Goal: Task Accomplishment & Management: Manage account settings

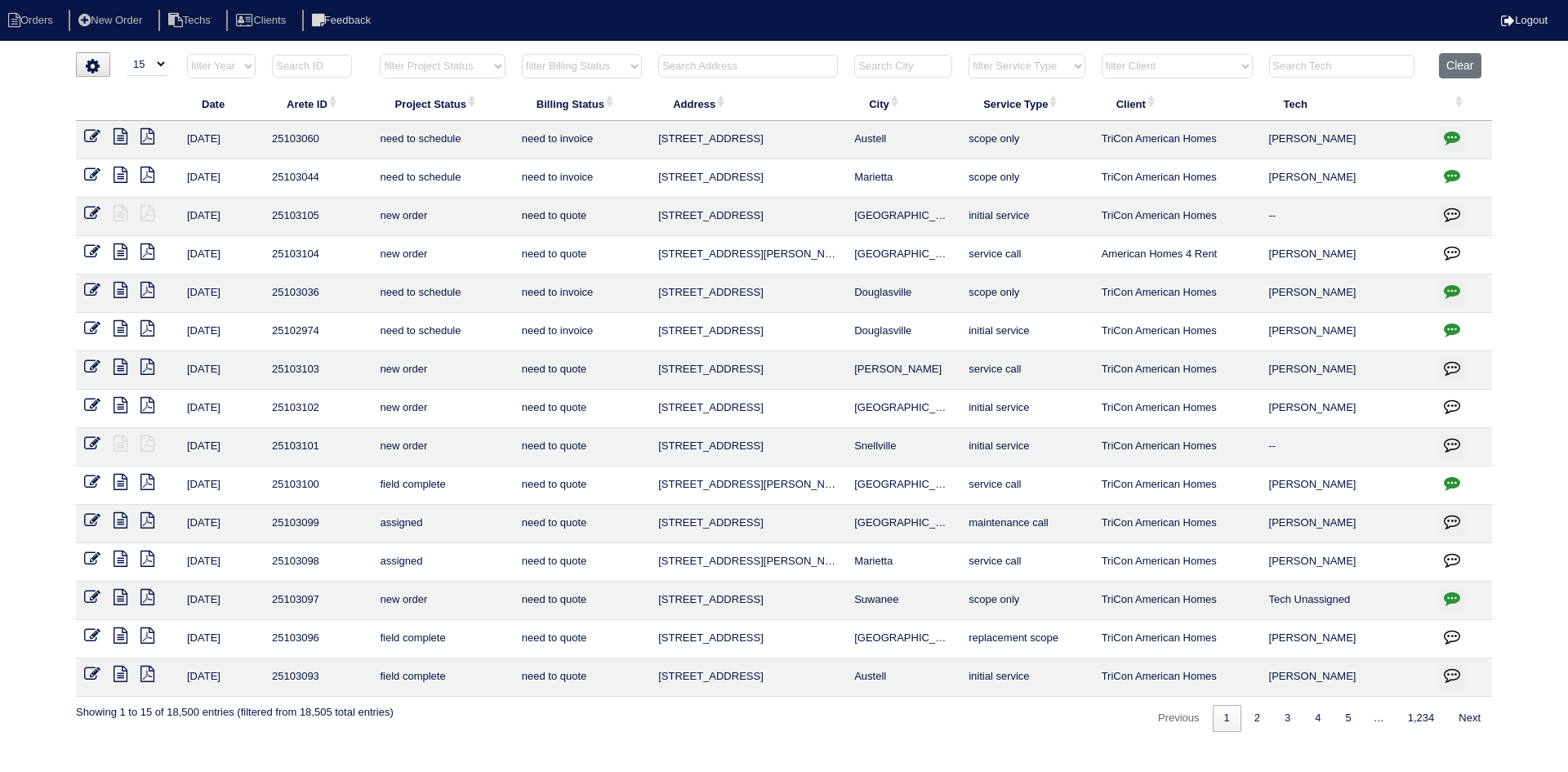
select select "15"
click at [733, 66] on input "text" at bounding box center [748, 66] width 179 height 23
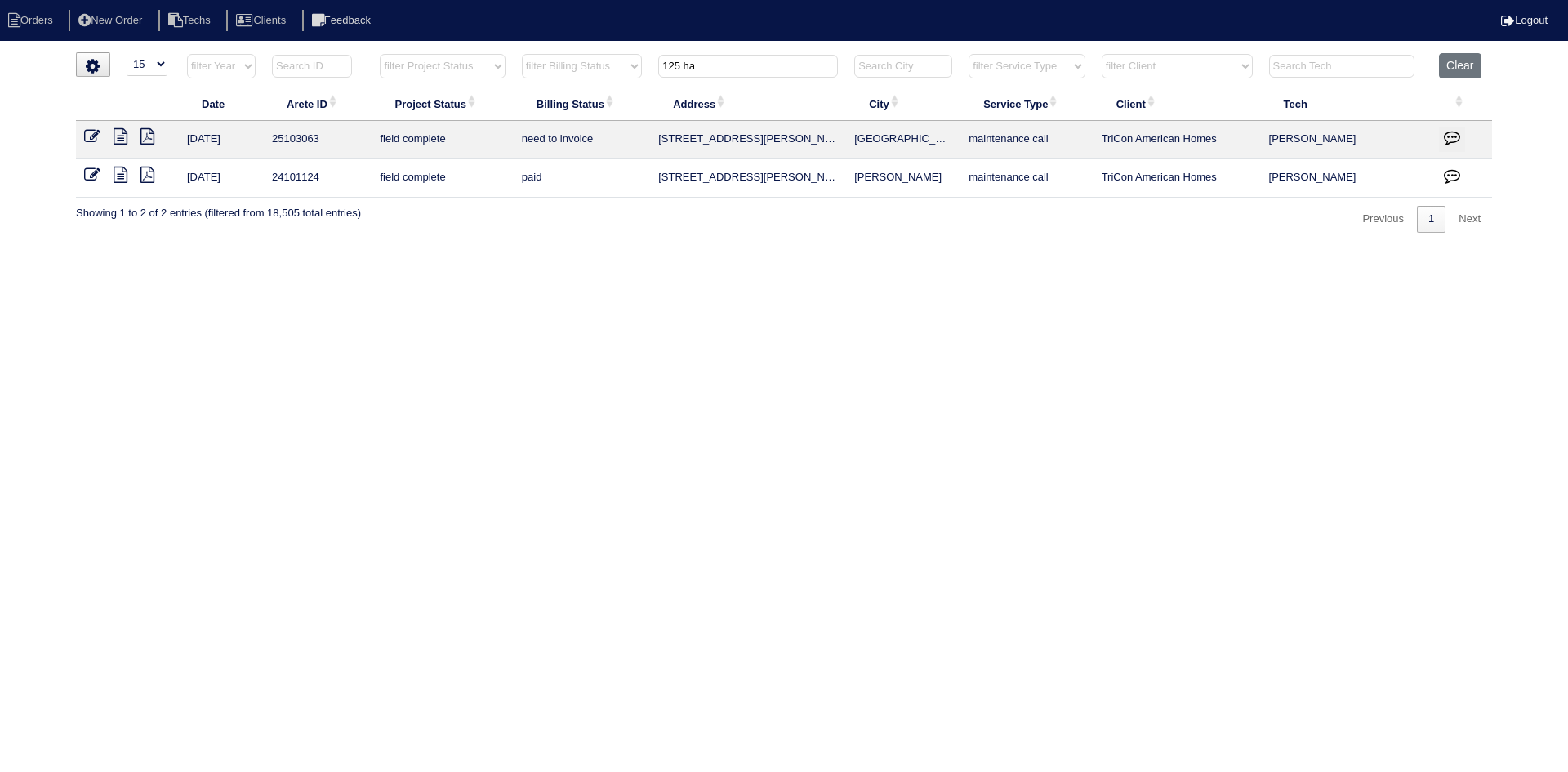
type input "125 ha"
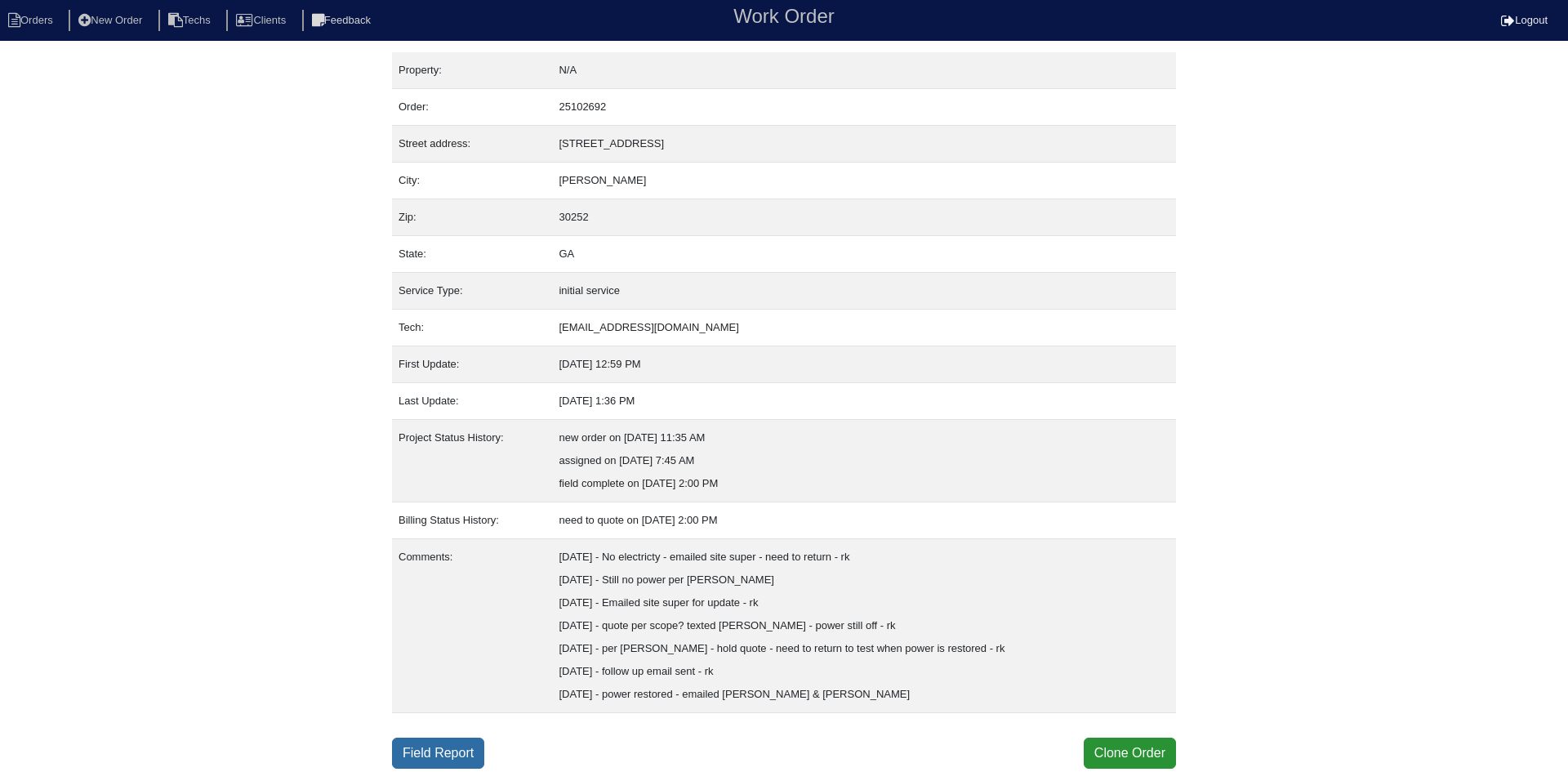
click at [448, 752] on link "Field Report" at bounding box center [437, 753] width 92 height 31
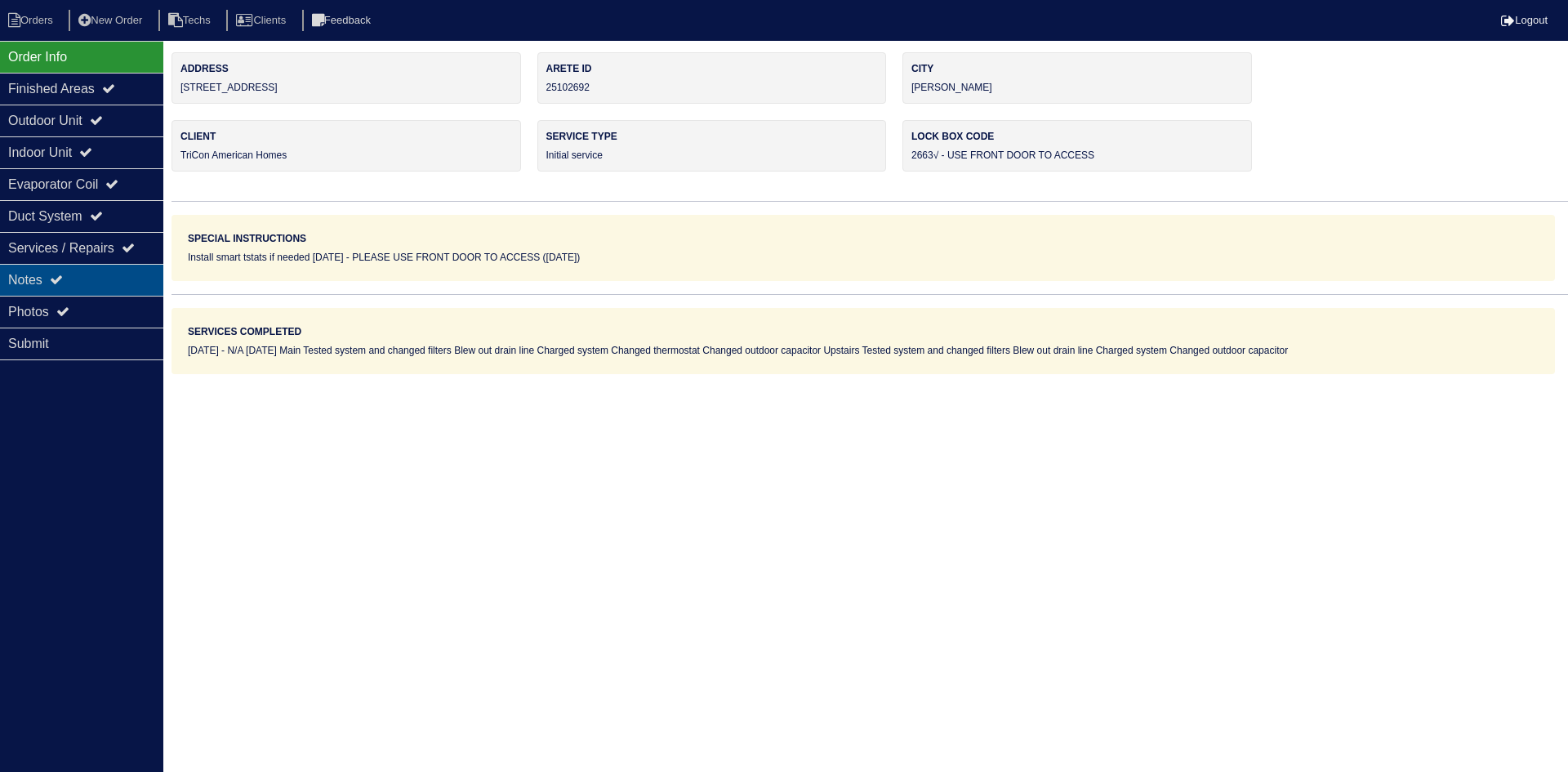
click at [69, 271] on div "Notes" at bounding box center [82, 280] width 163 height 32
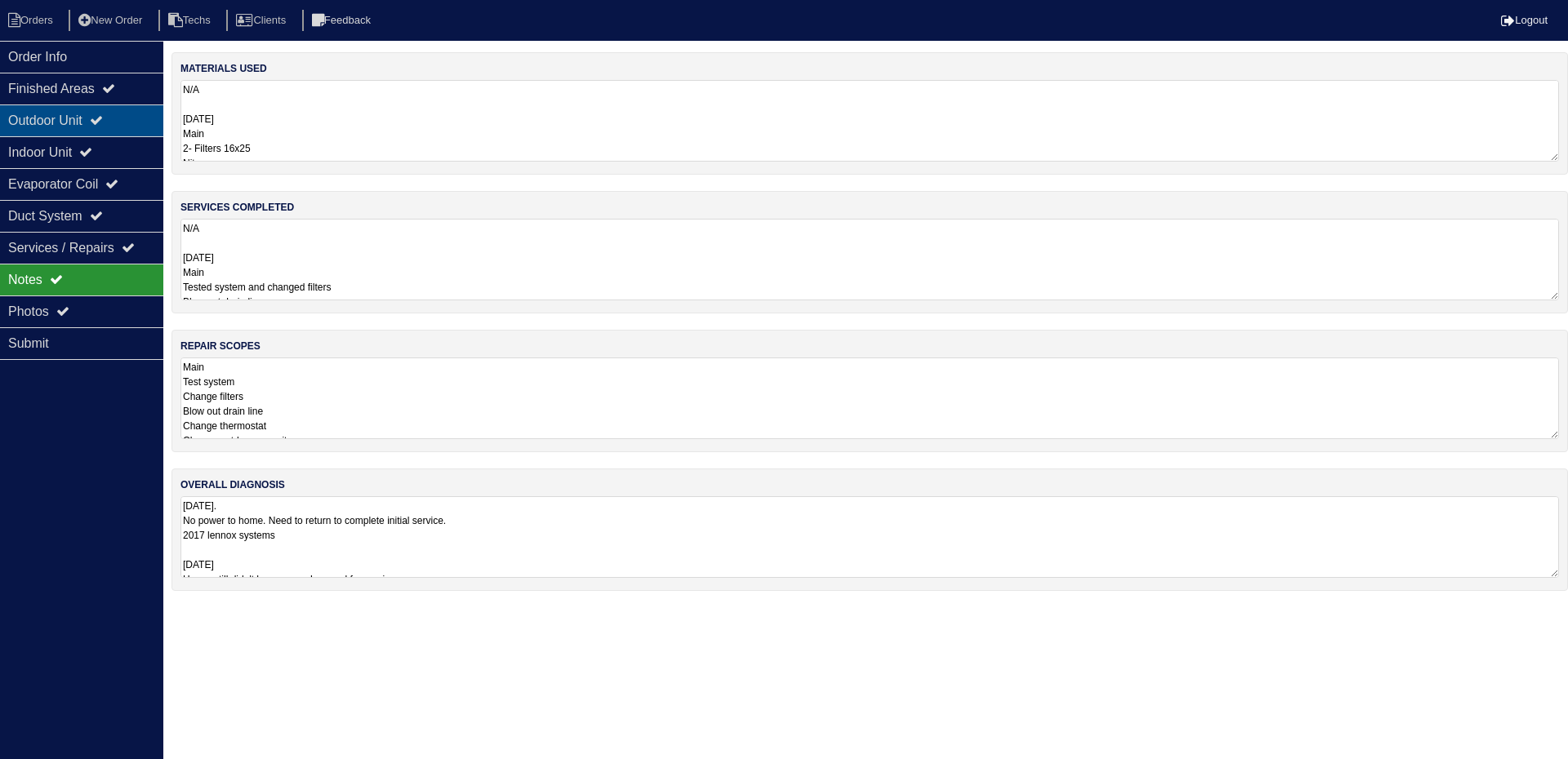
click at [56, 118] on div "Outdoor Unit" at bounding box center [82, 121] width 163 height 32
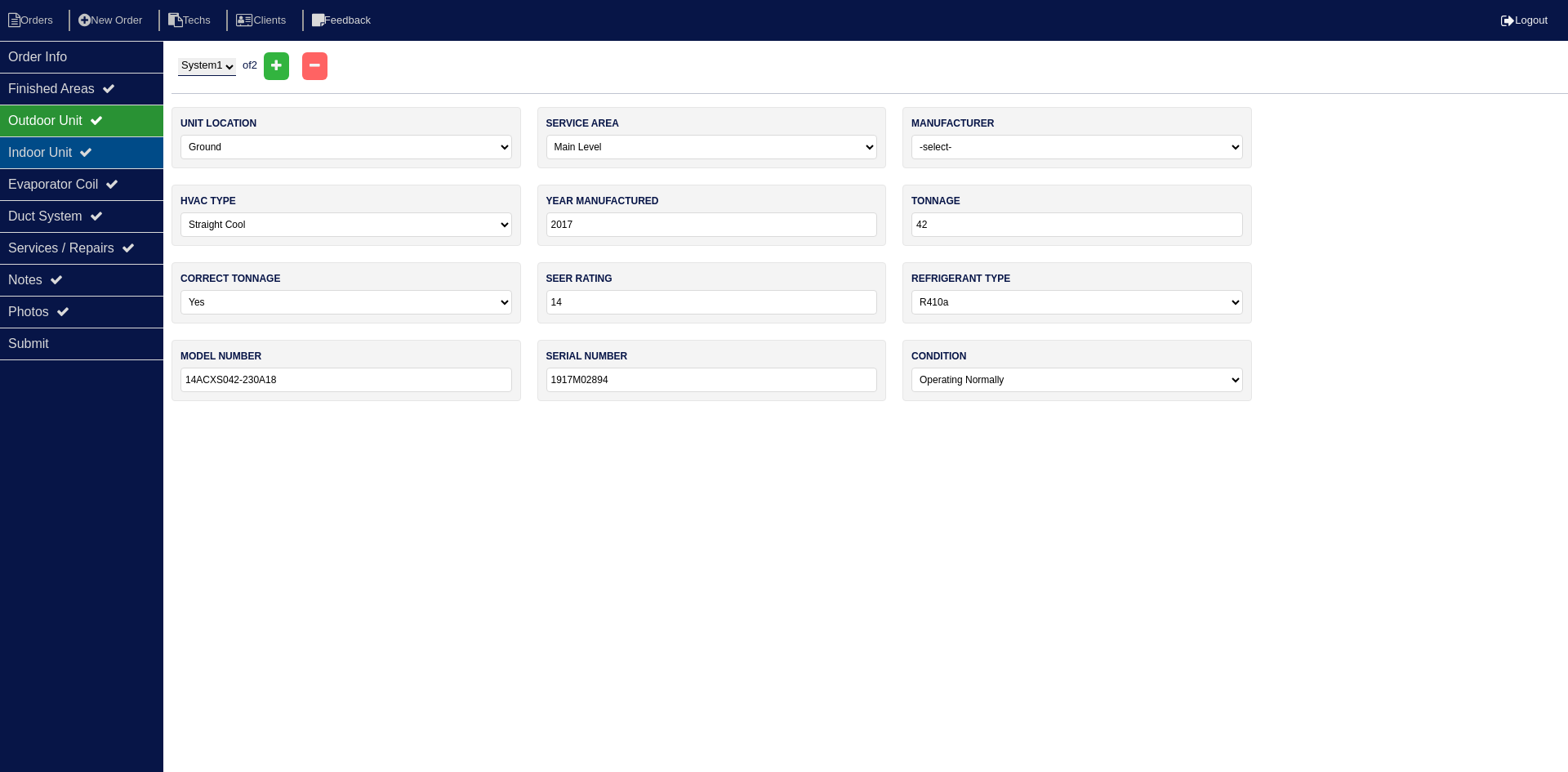
click at [66, 154] on div "Indoor Unit" at bounding box center [82, 152] width 163 height 32
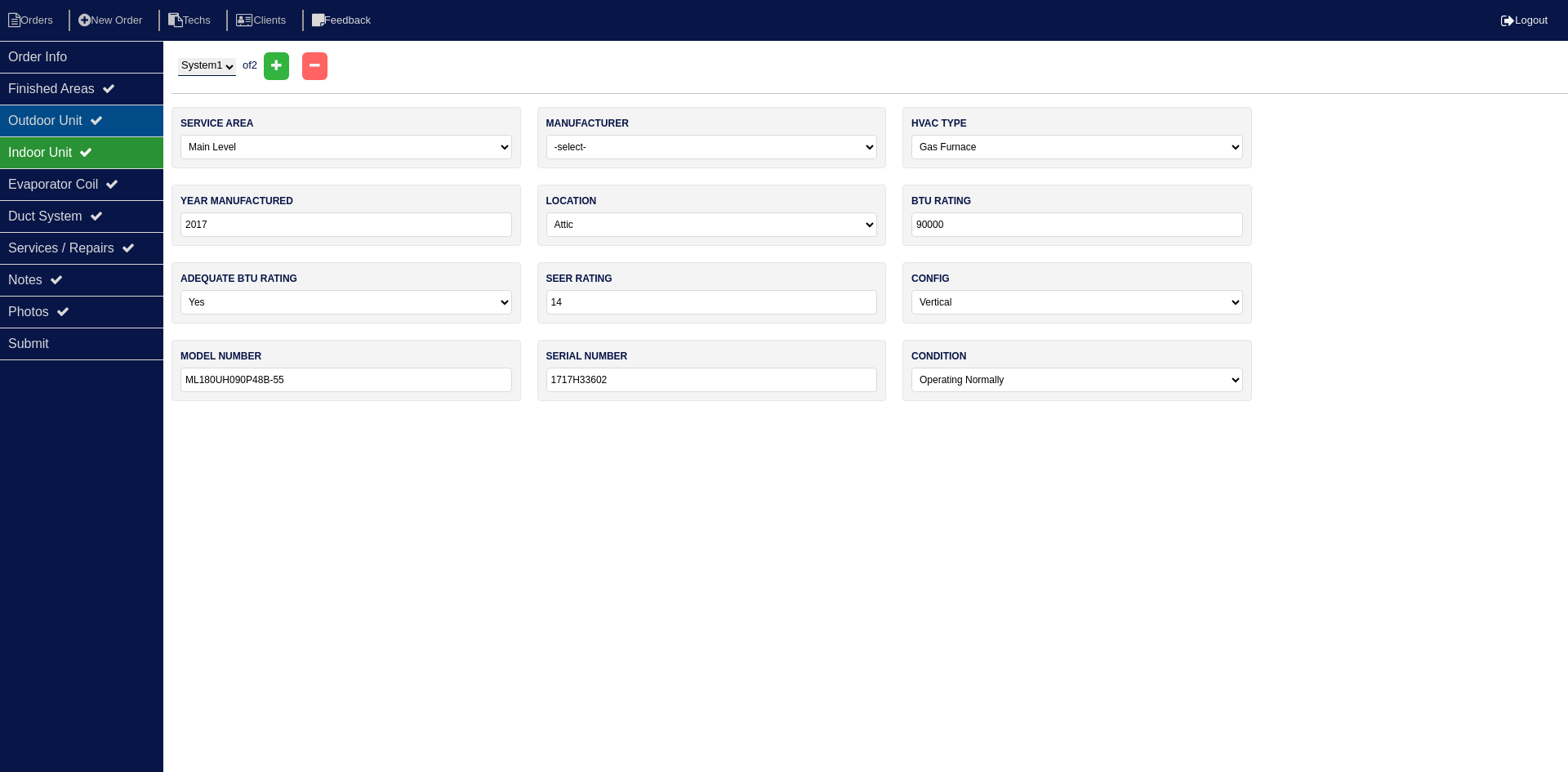
click at [70, 118] on div "Outdoor Unit" at bounding box center [82, 121] width 163 height 32
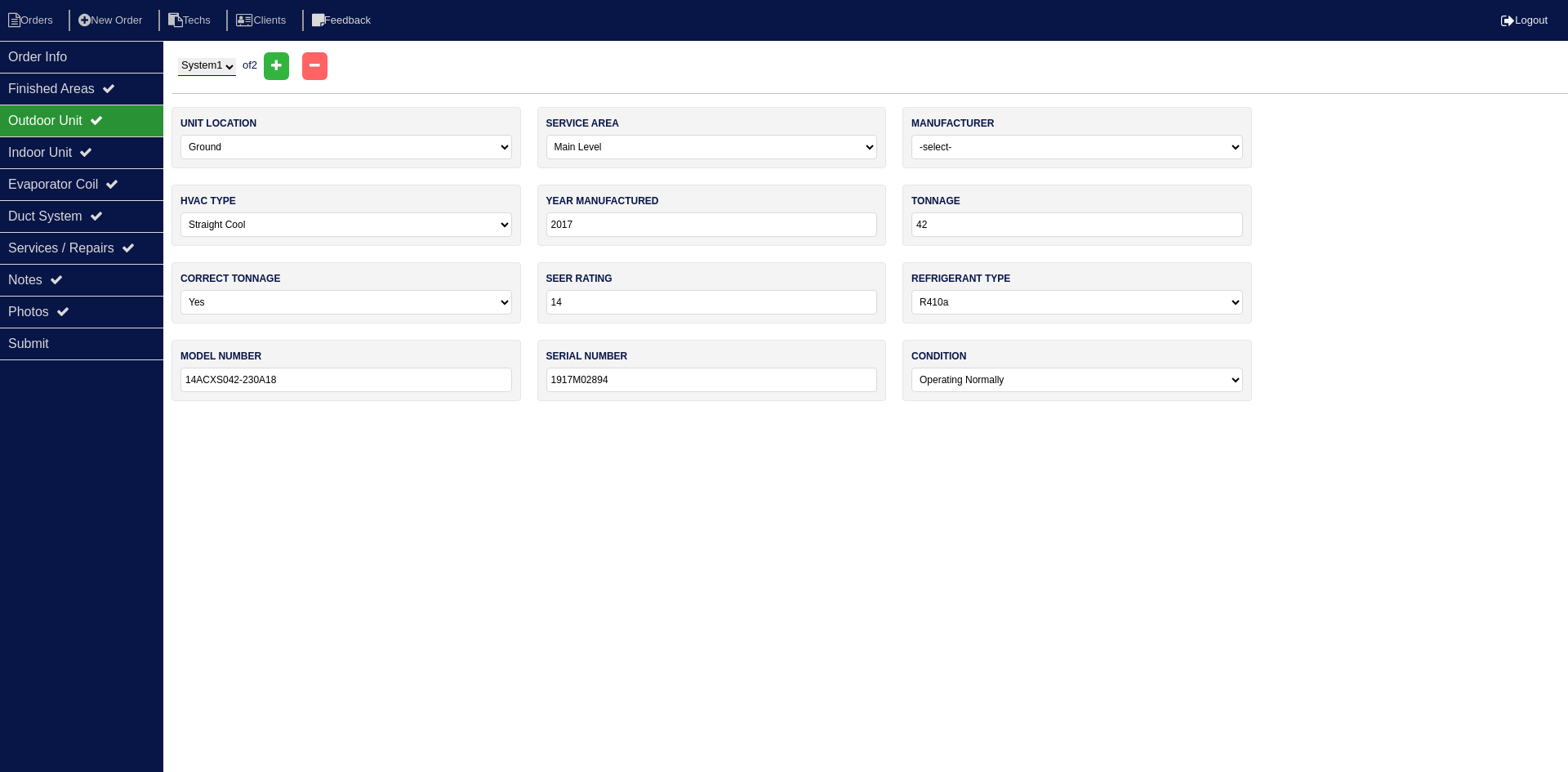
drag, startPoint x: 211, startPoint y: 62, endPoint x: 207, endPoint y: 76, distance: 14.6
click at [211, 62] on select "System 1 System 2" at bounding box center [207, 67] width 58 height 18
select select "2"
click at [178, 58] on select "System 1 System 2" at bounding box center [207, 67] width 58 height 18
select select "1"
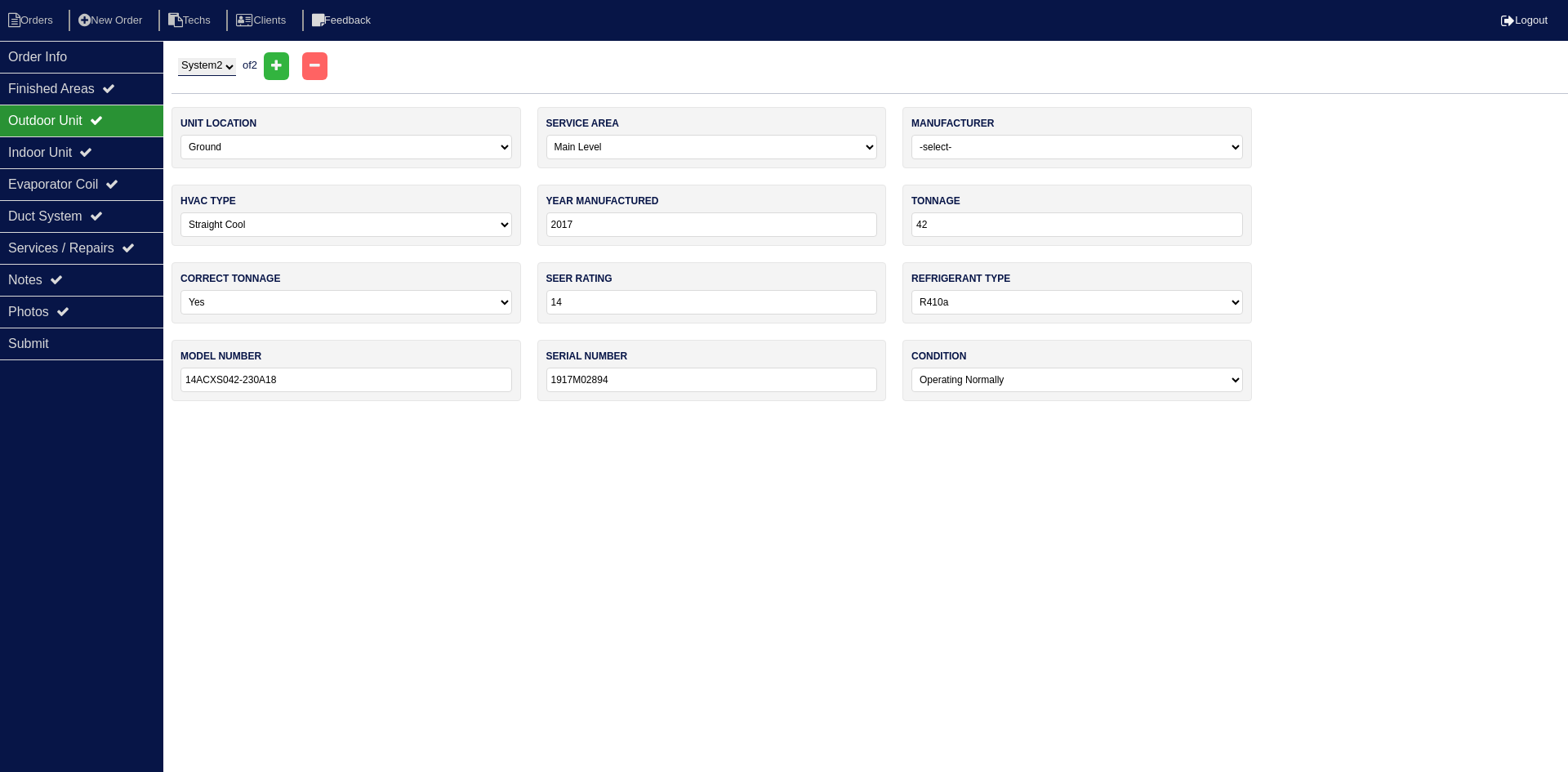
type input "1917M02895"
click at [92, 148] on icon at bounding box center [85, 152] width 13 height 13
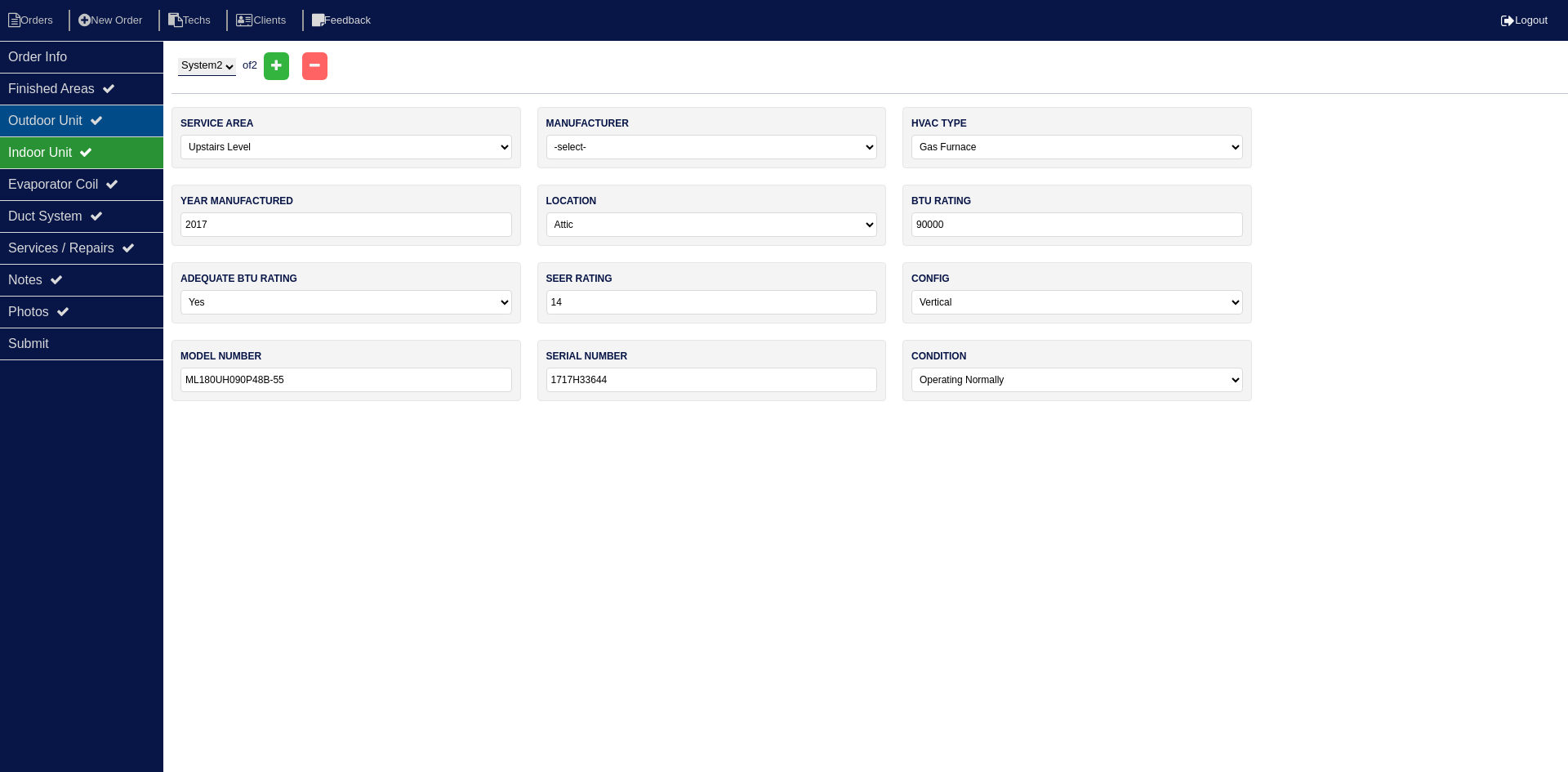
click at [93, 116] on div "Outdoor Unit" at bounding box center [82, 121] width 163 height 32
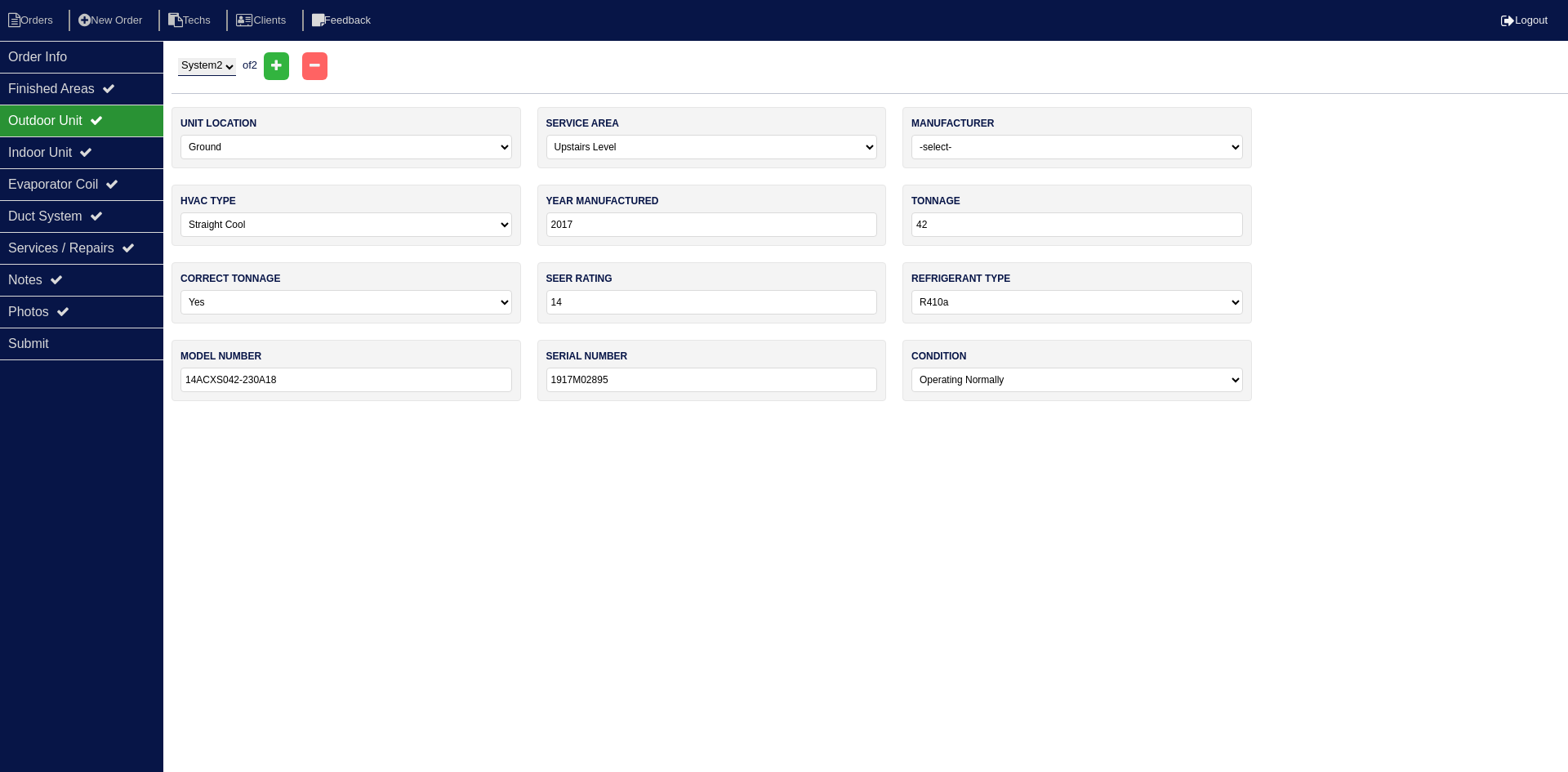
click at [209, 65] on select "System 1 System 2" at bounding box center [207, 67] width 58 height 18
select select "1"
click at [178, 58] on select "System 1 System 2" at bounding box center [207, 67] width 58 height 18
select select "0"
type input "1917M02894"
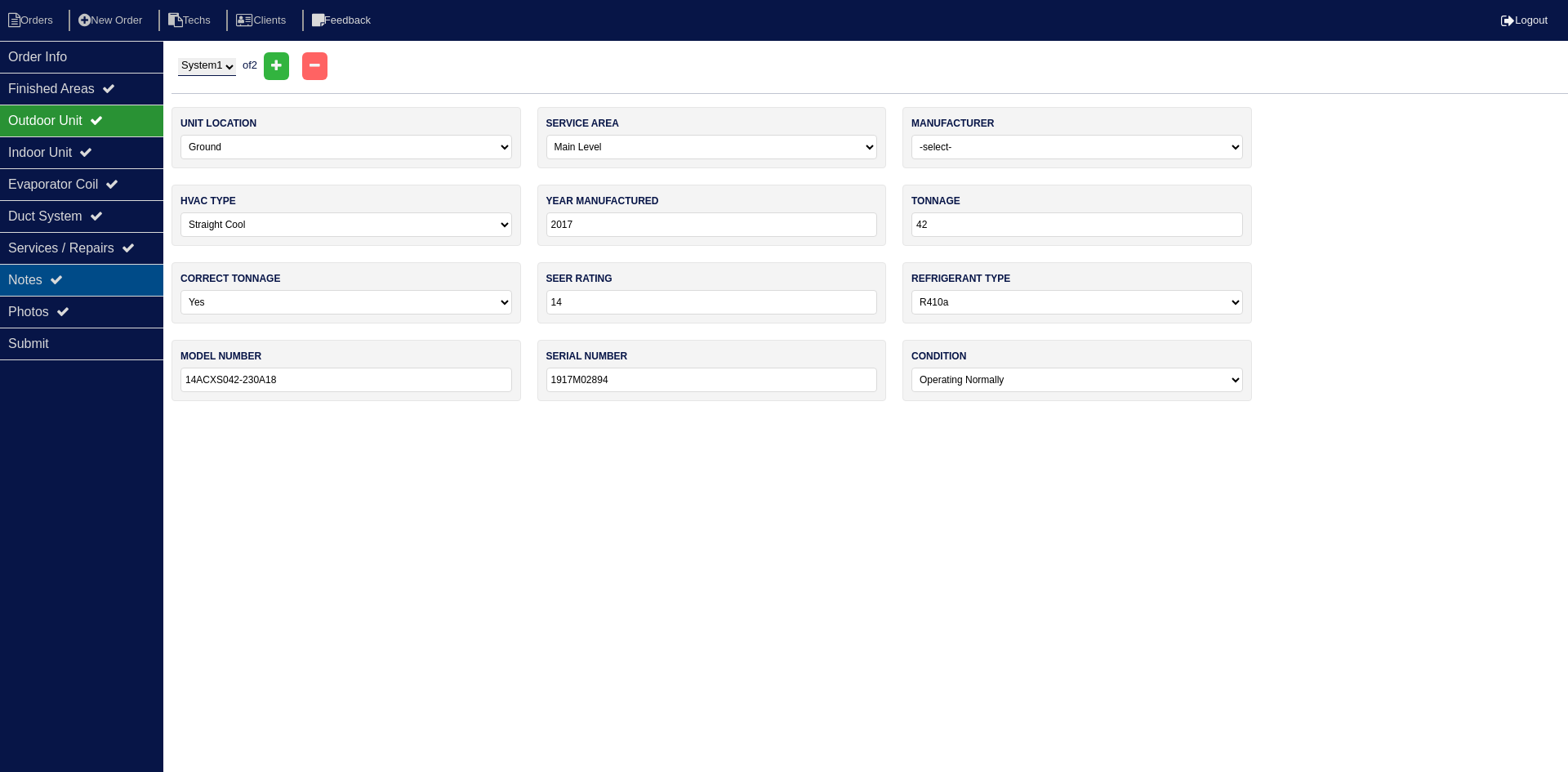
click at [93, 278] on div "Notes" at bounding box center [82, 280] width 163 height 32
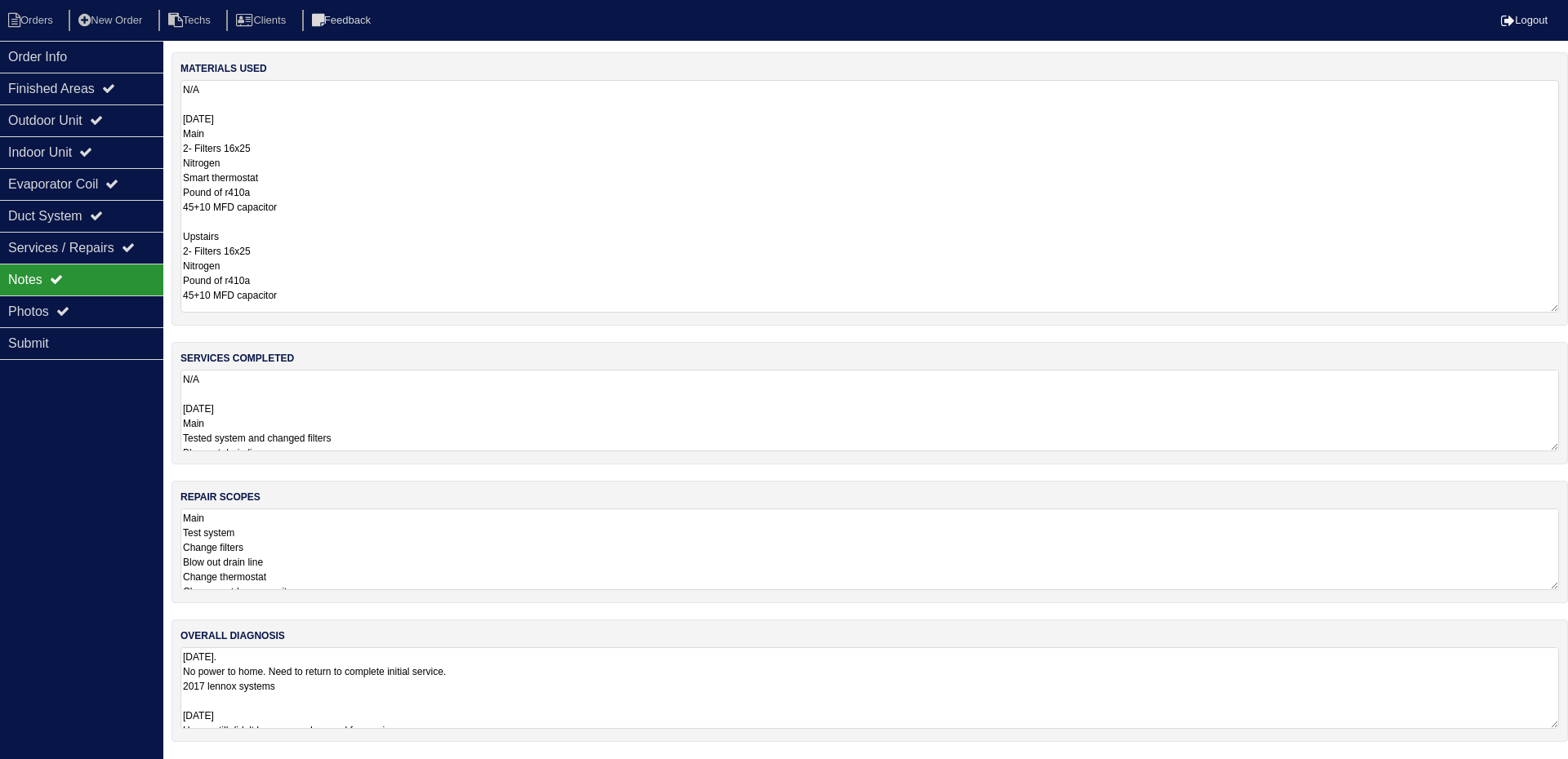
drag, startPoint x: 1555, startPoint y: 157, endPoint x: 1537, endPoint y: 307, distance: 151.1
click at [1537, 307] on textarea "N/A 08-21-25 Main 2- Filters 16x25 Nitrogen Smart thermostat Pound of r410a 45+…" at bounding box center [870, 196] width 1379 height 233
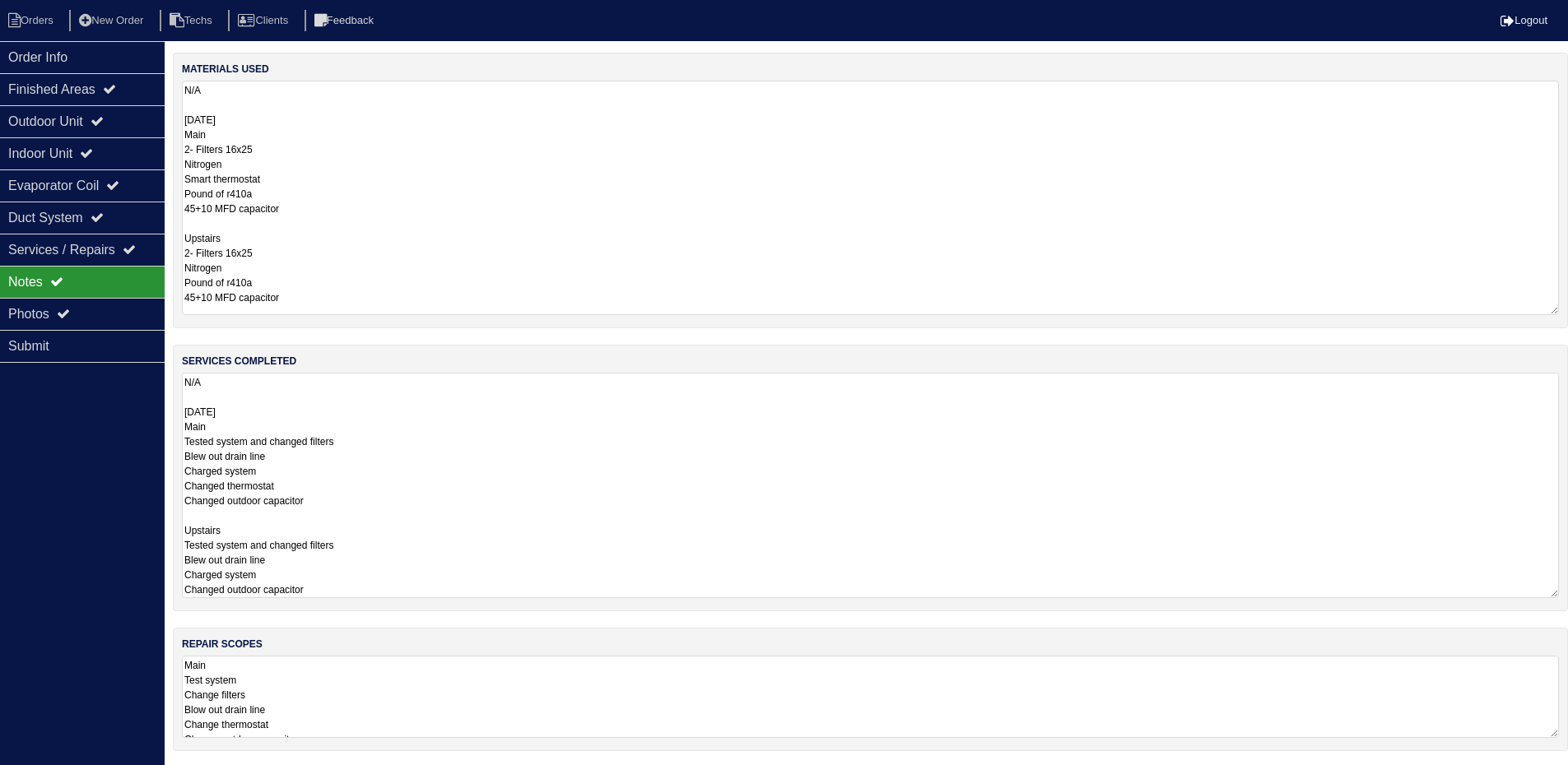
scroll to position [0, 16]
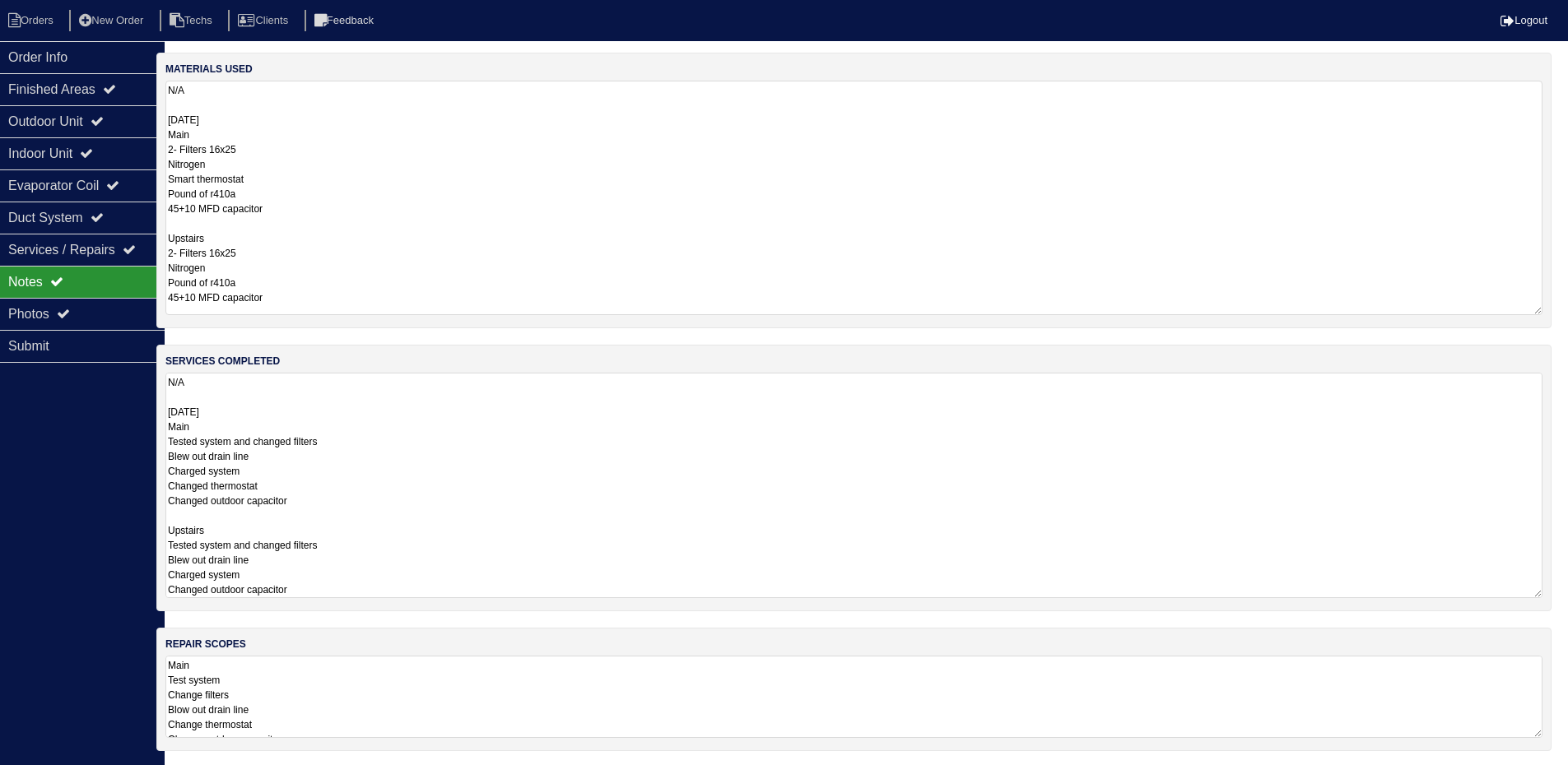
drag, startPoint x: 1568, startPoint y: 454, endPoint x: 1568, endPoint y: 485, distance: 31.0
click at [1552, 485] on html "Orders New Order Techs Clients Feedback Logout Orders New Order Users Clients M…" at bounding box center [767, 453] width 1568 height 908
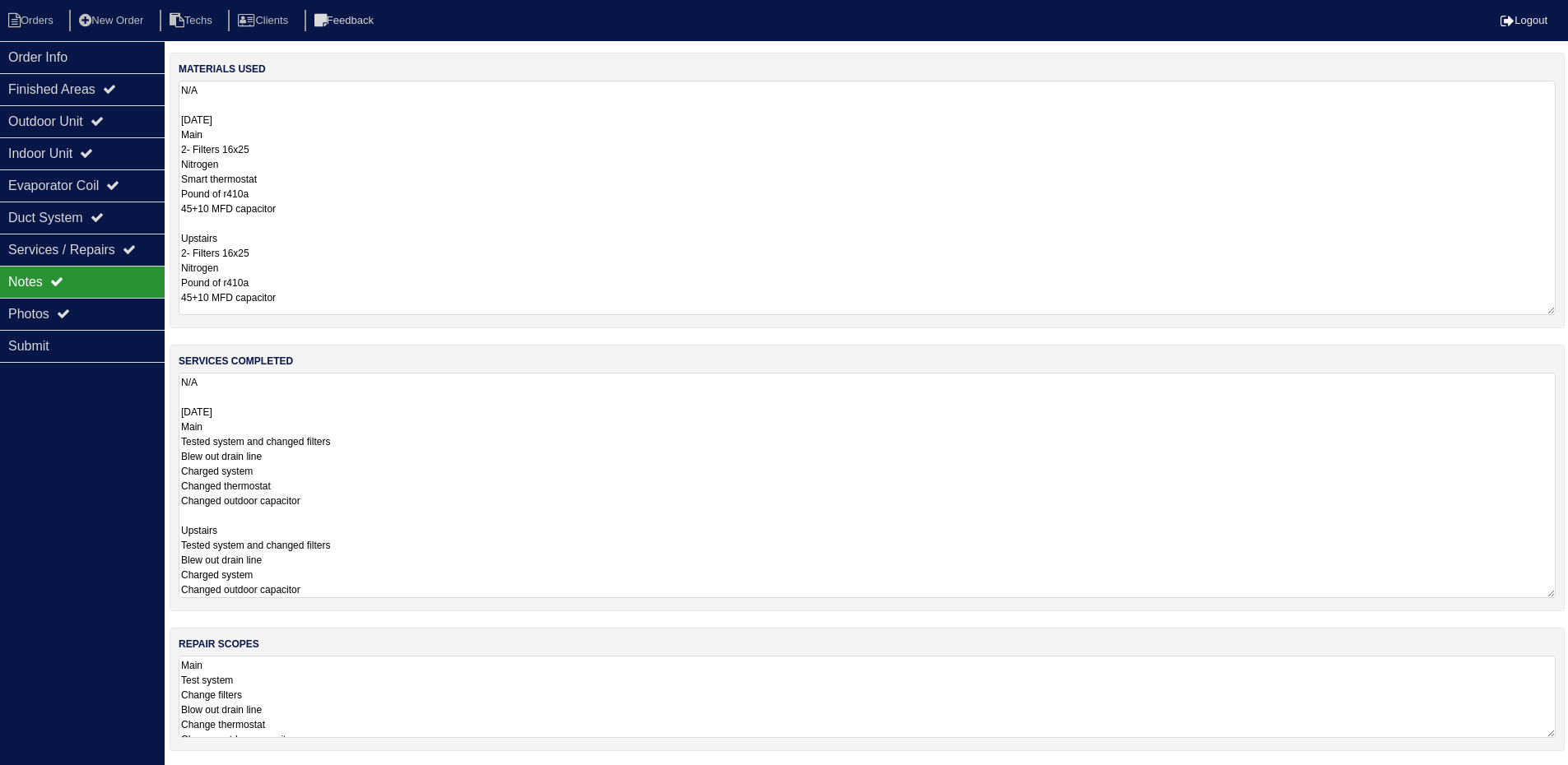
scroll to position [0, 0]
click at [14, 618] on div "Order Info Finished Areas Outdoor Unit Indoor Unit Evaporator Coil Duct System …" at bounding box center [82, 424] width 164 height 765
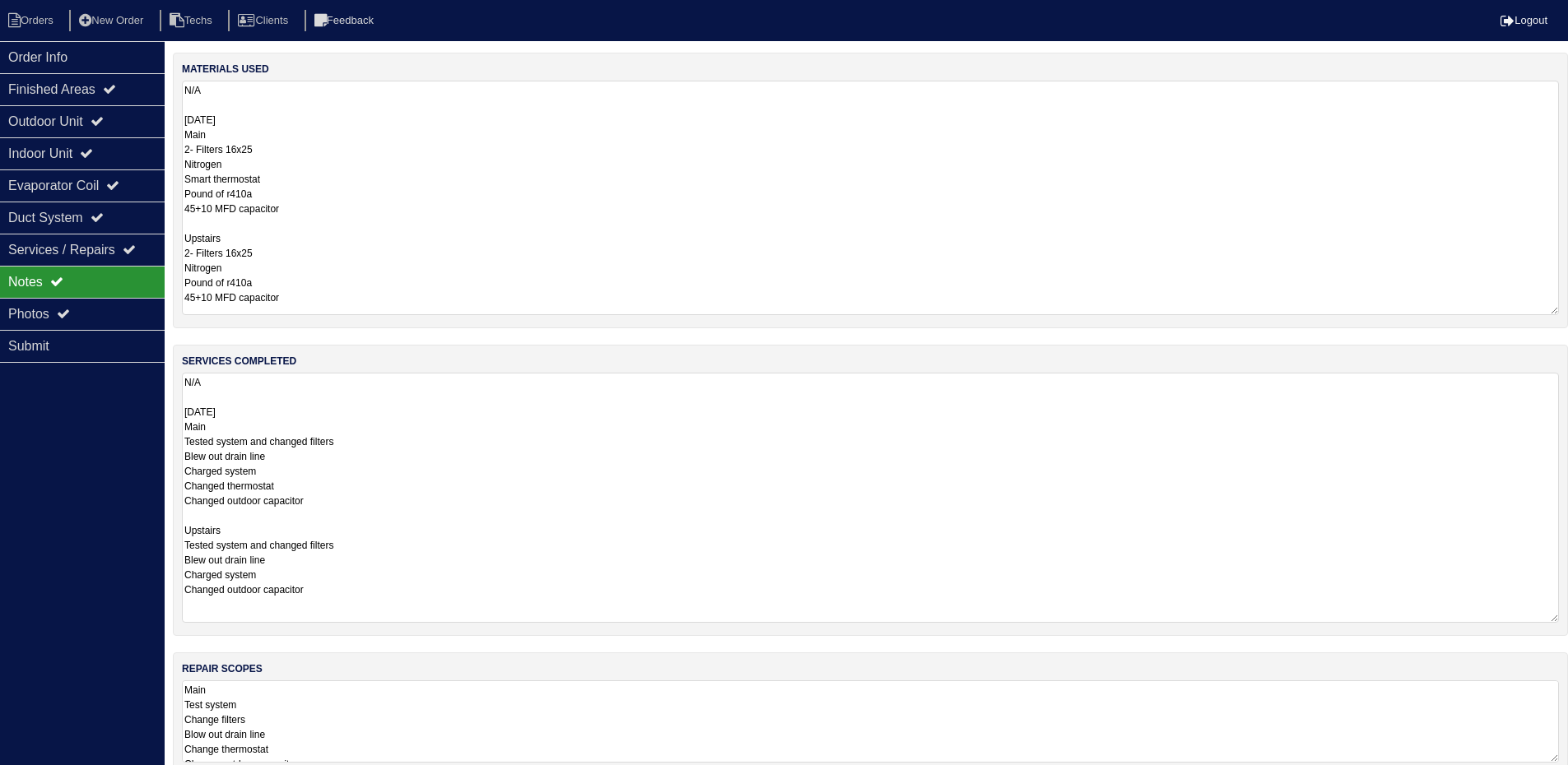
drag, startPoint x: 1566, startPoint y: 452, endPoint x: 1545, endPoint y: 620, distance: 169.3
click at [1545, 620] on textarea "N/A 08-21-25 Main Tested system and changed filters Blew out drain line Charged…" at bounding box center [870, 498] width 1377 height 250
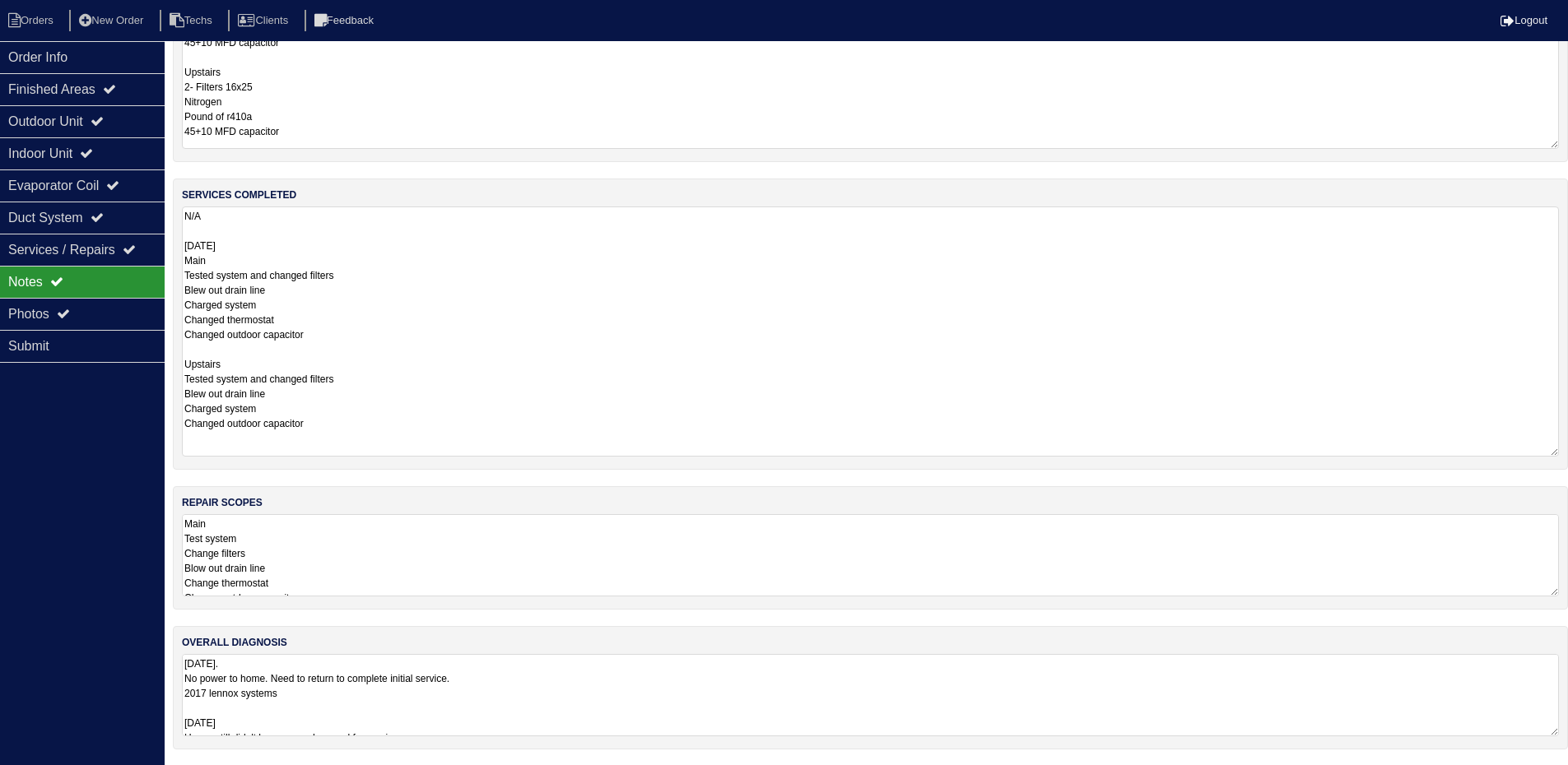
scroll to position [167, 0]
click at [612, 705] on textarea "7/29/25. No power to home. Need to return to complete initial service. 2017 len…" at bounding box center [870, 694] width 1377 height 82
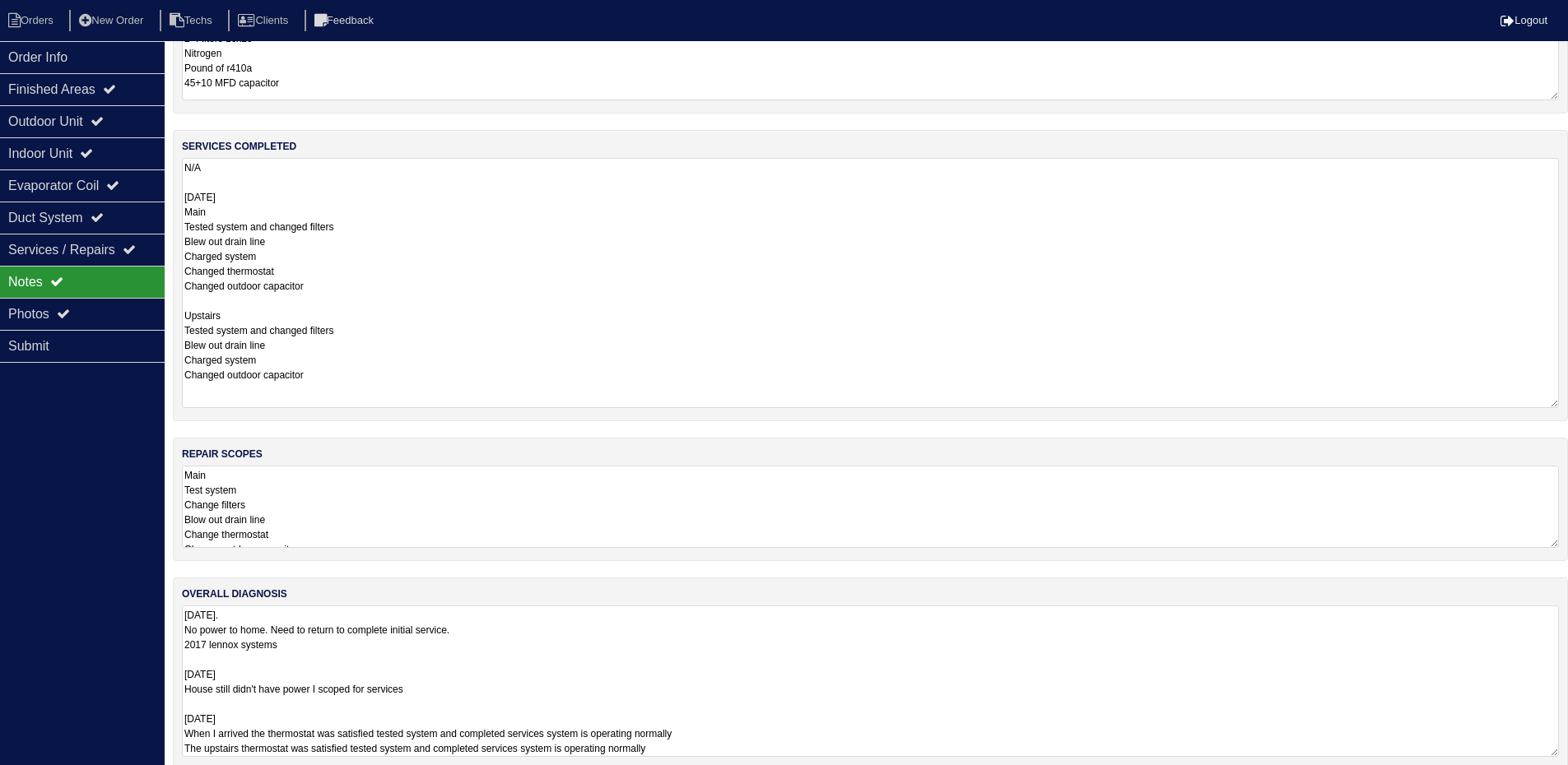
scroll to position [236, 0]
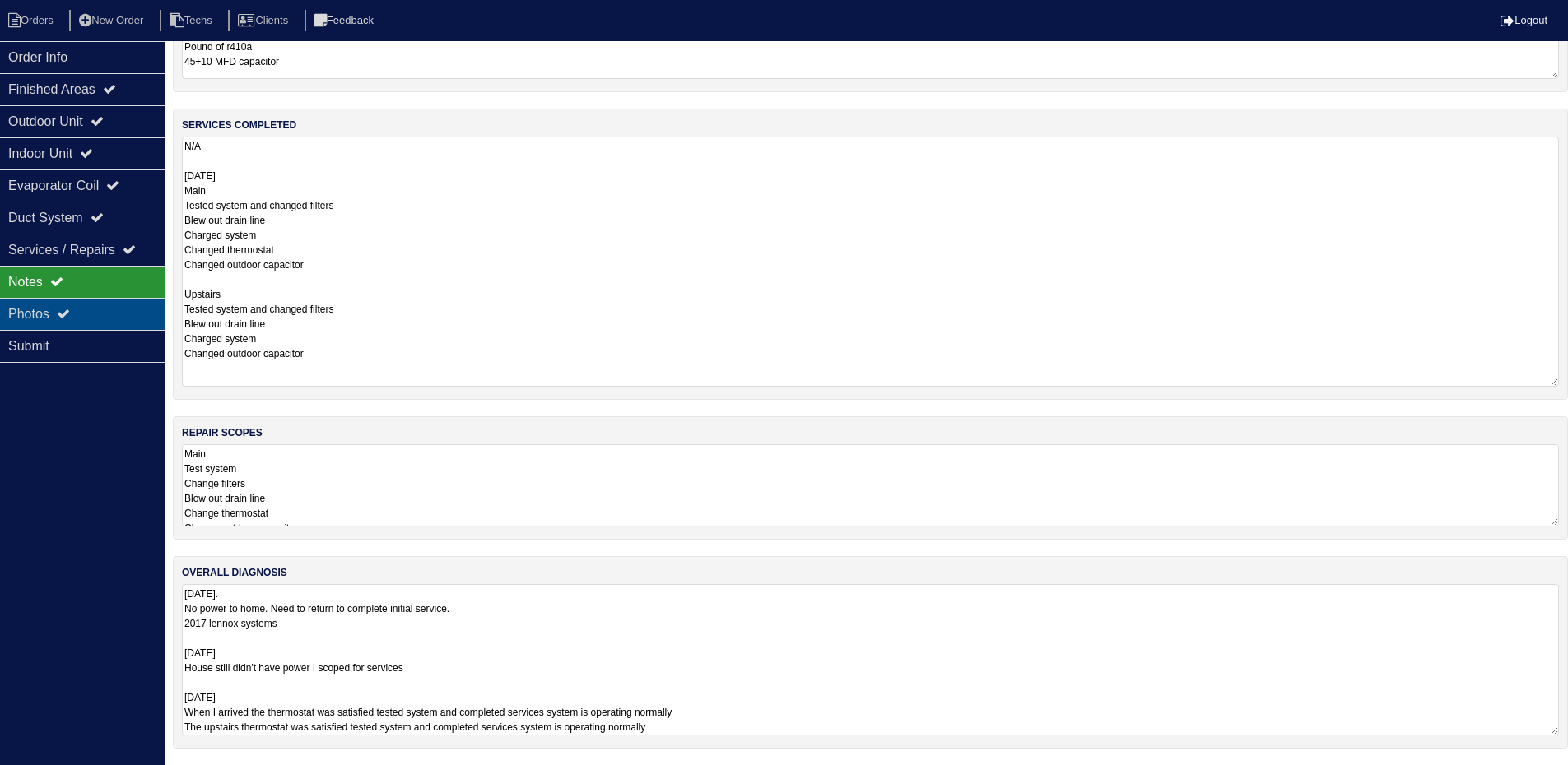
click at [84, 321] on div "Photos" at bounding box center [82, 314] width 164 height 33
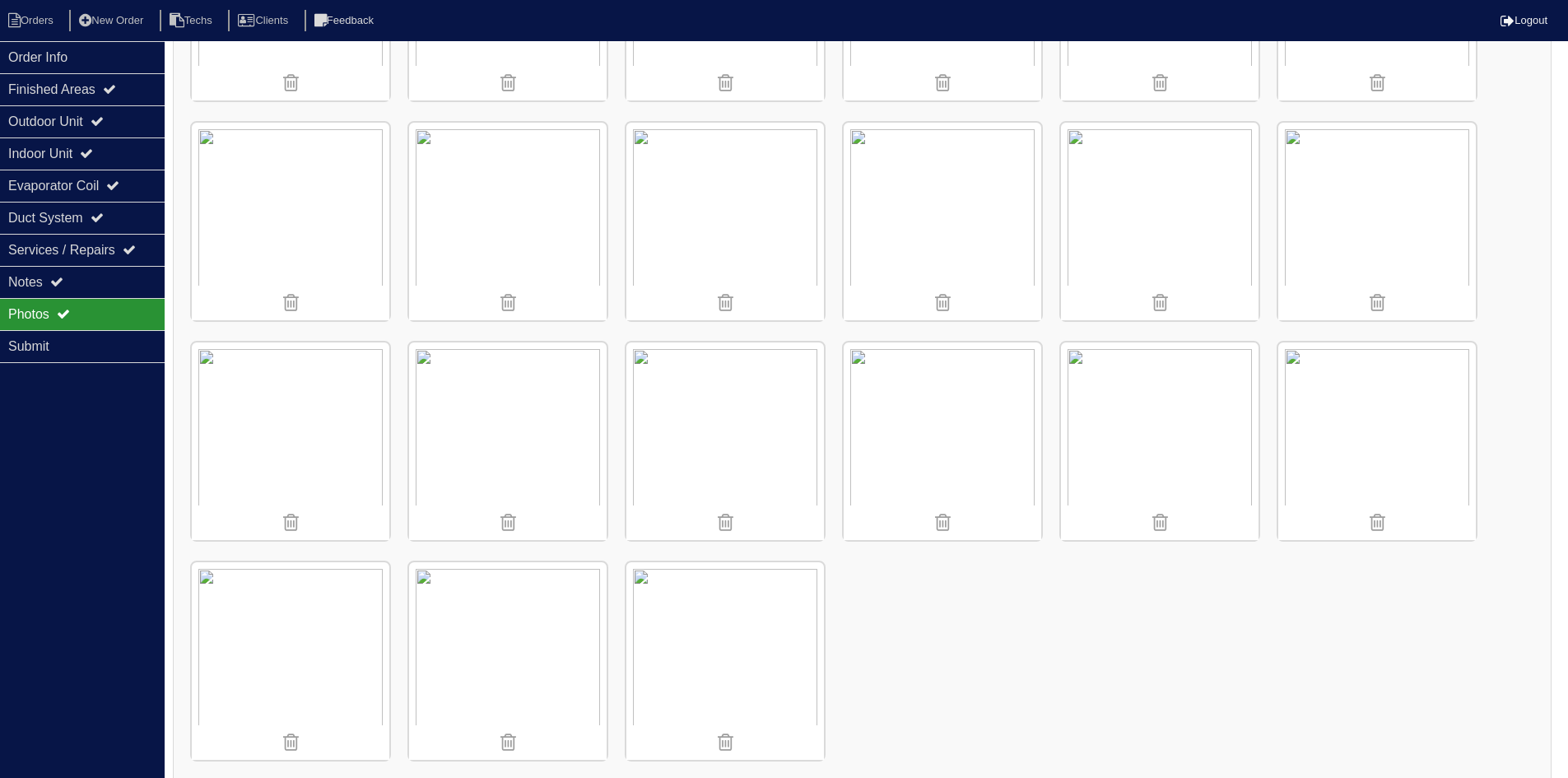
scroll to position [3264, 0]
click at [80, 277] on div "Notes" at bounding box center [82, 282] width 164 height 33
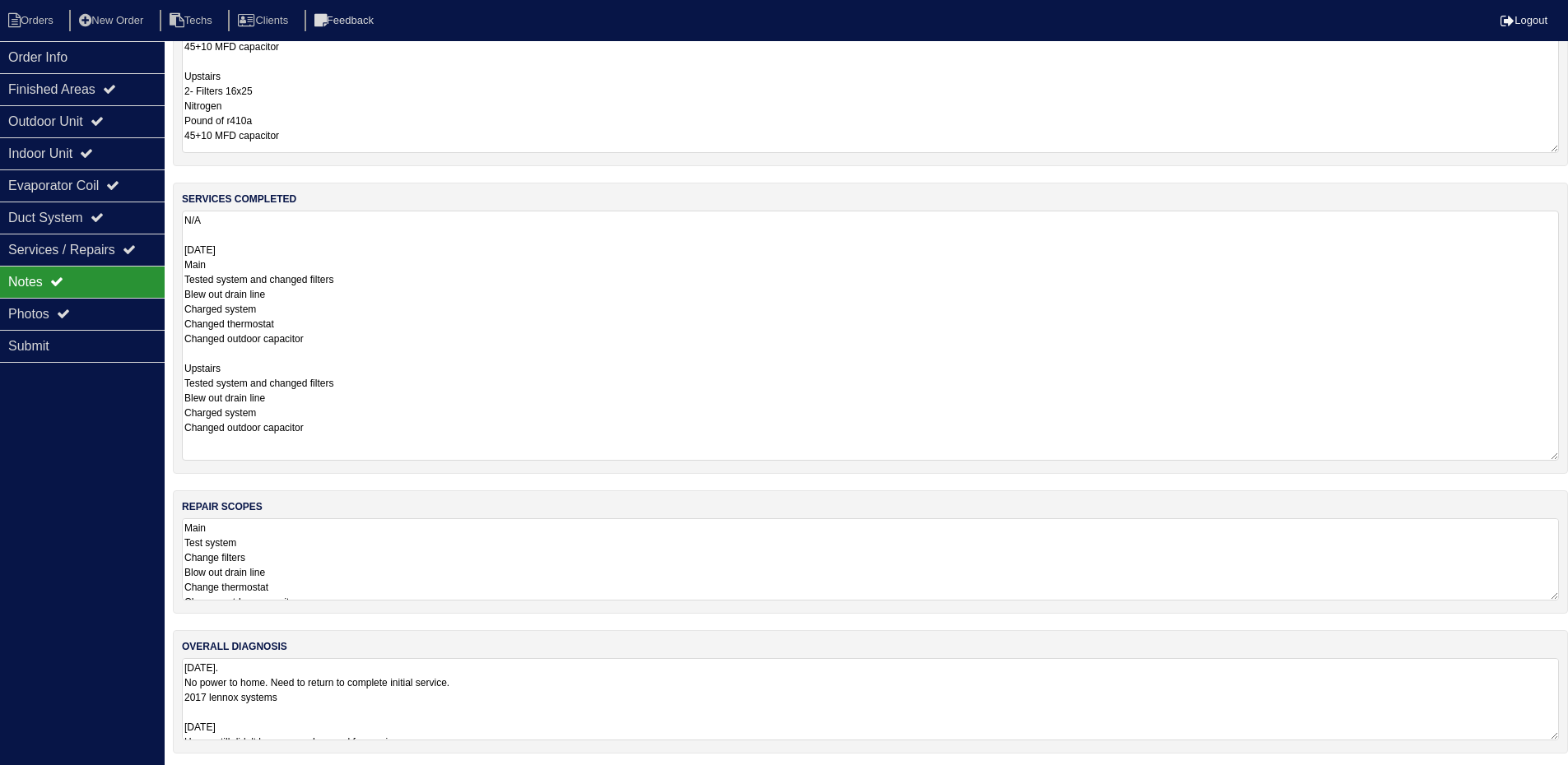
scroll to position [167, 0]
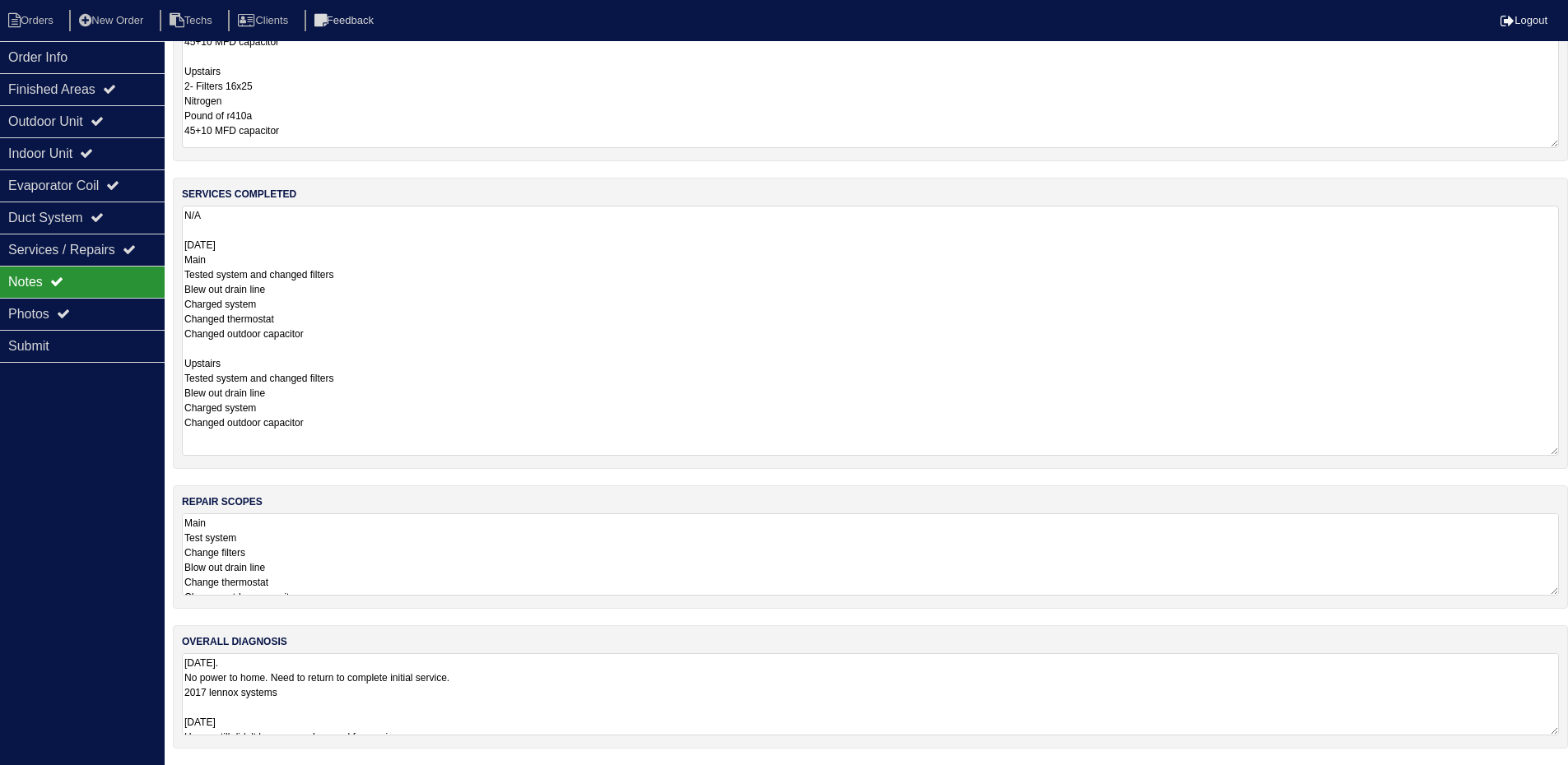
click at [468, 546] on textarea "Main Test system Change filters Blow out drain line Change thermostat Change ou…" at bounding box center [870, 554] width 1377 height 82
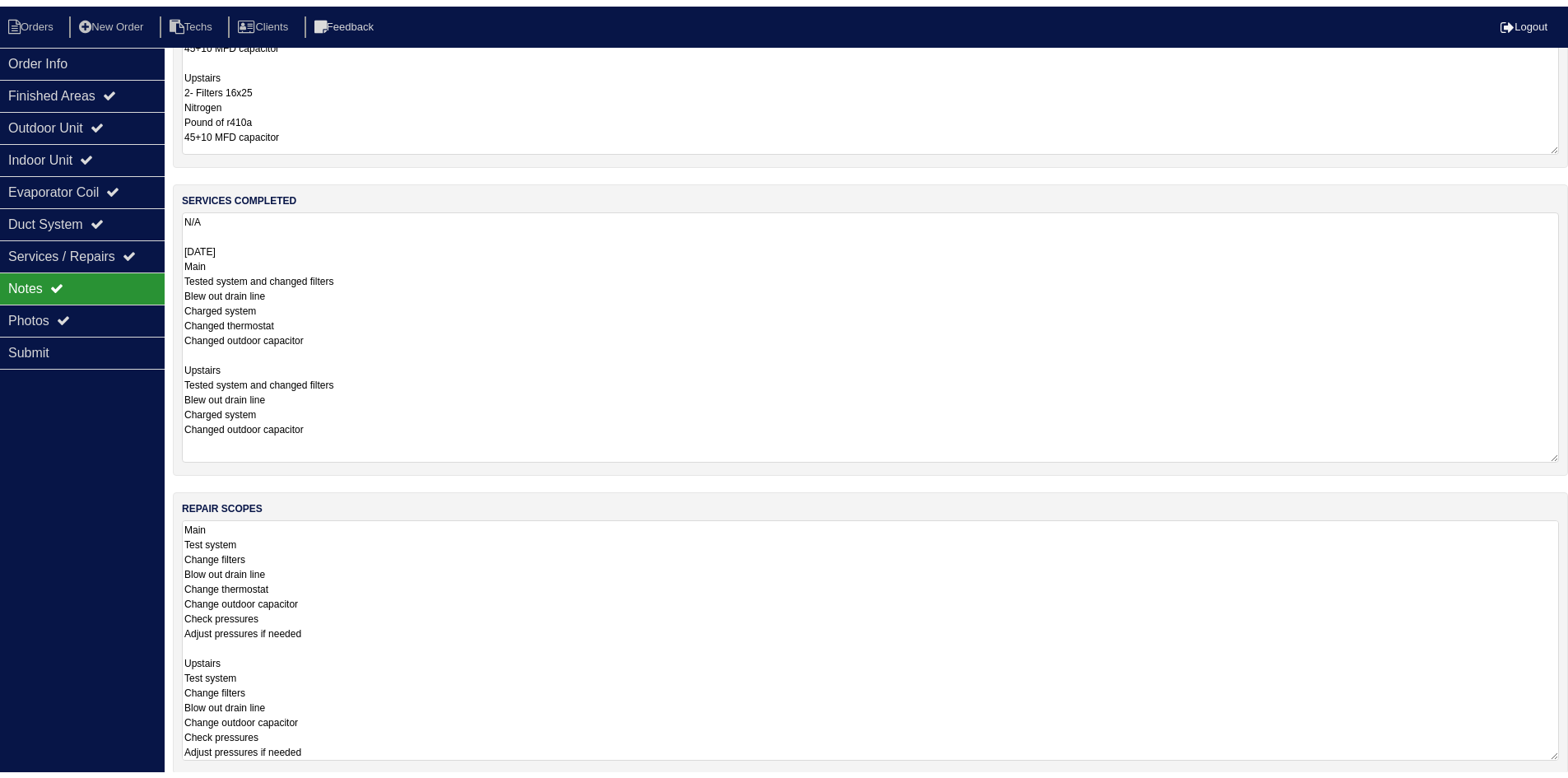
scroll to position [2, 0]
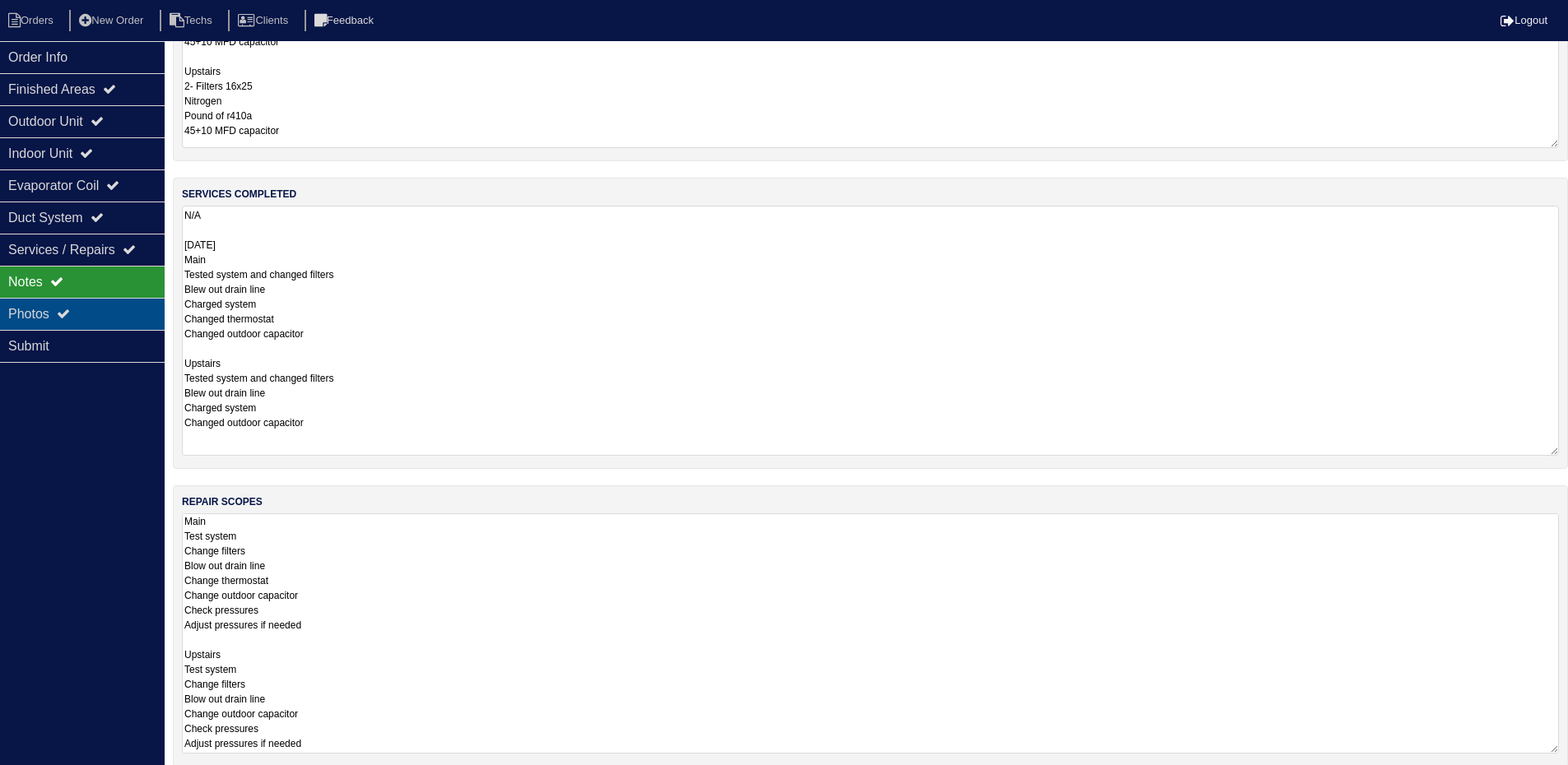
click at [127, 305] on div "Photos" at bounding box center [82, 314] width 164 height 33
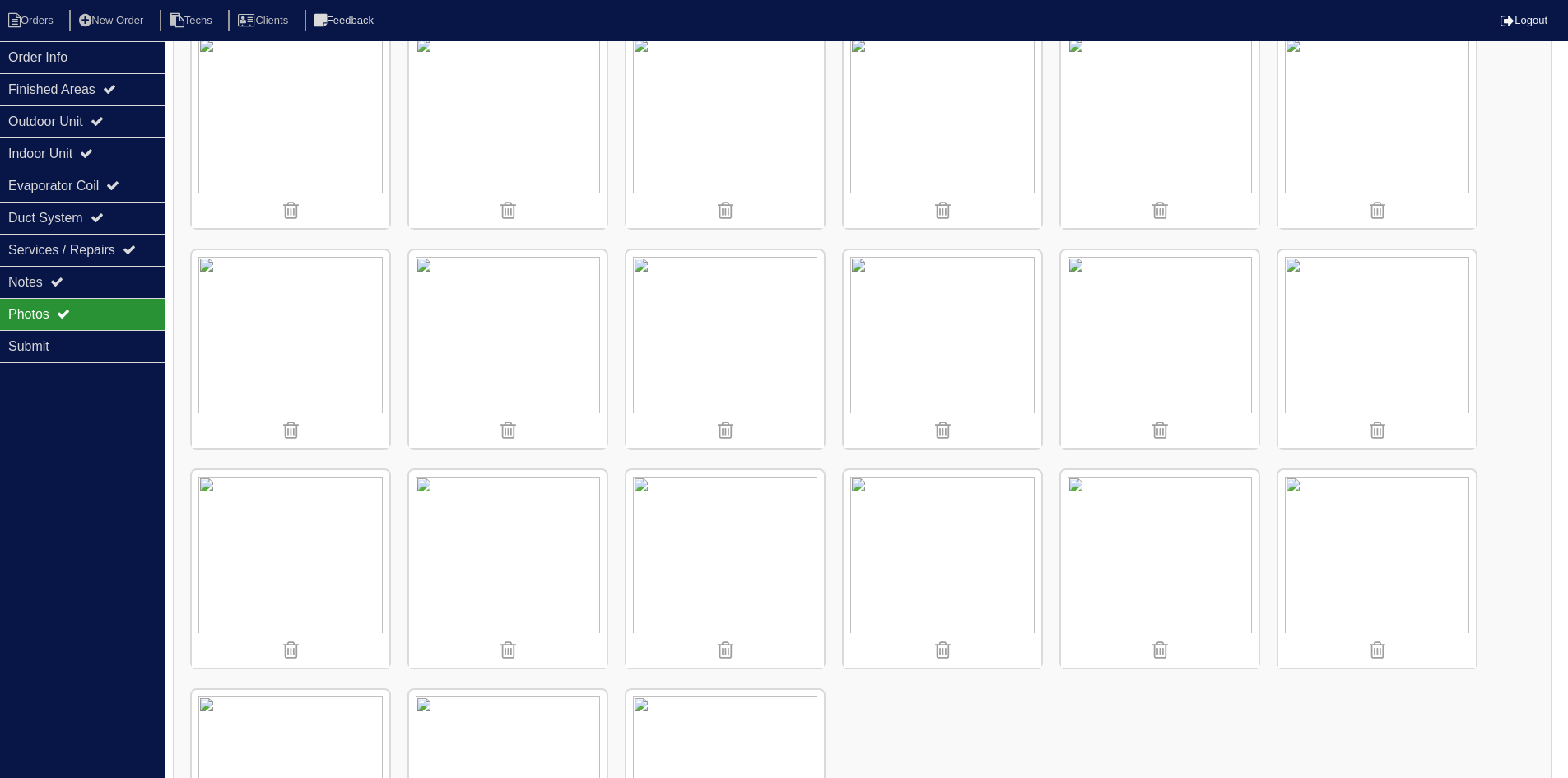
scroll to position [3264, 0]
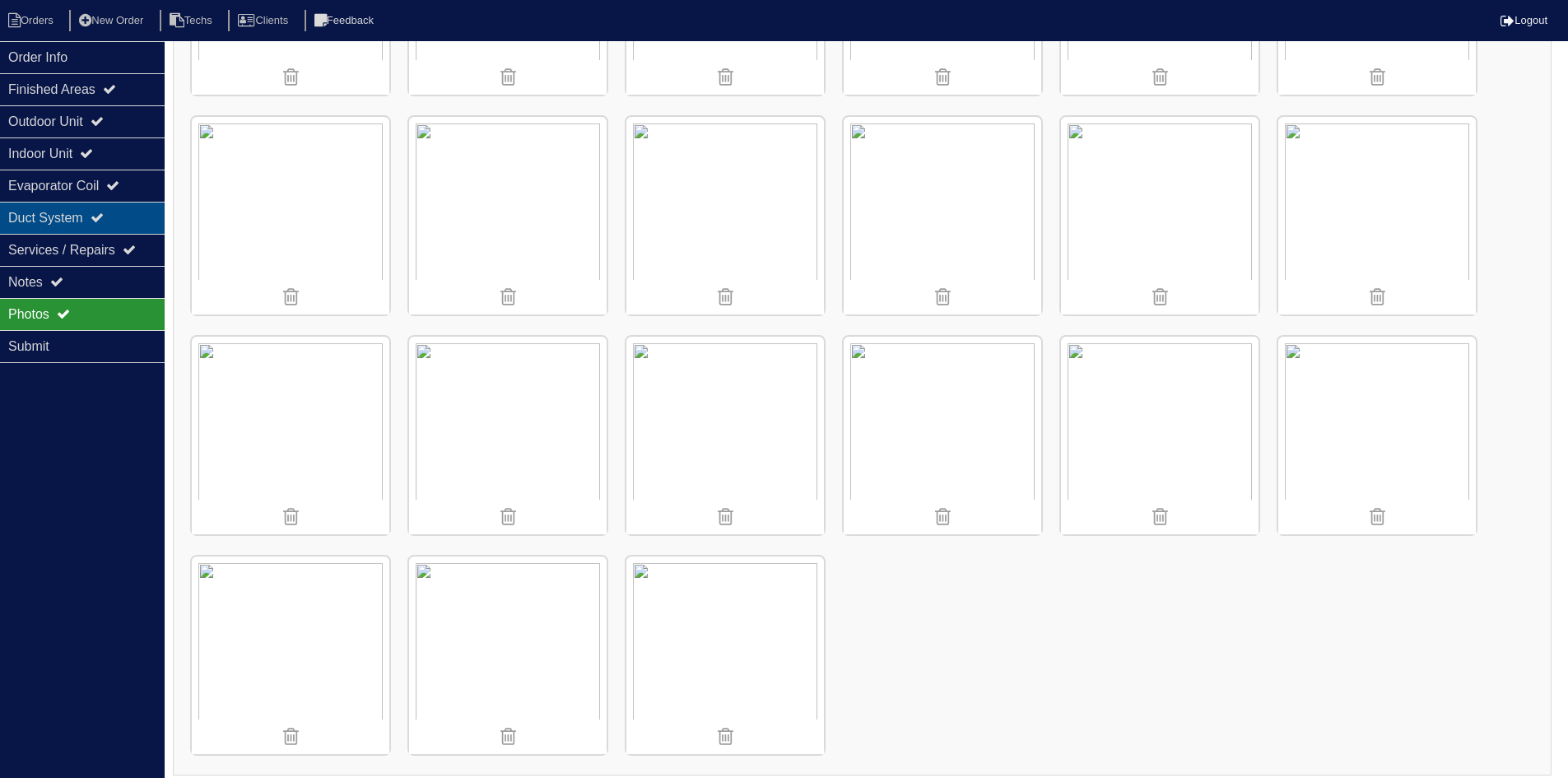
click at [100, 217] on div "Duct System" at bounding box center [82, 218] width 164 height 33
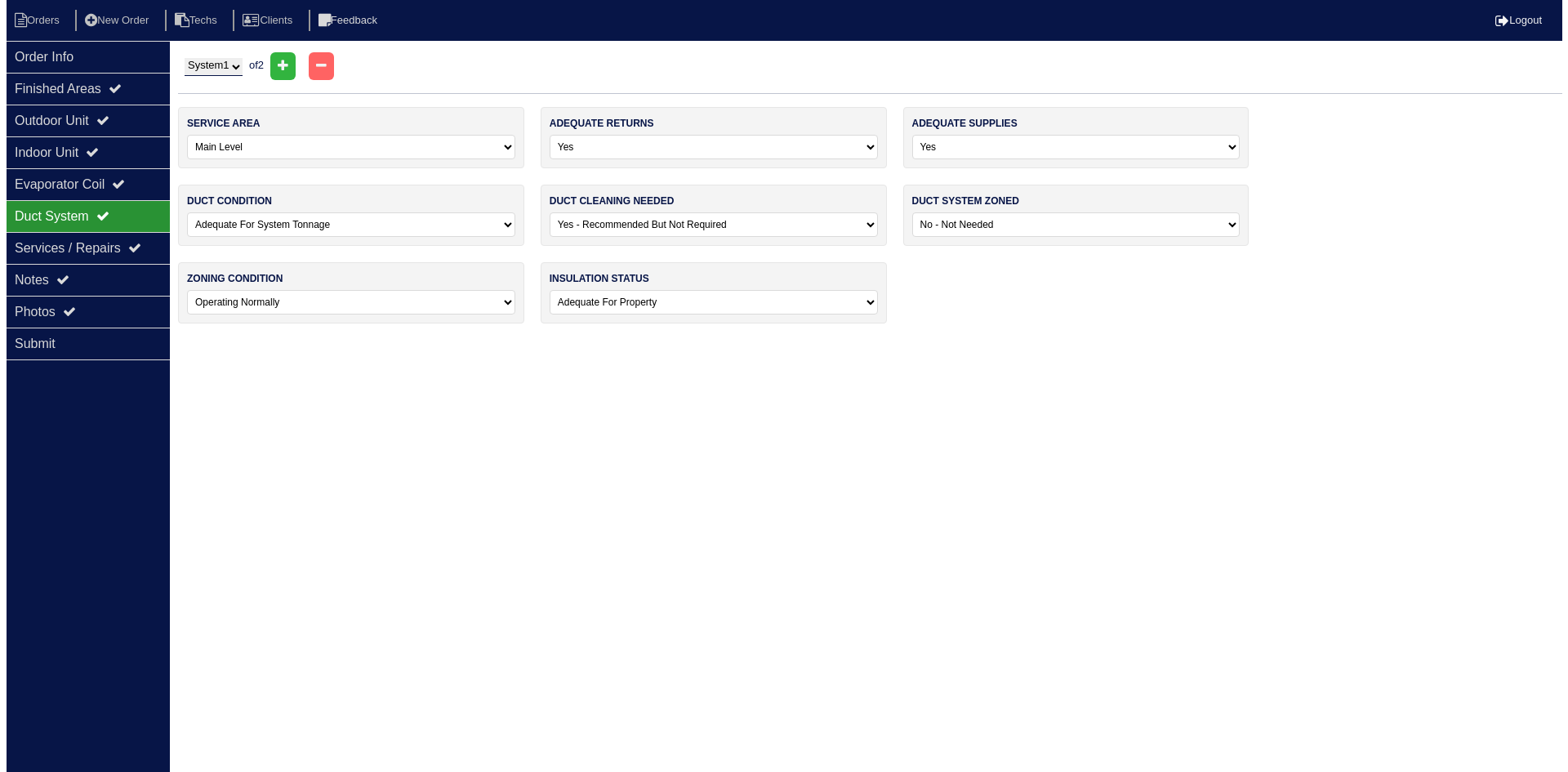
scroll to position [0, 0]
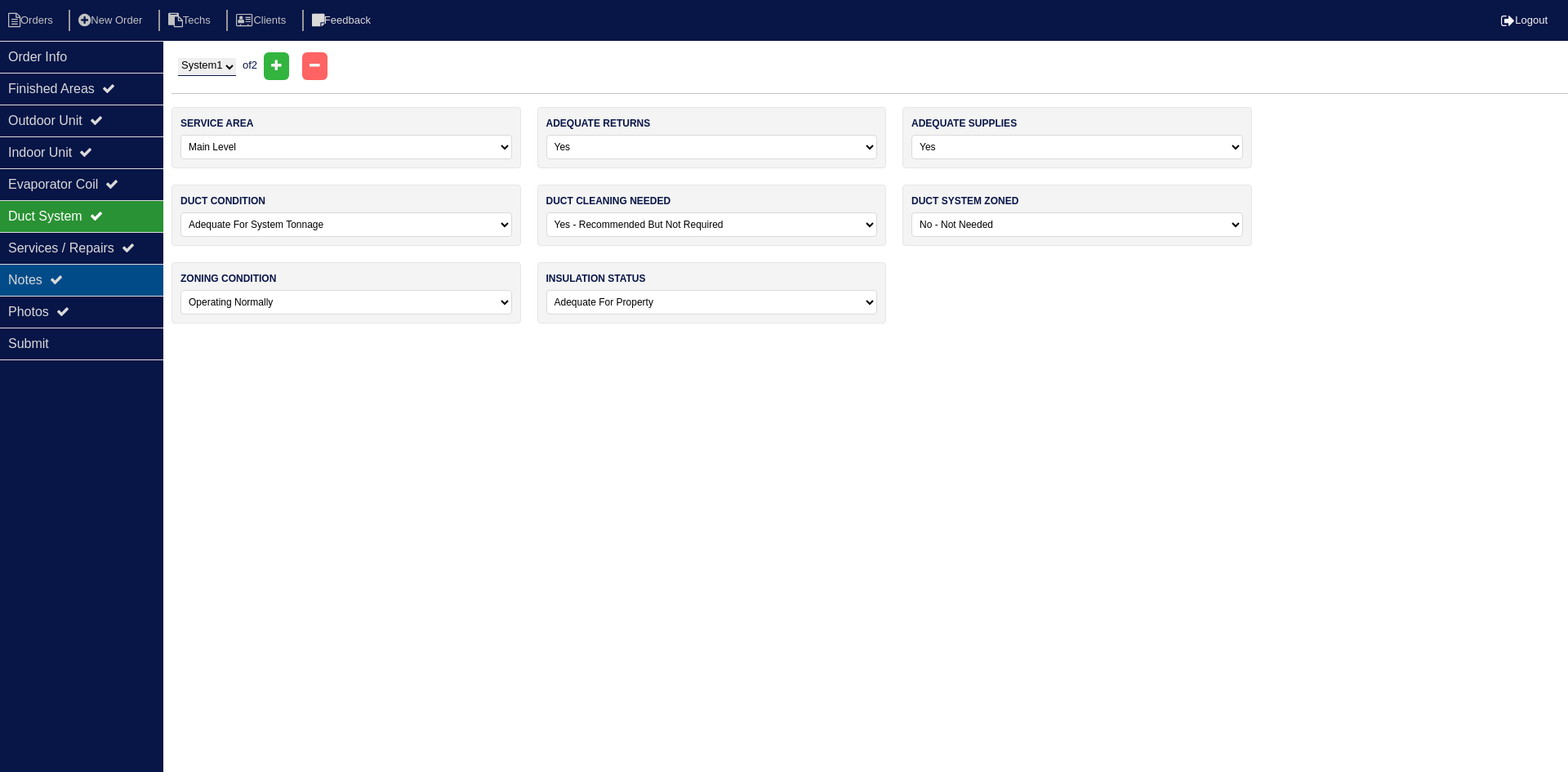
click at [101, 273] on div "Notes" at bounding box center [82, 280] width 163 height 32
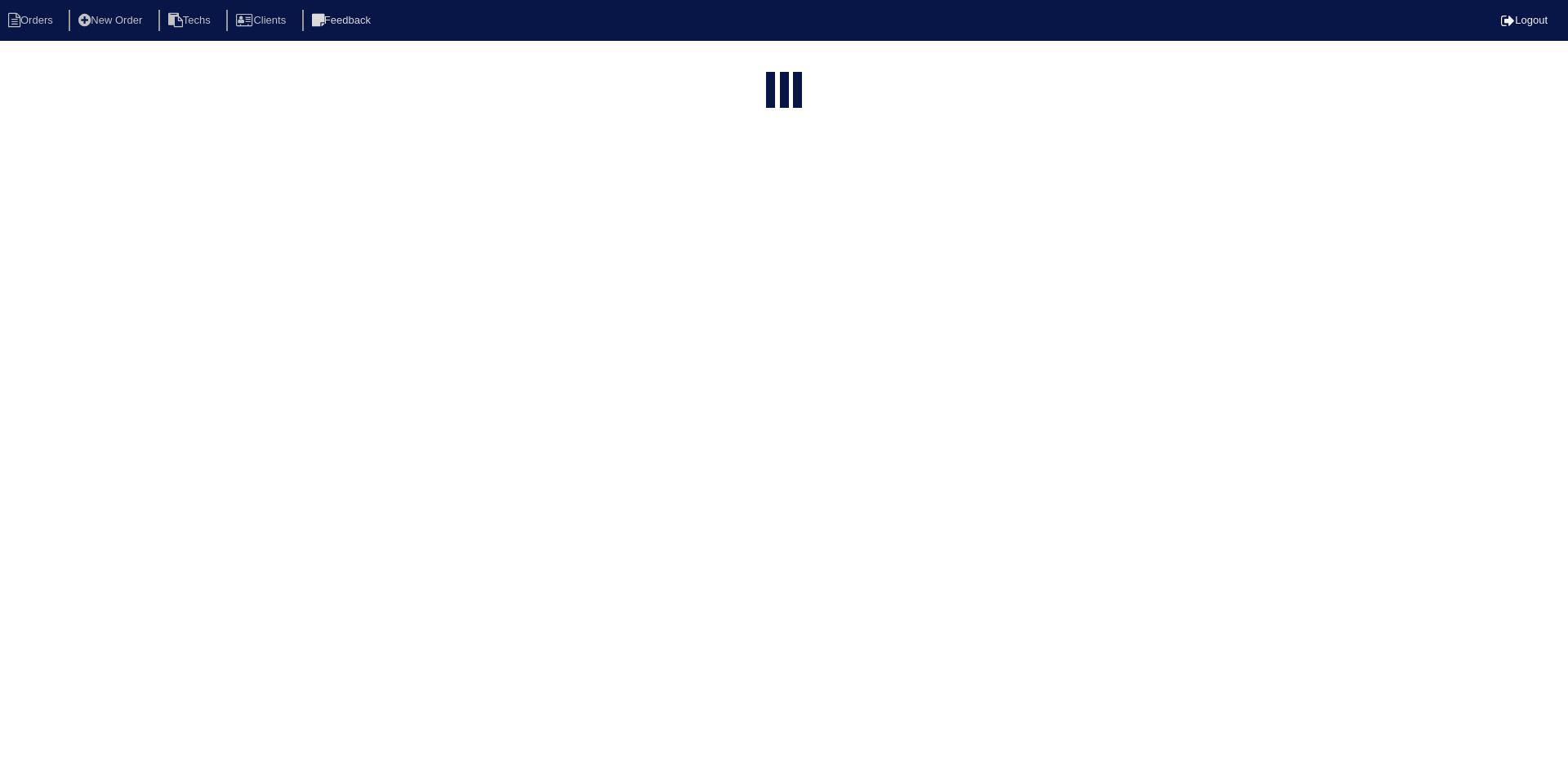
select select "15"
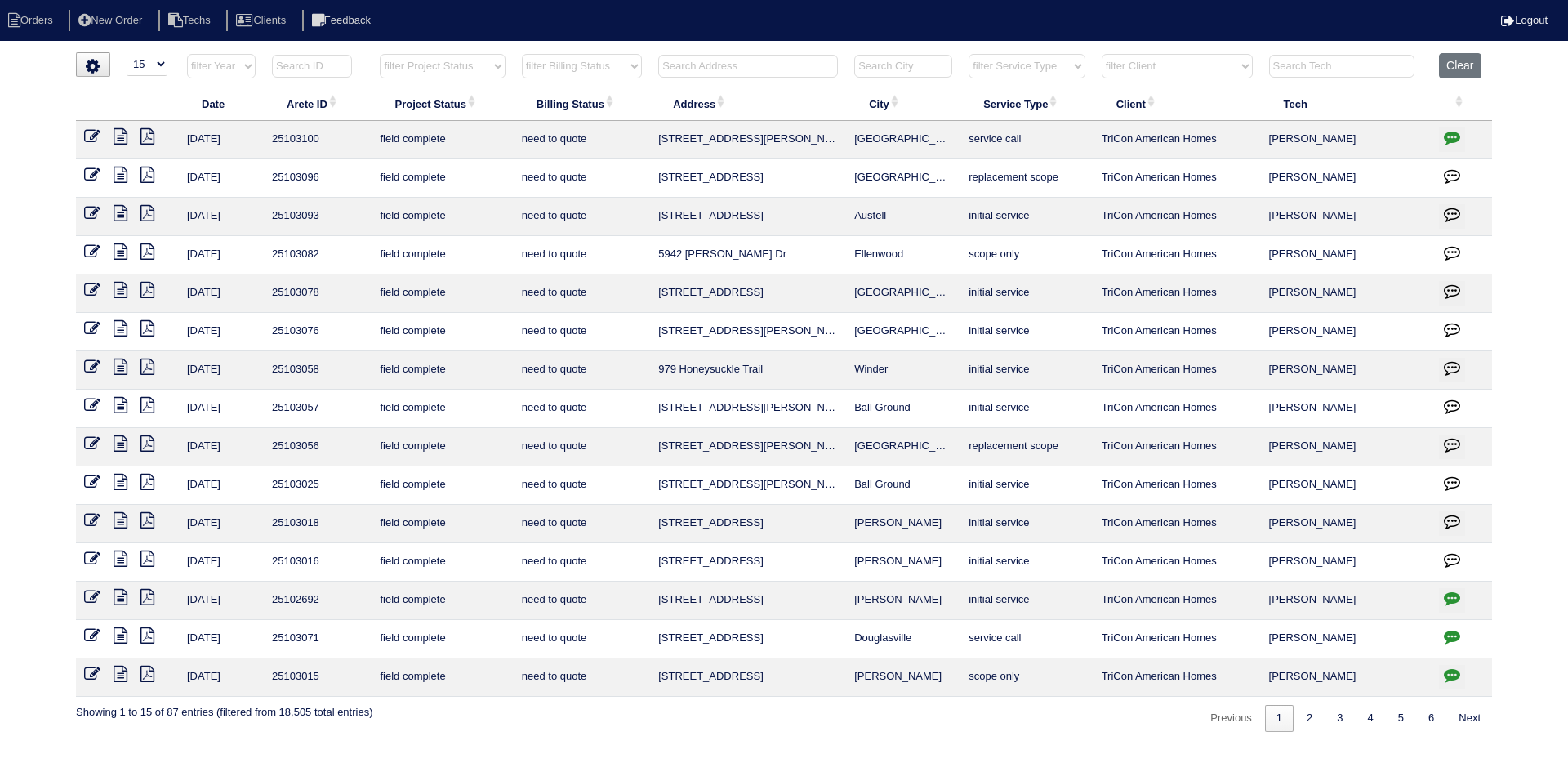
click at [1454, 629] on icon "button" at bounding box center [1452, 637] width 16 height 16
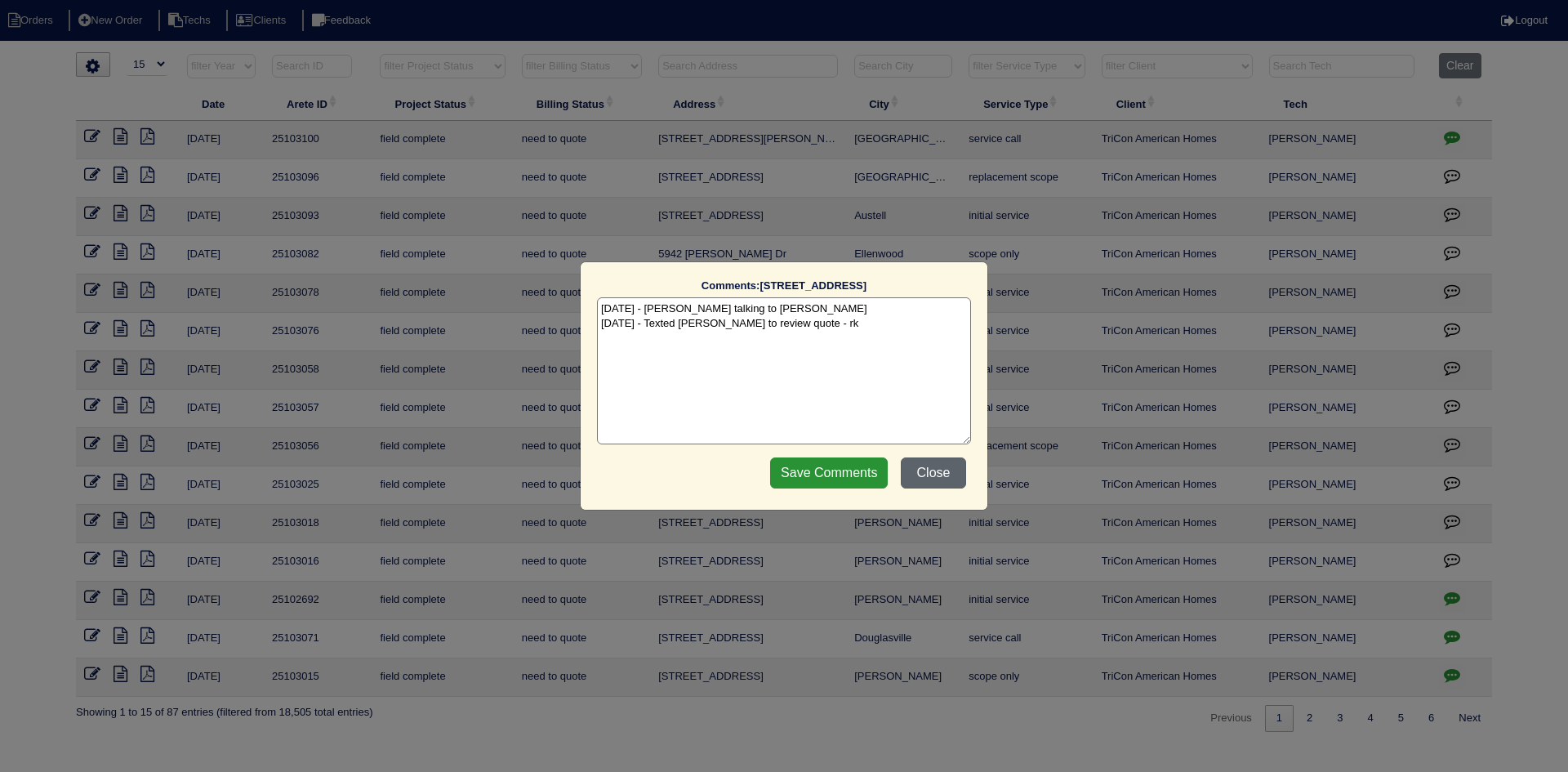
click at [928, 471] on button "Close" at bounding box center [933, 473] width 65 height 31
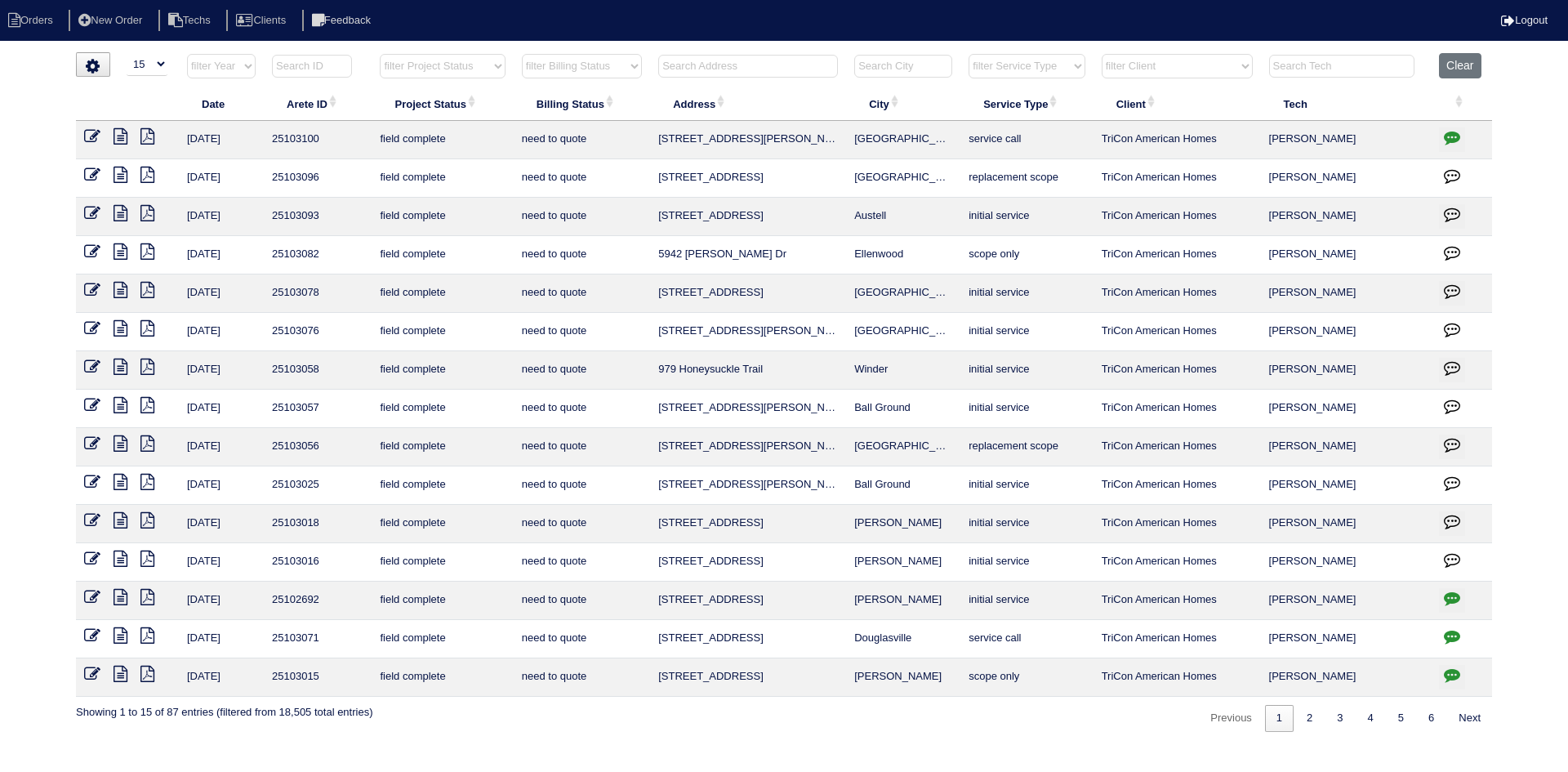
click at [1447, 669] on icon "button" at bounding box center [1452, 674] width 16 height 16
type textarea "8/18/25 - Tricon put the work order in after the fact - tech only scoped Mentio…"
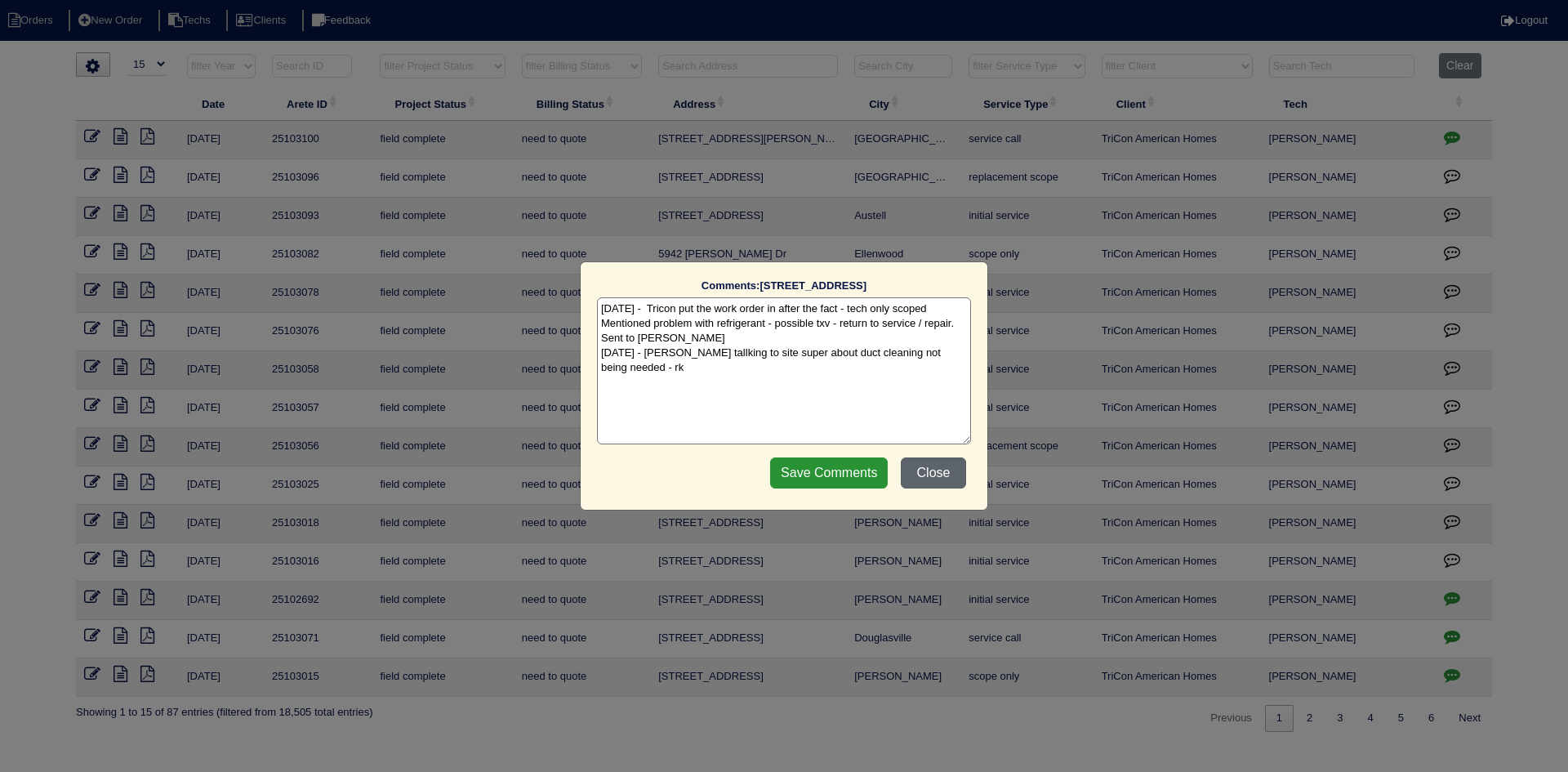
click at [930, 473] on button "Close" at bounding box center [933, 473] width 65 height 31
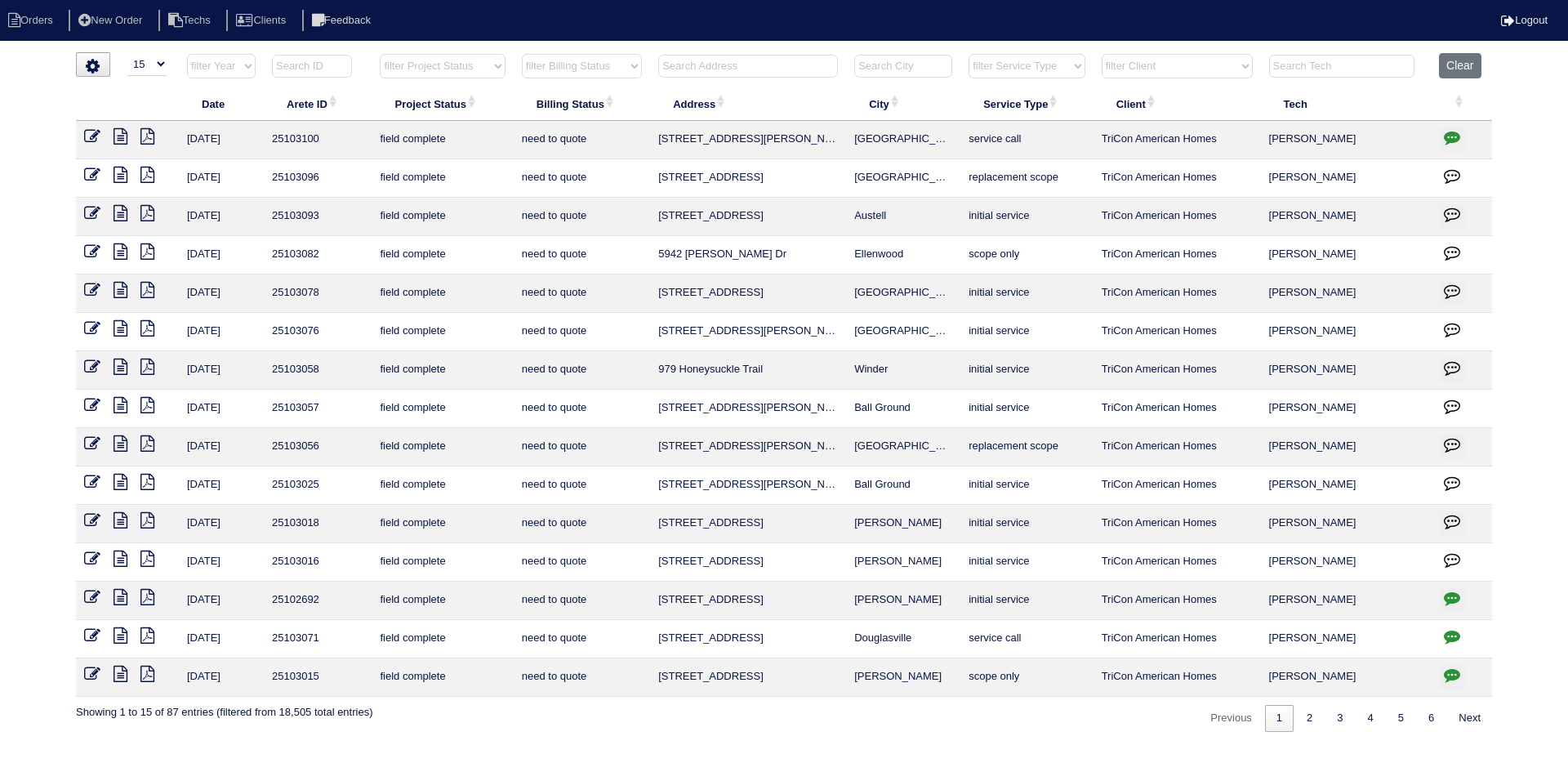
click at [115, 555] on icon at bounding box center [120, 559] width 13 height 16
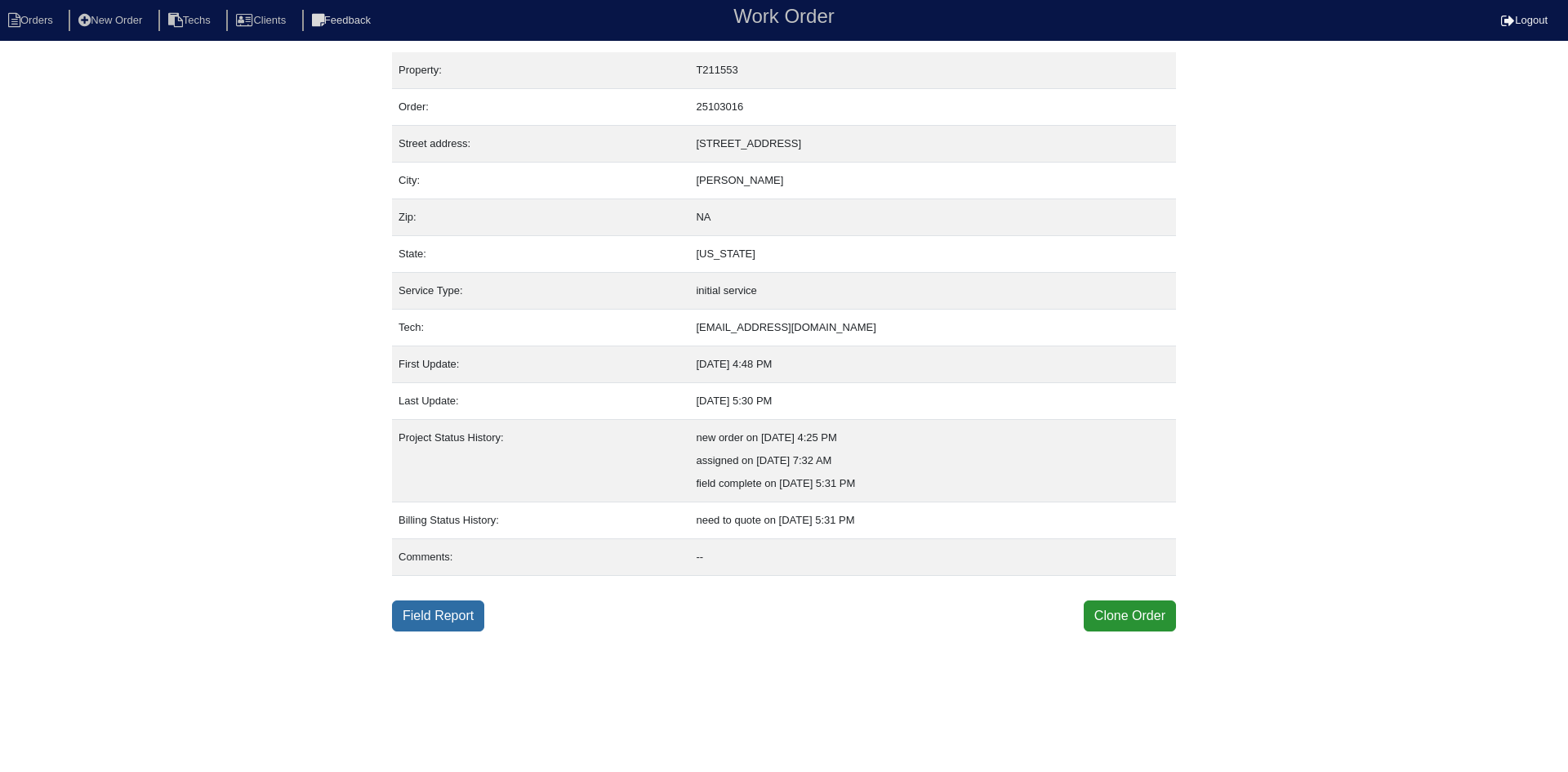
click at [445, 616] on link "Field Report" at bounding box center [437, 616] width 92 height 31
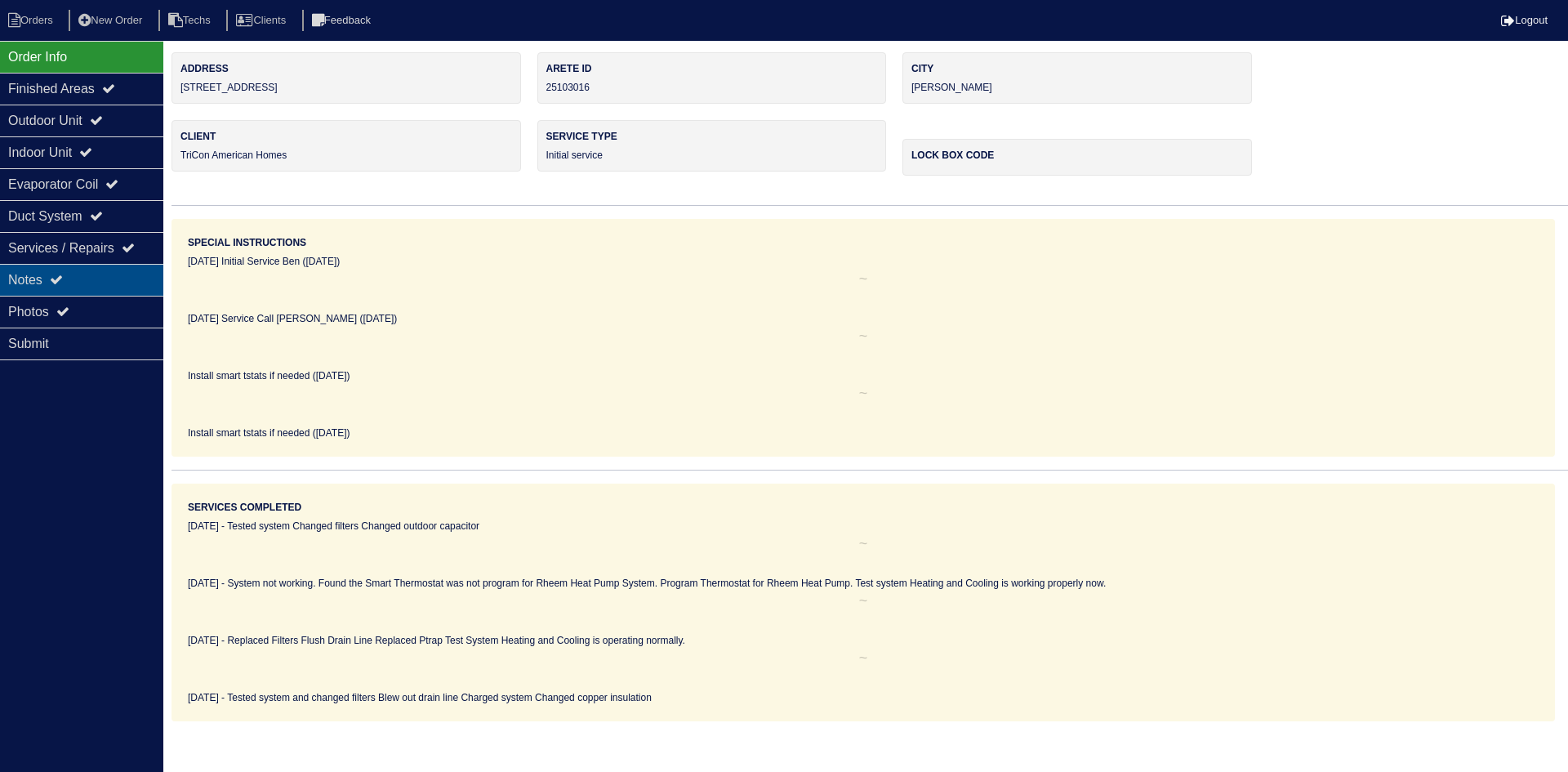
click at [72, 270] on div "Notes" at bounding box center [82, 280] width 163 height 32
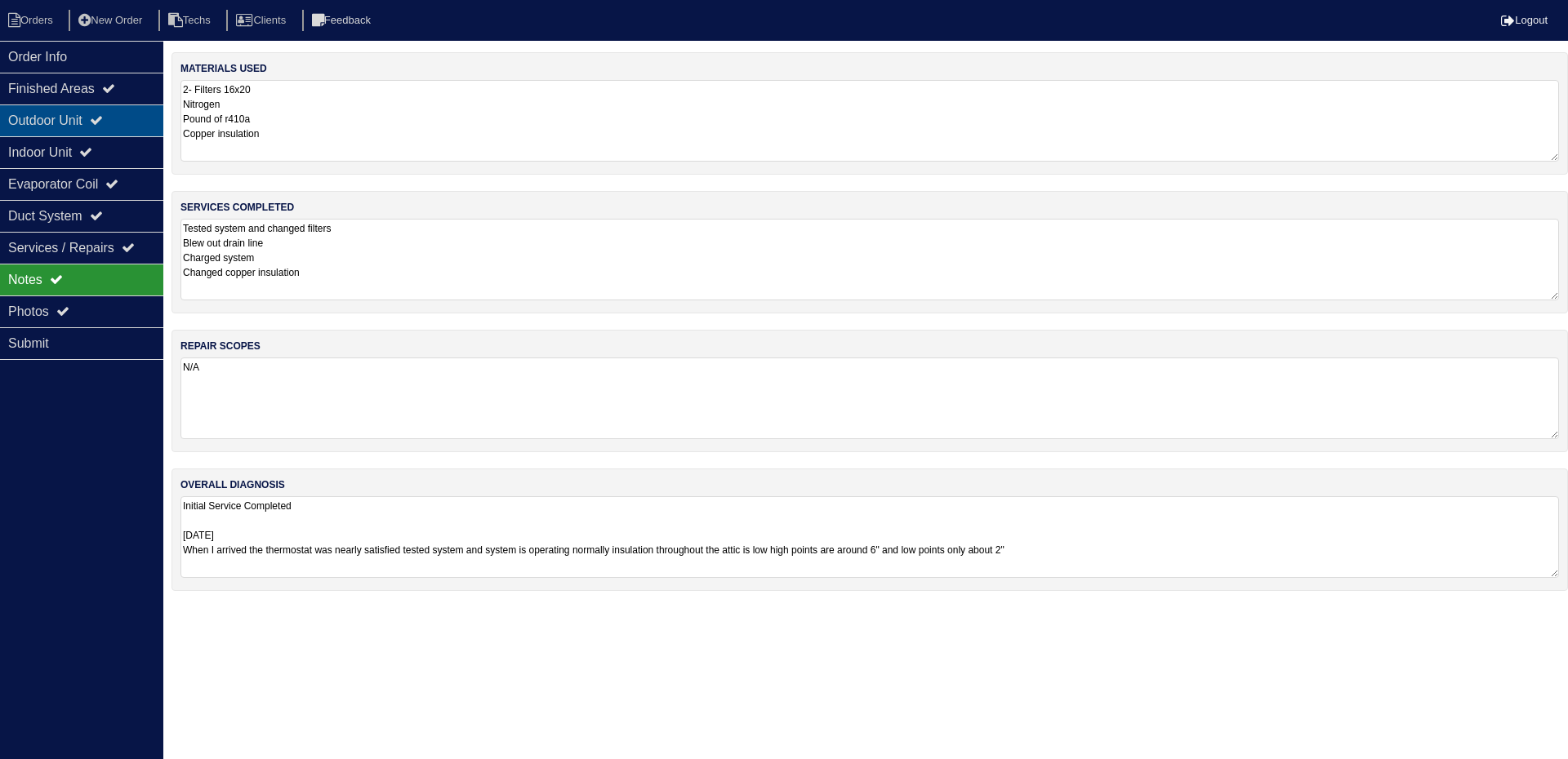
click at [126, 115] on div "Outdoor Unit" at bounding box center [82, 121] width 163 height 32
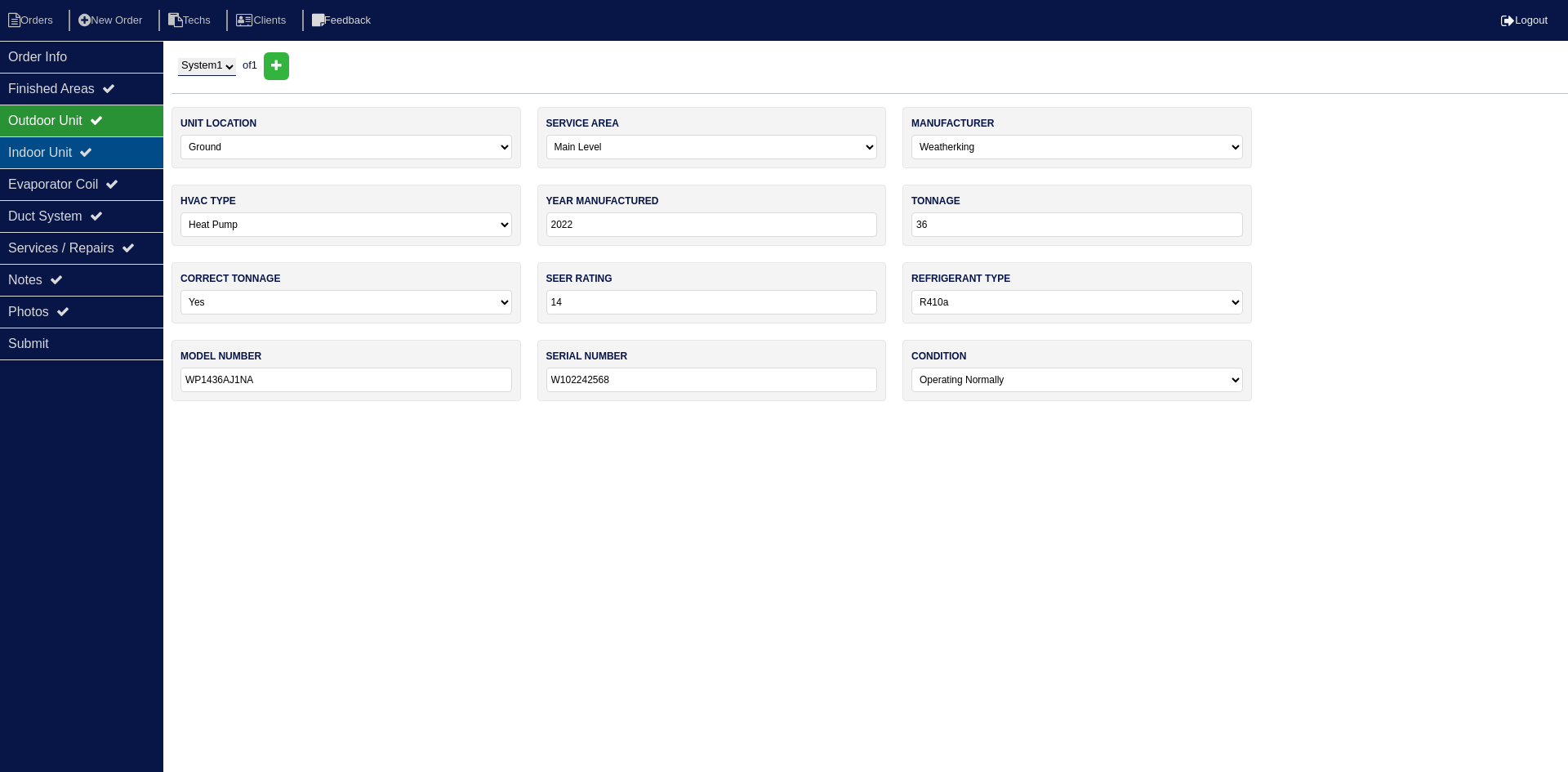
click at [113, 143] on div "Indoor Unit" at bounding box center [82, 152] width 163 height 32
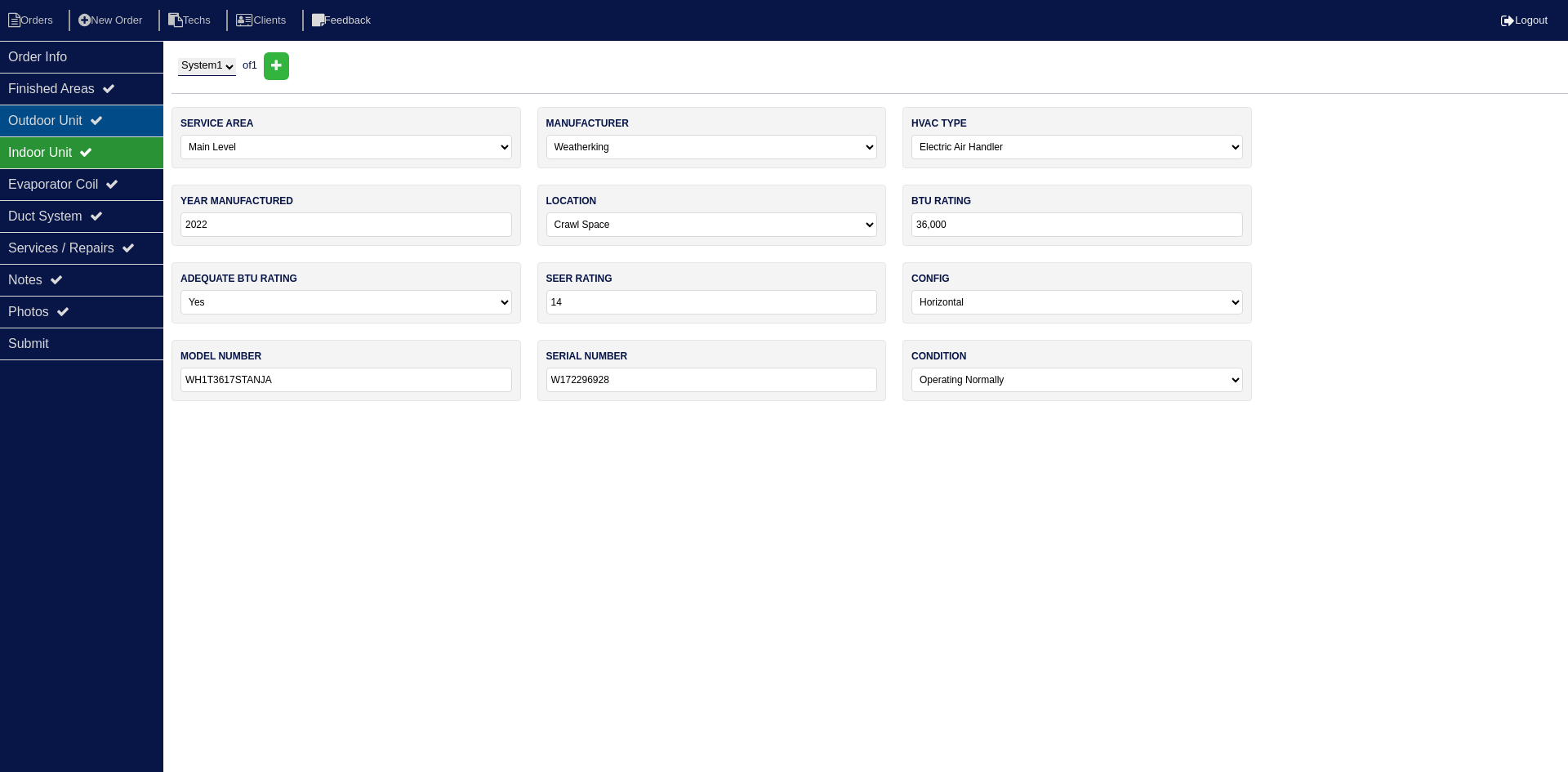
click at [117, 118] on div "Outdoor Unit" at bounding box center [82, 121] width 163 height 32
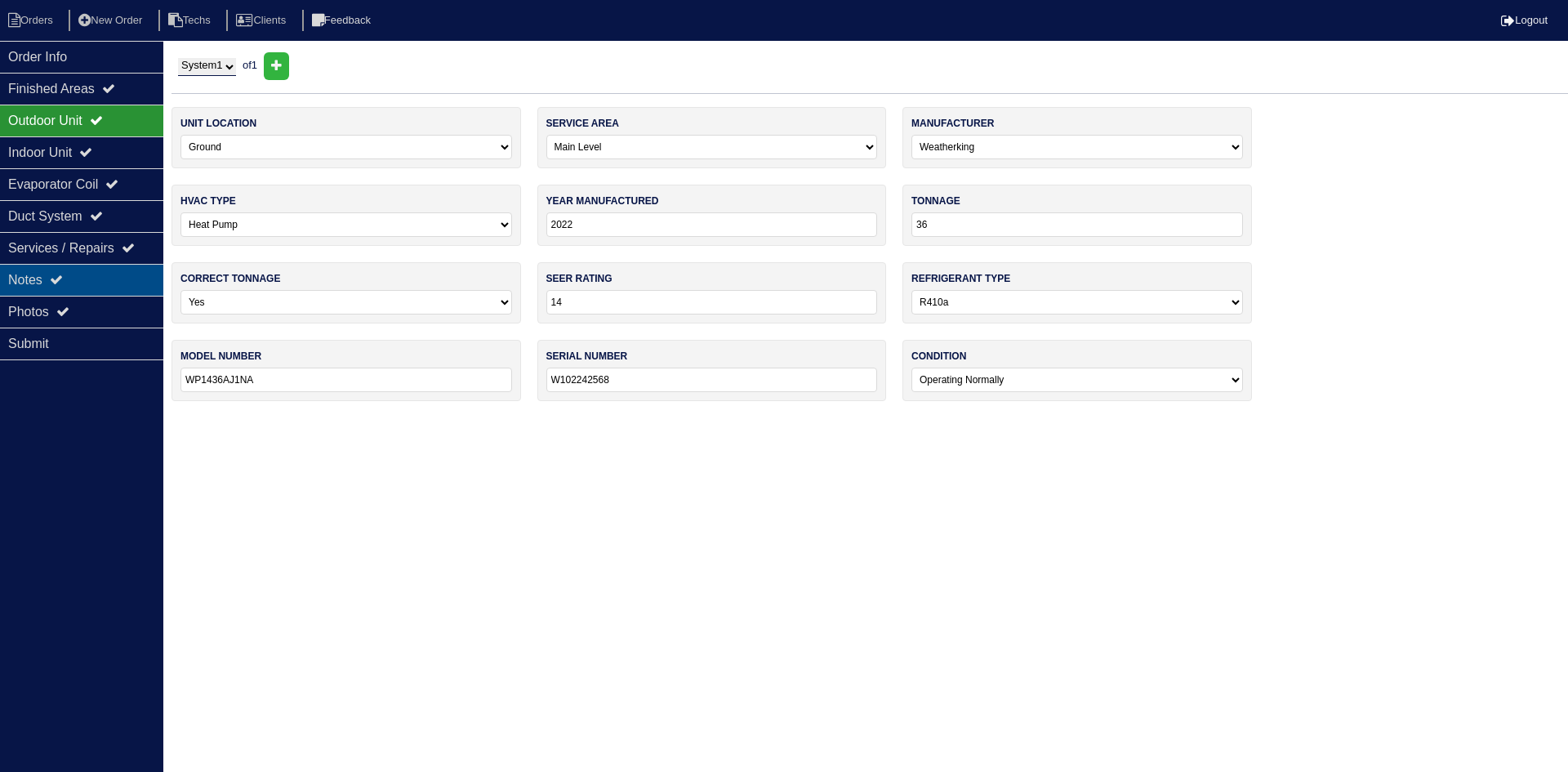
drag, startPoint x: 115, startPoint y: 273, endPoint x: 74, endPoint y: 275, distance: 41.0
click at [115, 273] on div "Notes" at bounding box center [82, 280] width 163 height 32
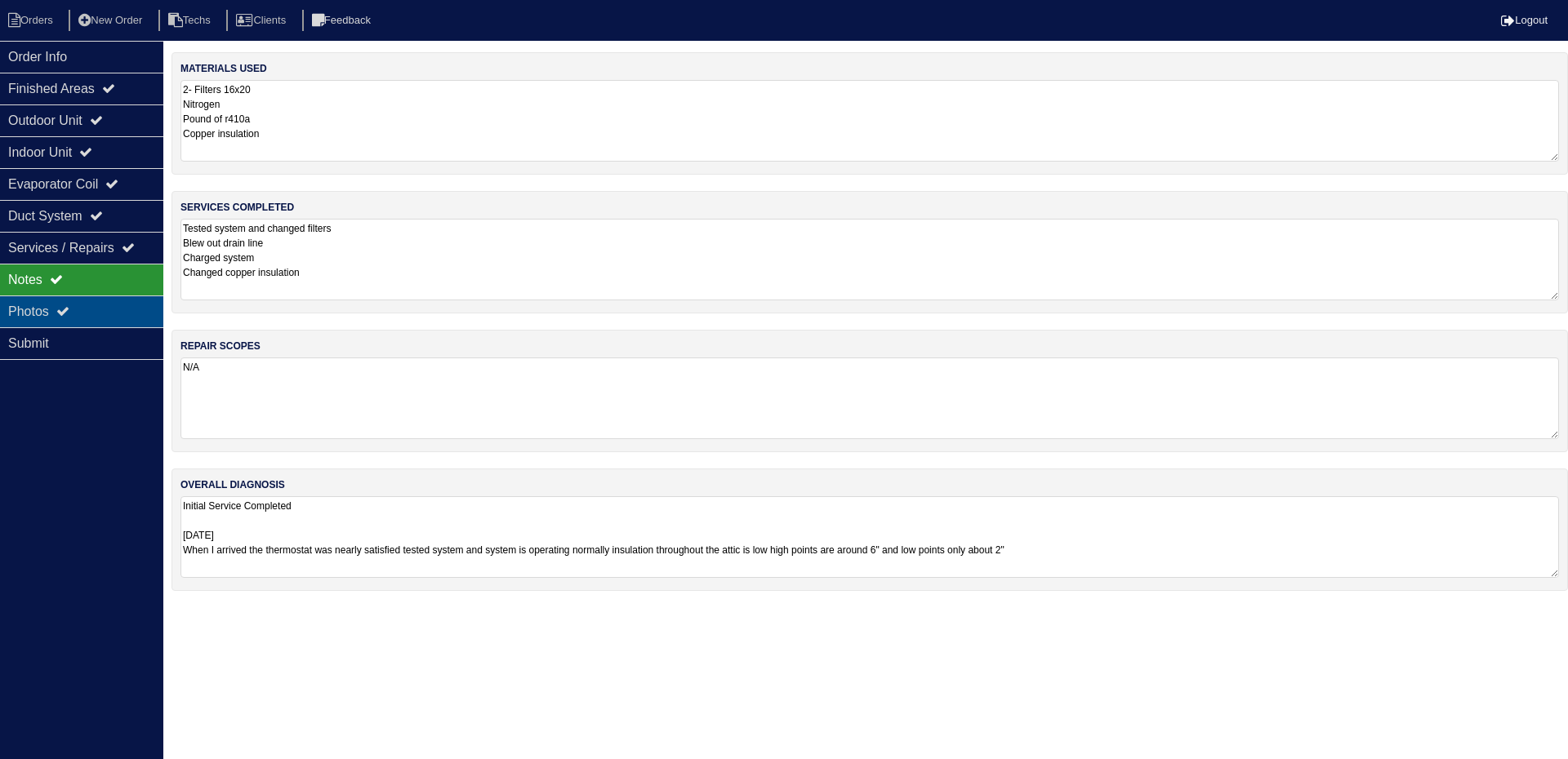
drag, startPoint x: 78, startPoint y: 312, endPoint x: 94, endPoint y: 314, distance: 16.1
click at [78, 312] on div "Photos" at bounding box center [82, 312] width 163 height 32
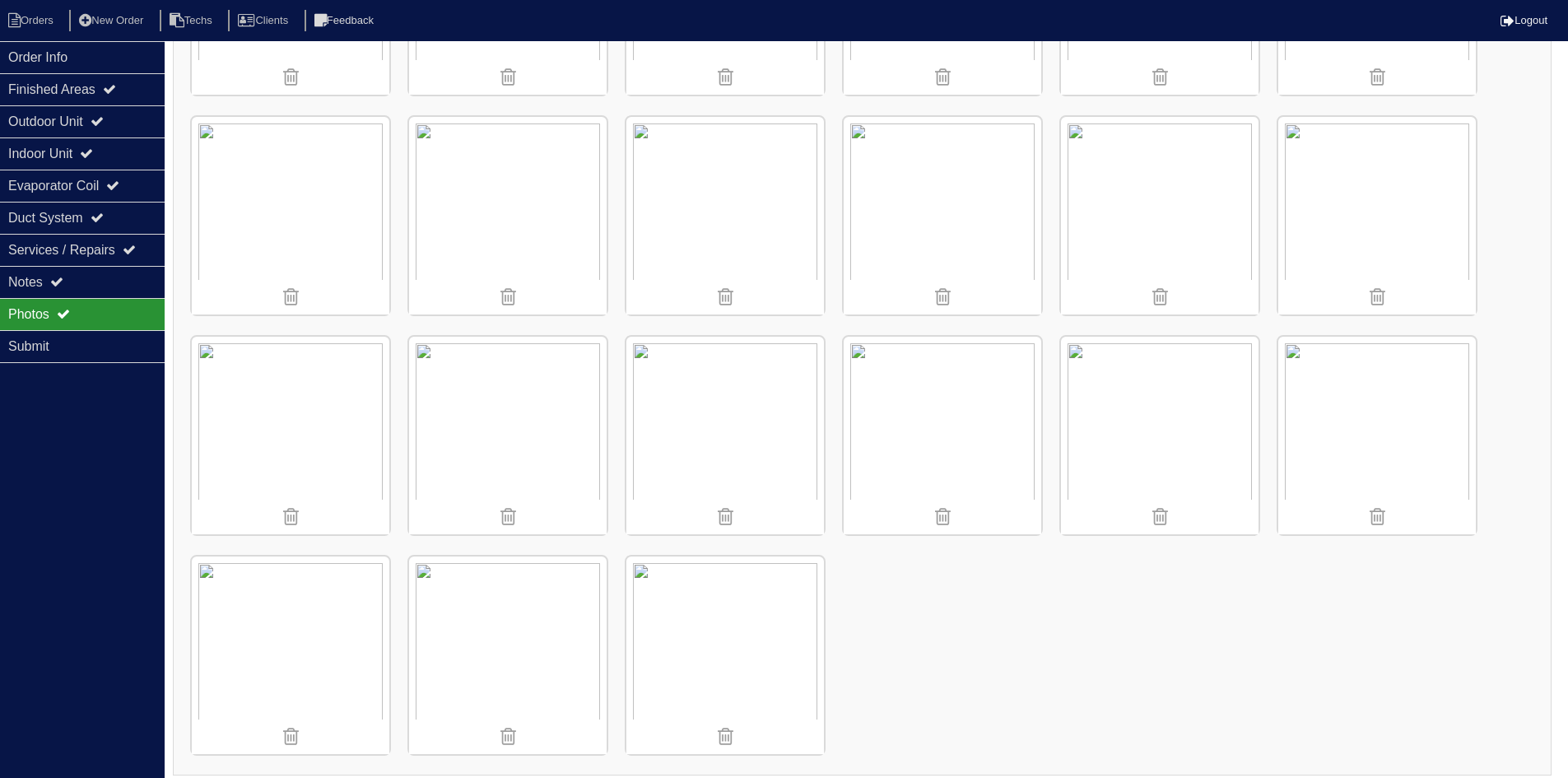
scroll to position [1512, 0]
drag, startPoint x: 84, startPoint y: 271, endPoint x: 106, endPoint y: 271, distance: 22.0
click at [87, 270] on div "Notes" at bounding box center [82, 282] width 164 height 33
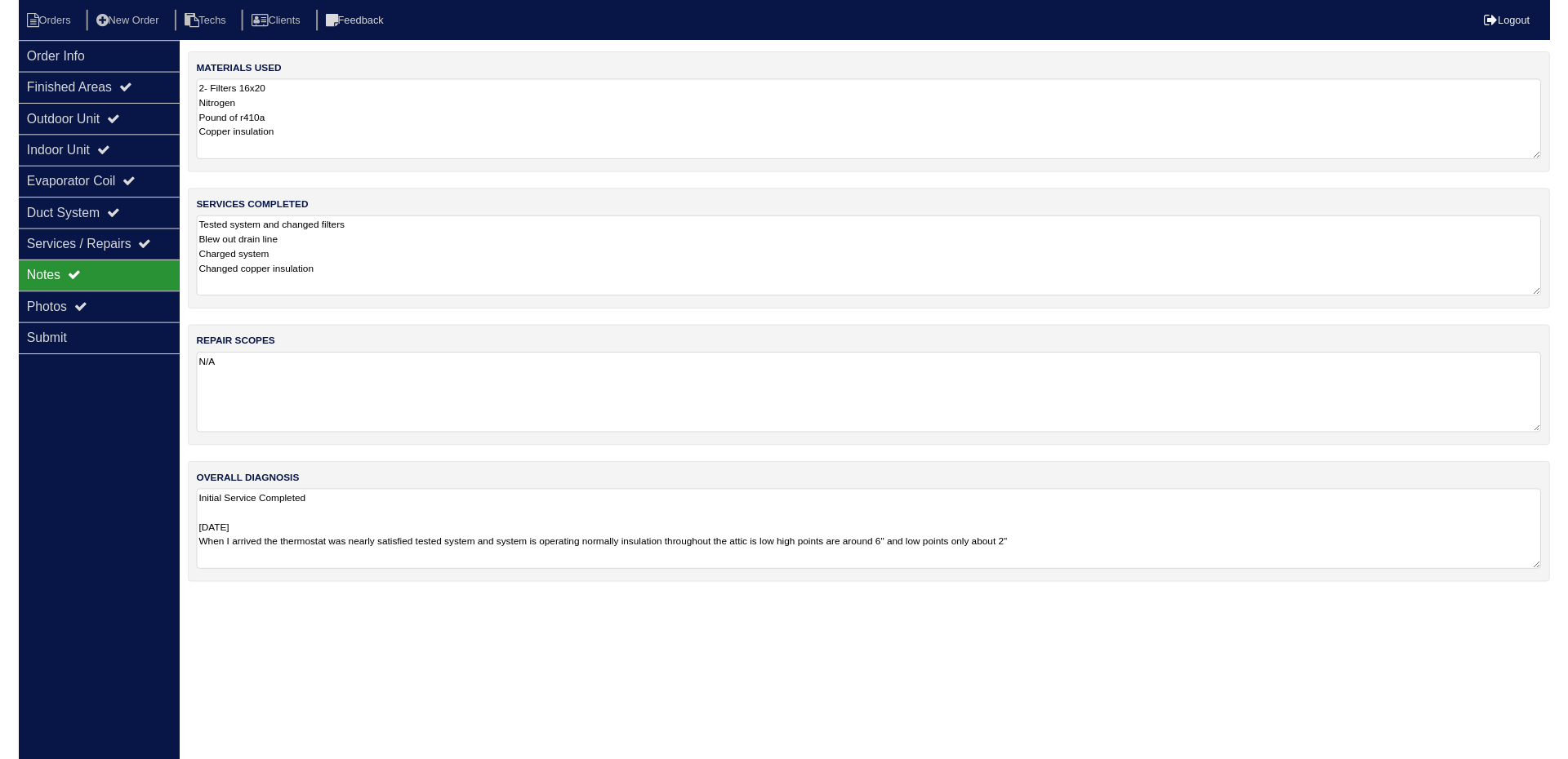
scroll to position [0, 0]
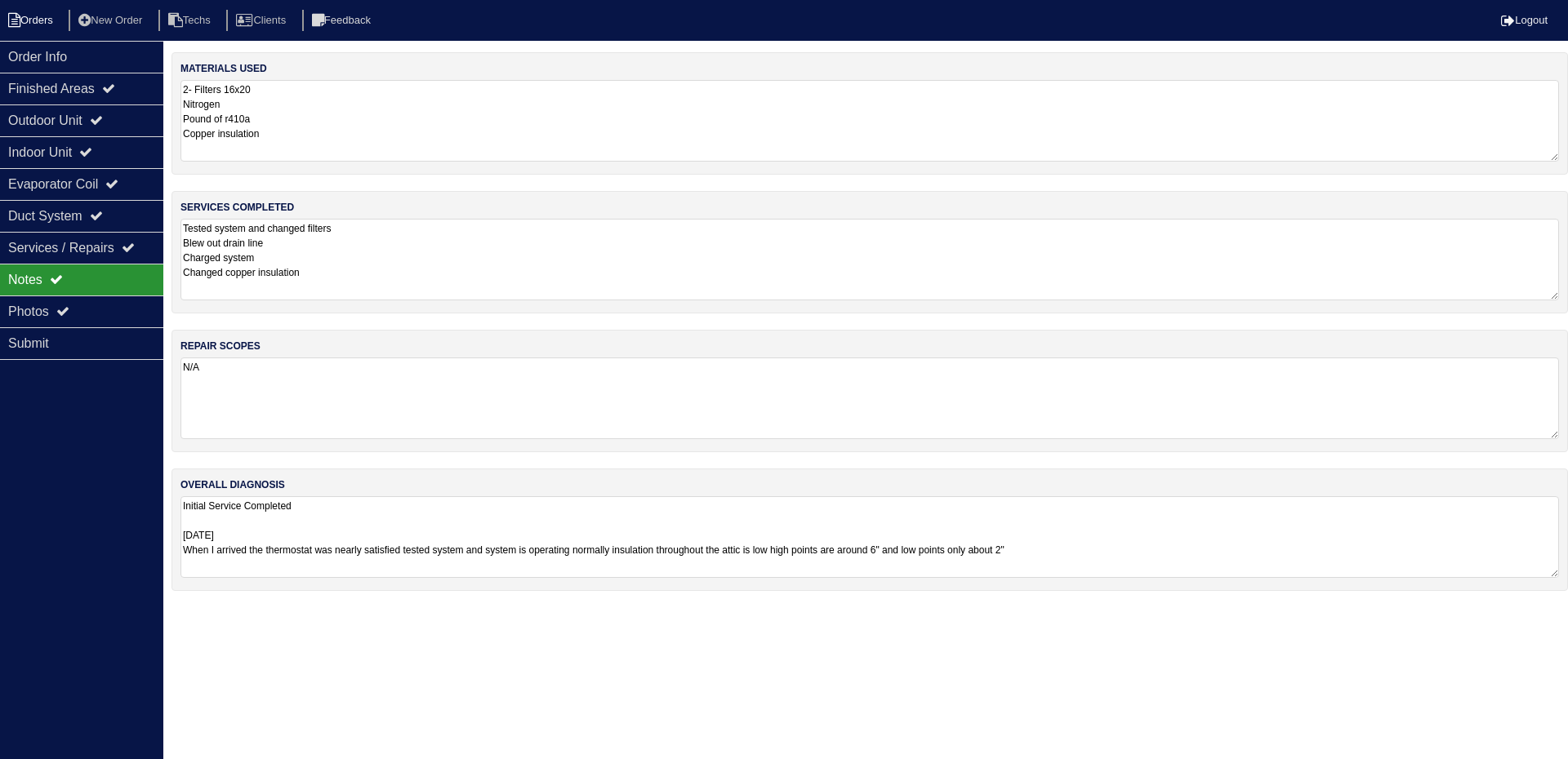
click at [46, 20] on li "Orders" at bounding box center [33, 21] width 66 height 22
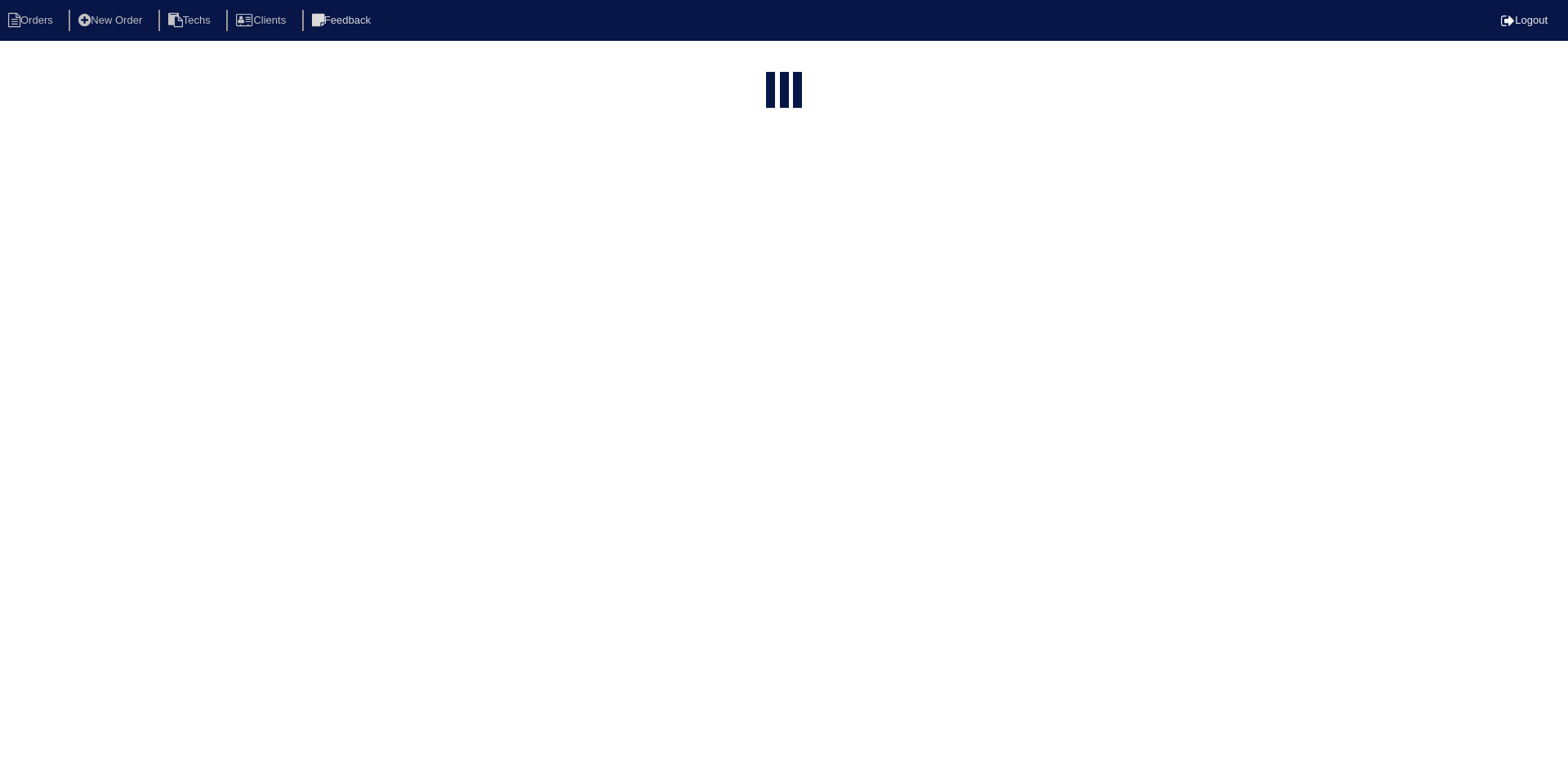
select select "15"
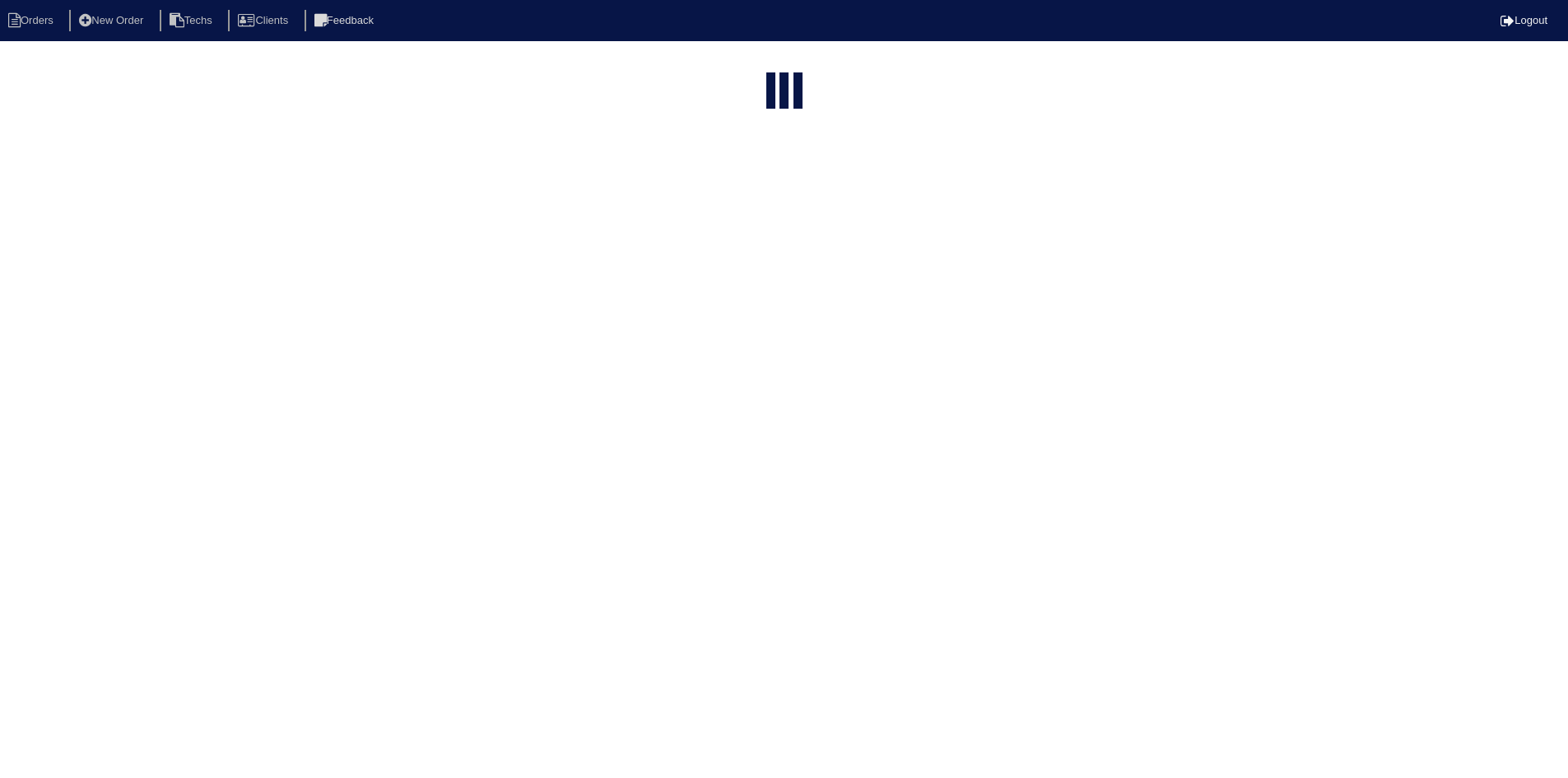
select select "field complete"
select select "need to quote"
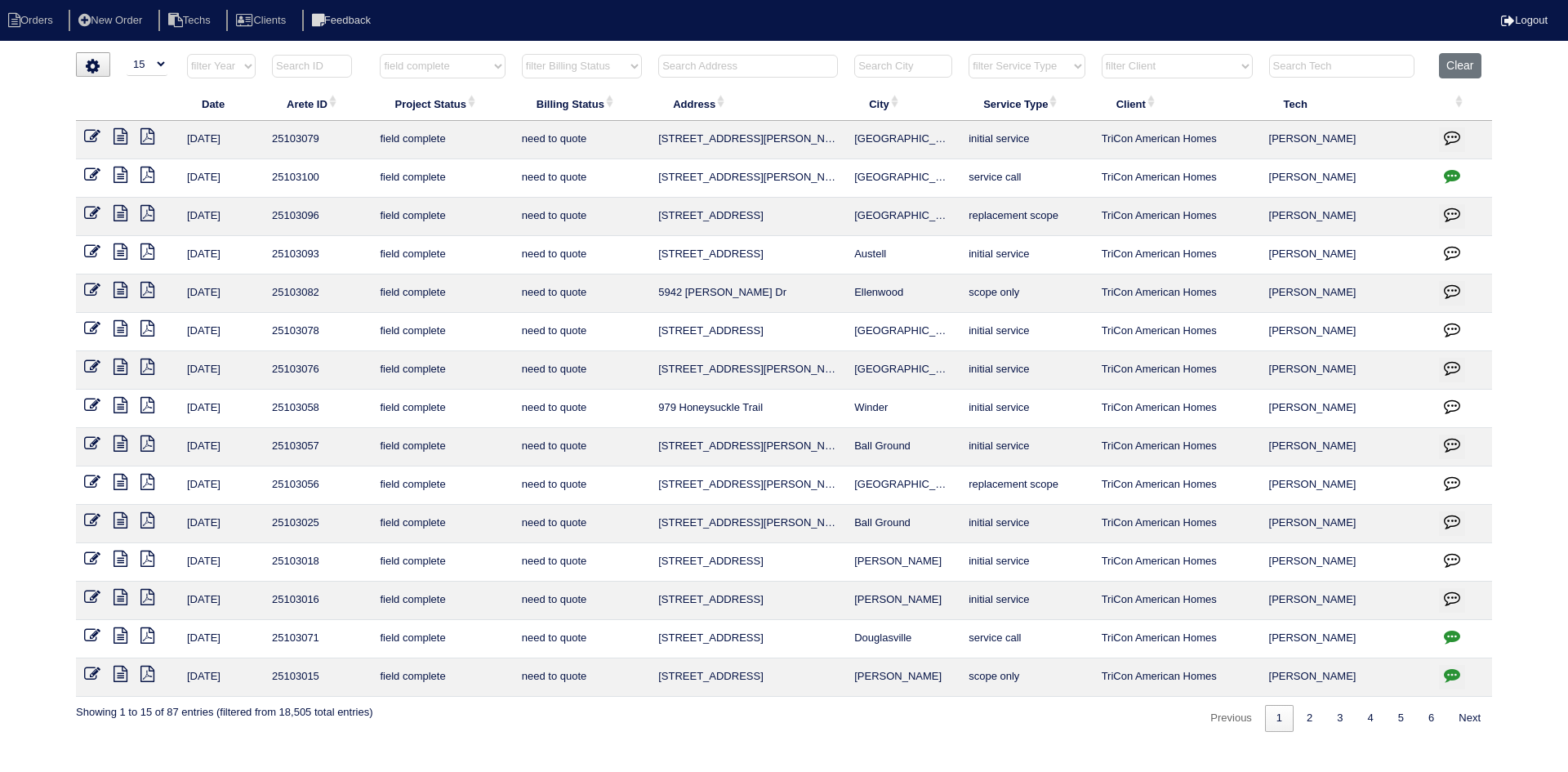
click at [124, 559] on icon at bounding box center [120, 559] width 13 height 16
click at [146, 555] on icon at bounding box center [147, 559] width 13 height 16
click at [120, 556] on icon at bounding box center [120, 559] width 13 height 16
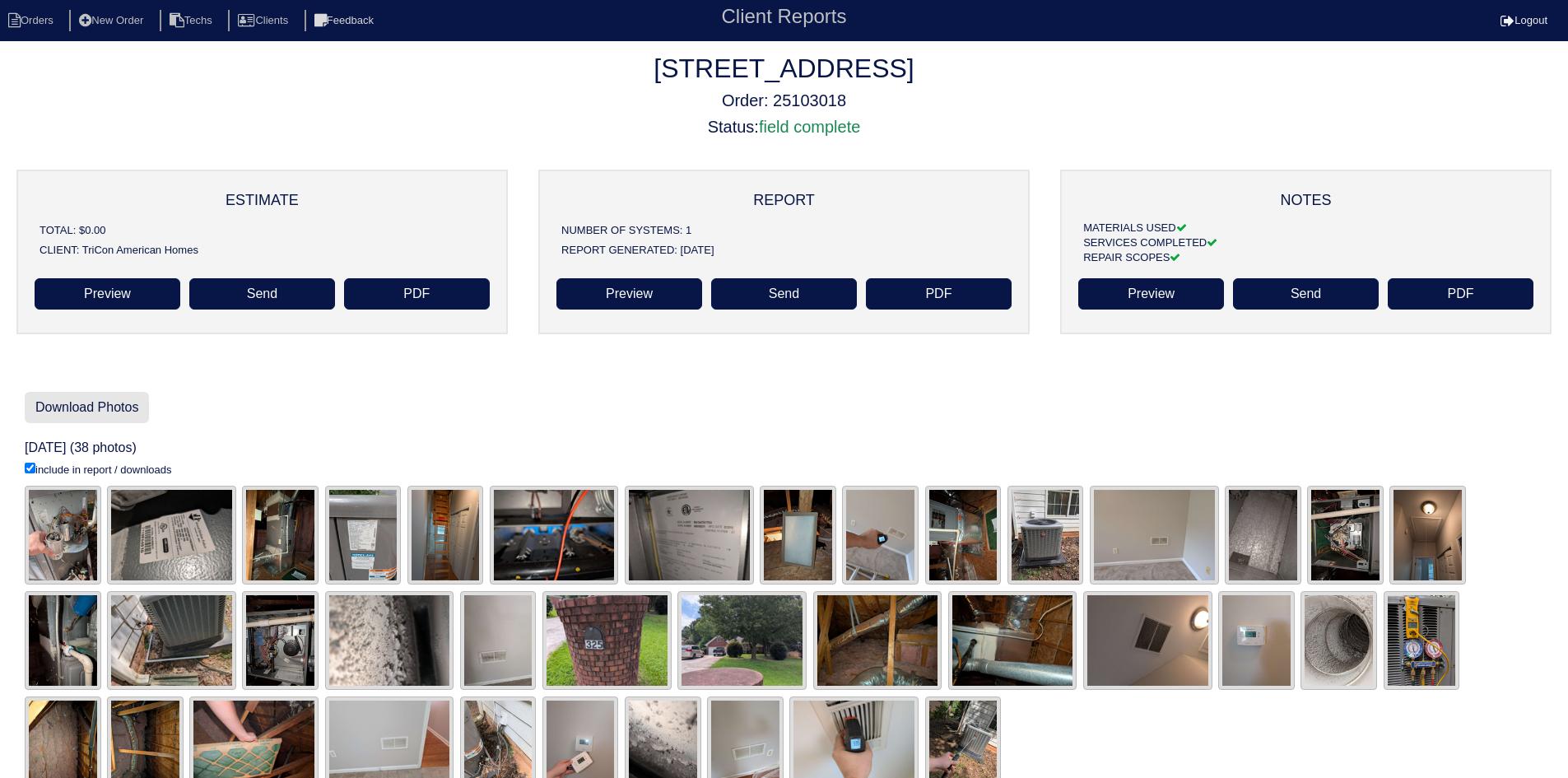
click at [70, 401] on link "Download Photos" at bounding box center [87, 408] width 125 height 32
click at [1182, 71] on h2 "325 Wisteria Blvd" at bounding box center [784, 68] width 1568 height 32
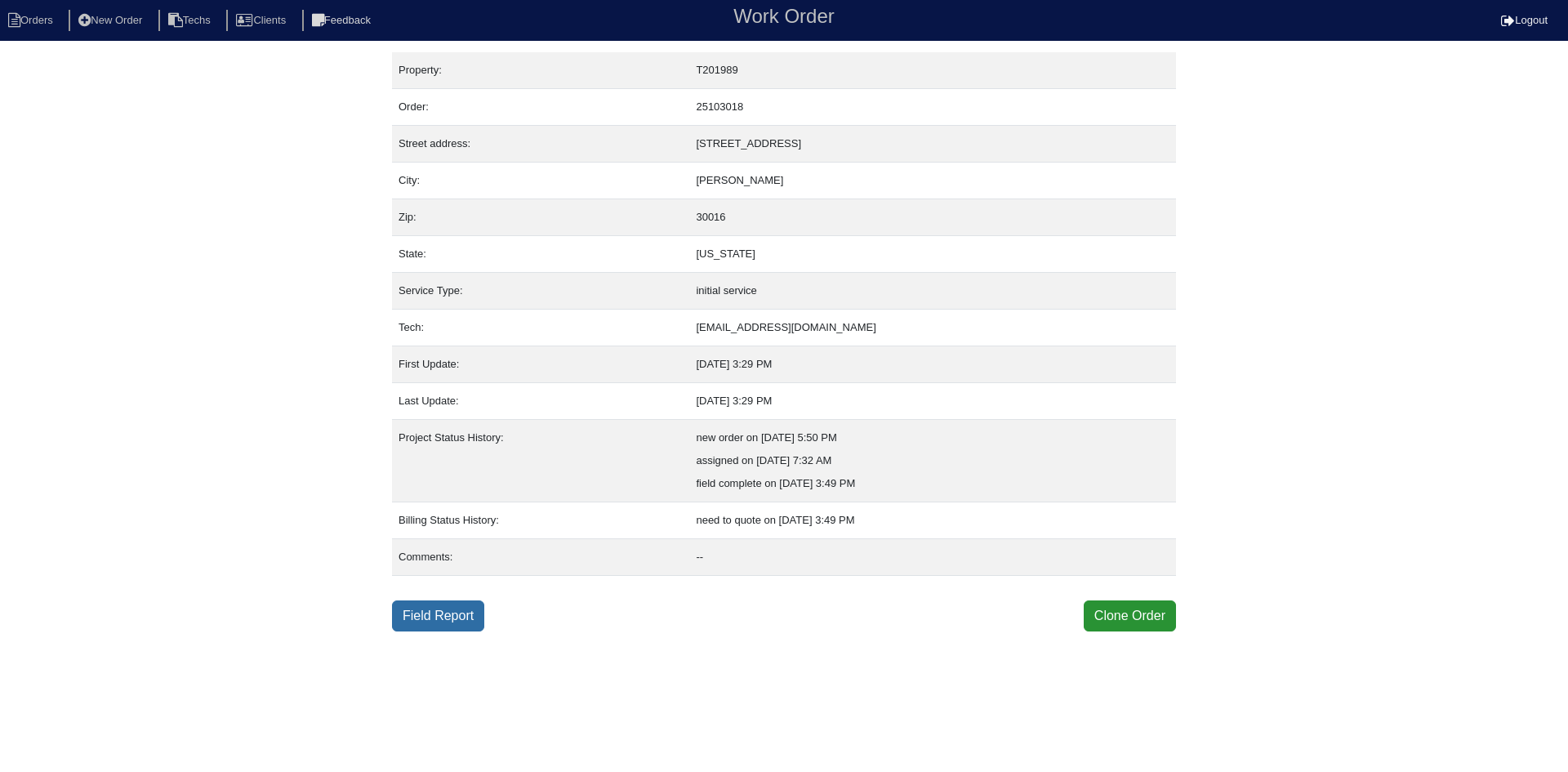
click at [431, 620] on link "Field Report" at bounding box center [437, 616] width 92 height 31
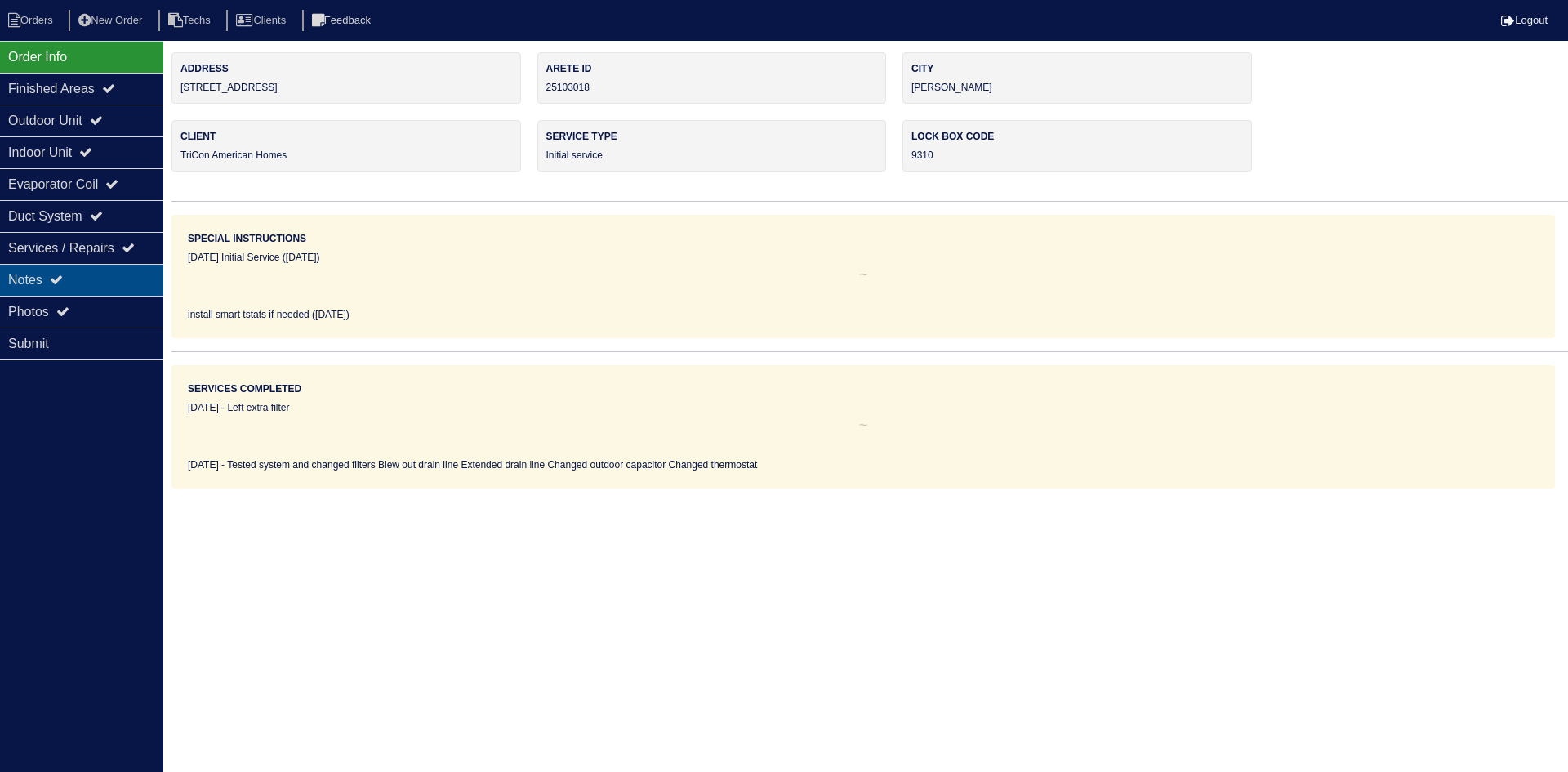
click at [70, 271] on div "Notes" at bounding box center [82, 280] width 163 height 32
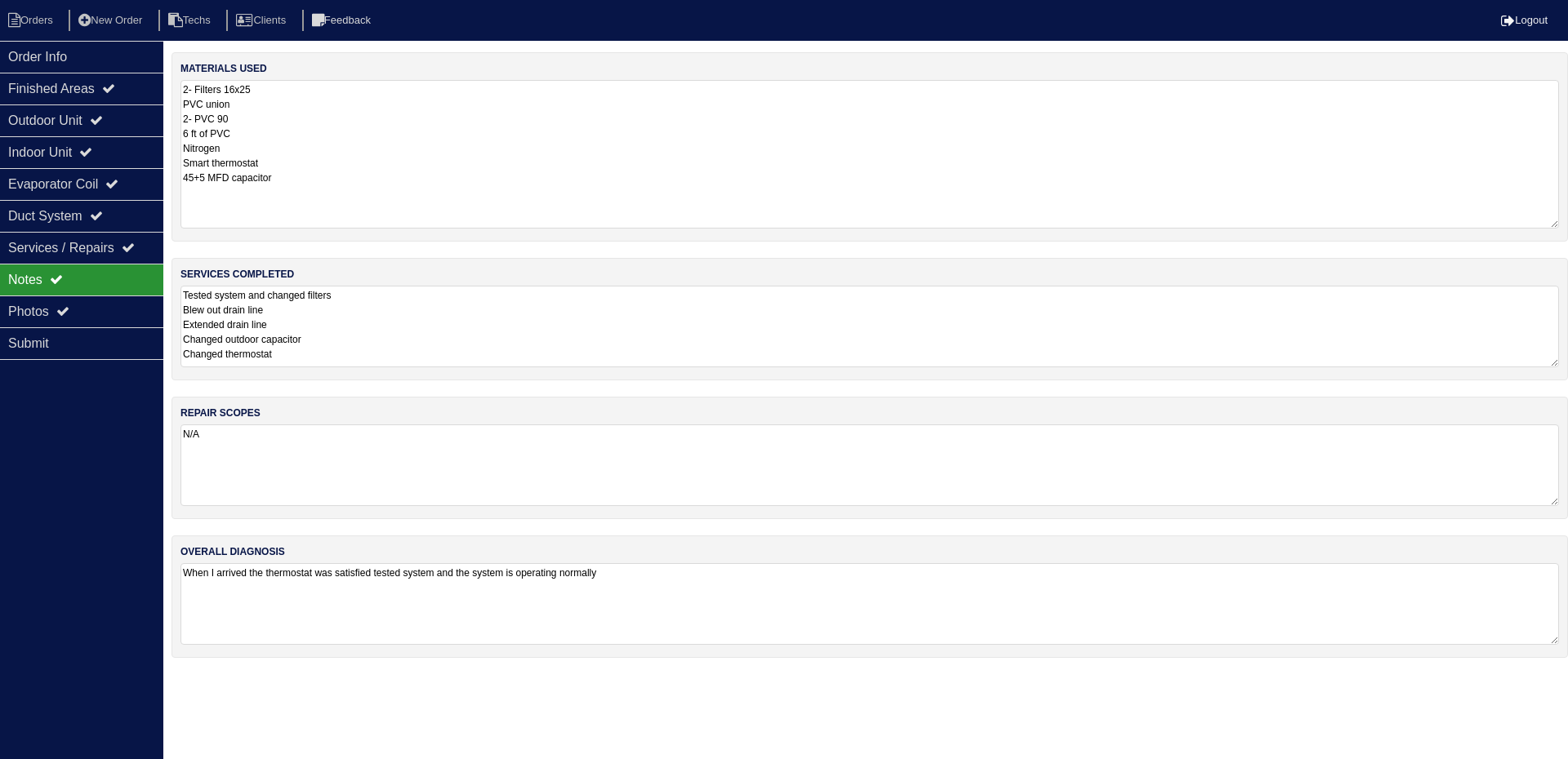
drag, startPoint x: 1555, startPoint y: 159, endPoint x: 1549, endPoint y: 225, distance: 66.3
click at [1549, 225] on textarea "2- Filters 16x25 PVC union 2- PVC 90 6 ft of PVC Nitrogen Smart thermostat 45+5…" at bounding box center [870, 154] width 1379 height 149
click at [117, 113] on div "Outdoor Unit" at bounding box center [82, 121] width 163 height 32
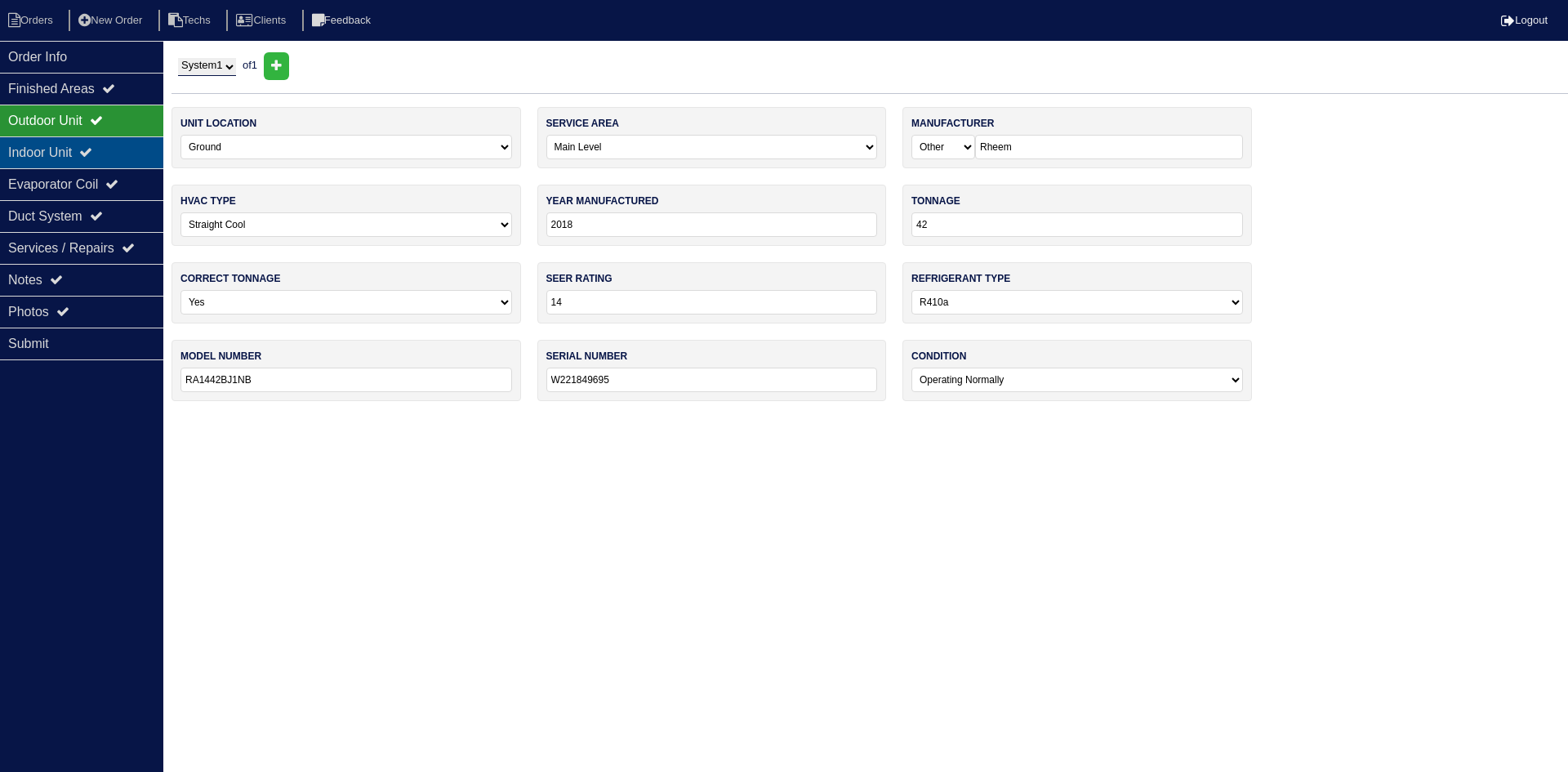
click at [110, 146] on div "Indoor Unit" at bounding box center [82, 152] width 163 height 32
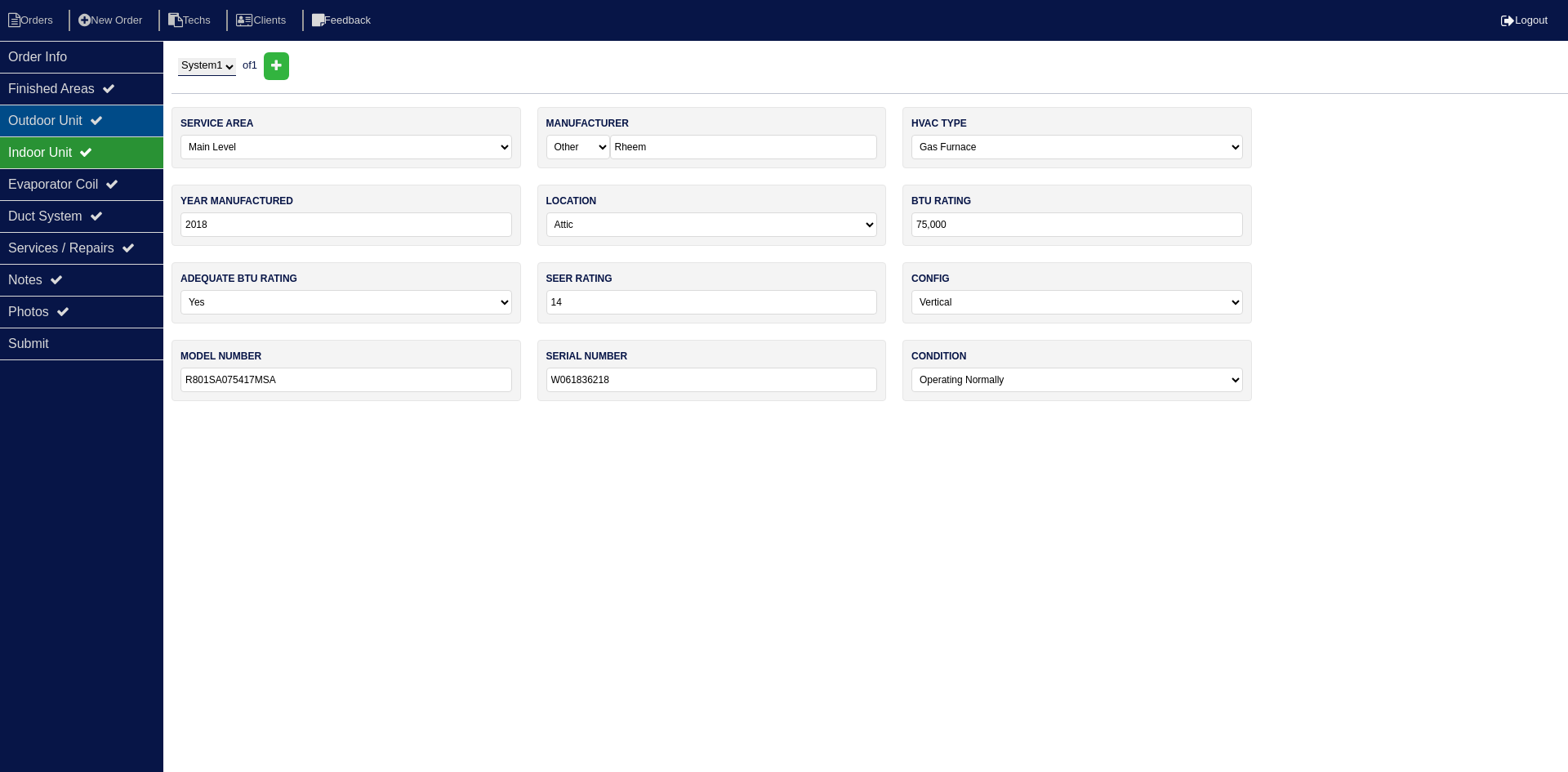
click at [103, 124] on icon at bounding box center [96, 120] width 13 height 13
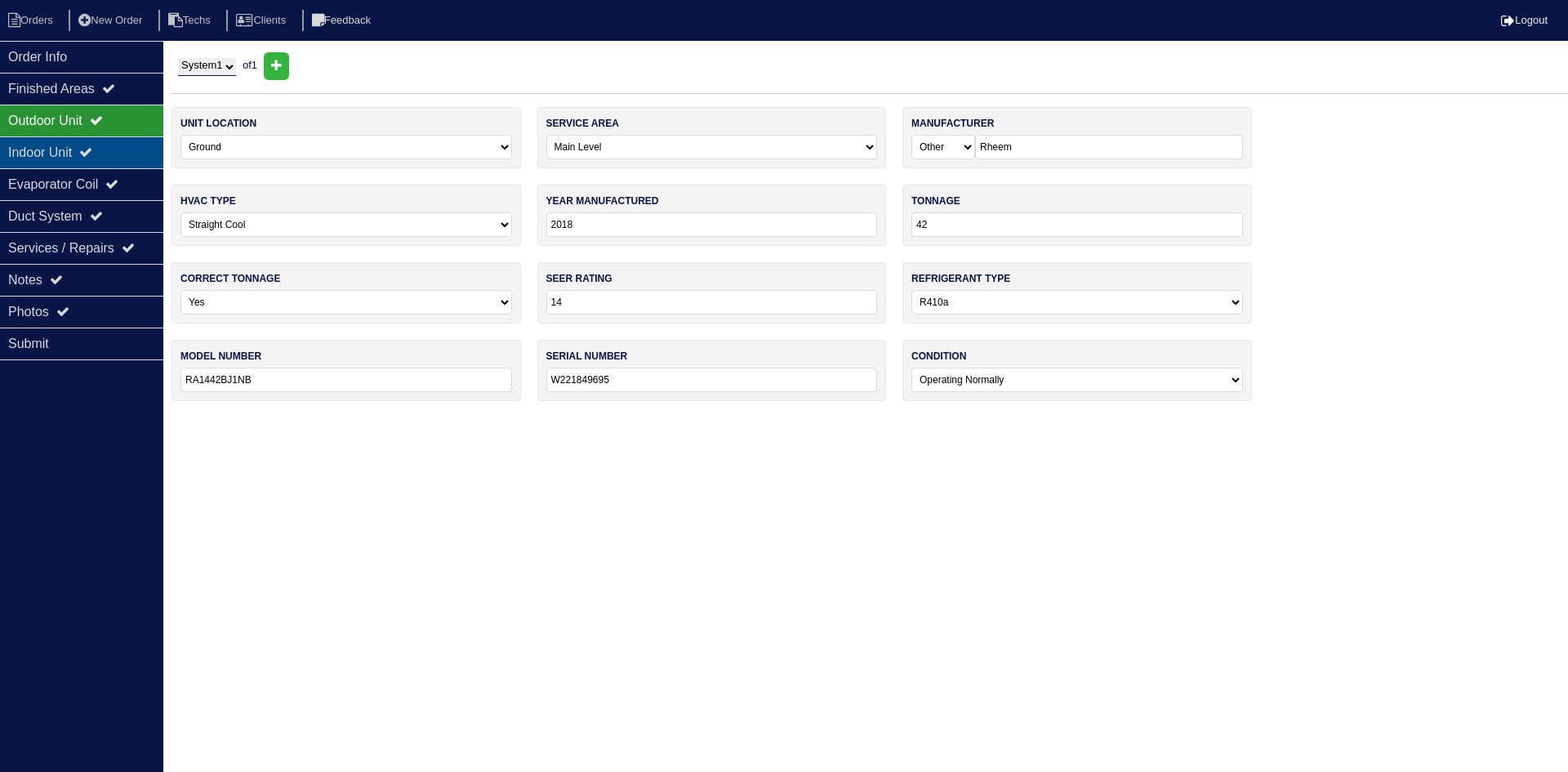
click at [112, 141] on div "Indoor Unit" at bounding box center [82, 152] width 163 height 32
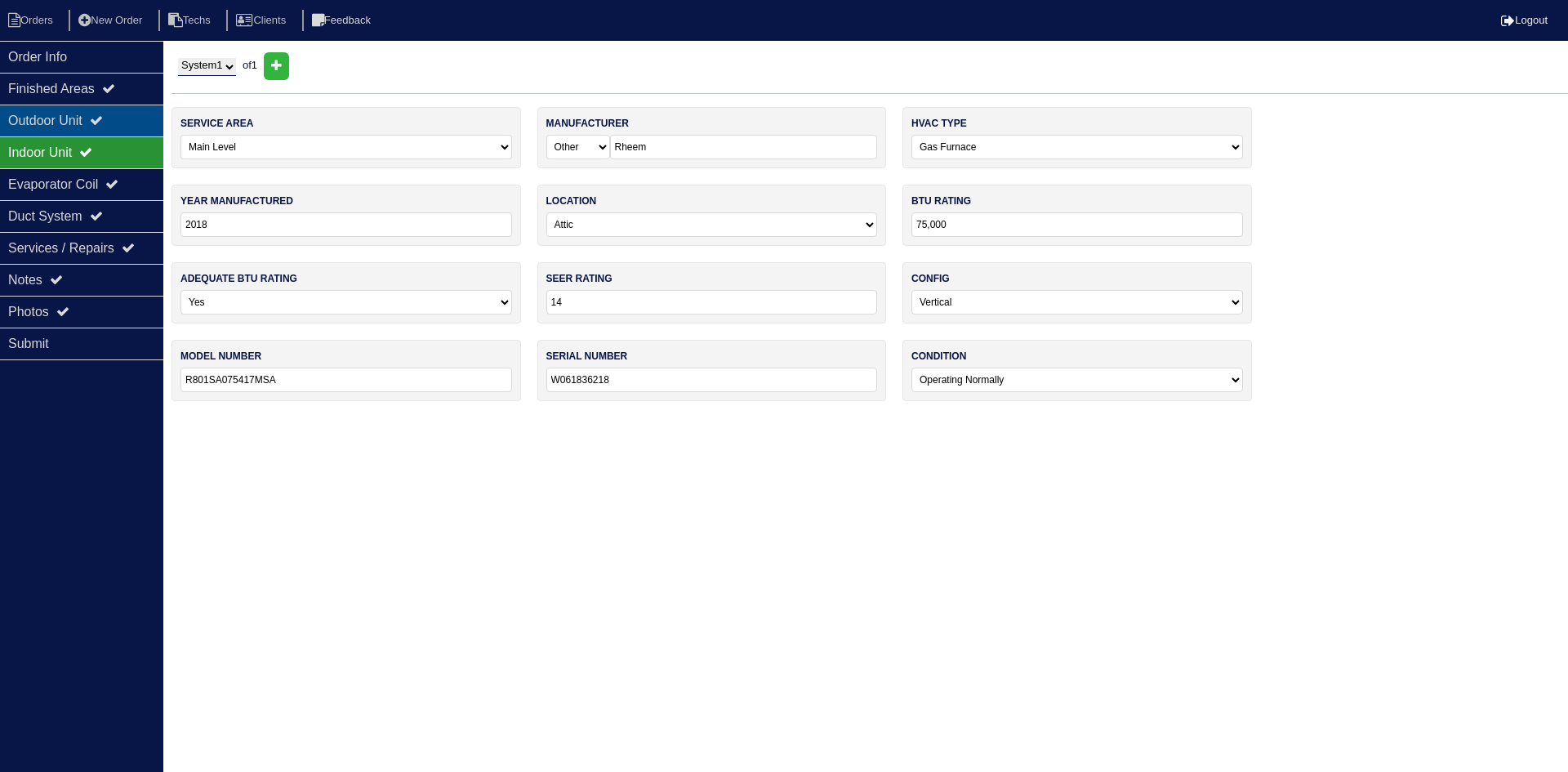
click at [98, 112] on div "Outdoor Unit" at bounding box center [82, 121] width 163 height 32
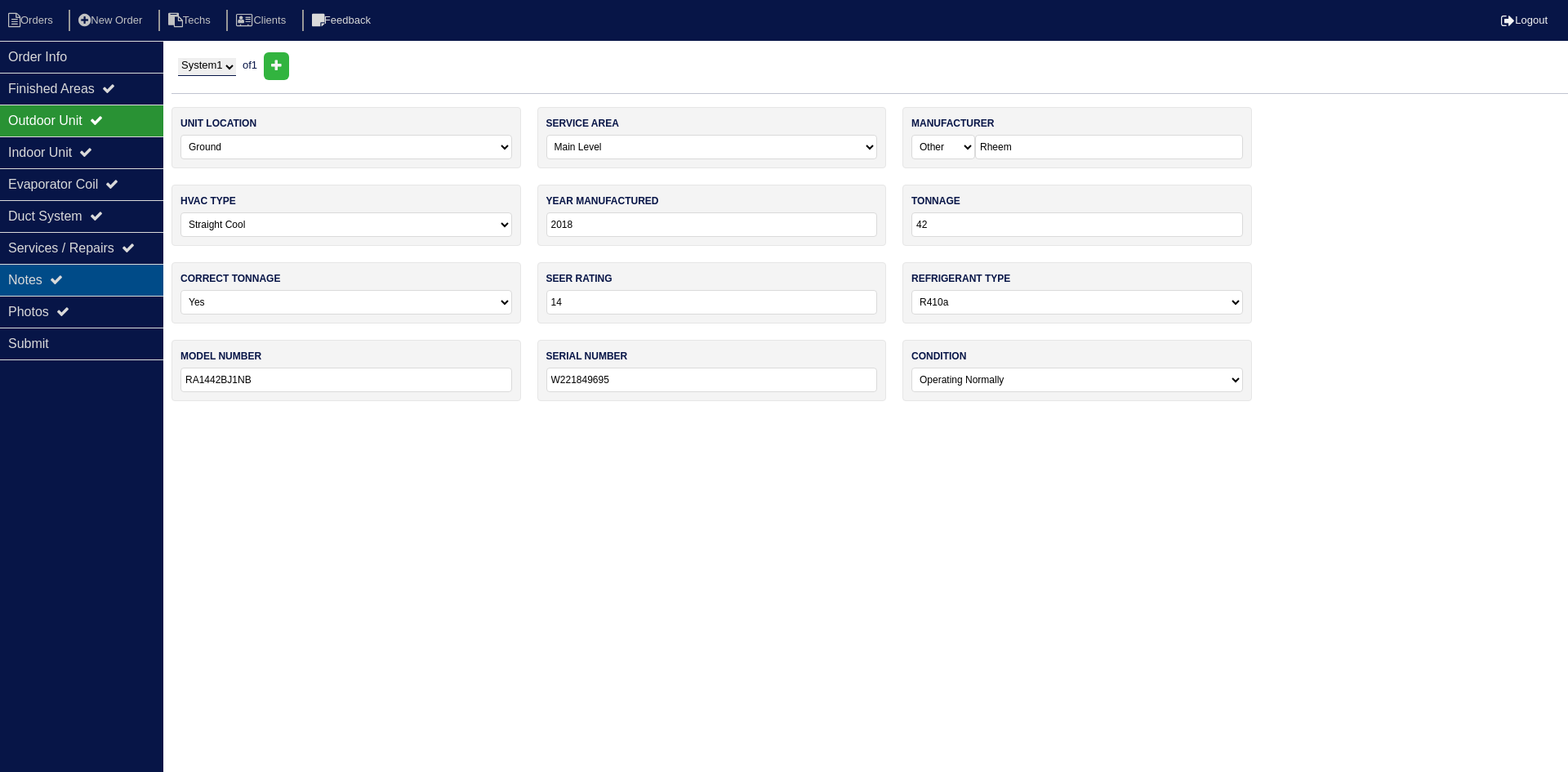
click at [111, 275] on div "Notes" at bounding box center [82, 280] width 163 height 32
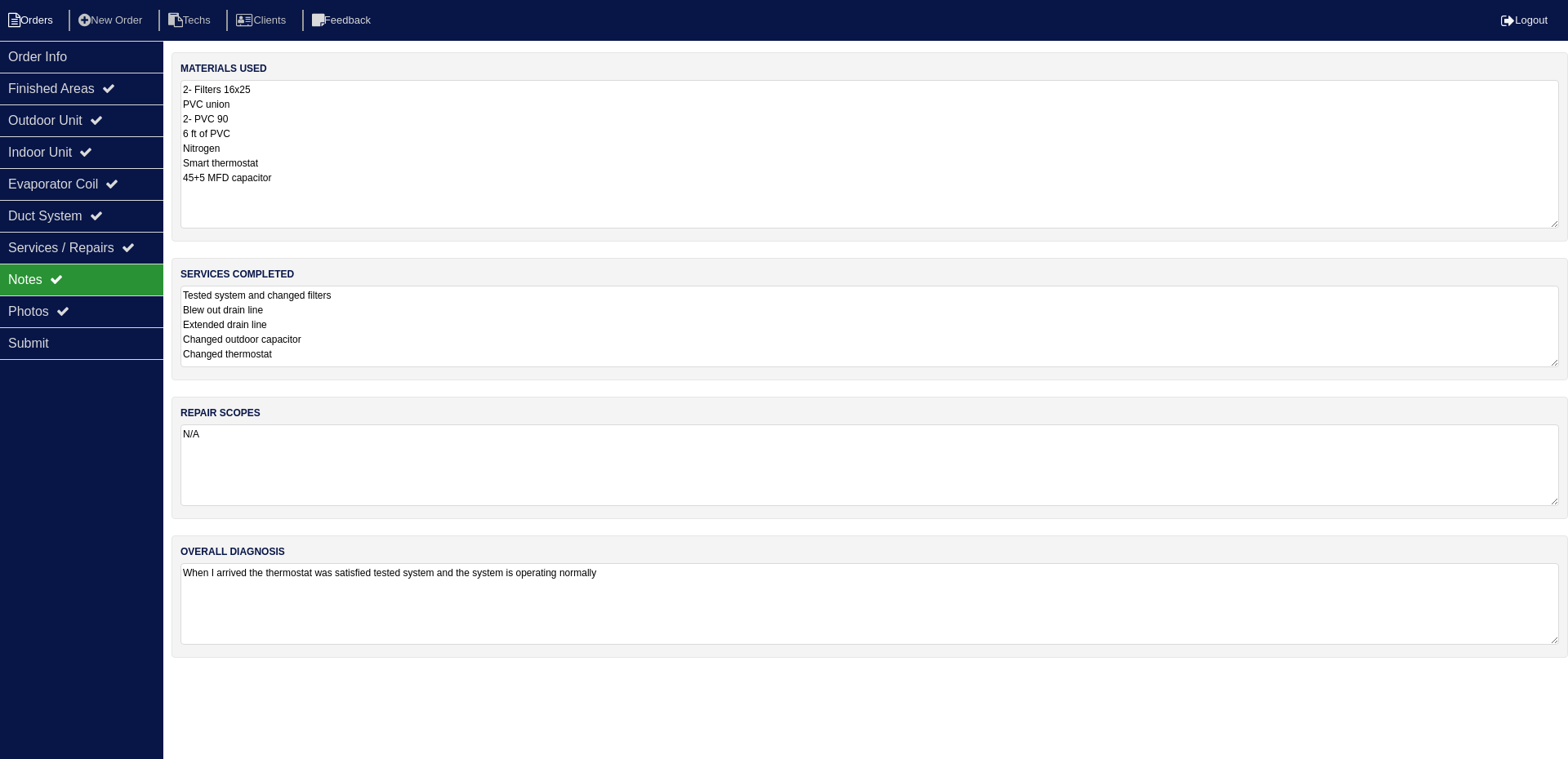
click at [23, 17] on li "Orders" at bounding box center [33, 21] width 66 height 22
select select "15"
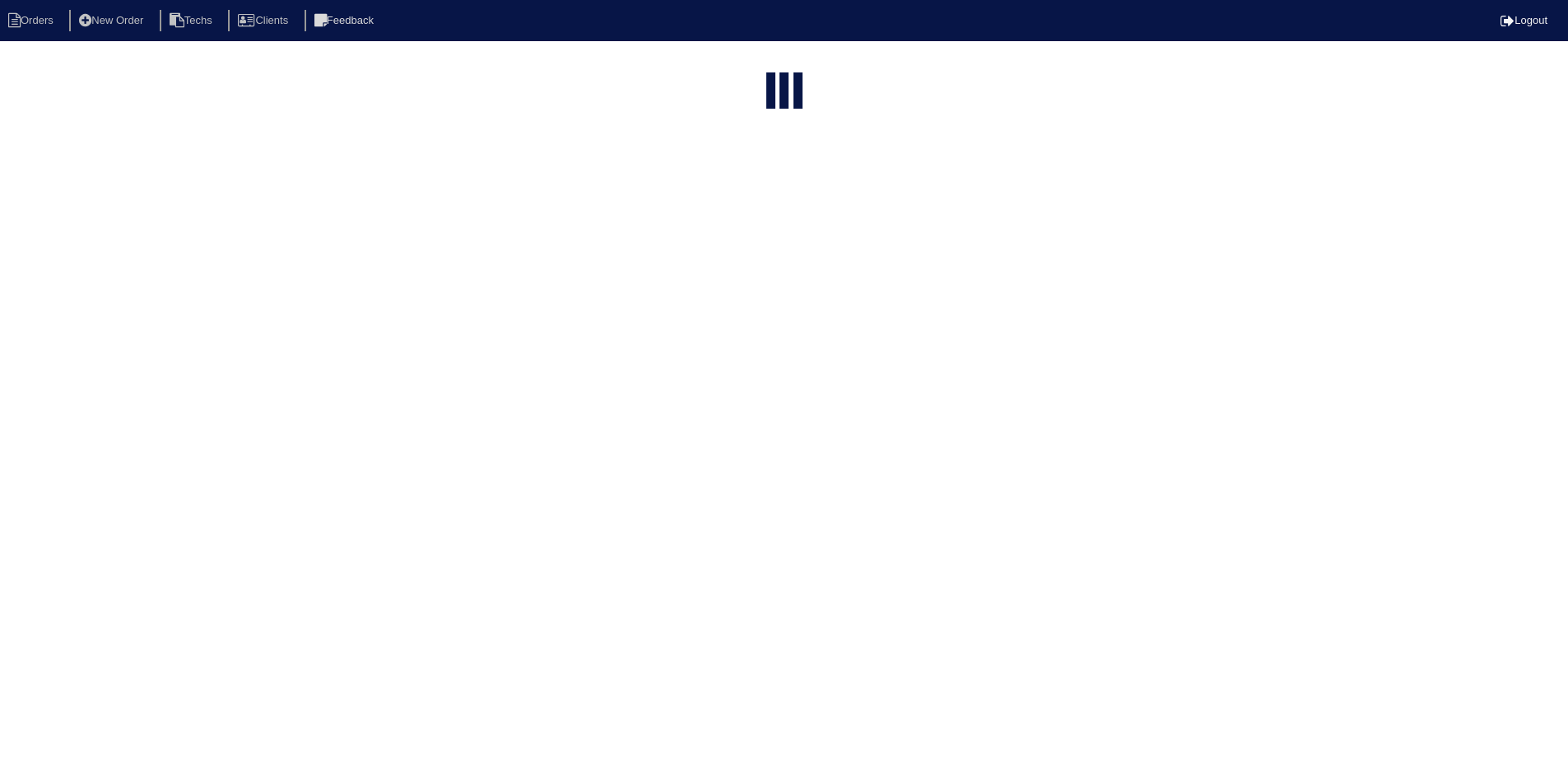
select select "field complete"
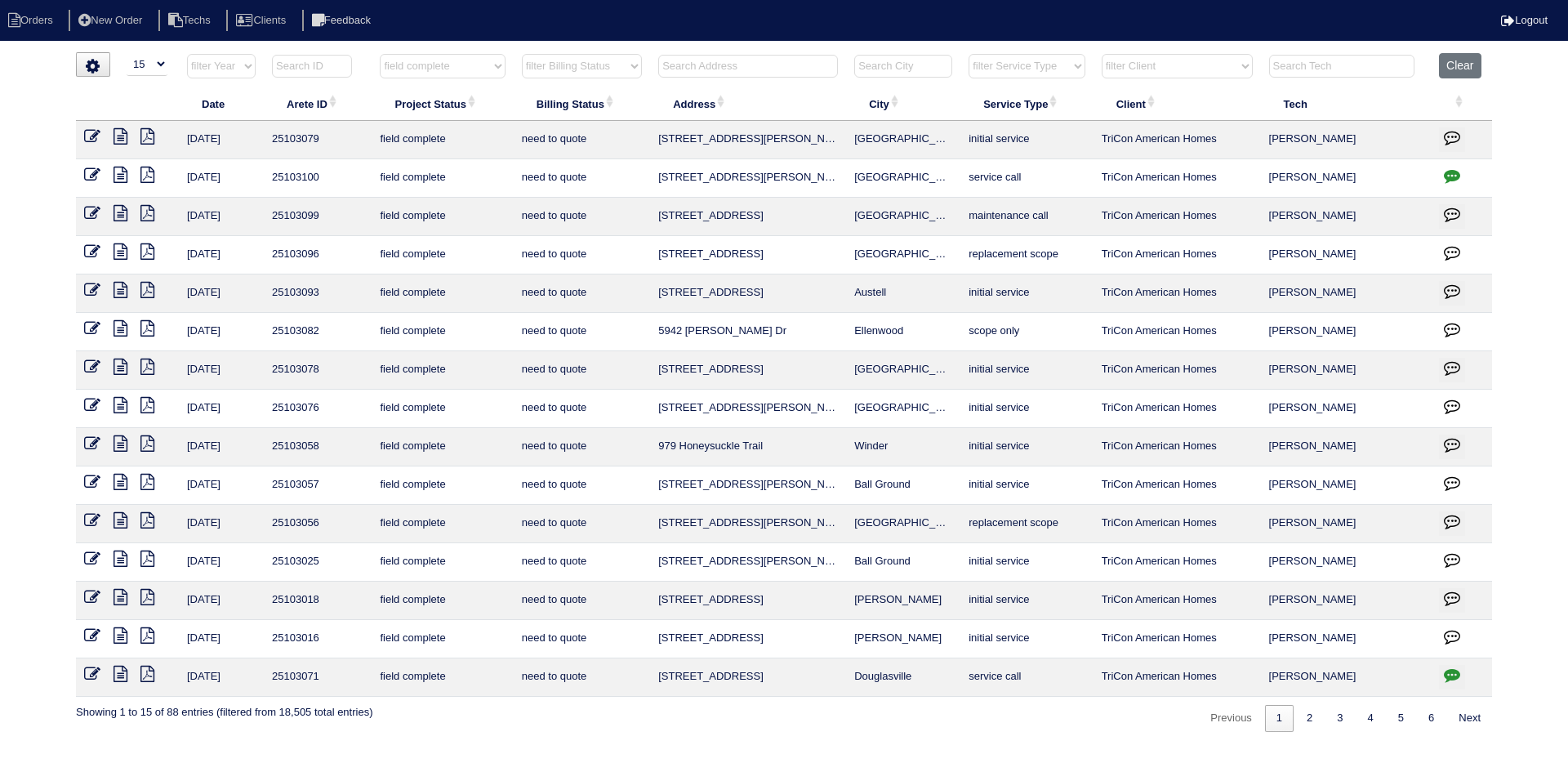
click at [118, 559] on icon at bounding box center [120, 559] width 13 height 16
click at [147, 553] on icon at bounding box center [147, 559] width 13 height 16
click at [120, 553] on icon at bounding box center [120, 559] width 13 height 16
click at [578, 77] on select "filter Billing Status -- Any Billing Status -- need to quote quoted need to inv…" at bounding box center [582, 65] width 120 height 24
select select "quoted"
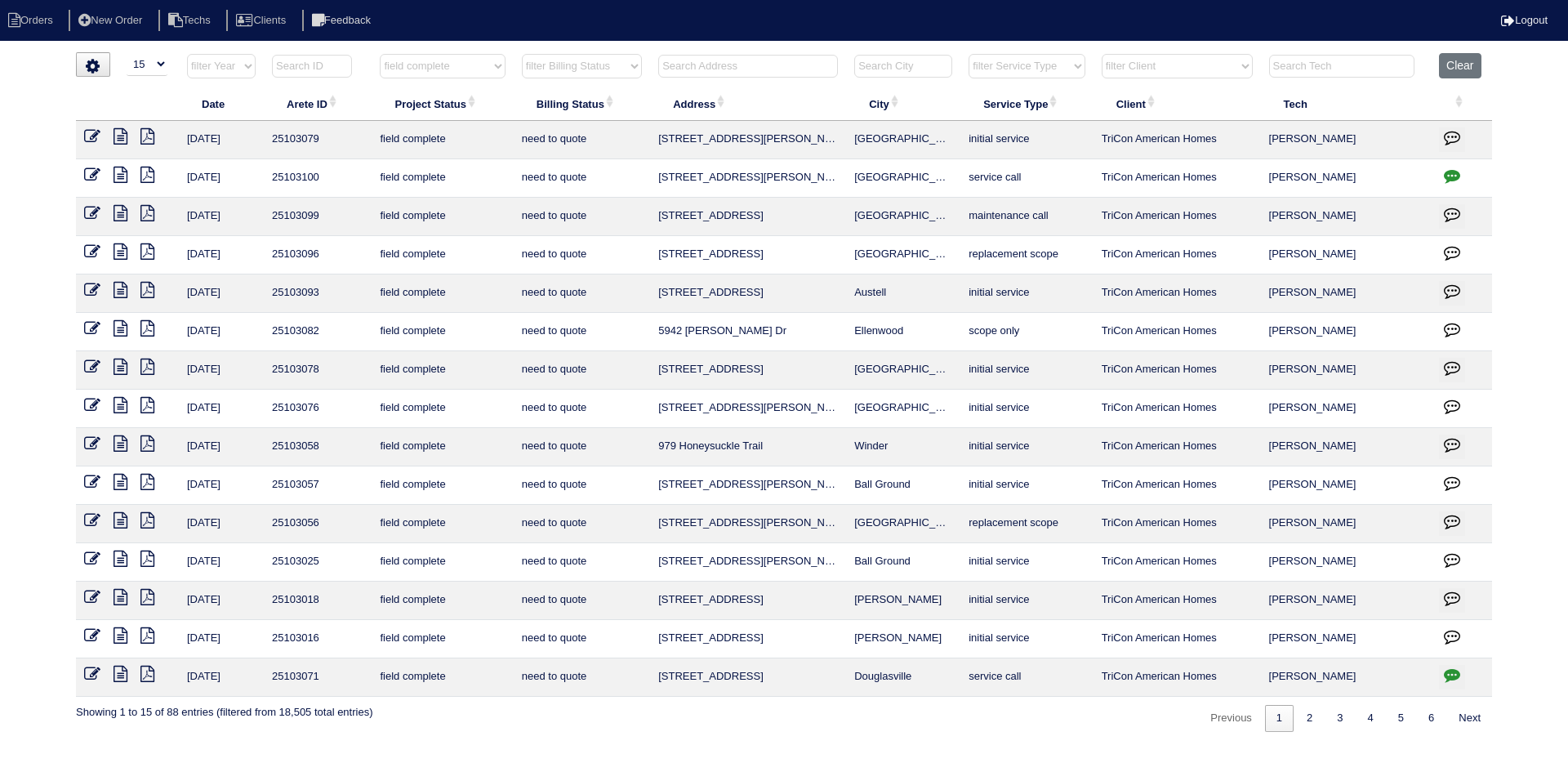
click at [522, 54] on select "filter Billing Status -- Any Billing Status -- need to quote quoted need to inv…" at bounding box center [582, 65] width 120 height 24
select select "field complete"
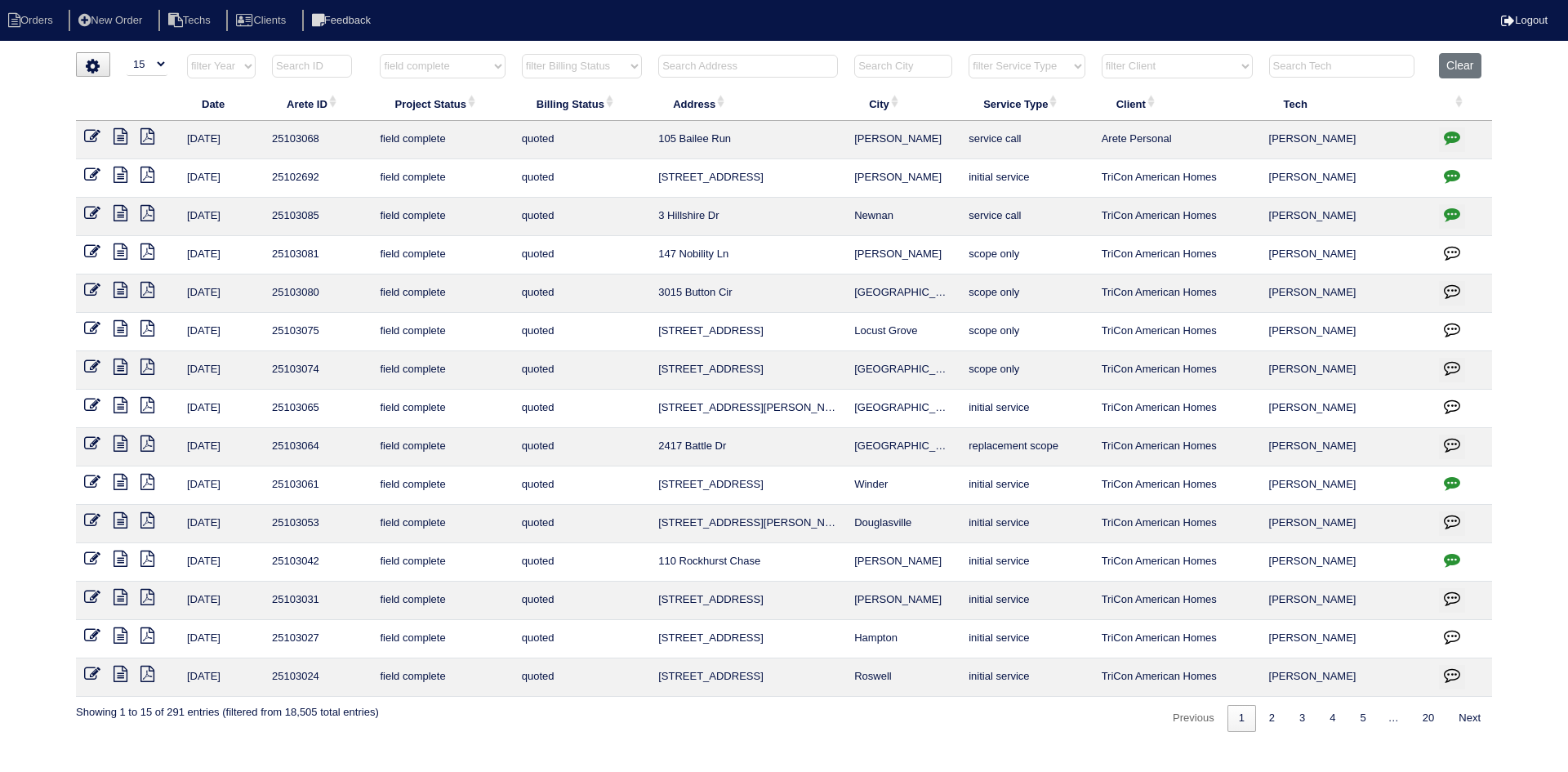
click at [628, 65] on select "filter Billing Status -- Any Billing Status -- need to quote quoted need to inv…" at bounding box center [582, 65] width 120 height 24
select select "need to quote"
click at [522, 54] on select "filter Billing Status -- Any Billing Status -- need to quote quoted need to inv…" at bounding box center [582, 65] width 120 height 24
select select "field complete"
select select "need to quote"
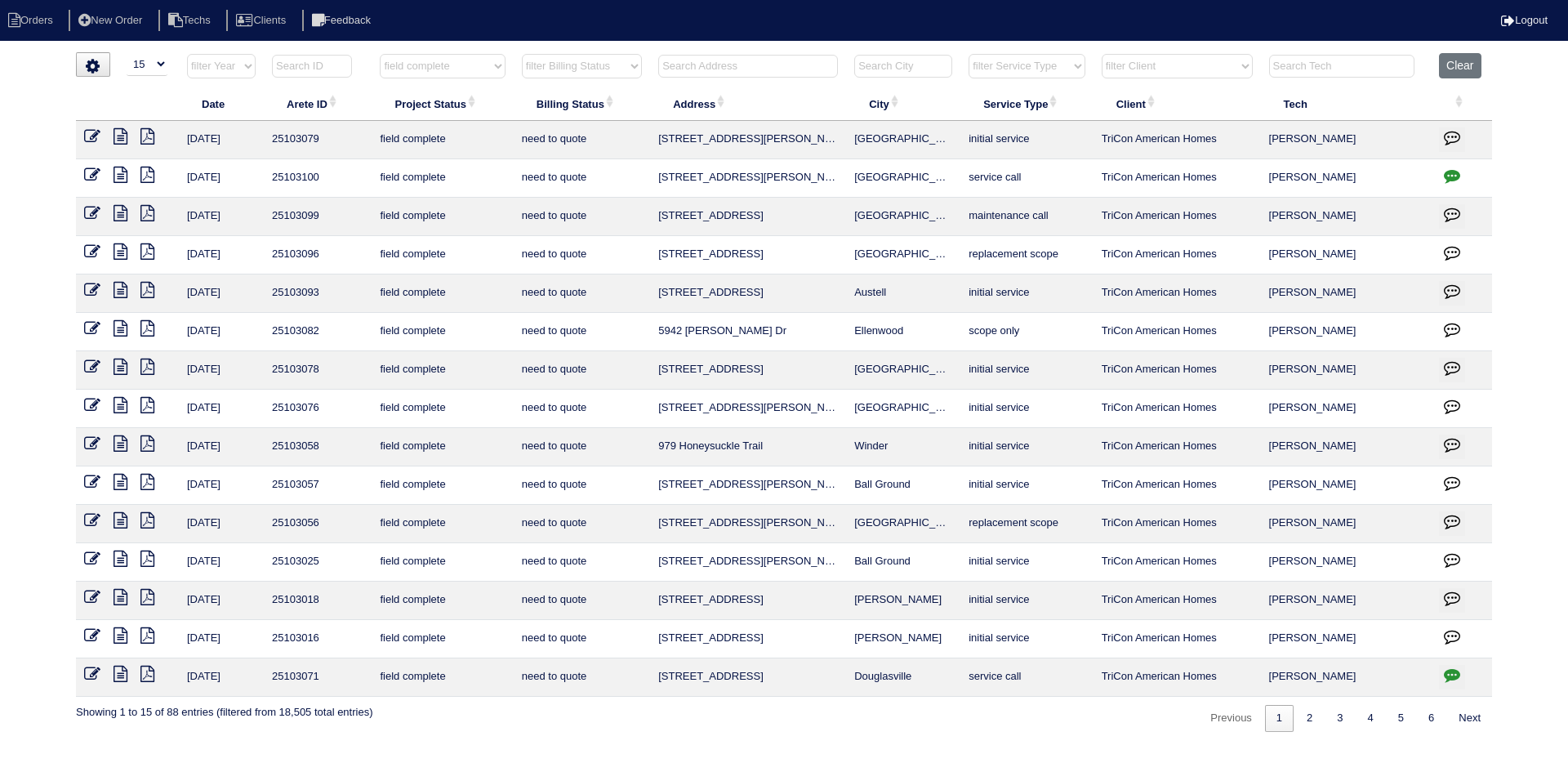
click at [125, 557] on icon at bounding box center [120, 559] width 13 height 16
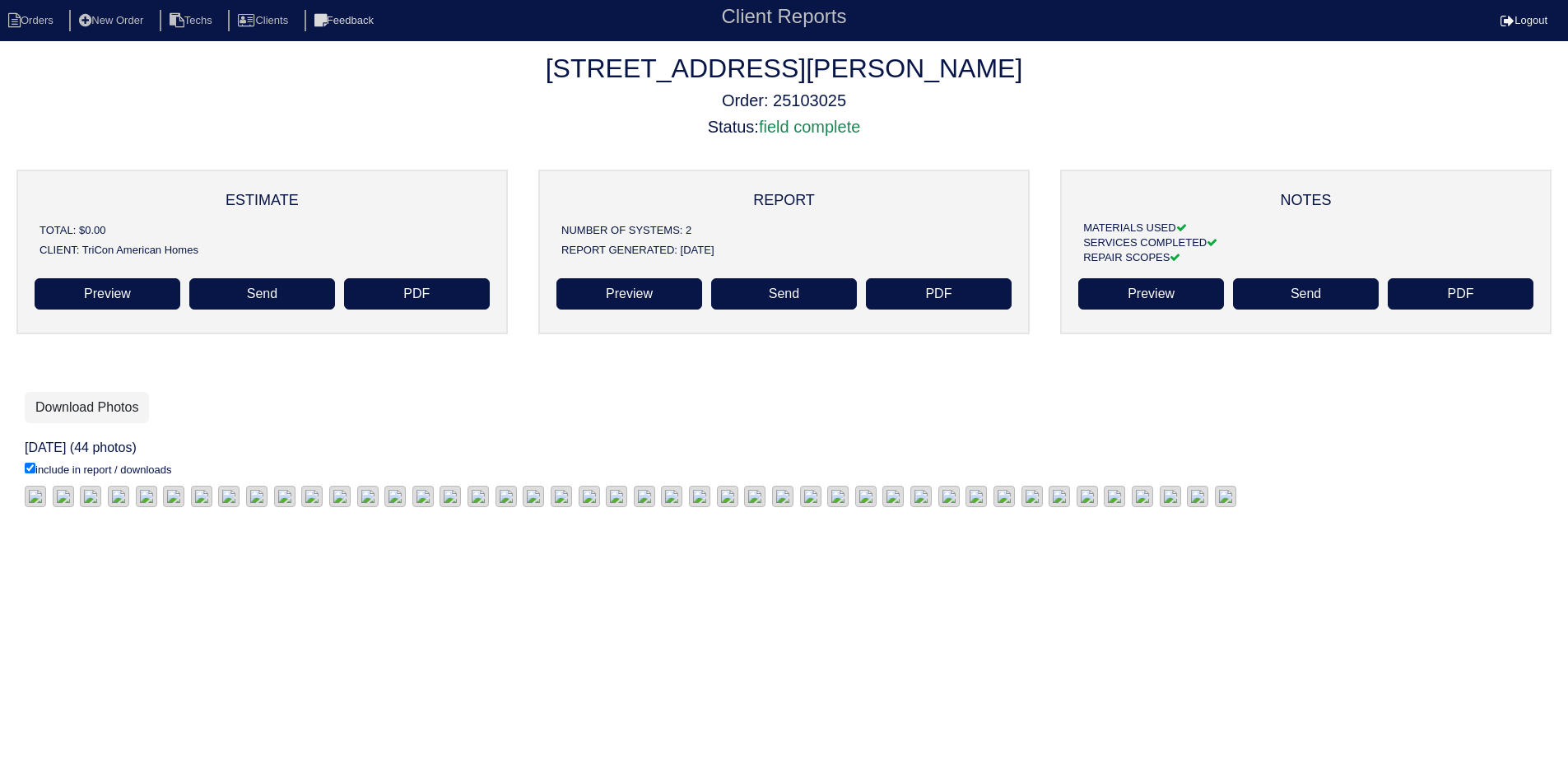
scroll to position [49, 0]
click at [75, 392] on link "Download Photos" at bounding box center [87, 408] width 125 height 32
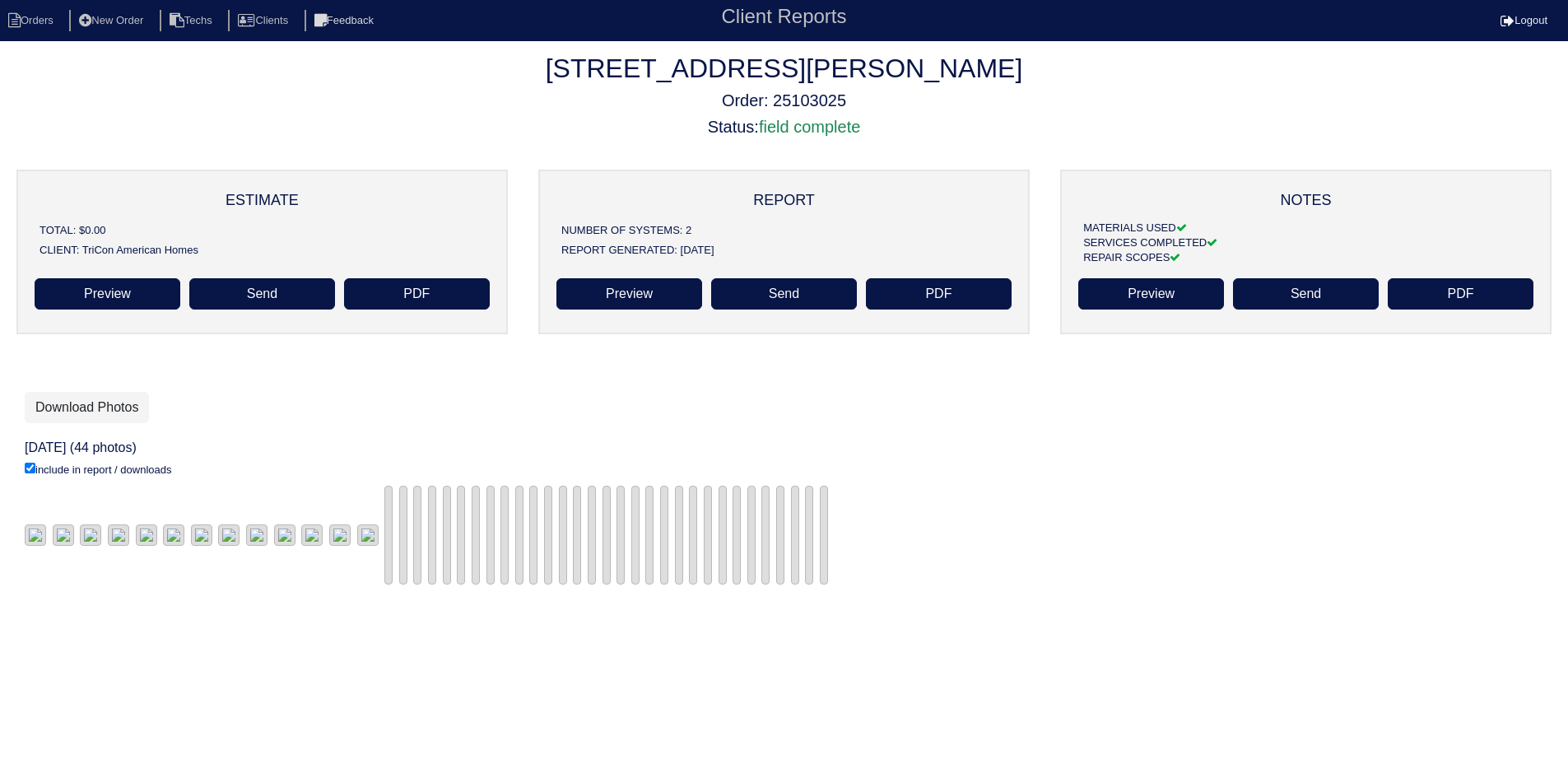
scroll to position [49, 0]
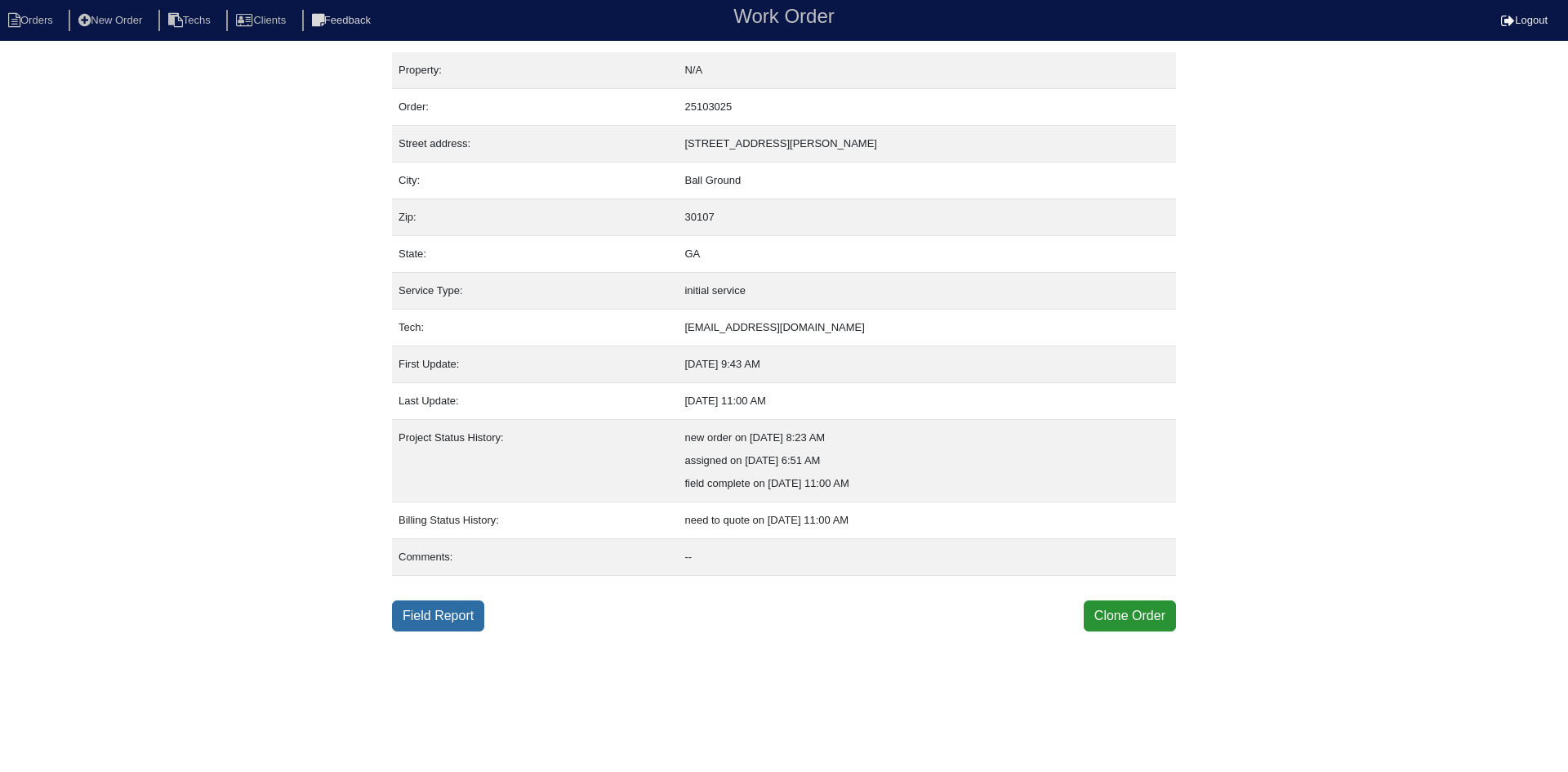
click at [439, 619] on link "Field Report" at bounding box center [437, 616] width 92 height 31
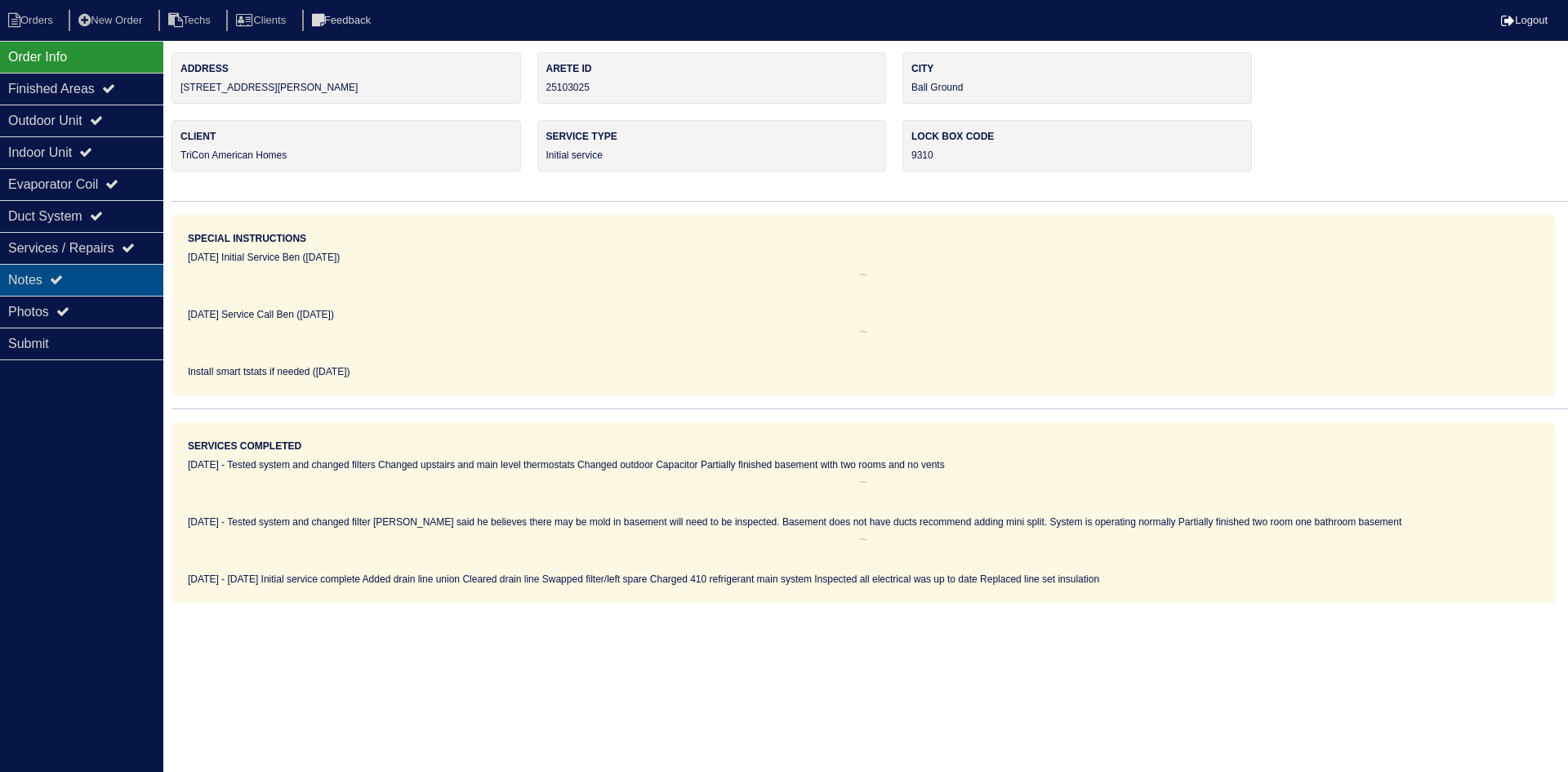
click at [114, 268] on div "Notes" at bounding box center [82, 280] width 163 height 32
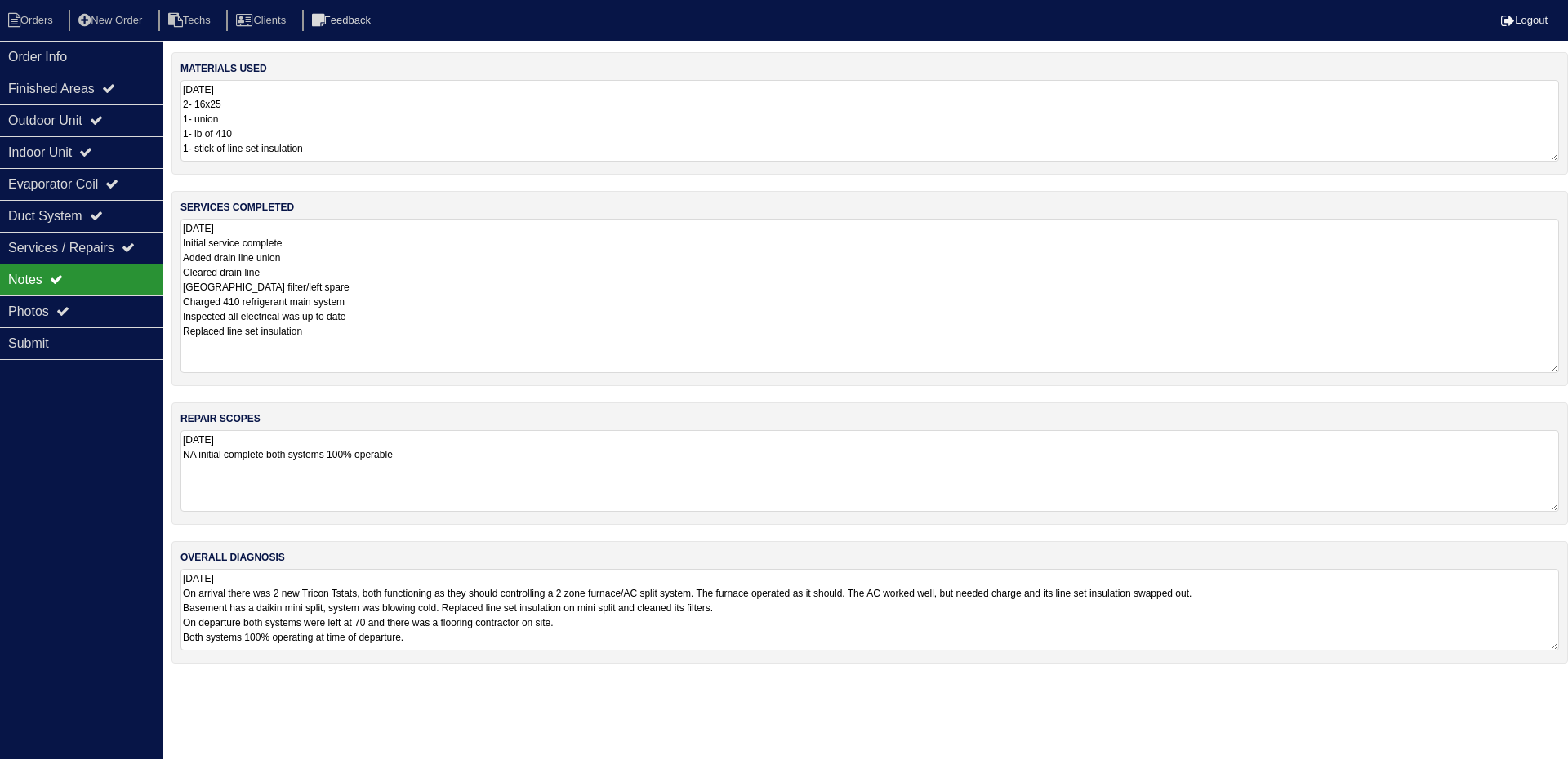
drag, startPoint x: 1554, startPoint y: 296, endPoint x: 1550, endPoint y: 368, distance: 72.1
click at [1550, 368] on textarea "[DATE] Initial service complete Added drain line union Cleared drain line [GEOG…" at bounding box center [870, 296] width 1379 height 154
click at [80, 115] on div "Outdoor Unit" at bounding box center [82, 121] width 163 height 32
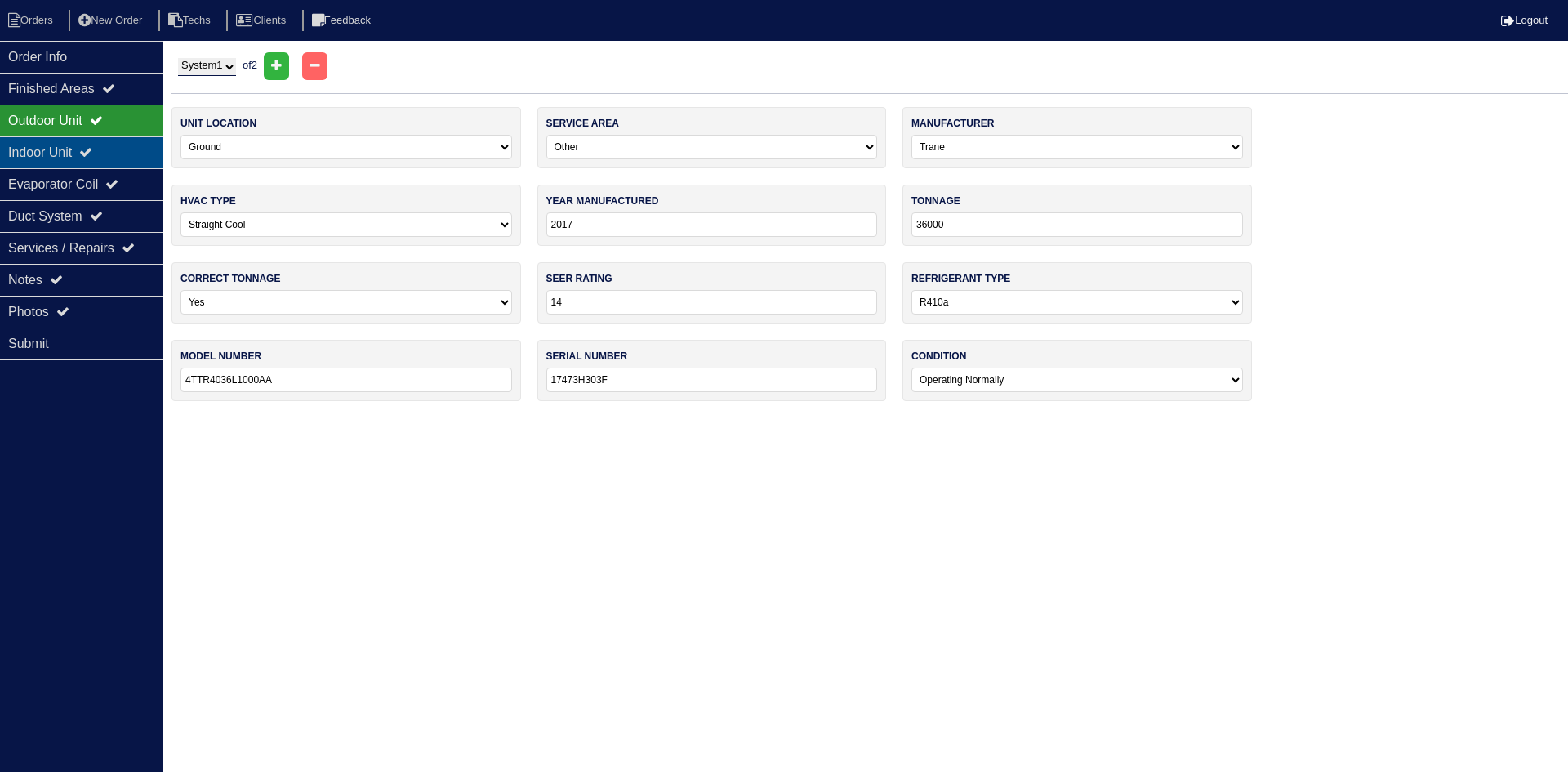
click at [84, 161] on div "Indoor Unit" at bounding box center [82, 152] width 163 height 32
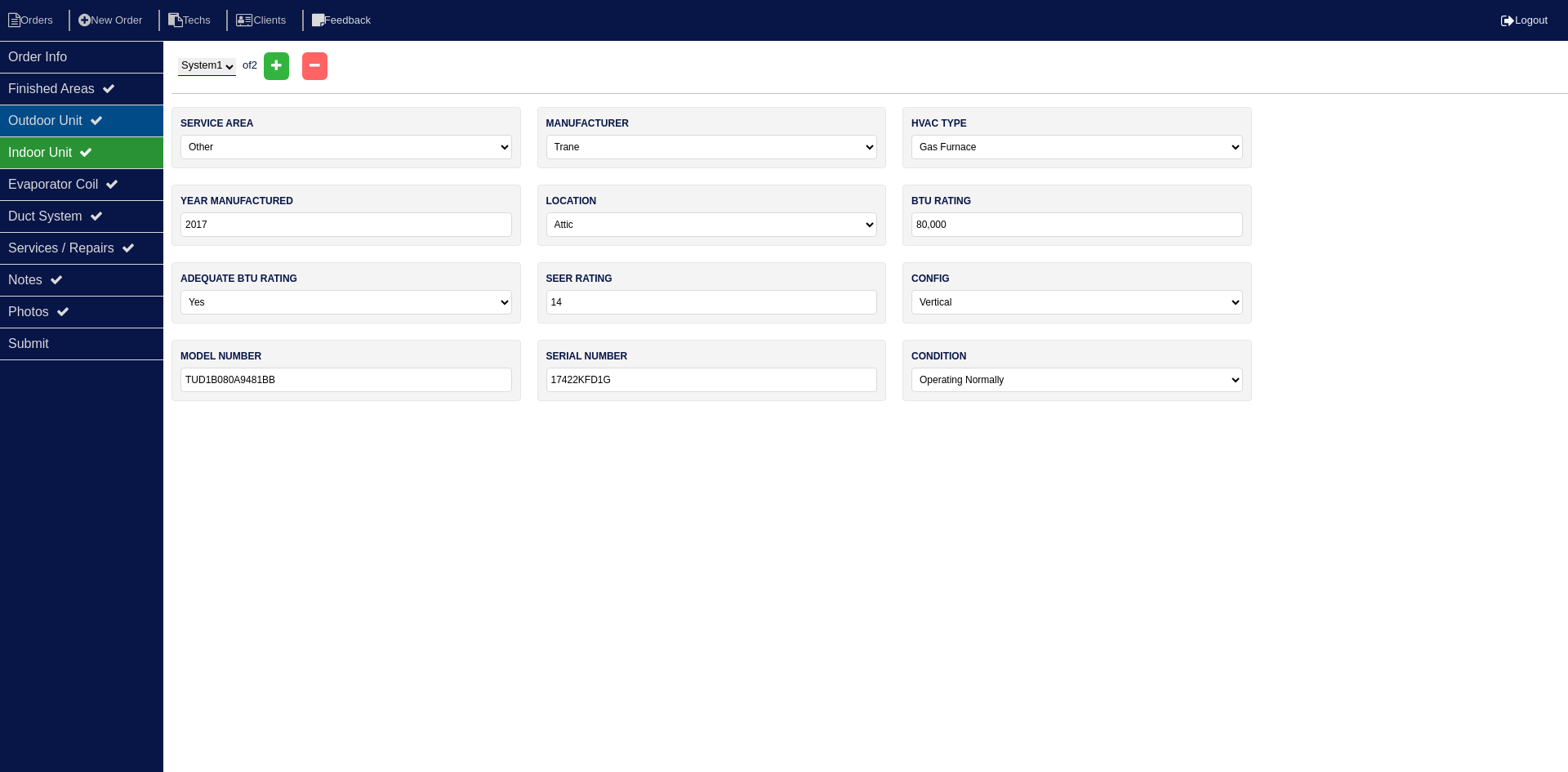
click at [103, 117] on icon at bounding box center [96, 120] width 13 height 13
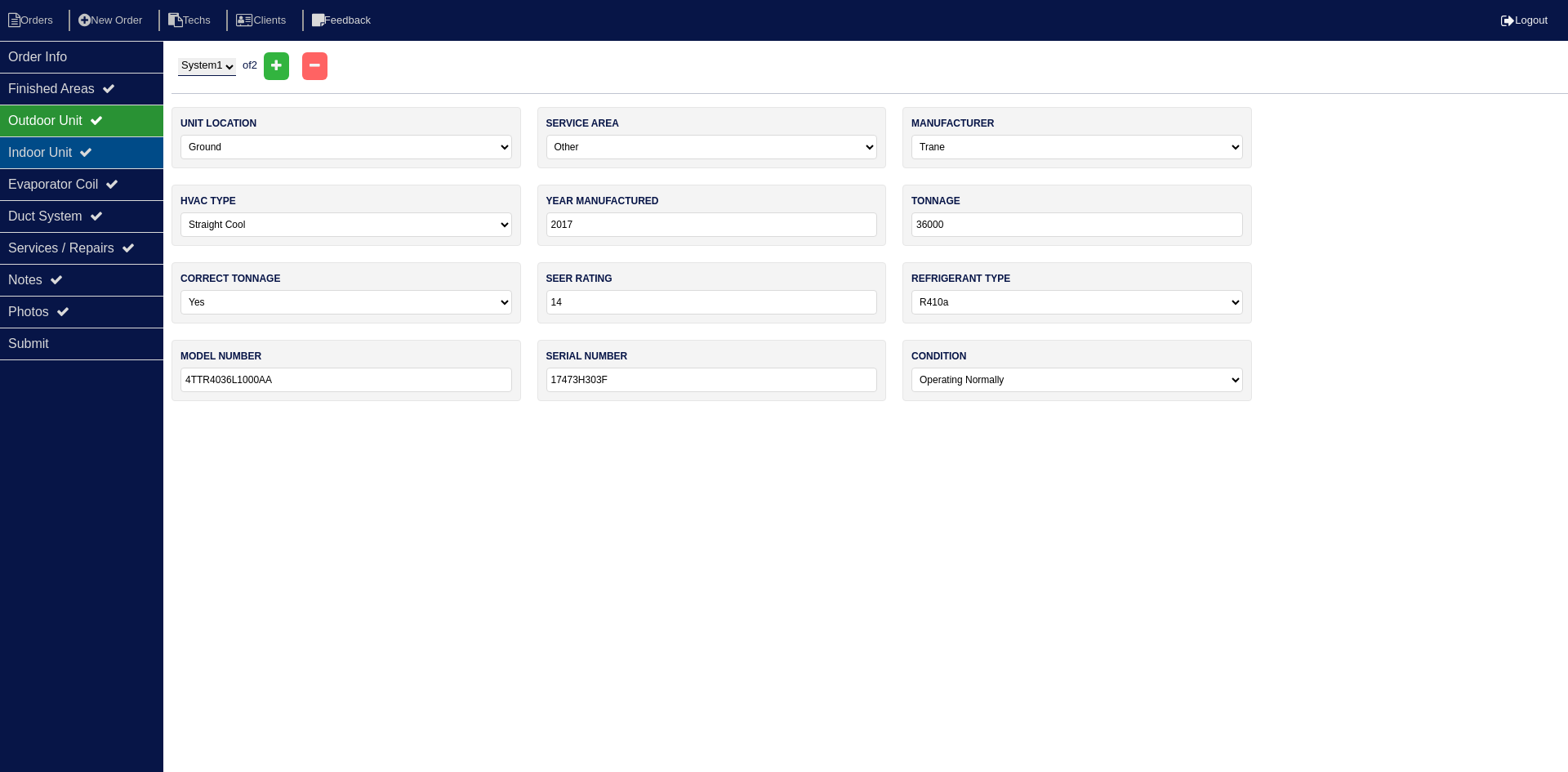
click at [83, 154] on div "Indoor Unit" at bounding box center [82, 152] width 163 height 32
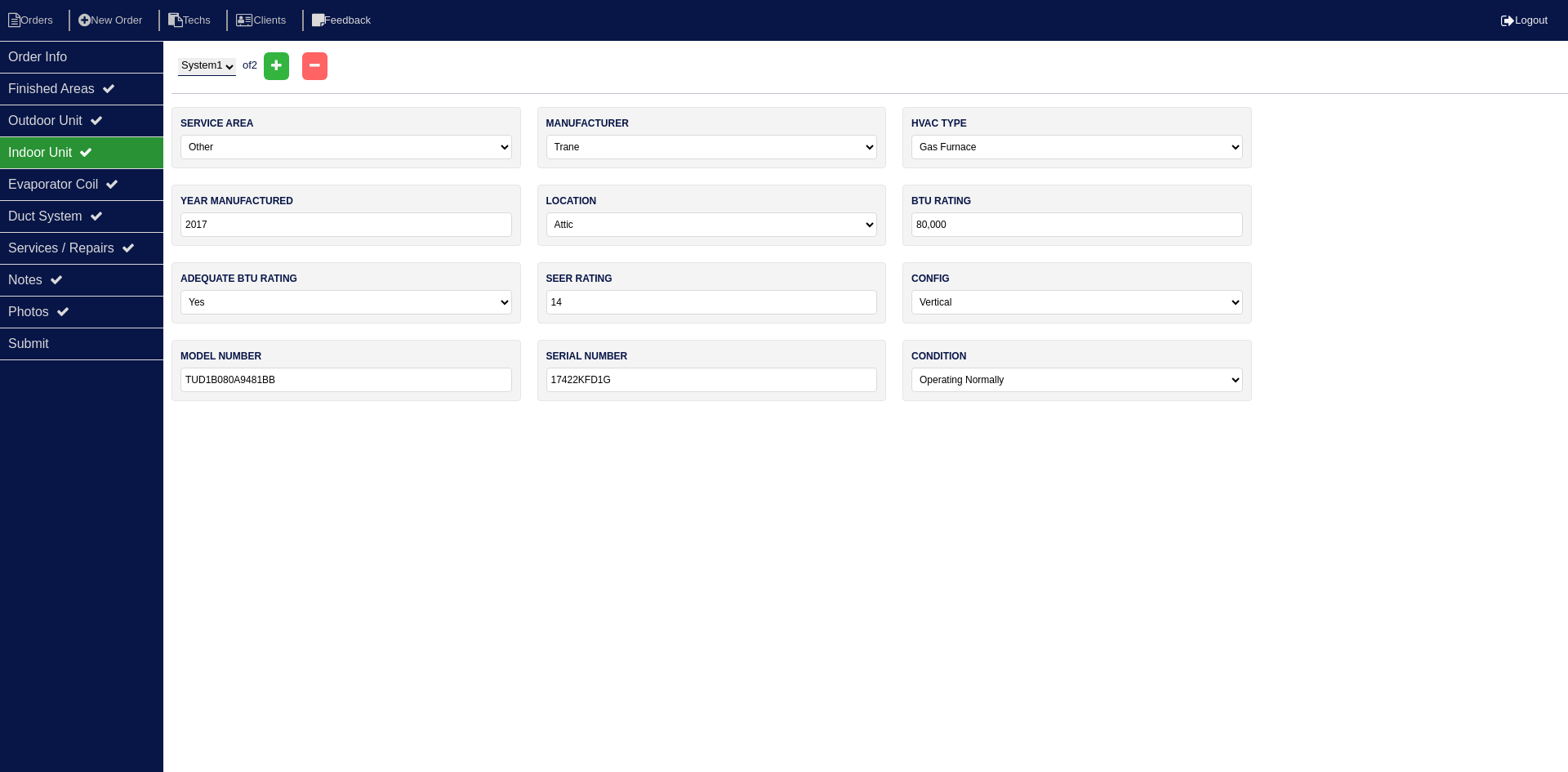
click at [230, 65] on select "System 1 System 2" at bounding box center [207, 67] width 58 height 18
select select "2"
click at [178, 58] on select "System 1 System 2" at bounding box center [207, 67] width 58 height 18
select select "2"
select select "Daikin"
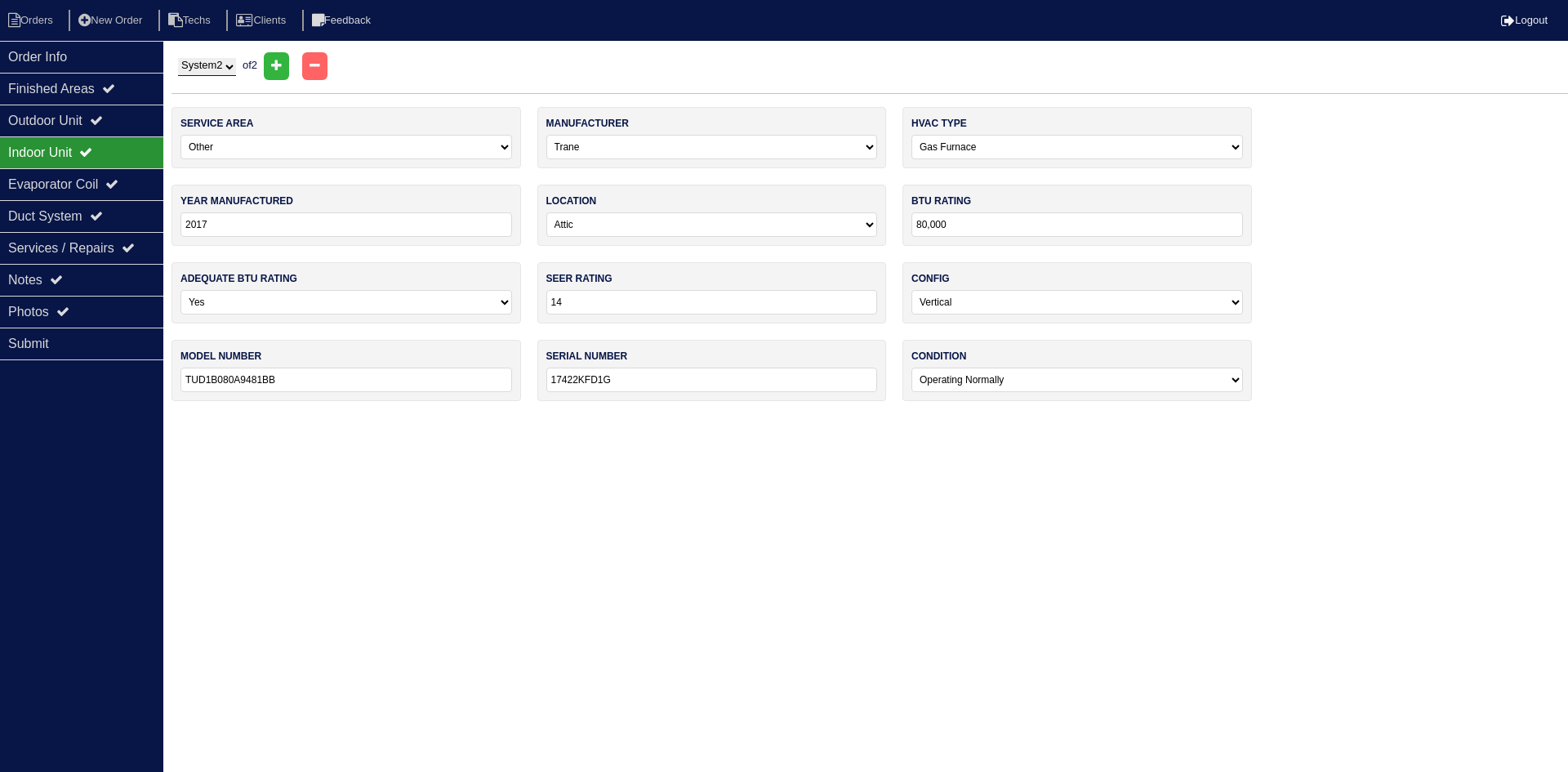
type input "2020"
type input "18000"
type input "RXB18AXVJU"
type input "20644802"
select select "2"
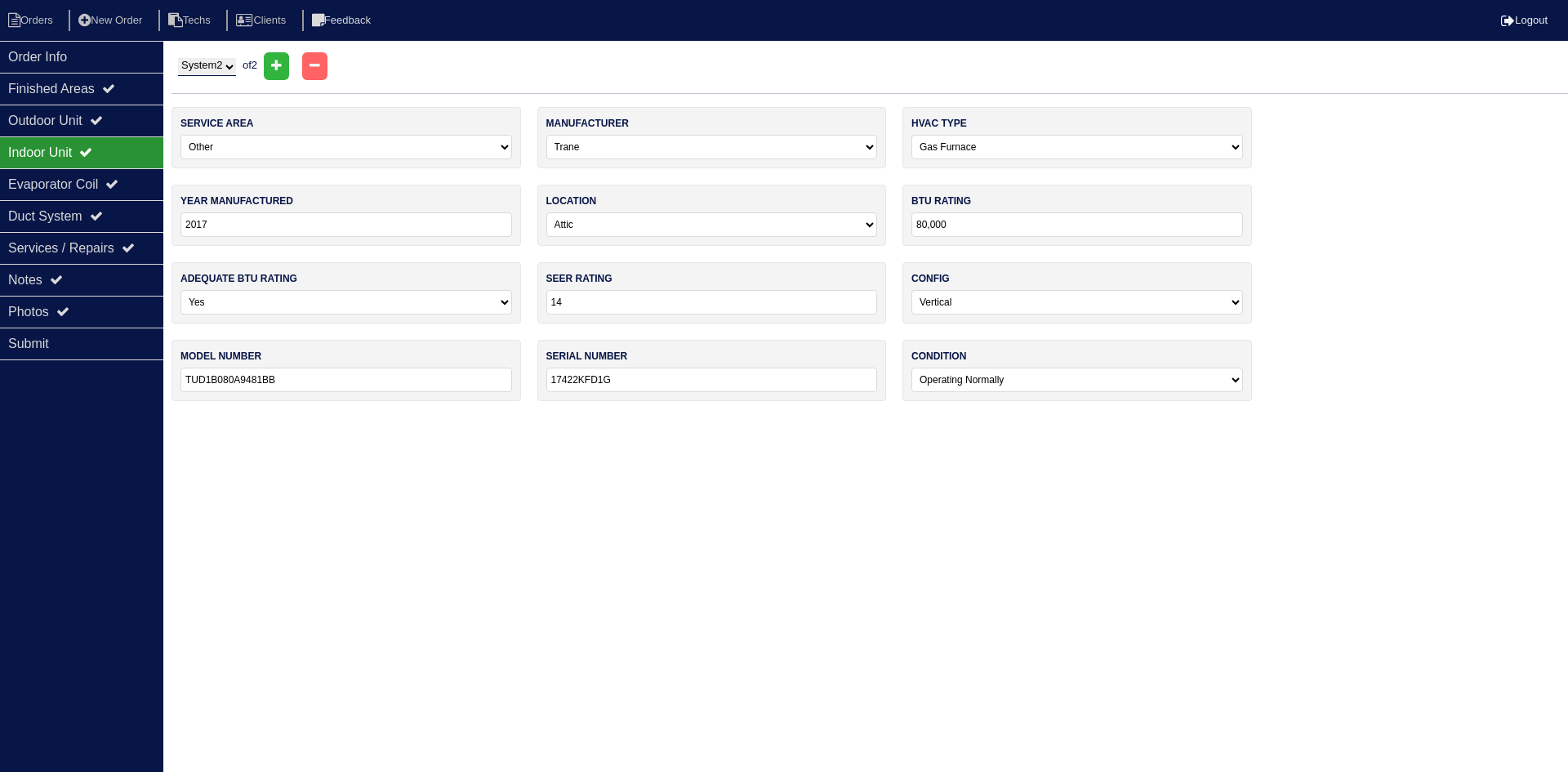
select select "Daikin"
select select "2"
type input "2020"
select select "3"
type input "18000"
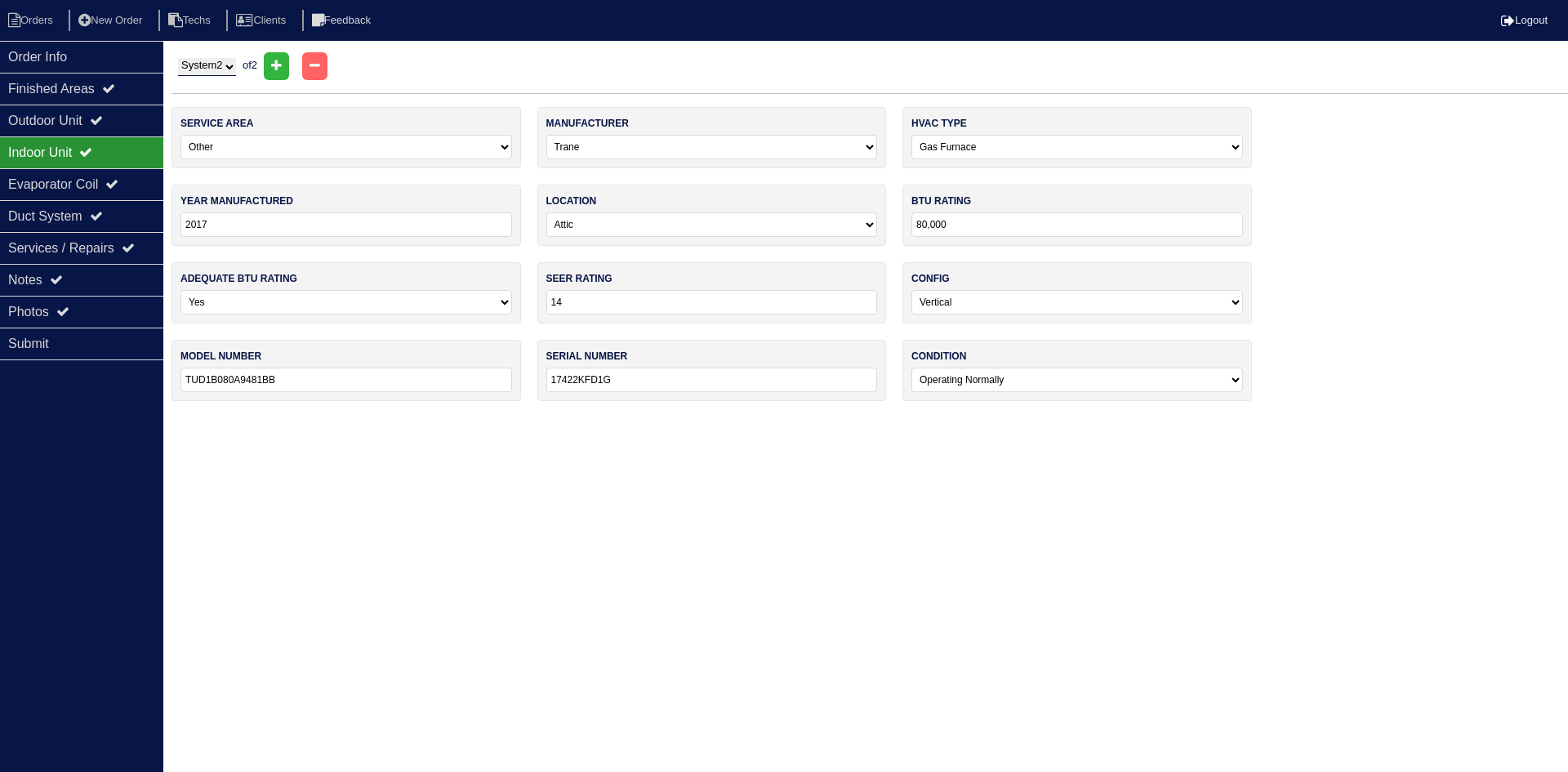
select select "1"
type input "FTXB18AXVJU"
type input "K068915"
click at [50, 116] on div "Outdoor Unit" at bounding box center [82, 121] width 163 height 32
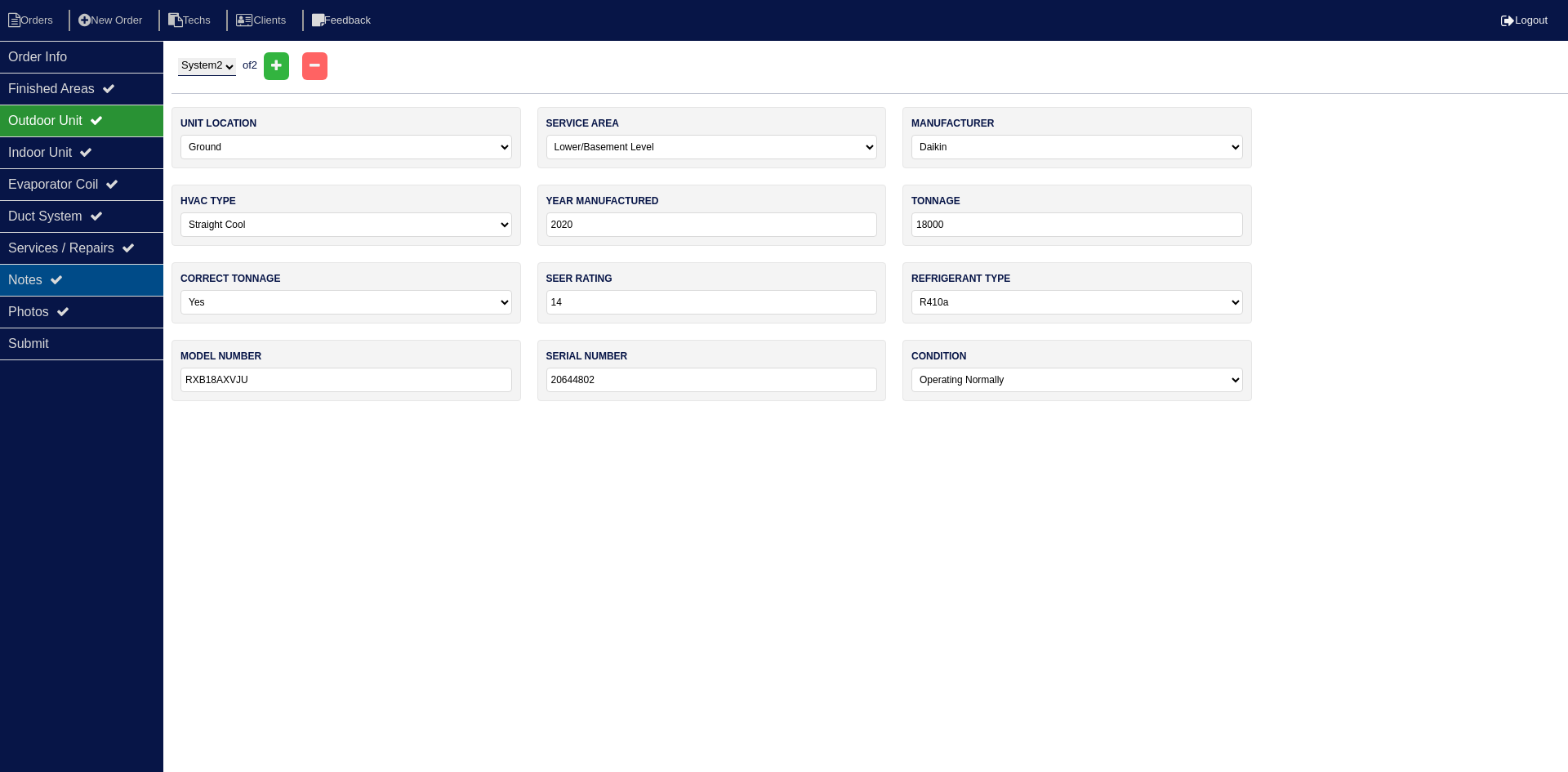
click at [51, 271] on div "Notes" at bounding box center [82, 280] width 163 height 32
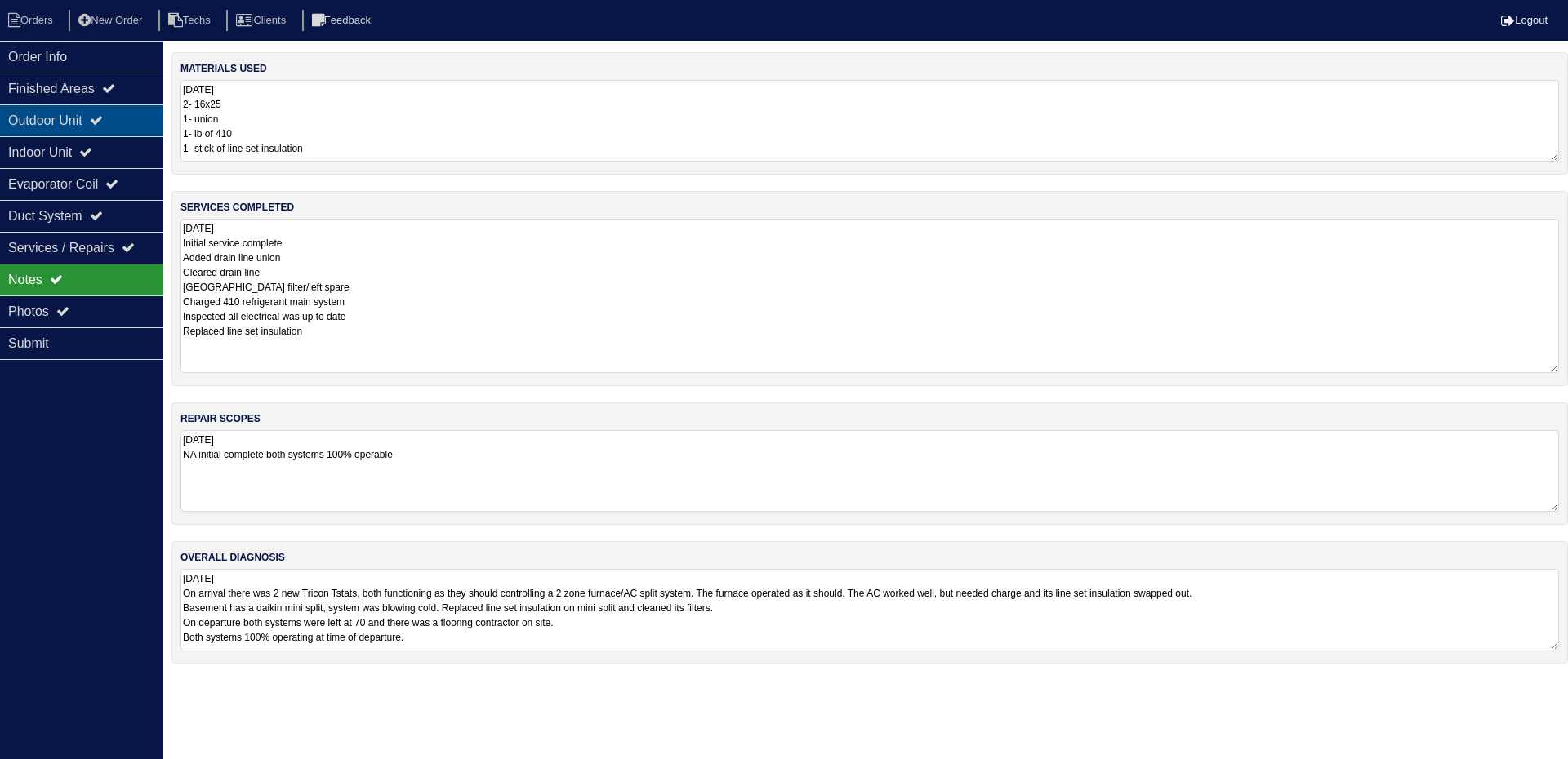
click at [103, 120] on icon at bounding box center [96, 120] width 13 height 13
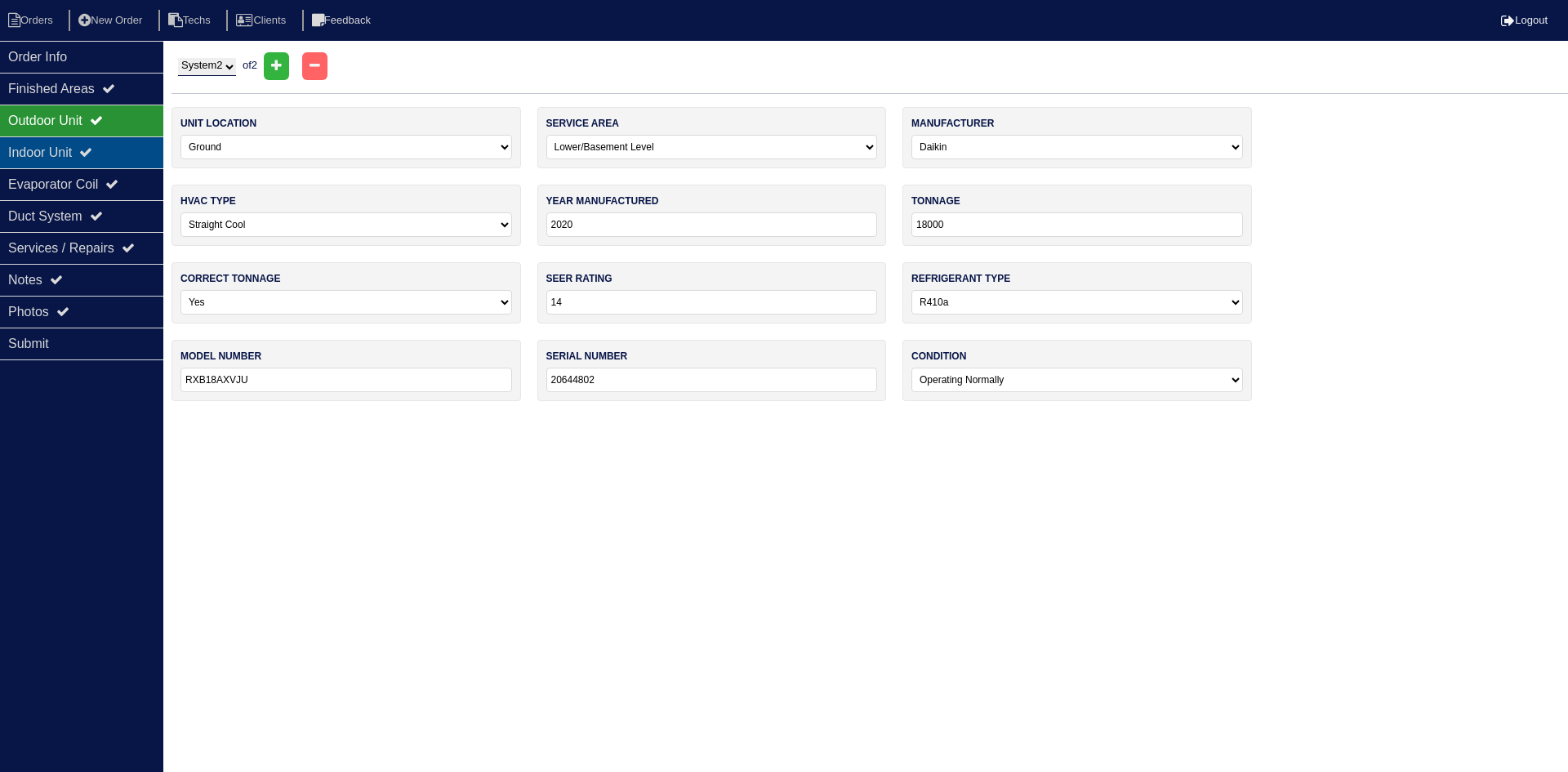
click at [92, 150] on icon at bounding box center [85, 152] width 13 height 13
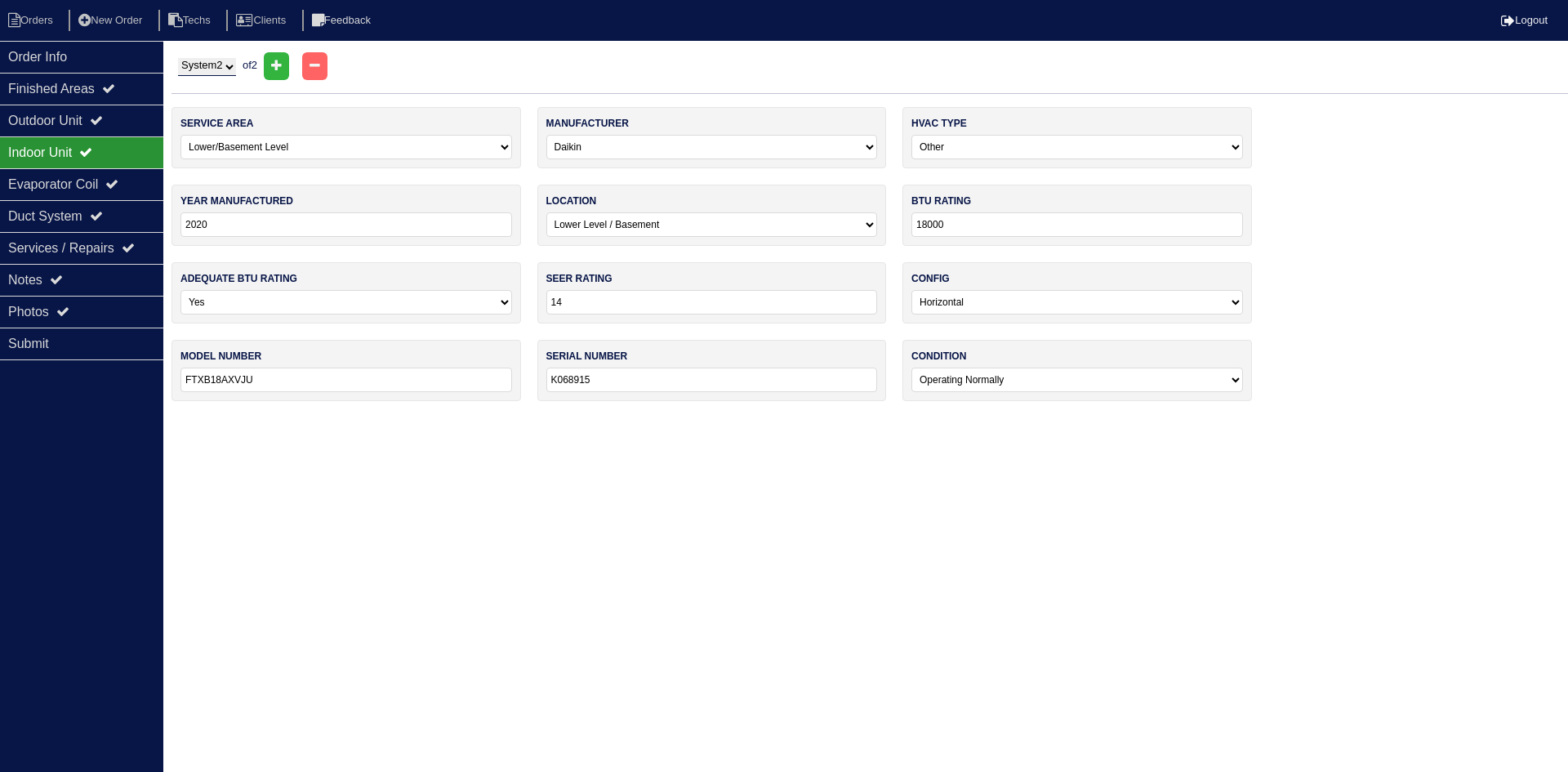
click at [234, 66] on select "System 1 System 2" at bounding box center [207, 67] width 58 height 18
select select "1"
click at [178, 58] on select "System 1 System 2" at bounding box center [207, 67] width 58 height 18
select select "3"
select select "Trane"
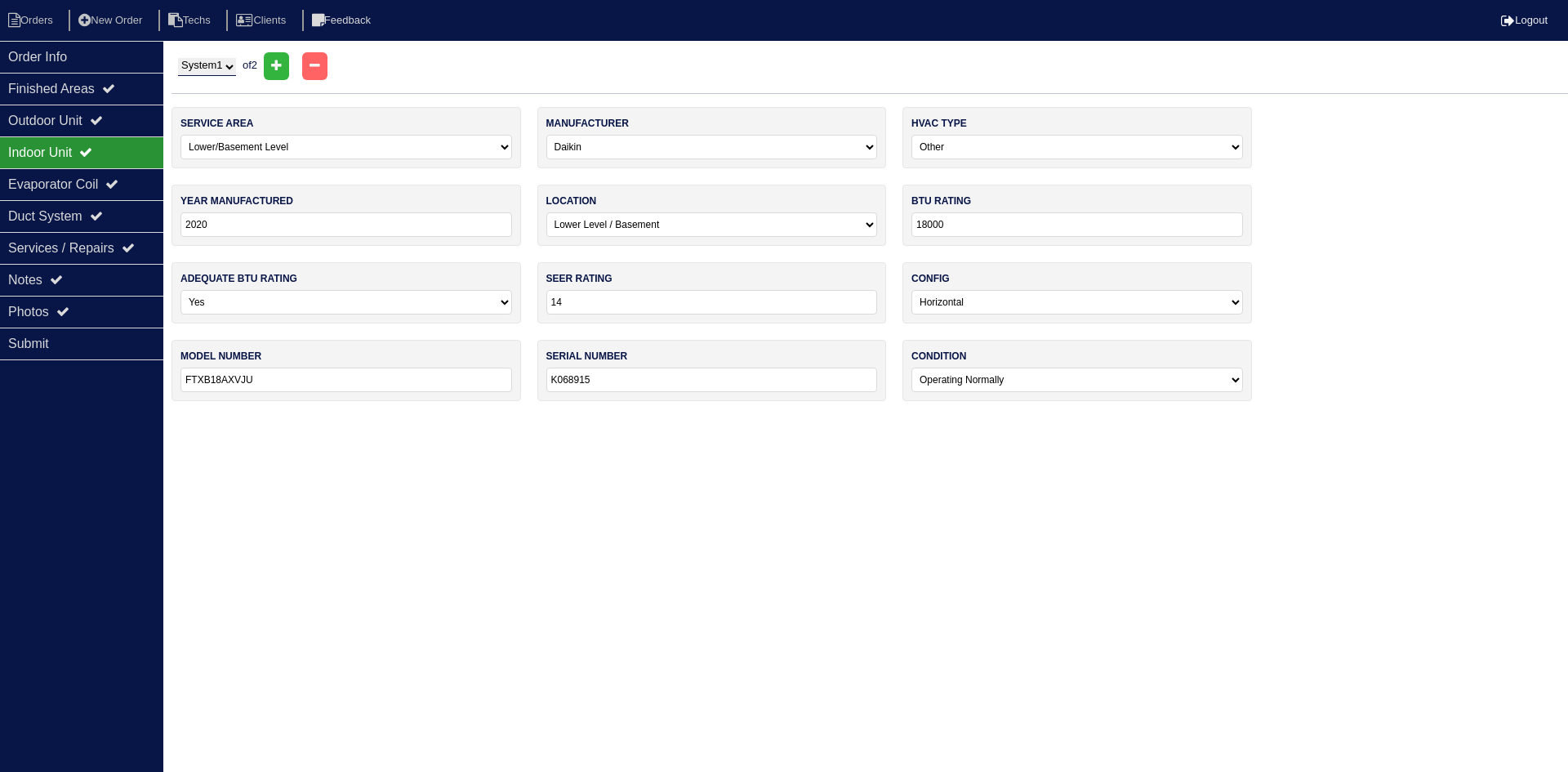
select select "0"
type input "2017"
select select "0"
type input "80,000"
select select "0"
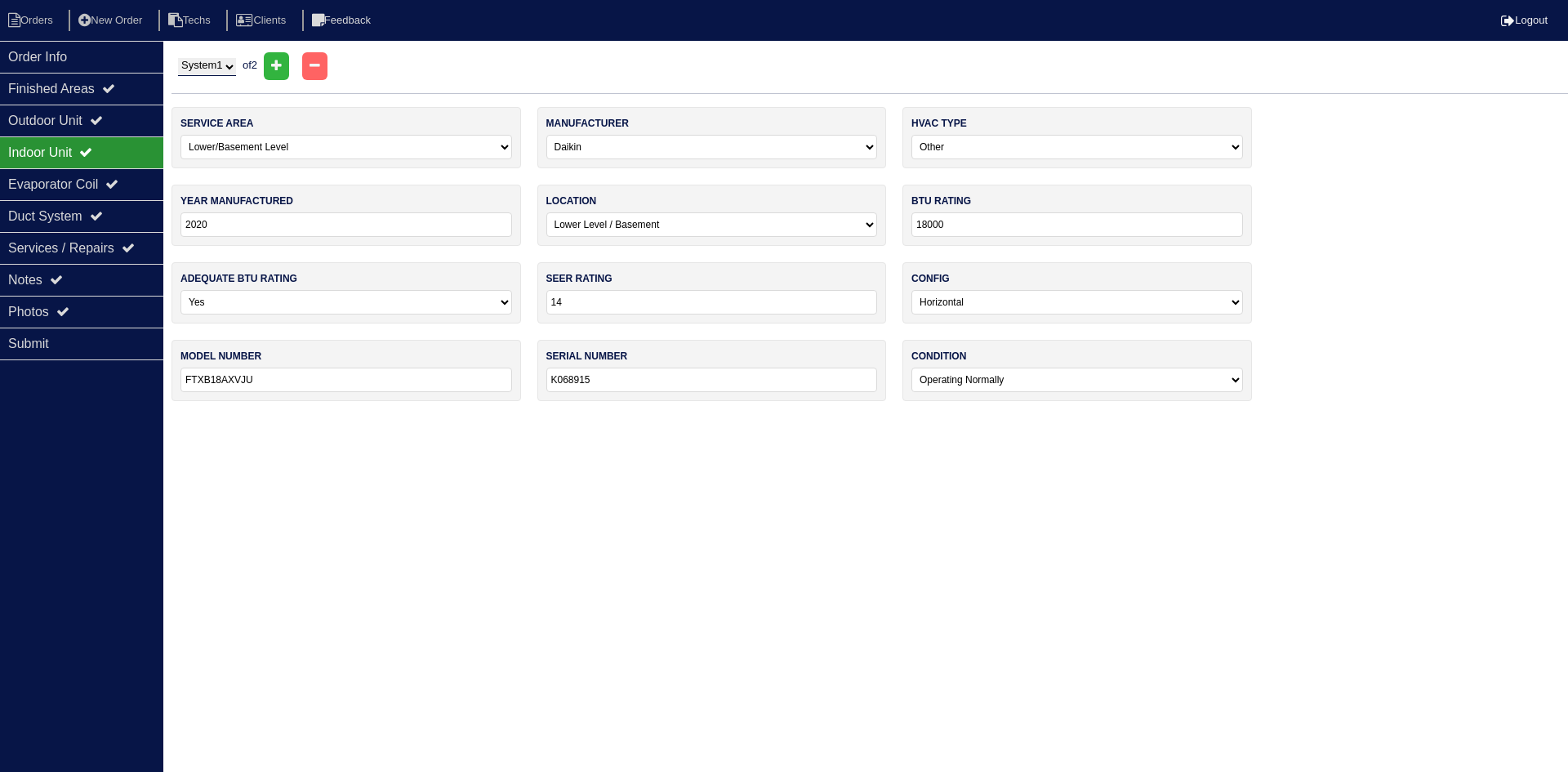
type input "TUD1B080A9481BB"
type input "17422KFD1G"
click at [45, 310] on div "Photos" at bounding box center [82, 312] width 163 height 32
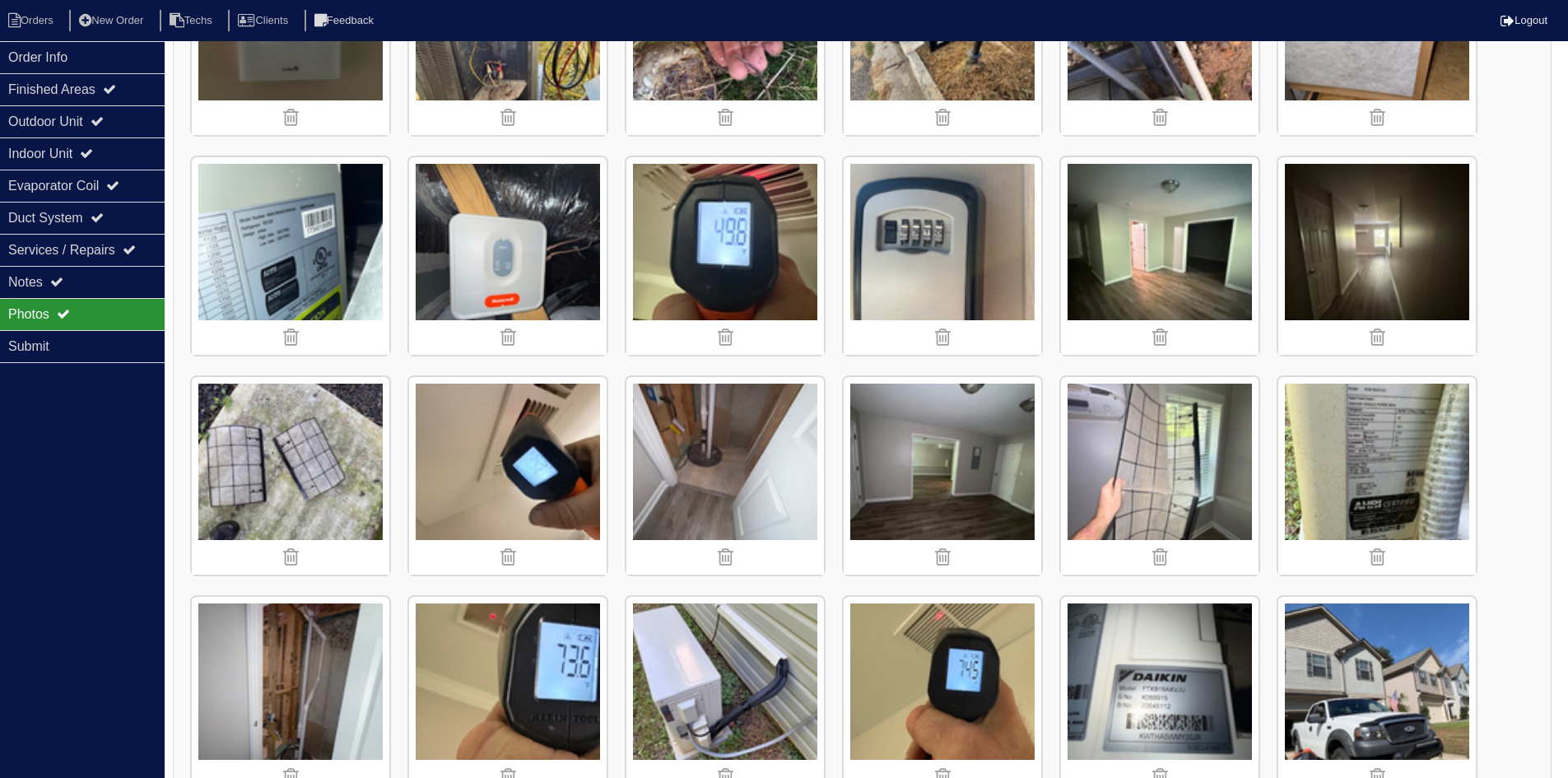
scroll to position [741, 0]
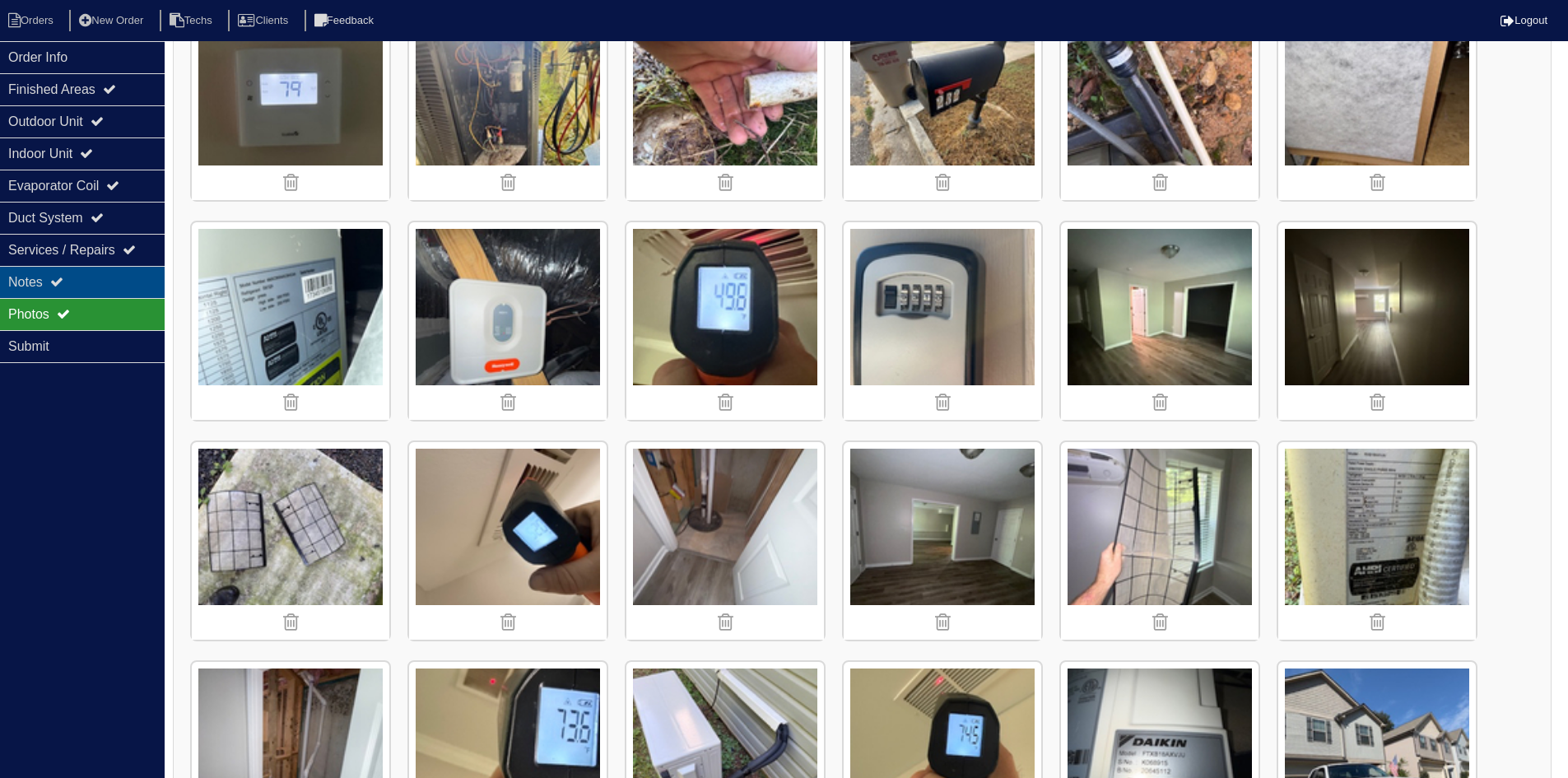
click at [116, 277] on div "Notes" at bounding box center [82, 282] width 164 height 33
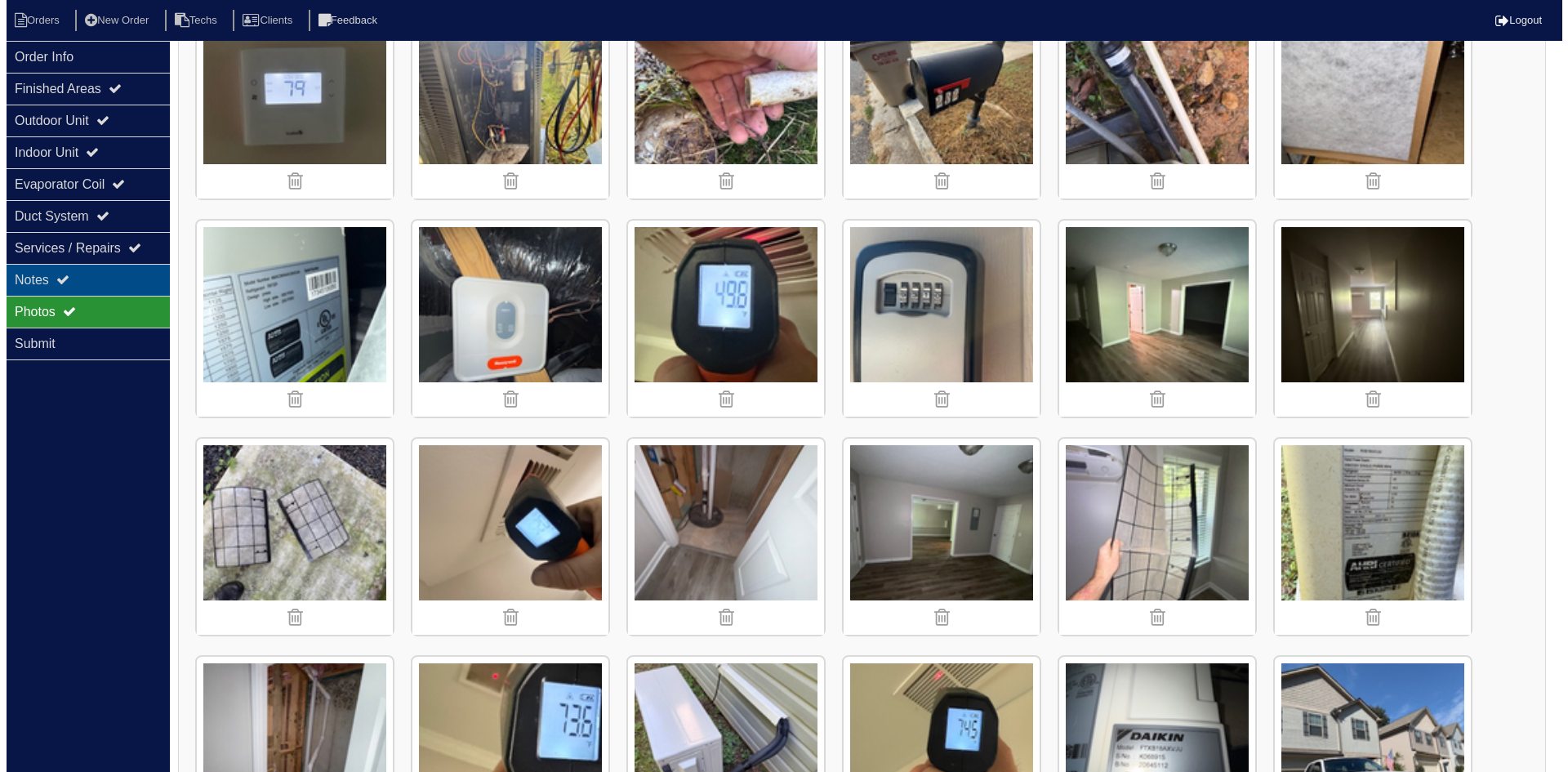
scroll to position [0, 0]
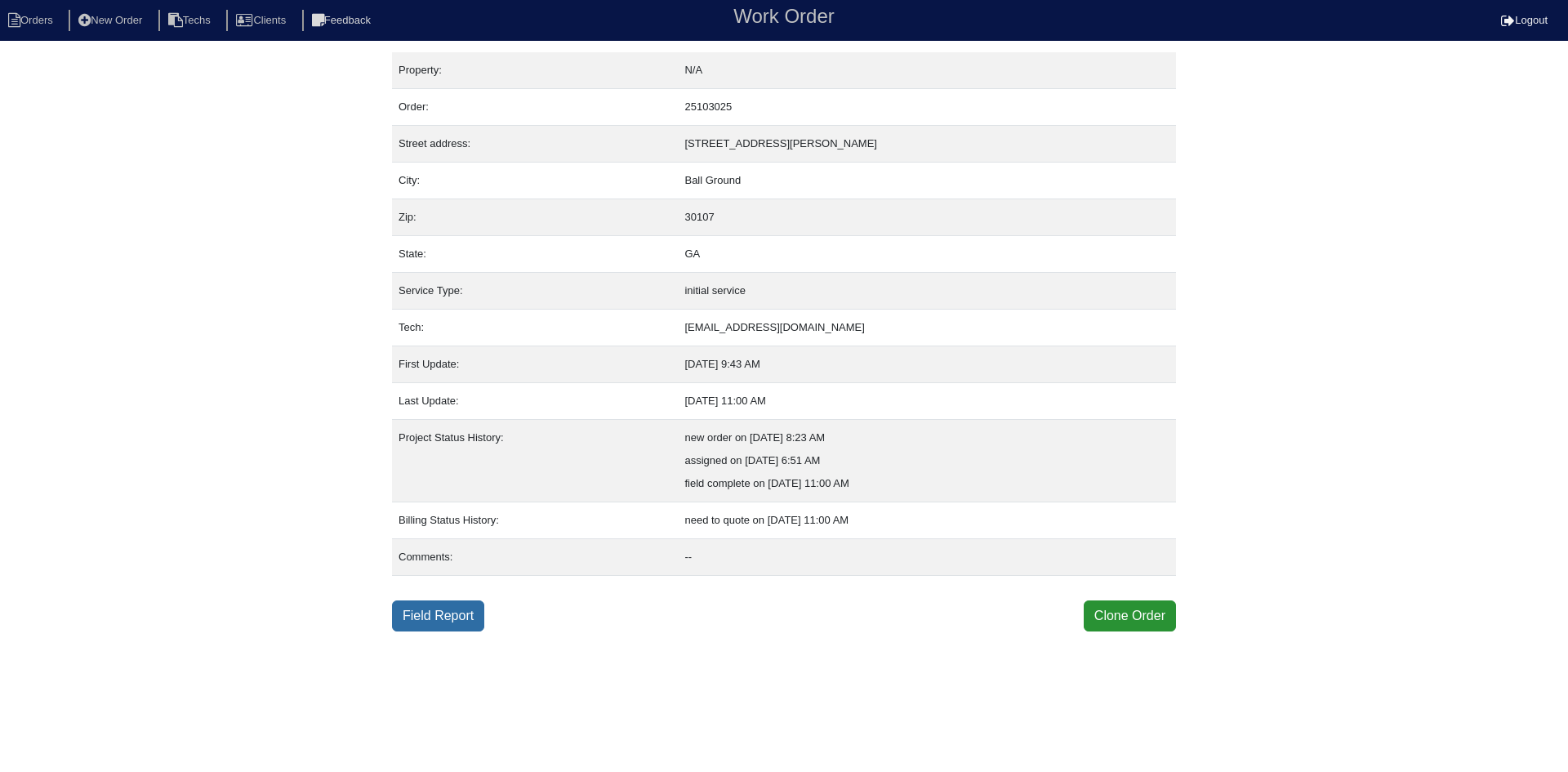
click at [472, 619] on link "Field Report" at bounding box center [437, 616] width 92 height 31
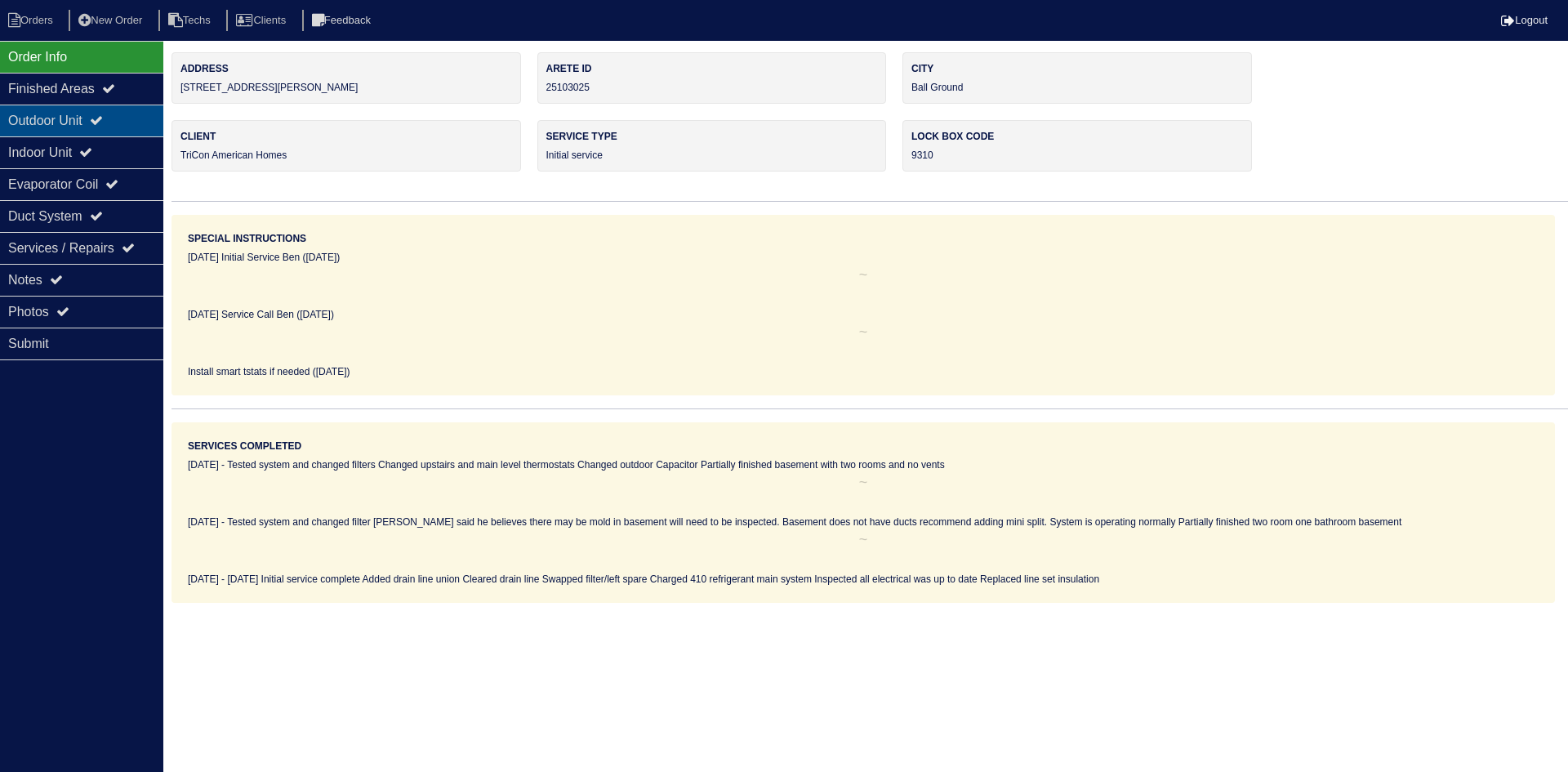
click at [103, 120] on icon at bounding box center [96, 120] width 13 height 13
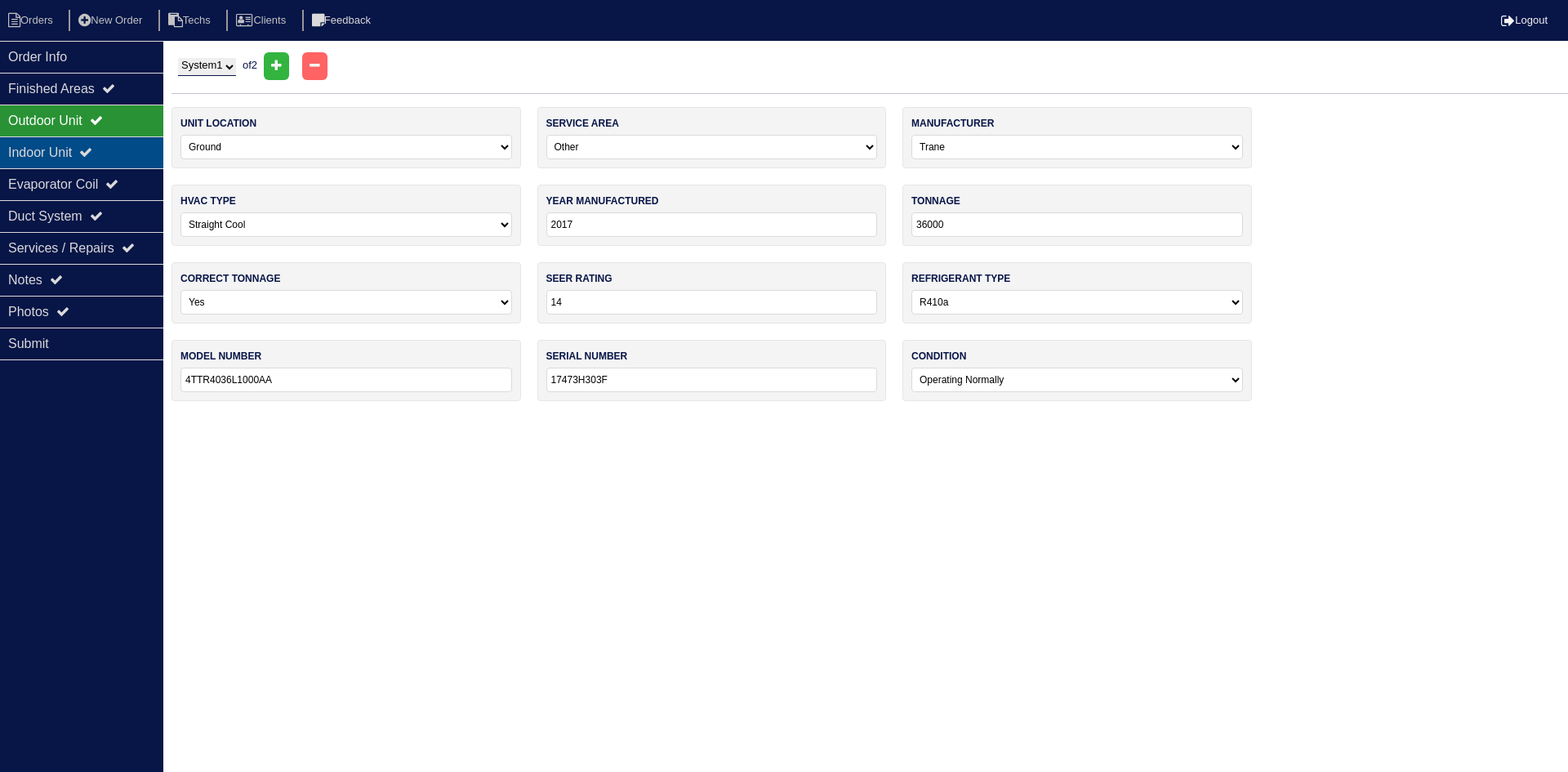
click at [106, 146] on div "Indoor Unit" at bounding box center [82, 152] width 163 height 32
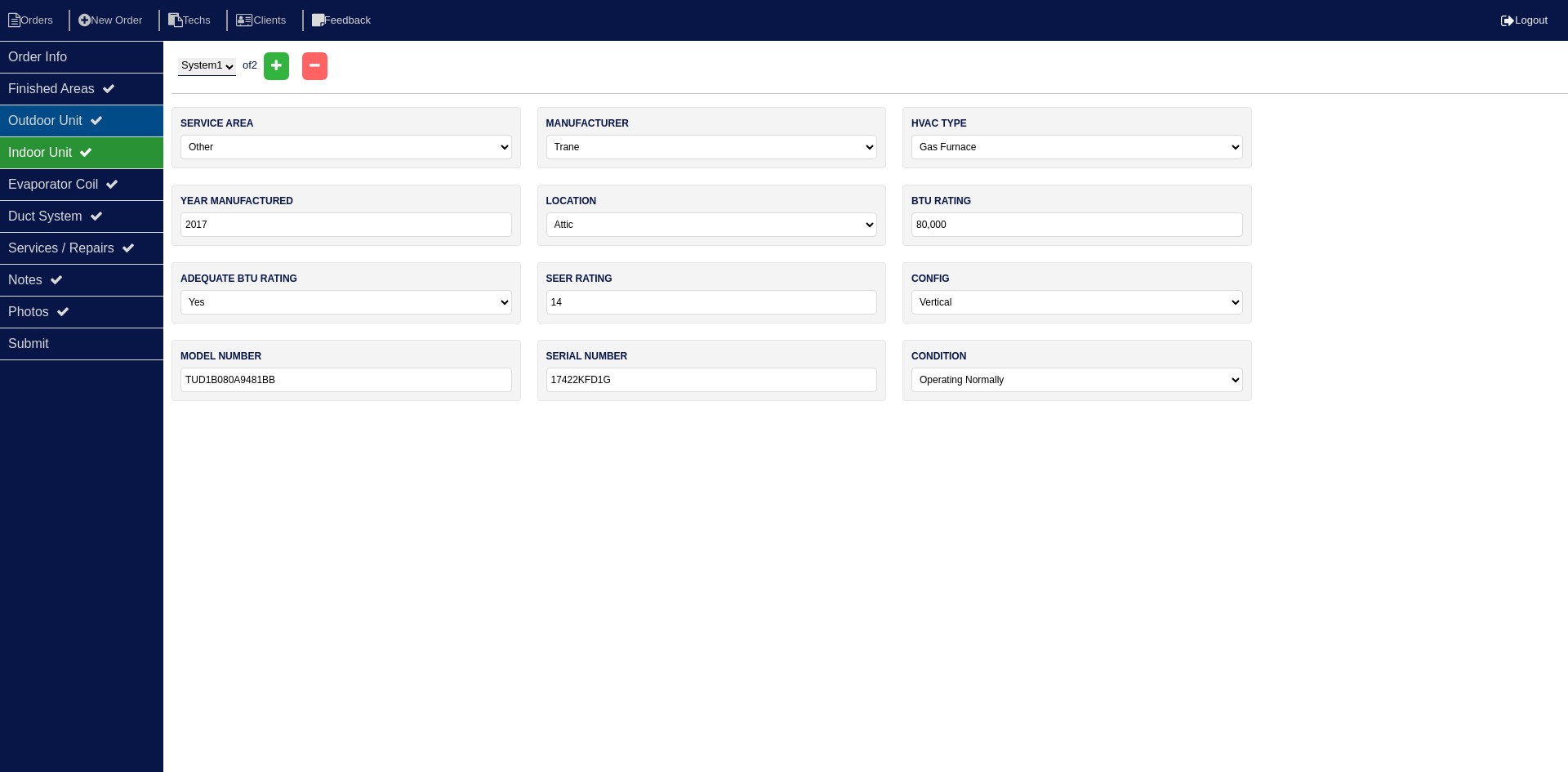
click at [145, 121] on div "Outdoor Unit" at bounding box center [82, 121] width 163 height 32
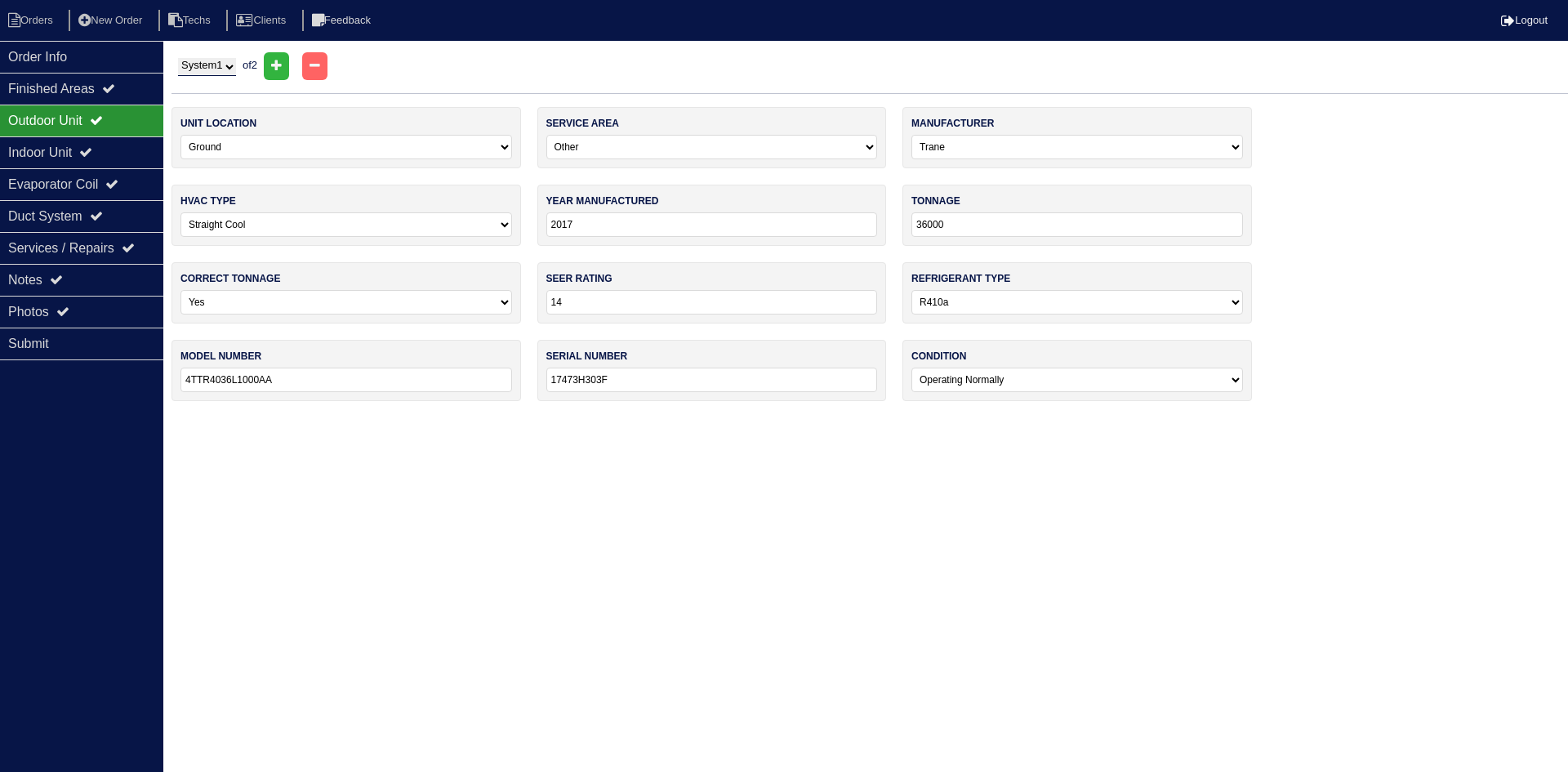
click at [612, 149] on select "-select- Main Level Upstairs Level Lower/Basement Level Other" at bounding box center [712, 146] width 332 height 24
select select "0"
click at [546, 134] on select "-select- Main Level Upstairs Level Lower/Basement Level Other" at bounding box center [712, 146] width 332 height 24
click at [115, 156] on div "Indoor Unit" at bounding box center [82, 152] width 163 height 32
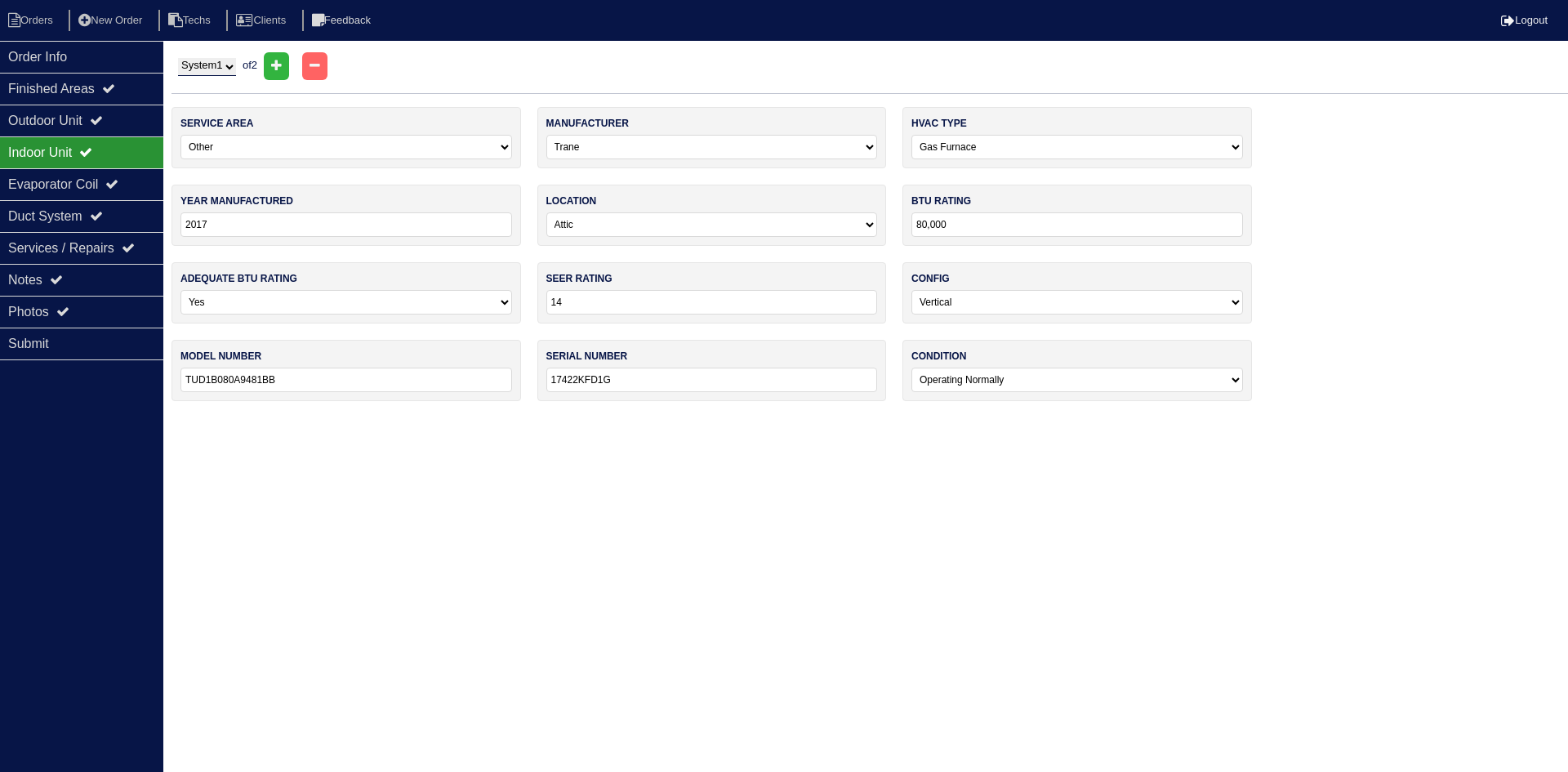
click at [259, 148] on select "-select- Main Level Upstairs Level Lower/Basement Level Other" at bounding box center [346, 146] width 332 height 24
select select "0"
click at [180, 134] on select "-select- Main Level Upstairs Level Lower/Basement Level Other" at bounding box center [346, 146] width 332 height 24
drag, startPoint x: 95, startPoint y: 180, endPoint x: 139, endPoint y: 179, distance: 44.0
click at [94, 179] on div "Evaporator Coil" at bounding box center [82, 185] width 163 height 32
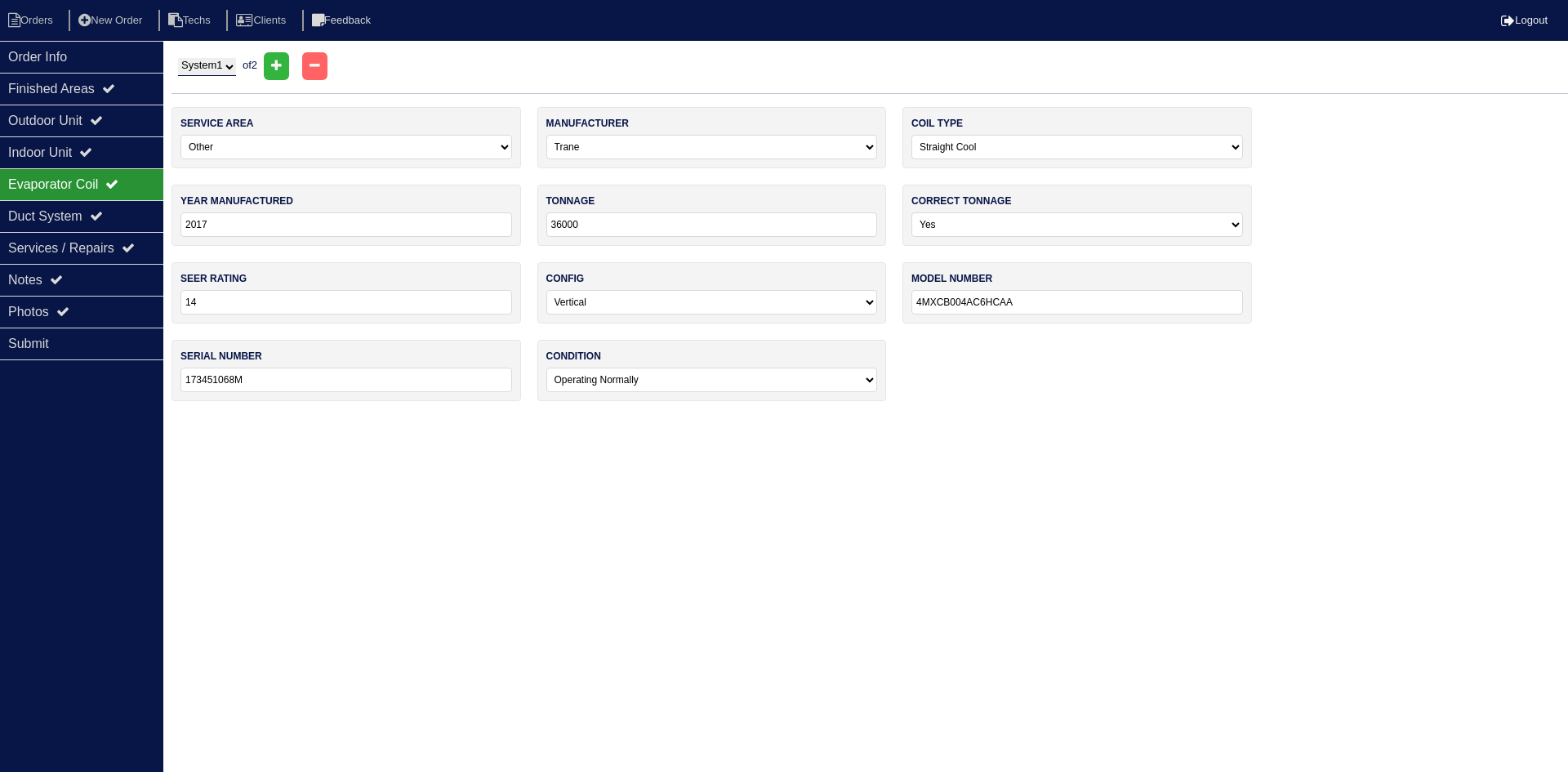
click at [434, 152] on select "-select- Main Level Upstairs Level Lower/Basement Level Other" at bounding box center [346, 146] width 332 height 24
select select "0"
click at [180, 134] on select "-select- Main Level Upstairs Level Lower/Basement Level Other" at bounding box center [346, 146] width 332 height 24
click at [103, 122] on icon at bounding box center [96, 120] width 13 height 13
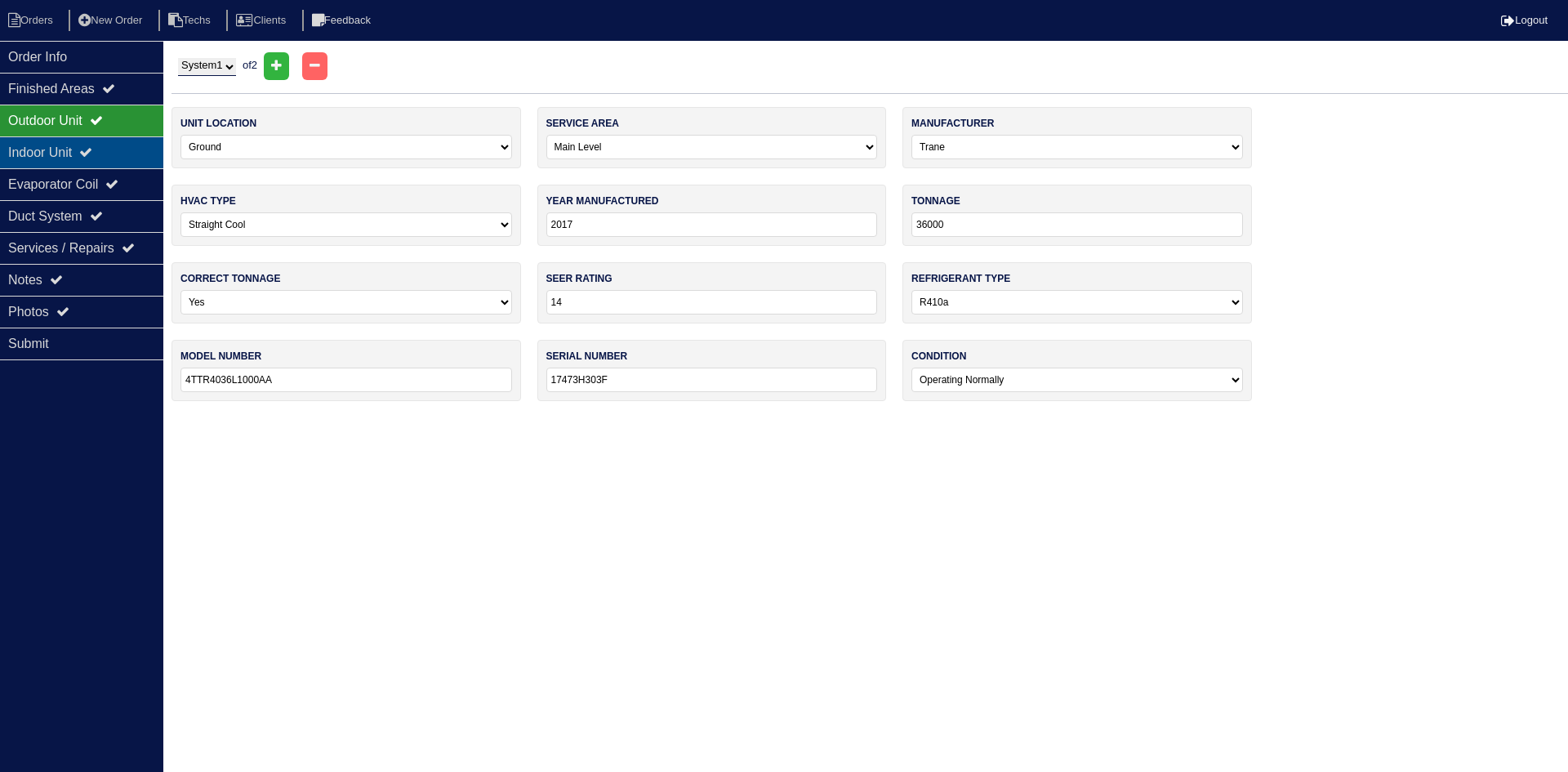
click at [92, 148] on icon at bounding box center [85, 152] width 13 height 13
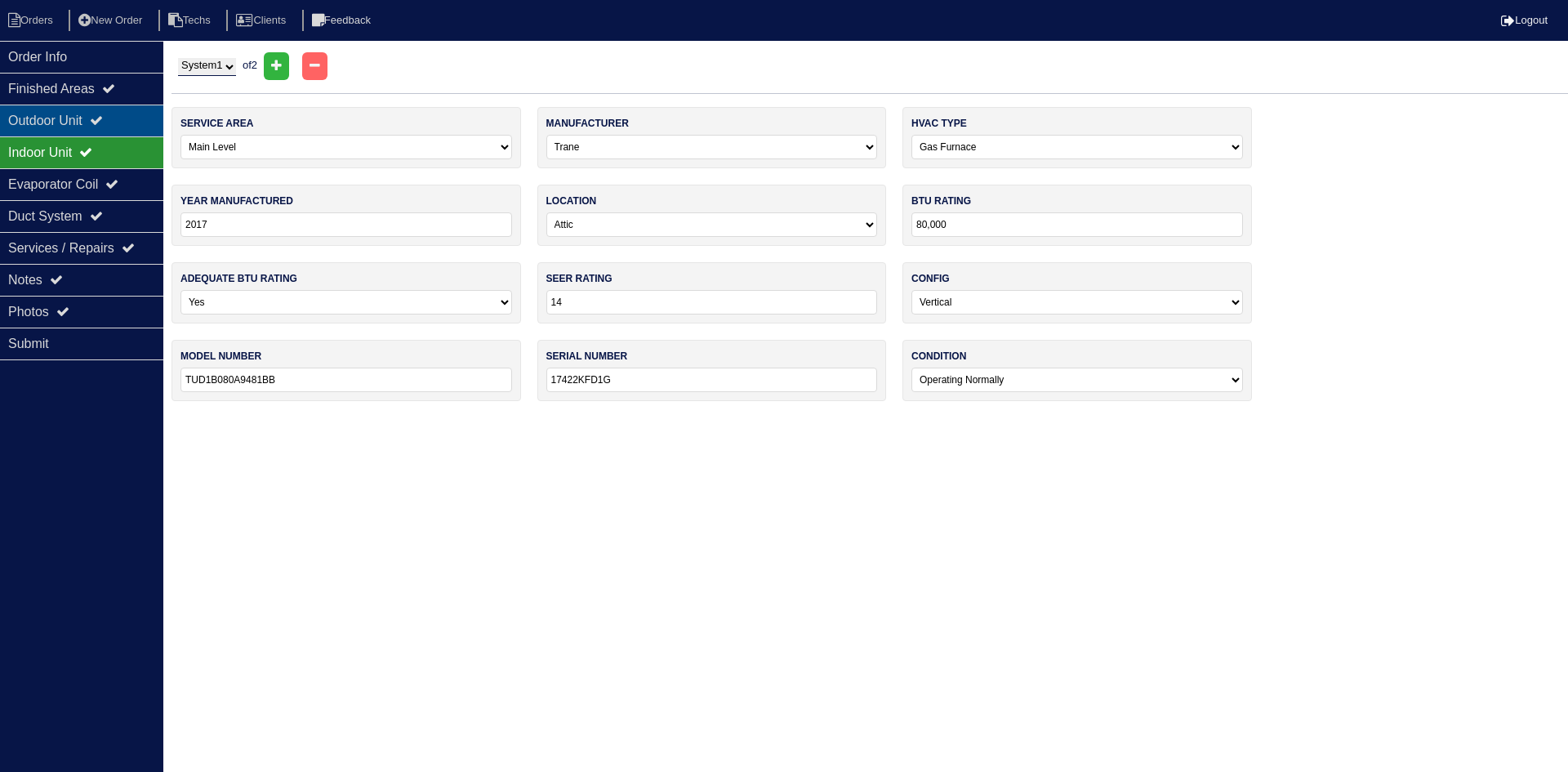
click at [58, 115] on div "Outdoor Unit" at bounding box center [82, 121] width 163 height 32
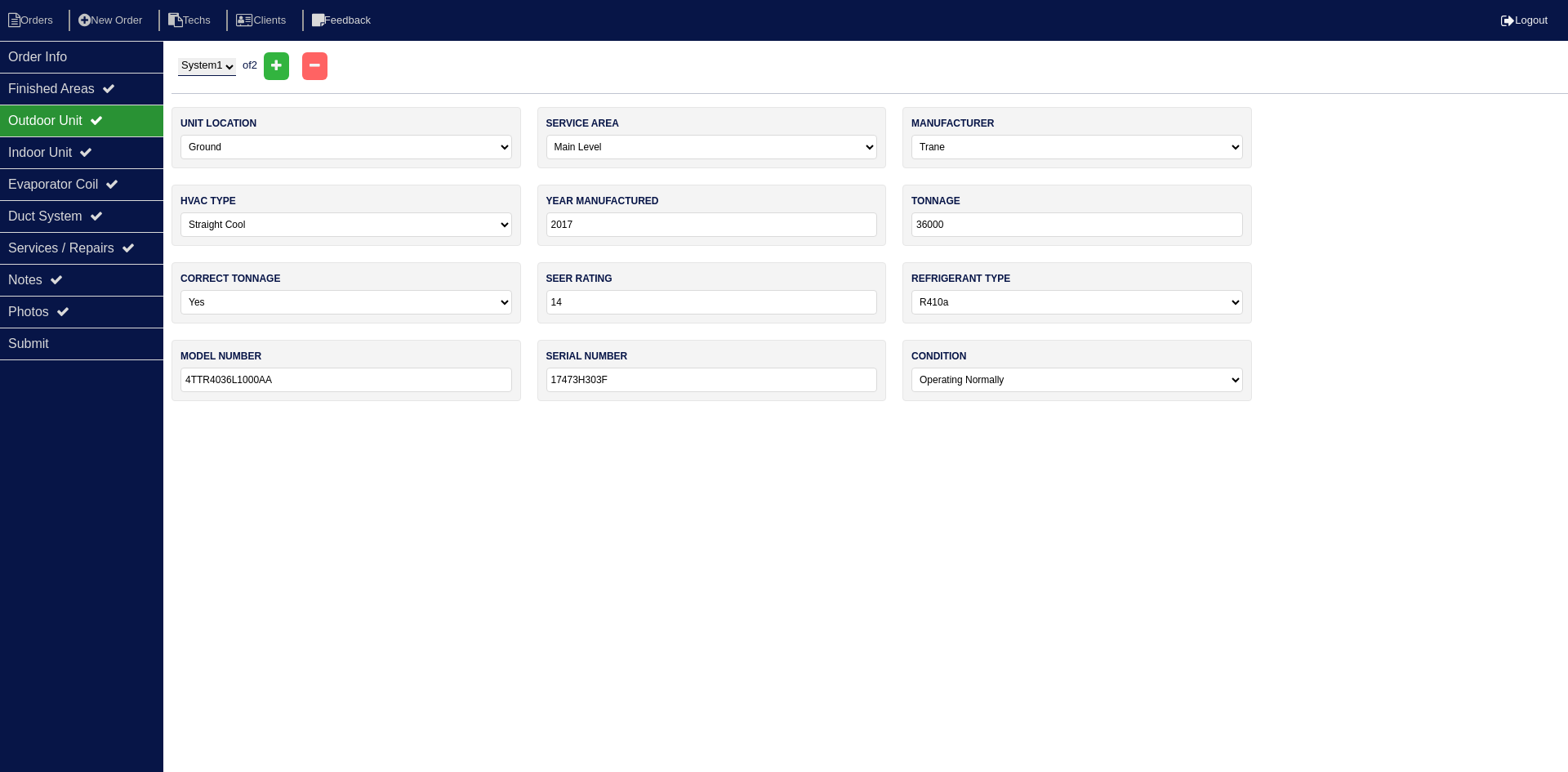
click at [214, 62] on select "System 1 System 2" at bounding box center [207, 67] width 58 height 18
select select "2"
click at [178, 58] on select "System 1 System 2" at bounding box center [207, 67] width 58 height 18
select select "2"
select select "Daikin"
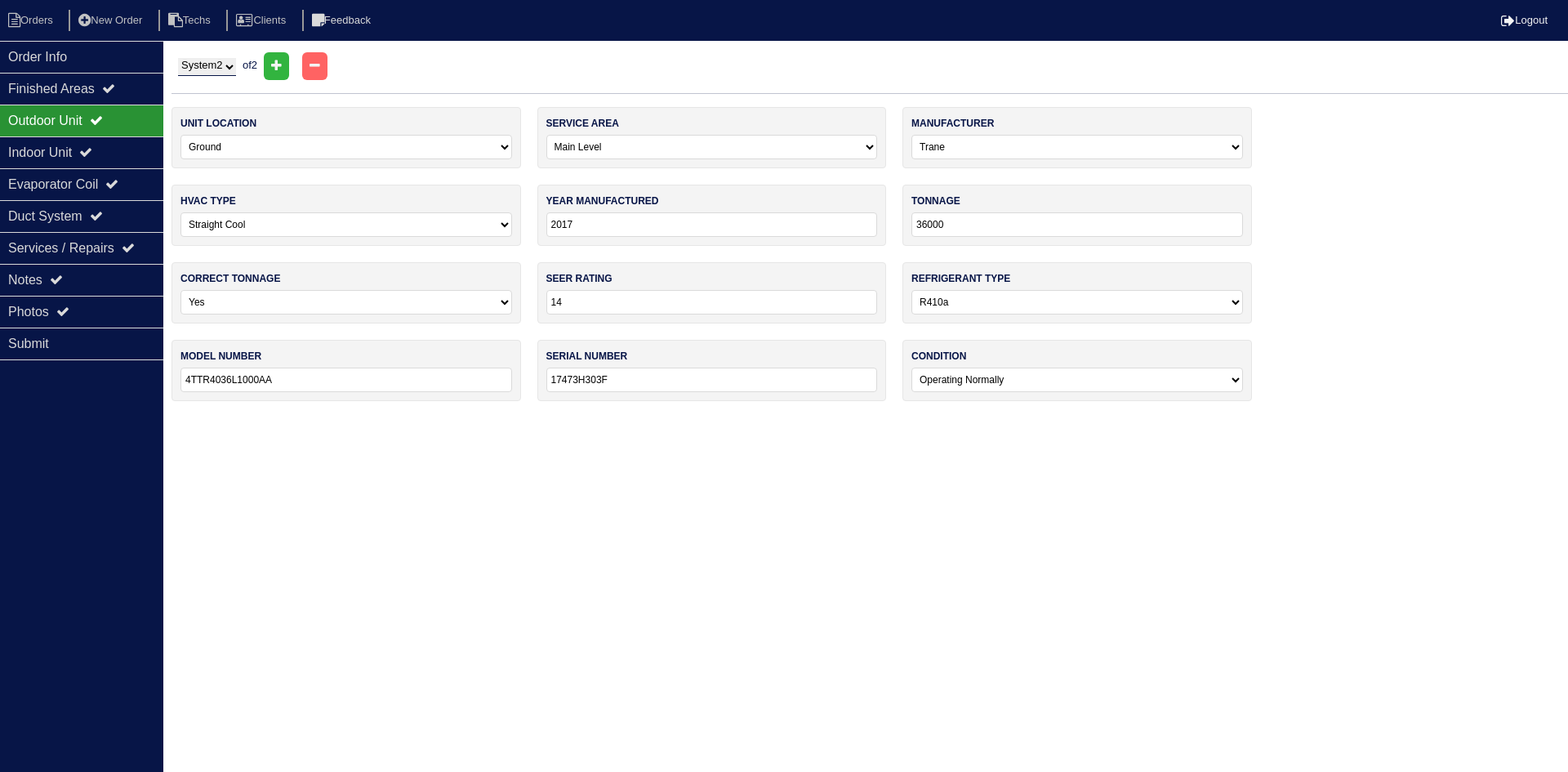
type input "2020"
type input "18000"
type input "RXB18AXVJU"
type input "20644802"
click at [102, 143] on div "Indoor Unit" at bounding box center [82, 152] width 163 height 32
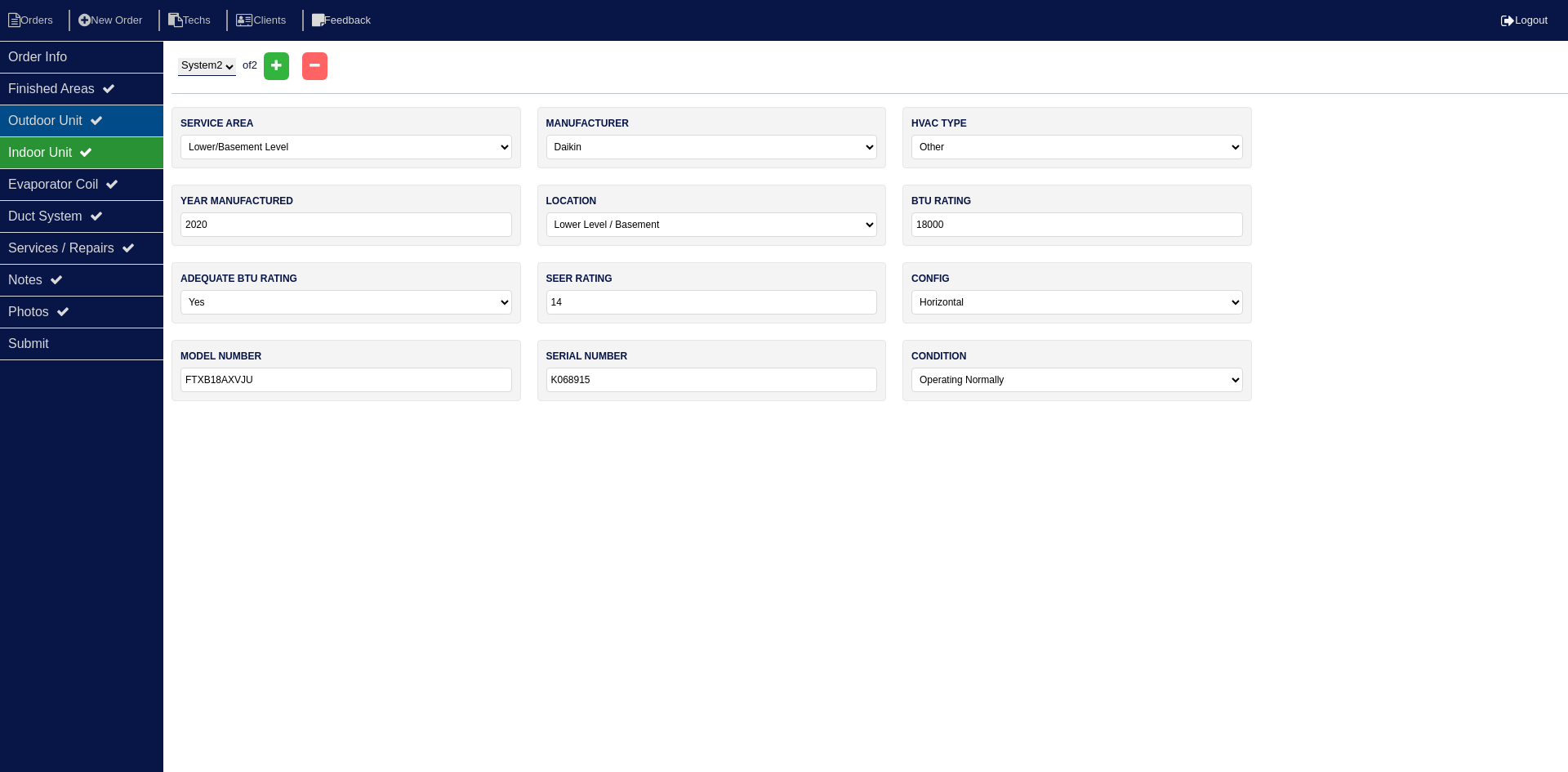
click at [102, 116] on icon at bounding box center [96, 120] width 13 height 13
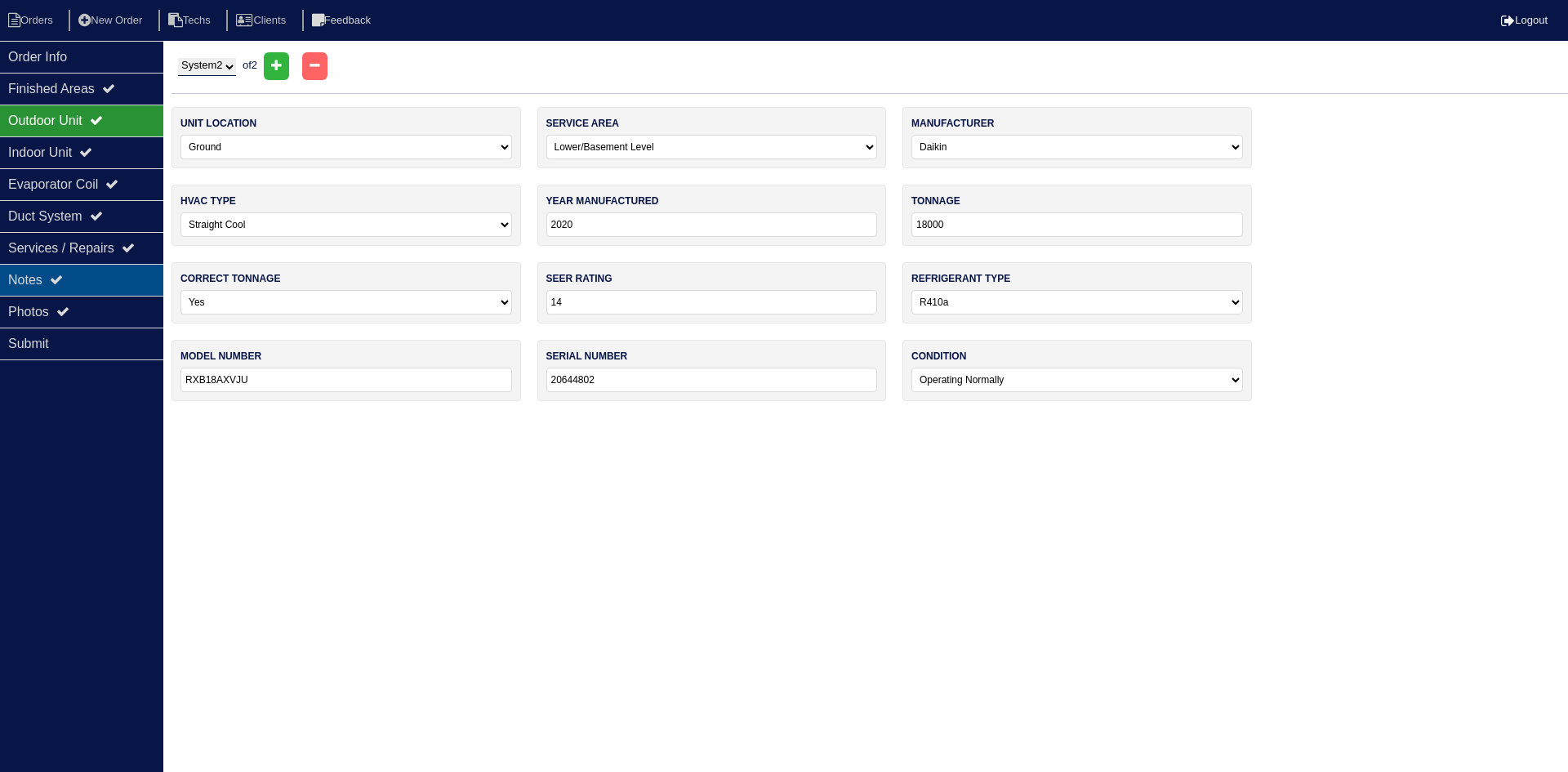
drag, startPoint x: 106, startPoint y: 282, endPoint x: 120, endPoint y: 286, distance: 14.6
click at [106, 282] on div "Notes" at bounding box center [82, 280] width 163 height 32
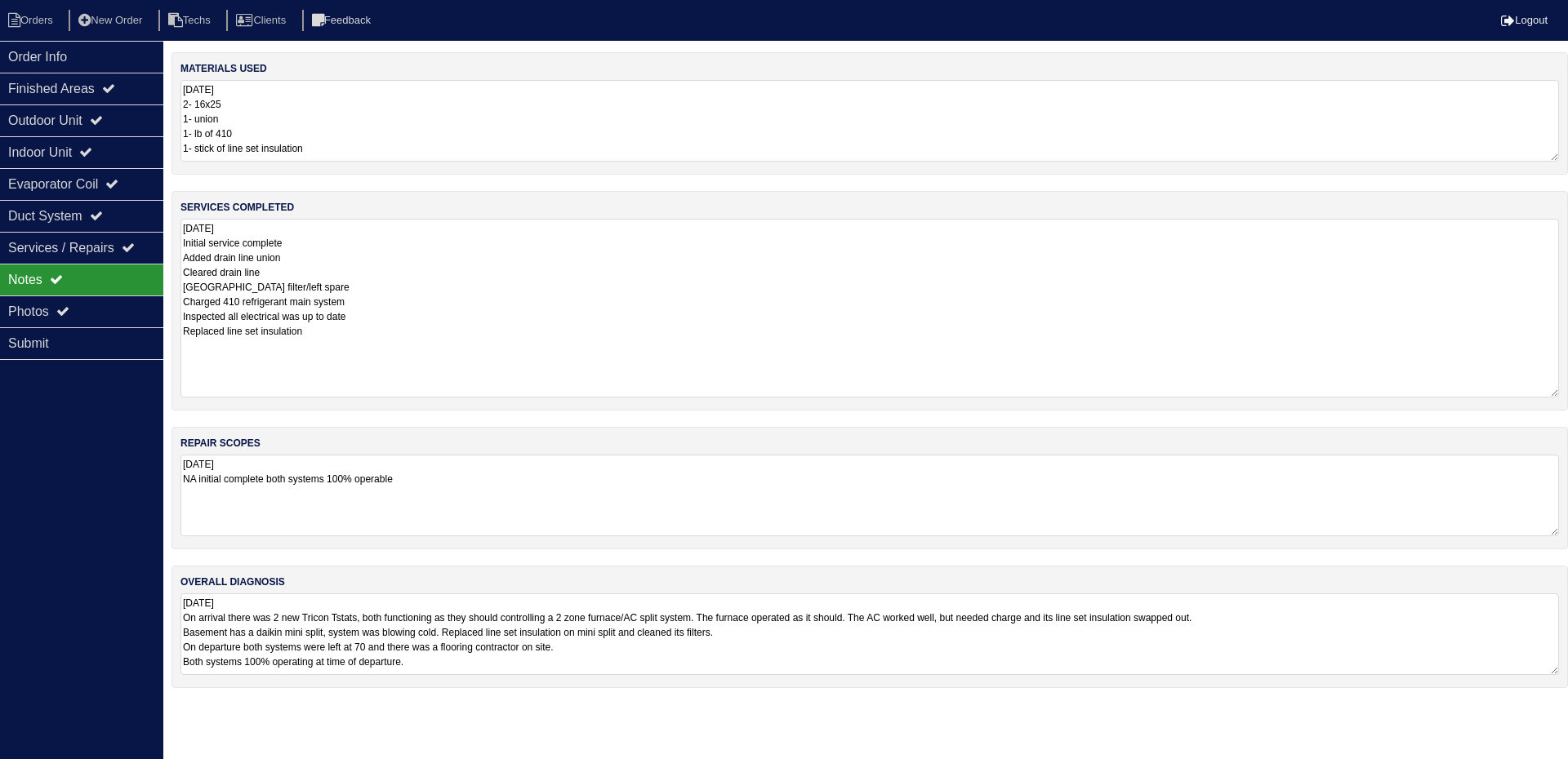
drag, startPoint x: 1555, startPoint y: 294, endPoint x: 1546, endPoint y: 391, distance: 97.4
click at [1546, 391] on textarea "8.21.25 Initial service complete Added drain line union Cleared drain line Swap…" at bounding box center [870, 308] width 1379 height 179
click at [43, 315] on div "Photos" at bounding box center [82, 312] width 163 height 32
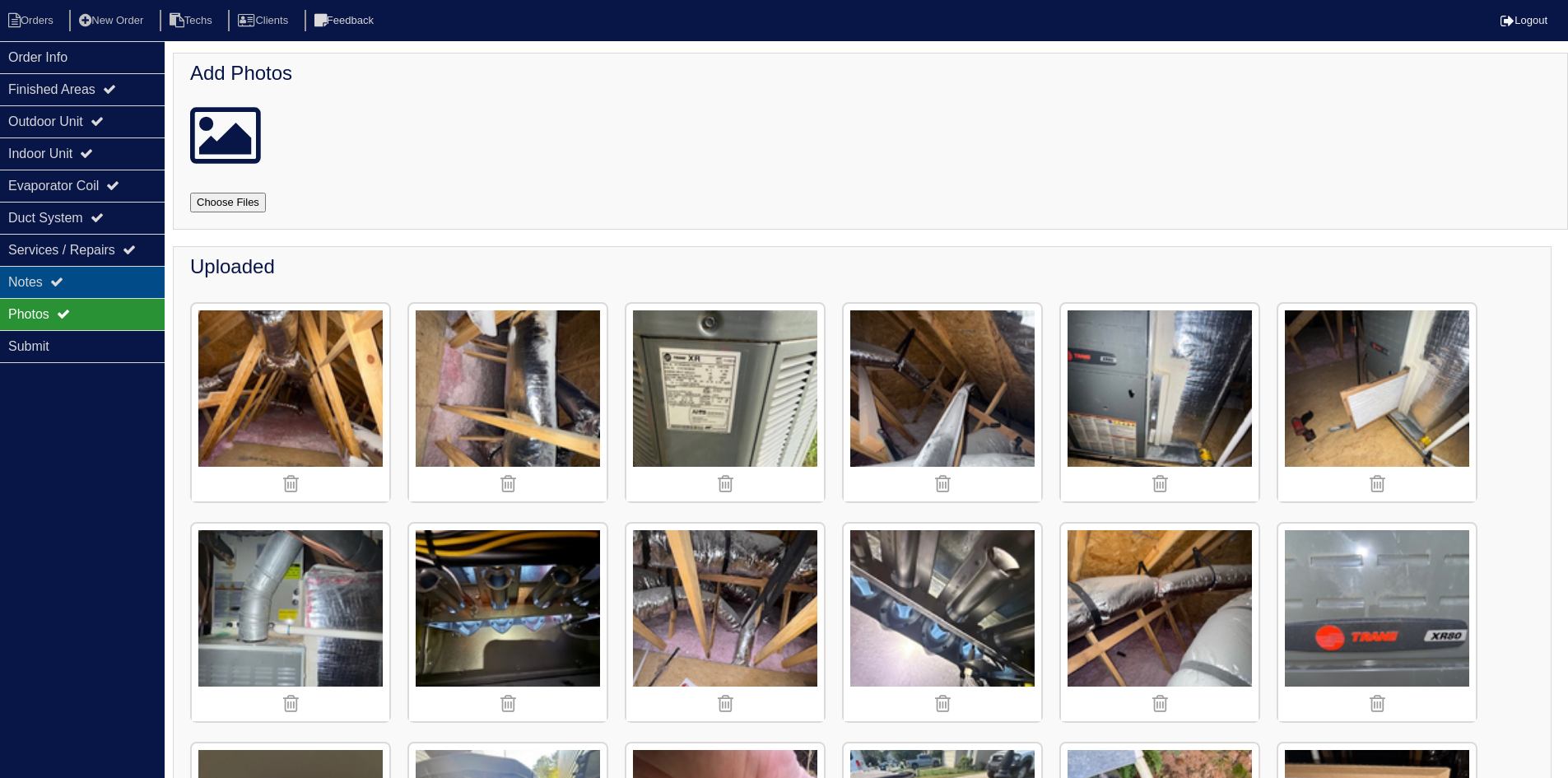
click at [63, 279] on icon at bounding box center [57, 281] width 14 height 14
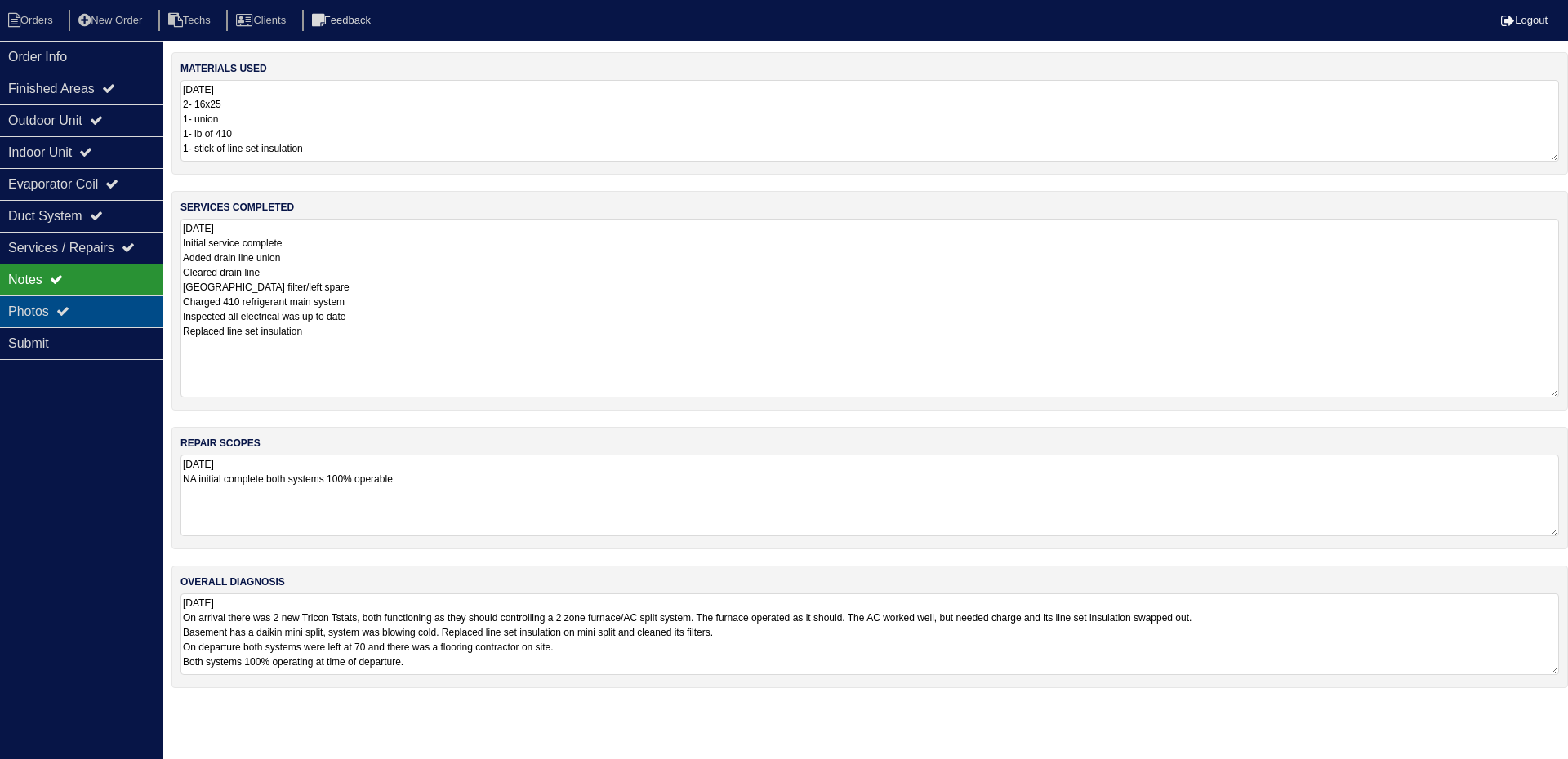
click at [66, 303] on div "Photos" at bounding box center [82, 312] width 163 height 32
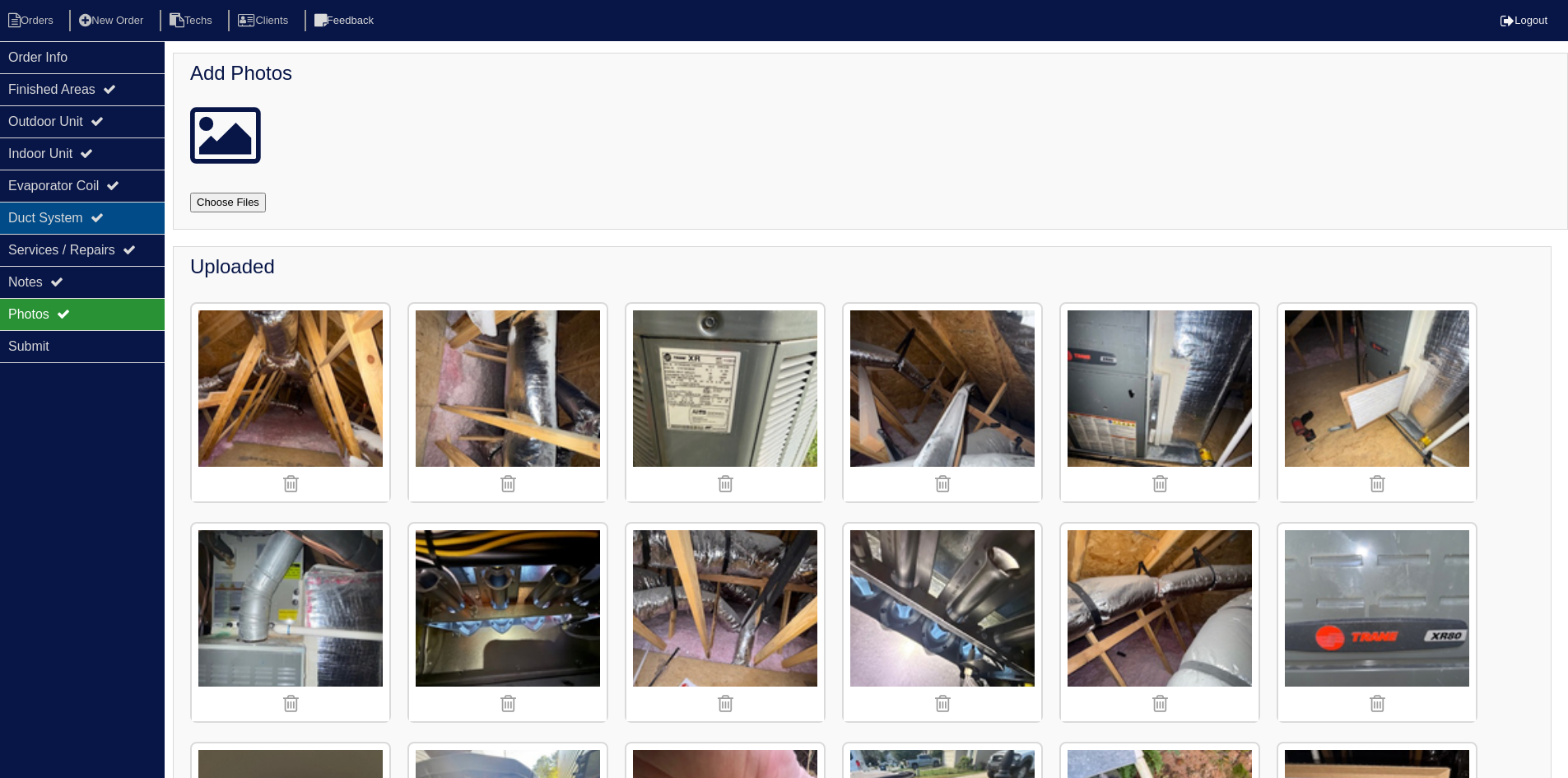
click at [89, 215] on div "Duct System" at bounding box center [82, 218] width 164 height 33
select select "2"
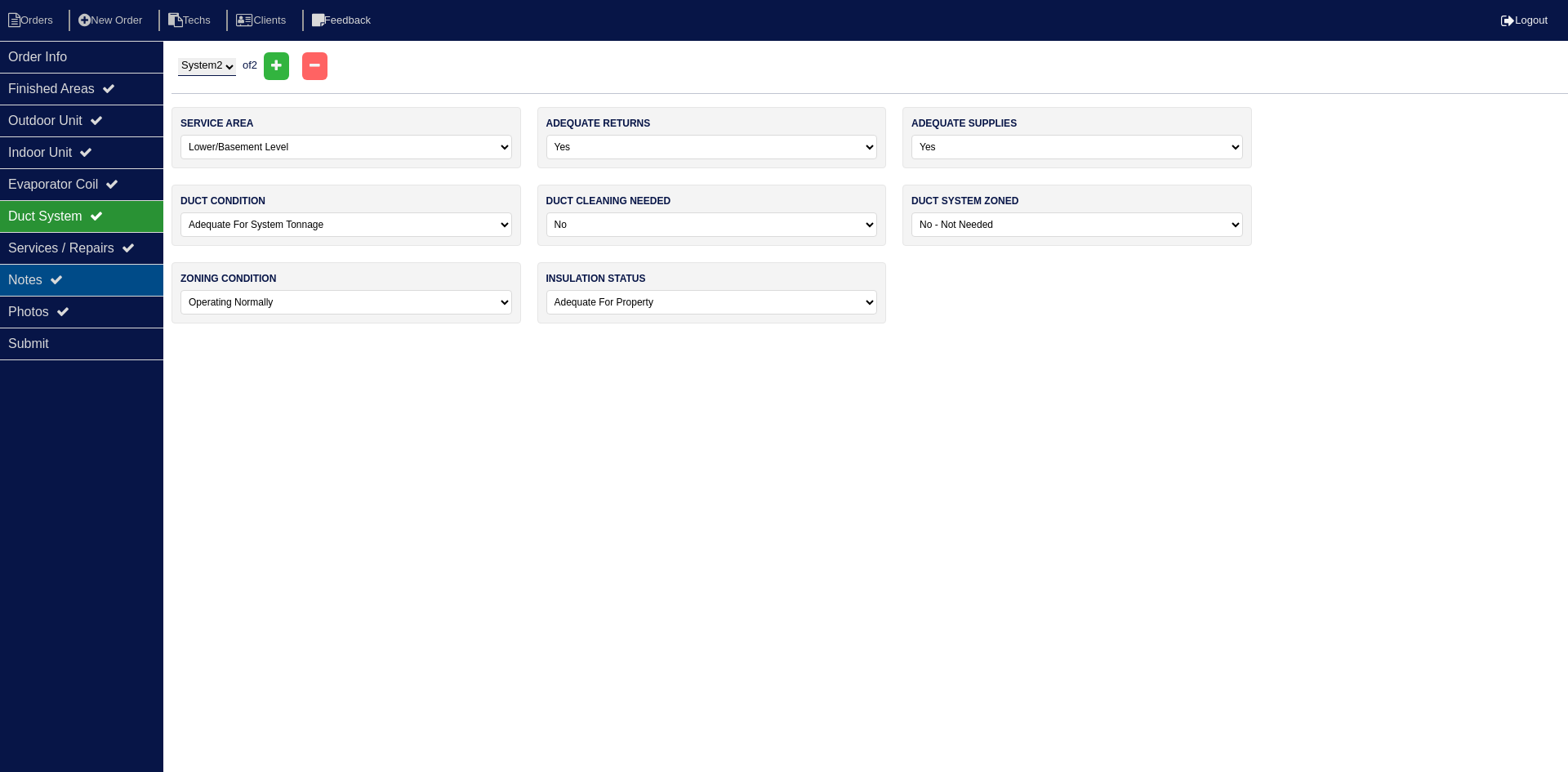
click at [89, 268] on div "Notes" at bounding box center [82, 280] width 163 height 32
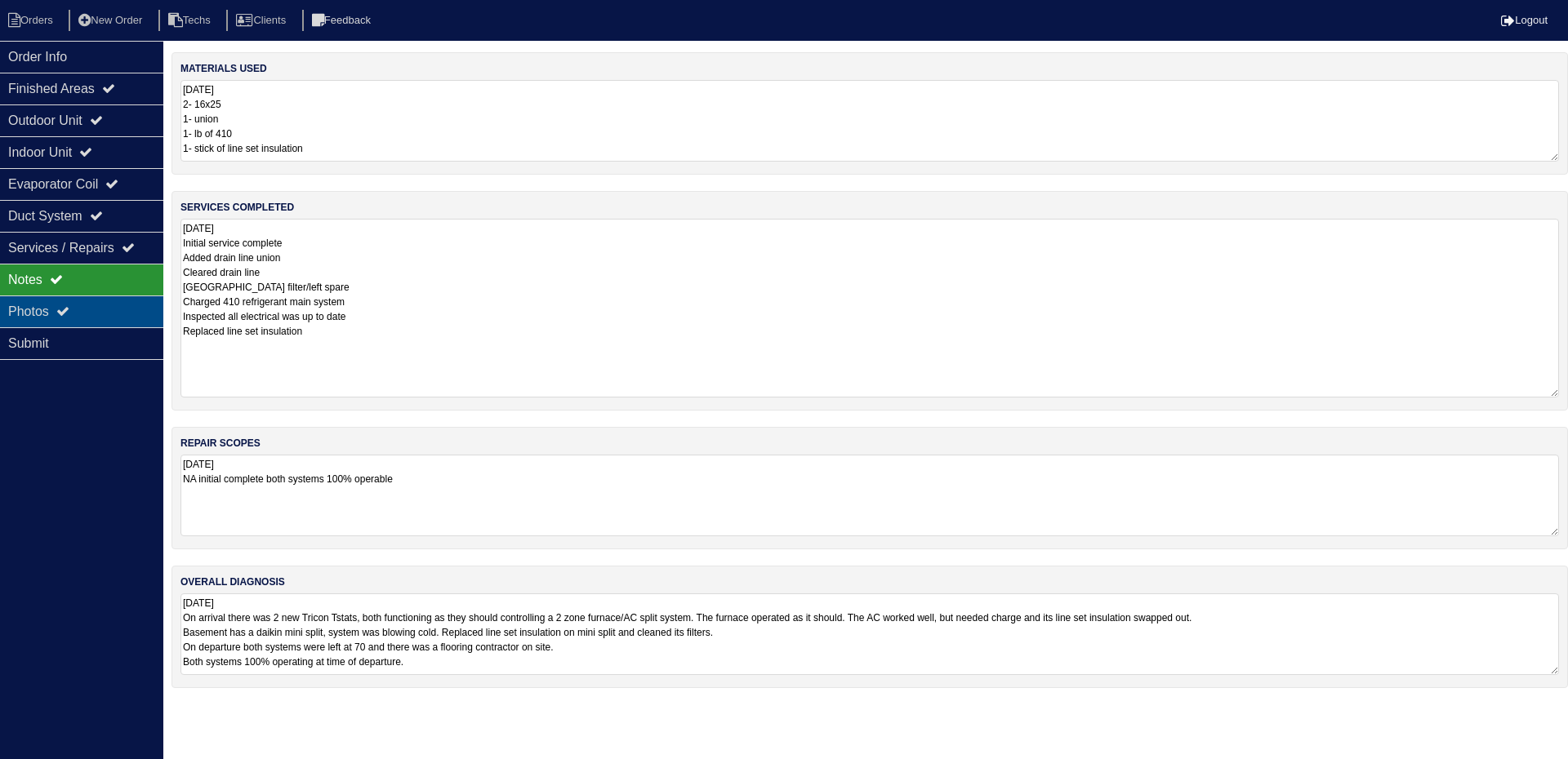
click at [90, 301] on div "Photos" at bounding box center [82, 312] width 163 height 32
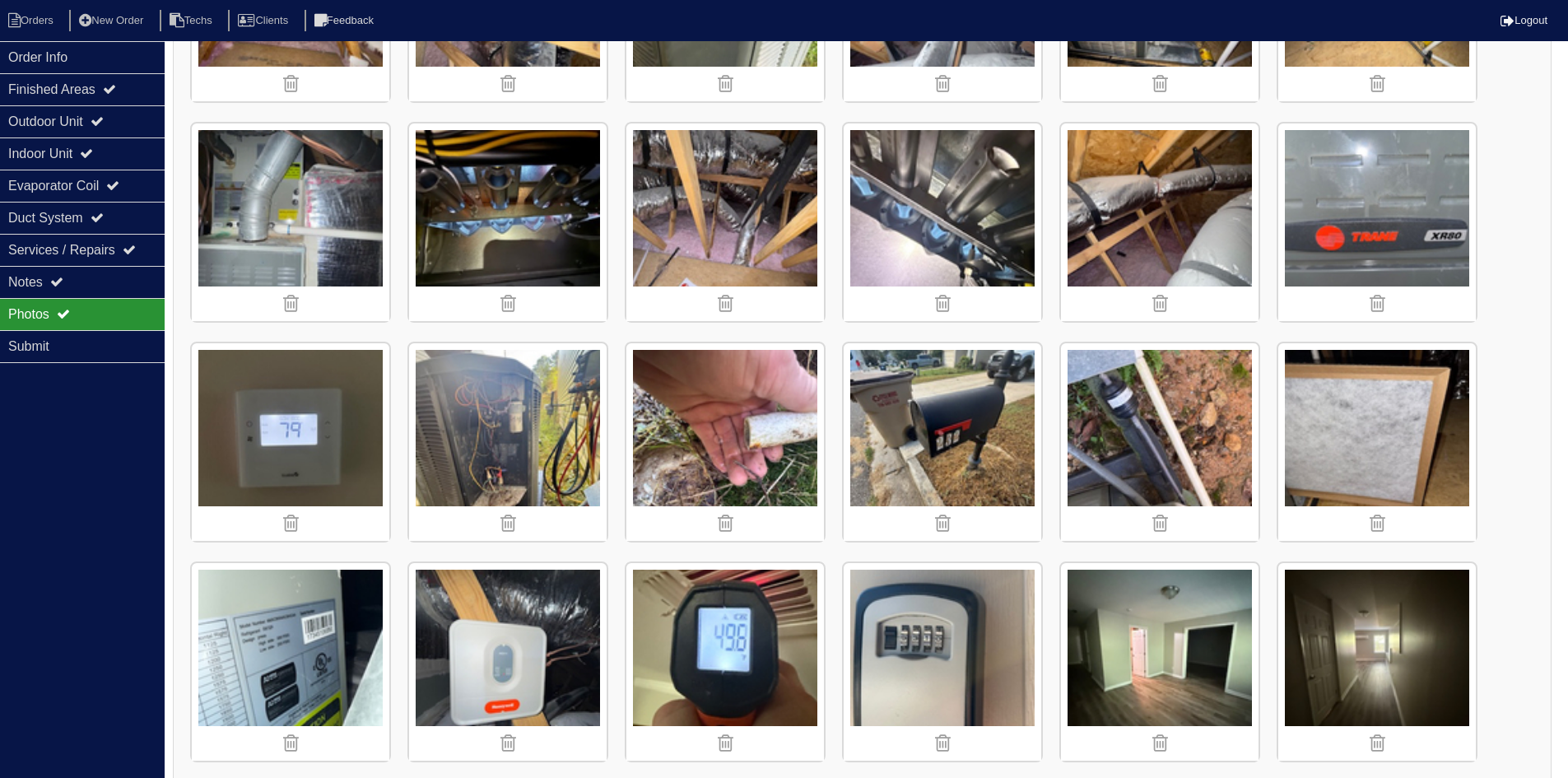
scroll to position [494, 0]
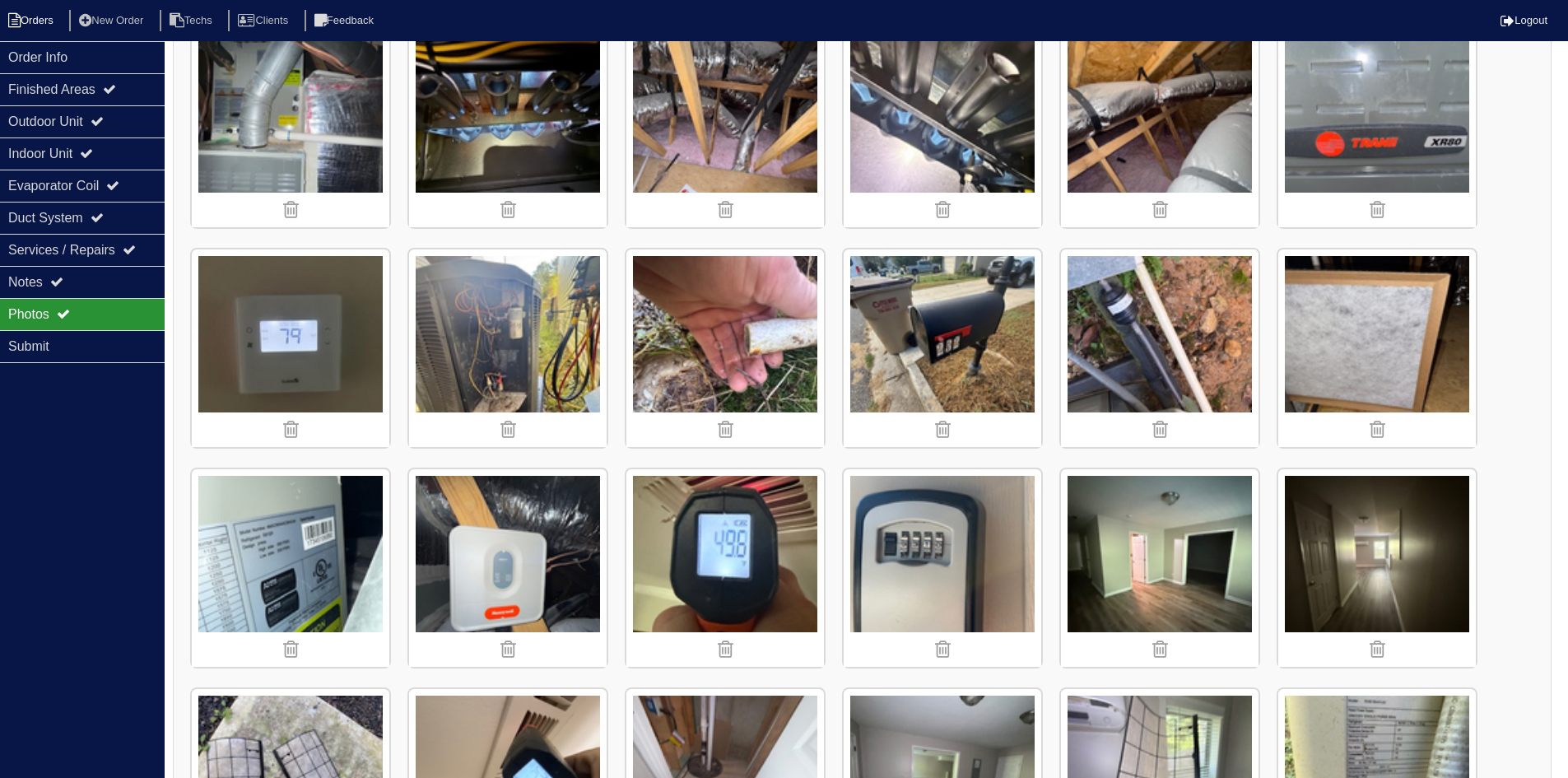
click at [46, 23] on li "Orders" at bounding box center [33, 21] width 67 height 23
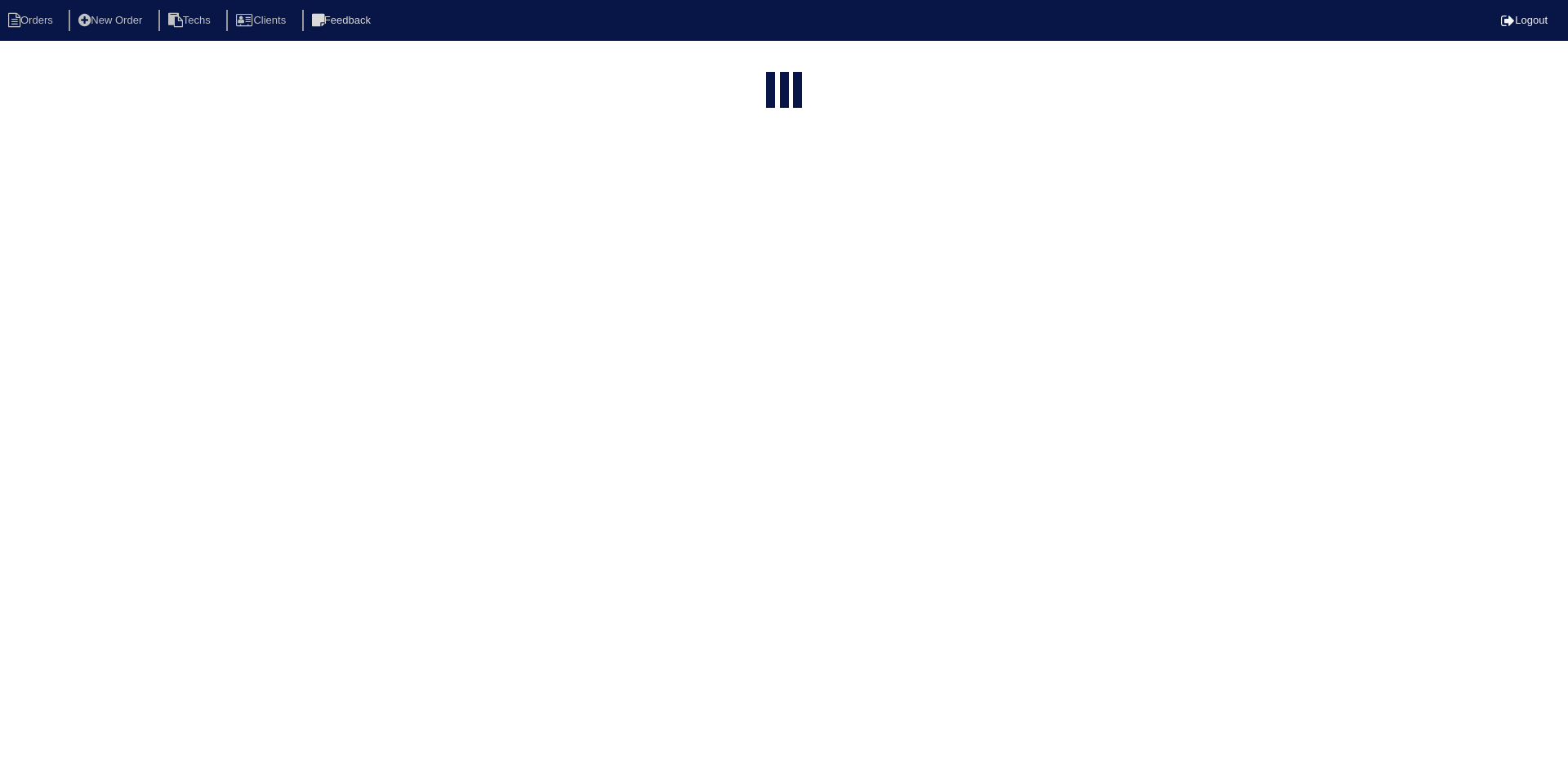
select select "15"
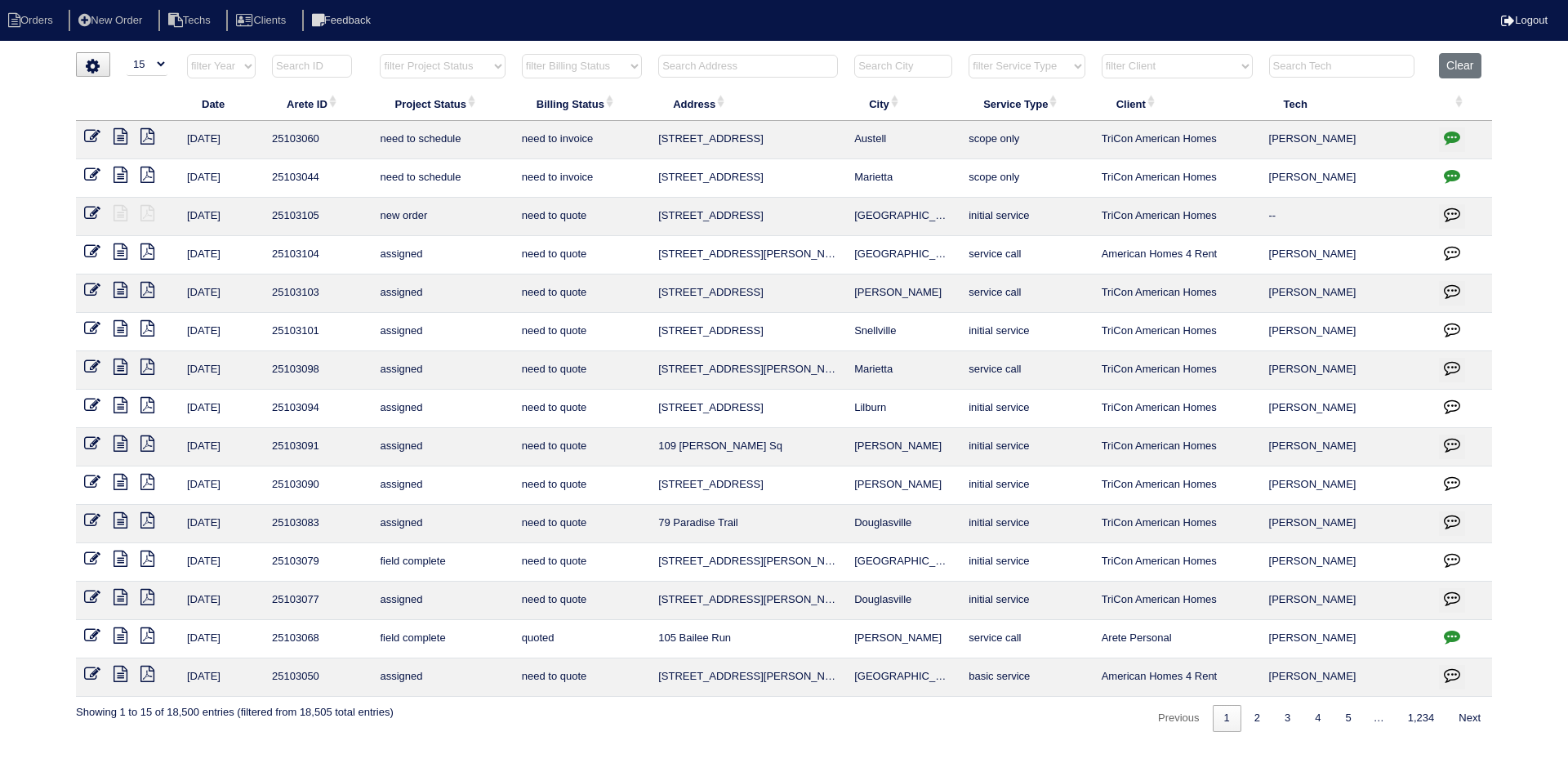
click at [721, 71] on input "text" at bounding box center [748, 66] width 179 height 23
paste input "[STREET_ADDRESS]"
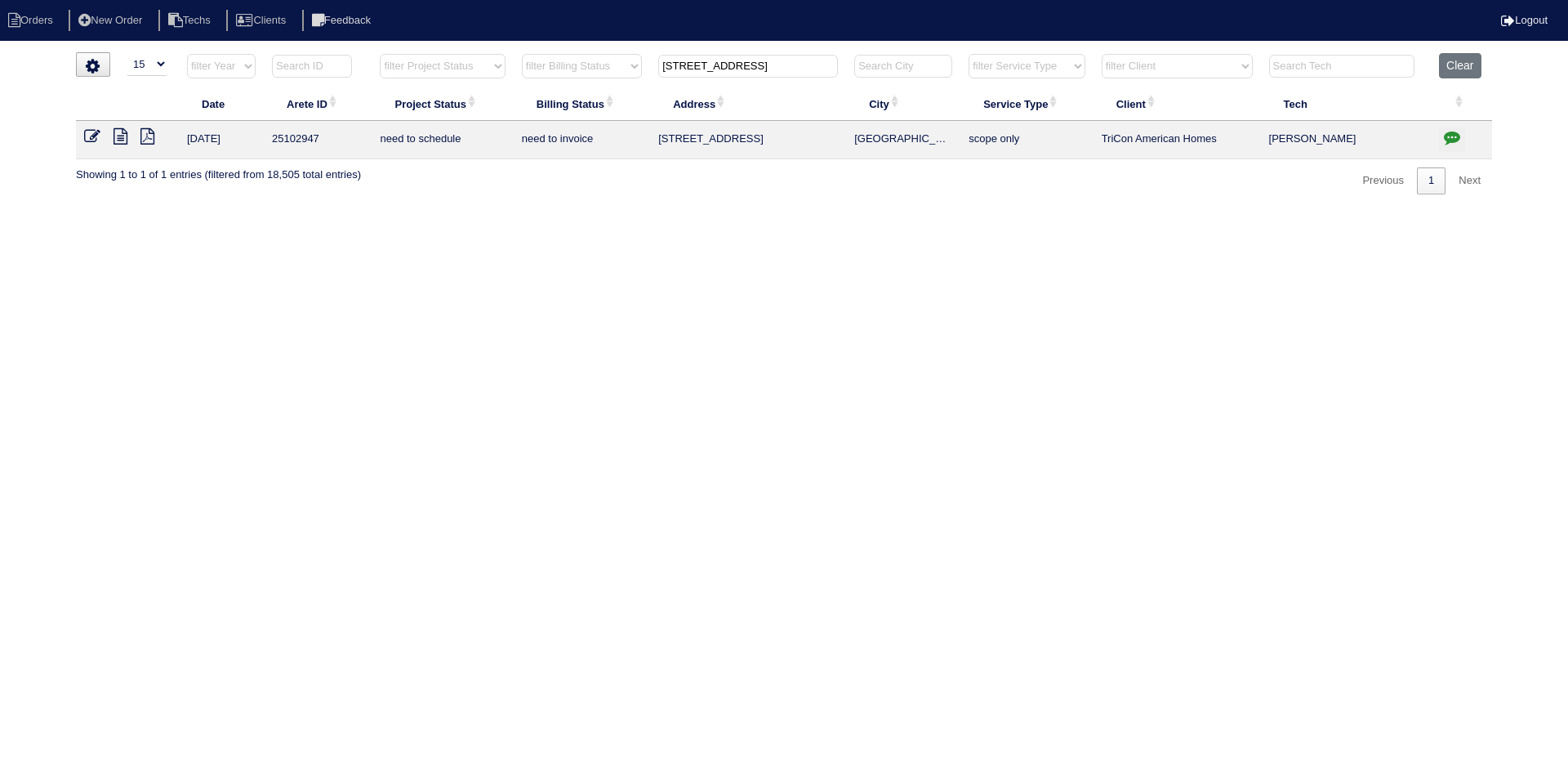
type input "[STREET_ADDRESS]"
click at [121, 137] on icon at bounding box center [120, 136] width 13 height 16
click at [1454, 134] on icon "button" at bounding box center [1452, 137] width 16 height 16
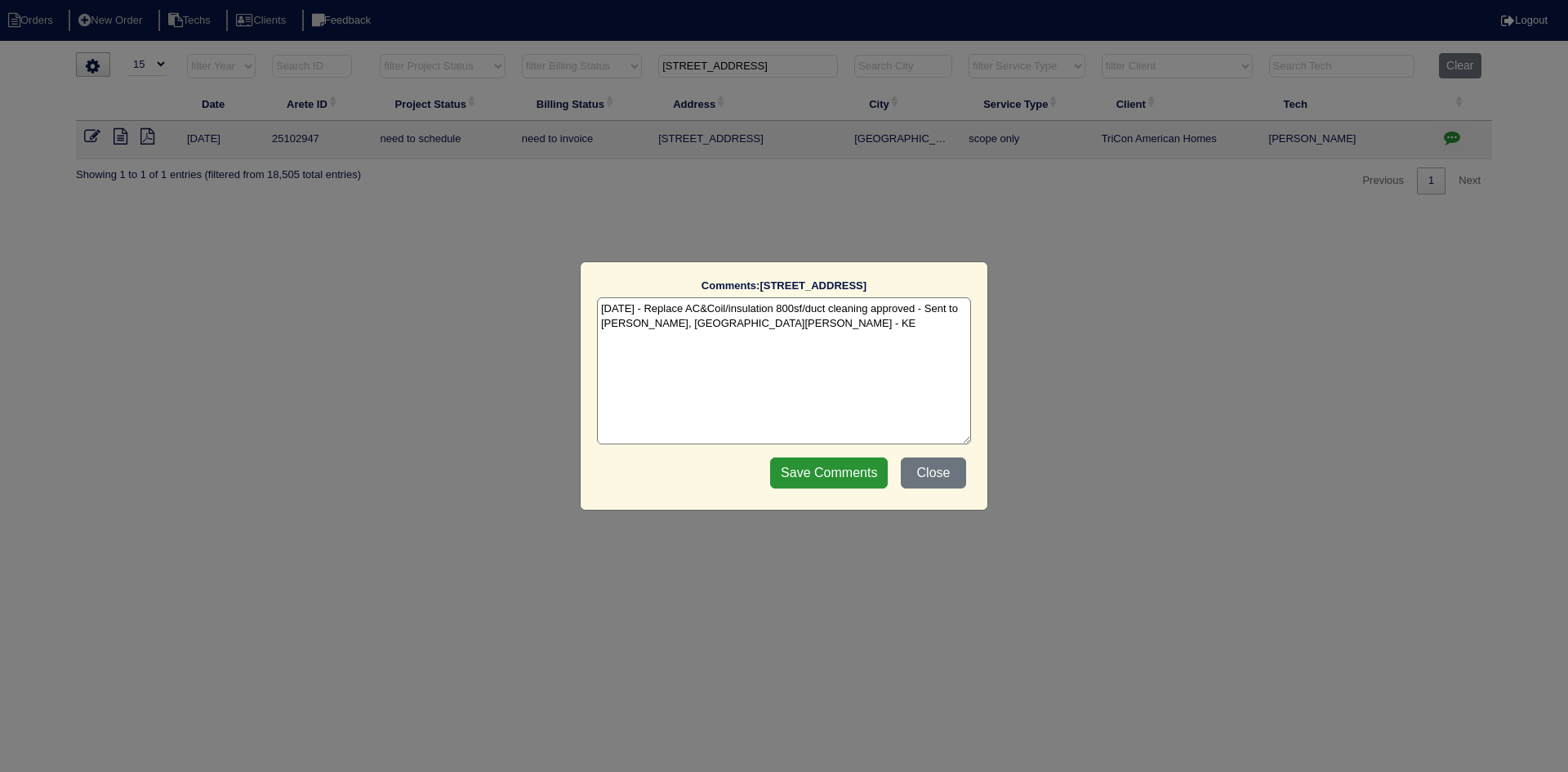
click at [769, 325] on textarea "[DATE] - Replace AC&Coil/insulation 800sf/duct cleaning approved - Sent to [PER…" at bounding box center [784, 371] width 374 height 147
paste textarea "Equipment ordered - pricing verified - Coil listed as a match for 3.5 ton AC on…"
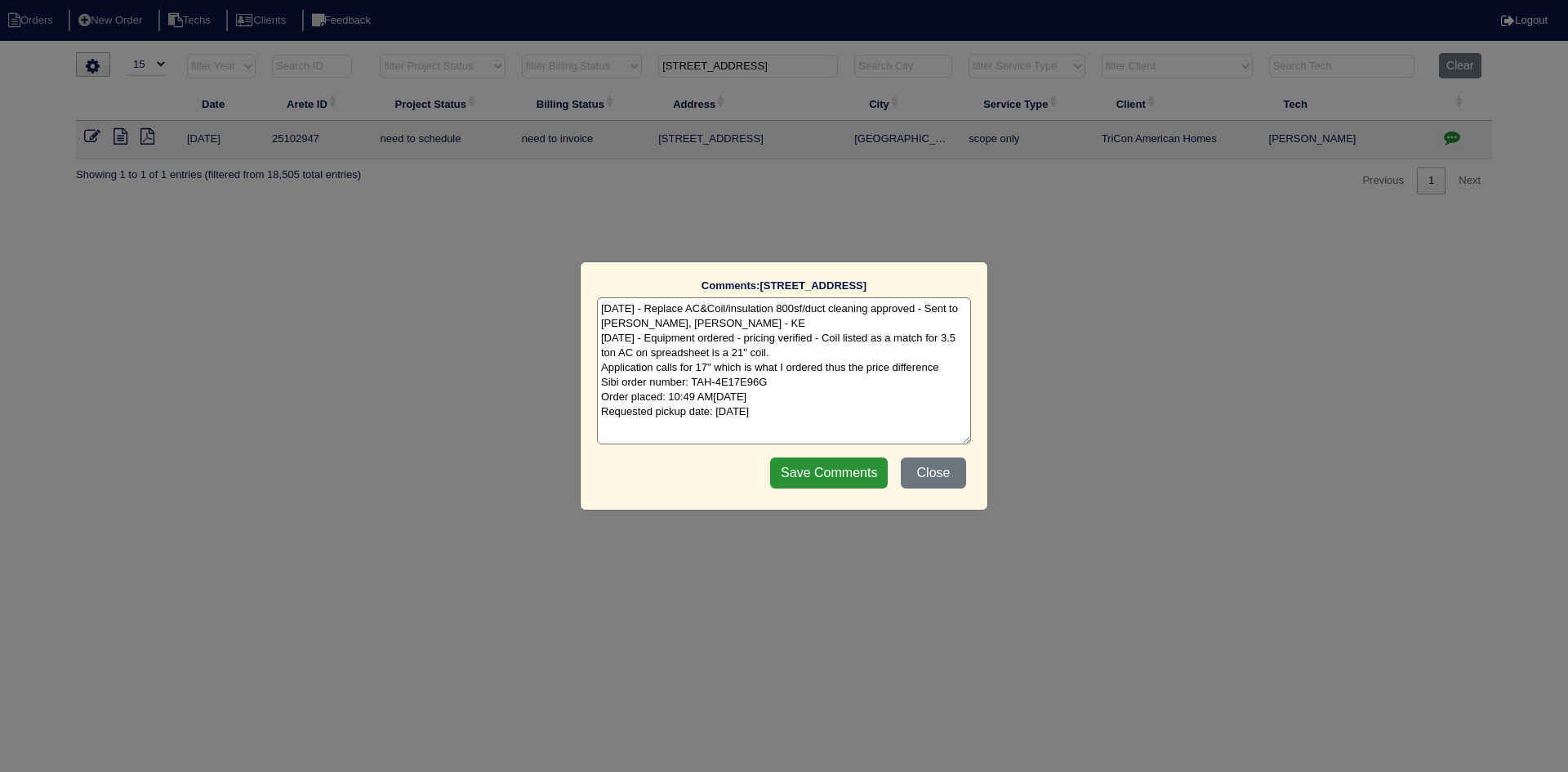
click at [782, 351] on textarea "[DATE] - Replace AC&Coil/insulation 800sf/duct cleaning approved - Sent to [PER…" at bounding box center [784, 371] width 374 height 147
click at [943, 371] on textarea "[DATE] - Replace AC&Coil/insulation 800sf/duct cleaning approved - Sent to [PER…" at bounding box center [784, 371] width 374 height 147
type textarea "[DATE] - Replace AC&Coil/insulation 800sf/duct cleaning approved - Sent to [PER…"
click at [830, 473] on input "Save Comments" at bounding box center [828, 473] width 117 height 31
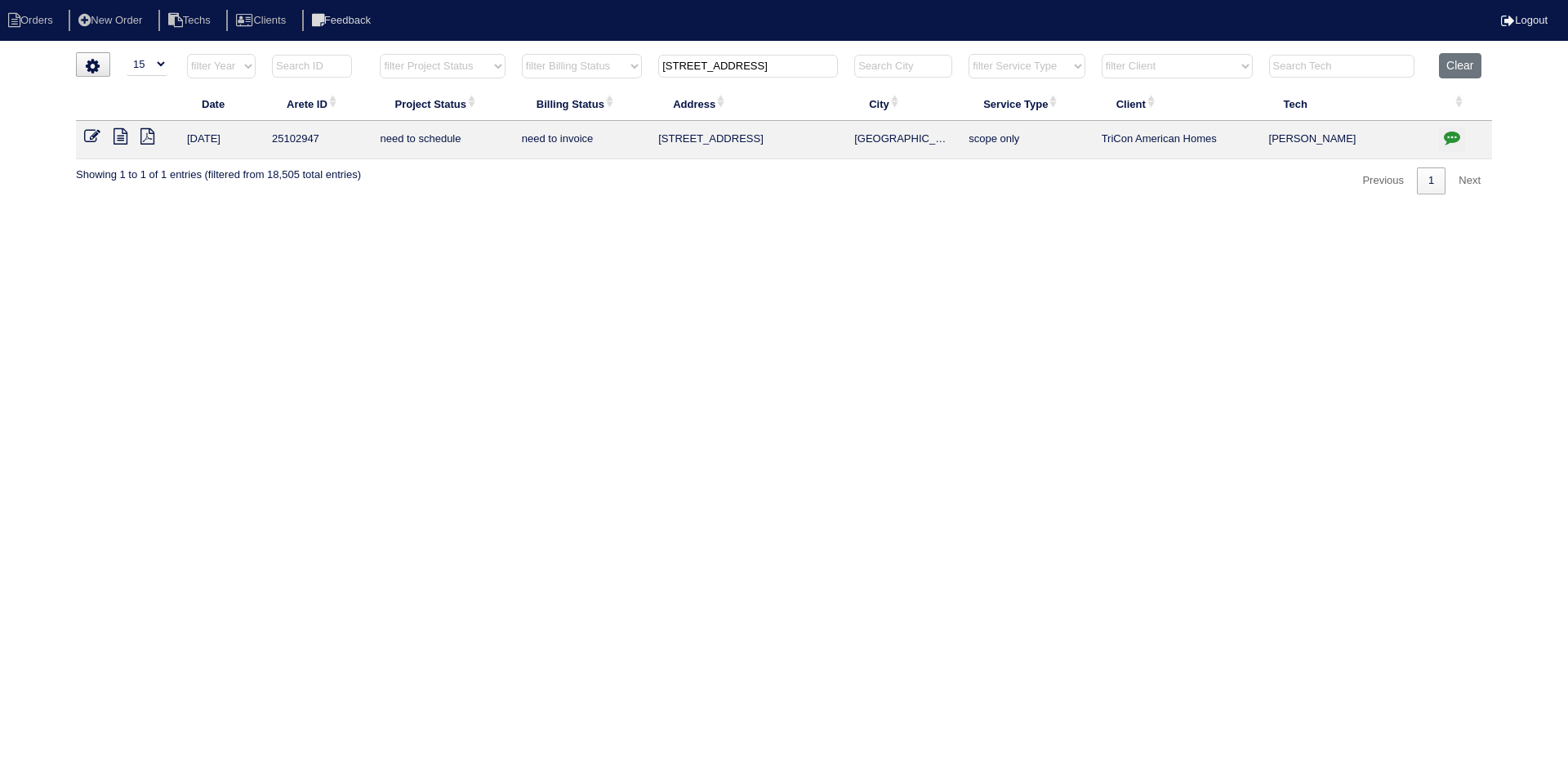
click at [762, 60] on input "[STREET_ADDRESS]" at bounding box center [748, 66] width 179 height 23
paste input "10 Melrose Creek"
type input "110 Melrose Creek Dr"
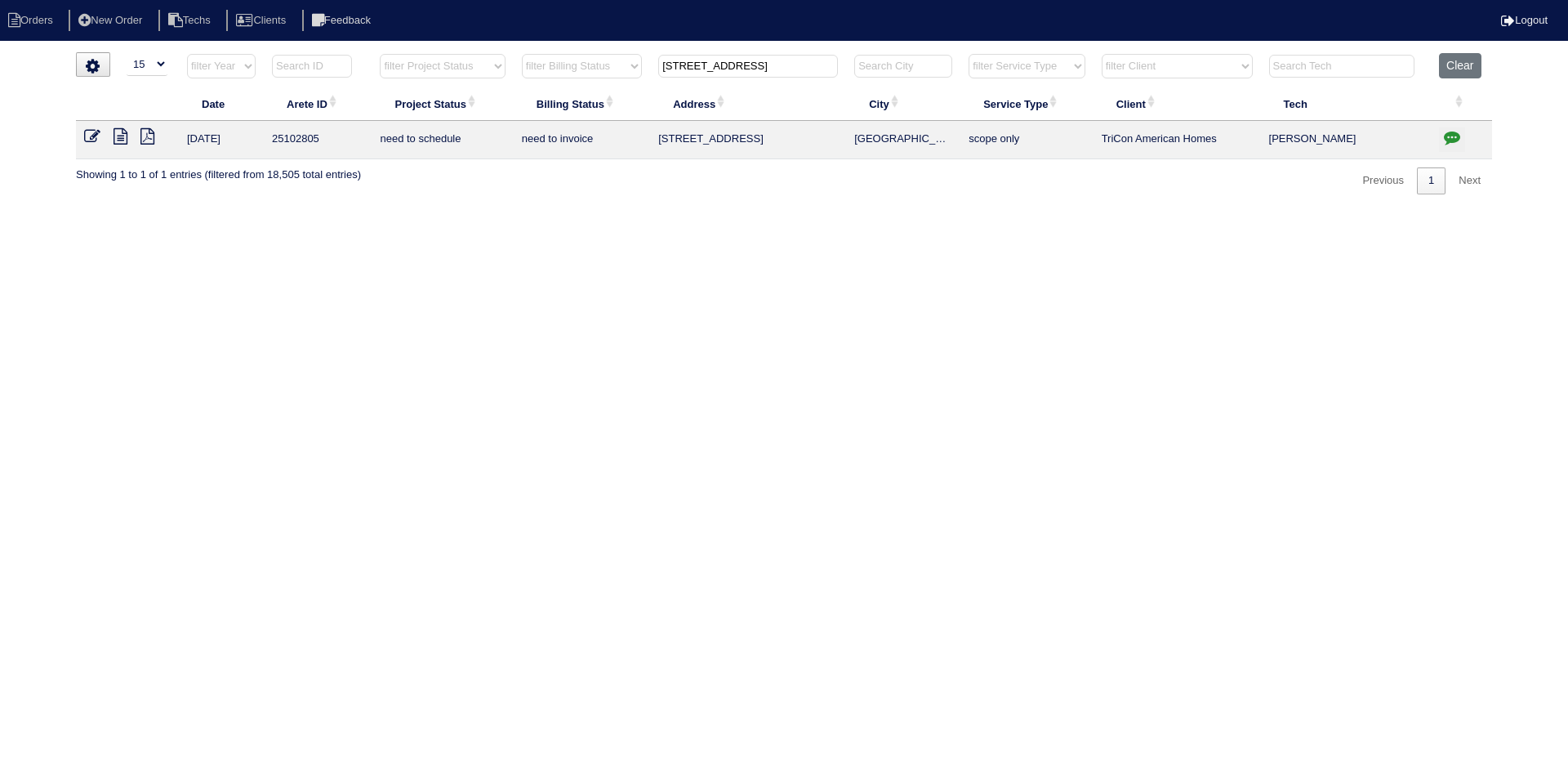
click at [117, 140] on icon at bounding box center [120, 136] width 13 height 16
click at [1447, 133] on icon "button" at bounding box center [1452, 137] width 16 height 16
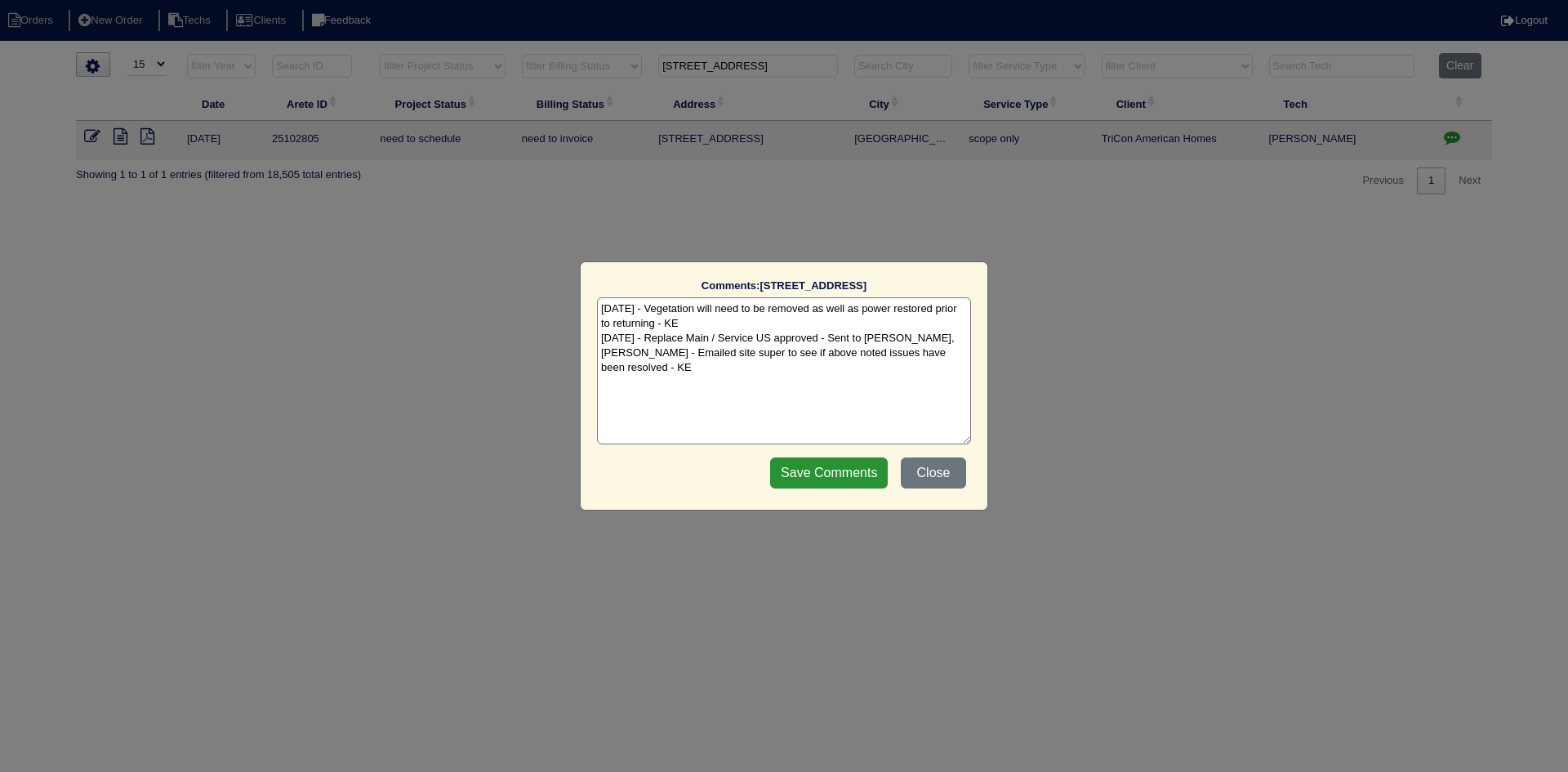
click at [955, 353] on textarea "8/1/25 - Vegetation will need to be removed as well as power restored prior to …" at bounding box center [784, 371] width 374 height 147
paste textarea "quipment ordered and pricing verified Sibi order number: TAH-7PGMTIZD Order pla…"
click at [898, 367] on textarea "8/1/25 - Vegetation will need to be removed as well as power restored prior to …" at bounding box center [784, 371] width 374 height 147
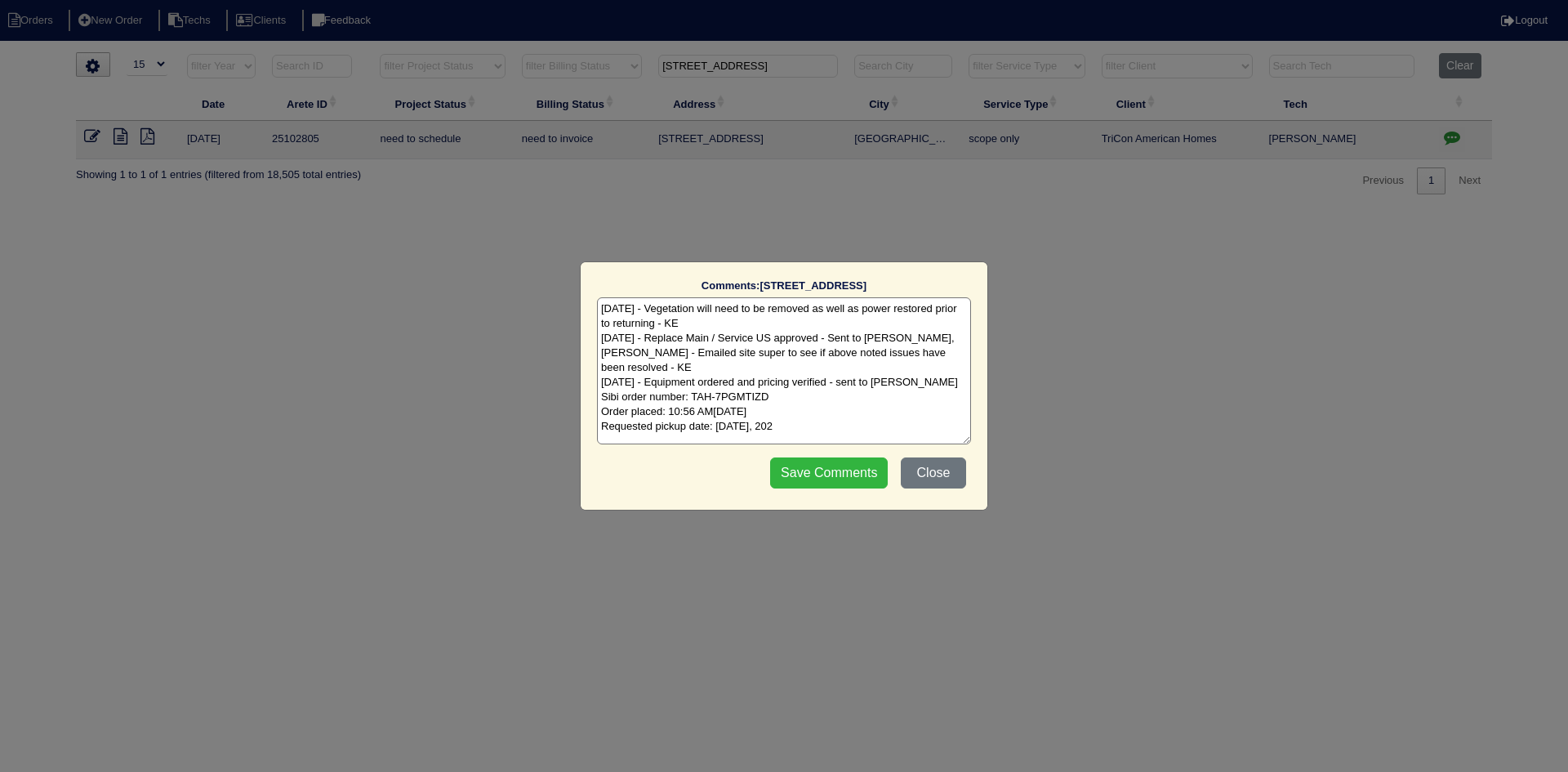
type textarea "8/1/25 - Vegetation will need to be removed as well as power restored prior to …"
click at [805, 470] on input "Save Comments" at bounding box center [828, 473] width 117 height 31
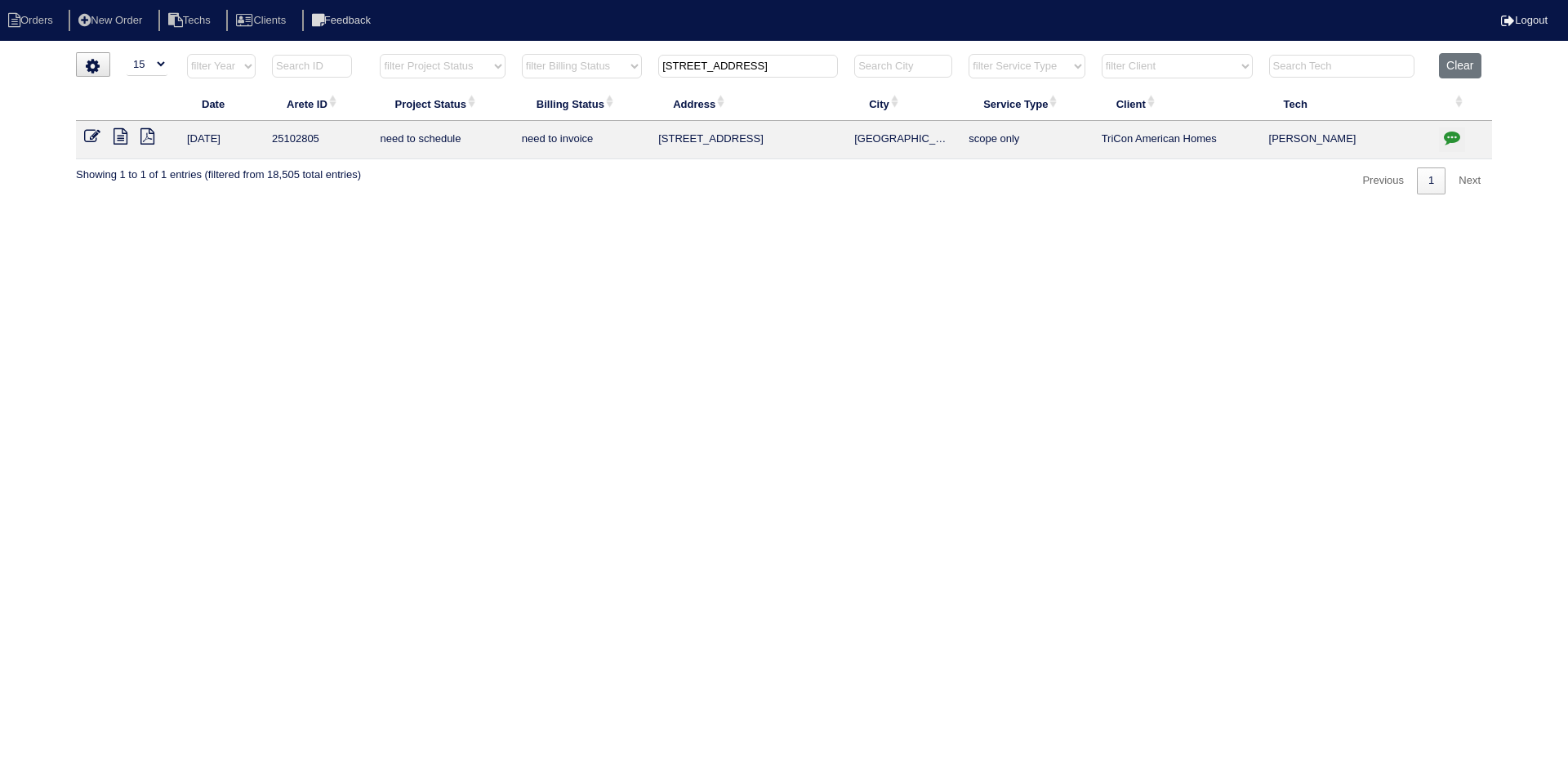
click at [774, 65] on input "110 Melrose Creek Dr" at bounding box center [748, 66] width 179 height 23
click at [785, 65] on input "110 Melrose Creek Dr" at bounding box center [748, 66] width 179 height 23
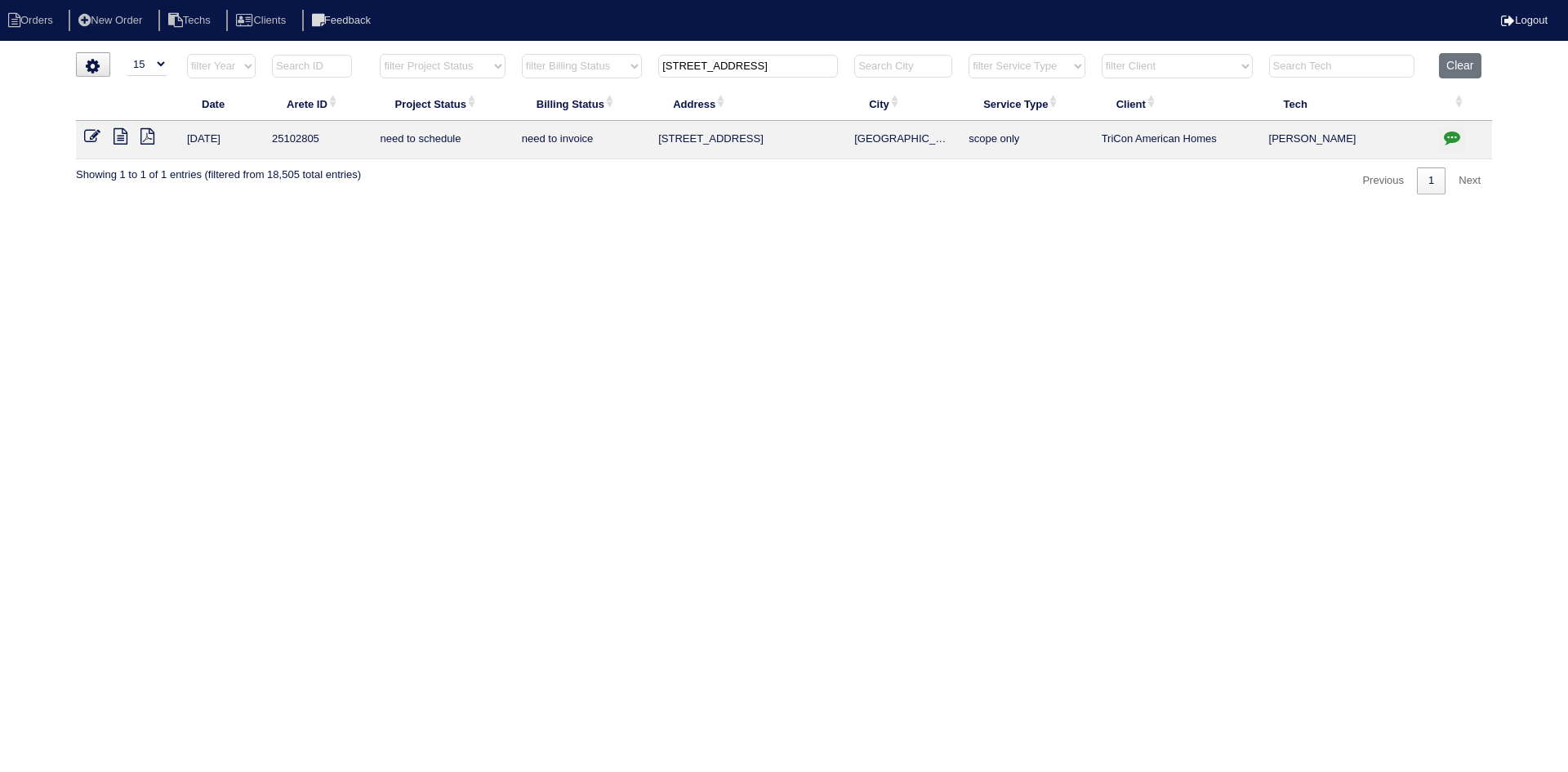
paste input "24 Robson Trail"
type input "124 Robson Trail"
click at [118, 137] on icon at bounding box center [120, 136] width 13 height 16
click at [1451, 134] on icon "button" at bounding box center [1452, 137] width 16 height 16
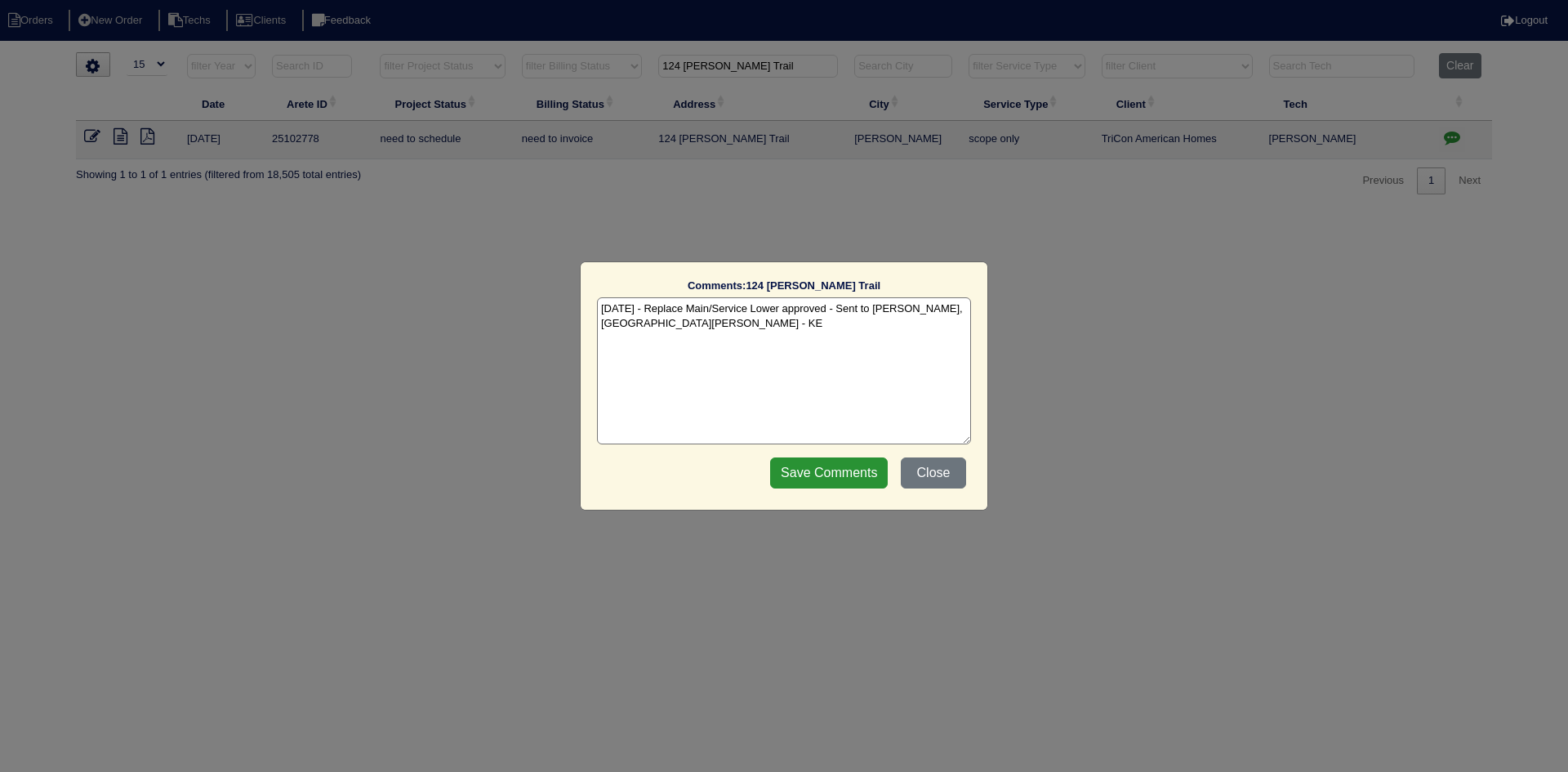
click at [711, 331] on textarea "8/18/25 - Replace Main/Service Lower approved - Sent to Dan, Payton, Reeca - KE" at bounding box center [784, 371] width 374 height 147
paste textarea "Equipment ordered - pricing verified Sibi order number: TAH-12K743CT Order plac…"
click at [858, 341] on textarea "8/18/25 - Replace Main/Service Lower approved - Sent to Dan, Payton, Reeca - KE…" at bounding box center [784, 371] width 374 height 147
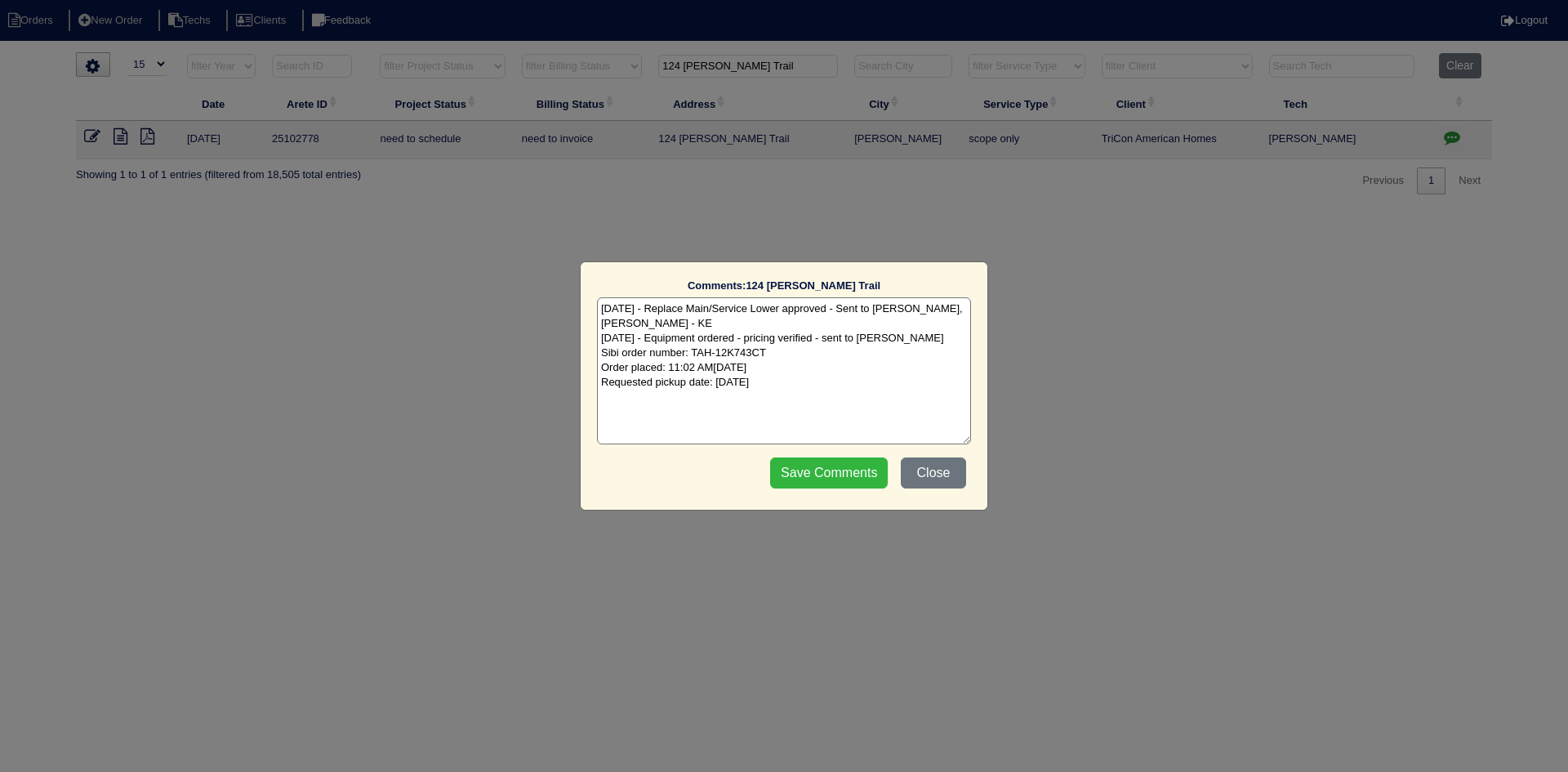
type textarea "8/18/25 - Replace Main/Service Lower approved - Sent to Dan, Payton, Reeca - KE…"
click at [806, 475] on input "Save Comments" at bounding box center [828, 473] width 117 height 31
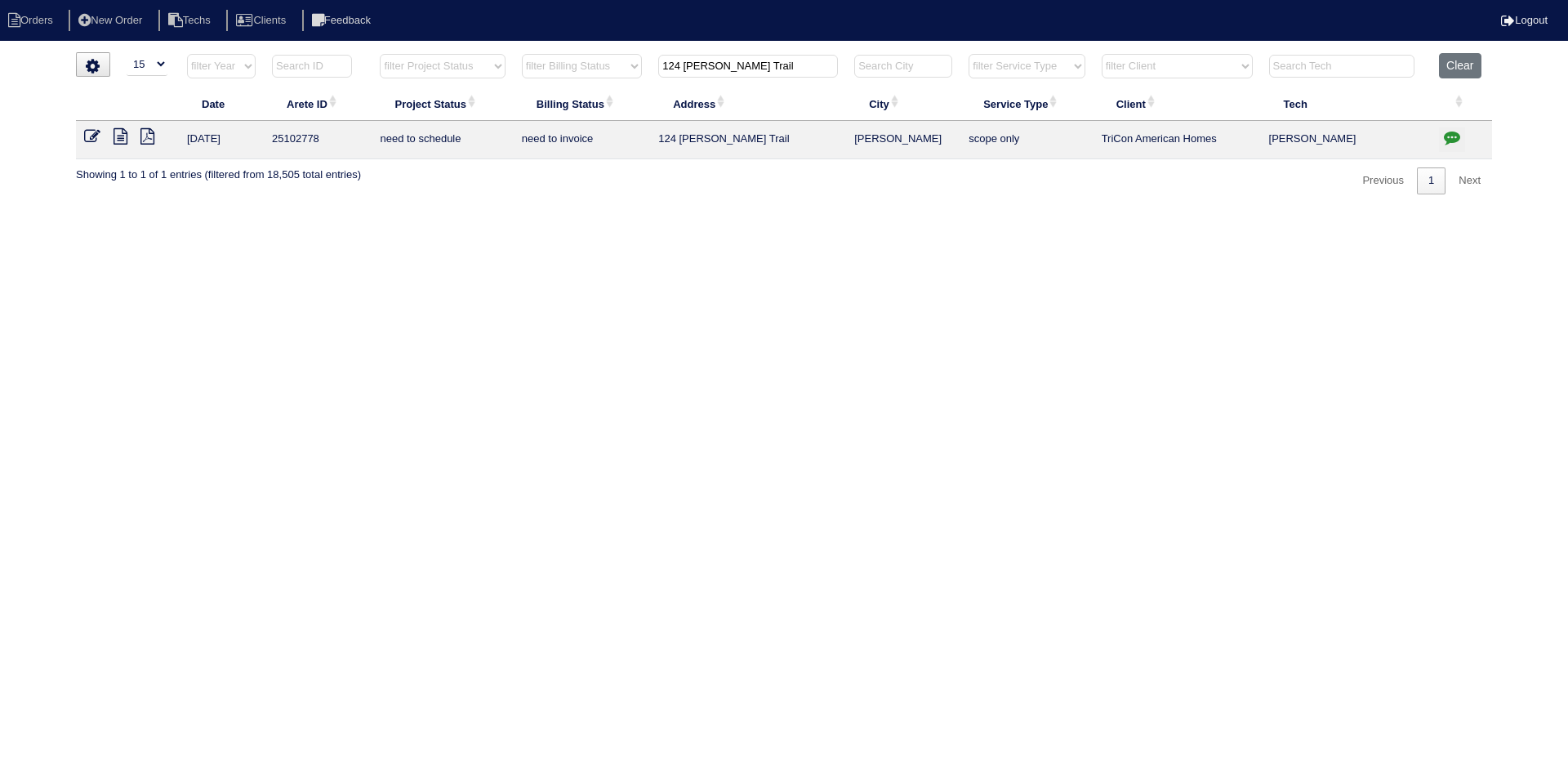
click at [754, 62] on input "124 Robson Trail" at bounding box center [748, 66] width 179 height 23
paste input "3745 Dove Creek Cir SW"
type input "3745"
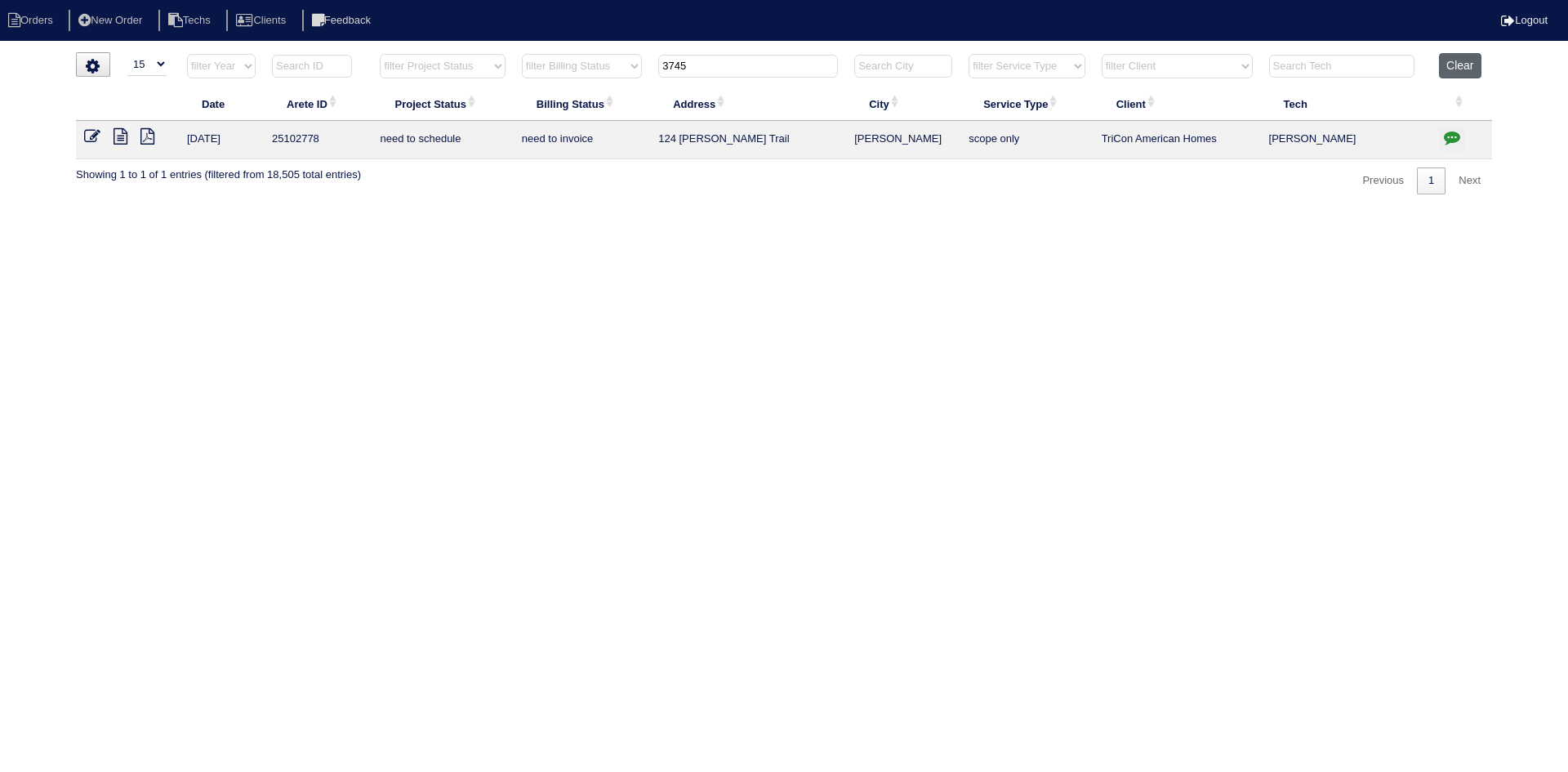
click at [1467, 68] on button "Clear" at bounding box center [1460, 65] width 41 height 25
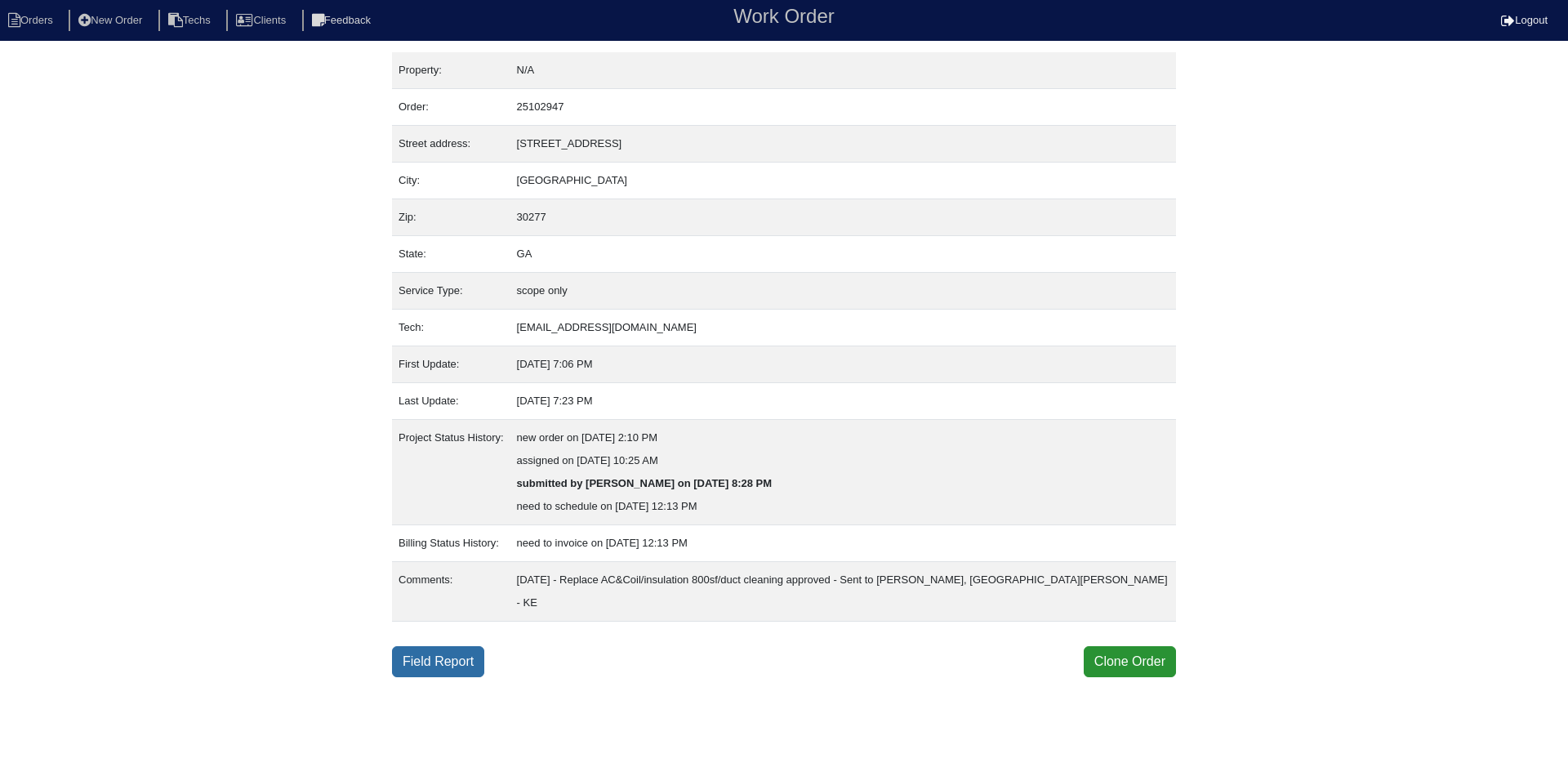
click at [431, 646] on link "Field Report" at bounding box center [437, 662] width 92 height 31
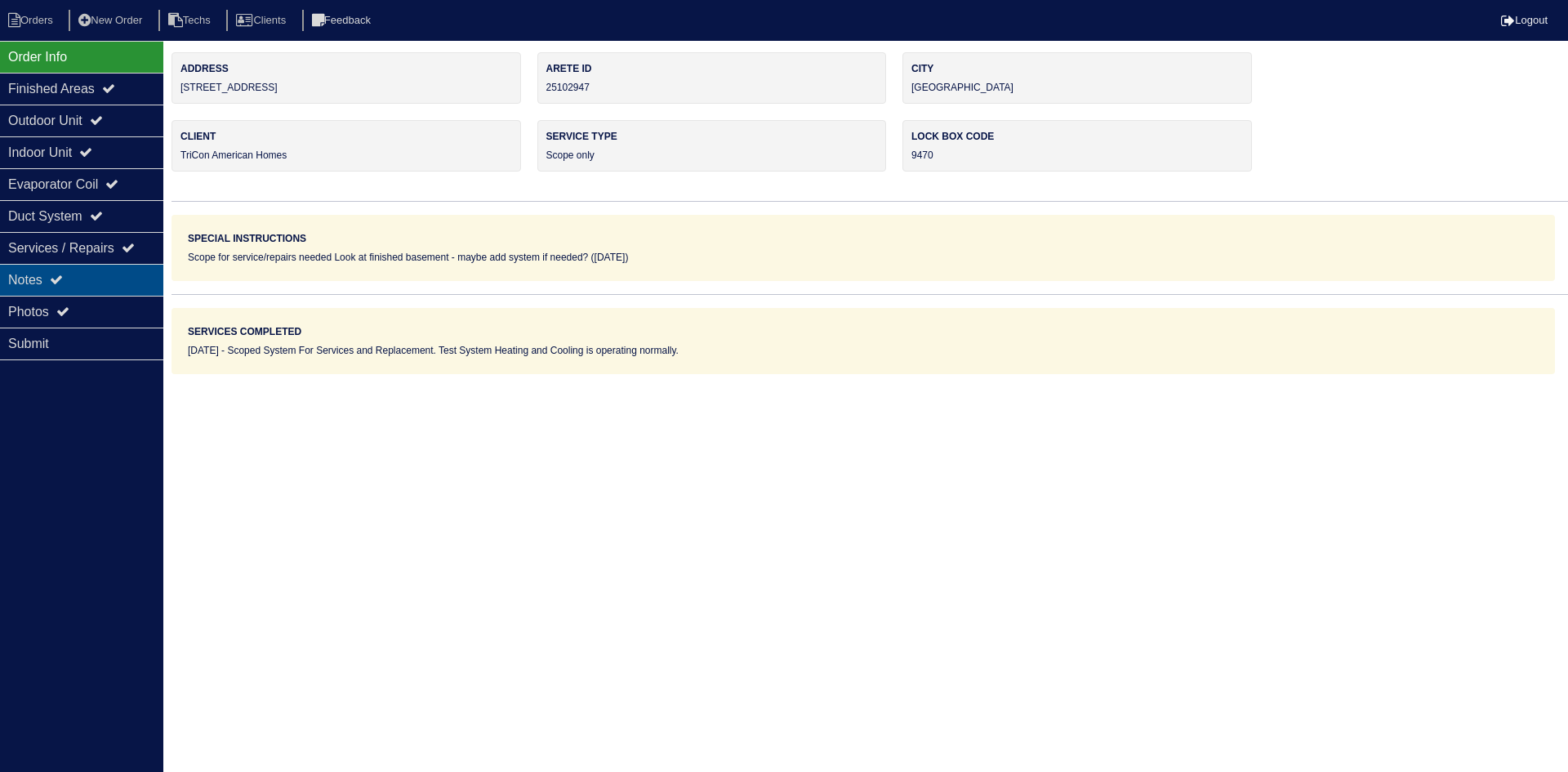
click at [96, 275] on div "Notes" at bounding box center [82, 280] width 163 height 32
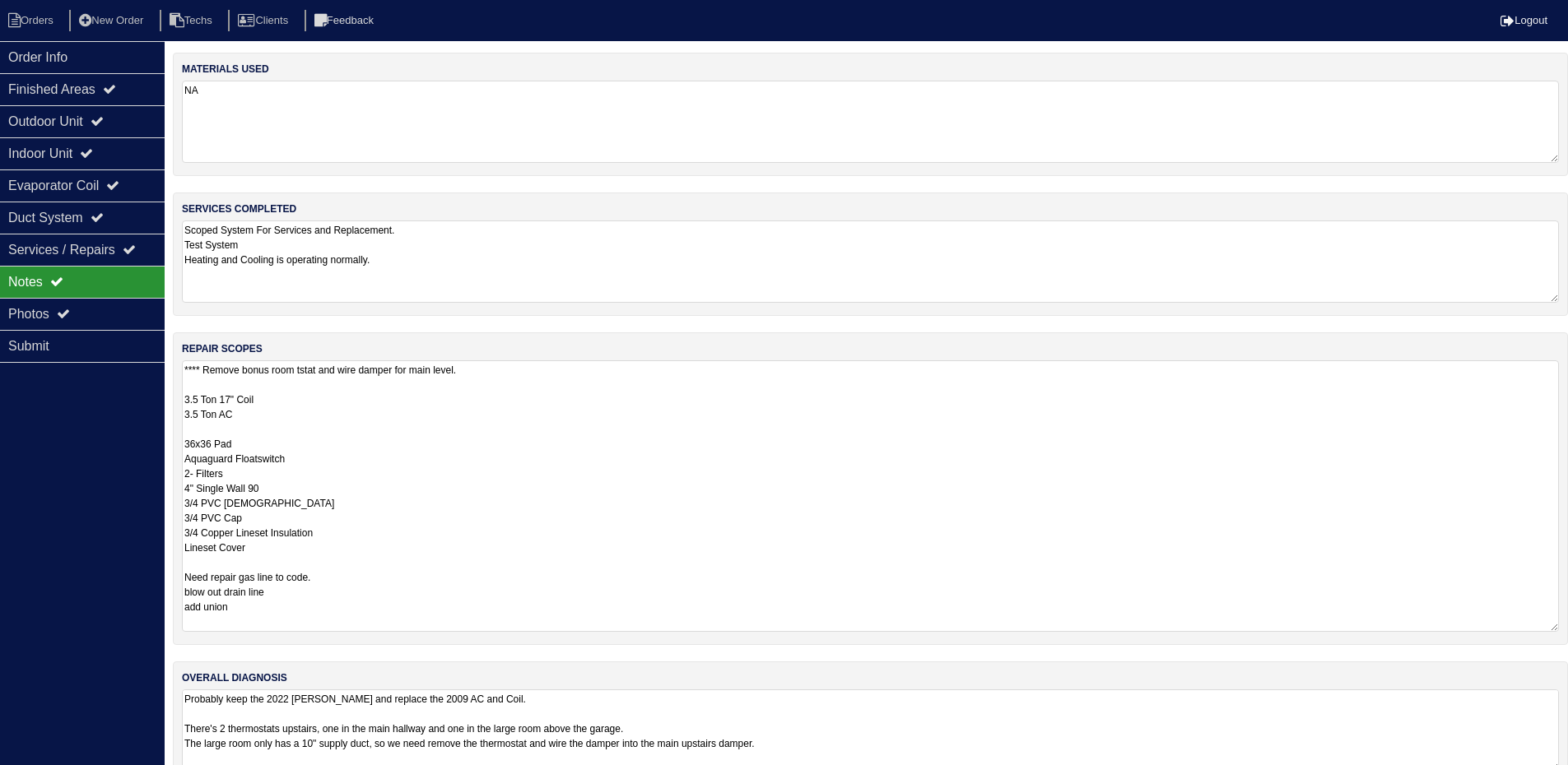
drag, startPoint x: 1567, startPoint y: 439, endPoint x: 1292, endPoint y: 592, distance: 314.7
click at [1568, 627] on html "Orders New Order Techs Clients Feedback Logout Orders New Order Users Clients M…" at bounding box center [784, 400] width 1568 height 801
click at [93, 161] on div "Indoor Unit" at bounding box center [82, 154] width 164 height 33
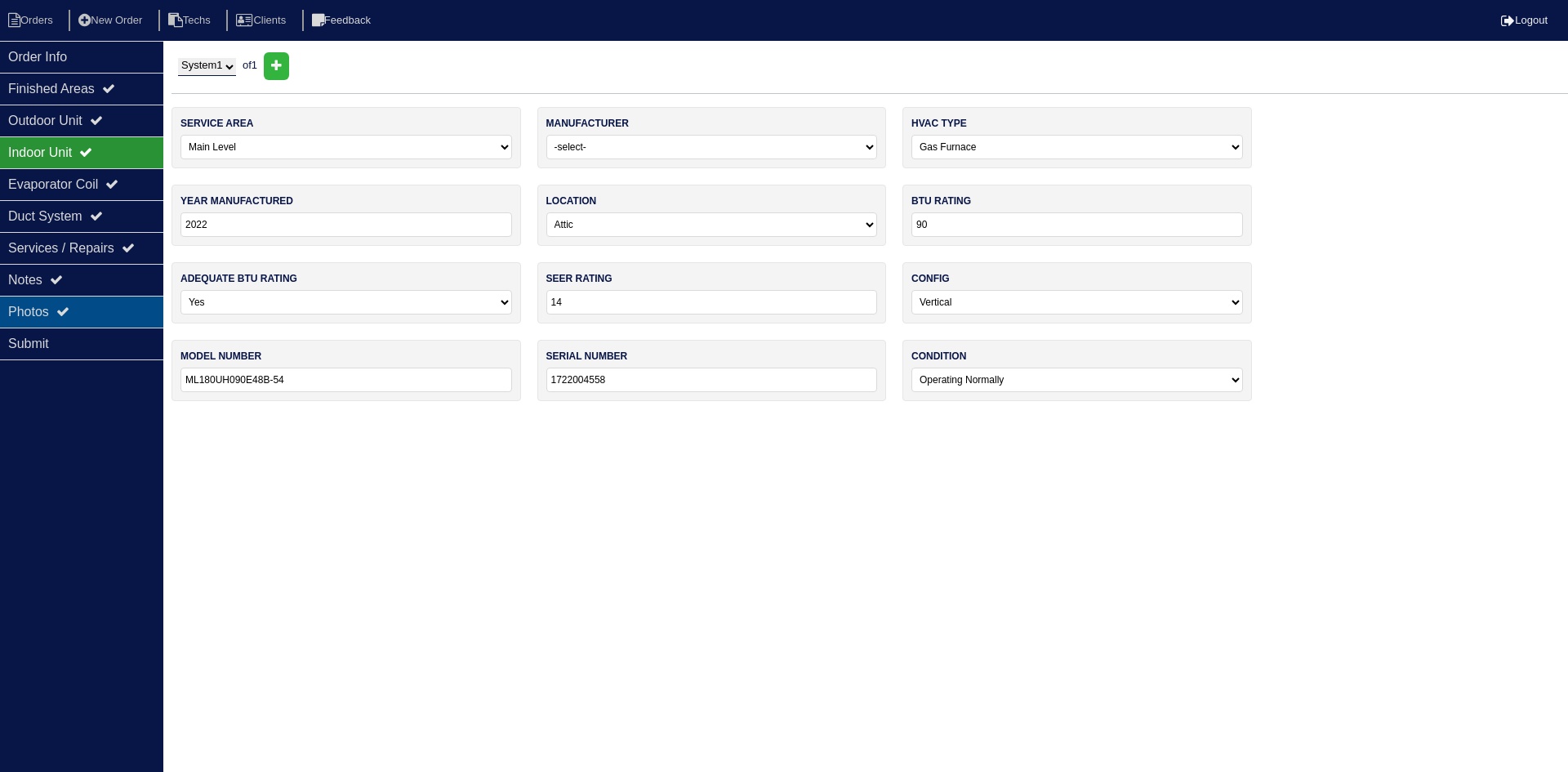
click at [84, 320] on div "Photos" at bounding box center [82, 312] width 163 height 32
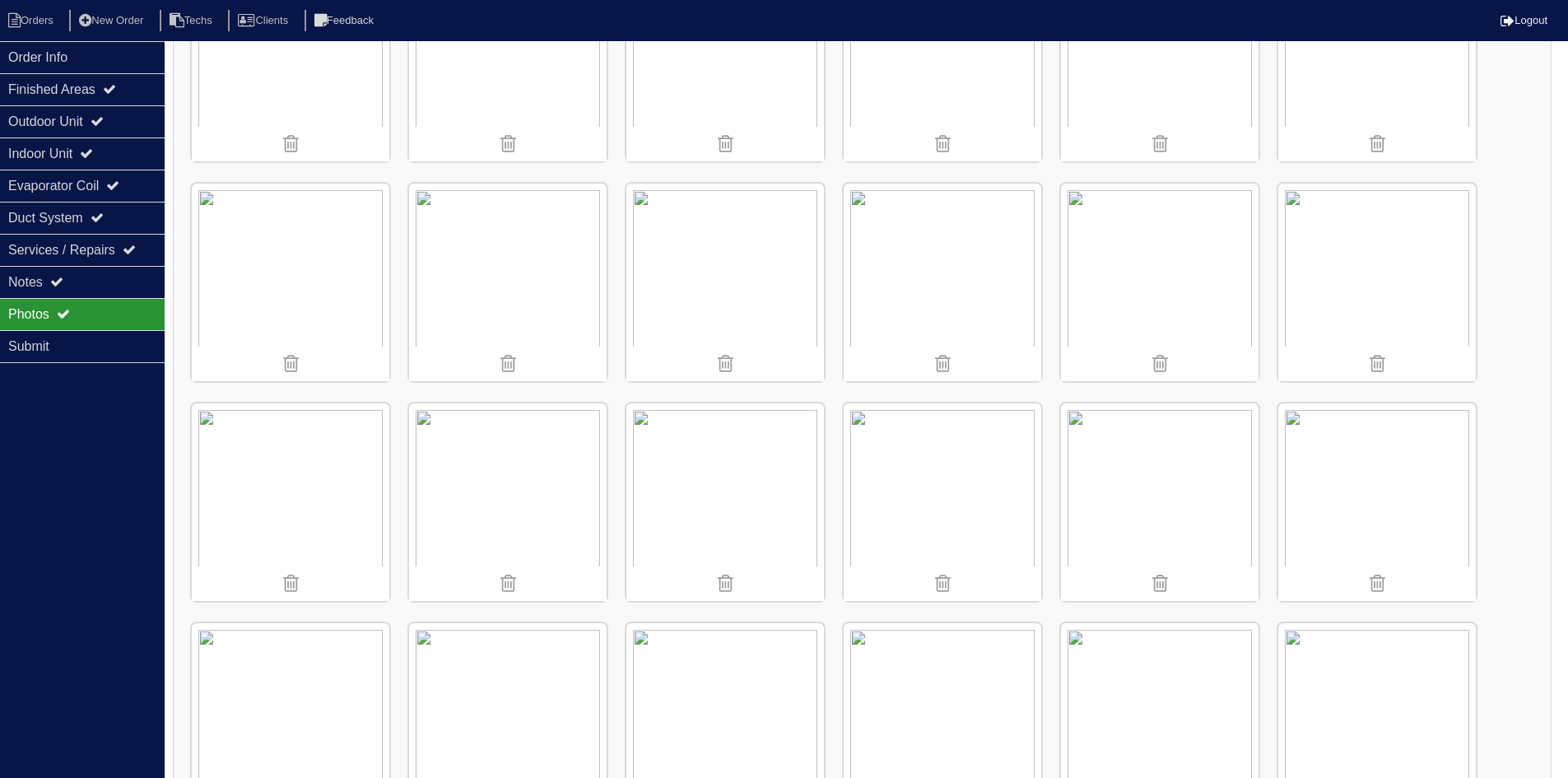
scroll to position [1893, 0]
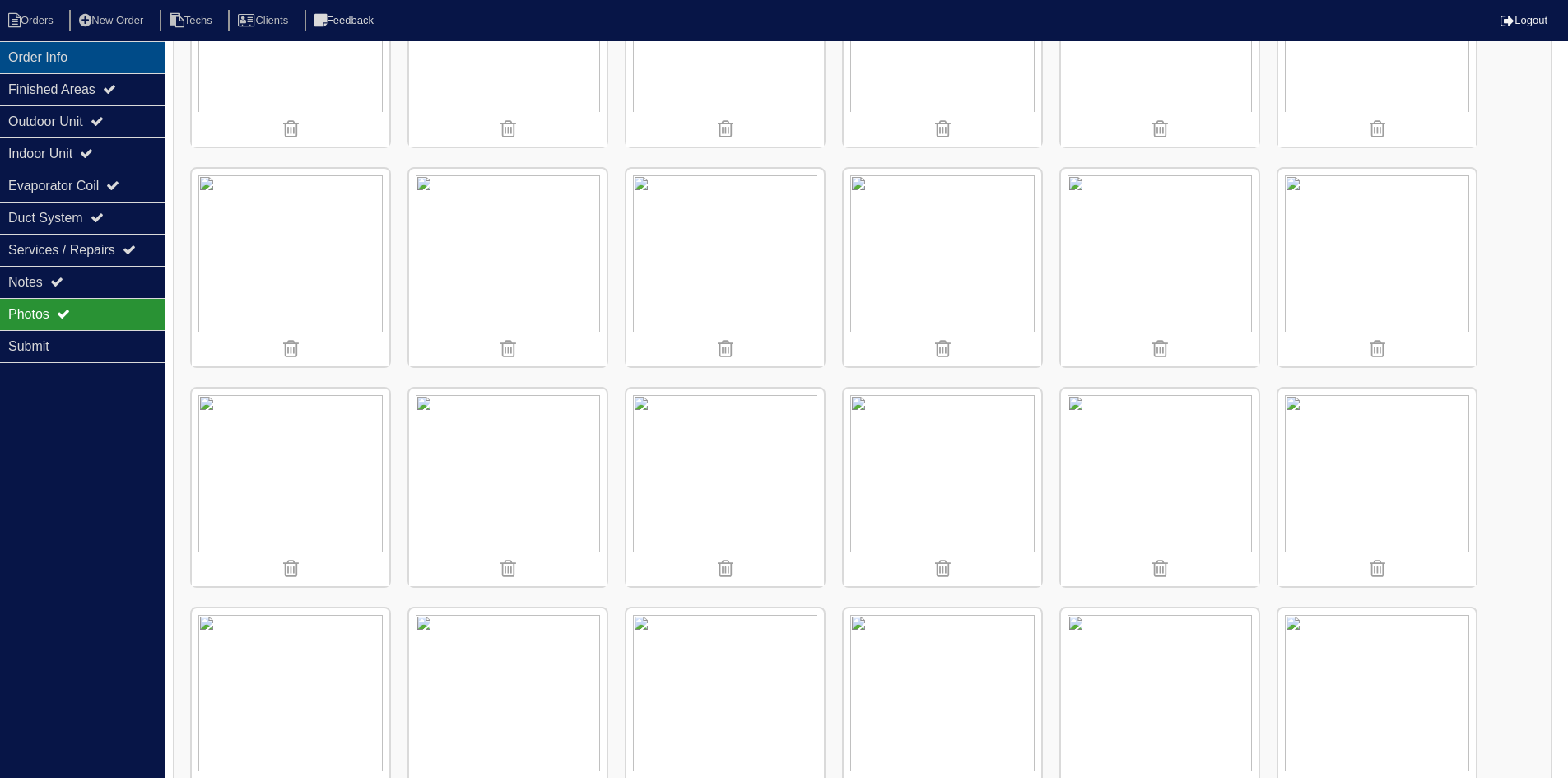
click at [109, 47] on div "Order Info" at bounding box center [82, 58] width 164 height 33
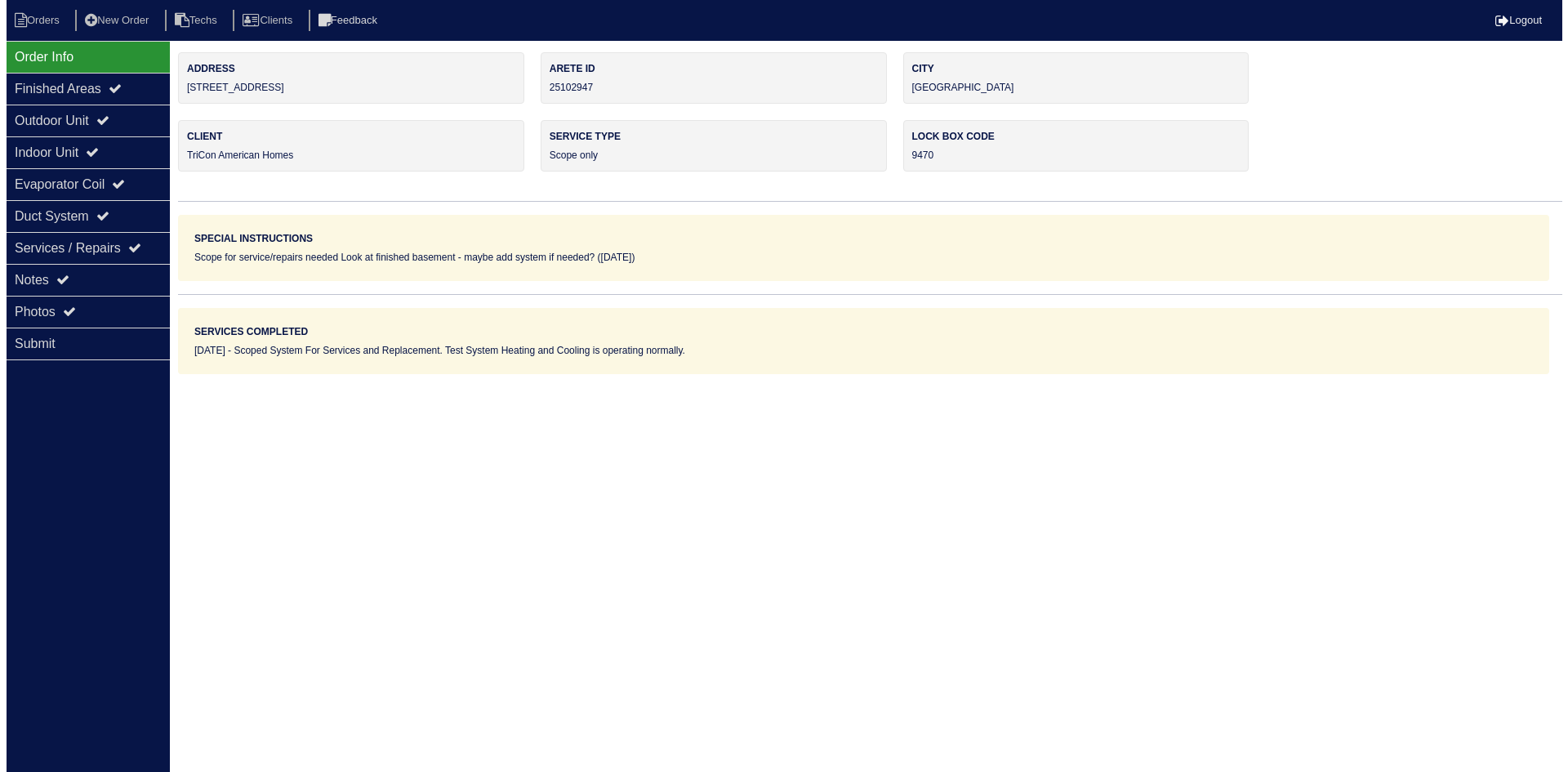
scroll to position [0, 0]
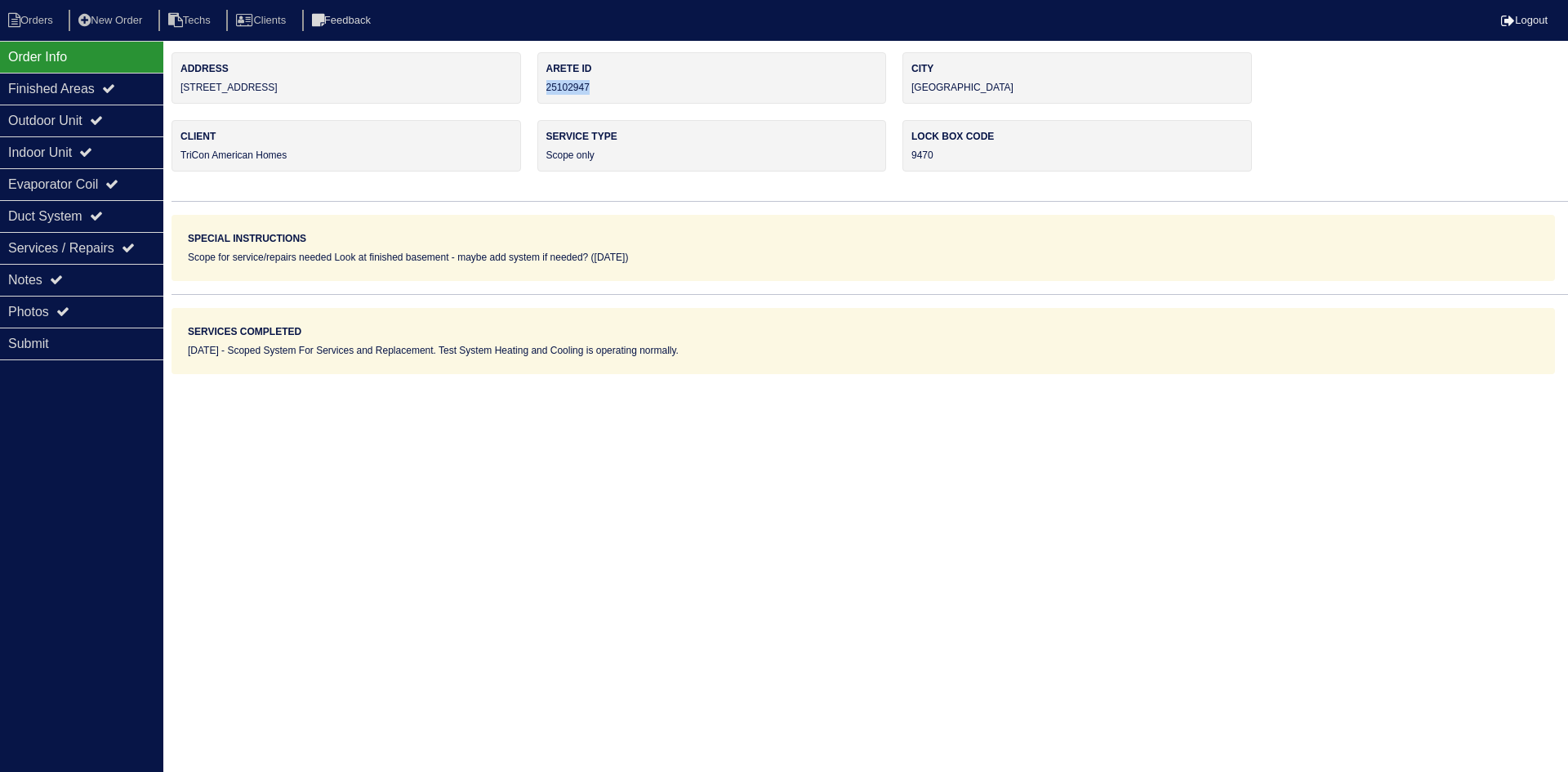
drag, startPoint x: 602, startPoint y: 82, endPoint x: 546, endPoint y: 91, distance: 56.7
click at [546, 91] on div "Arete ID 25102947" at bounding box center [712, 77] width 350 height 51
copy div "25102947"
click at [137, 273] on div "Notes" at bounding box center [82, 280] width 163 height 32
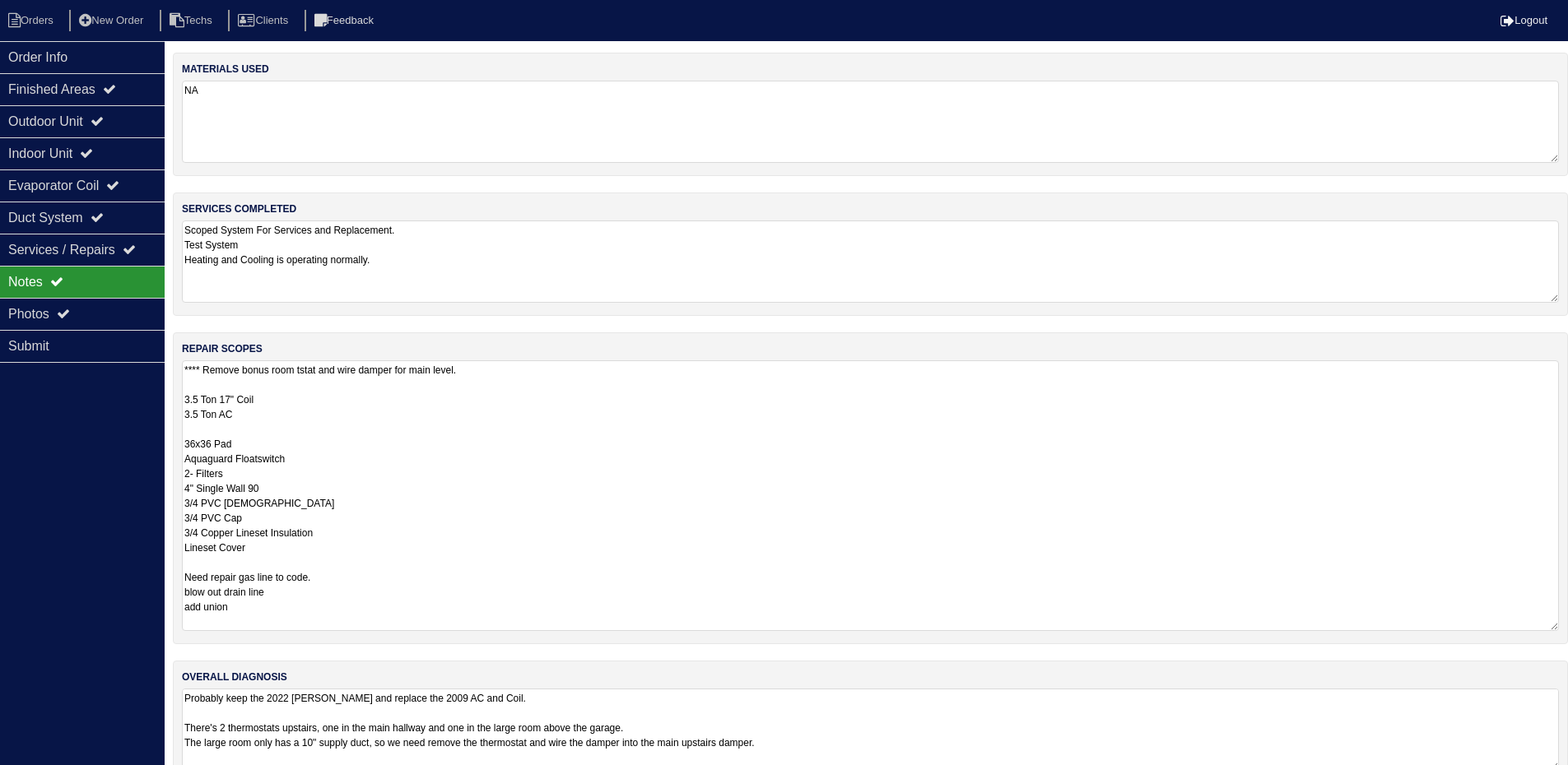
click at [408, 423] on textarea "**** Remove bonus room tstat and wire damper for main level. 3.5 Ton 17" Coil 3…" at bounding box center [870, 496] width 1377 height 271
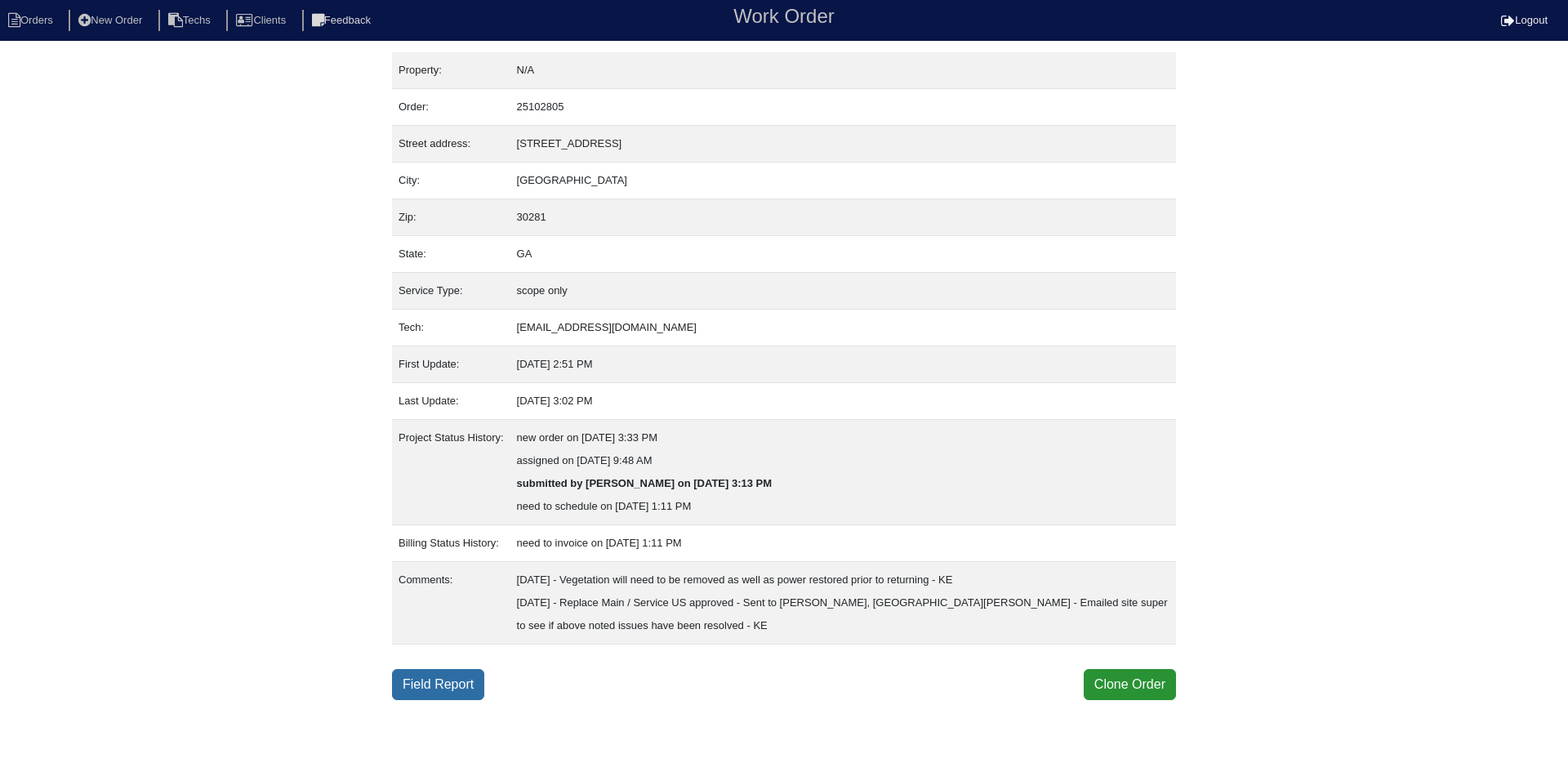
click at [433, 681] on link "Field Report" at bounding box center [437, 684] width 92 height 31
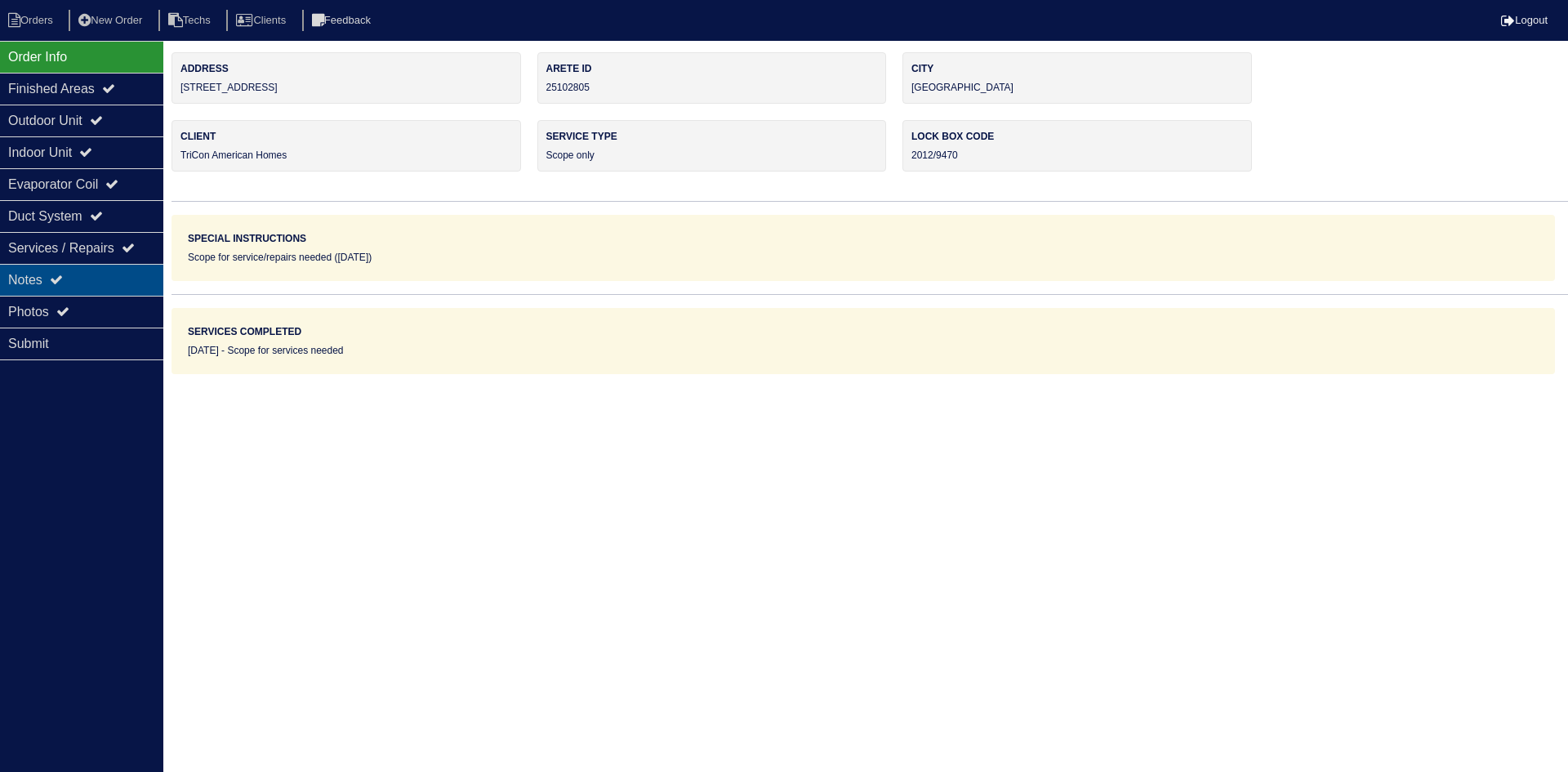
click at [106, 273] on div "Notes" at bounding box center [82, 280] width 163 height 32
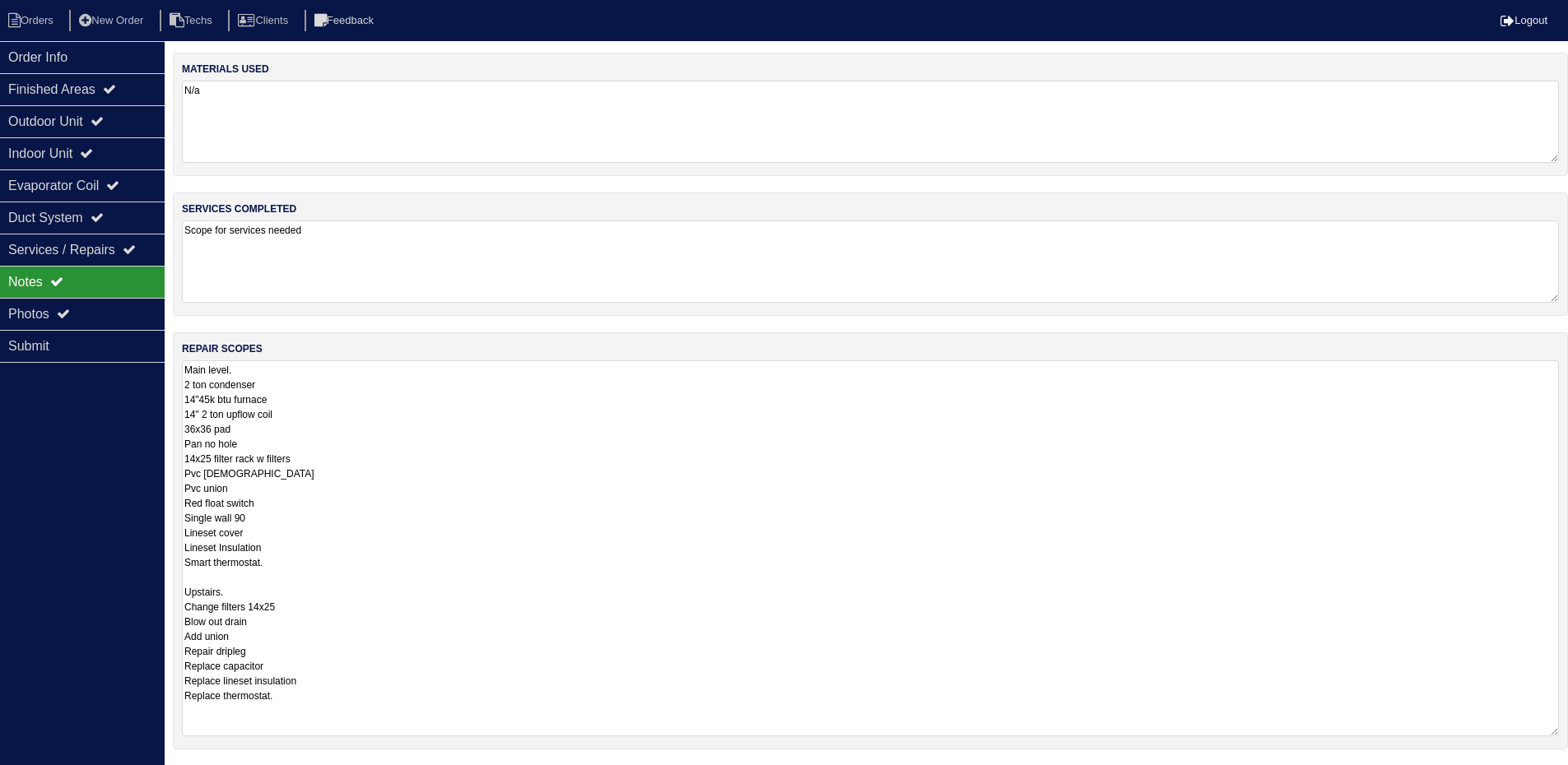
drag, startPoint x: 1568, startPoint y: 440, endPoint x: 1532, endPoint y: 734, distance: 296.2
click at [1532, 734] on textarea "Main level. 2 ton condenser 14"45k btu furnace 14" 2 ton upflow coil 36x36 pad …" at bounding box center [870, 548] width 1377 height 376
click at [103, 54] on div "Order Info" at bounding box center [82, 58] width 164 height 33
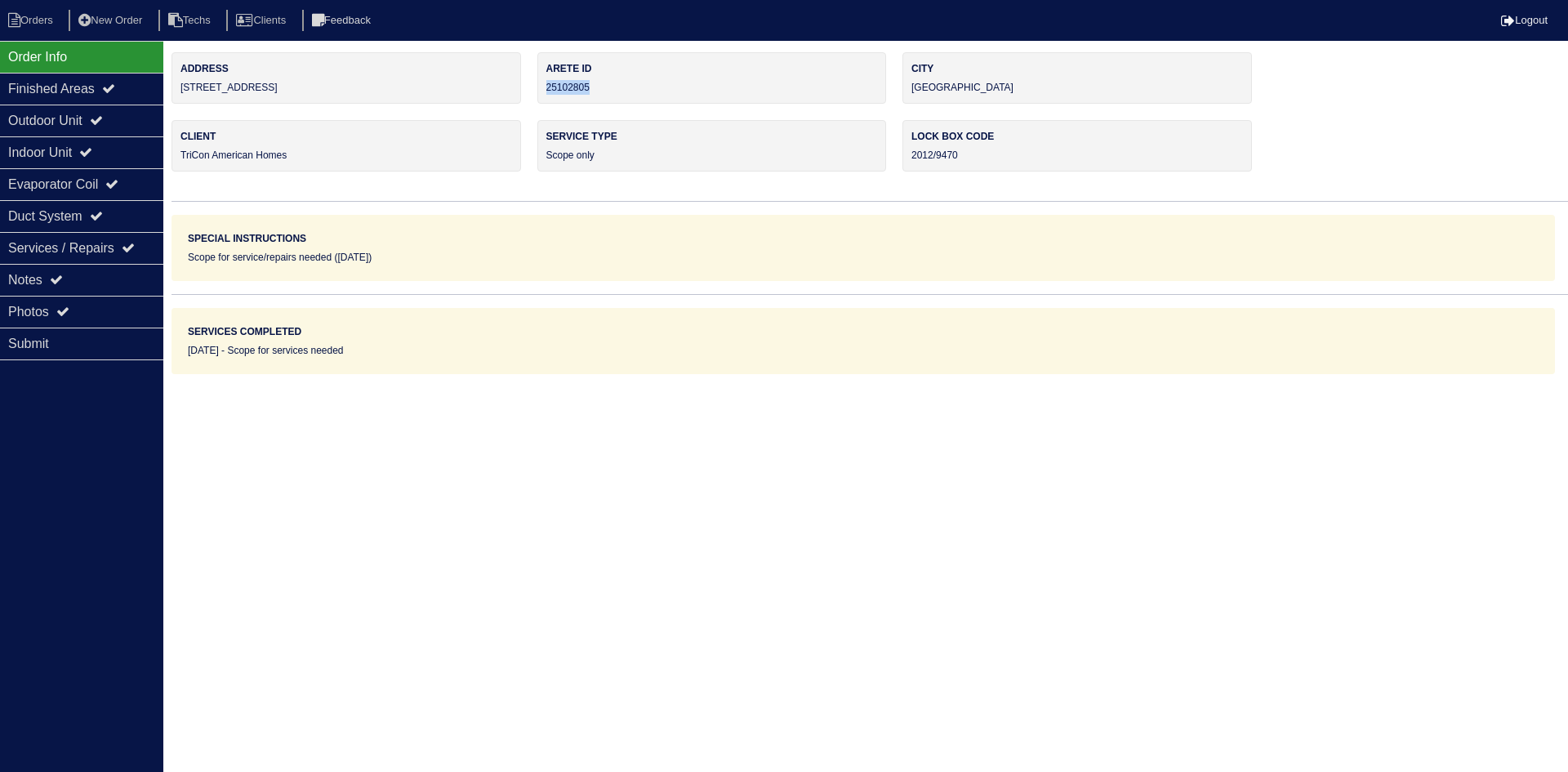
drag, startPoint x: 587, startPoint y: 87, endPoint x: 545, endPoint y: 90, distance: 42.1
click at [545, 90] on div "Arete ID 25102805" at bounding box center [712, 77] width 350 height 51
copy div "25102805"
click at [65, 272] on div "Notes" at bounding box center [82, 280] width 163 height 32
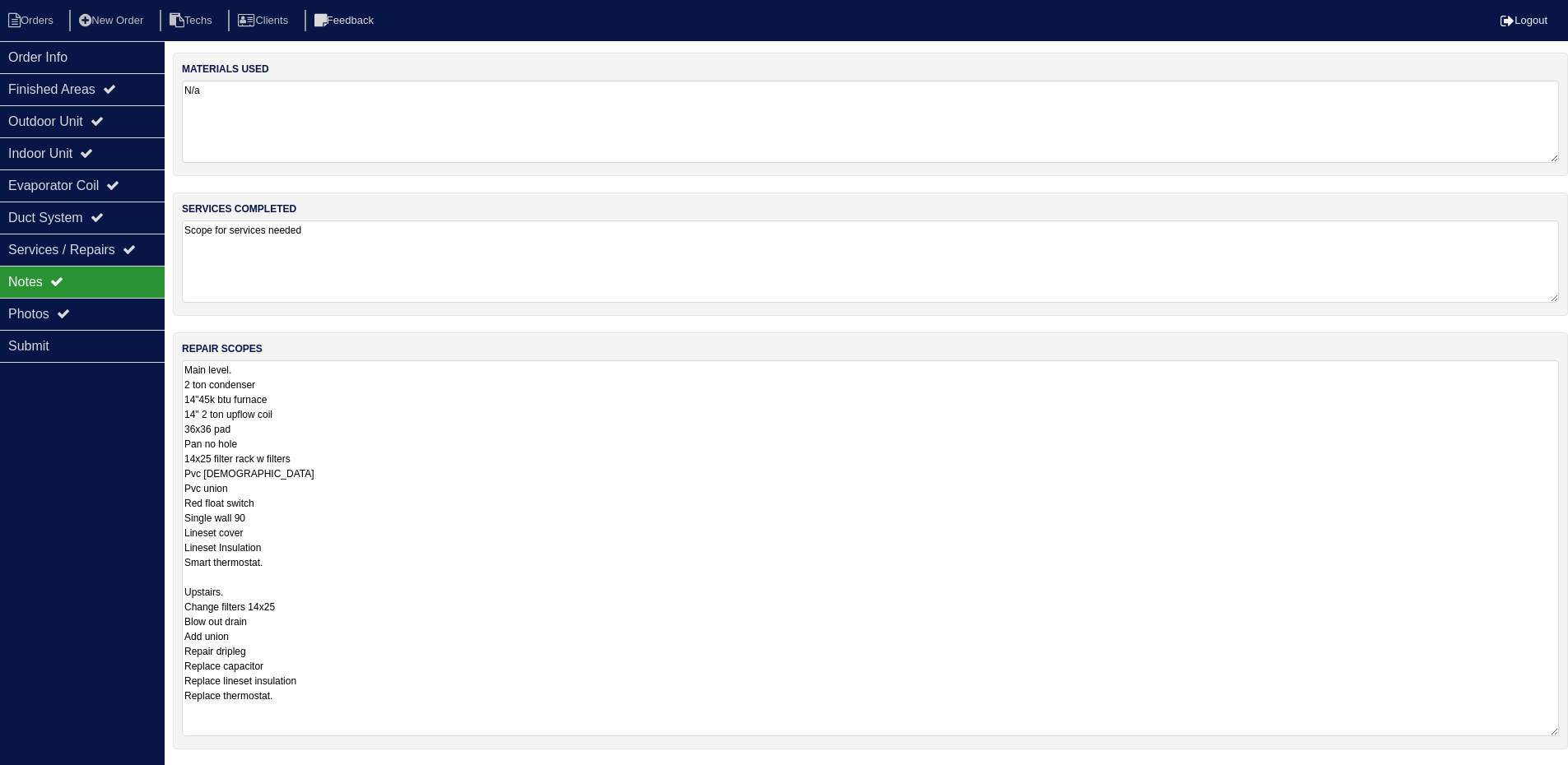
click at [427, 428] on textarea "Main level. 2 ton condenser 14"45k btu furnace 14" 2 ton upflow coil 36x36 pad …" at bounding box center [870, 548] width 1377 height 376
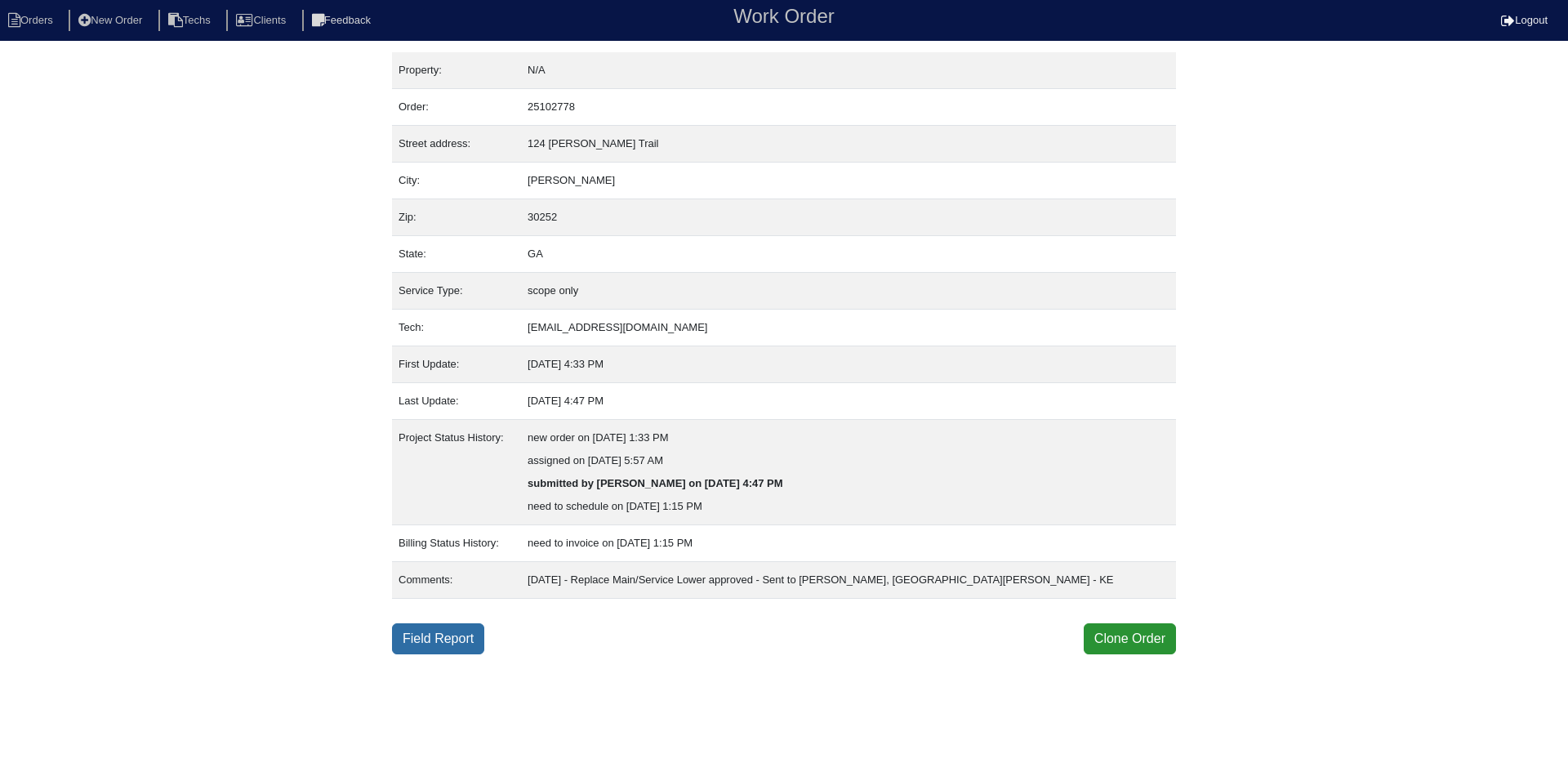
click at [448, 638] on link "Field Report" at bounding box center [437, 638] width 92 height 31
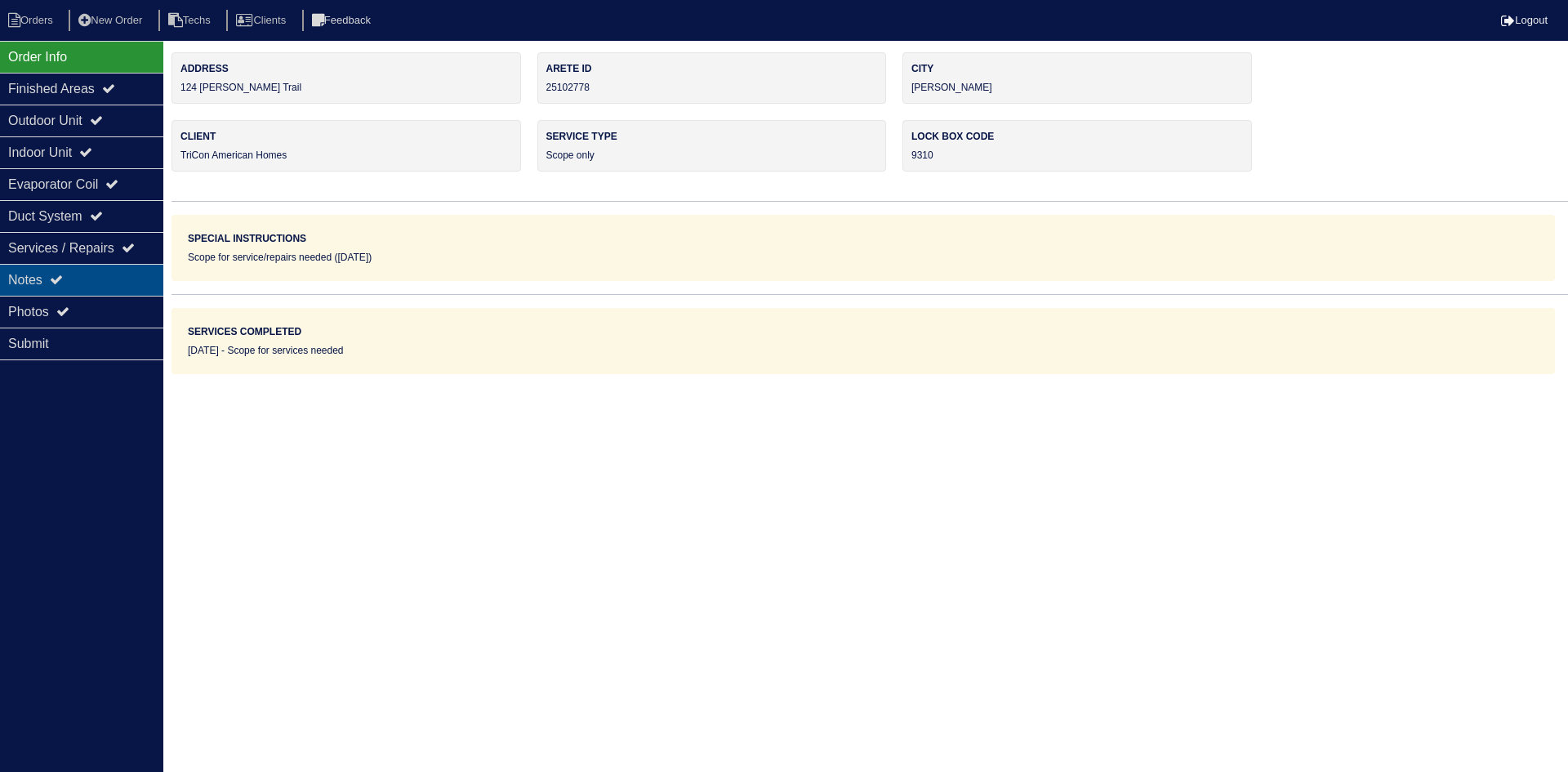
click at [100, 269] on div "Notes" at bounding box center [82, 280] width 163 height 32
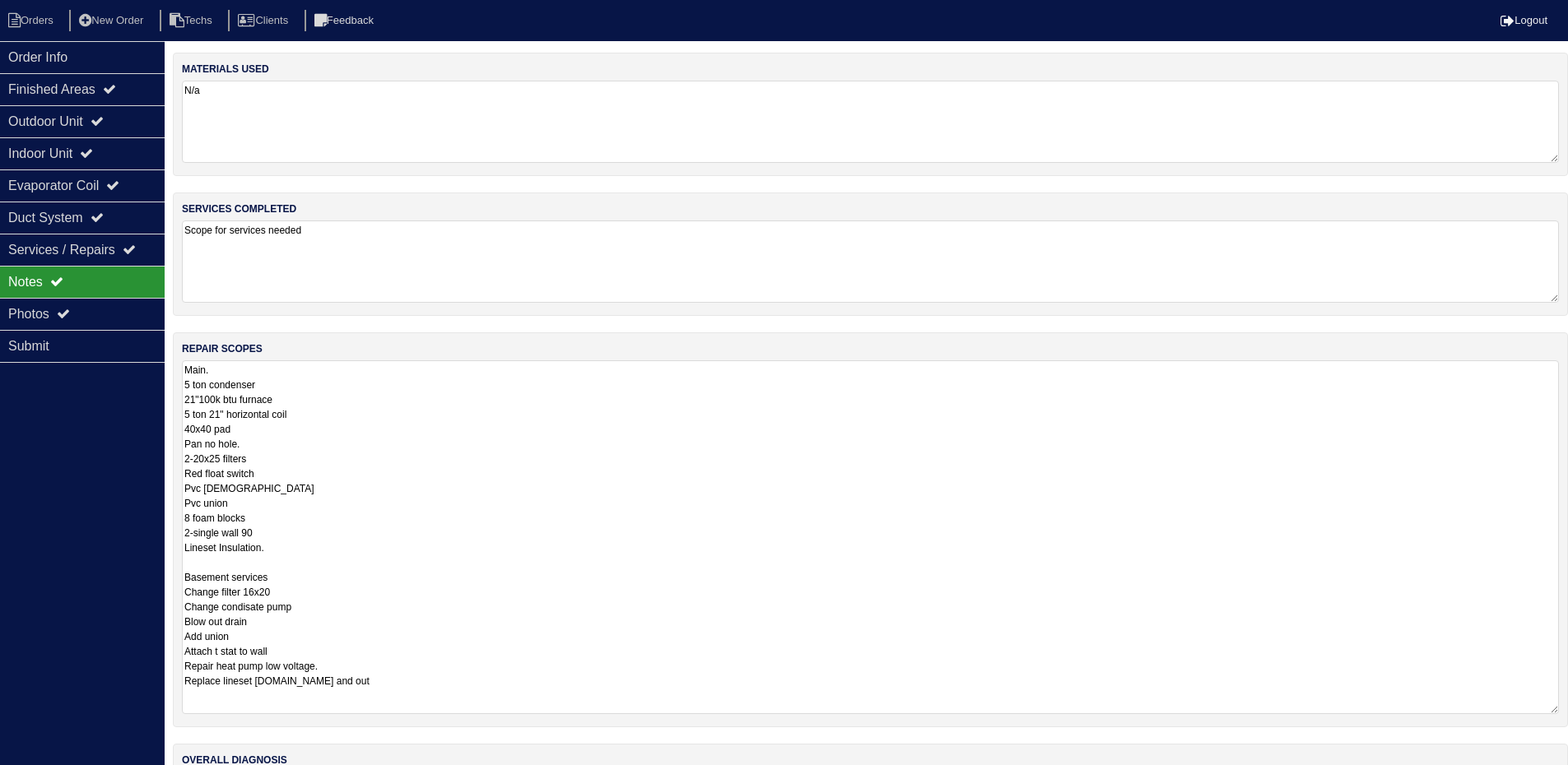
drag, startPoint x: 1566, startPoint y: 439, endPoint x: 1275, endPoint y: 639, distance: 353.1
click at [1568, 709] on html "Orders New Order Techs Clients Feedback Logout Orders New Order Users Clients M…" at bounding box center [784, 442] width 1568 height 883
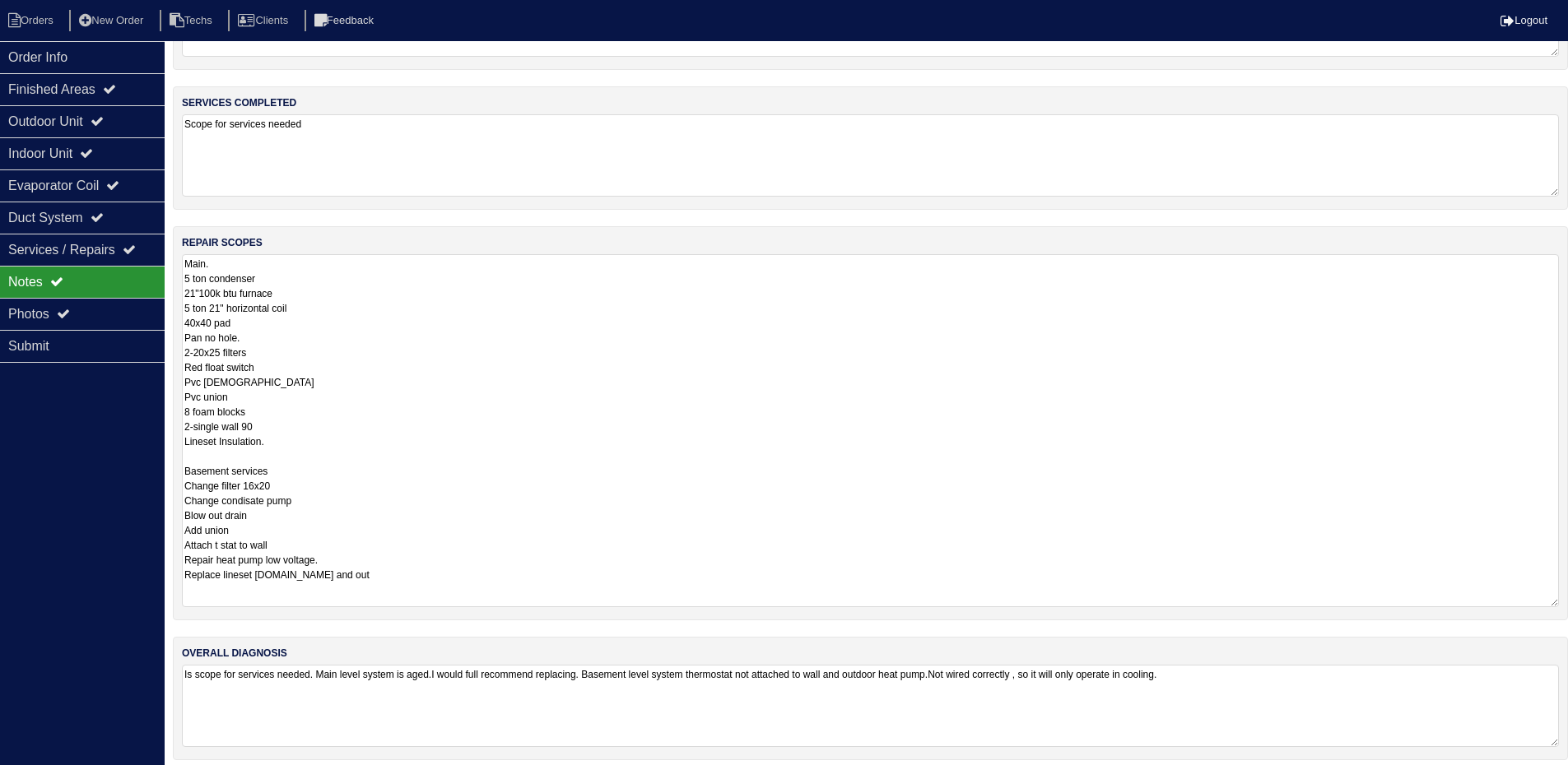
scroll to position [117, 0]
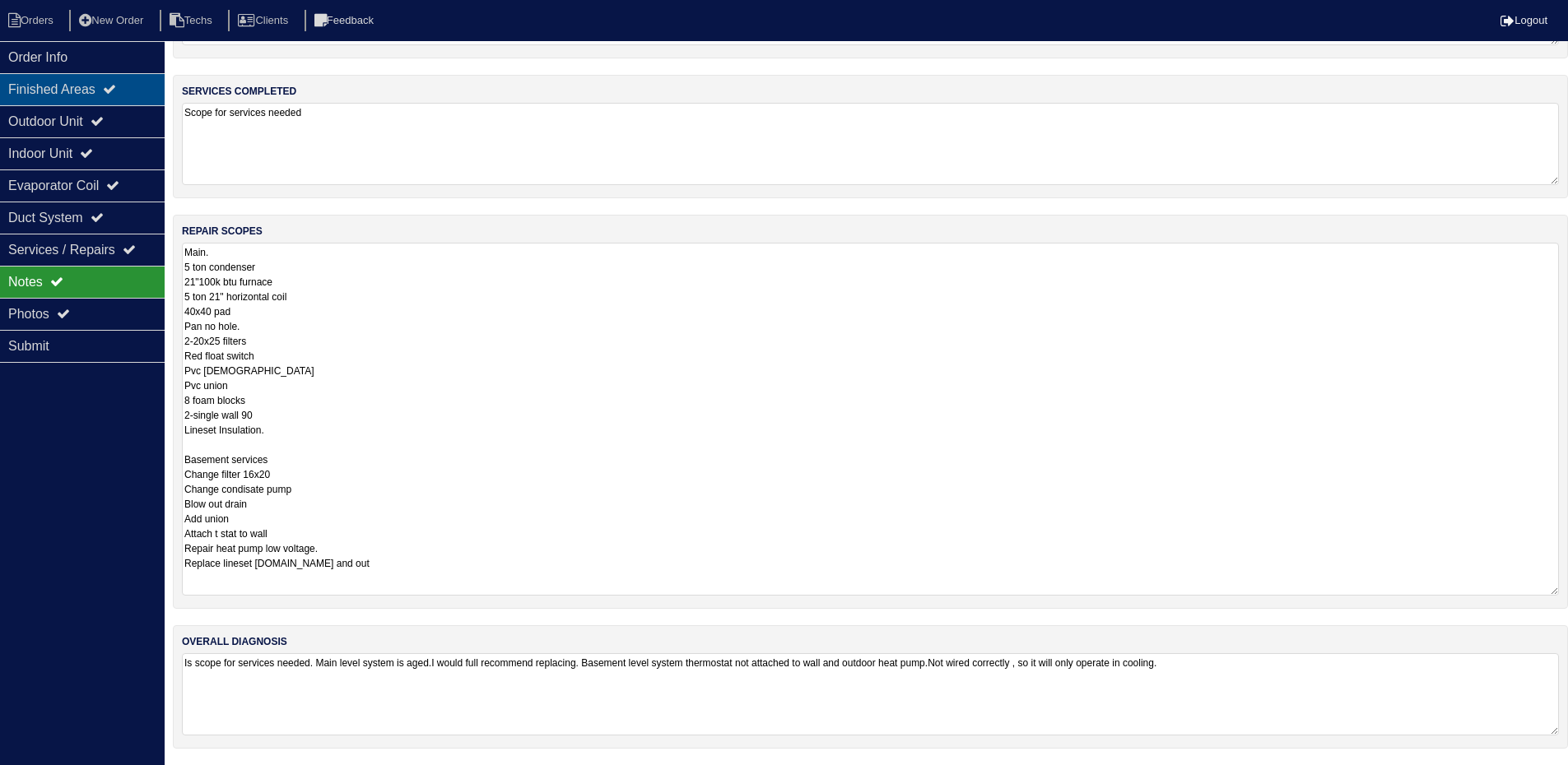
click at [101, 85] on div "Finished Areas" at bounding box center [82, 89] width 164 height 33
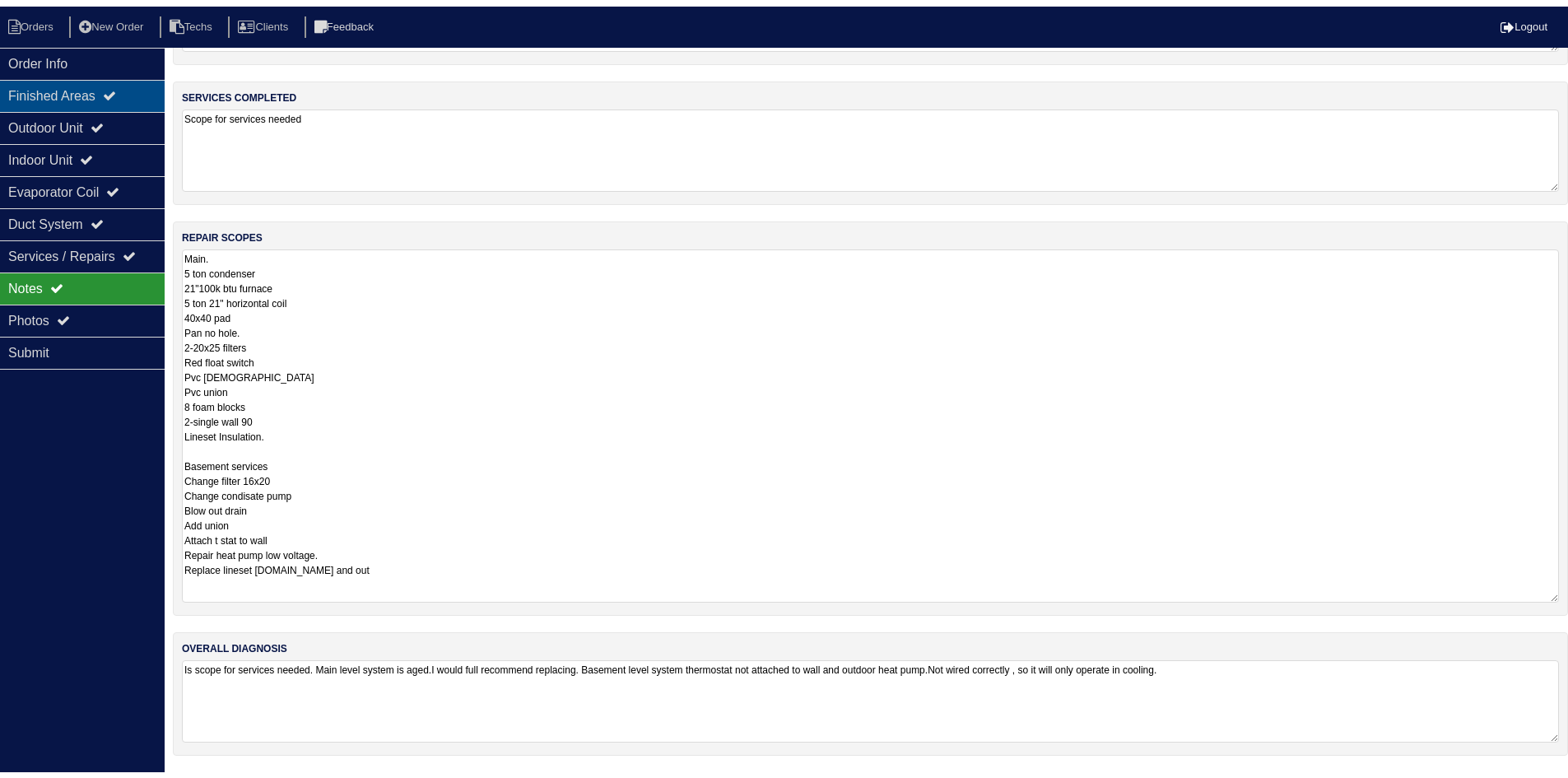
scroll to position [0, 0]
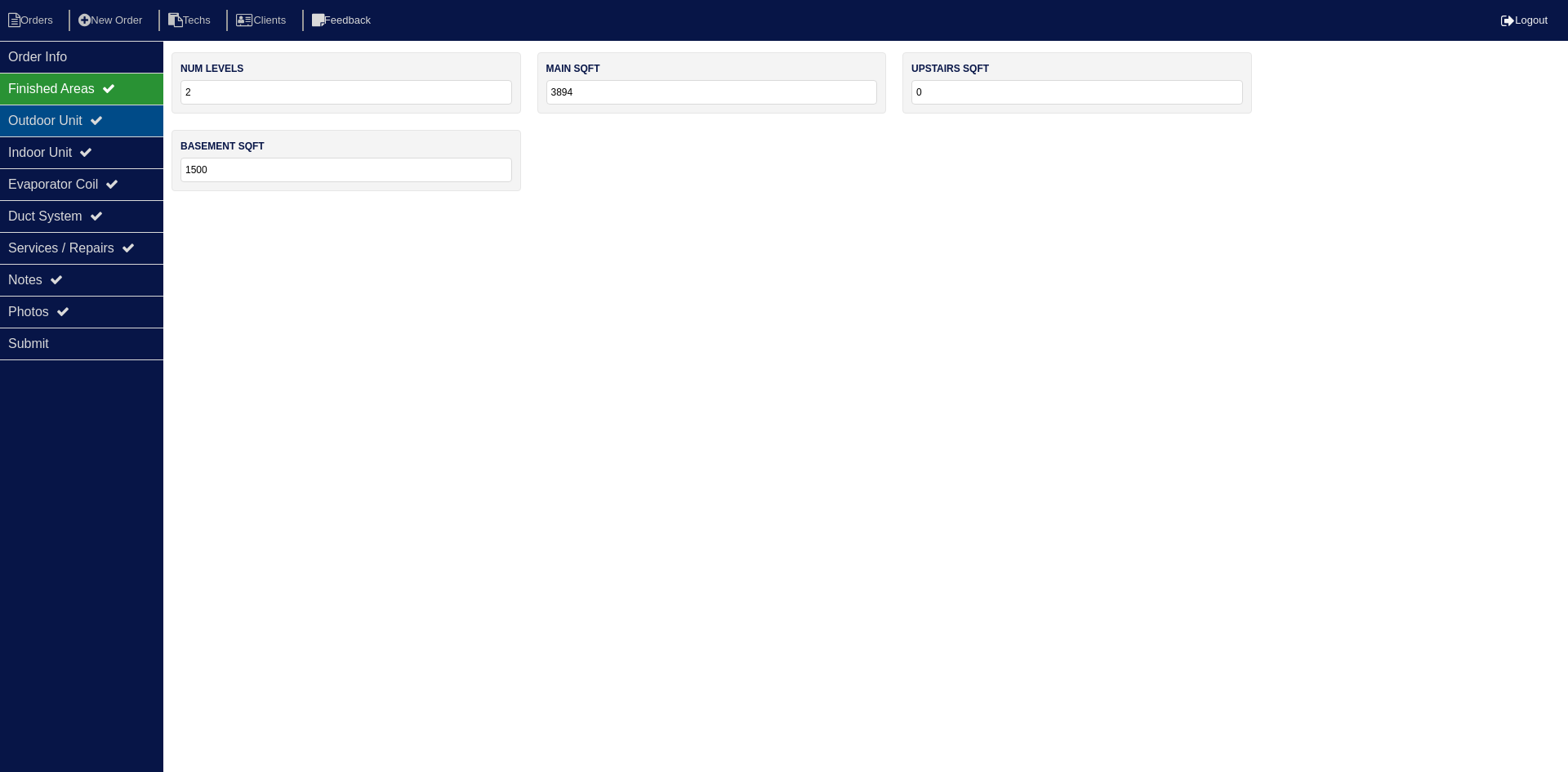
click at [98, 115] on div "Outdoor Unit" at bounding box center [82, 121] width 163 height 32
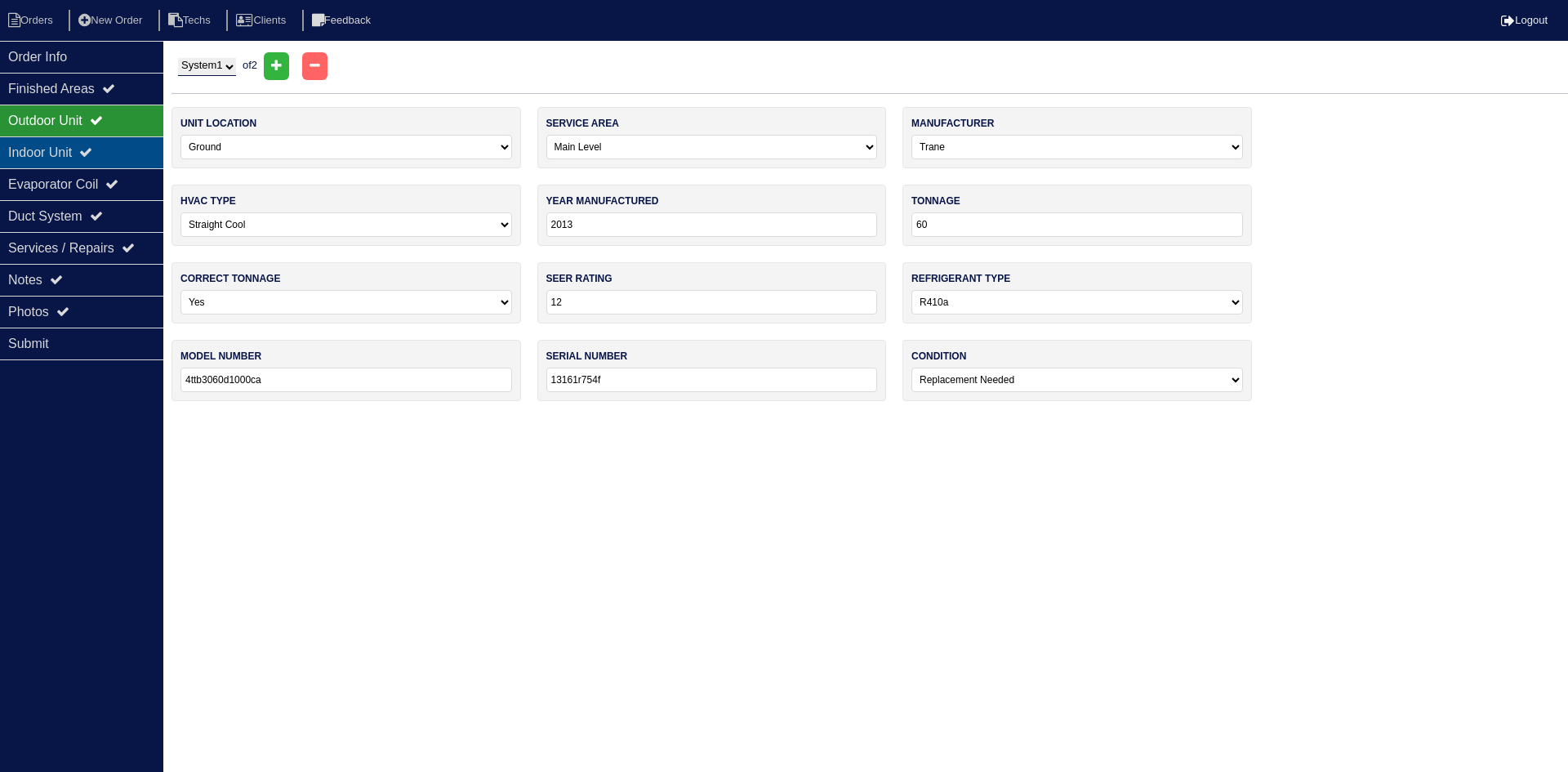
click at [92, 145] on div "Indoor Unit" at bounding box center [82, 152] width 163 height 32
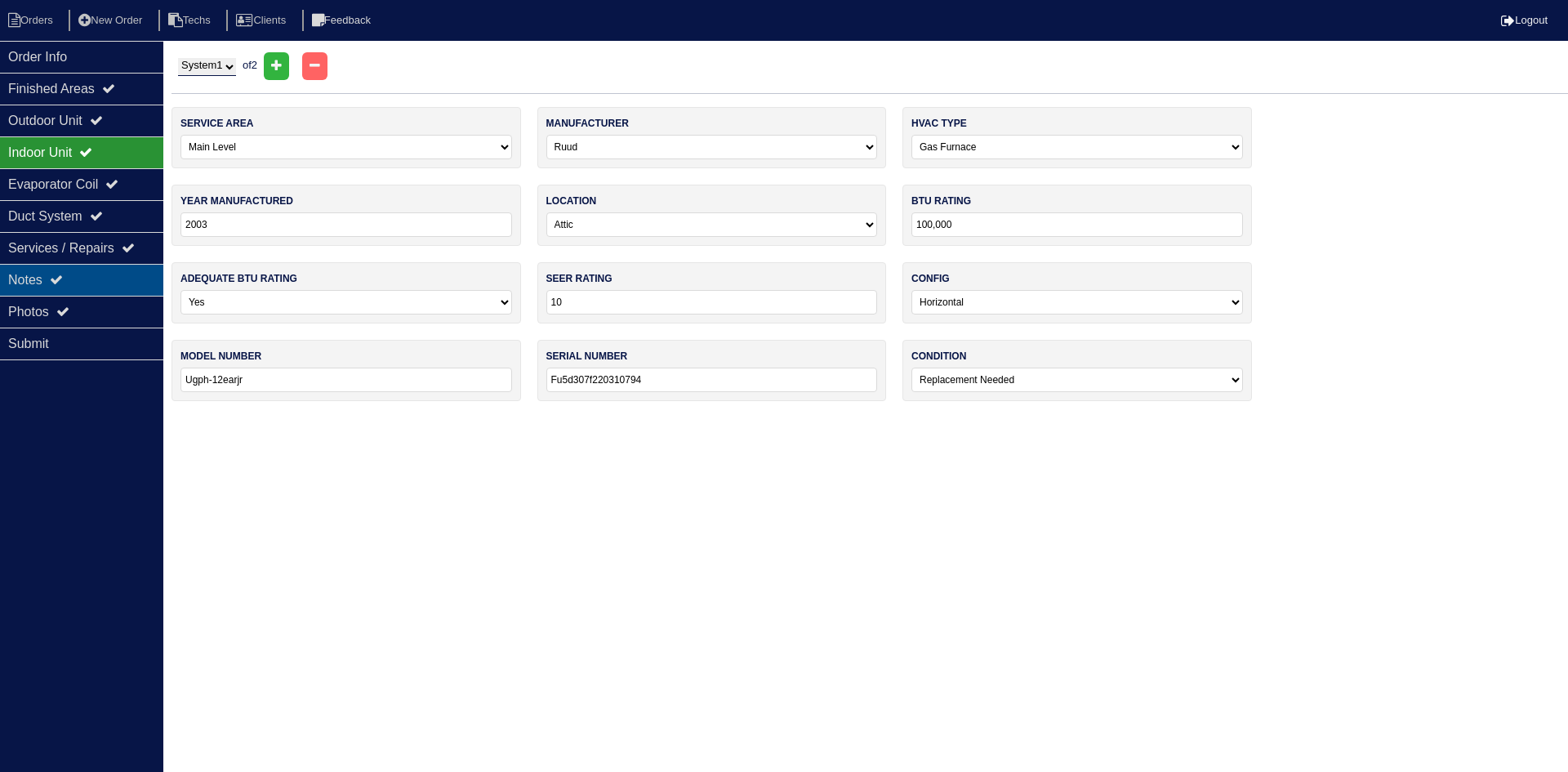
click at [120, 267] on div "Notes" at bounding box center [82, 280] width 163 height 32
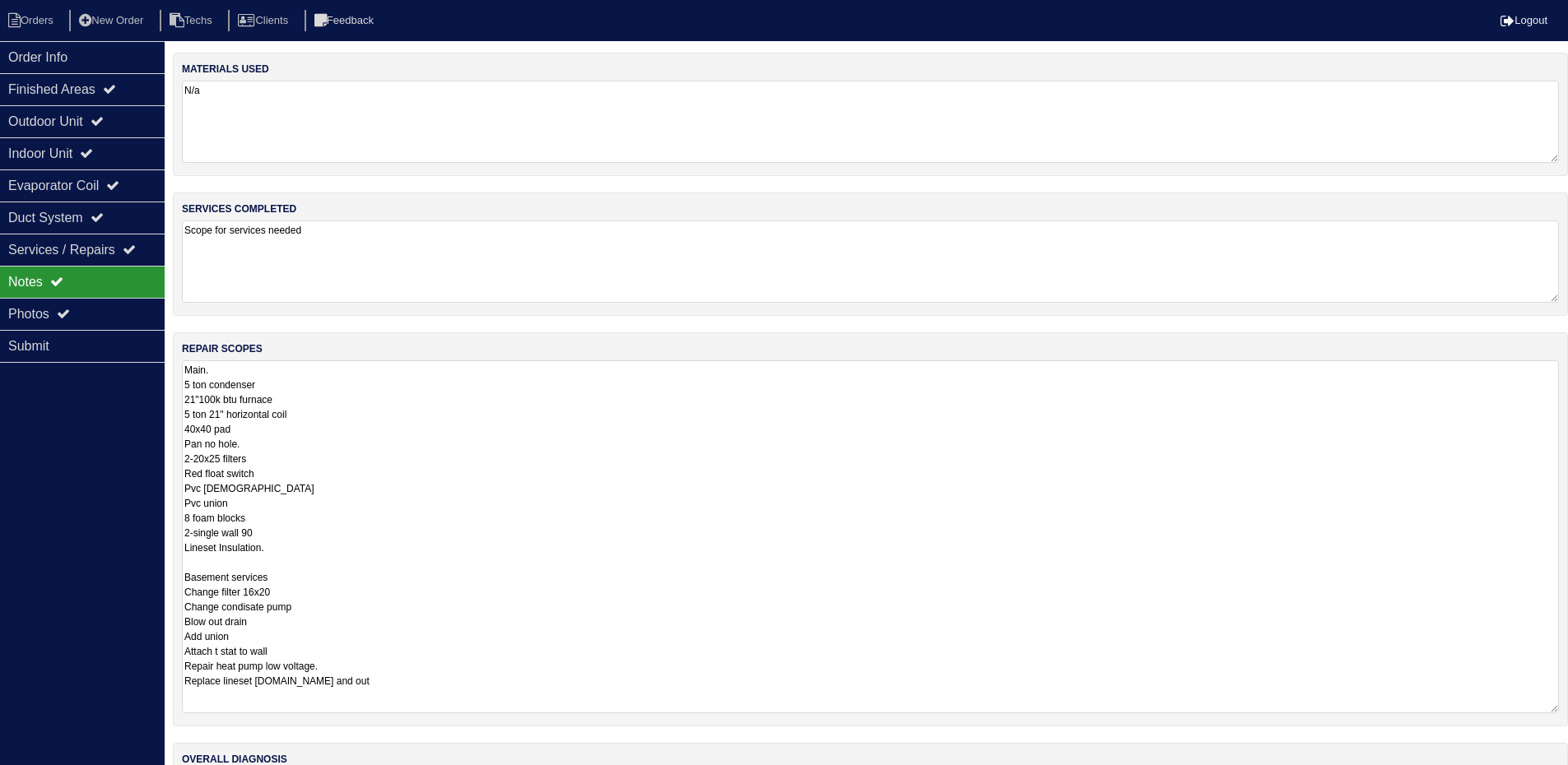
click at [338, 398] on textarea "Main. 5 ton condenser 21"100k btu furnace 5 ton 21" horizontal coil 40x40 pad P…" at bounding box center [870, 536] width 1377 height 353
type textarea "Main. 5 ton condenser 21"100k btu furnace auto sub 5 ton 21" horizontal coil 40…"
click at [1526, 251] on textarea "Scope for services needed" at bounding box center [877, 261] width 1390 height 82
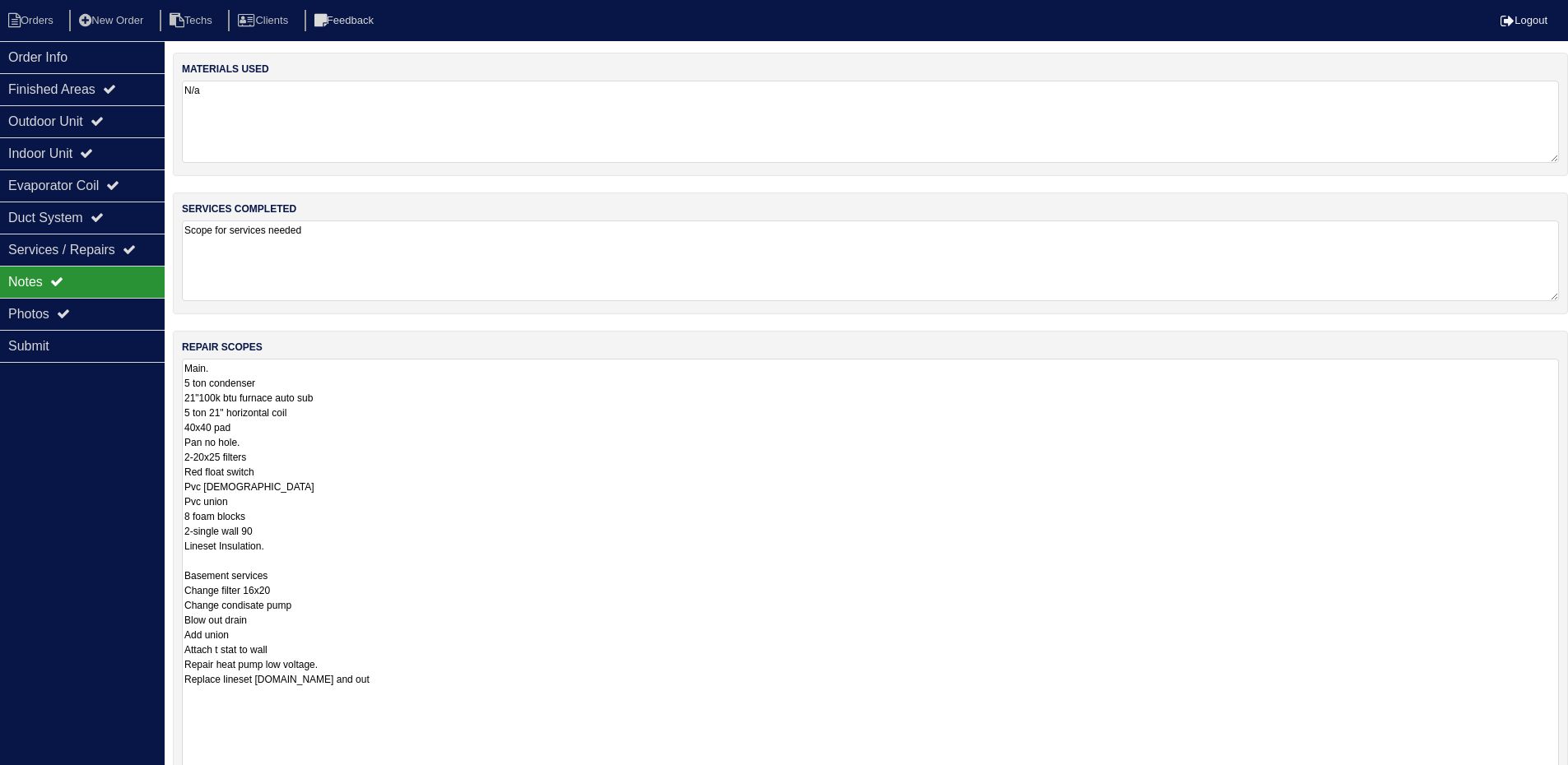
drag, startPoint x: 1567, startPoint y: 433, endPoint x: 1574, endPoint y: 816, distance: 383.1
click at [1568, 777] on html "Orders New Order Techs Clients Feedback Logout Orders New Order Users Clients M…" at bounding box center [784, 486] width 1568 height 972
drag, startPoint x: 82, startPoint y: 51, endPoint x: 108, endPoint y: 51, distance: 26.0
click at [80, 51] on div "Order Info" at bounding box center [82, 58] width 164 height 33
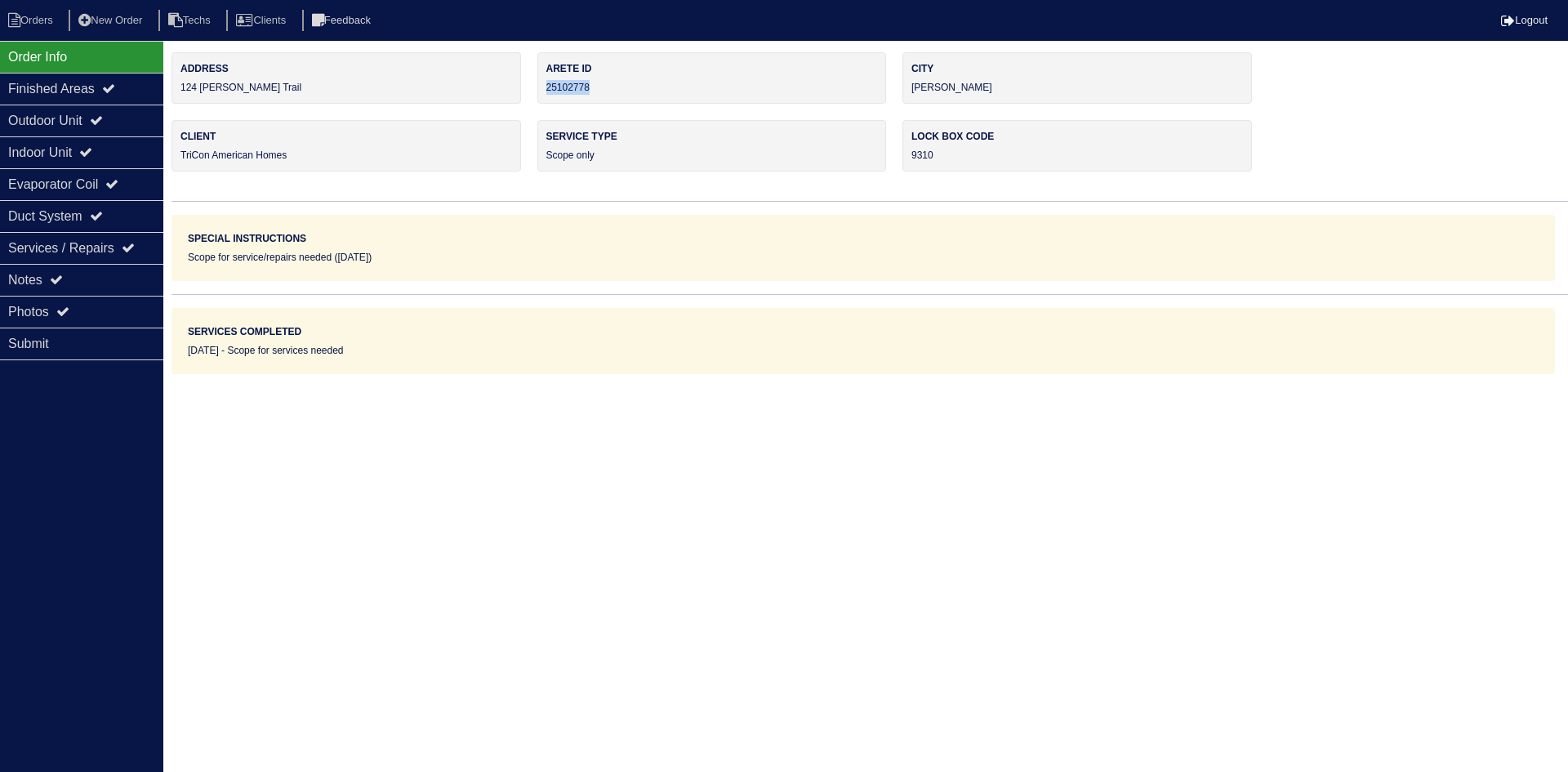
drag, startPoint x: 596, startPoint y: 83, endPoint x: 546, endPoint y: 91, distance: 50.6
click at [546, 91] on div "Arete ID 25102778" at bounding box center [712, 77] width 350 height 51
copy div "25102778"
click at [108, 271] on div "Notes" at bounding box center [82, 280] width 163 height 32
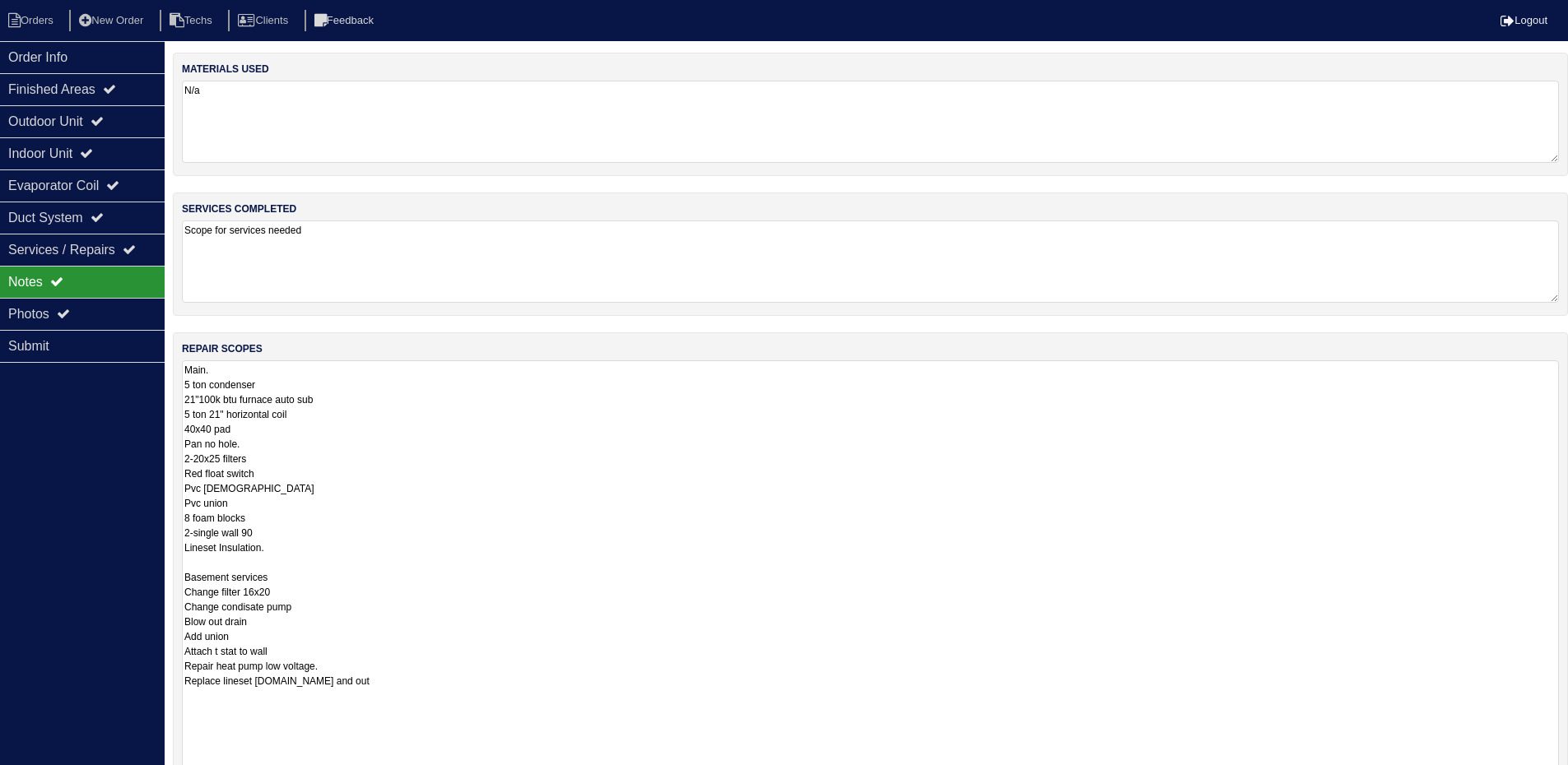
click at [455, 415] on textarea "Main. 5 ton condenser 21"100k btu furnace auto sub 5 ton 21" horizontal coil 40…" at bounding box center [870, 593] width 1377 height 466
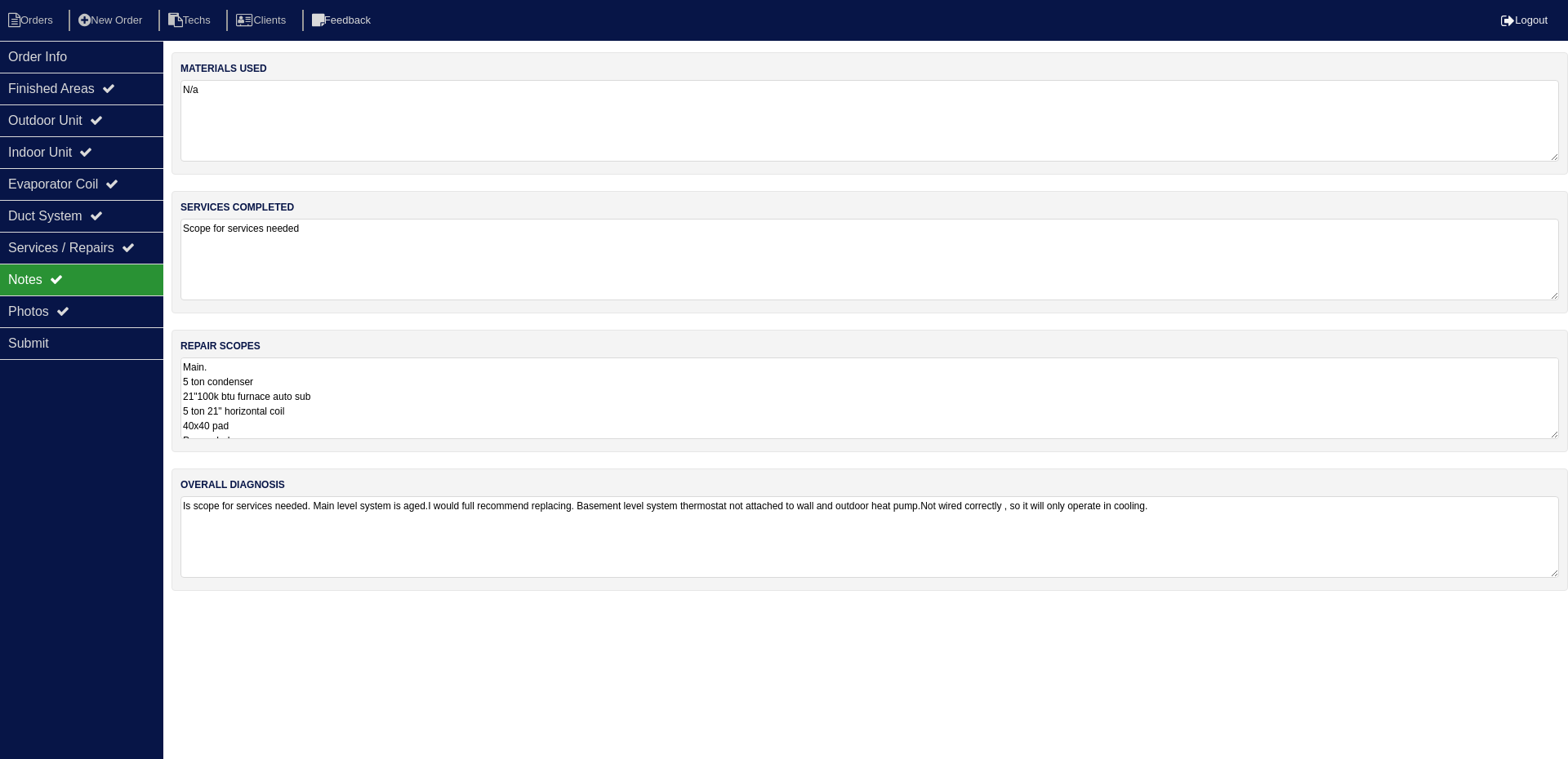
click at [466, 407] on textarea "Main. 5 ton condenser 21"100k btu furnace auto sub 5 ton 21" horizontal coil 40…" at bounding box center [870, 398] width 1379 height 82
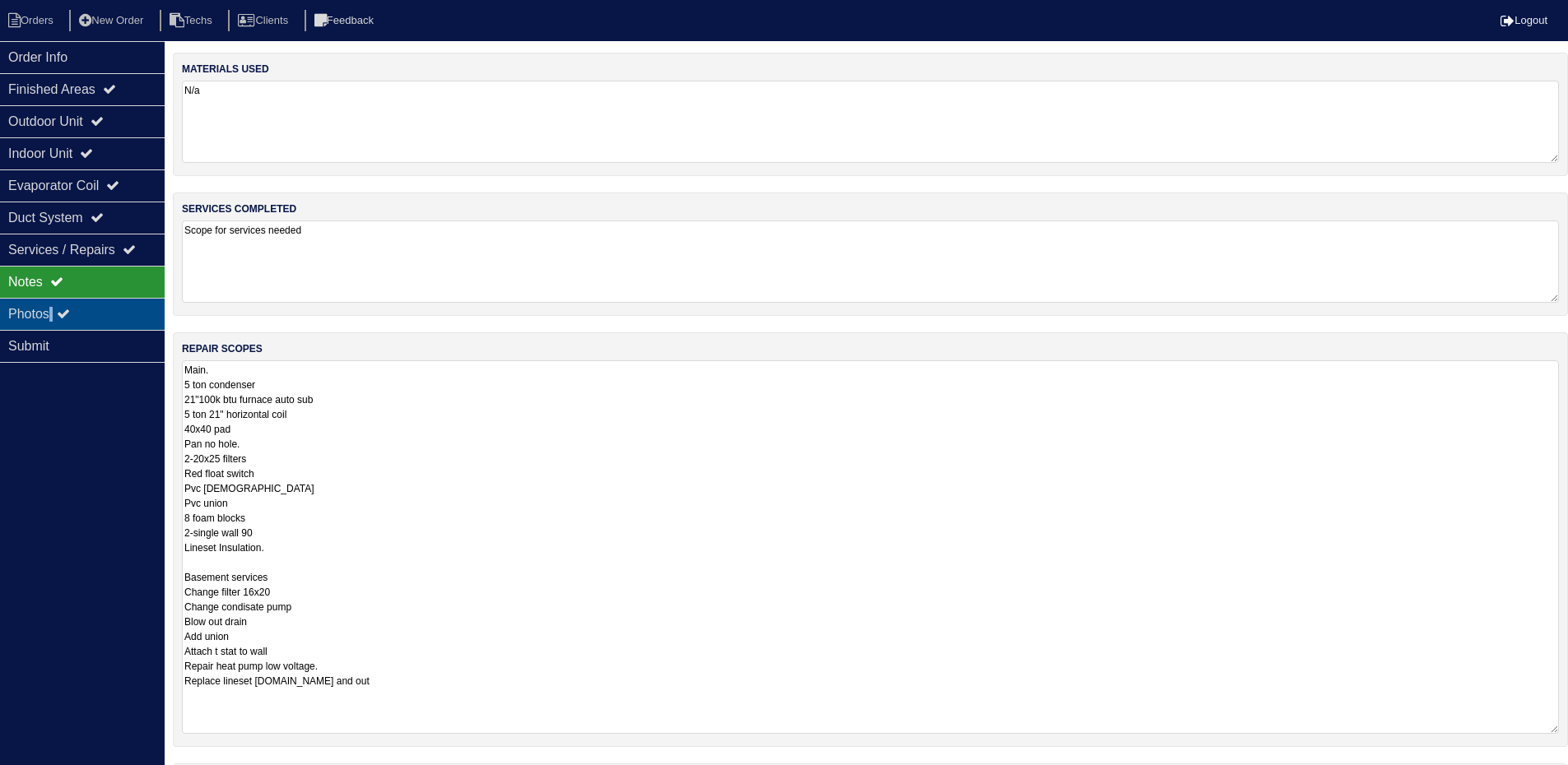
click at [54, 310] on div "Photos" at bounding box center [82, 314] width 164 height 33
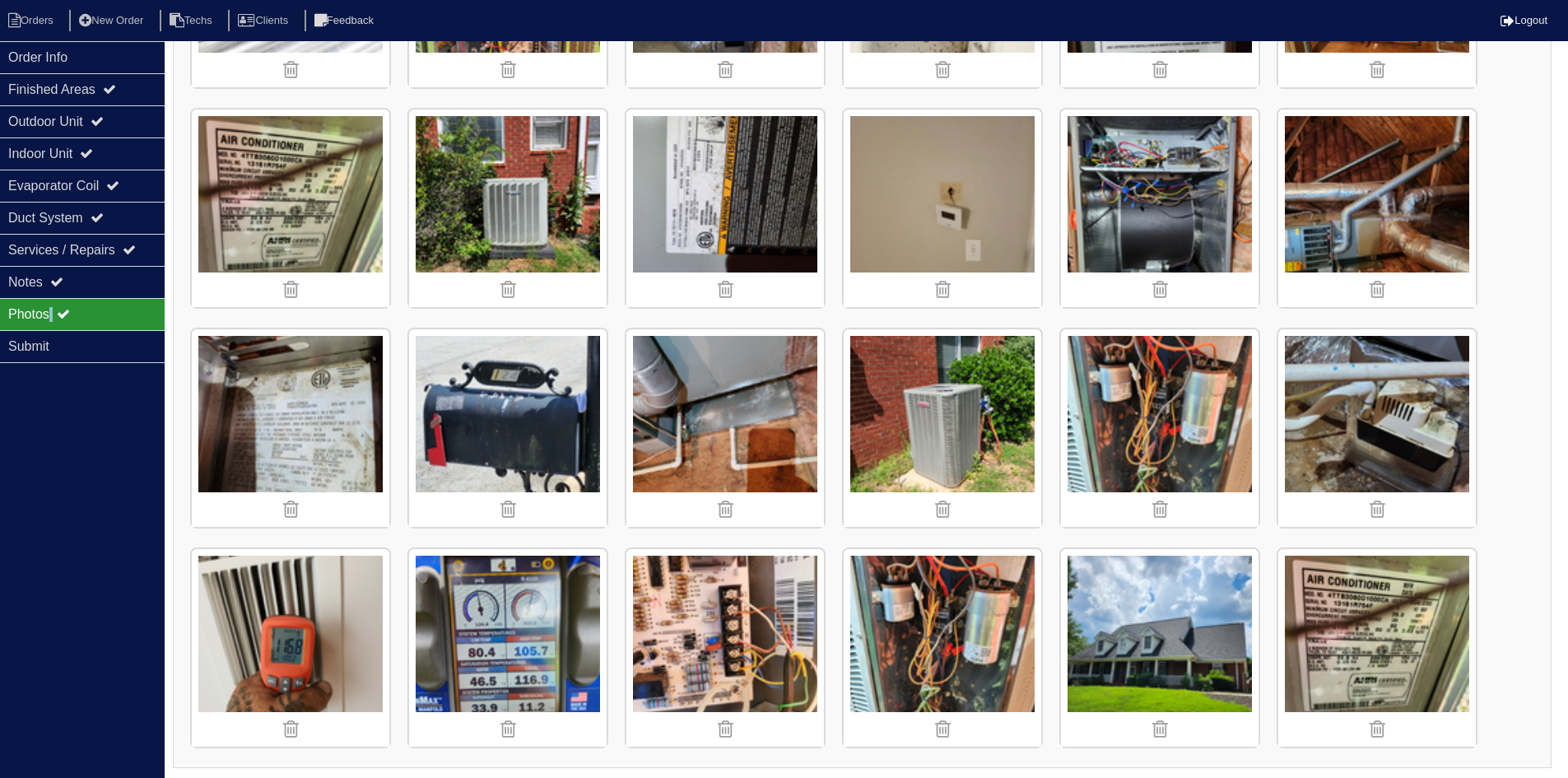
scroll to position [1074, 0]
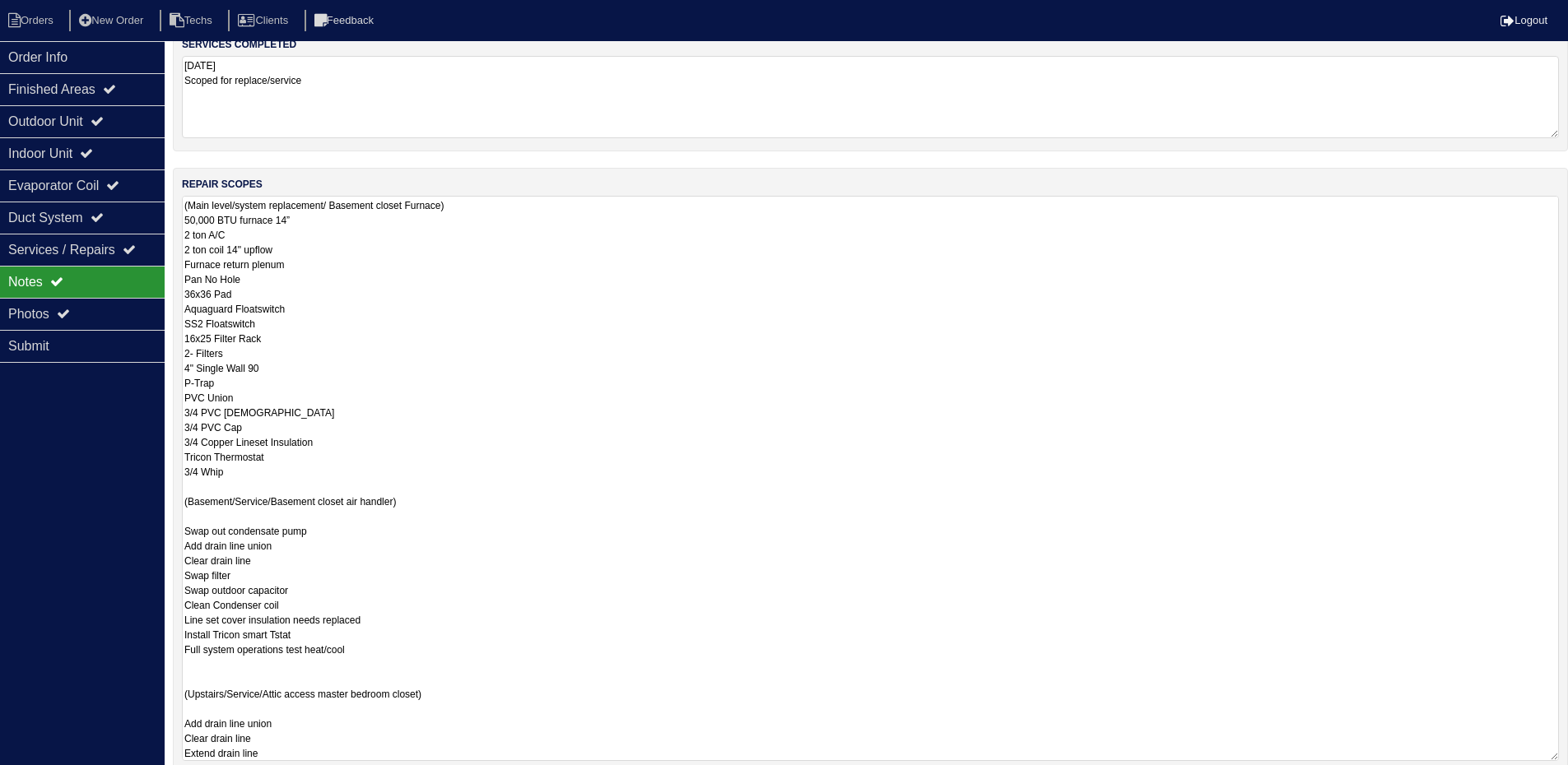
scroll to position [89, 0]
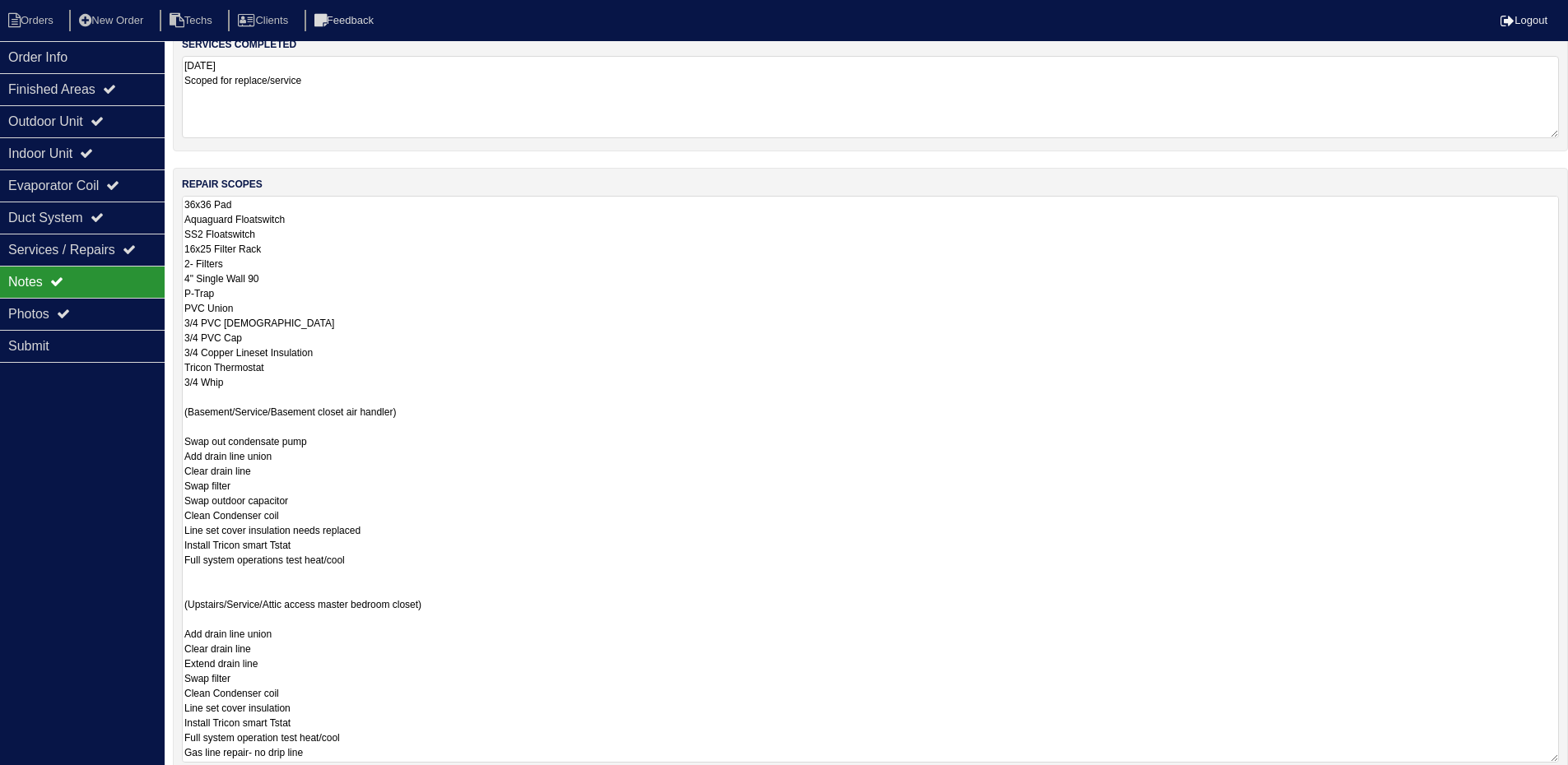
click at [1554, 755] on textarea "(Main level/system replacement/ Basement closet Furnace) 50,000 BTU furnace 14”…" at bounding box center [870, 480] width 1377 height 567
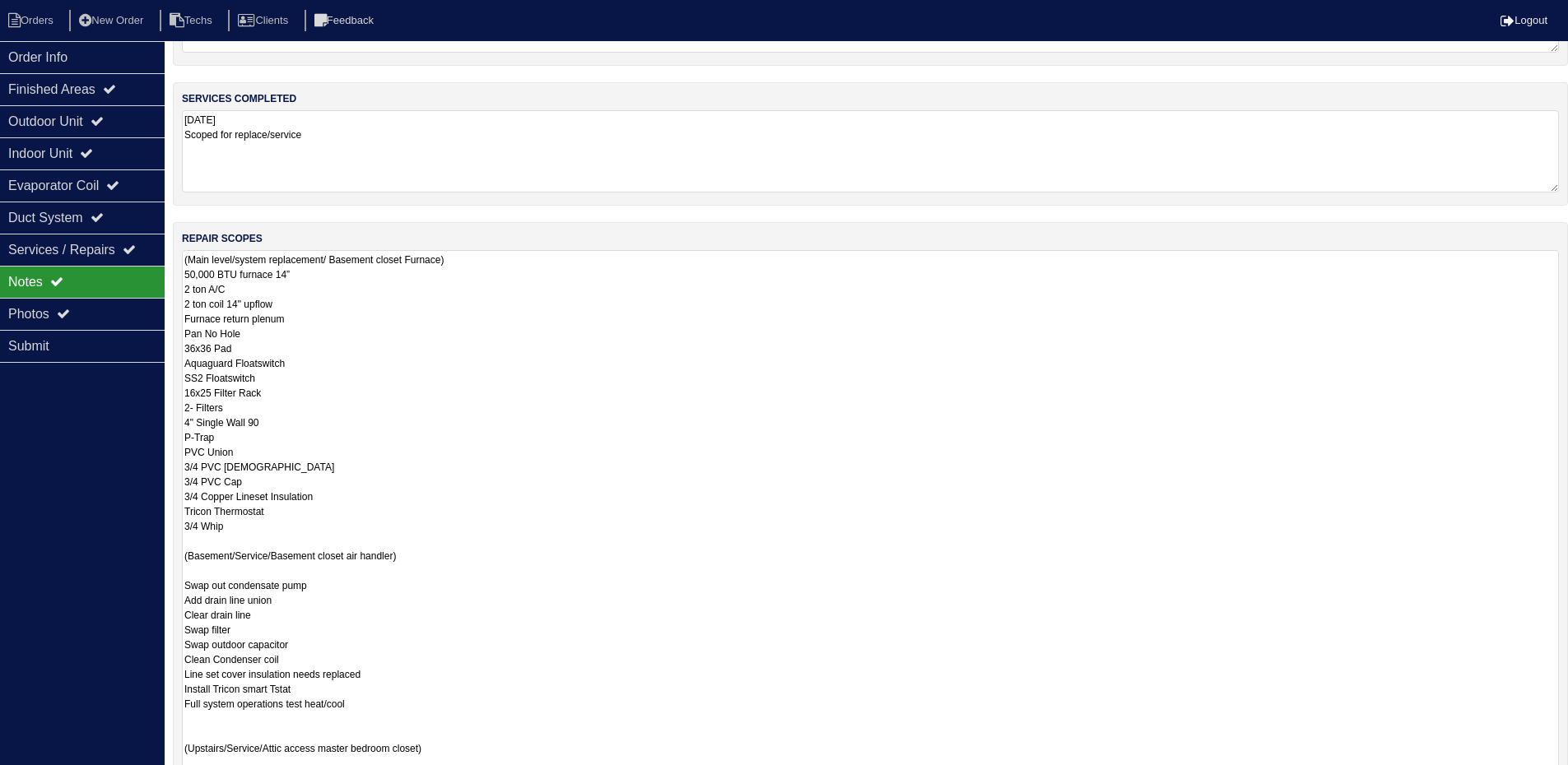
scroll to position [82, 0]
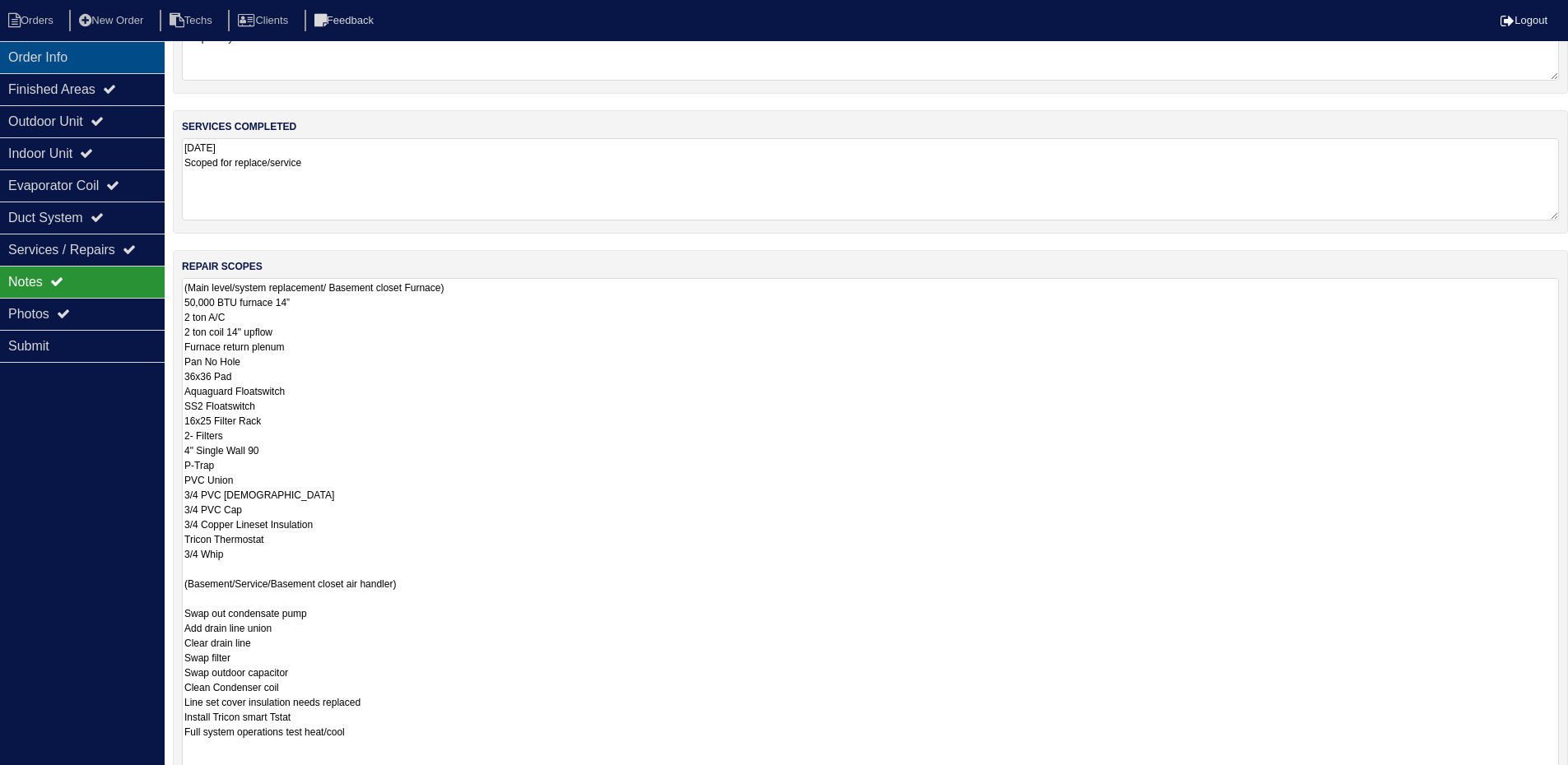
click at [121, 53] on div "Order Info" at bounding box center [82, 58] width 164 height 33
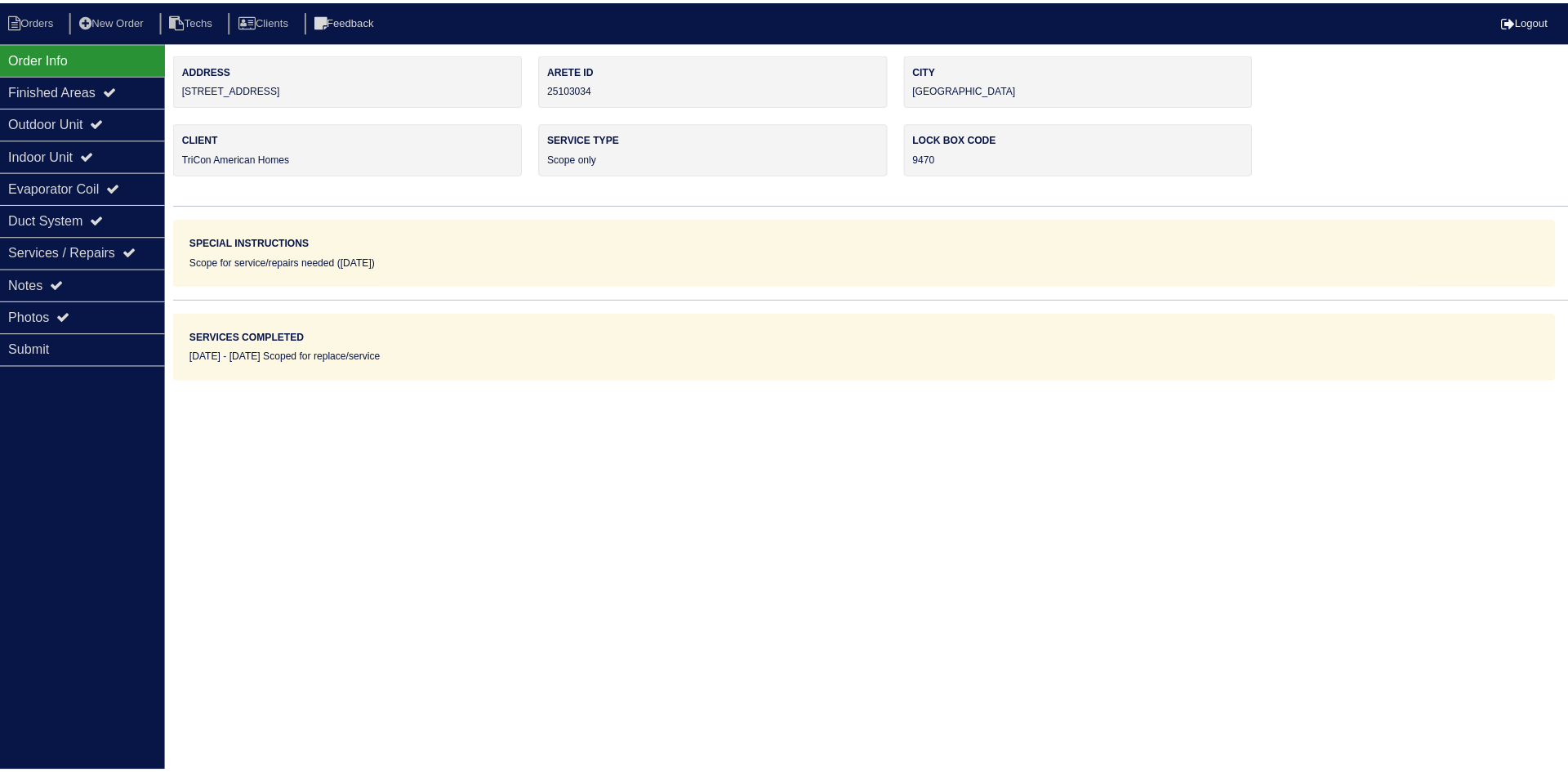
scroll to position [0, 0]
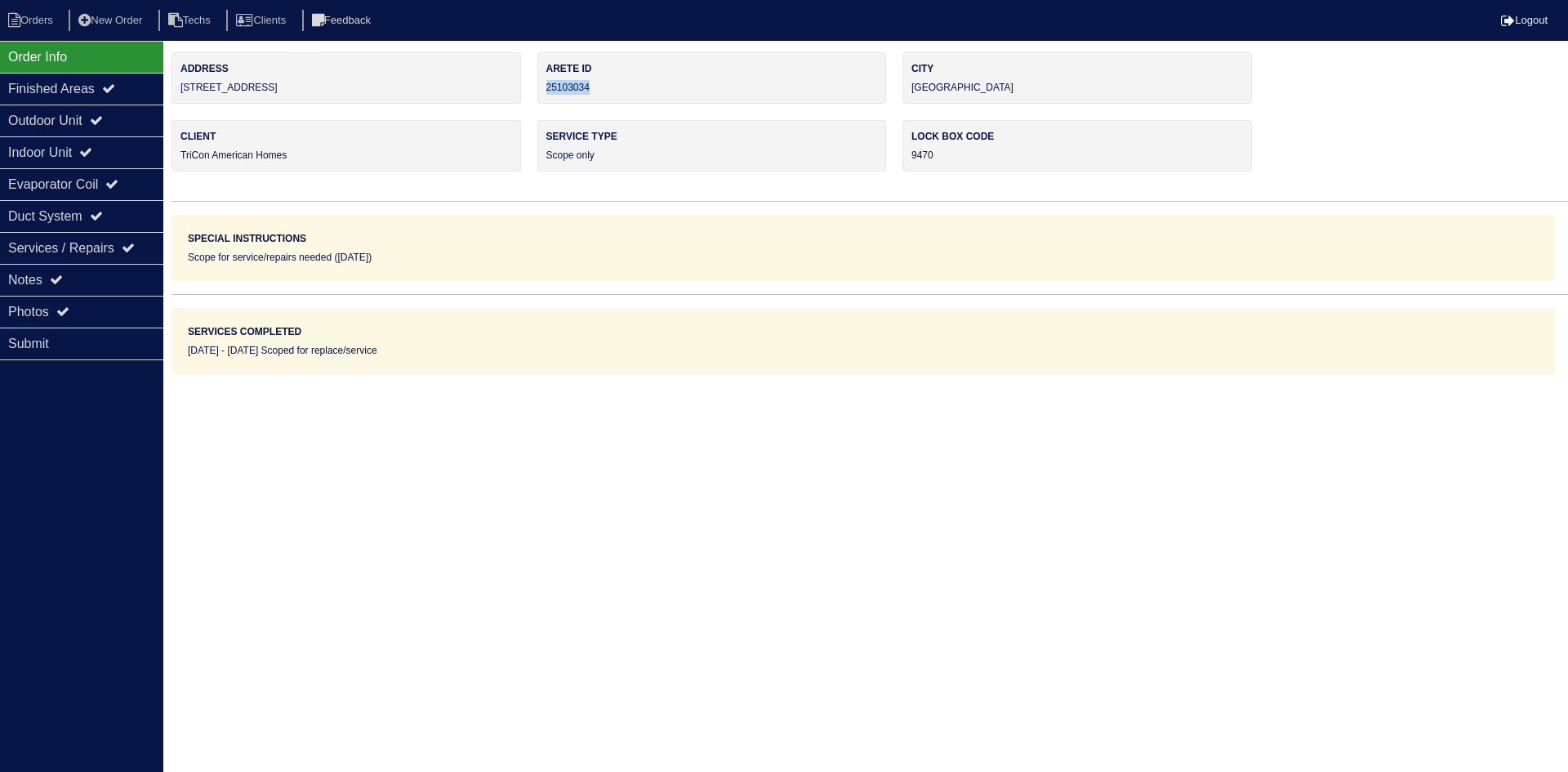
drag, startPoint x: 597, startPoint y: 86, endPoint x: 540, endPoint y: 87, distance: 57.0
click at [540, 87] on div "Arete ID 25103034" at bounding box center [712, 77] width 350 height 51
copy div "25103034"
click at [78, 271] on div "Notes" at bounding box center [82, 280] width 163 height 32
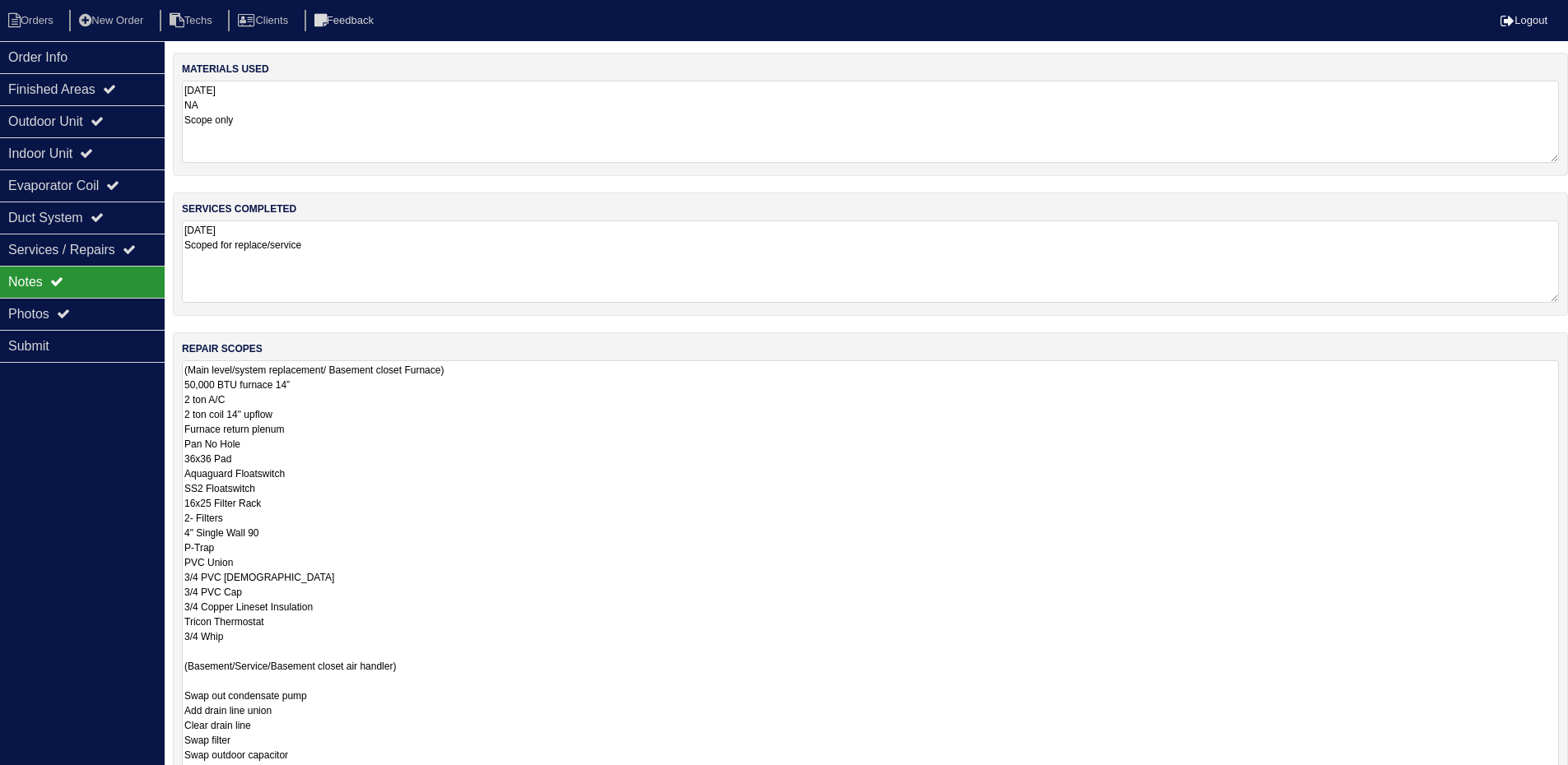
click at [558, 439] on textarea "(Main level/system replacement/ Basement closet Furnace) 50,000 BTU furnace 14”…" at bounding box center [870, 644] width 1377 height 567
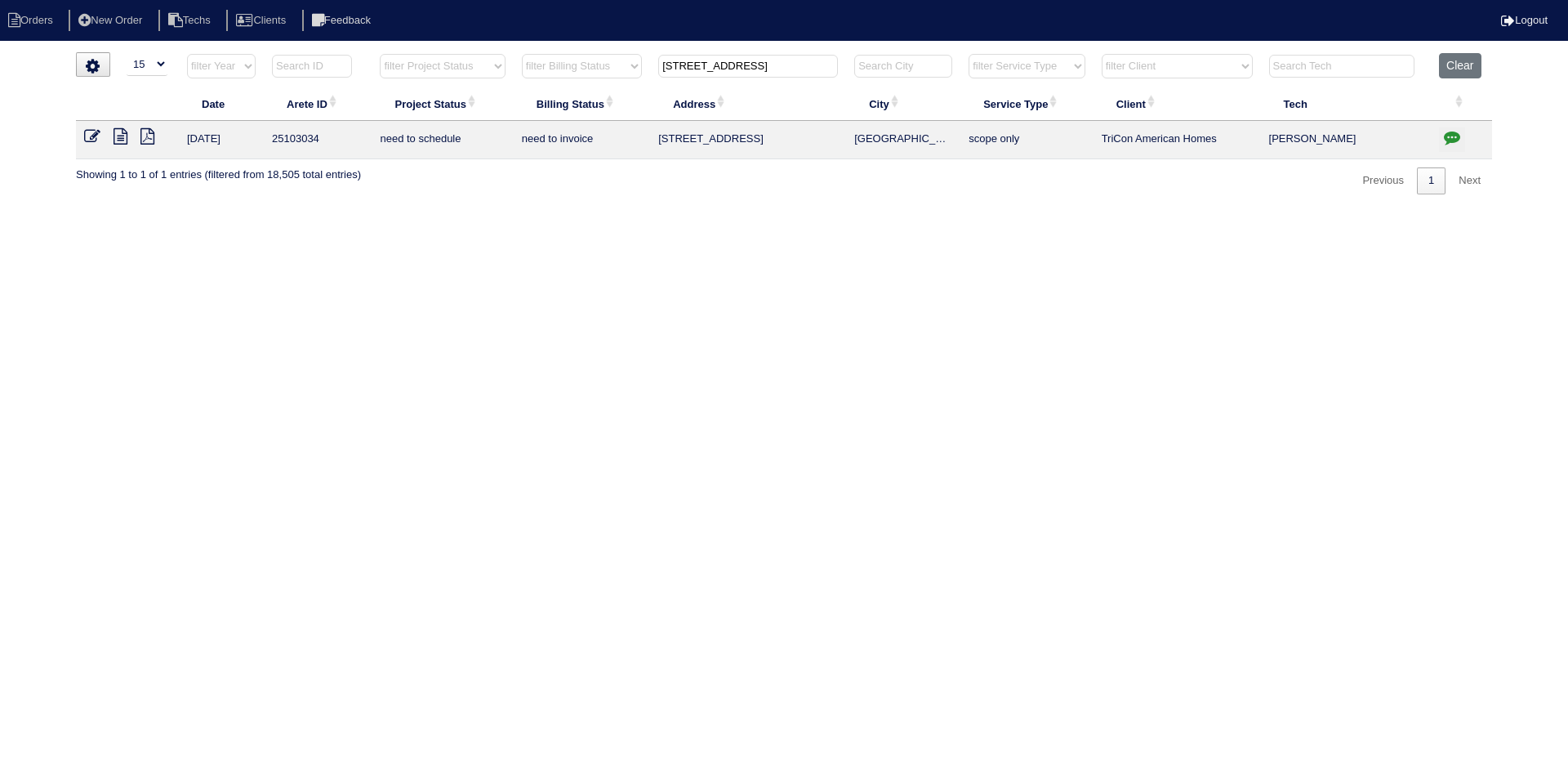
select select "15"
click at [1450, 133] on icon "button" at bounding box center [1452, 137] width 16 height 16
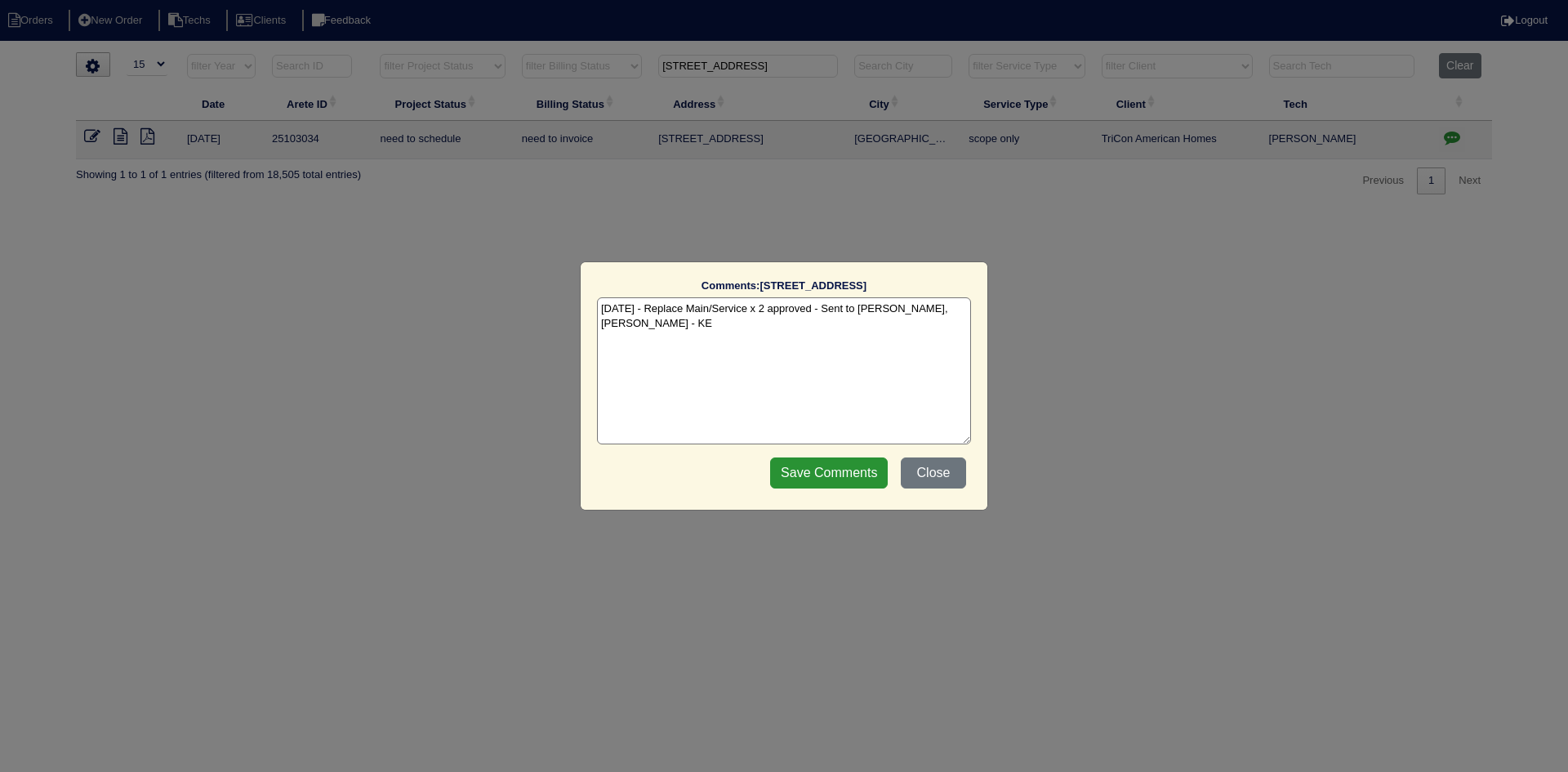
click at [631, 330] on textarea "[DATE] - Replace Main/Service x 2 approved - Sent to [PERSON_NAME], [PERSON_NAM…" at bounding box center [784, 371] width 374 height 147
paste textarea "Equipment ordered - pricing verified Sibi order number: TAH-KPHPZEA0 Order plac…"
click at [845, 335] on textarea "8/19/25 - Replace Main/Service x 2 approved - Sent to Dan, Payton, Reeca - KE 8…" at bounding box center [784, 371] width 374 height 147
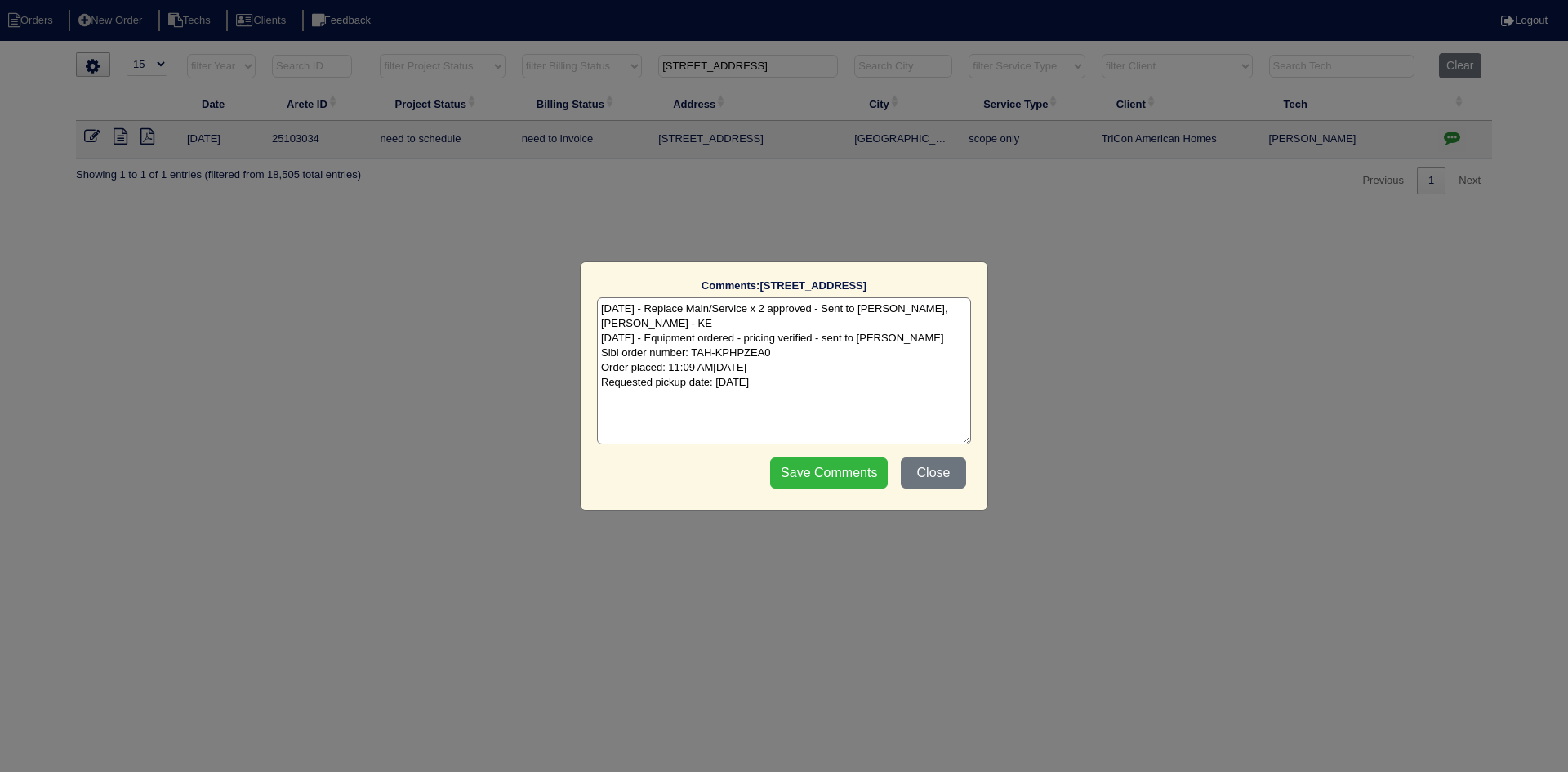
type textarea "8/19/25 - Replace Main/Service x 2 approved - Sent to Dan, Payton, Reeca - KE 8…"
click at [812, 470] on input "Save Comments" at bounding box center [828, 473] width 117 height 31
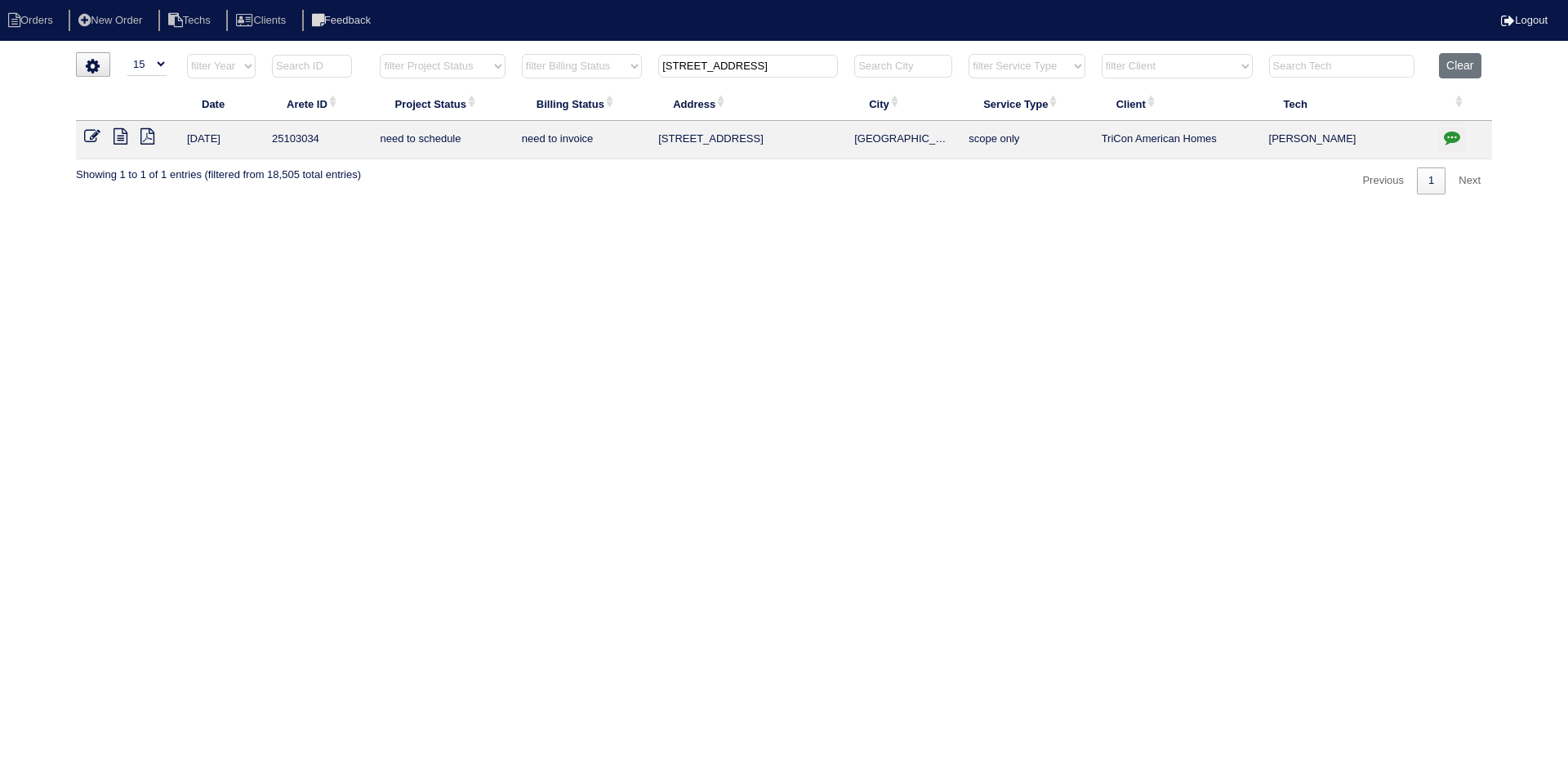
click at [723, 69] on input "[STREET_ADDRESS]" at bounding box center [748, 66] width 179 height 23
paste input "4481 Ridge Mill Terrace"
type input "4481 Ridge Mill Terrace"
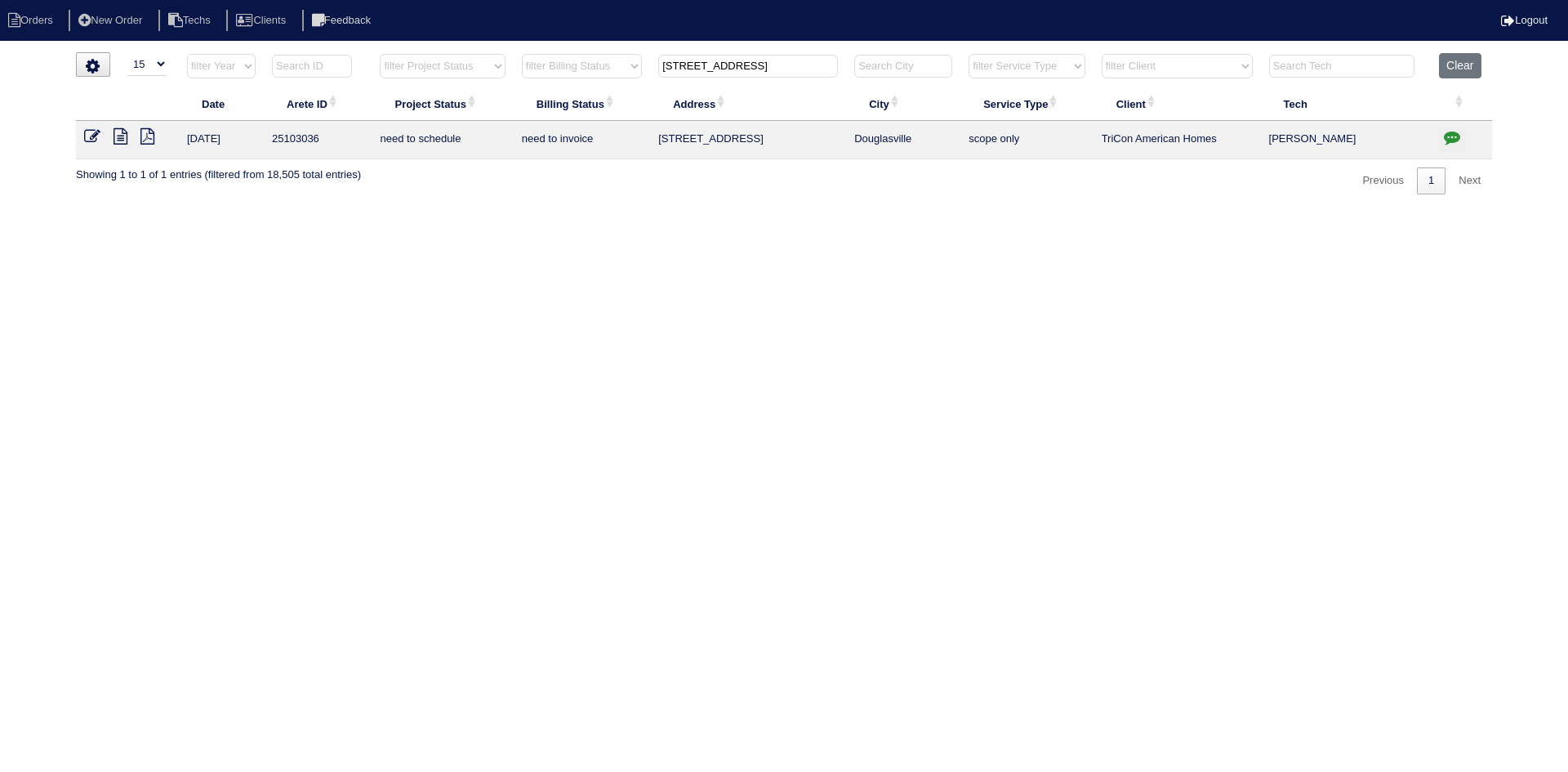
click at [121, 136] on icon at bounding box center [120, 136] width 13 height 16
click at [1454, 134] on icon "button" at bounding box center [1452, 137] width 16 height 16
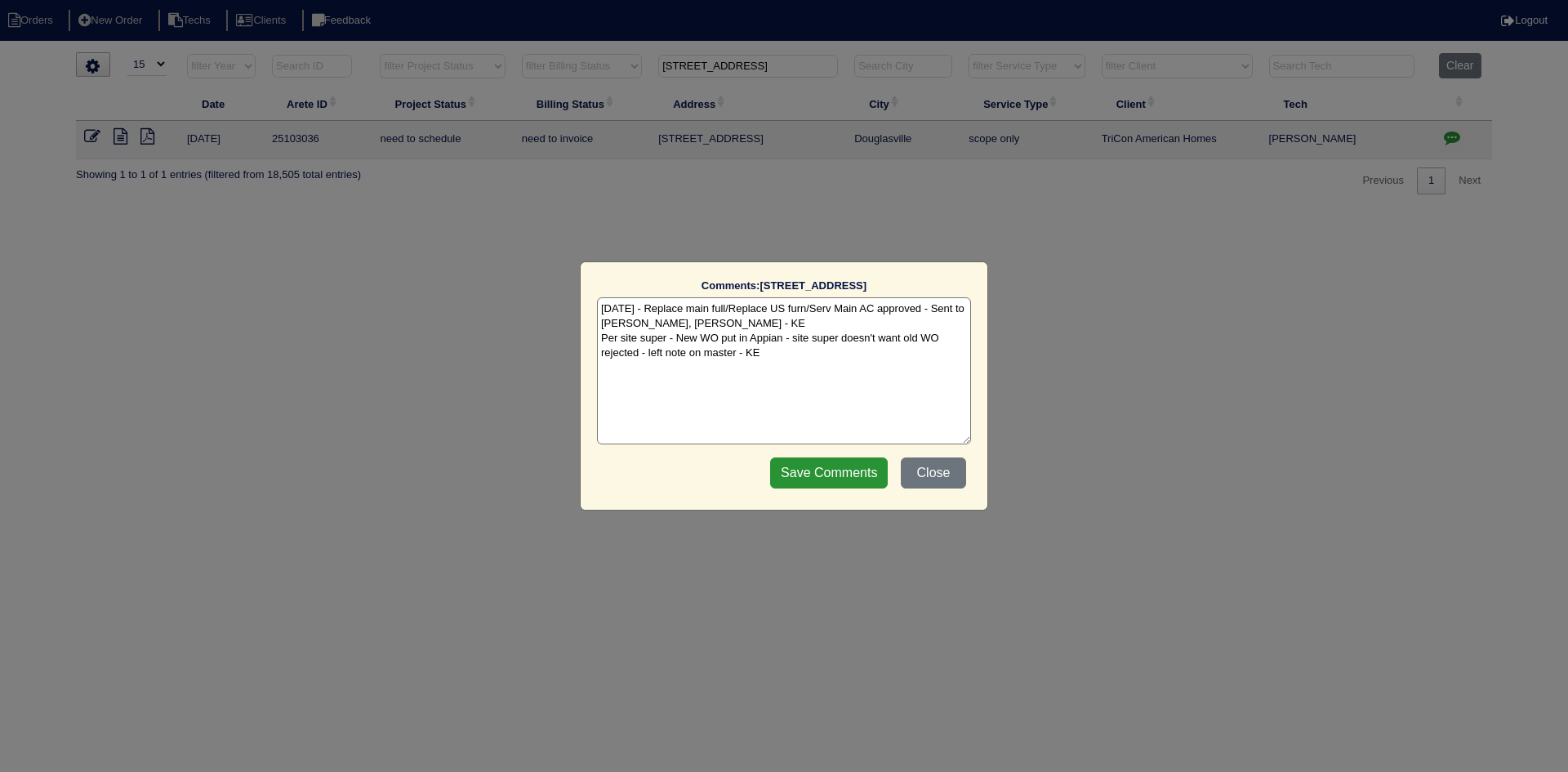
click at [794, 358] on textarea "8/21/25 - Replace main full/Replace US furn/Serv Main AC approved - Sent to Dan…" at bounding box center [784, 371] width 374 height 147
paste textarea "Equipment ordered - pricing verified Sibi order number: TAH-9DHFBEW3 Order plac…"
click at [819, 378] on textarea "8/21/25 - Replace main full/Replace US furn/Serv Main AC approved - Sent to Dan…" at bounding box center [784, 371] width 374 height 147
click at [828, 365] on textarea "8/21/25 - Replace main full/Replace US furn/Serv Main AC approved - Sent to Dan…" at bounding box center [784, 371] width 374 height 147
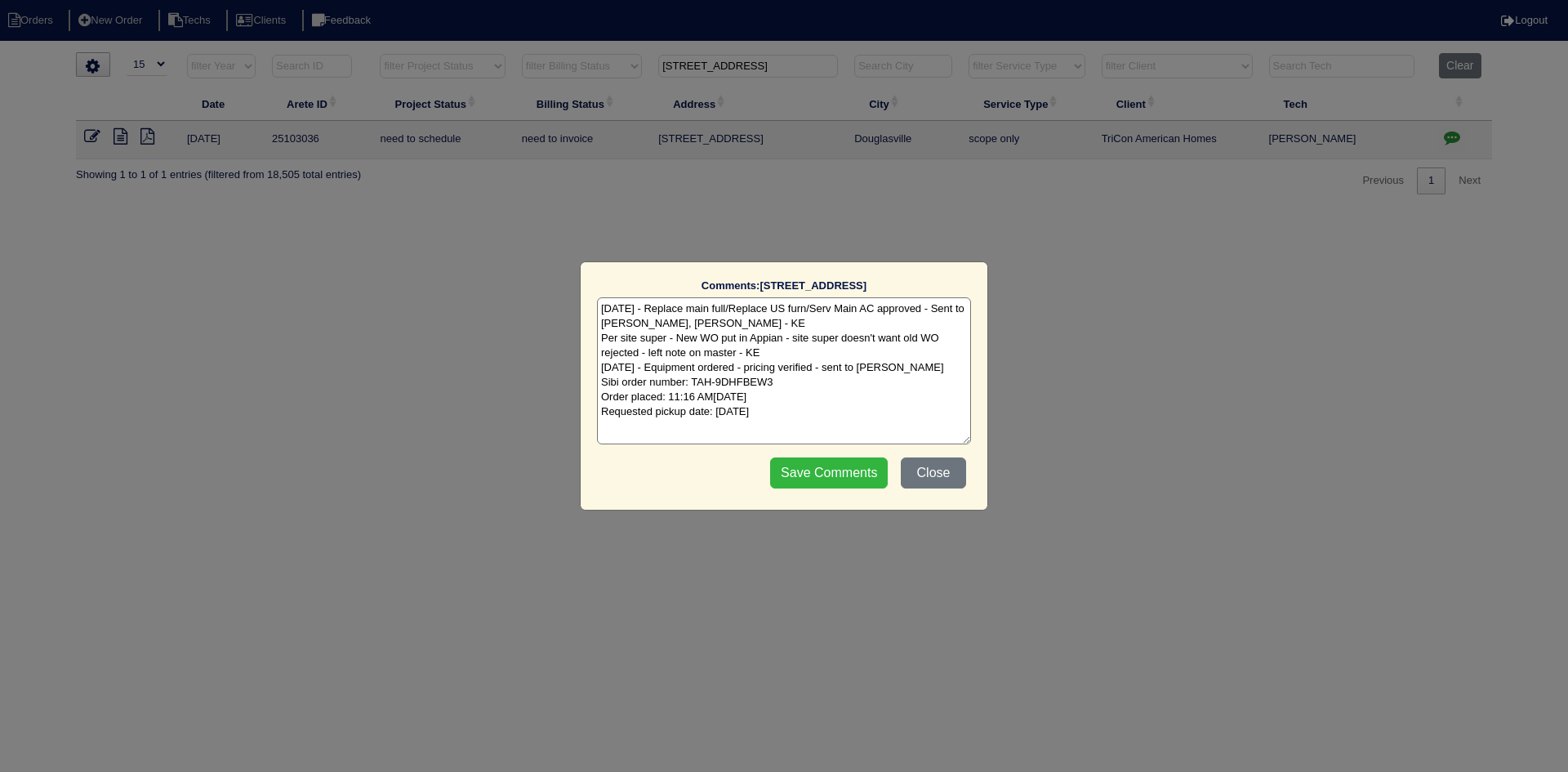
type textarea "8/21/25 - Replace main full/Replace US furn/Serv Main AC approved - Sent to Dan…"
click at [799, 473] on input "Save Comments" at bounding box center [828, 473] width 117 height 31
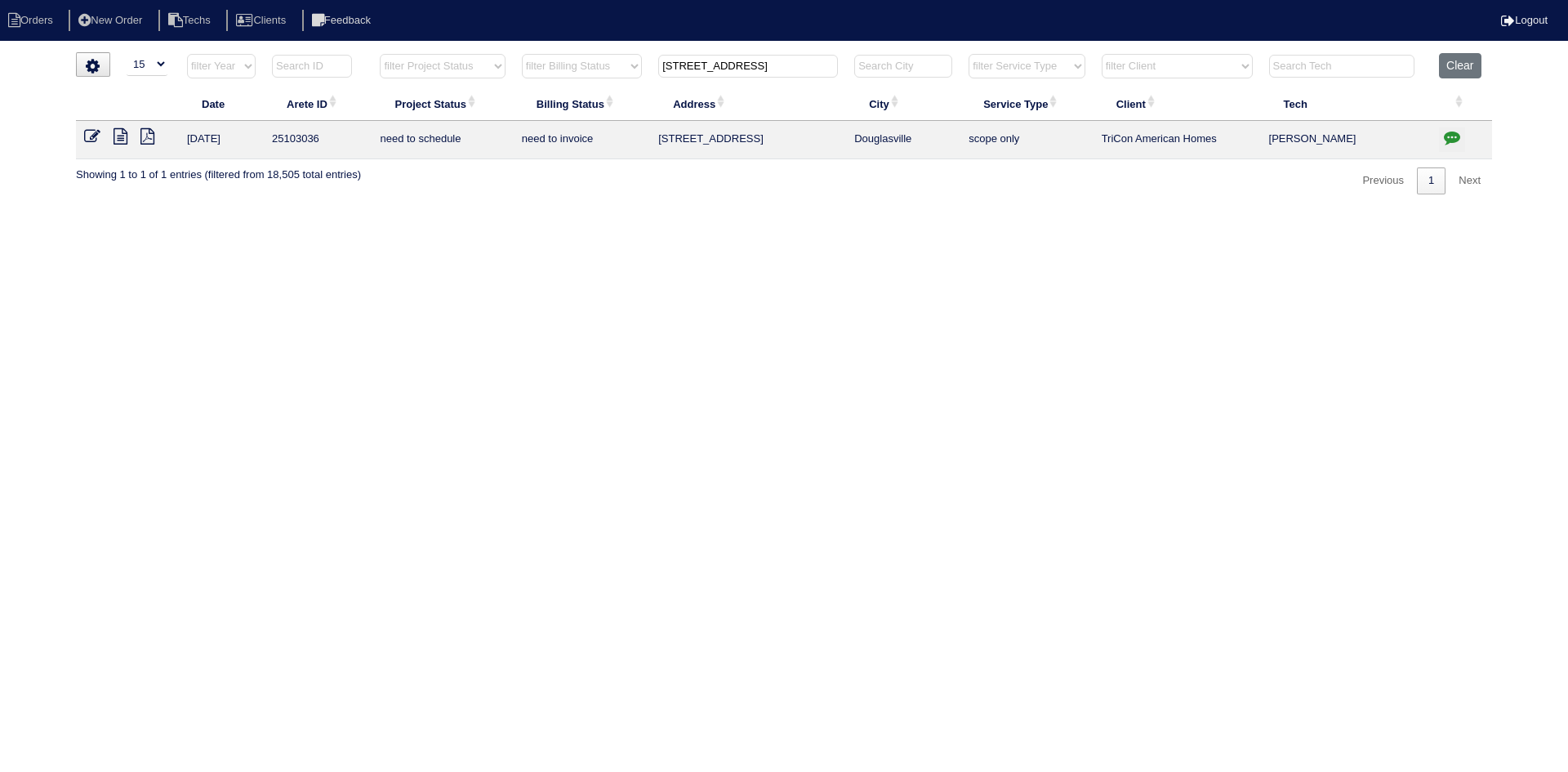
click at [715, 68] on input "4481 Ridge Mill Terrace" at bounding box center [748, 66] width 179 height 23
paste input "255 Mercedes Trail"
type input "255 Mercedes Trail"
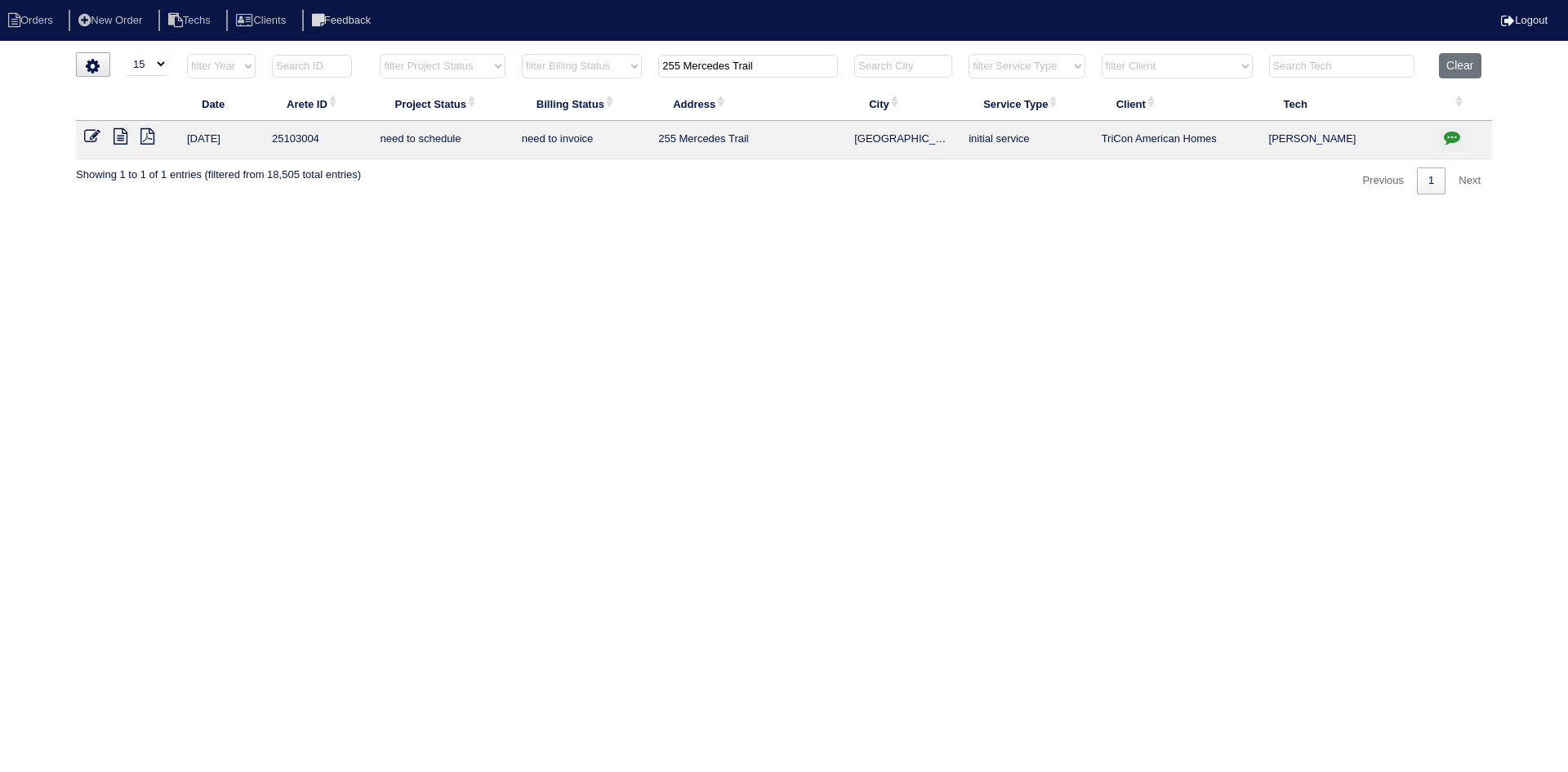
click at [116, 137] on icon at bounding box center [120, 136] width 13 height 16
click at [1449, 137] on icon "button" at bounding box center [1452, 137] width 16 height 16
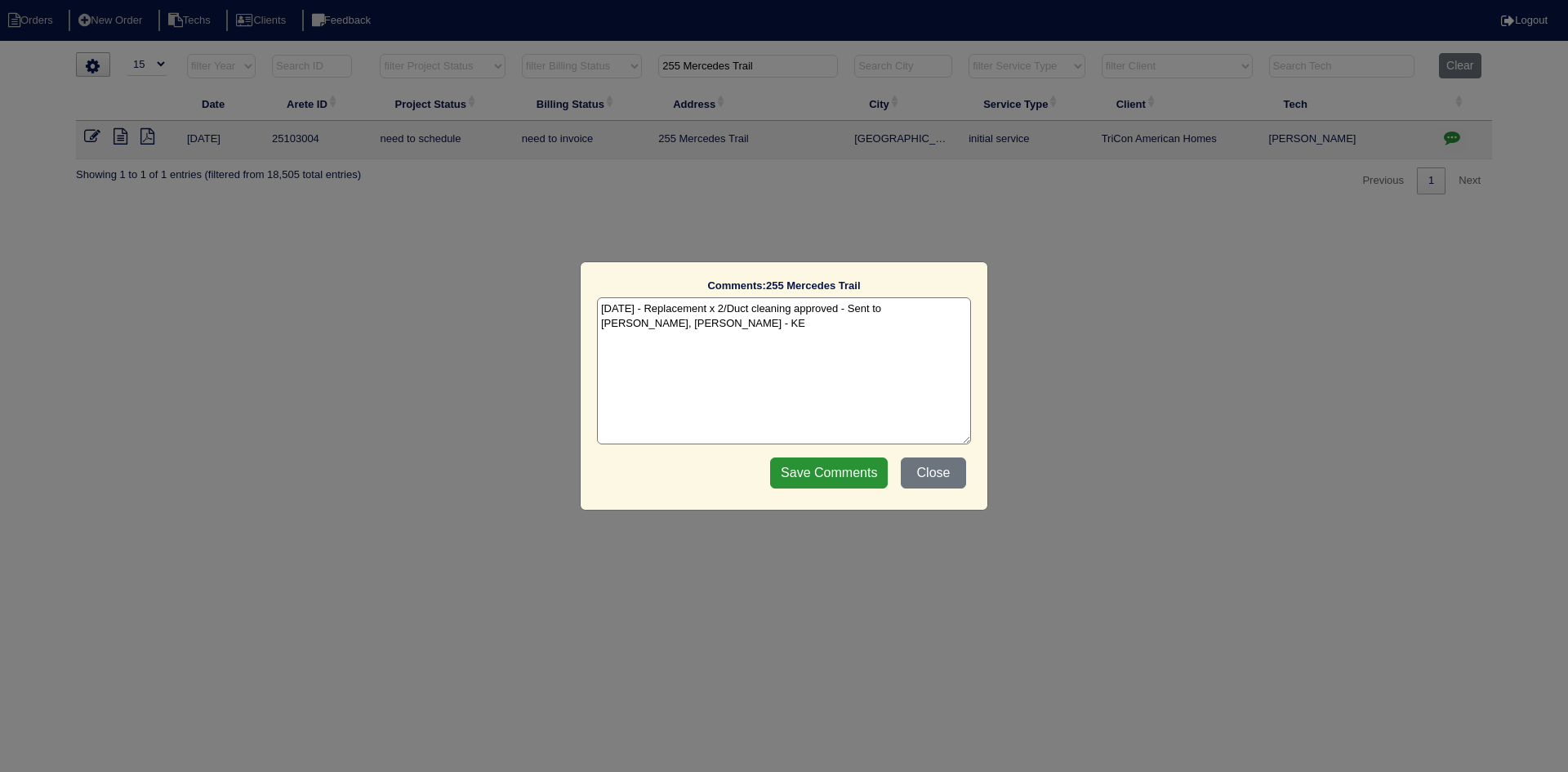
click at [673, 318] on textarea "8/19/25 - Replacement x 2/Duct cleaning approved - Sent to Dan, Payton, Reeca -…" at bounding box center [784, 371] width 374 height 147
paste textarea "Equipment ordered and pricing verified Sibi order number: TAH-AHG6W759 Order pl…"
click at [881, 343] on textarea "8/19/25 - Replacement x 2/Duct cleaning approved - Sent to Dan, Payton, Reeca -…" at bounding box center [784, 371] width 374 height 147
type textarea "8/19/25 - Replacement x 2/Duct cleaning approved - Sent to Dan, Payton, Reeca -…"
click at [808, 476] on input "Save Comments" at bounding box center [828, 473] width 117 height 31
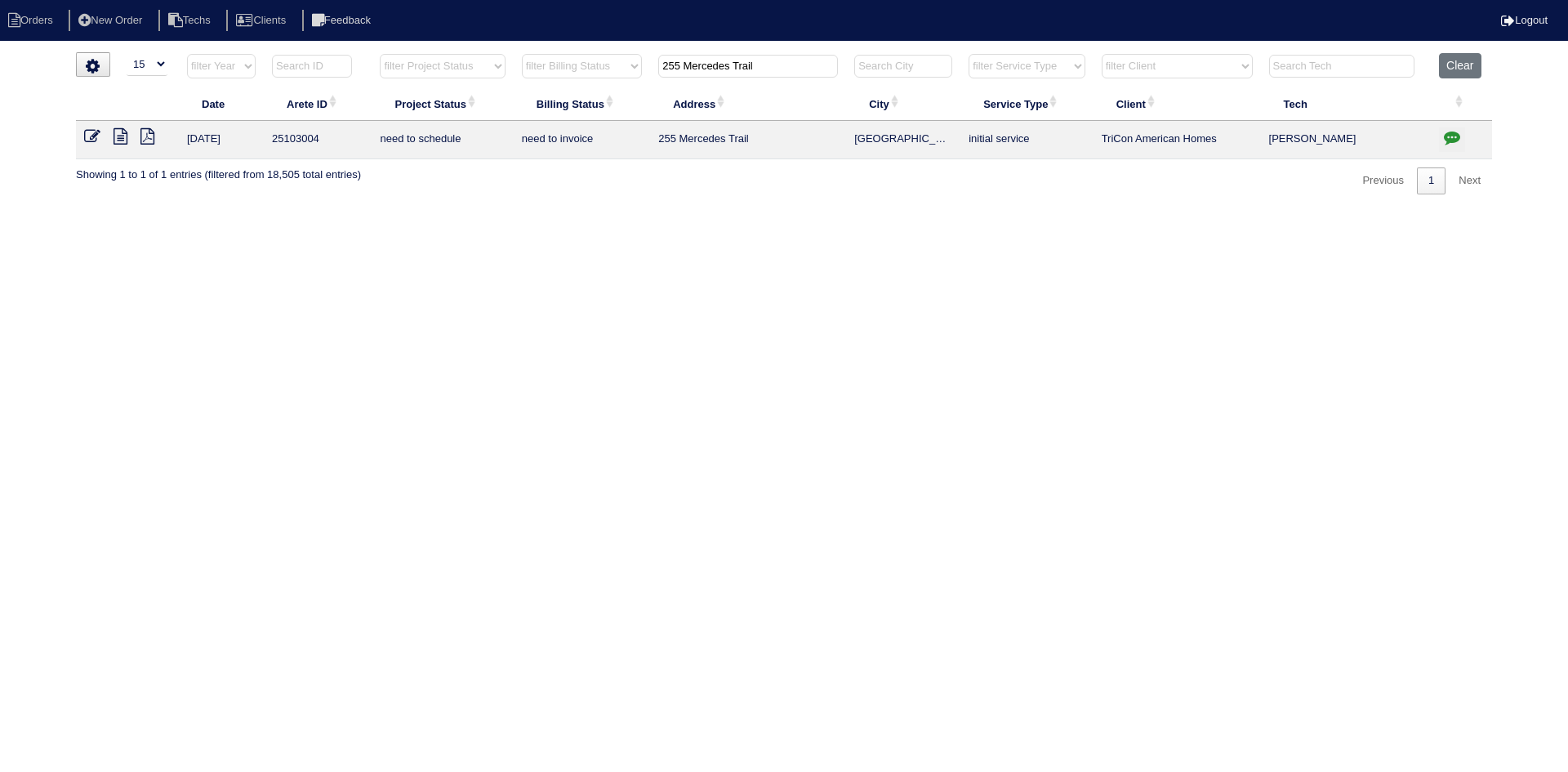
click at [681, 68] on input "255 Mercedes Trail" at bounding box center [748, 66] width 179 height 23
paste input "712 Gardenside Cir SE"
type input "712 Gardenside Cir SE"
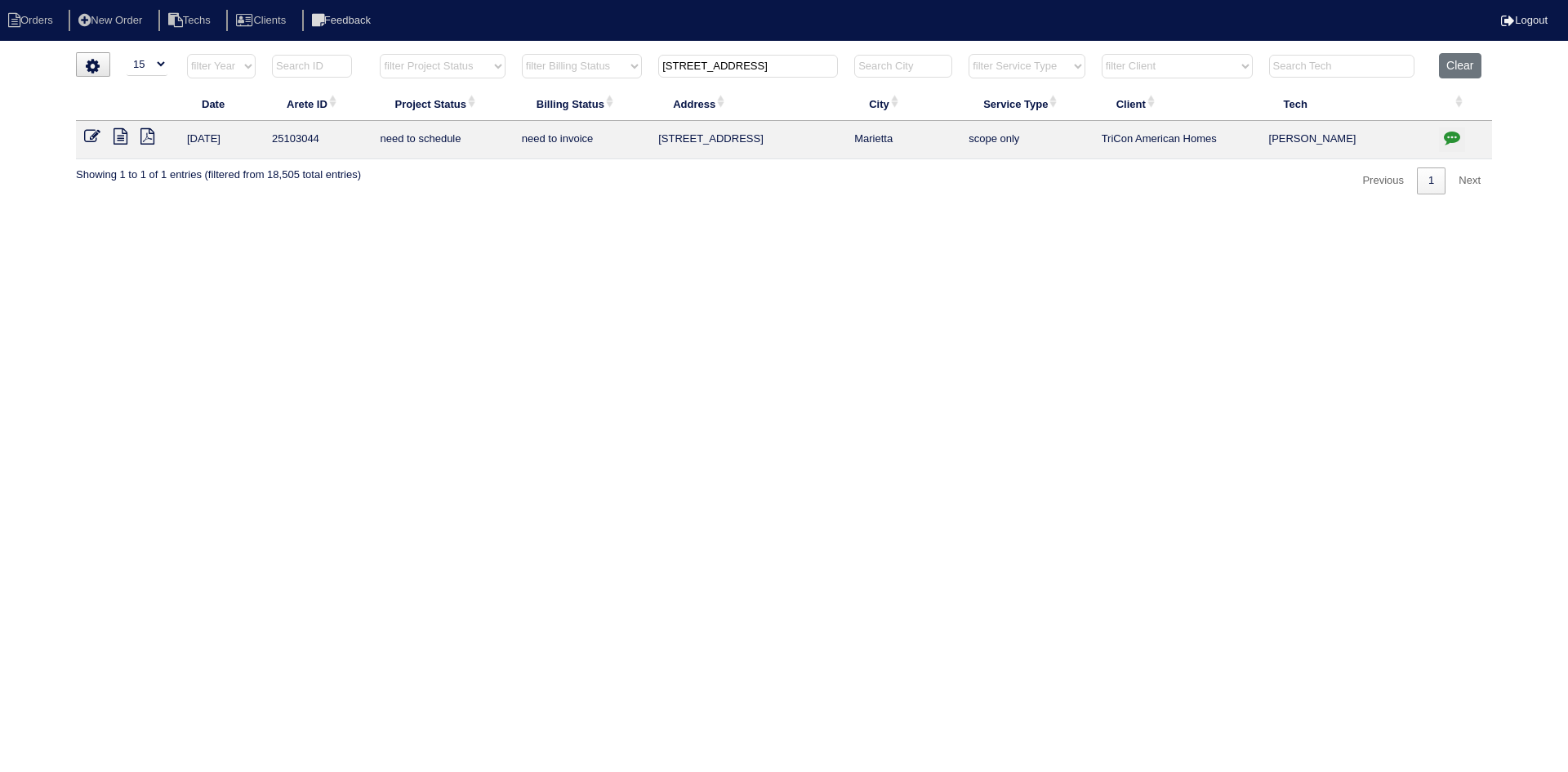
click at [120, 143] on icon at bounding box center [120, 136] width 13 height 16
click at [1447, 133] on icon "button" at bounding box center [1452, 137] width 16 height 16
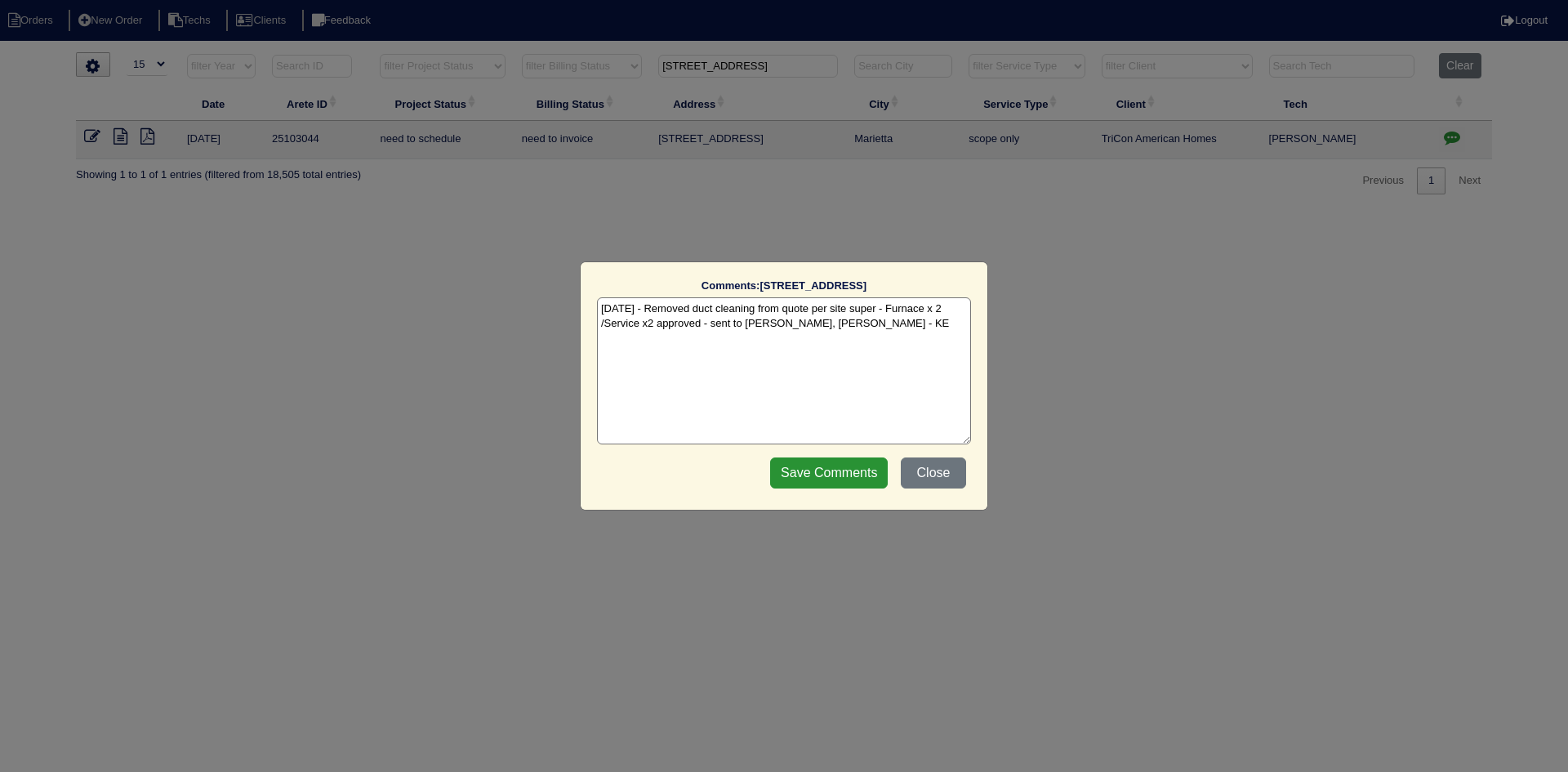
click at [883, 328] on textarea "8/22/25 - Removed duct cleaning from quote per site super - Furnace x 2 /Servic…" at bounding box center [784, 371] width 374 height 147
paste textarea "Equipment ordered - pricing verified Sibi order number: TAH-SKWGKQ9S Order plac…"
click at [846, 333] on textarea "8/22/25 - Removed duct cleaning from quote per site super - Furnace x 2 /Servic…" at bounding box center [784, 371] width 374 height 147
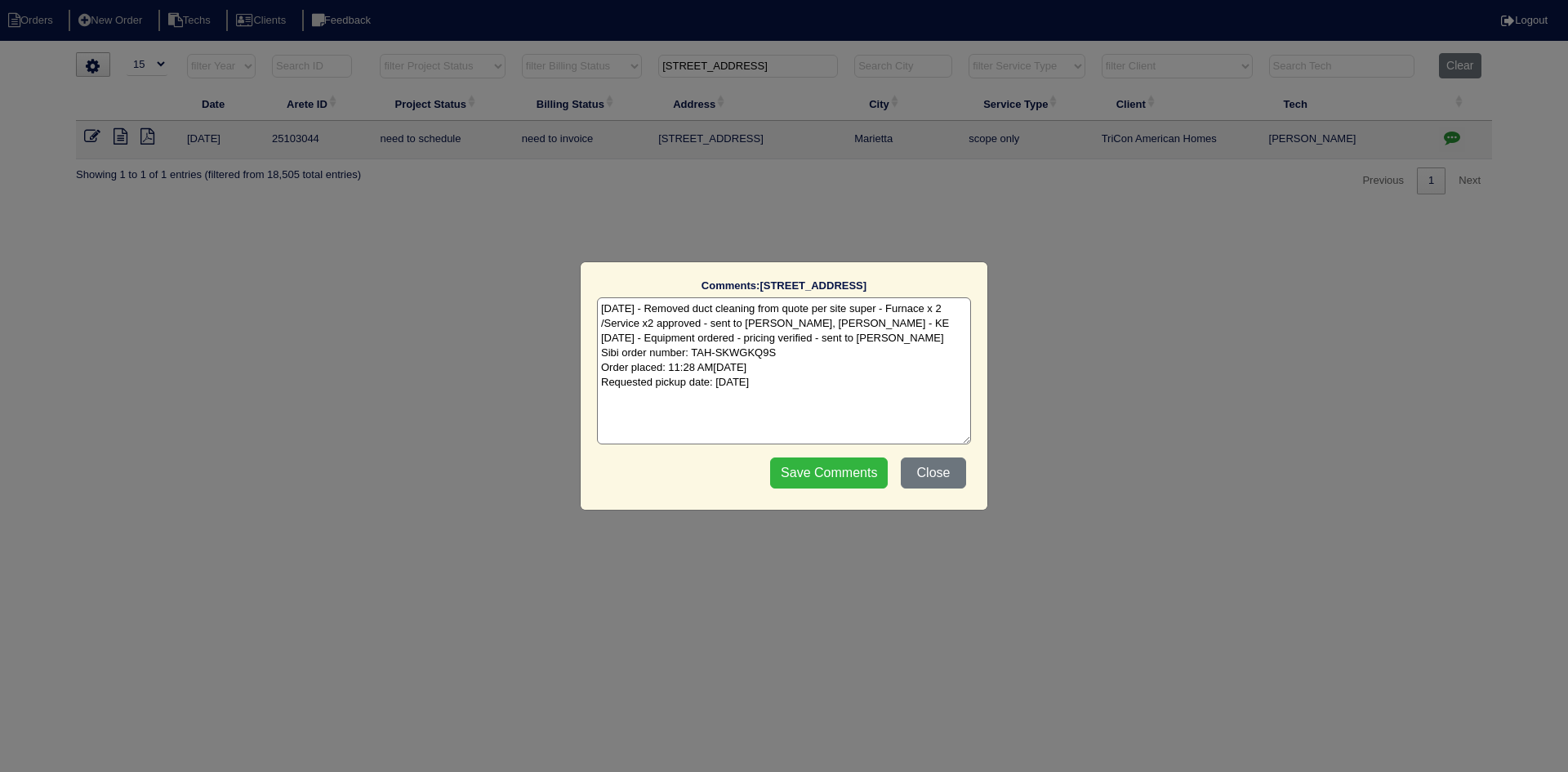
type textarea "8/22/25 - Removed duct cleaning from quote per site super - Furnace x 2 /Servic…"
click at [827, 473] on input "Save Comments" at bounding box center [828, 473] width 117 height 31
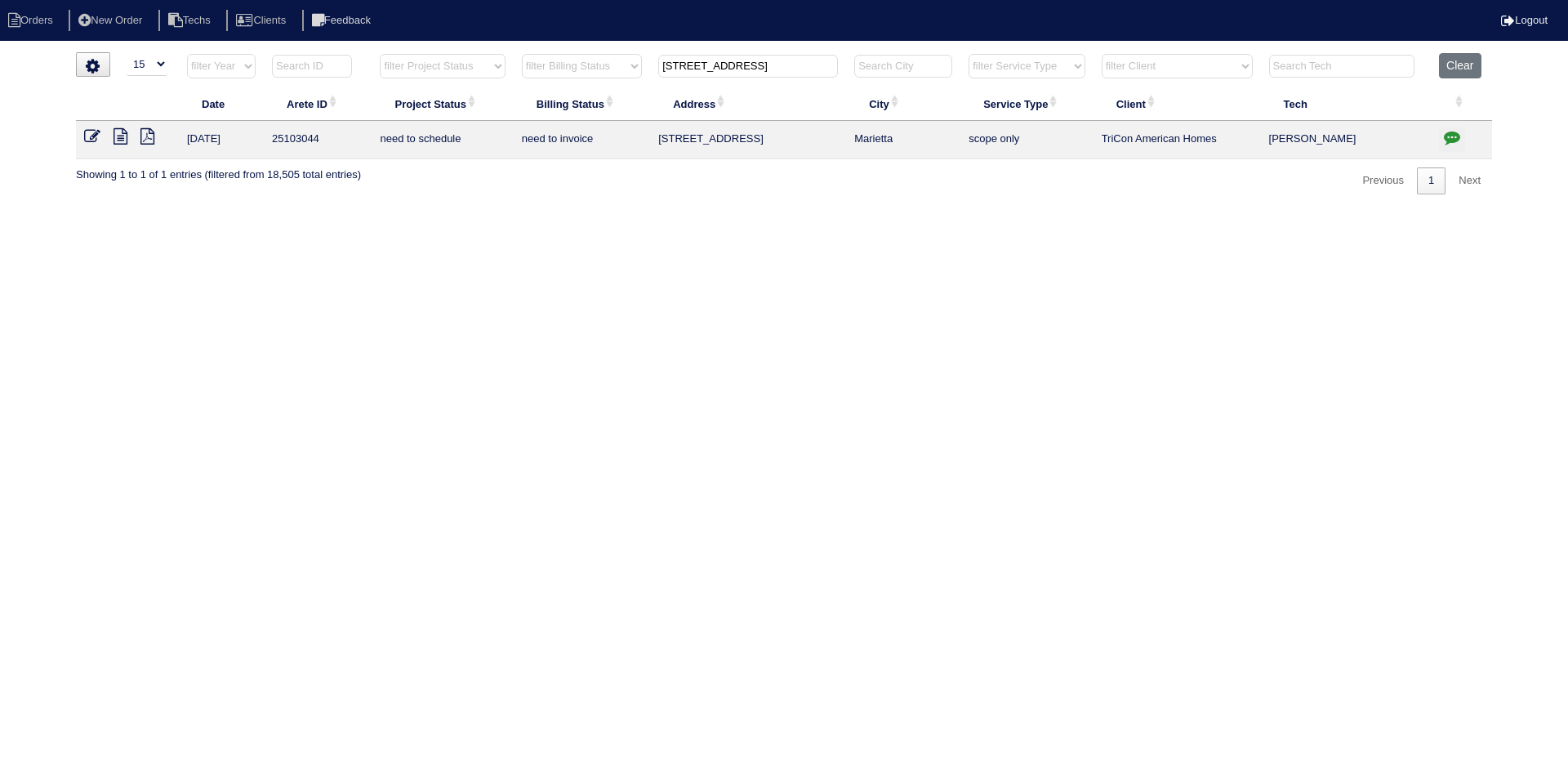
click at [731, 68] on input "712 Gardenside Cir SE" at bounding box center [748, 66] width 179 height 23
paste input "2790 Springs Ridge Cir"
type input "2790 Spring"
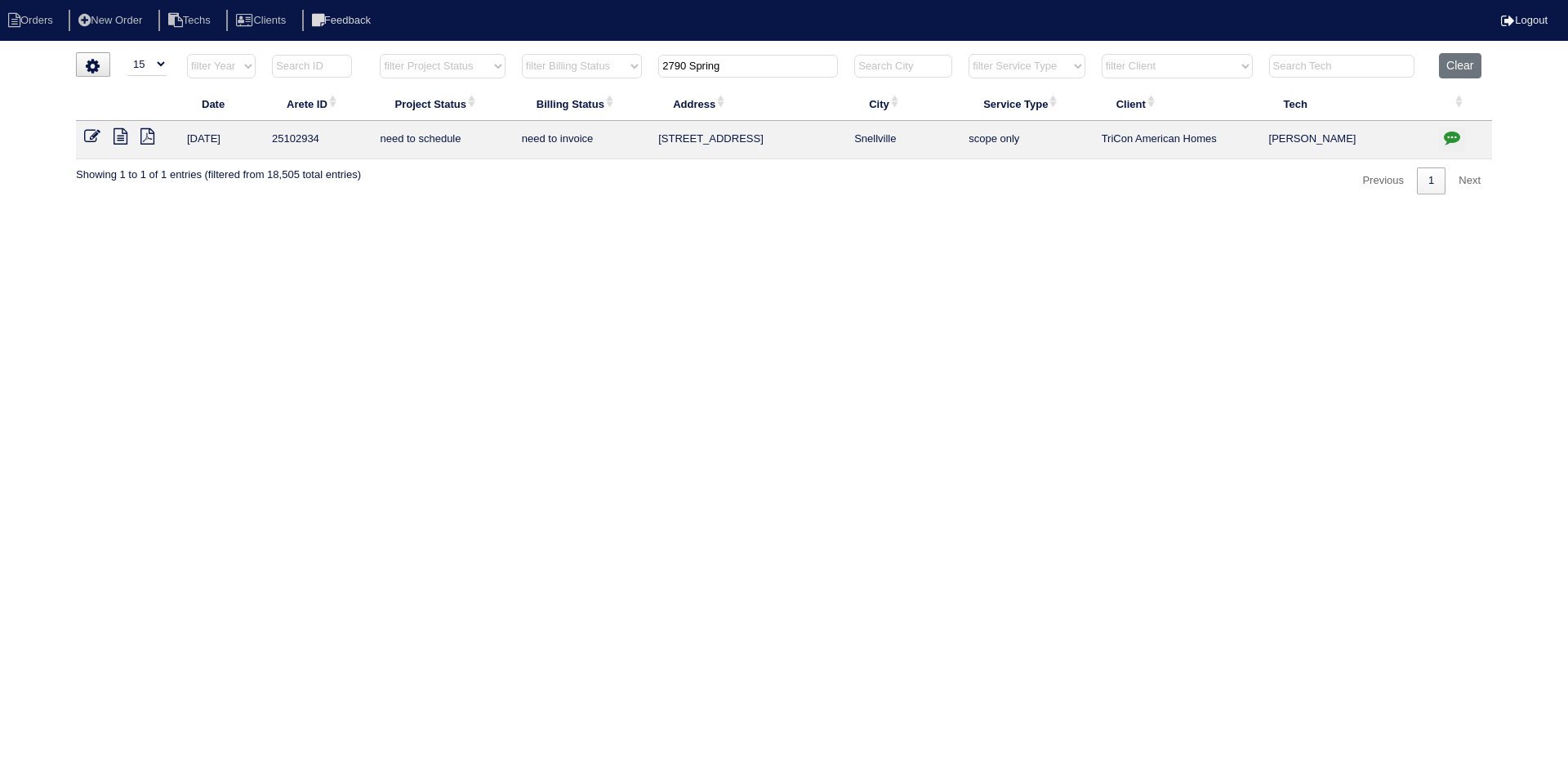
click at [117, 139] on icon at bounding box center [120, 136] width 13 height 16
click at [1451, 140] on icon "button" at bounding box center [1452, 137] width 16 height 16
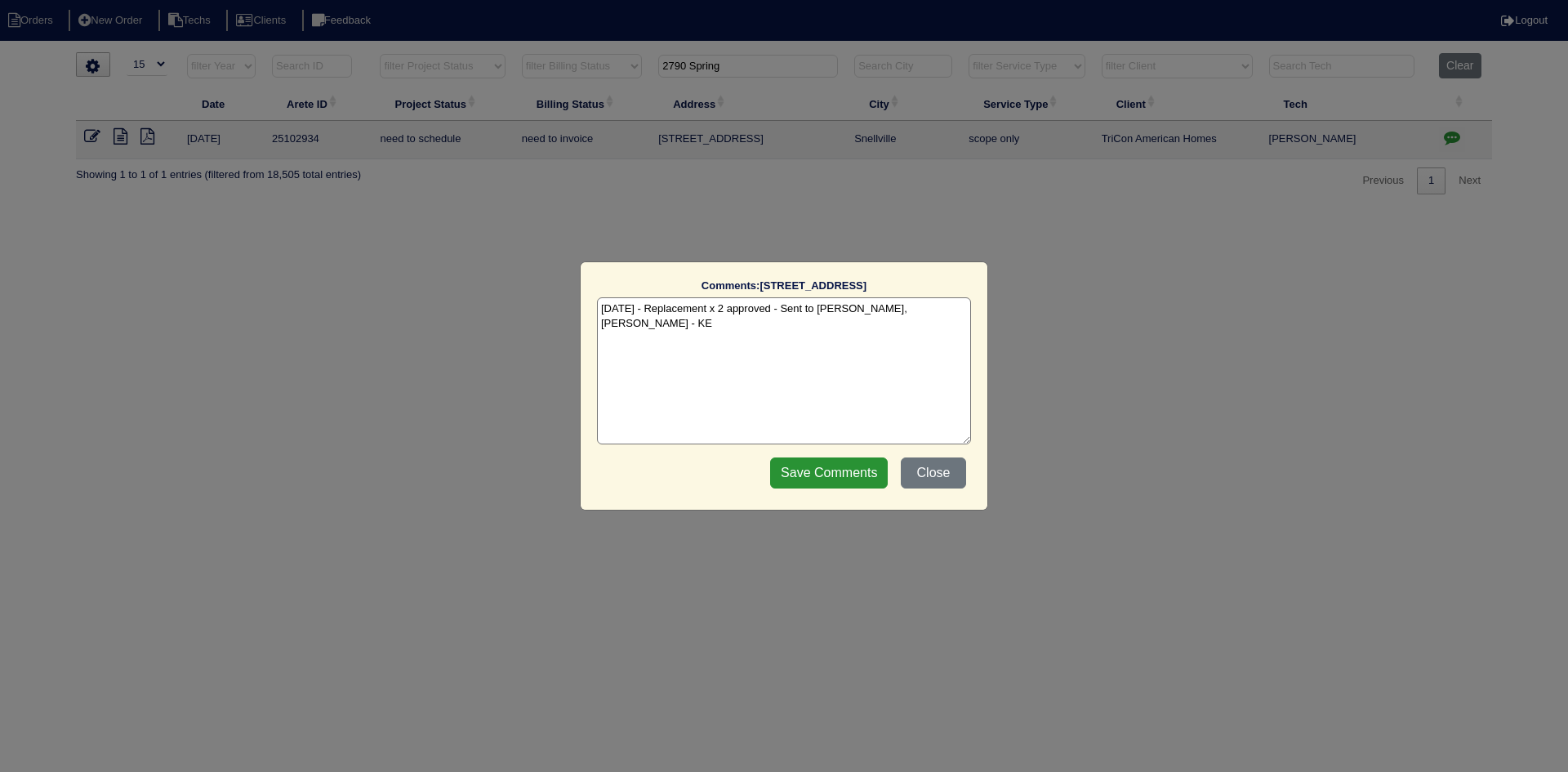
click at [953, 310] on textarea "8/15/25 - Replacement x 2 approved - Sent to Dan, Payton, Reeca - KE" at bounding box center [784, 371] width 374 height 147
paste textarea "Equipment ordered - pricing verified Sibi order number: TAH-ZRXZ2Q1V Order plac…"
click at [843, 321] on textarea "8/15/25 - Replacement x 2 approved - Sent to Dan, Payton, Reeca - KE 8/22/25 - …" at bounding box center [784, 371] width 374 height 147
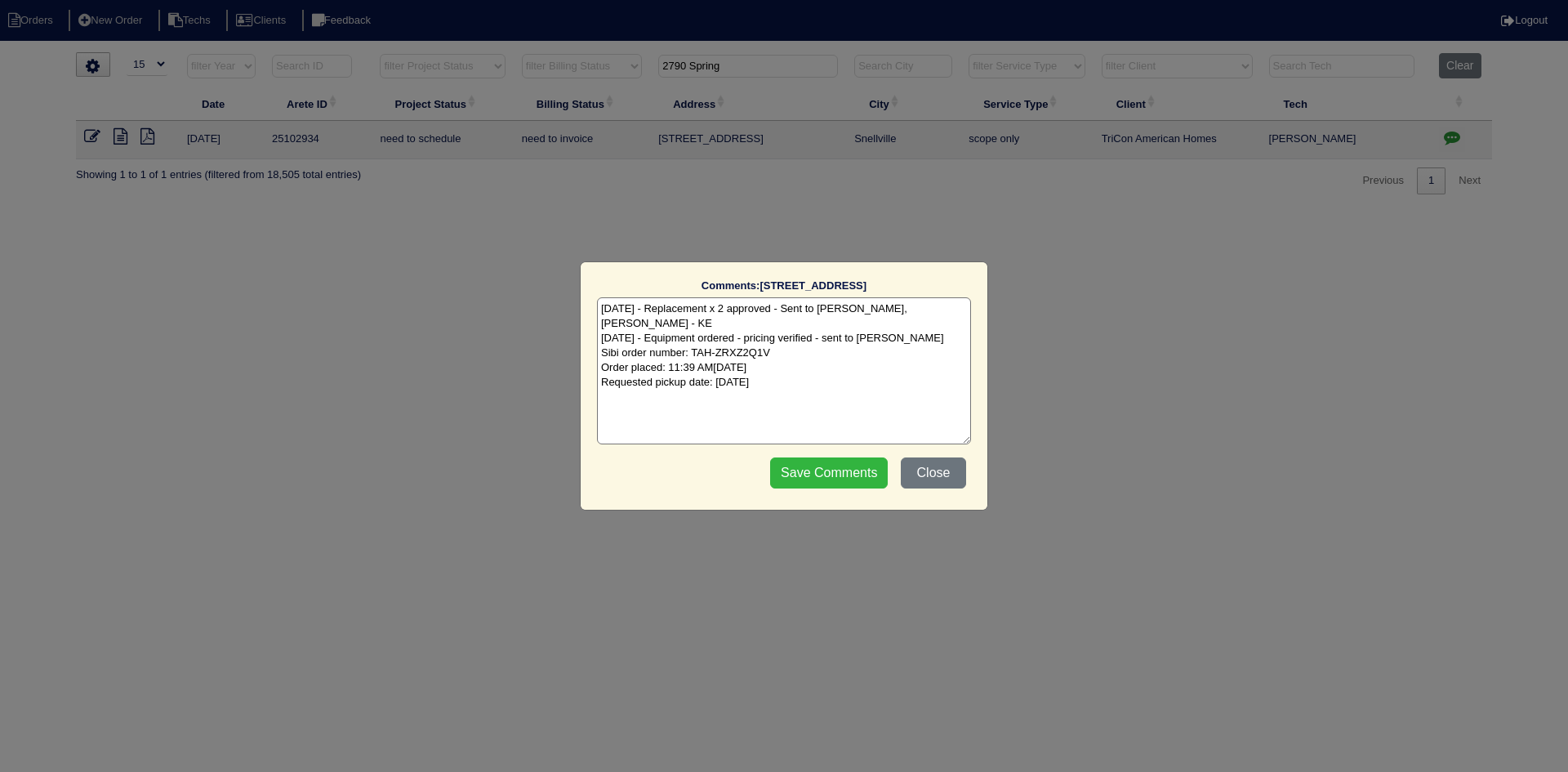
type textarea "8/15/25 - Replacement x 2 approved - Sent to Dan, Payton, Reeca - KE 8/22/25 - …"
click at [819, 471] on input "Save Comments" at bounding box center [828, 473] width 117 height 31
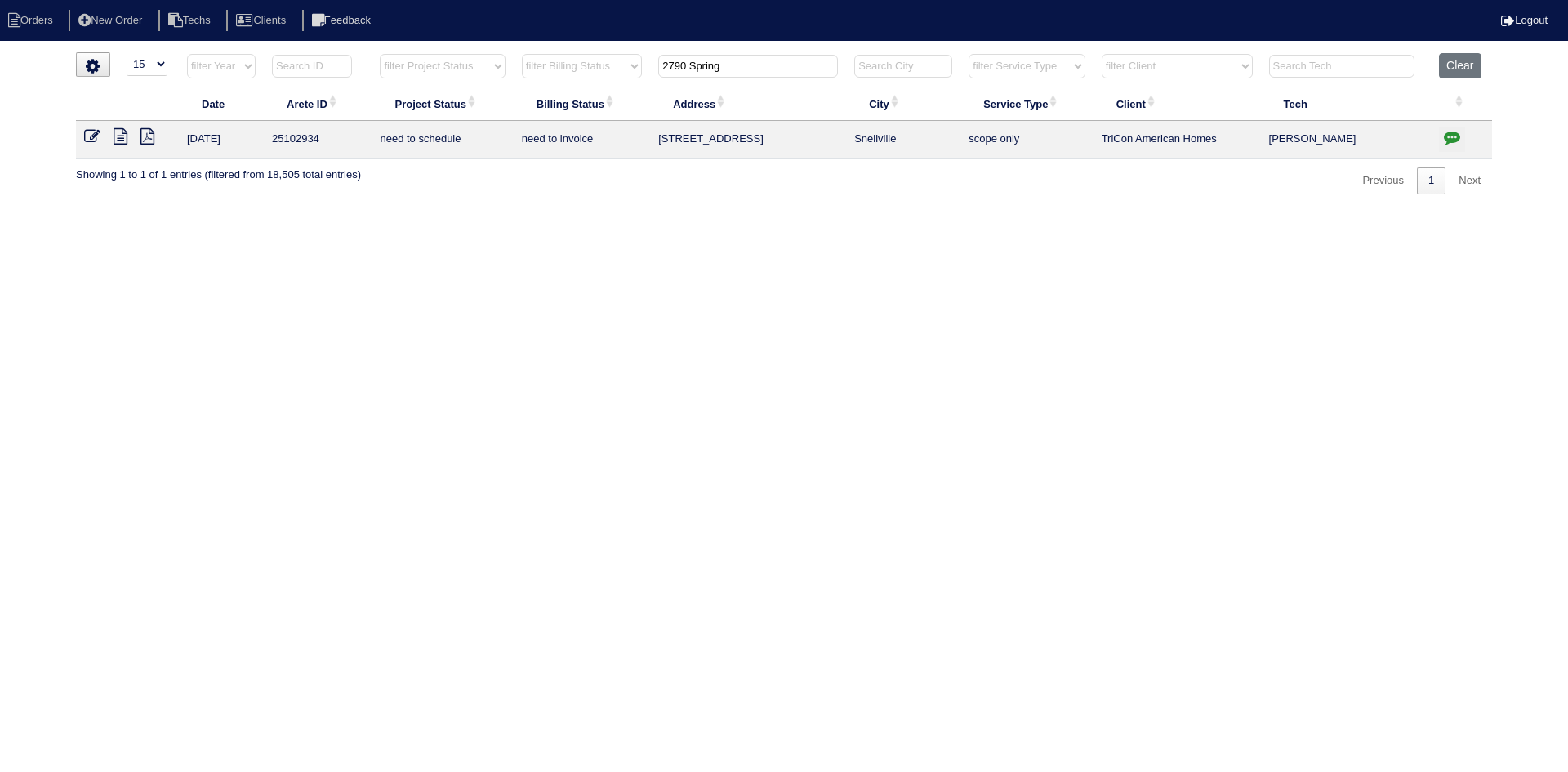
click at [697, 69] on input "2790 Spring" at bounding box center [748, 66] width 179 height 23
paste input "71 Kentucky Ave"
type input "71 Kentucky Ave"
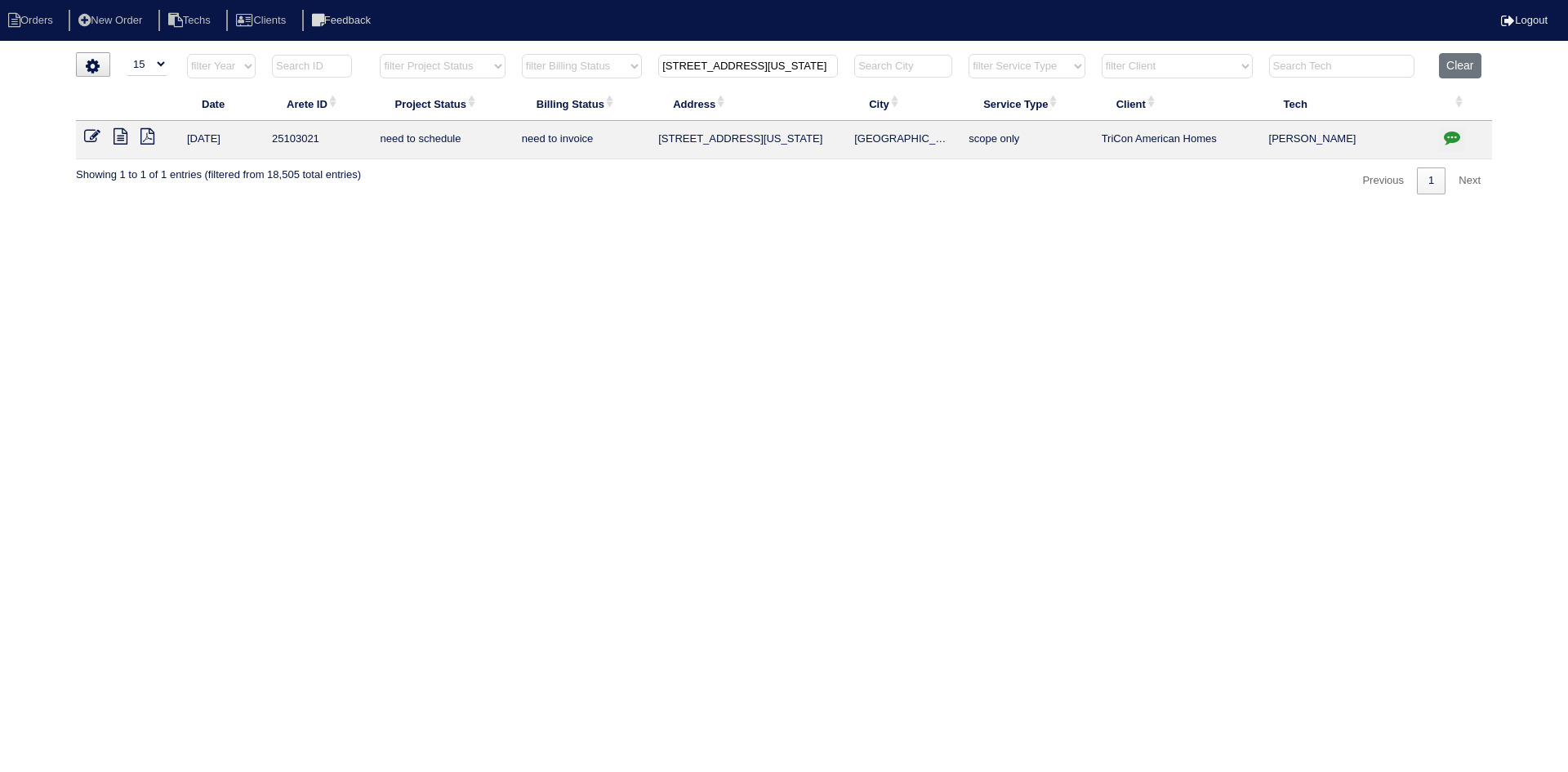
click at [115, 136] on icon at bounding box center [120, 136] width 13 height 16
click at [1451, 133] on icon "button" at bounding box center [1452, 137] width 16 height 16
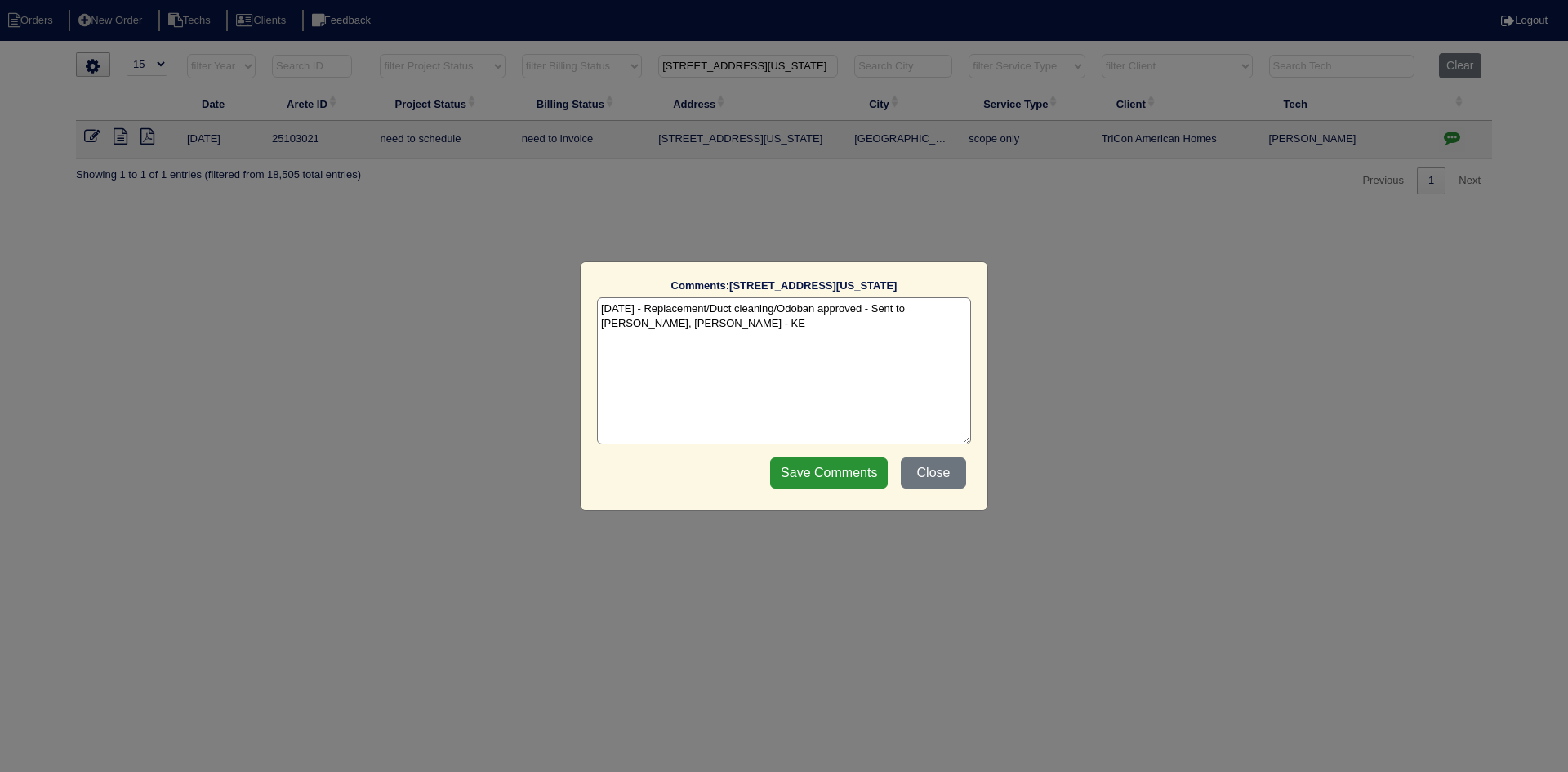
click at [741, 320] on textarea "8/20/25 - Replacement/Duct cleaning/Odoban approved - Sent to Dan, Payton, Reec…" at bounding box center [784, 371] width 374 height 147
paste textarea "Equipment ordered - pricing verified Sibi order number: TAH-UQQ50NRR Order plac…"
click at [833, 335] on textarea "8/20/25 - Replacement/Duct cleaning/Odoban approved - Sent to Dan, Payton, Reec…" at bounding box center [784, 371] width 374 height 147
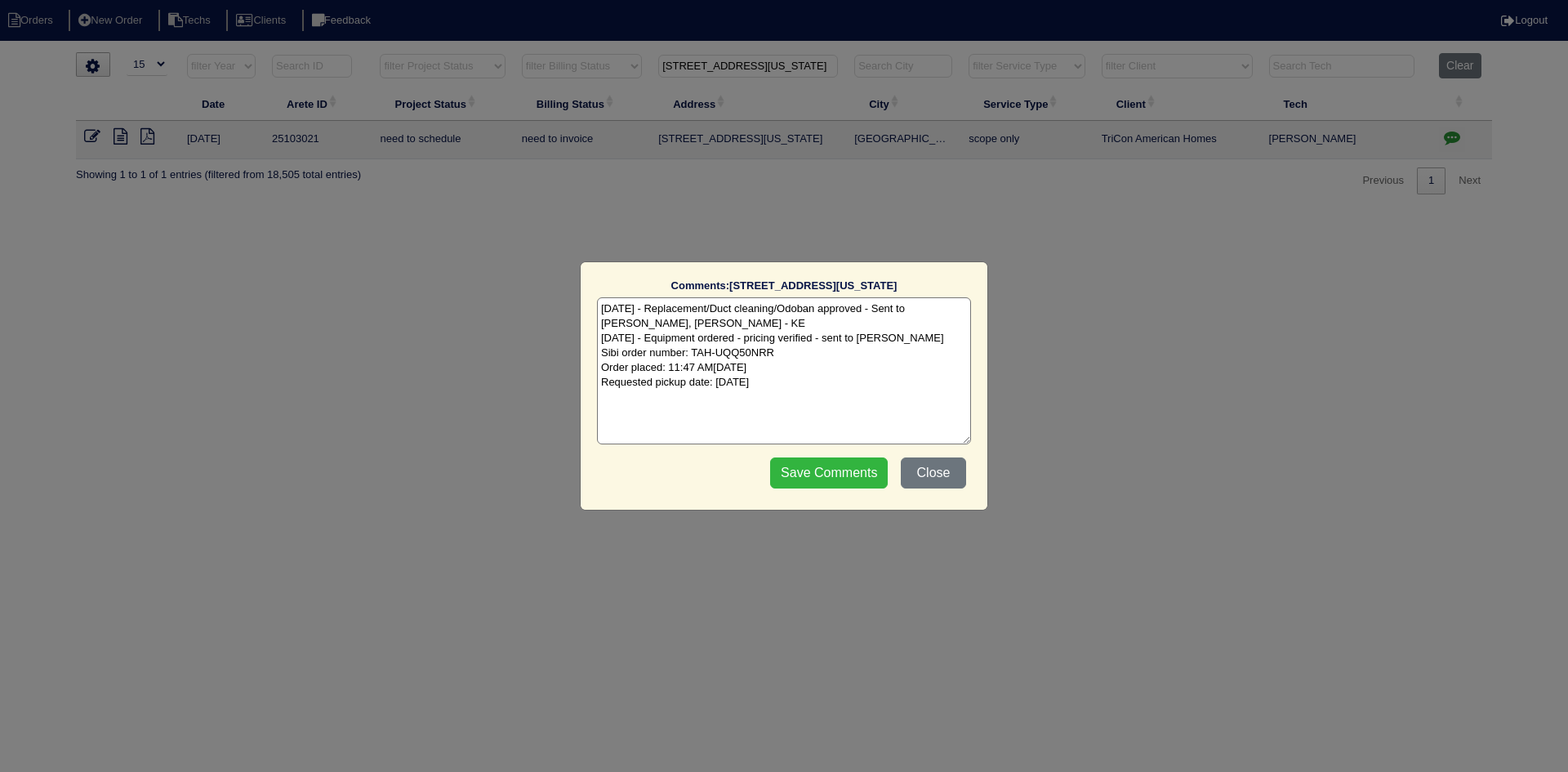
type textarea "8/20/25 - Replacement/Duct cleaning/Odoban approved - Sent to Dan, Payton, Reec…"
click at [827, 475] on input "Save Comments" at bounding box center [828, 473] width 117 height 31
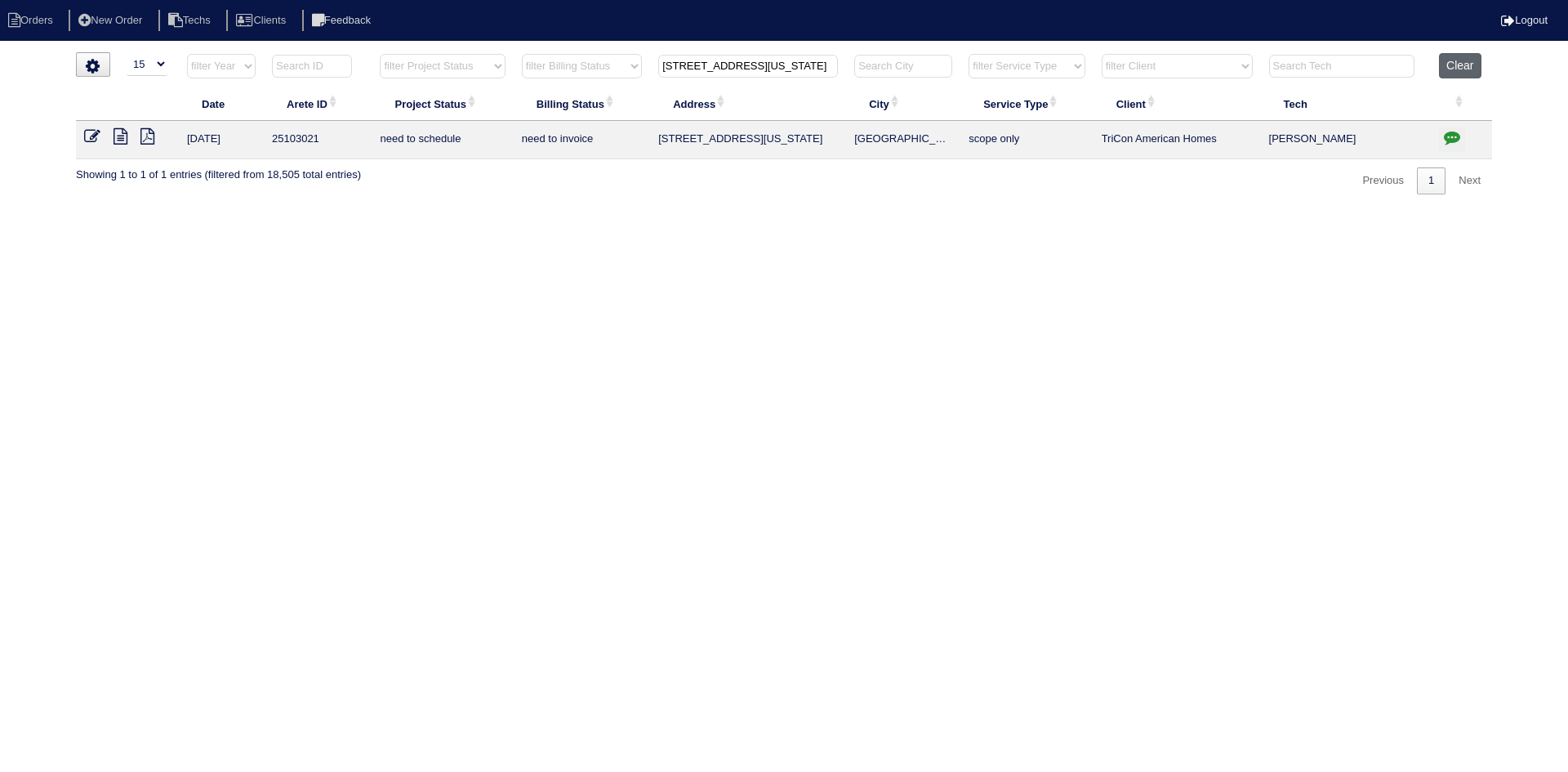
click at [1470, 59] on button "Clear" at bounding box center [1460, 65] width 41 height 25
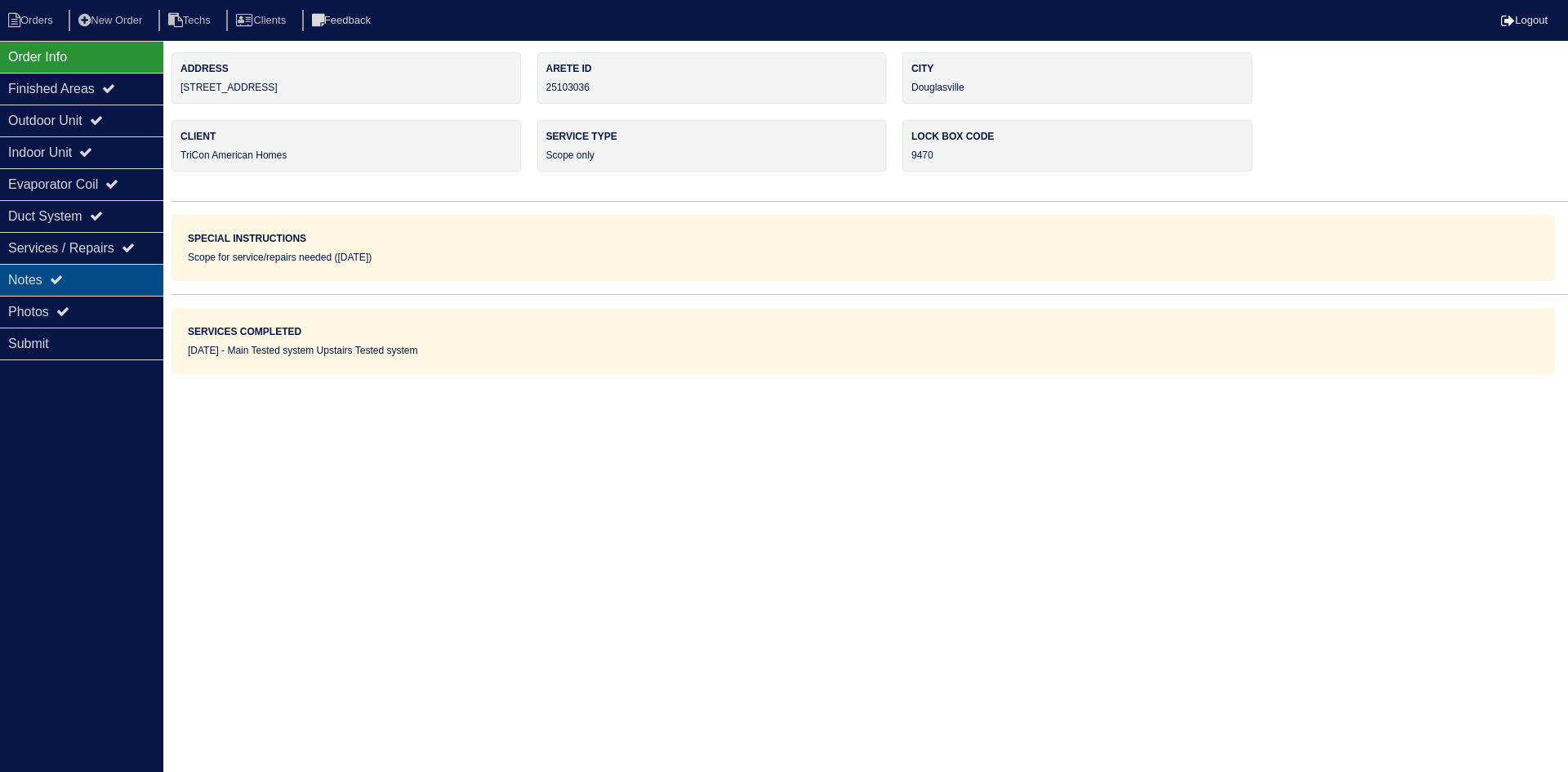
click at [58, 280] on icon at bounding box center [56, 279] width 13 height 13
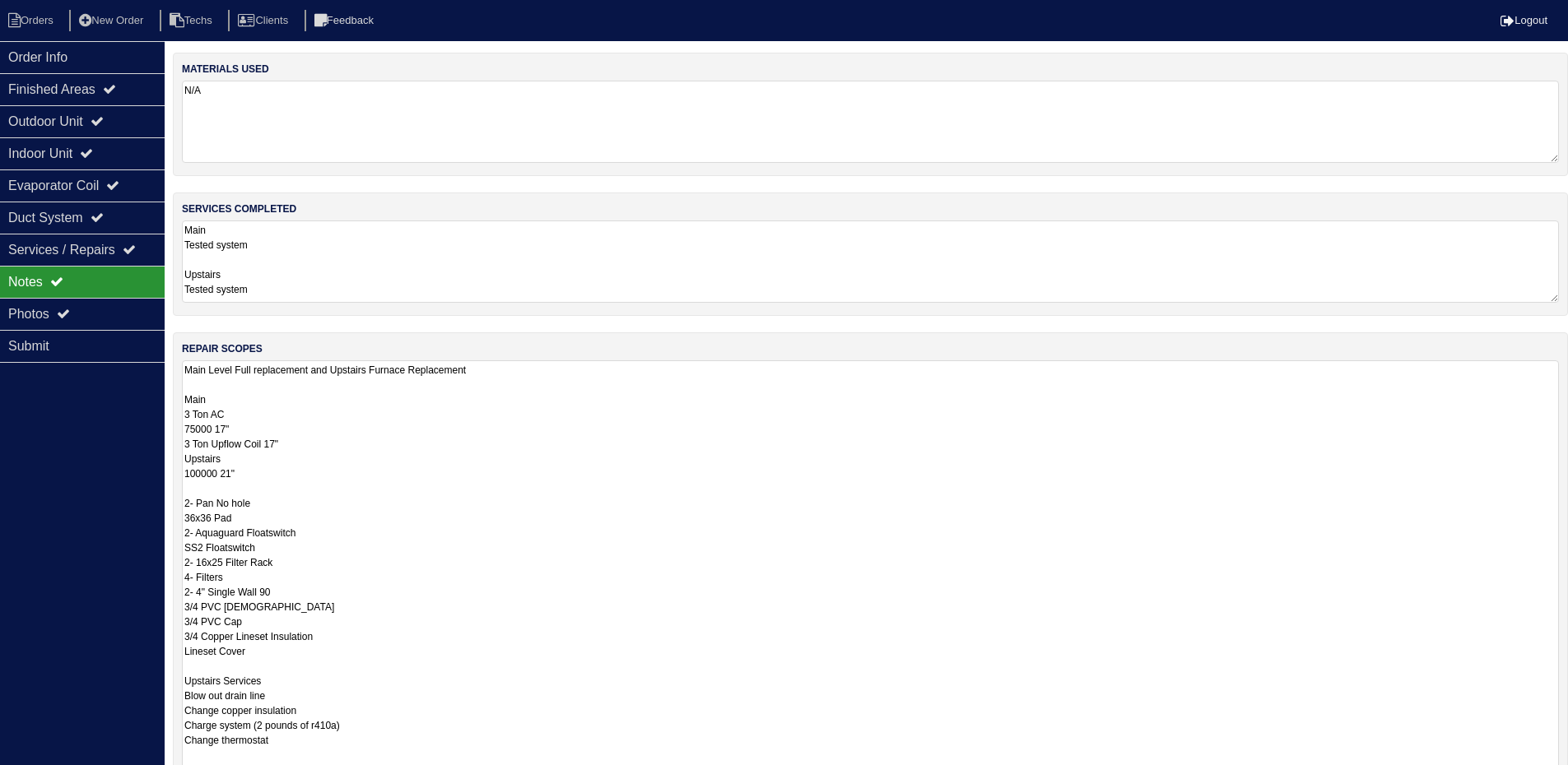
drag, startPoint x: 1568, startPoint y: 438, endPoint x: 1580, endPoint y: 816, distance: 378.2
click at [1568, 777] on html "Orders New Order Techs Clients Feedback Logout Orders New Order Users Clients M…" at bounding box center [784, 495] width 1568 height 991
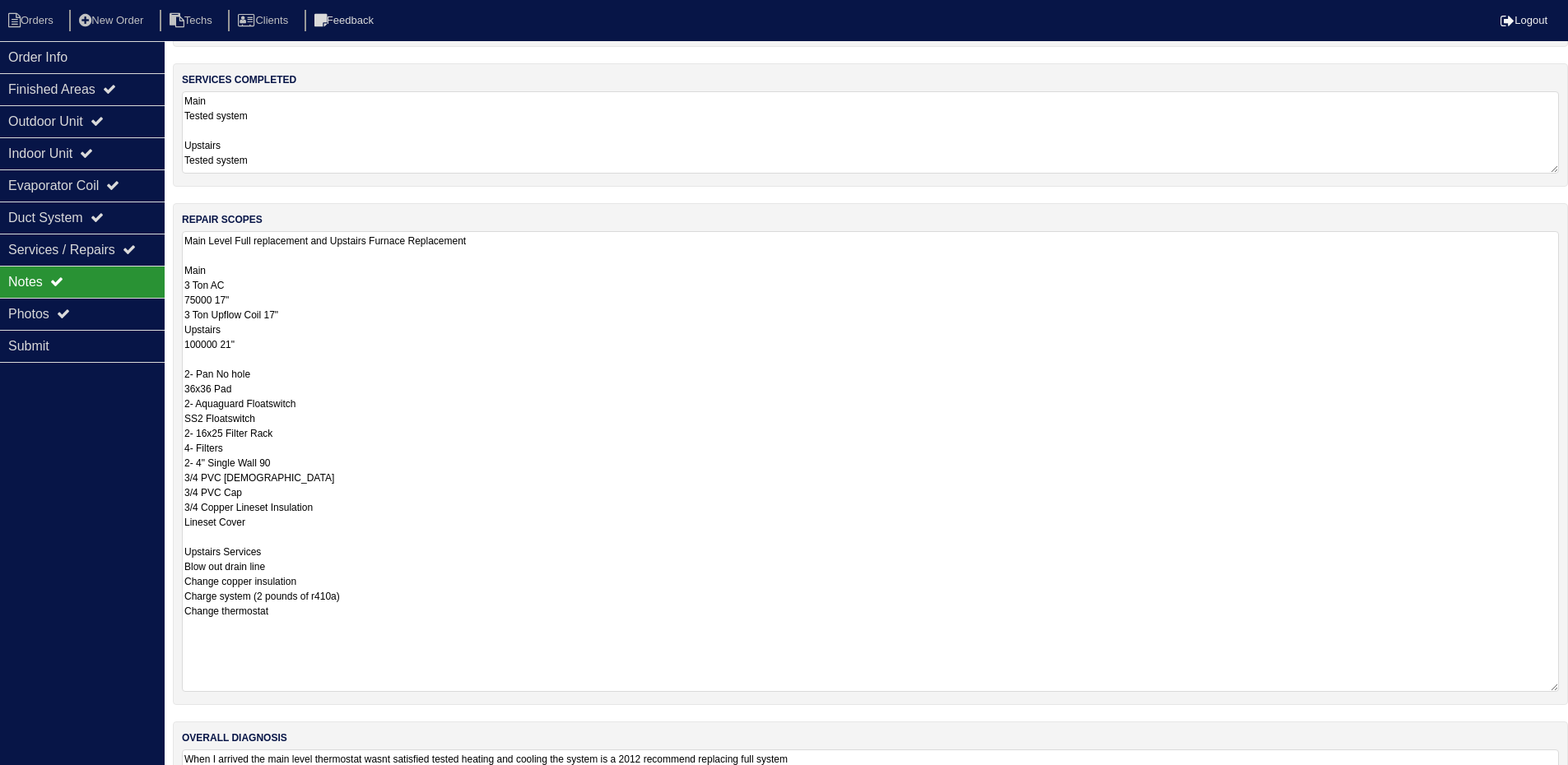
scroll to position [164, 0]
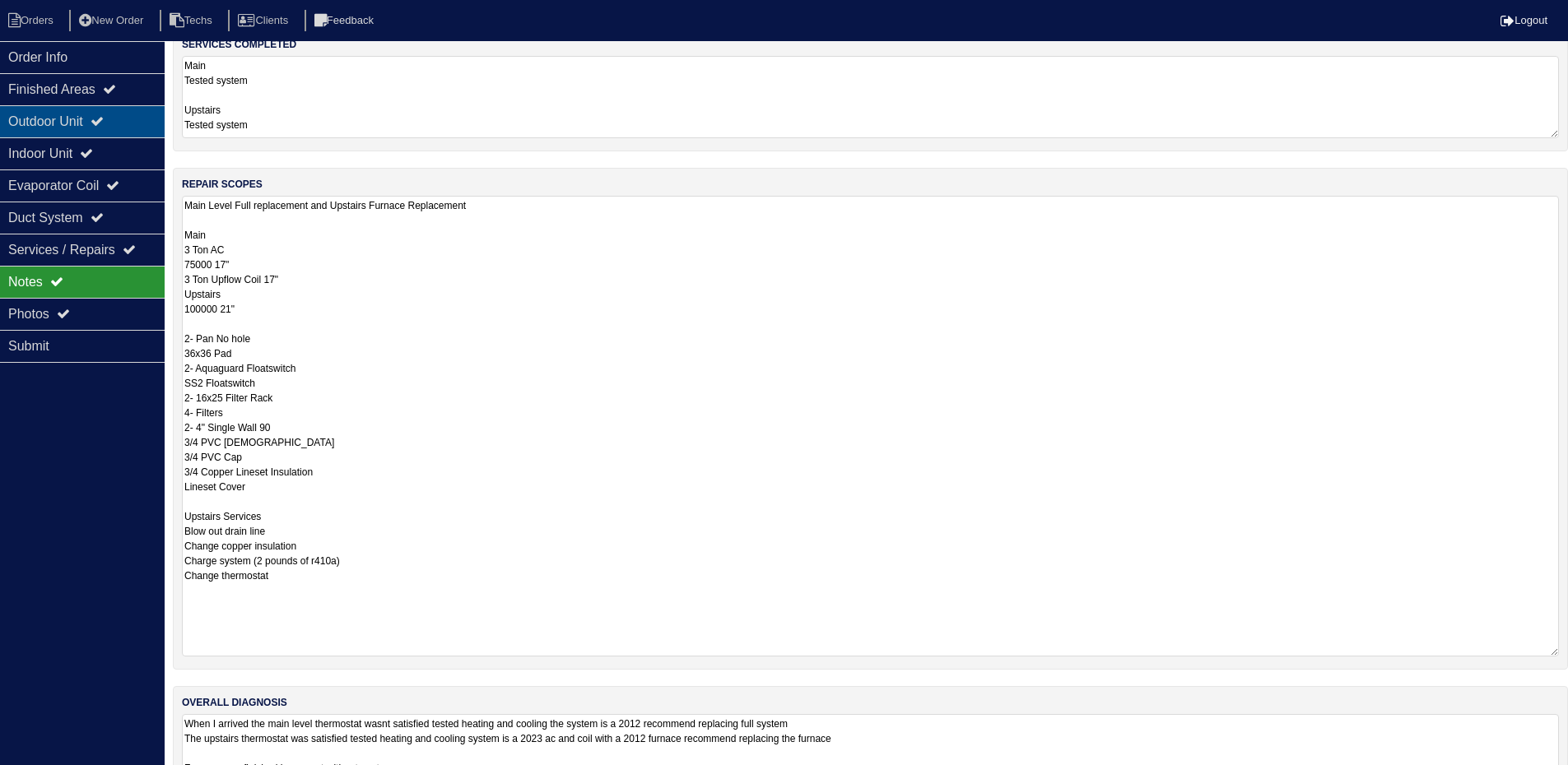
click at [99, 125] on div "Outdoor Unit" at bounding box center [82, 122] width 164 height 33
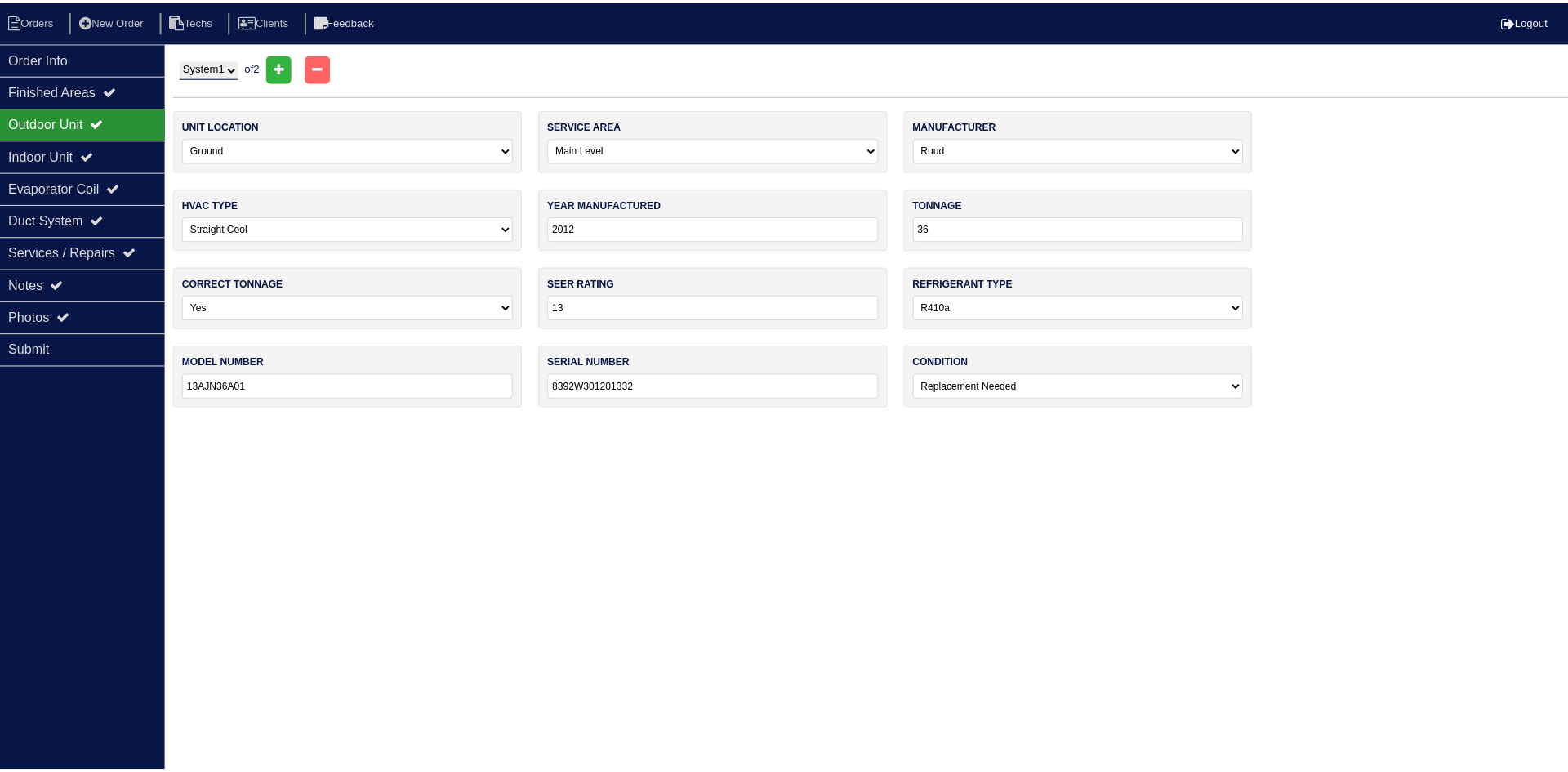
scroll to position [0, 0]
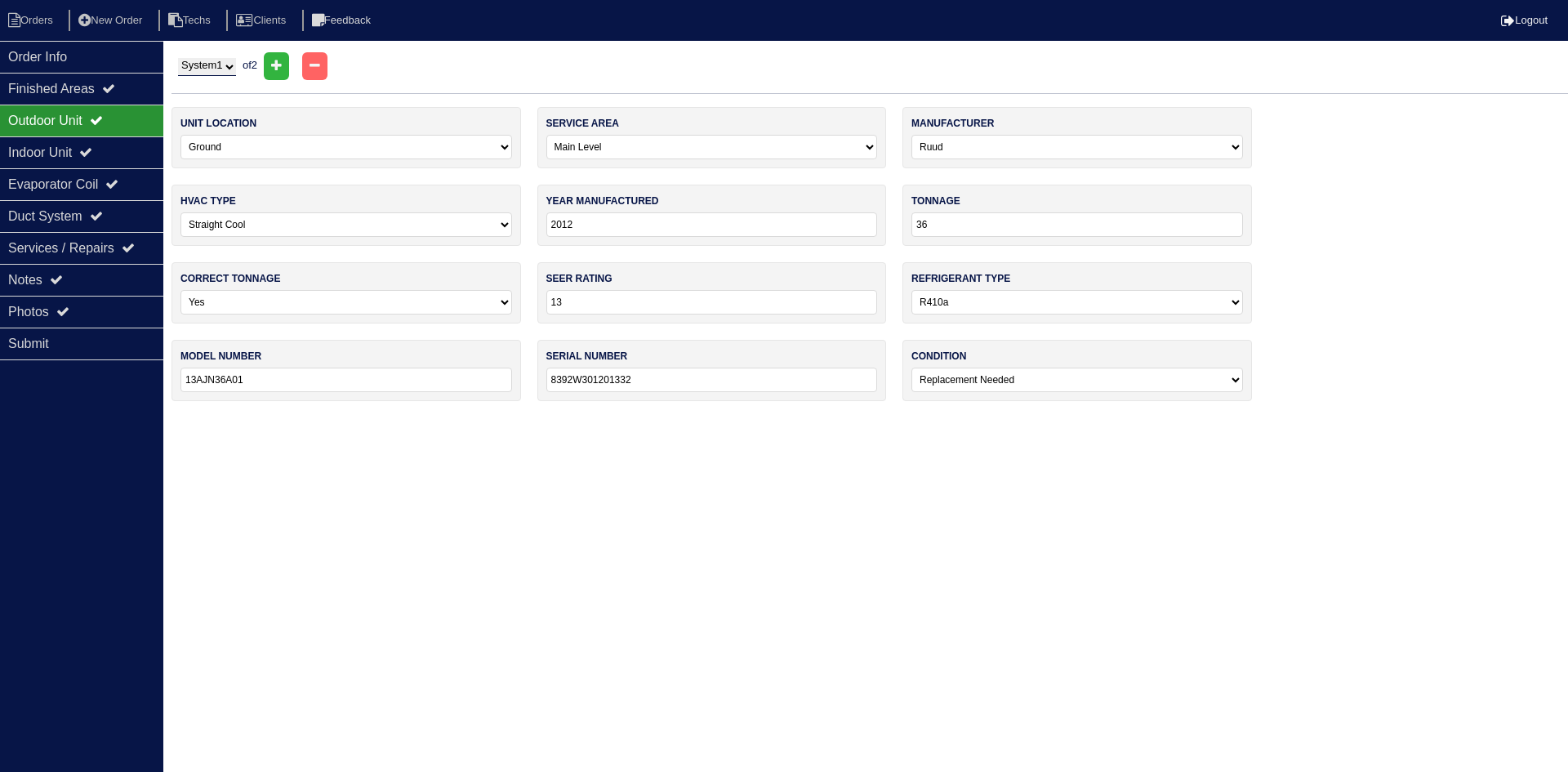
drag, startPoint x: 217, startPoint y: 64, endPoint x: 222, endPoint y: 74, distance: 11.2
click at [217, 64] on select "System 1 System 2" at bounding box center [207, 67] width 58 height 18
select select "2"
click at [178, 58] on select "System 1 System 2" at bounding box center [207, 67] width 58 height 18
select select "1"
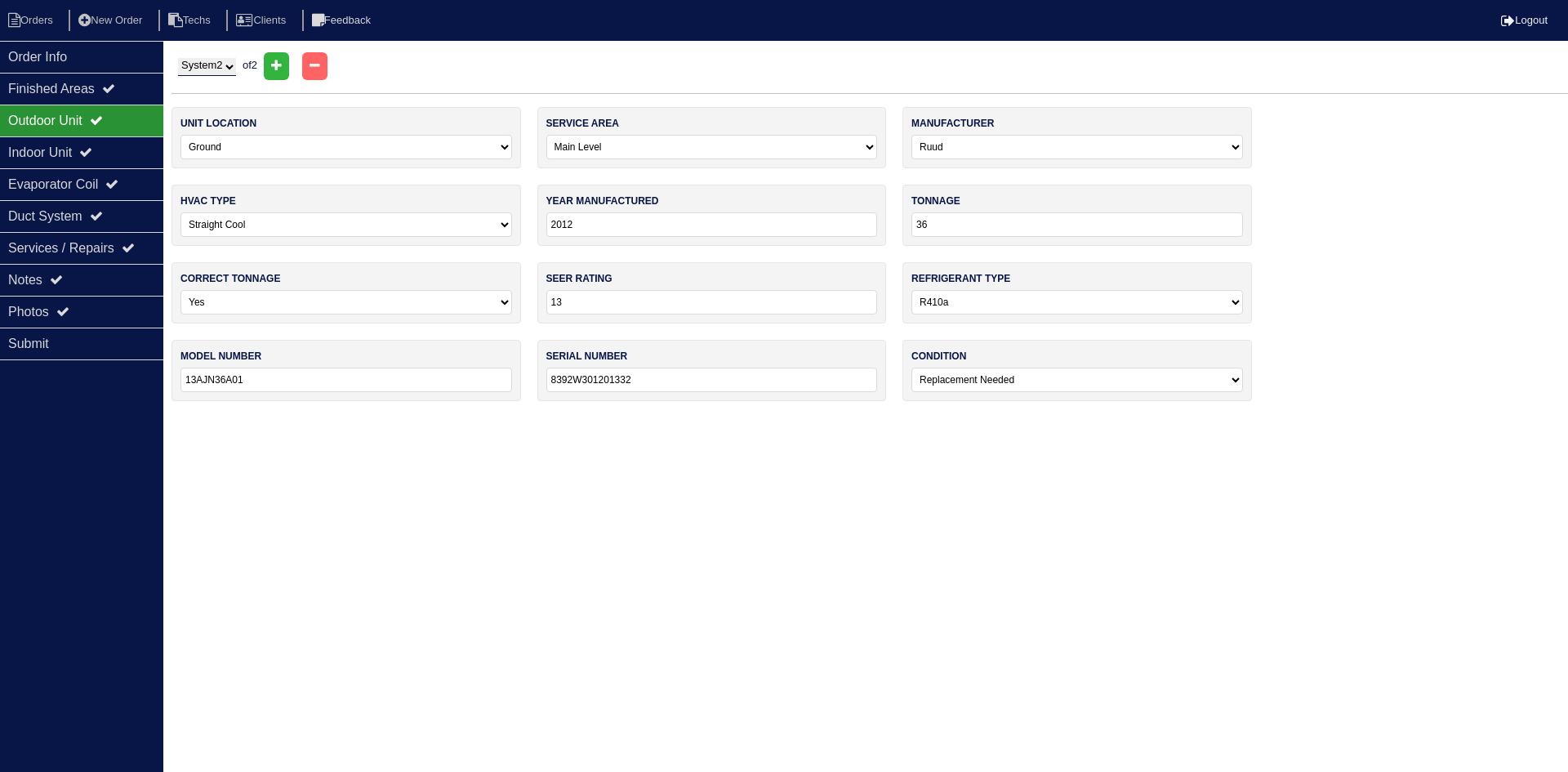
select select "[PERSON_NAME]"
select select "0"
click at [71, 145] on div "Indoor Unit" at bounding box center [82, 152] width 163 height 32
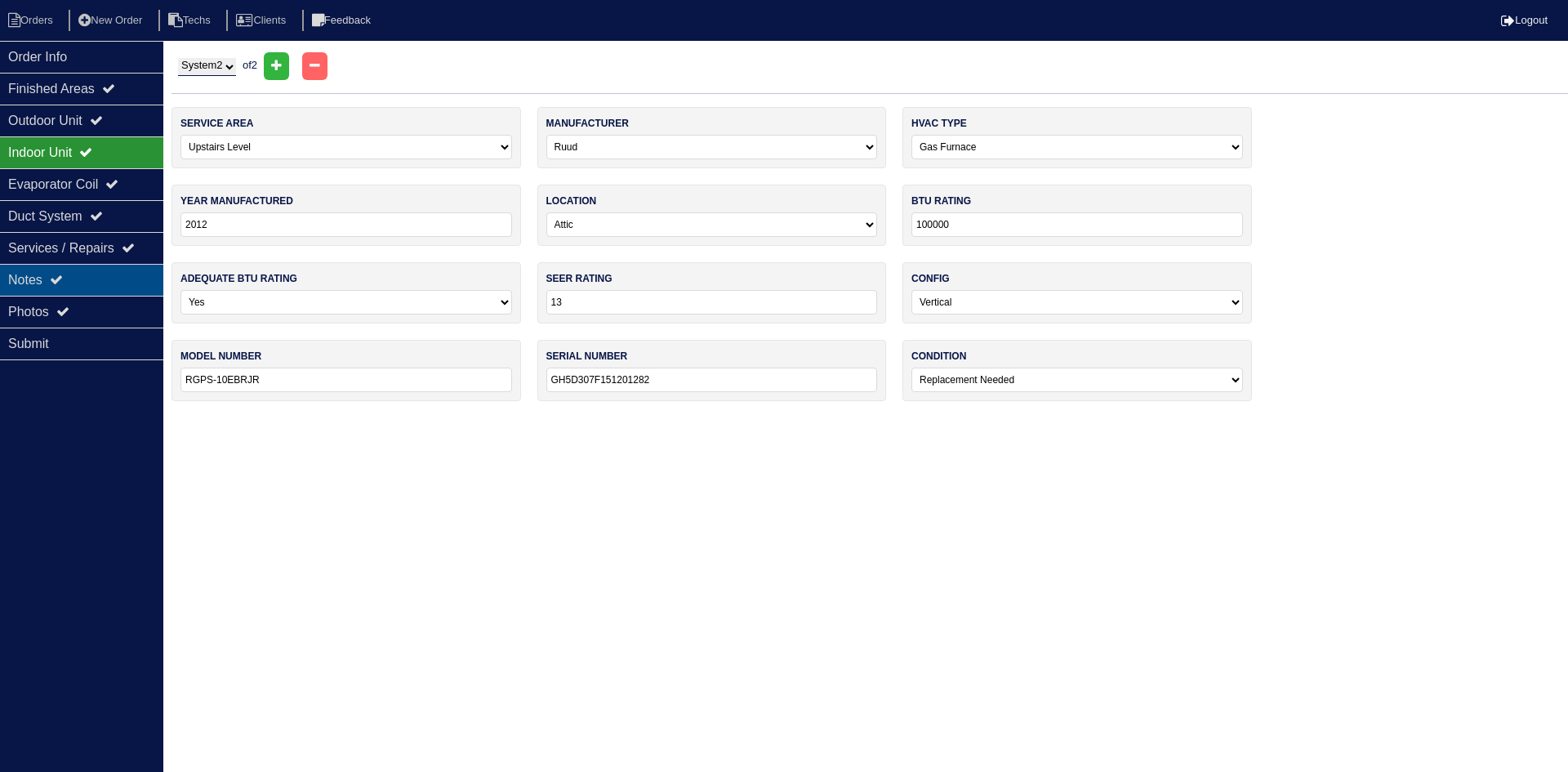
click at [58, 276] on icon at bounding box center [56, 279] width 13 height 13
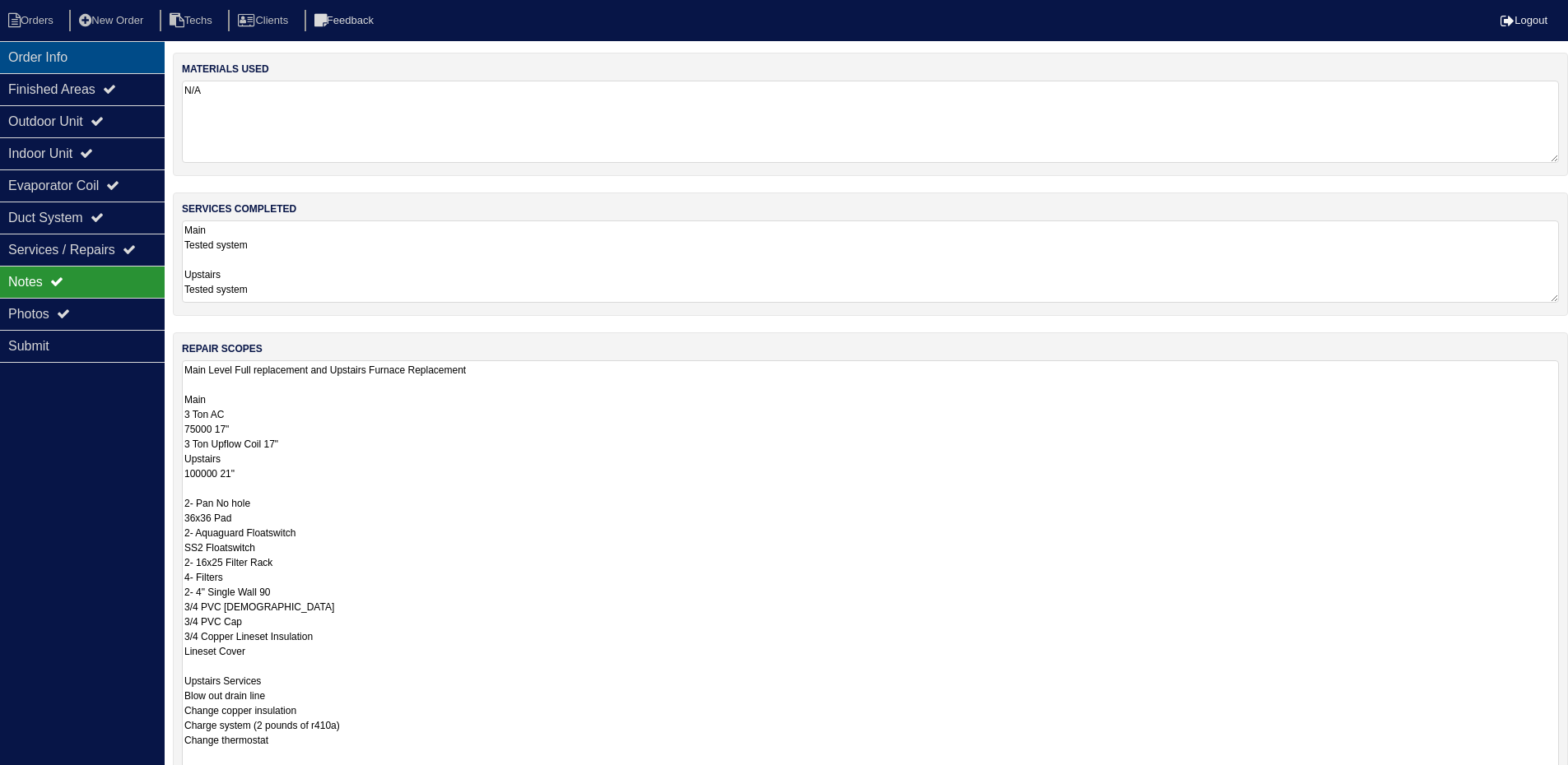
click at [133, 51] on div "Order Info" at bounding box center [82, 58] width 164 height 33
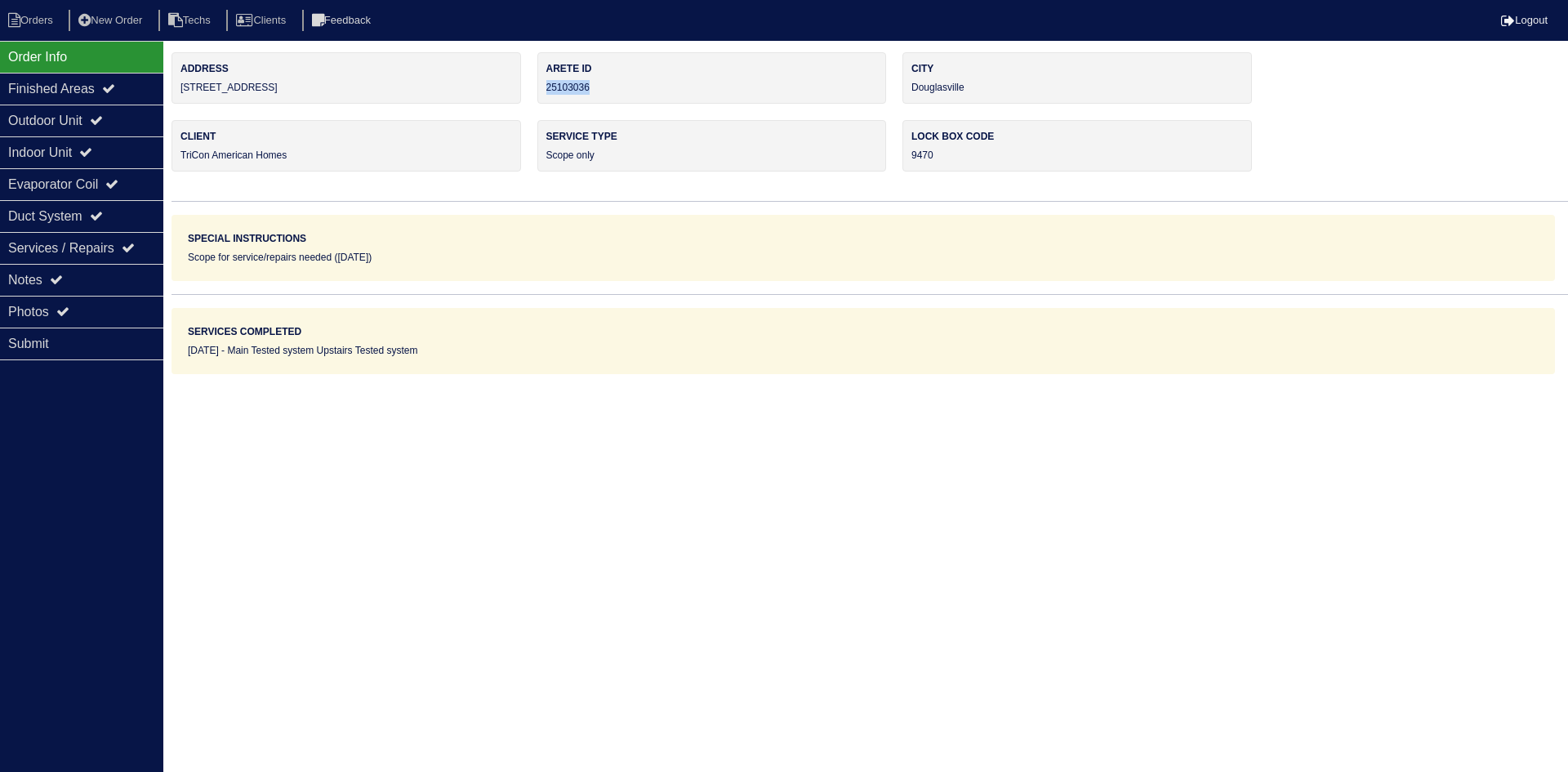
drag, startPoint x: 597, startPoint y: 85, endPoint x: 543, endPoint y: 89, distance: 54.1
click at [545, 92] on div "Arete ID 25103036" at bounding box center [712, 77] width 350 height 51
copy div "25103036"
click at [63, 278] on icon at bounding box center [56, 279] width 13 height 13
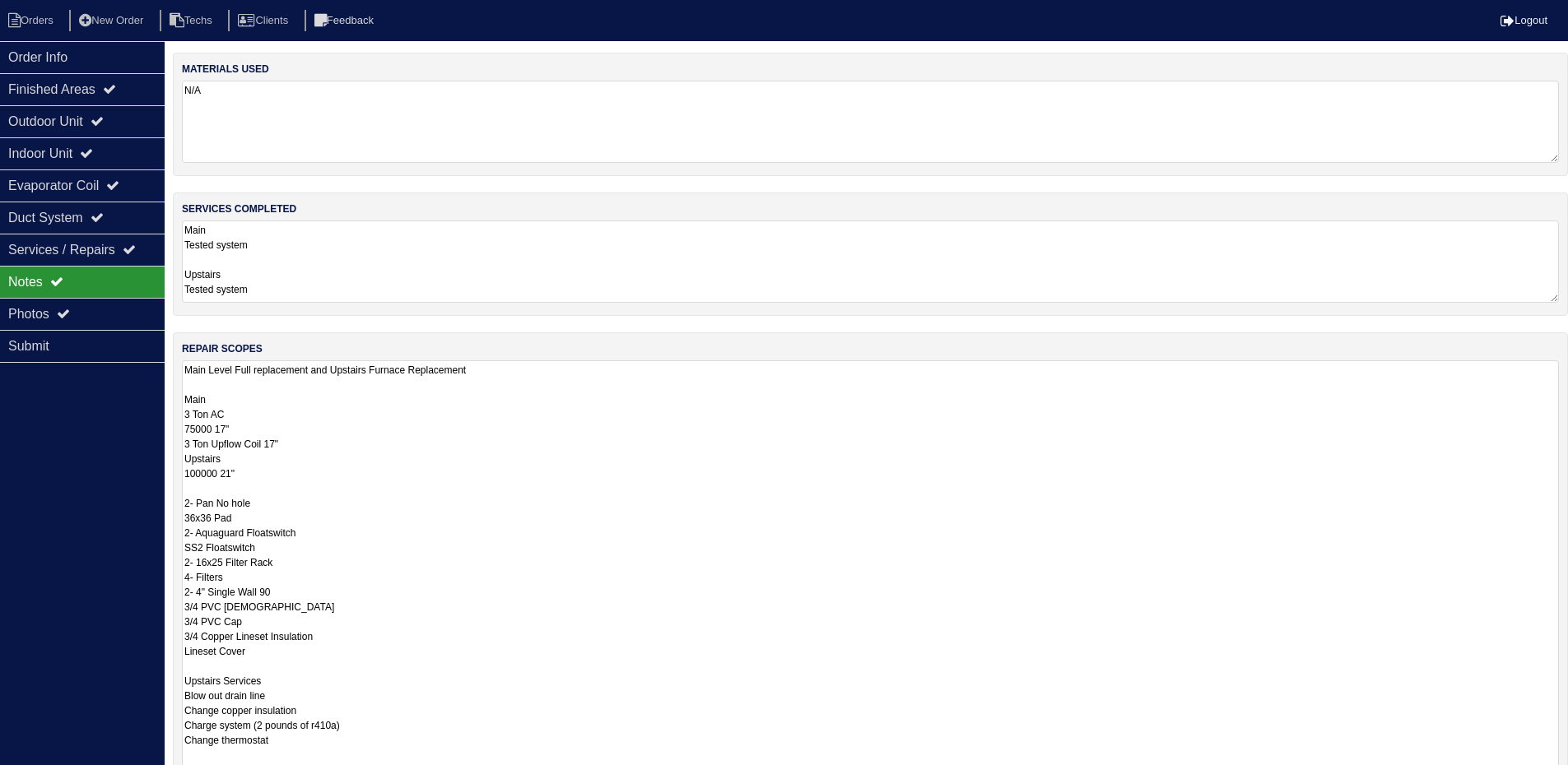
click at [622, 469] on textarea "Main Level Full replacement and Upstairs Furnace Replacement Main 3 Ton AC 7500…" at bounding box center [870, 591] width 1377 height 461
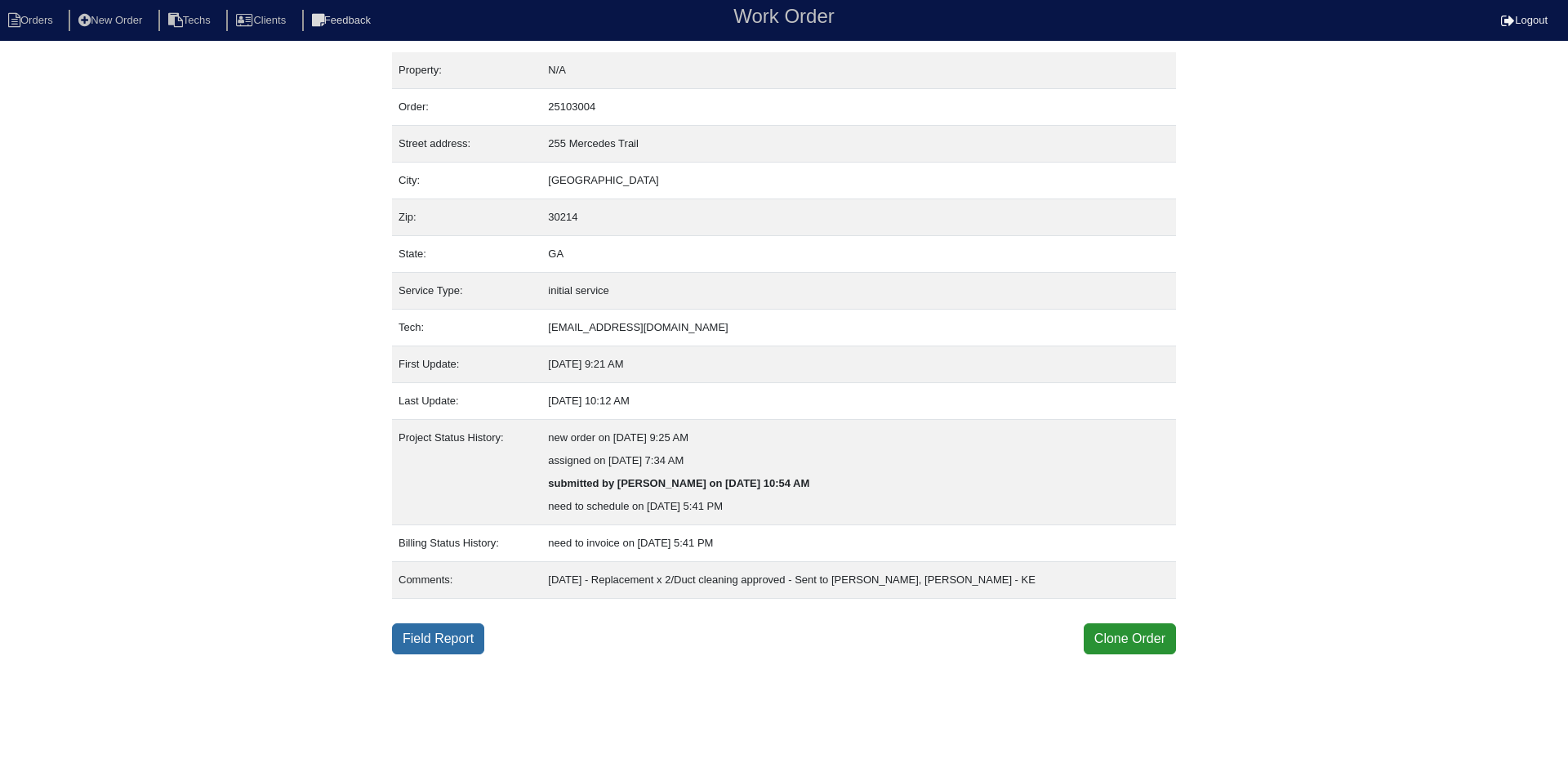
click at [433, 635] on link "Field Report" at bounding box center [437, 638] width 92 height 31
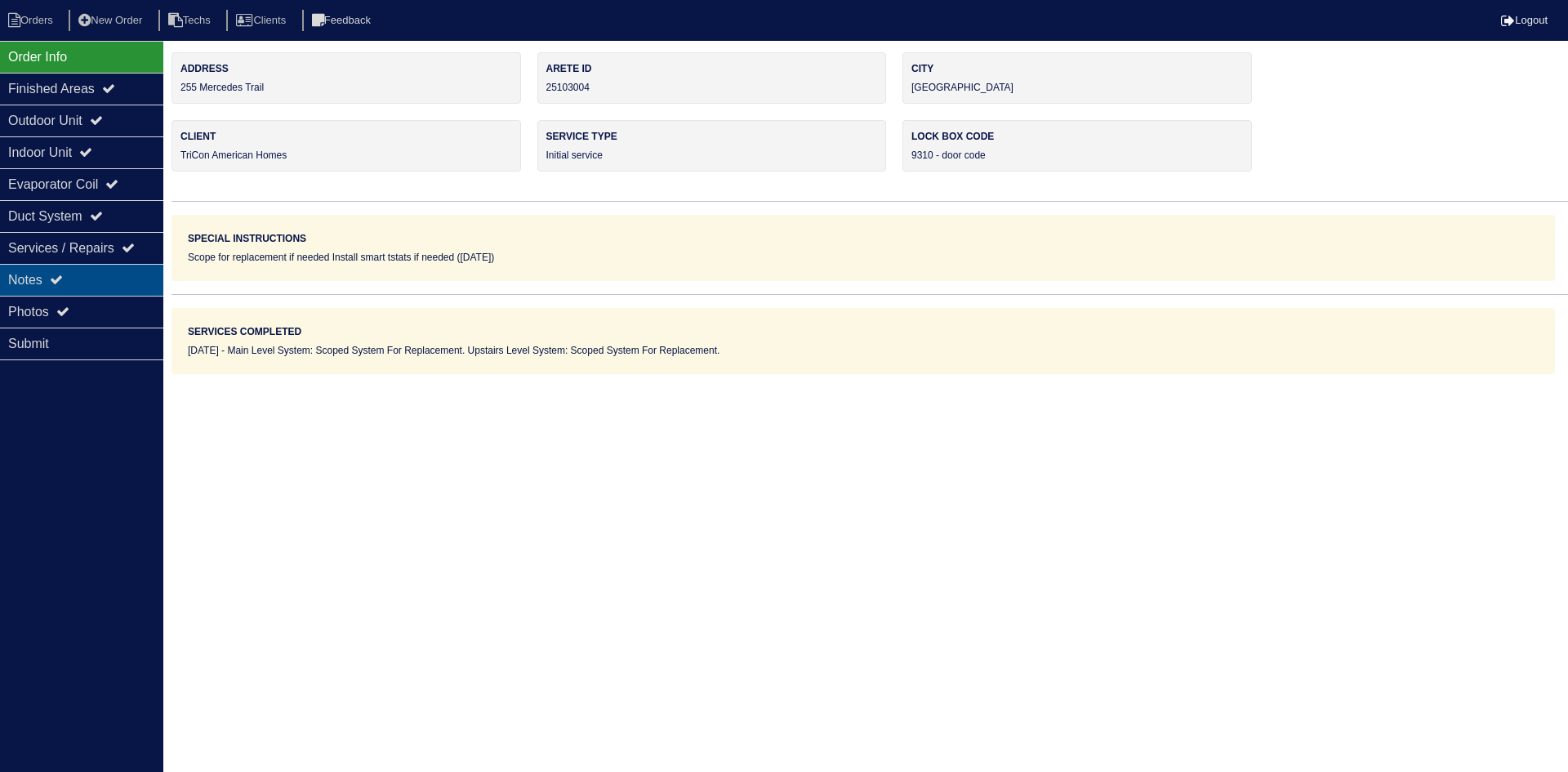
click at [33, 278] on div "Notes" at bounding box center [82, 280] width 163 height 32
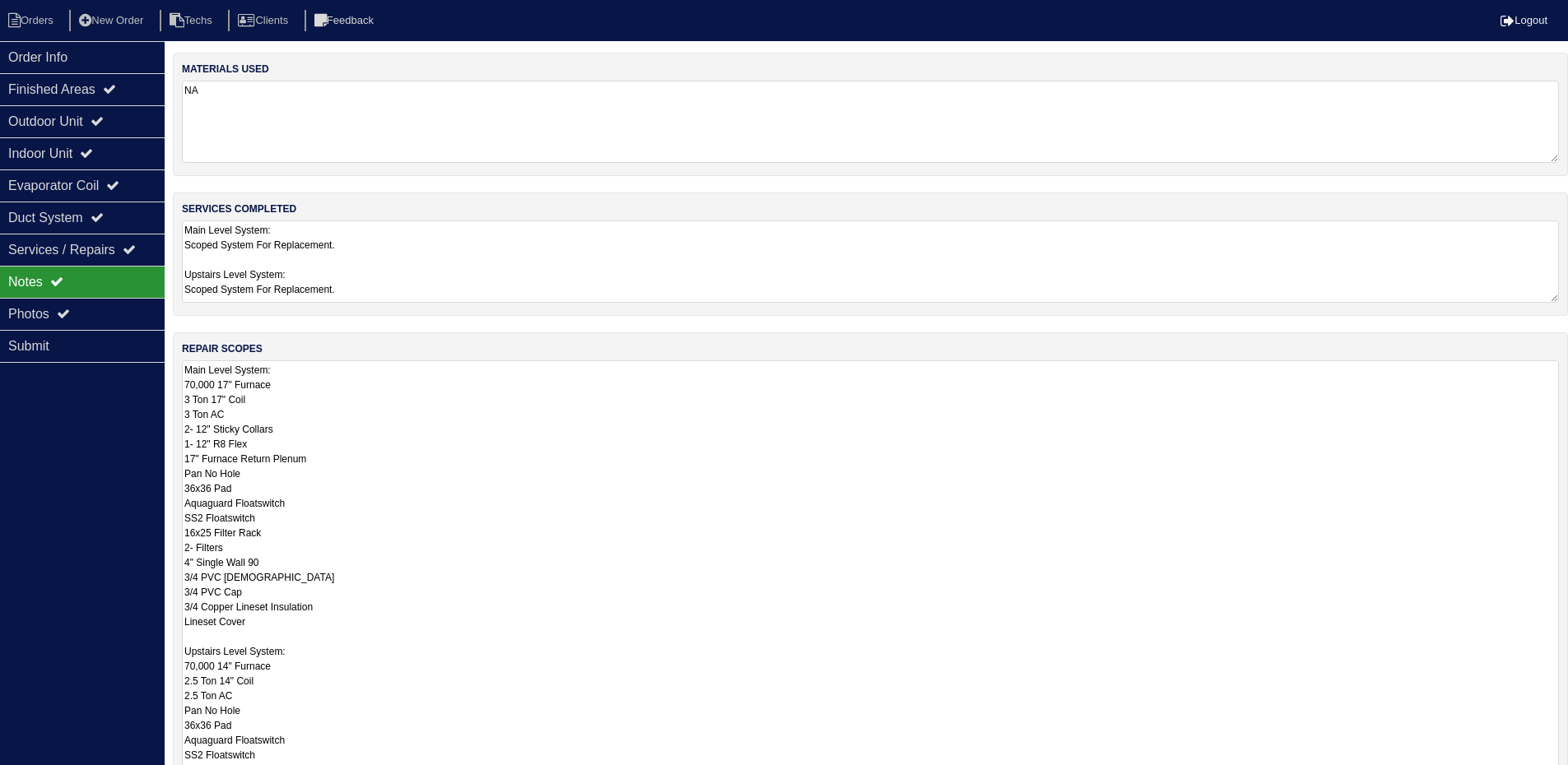
drag, startPoint x: 1565, startPoint y: 436, endPoint x: 1490, endPoint y: 665, distance: 241.0
click at [1545, 777] on html "Orders New Order Techs Clients Feedback Logout Orders New Order Users Clients M…" at bounding box center [784, 493] width 1568 height 986
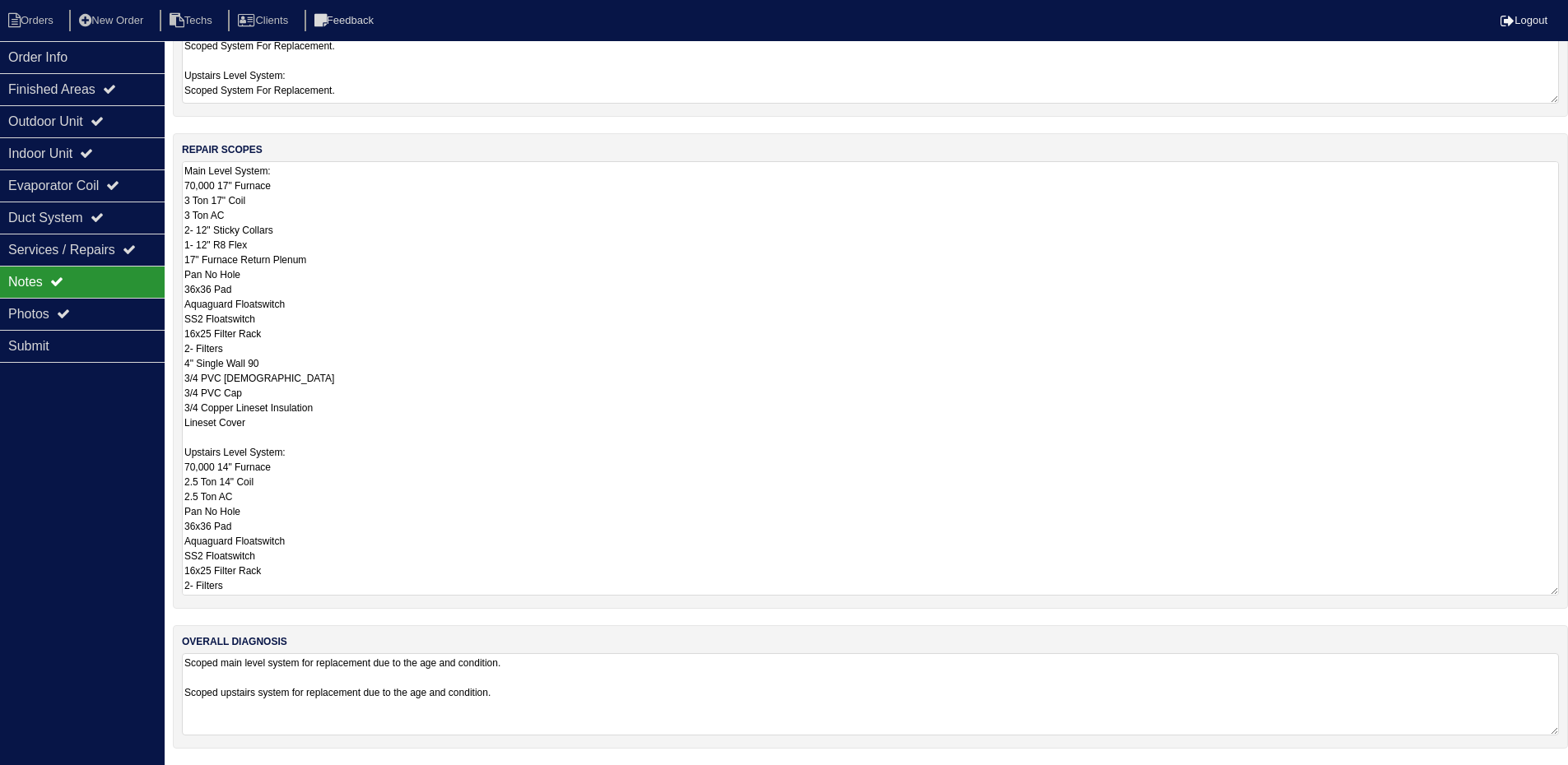
scroll to position [200, 0]
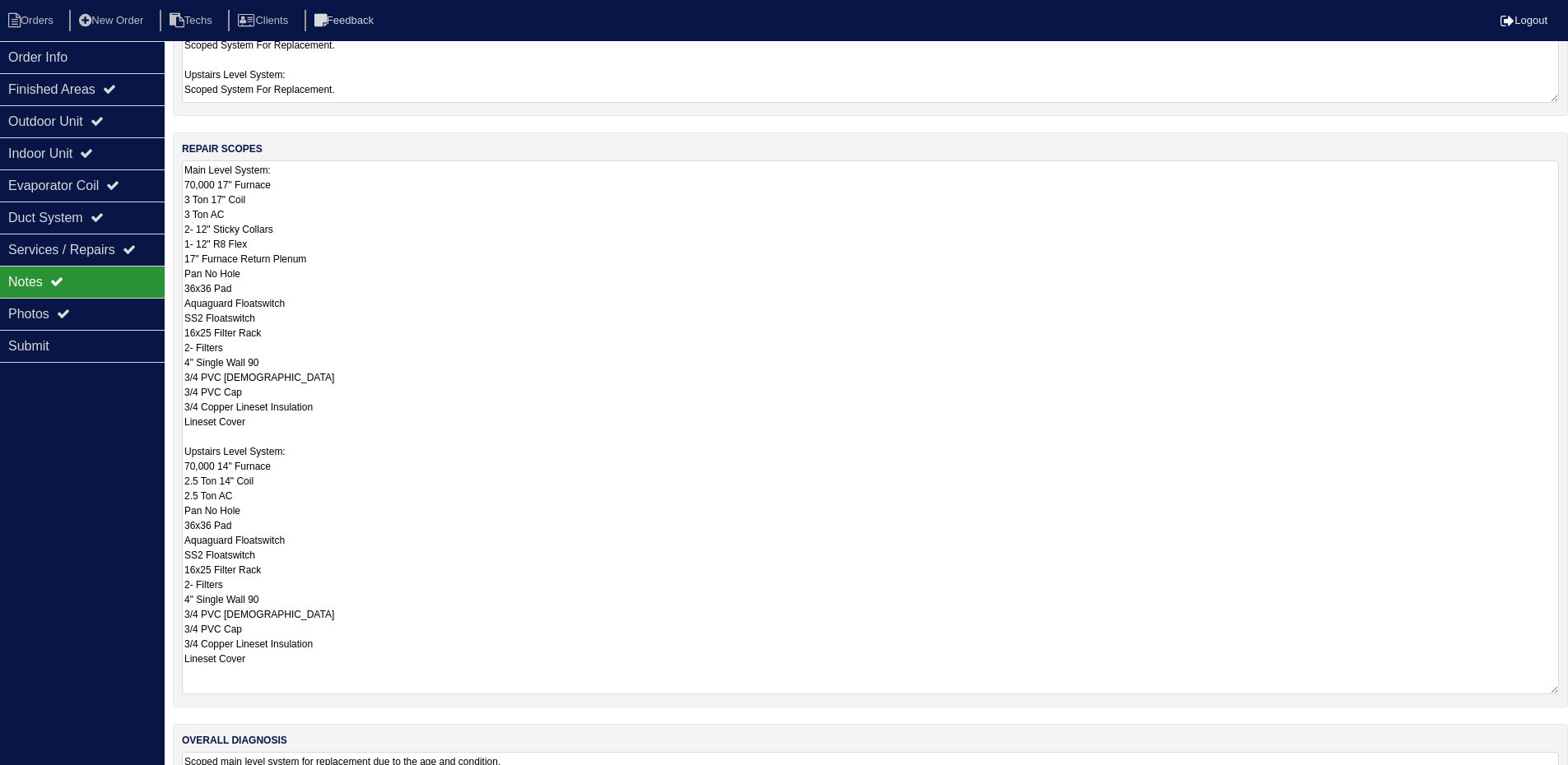
drag, startPoint x: 1556, startPoint y: 589, endPoint x: 1165, endPoint y: 575, distance: 391.3
click at [1554, 683] on textarea "Main Level System: 70,000 17" Furnace 3 Ton 17" Coil 3 Ton AC 2- 12" Sticky Col…" at bounding box center [870, 427] width 1377 height 534
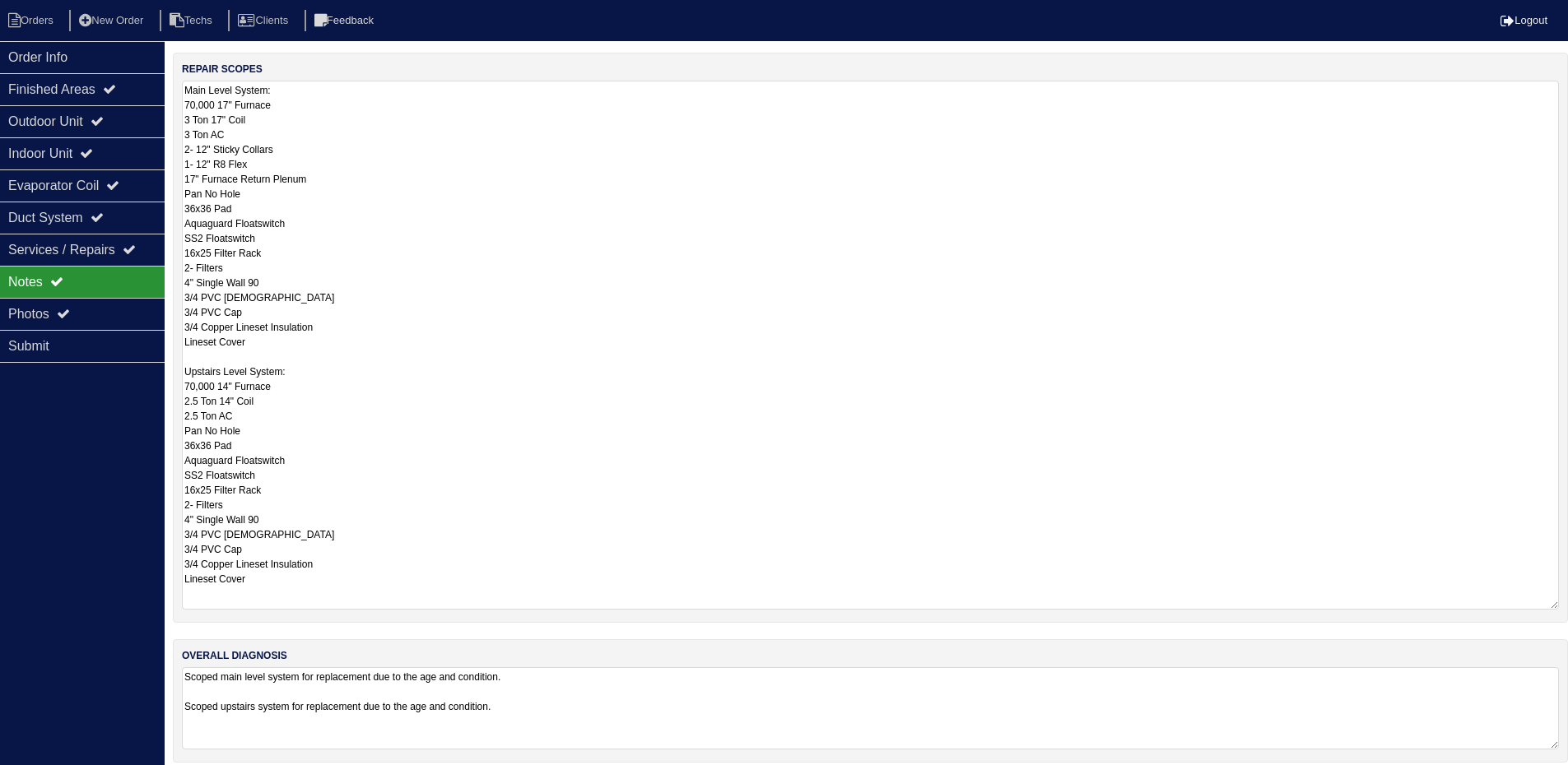
scroll to position [294, 0]
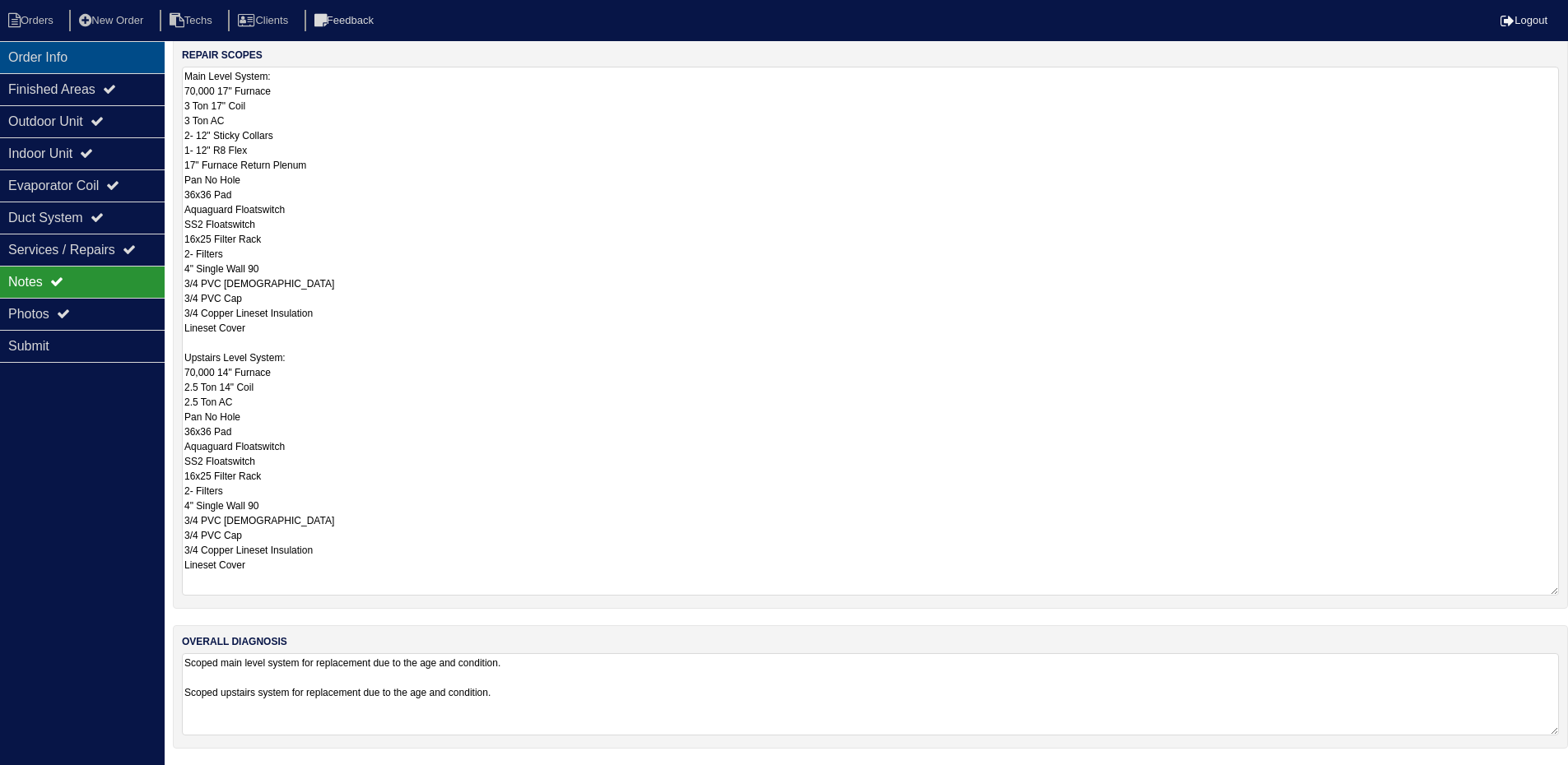
click at [117, 68] on div "Order Info" at bounding box center [82, 58] width 164 height 33
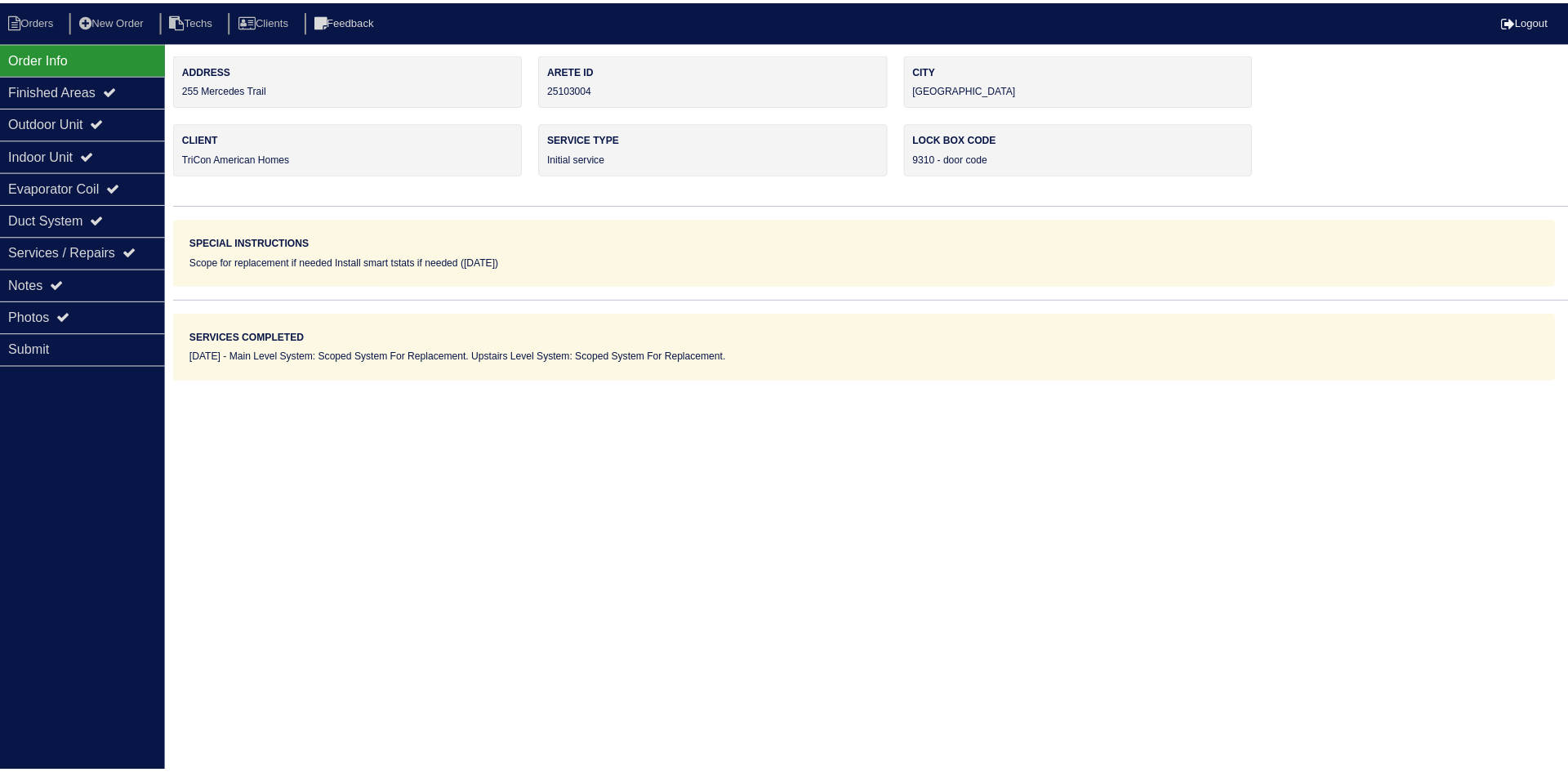
scroll to position [0, 0]
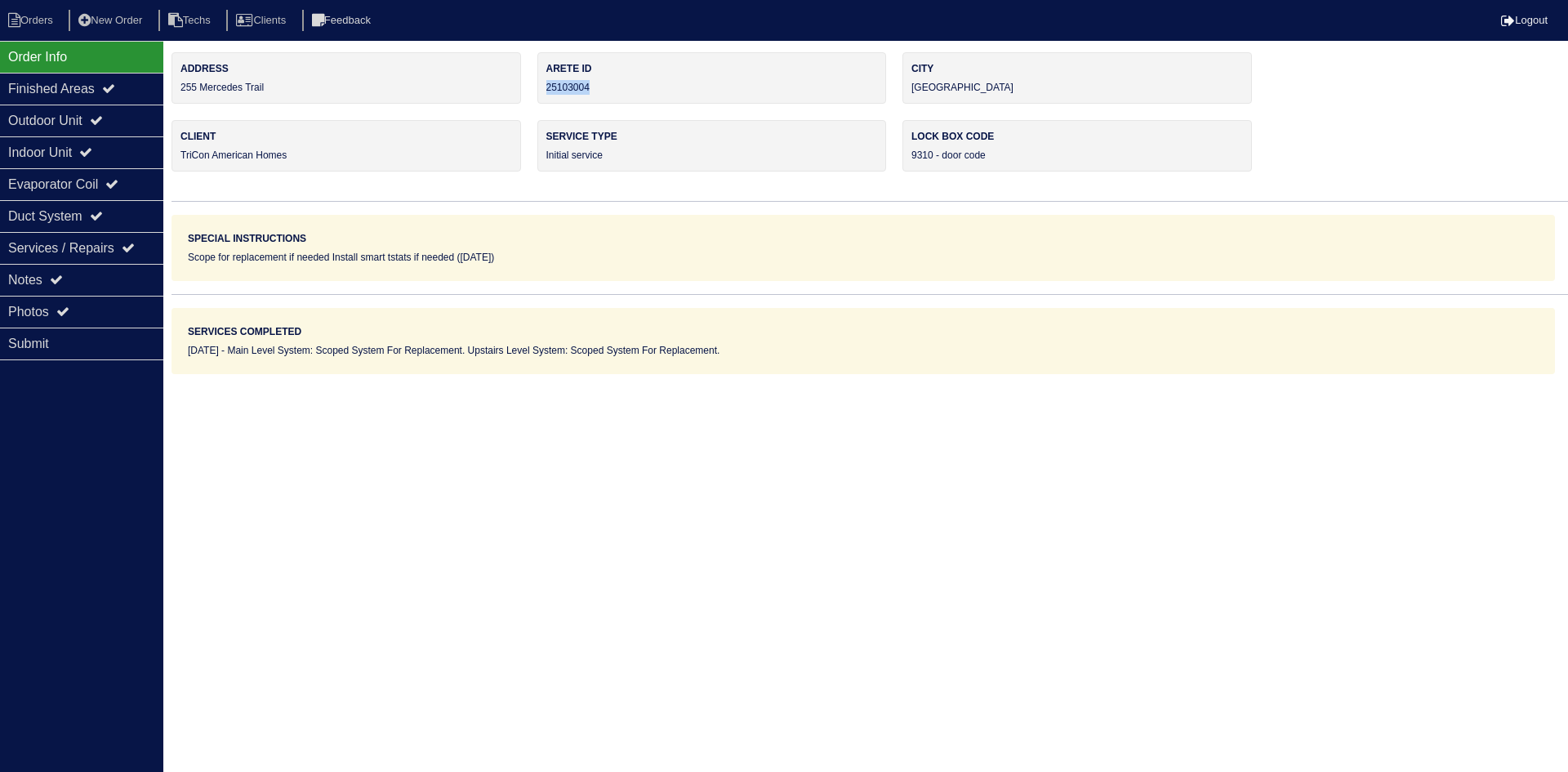
drag, startPoint x: 592, startPoint y: 87, endPoint x: 546, endPoint y: 90, distance: 46.1
click at [546, 90] on div "Arete ID 25103004" at bounding box center [712, 77] width 350 height 51
copy div "25103004"
click at [82, 272] on div "Notes" at bounding box center [82, 280] width 163 height 32
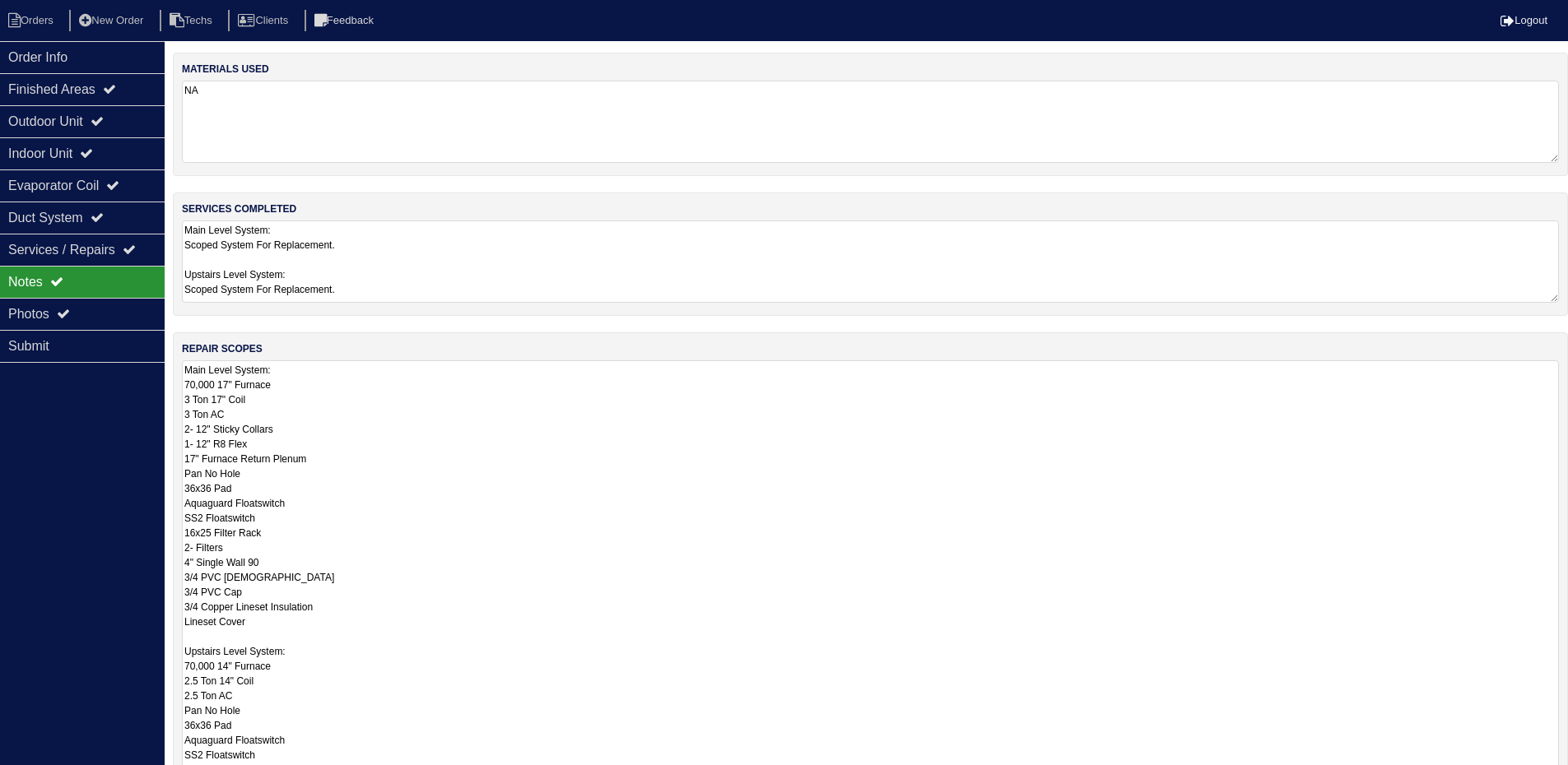
click at [648, 469] on textarea "Main Level System: 70,000 17" Furnace 3 Ton 17" Coil 3 Ton AC 2- 12" Sticky Col…" at bounding box center [870, 624] width 1377 height 527
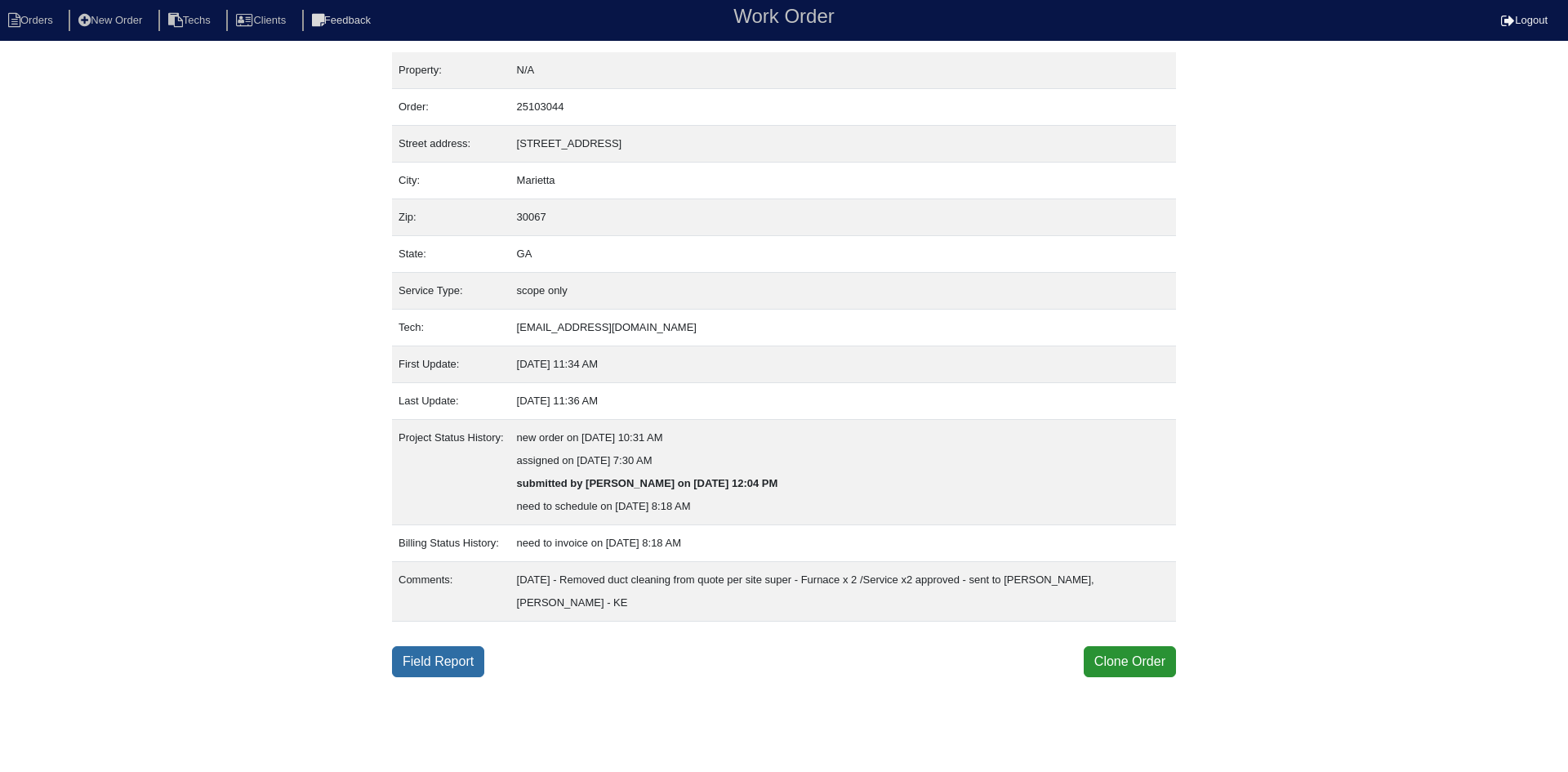
click at [439, 671] on link "Field Report" at bounding box center [437, 662] width 92 height 31
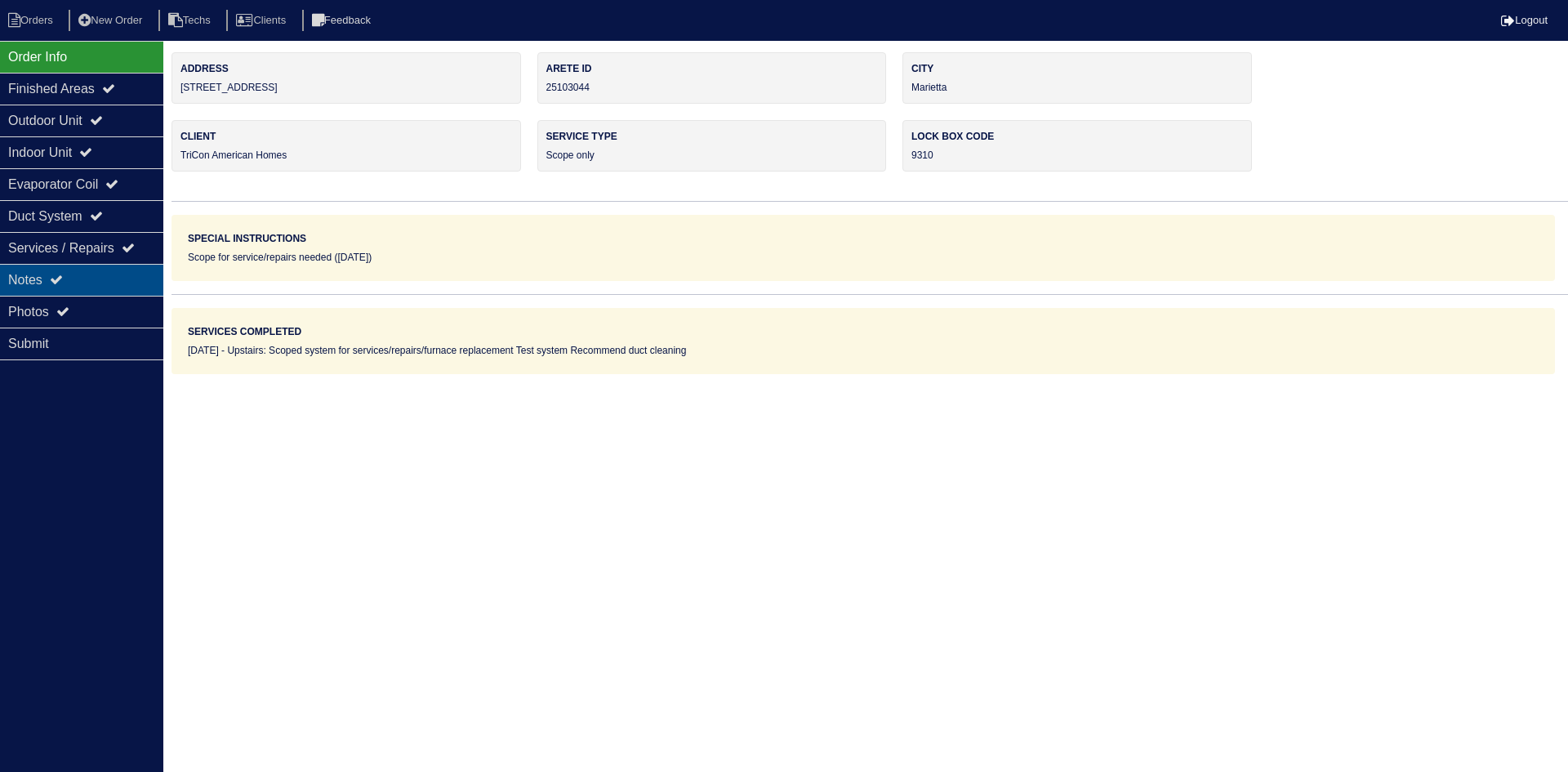
click at [96, 276] on div "Notes" at bounding box center [82, 280] width 163 height 32
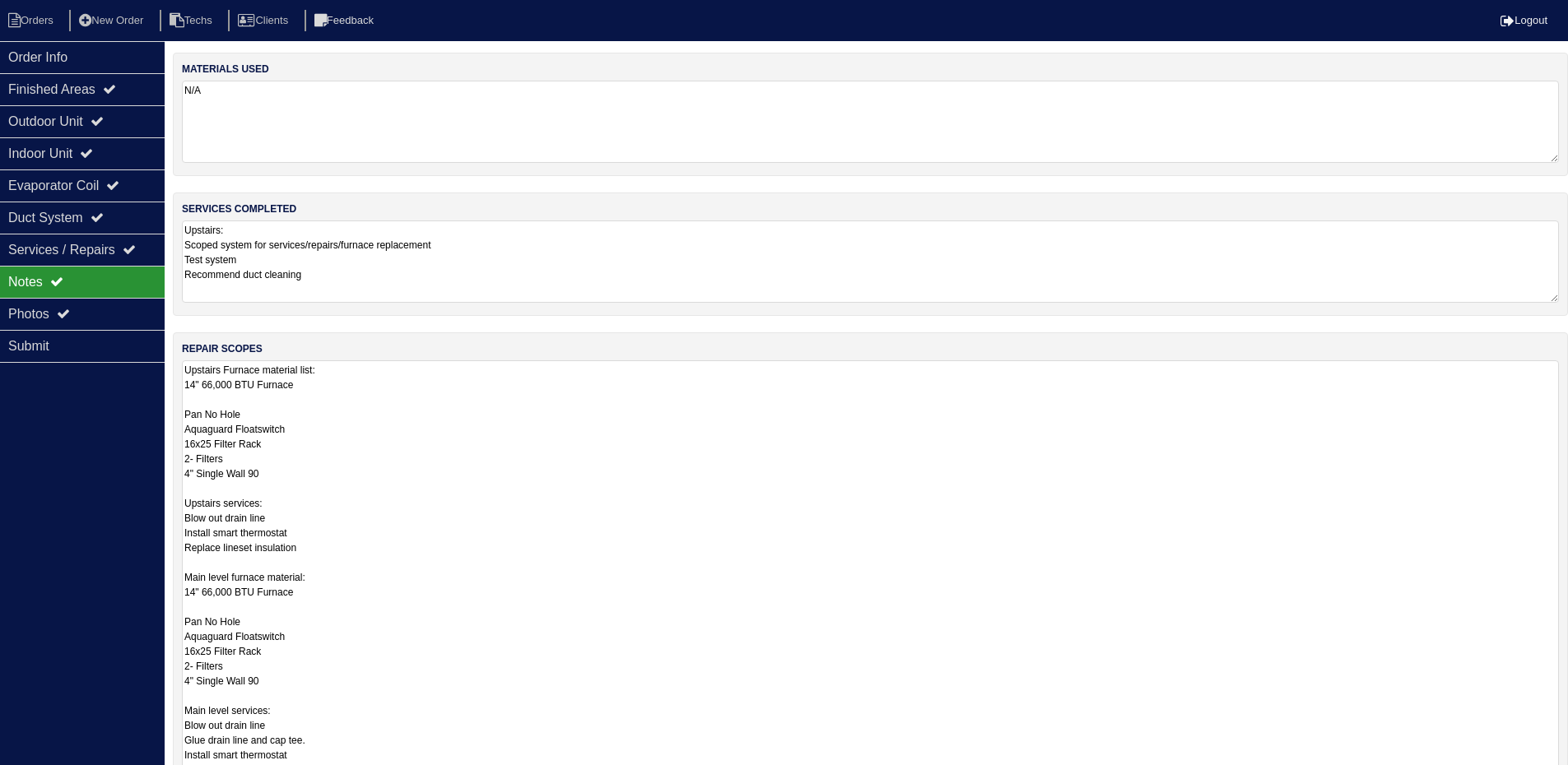
drag, startPoint x: 1567, startPoint y: 436, endPoint x: 1566, endPoint y: 807, distance: 371.0
click at [1566, 777] on html "Orders New Order Techs Clients Feedback Logout Orders New Order Users Clients M…" at bounding box center [784, 496] width 1568 height 993
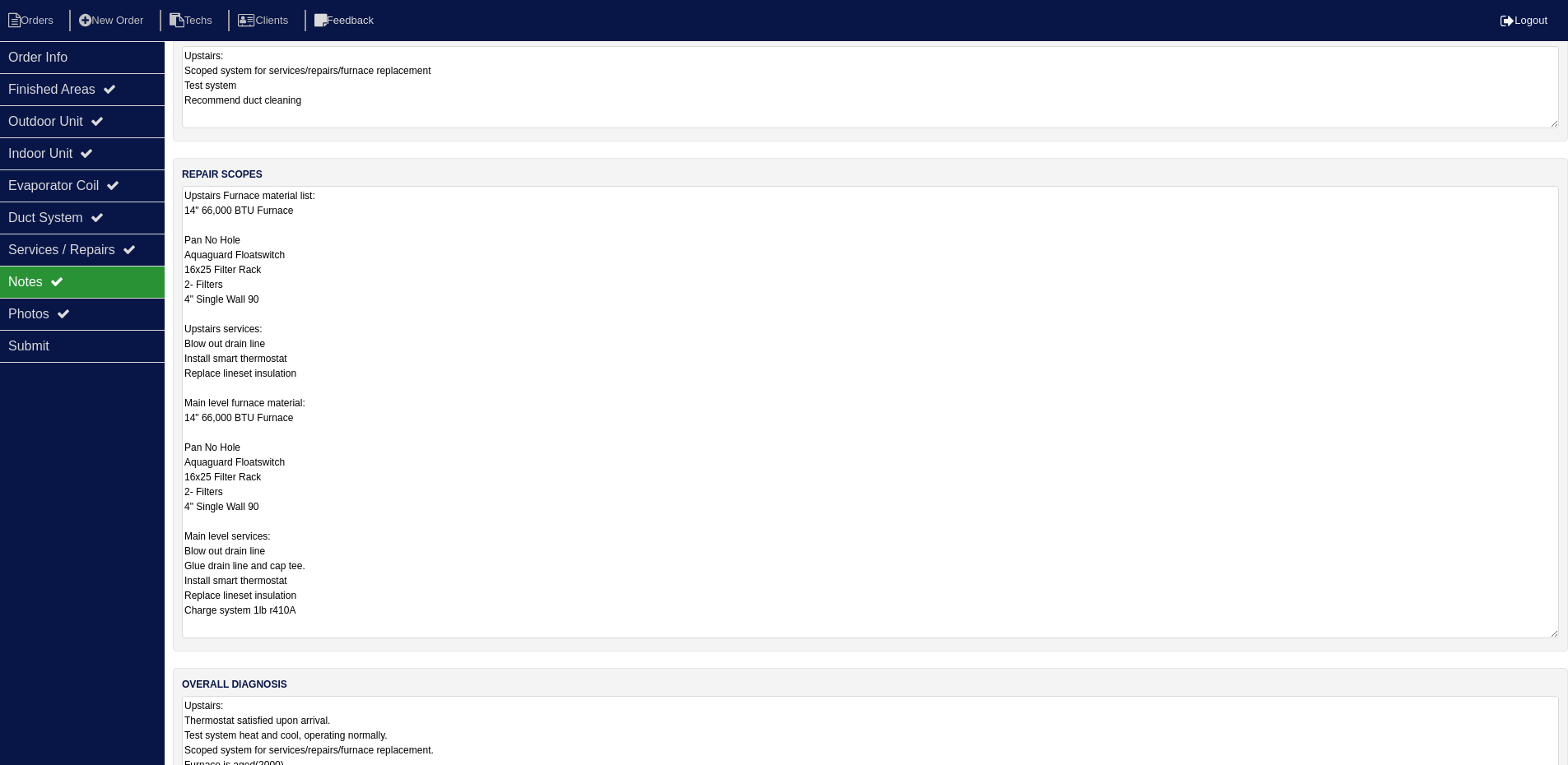
scroll to position [135, 0]
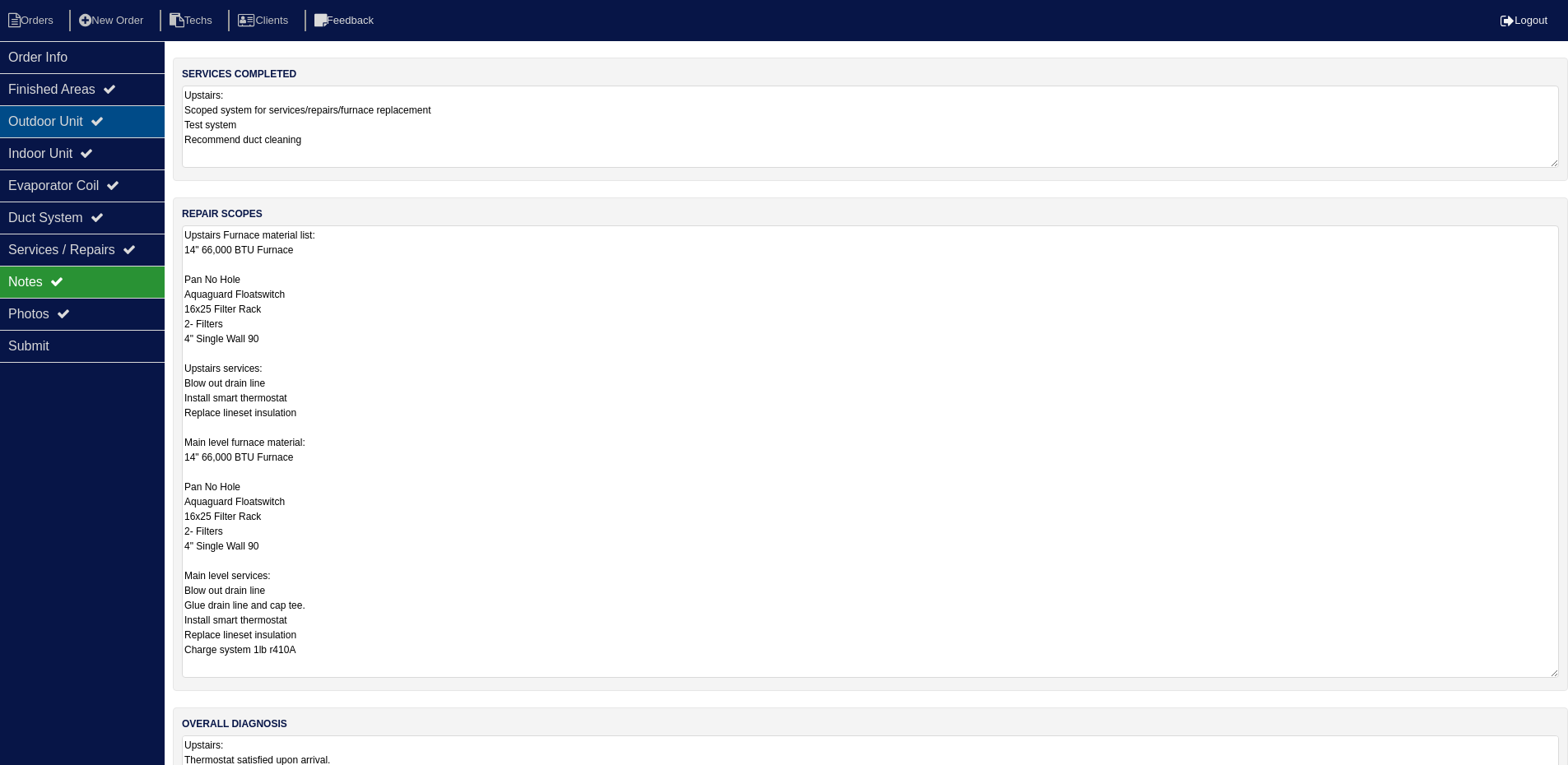
click at [83, 116] on div "Outdoor Unit" at bounding box center [82, 122] width 164 height 33
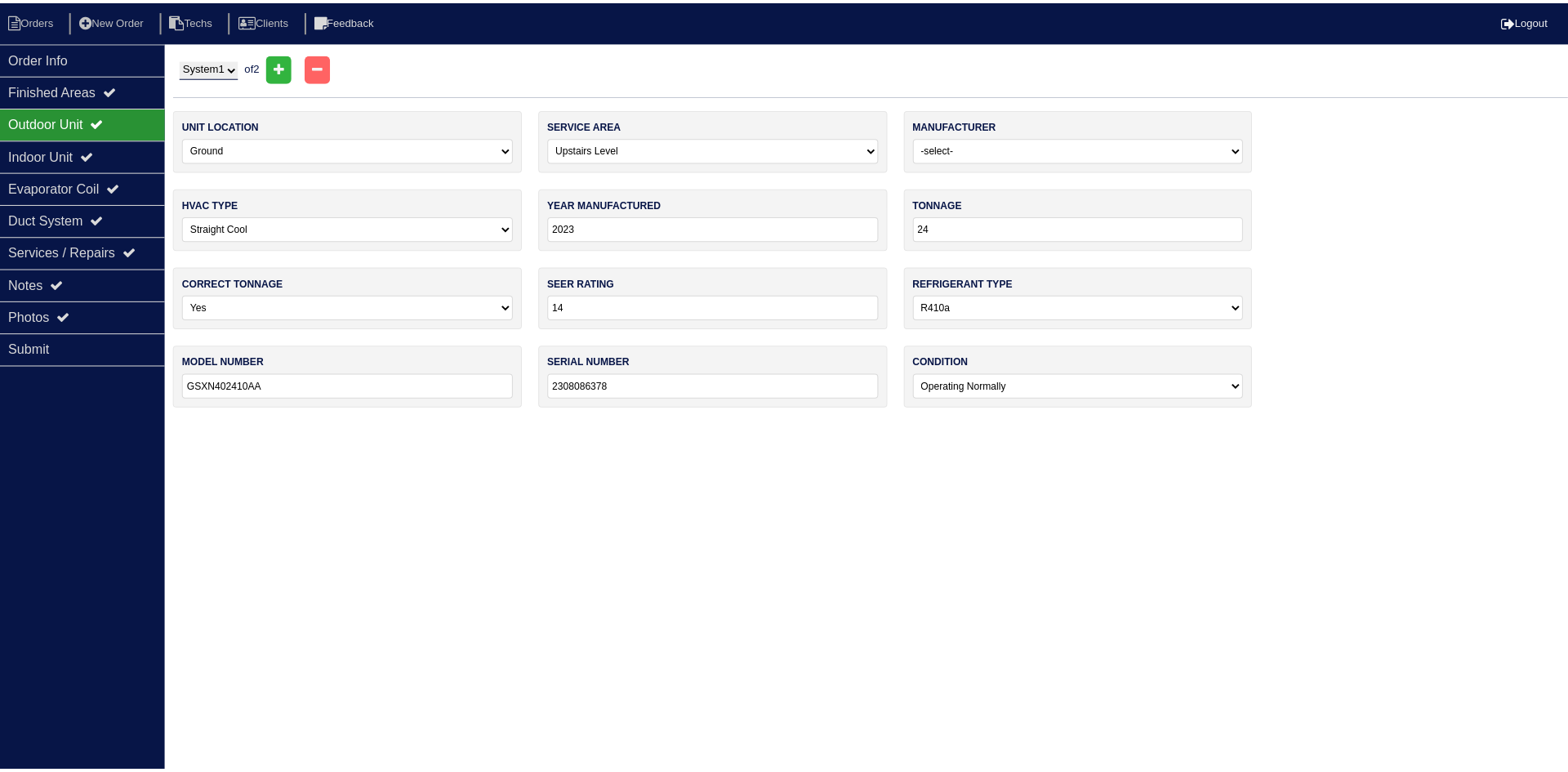
scroll to position [0, 0]
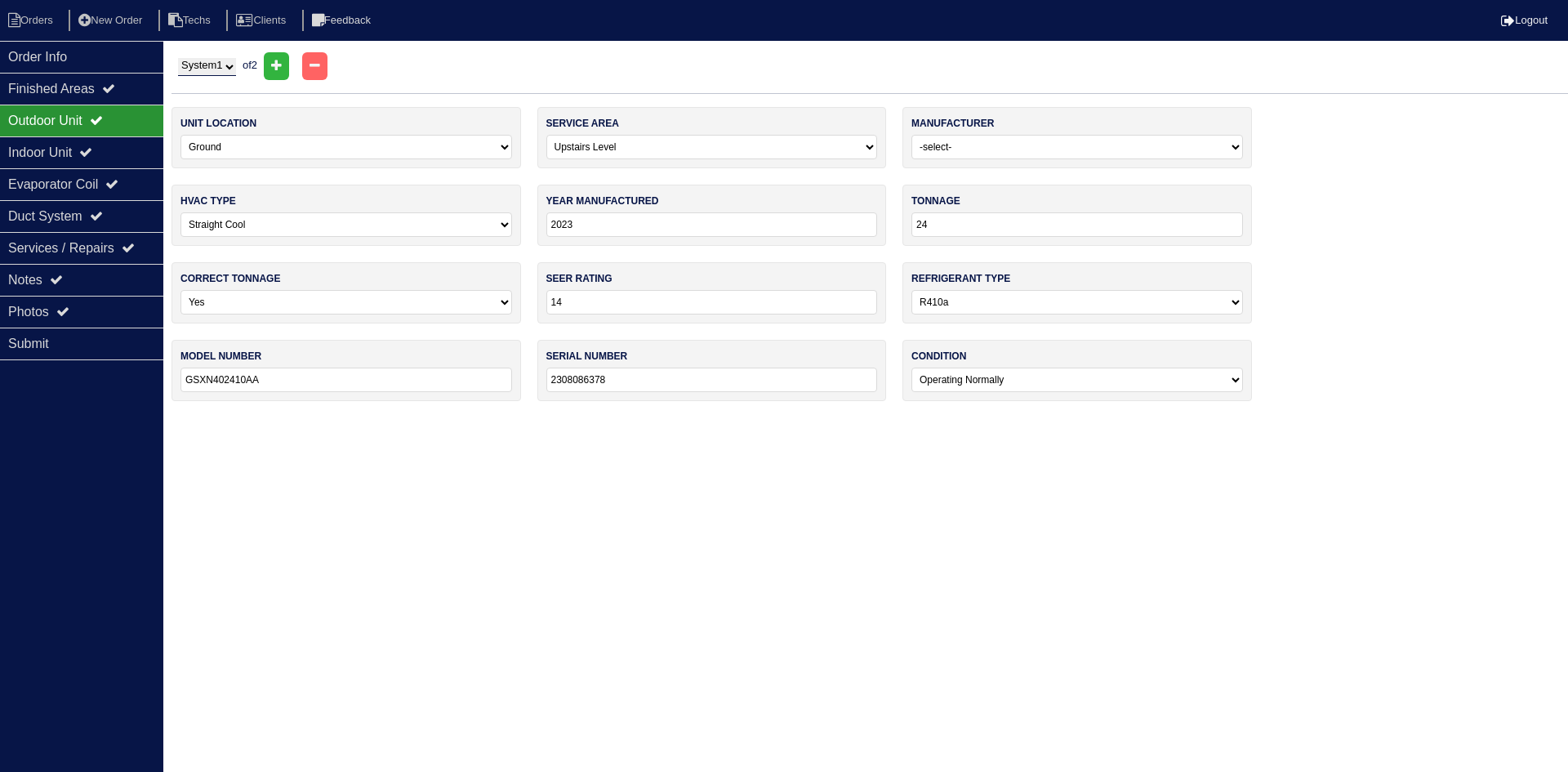
click at [205, 67] on select "System 1 System 2" at bounding box center [207, 67] width 58 height 18
select select "2"
click at [178, 58] on select "System 1 System 2" at bounding box center [207, 67] width 58 height 18
select select "0"
type input "GEXN402410AA"
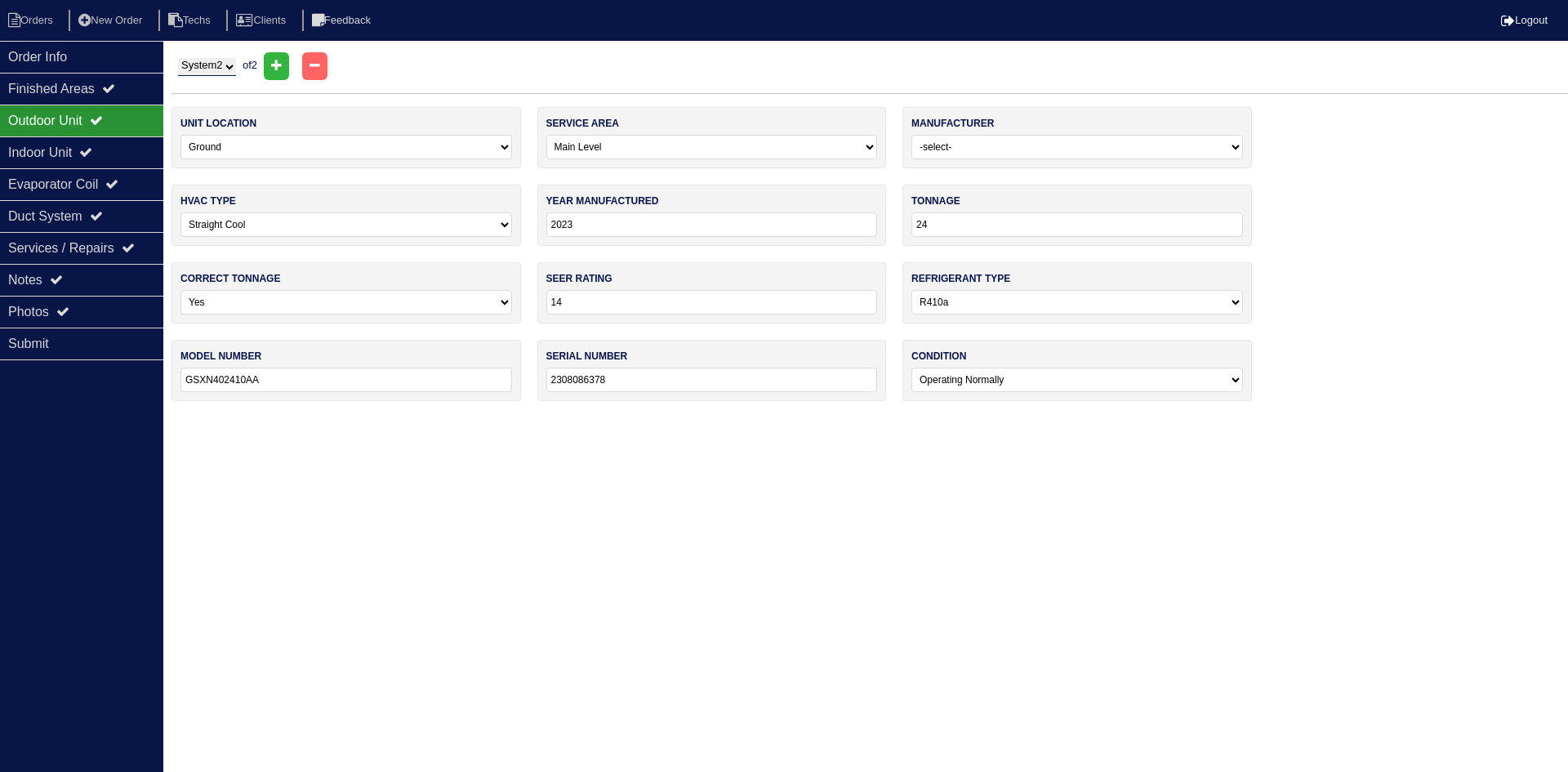
type input "2301268206"
drag, startPoint x: 69, startPoint y: 63, endPoint x: 89, endPoint y: 74, distance: 22.8
click at [69, 63] on div "Order Info" at bounding box center [82, 57] width 163 height 32
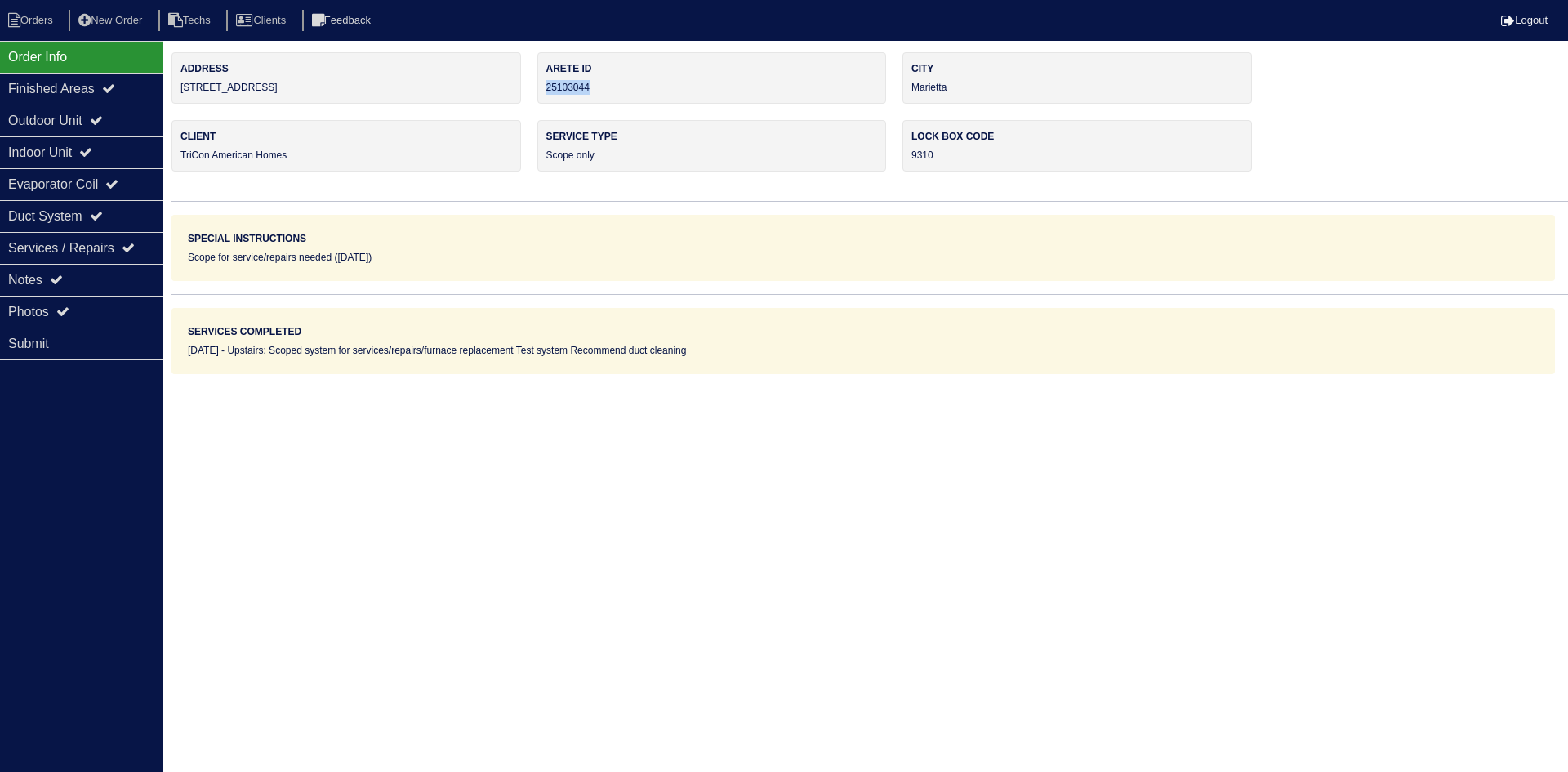
drag, startPoint x: 600, startPoint y: 85, endPoint x: 545, endPoint y: 93, distance: 55.6
click at [545, 93] on div "Arete ID 25103044" at bounding box center [712, 77] width 350 height 51
copy div "25103044"
drag, startPoint x: 63, startPoint y: 276, endPoint x: 160, endPoint y: 285, distance: 97.4
click at [63, 276] on icon at bounding box center [56, 279] width 13 height 13
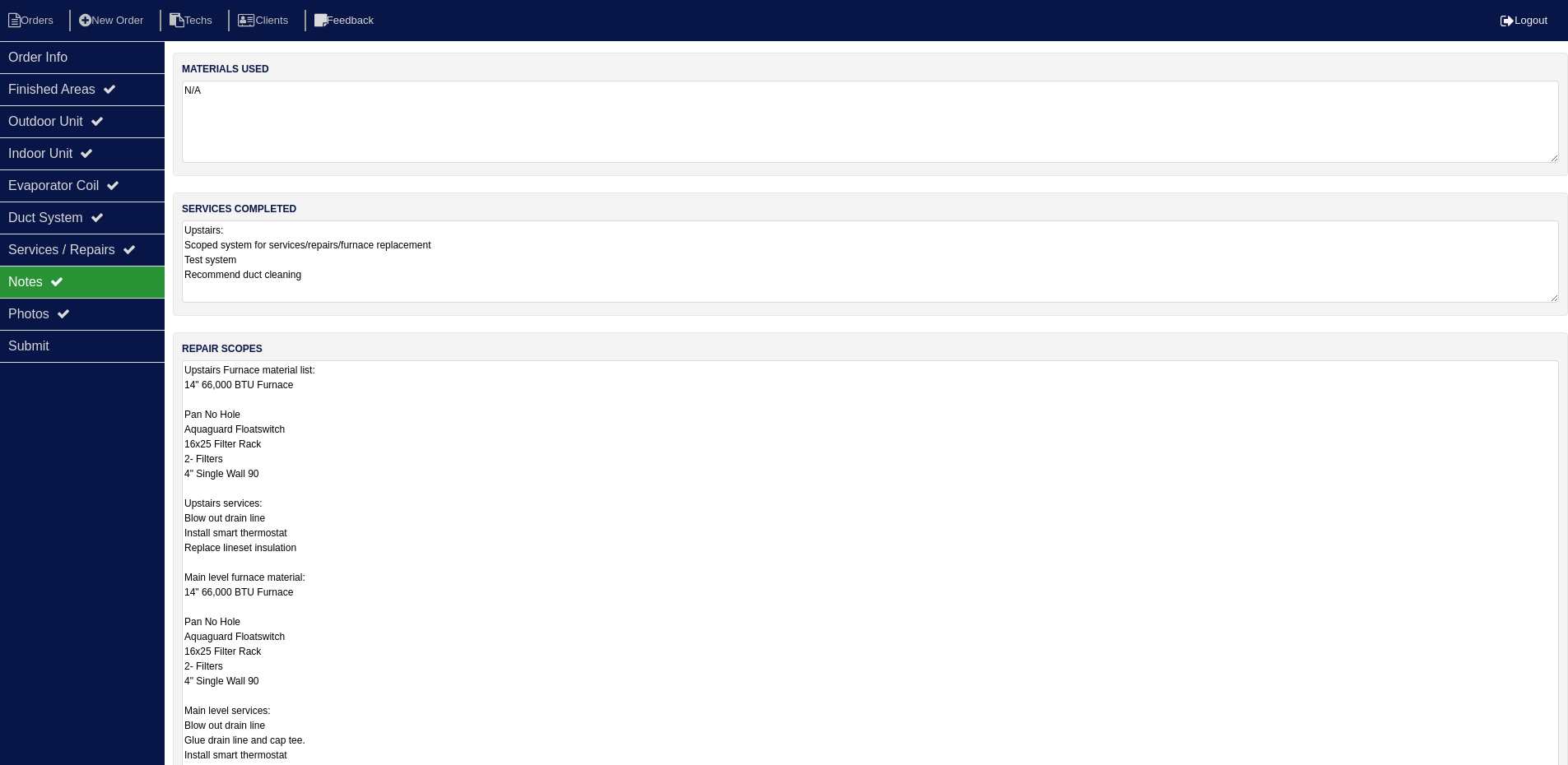
click at [484, 411] on textarea "Upstairs Furnace material list: 14" 66,000 BTU Furnace Pan No Hole Aquaguard Fl…" at bounding box center [870, 586] width 1377 height 452
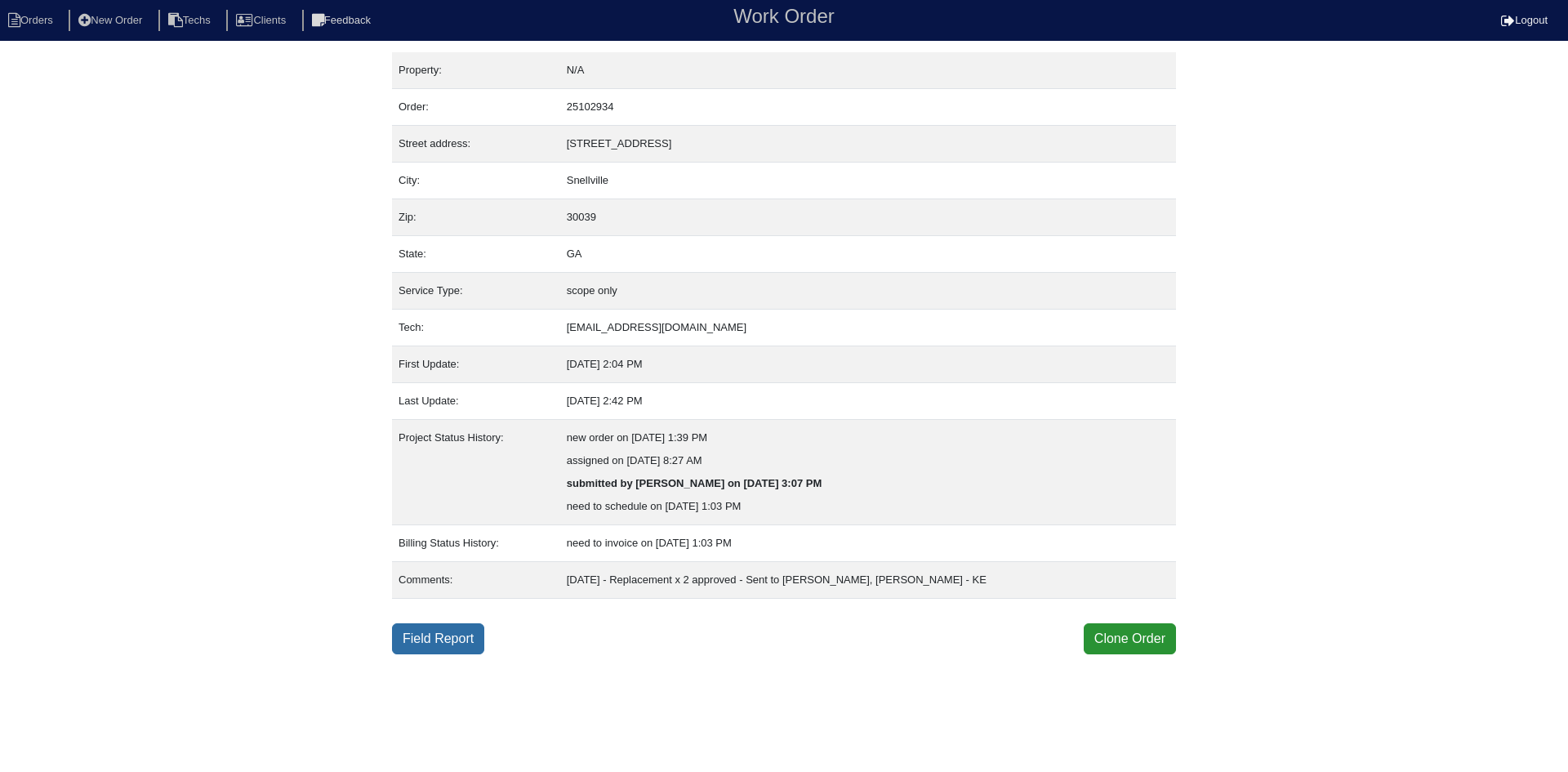
click at [437, 640] on link "Field Report" at bounding box center [437, 638] width 92 height 31
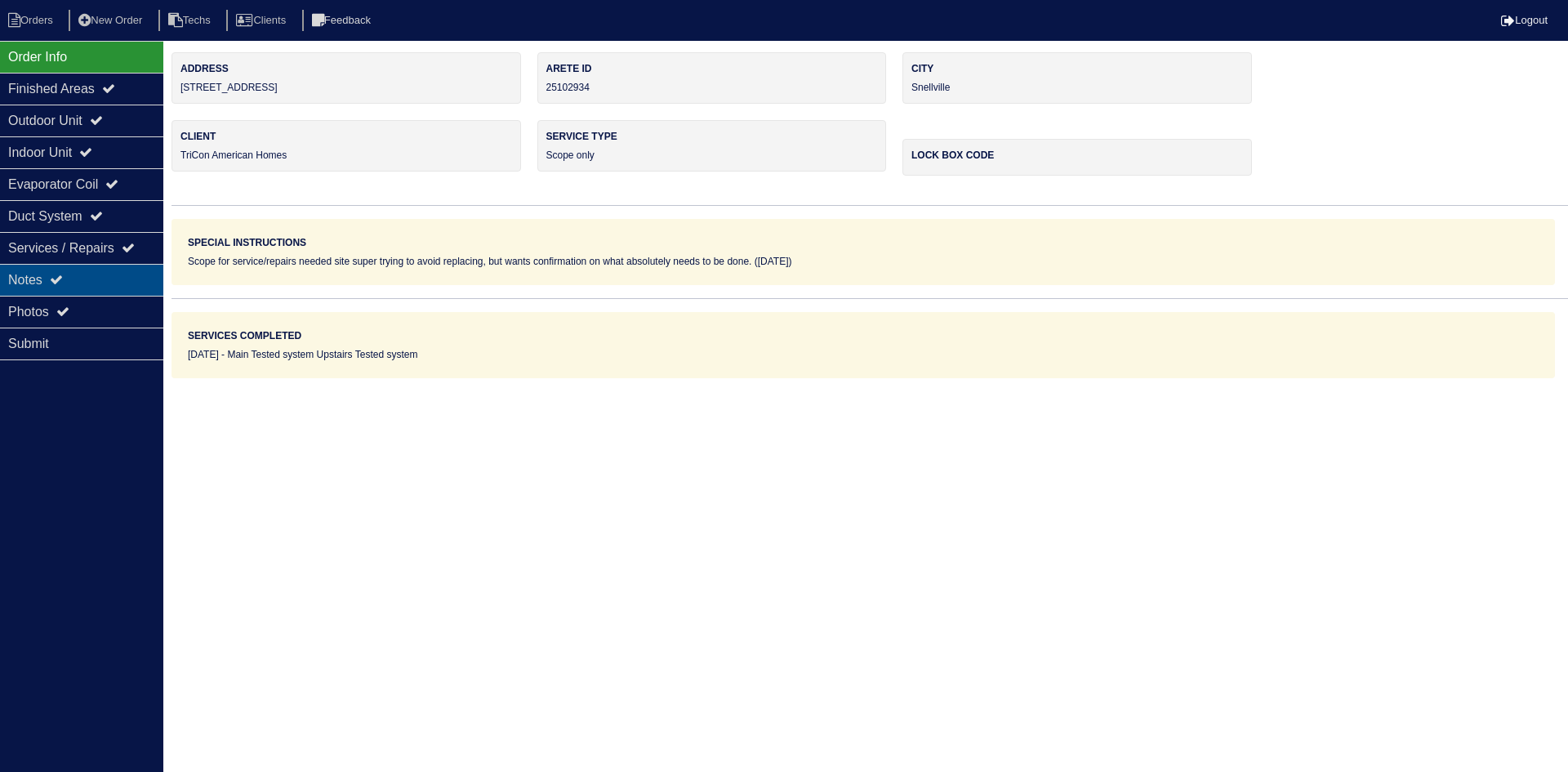
click at [113, 273] on div "Notes" at bounding box center [82, 280] width 163 height 32
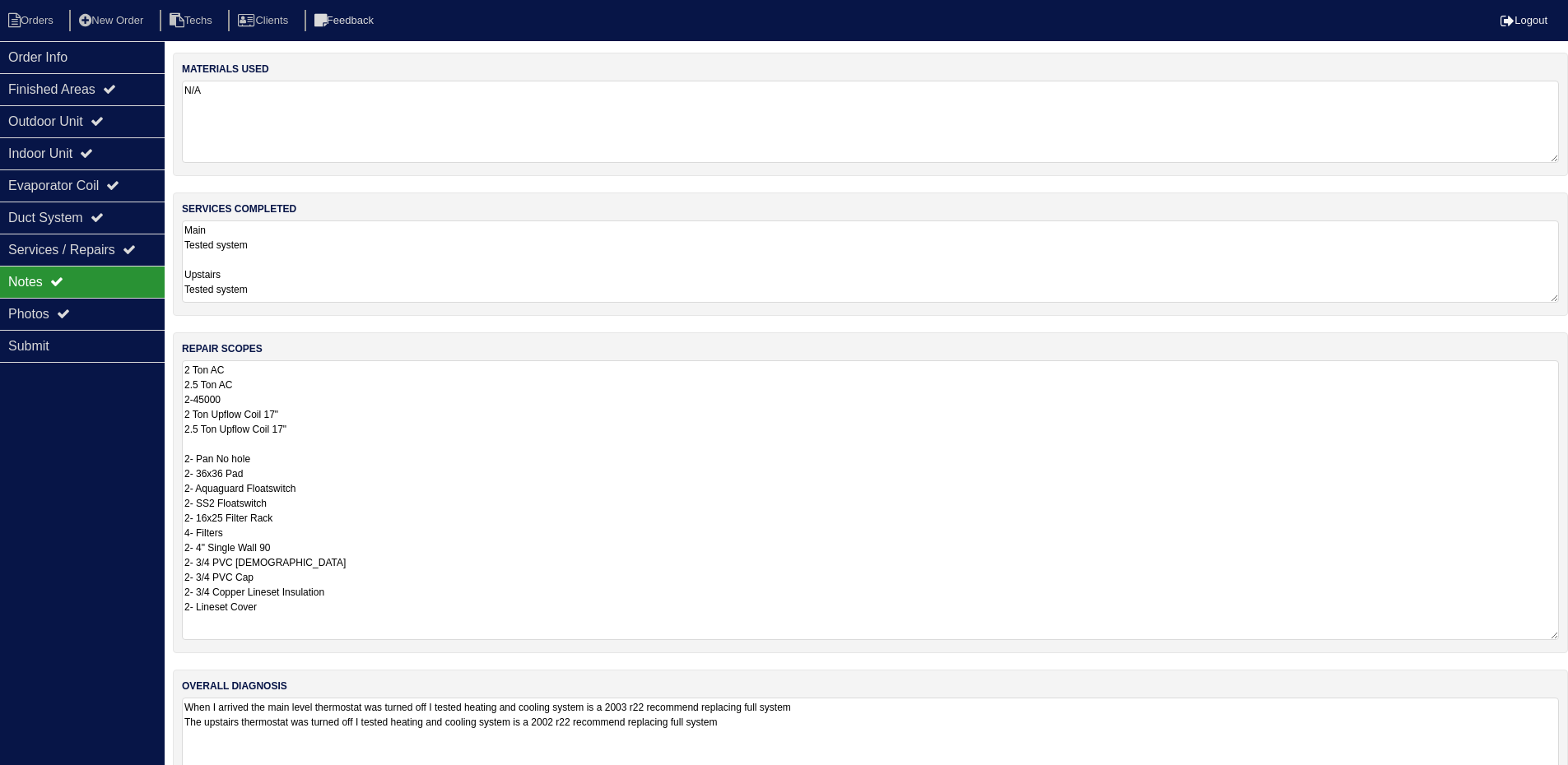
drag, startPoint x: 1566, startPoint y: 438, endPoint x: 1563, endPoint y: 635, distance: 197.0
click at [1563, 635] on div "repair scopes 2 Ton AC 2.5 Ton AC 2-45000 2 Ton Upflow Coil 17" 2.5 Ton Upflow …" at bounding box center [870, 492] width 1395 height 321
click at [253, 401] on textarea "2 Ton AC 2.5 Ton AC 2-45000 2 Ton Upflow Coil 17" 2.5 Ton Upflow Coil 17" 2- Pa…" at bounding box center [870, 500] width 1377 height 280
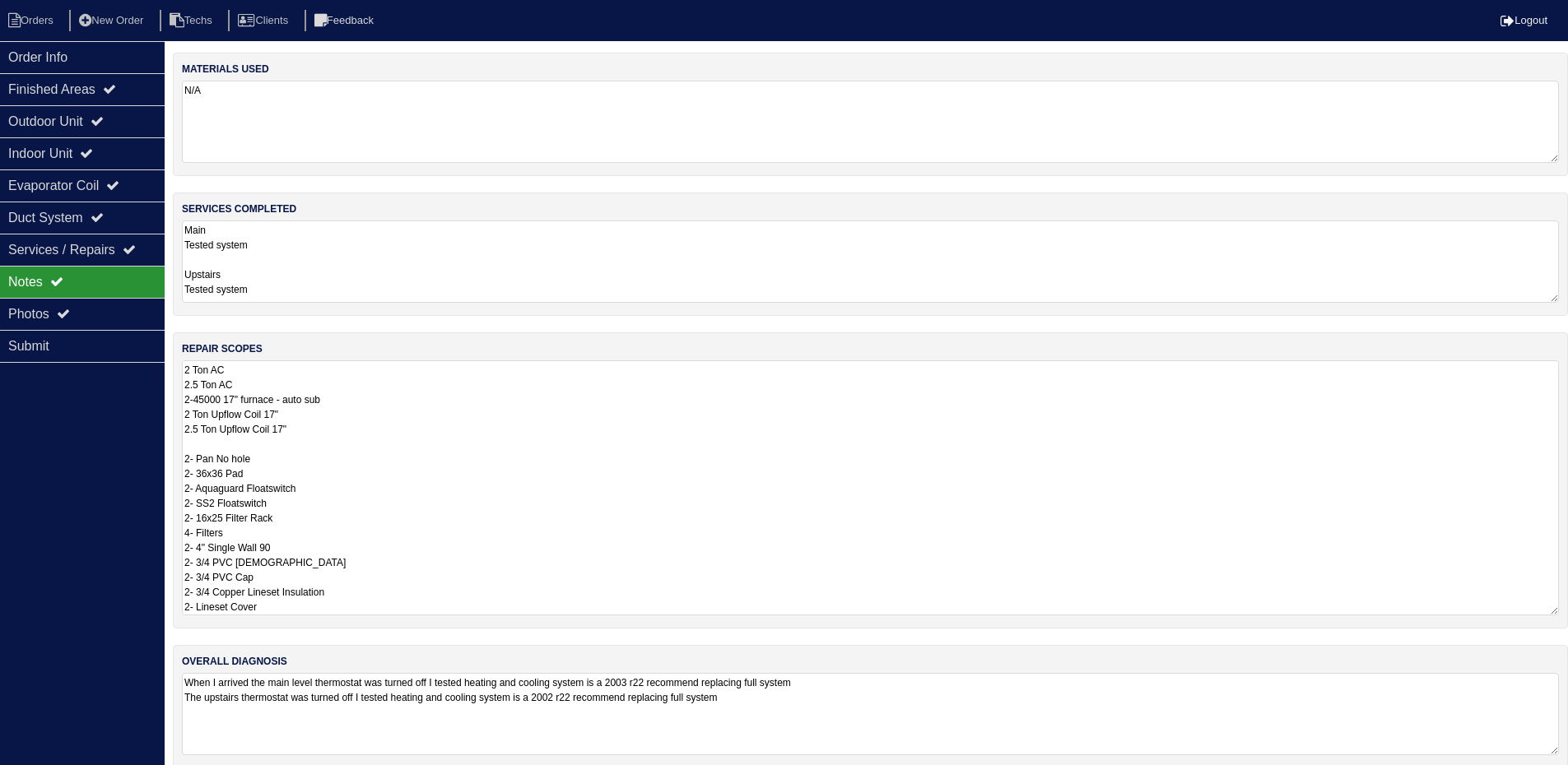
click at [1563, 438] on div "repair scopes 2 Ton AC 2.5 Ton AC 2-45000 17" furnace - auto sub 2 Ton Upflow C…" at bounding box center [870, 480] width 1395 height 296
click at [1547, 286] on textarea "Main Tested system Upstairs Tested system" at bounding box center [870, 261] width 1377 height 82
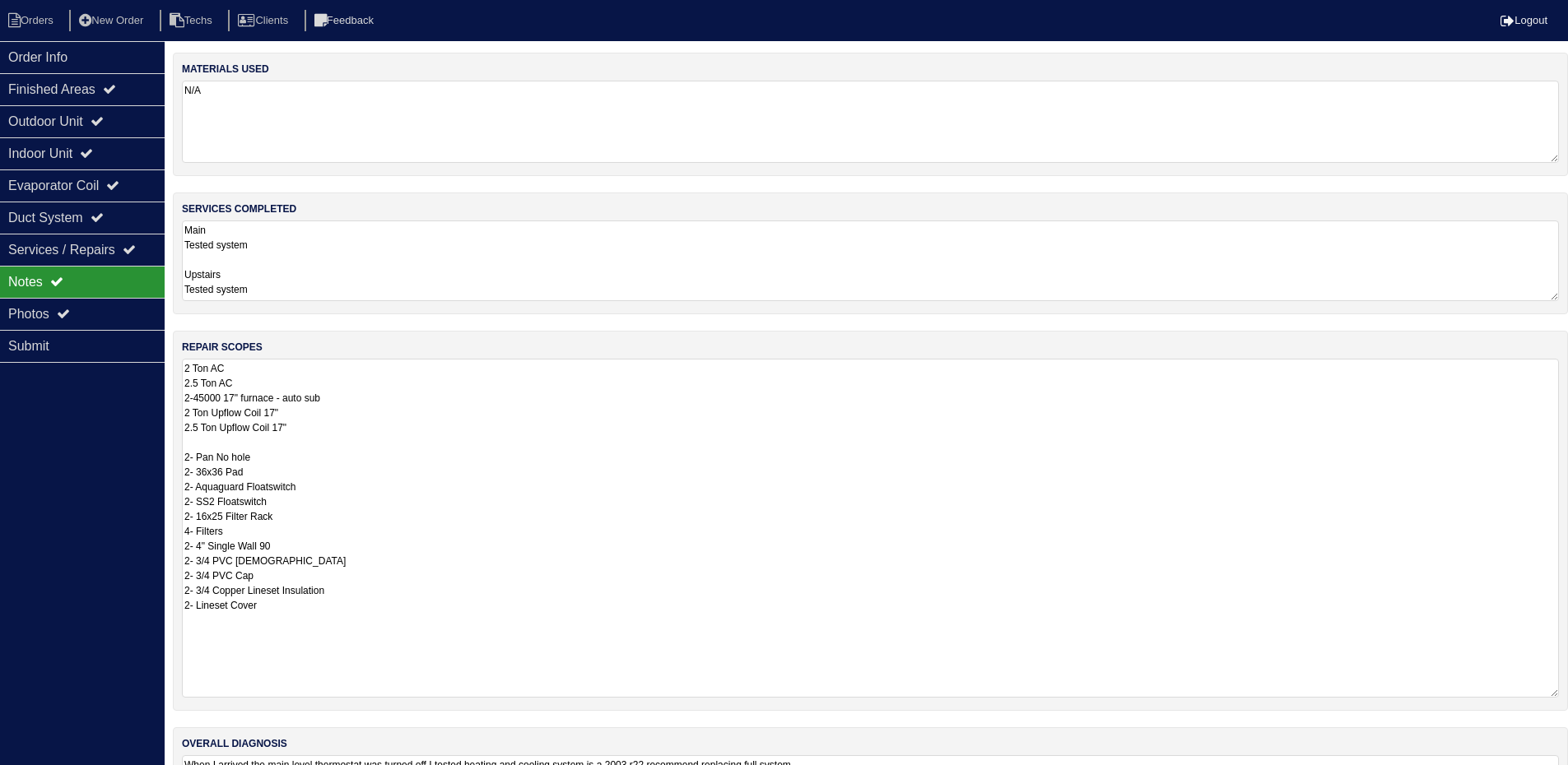
drag, startPoint x: 1564, startPoint y: 438, endPoint x: 1570, endPoint y: 695, distance: 257.1
click at [1568, 695] on html "Orders New Order Techs Clients Feedback Logout Orders New Order Users Clients M…" at bounding box center [784, 434] width 1568 height 867
click at [311, 413] on textarea "2 Ton AC 2.5 Ton AC 2-45000 17" furnace - auto sub 2 Ton Upflow Coil 17" 2.5 To…" at bounding box center [870, 529] width 1377 height 339
click at [535, 506] on textarea "2 Ton AC 2.5 Ton AC 2-45000 17" furnace - auto sub 2 Ton Upflow Coil 17" - out …" at bounding box center [870, 529] width 1377 height 338
type textarea "2 Ton AC 2.5 Ton AC 2-45000 17" furnace - auto sub 2 Ton Upflow Coil 17" - out …"
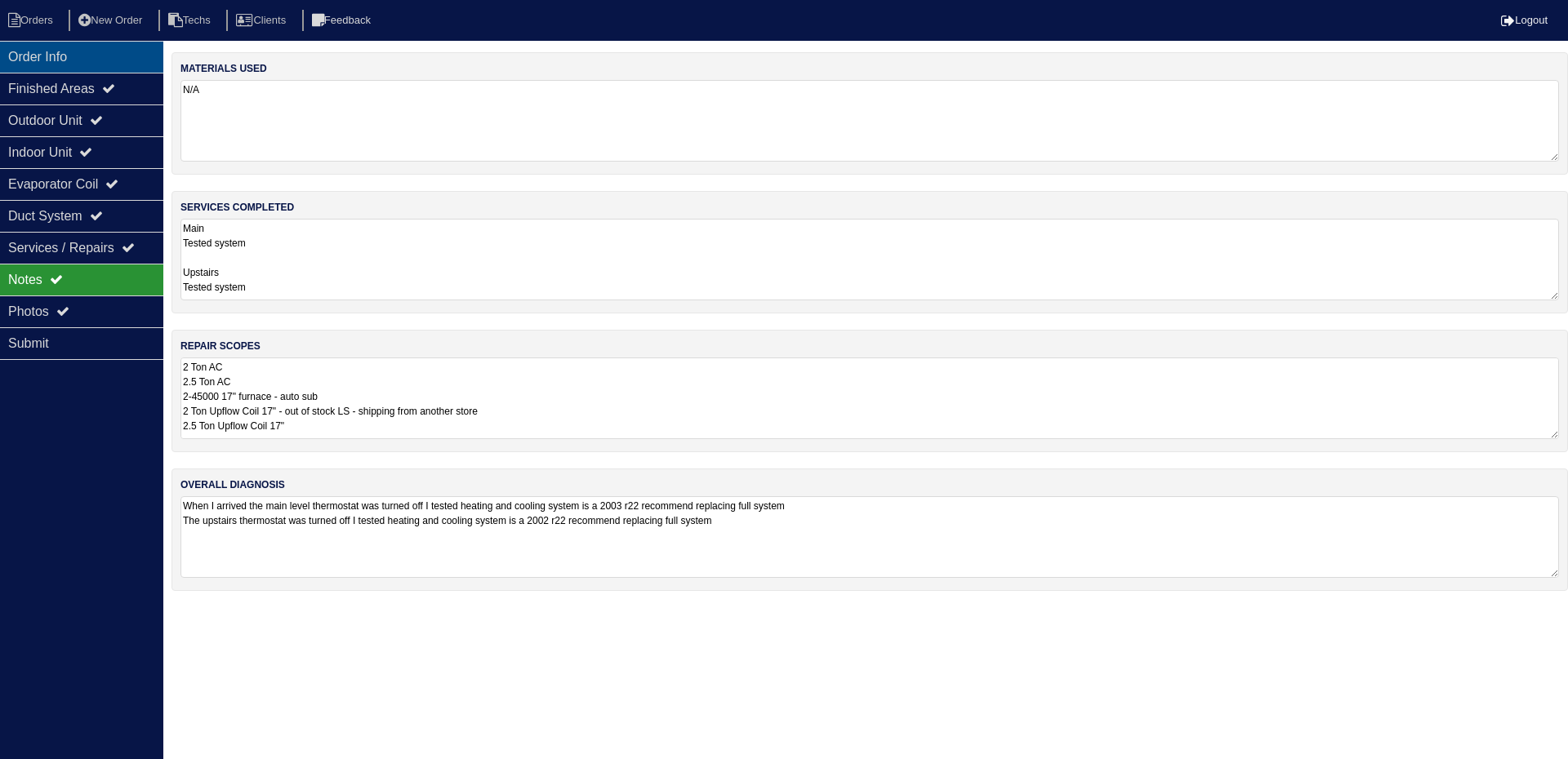
drag, startPoint x: 109, startPoint y: 47, endPoint x: 141, endPoint y: 52, distance: 32.4
click at [108, 48] on div "Order Info" at bounding box center [82, 57] width 163 height 32
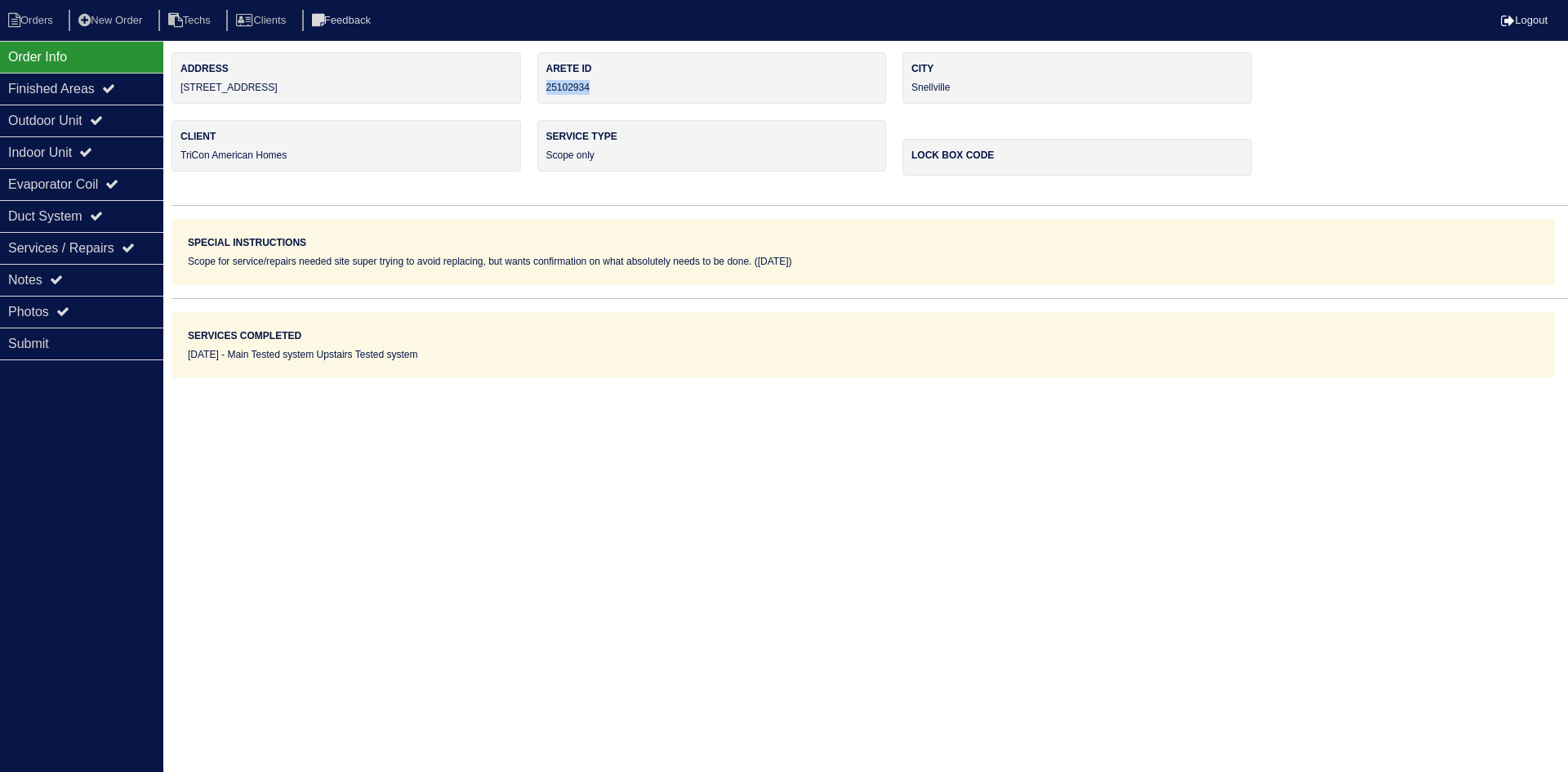
drag, startPoint x: 602, startPoint y: 85, endPoint x: 546, endPoint y: 91, distance: 56.3
click at [546, 91] on div "Arete ID 25102934" at bounding box center [712, 77] width 350 height 51
copy div "25102934"
click at [108, 280] on div "Notes" at bounding box center [82, 280] width 163 height 32
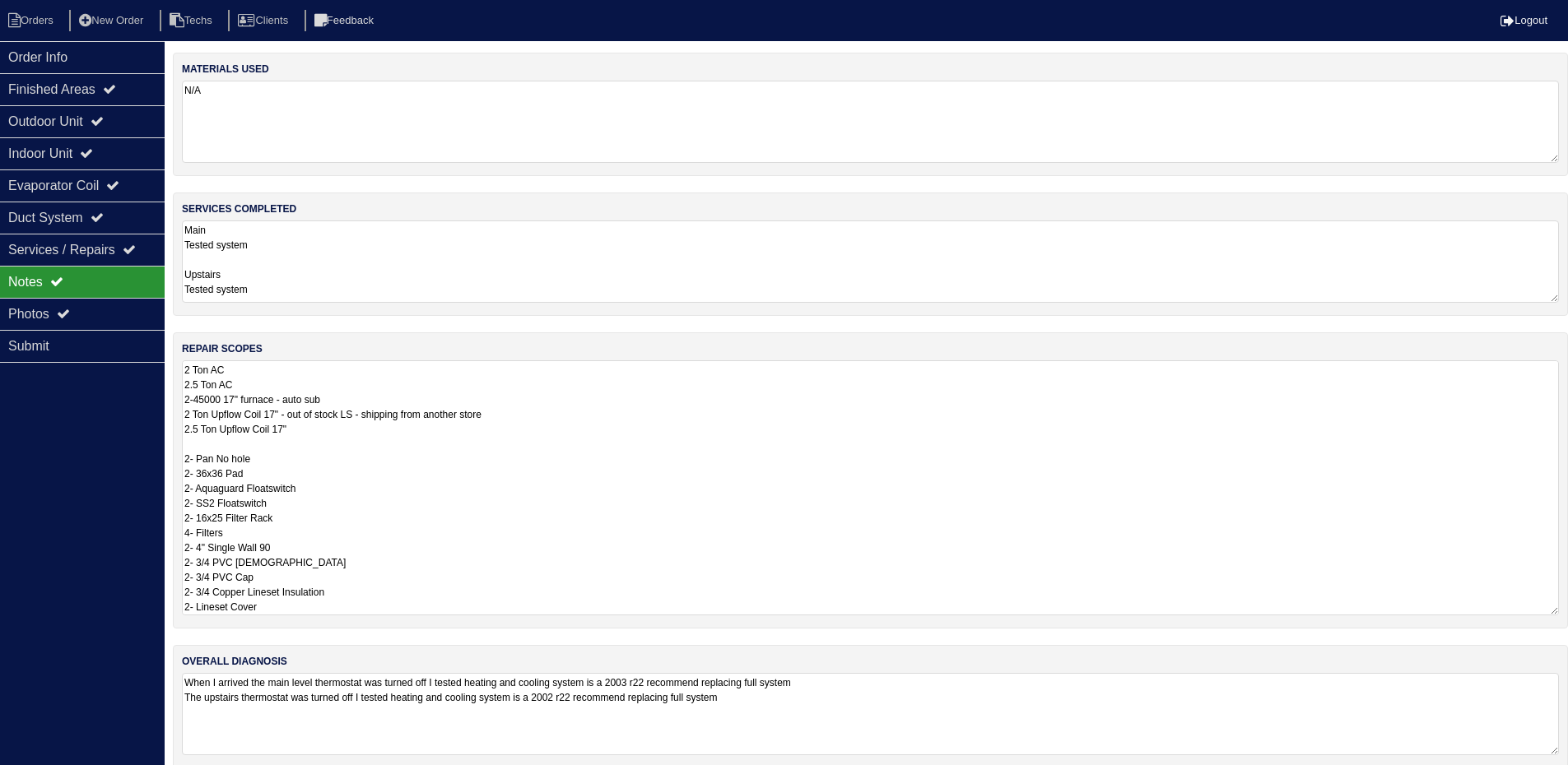
click at [742, 365] on textarea "2 Ton AC 2.5 Ton AC 2-45000 17" furnace - auto sub 2 Ton Upflow Coil 17" - out …" at bounding box center [870, 488] width 1377 height 255
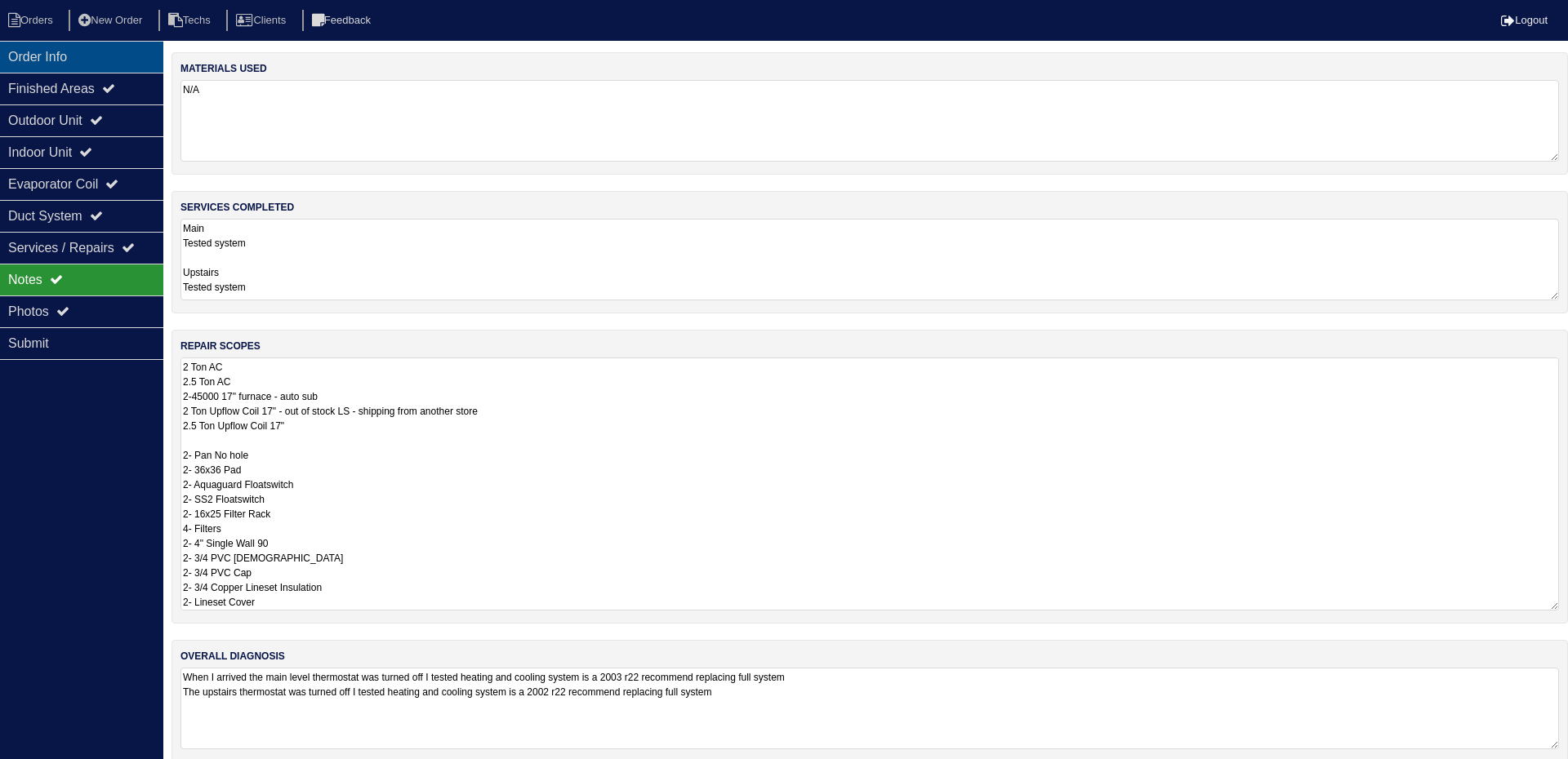
drag, startPoint x: 105, startPoint y: 47, endPoint x: 32, endPoint y: 56, distance: 73.6
click at [105, 47] on div "Order Info" at bounding box center [82, 57] width 163 height 32
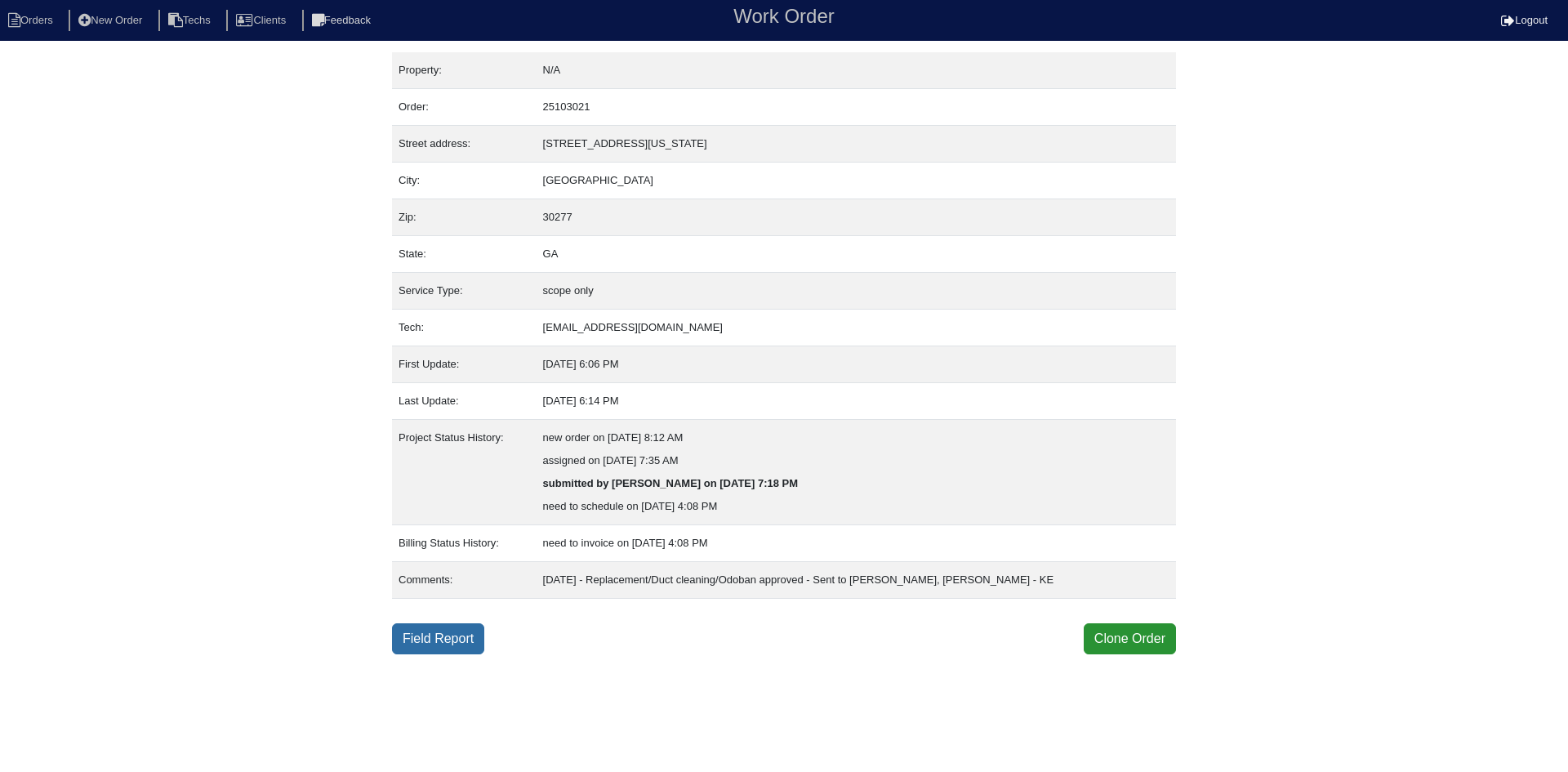
click at [439, 637] on link "Field Report" at bounding box center [437, 638] width 92 height 31
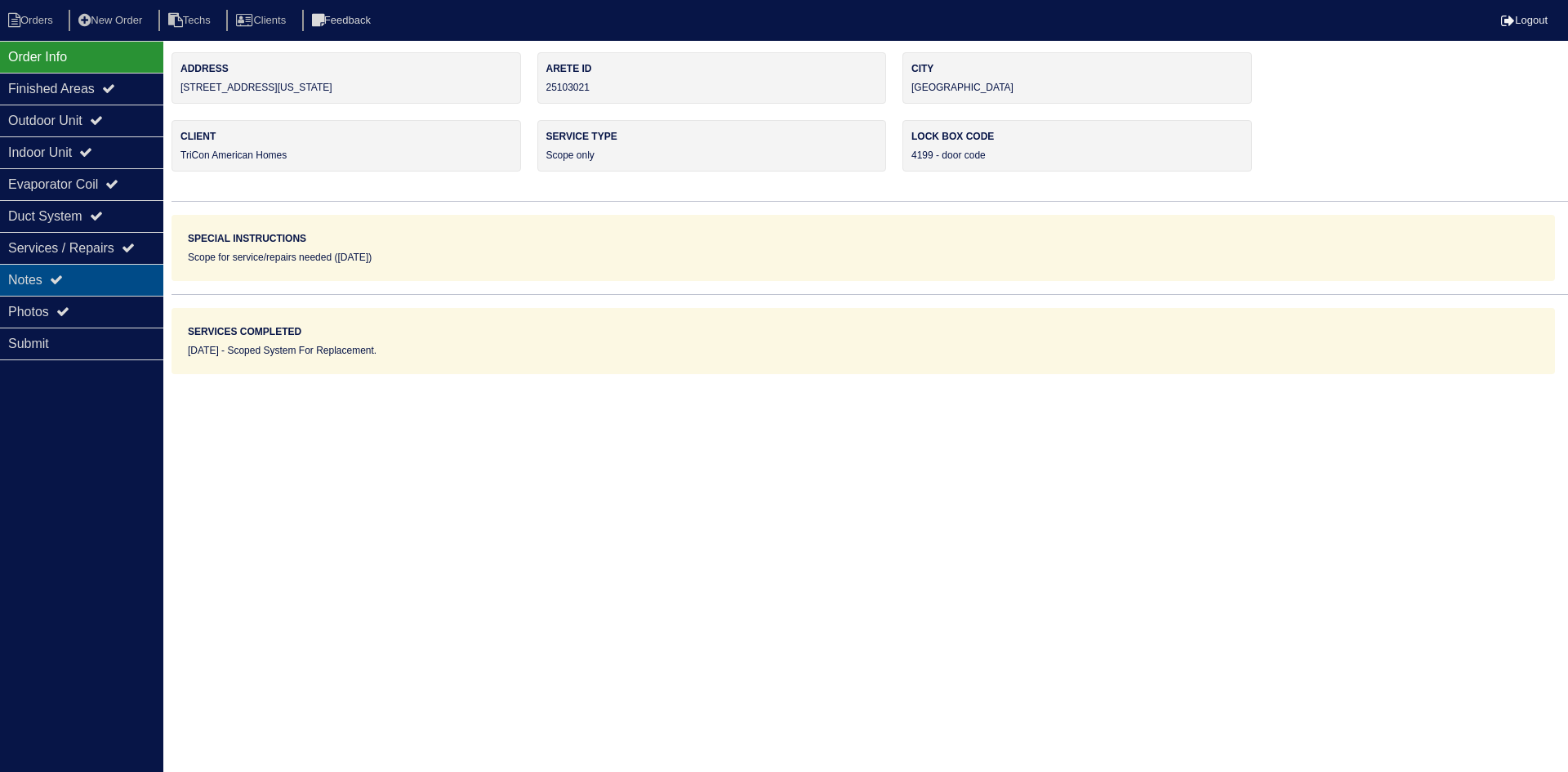
click at [91, 269] on div "Notes" at bounding box center [82, 280] width 163 height 32
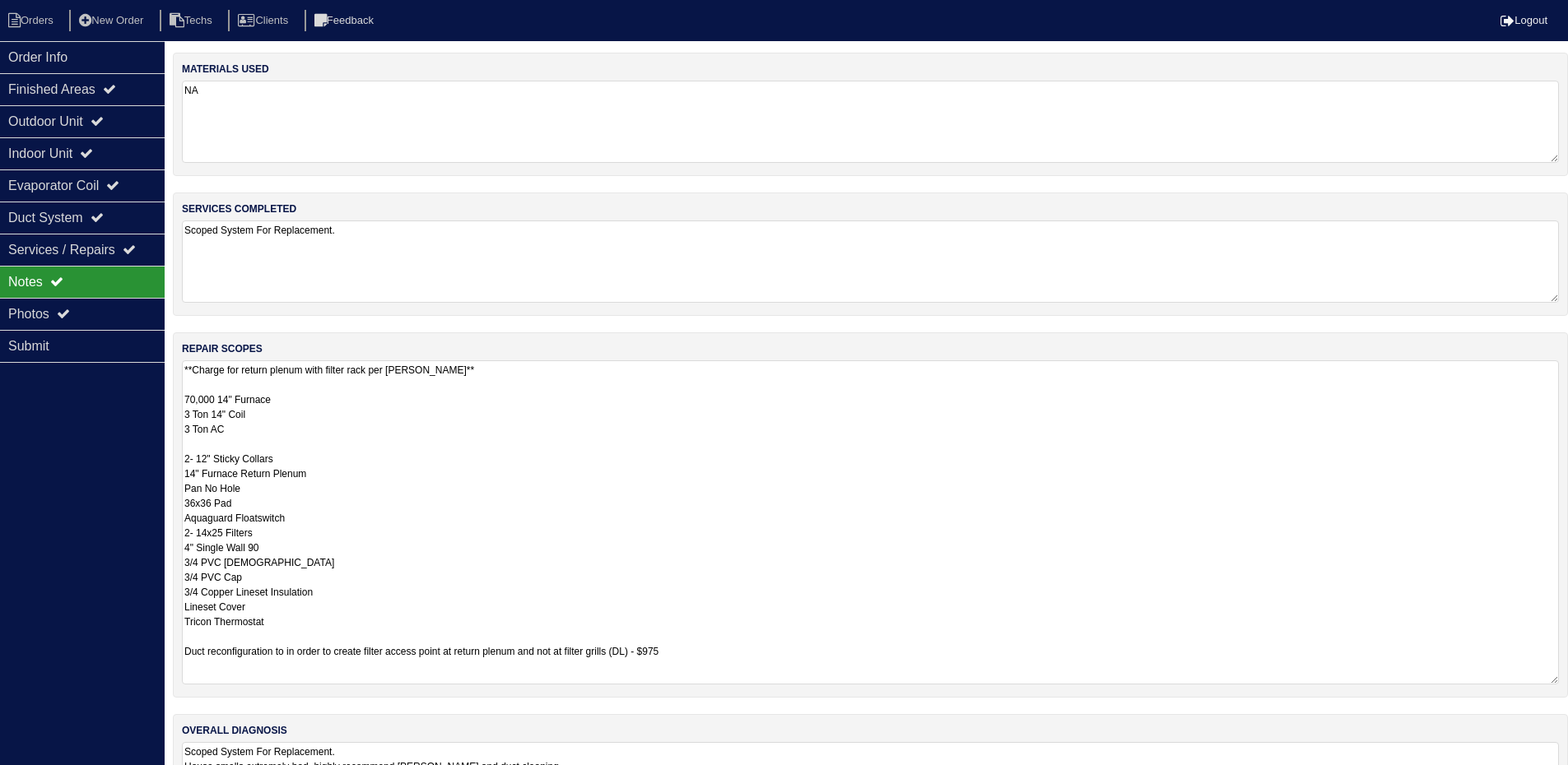
drag, startPoint x: 1566, startPoint y: 440, endPoint x: 1580, endPoint y: 682, distance: 242.4
click at [1568, 682] on html "Orders New Order Techs Clients Feedback Logout Orders New Order Users Clients M…" at bounding box center [784, 427] width 1568 height 854
drag, startPoint x: 33, startPoint y: 318, endPoint x: 51, endPoint y: 318, distance: 18.0
click at [33, 318] on div "Photos" at bounding box center [82, 314] width 164 height 33
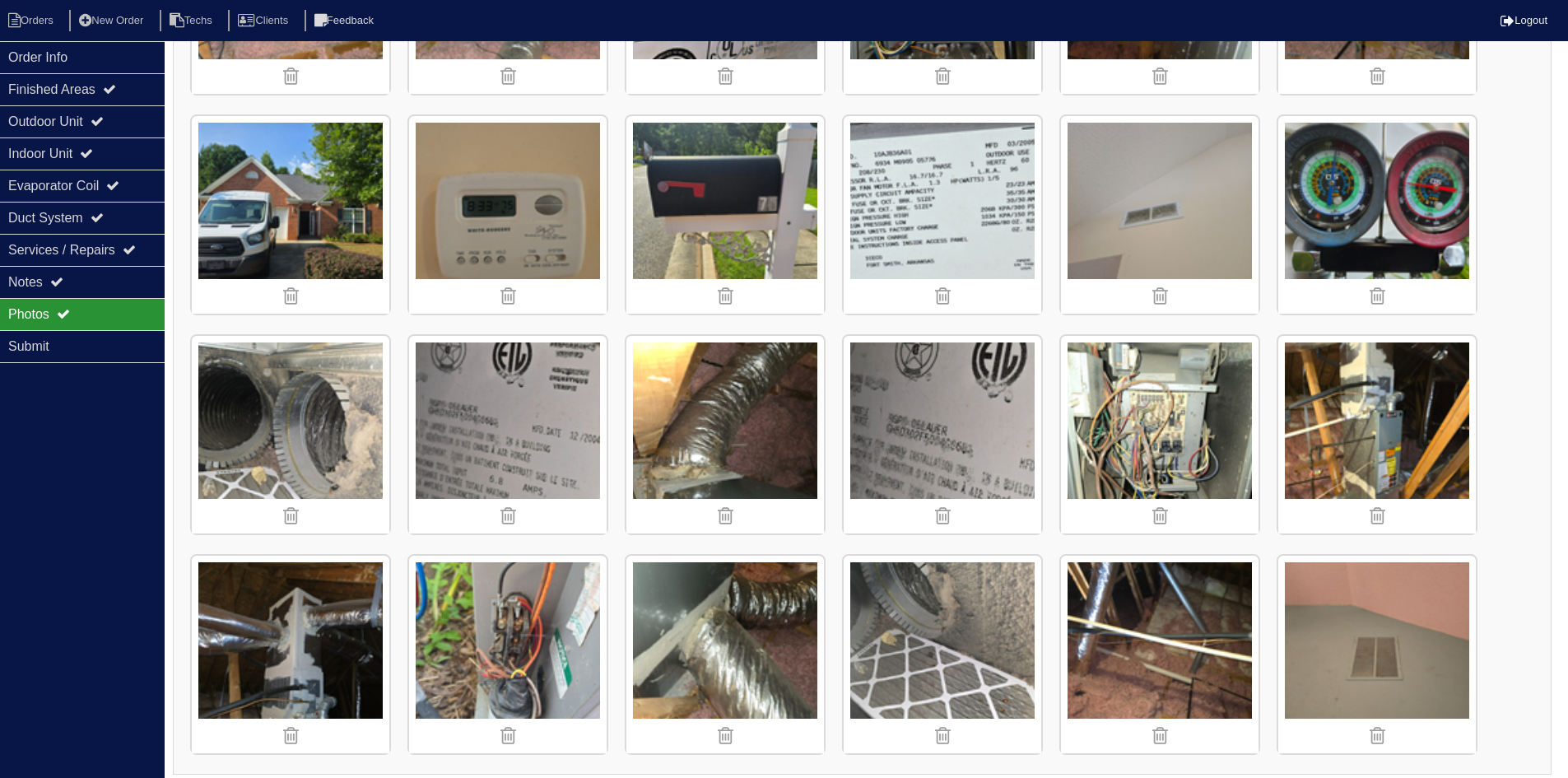
scroll to position [636, 0]
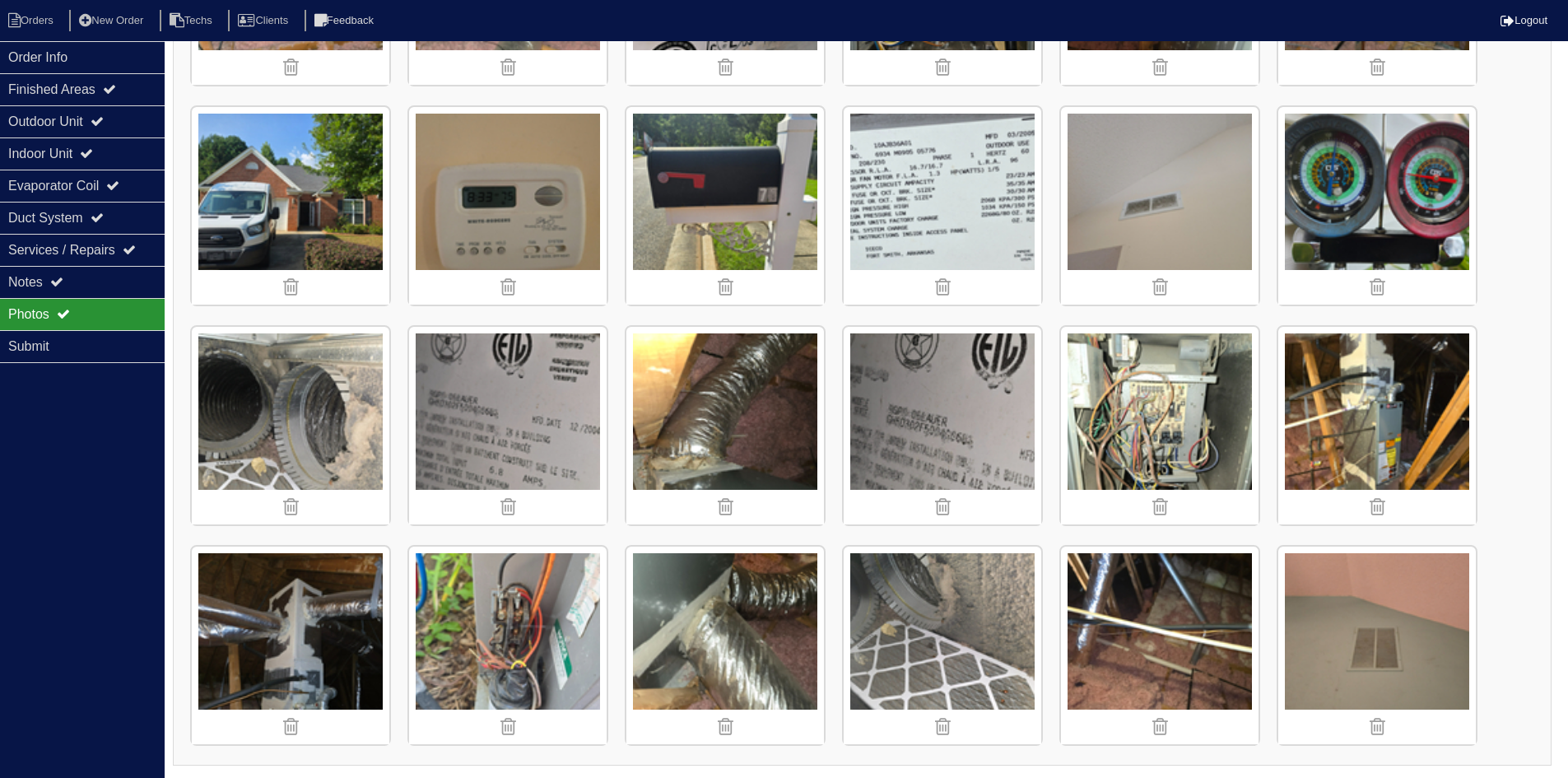
click at [1377, 414] on img at bounding box center [1377, 426] width 198 height 198
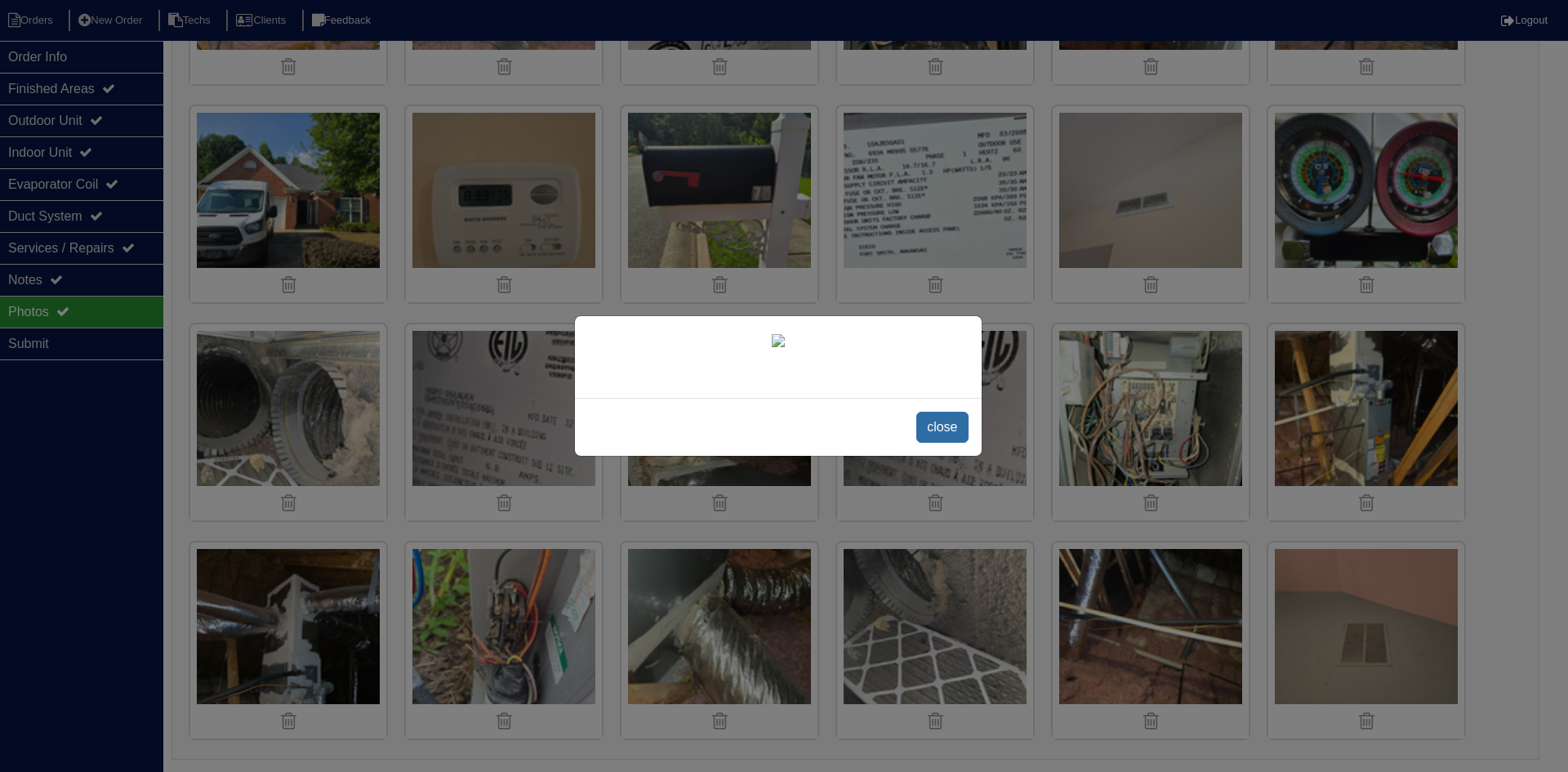
click at [921, 443] on span "close" at bounding box center [941, 427] width 51 height 31
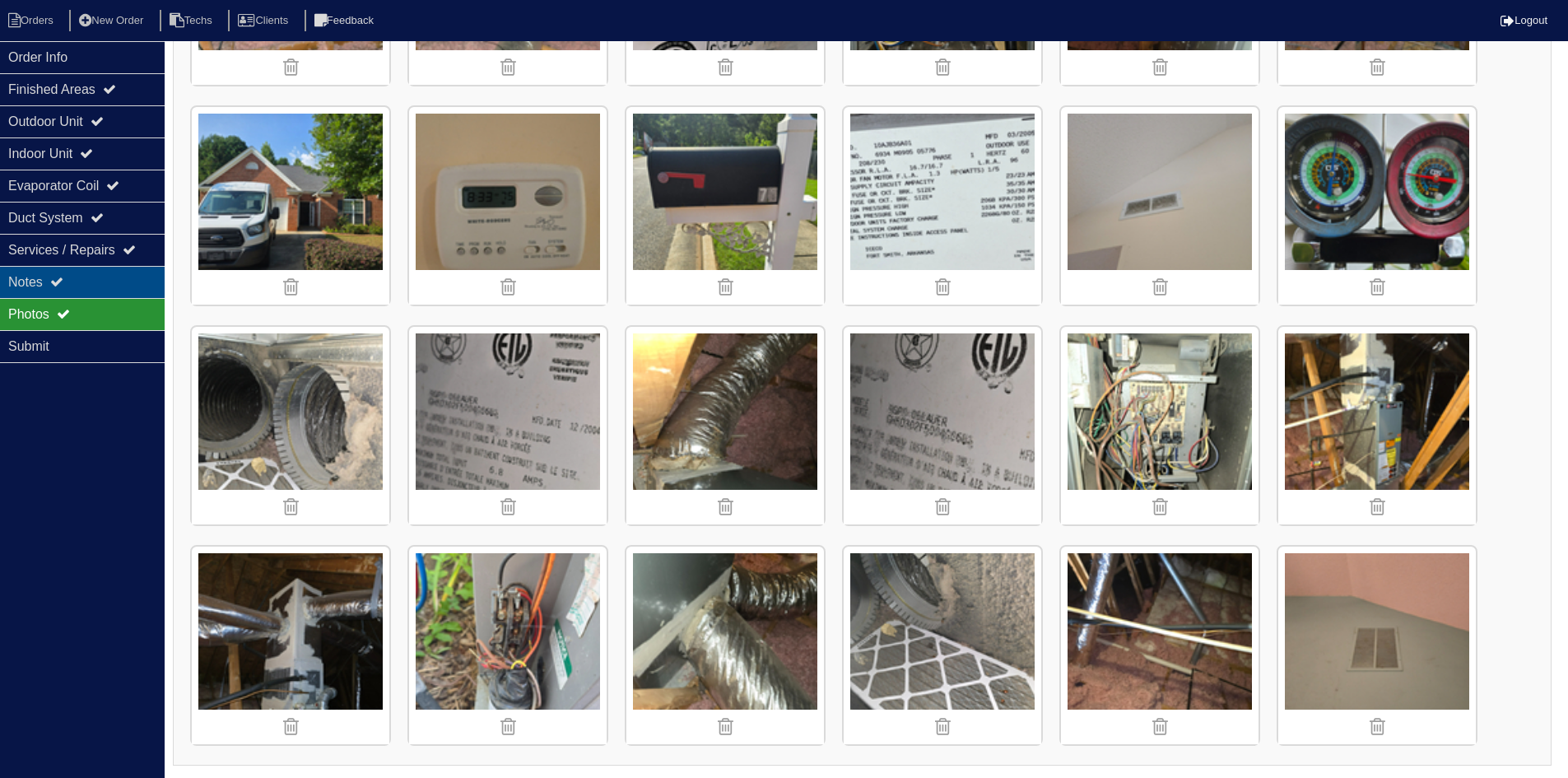
drag, startPoint x: 48, startPoint y: 276, endPoint x: 108, endPoint y: 272, distance: 60.1
click at [49, 276] on div "Notes" at bounding box center [82, 282] width 164 height 33
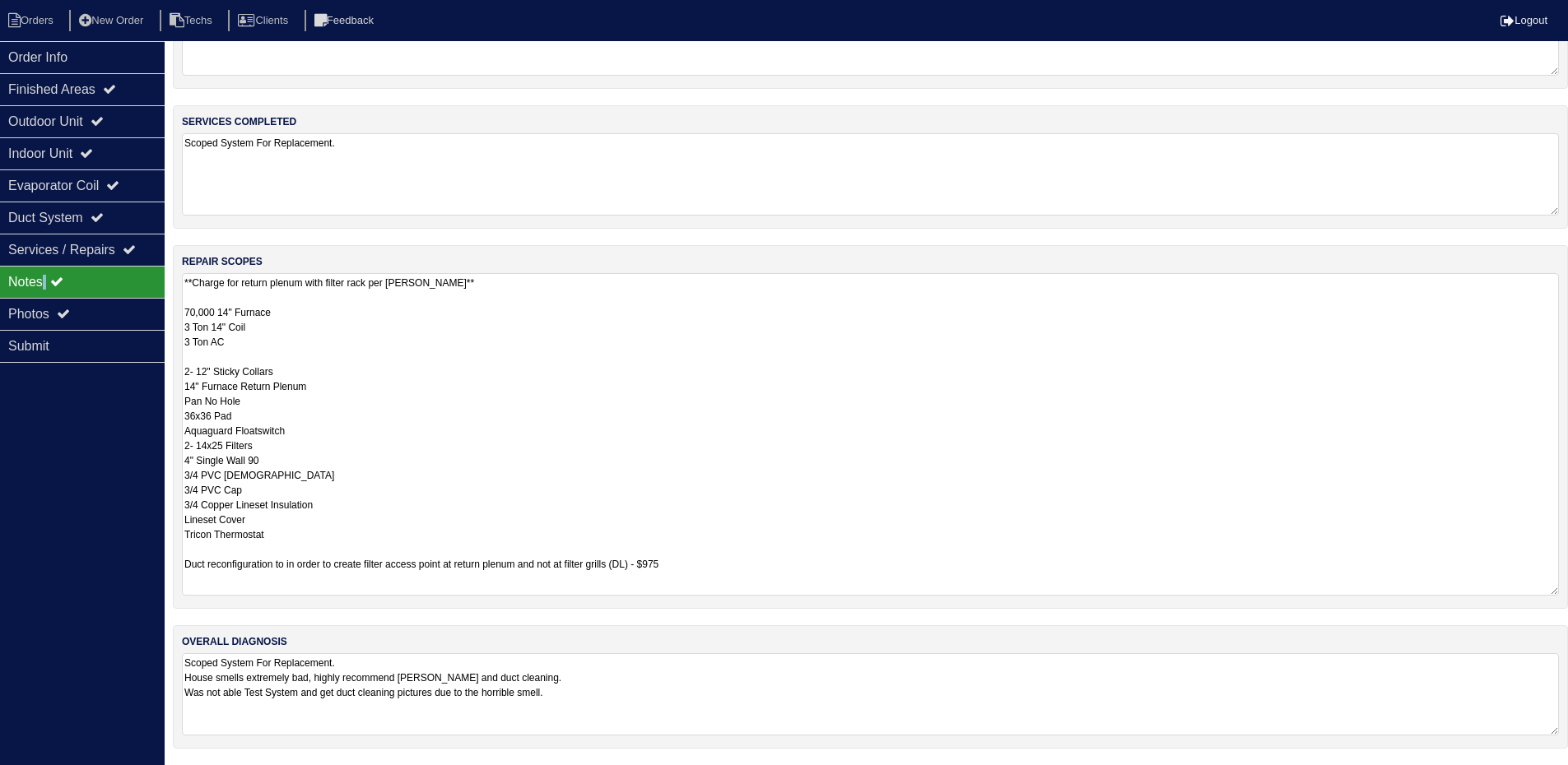
scroll to position [88, 0]
click at [196, 387] on textarea "**Charge for return plenum with filter rack per [PERSON_NAME]** 70,000 14" Furn…" at bounding box center [870, 434] width 1377 height 322
drag, startPoint x: 280, startPoint y: 324, endPoint x: 306, endPoint y: 335, distance: 28.2
click at [281, 323] on textarea "**Charge for return plenum with filter rack per [PERSON_NAME]** 70,000 14" Furn…" at bounding box center [870, 434] width 1377 height 322
click at [229, 314] on textarea "**Charge for return plenum with filter rack per [PERSON_NAME]** 70,000 14" Furn…" at bounding box center [870, 434] width 1377 height 322
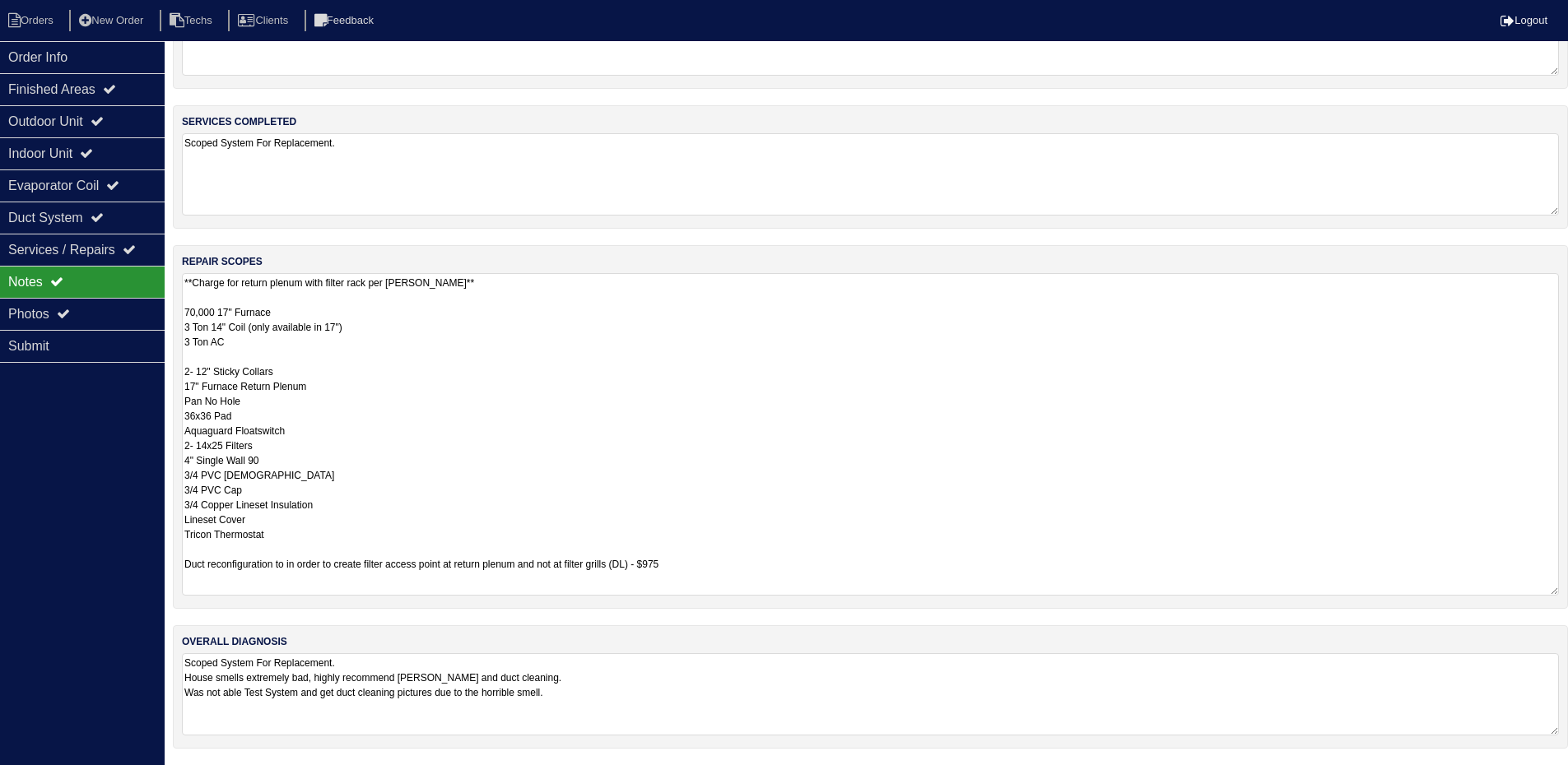
click at [450, 353] on textarea "**Charge for return plenum with filter rack per [PERSON_NAME]** 70,000 17" Furn…" at bounding box center [870, 434] width 1377 height 322
type textarea "**Charge for return plenum with filter rack per [PERSON_NAME]** 70,000 17" Furn…"
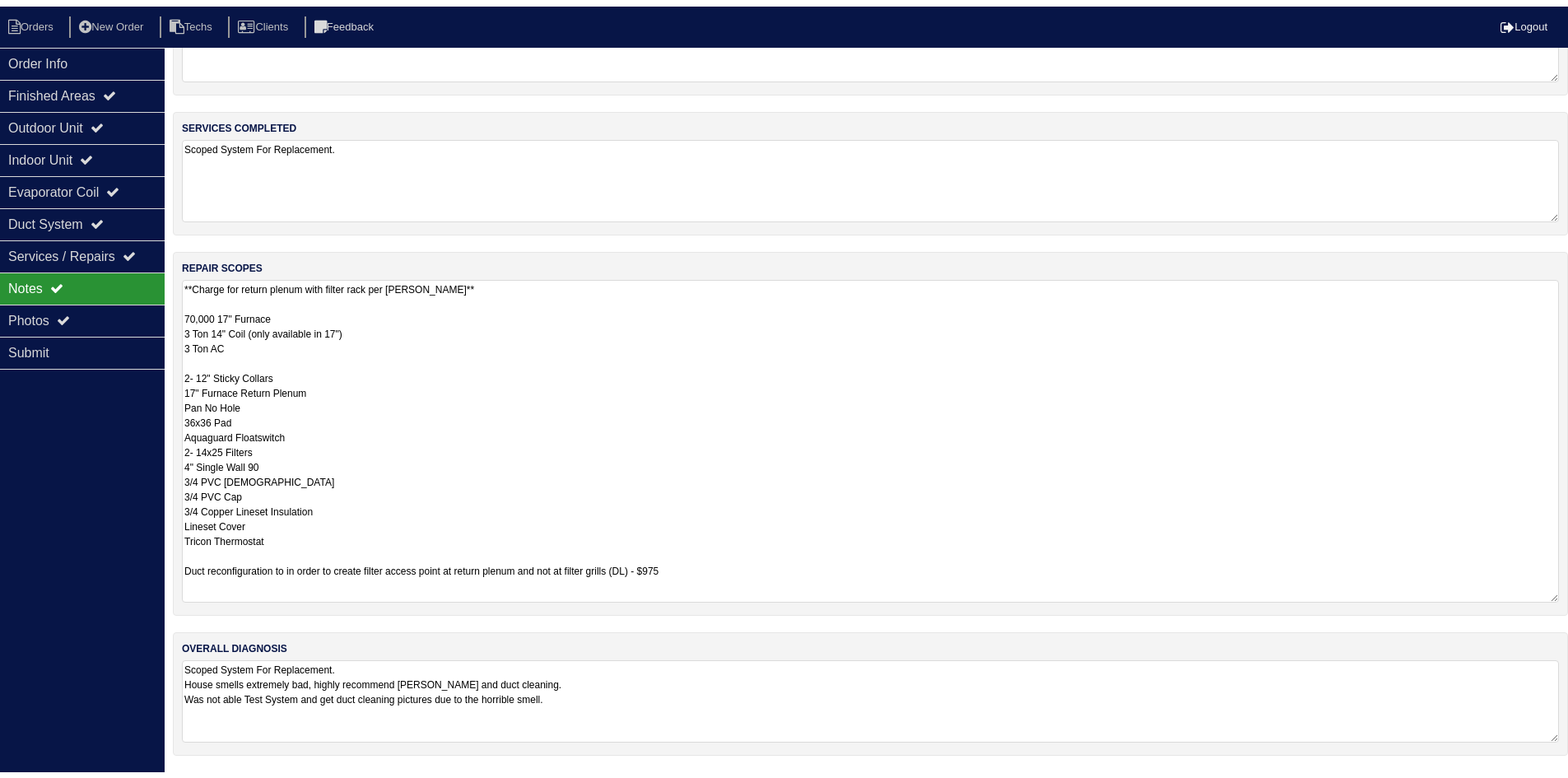
scroll to position [0, 0]
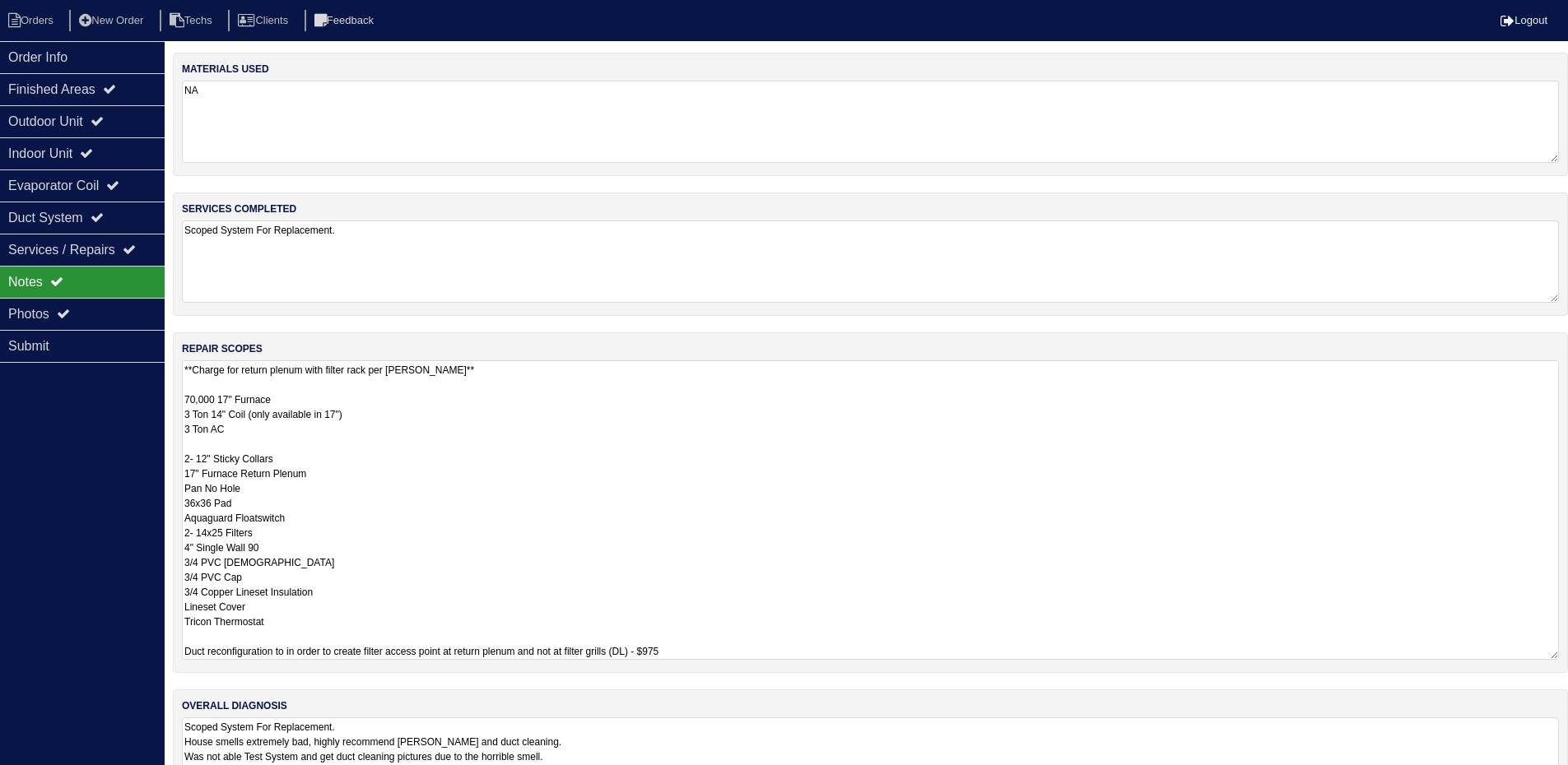
click at [1568, 439] on div "repair scopes **Charge for return plenum with filter rack per [PERSON_NAME]** 7…" at bounding box center [870, 502] width 1395 height 341
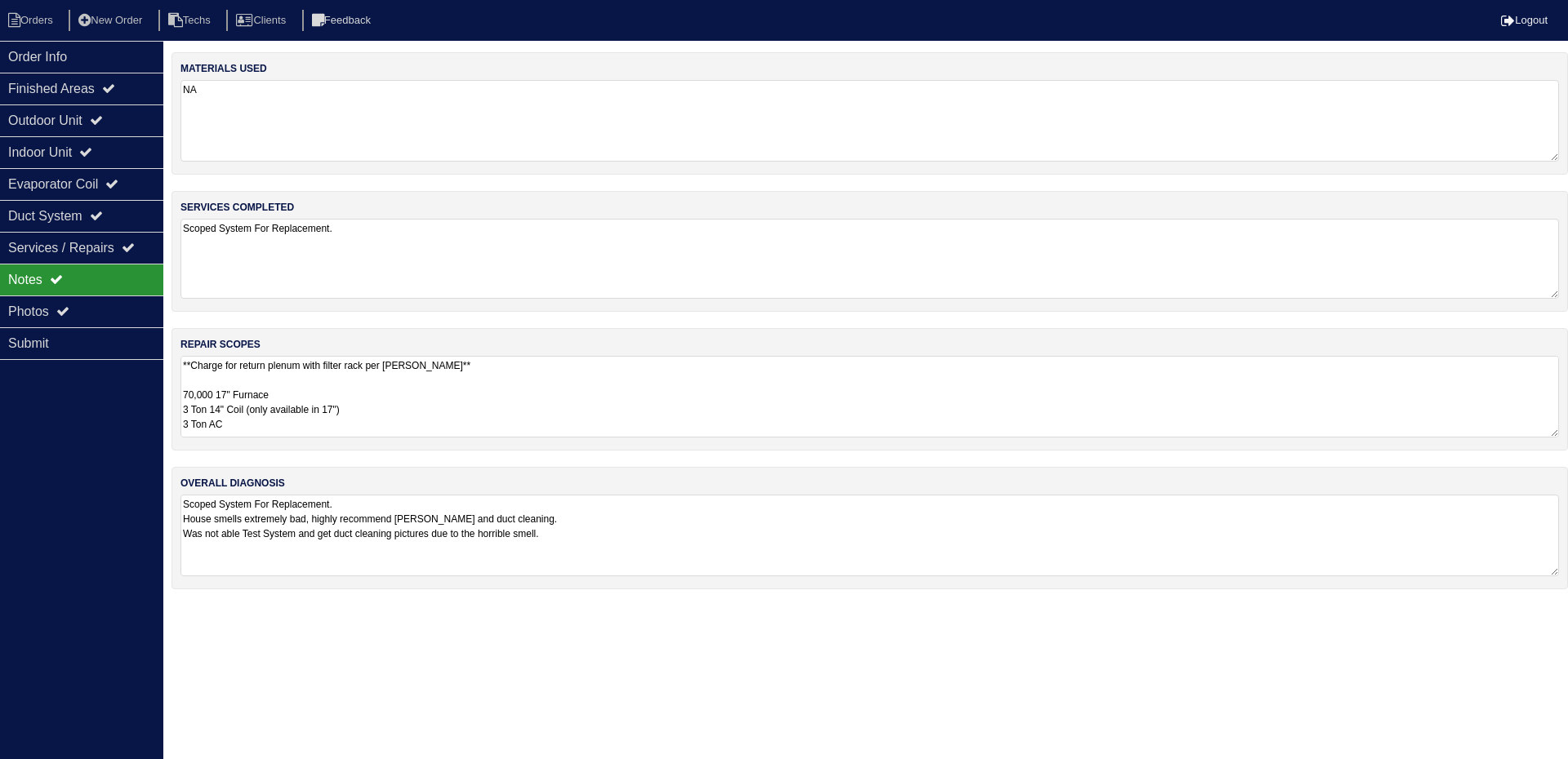
drag, startPoint x: 1470, startPoint y: 250, endPoint x: 1491, endPoint y: 259, distance: 22.8
click at [1468, 252] on textarea "Scoped System For Replacement." at bounding box center [870, 258] width 1379 height 80
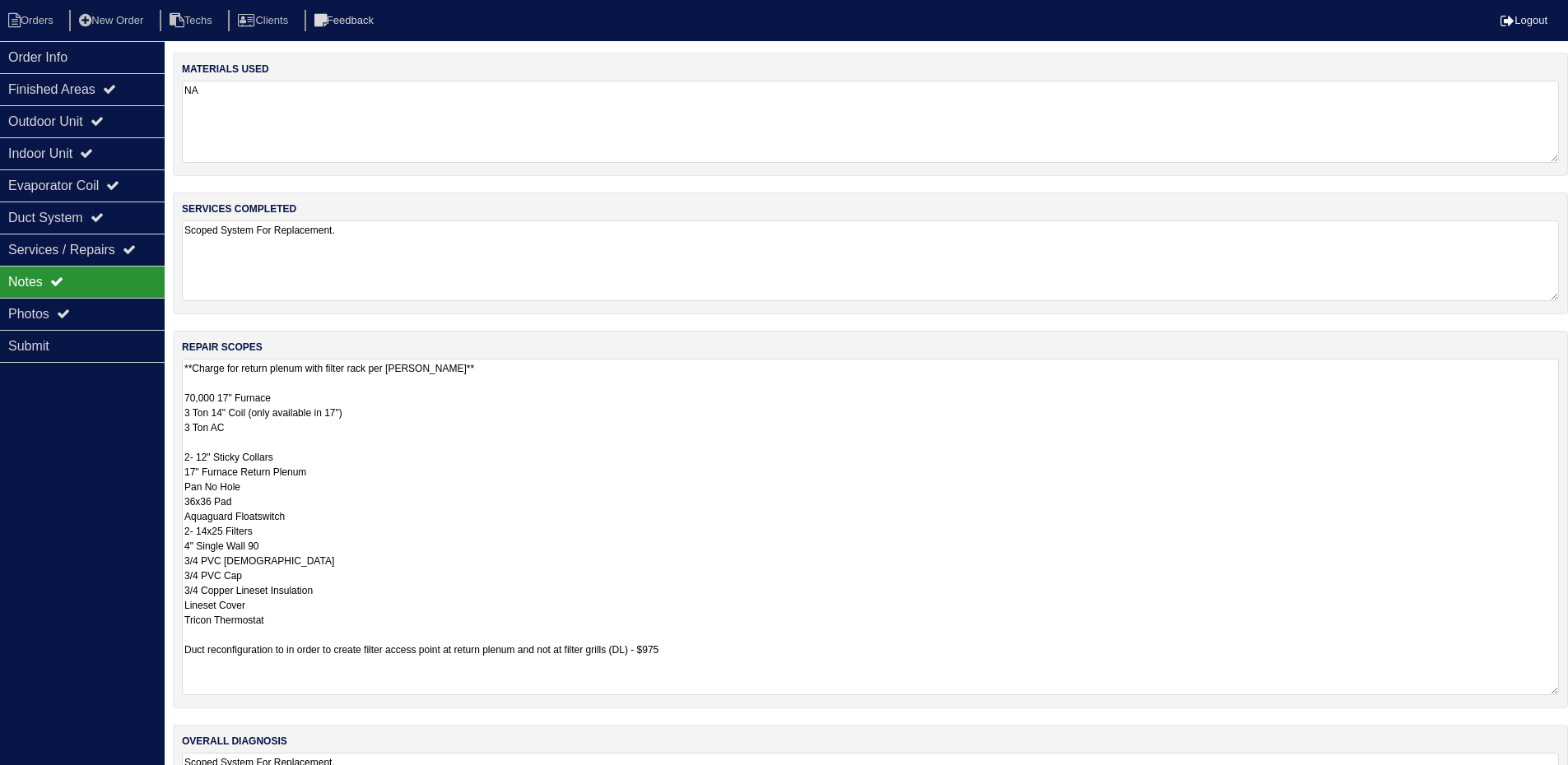
drag, startPoint x: 1567, startPoint y: 437, endPoint x: 1571, endPoint y: 691, distance: 254.0
click at [1568, 691] on html "Orders New Order Techs Clients Feedback Logout Orders New Order Users Clients M…" at bounding box center [784, 432] width 1568 height 864
drag, startPoint x: 119, startPoint y: 57, endPoint x: 144, endPoint y: 56, distance: 25.0
click at [119, 57] on div "Order Info" at bounding box center [82, 58] width 164 height 33
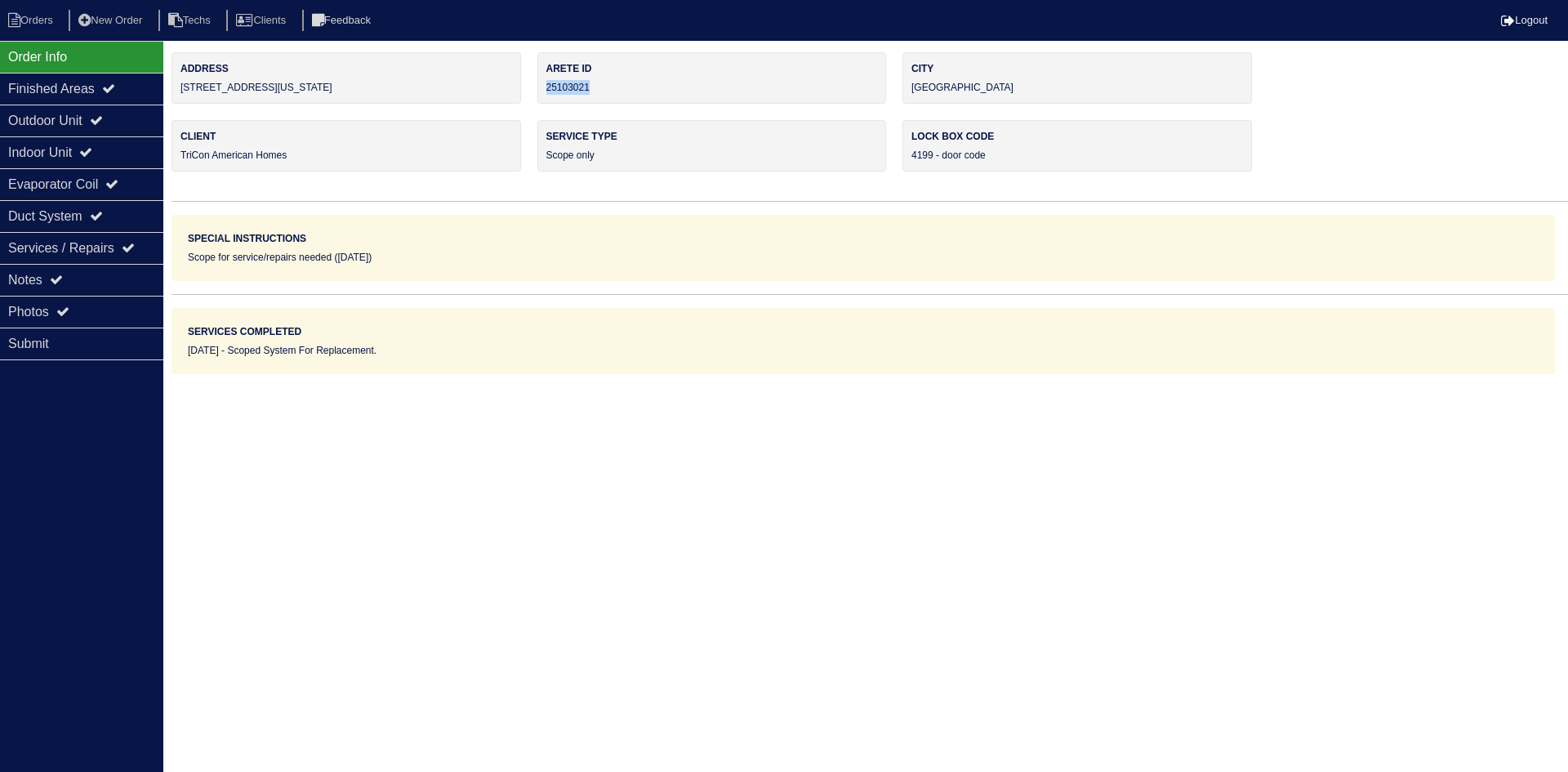
drag, startPoint x: 607, startPoint y: 83, endPoint x: 541, endPoint y: 94, distance: 66.9
click at [542, 93] on div "Arete ID 25103021" at bounding box center [712, 77] width 350 height 51
copy div "25103021"
drag, startPoint x: 48, startPoint y: 277, endPoint x: 70, endPoint y: 278, distance: 22.0
click at [48, 277] on div "Notes" at bounding box center [82, 280] width 163 height 32
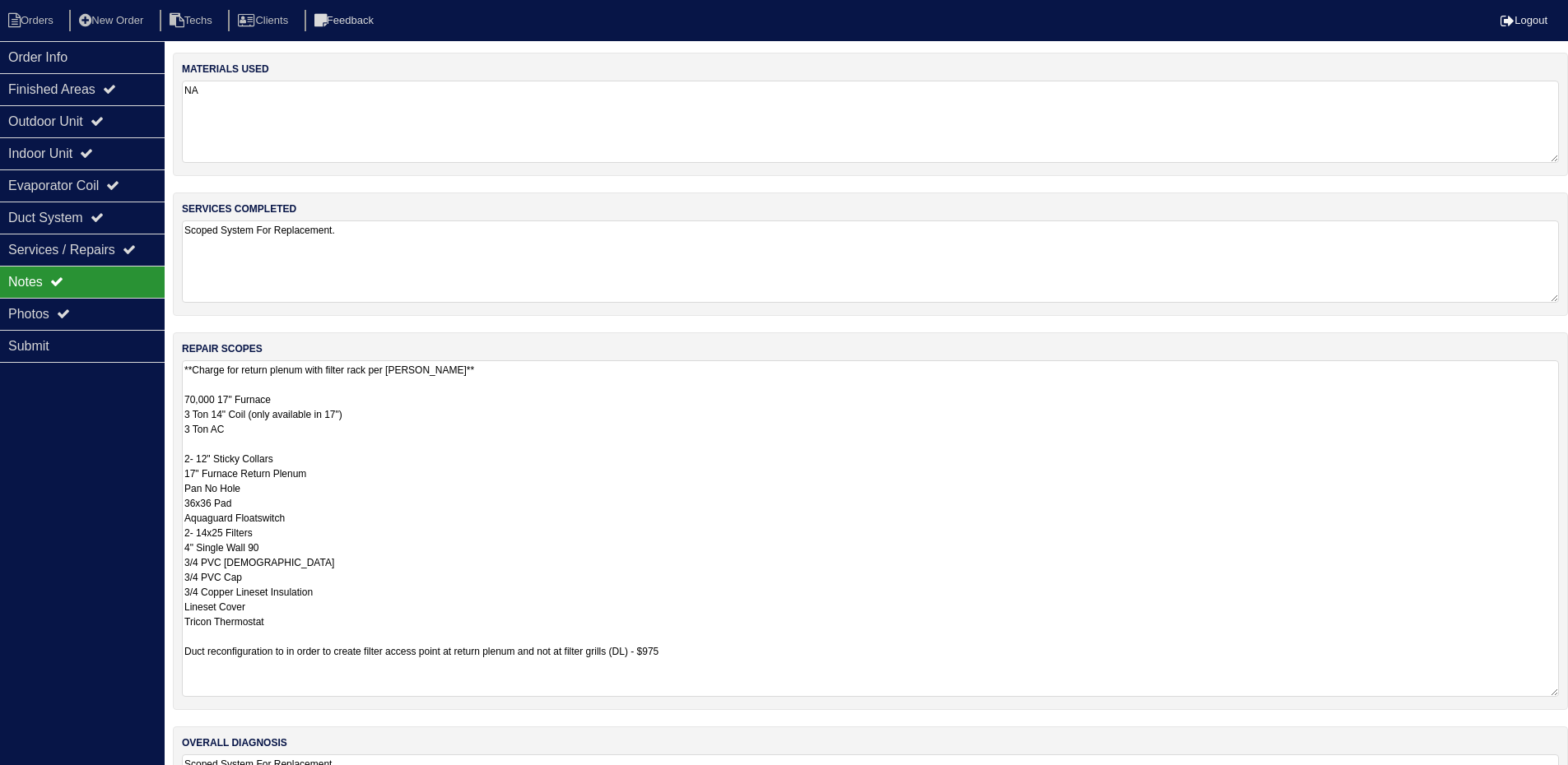
click at [551, 454] on textarea "**Charge for return plenum with filter rack per [PERSON_NAME]** 70,000 17" Furn…" at bounding box center [870, 528] width 1377 height 337
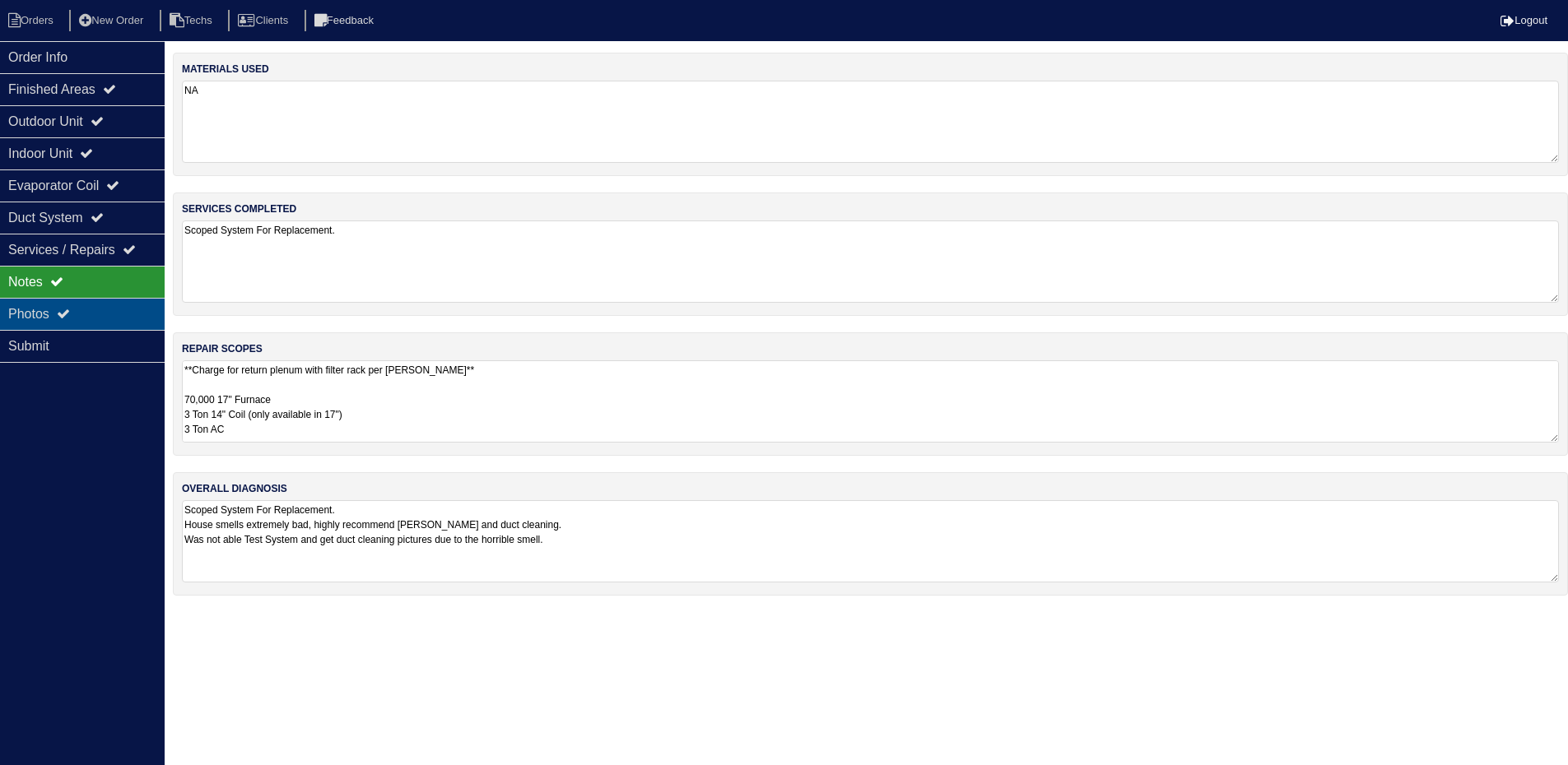
click at [89, 307] on div "Photos" at bounding box center [82, 314] width 164 height 33
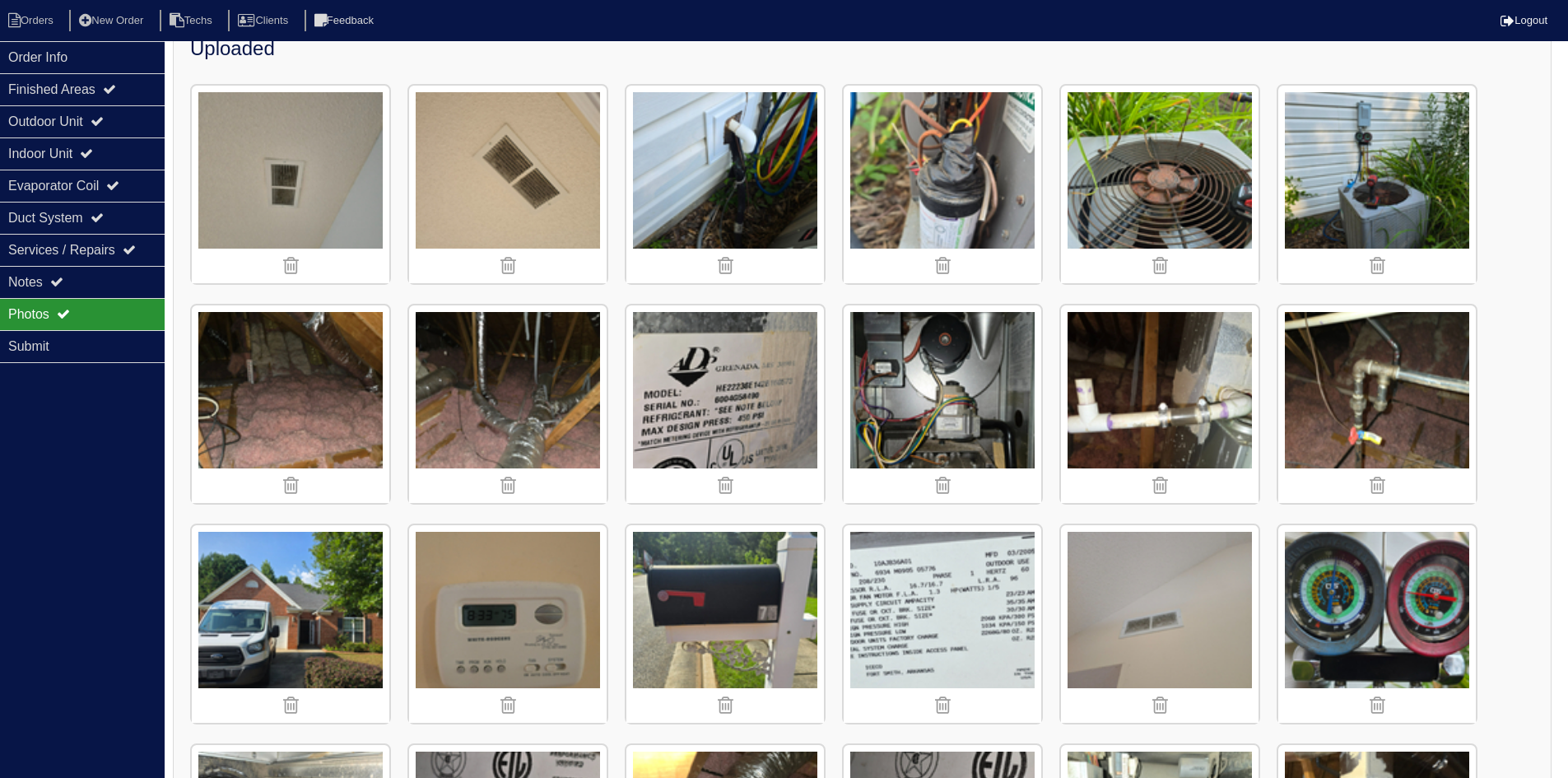
scroll to position [247, 0]
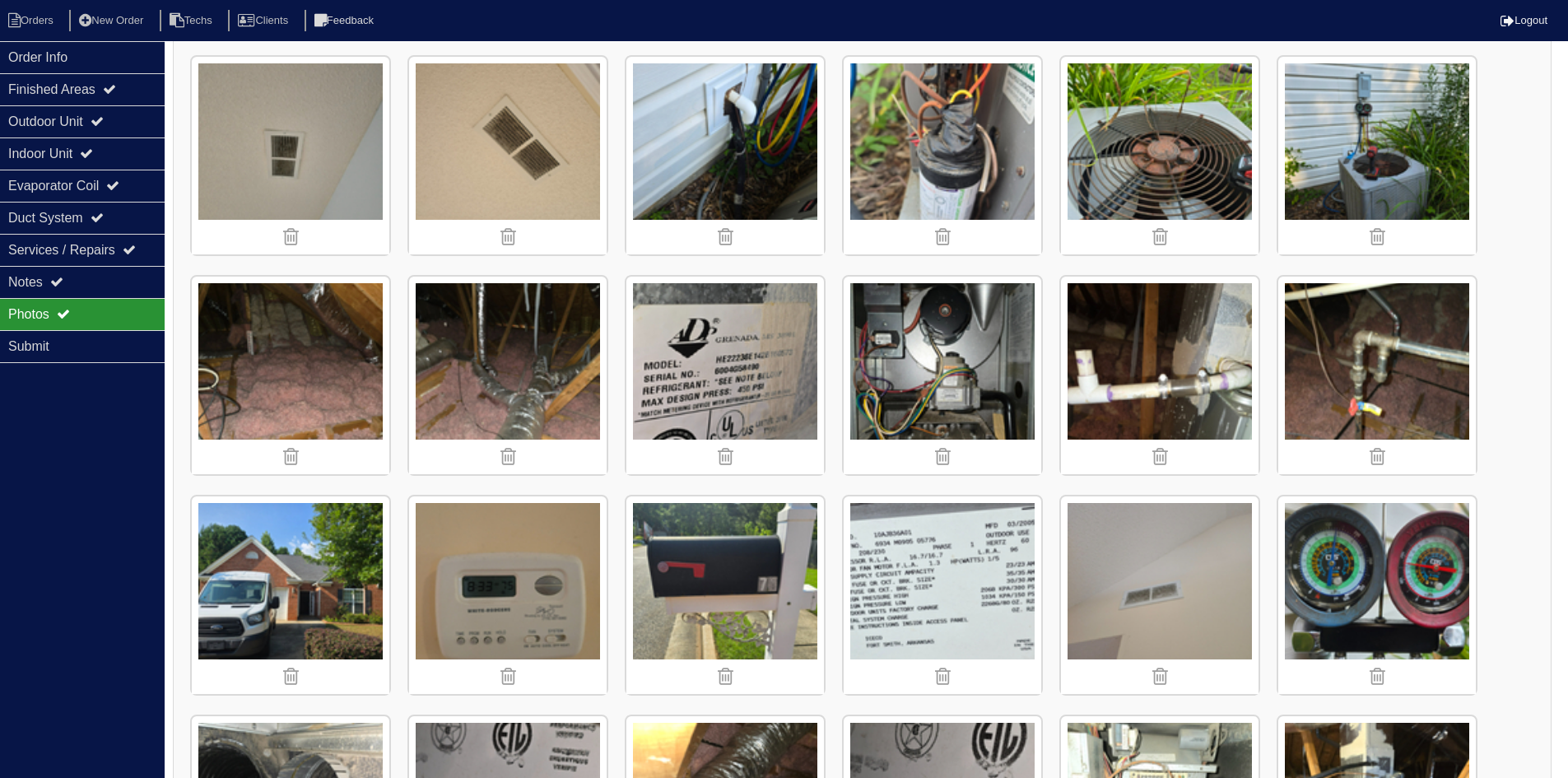
click at [898, 357] on img at bounding box center [943, 375] width 198 height 198
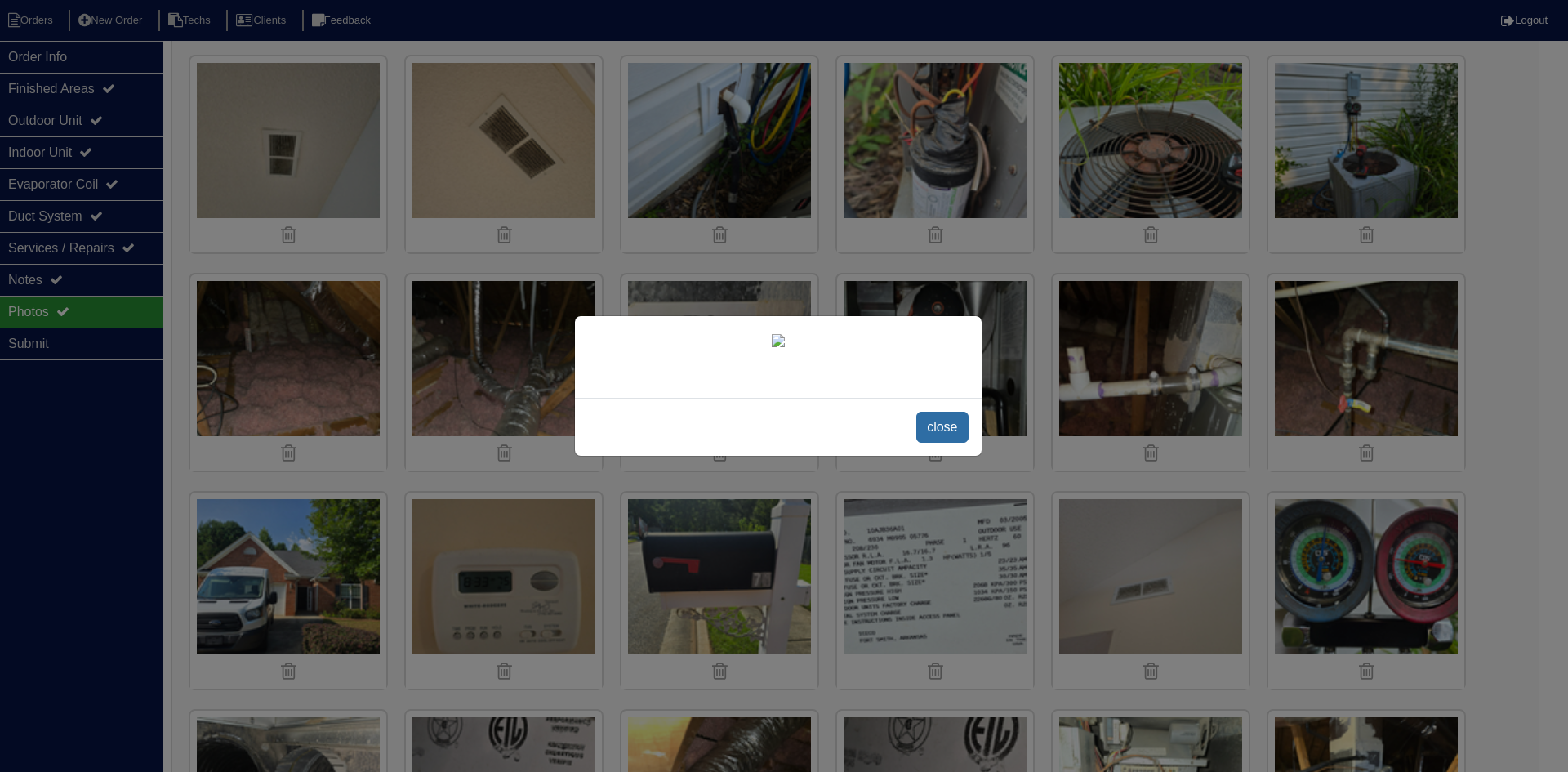
click at [941, 431] on span "close" at bounding box center [941, 427] width 51 height 31
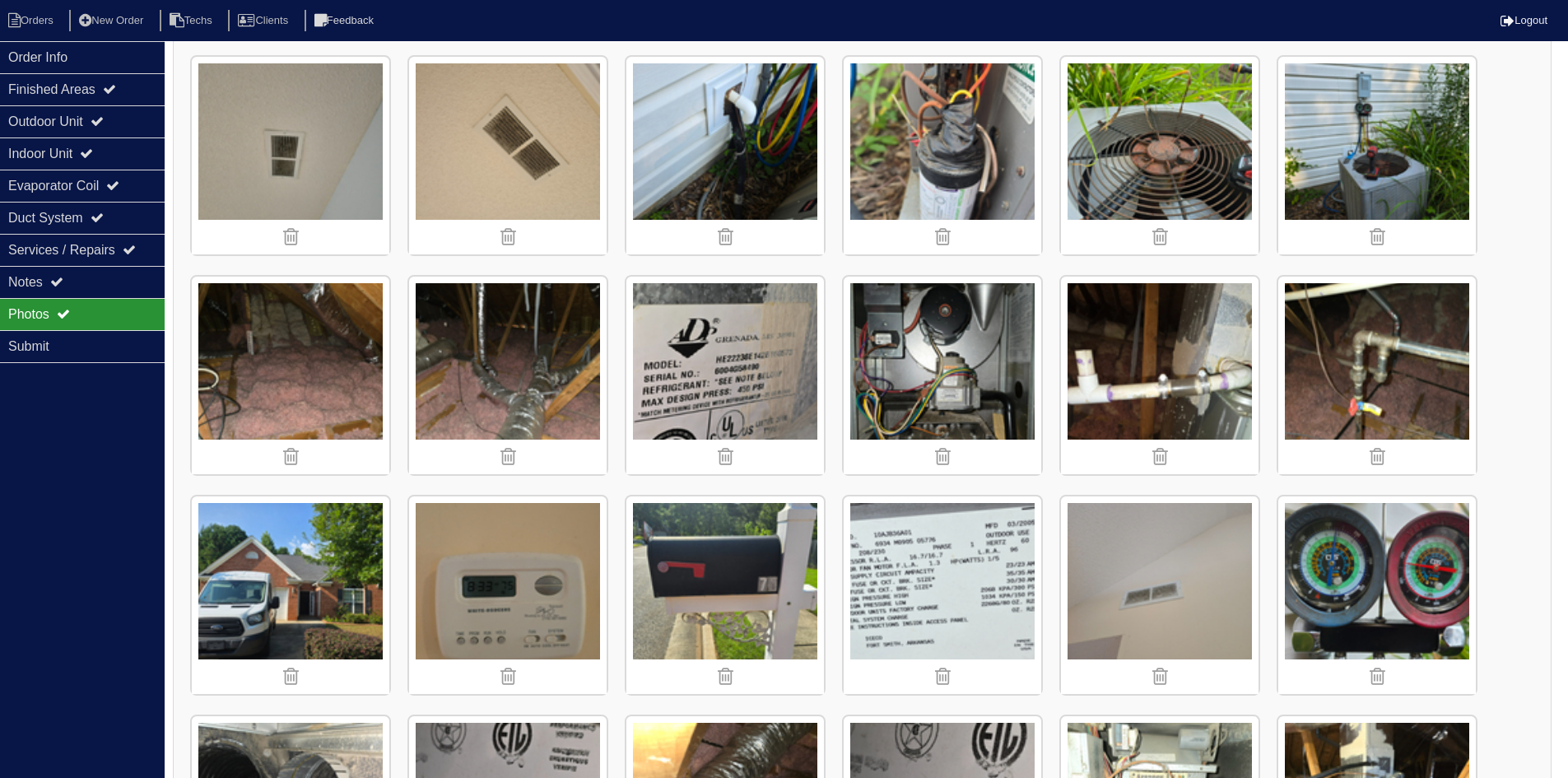
drag, startPoint x: 110, startPoint y: 282, endPoint x: 141, endPoint y: 299, distance: 35.4
click at [107, 281] on div "Notes" at bounding box center [82, 282] width 164 height 33
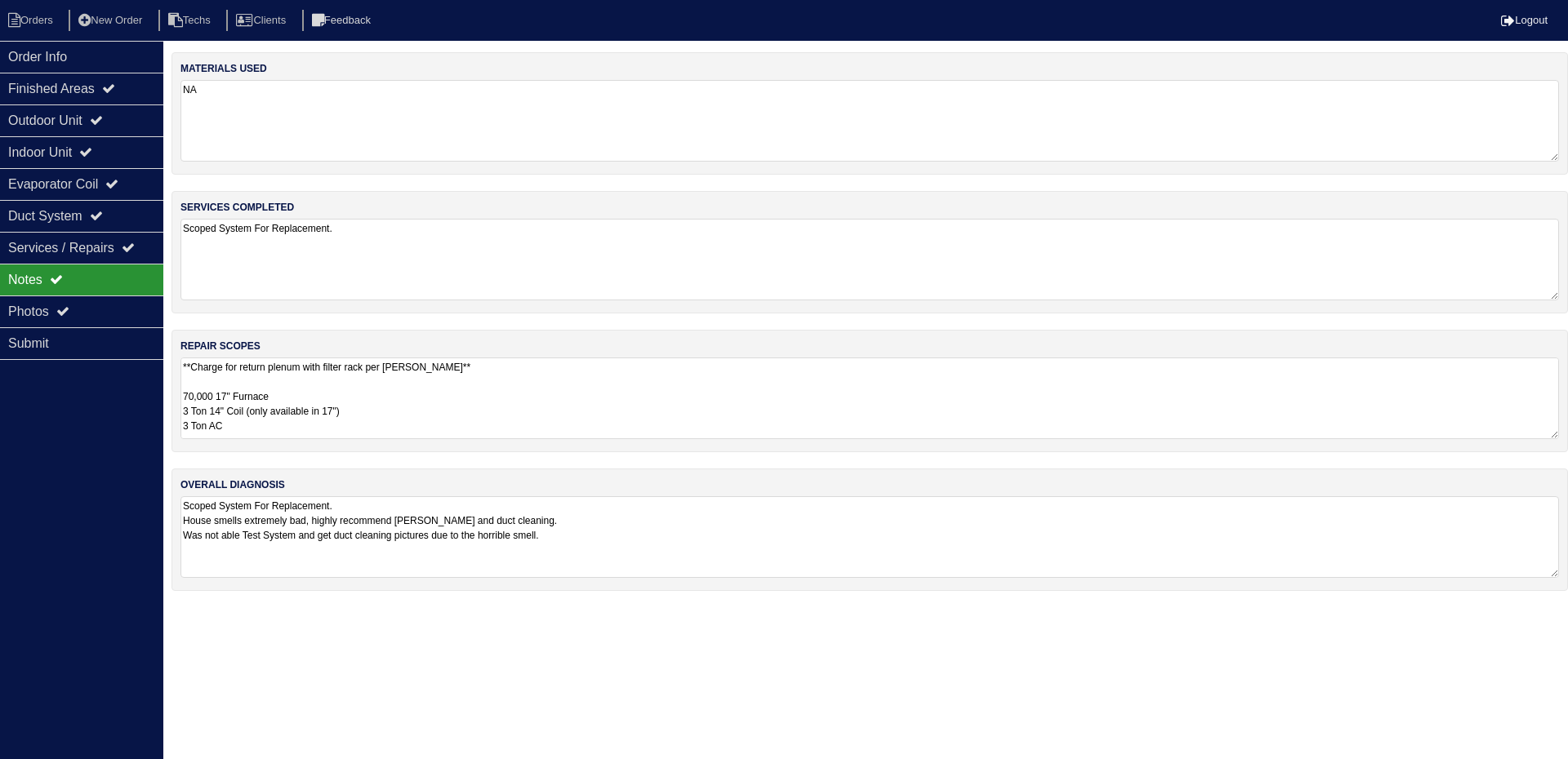
click at [464, 409] on textarea "**Charge for return plenum with filter rack per [PERSON_NAME]** 70,000 17" Furn…" at bounding box center [870, 398] width 1379 height 82
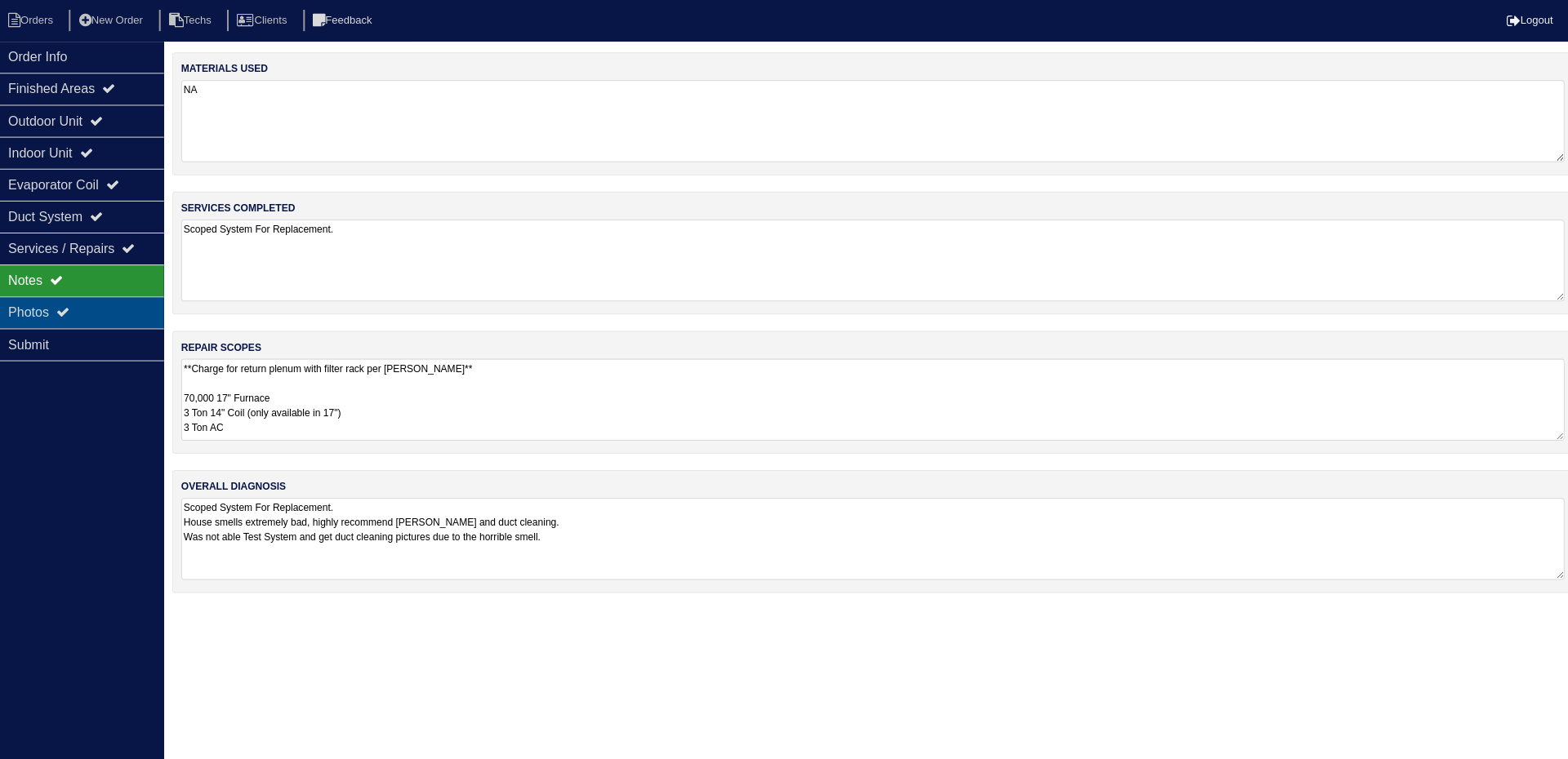
click at [105, 306] on div "Photos" at bounding box center [82, 312] width 163 height 32
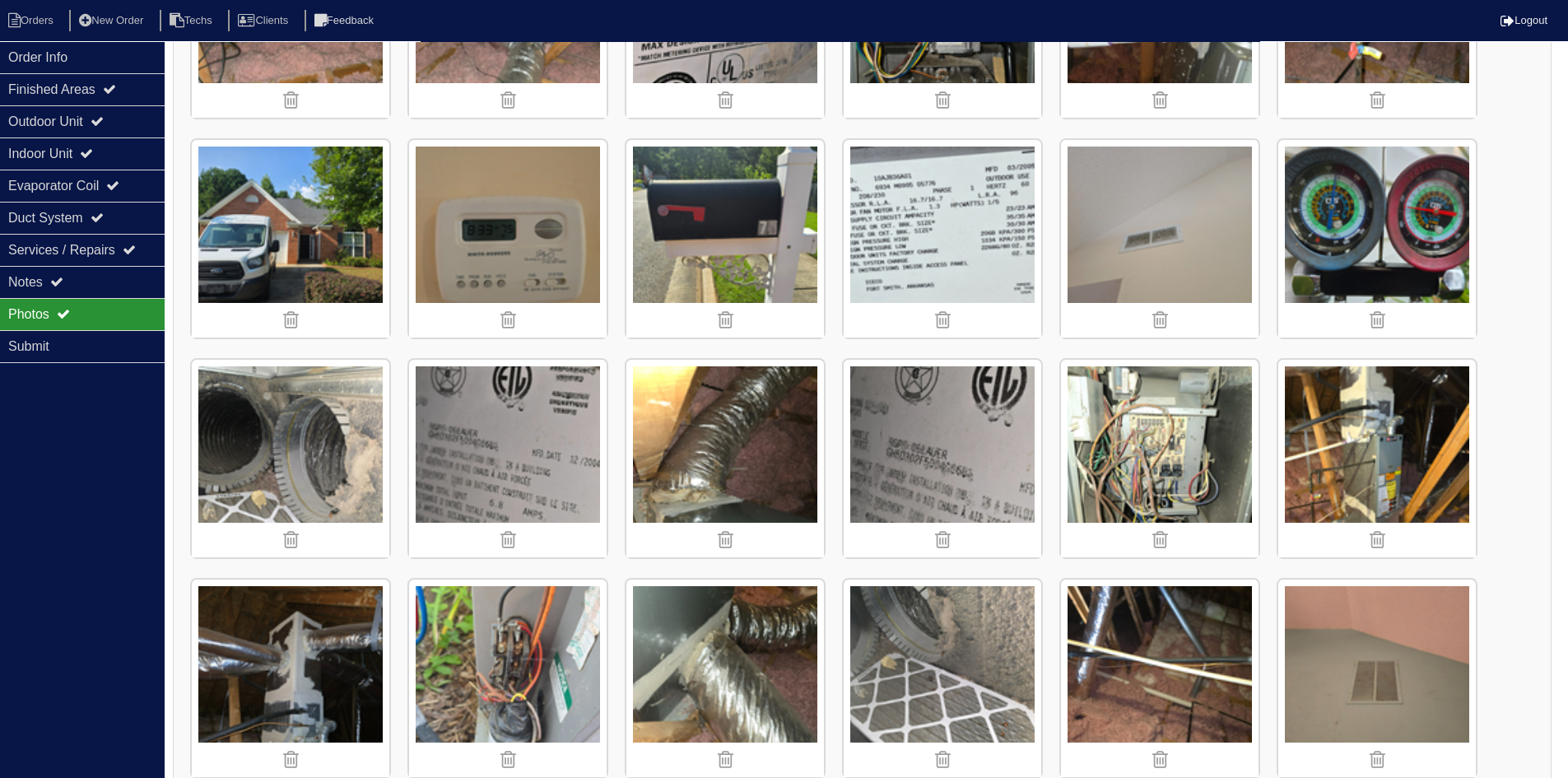
scroll to position [636, 0]
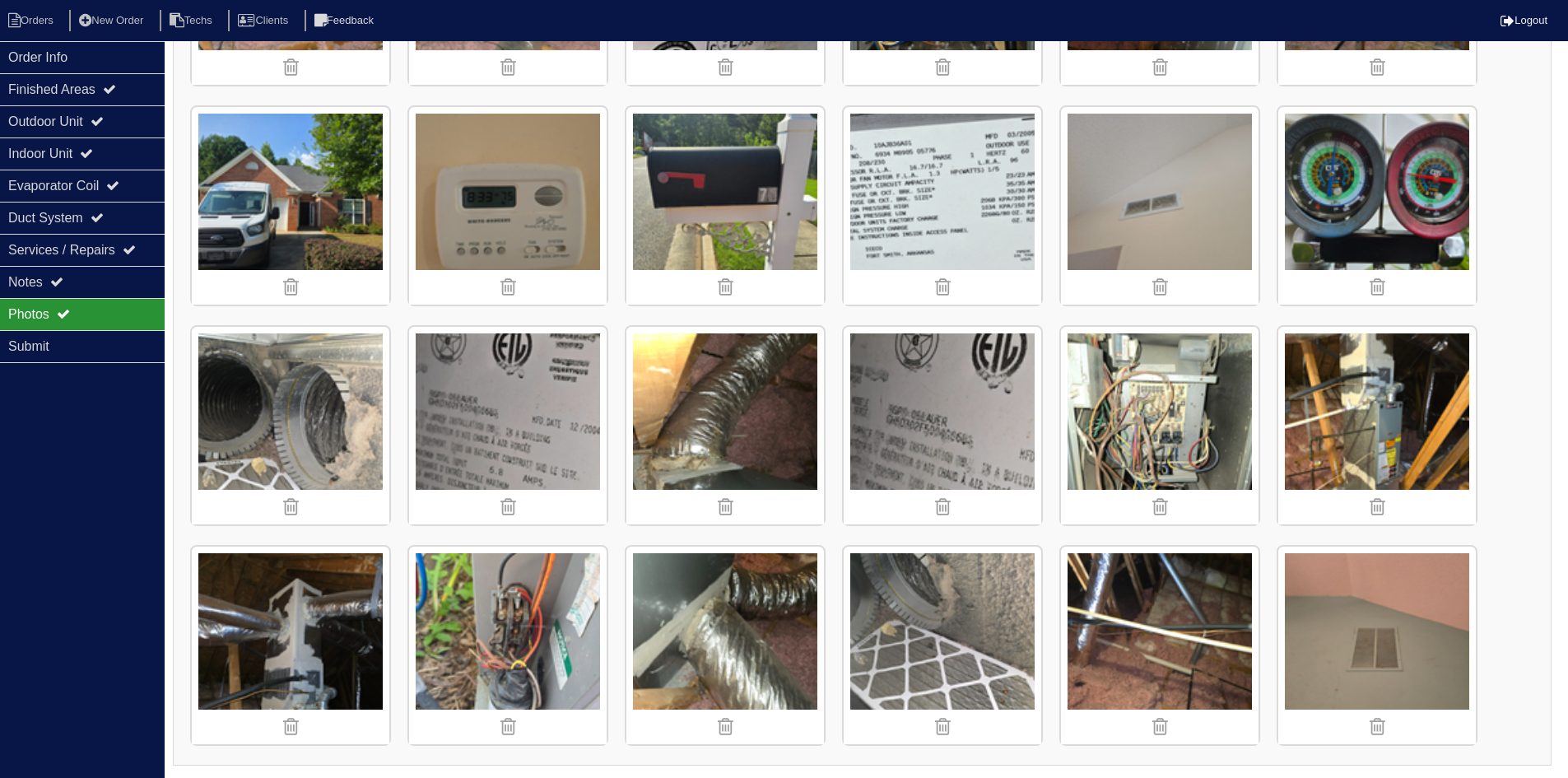
click at [1381, 385] on img at bounding box center [1377, 426] width 198 height 198
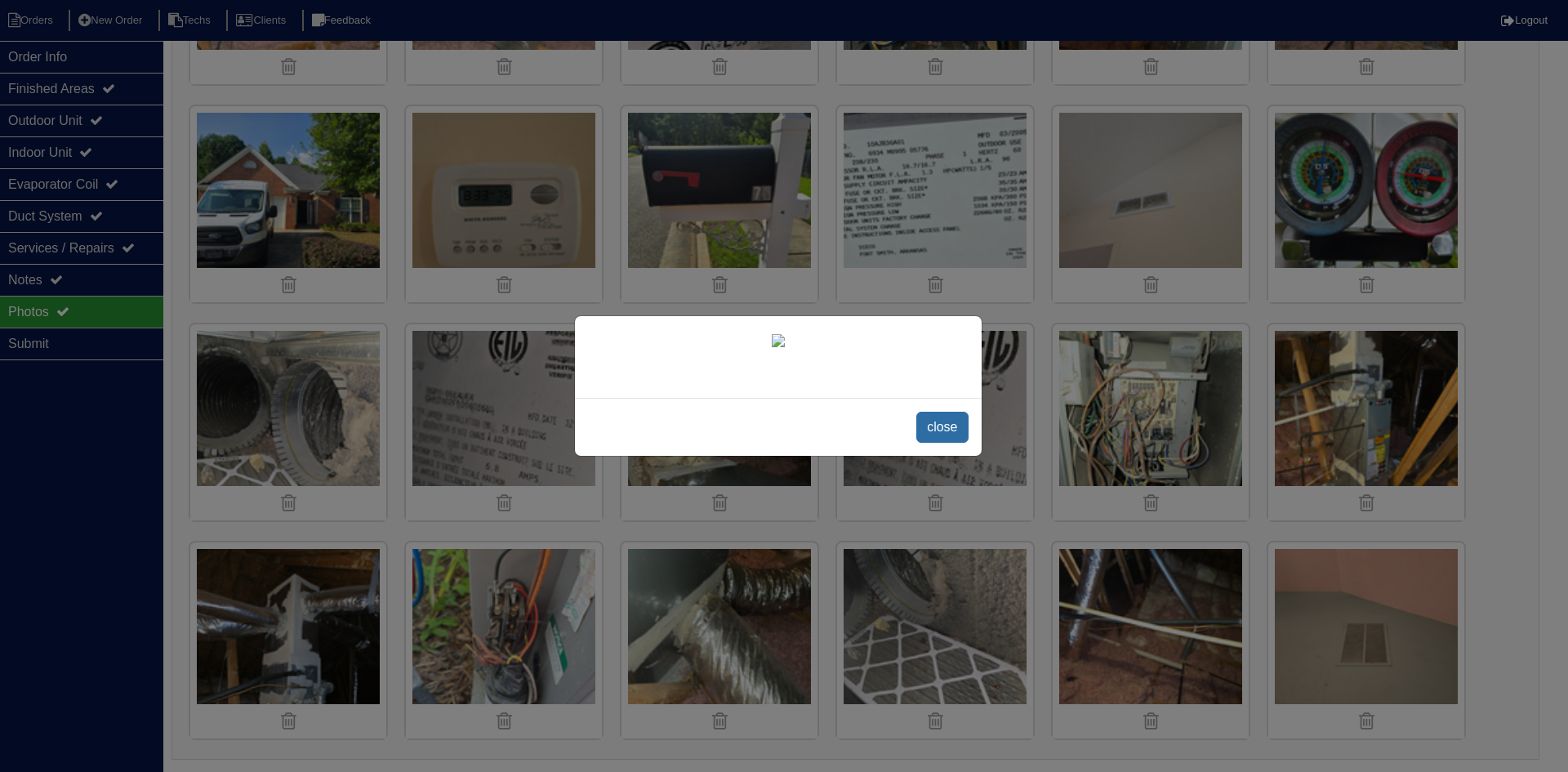
click at [951, 443] on span "close" at bounding box center [941, 427] width 51 height 31
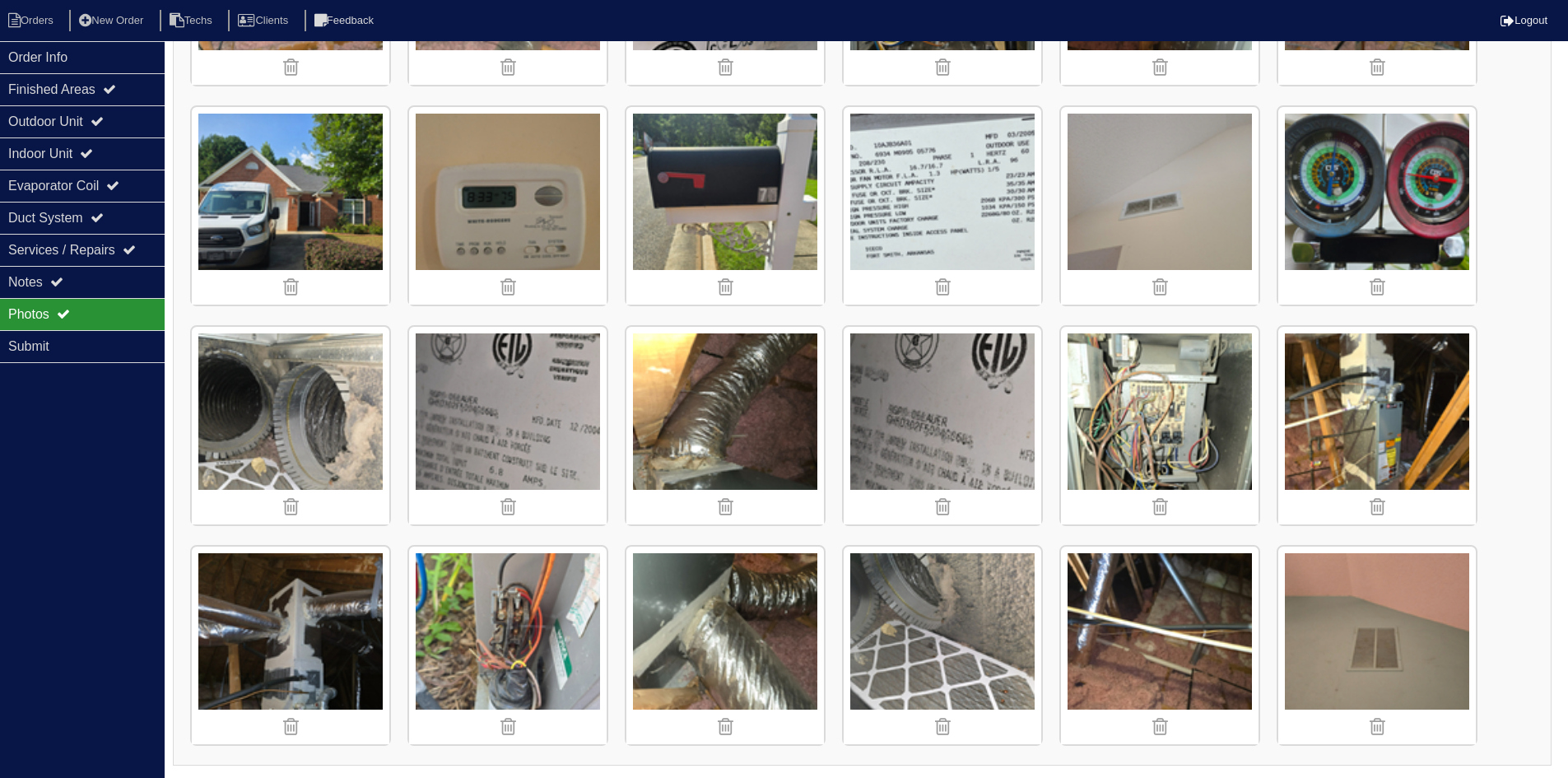
click at [310, 605] on img at bounding box center [290, 645] width 198 height 198
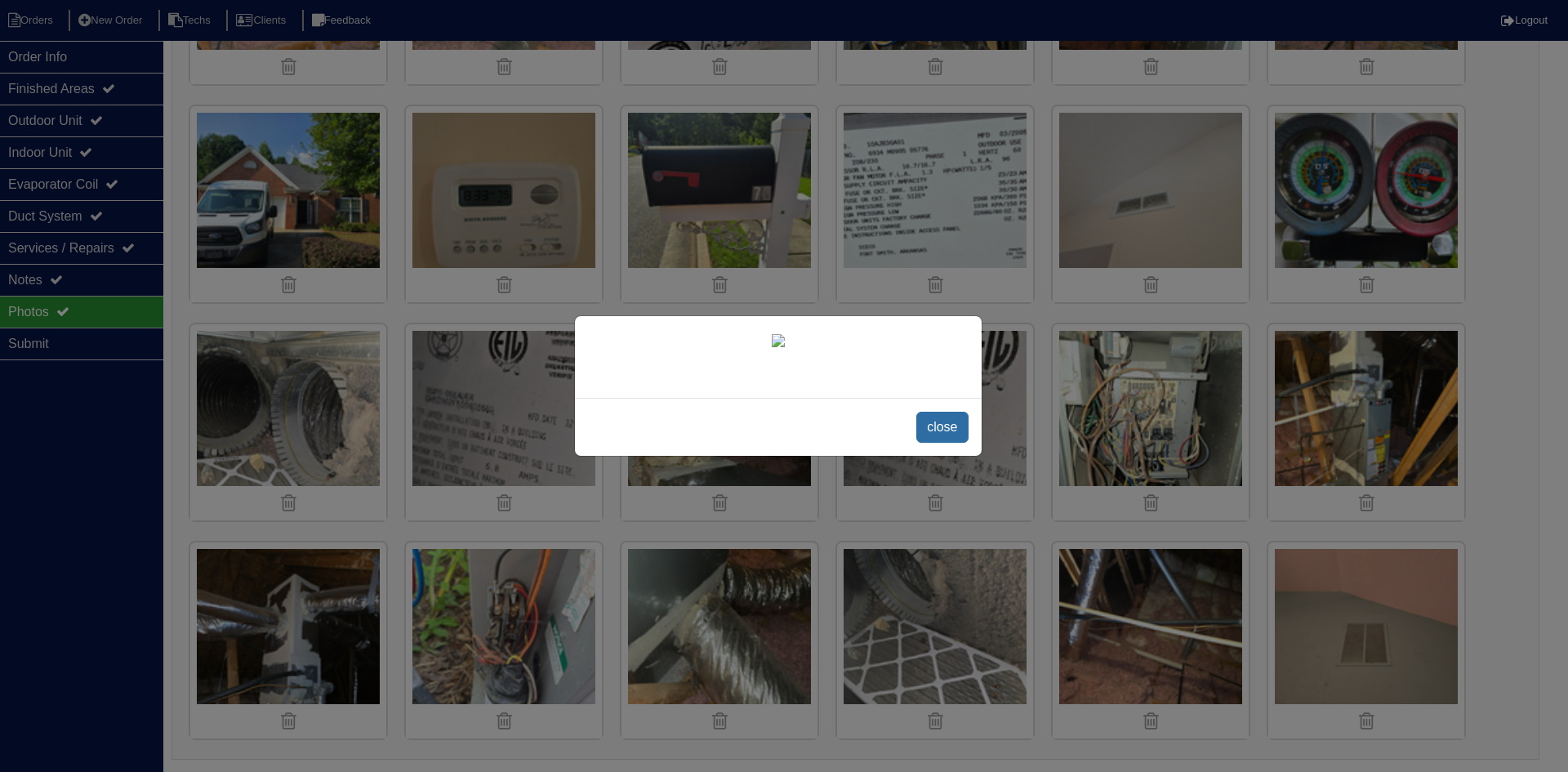
click at [939, 420] on span "close" at bounding box center [941, 427] width 51 height 31
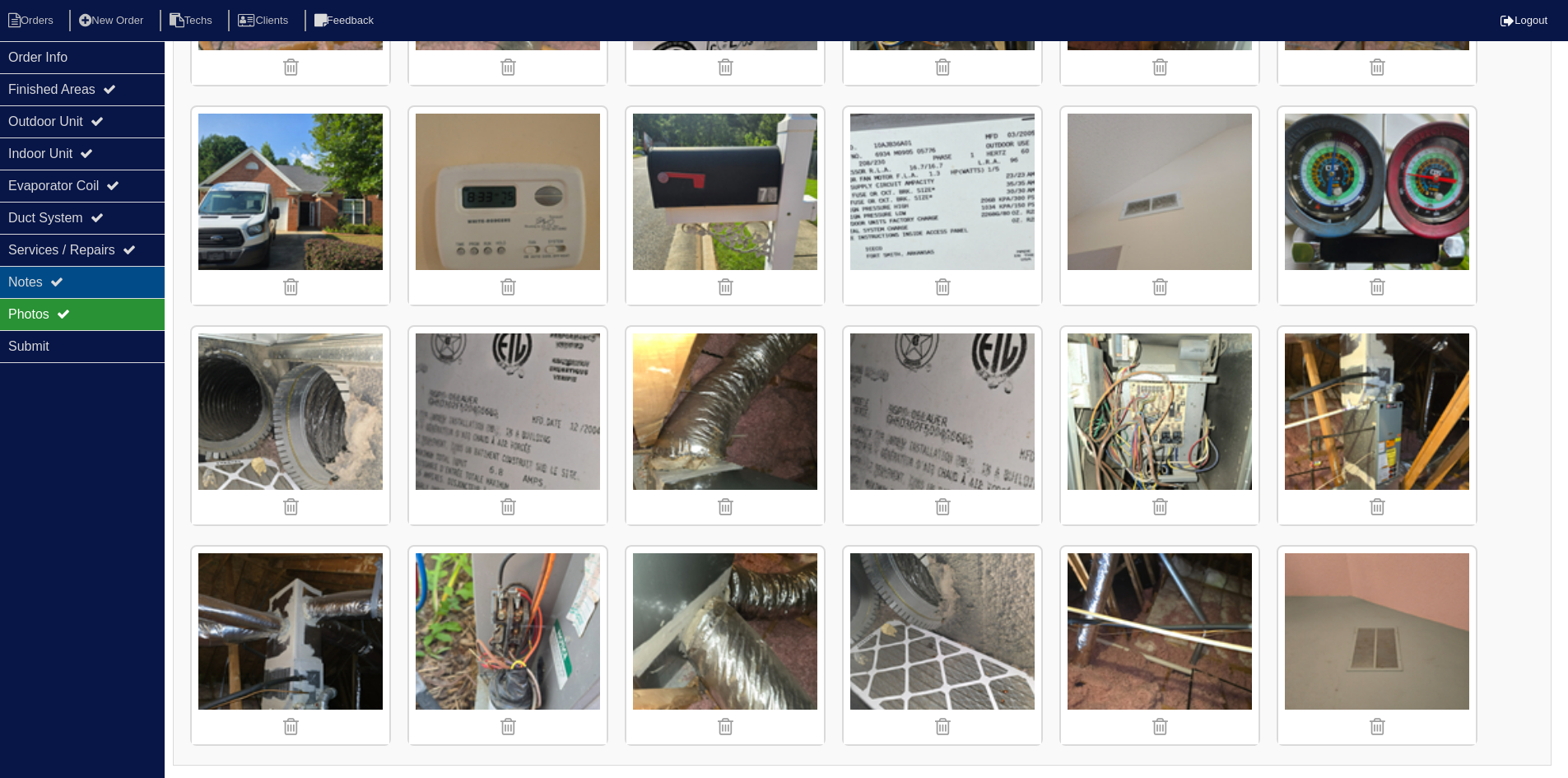
click at [139, 280] on div "Notes" at bounding box center [82, 282] width 164 height 33
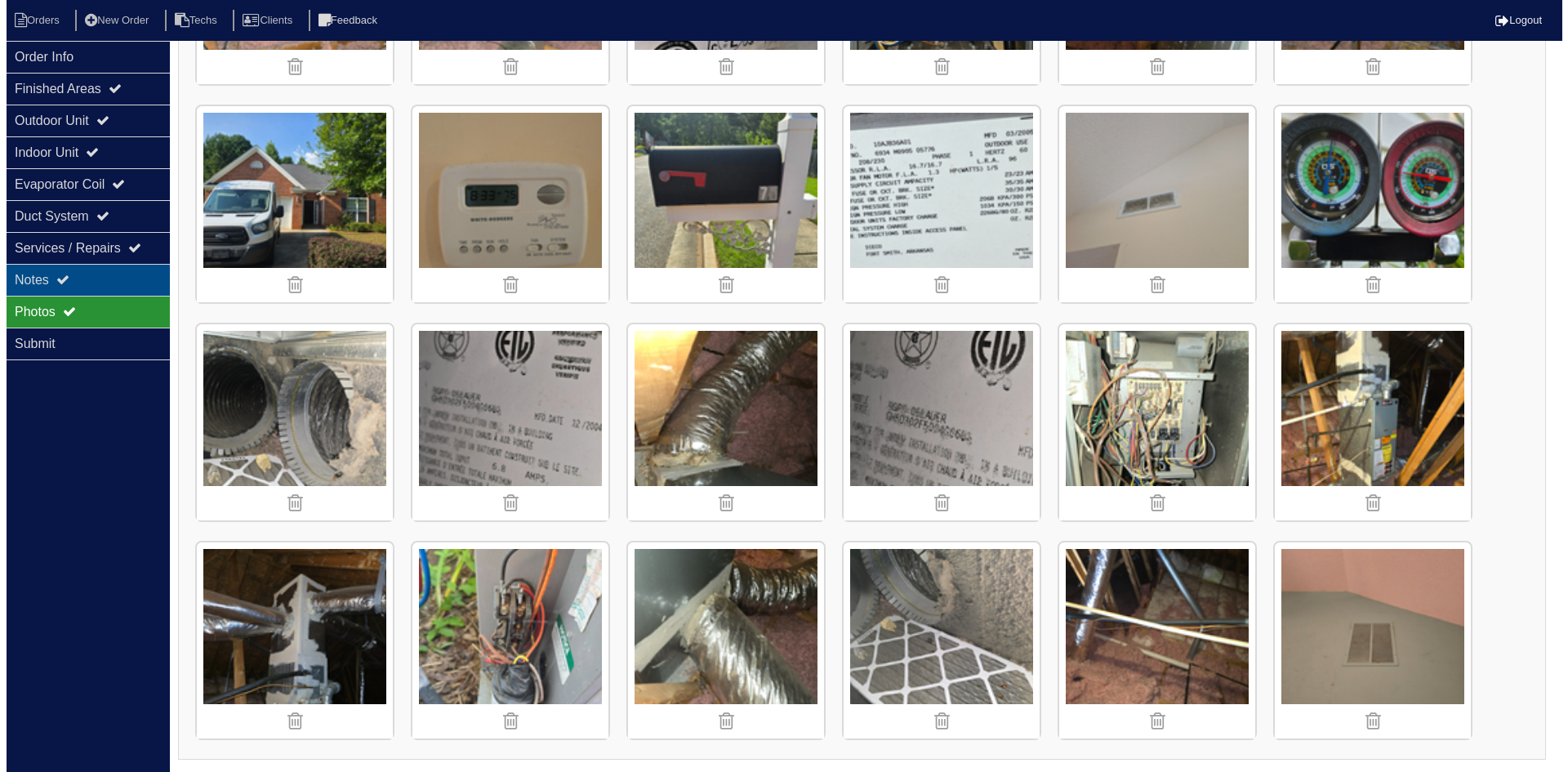
scroll to position [0, 0]
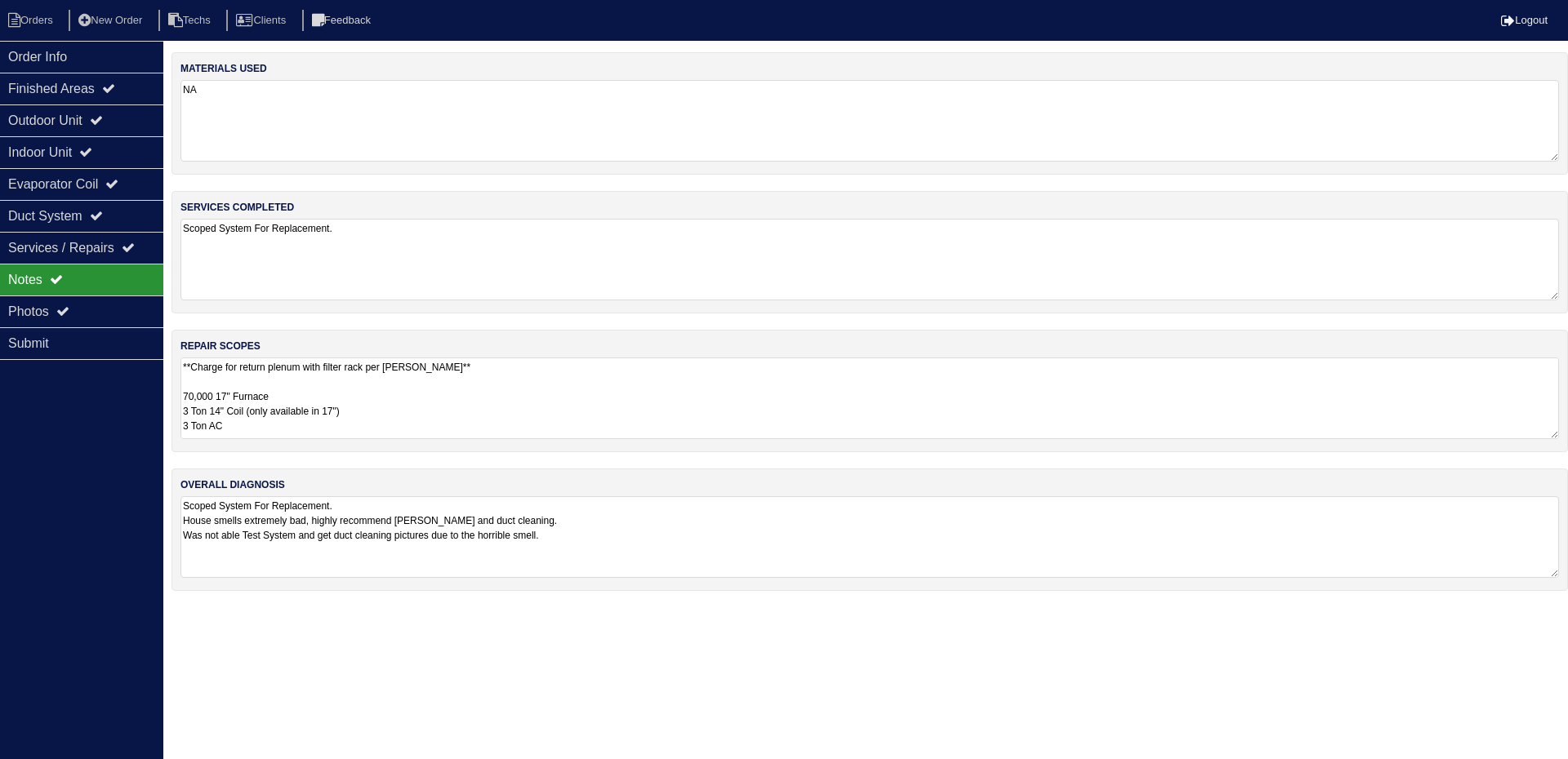
click at [605, 388] on textarea "**Charge for return plenum with filter rack per [PERSON_NAME]** 70,000 17" Furn…" at bounding box center [870, 398] width 1379 height 82
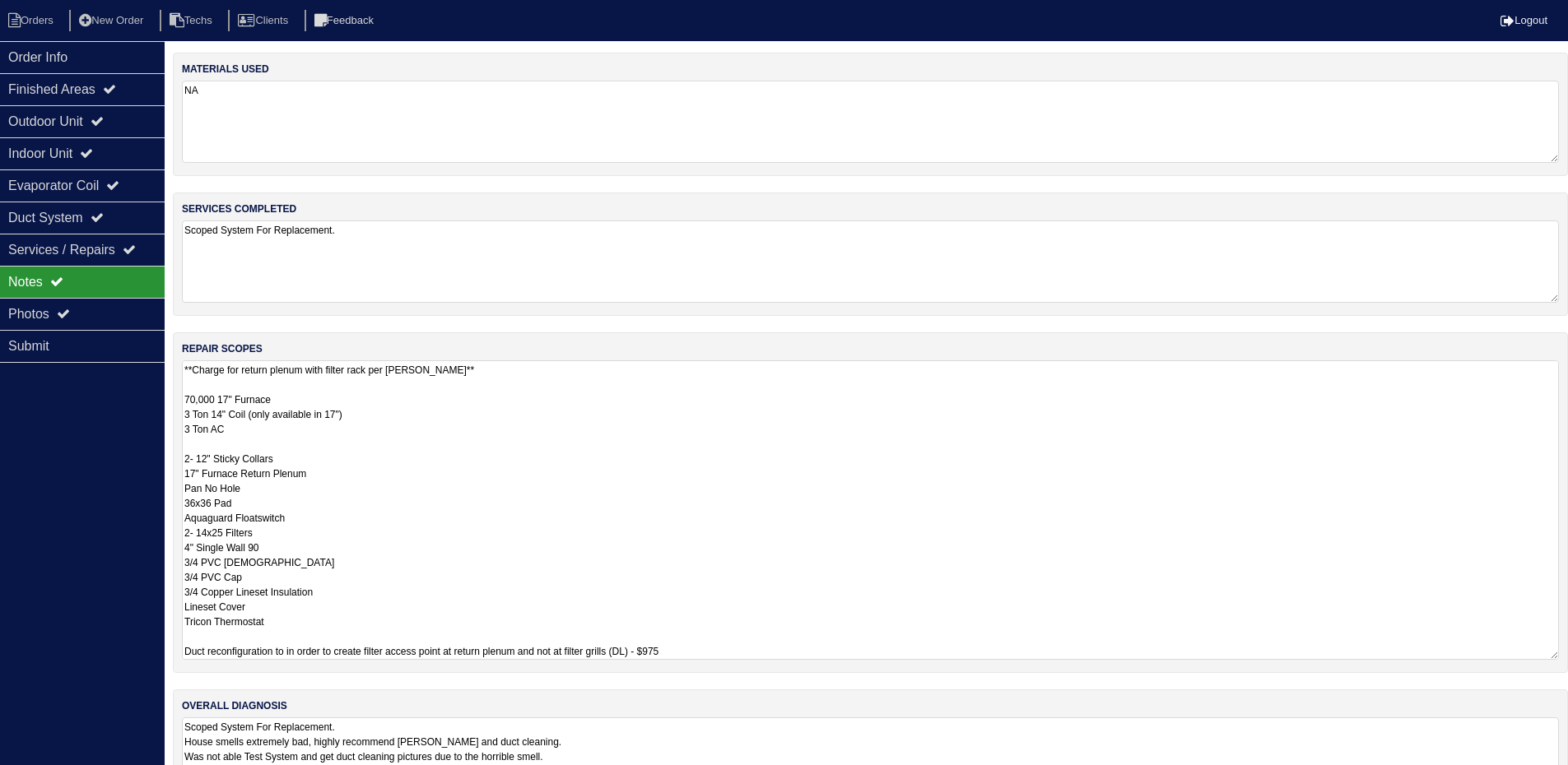
drag, startPoint x: 283, startPoint y: 626, endPoint x: 184, endPoint y: 403, distance: 244.0
click at [184, 403] on textarea "**Charge for return plenum with filter rack per [PERSON_NAME]** 70,000 17" Furn…" at bounding box center [870, 510] width 1377 height 300
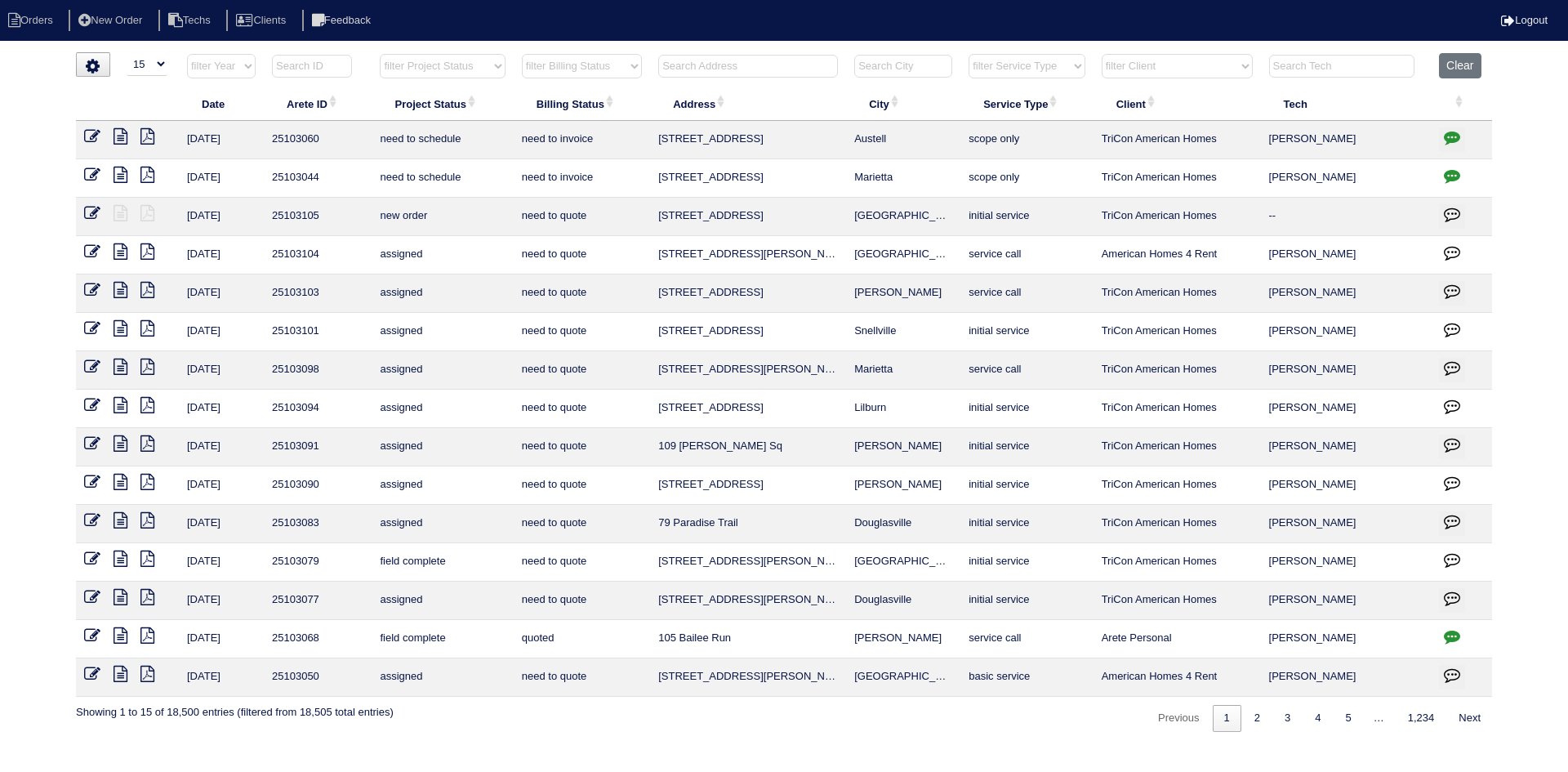
select select "15"
click at [479, 70] on select "filter Project Status -- Any Project Status -- new order assigned in progress f…" at bounding box center [442, 65] width 125 height 24
click at [380, 54] on select "filter Project Status -- Any Project Status -- new order assigned in progress f…" at bounding box center [442, 65] width 125 height 24
select select "field complete"
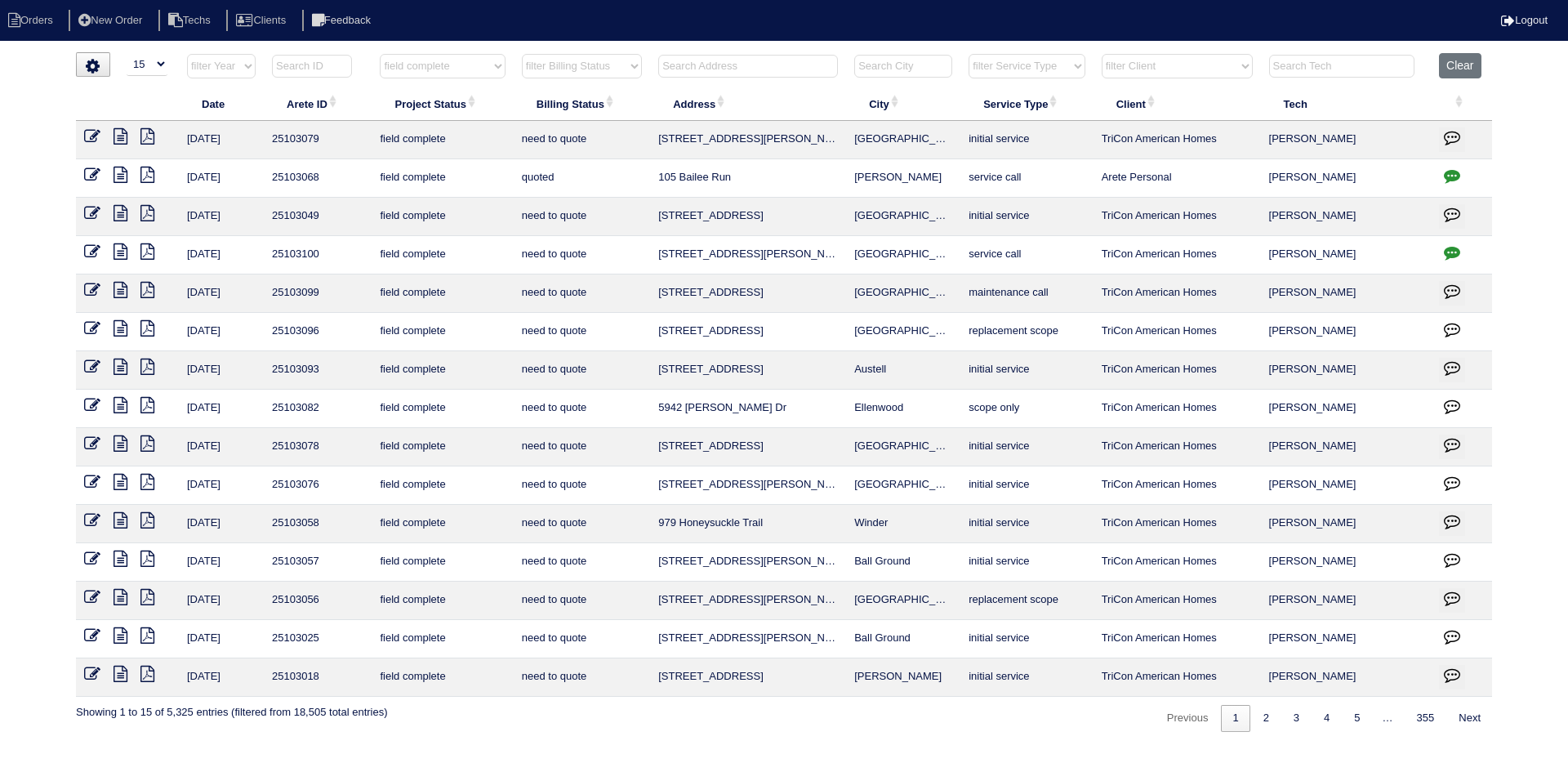
click at [628, 72] on select "filter Billing Status -- Any Billing Status -- need to quote quoted need to inv…" at bounding box center [582, 65] width 120 height 24
select select "need to quote"
click at [522, 54] on select "filter Billing Status -- Any Billing Status -- need to quote quoted need to inv…" at bounding box center [582, 65] width 120 height 24
select select "field complete"
select select "need to quote"
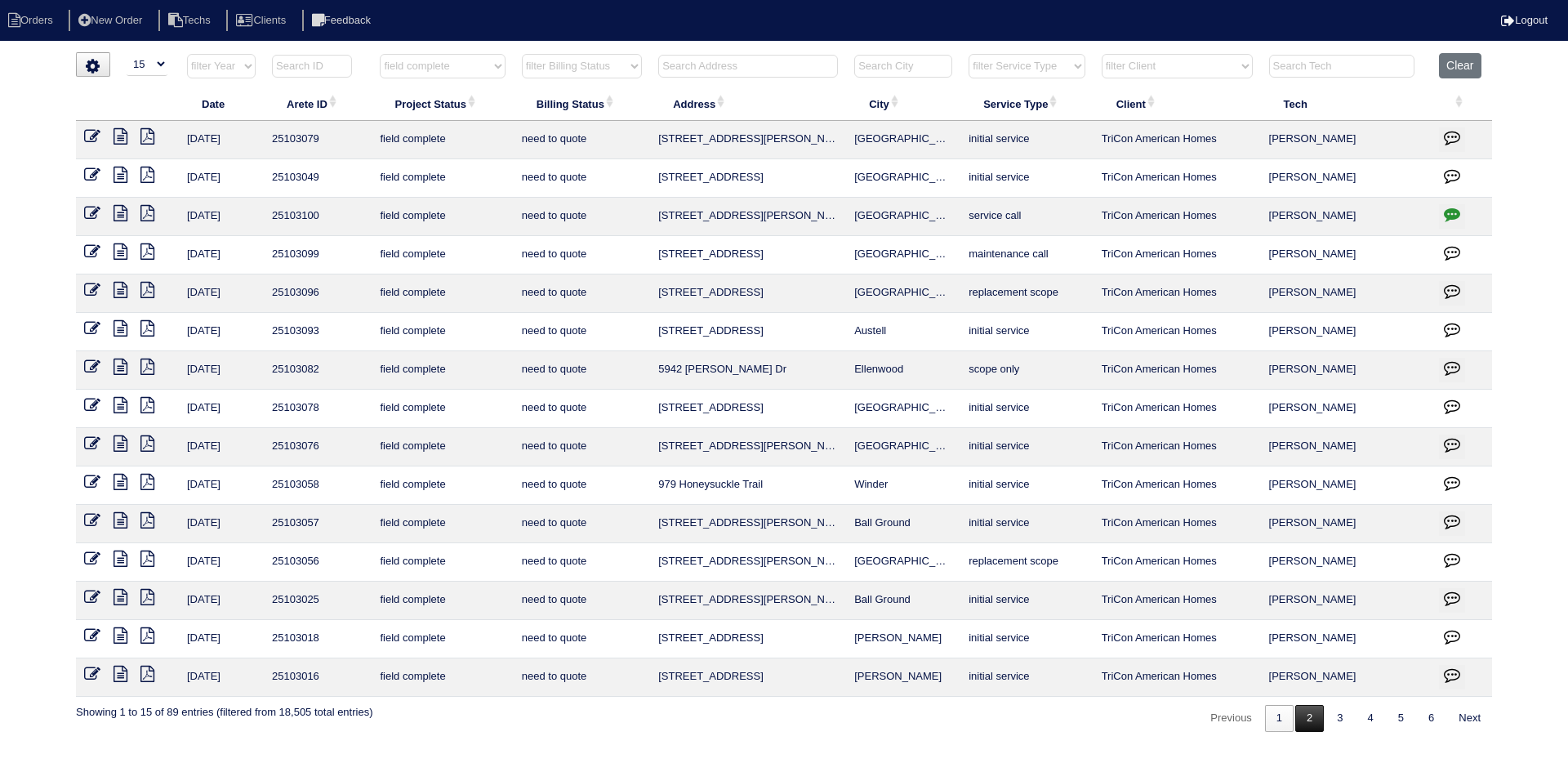
click at [1307, 724] on link "2" at bounding box center [1310, 718] width 29 height 27
select select "field complete"
select select "need to quote"
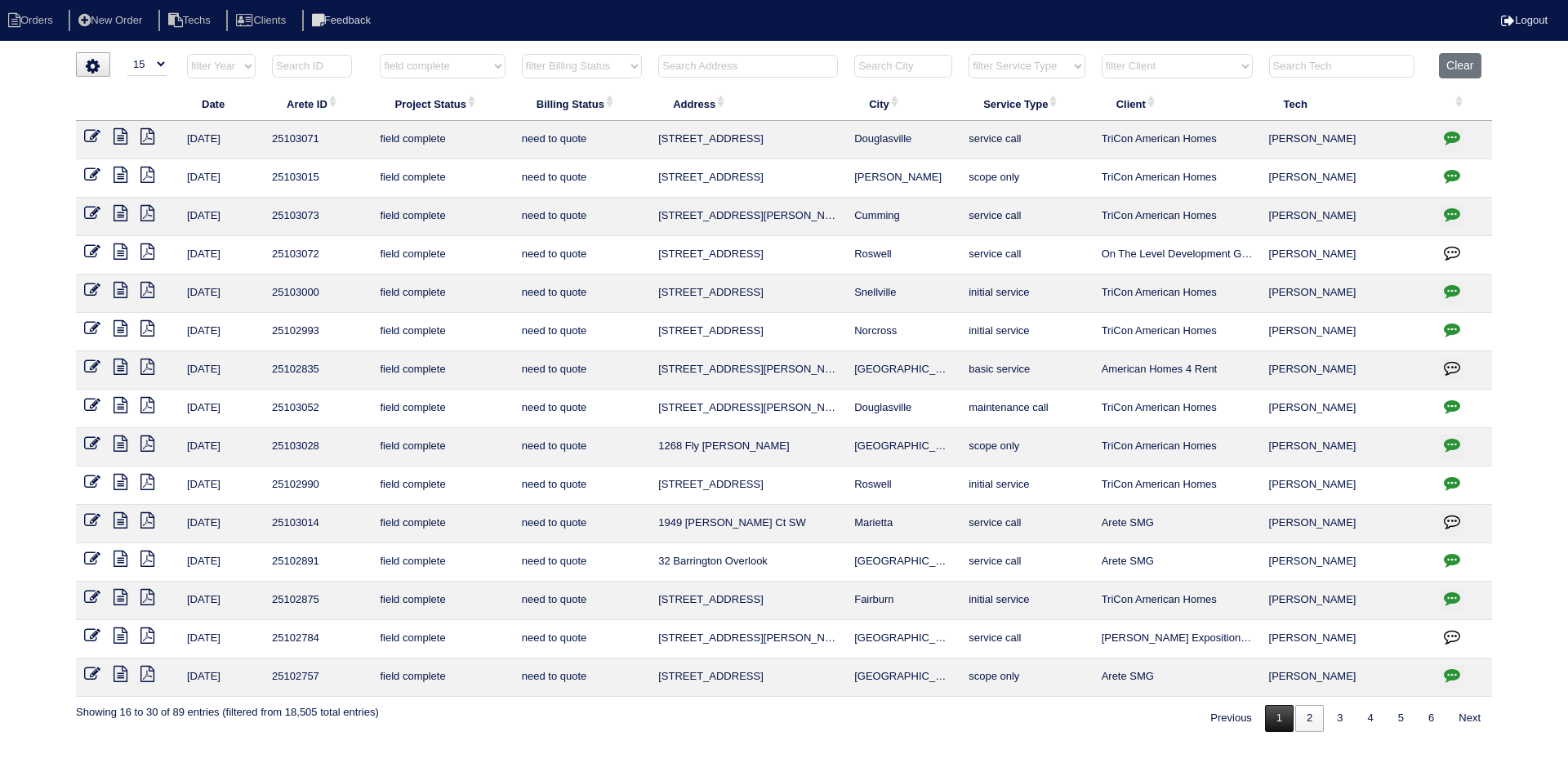
click at [1265, 717] on link "1" at bounding box center [1279, 718] width 29 height 27
select select "field complete"
select select "need to quote"
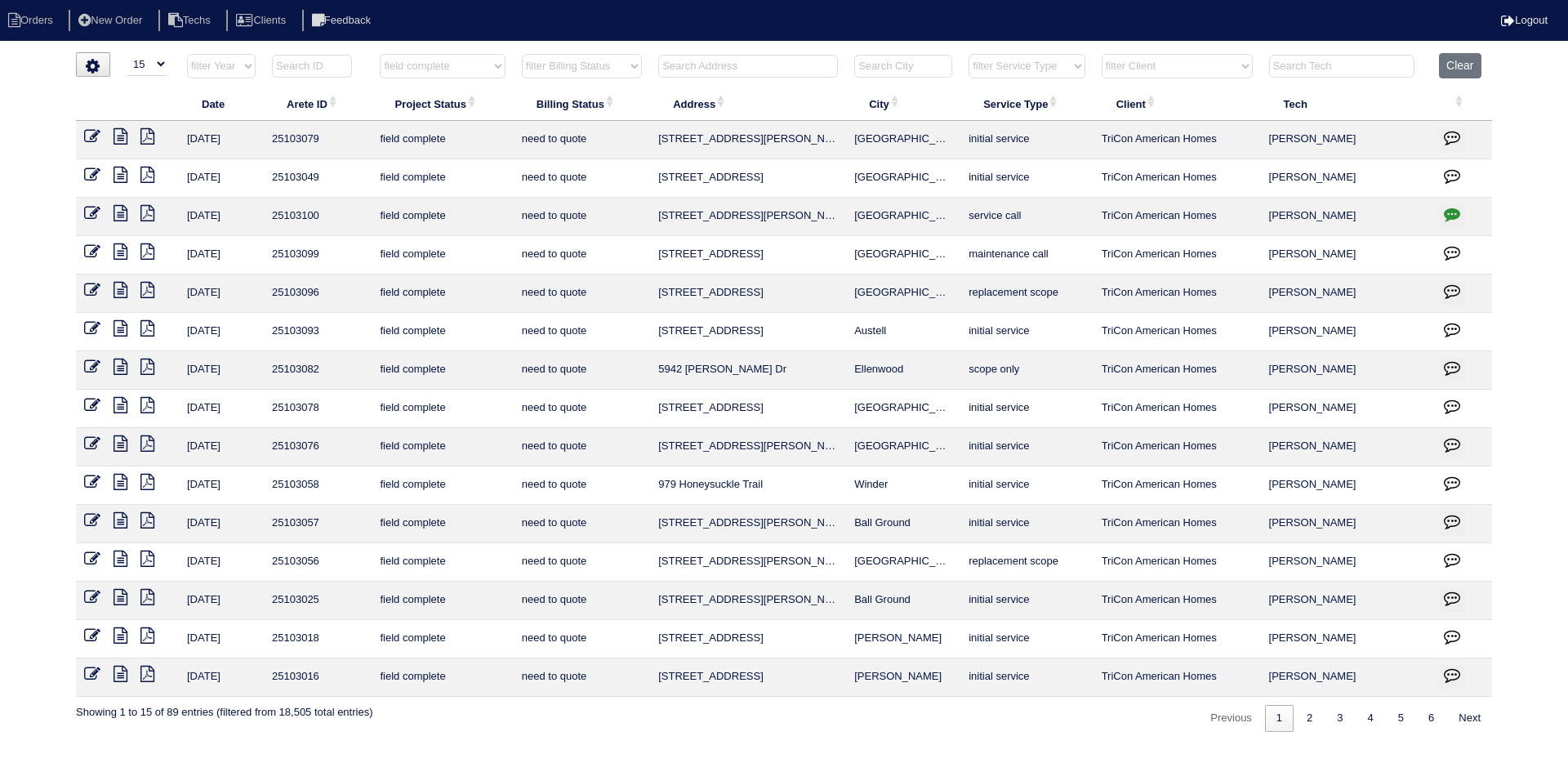
click at [120, 552] on icon at bounding box center [120, 559] width 13 height 16
click at [152, 555] on icon at bounding box center [147, 559] width 13 height 16
click at [118, 555] on icon at bounding box center [120, 559] width 13 height 16
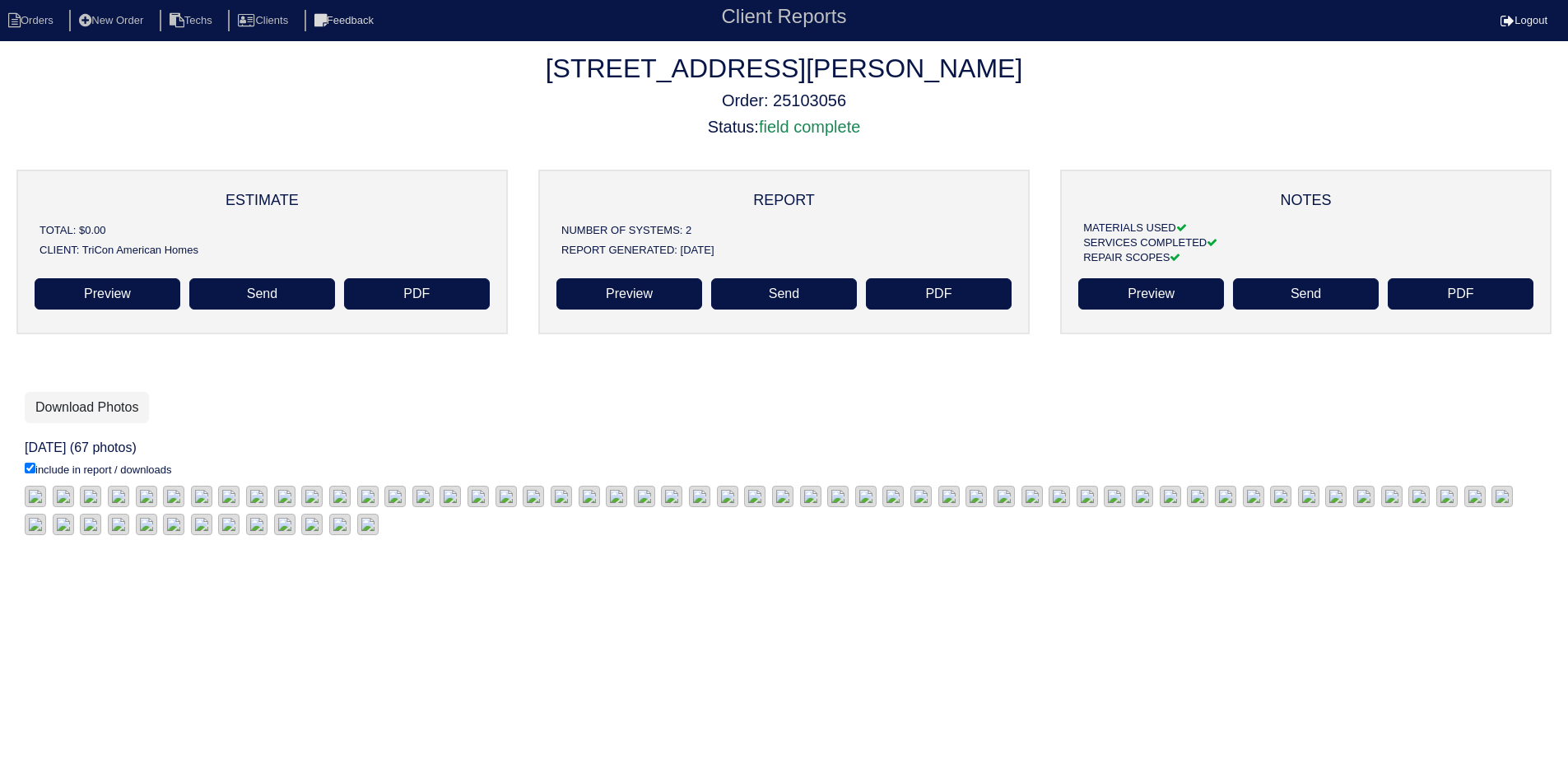
scroll to position [259, 0]
click at [100, 392] on link "Download Photos" at bounding box center [87, 408] width 125 height 32
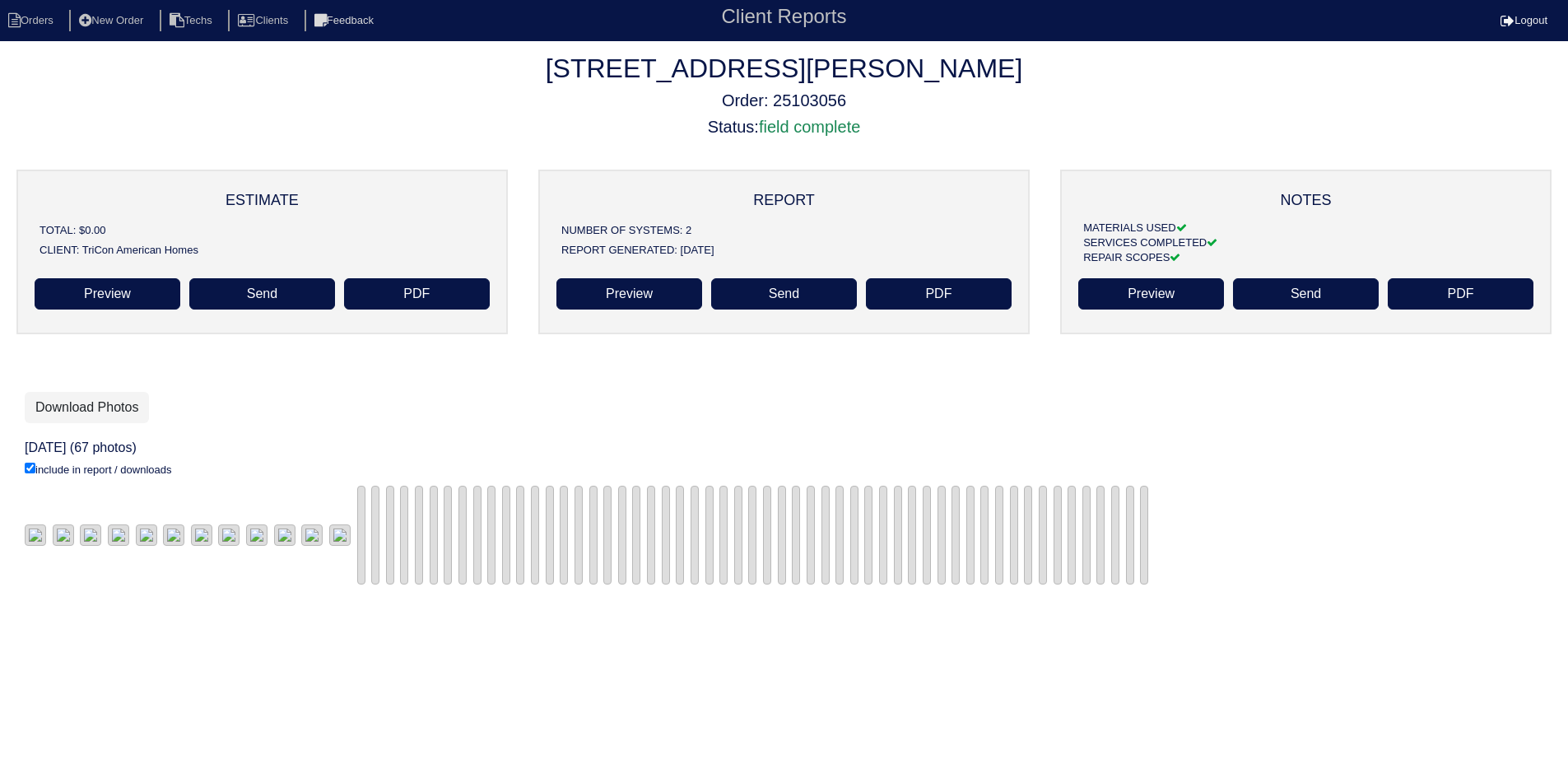
scroll to position [259, 0]
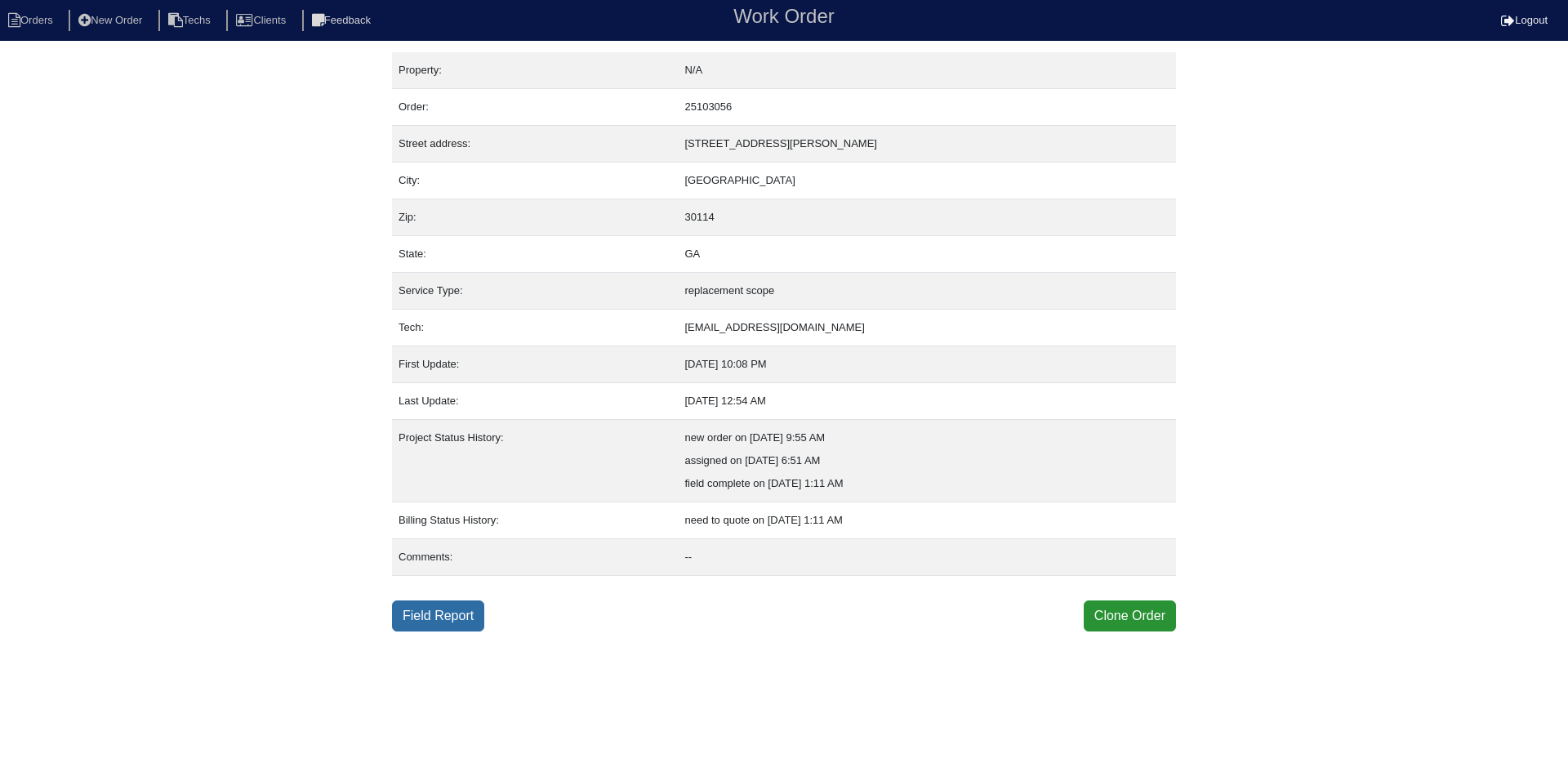
click at [436, 618] on link "Field Report" at bounding box center [437, 616] width 92 height 31
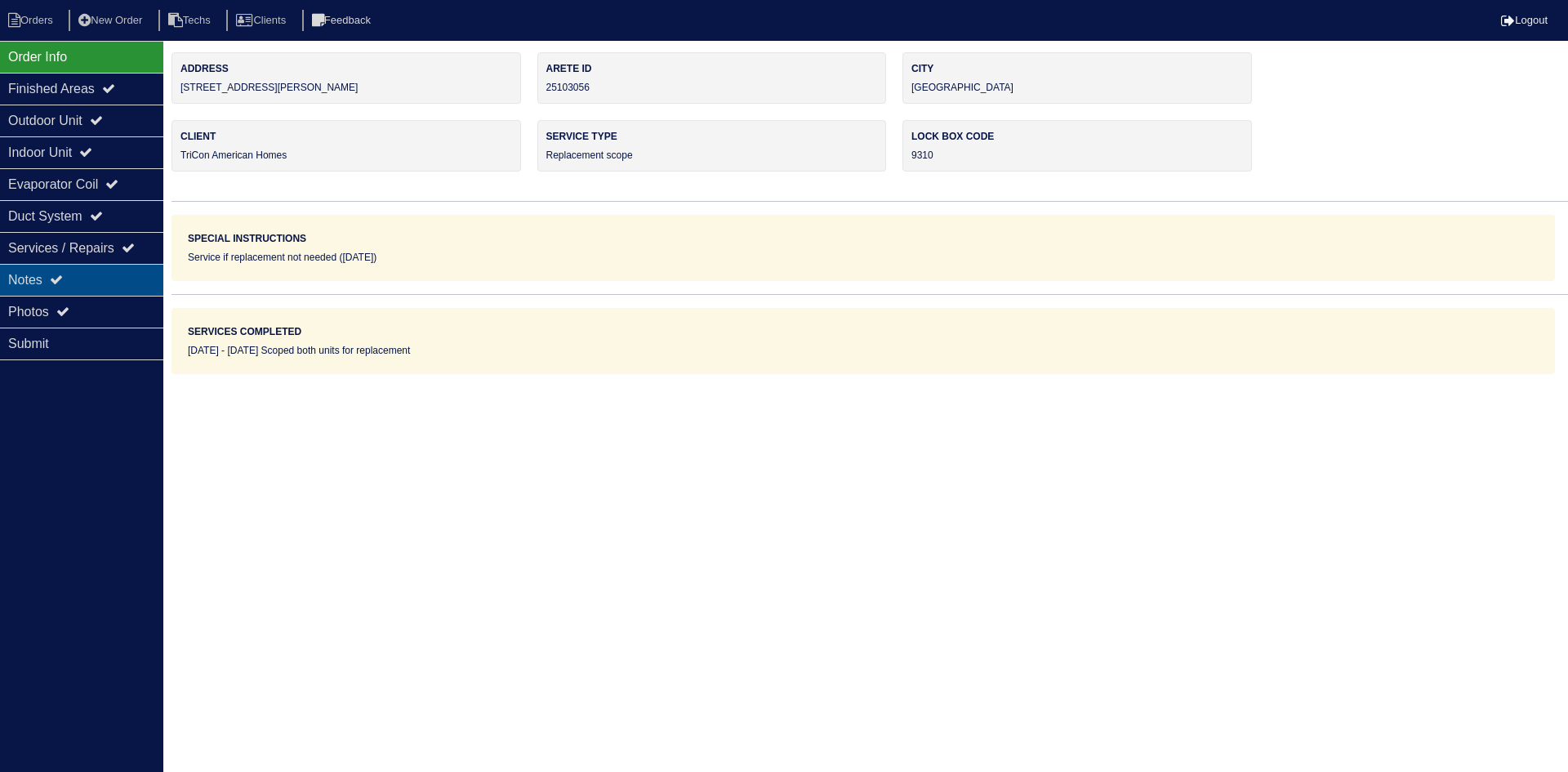
click at [92, 266] on div "Notes" at bounding box center [82, 280] width 163 height 32
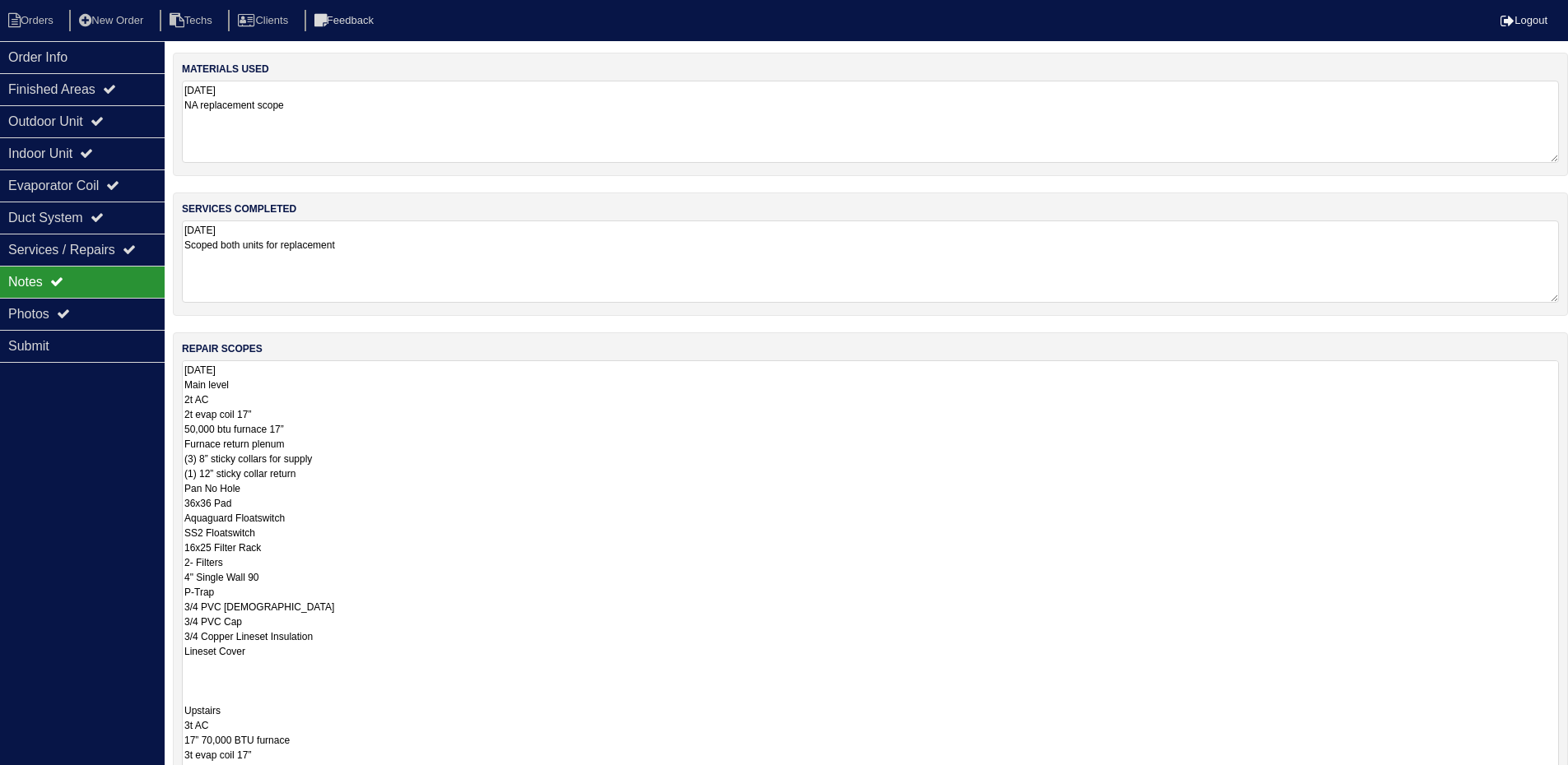
drag, startPoint x: 1563, startPoint y: 437, endPoint x: 1580, endPoint y: 771, distance: 334.4
click at [1568, 771] on html "Orders New Order Techs Clients Feedback Logout Orders New Order Users Clients M…" at bounding box center [784, 473] width 1568 height 947
click at [194, 468] on textarea "[DATE] Main level 2t AC 2t evap coil 17” 50,000 btu furnace 17” Furnace return …" at bounding box center [870, 673] width 1377 height 625
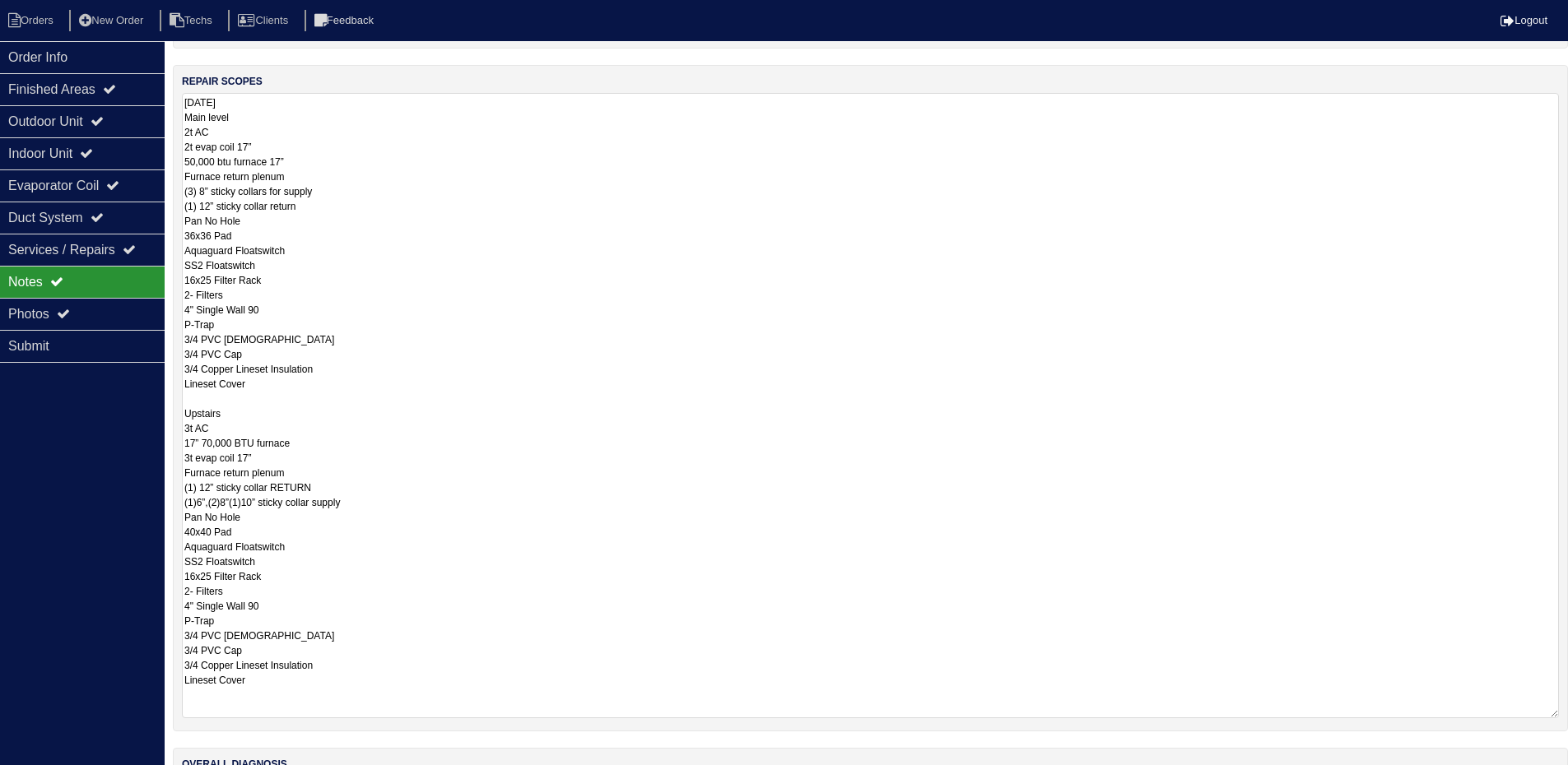
scroll to position [329, 0]
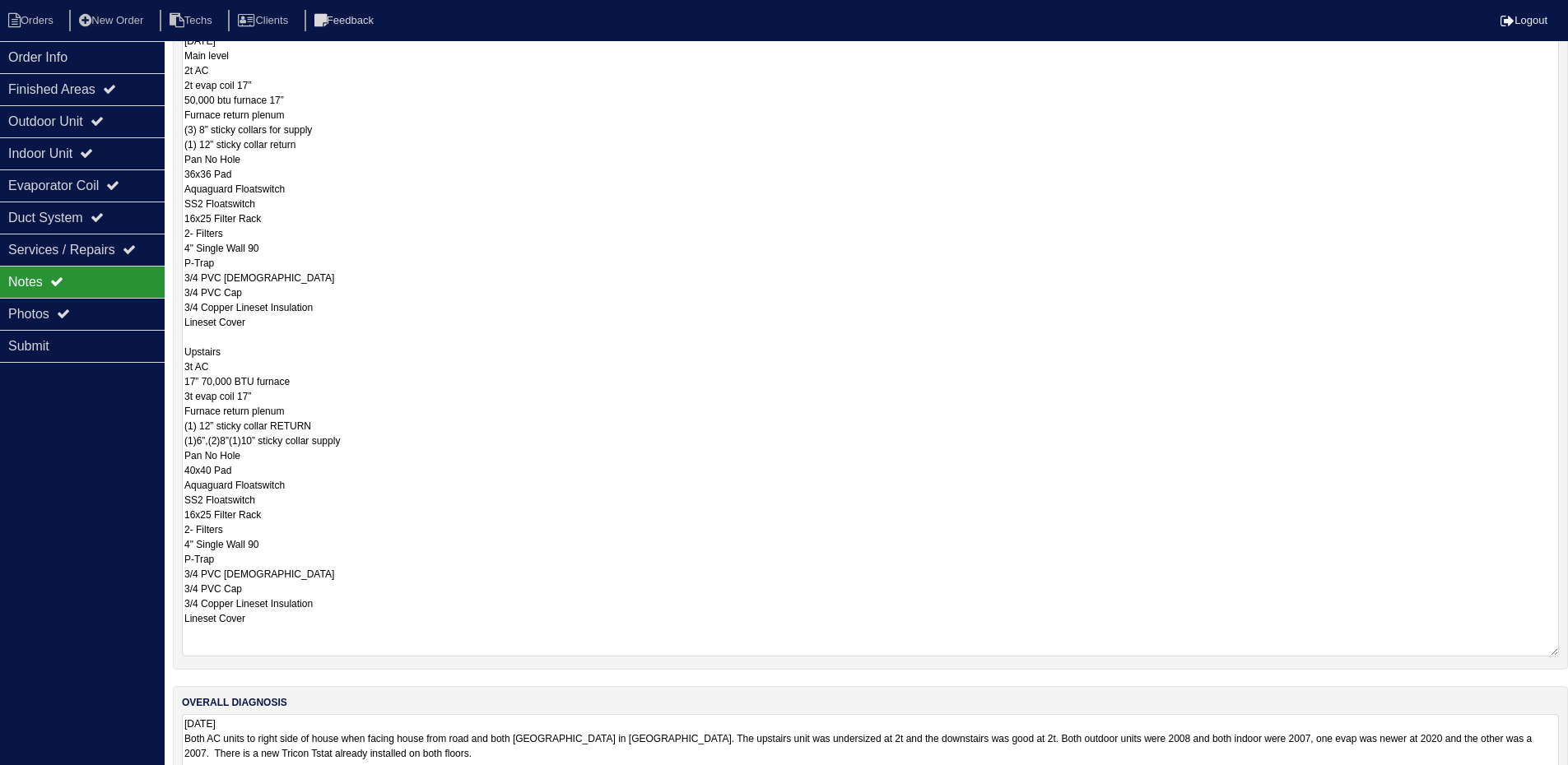
type textarea "[DATE] Main level 2t AC 2t evap coil 17” 50,000 btu furnace 17” Furnace return …"
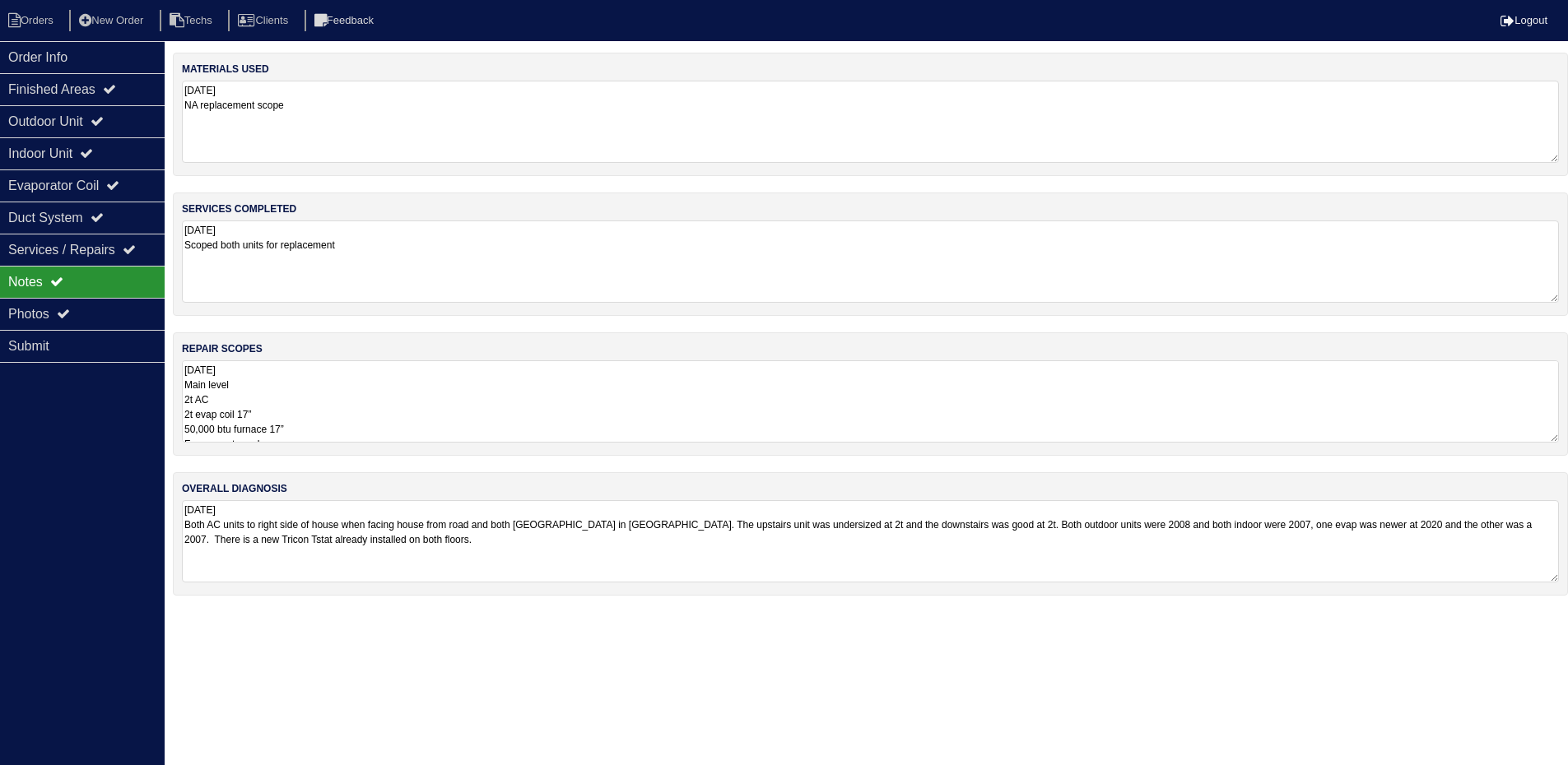
scroll to position [0, 0]
click at [65, 500] on div "Order Info Finished Areas Outdoor Unit Indoor Unit Evaporator Coil Duct System …" at bounding box center [82, 424] width 164 height 765
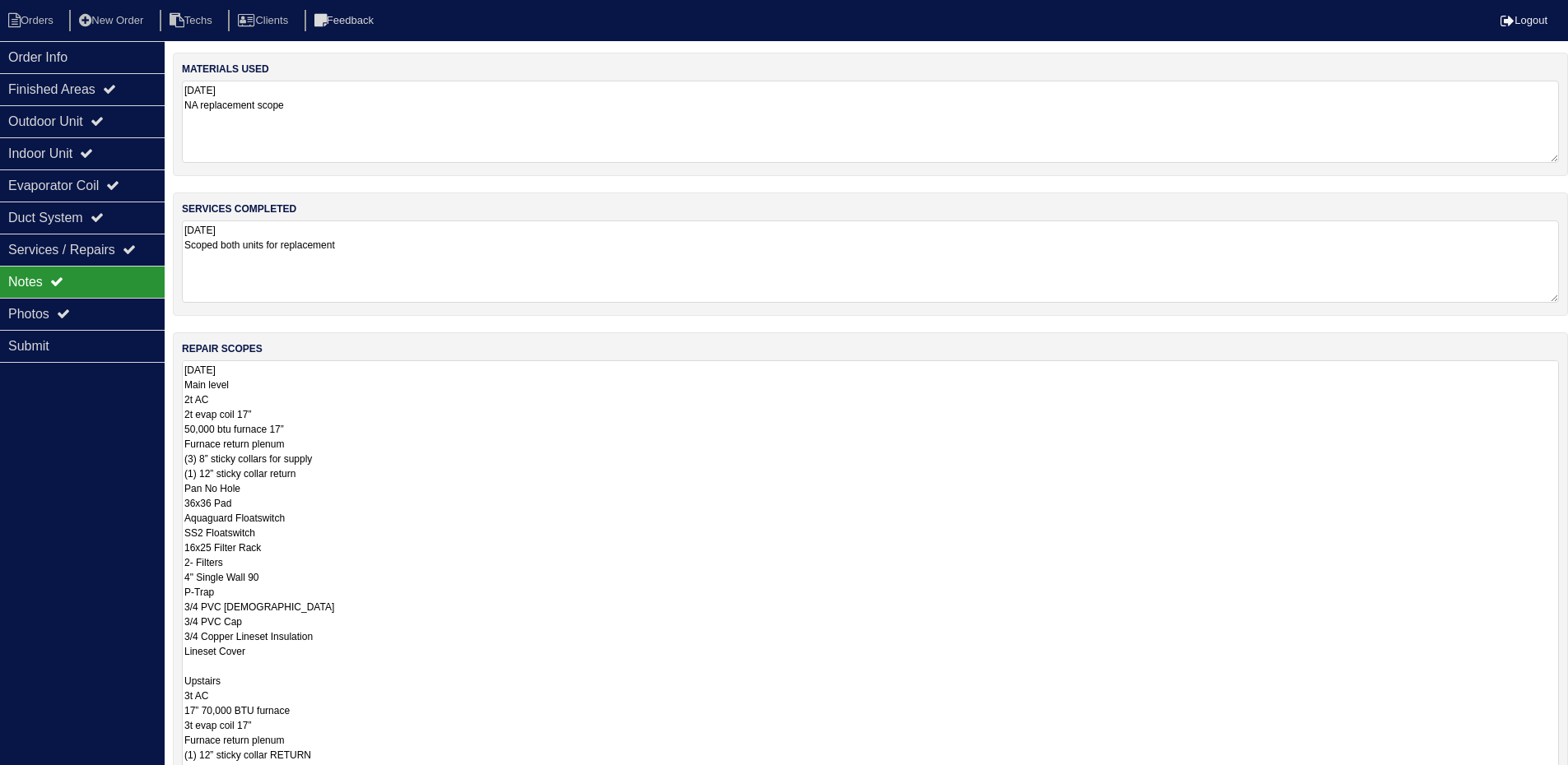
drag, startPoint x: 1568, startPoint y: 439, endPoint x: 1554, endPoint y: 808, distance: 369.3
click at [1554, 777] on html "Orders New Order Techs Clients Feedback Logout Orders New Order Users Clients M…" at bounding box center [784, 489] width 1568 height 977
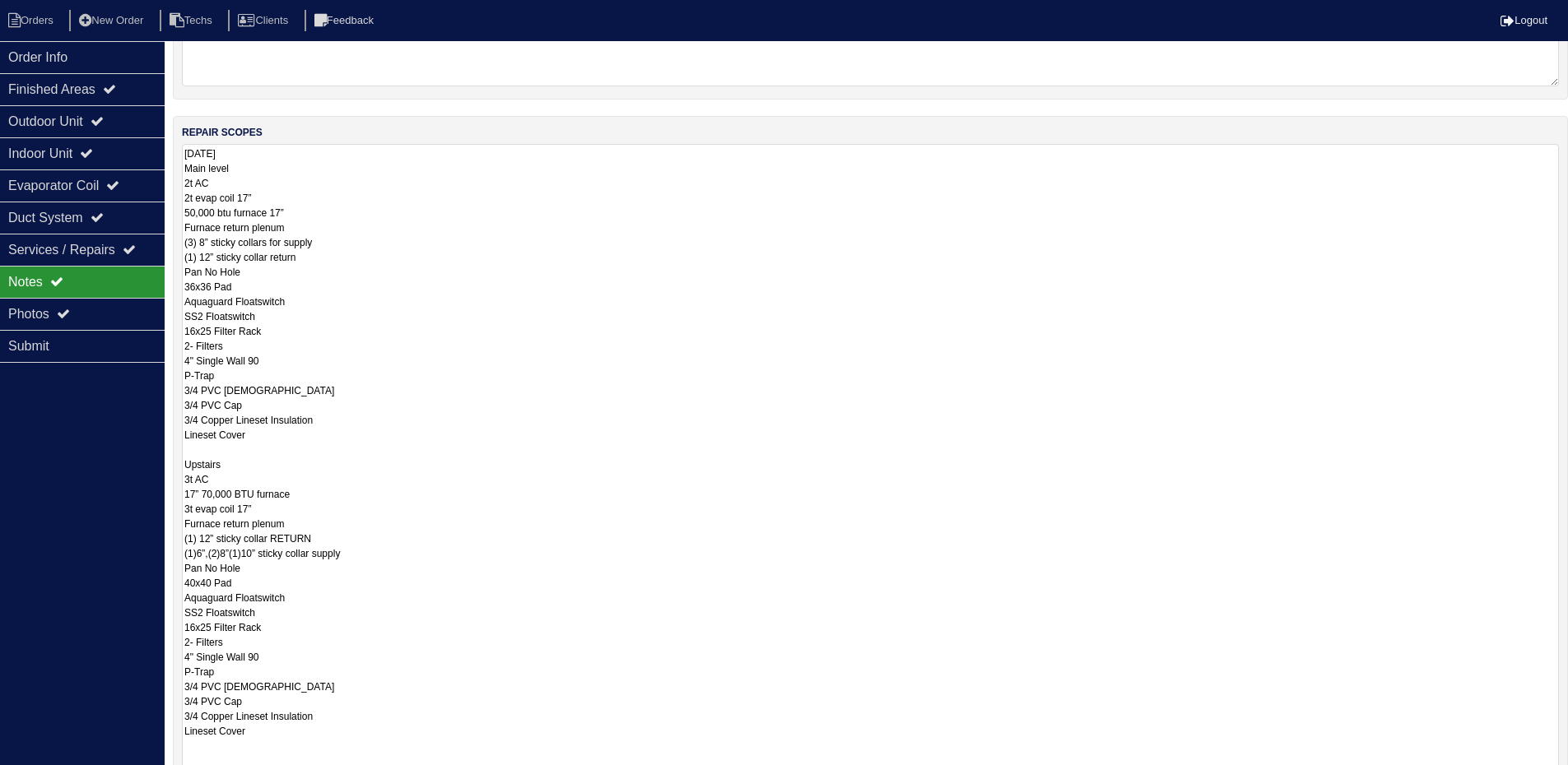
drag, startPoint x: 1551, startPoint y: 592, endPoint x: 1455, endPoint y: 746, distance: 181.5
click at [1545, 770] on html "Orders New Order Techs Clients Feedback Logout Orders New Order Users Clients M…" at bounding box center [784, 363] width 1568 height 1161
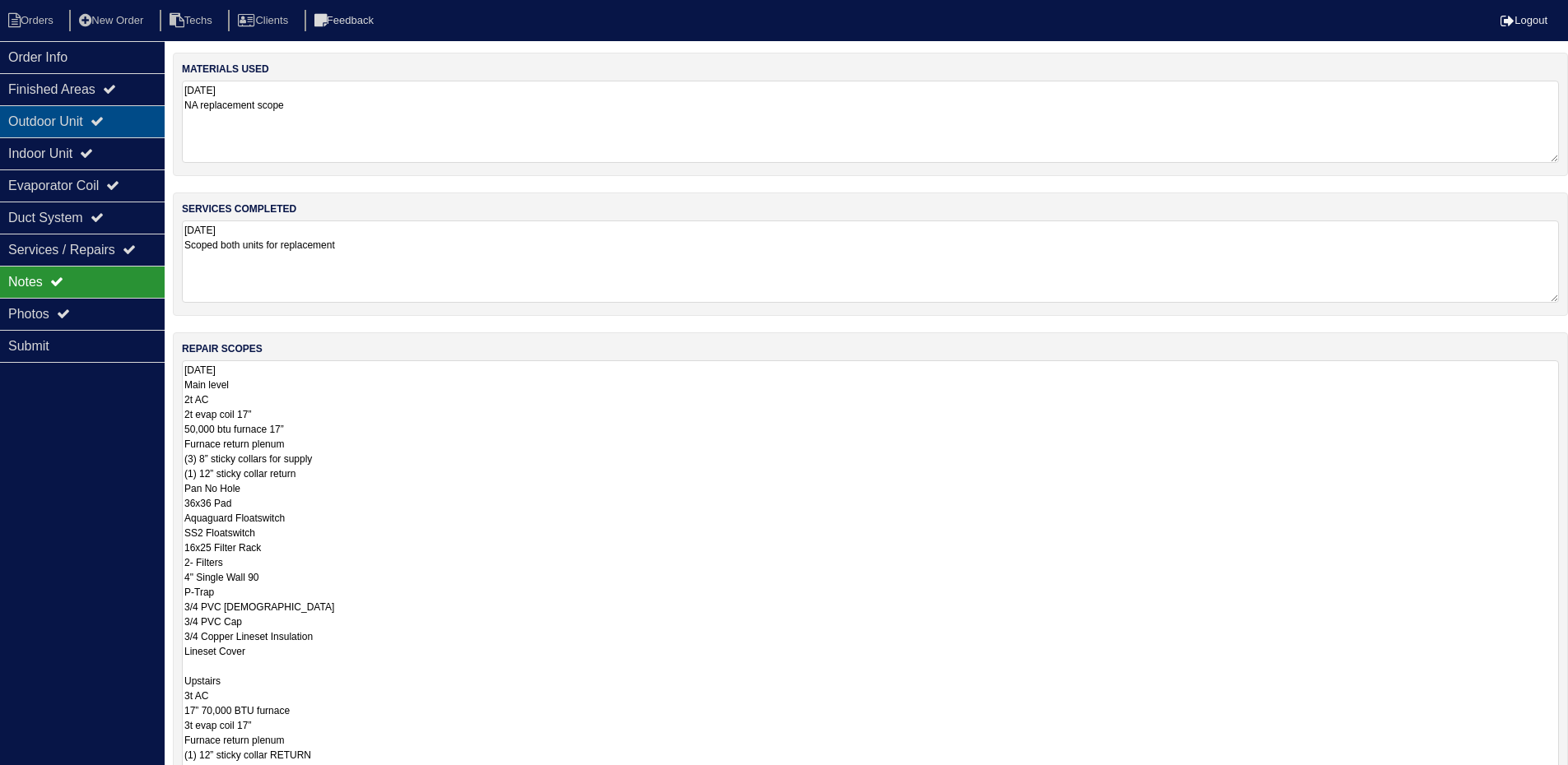
click at [104, 117] on icon at bounding box center [97, 121] width 14 height 14
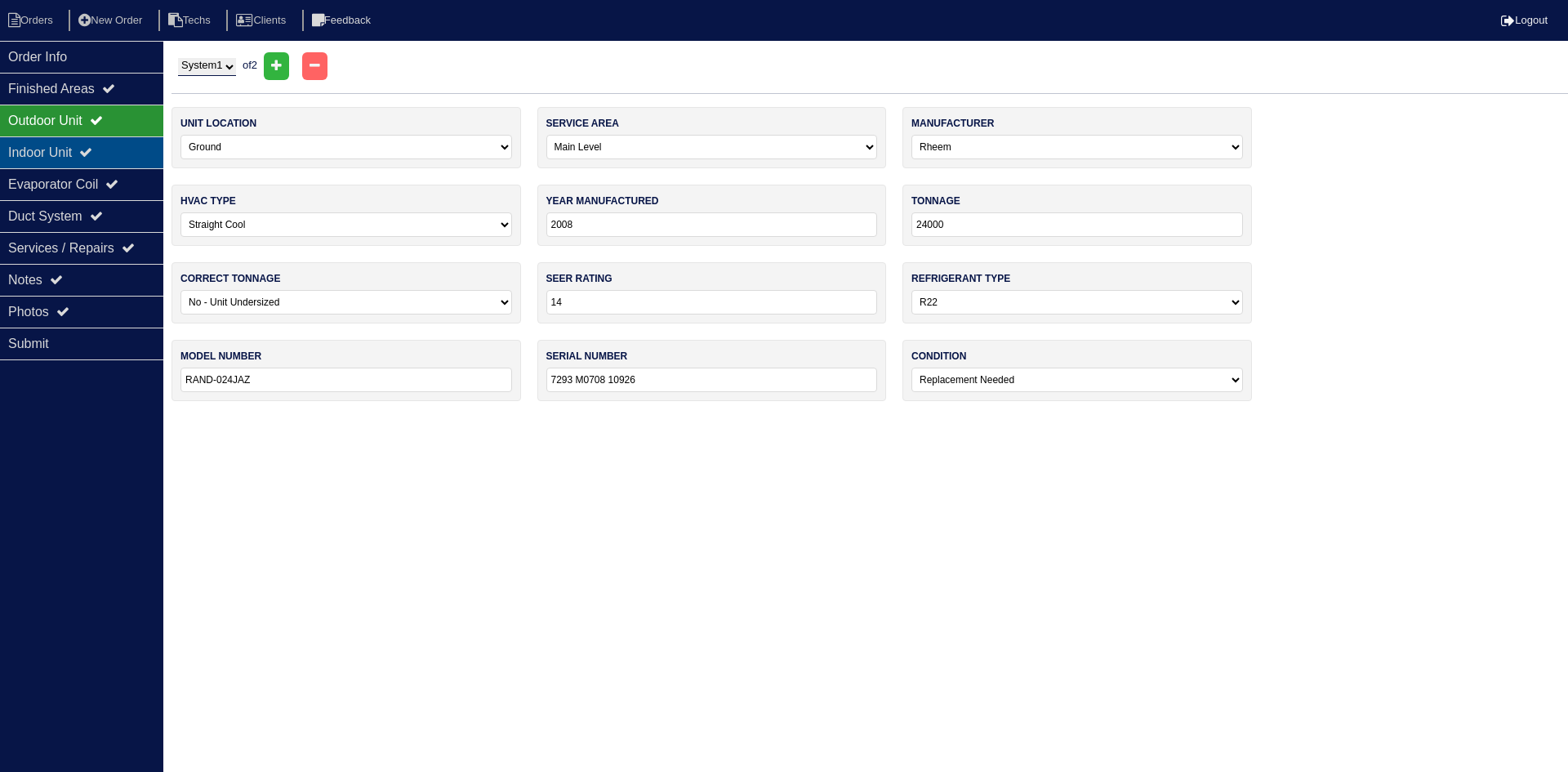
click at [114, 151] on div "Indoor Unit" at bounding box center [82, 152] width 163 height 32
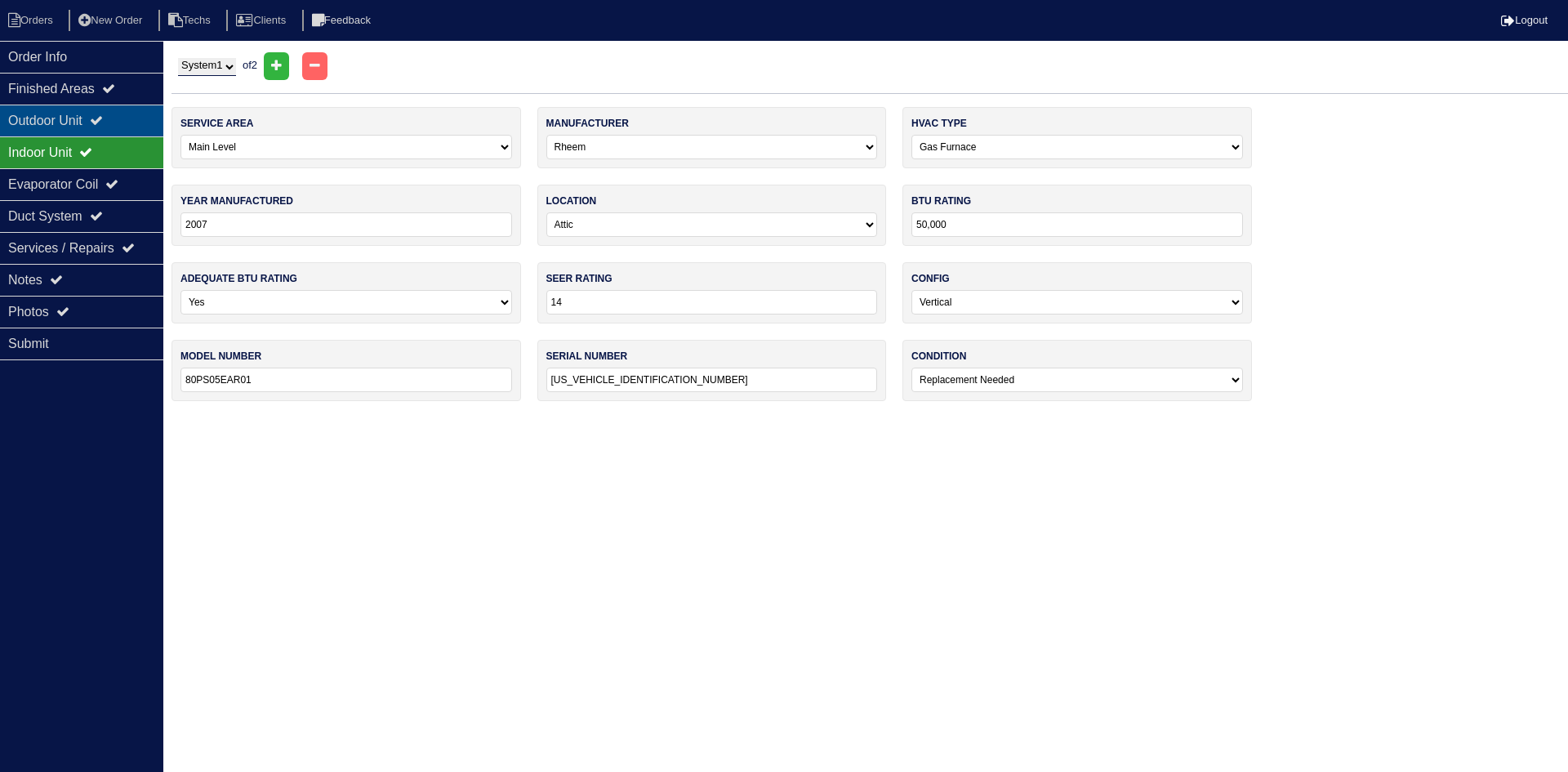
click at [103, 115] on icon at bounding box center [96, 120] width 13 height 13
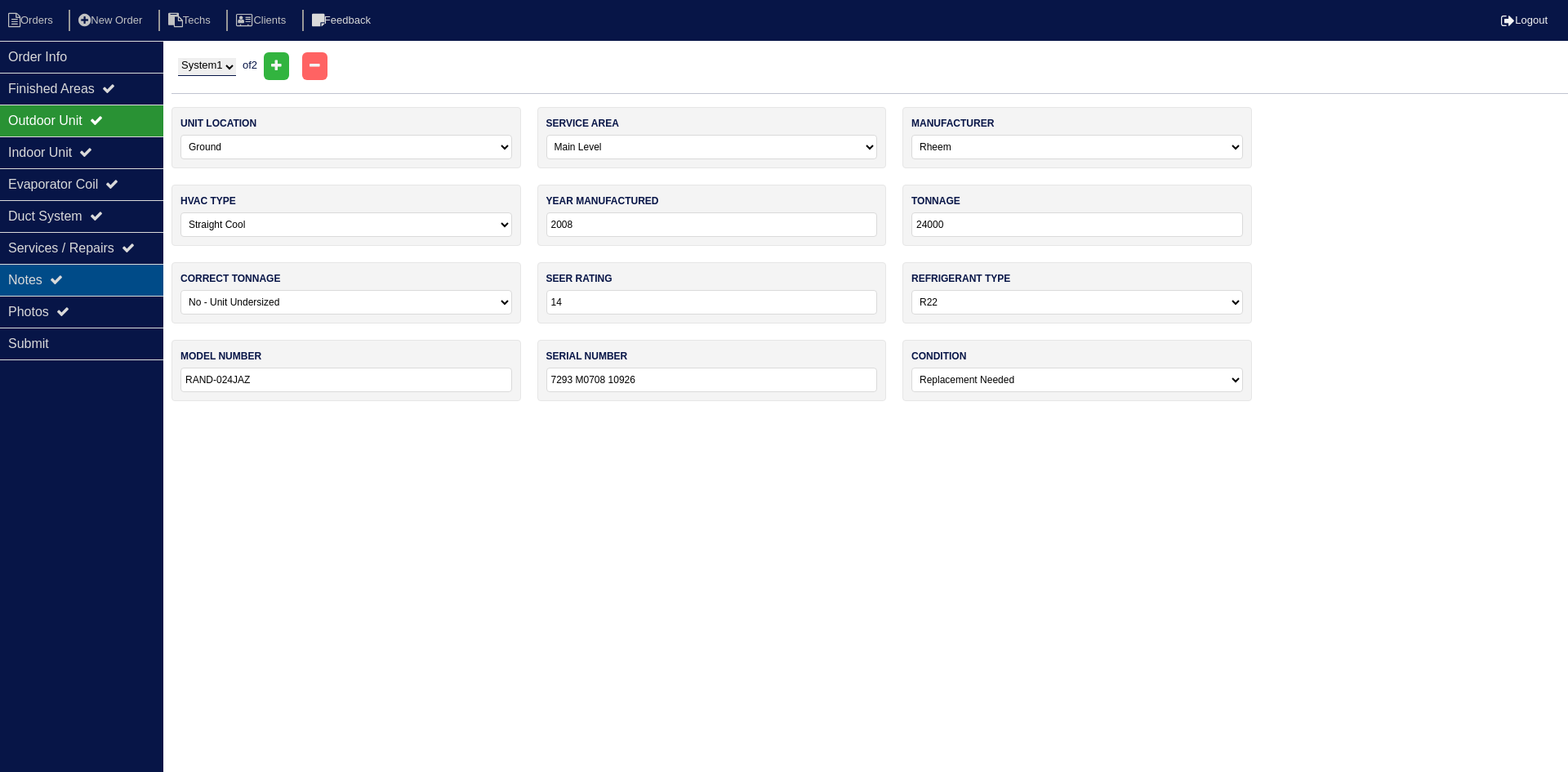
click at [110, 277] on div "Notes" at bounding box center [82, 280] width 163 height 32
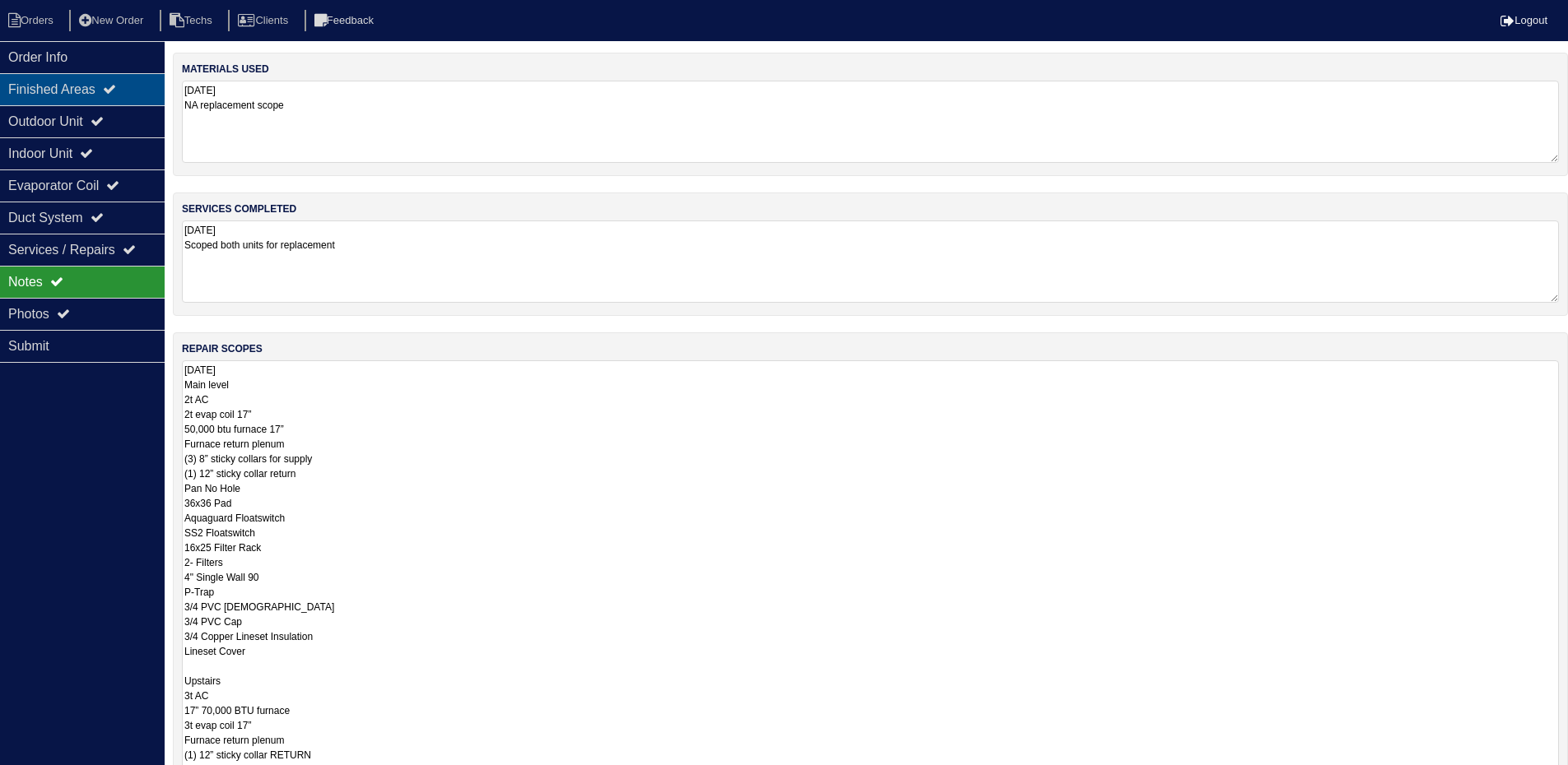
click at [129, 86] on div "Finished Areas" at bounding box center [82, 89] width 164 height 33
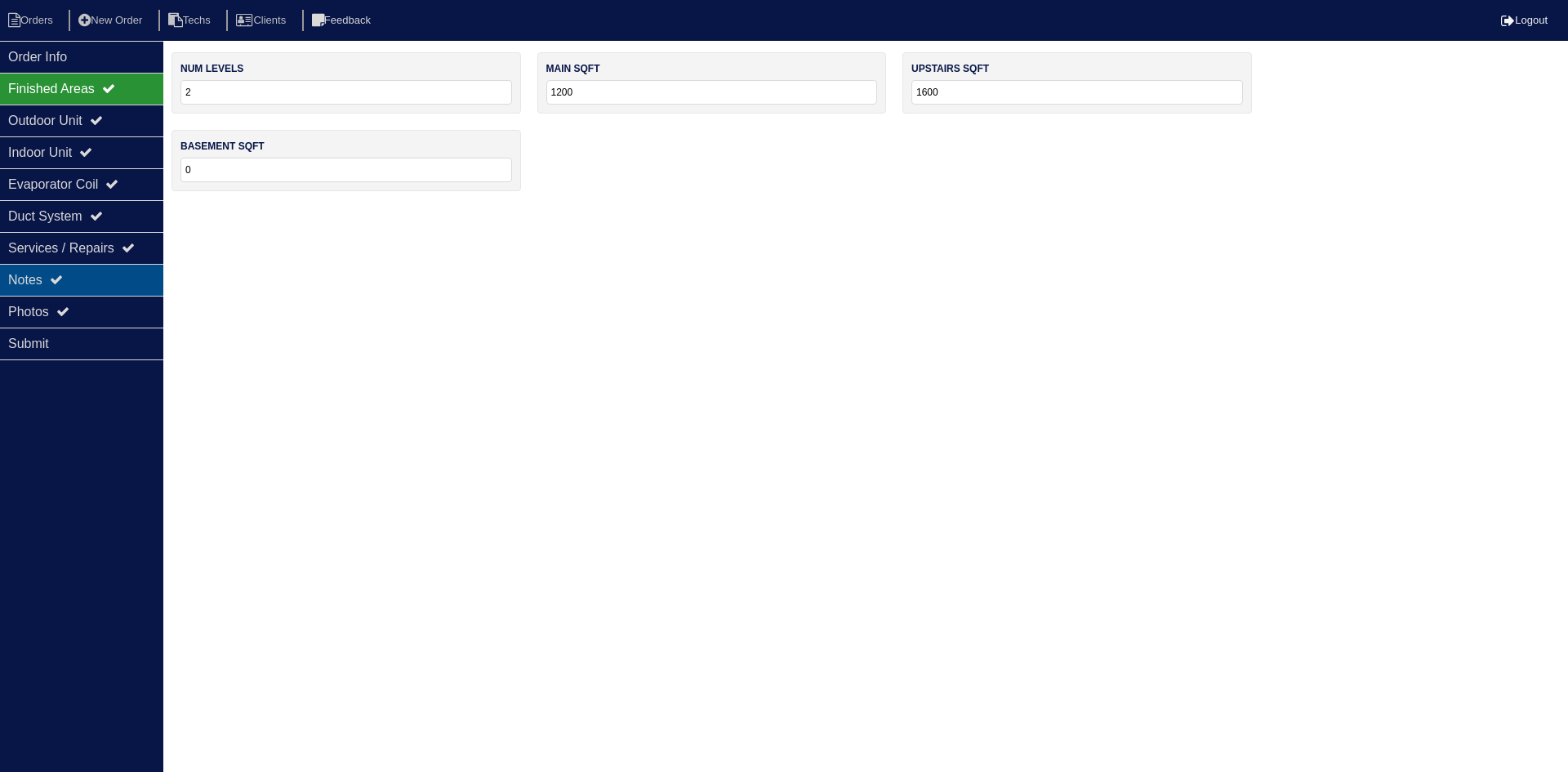
click at [89, 279] on div "Notes" at bounding box center [82, 280] width 163 height 32
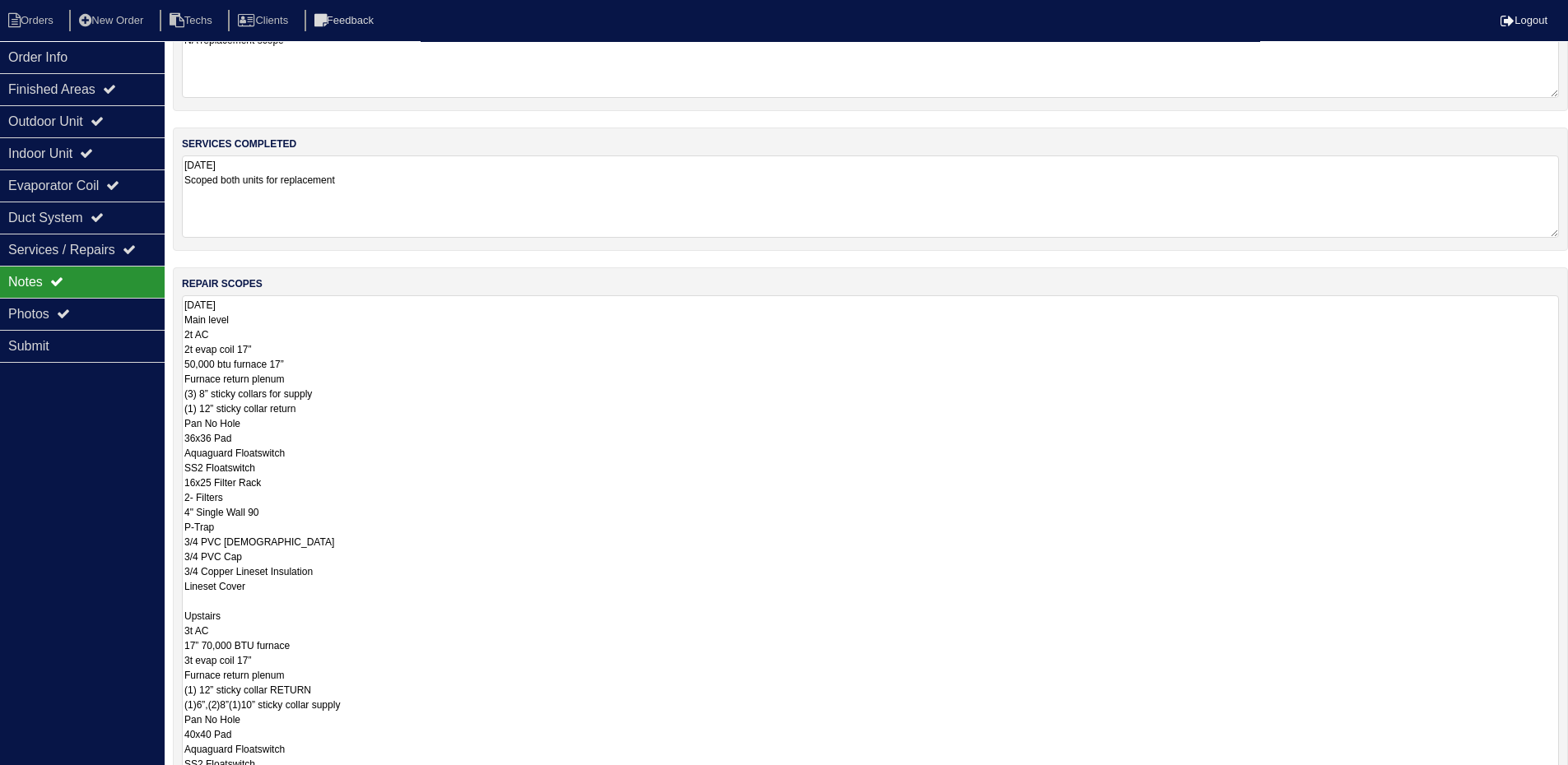
scroll to position [247, 0]
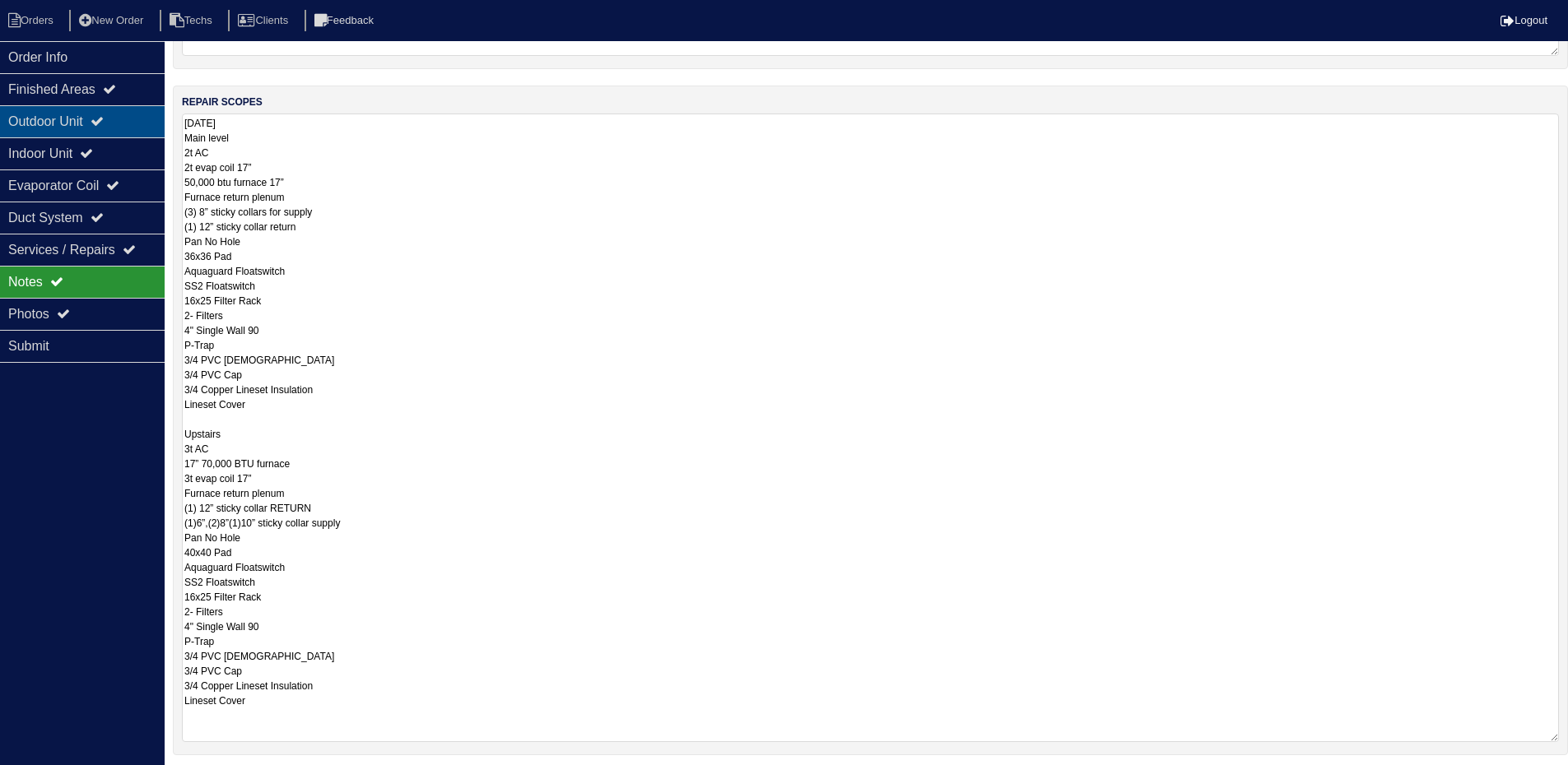
click at [129, 129] on div "Outdoor Unit" at bounding box center [82, 122] width 164 height 33
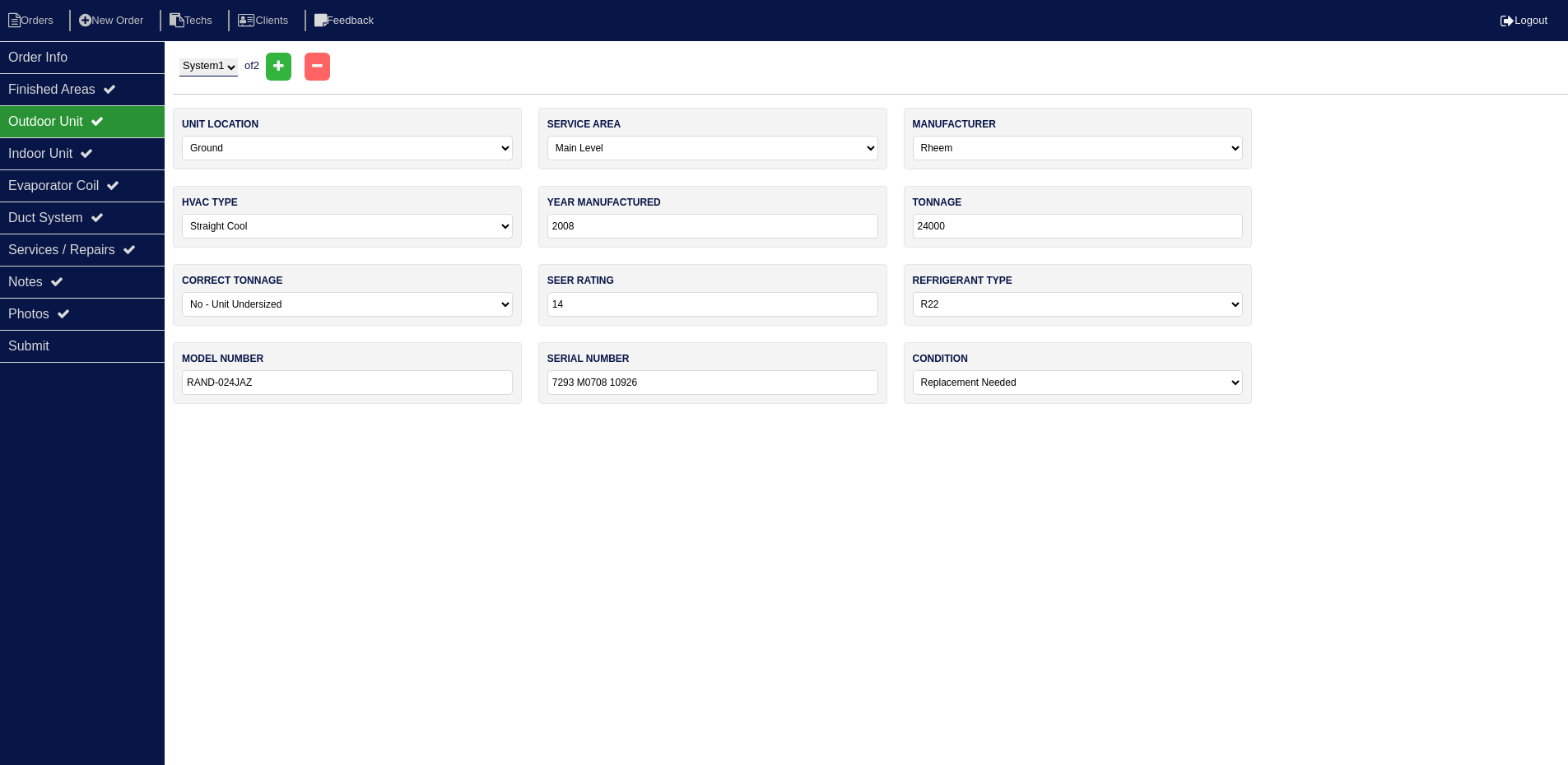
scroll to position [0, 0]
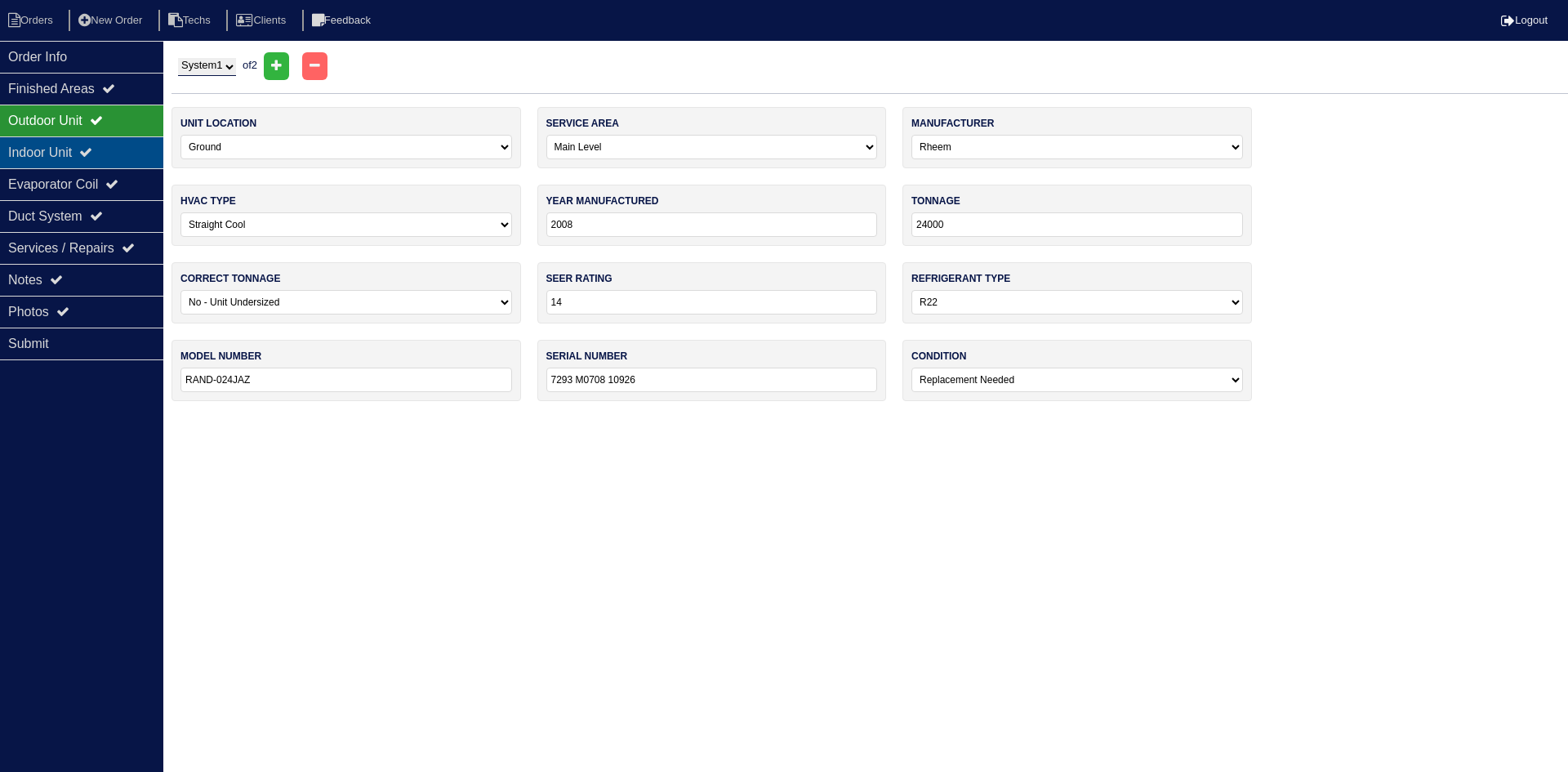
click at [103, 145] on div "Indoor Unit" at bounding box center [82, 152] width 163 height 32
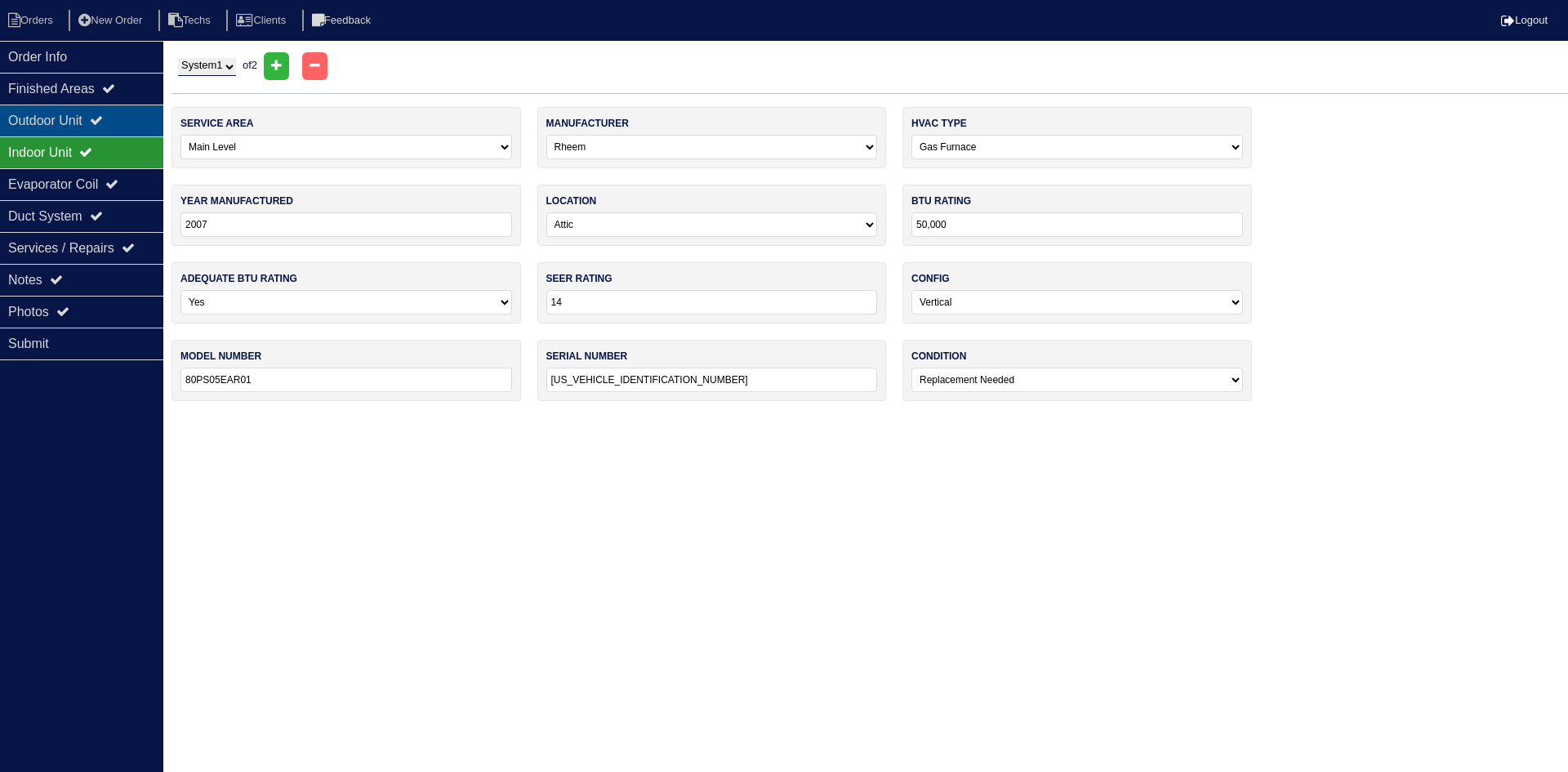
click at [99, 121] on div "Outdoor Unit" at bounding box center [82, 121] width 163 height 32
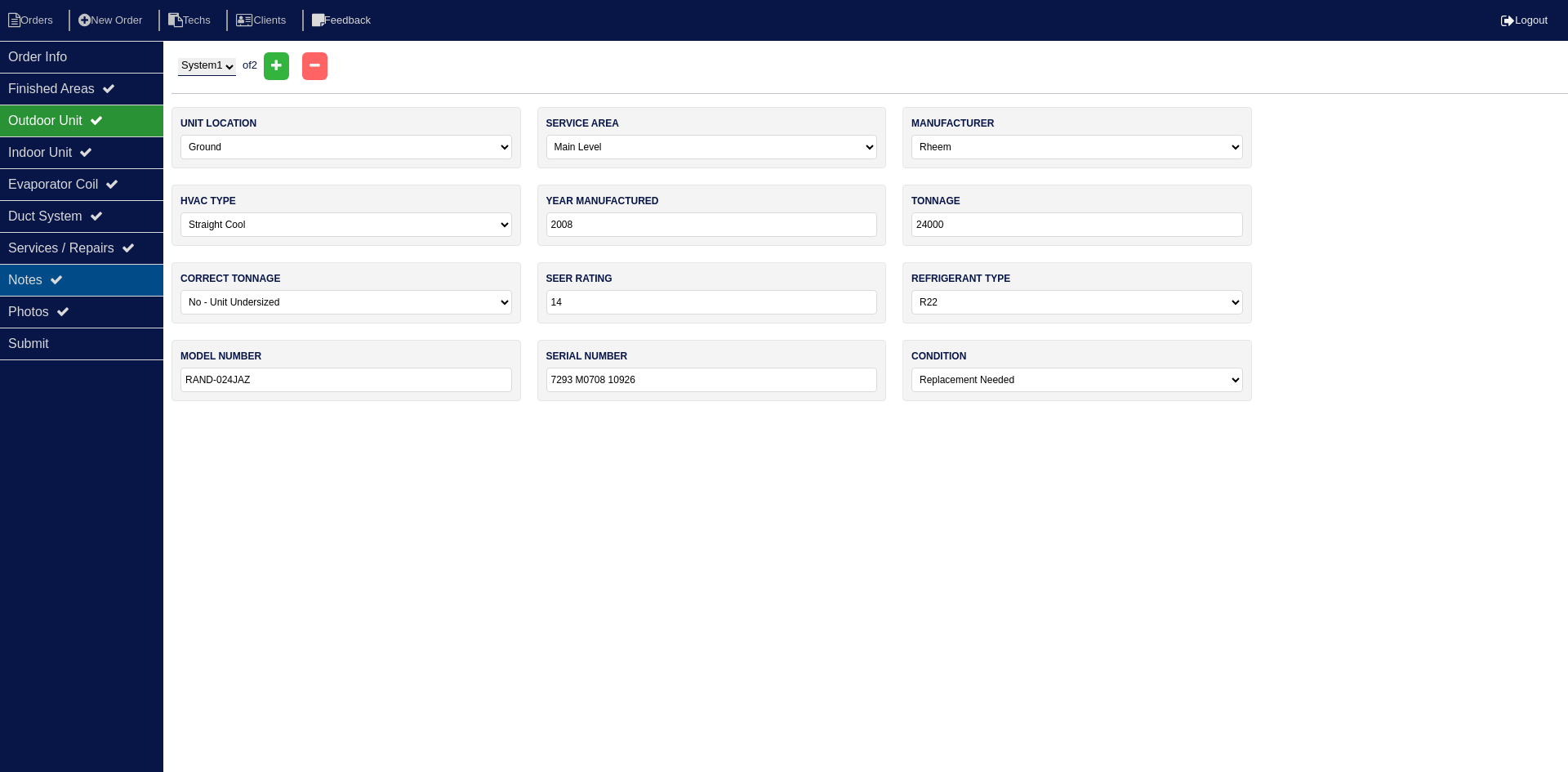
click at [135, 272] on div "Notes" at bounding box center [82, 280] width 163 height 32
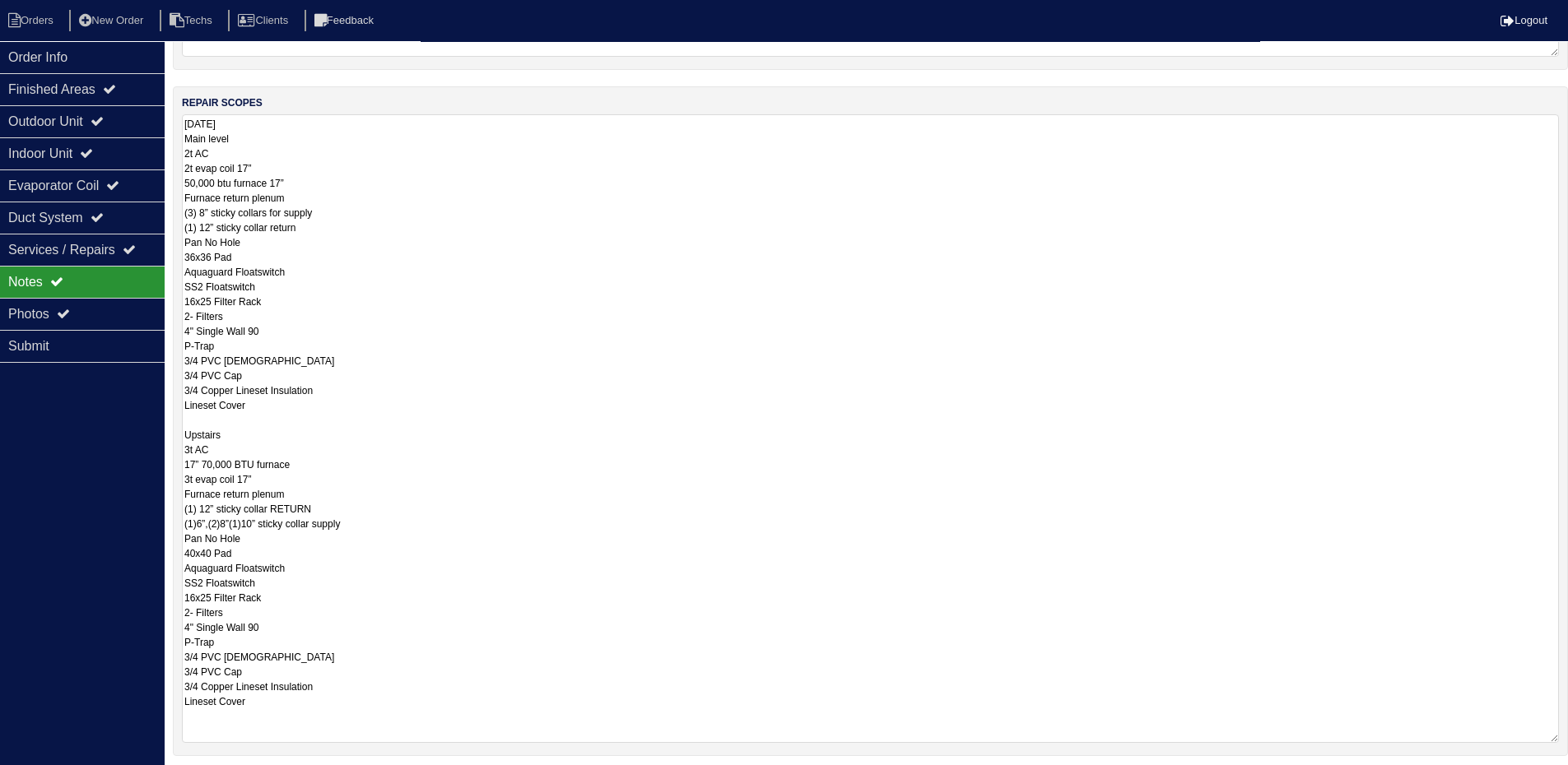
scroll to position [247, 0]
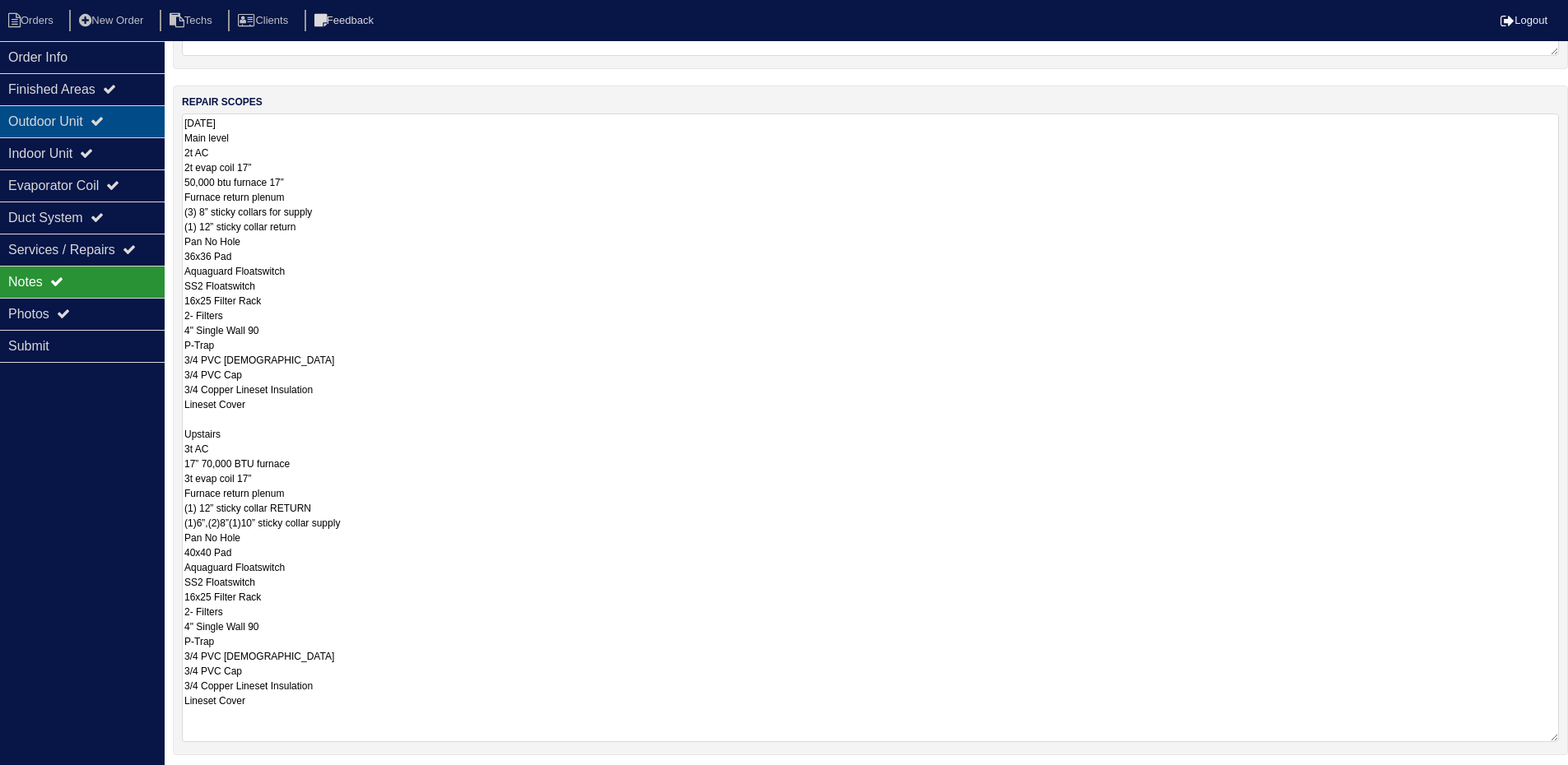
click at [98, 114] on div "Outdoor Unit" at bounding box center [82, 122] width 164 height 33
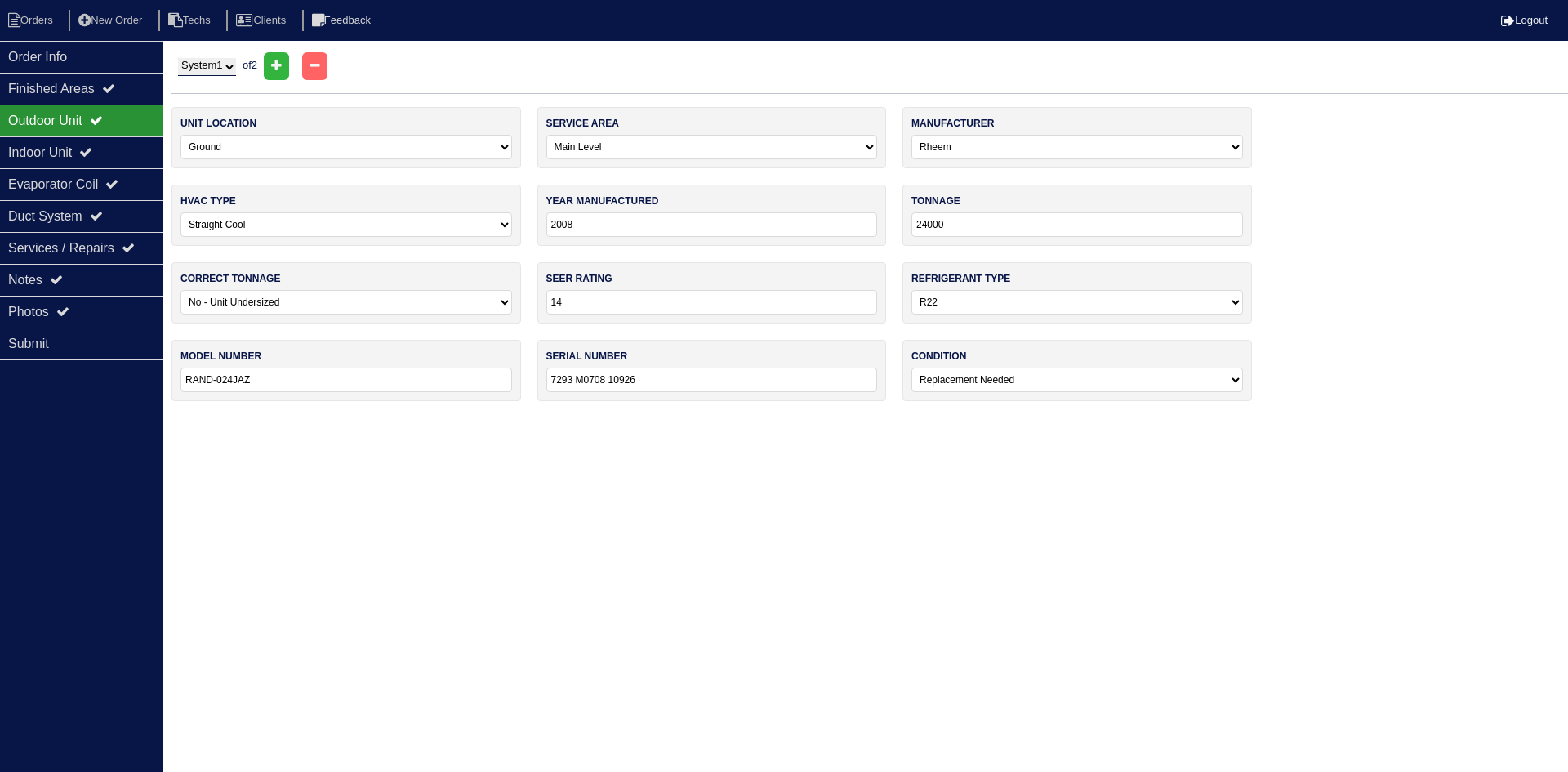
click at [204, 63] on select "System 1 System 2" at bounding box center [207, 67] width 58 height 18
select select "2"
click at [178, 58] on select "System 1 System 2" at bounding box center [207, 67] width 58 height 18
select select "1"
select select "0"
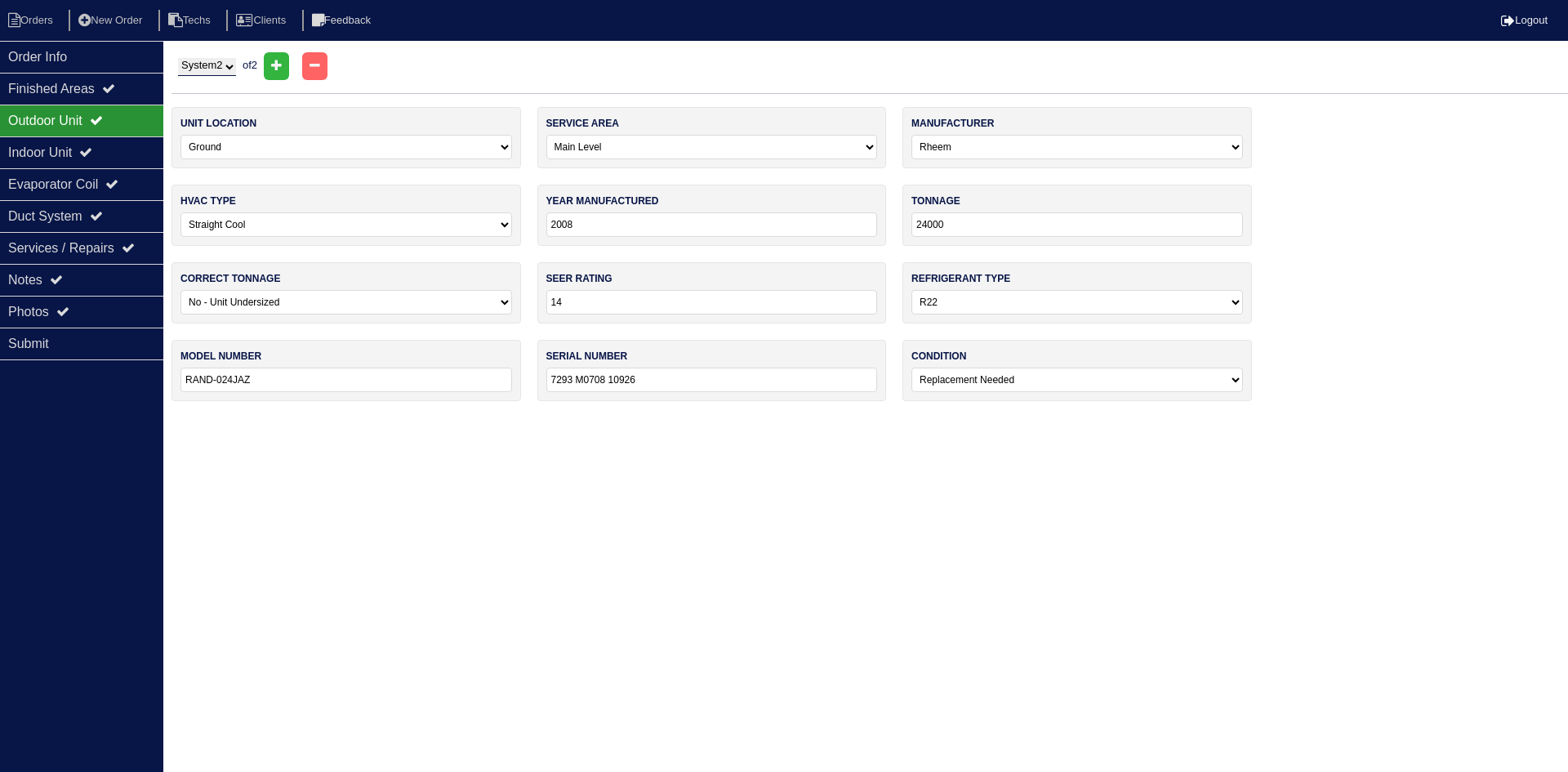
type input "RAND-024 JAZ"
type input "7293 M0708 10970"
click at [89, 155] on div "Indoor Unit" at bounding box center [82, 152] width 163 height 32
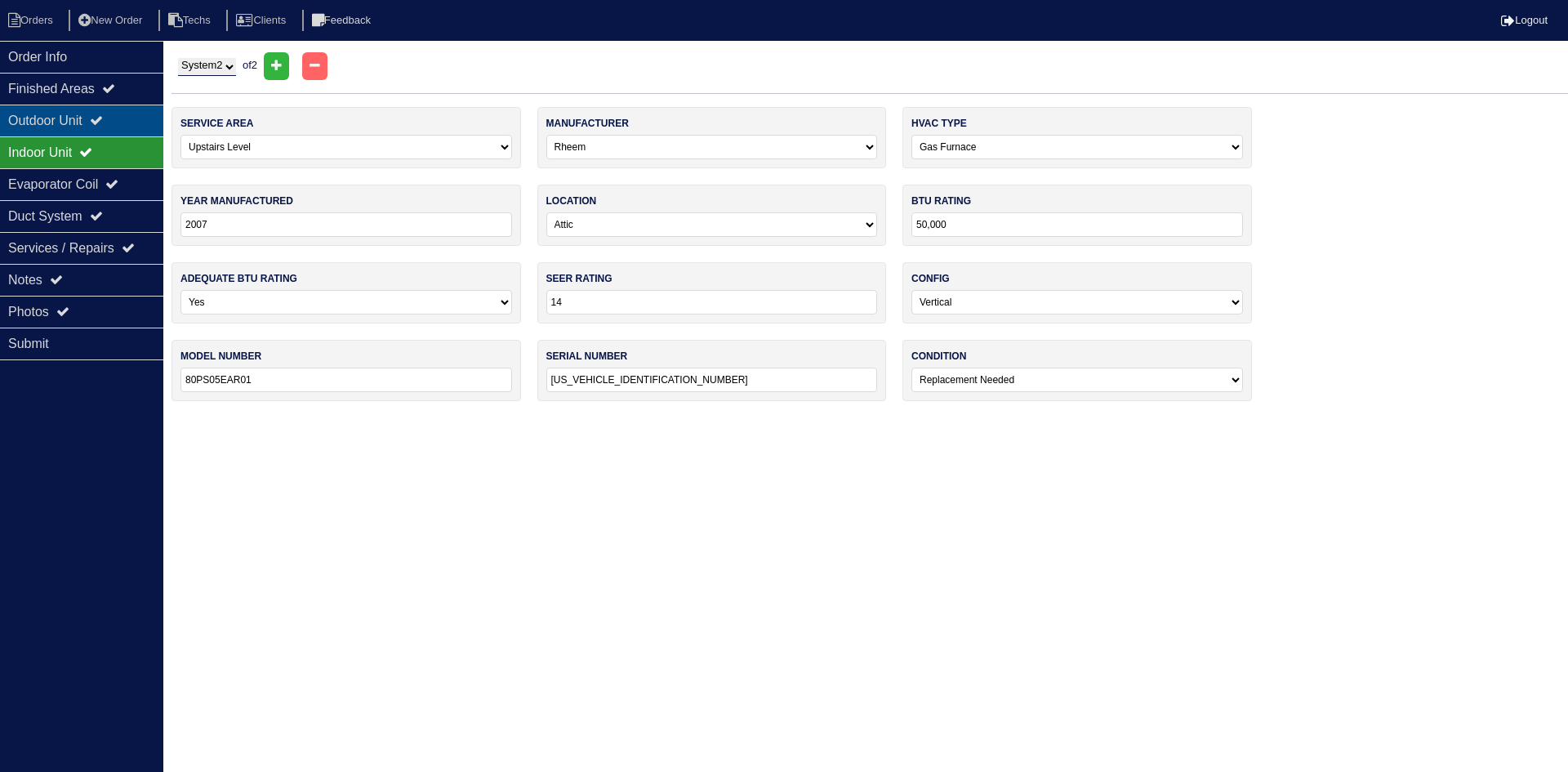
click at [94, 132] on div "Outdoor Unit" at bounding box center [82, 121] width 163 height 32
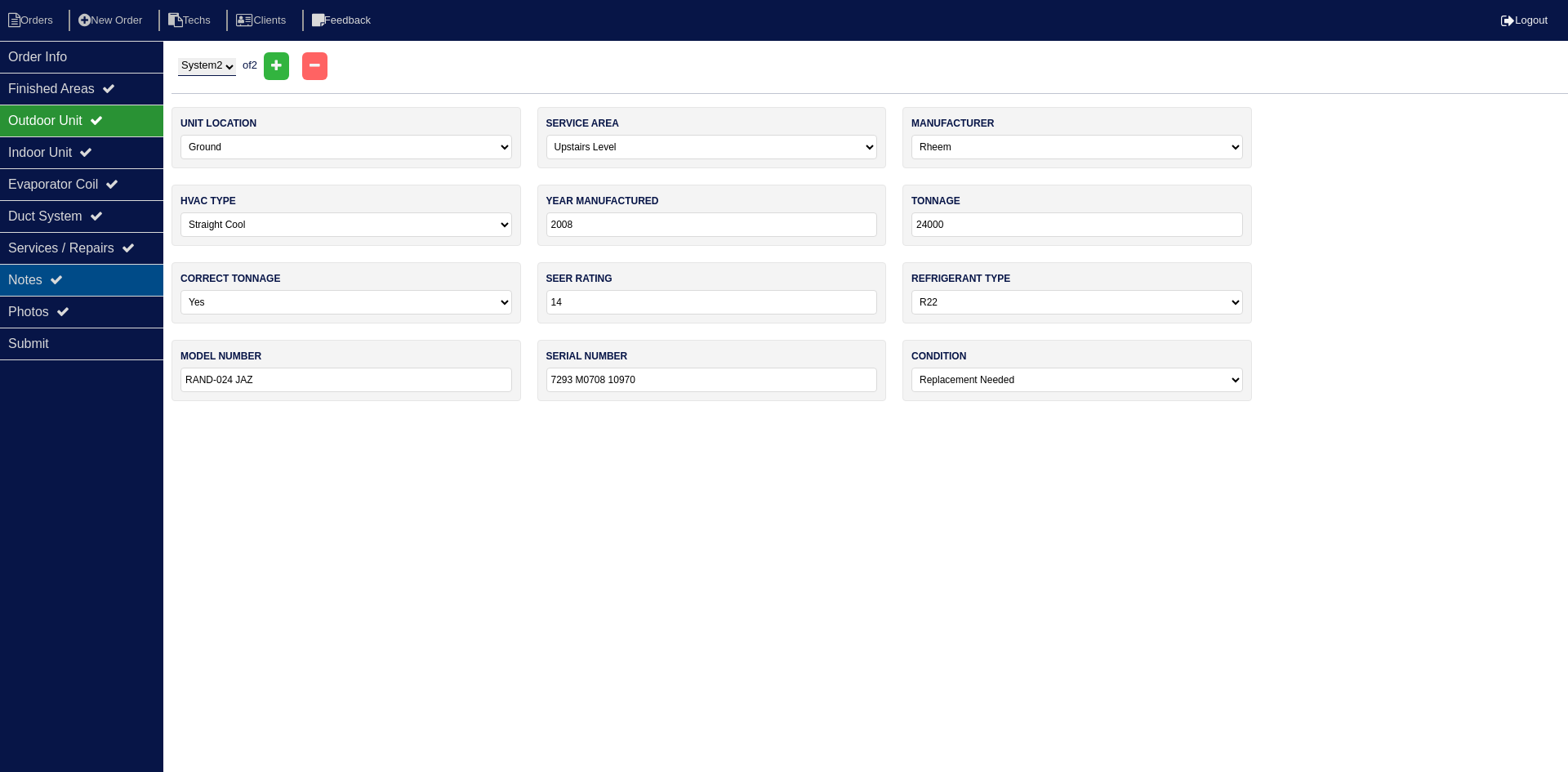
click at [69, 269] on div "Notes" at bounding box center [82, 280] width 163 height 32
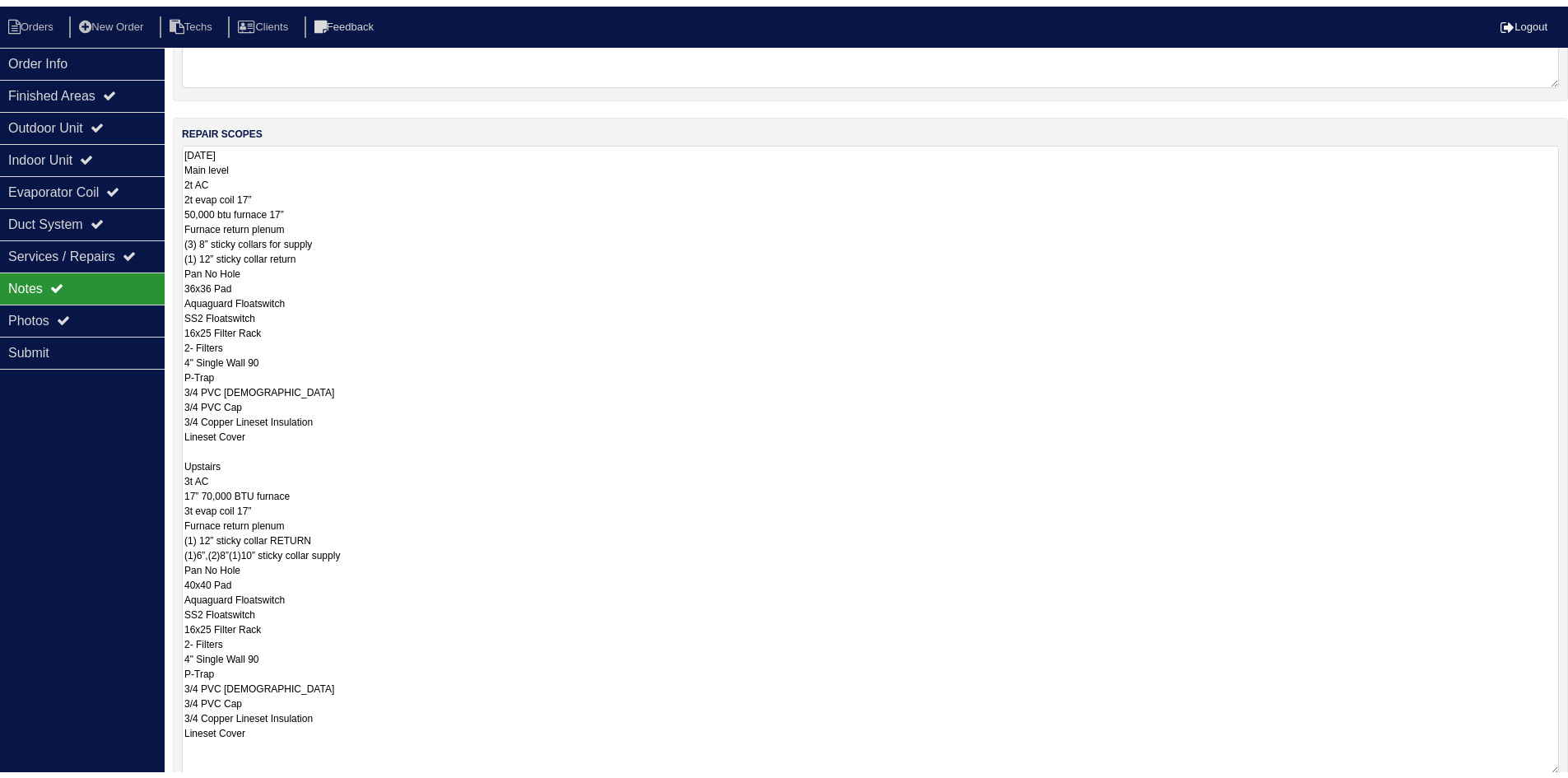
scroll to position [247, 0]
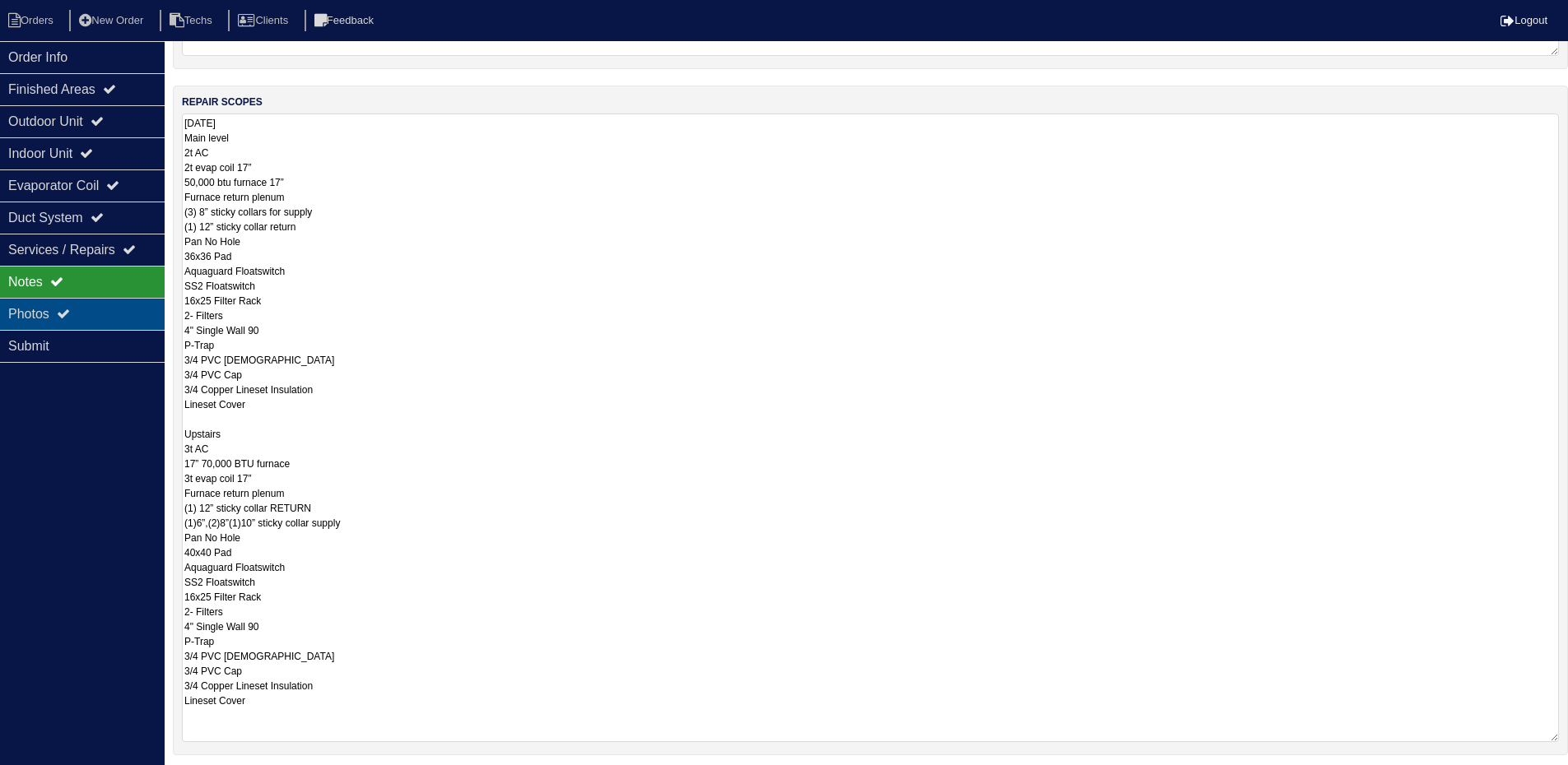
click at [98, 300] on div "Photos" at bounding box center [82, 314] width 164 height 33
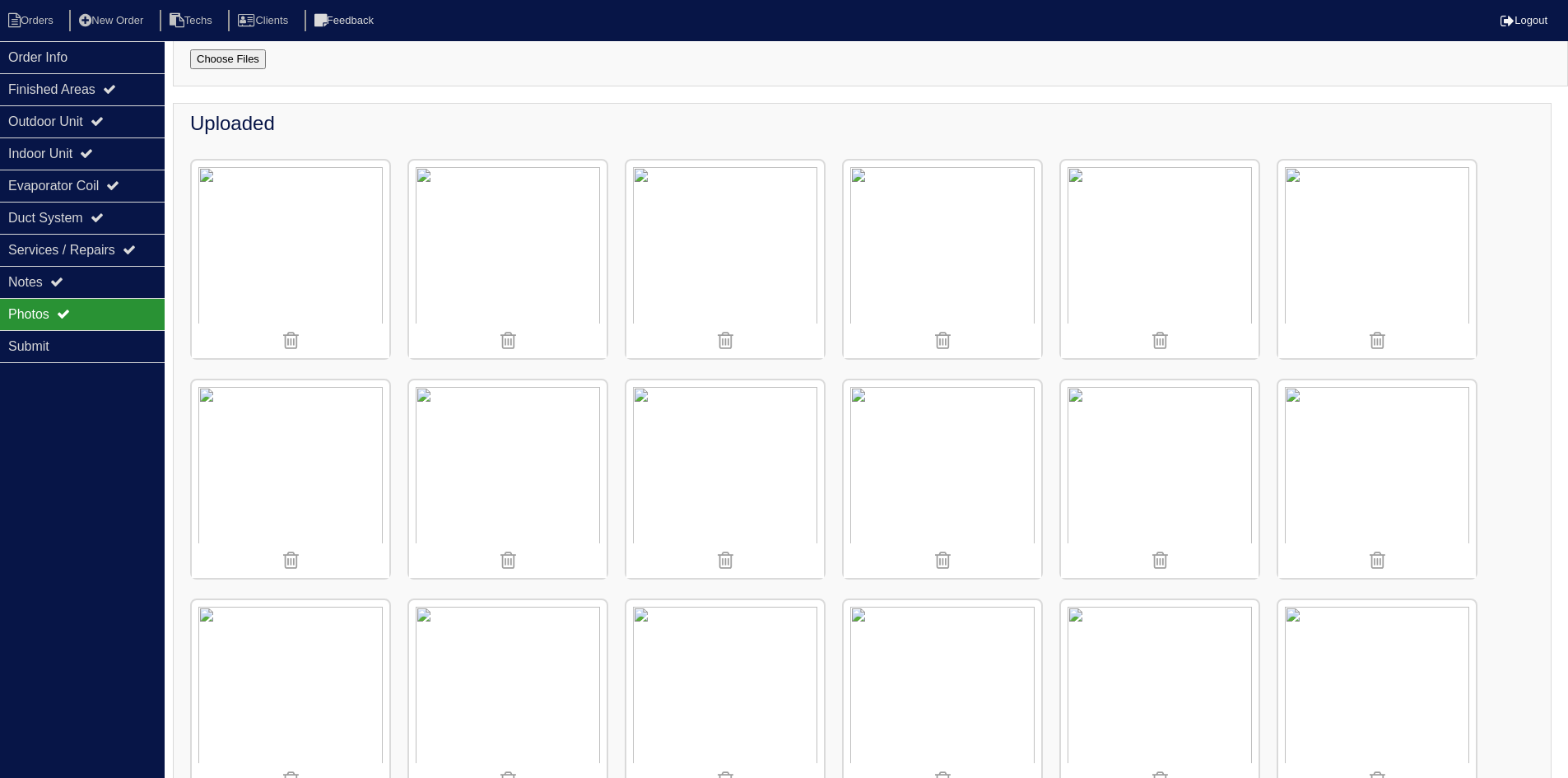
scroll to position [29, 0]
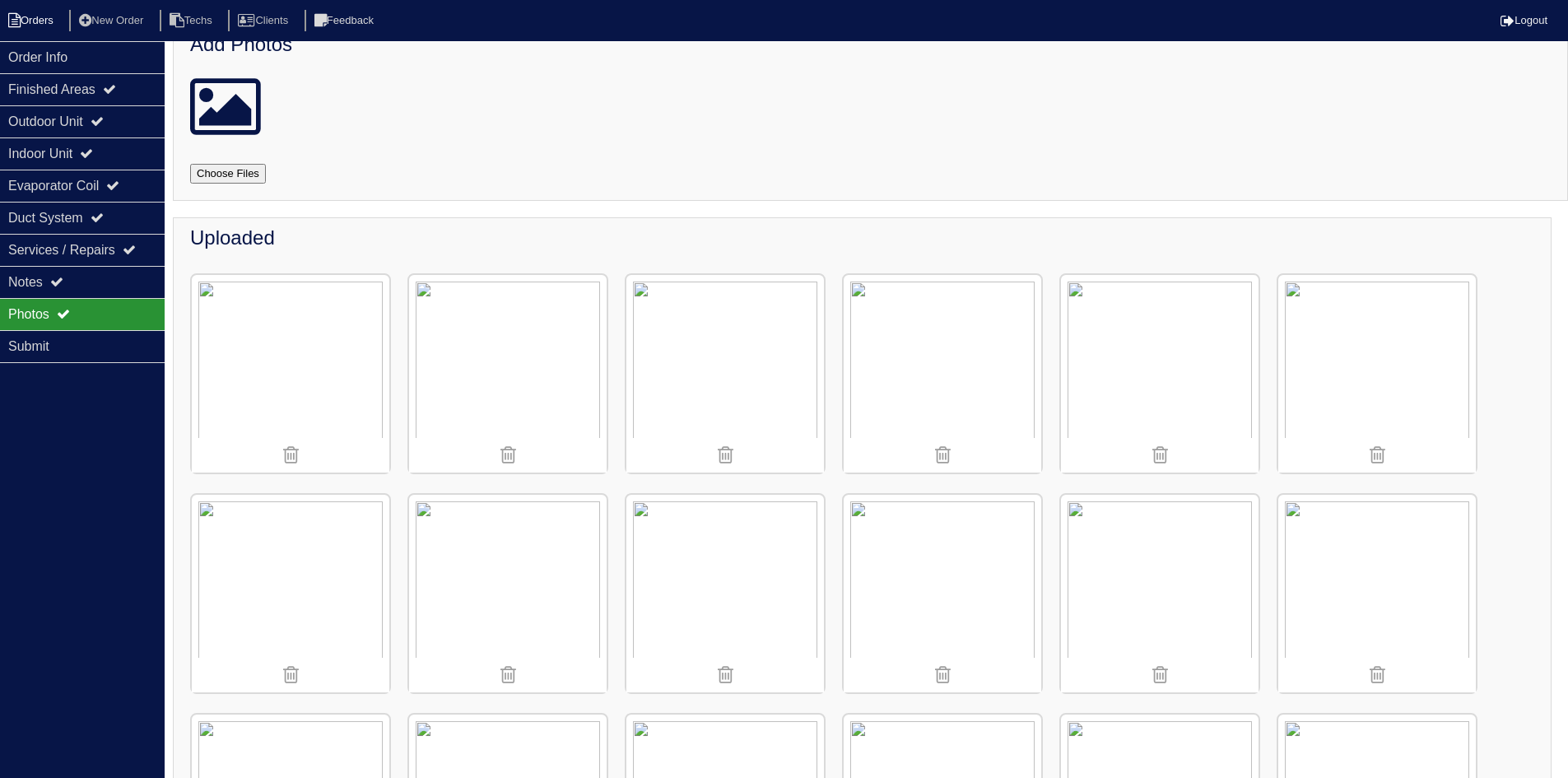
click at [25, 14] on li "Orders" at bounding box center [33, 21] width 67 height 23
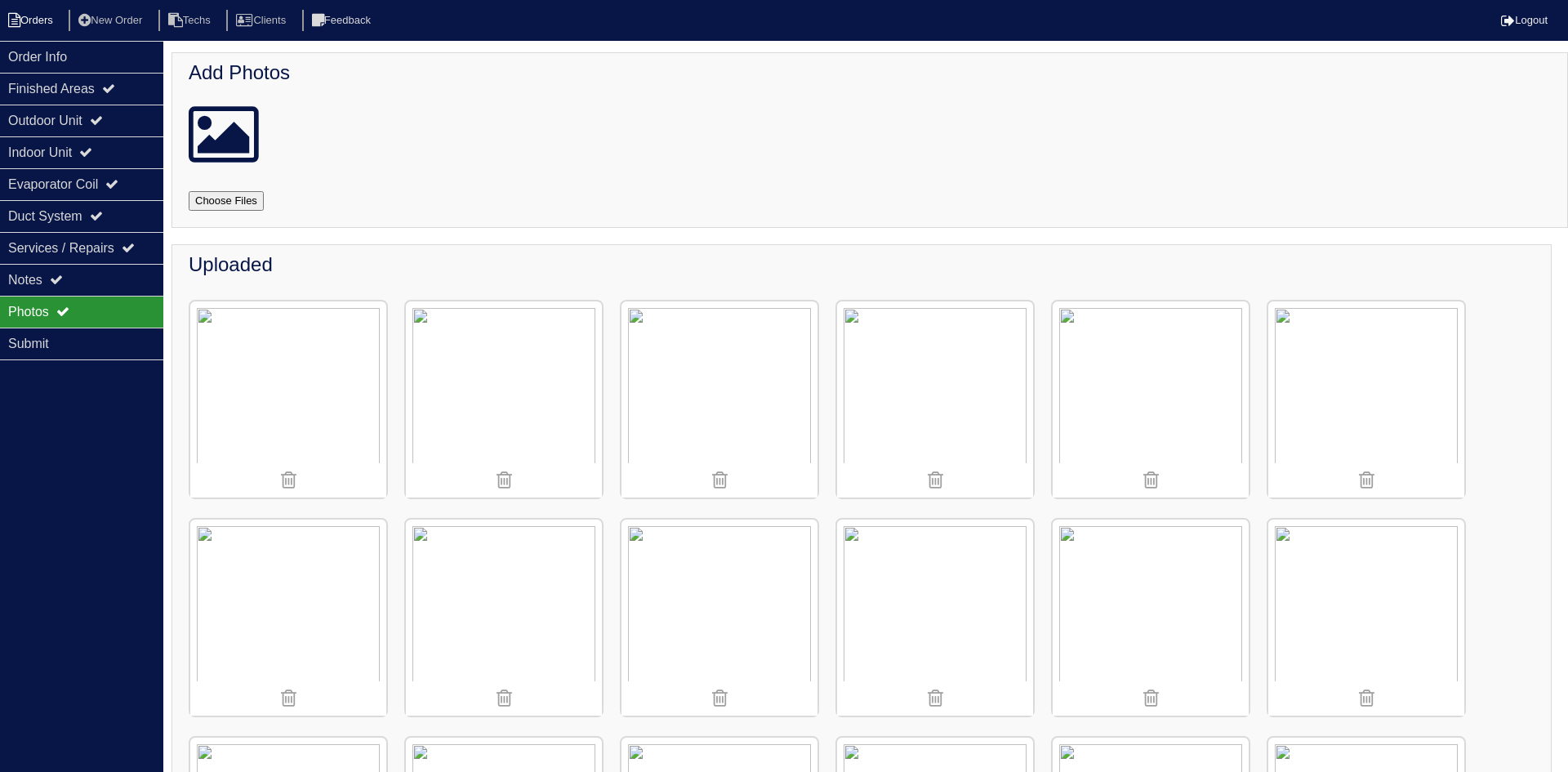
select select "15"
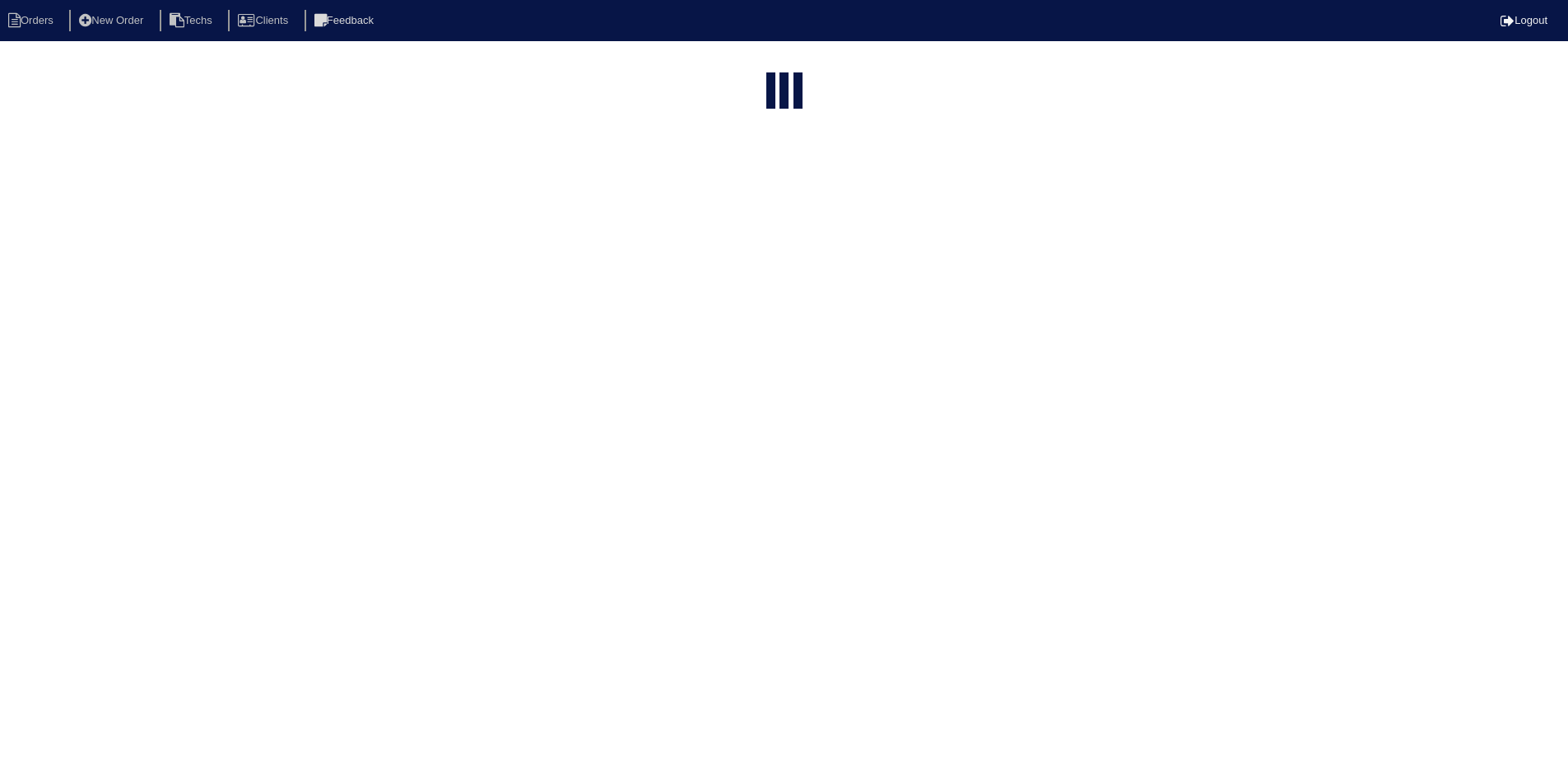
select select "field complete"
select select "need to quote"
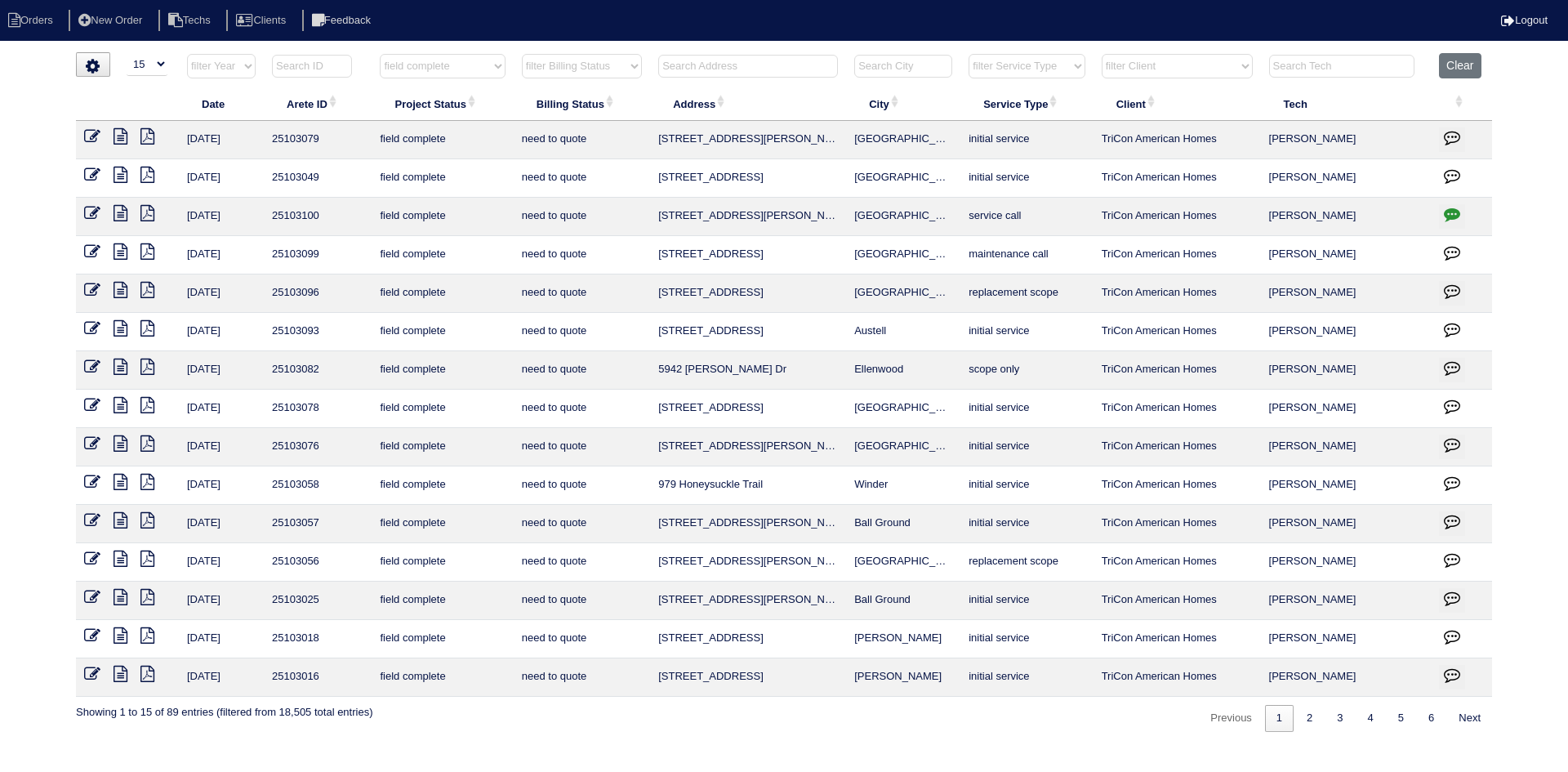
click at [117, 518] on icon at bounding box center [120, 520] width 13 height 16
click at [146, 518] on icon at bounding box center [147, 520] width 13 height 16
click at [126, 519] on icon at bounding box center [120, 520] width 13 height 16
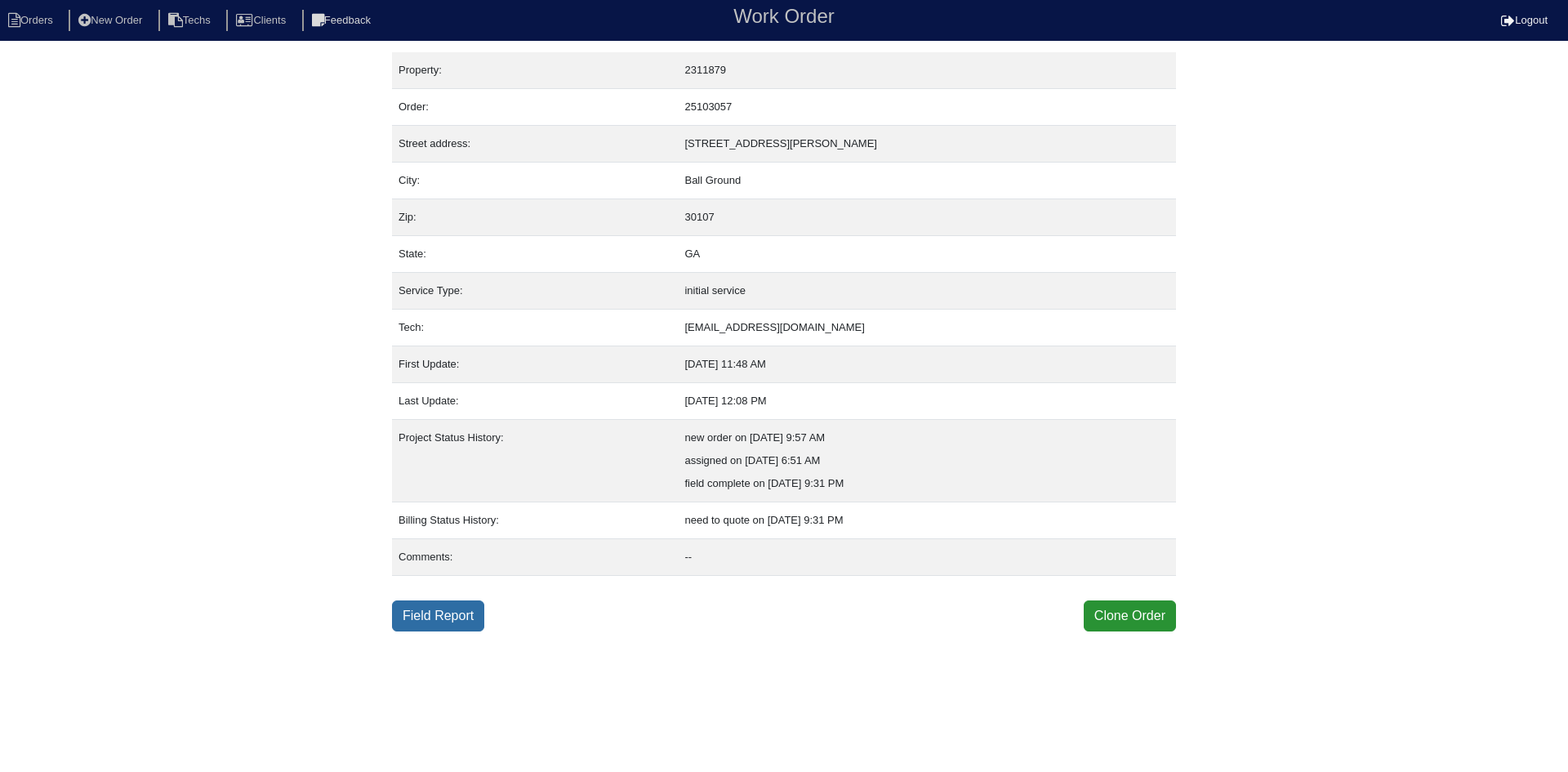
click at [433, 619] on link "Field Report" at bounding box center [437, 616] width 92 height 31
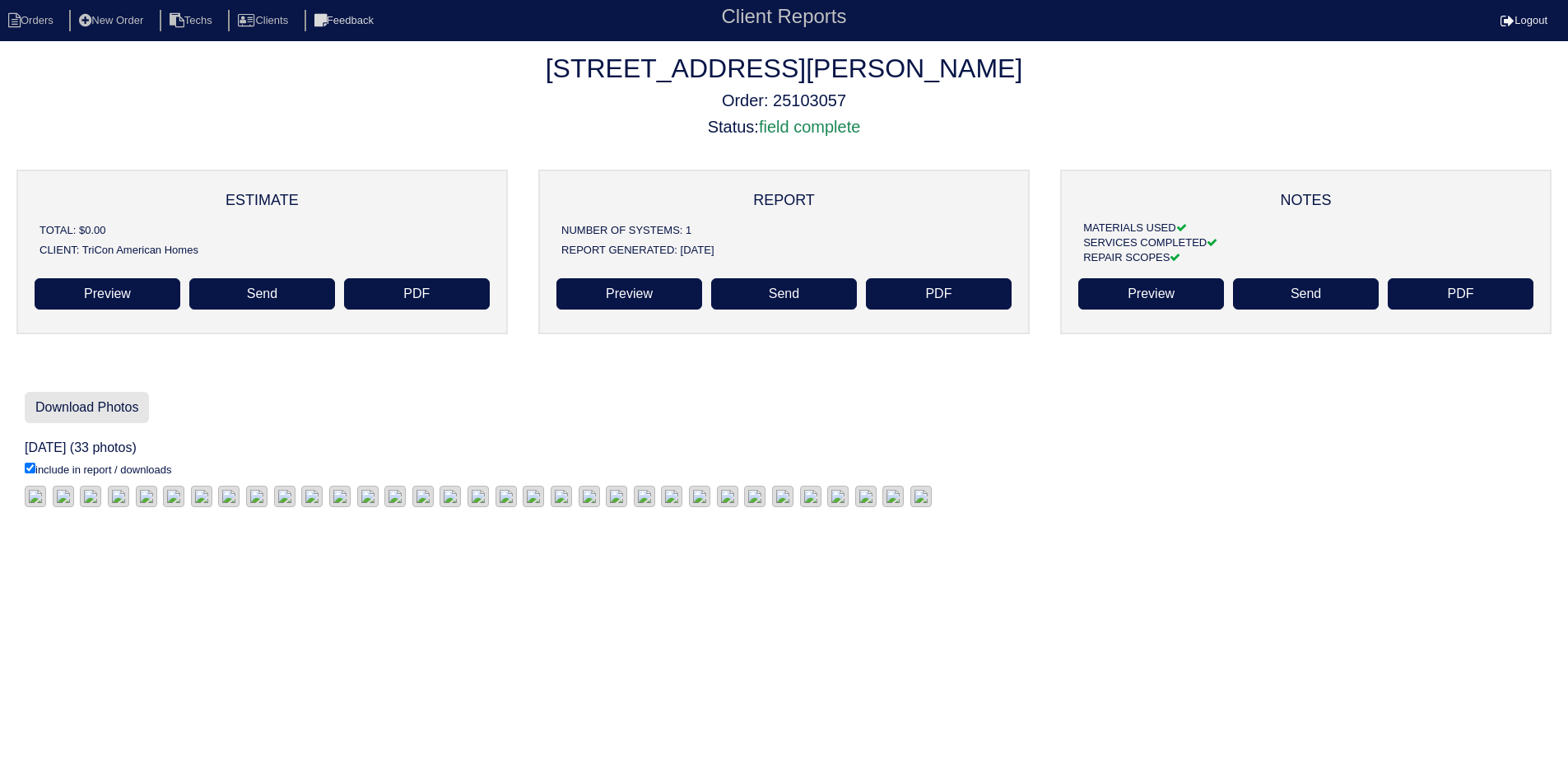
click at [78, 405] on link "Download Photos" at bounding box center [87, 408] width 125 height 32
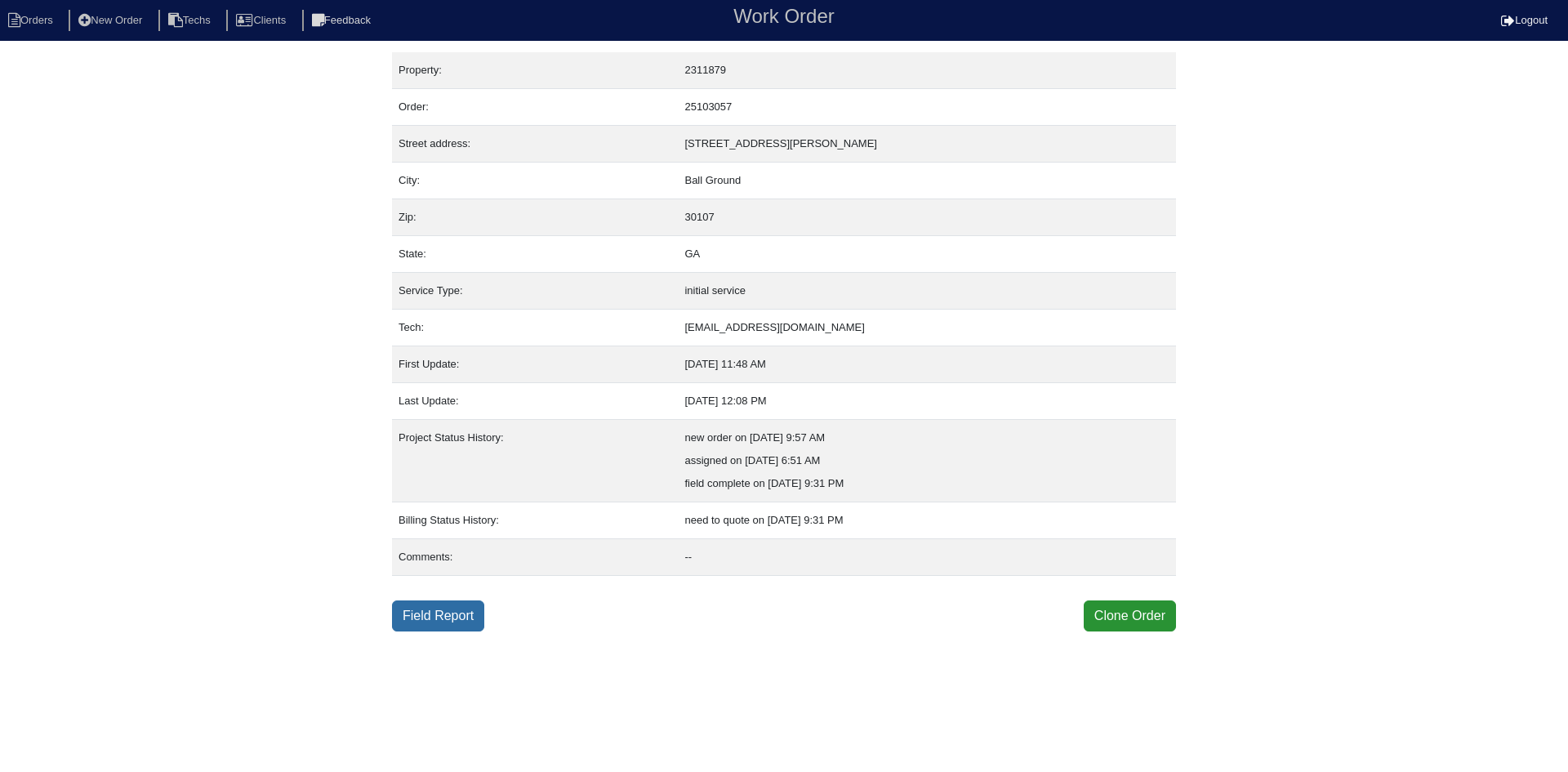
click at [433, 612] on link "Field Report" at bounding box center [437, 616] width 92 height 31
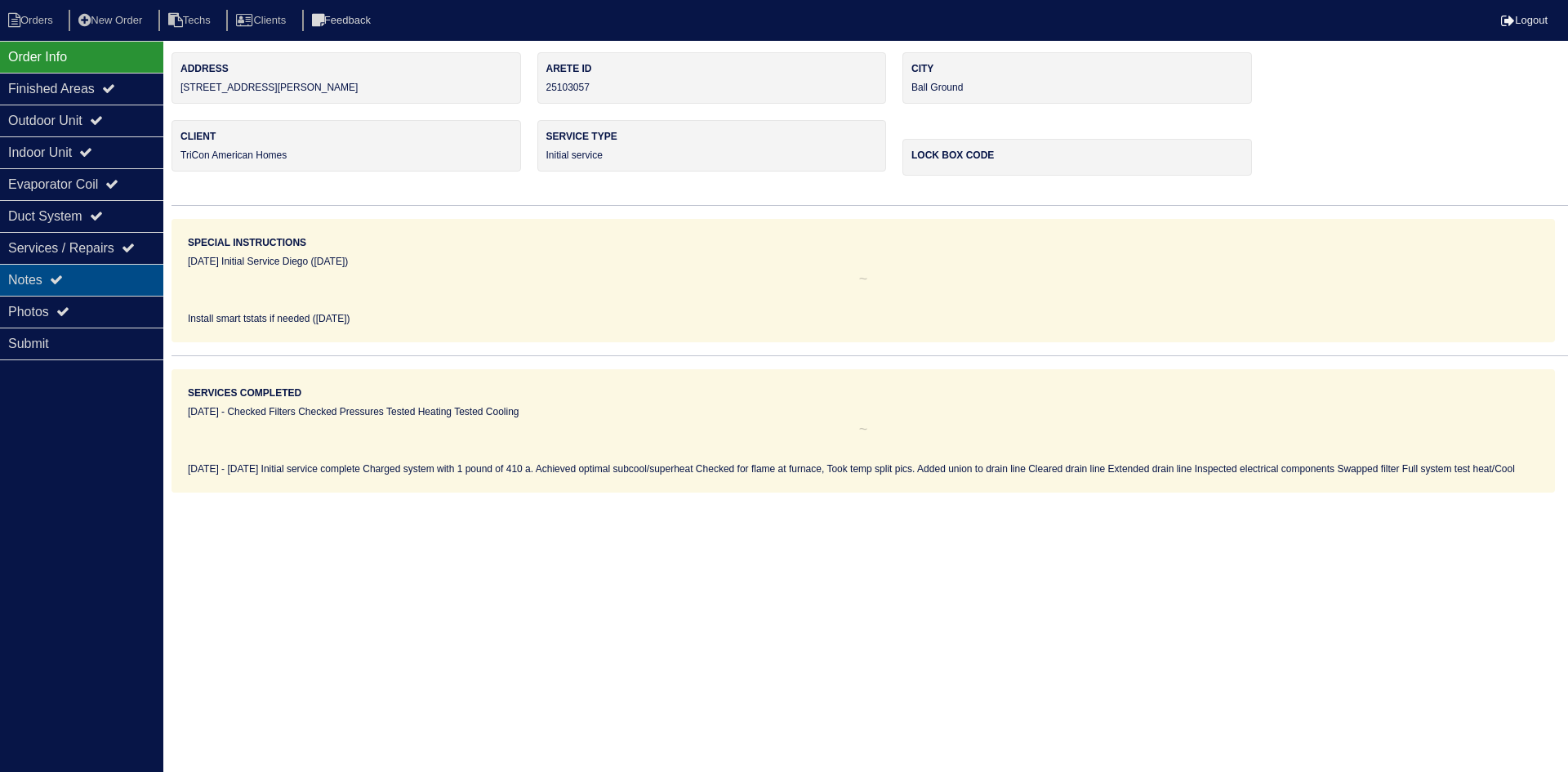
click at [62, 273] on div "Notes" at bounding box center [82, 280] width 163 height 32
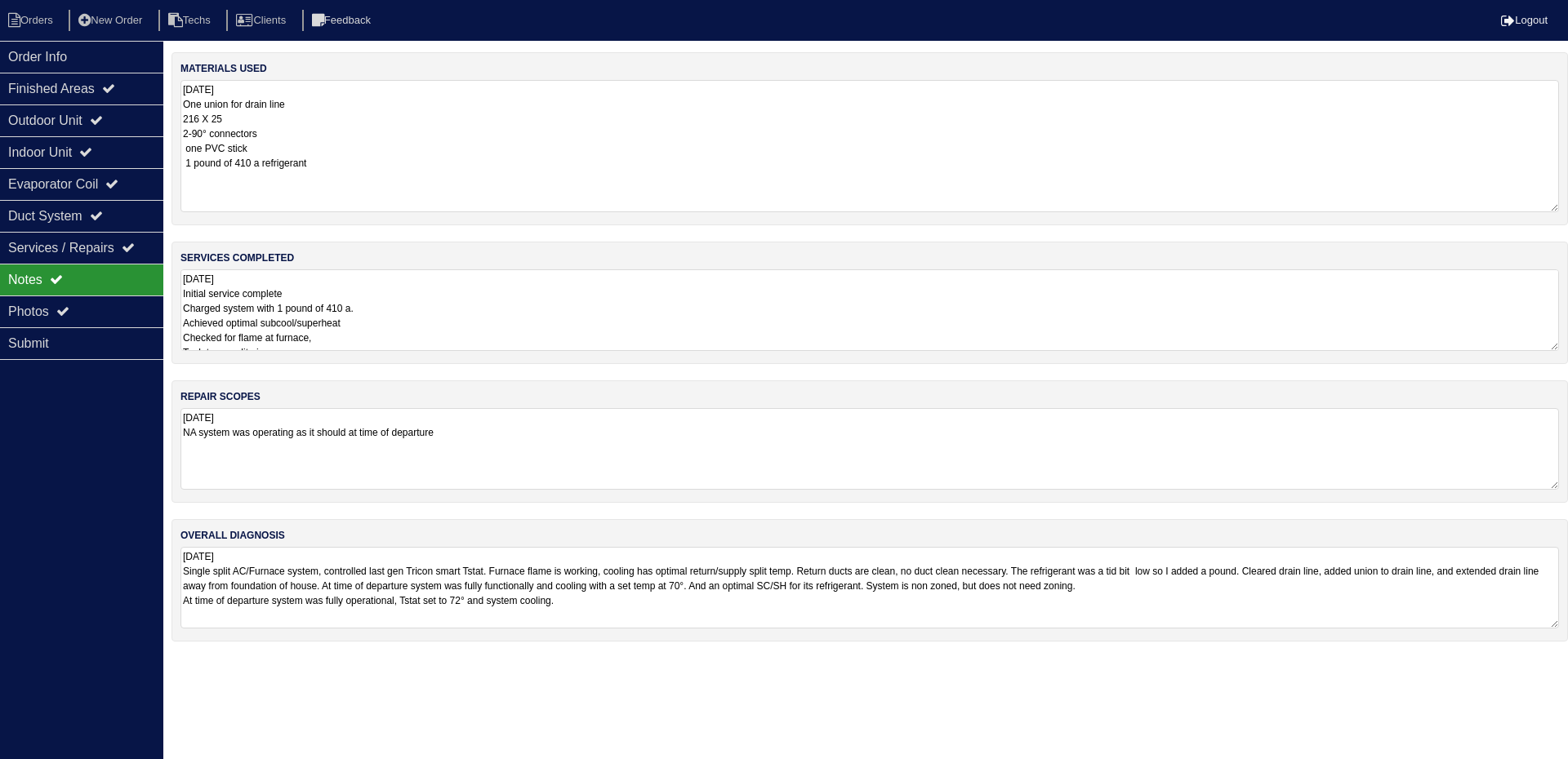
drag, startPoint x: 1551, startPoint y: 159, endPoint x: 1558, endPoint y: 209, distance: 50.5
click at [1558, 209] on textarea "8.21.25 One union for drain line 216 X 25 2-90° connectors one PVC stick 1 poun…" at bounding box center [870, 146] width 1379 height 133
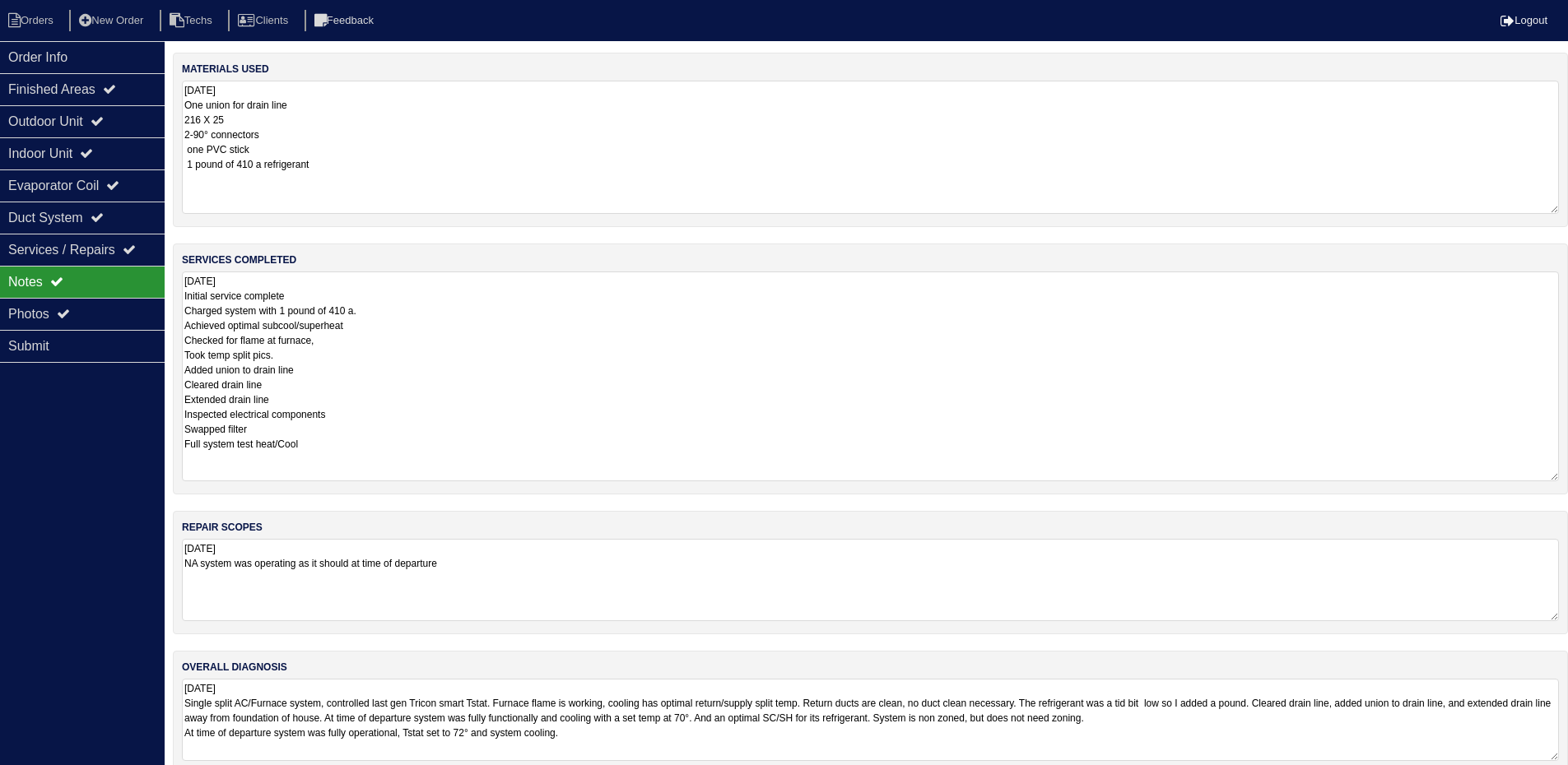
drag, startPoint x: 1568, startPoint y: 348, endPoint x: 1580, endPoint y: 476, distance: 128.6
click at [1568, 476] on html "Orders New Order Techs Clients Feedback Logout Orders New Order Users Clients M…" at bounding box center [784, 395] width 1568 height 790
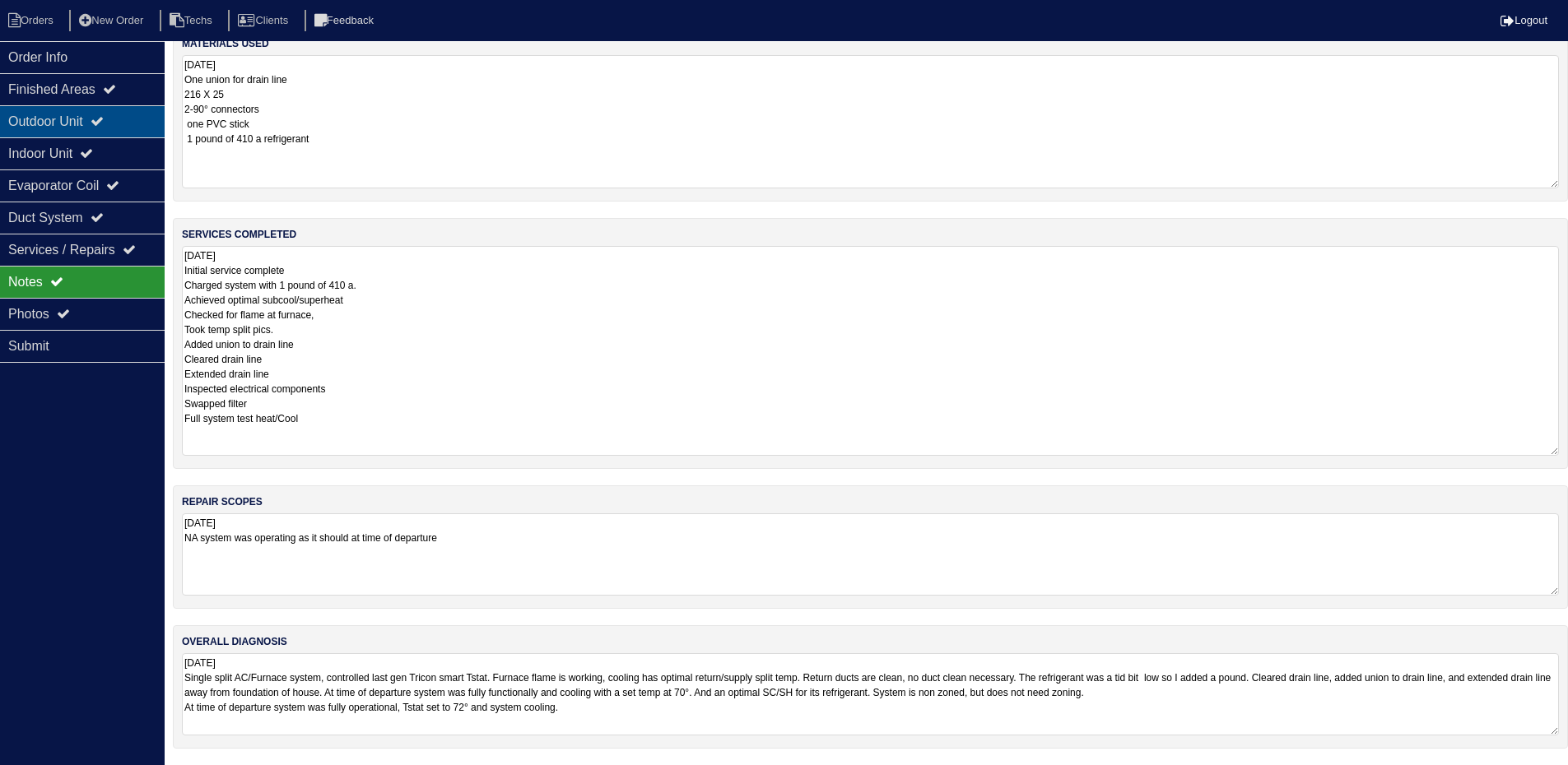
click at [60, 111] on div "Outdoor Unit" at bounding box center [82, 122] width 164 height 33
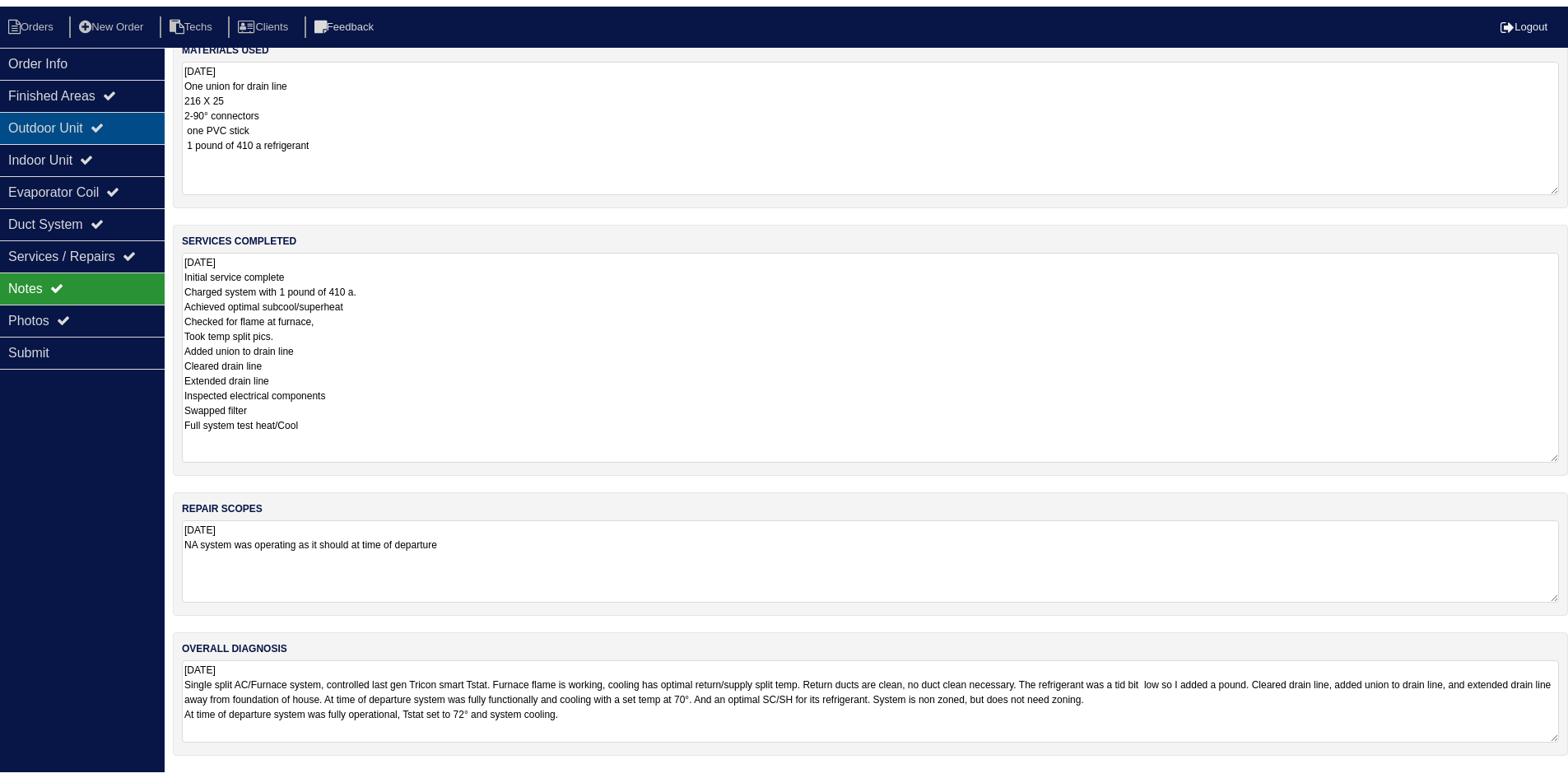
scroll to position [0, 0]
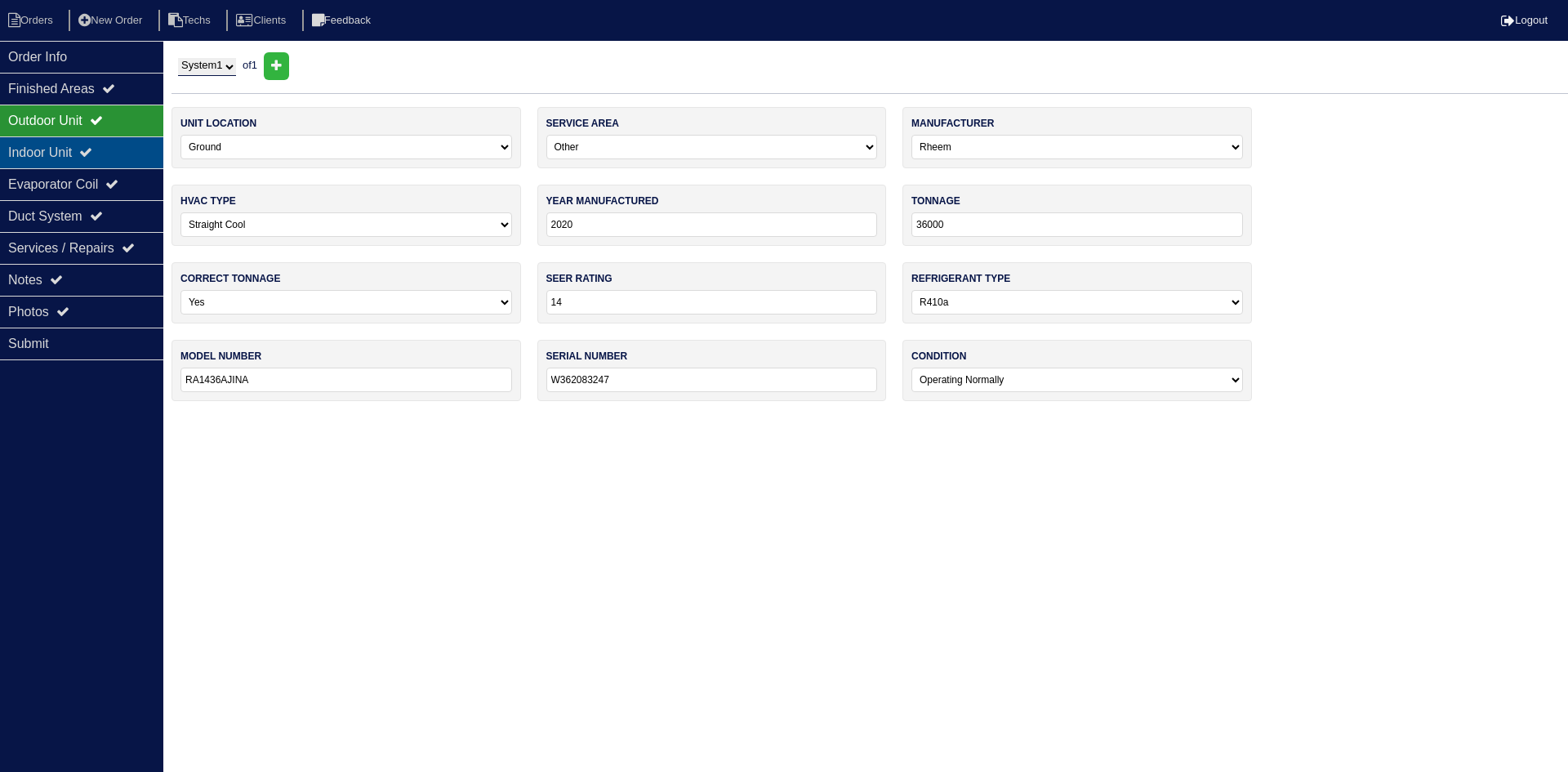
drag, startPoint x: 73, startPoint y: 154, endPoint x: 74, endPoint y: 145, distance: 9.1
click at [73, 153] on div "Indoor Unit" at bounding box center [82, 152] width 163 height 32
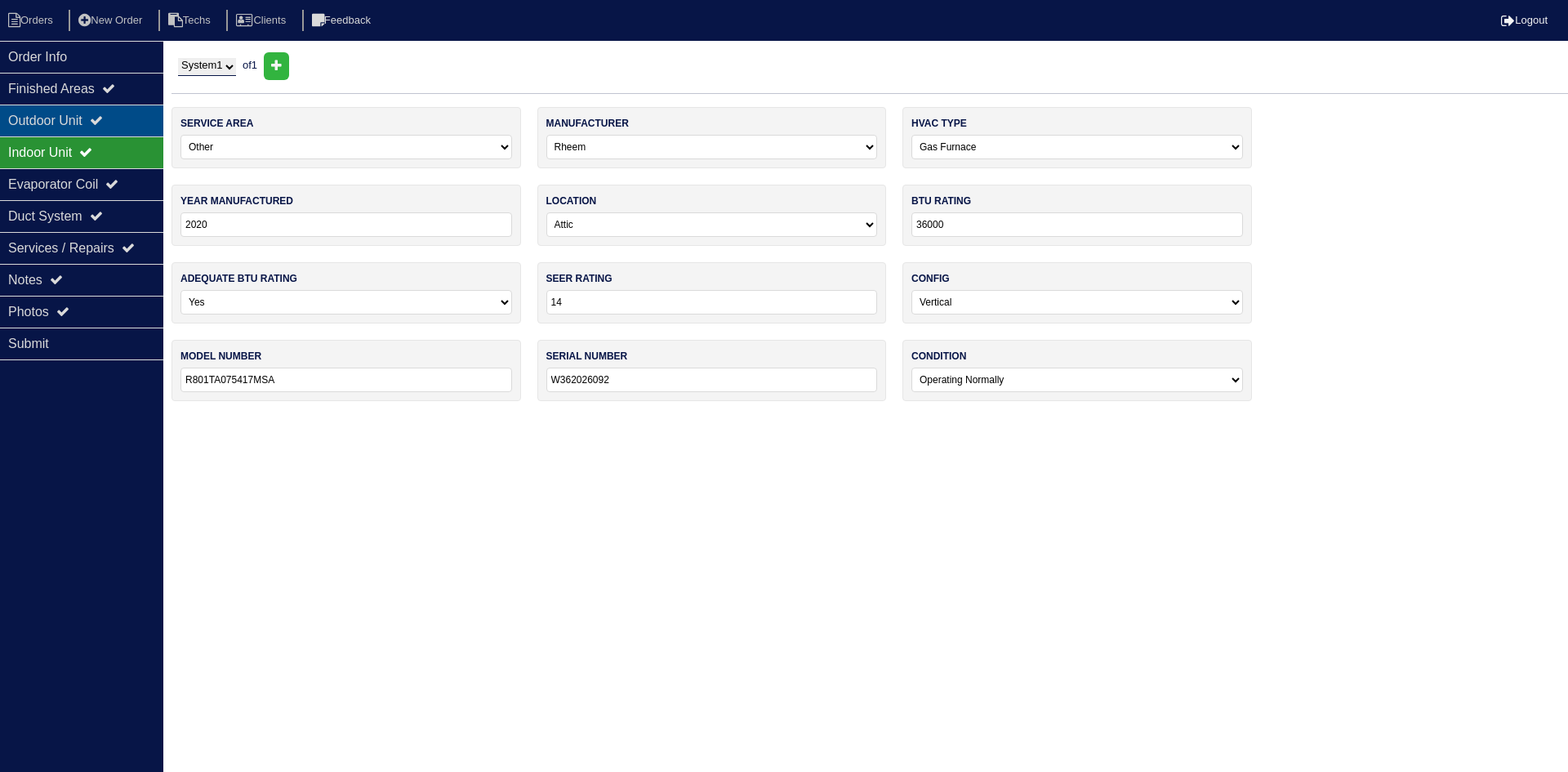
click at [78, 125] on div "Outdoor Unit" at bounding box center [82, 121] width 163 height 32
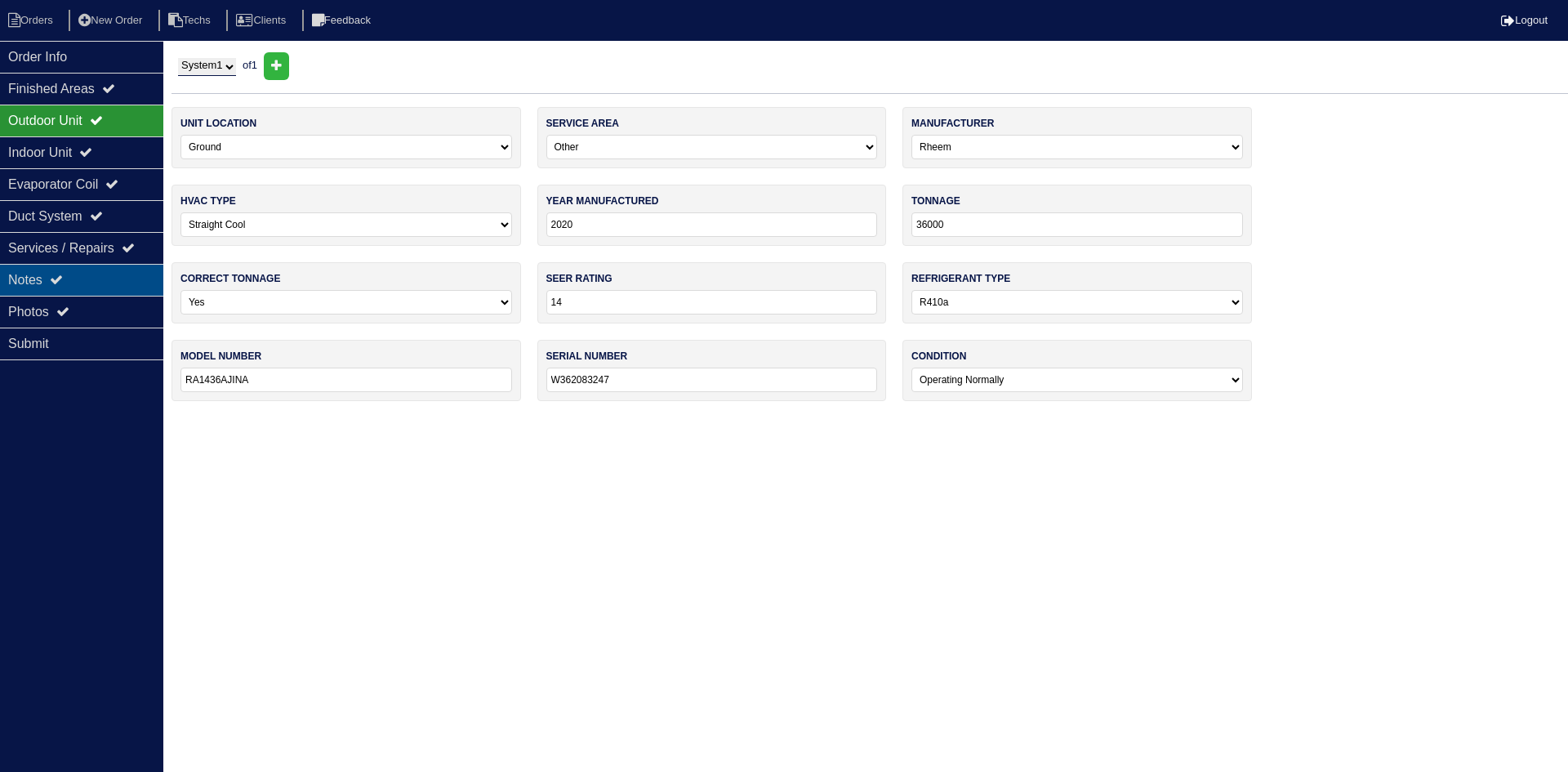
click at [87, 272] on div "Notes" at bounding box center [82, 280] width 163 height 32
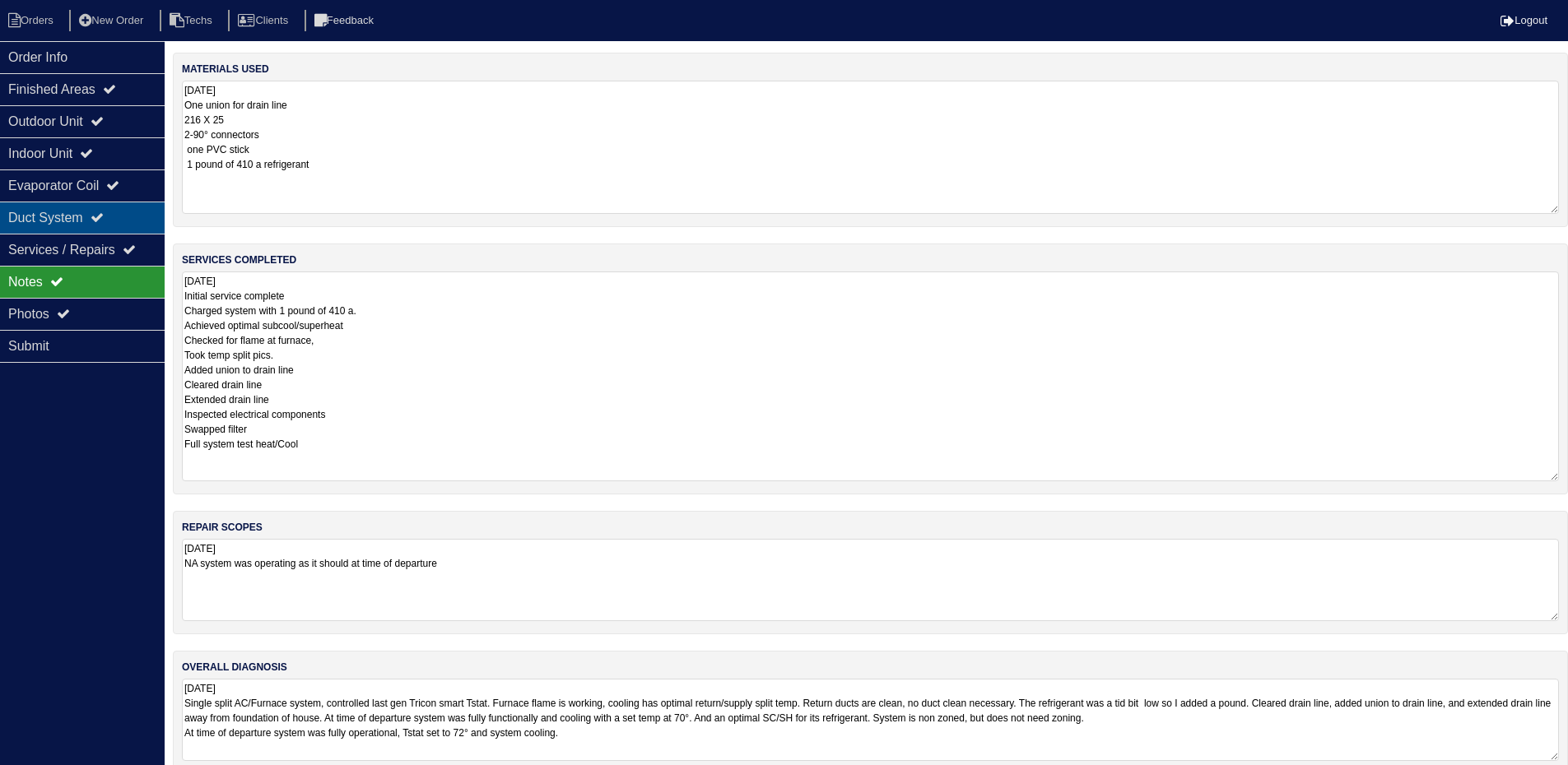
click at [103, 208] on div "Duct System" at bounding box center [82, 218] width 164 height 33
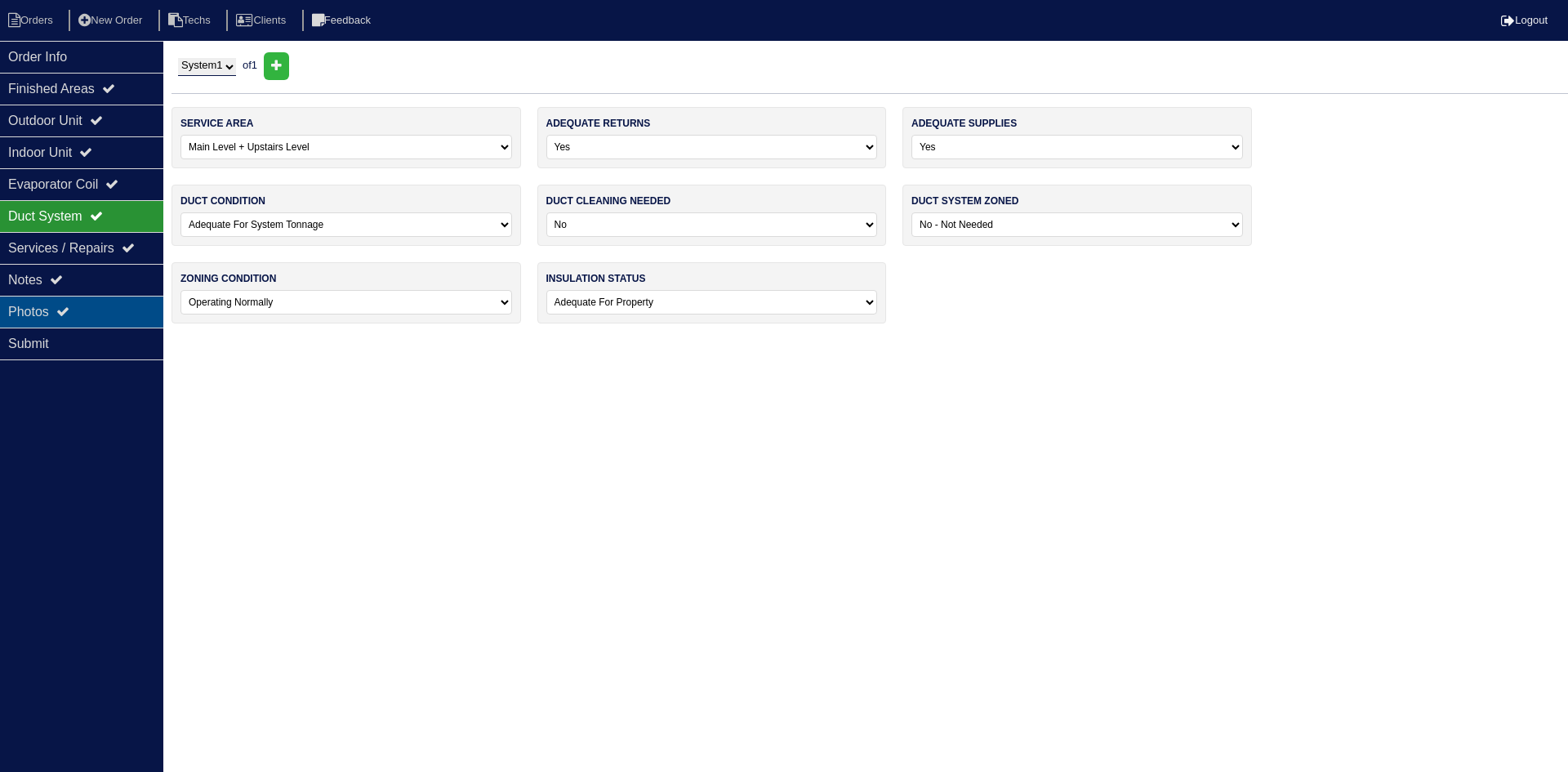
click at [107, 308] on div "Photos" at bounding box center [82, 312] width 163 height 32
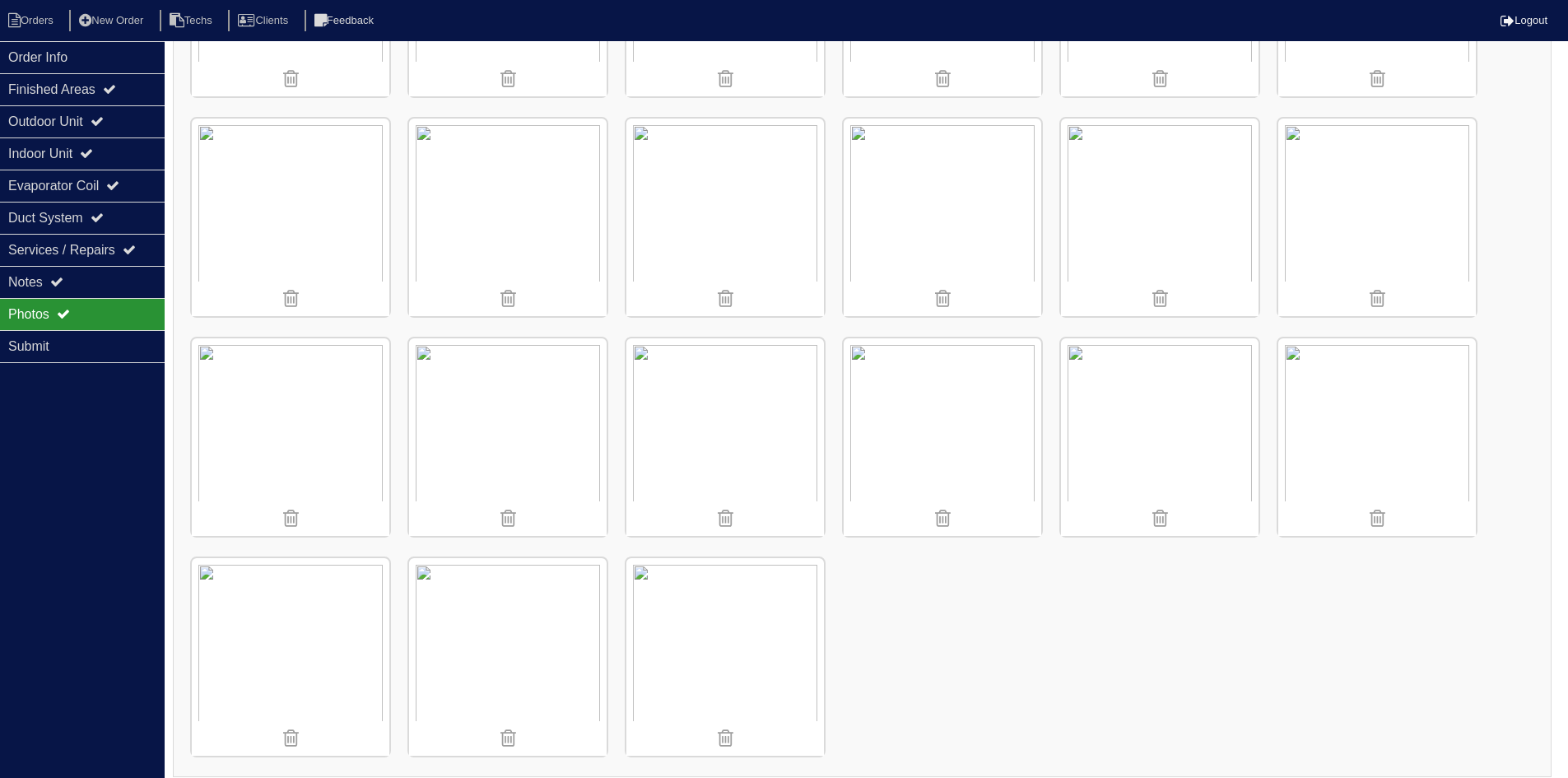
scroll to position [856, 0]
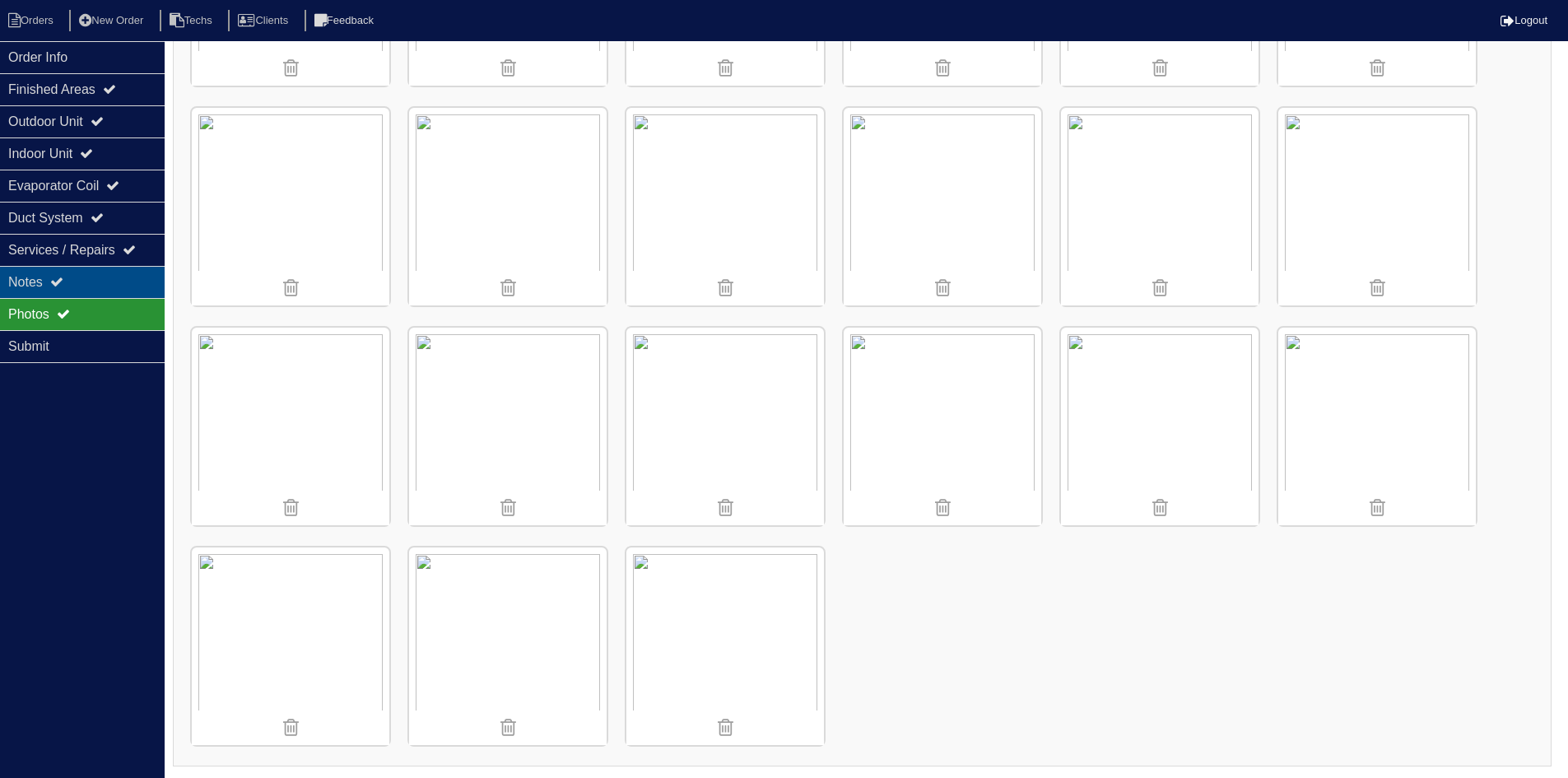
click at [44, 286] on div "Notes" at bounding box center [82, 282] width 164 height 33
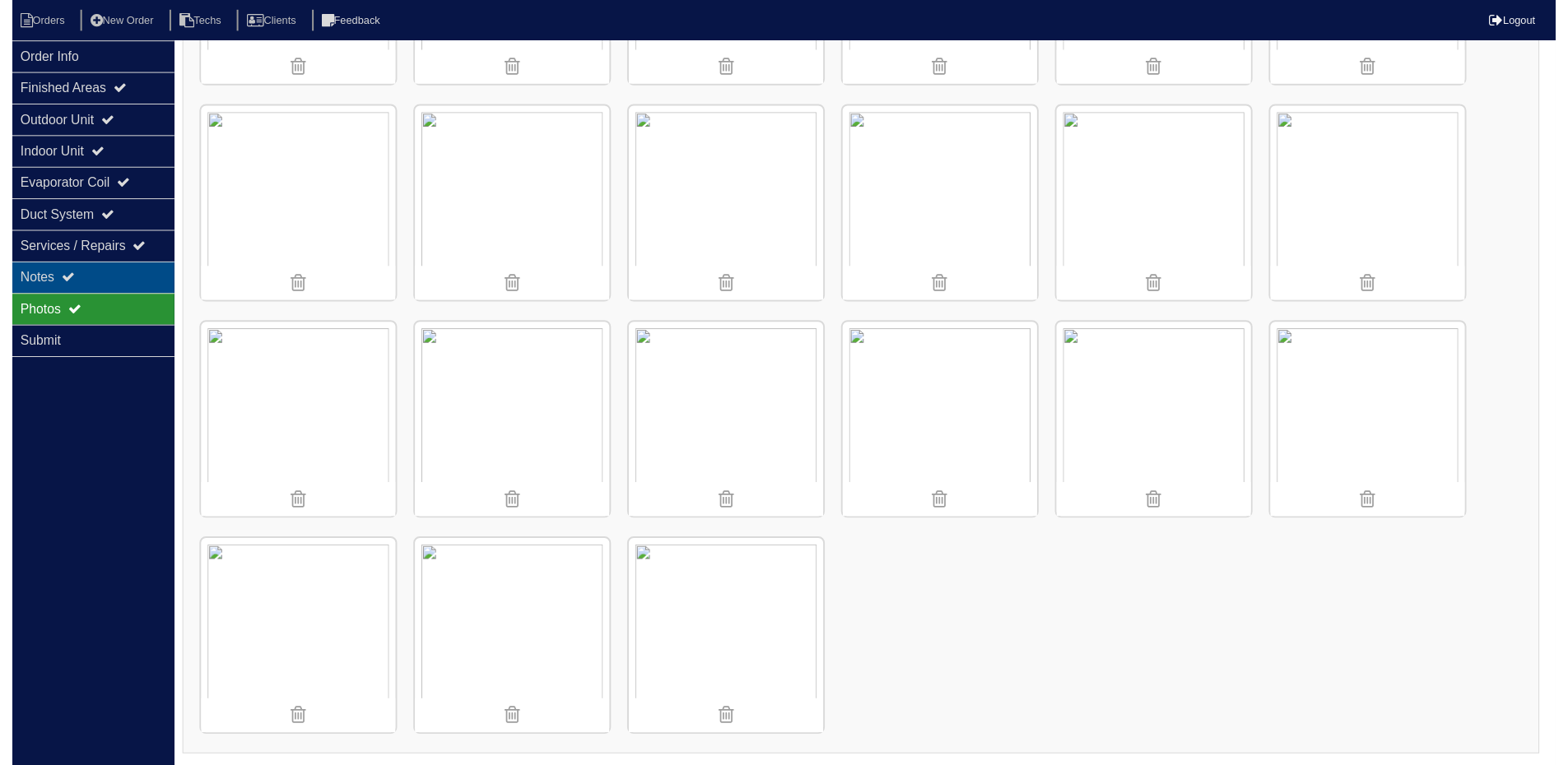
scroll to position [25, 0]
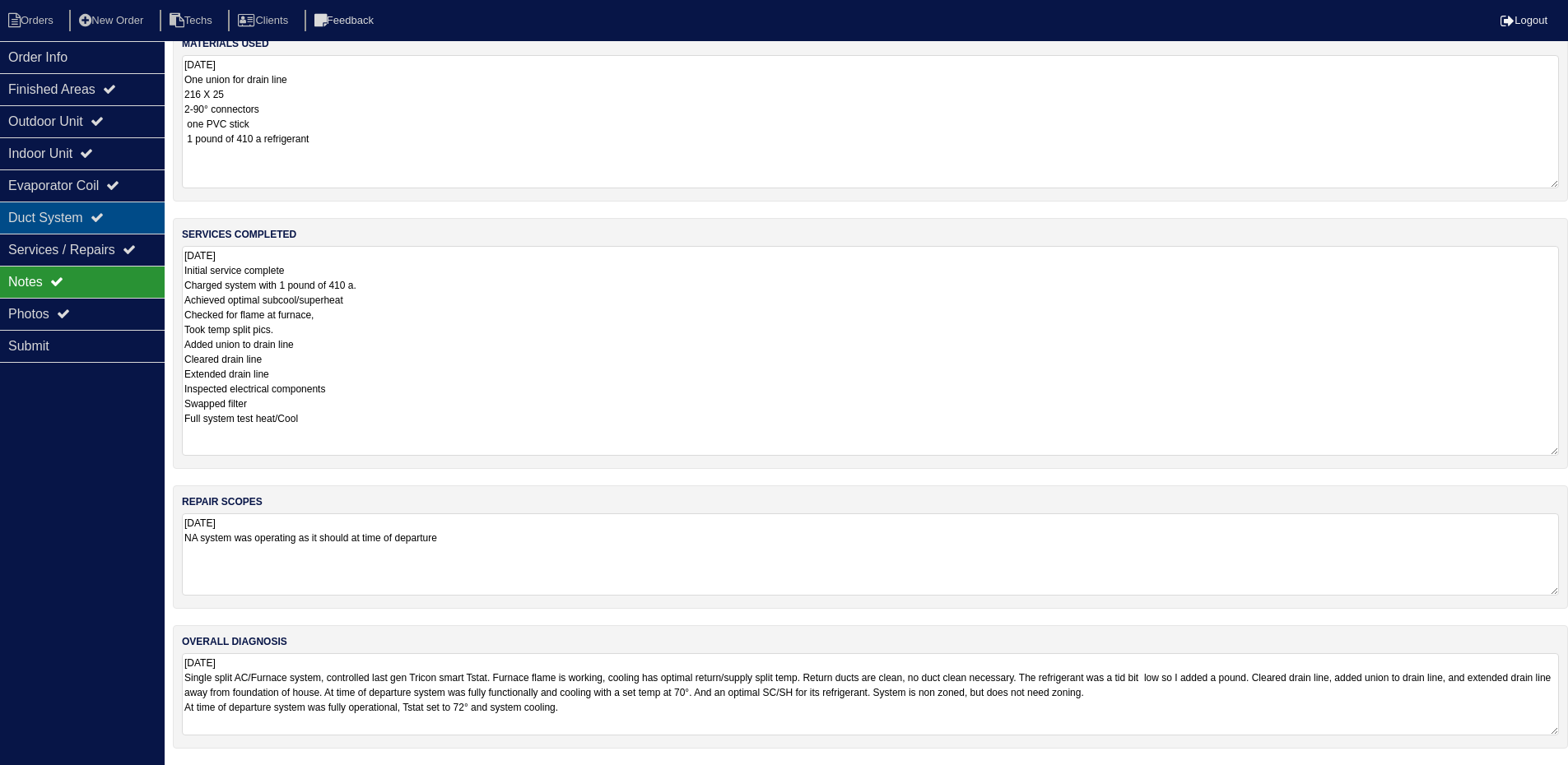
click at [92, 211] on div "Duct System" at bounding box center [82, 218] width 164 height 33
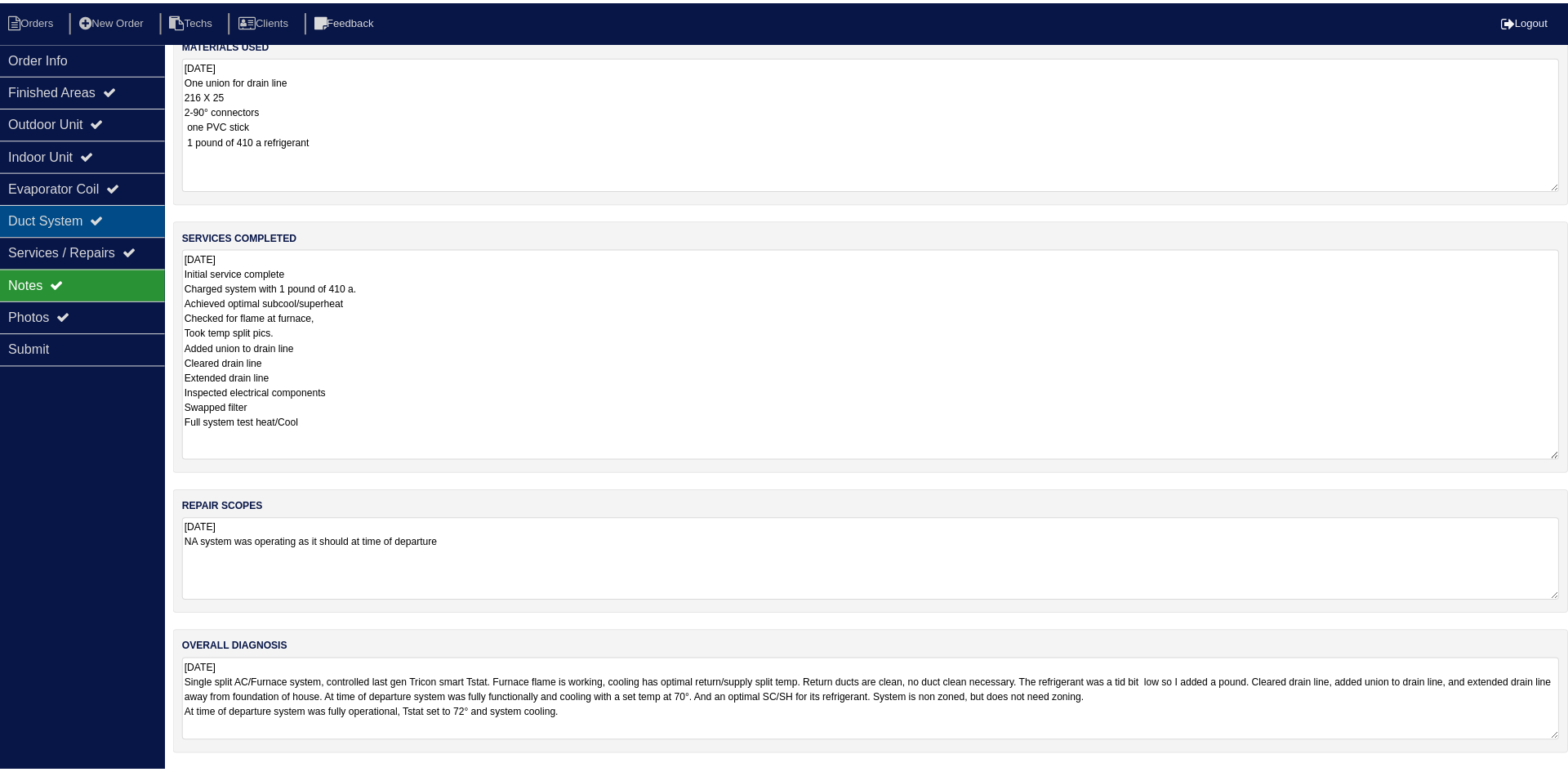
scroll to position [0, 0]
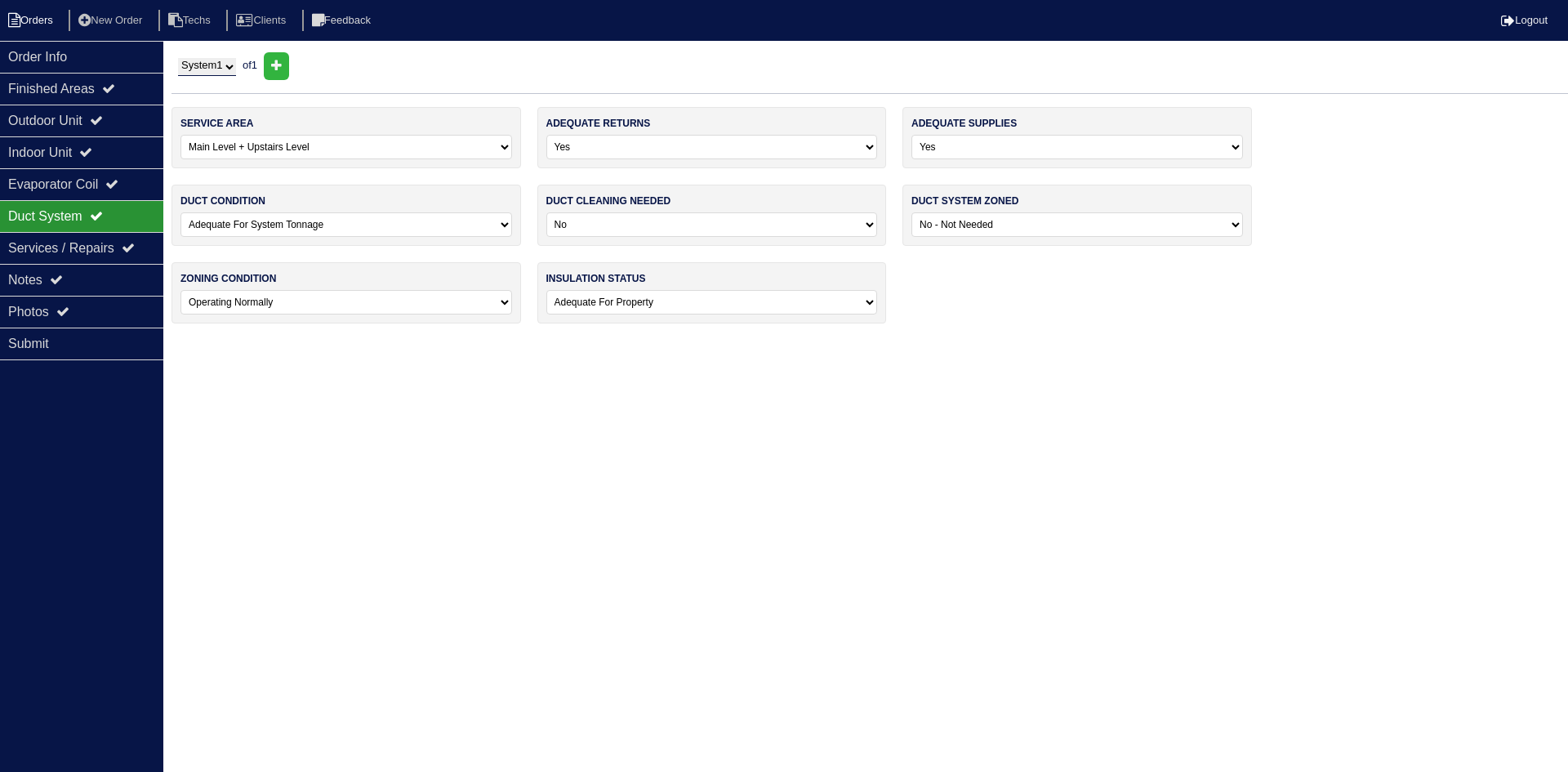
click at [30, 17] on li "Orders" at bounding box center [33, 21] width 66 height 22
select select "15"
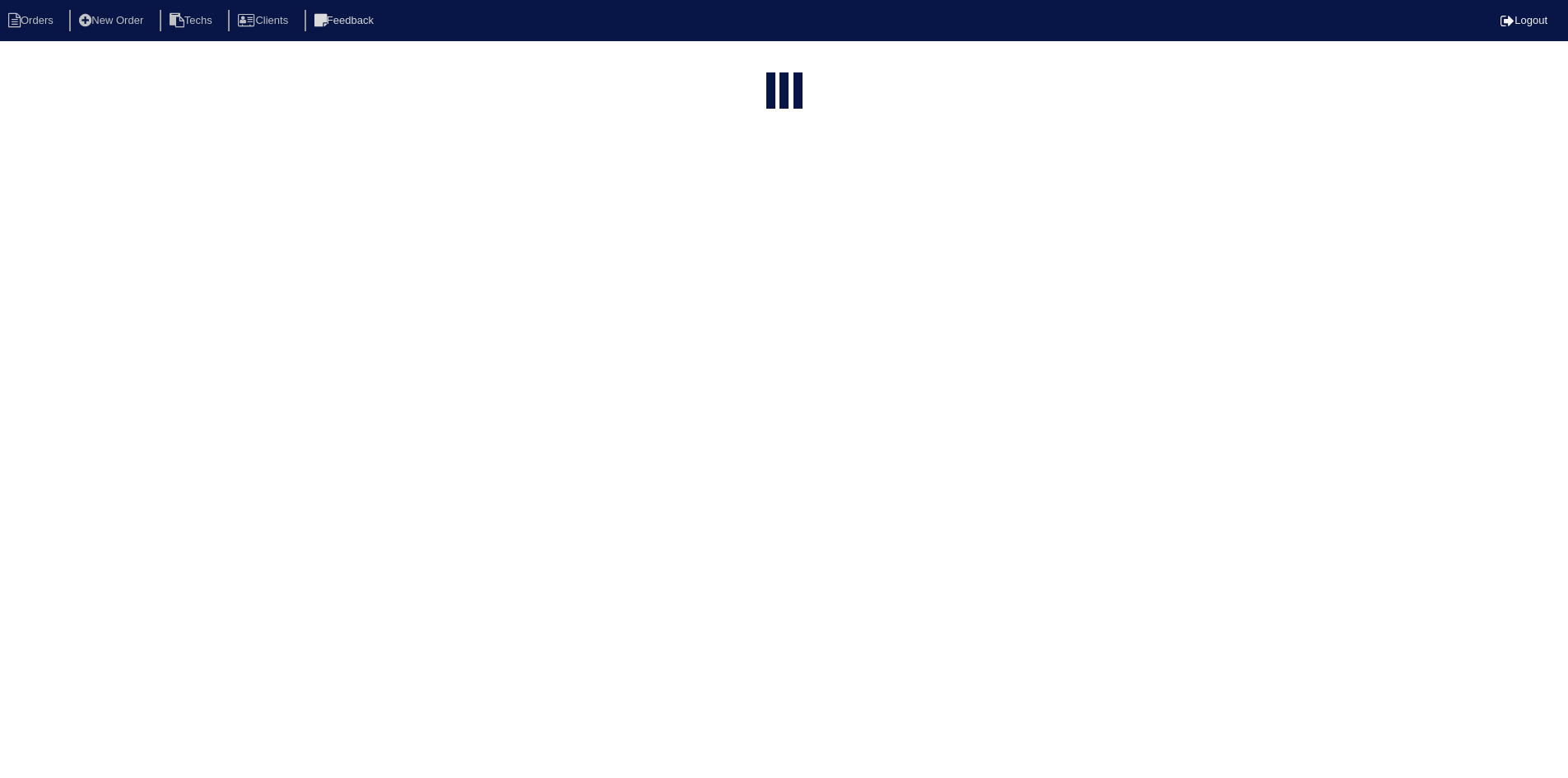
select select "field complete"
select select "need to quote"
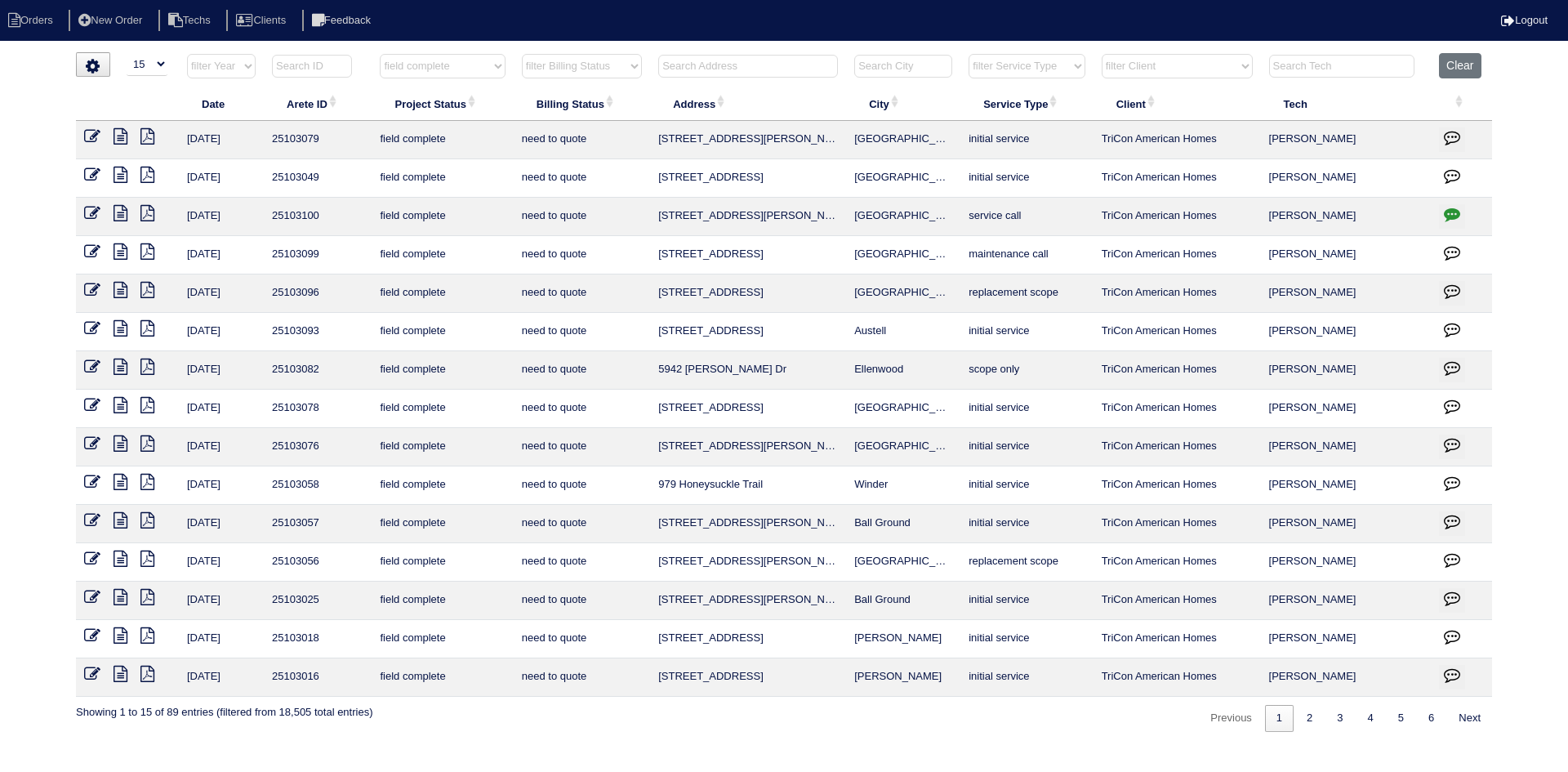
click at [122, 479] on icon at bounding box center [120, 481] width 13 height 16
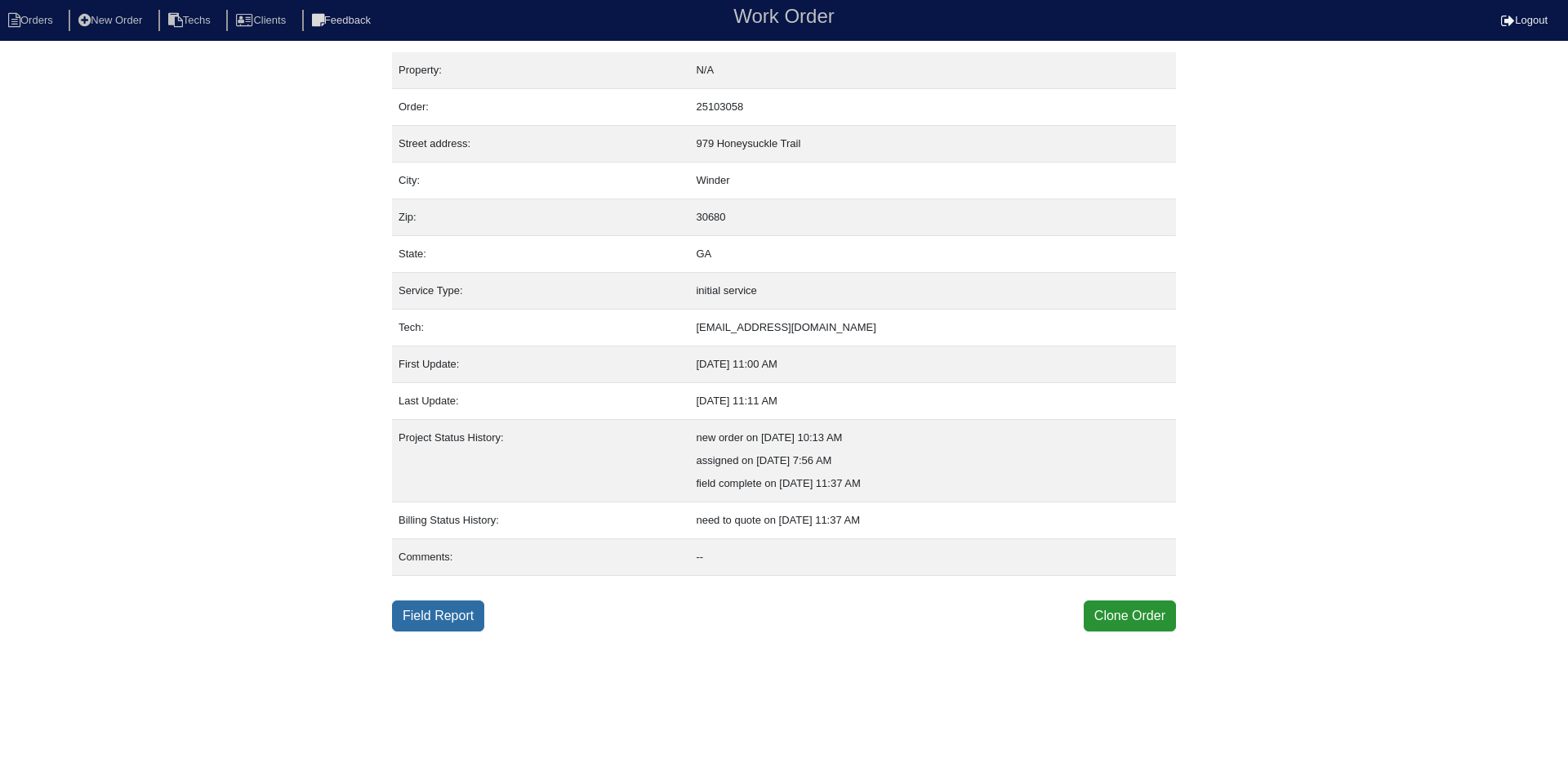
click at [421, 604] on link "Field Report" at bounding box center [437, 616] width 92 height 31
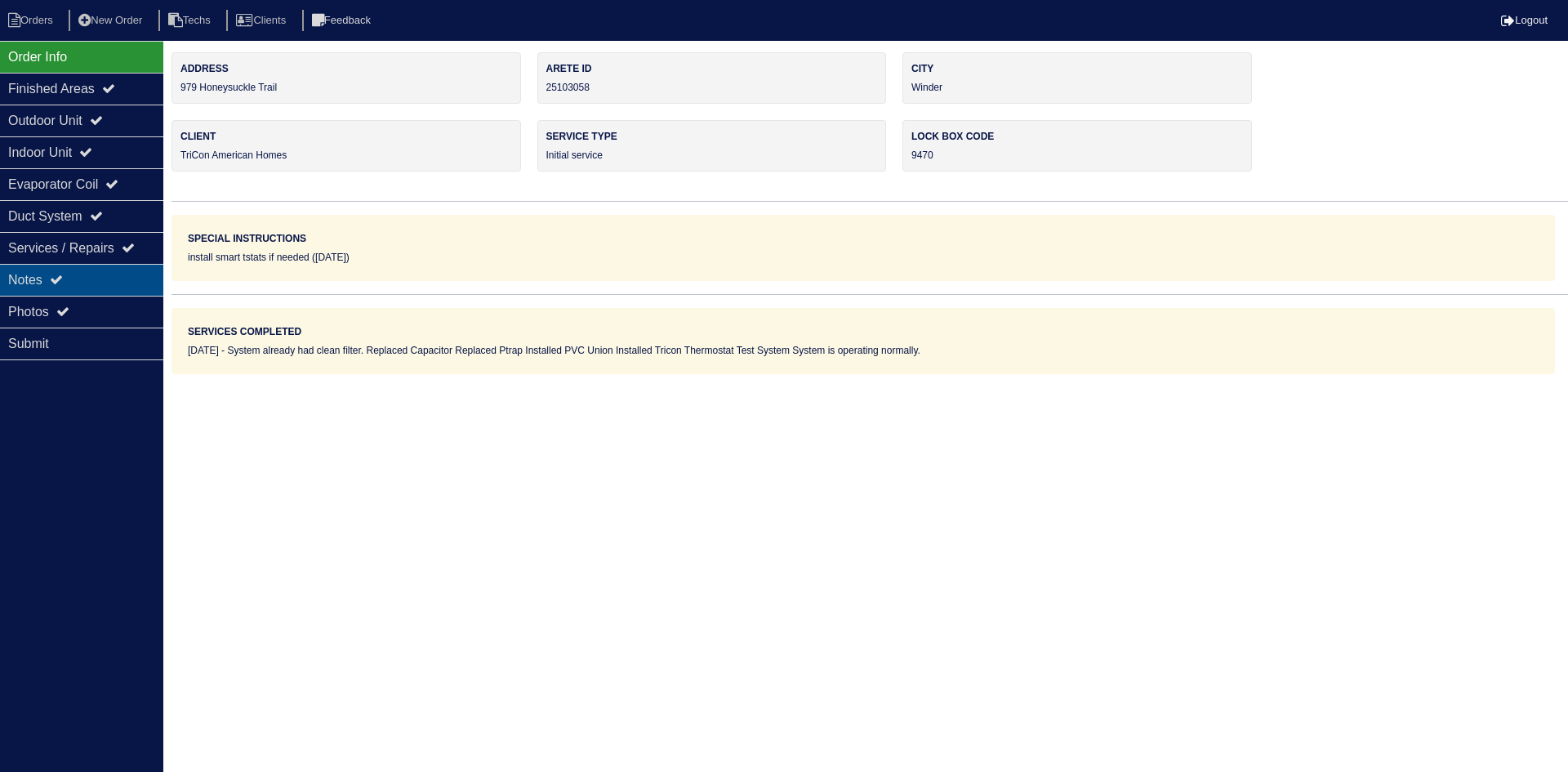
click at [107, 270] on div "Notes" at bounding box center [82, 280] width 163 height 32
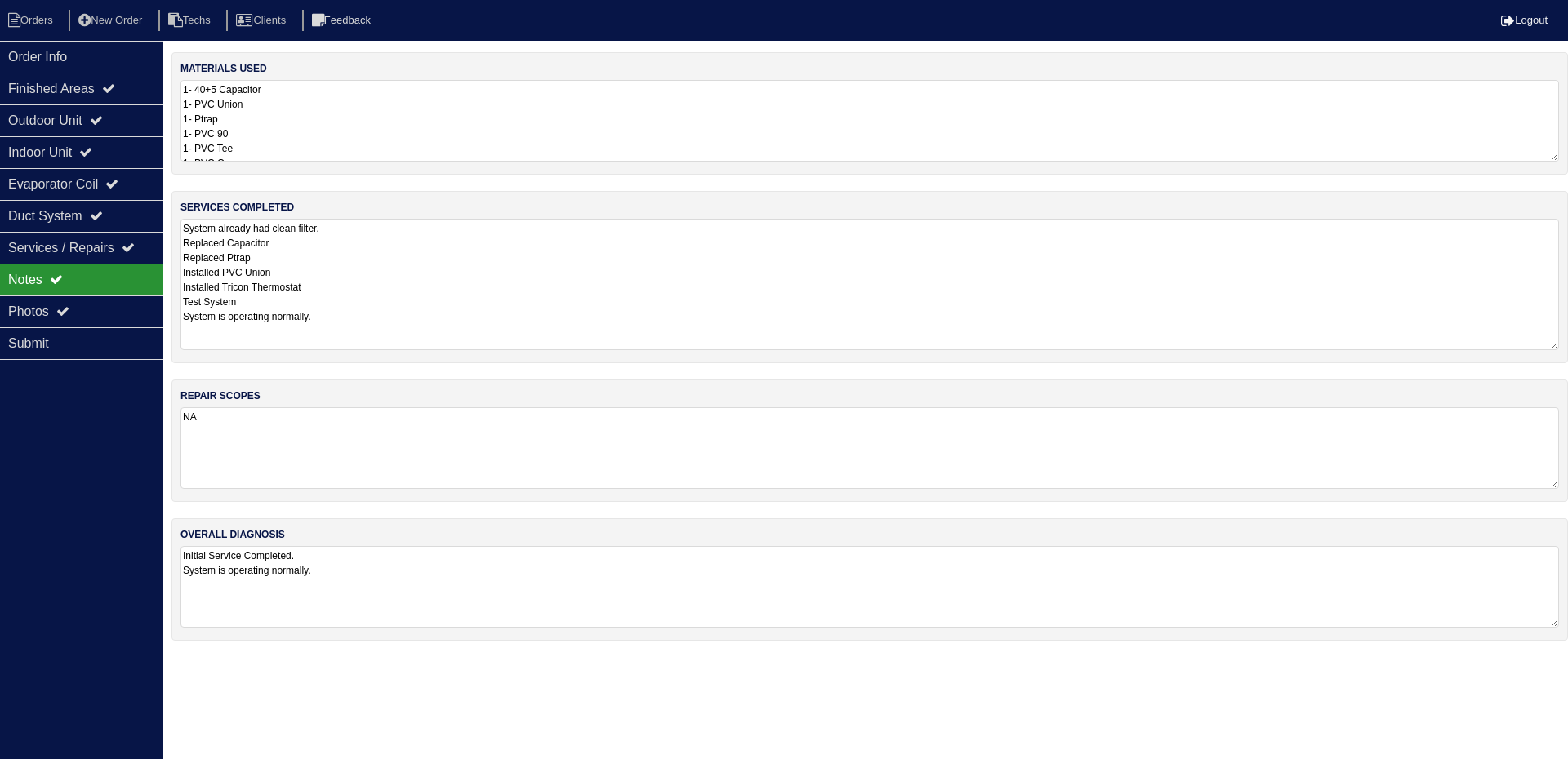
drag, startPoint x: 1554, startPoint y: 298, endPoint x: 1561, endPoint y: 347, distance: 49.5
click at [1561, 347] on div "services completed System already had clean filter. Replaced Capacitor Replaced…" at bounding box center [870, 277] width 1397 height 172
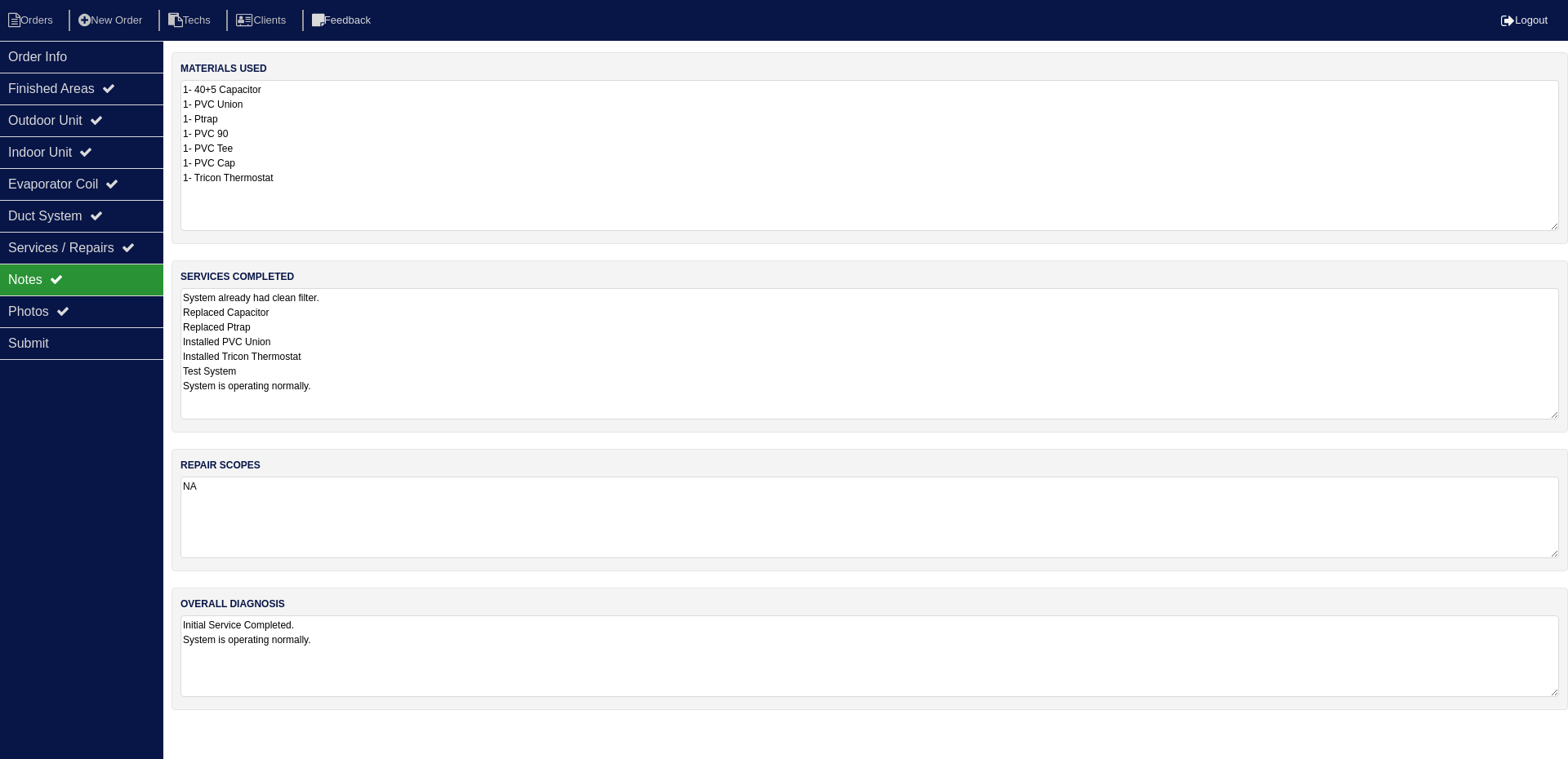
drag, startPoint x: 1555, startPoint y: 154, endPoint x: 1567, endPoint y: 224, distance: 71.0
click at [1567, 224] on div "materials used 1- 40+5 Capacitor 1- PVC Union 1- Ptrap 1- PVC 90 1- PVC Tee 1- …" at bounding box center [870, 148] width 1397 height 192
click at [129, 115] on div "Outdoor Unit" at bounding box center [82, 121] width 163 height 32
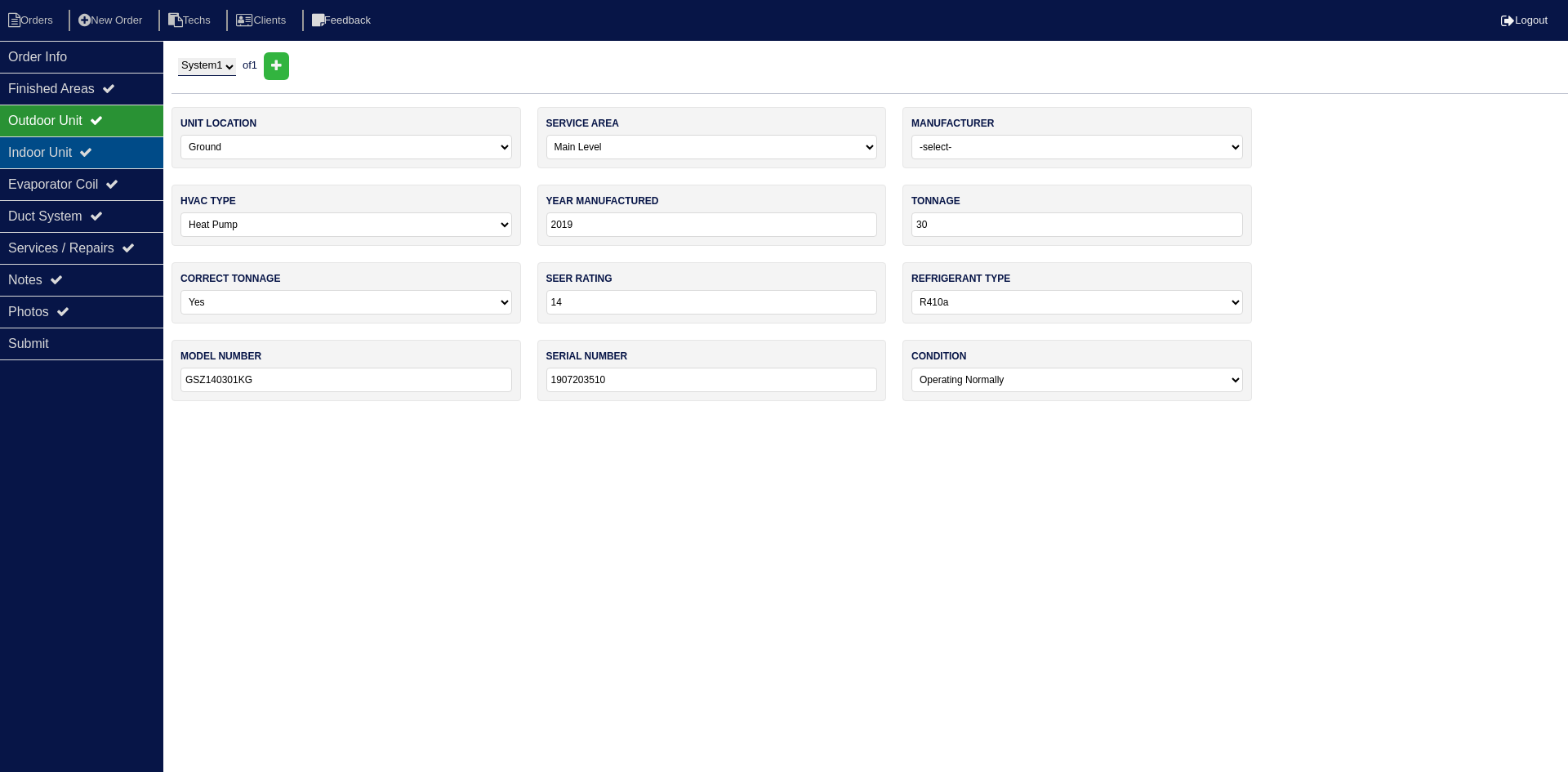
click at [111, 152] on div "Indoor Unit" at bounding box center [82, 152] width 163 height 32
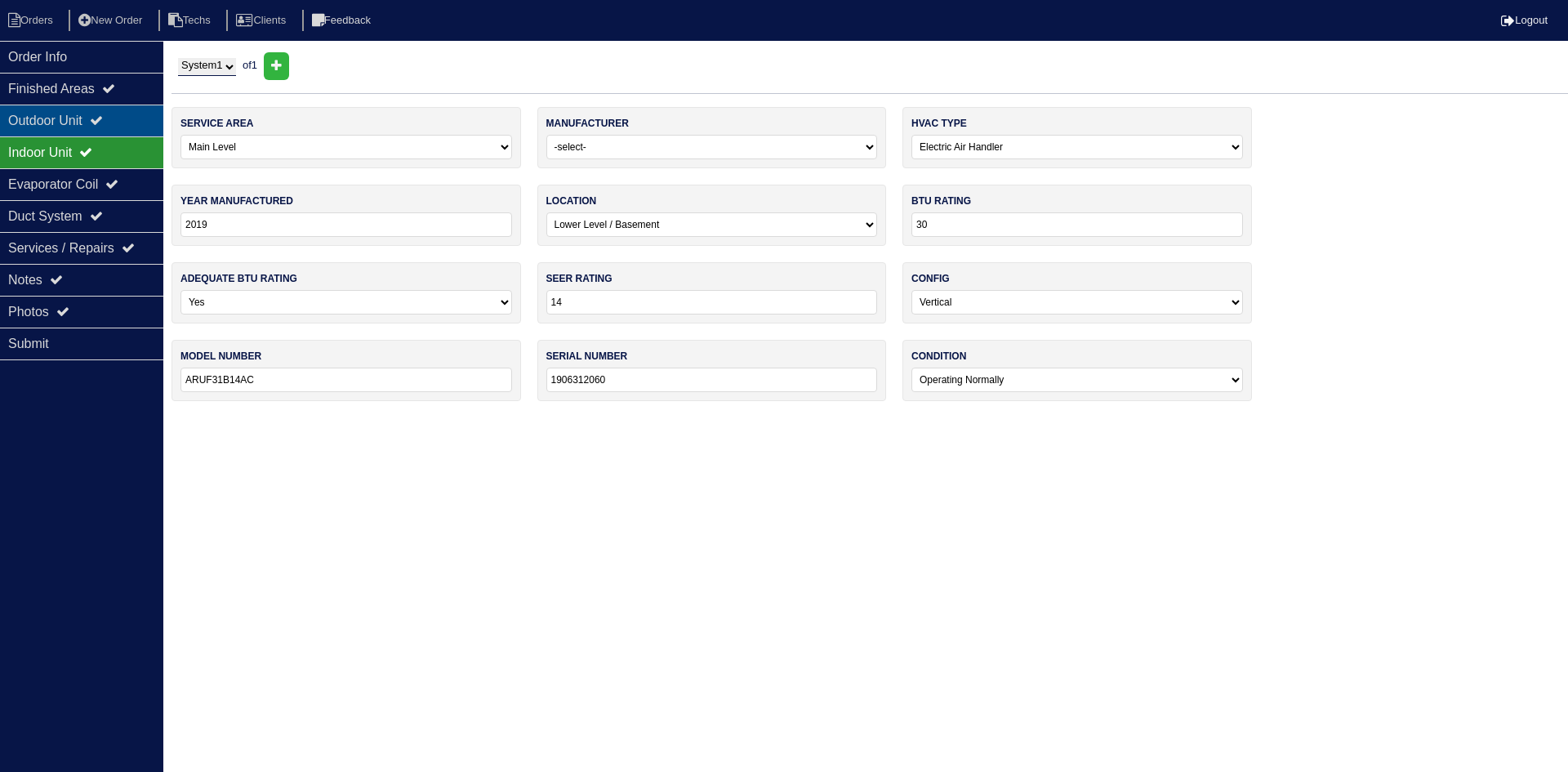
click at [103, 120] on icon at bounding box center [96, 120] width 13 height 13
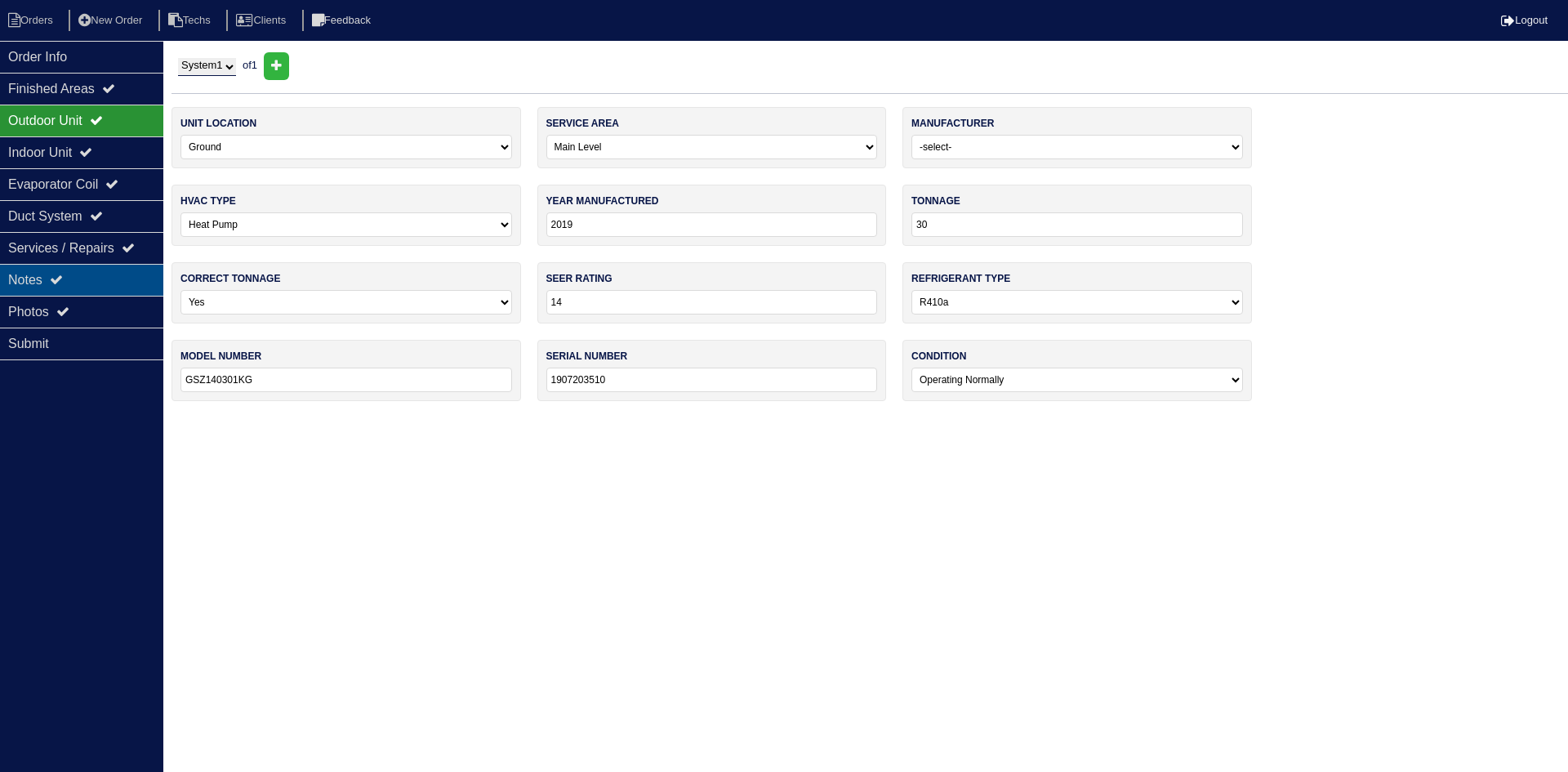
click at [16, 283] on div "Notes" at bounding box center [82, 280] width 163 height 32
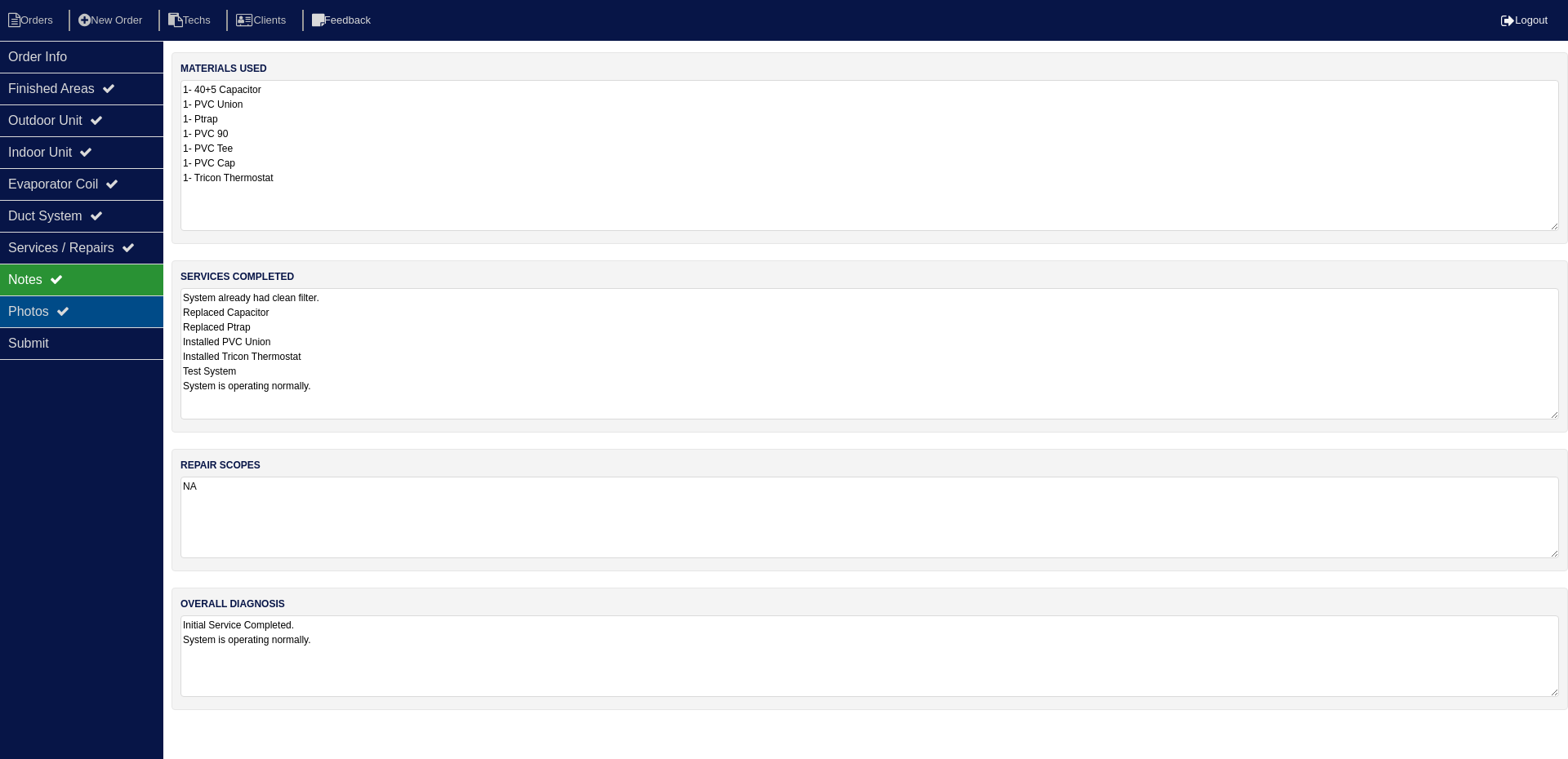
click at [113, 307] on div "Photos" at bounding box center [82, 312] width 163 height 32
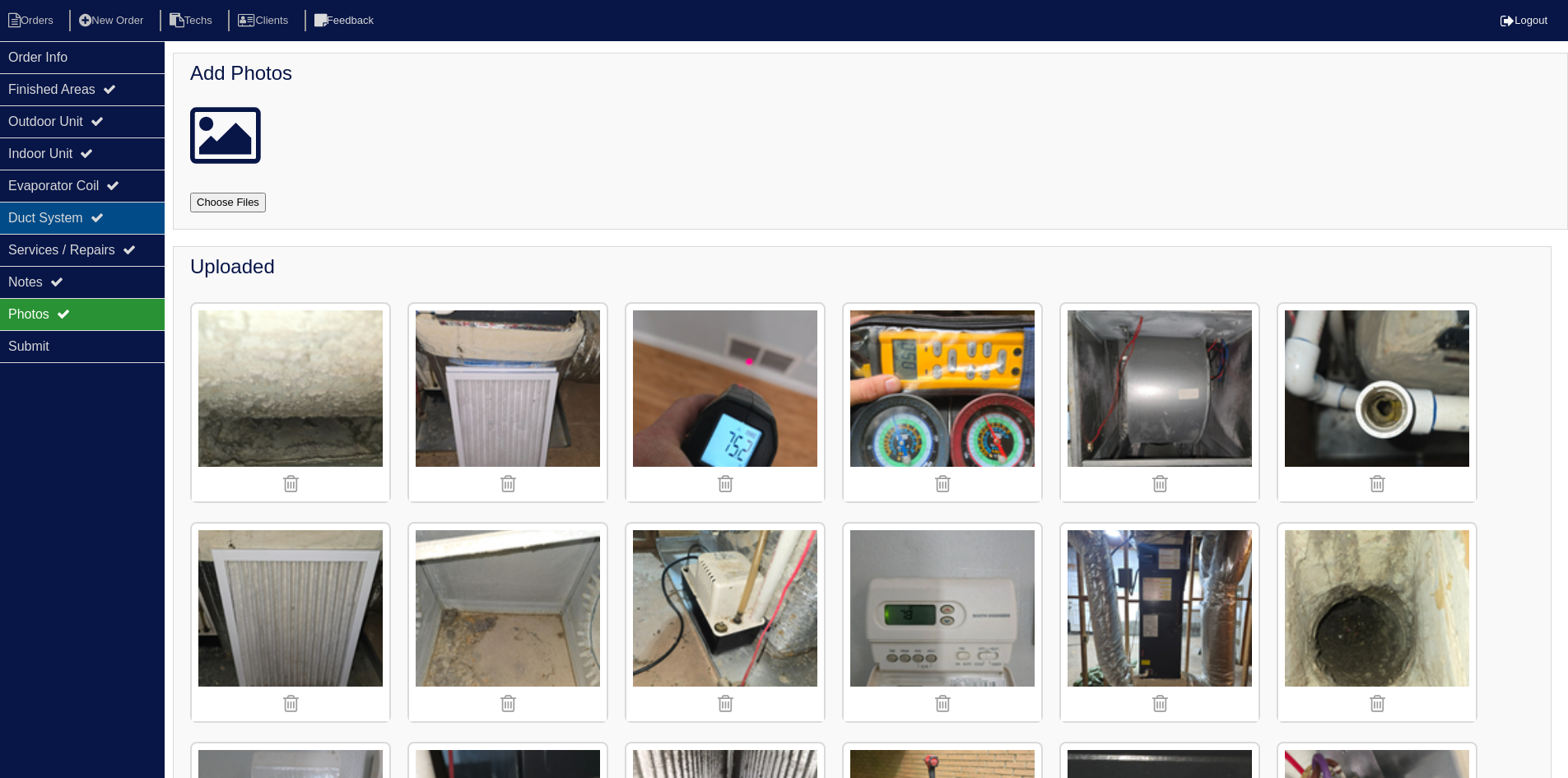
click at [93, 219] on div "Duct System" at bounding box center [82, 218] width 164 height 33
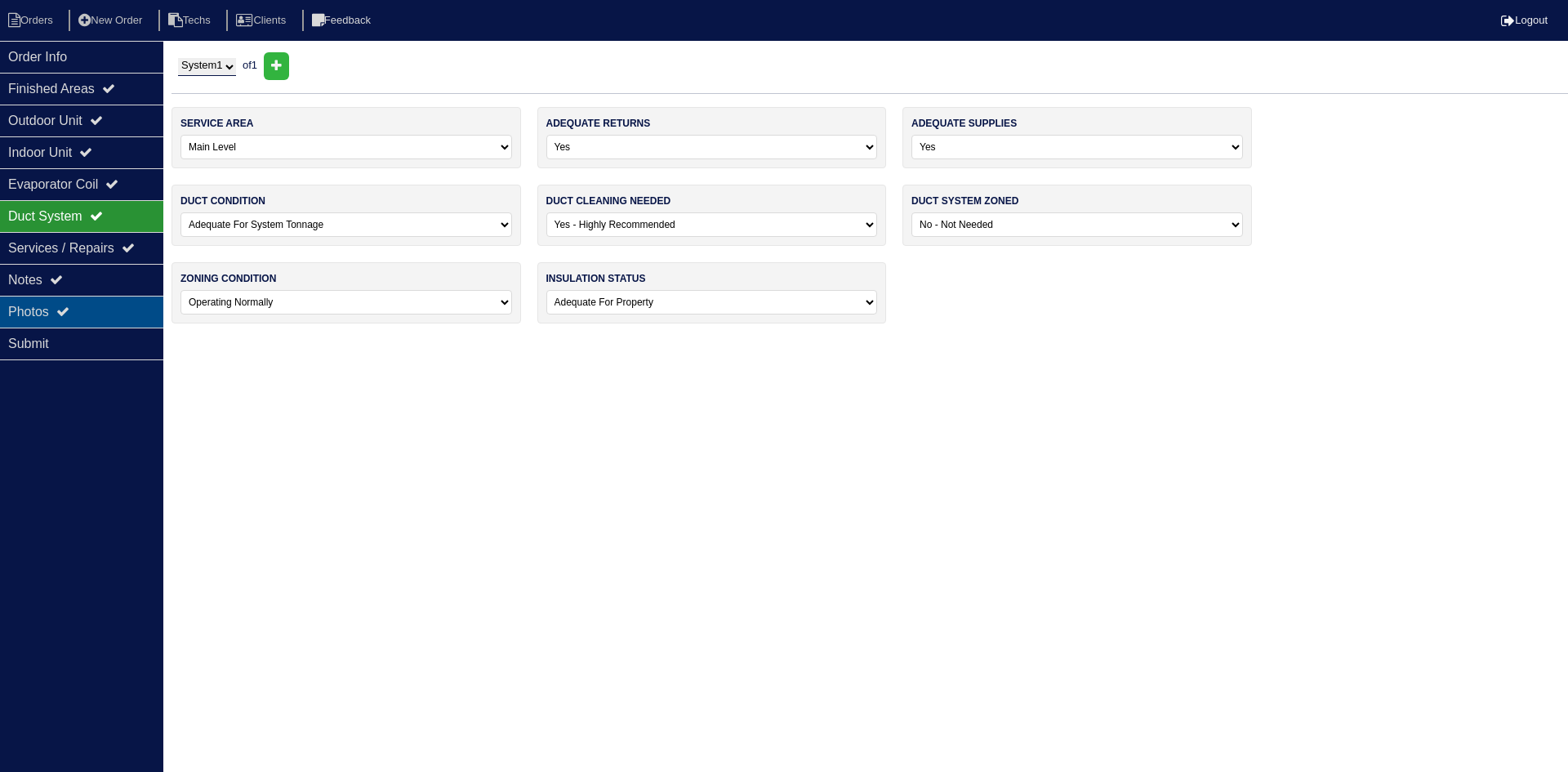
click at [66, 307] on icon at bounding box center [63, 311] width 13 height 13
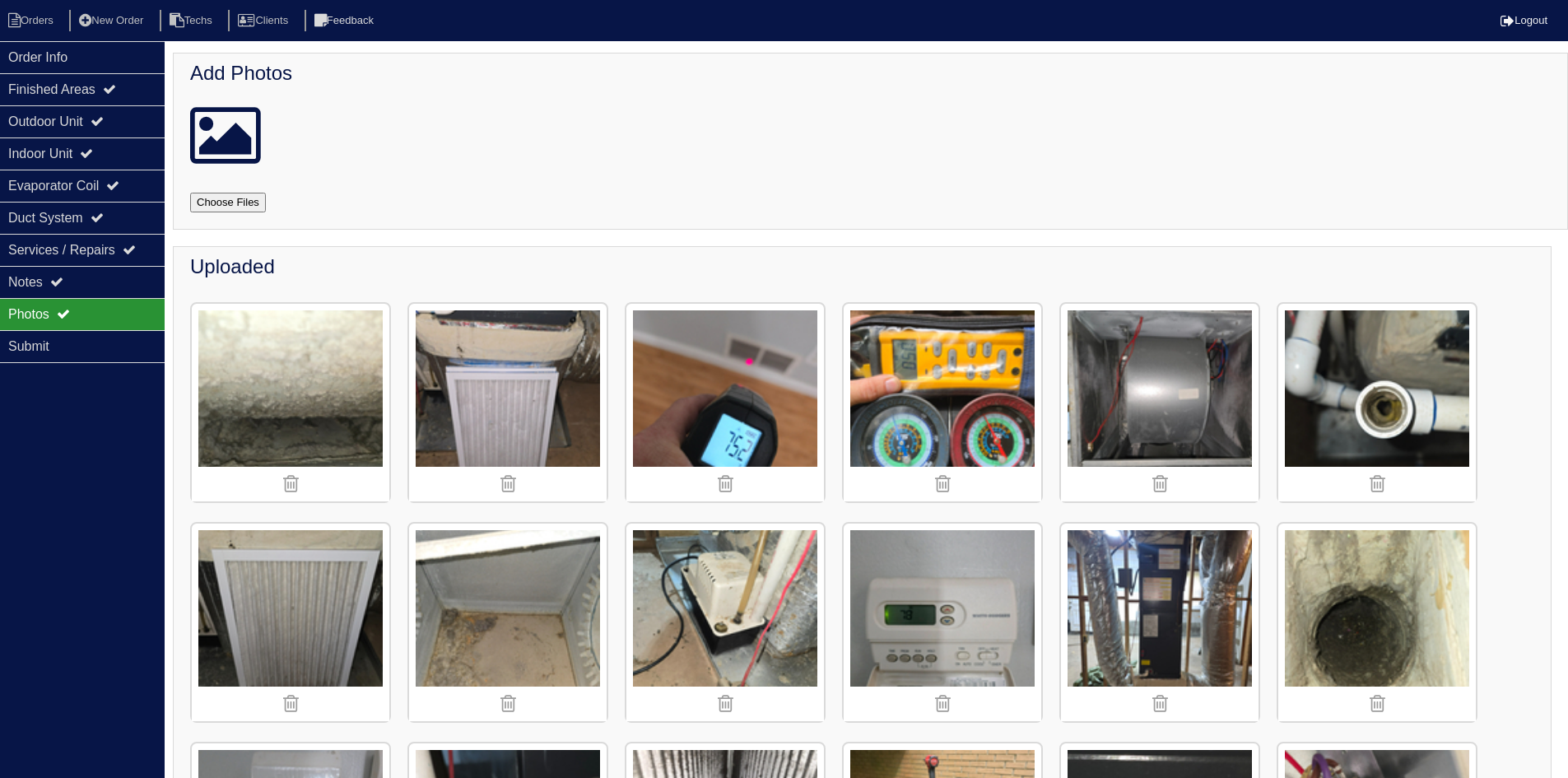
click at [290, 382] on img at bounding box center [290, 402] width 198 height 198
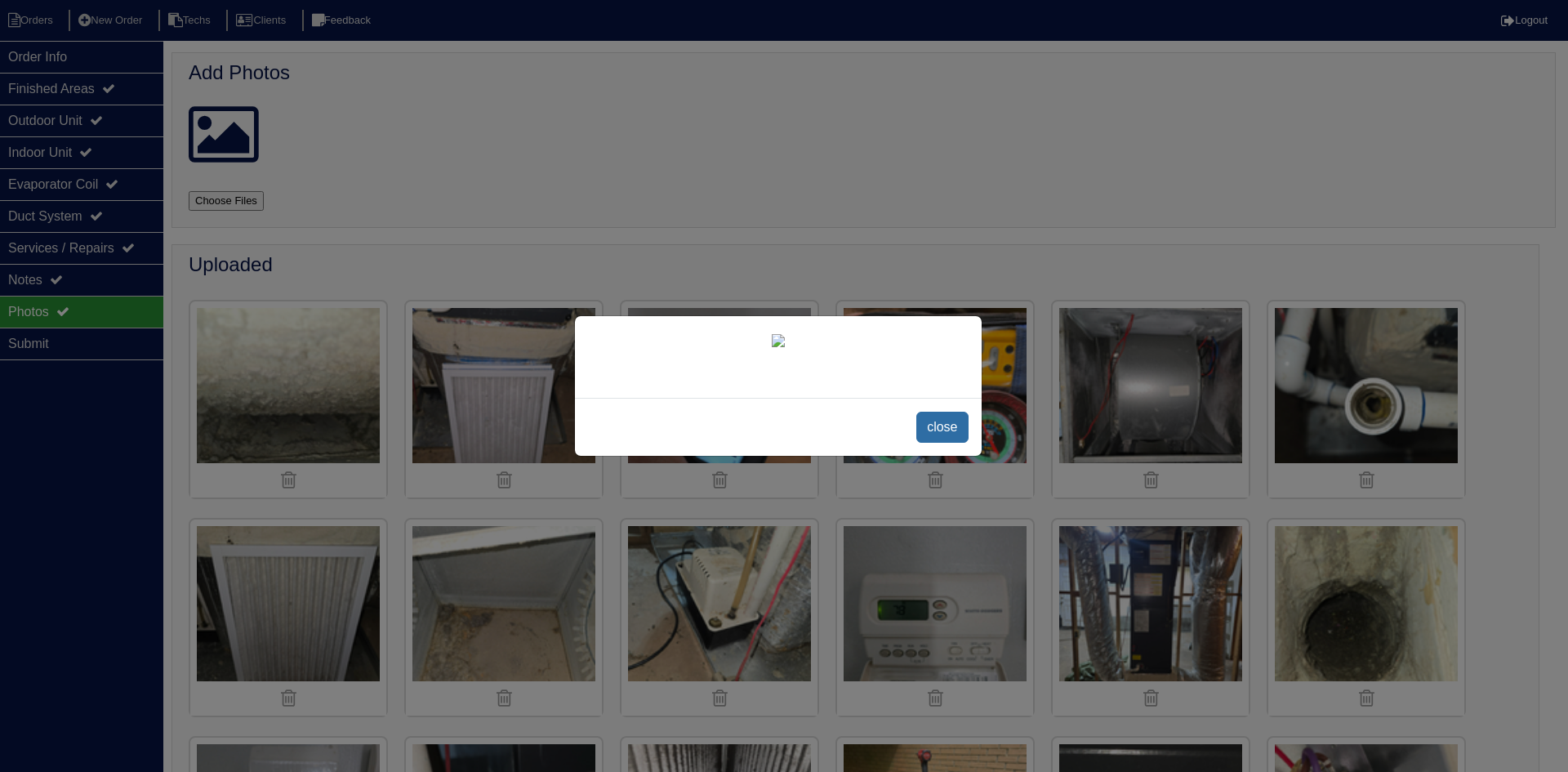
drag, startPoint x: 940, startPoint y: 544, endPoint x: 934, endPoint y: 536, distance: 10.0
click at [939, 443] on span "close" at bounding box center [941, 427] width 51 height 31
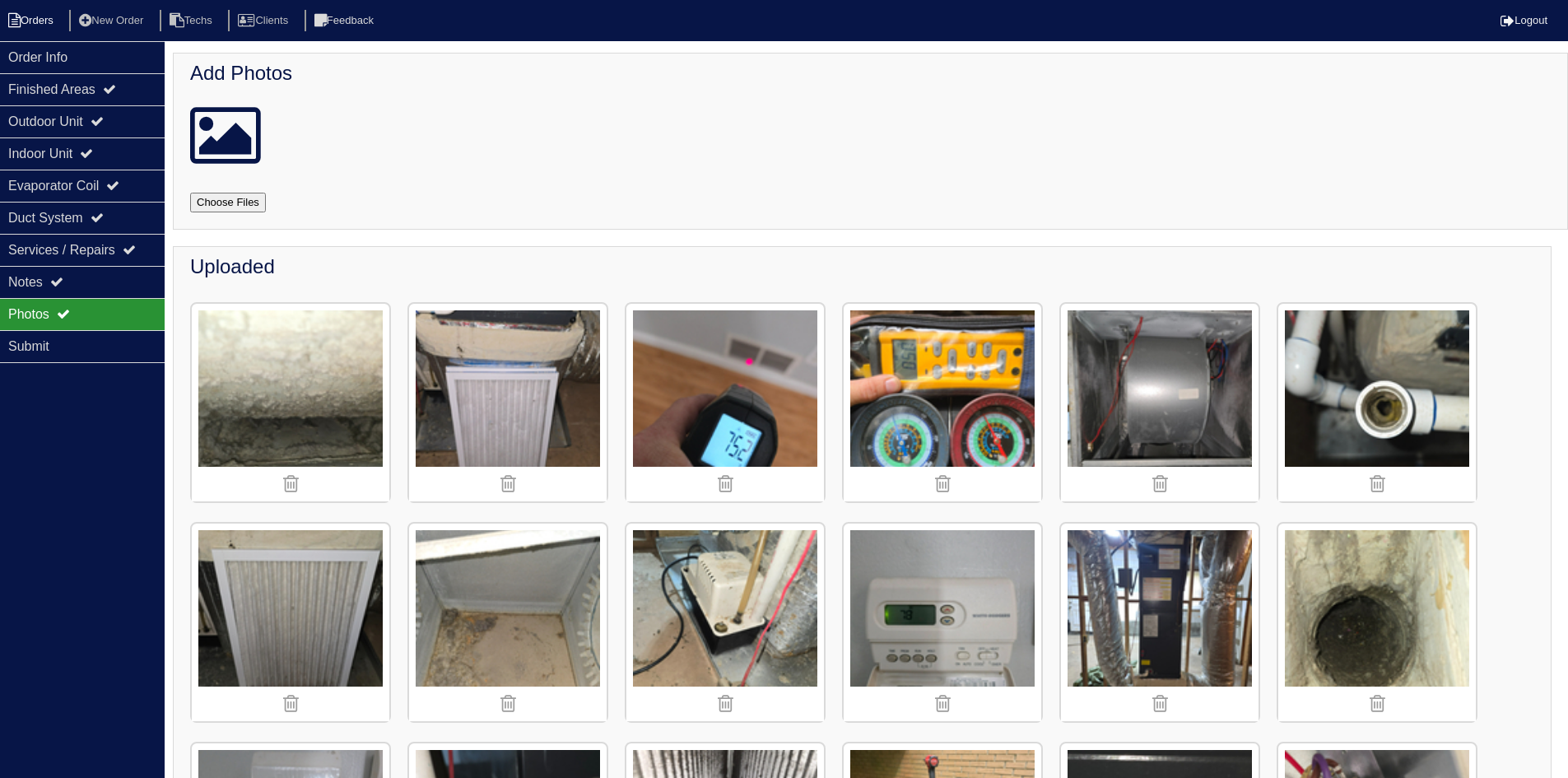
drag, startPoint x: 42, startPoint y: 23, endPoint x: 14, endPoint y: 23, distance: 28.0
click at [42, 23] on li "Orders" at bounding box center [33, 21] width 67 height 23
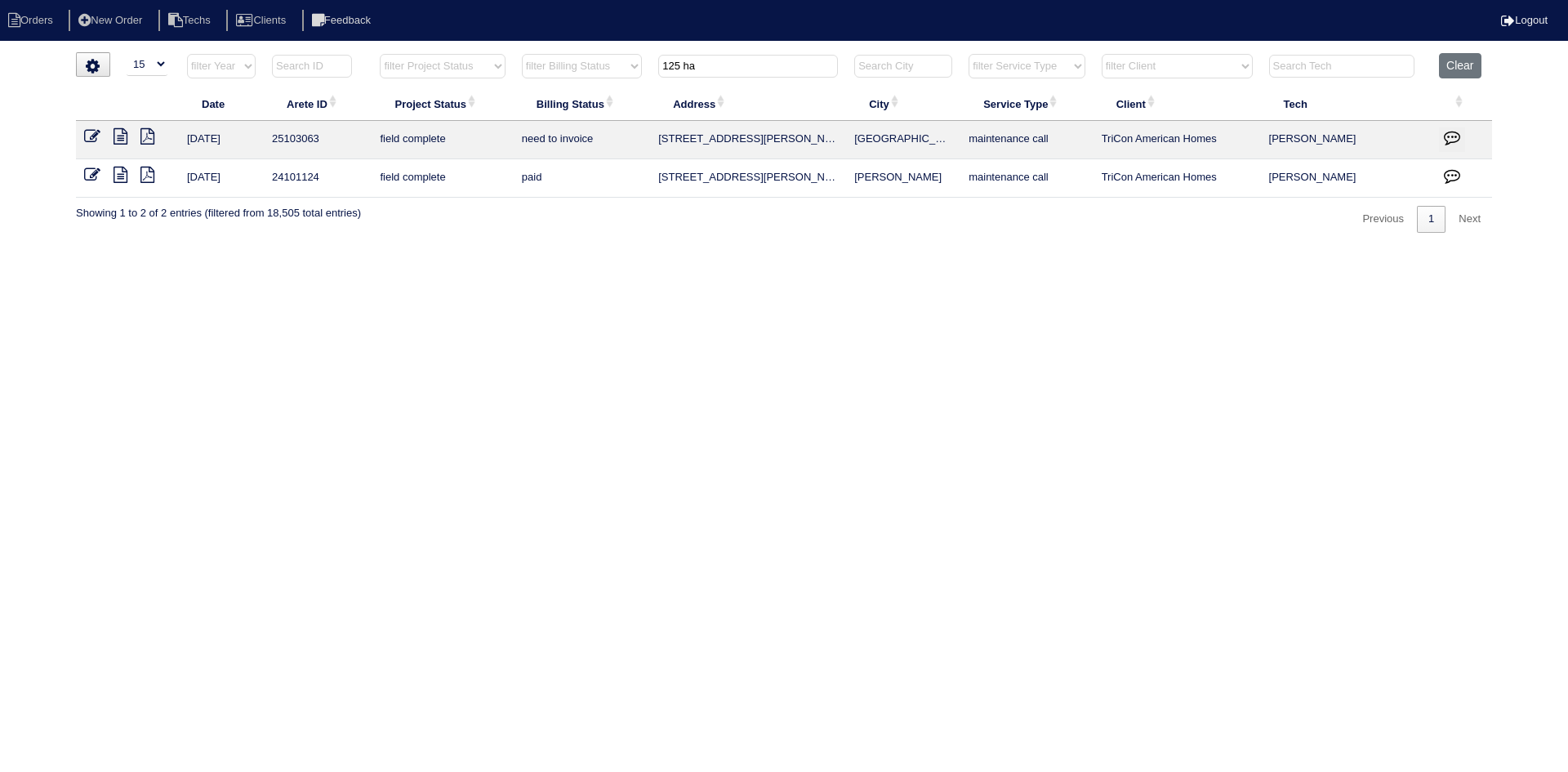
select select "15"
click at [705, 63] on input "125 ha" at bounding box center [748, 66] width 179 height 23
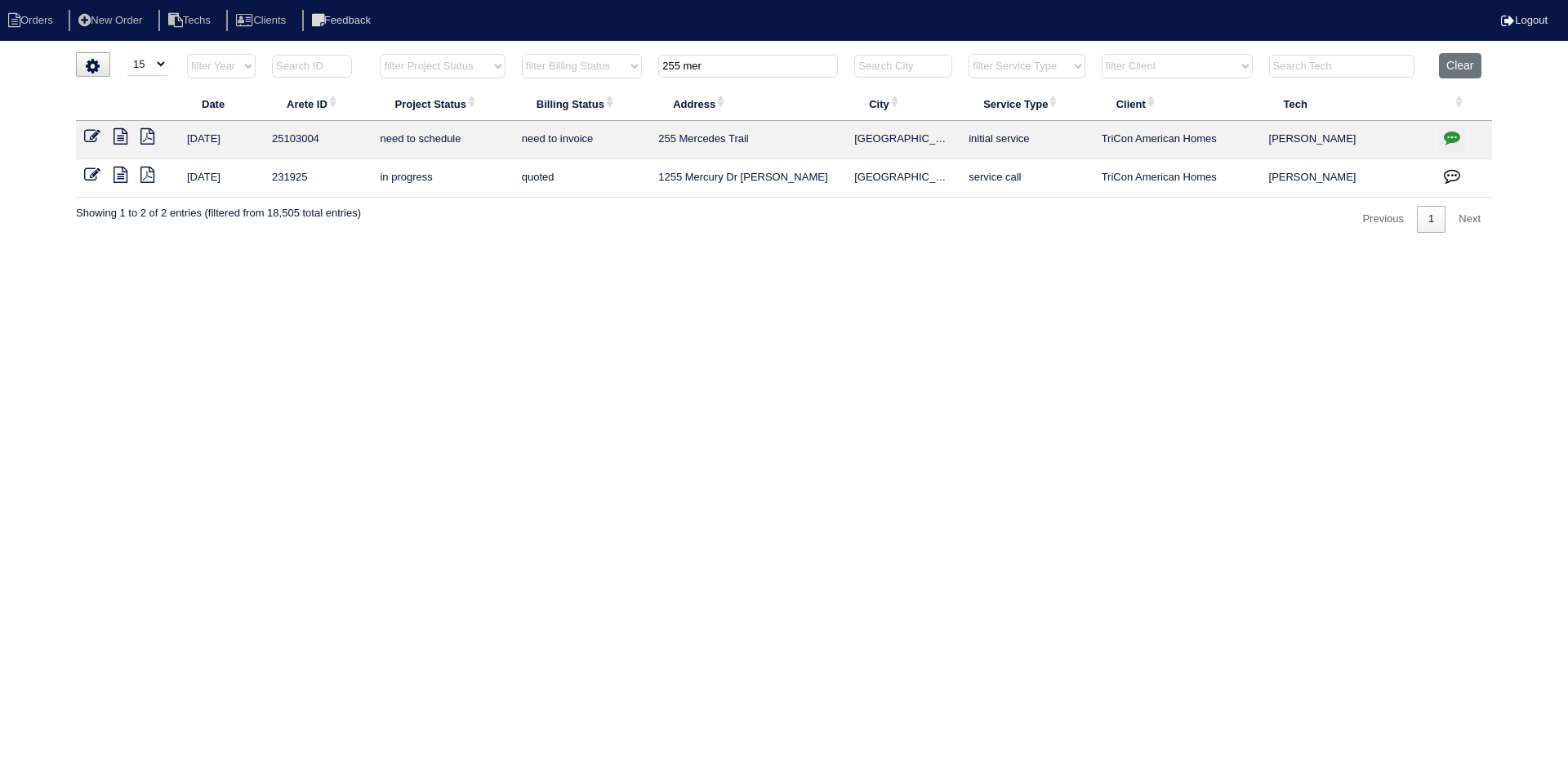
click at [713, 64] on input "255 mer" at bounding box center [748, 66] width 179 height 23
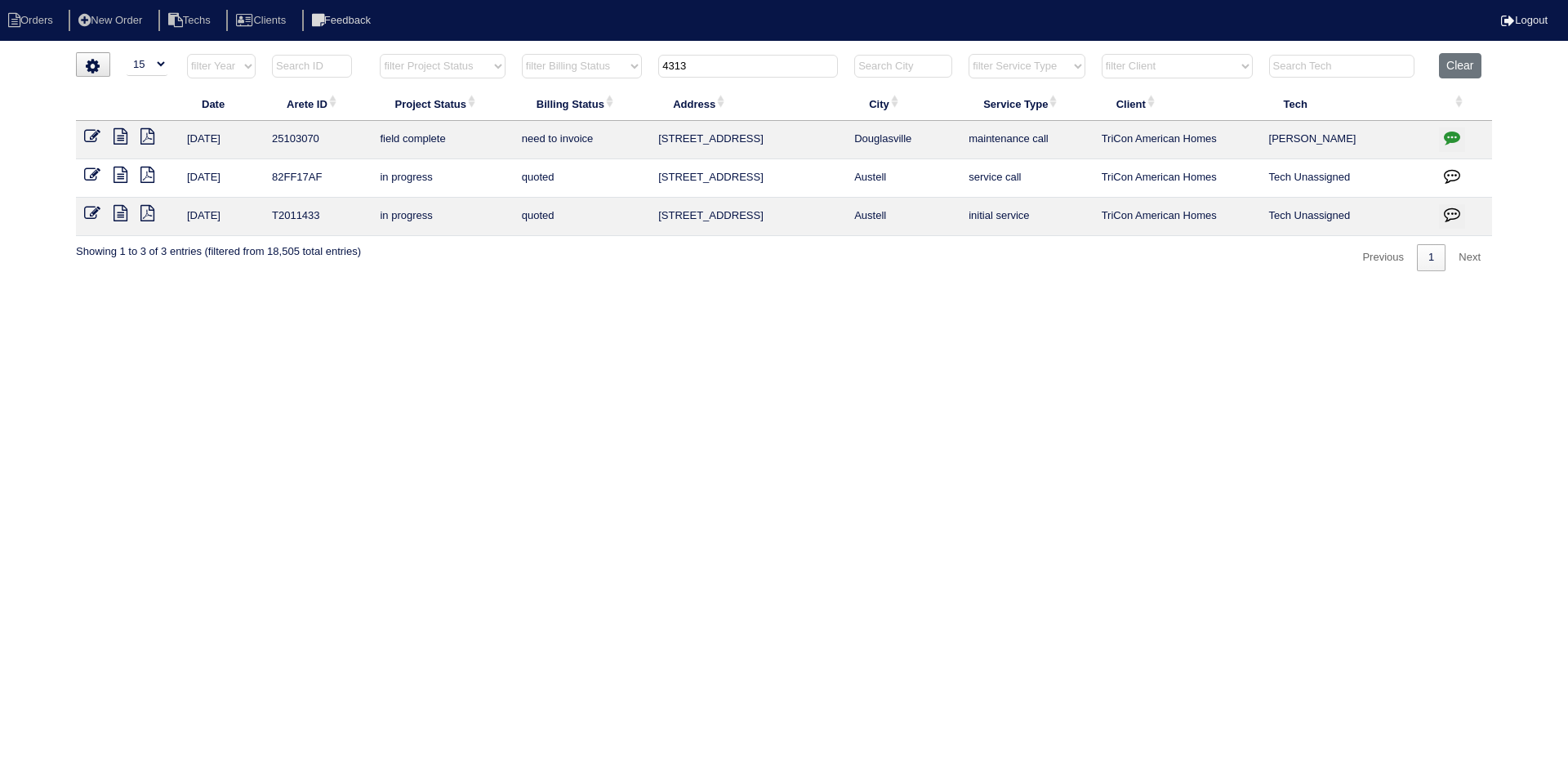
type input "4313"
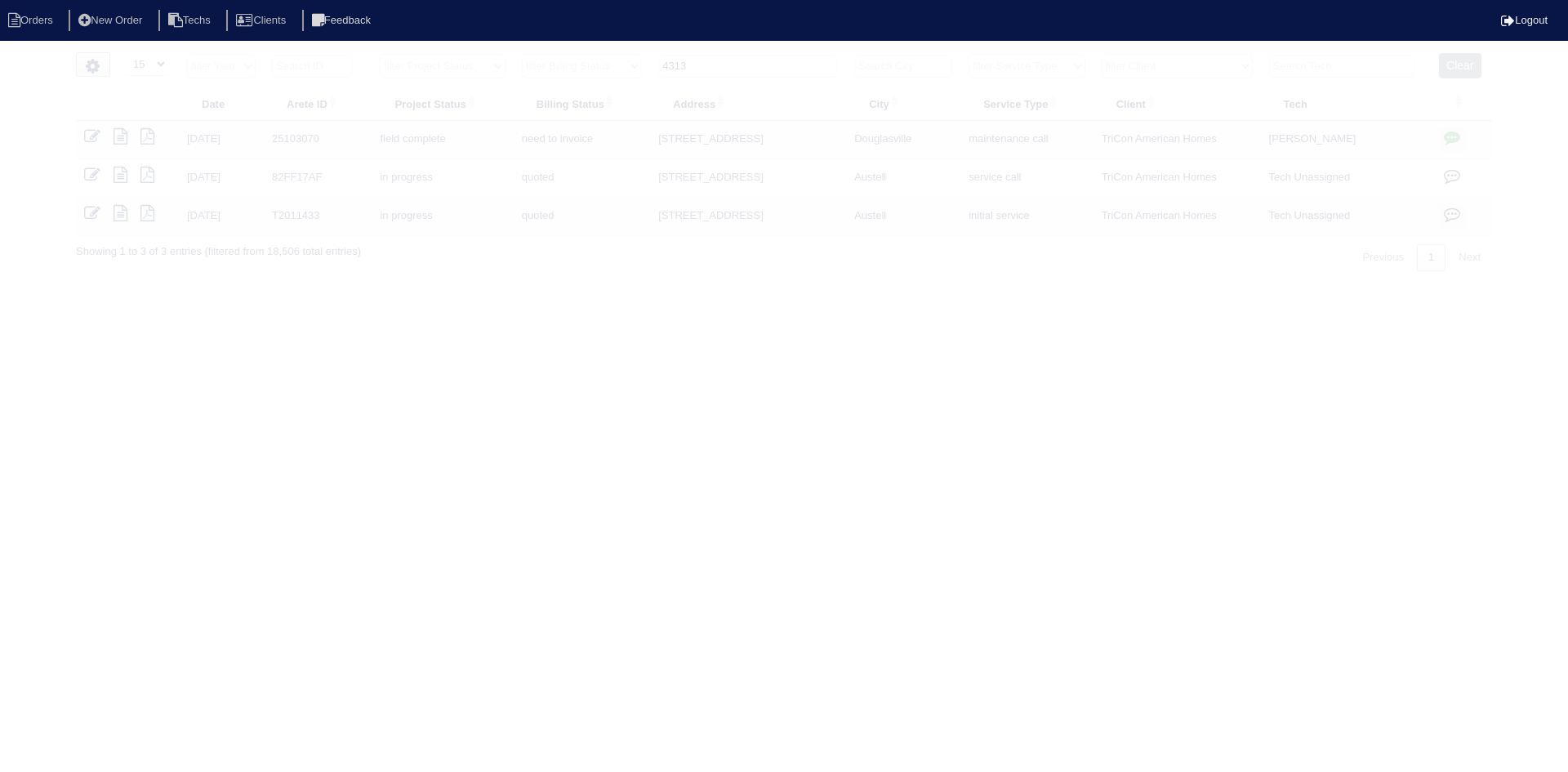
select select "15"
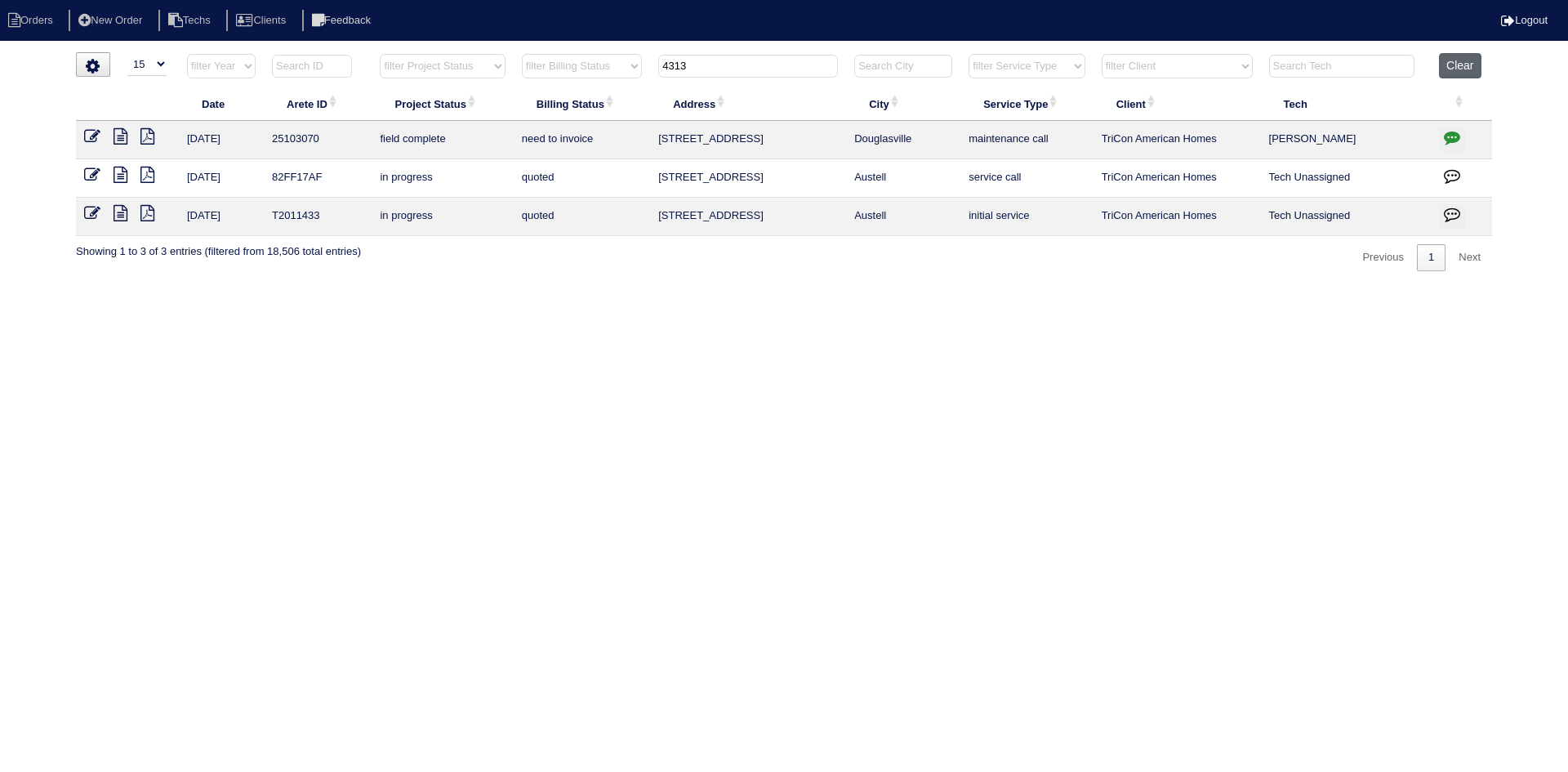
click at [1461, 64] on button "Clear" at bounding box center [1460, 65] width 41 height 25
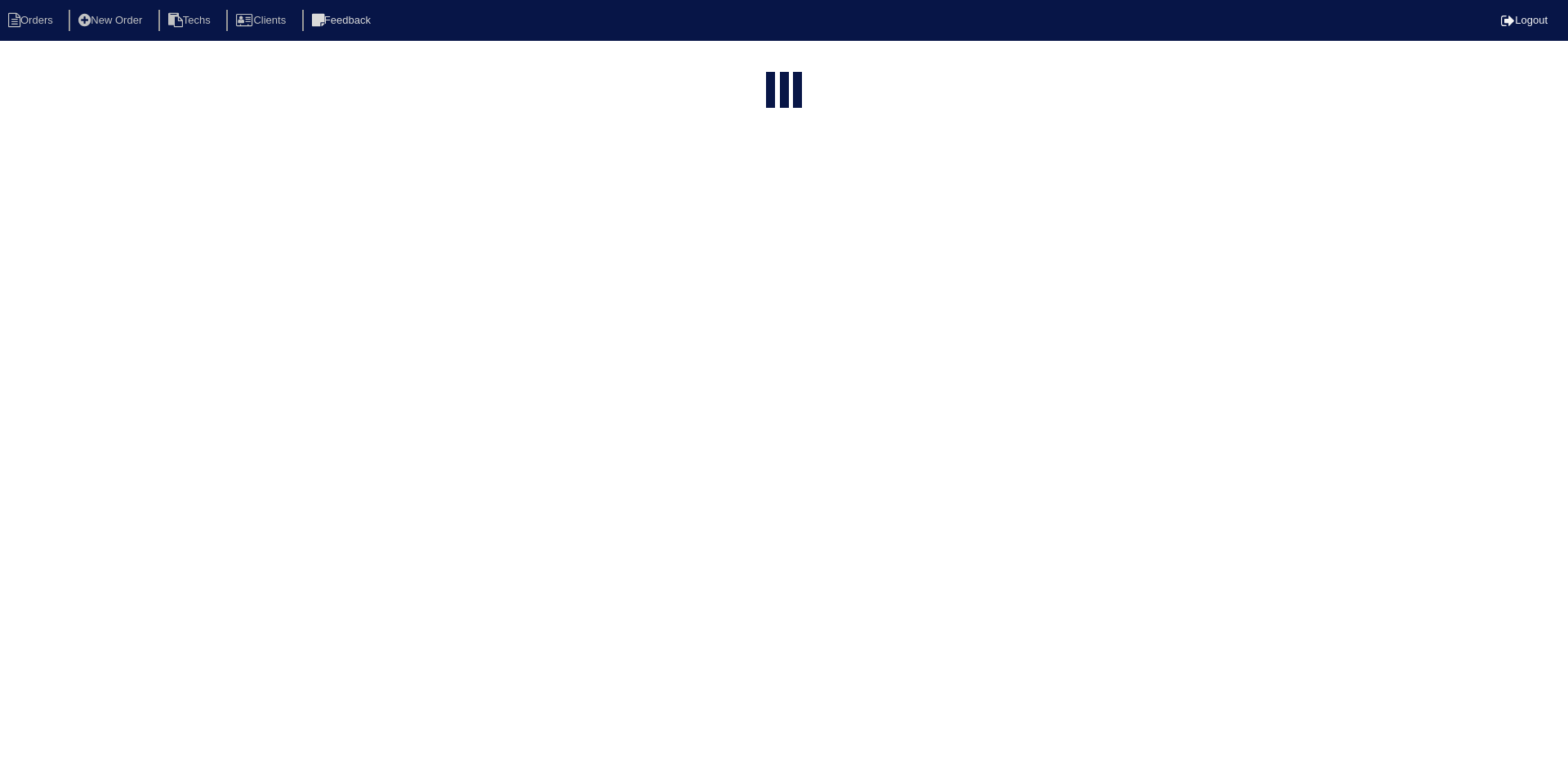
select select "15"
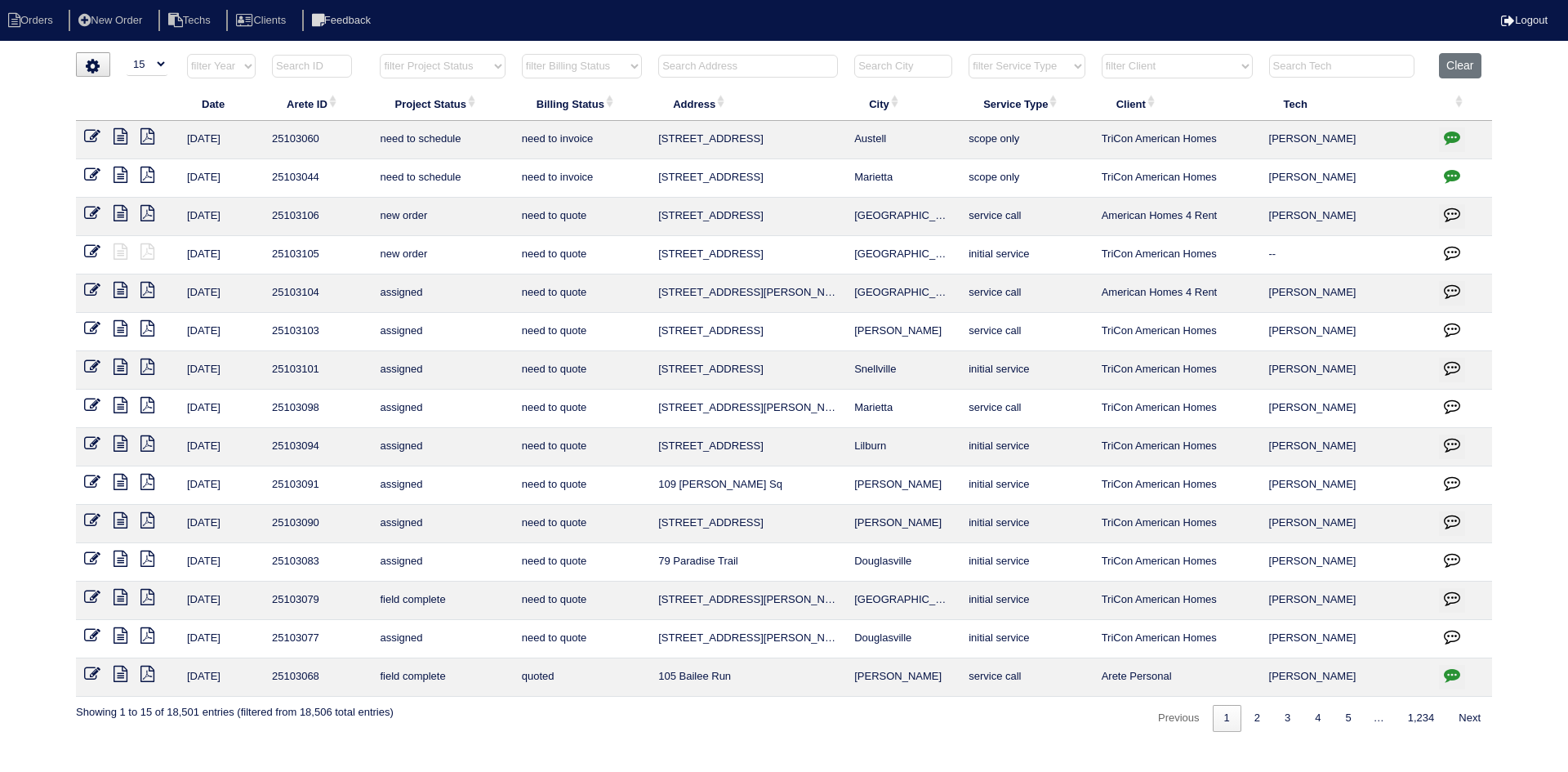
click at [477, 65] on select "filter Project Status -- Any Project Status -- new order assigned in progress f…" at bounding box center [442, 65] width 125 height 24
click at [380, 54] on select "filter Project Status -- Any Project Status -- new order assigned in progress f…" at bounding box center [442, 65] width 125 height 24
select select "field complete"
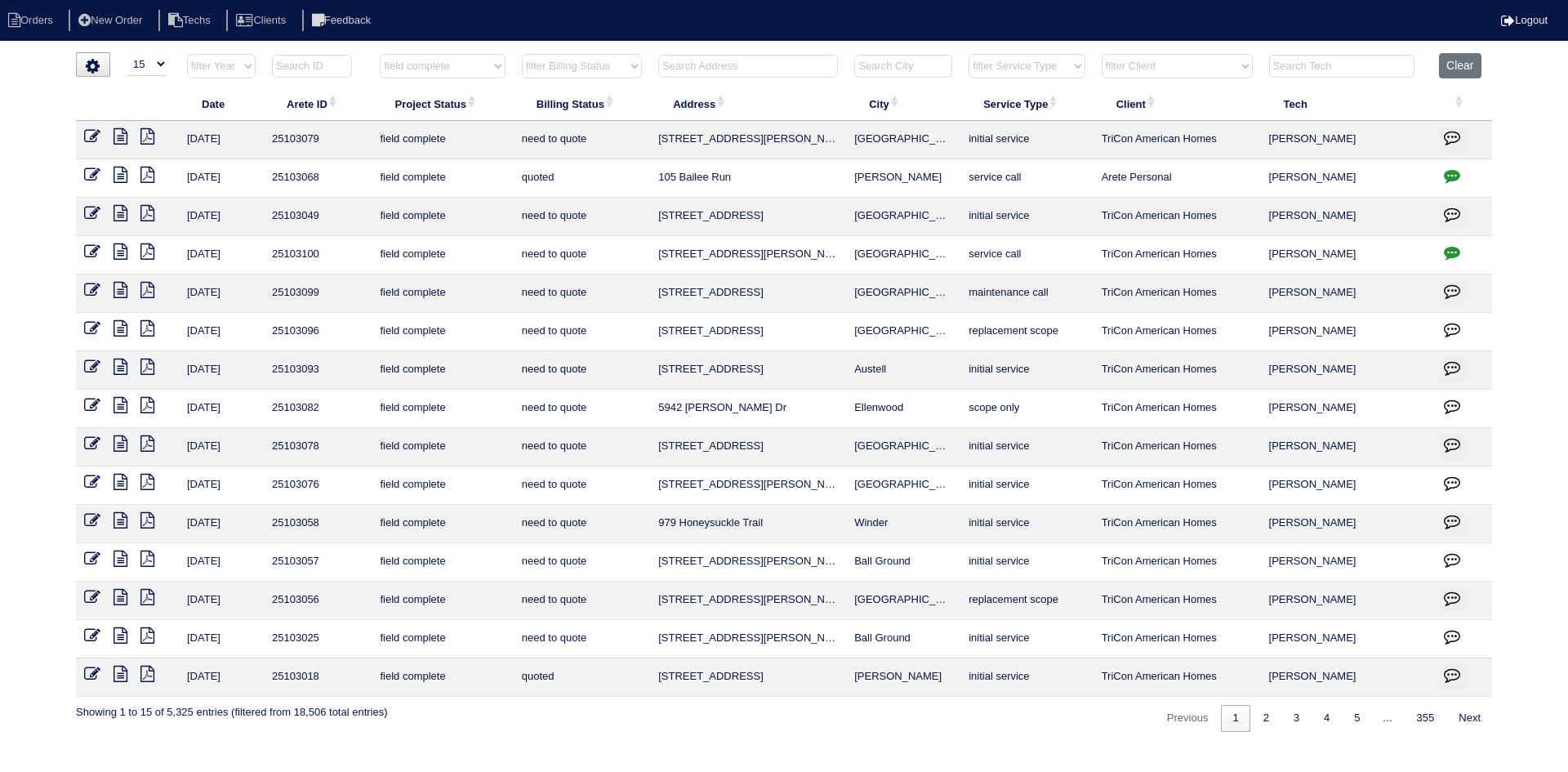
click at [614, 66] on select "filter Billing Status -- Any Billing Status -- need to quote quoted need to inv…" at bounding box center [582, 65] width 120 height 24
select select "need to quote"
click at [522, 54] on select "filter Billing Status -- Any Billing Status -- need to quote quoted need to inv…" at bounding box center [582, 65] width 120 height 24
select select "field complete"
select select "need to quote"
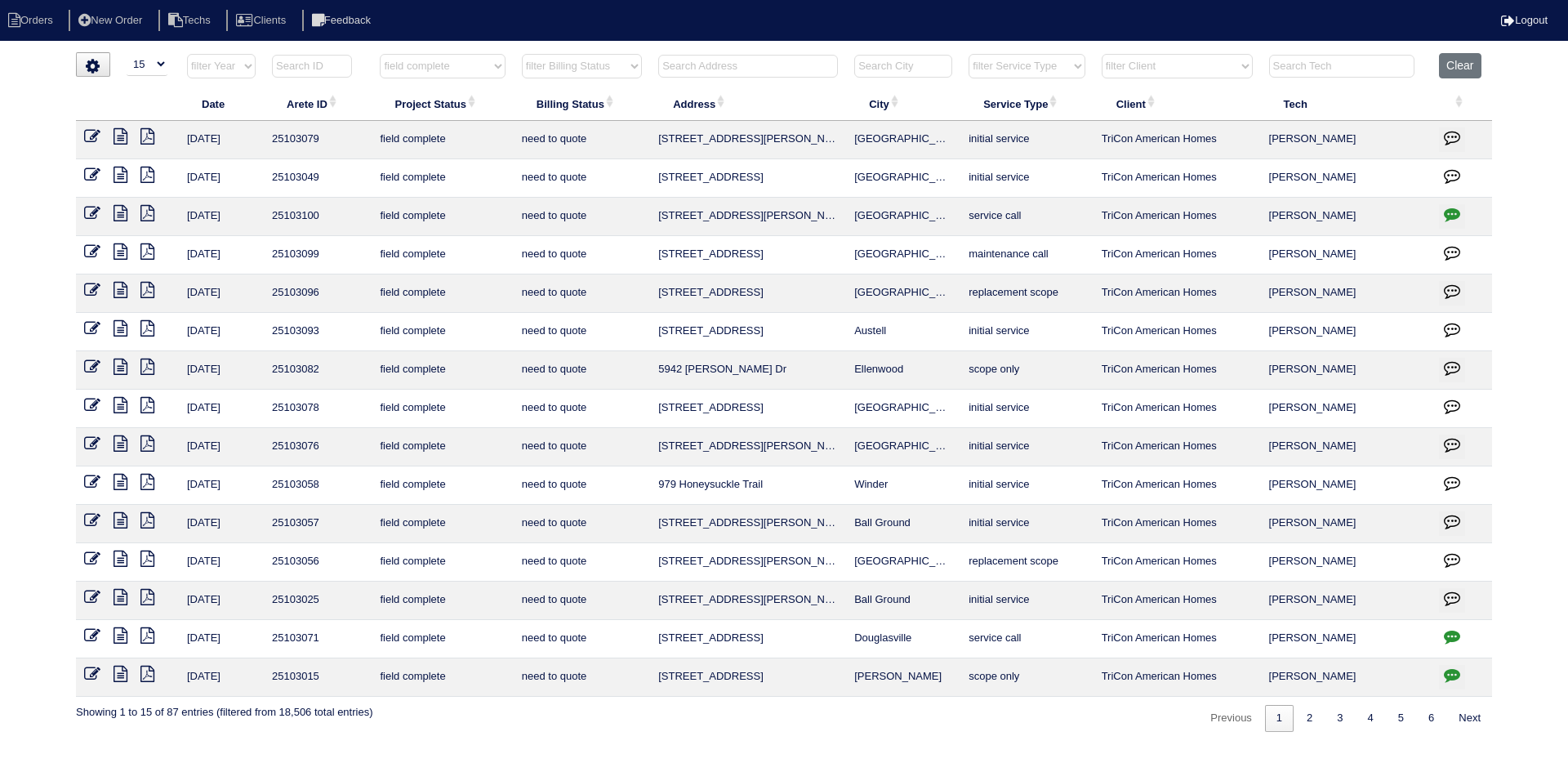
click at [124, 441] on icon at bounding box center [120, 444] width 13 height 16
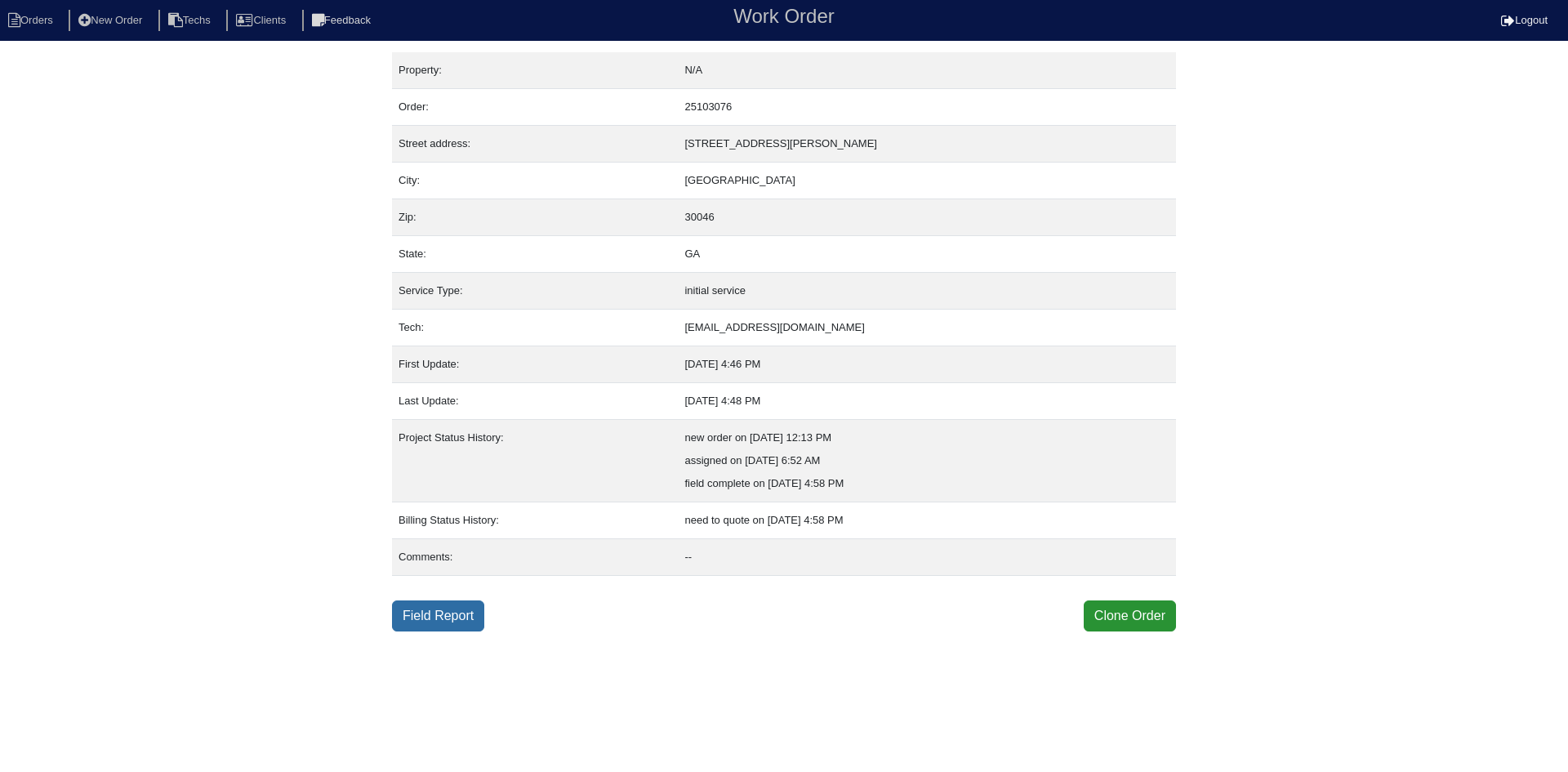
click at [437, 619] on link "Field Report" at bounding box center [437, 616] width 92 height 31
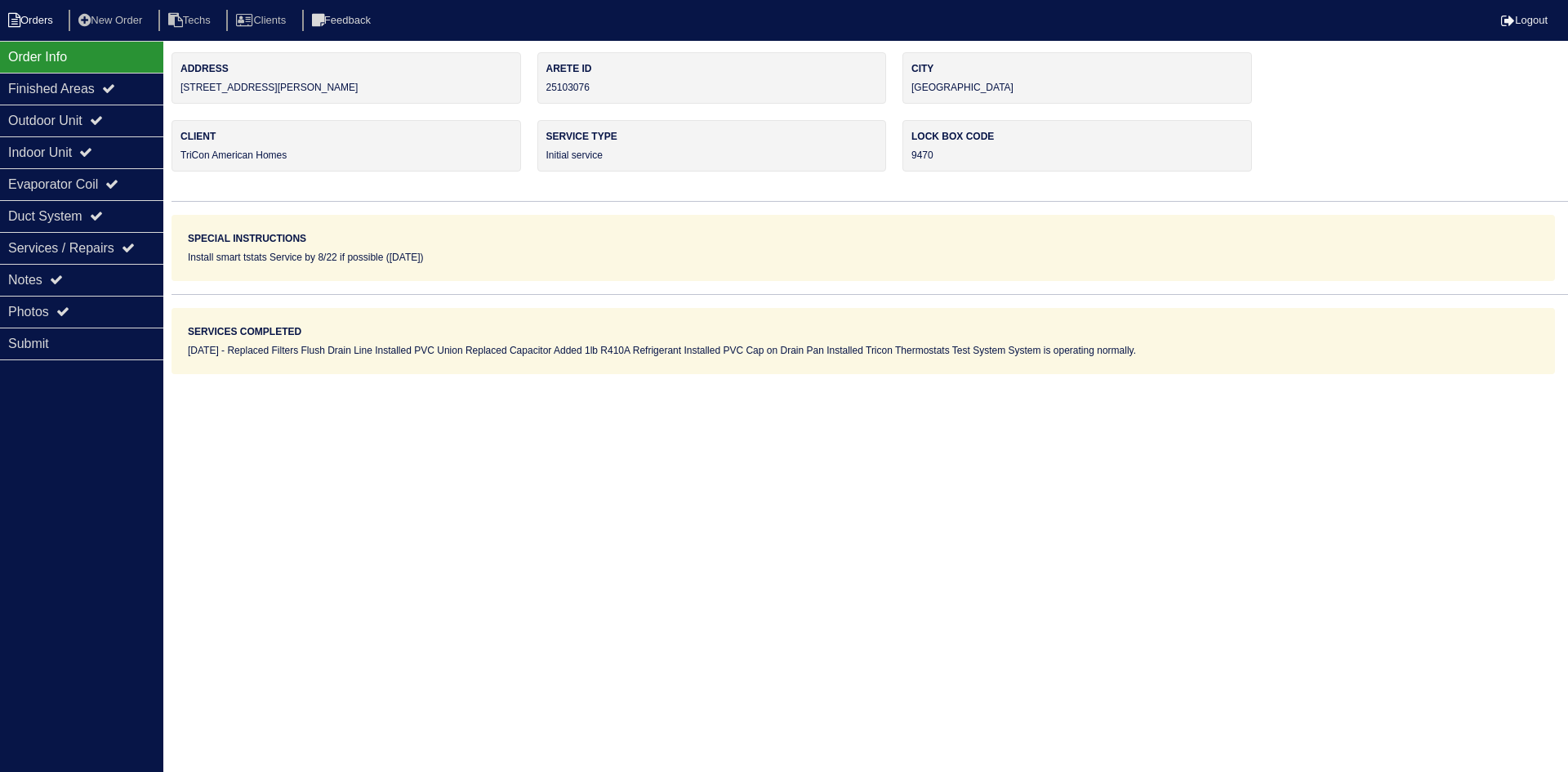
click at [32, 22] on li "Orders" at bounding box center [33, 21] width 66 height 22
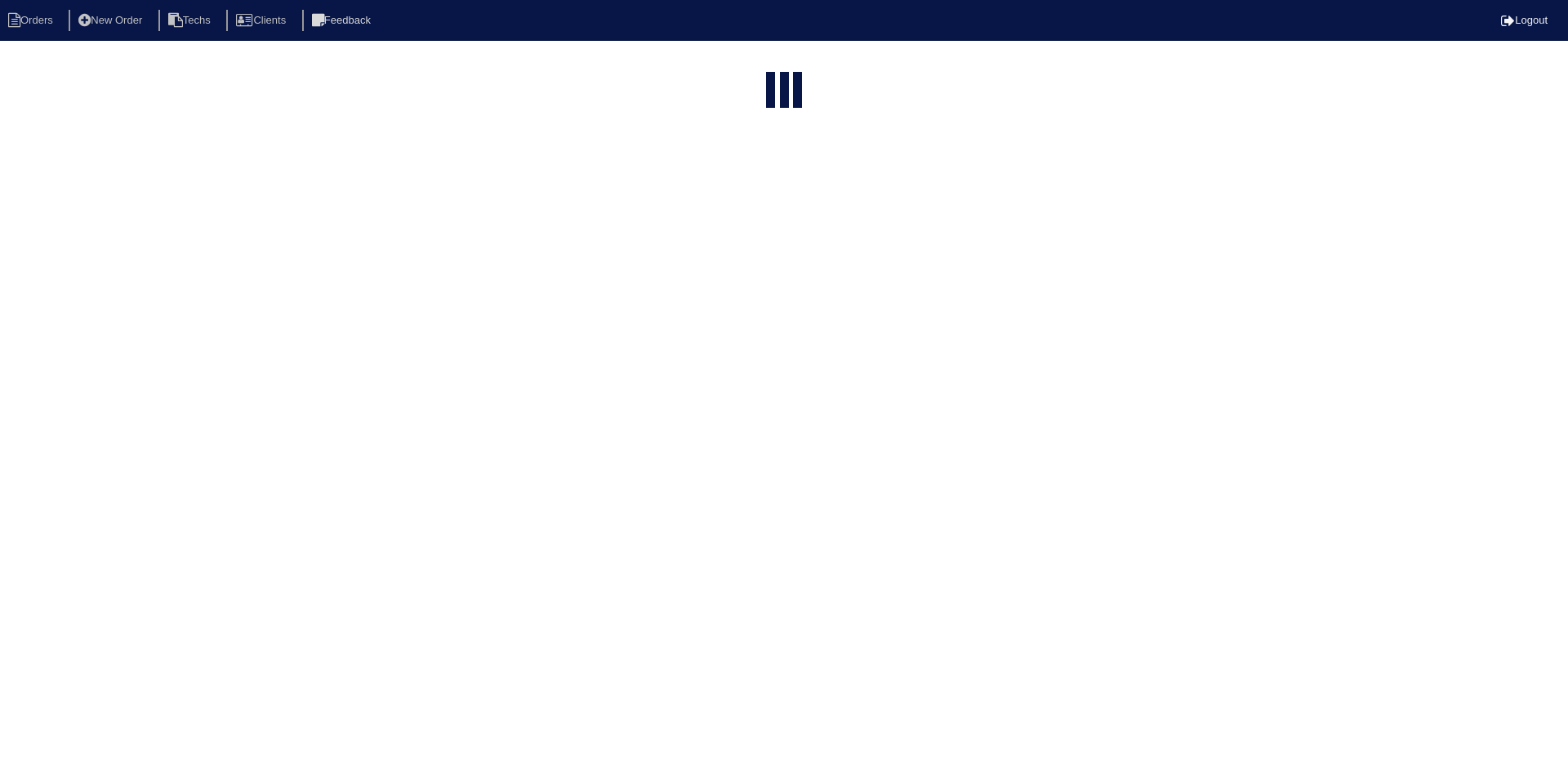
select select "15"
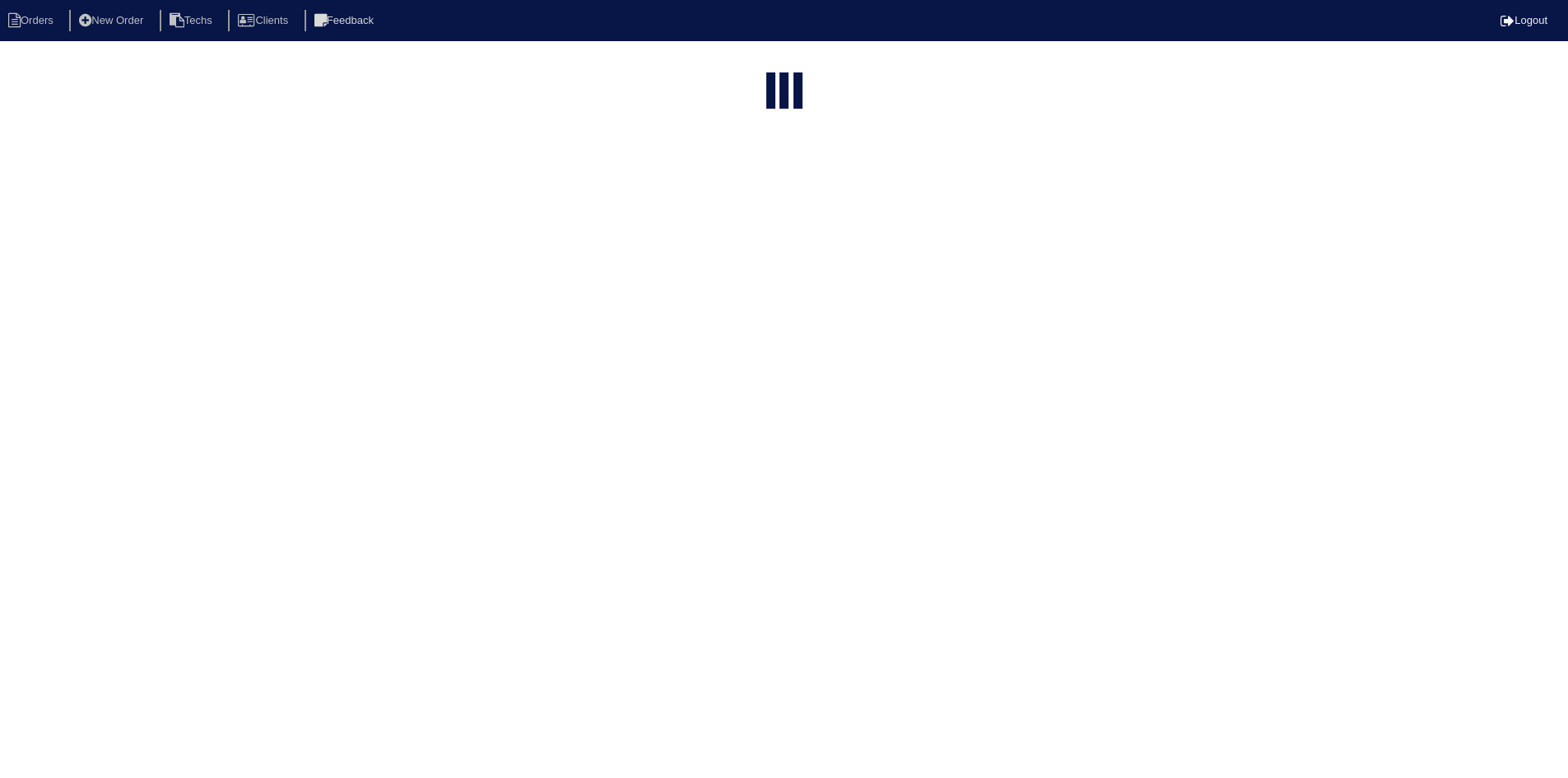
select select "field complete"
select select "need to quote"
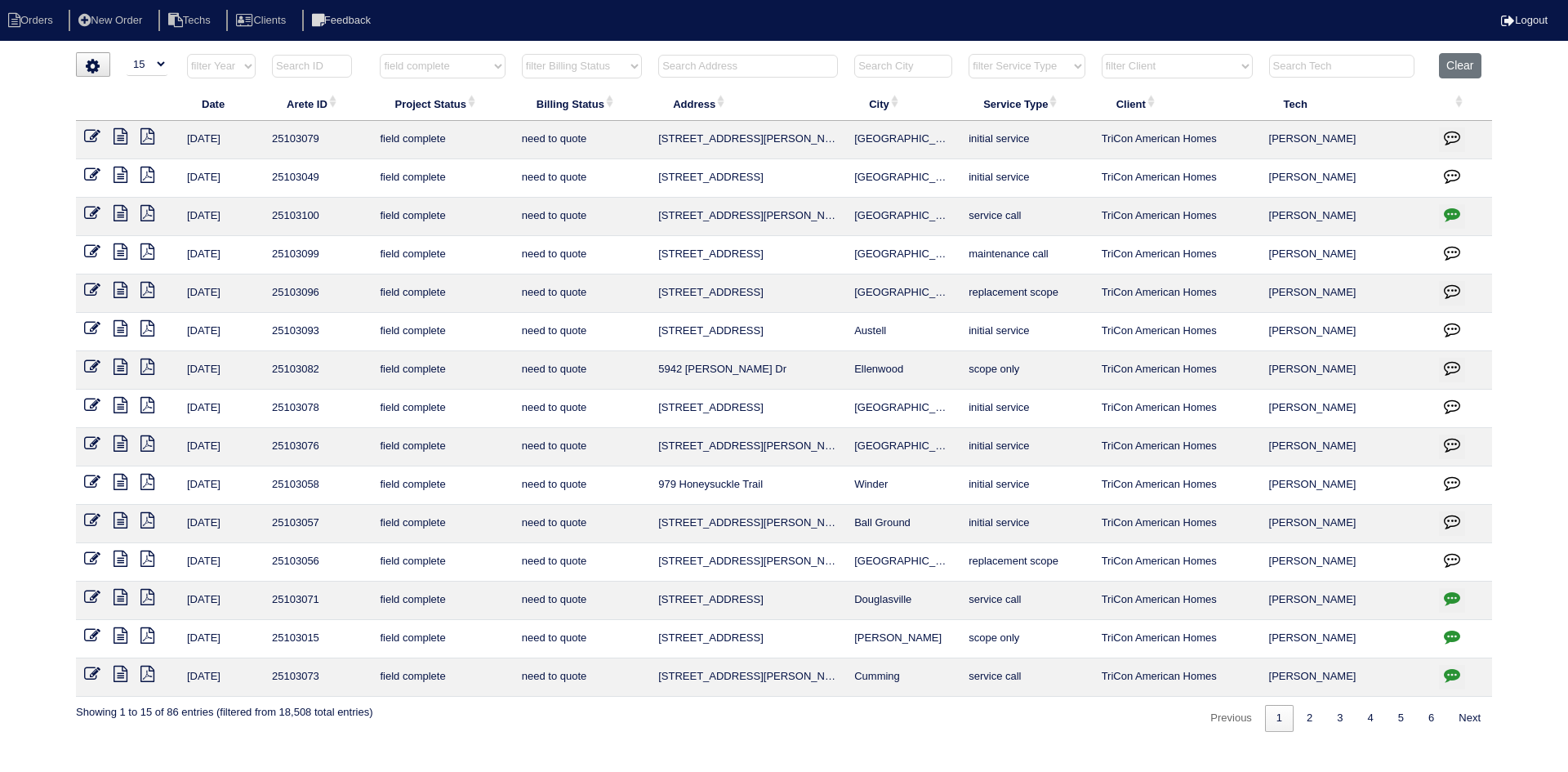
click at [145, 403] on icon at bounding box center [147, 405] width 13 height 16
click at [124, 405] on icon at bounding box center [120, 405] width 13 height 16
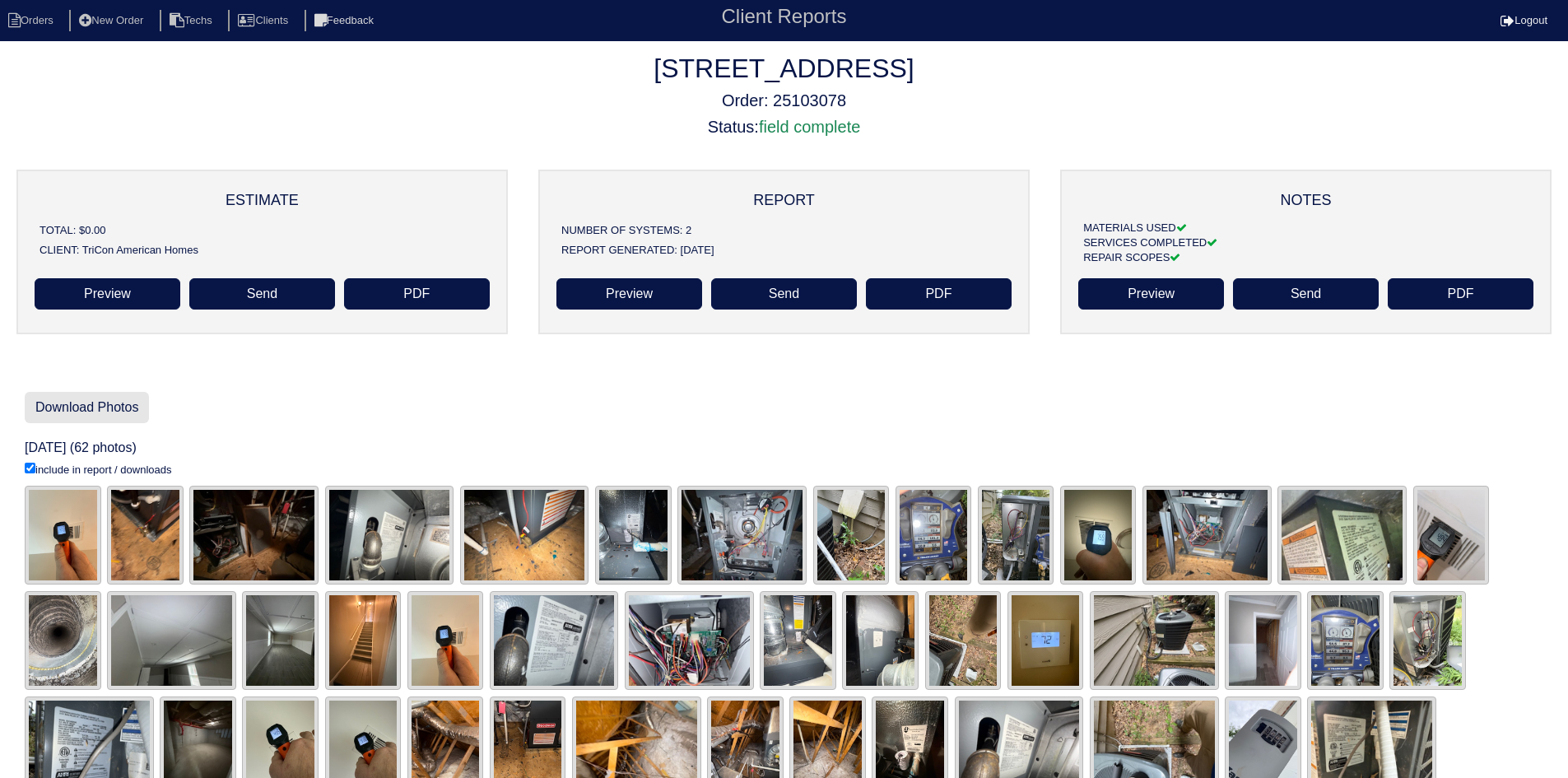
click at [81, 405] on link "Download Photos" at bounding box center [87, 408] width 125 height 32
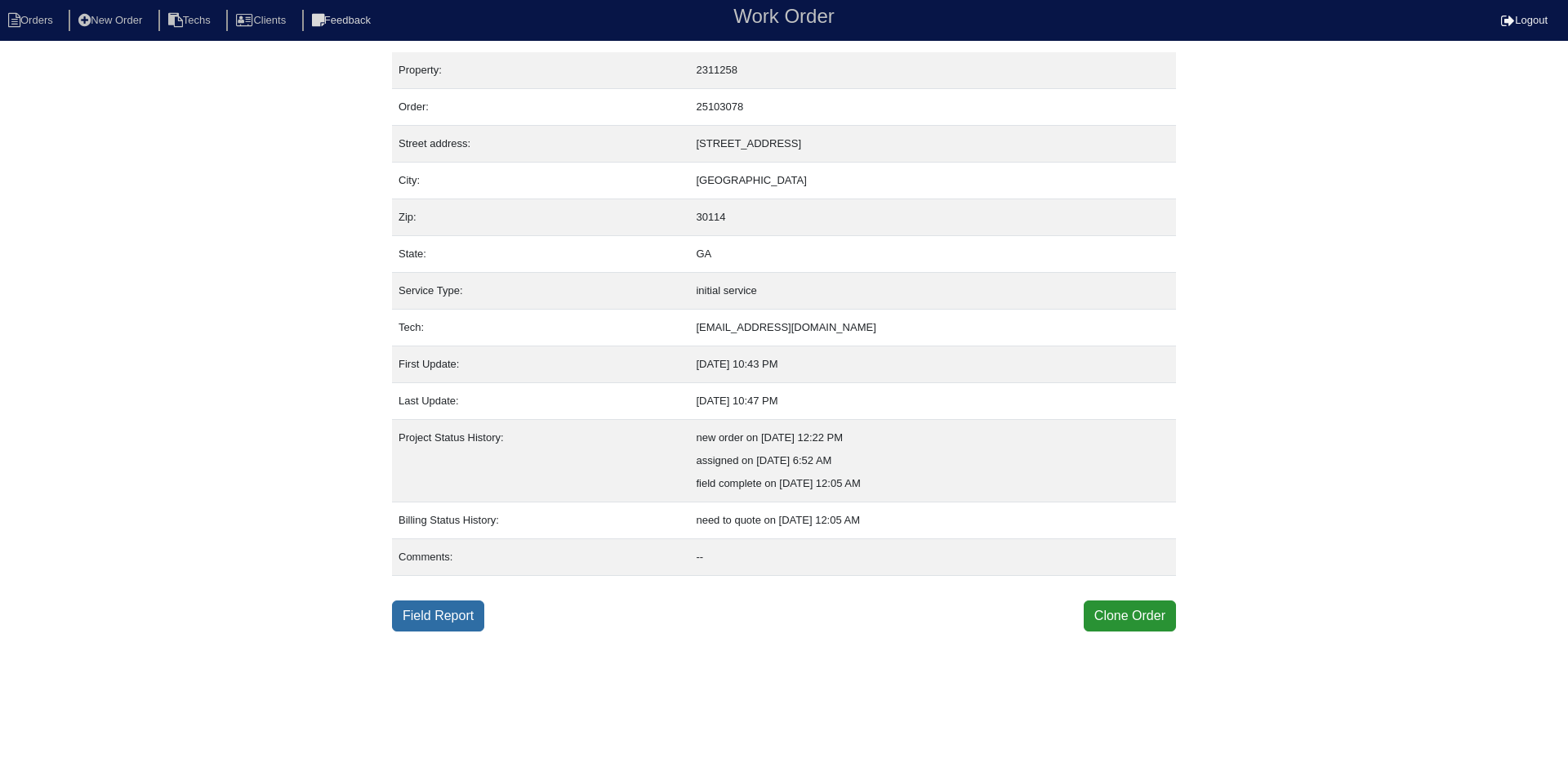
click at [445, 612] on link "Field Report" at bounding box center [437, 616] width 92 height 31
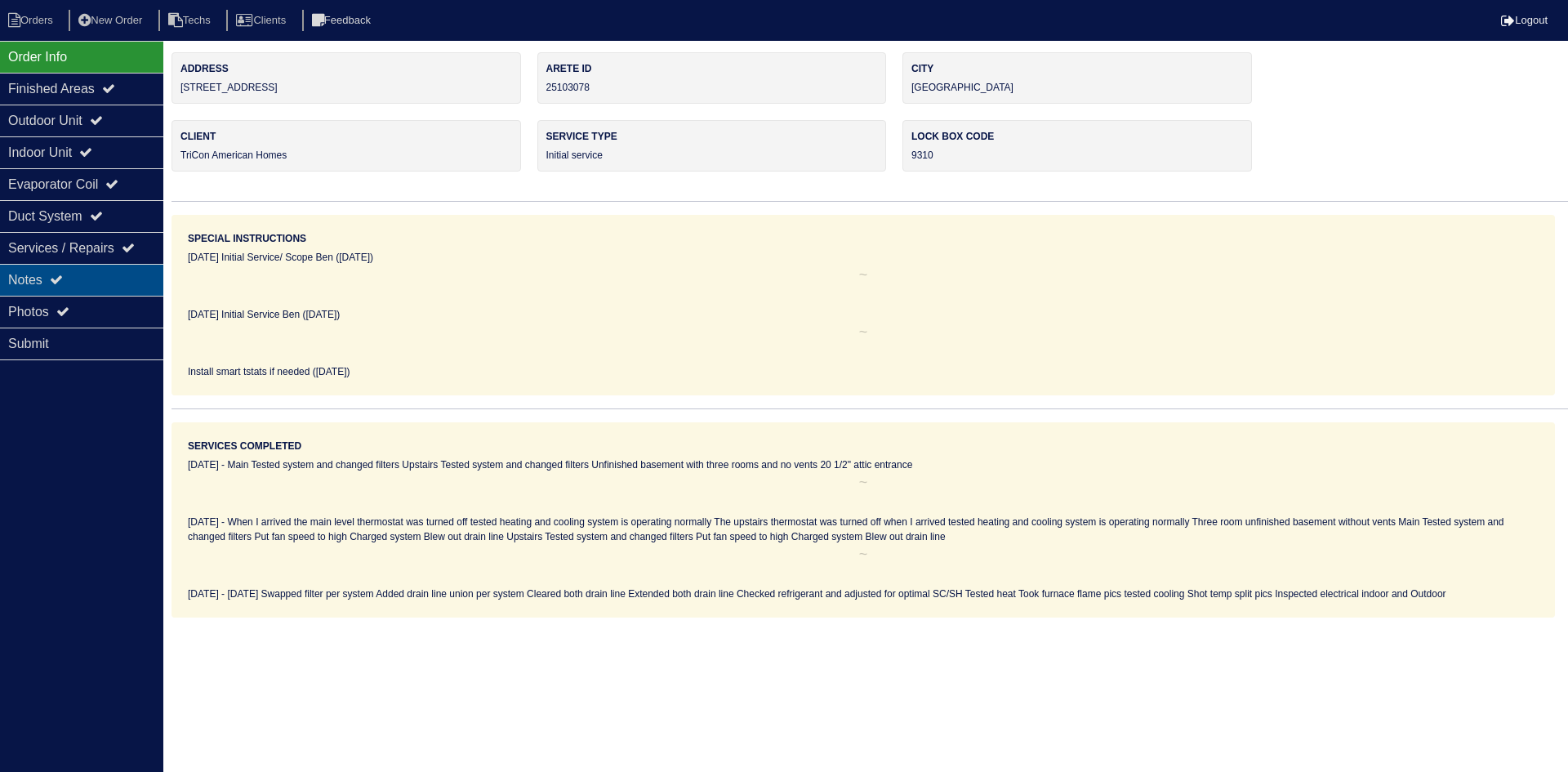
click at [100, 275] on div "Notes" at bounding box center [82, 280] width 163 height 32
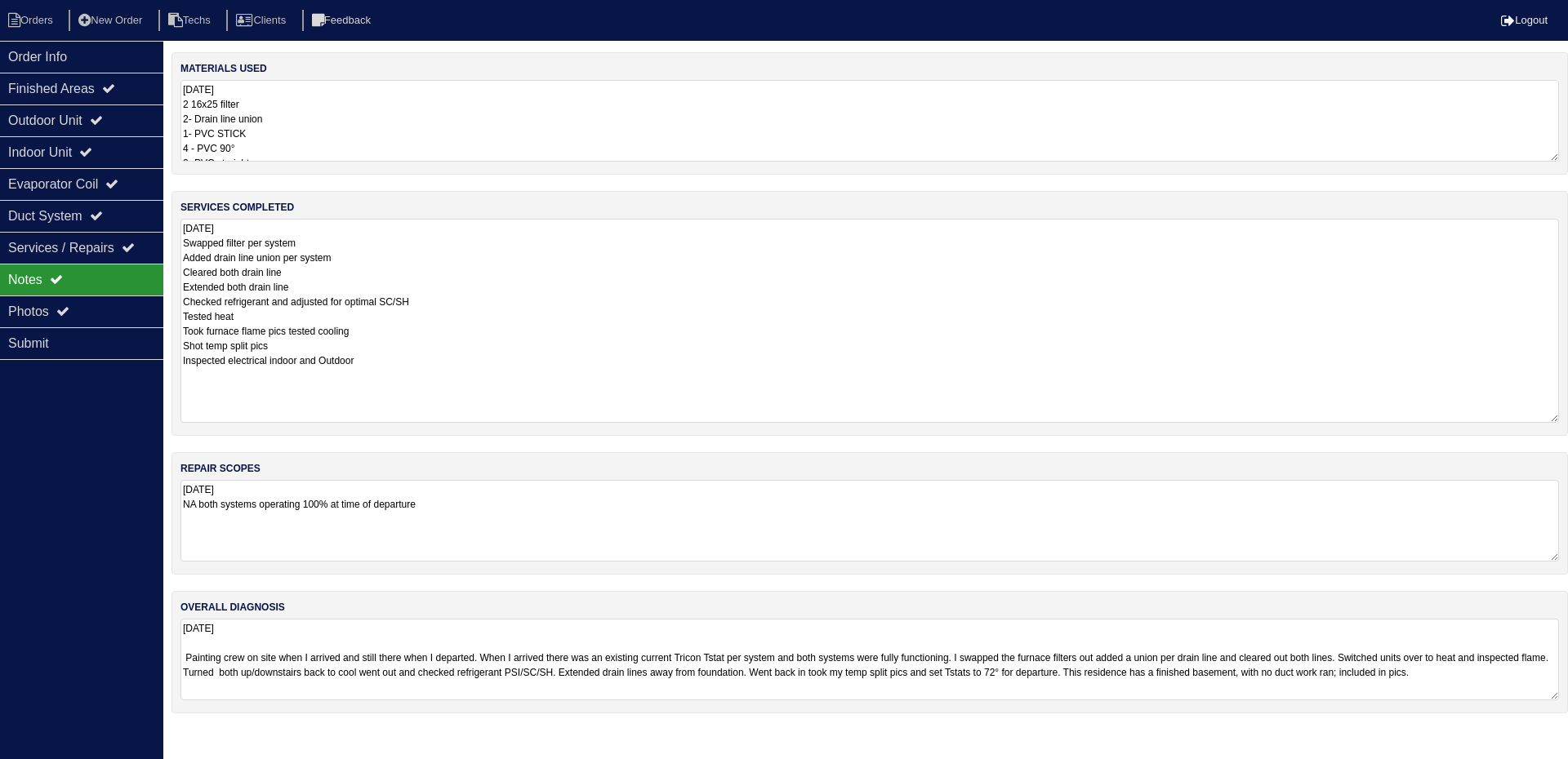
drag, startPoint x: 1552, startPoint y: 295, endPoint x: 1567, endPoint y: 414, distance: 119.9
click at [1567, 417] on div "services completed [DATE] Swapped filter per system Added drain line union per …" at bounding box center [870, 313] width 1397 height 245
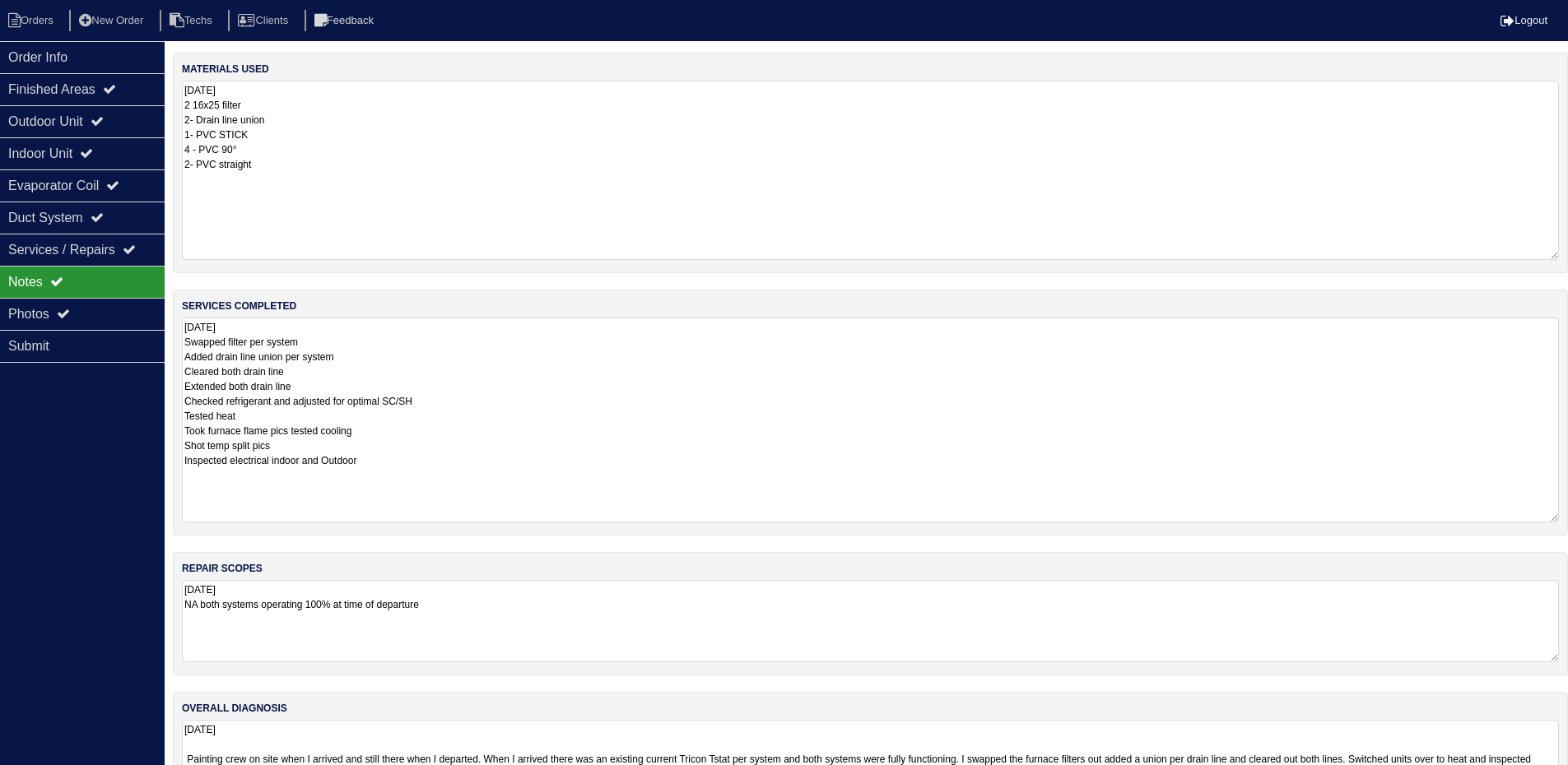
drag, startPoint x: 1563, startPoint y: 161, endPoint x: 1545, endPoint y: 223, distance: 64.6
click at [1568, 247] on html "Orders New Order Techs Clients Feedback Logout Orders New Order Users Clients M…" at bounding box center [784, 415] width 1568 height 832
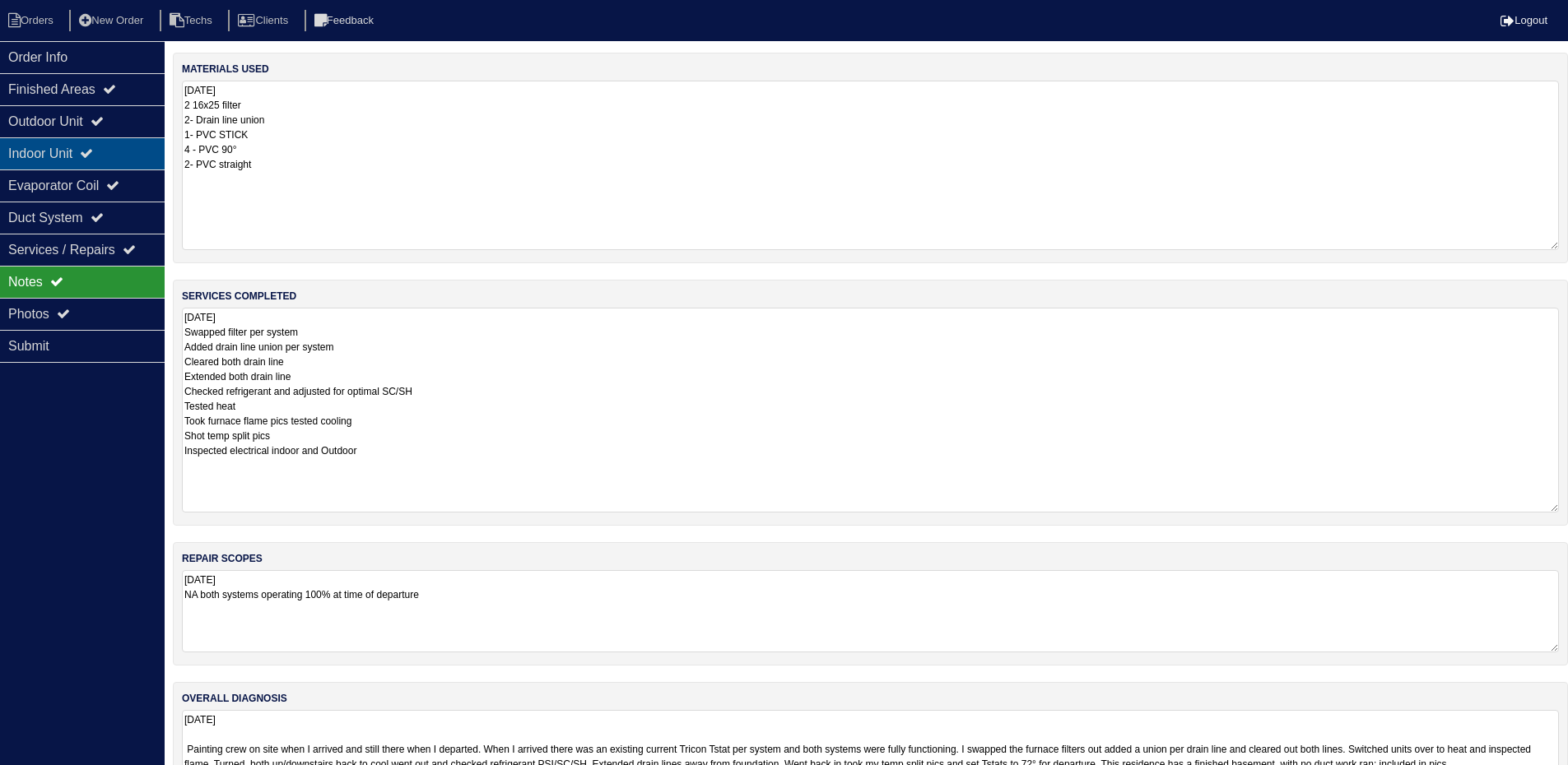
drag, startPoint x: 116, startPoint y: 121, endPoint x: 99, endPoint y: 151, distance: 34.5
click at [104, 121] on icon at bounding box center [97, 121] width 14 height 14
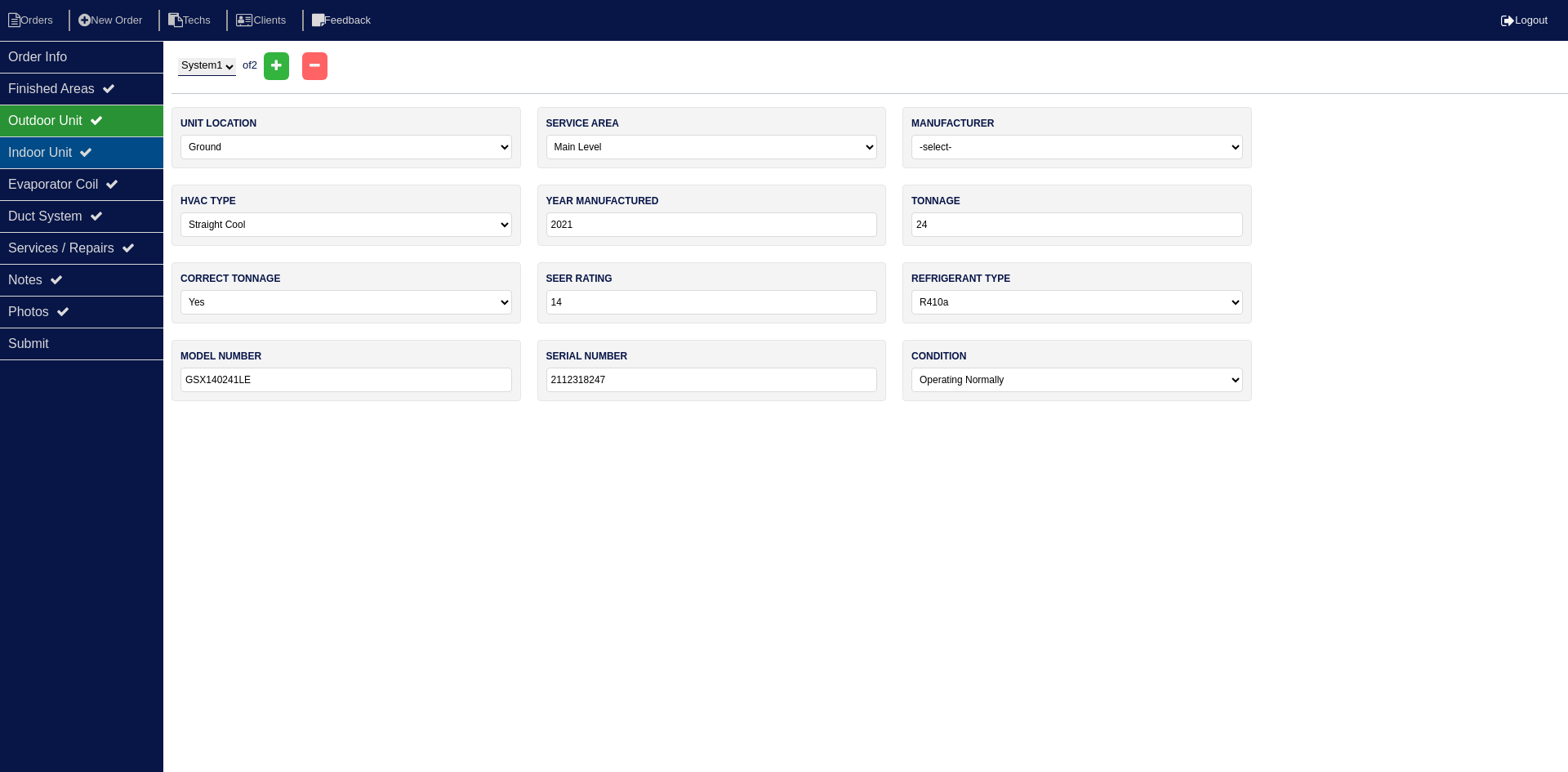
click at [93, 160] on div "Indoor Unit" at bounding box center [82, 152] width 163 height 32
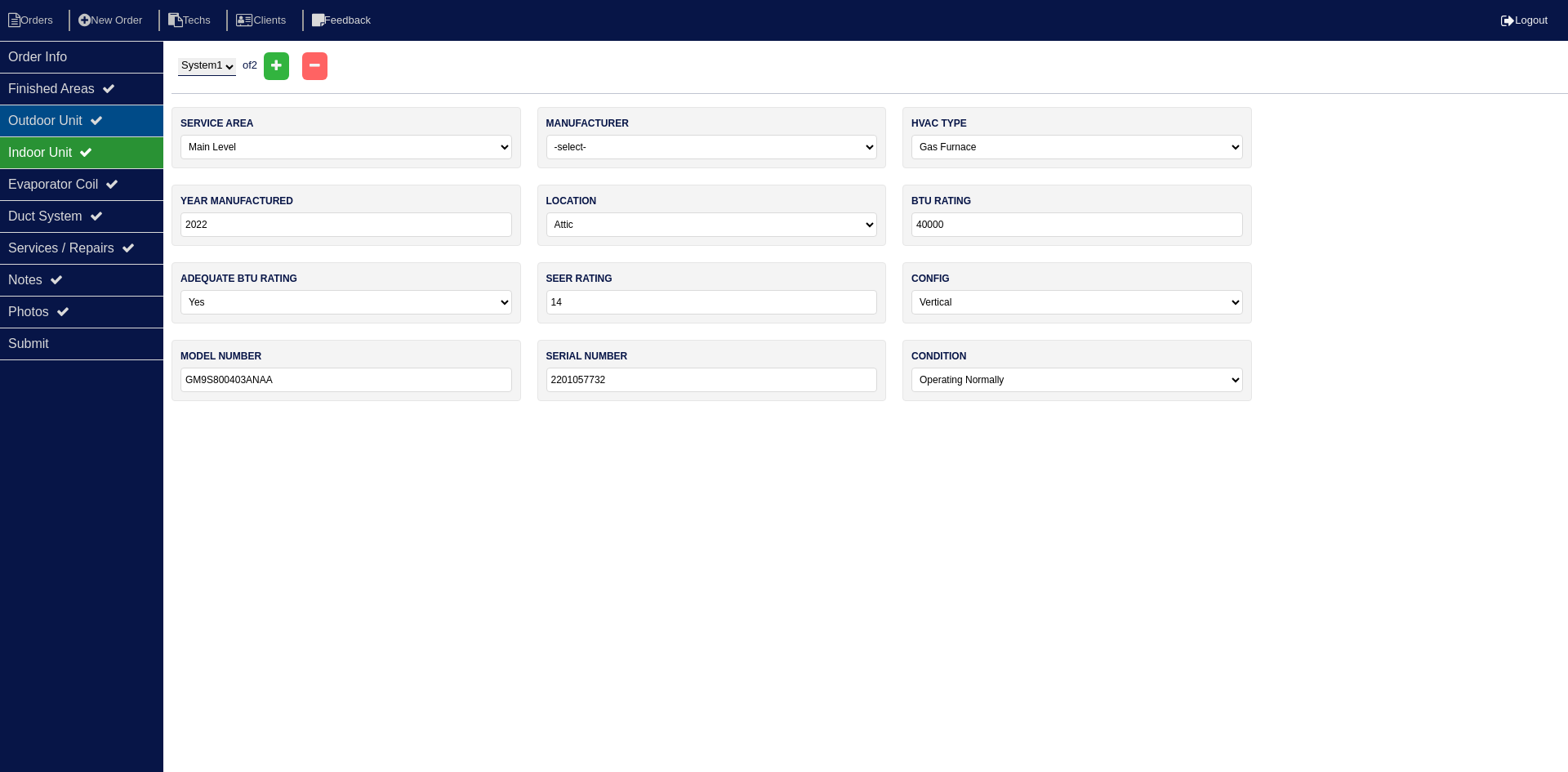
click at [96, 120] on div "Outdoor Unit" at bounding box center [82, 121] width 163 height 32
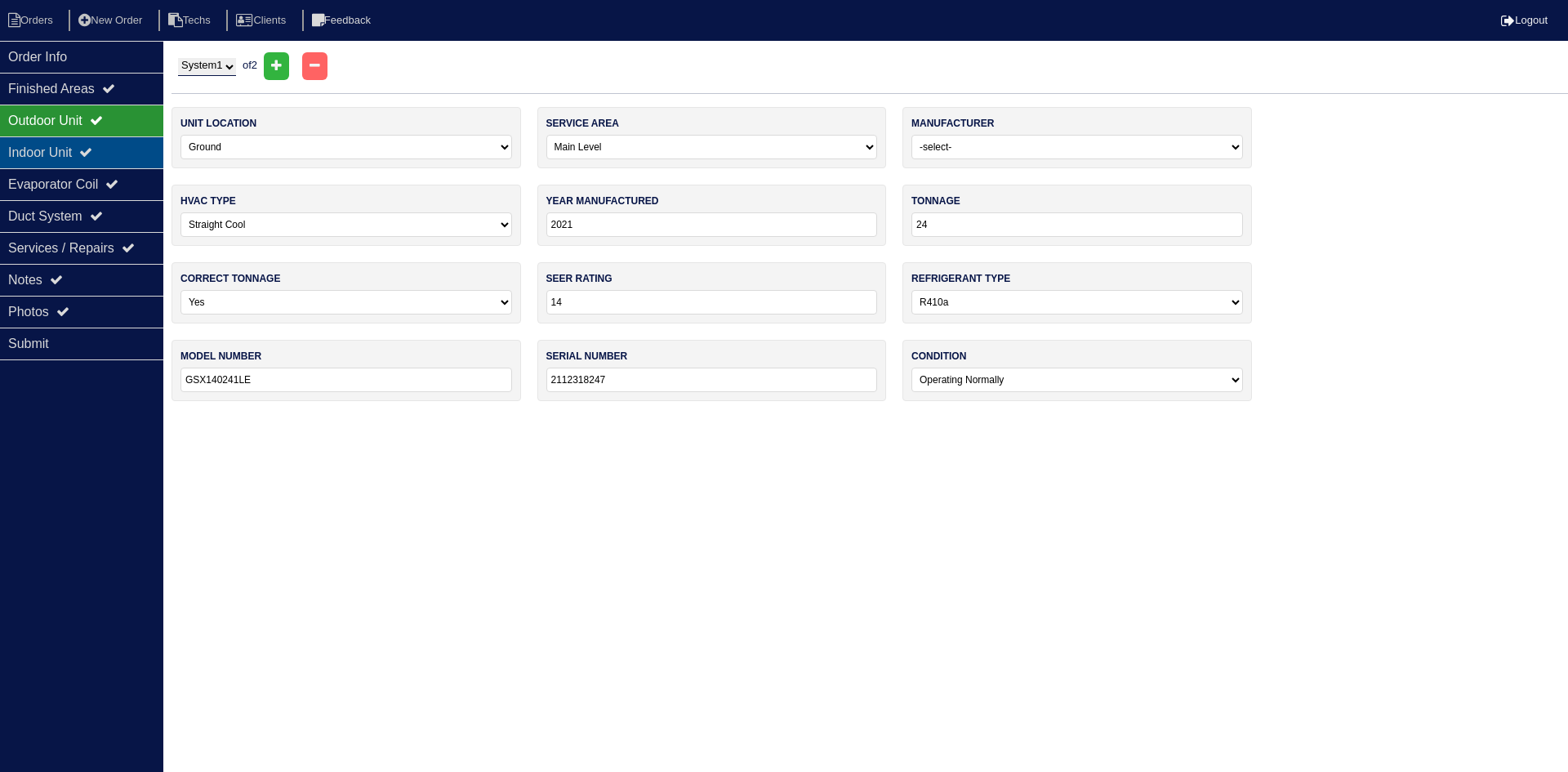
click at [48, 142] on div "Indoor Unit" at bounding box center [82, 152] width 163 height 32
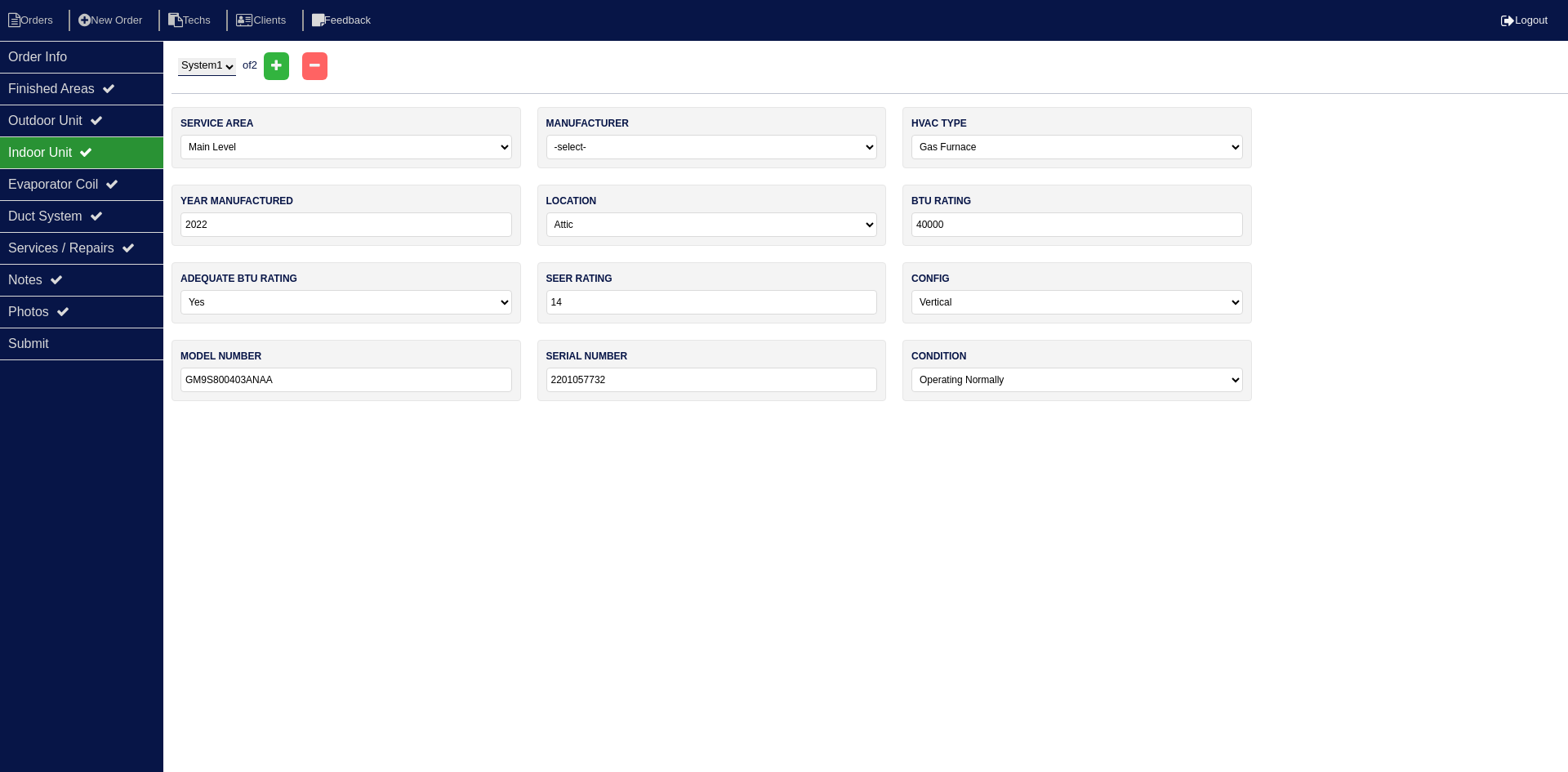
click at [221, 64] on select "System 1 System 2" at bounding box center [207, 67] width 58 height 18
select select "2"
click at [178, 58] on select "System 1 System 2" at bounding box center [207, 67] width 58 height 18
select select "1"
type input "30"
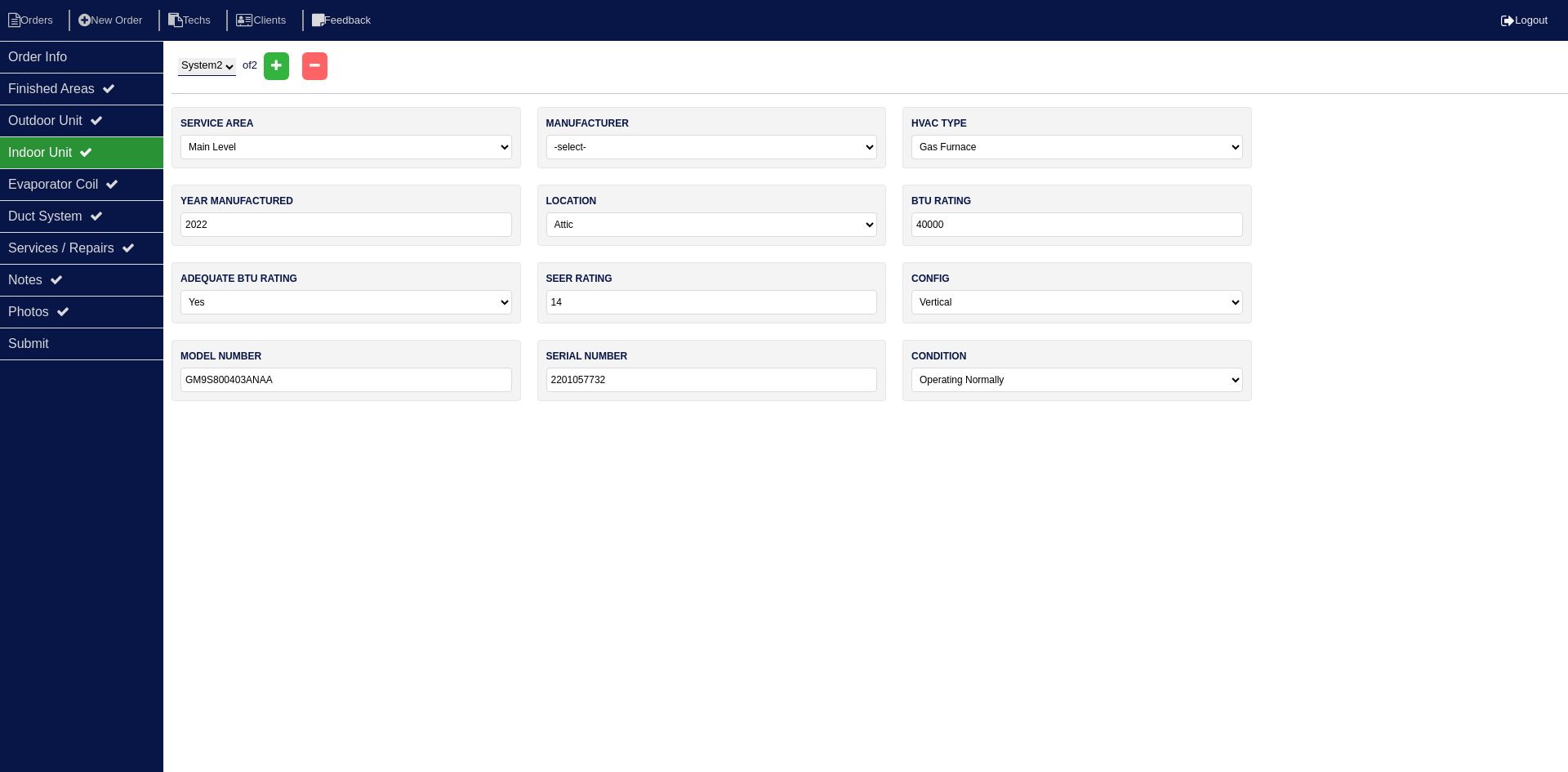
type input "GSX140301NC"
type input "2112119580"
select select "1"
type input "2021"
type input "60000"
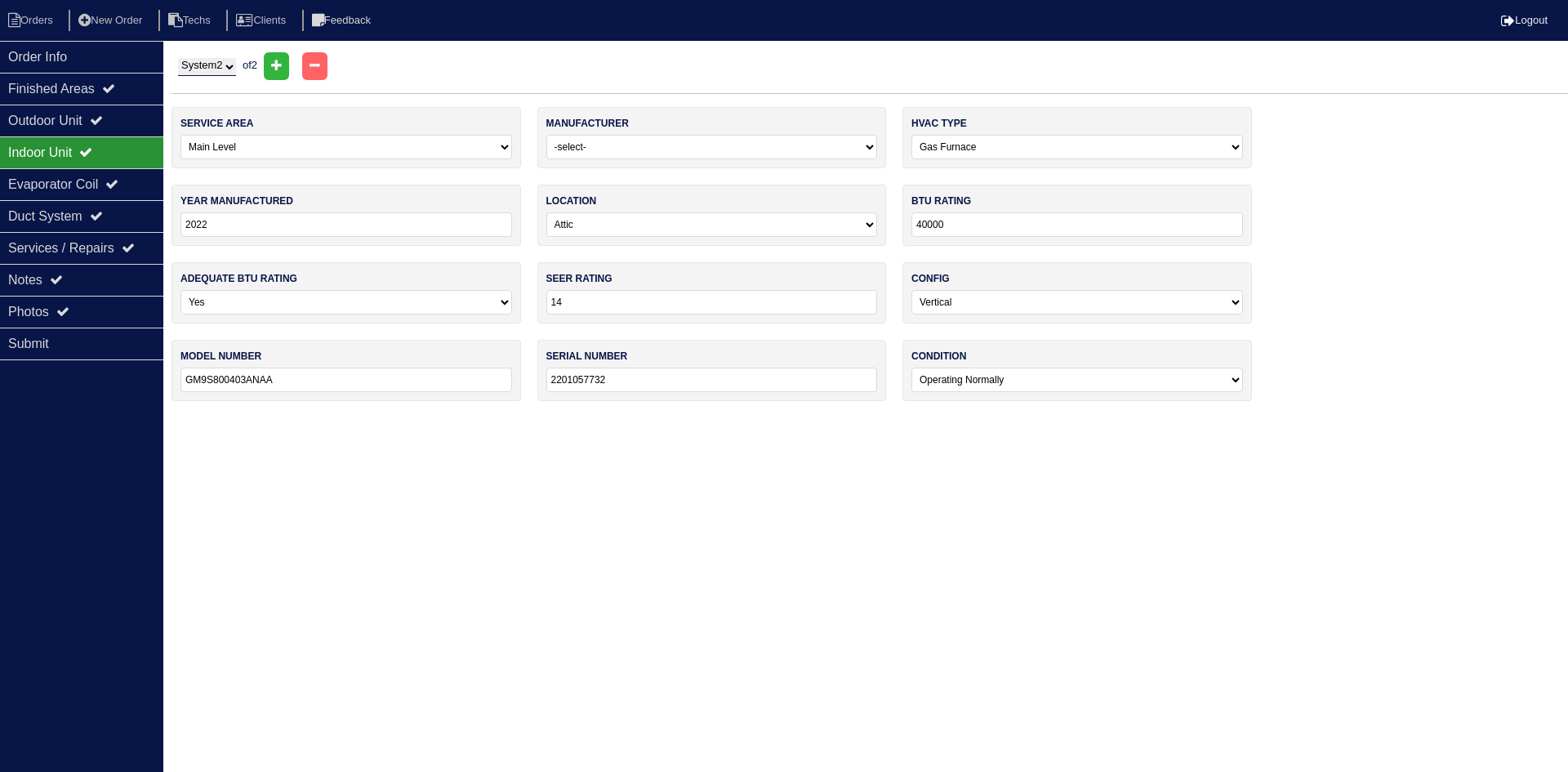
type input "GM9S800603ANA"
type input "2112258163"
click at [121, 126] on div "Outdoor Unit" at bounding box center [82, 121] width 163 height 32
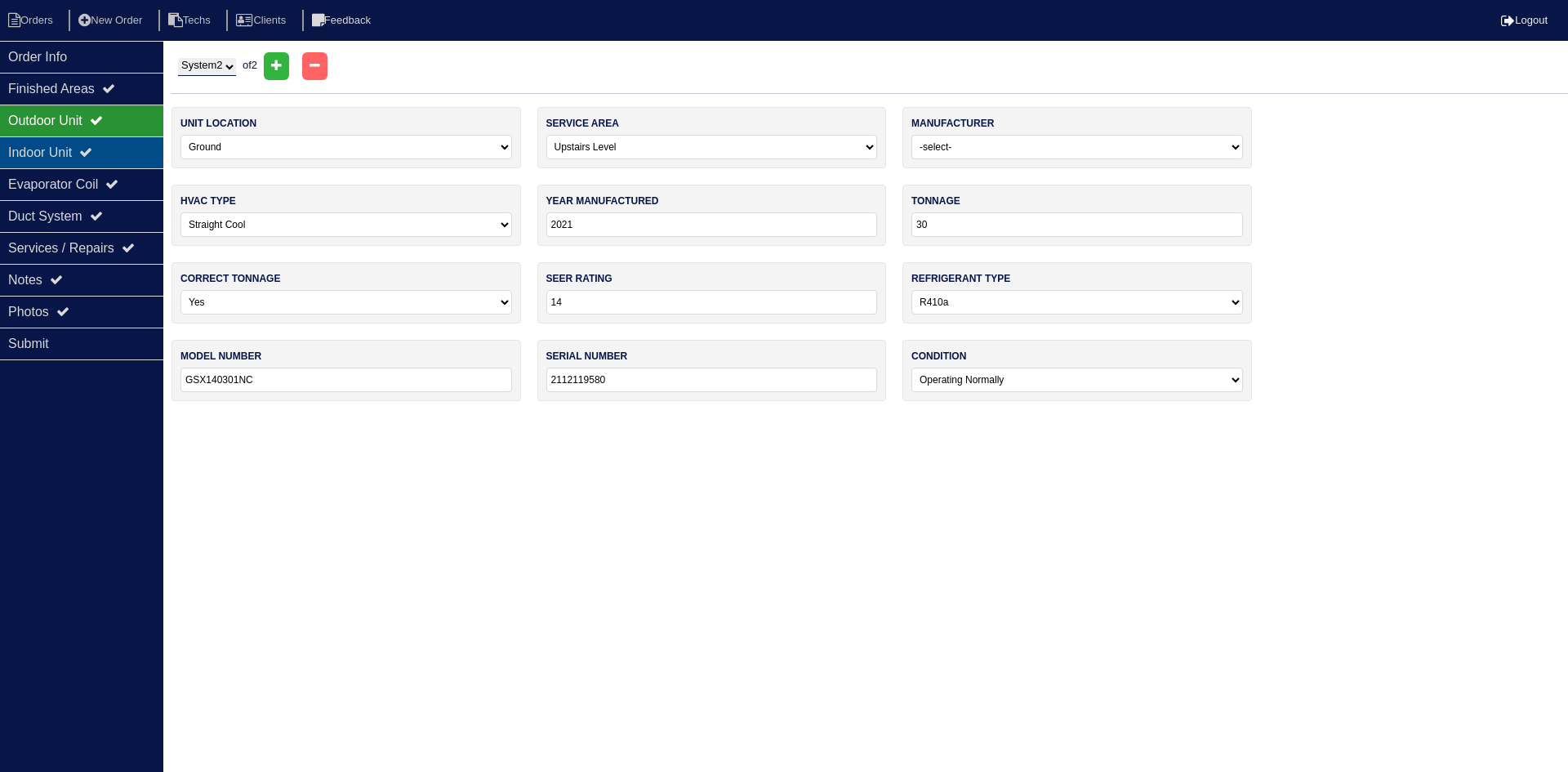
click at [108, 140] on div "Indoor Unit" at bounding box center [82, 152] width 163 height 32
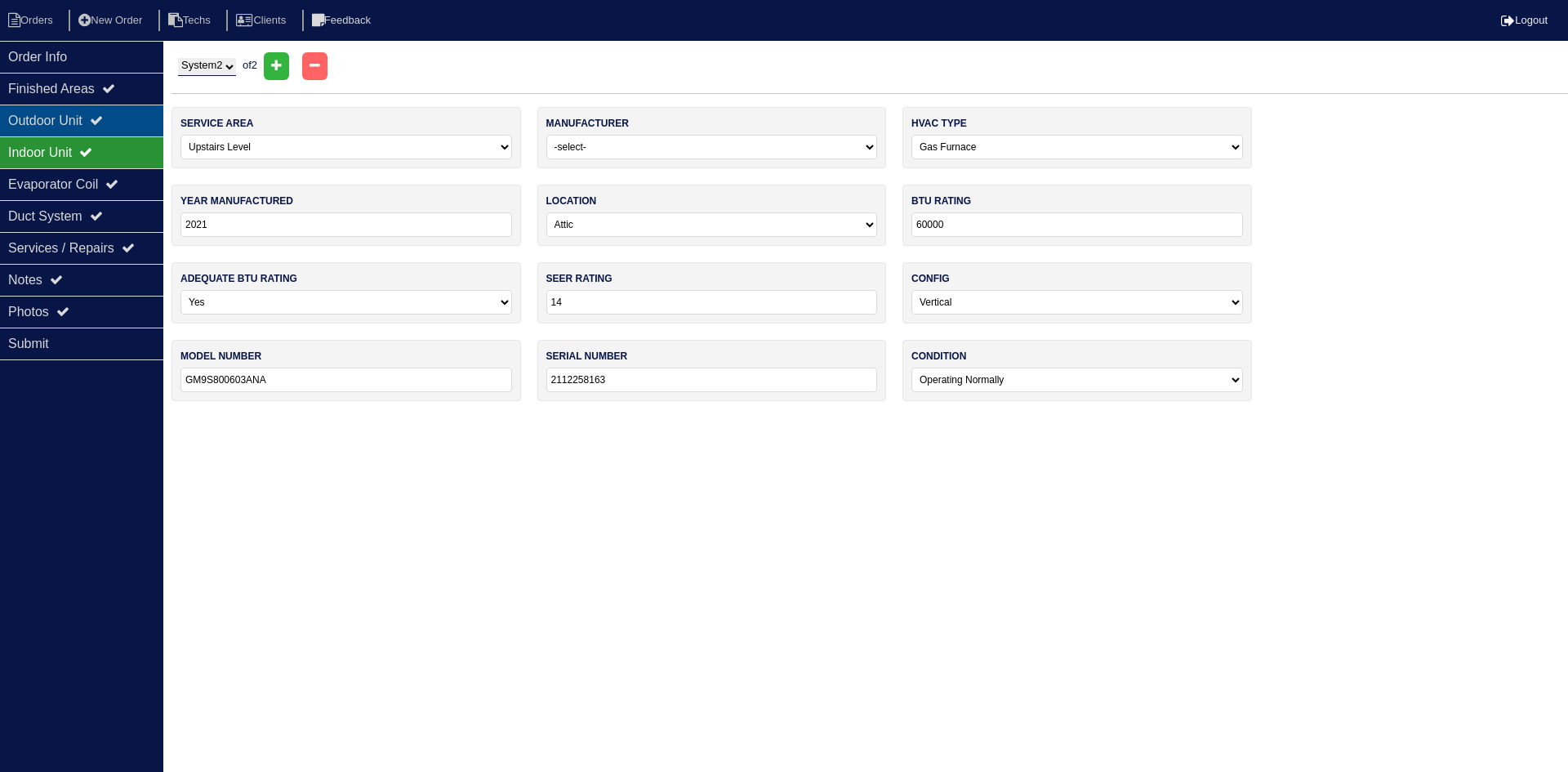
click at [103, 118] on icon at bounding box center [96, 120] width 13 height 13
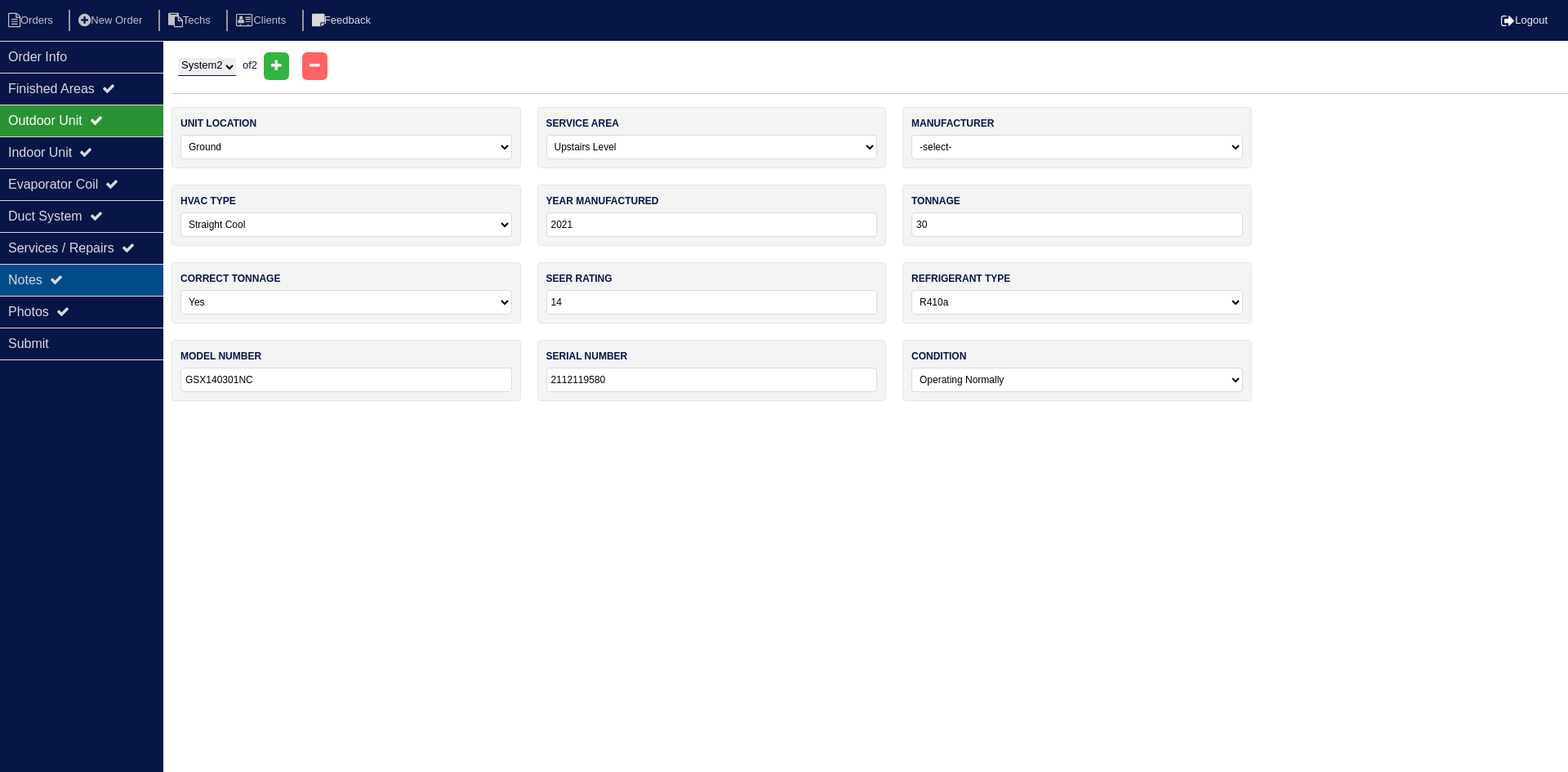
click at [63, 286] on icon at bounding box center [56, 279] width 13 height 13
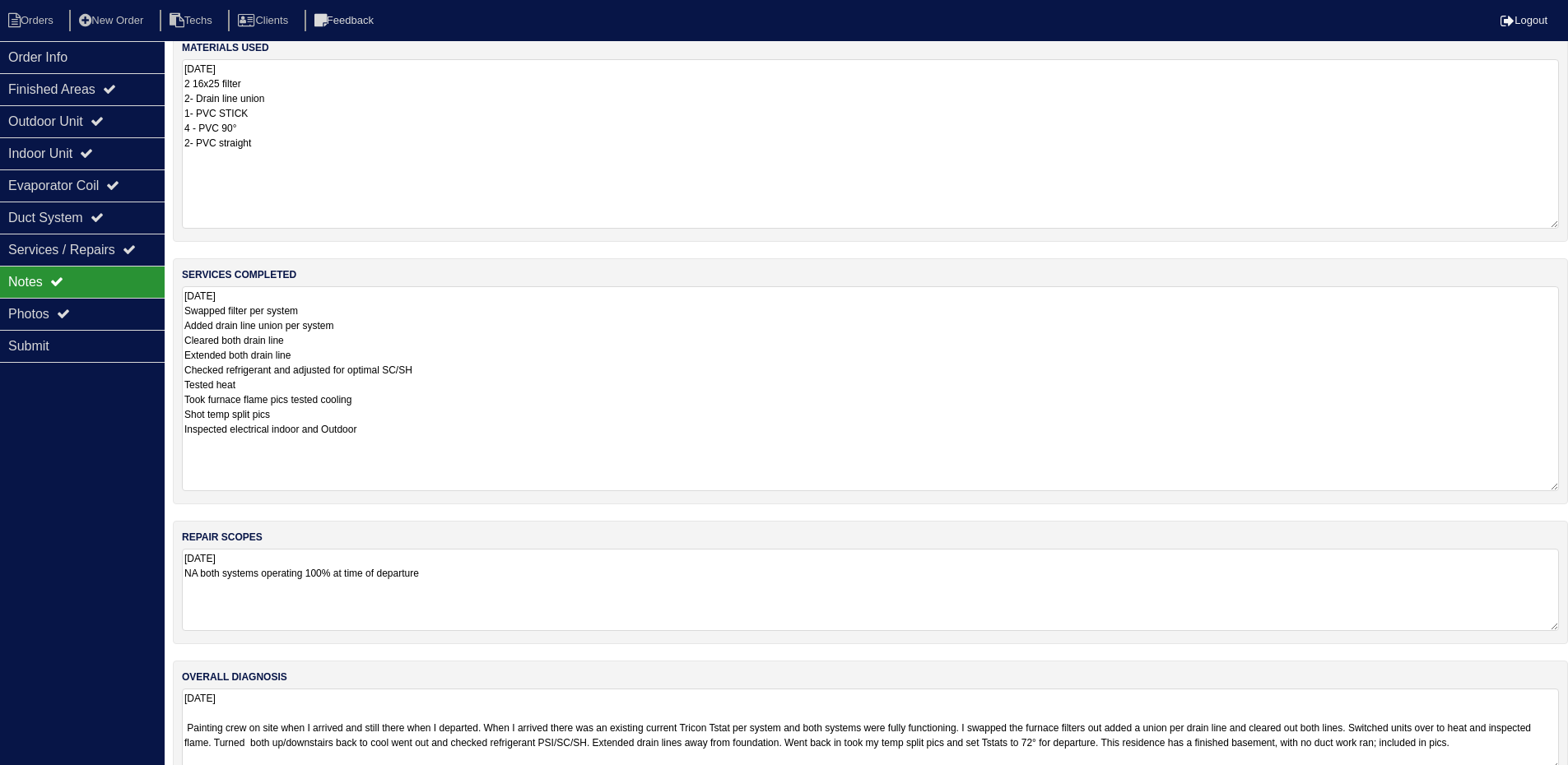
scroll to position [57, 0]
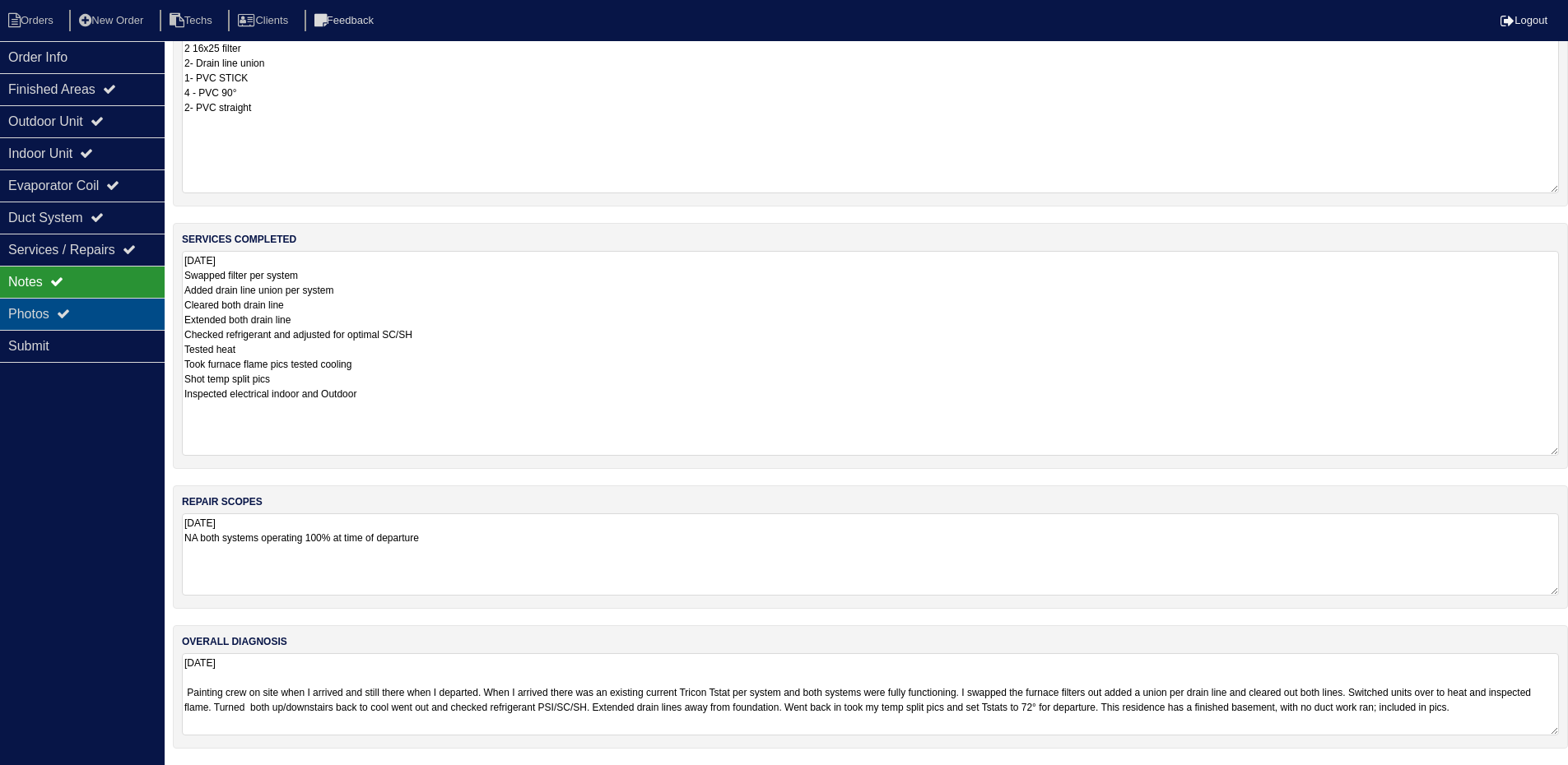
click at [107, 311] on div "Photos" at bounding box center [82, 314] width 164 height 33
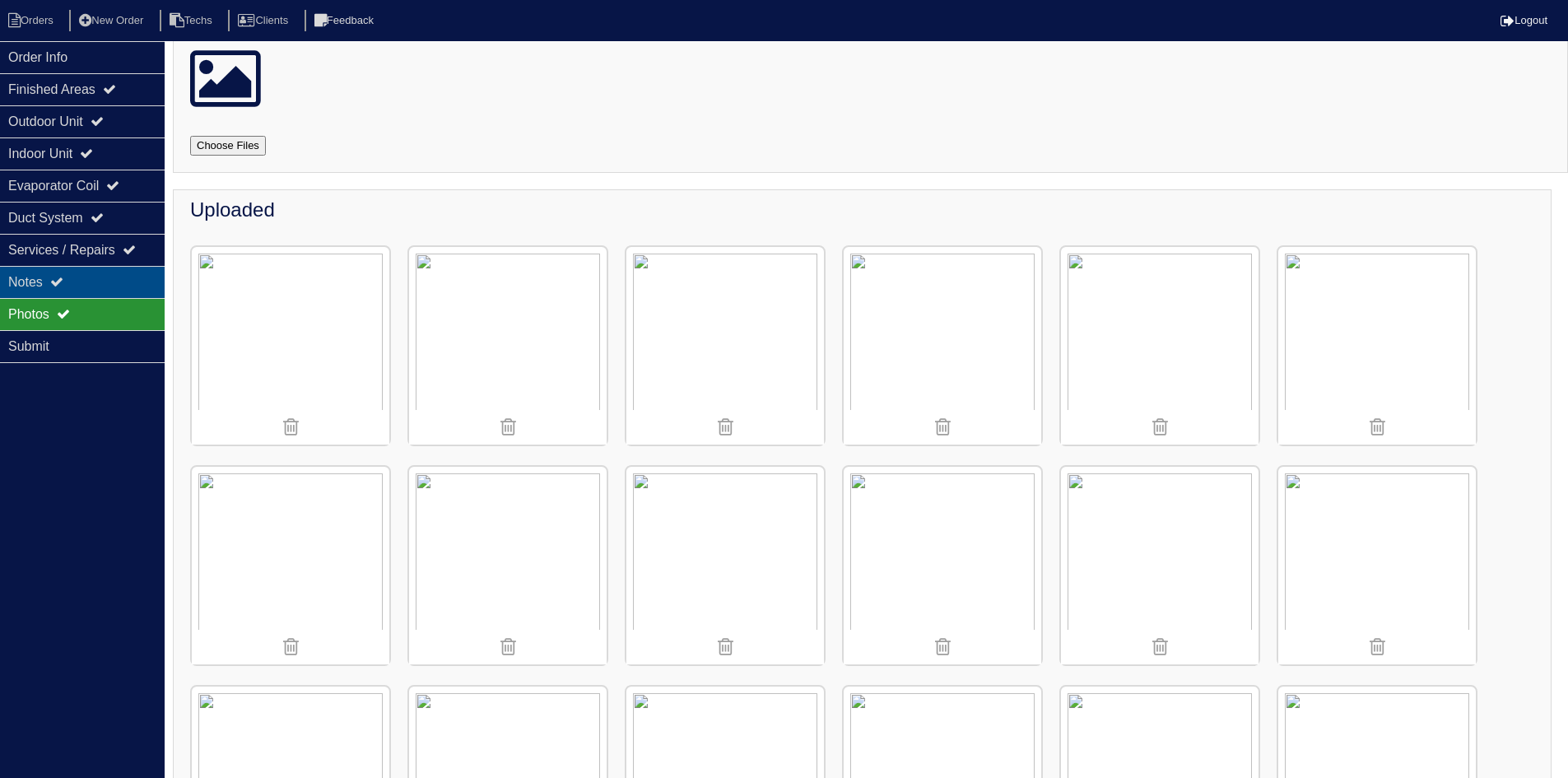
click at [108, 277] on div "Notes" at bounding box center [82, 282] width 164 height 33
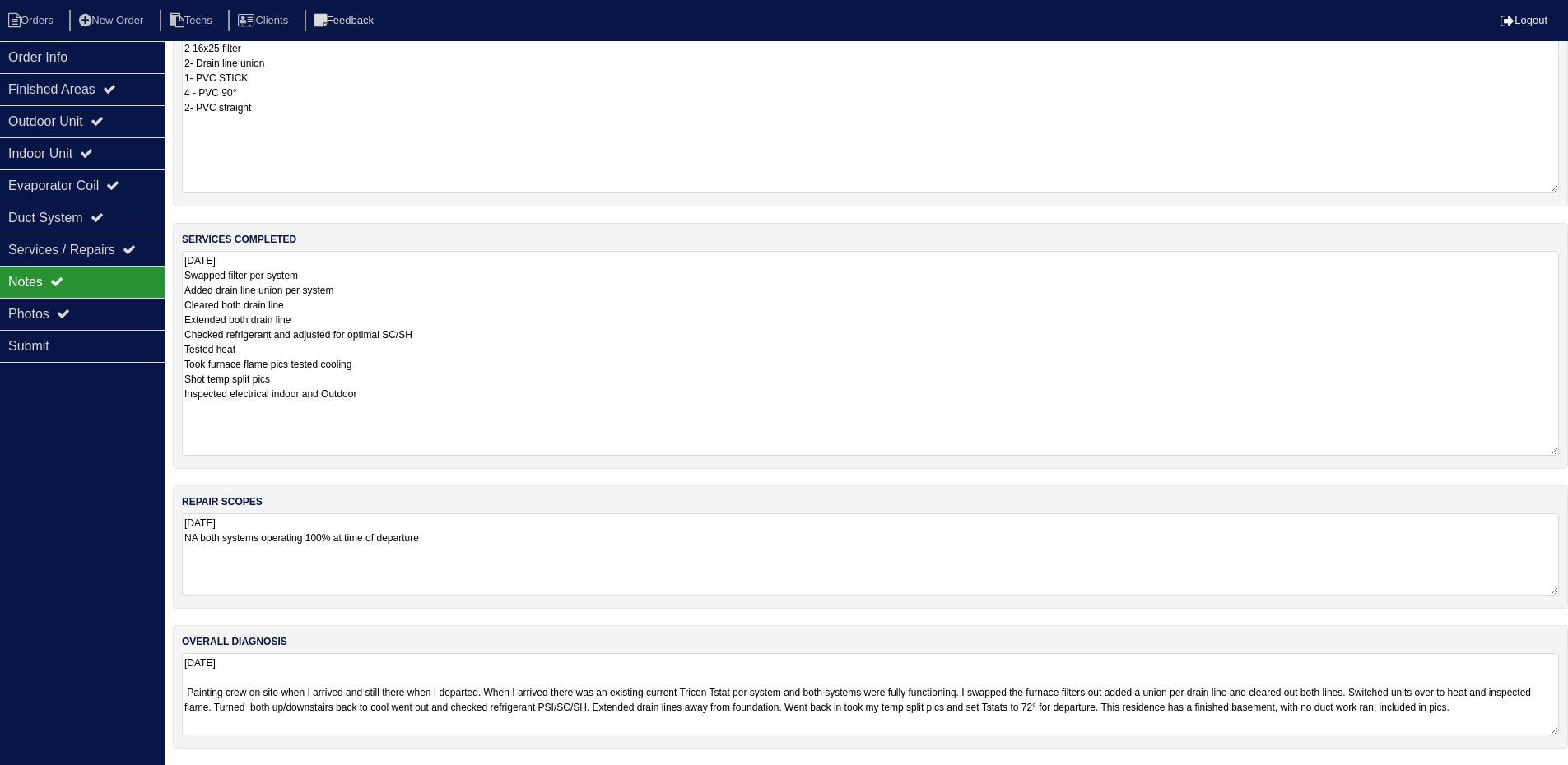
scroll to position [0, 0]
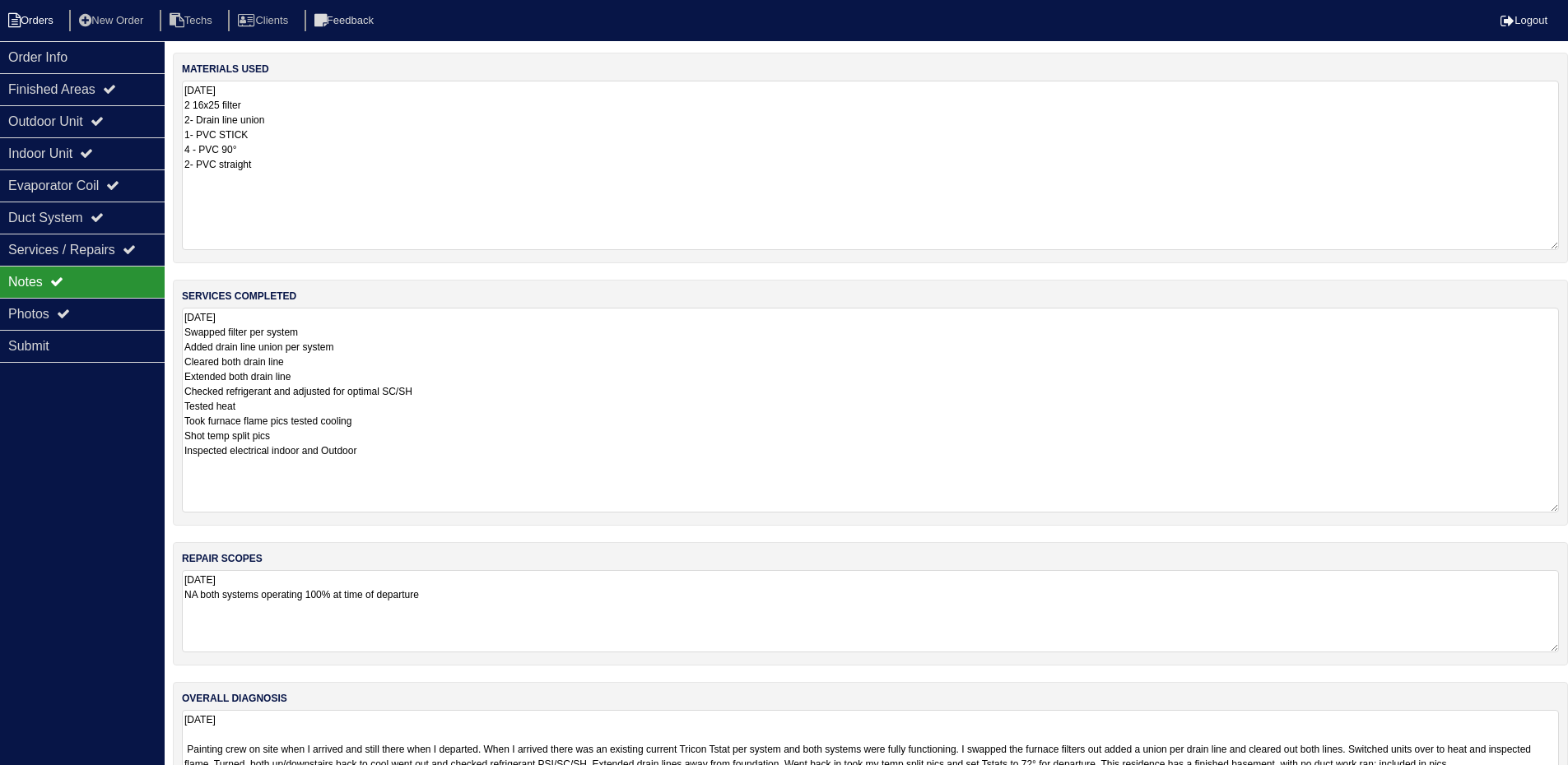
click at [33, 23] on li "Orders" at bounding box center [33, 21] width 67 height 23
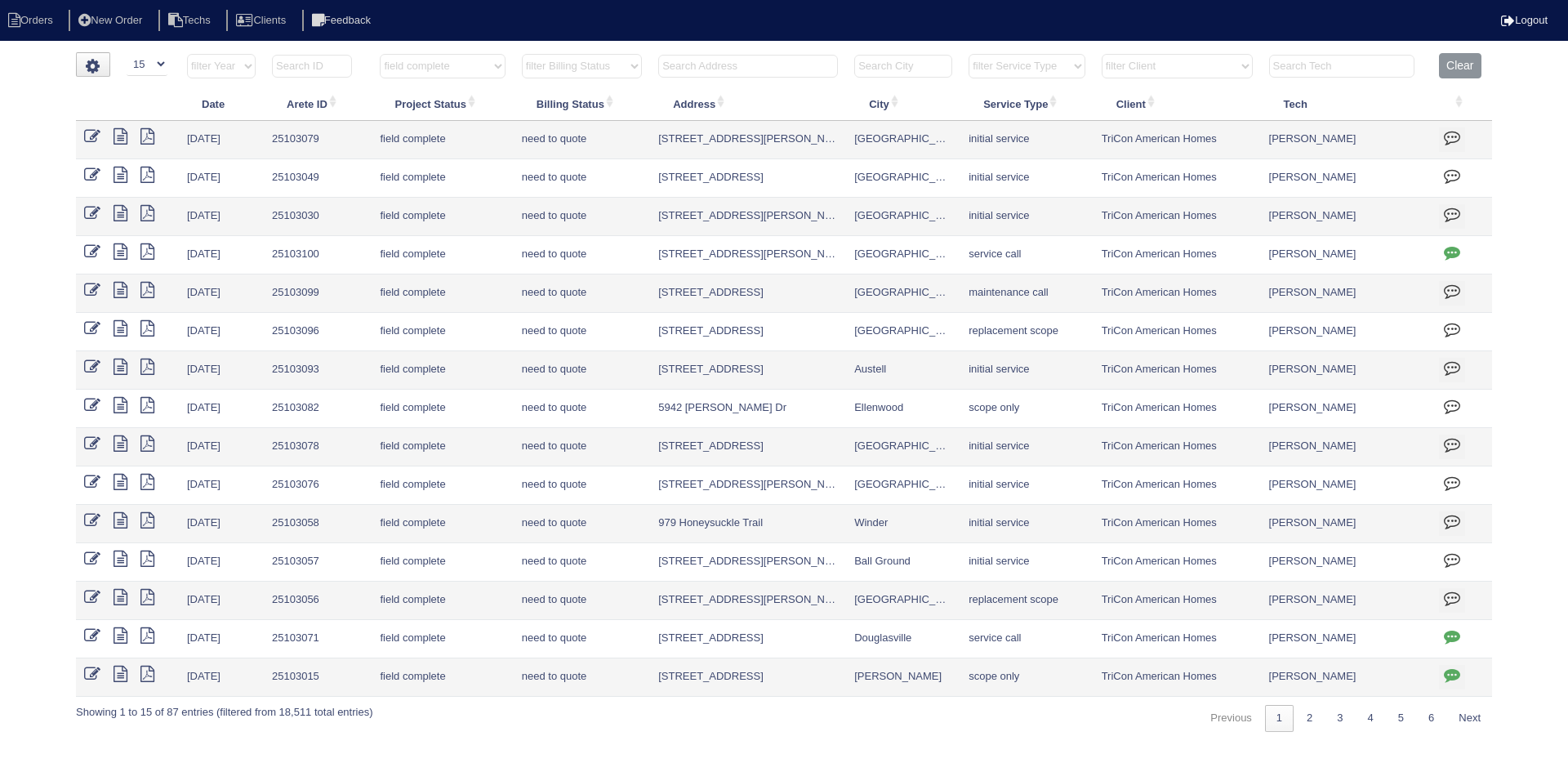
select select "15"
select select "field complete"
select select "need to quote"
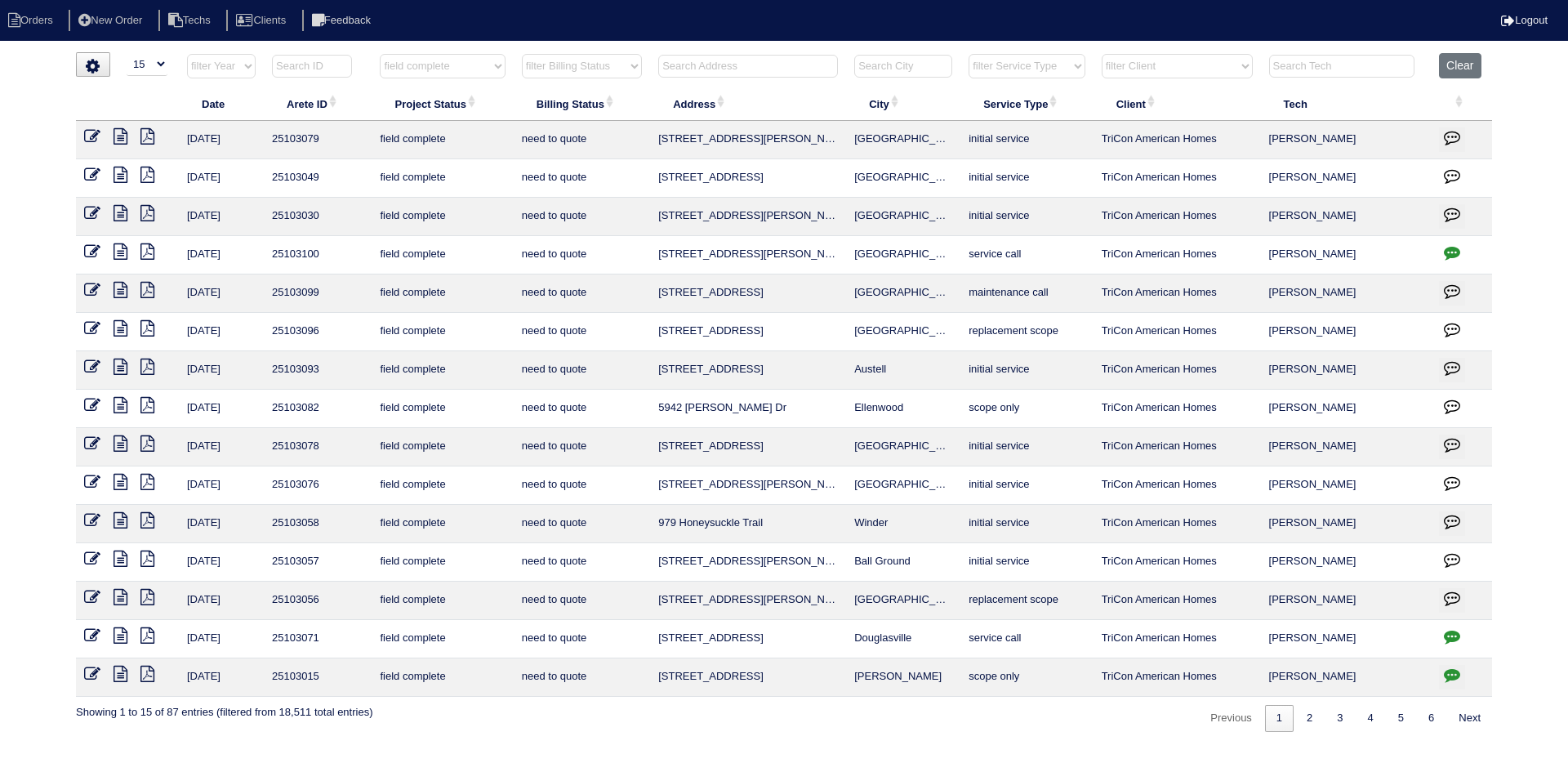
click at [121, 402] on icon at bounding box center [120, 405] width 13 height 16
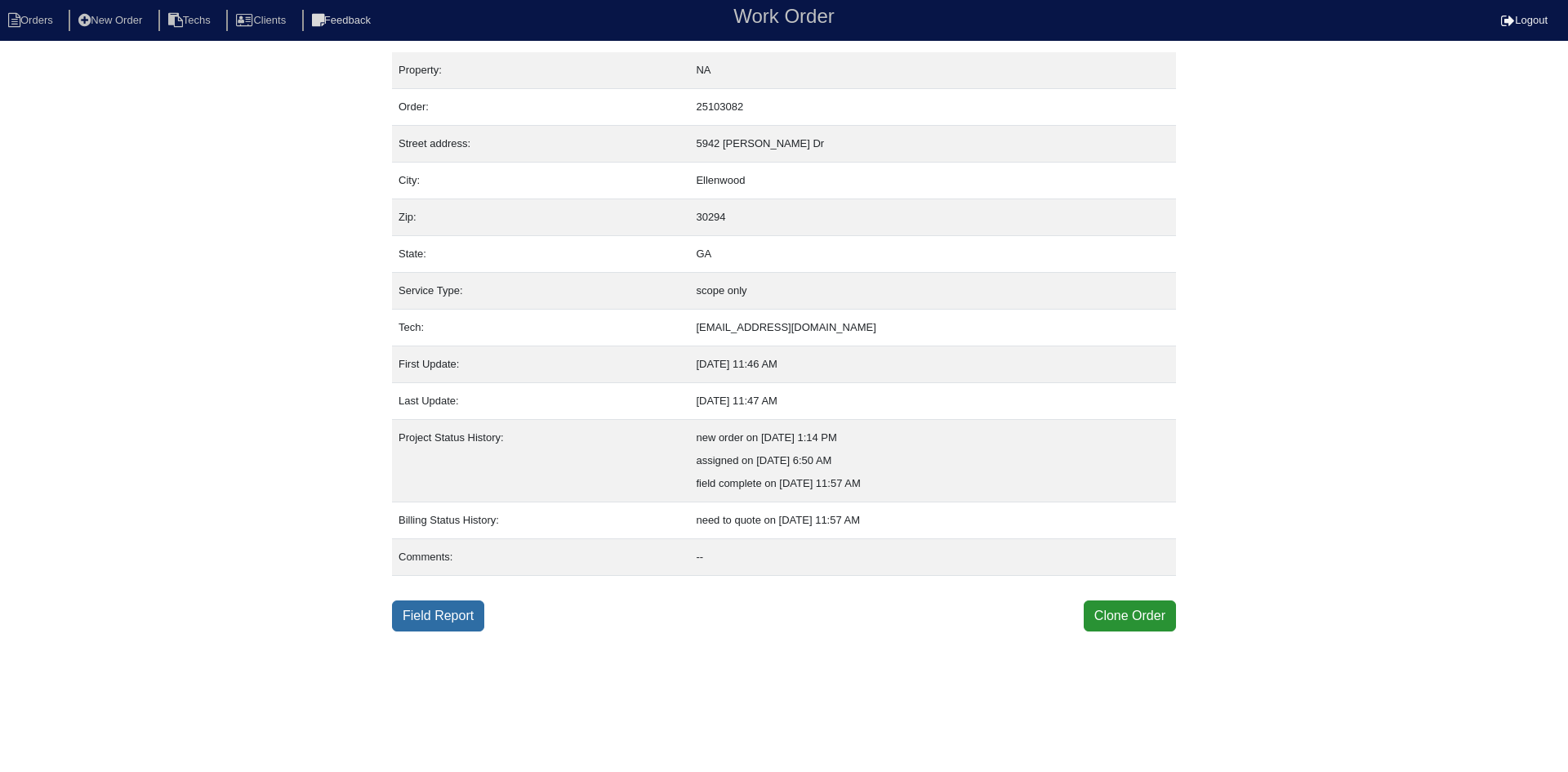
click at [432, 615] on link "Field Report" at bounding box center [437, 616] width 92 height 31
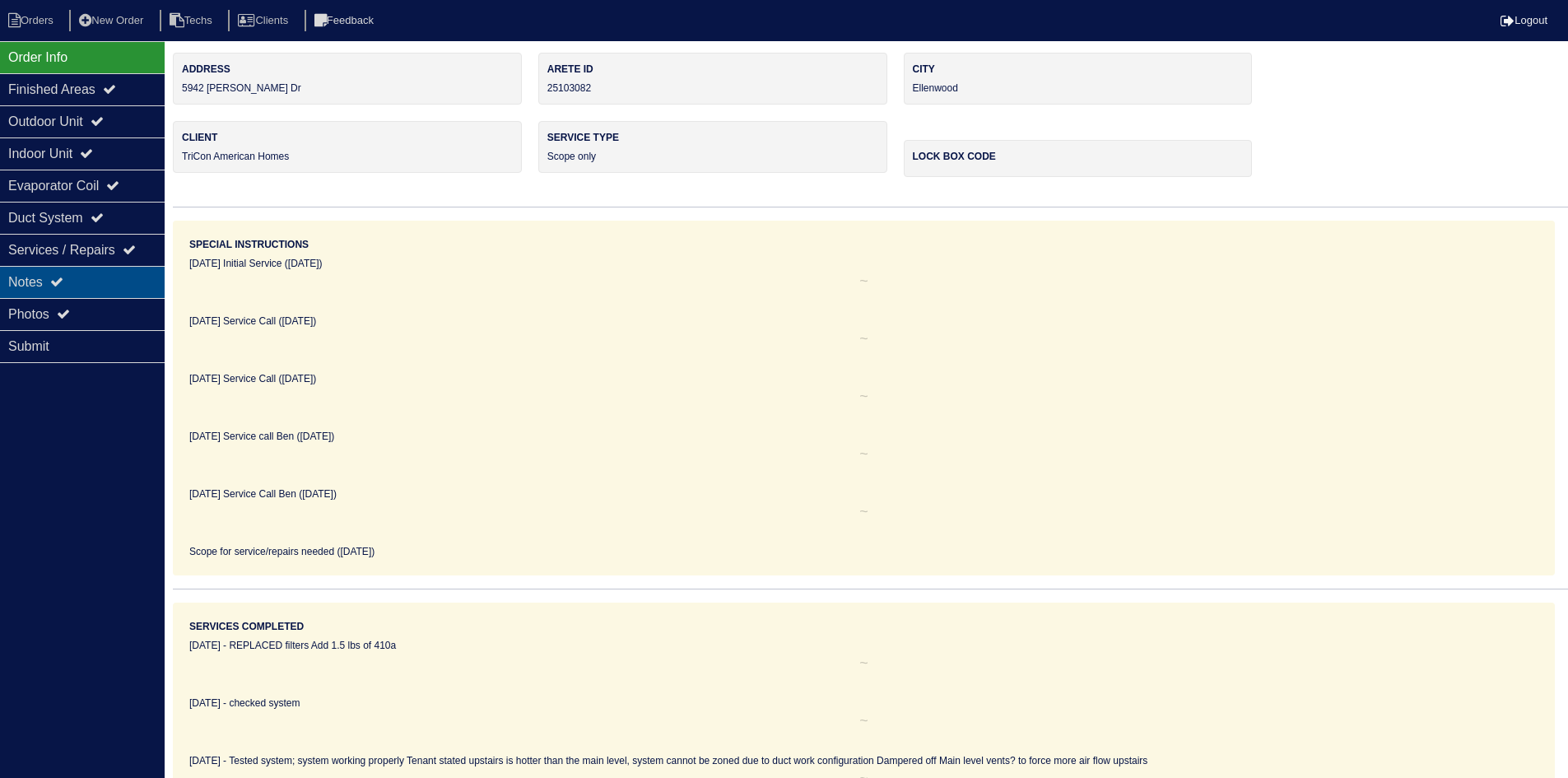
click at [114, 275] on div "Notes" at bounding box center [82, 282] width 164 height 33
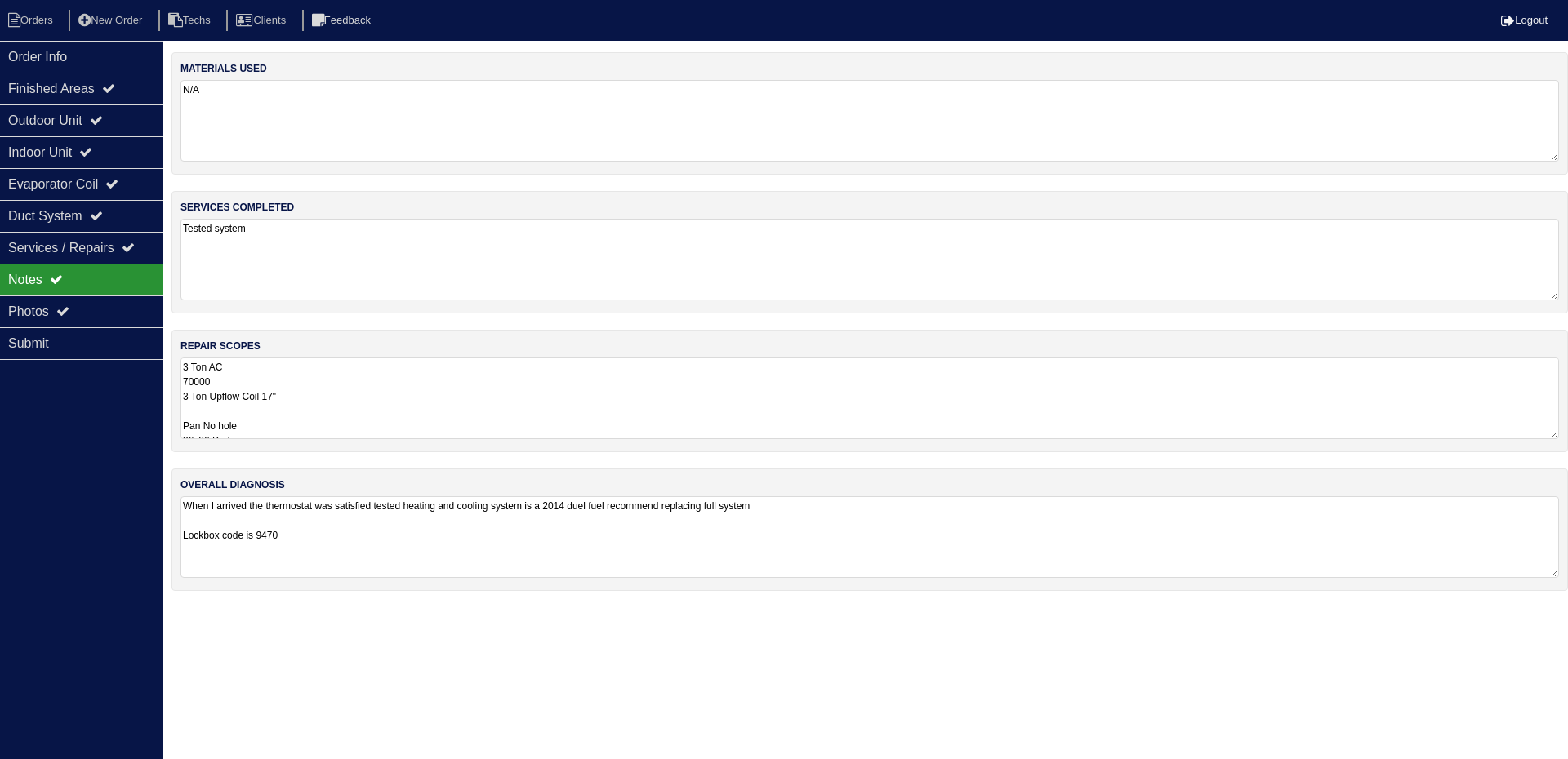
click at [500, 375] on textarea "3 Ton AC 70000 3 Ton Upflow Coil 17" Pan No hole 36x36 Pad Aquaguard Floatswitc…" at bounding box center [870, 398] width 1379 height 82
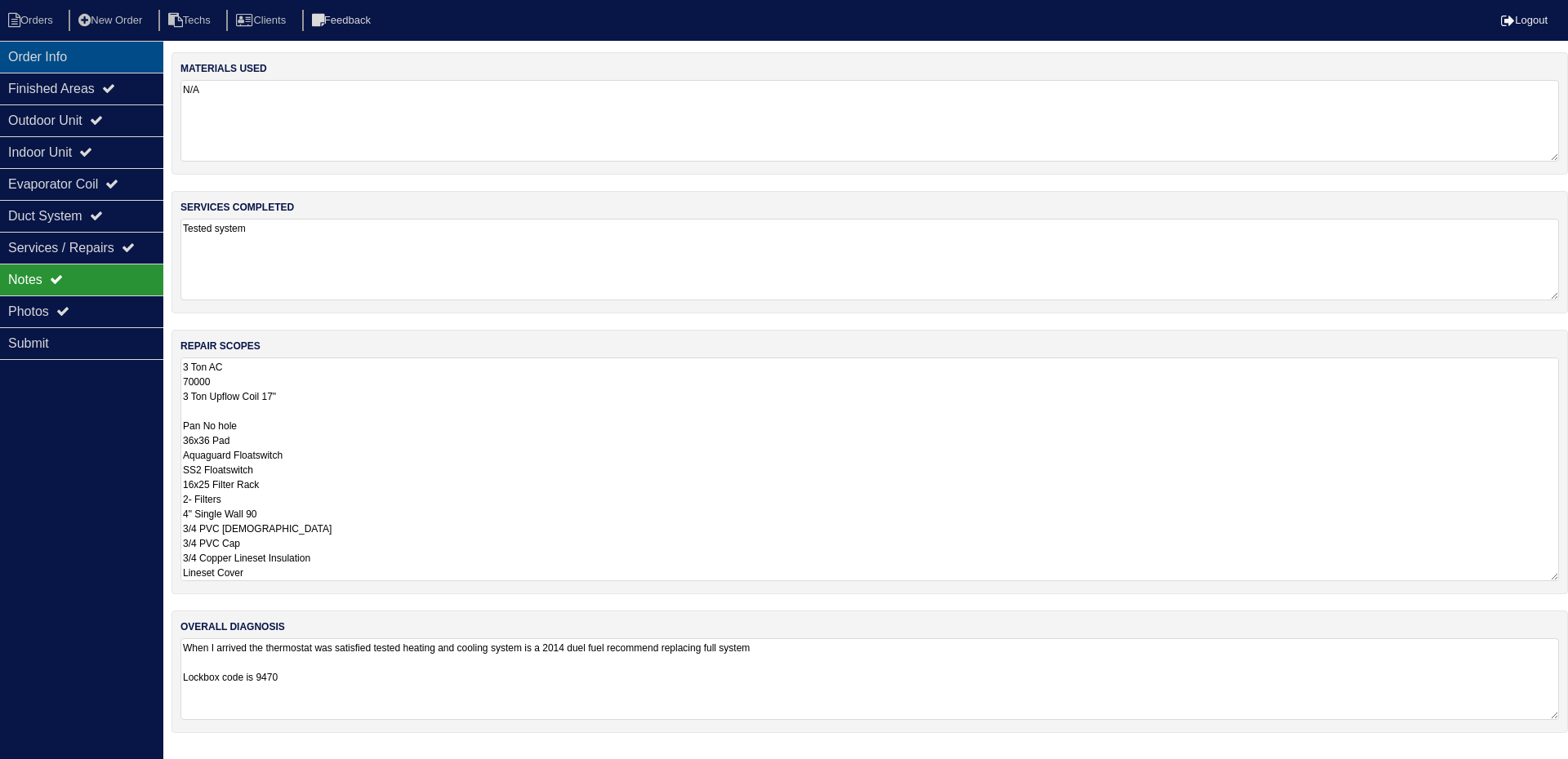
drag, startPoint x: 55, startPoint y: 54, endPoint x: 13, endPoint y: 70, distance: 44.9
click at [55, 54] on div "Order Info" at bounding box center [82, 57] width 163 height 32
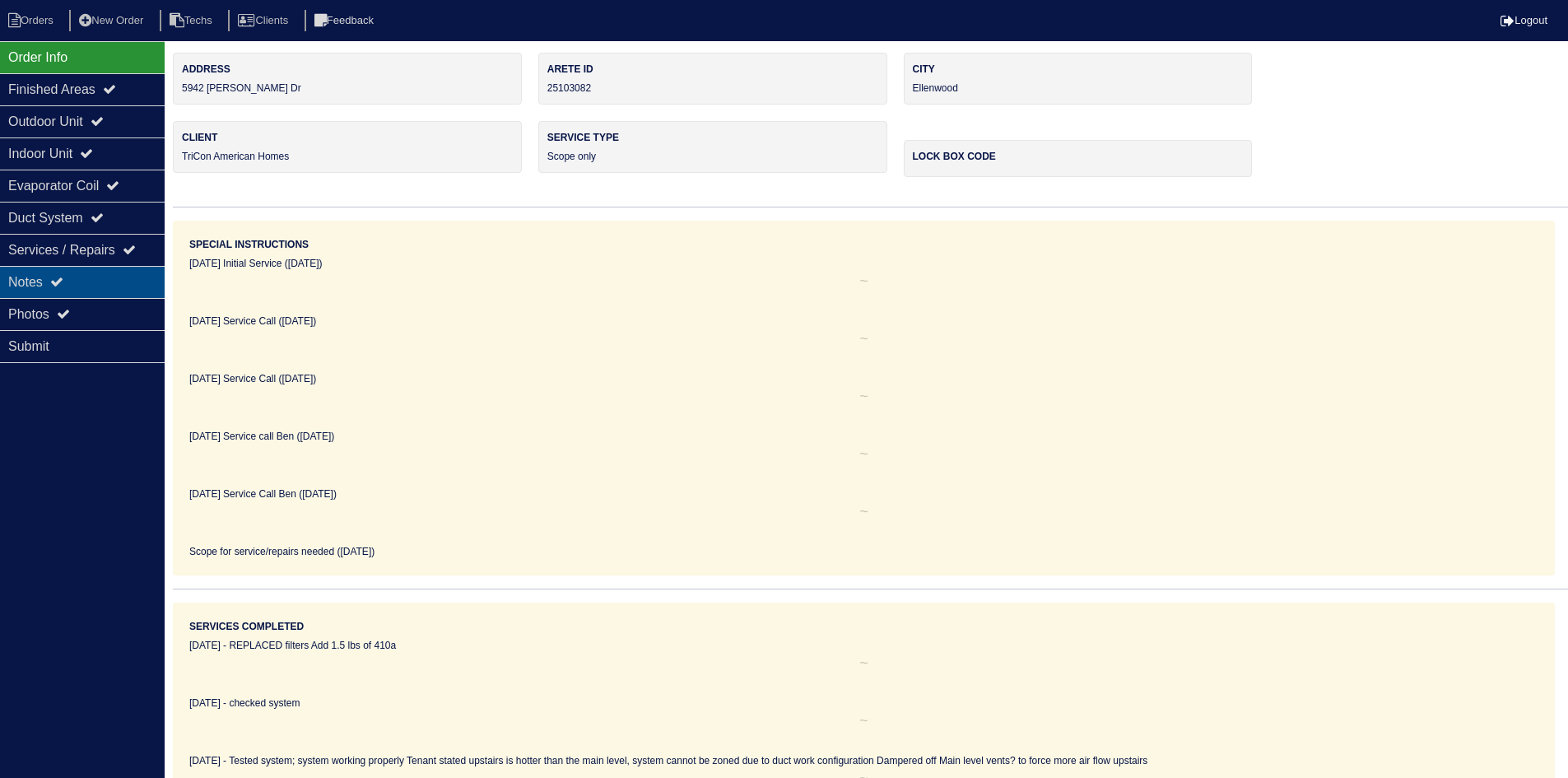
click at [105, 284] on div "Notes" at bounding box center [82, 282] width 164 height 33
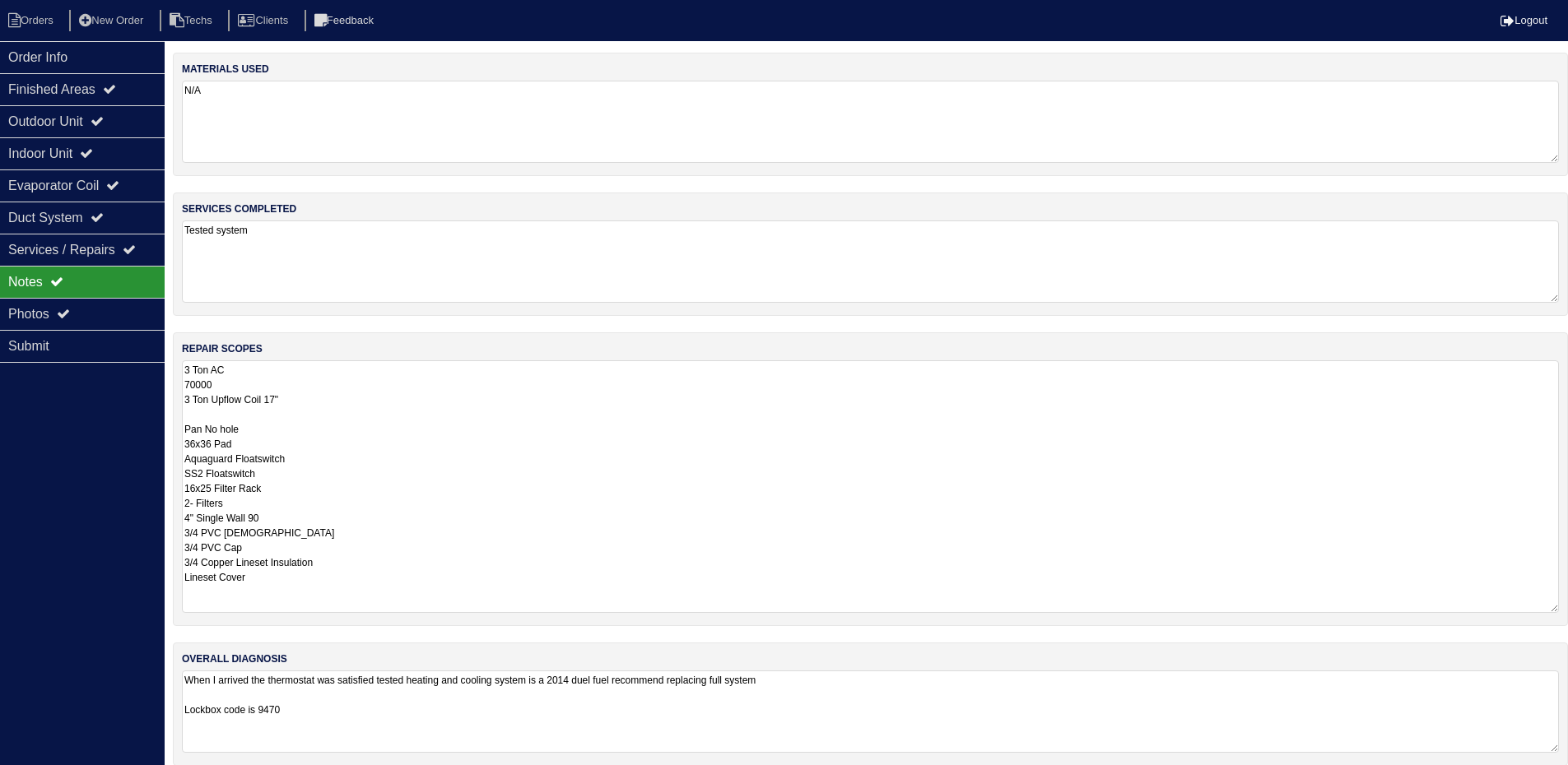
drag, startPoint x: 1563, startPoint y: 438, endPoint x: 1580, endPoint y: 608, distance: 170.8
click at [1568, 608] on html "Orders New Order Techs Clients Feedback Logout Orders New Order Users Clients M…" at bounding box center [784, 391] width 1568 height 782
click at [77, 109] on div "Outdoor Unit" at bounding box center [82, 122] width 164 height 33
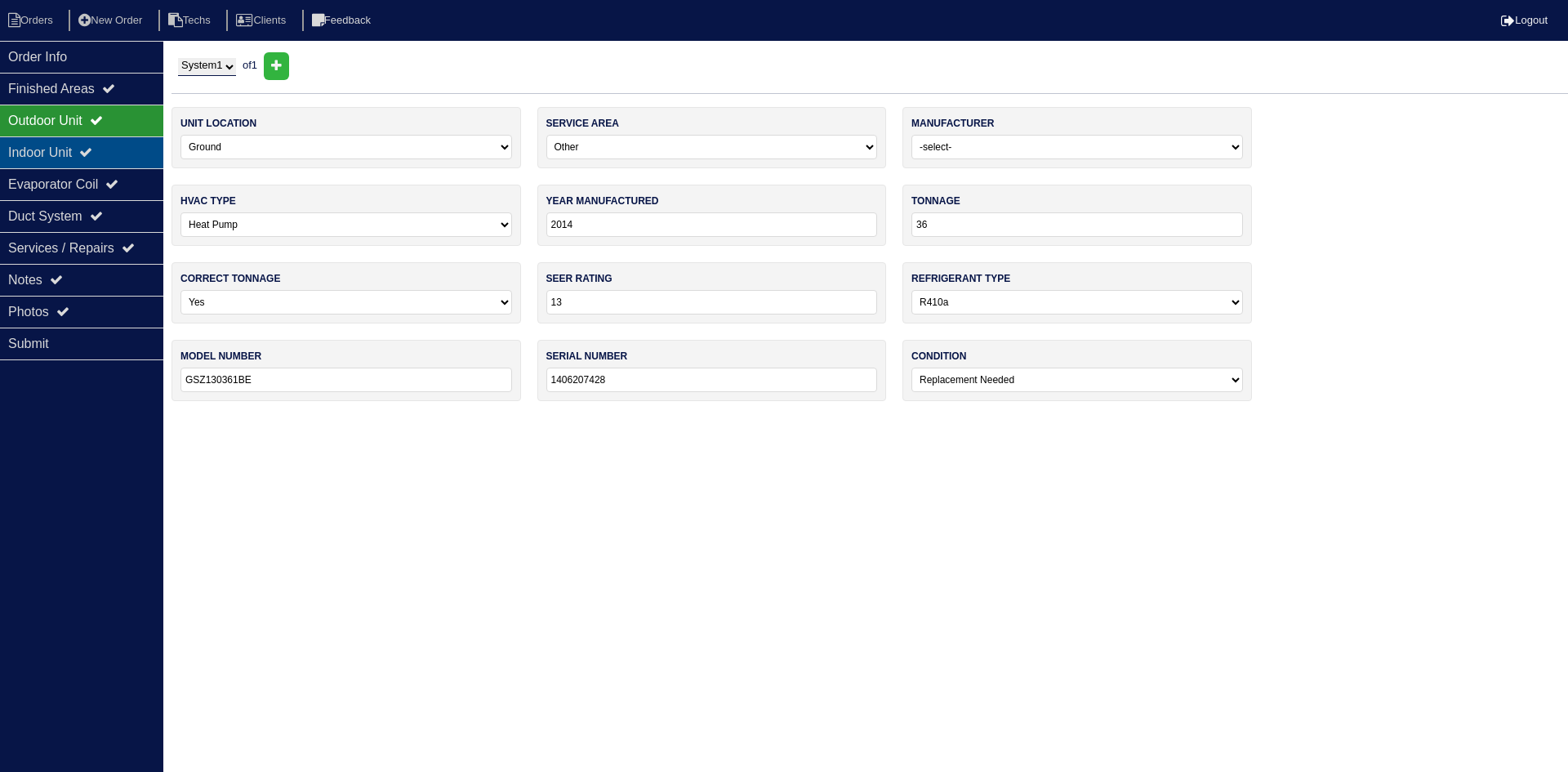
click at [78, 163] on div "Indoor Unit" at bounding box center [82, 152] width 163 height 32
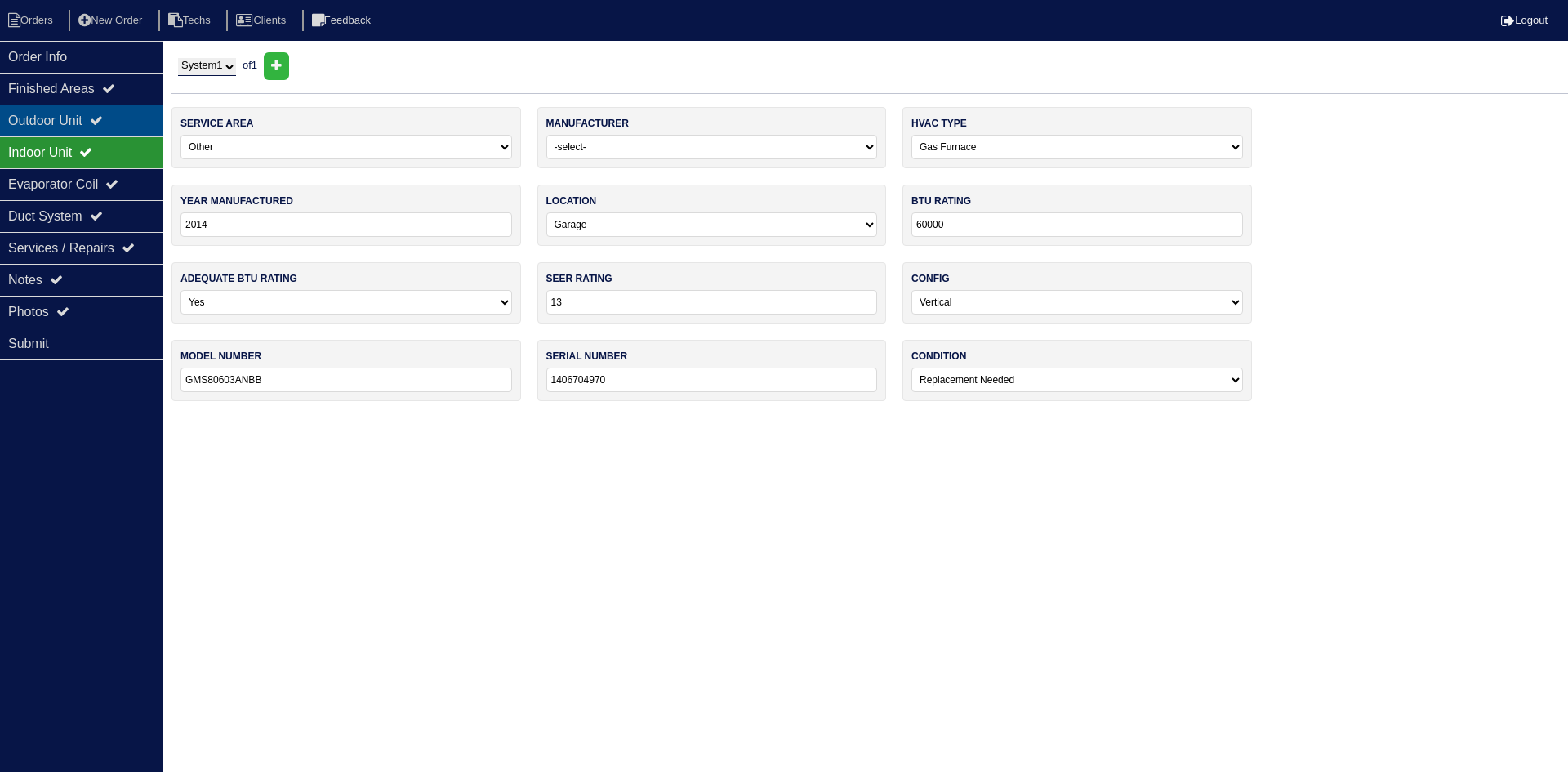
click at [97, 127] on div "Outdoor Unit" at bounding box center [82, 121] width 163 height 32
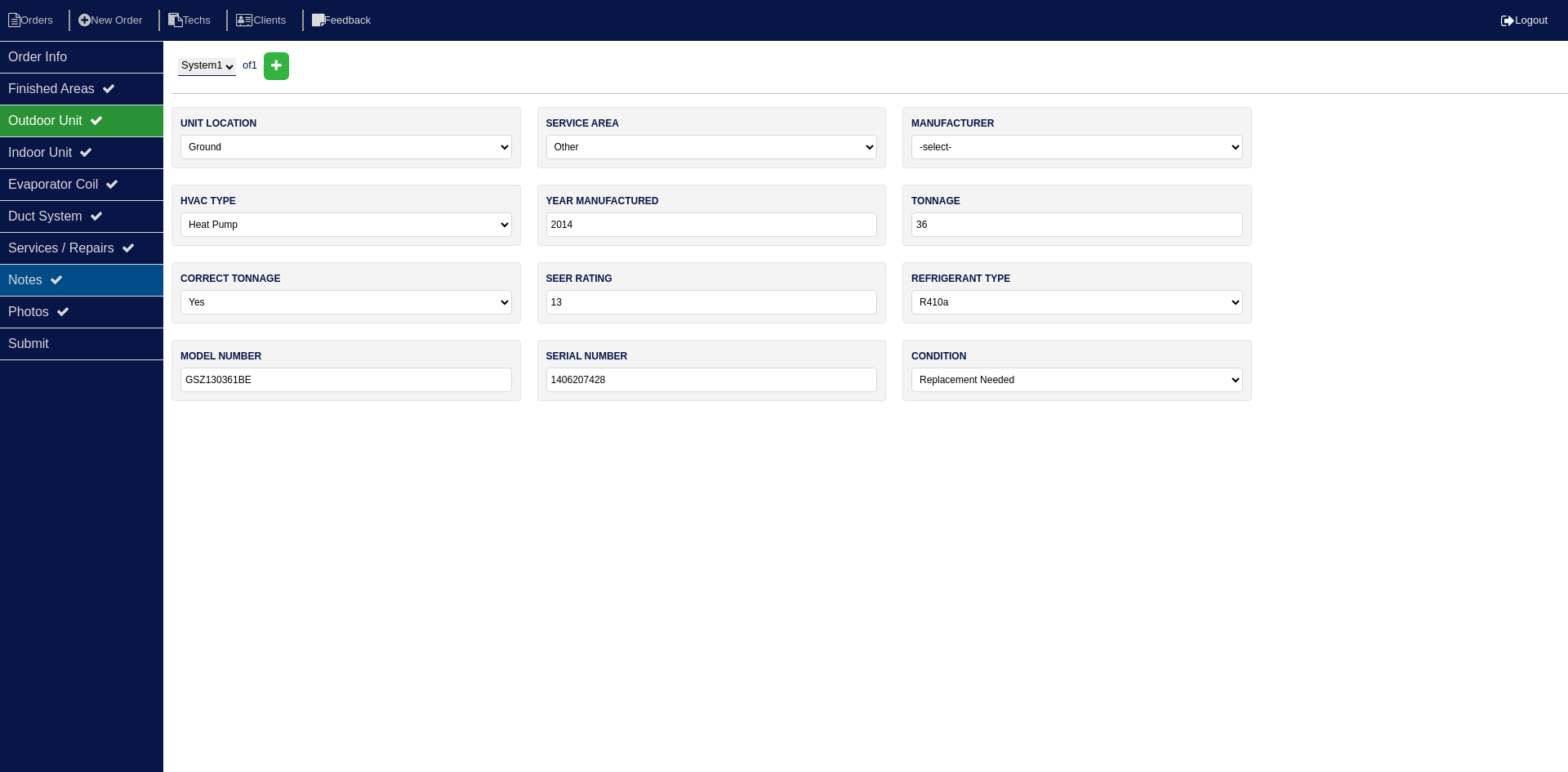
click at [140, 278] on div "Notes" at bounding box center [82, 280] width 163 height 32
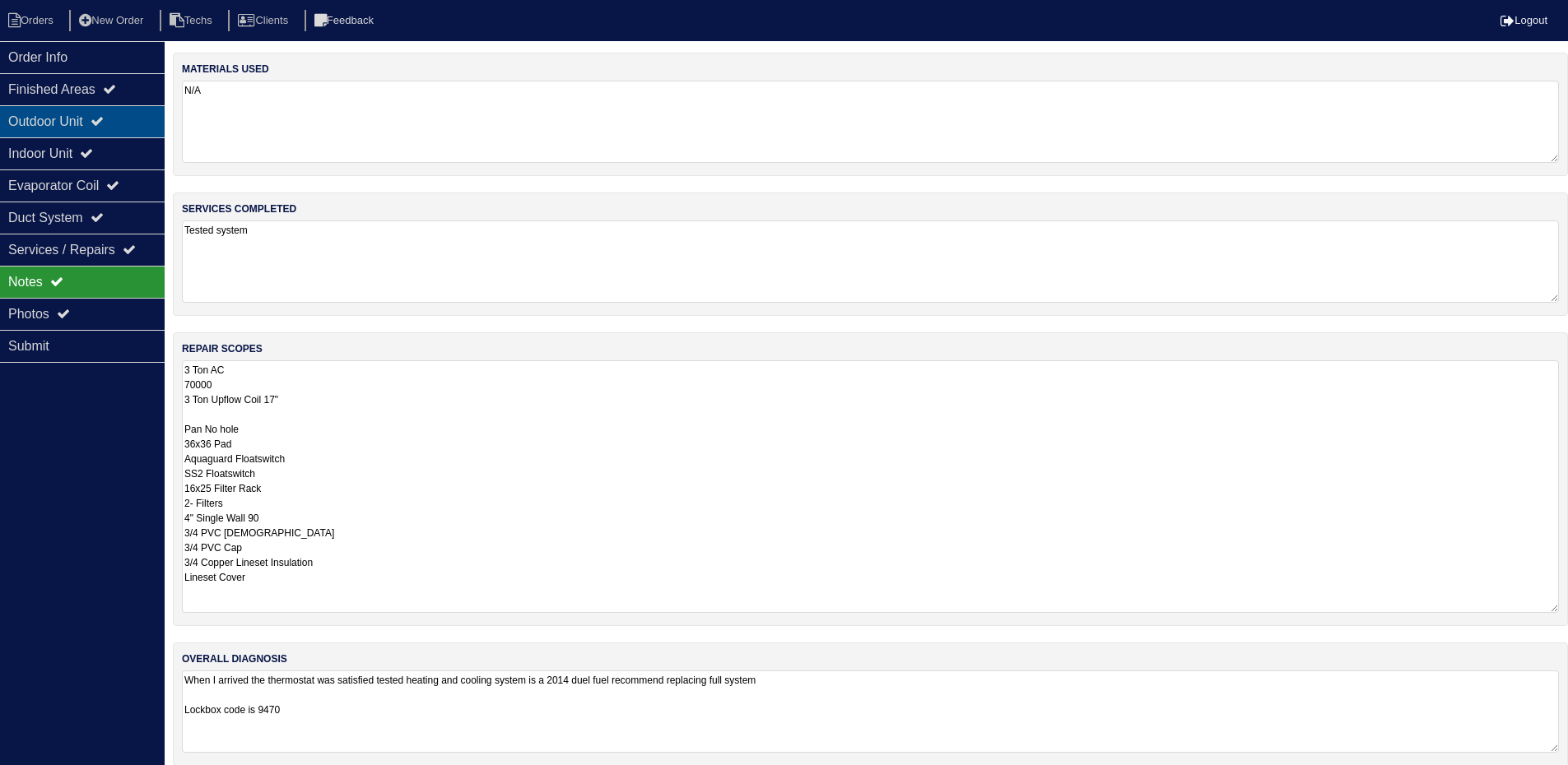
click at [117, 123] on div "Outdoor Unit" at bounding box center [82, 122] width 164 height 33
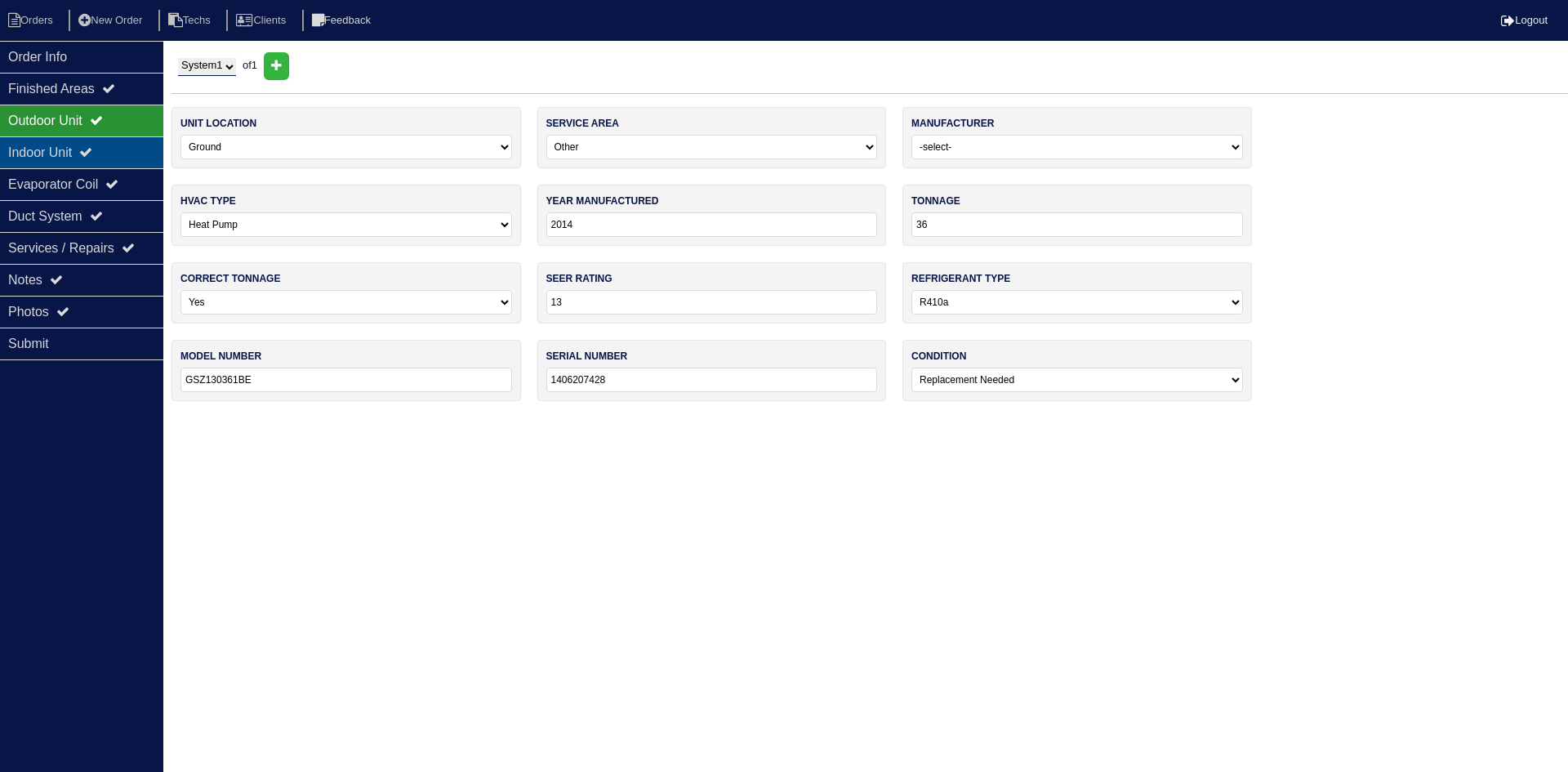
click at [92, 152] on icon at bounding box center [85, 152] width 13 height 13
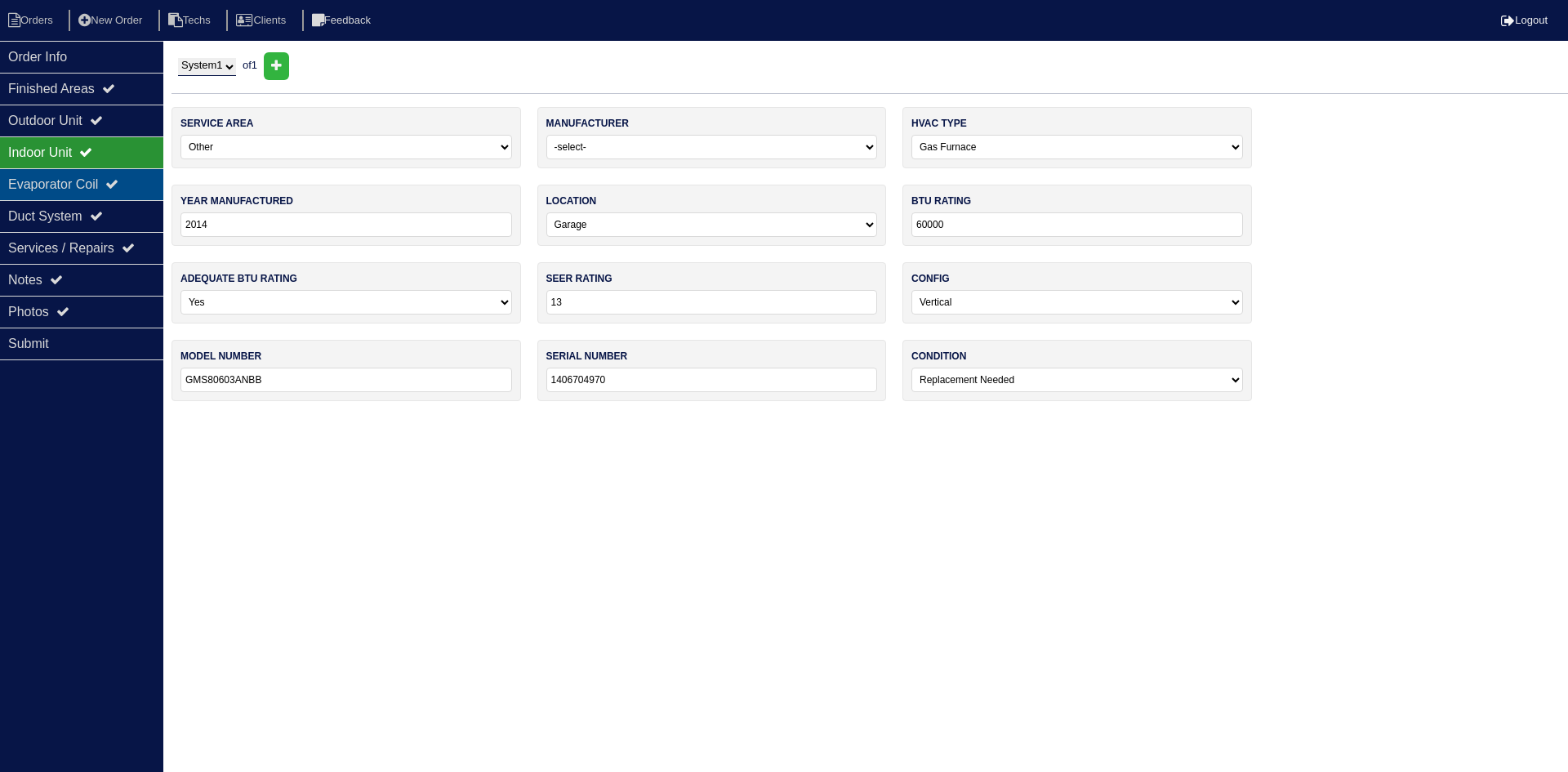
click at [98, 188] on div "Evaporator Coil" at bounding box center [82, 185] width 163 height 32
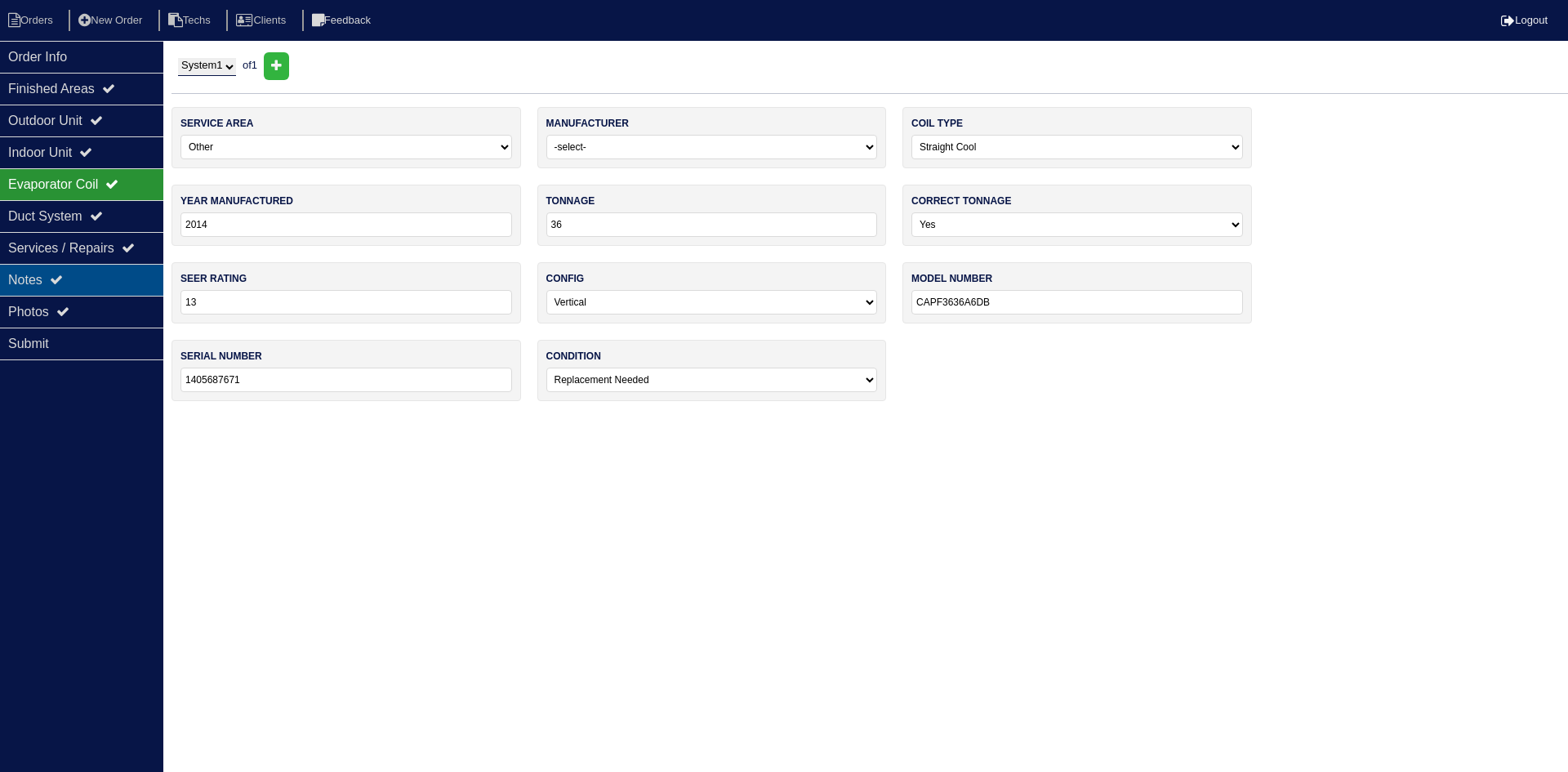
click at [104, 274] on div "Notes" at bounding box center [82, 280] width 163 height 32
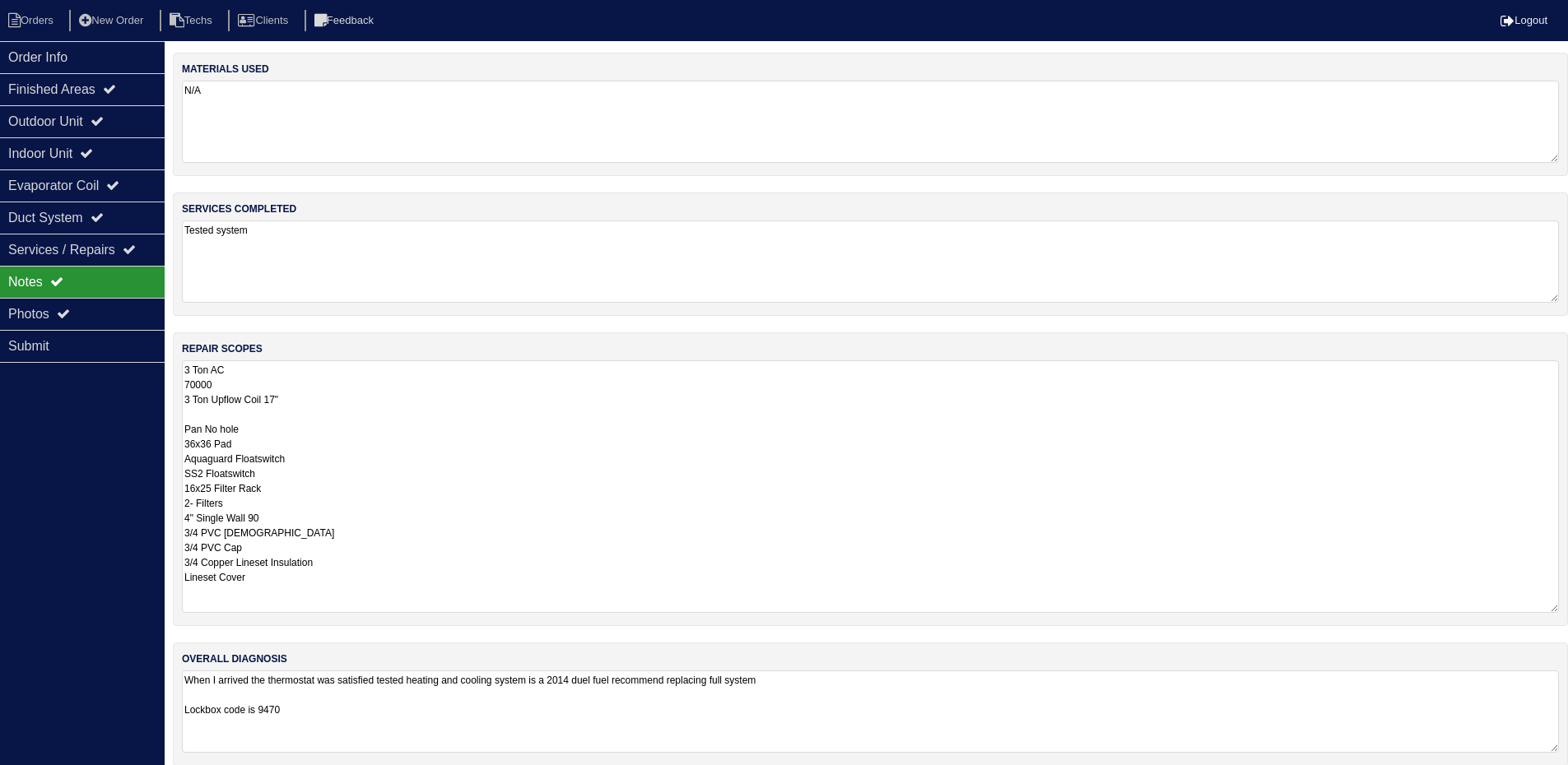
drag, startPoint x: 99, startPoint y: 313, endPoint x: 206, endPoint y: 331, distance: 108.5
click at [99, 313] on div "Photos" at bounding box center [82, 314] width 164 height 33
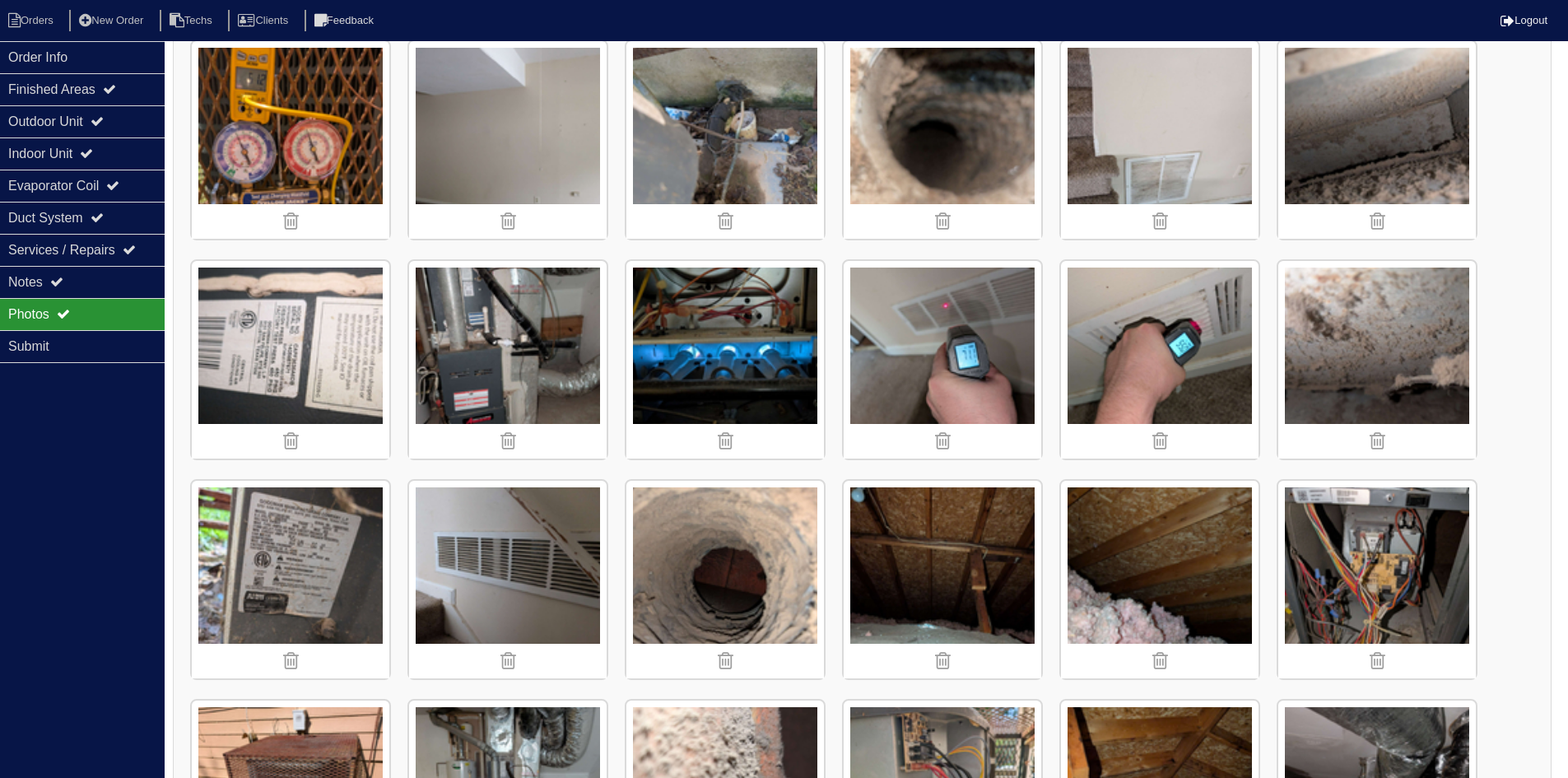
scroll to position [494, 0]
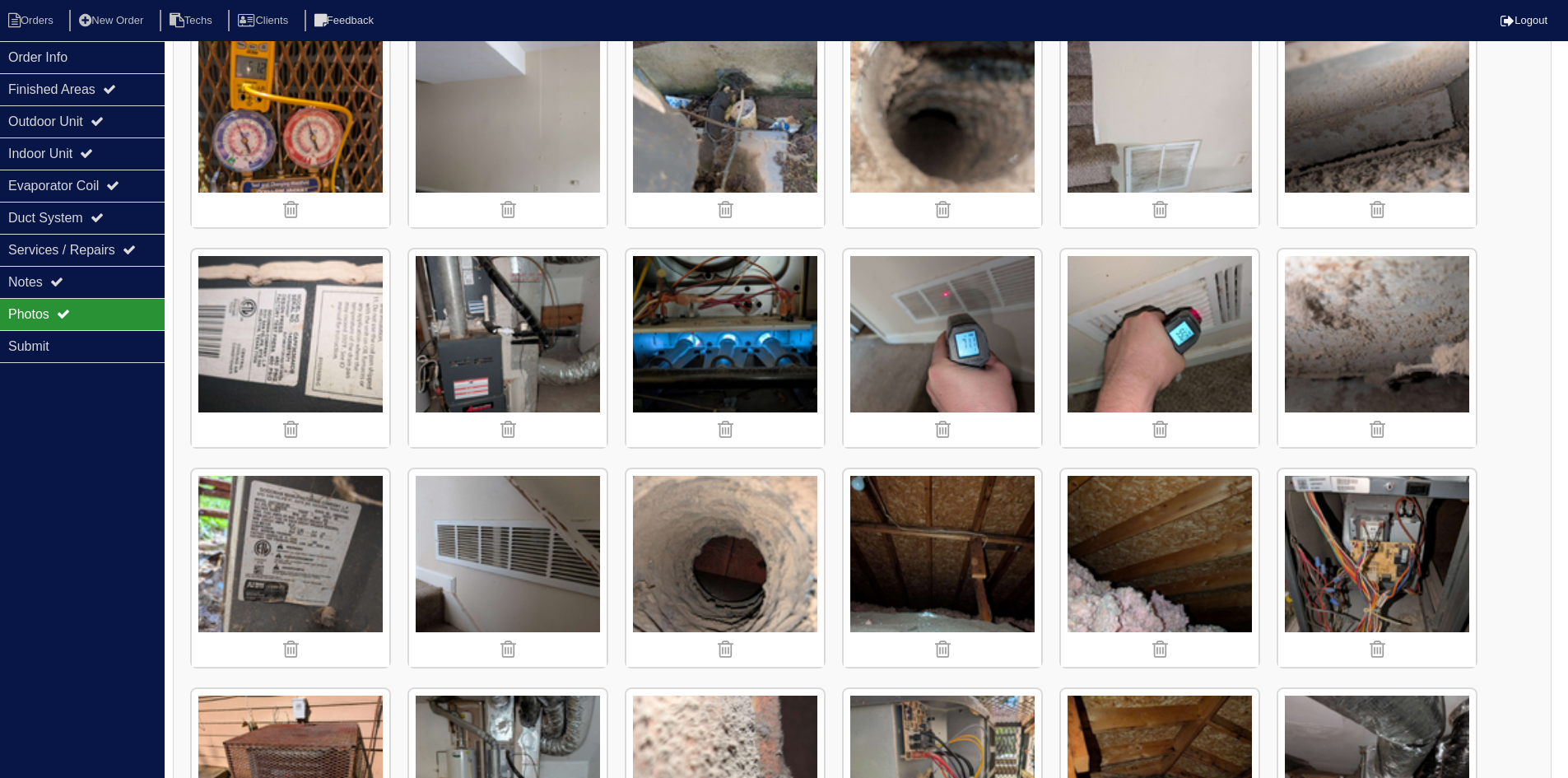
click at [746, 353] on img at bounding box center [725, 348] width 198 height 198
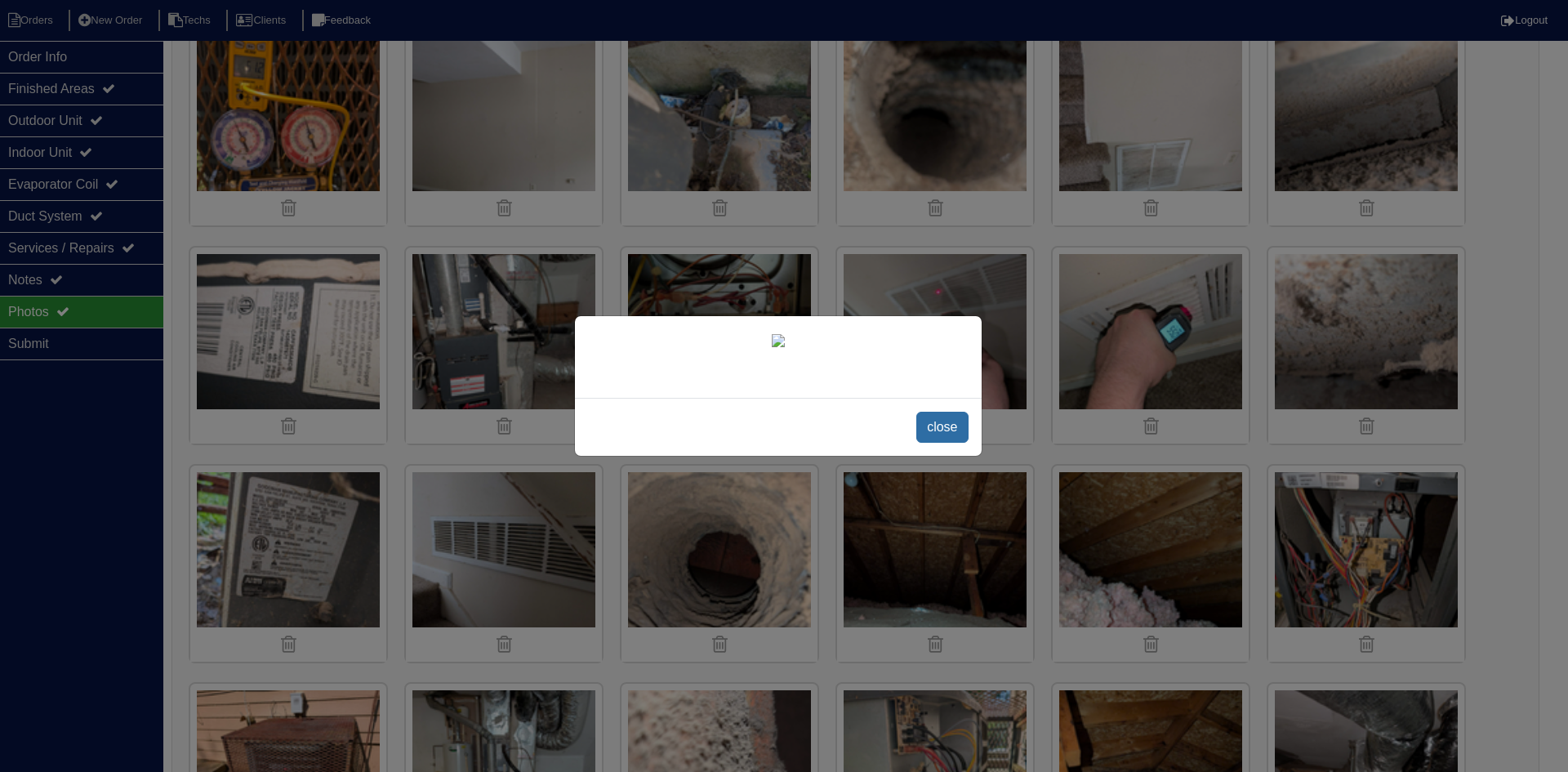
click at [949, 427] on span "close" at bounding box center [941, 427] width 51 height 31
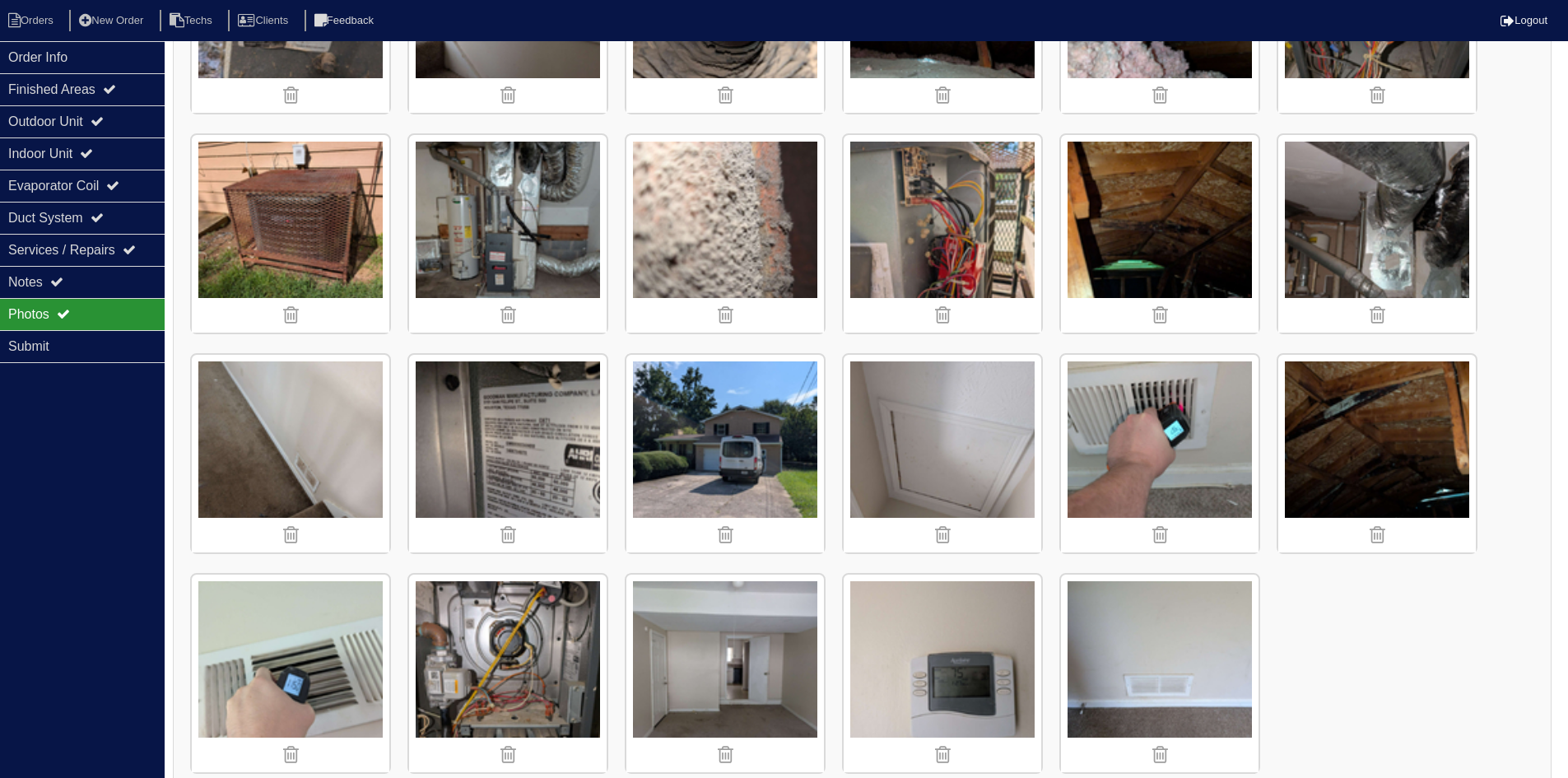
scroll to position [1074, 0]
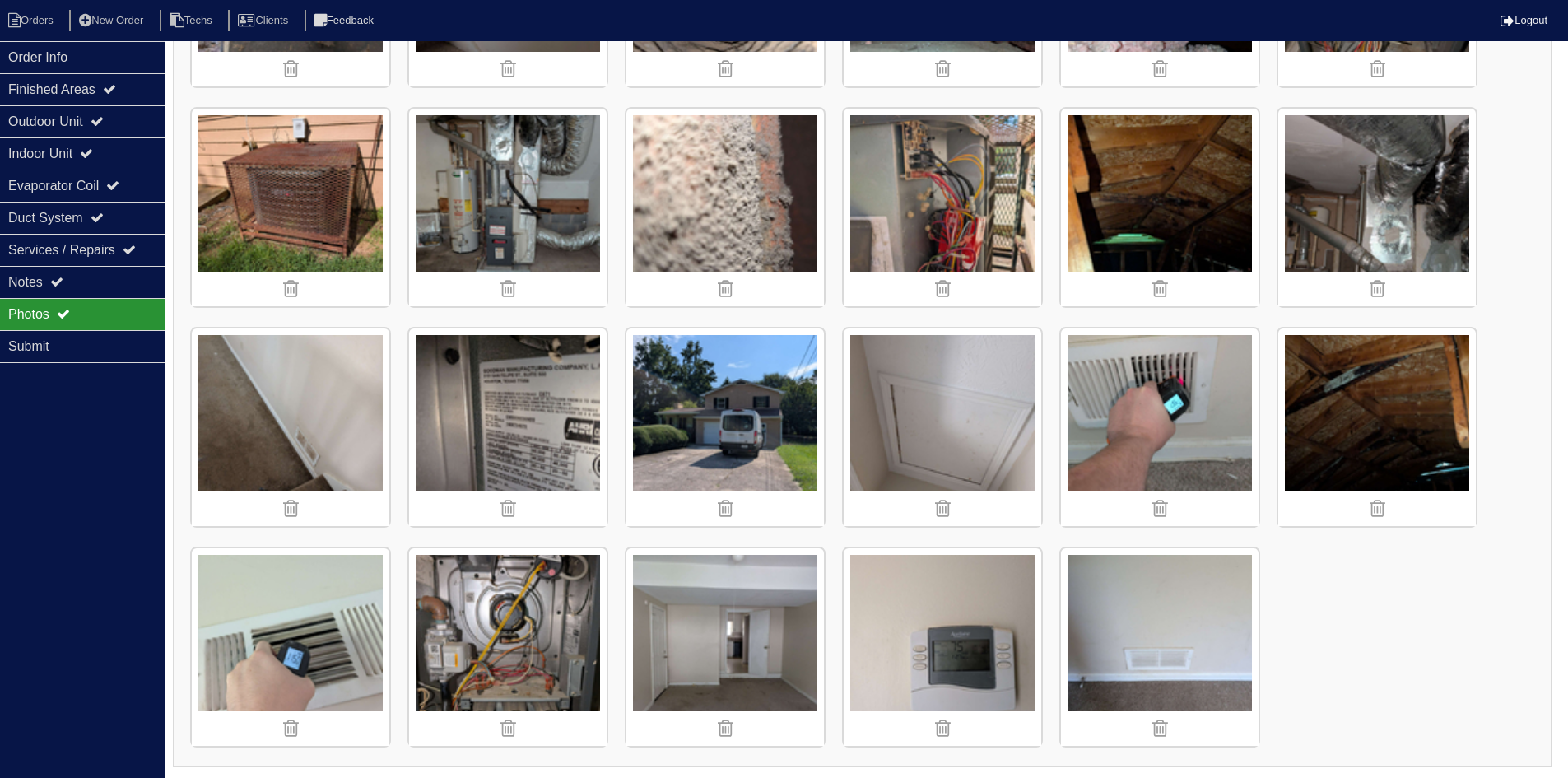
click at [514, 654] on img at bounding box center [508, 647] width 198 height 198
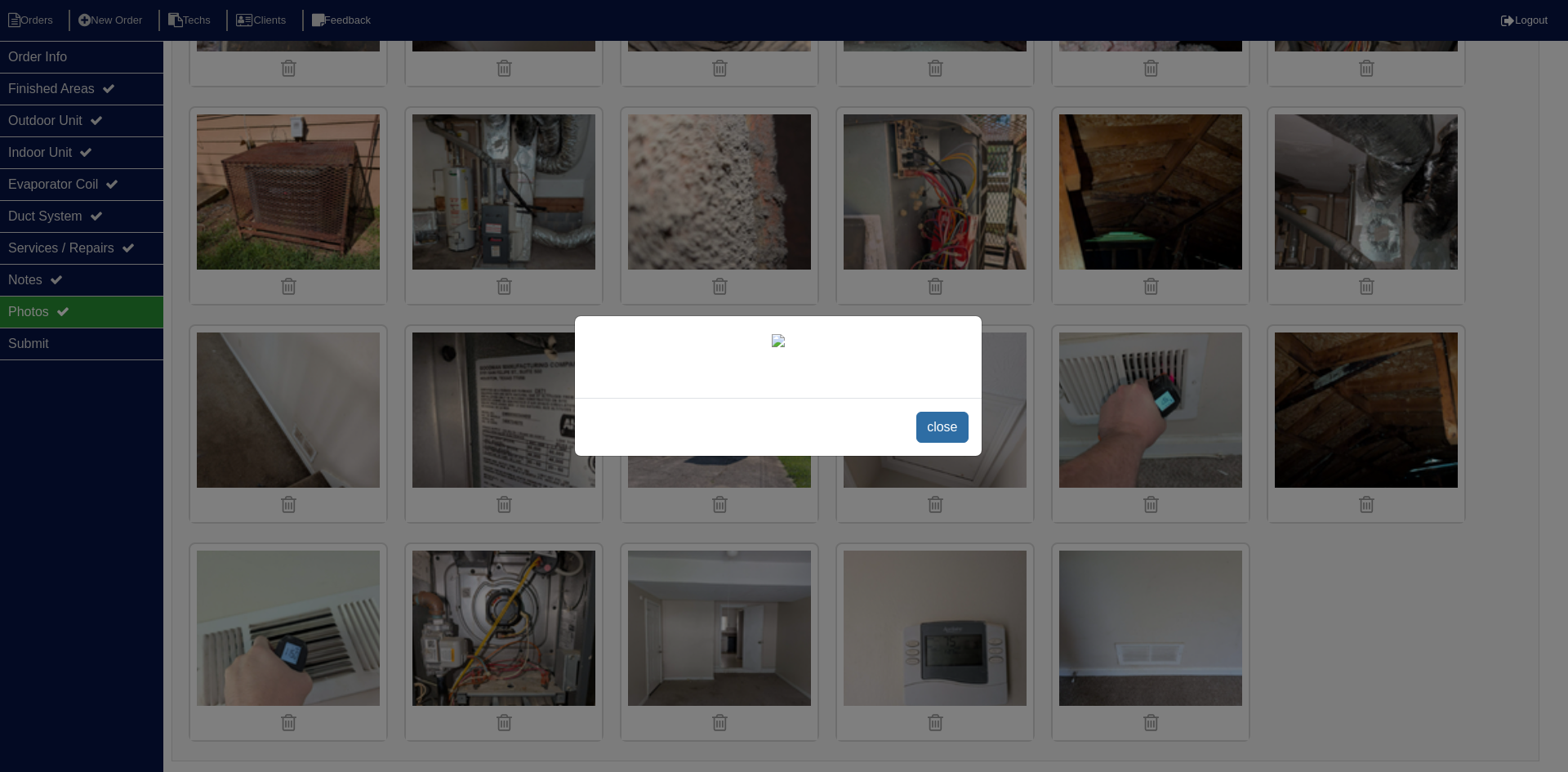
click at [927, 421] on span "close" at bounding box center [941, 427] width 51 height 31
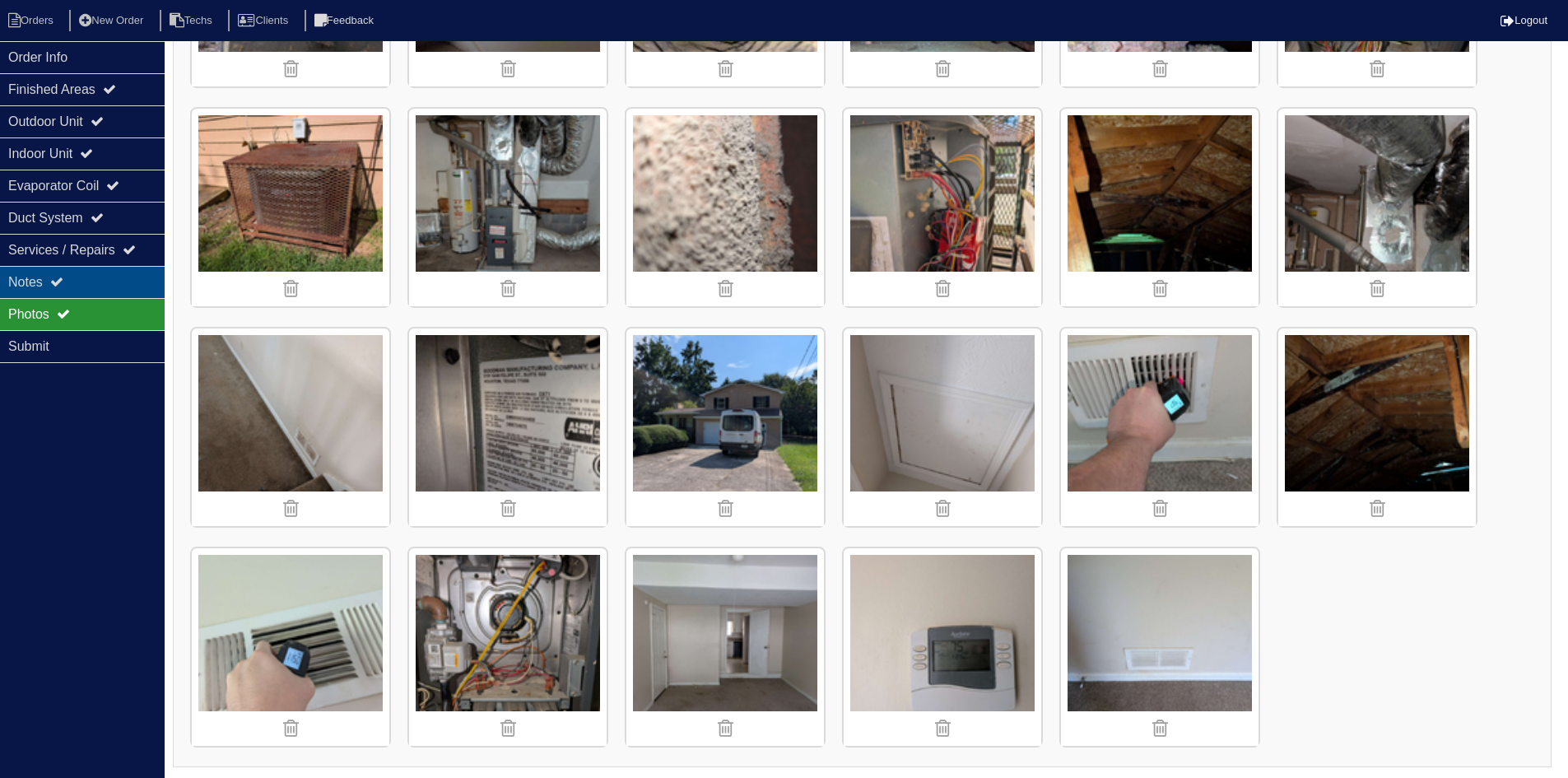
click at [64, 270] on div "Notes" at bounding box center [82, 282] width 164 height 33
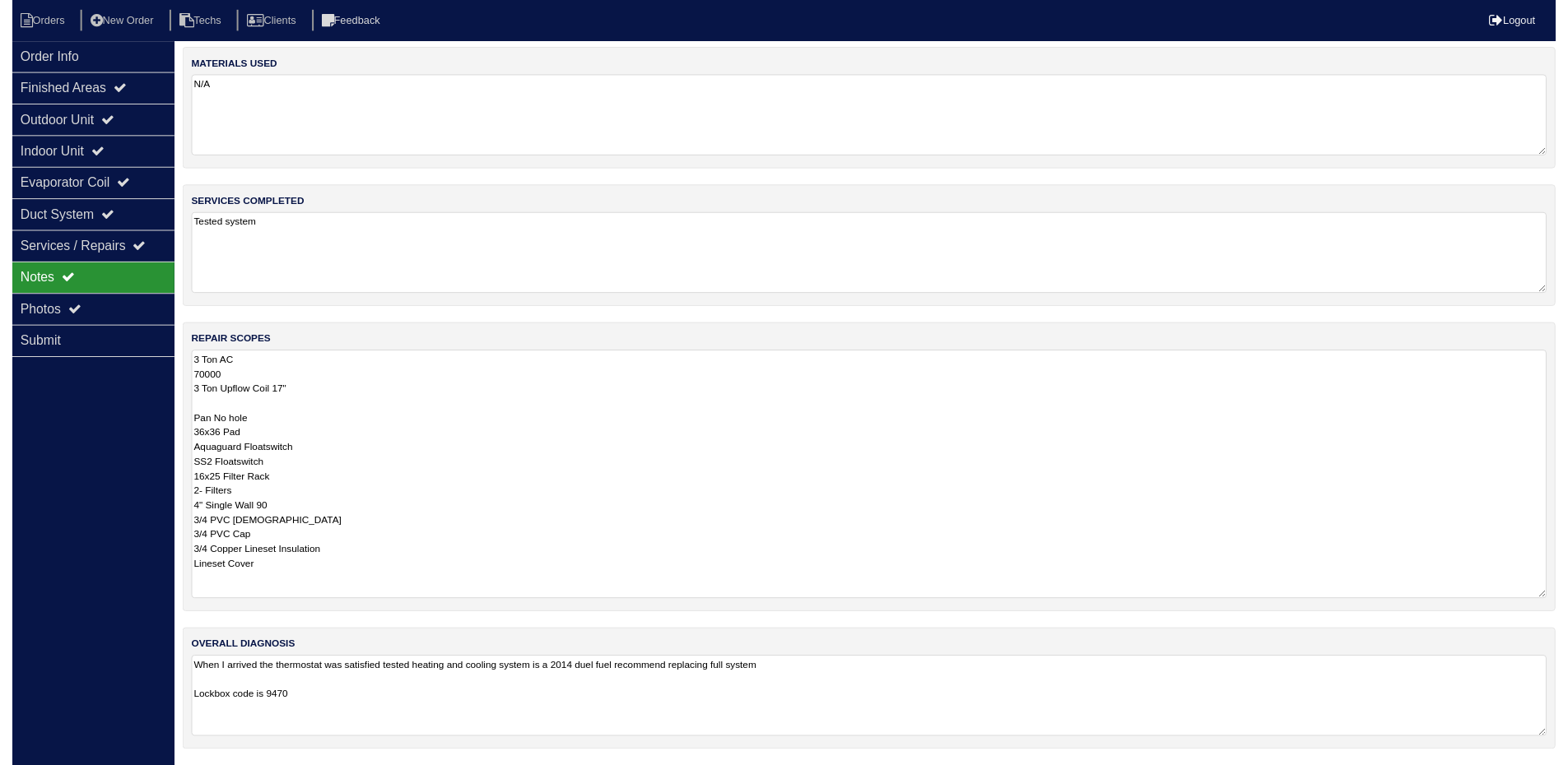
scroll to position [17, 0]
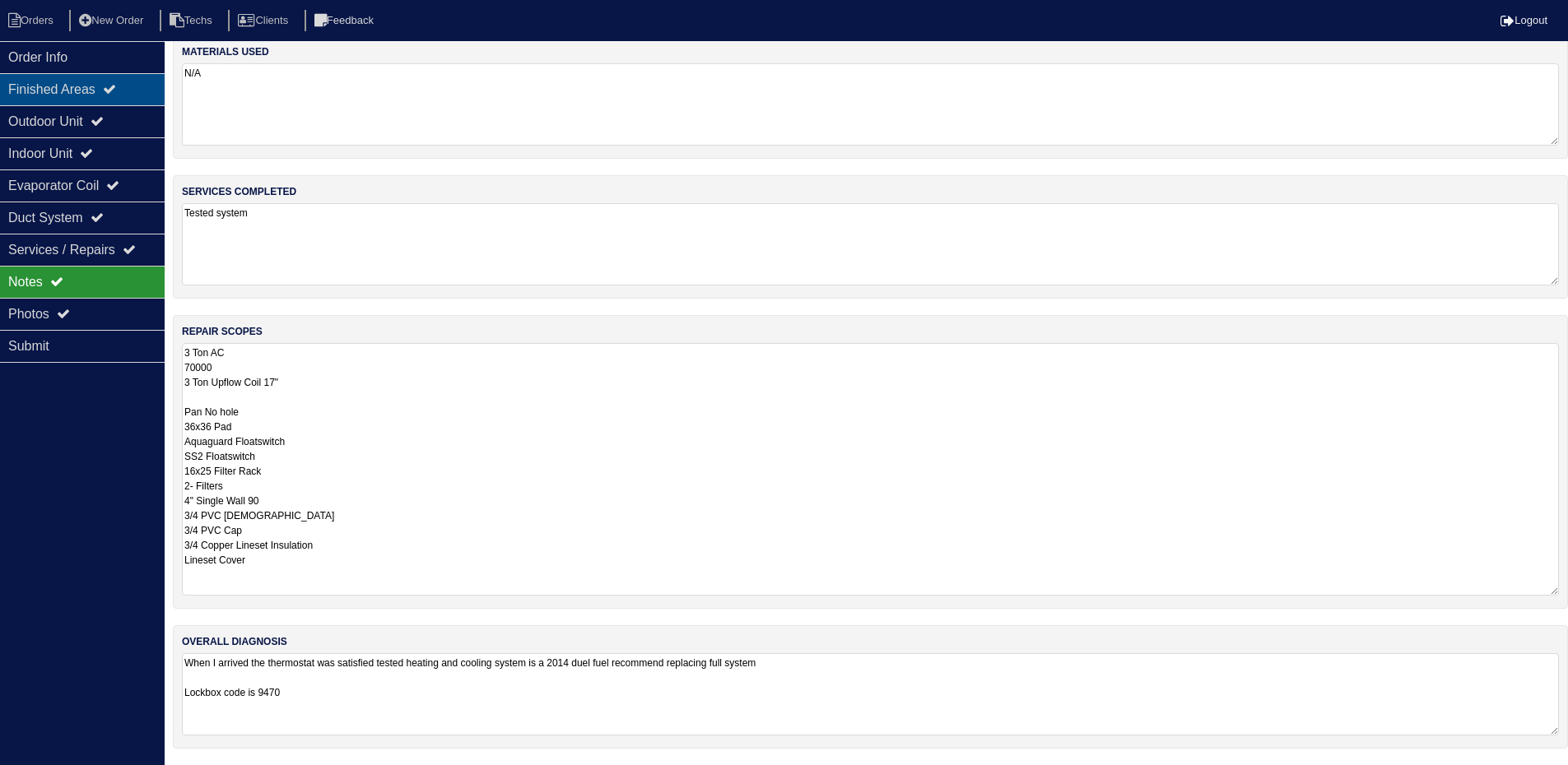
click at [119, 103] on div "Finished Areas" at bounding box center [82, 89] width 164 height 33
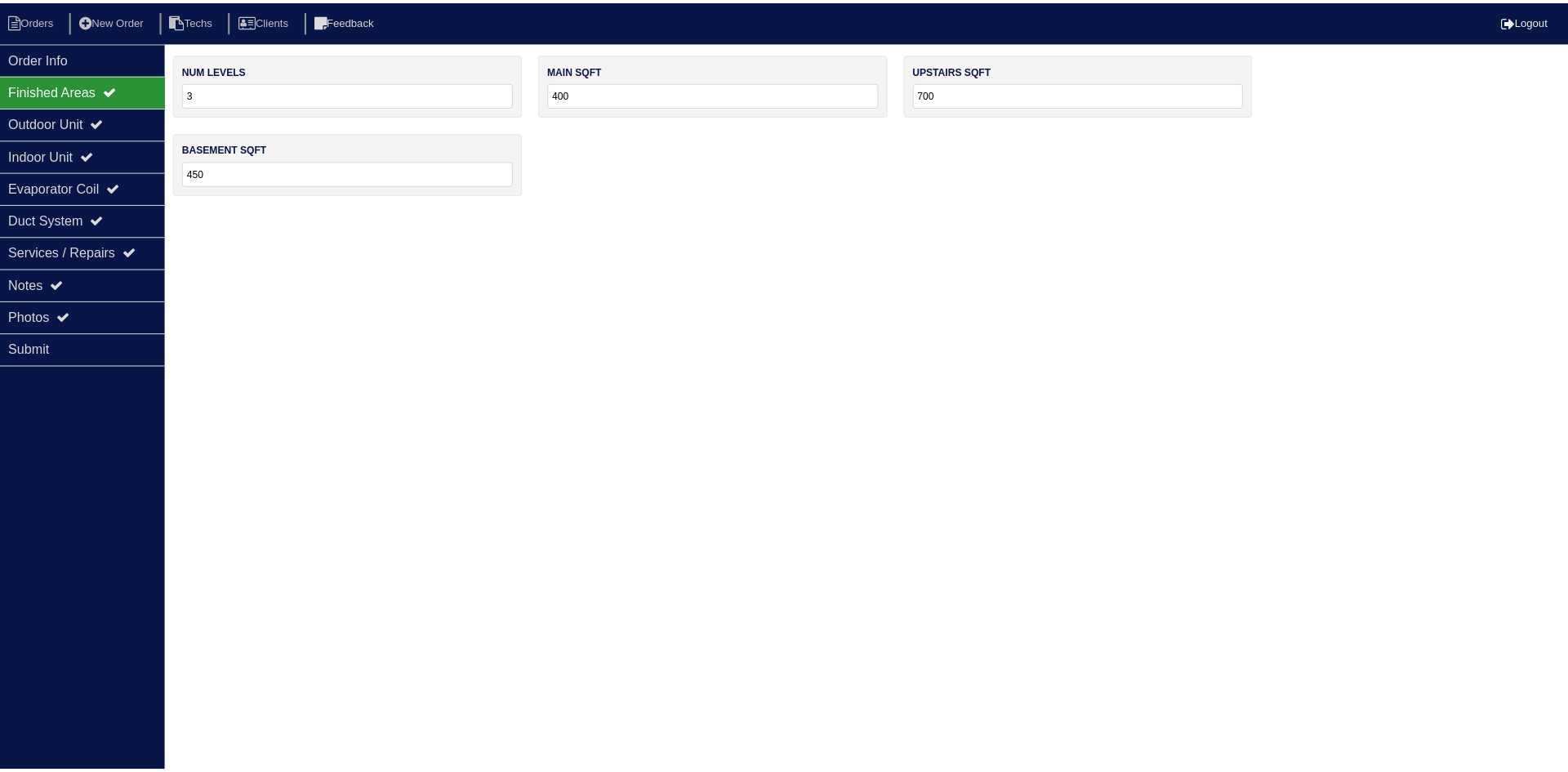
scroll to position [0, 0]
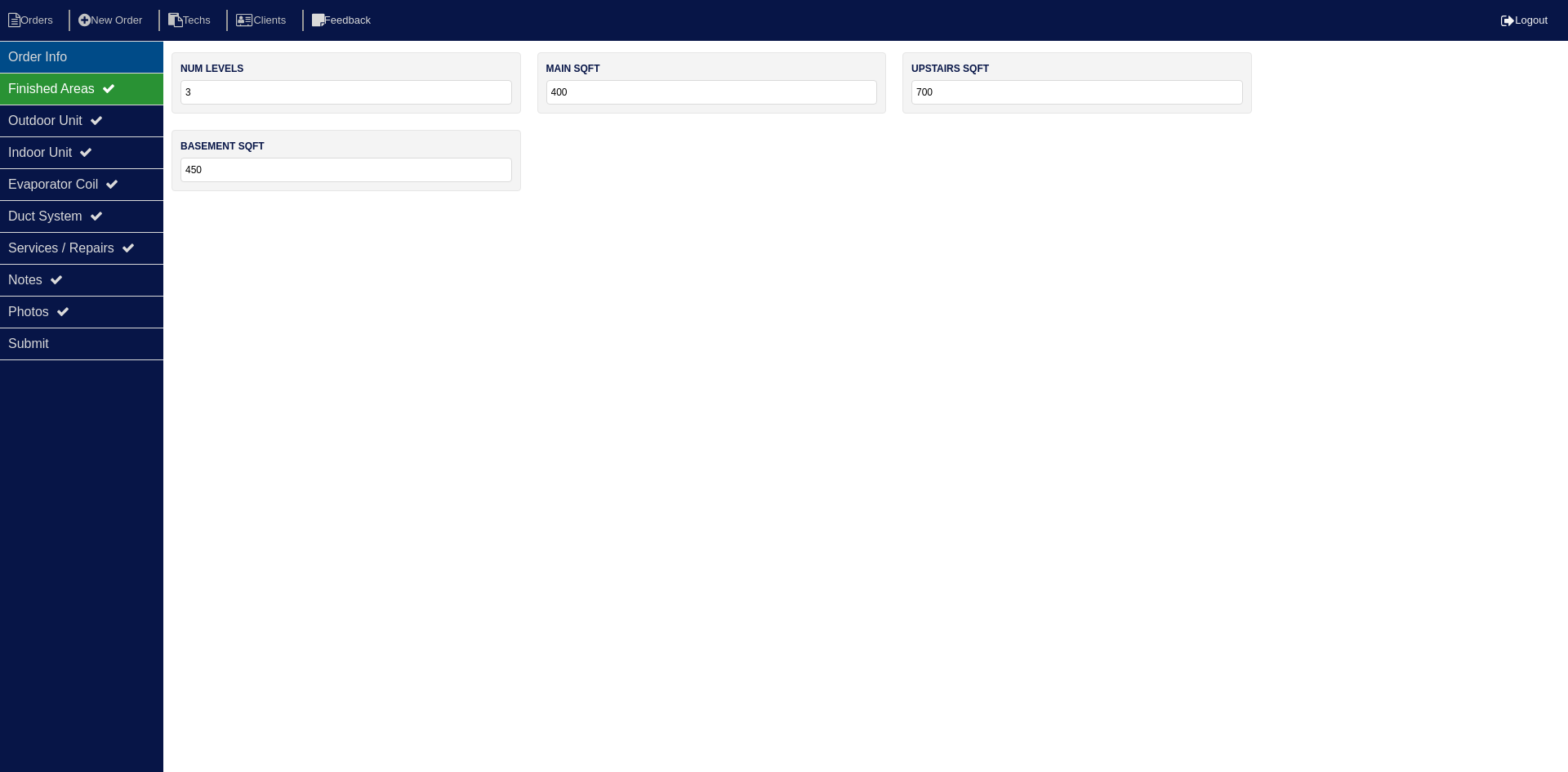
click at [91, 63] on div "Order Info" at bounding box center [82, 57] width 163 height 32
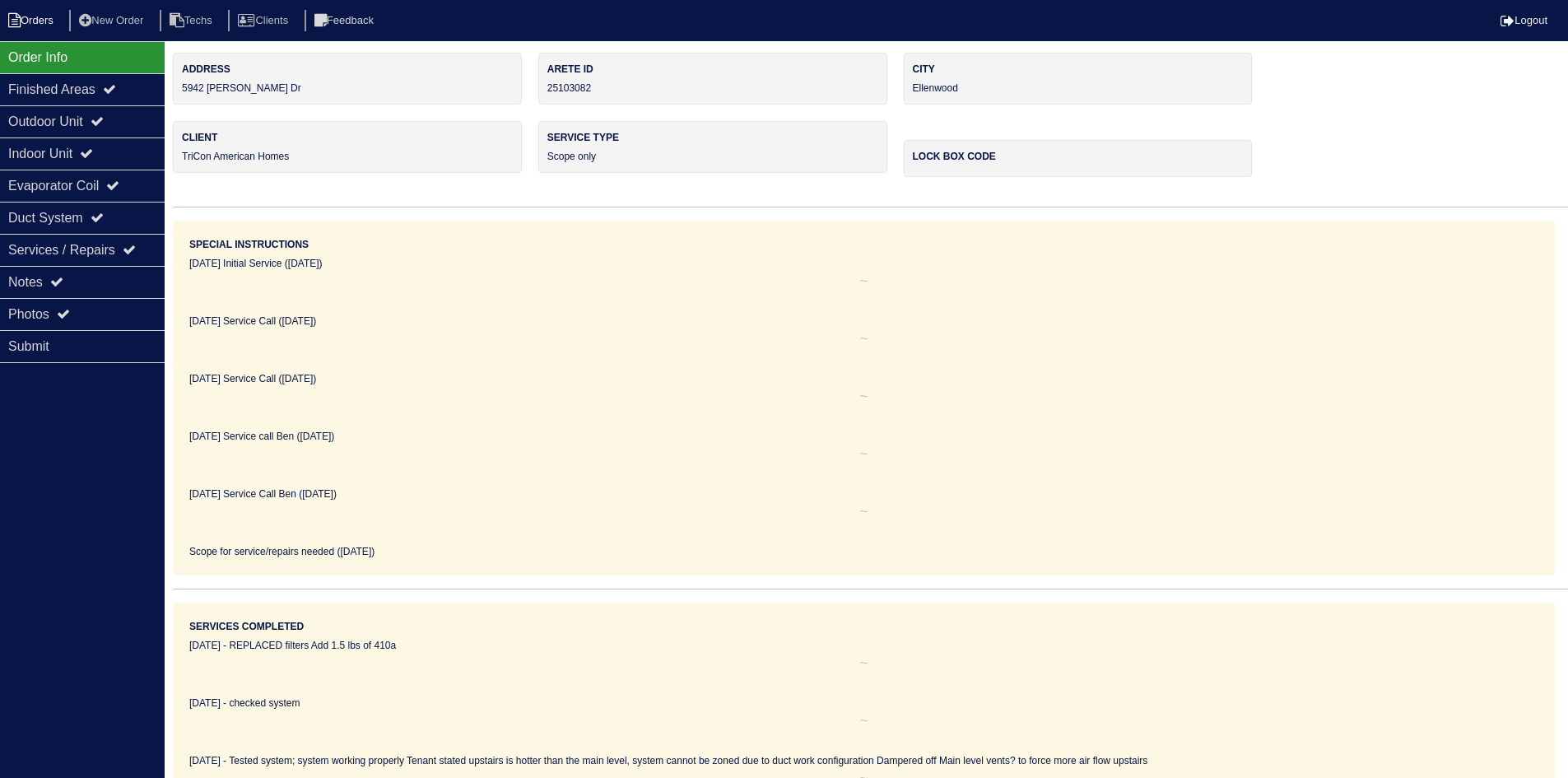
click at [42, 25] on li "Orders" at bounding box center [33, 21] width 67 height 23
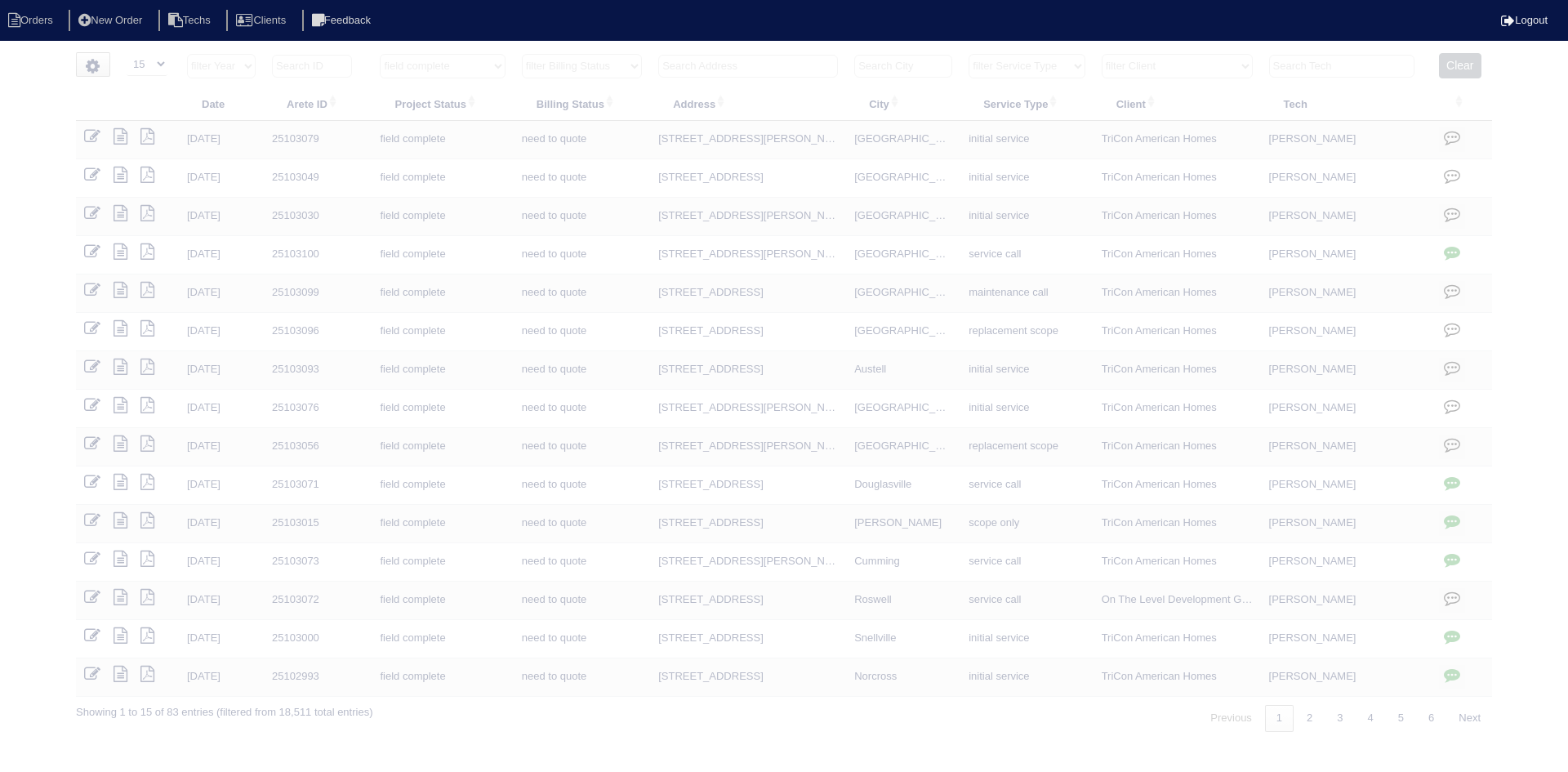
select select "15"
select select "field complete"
select select "need to quote"
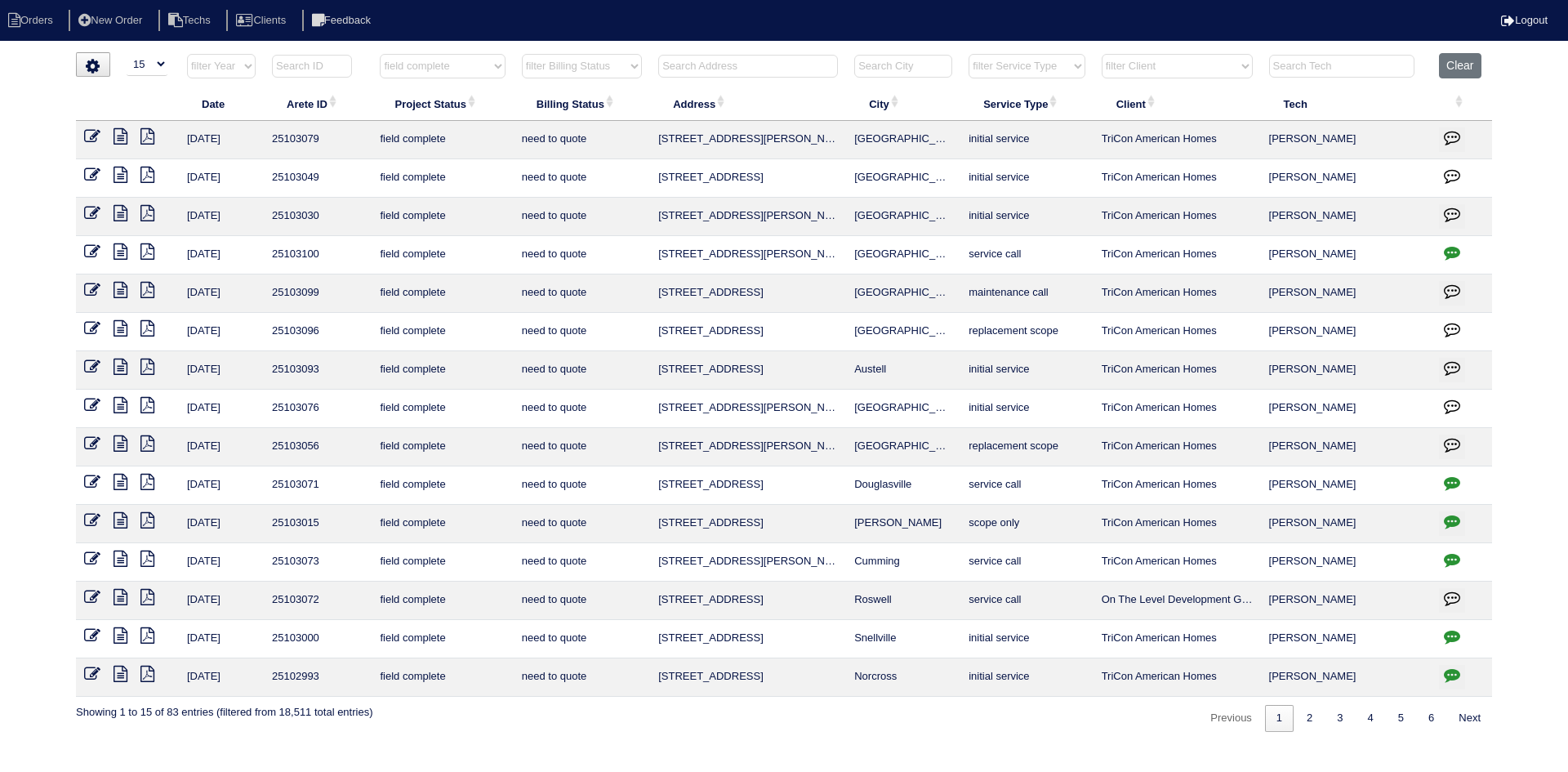
click at [730, 62] on input "text" at bounding box center [748, 66] width 179 height 23
type input "2280"
select select "field complete"
select select "need to quote"
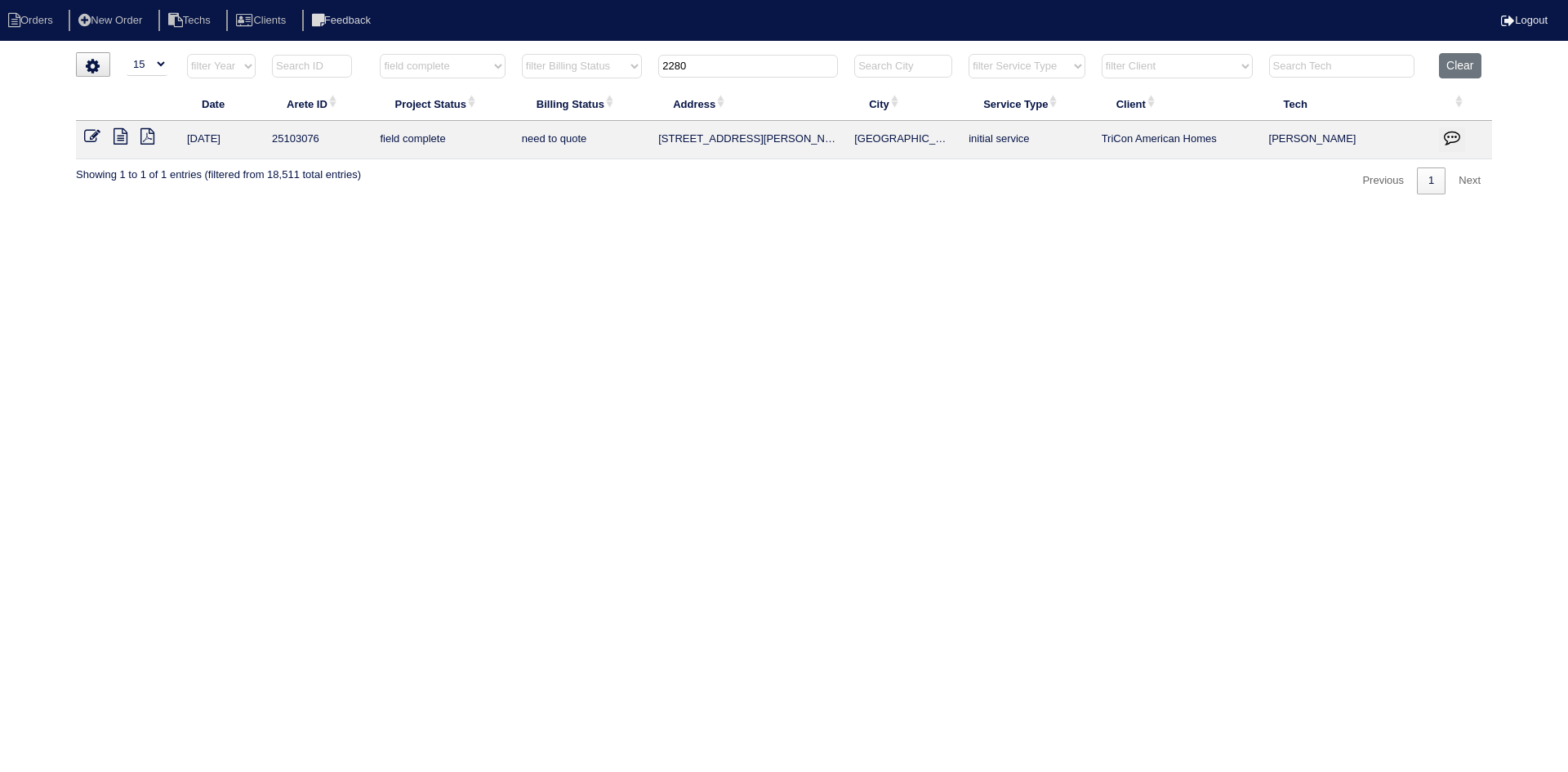
type input "2280"
click at [125, 143] on icon at bounding box center [120, 136] width 13 height 16
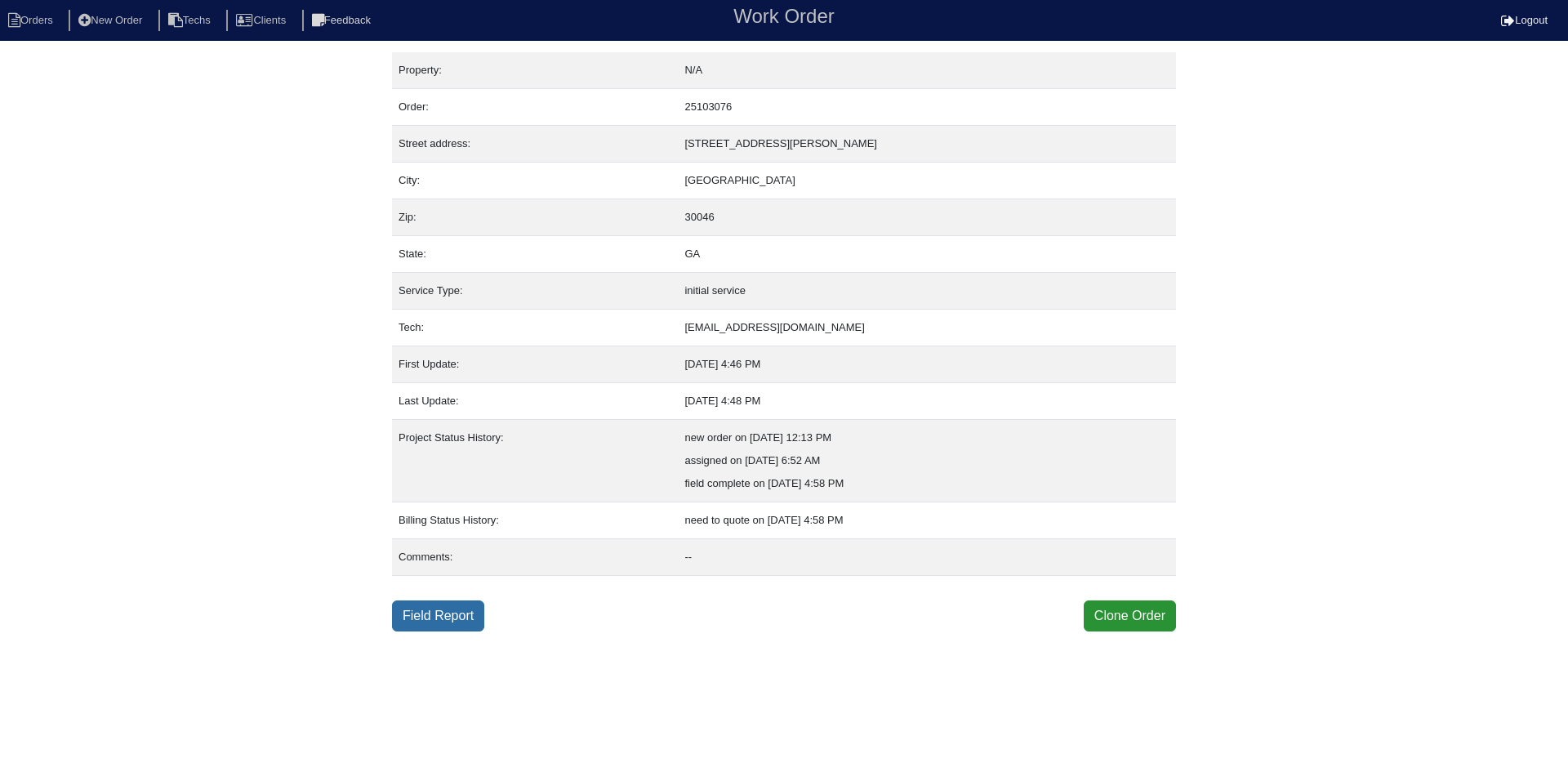
click at [436, 611] on link "Field Report" at bounding box center [437, 616] width 92 height 31
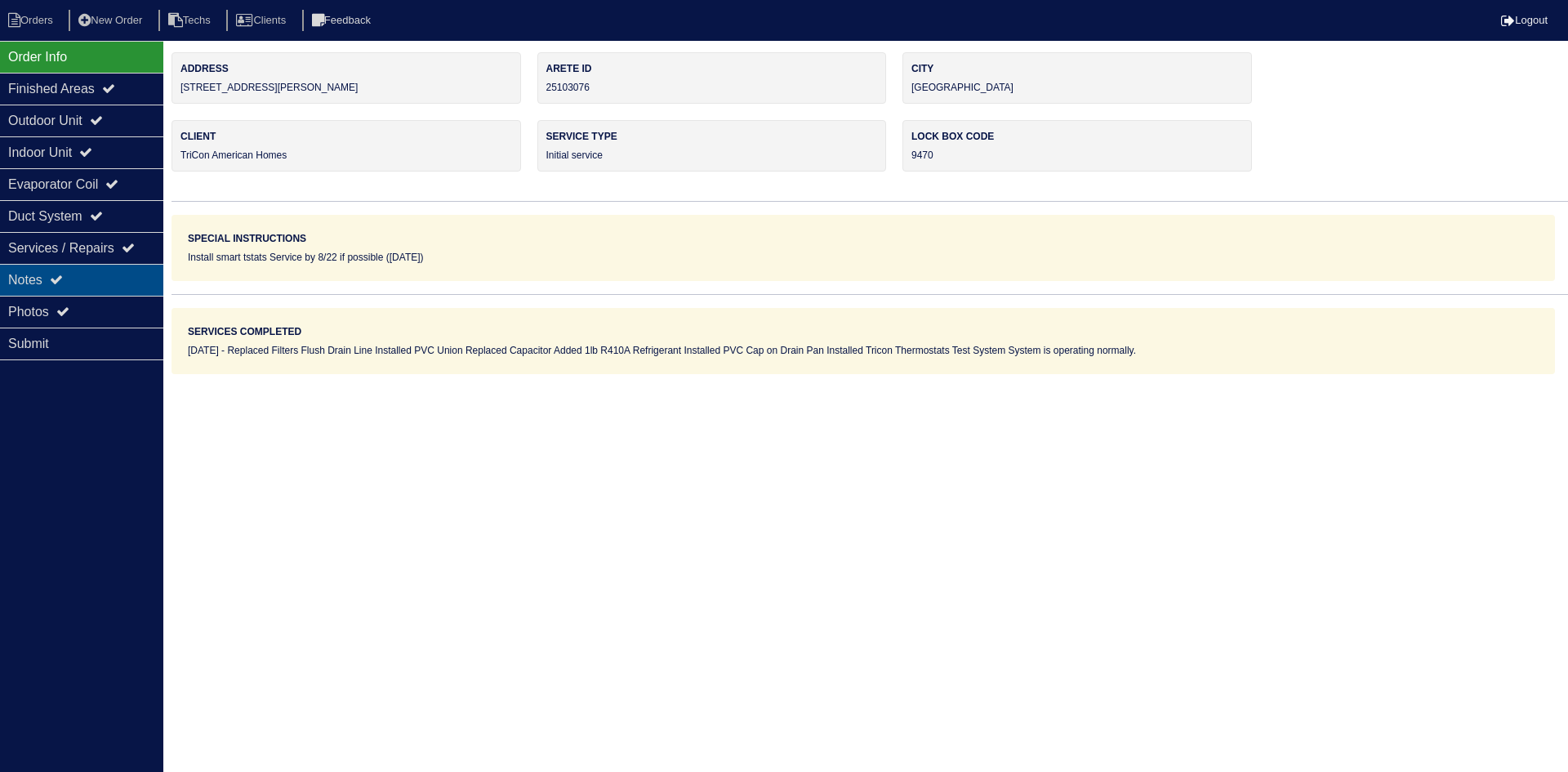
click at [75, 279] on div "Notes" at bounding box center [82, 280] width 163 height 32
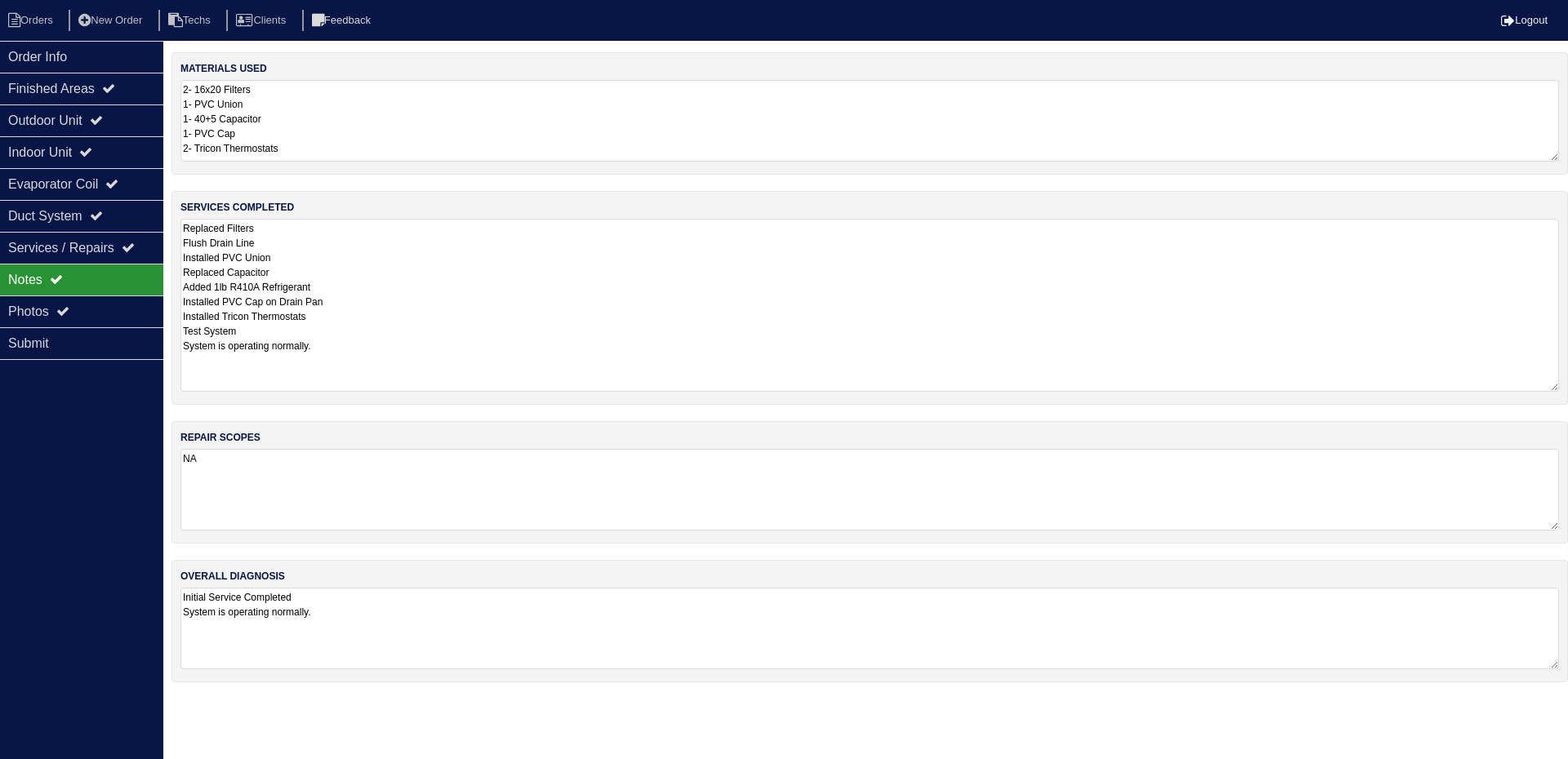
drag, startPoint x: 1554, startPoint y: 294, endPoint x: 1567, endPoint y: 385, distance: 91.9
click at [1567, 385] on div "services completed Replaced Filters Flush Drain Line Installed PVC Union Replac…" at bounding box center [870, 298] width 1397 height 214
click at [103, 120] on icon at bounding box center [96, 120] width 13 height 13
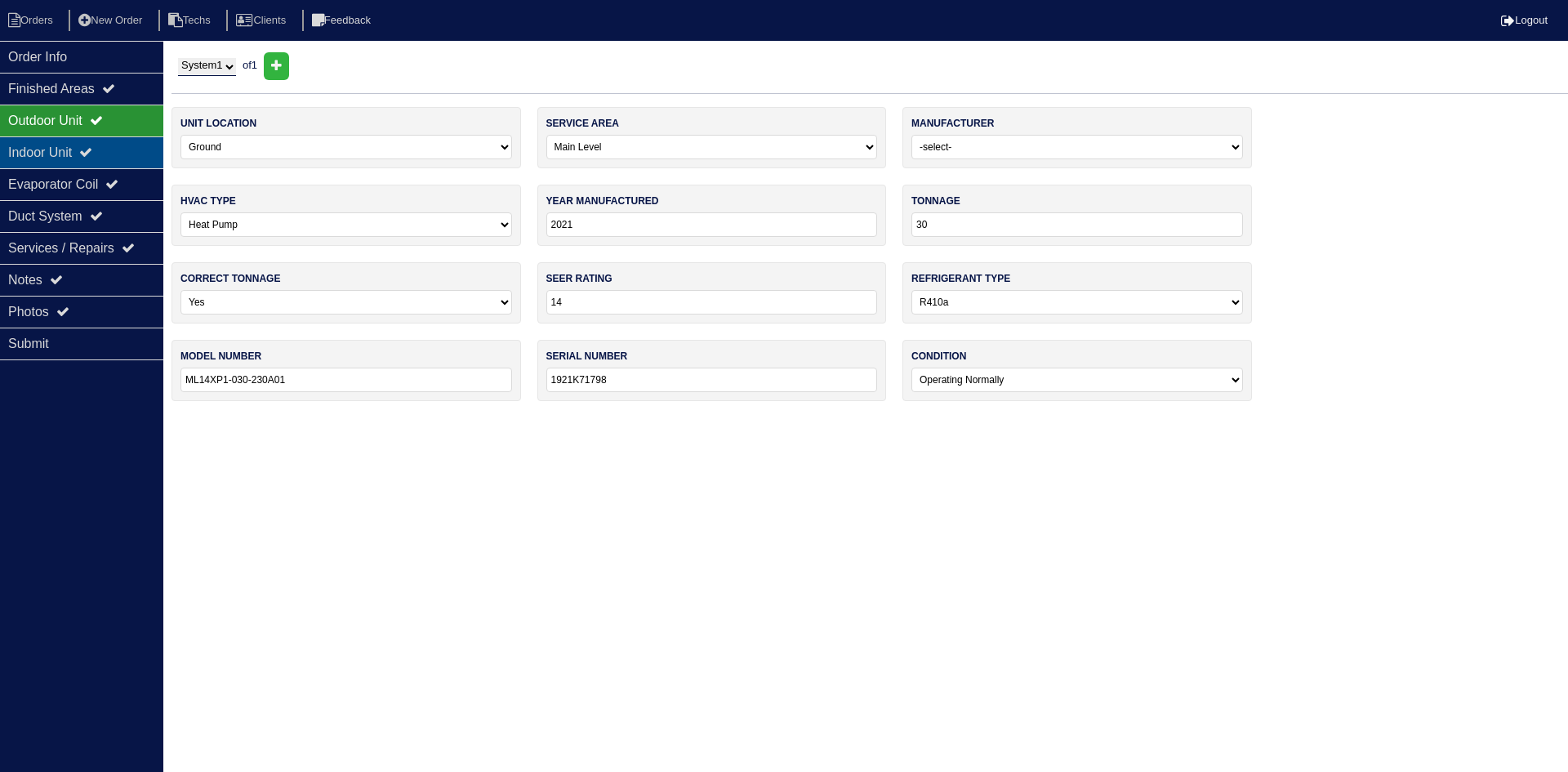
click at [110, 149] on div "Indoor Unit" at bounding box center [82, 152] width 163 height 32
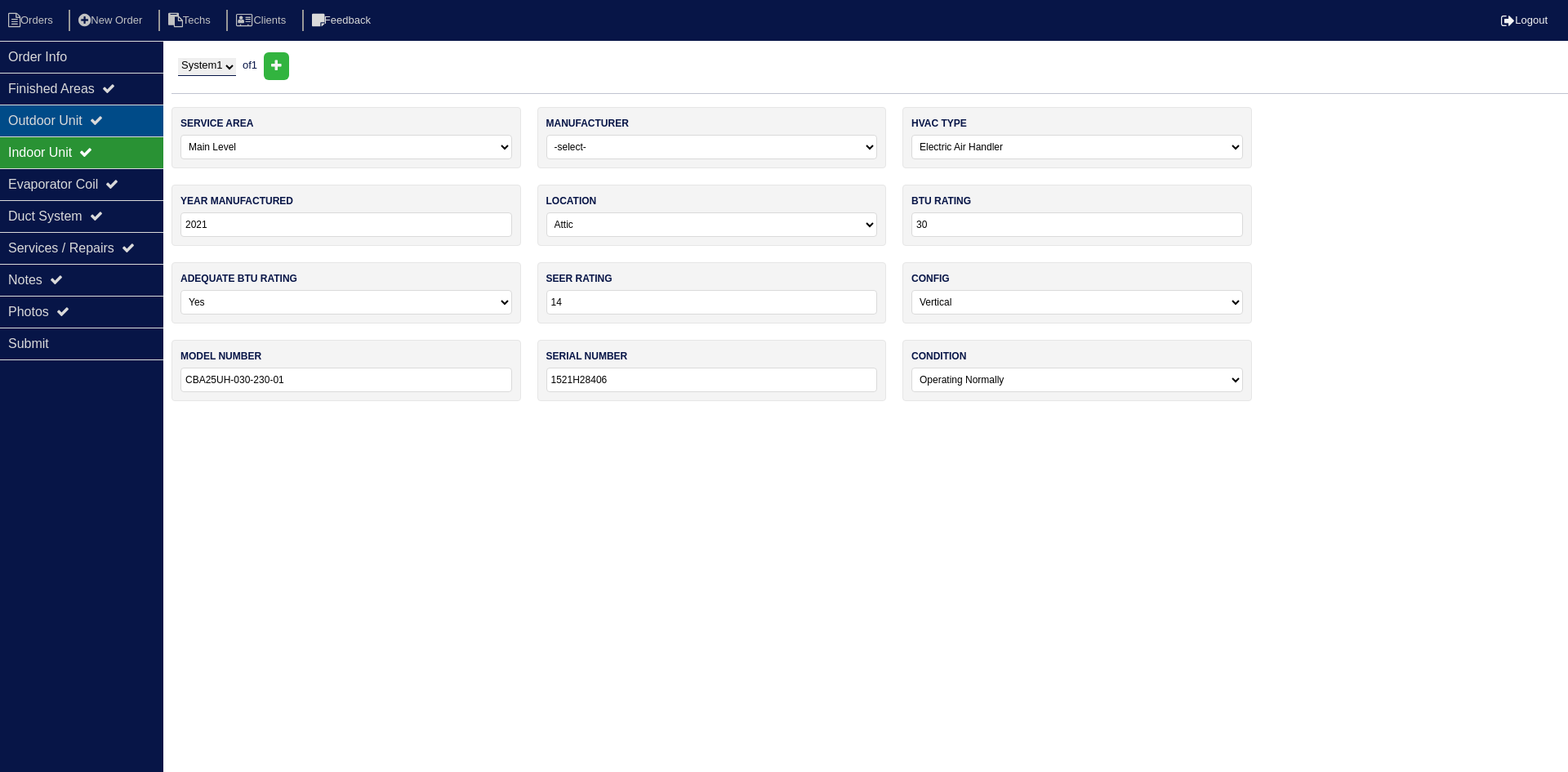
click at [103, 117] on icon at bounding box center [96, 120] width 13 height 13
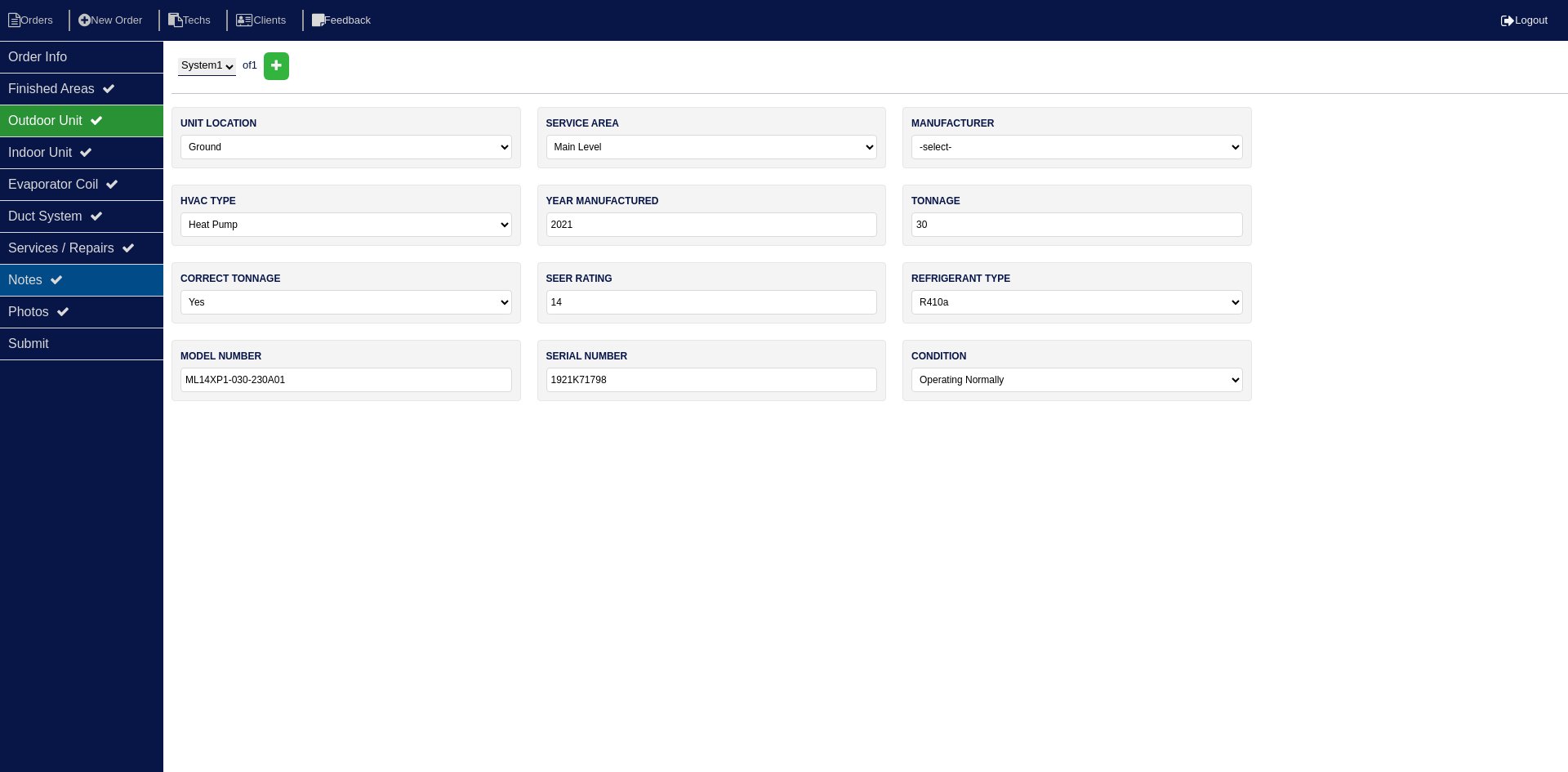
click at [48, 288] on div "Notes" at bounding box center [82, 280] width 163 height 32
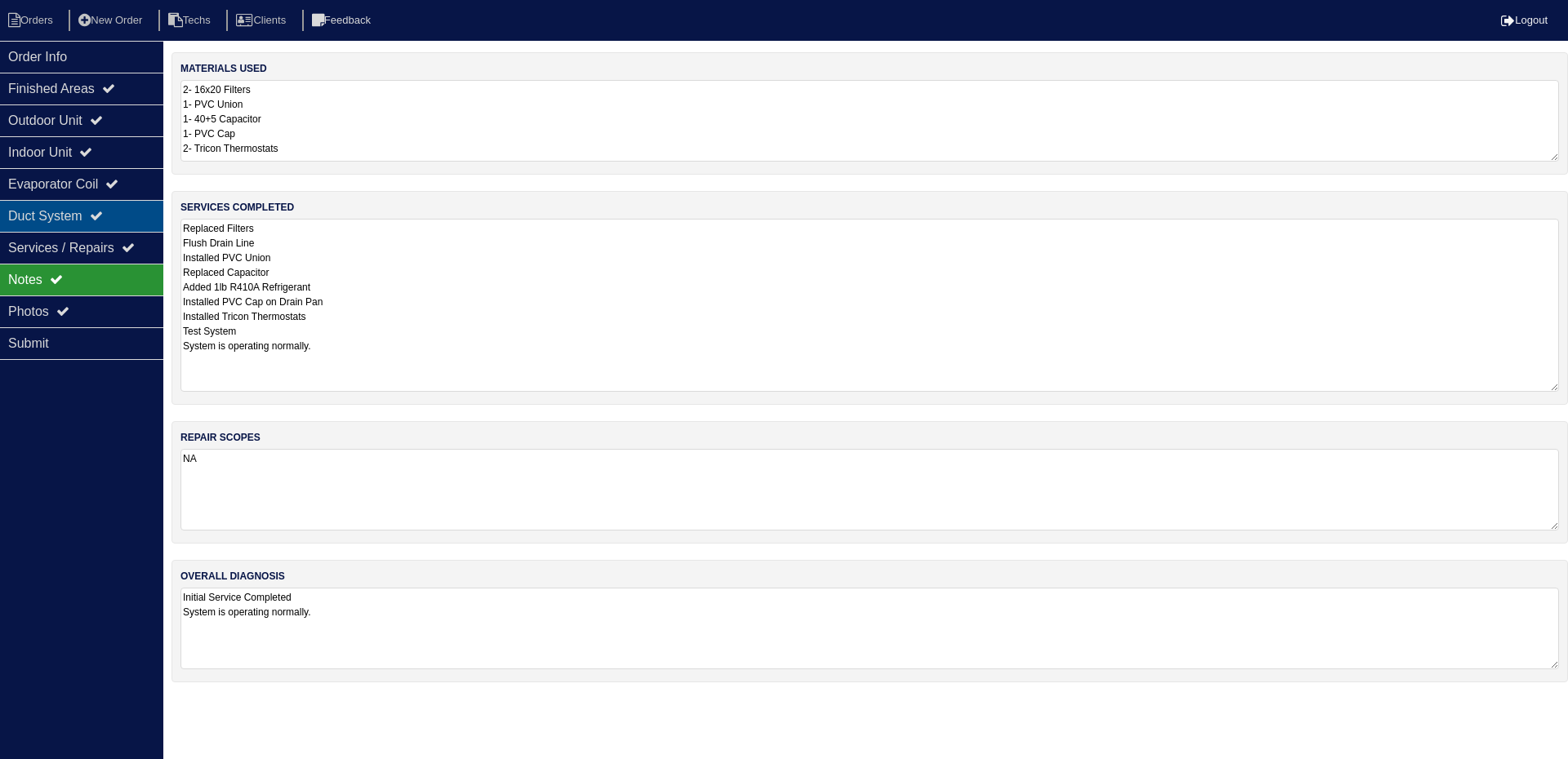
click at [115, 206] on div "Duct System" at bounding box center [82, 216] width 163 height 32
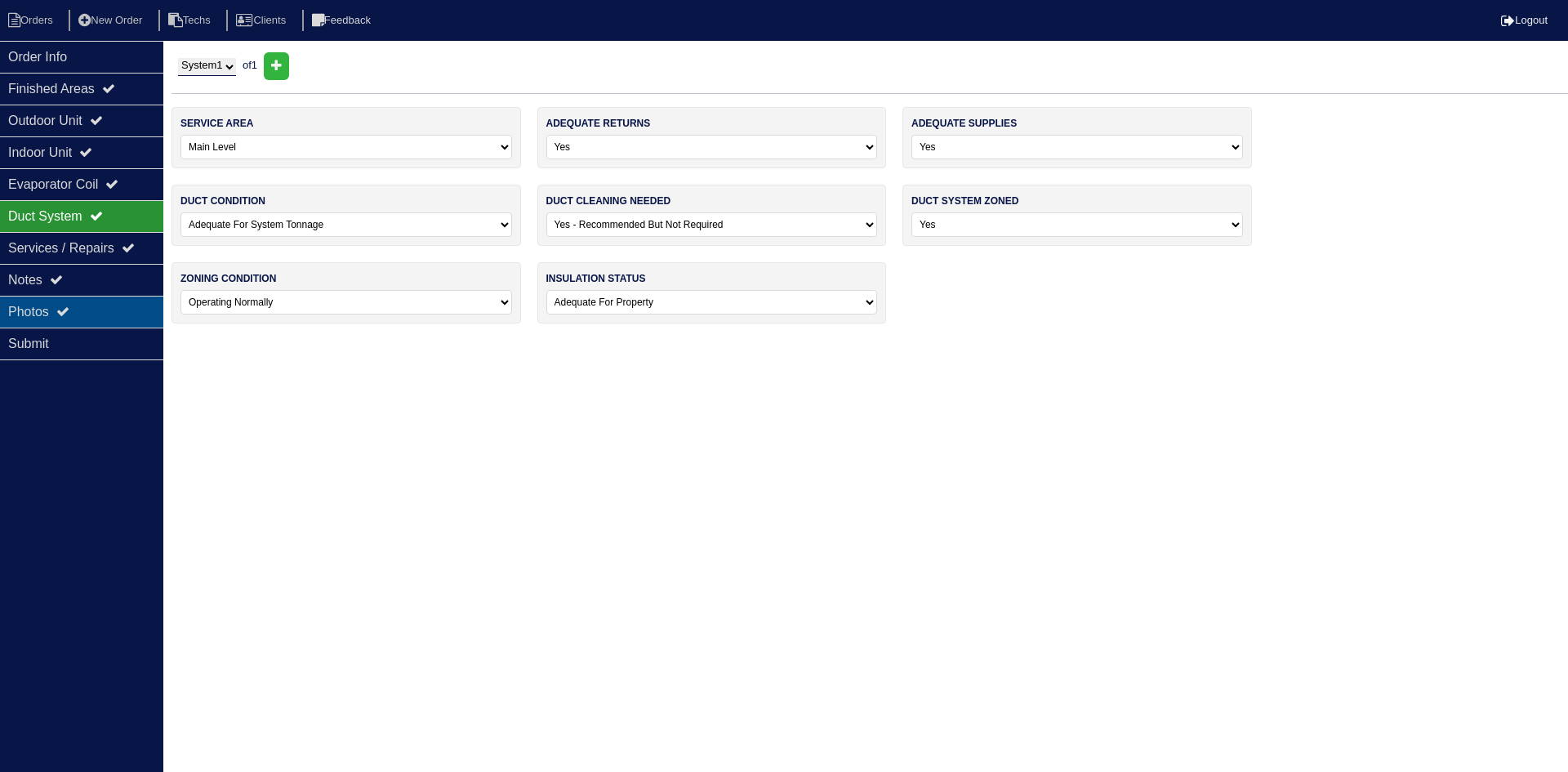
click at [82, 303] on div "Photos" at bounding box center [82, 312] width 163 height 32
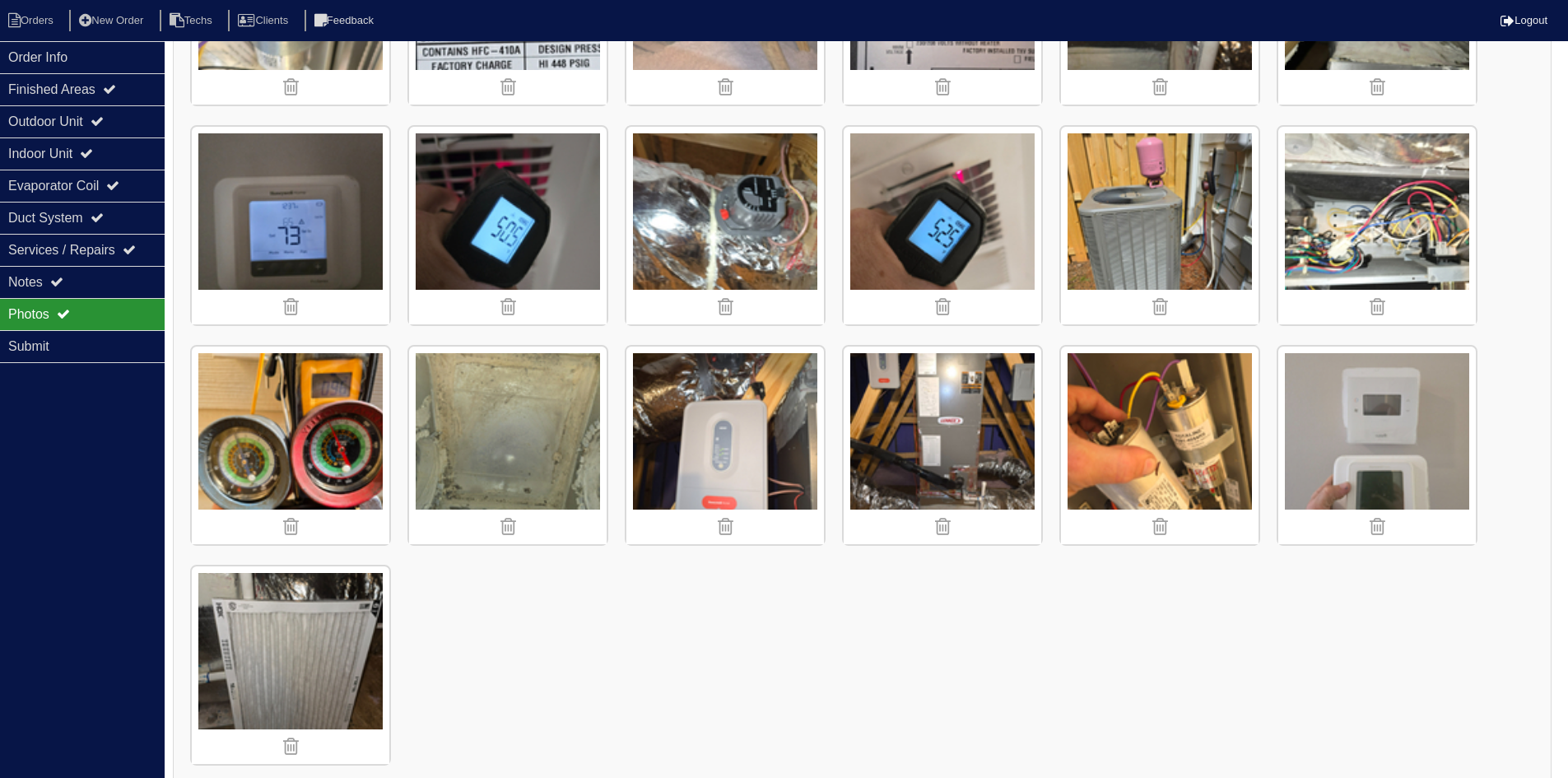
scroll to position [1293, 0]
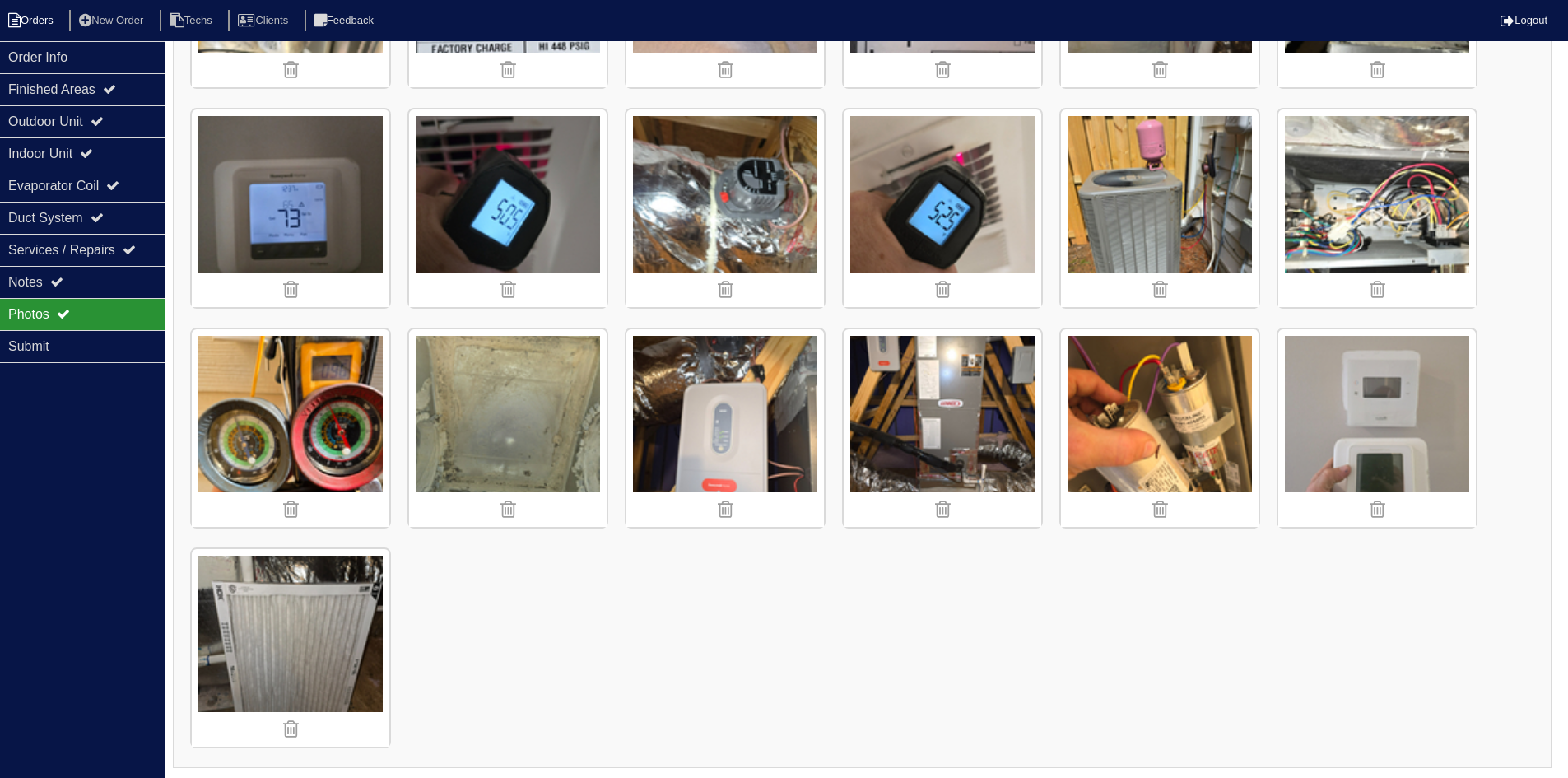
click at [26, 20] on li "Orders" at bounding box center [33, 21] width 67 height 23
select select "15"
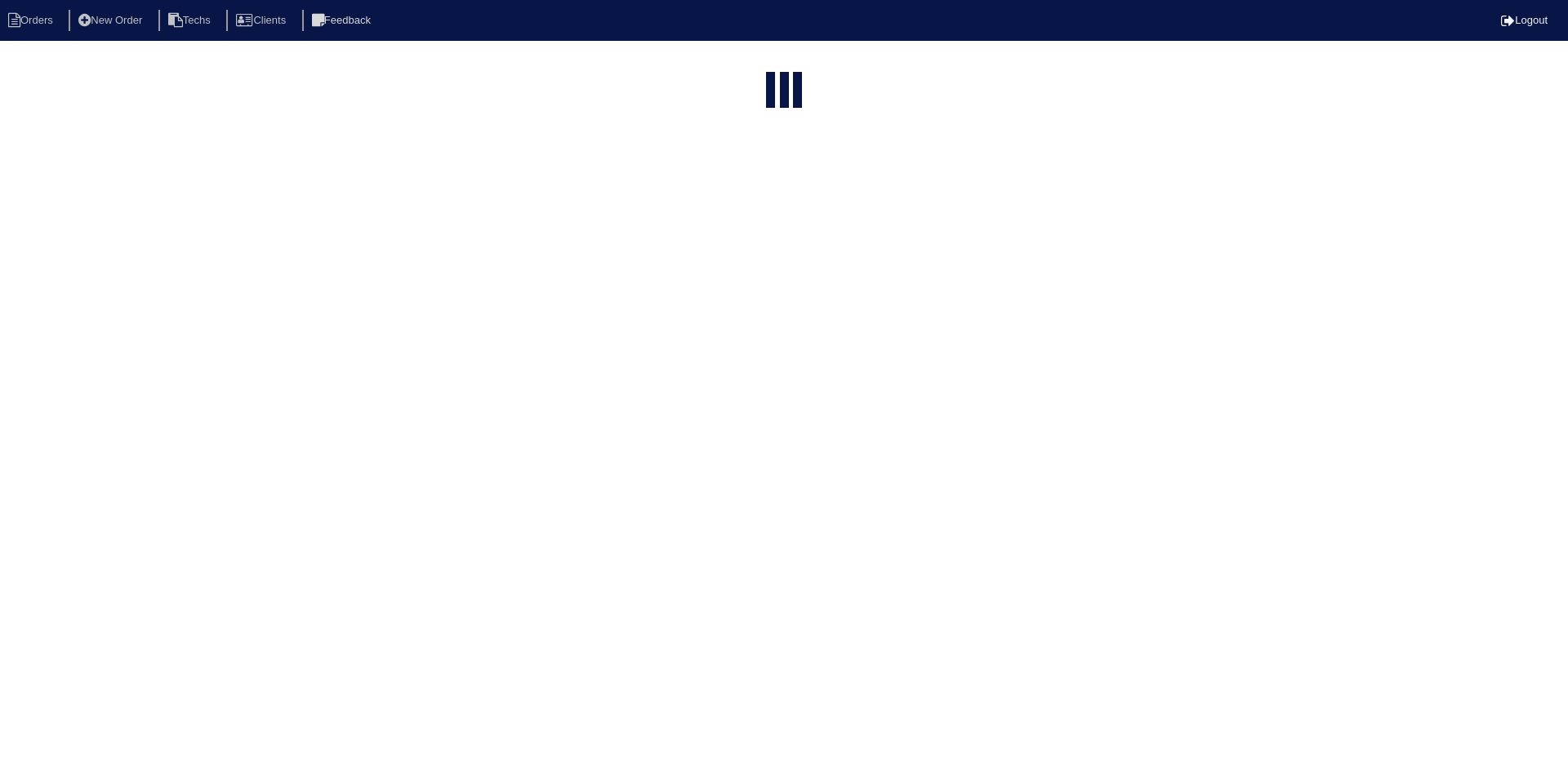
type input "2280"
select select "field complete"
select select "need to quote"
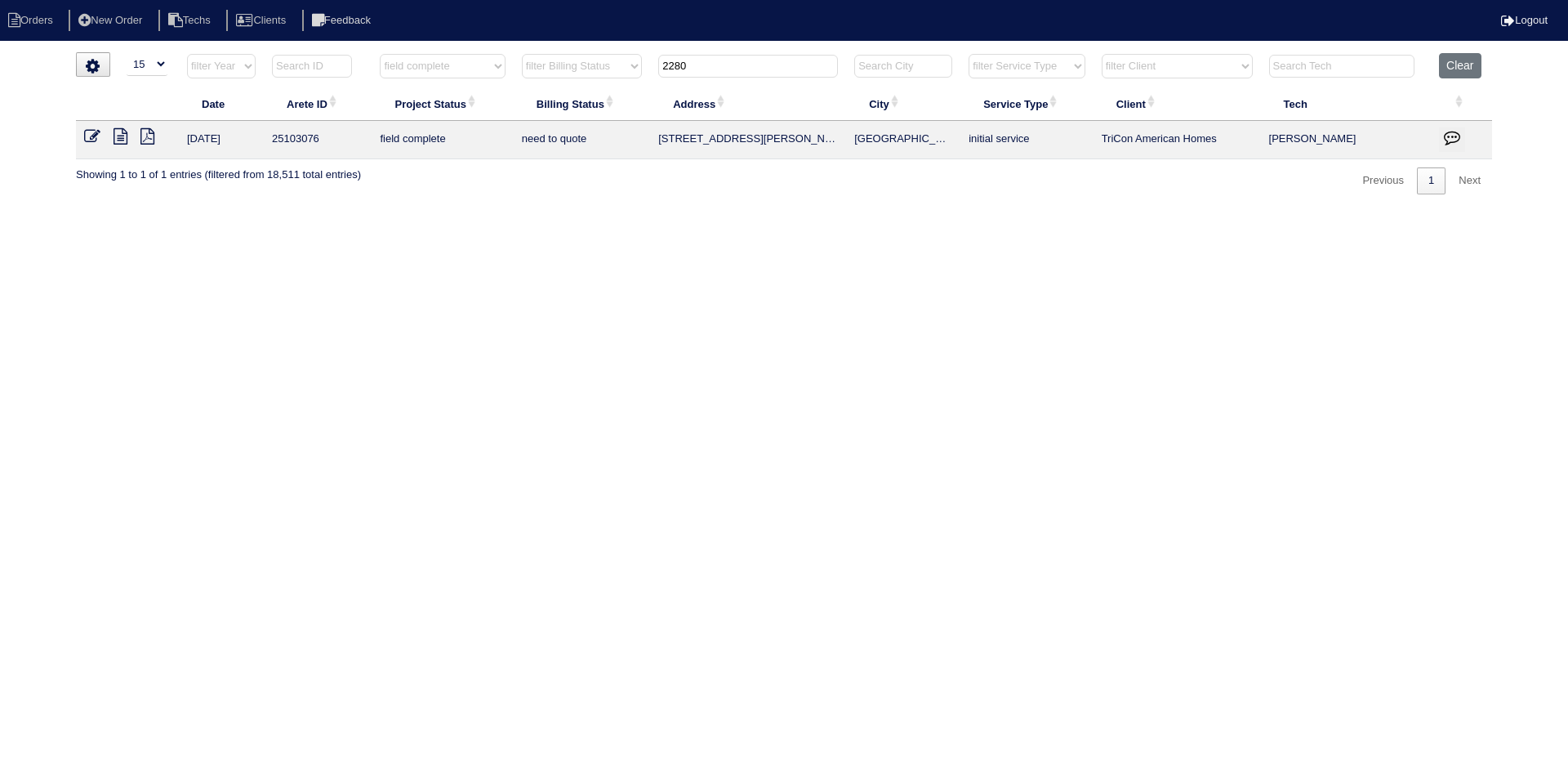
click at [697, 60] on input "2280" at bounding box center [748, 66] width 179 height 23
type input "165"
select select "field complete"
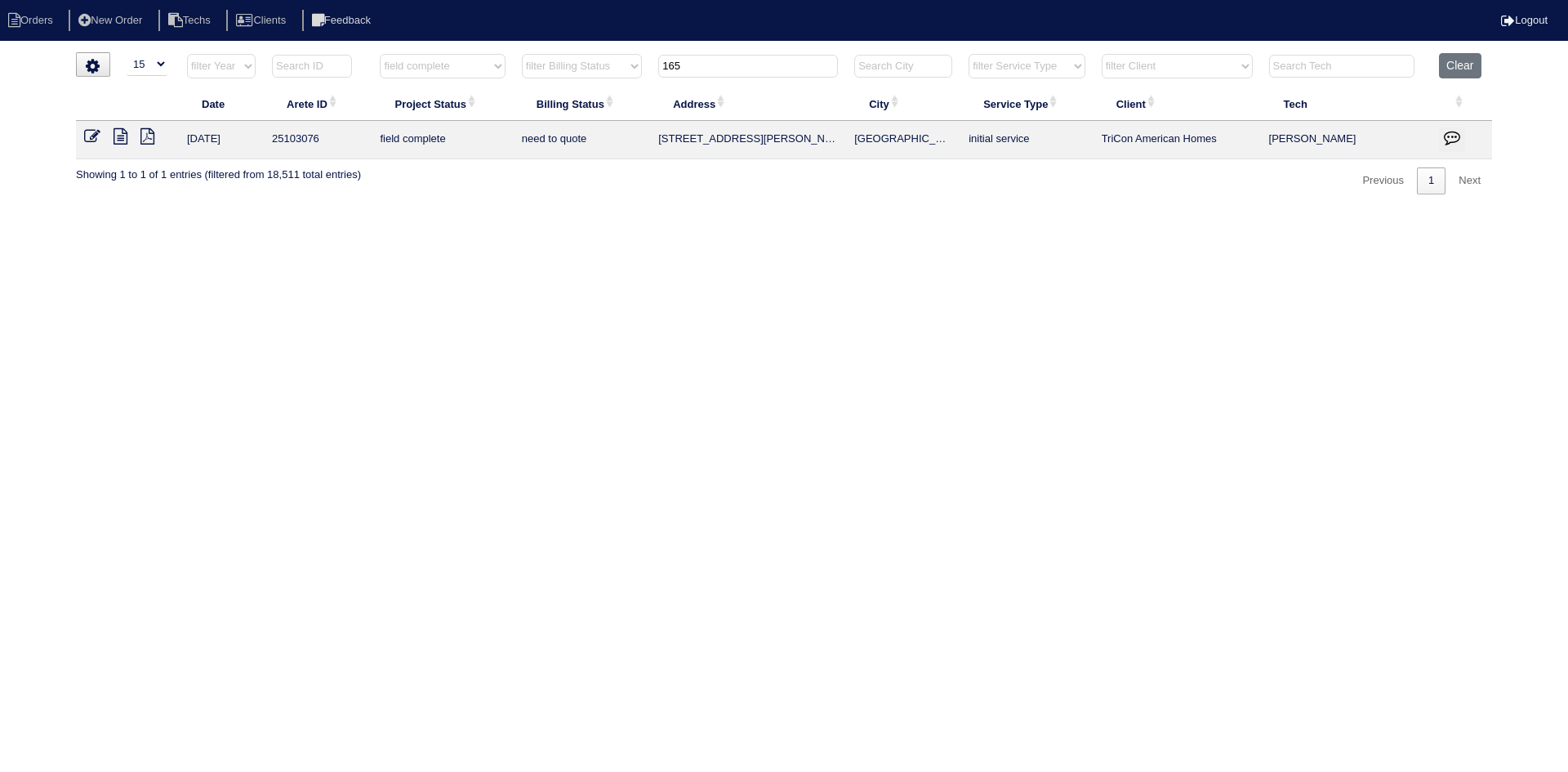
select select "need to quote"
click at [122, 135] on icon at bounding box center [120, 136] width 13 height 16
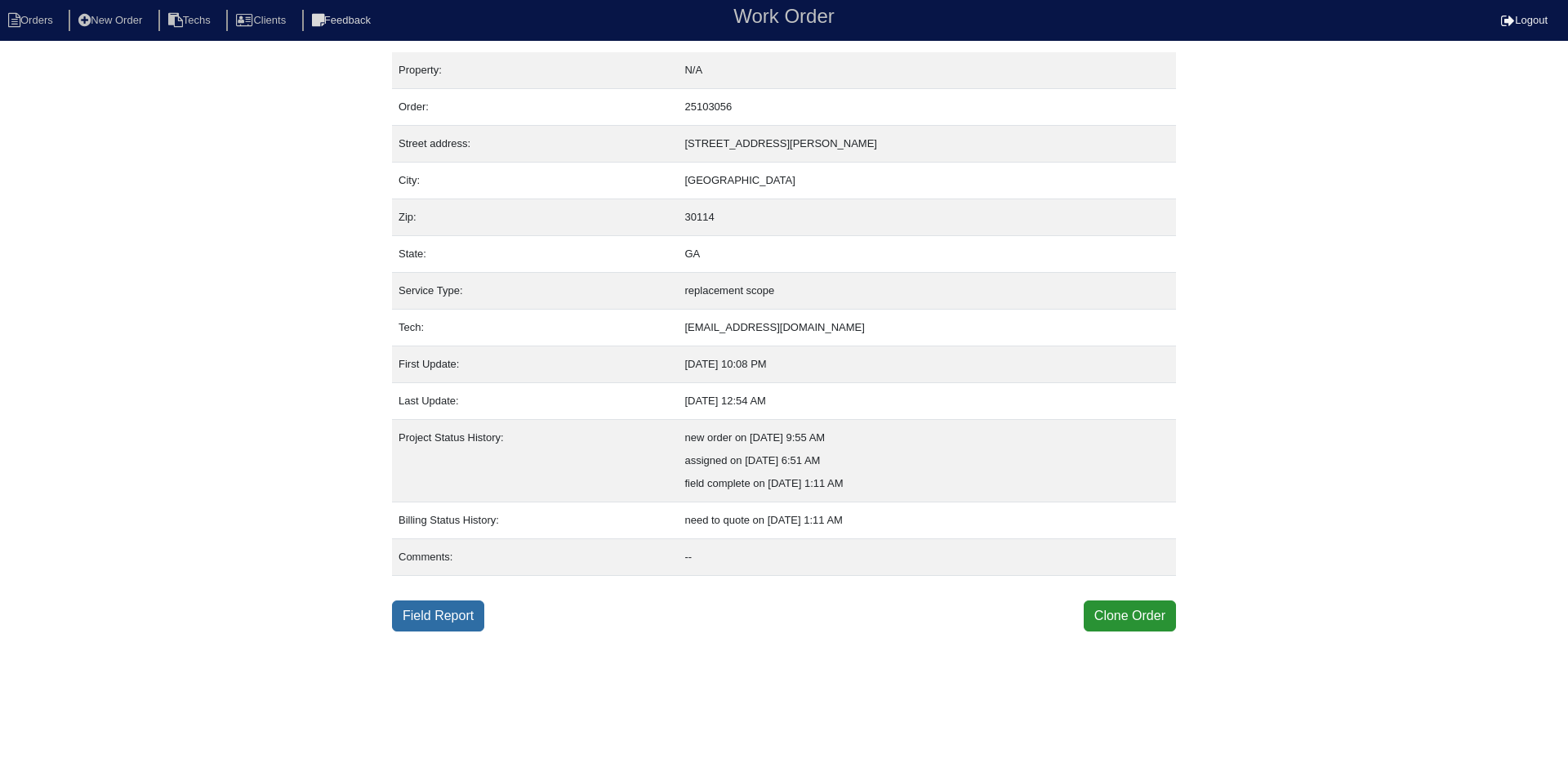
click at [445, 614] on link "Field Report" at bounding box center [437, 616] width 92 height 31
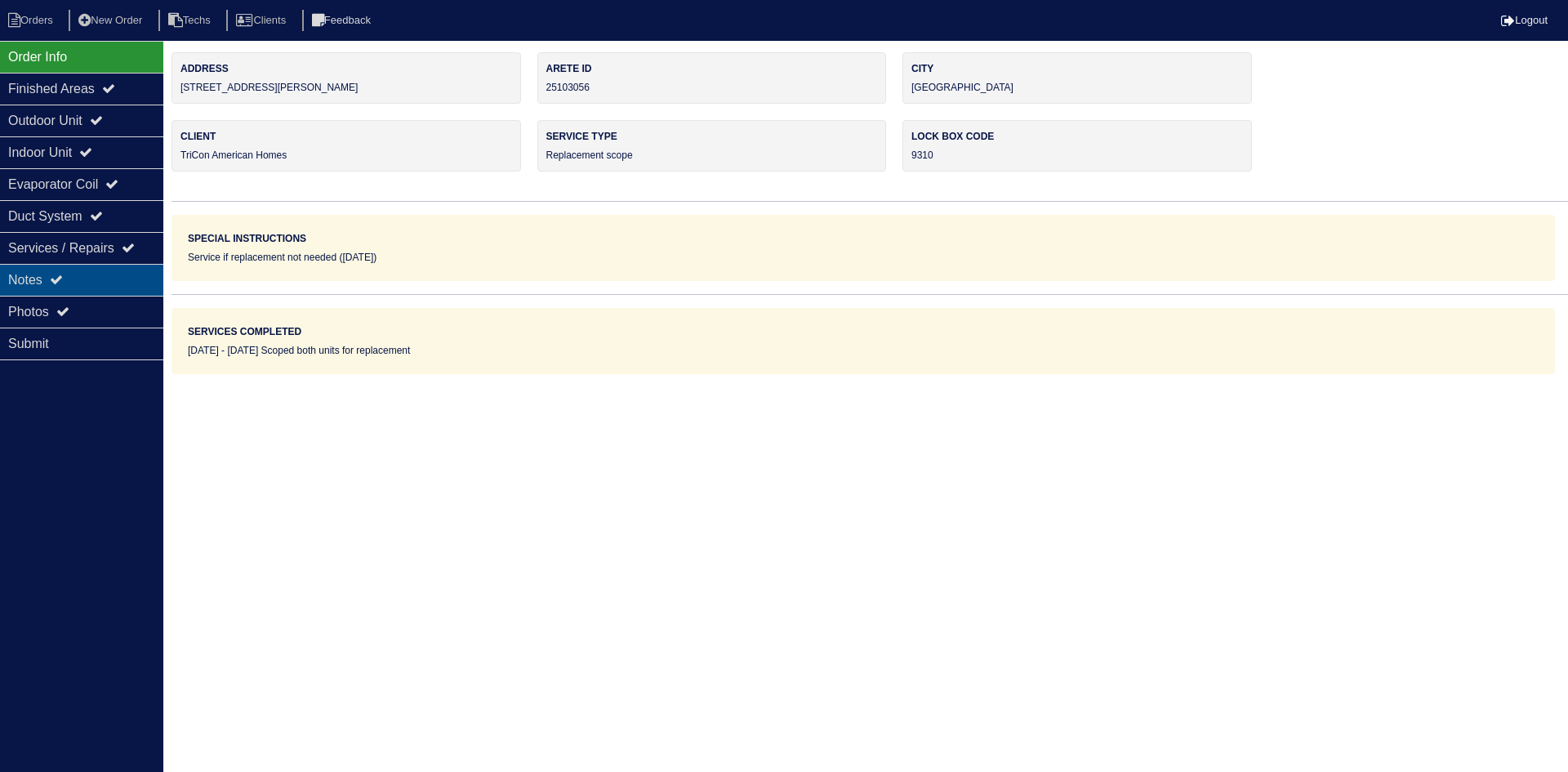
click at [106, 273] on div "Notes" at bounding box center [82, 280] width 163 height 32
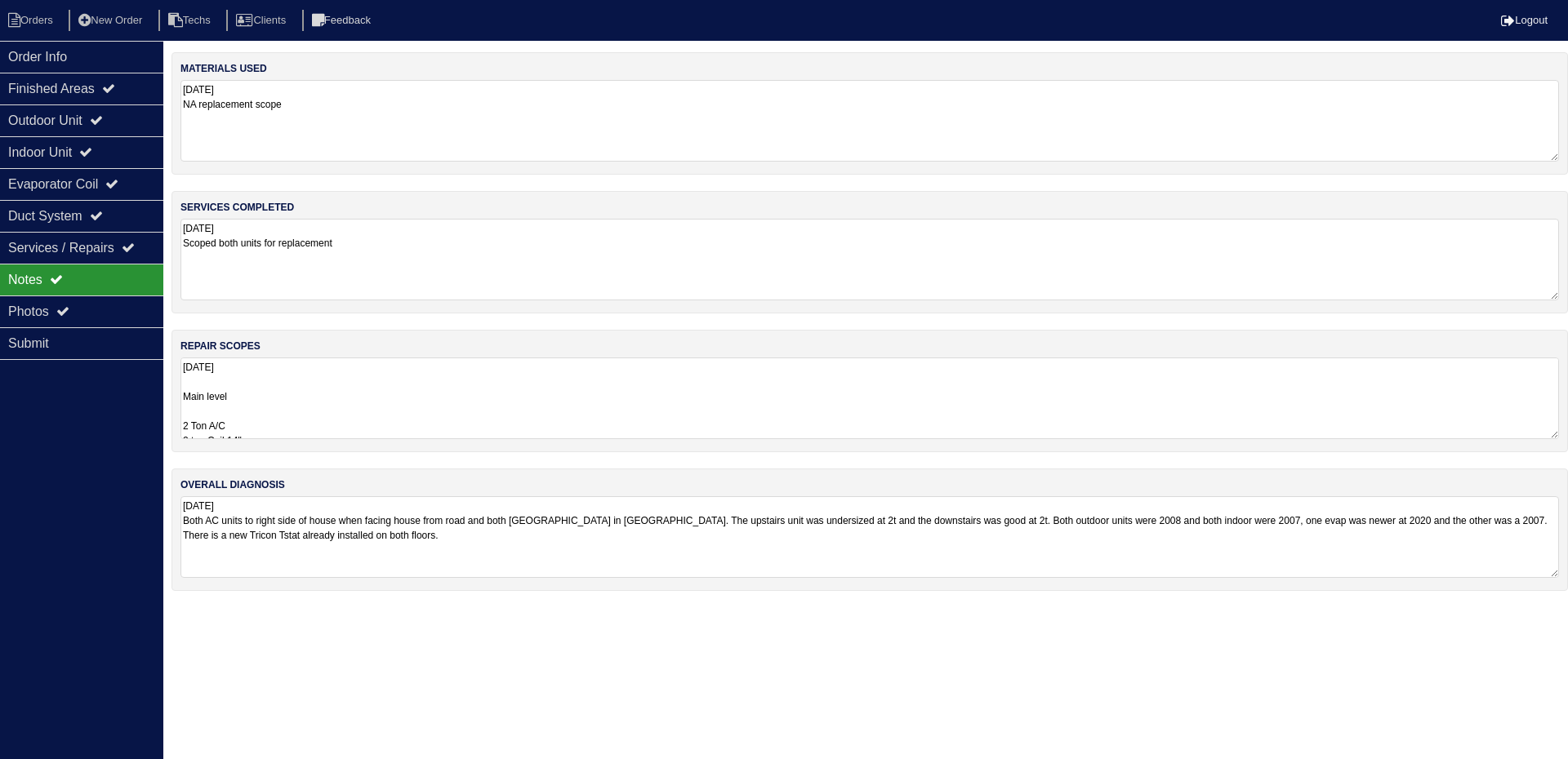
click at [523, 379] on textarea "8.21.25 Main level 2 Ton A/C 2 ton Coil 14" 60,000 btu furnace 14” Furnace retu…" at bounding box center [870, 398] width 1379 height 82
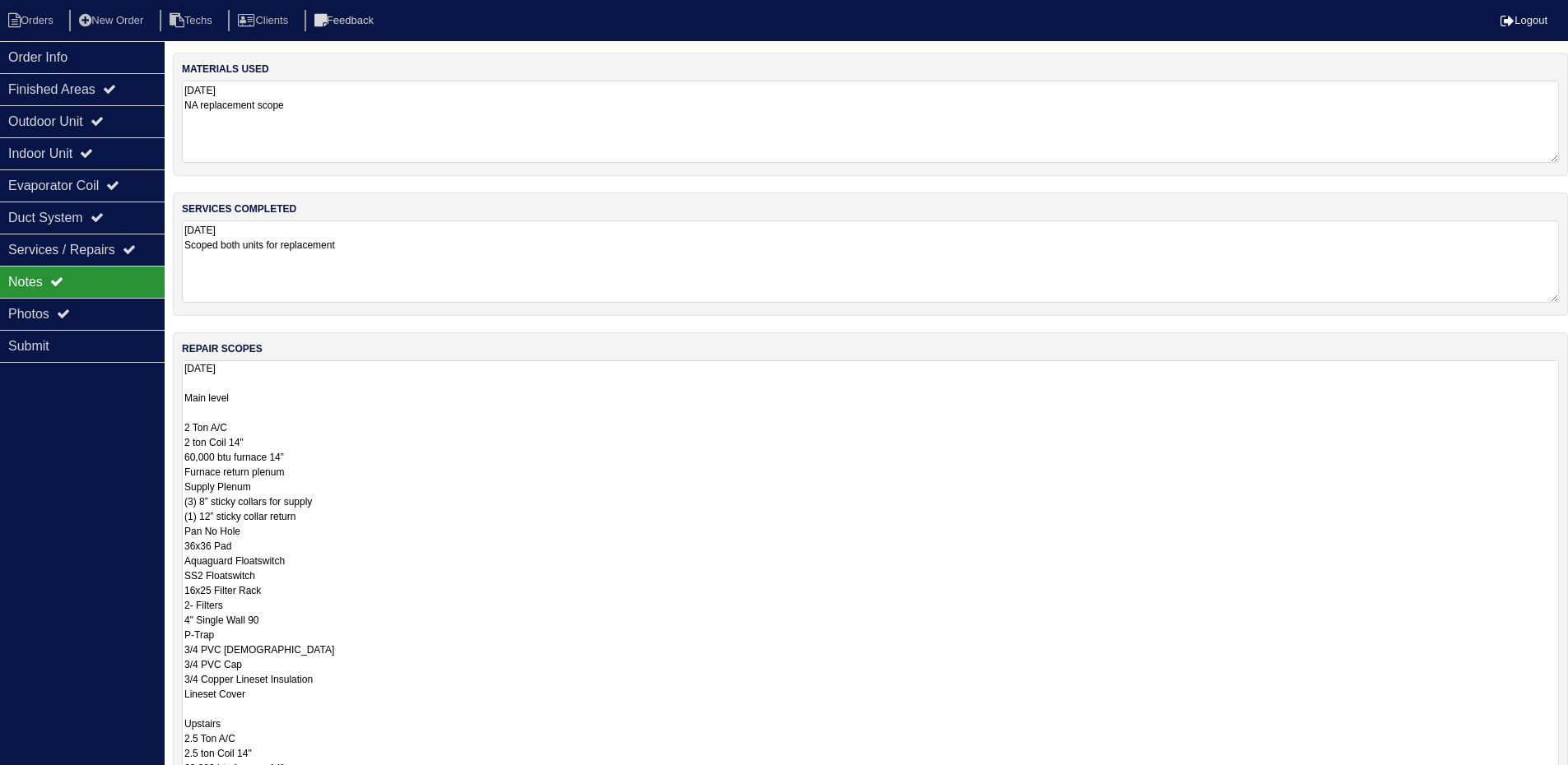
drag, startPoint x: 1568, startPoint y: 439, endPoint x: 1519, endPoint y: 389, distance: 70.0
click at [1568, 438] on div "repair scopes 8.21.25 Main level 2 Ton A/C 2 ton Coil 14" 60,000 btu furnace 14…" at bounding box center [870, 680] width 1395 height 696
click at [1507, 297] on textarea "8.21.25 Scoped both units for replacement" at bounding box center [877, 261] width 1390 height 82
drag, startPoint x: 1568, startPoint y: 436, endPoint x: 1574, endPoint y: 816, distance: 380.0
click at [1568, 777] on html "Orders New Order Techs Clients Feedback Logout Orders New Order Users Clients M…" at bounding box center [784, 495] width 1568 height 991
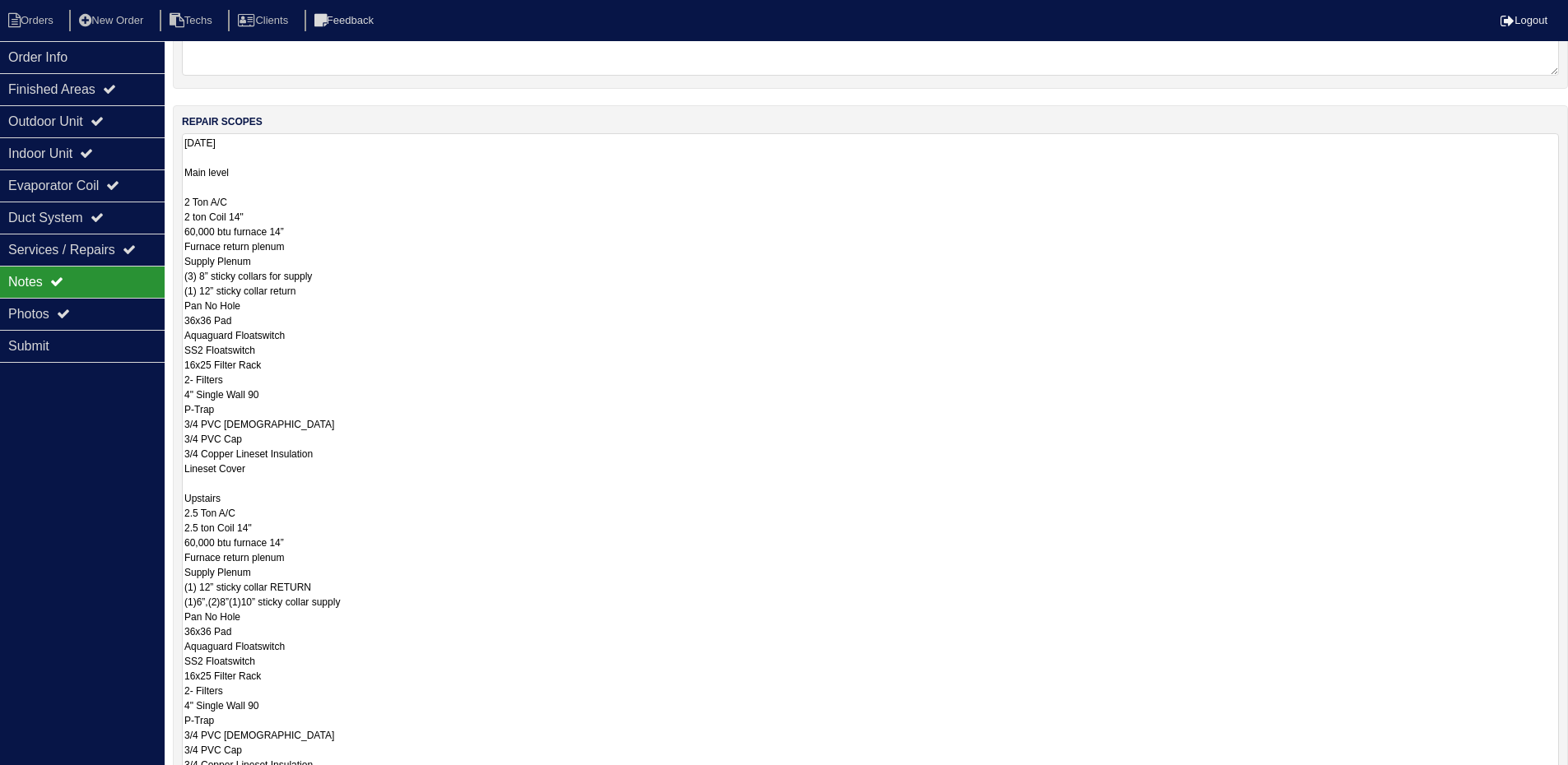
drag, startPoint x: 1554, startPoint y: 593, endPoint x: 1573, endPoint y: 810, distance: 217.8
click at [1568, 777] on html "Orders New Order Techs Clients Feedback Logout Orders New Order Users Clients M…" at bounding box center [784, 378] width 1568 height 1208
click at [93, 158] on icon at bounding box center [86, 153] width 14 height 14
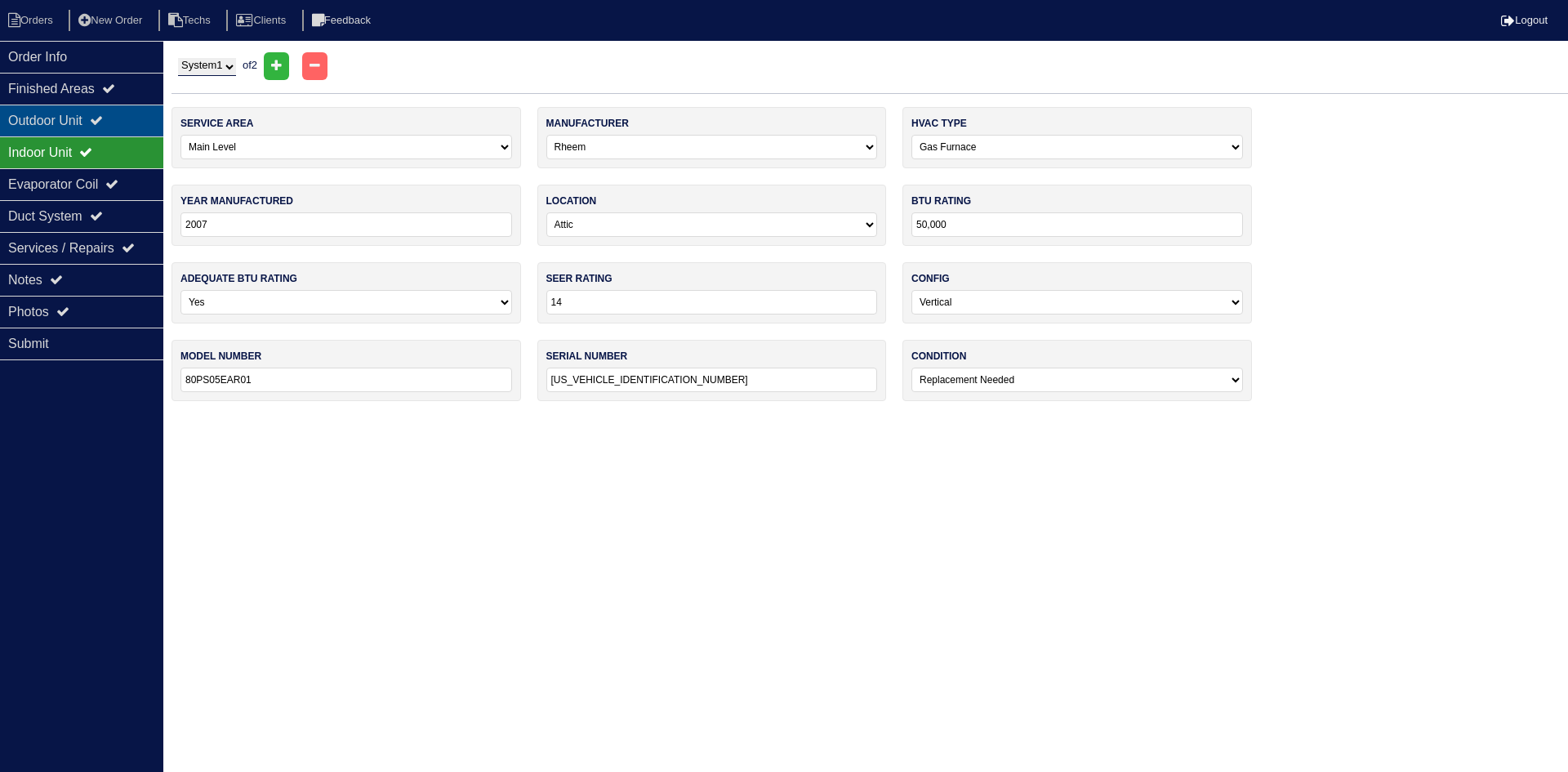
click at [100, 123] on div "Outdoor Unit" at bounding box center [82, 121] width 163 height 32
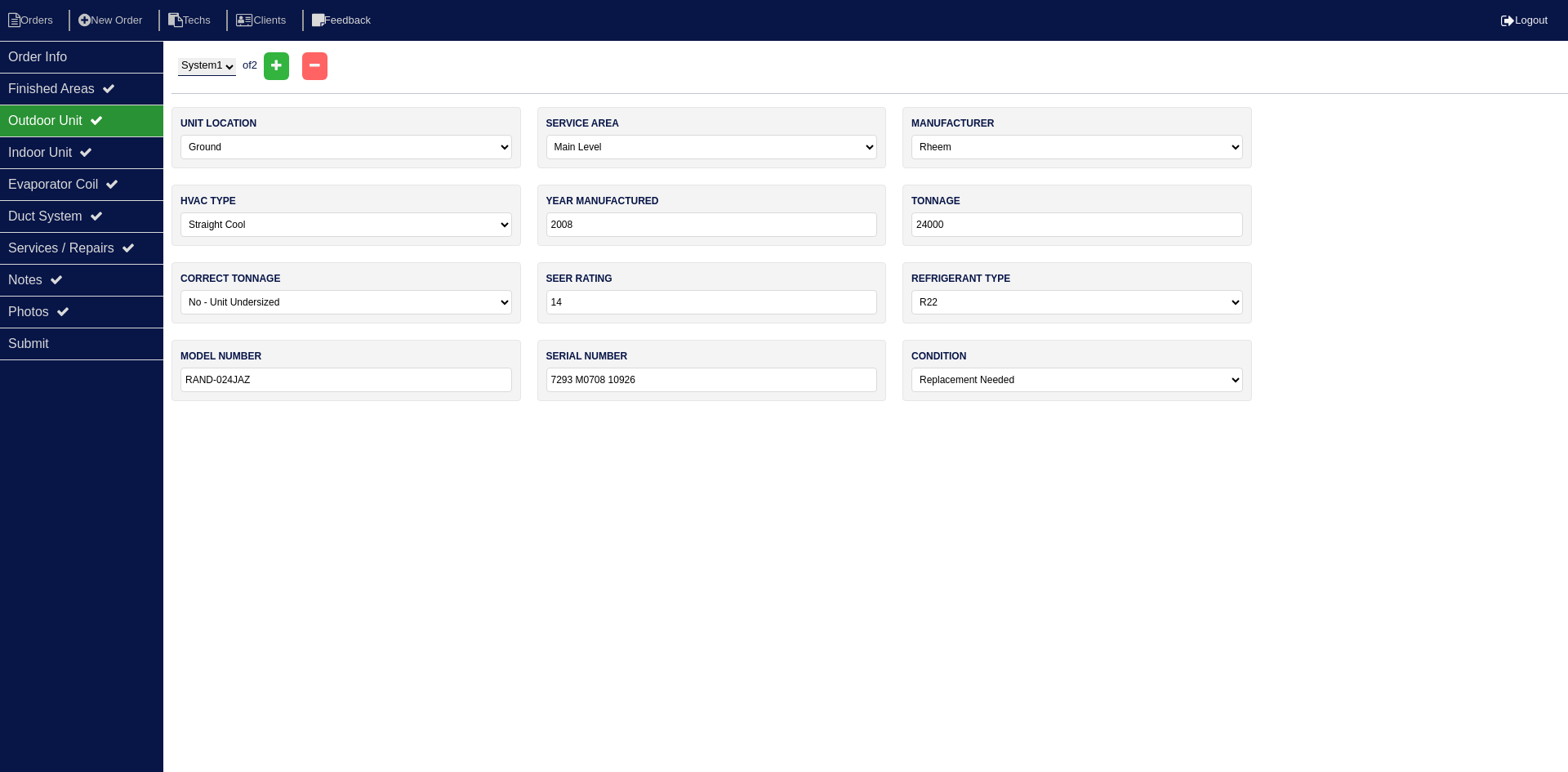
click at [198, 65] on select "System 1 System 2" at bounding box center [207, 67] width 58 height 18
select select "2"
click at [178, 58] on select "System 1 System 2" at bounding box center [207, 67] width 58 height 18
select select "1"
type input "RAND-024 JAZ"
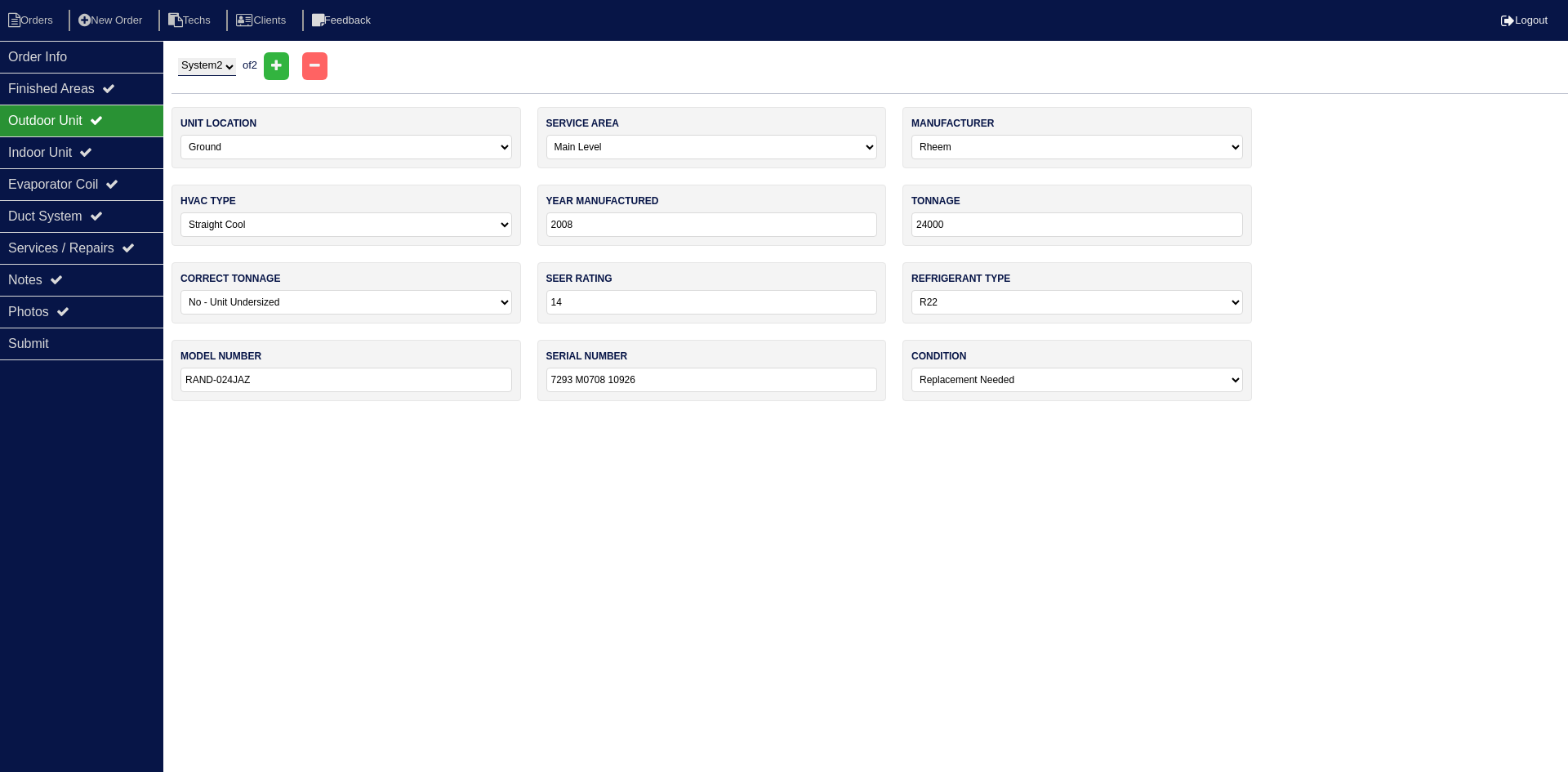
type input "7293 M0708 10970"
click at [117, 145] on div "Indoor Unit" at bounding box center [82, 152] width 163 height 32
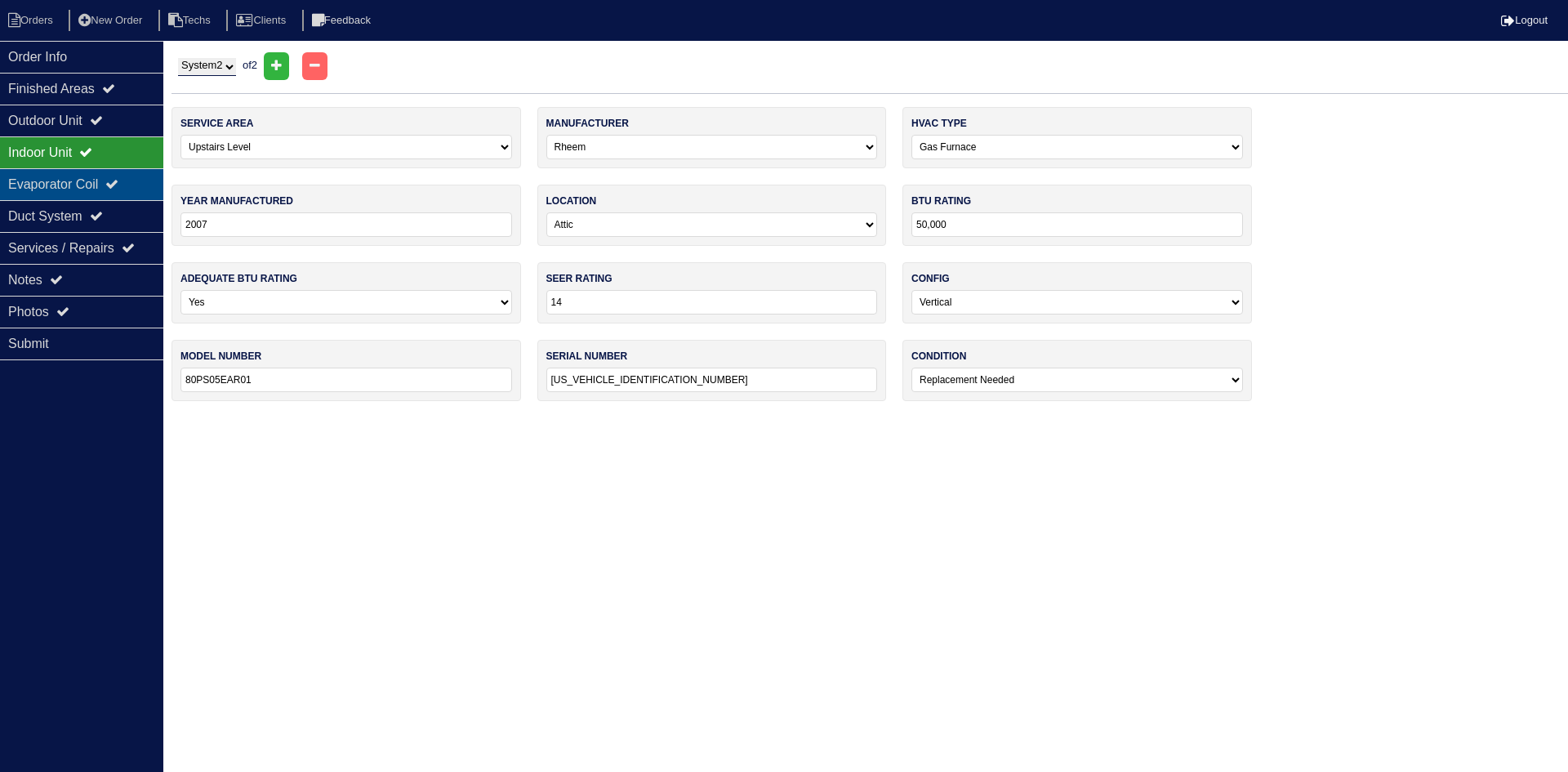
click at [96, 181] on div "Evaporator Coil" at bounding box center [82, 185] width 163 height 32
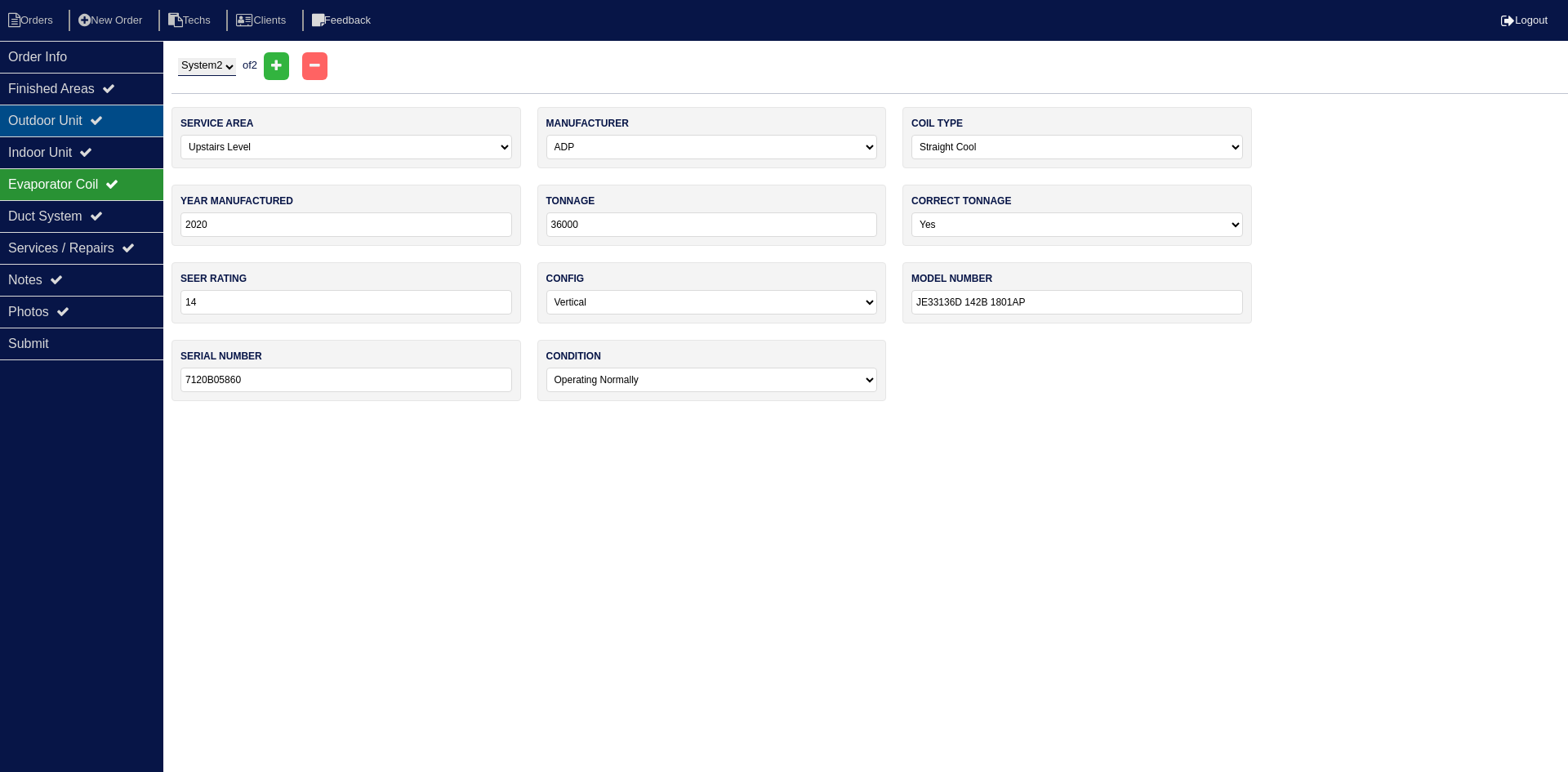
click at [102, 120] on icon at bounding box center [96, 120] width 13 height 13
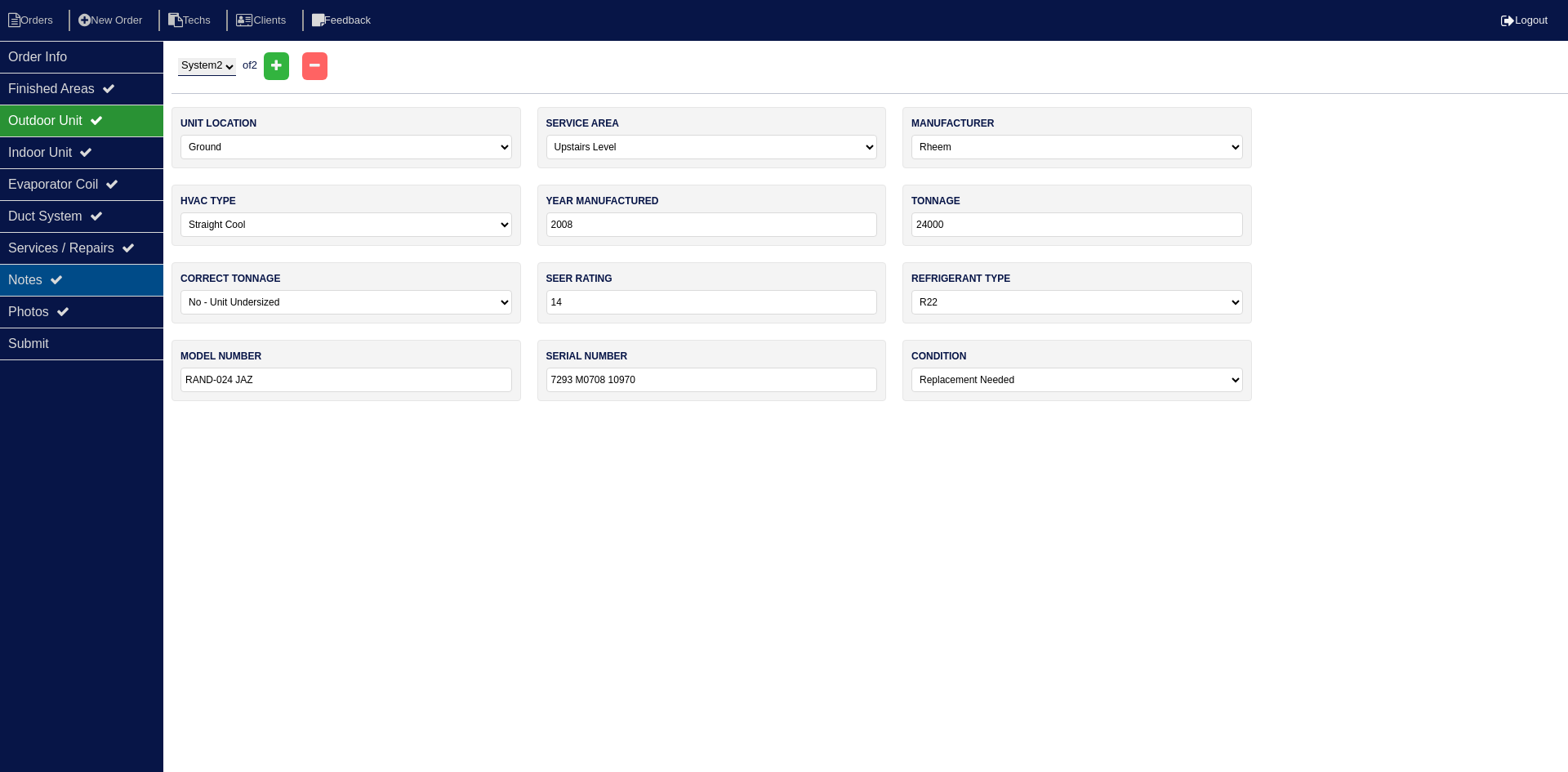
click at [87, 268] on div "Notes" at bounding box center [82, 280] width 163 height 32
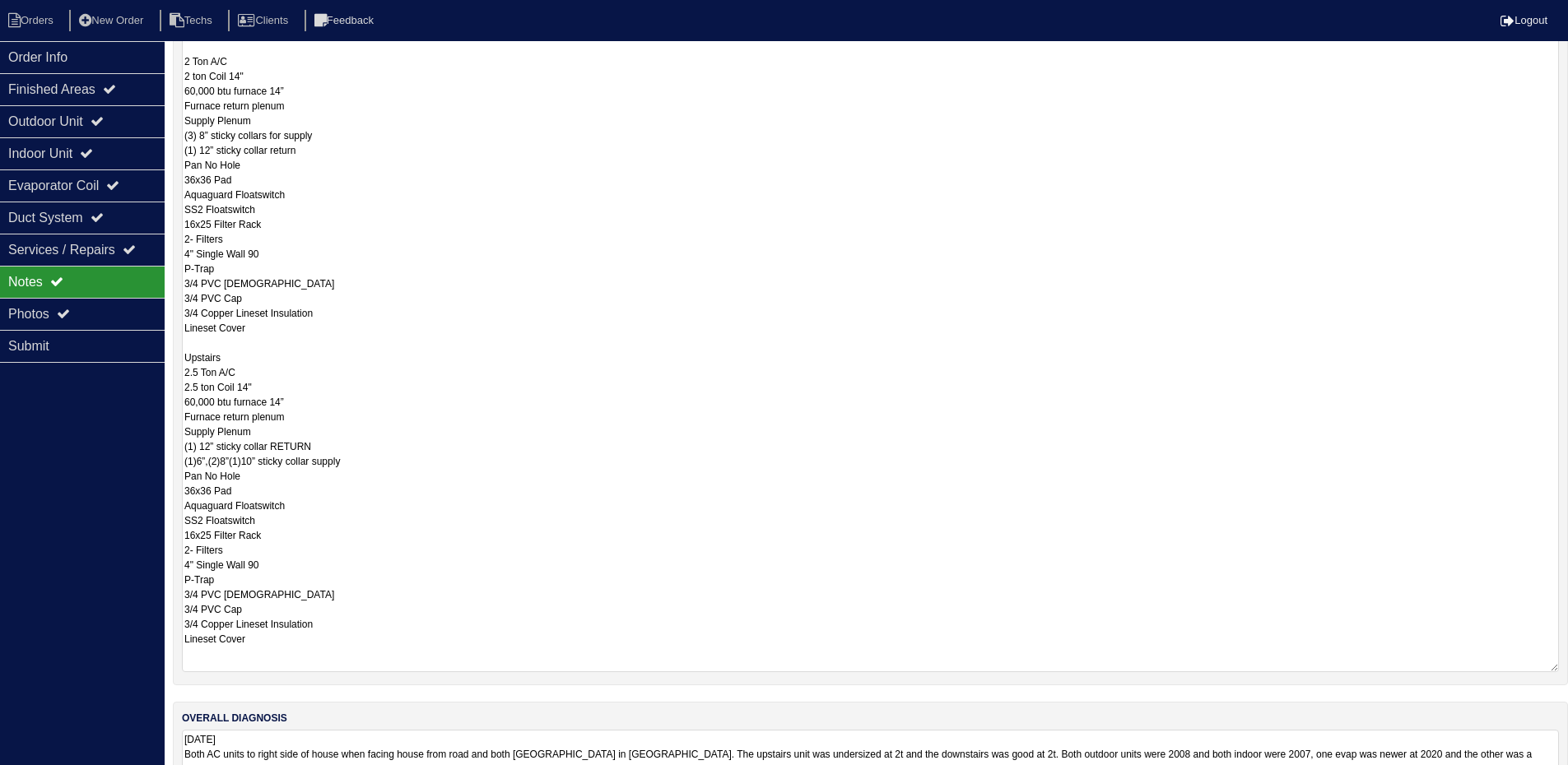
scroll to position [329, 0]
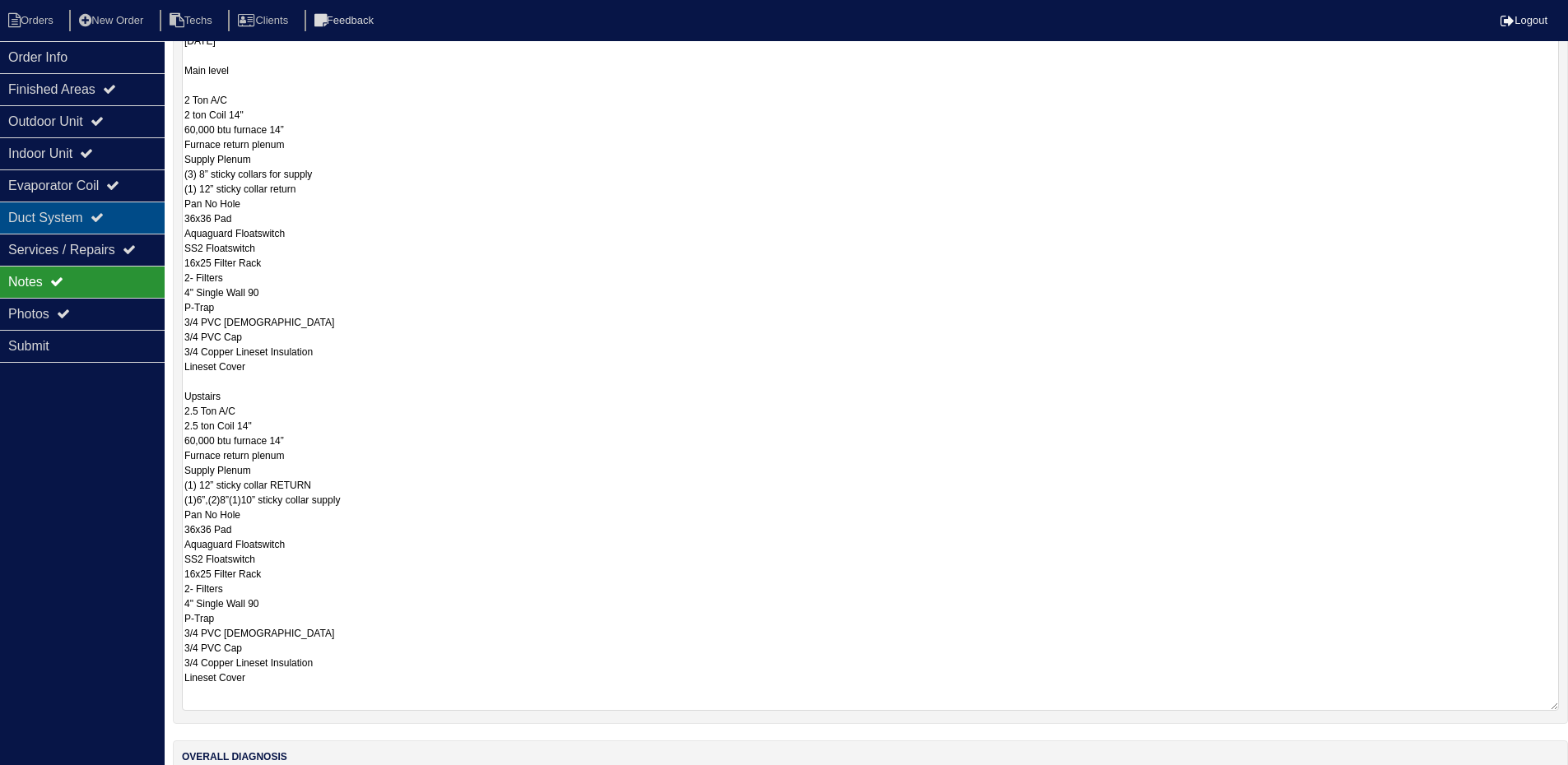
click at [52, 214] on div "Duct System" at bounding box center [82, 218] width 164 height 33
select select "2"
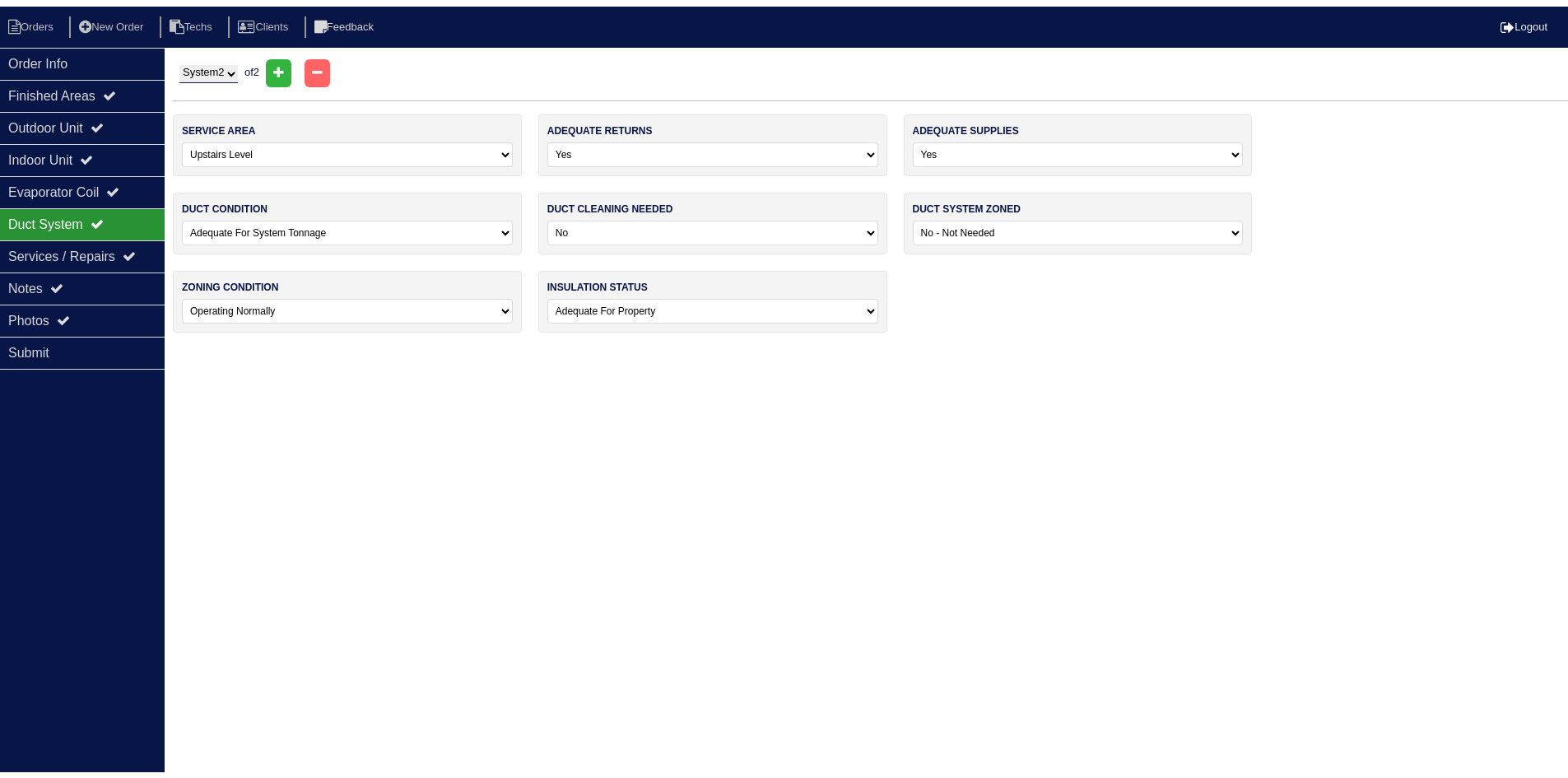
scroll to position [0, 0]
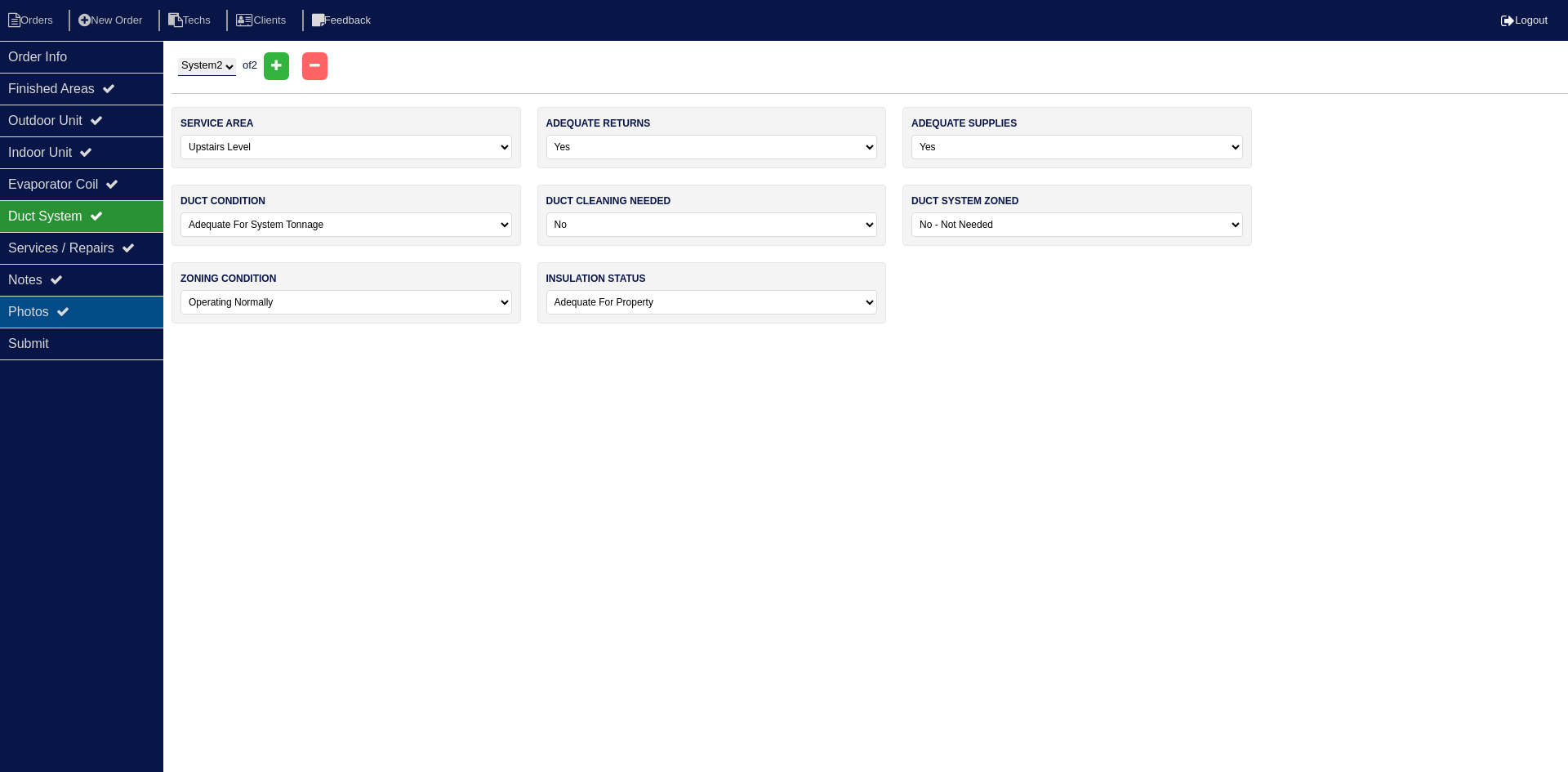
click at [83, 308] on div "Photos" at bounding box center [82, 312] width 163 height 32
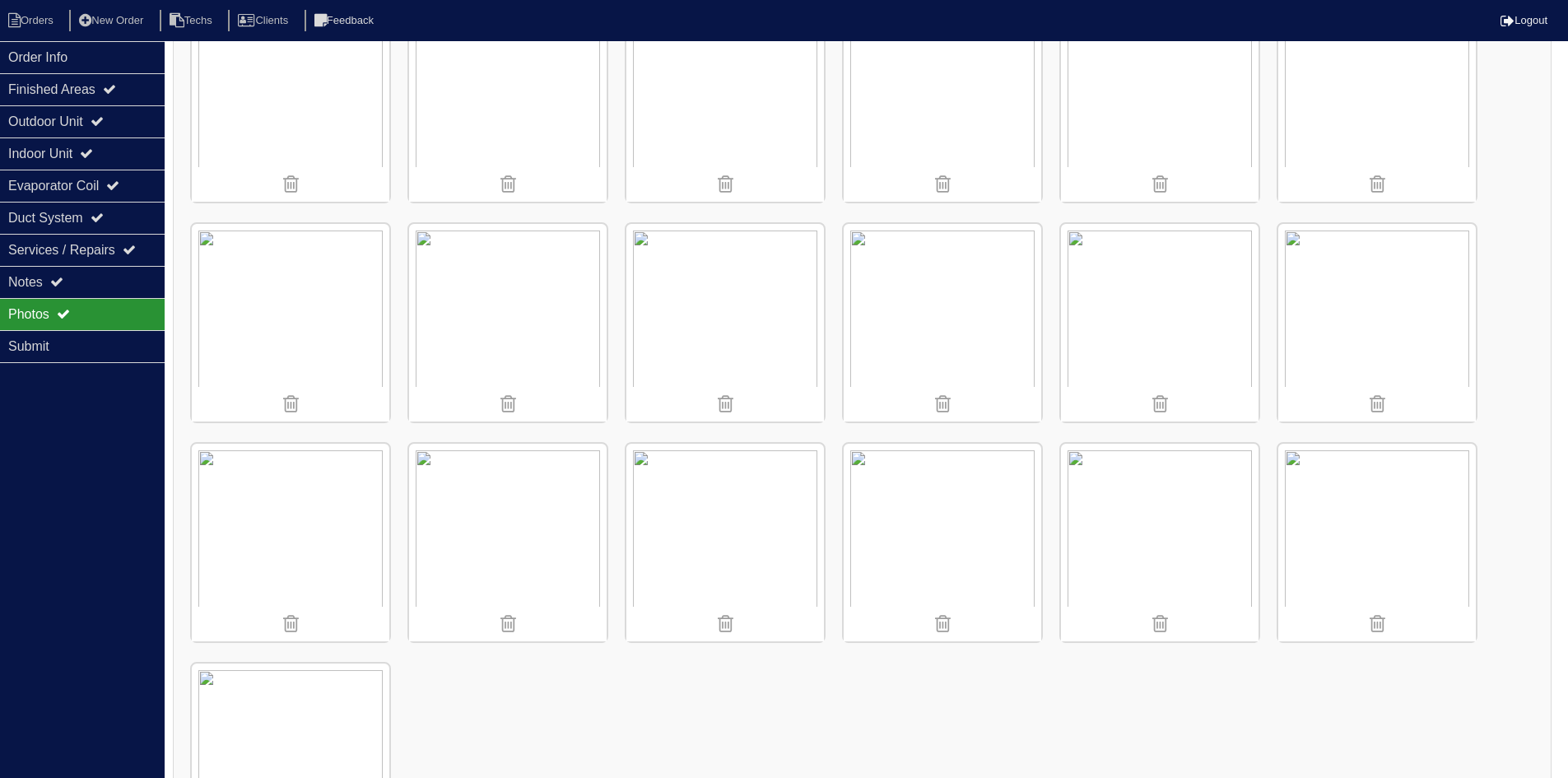
scroll to position [2169, 0]
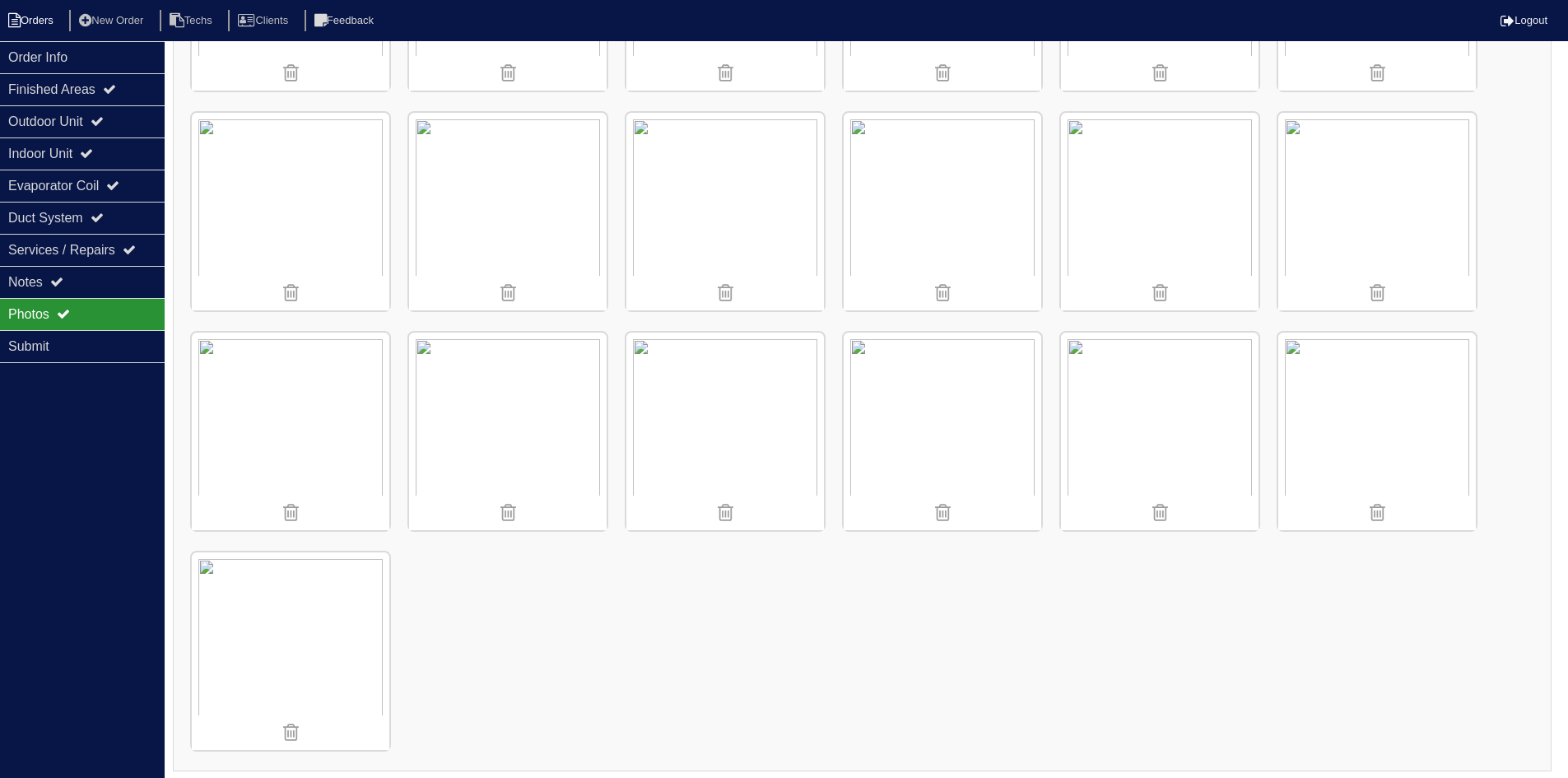
click at [37, 11] on li "Orders" at bounding box center [33, 21] width 67 height 23
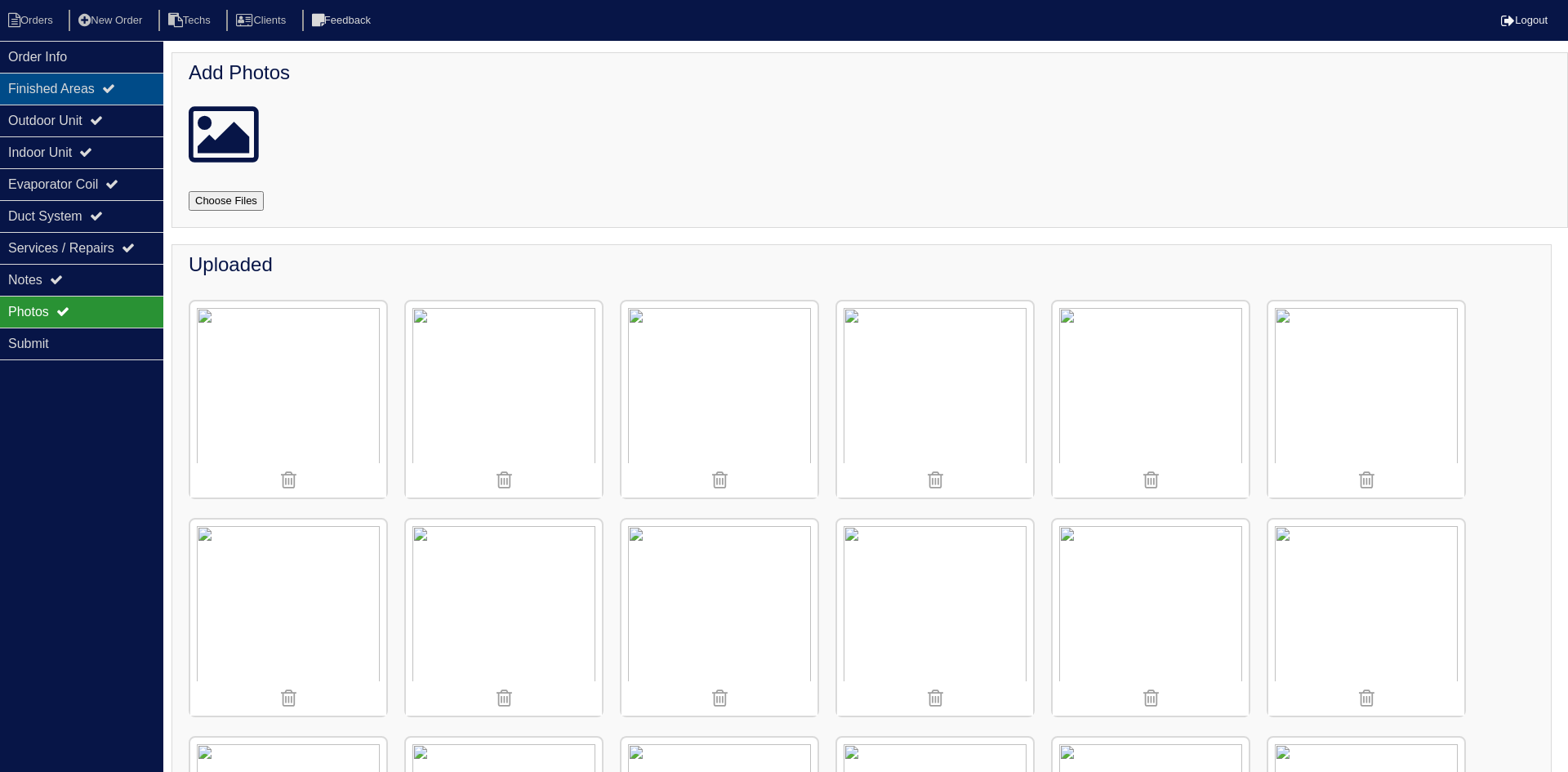
select select "15"
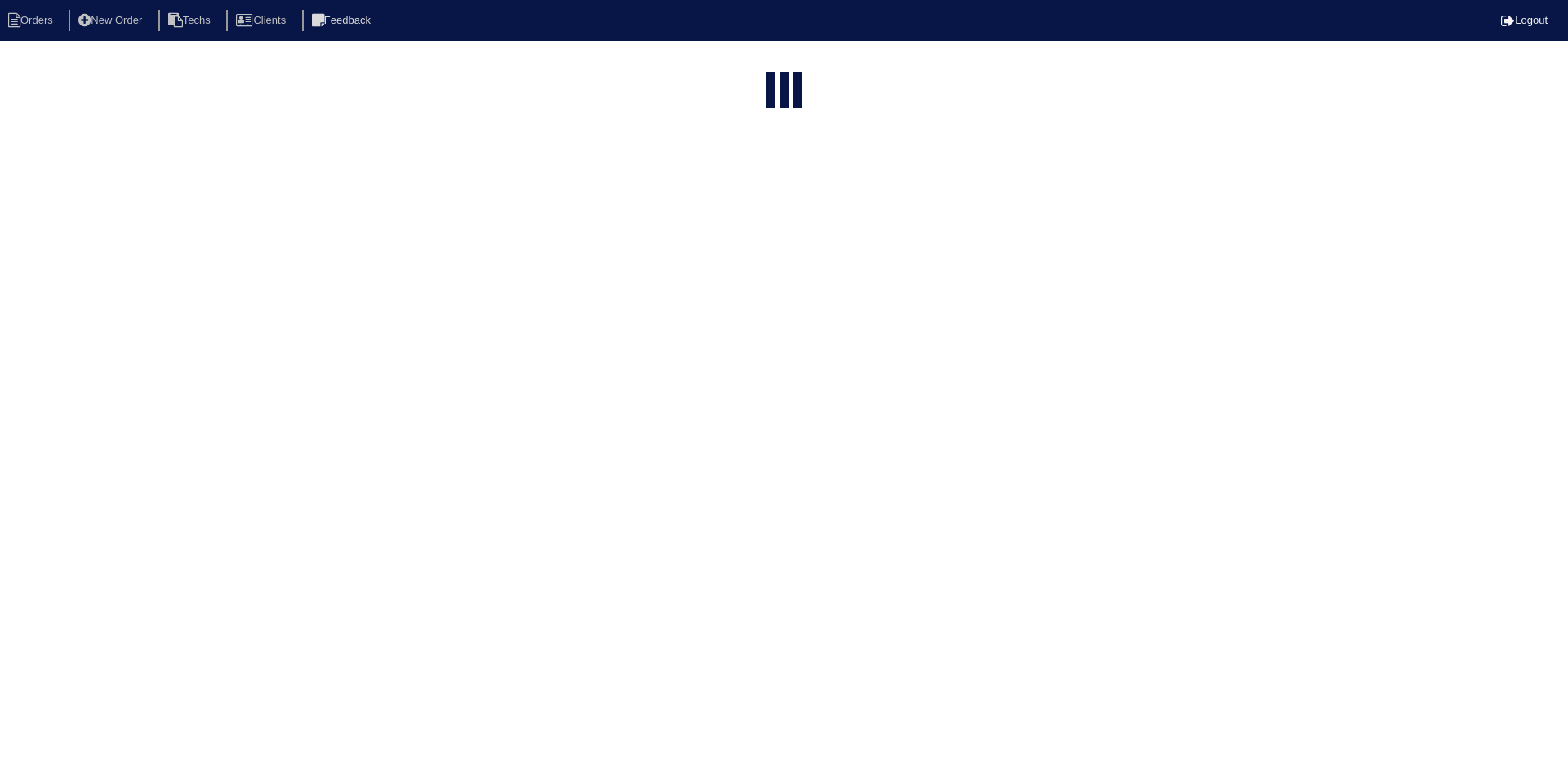
type input "165"
select select "field complete"
select select "need to quote"
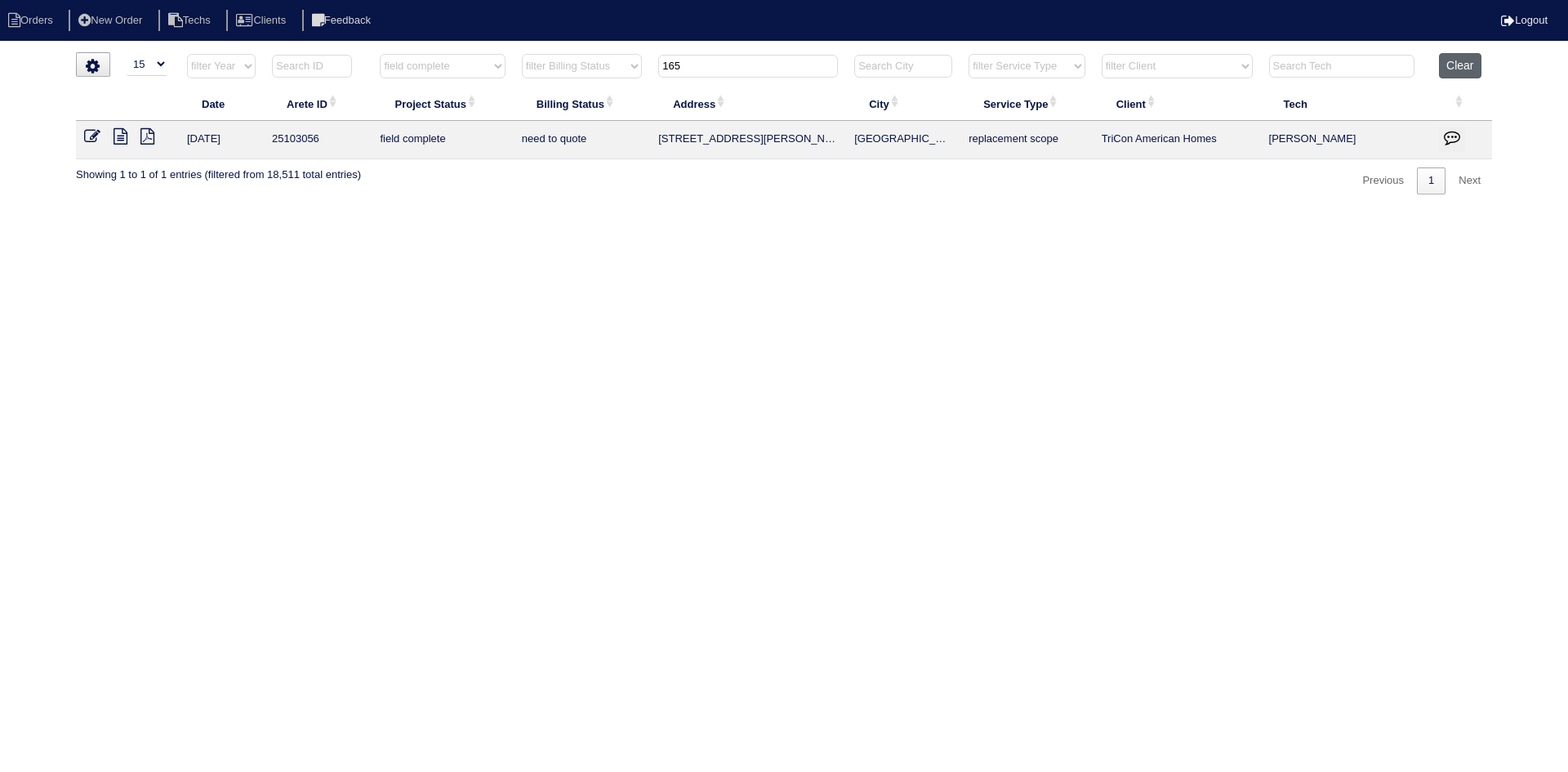
click at [1468, 70] on button "Clear" at bounding box center [1460, 65] width 41 height 25
select select
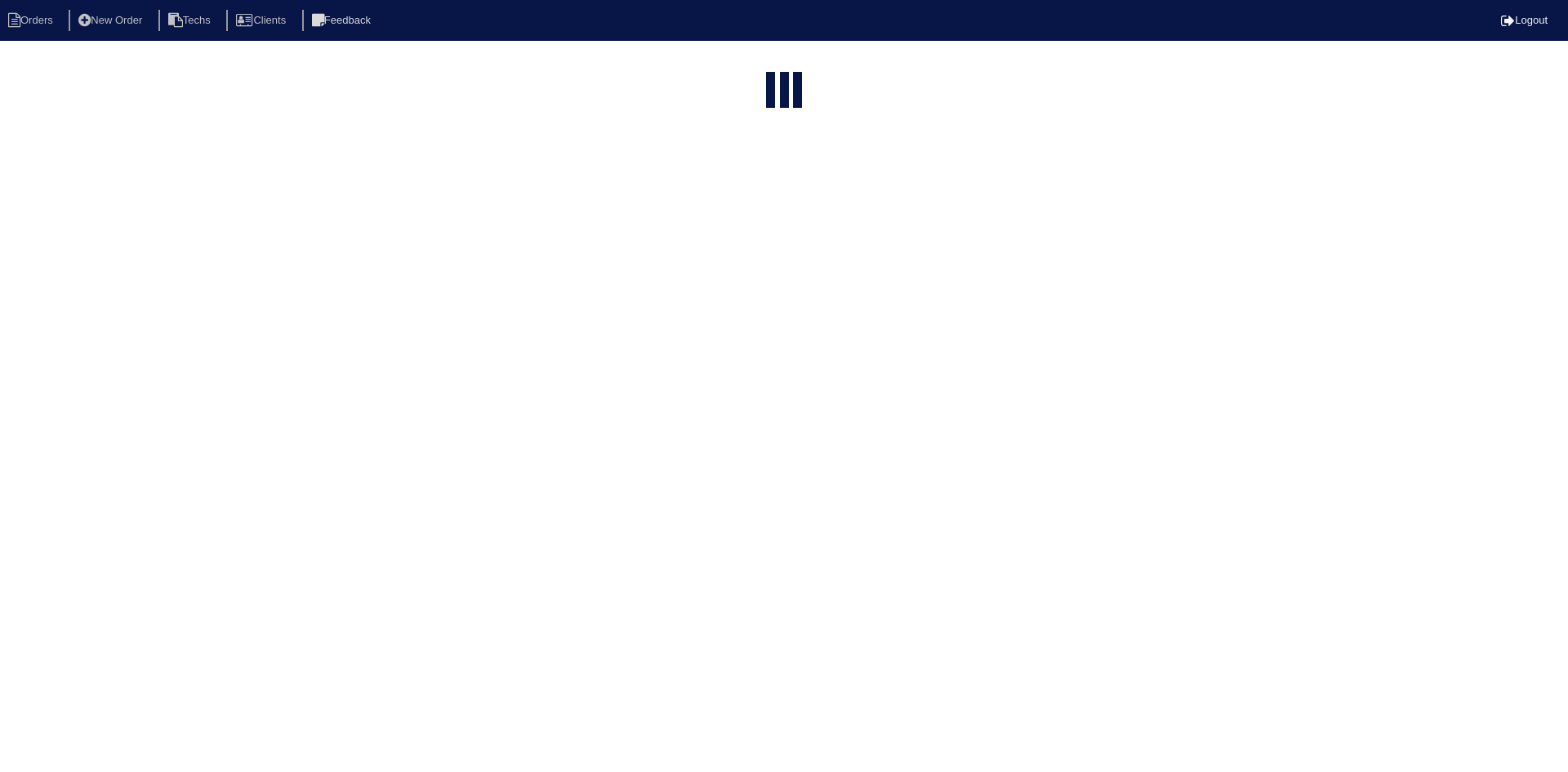
select select "15"
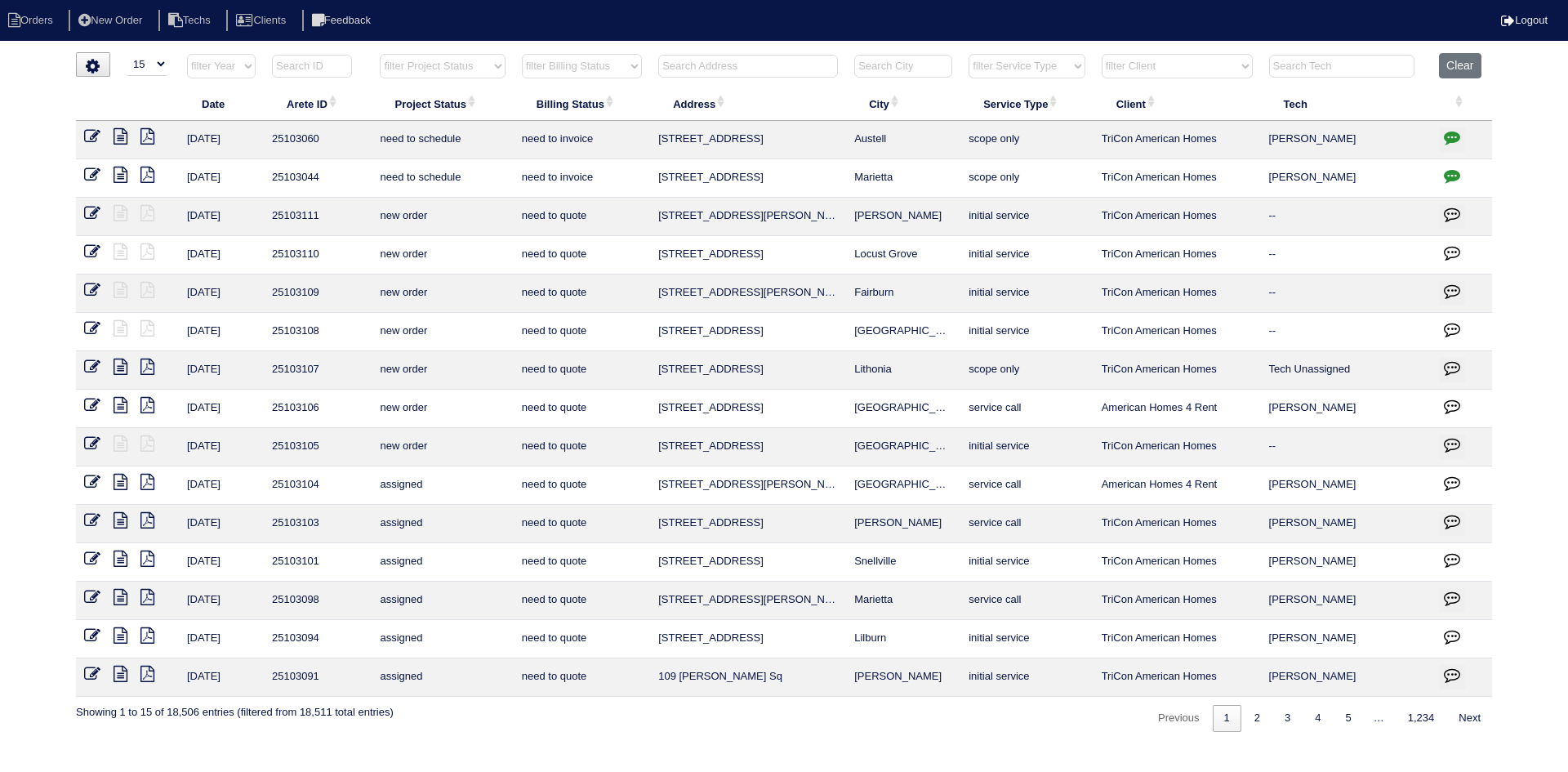
click at [450, 69] on select "filter Project Status -- Any Project Status -- new order assigned in progress f…" at bounding box center [442, 65] width 125 height 24
click at [380, 54] on select "filter Project Status -- Any Project Status -- new order assigned in progress f…" at bounding box center [442, 65] width 125 height 24
select select "field complete"
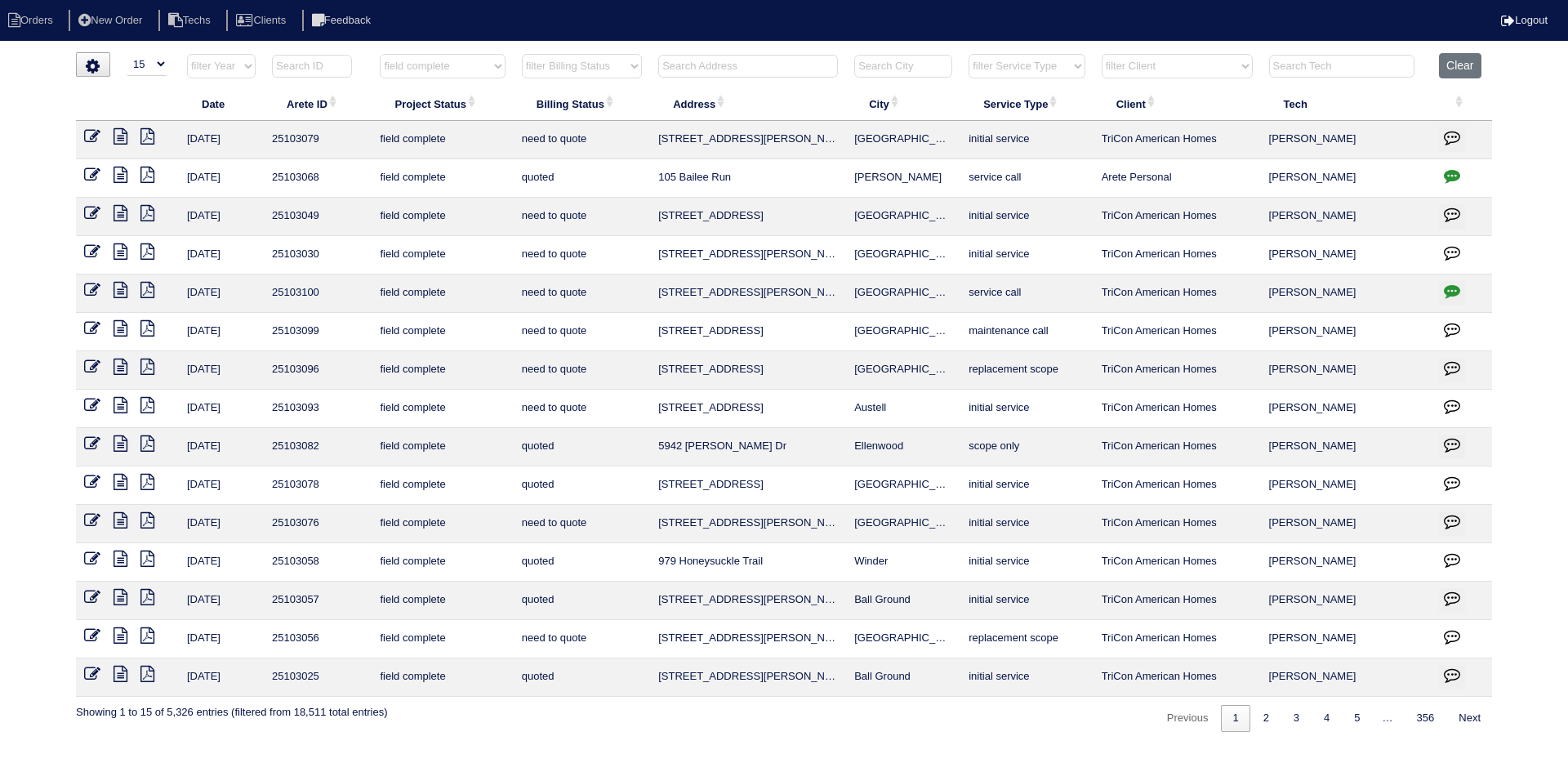
click at [615, 68] on select "filter Billing Status -- Any Billing Status -- need to quote quoted need to inv…" at bounding box center [582, 65] width 120 height 24
select select "need to quote"
click at [522, 54] on select "filter Billing Status -- Any Billing Status -- need to quote quoted need to inv…" at bounding box center [582, 65] width 120 height 24
select select "field complete"
select select "need to quote"
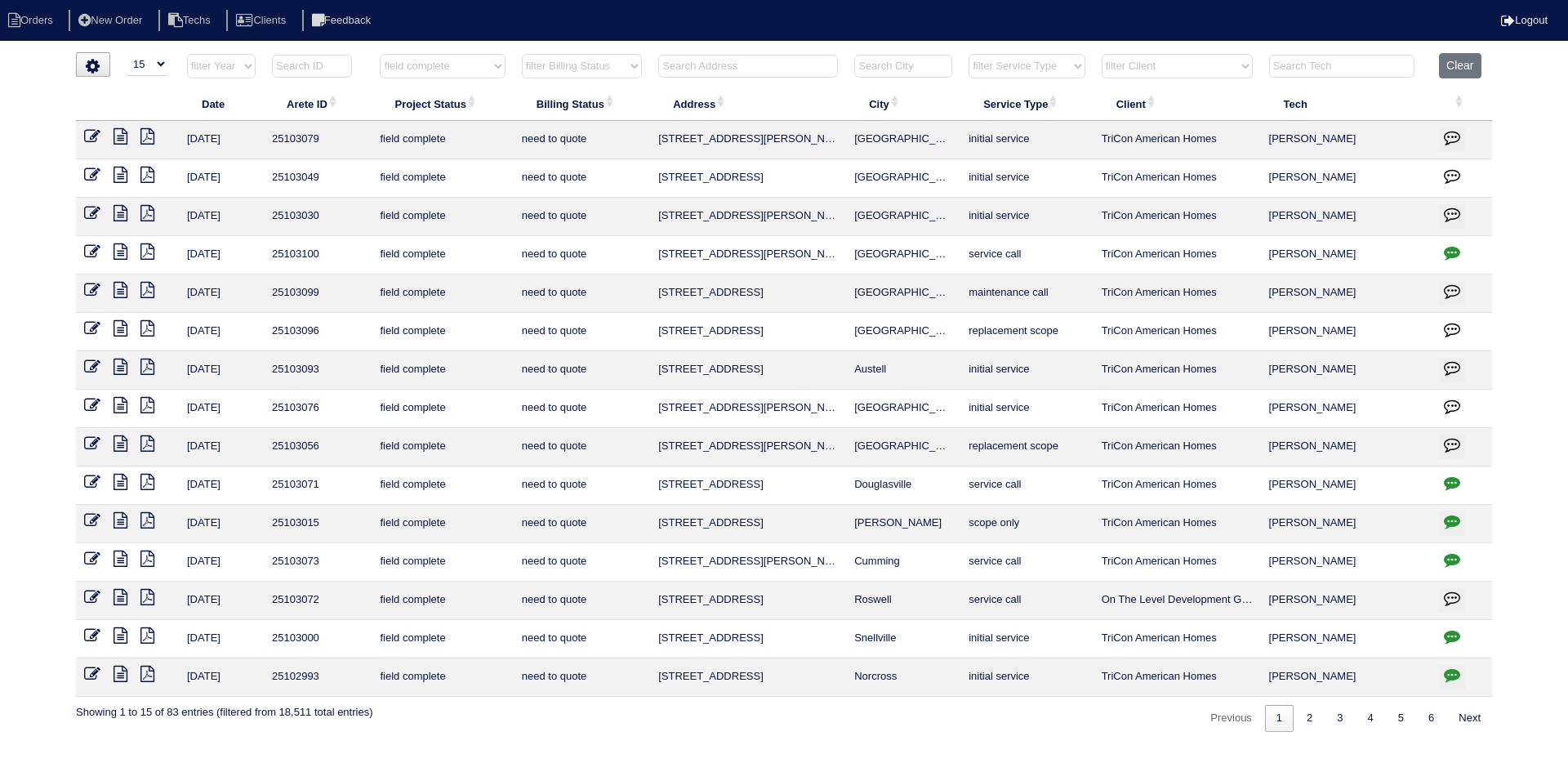
click at [124, 362] on icon at bounding box center [120, 367] width 13 height 16
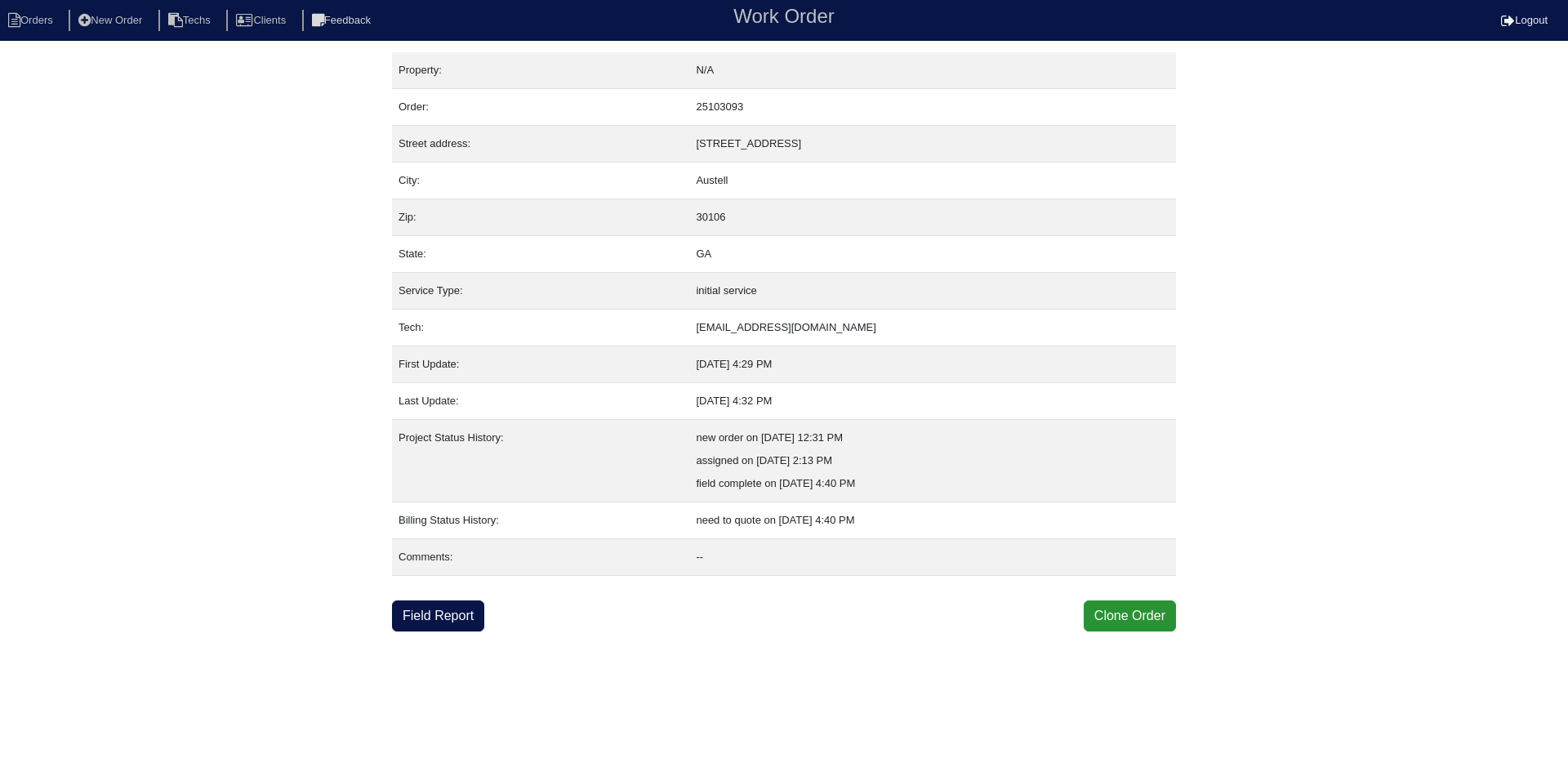
drag, startPoint x: 885, startPoint y: 695, endPoint x: 861, endPoint y: 678, distance: 29.4
click at [885, 631] on html "Orders New Order Techs Clients Feedback Work Order Logout Work Order Orders New…" at bounding box center [784, 316] width 1568 height 631
click at [443, 615] on link "Field Report" at bounding box center [437, 616] width 92 height 31
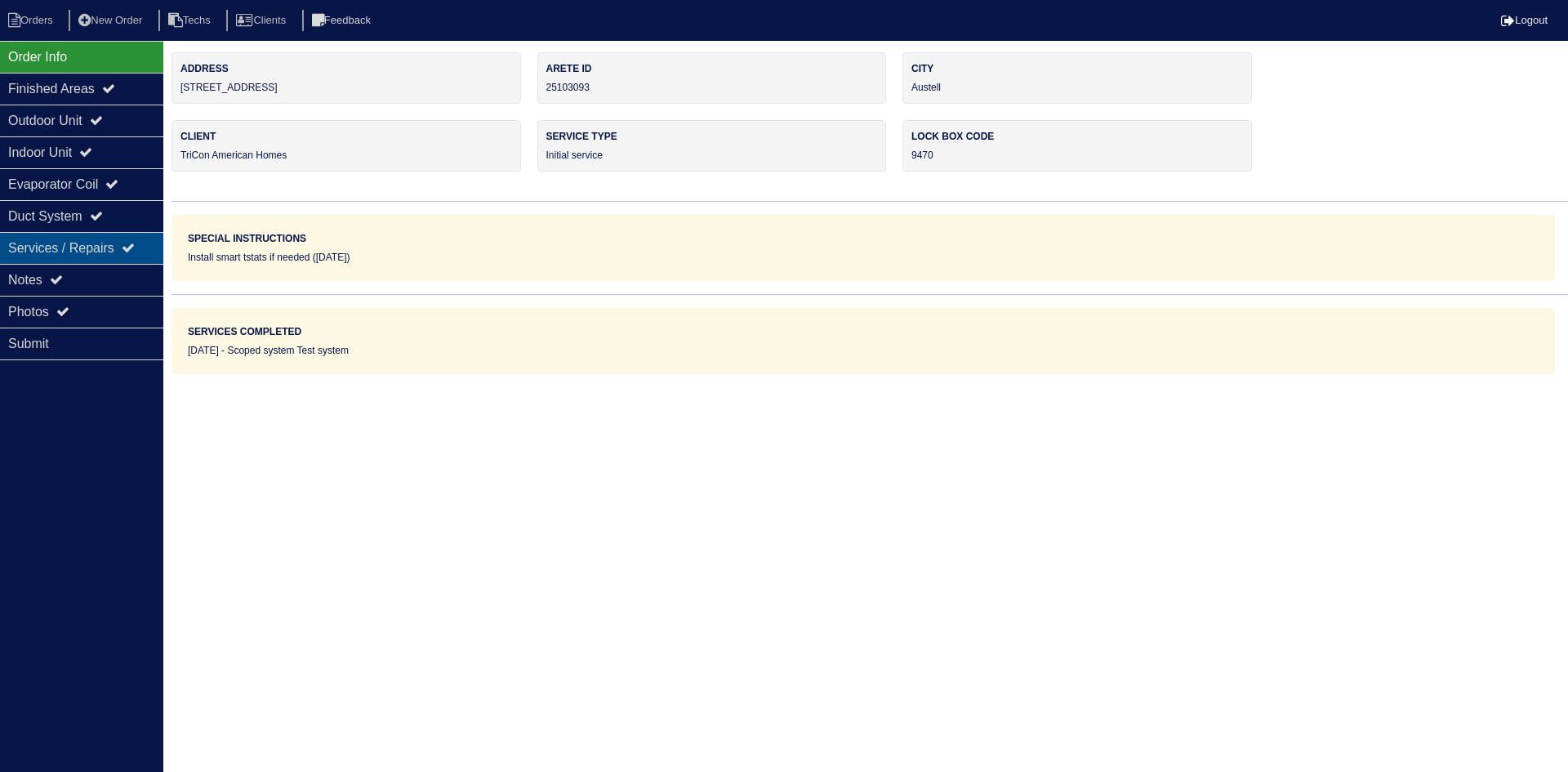
click at [111, 263] on div "Services / Repairs" at bounding box center [82, 248] width 163 height 32
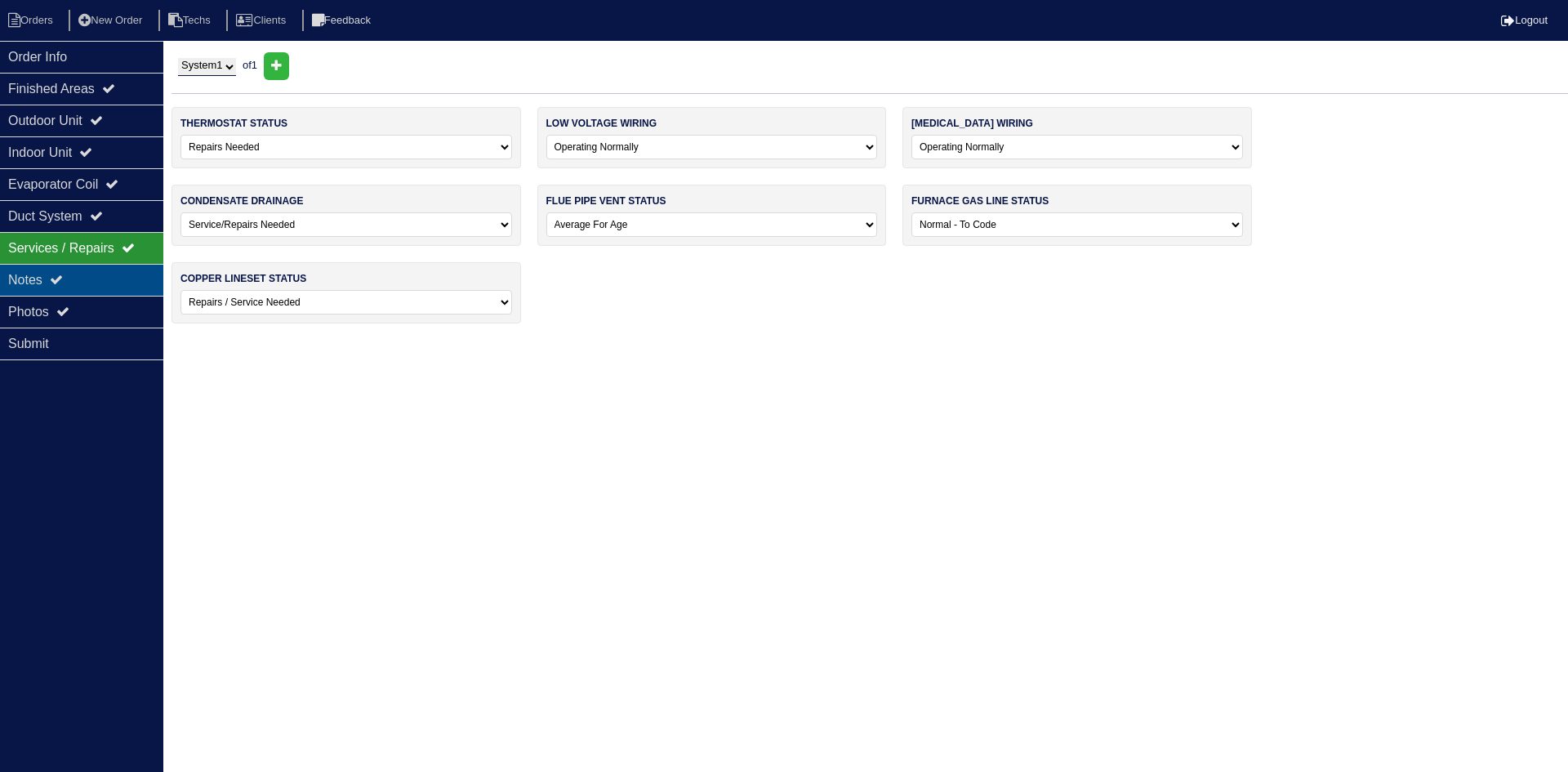
click at [105, 273] on div "Notes" at bounding box center [82, 280] width 163 height 32
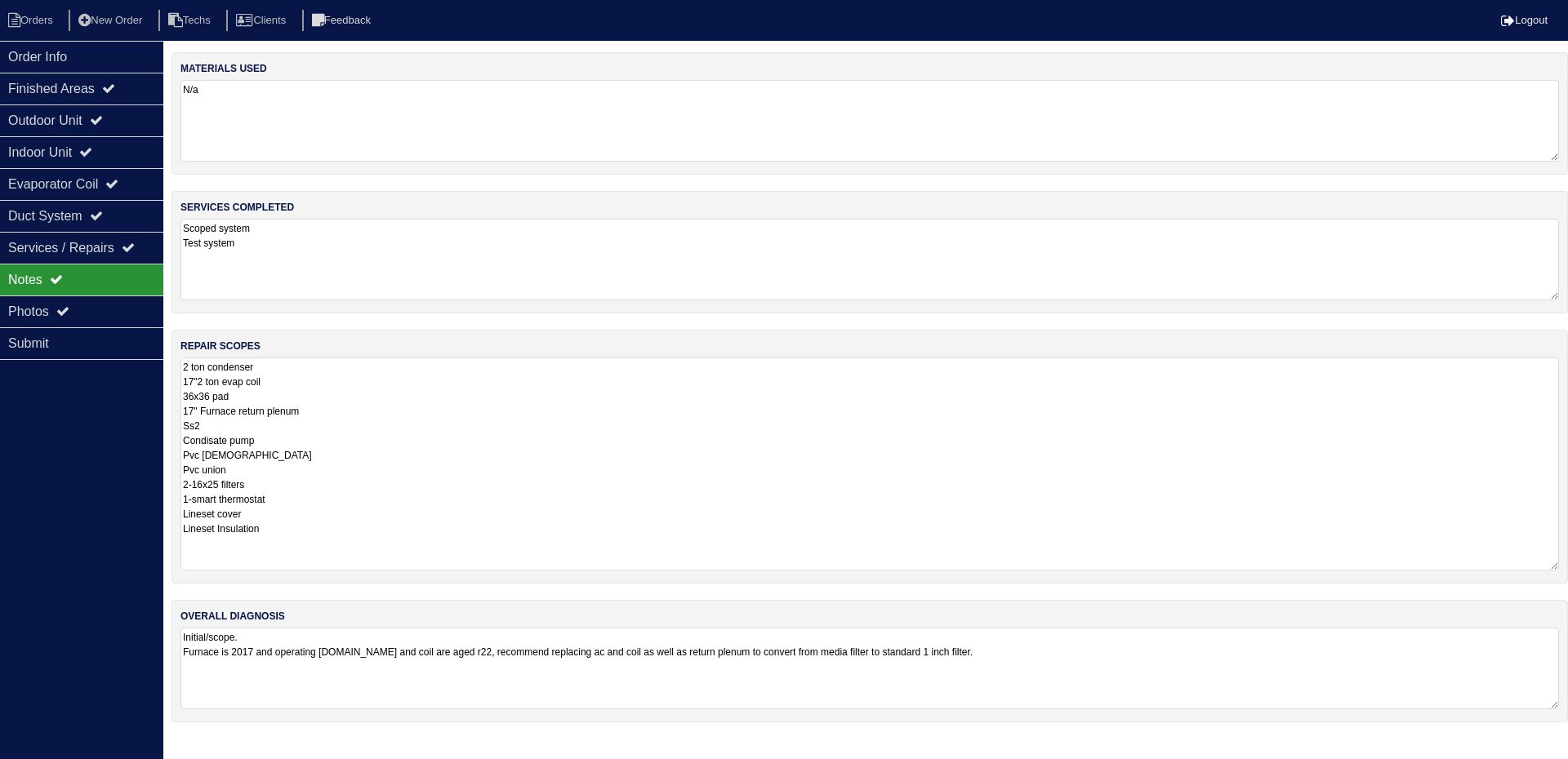
drag, startPoint x: 1555, startPoint y: 436, endPoint x: 1567, endPoint y: 566, distance: 130.6
click at [1567, 566] on div "repair scopes 2 ton condenser 17"2 ton evap coil 36x36 pad 17" Furnace return p…" at bounding box center [870, 456] width 1397 height 254
click at [96, 126] on div "Outdoor Unit" at bounding box center [82, 121] width 163 height 32
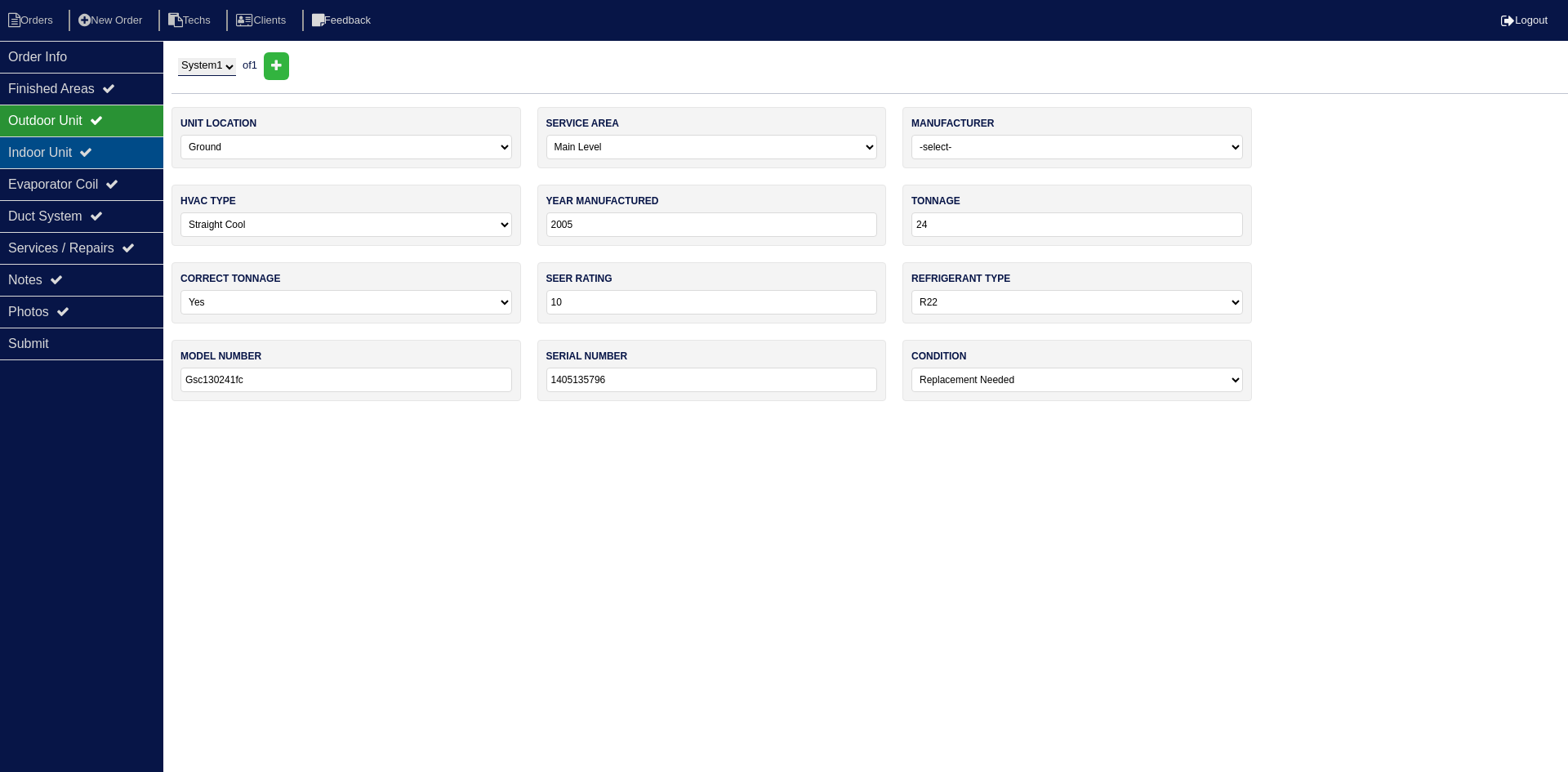
click at [92, 151] on icon at bounding box center [85, 152] width 13 height 13
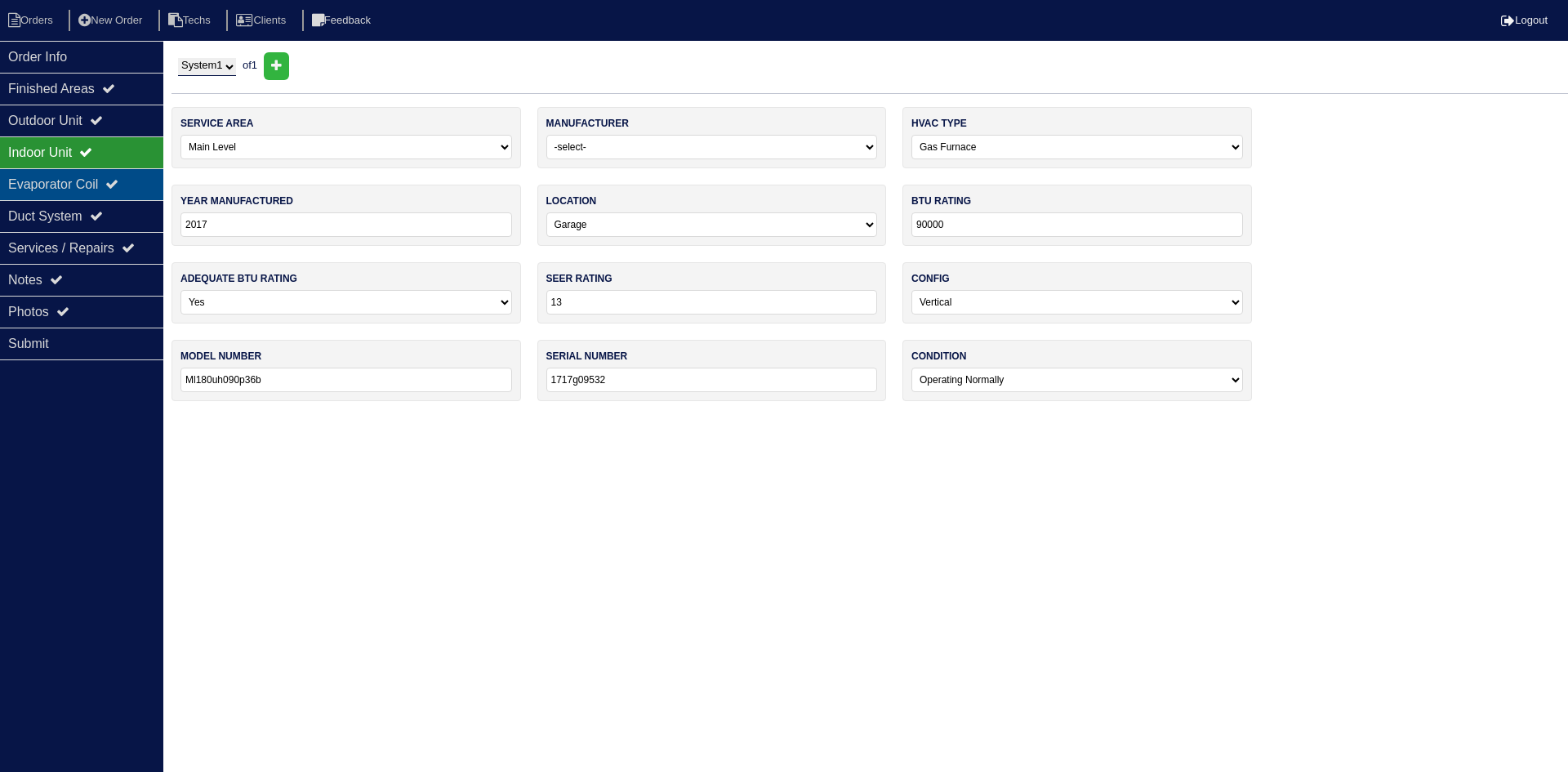
click at [100, 175] on div "Evaporator Coil" at bounding box center [82, 185] width 163 height 32
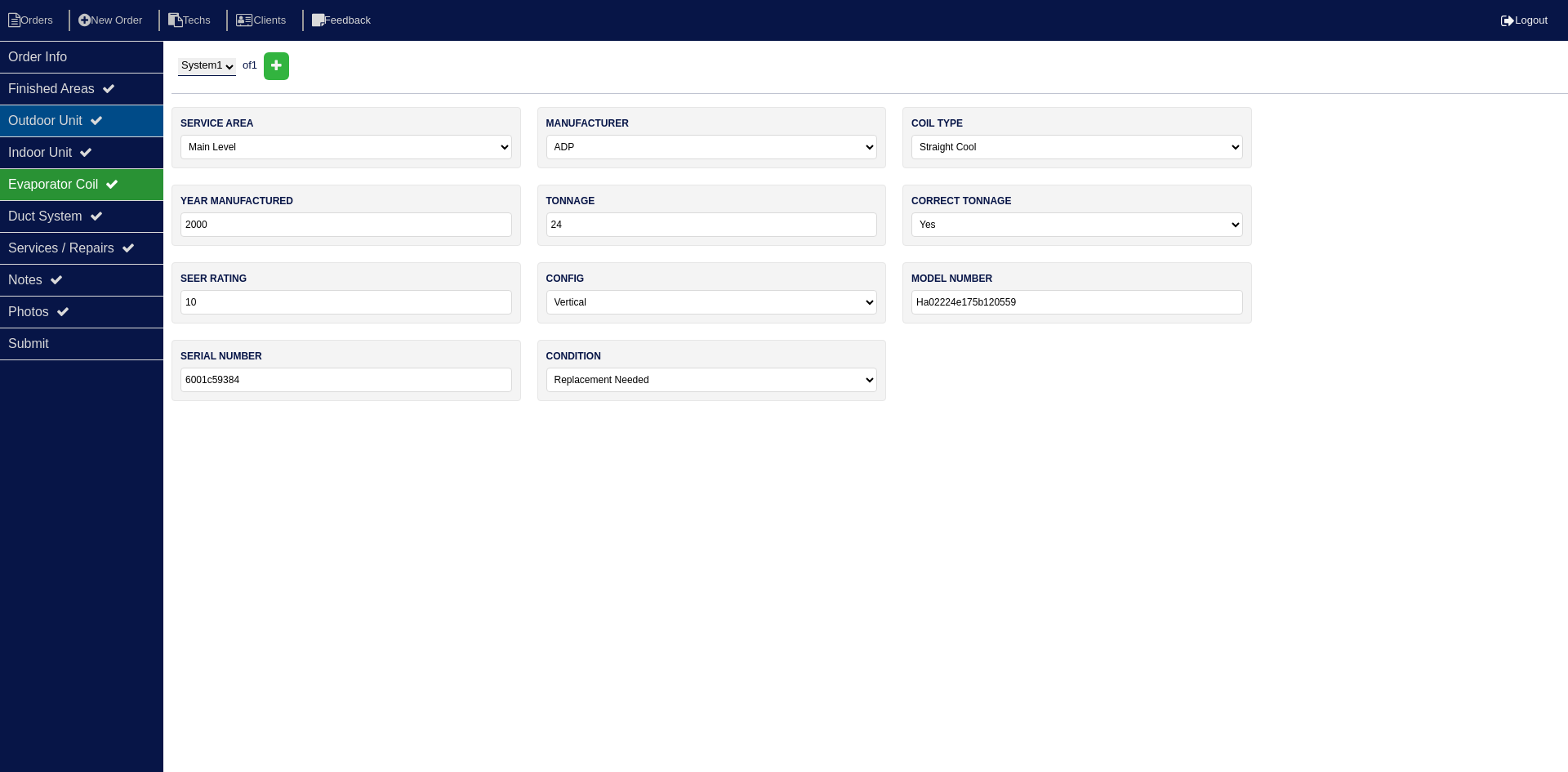
click at [103, 124] on icon at bounding box center [96, 120] width 13 height 13
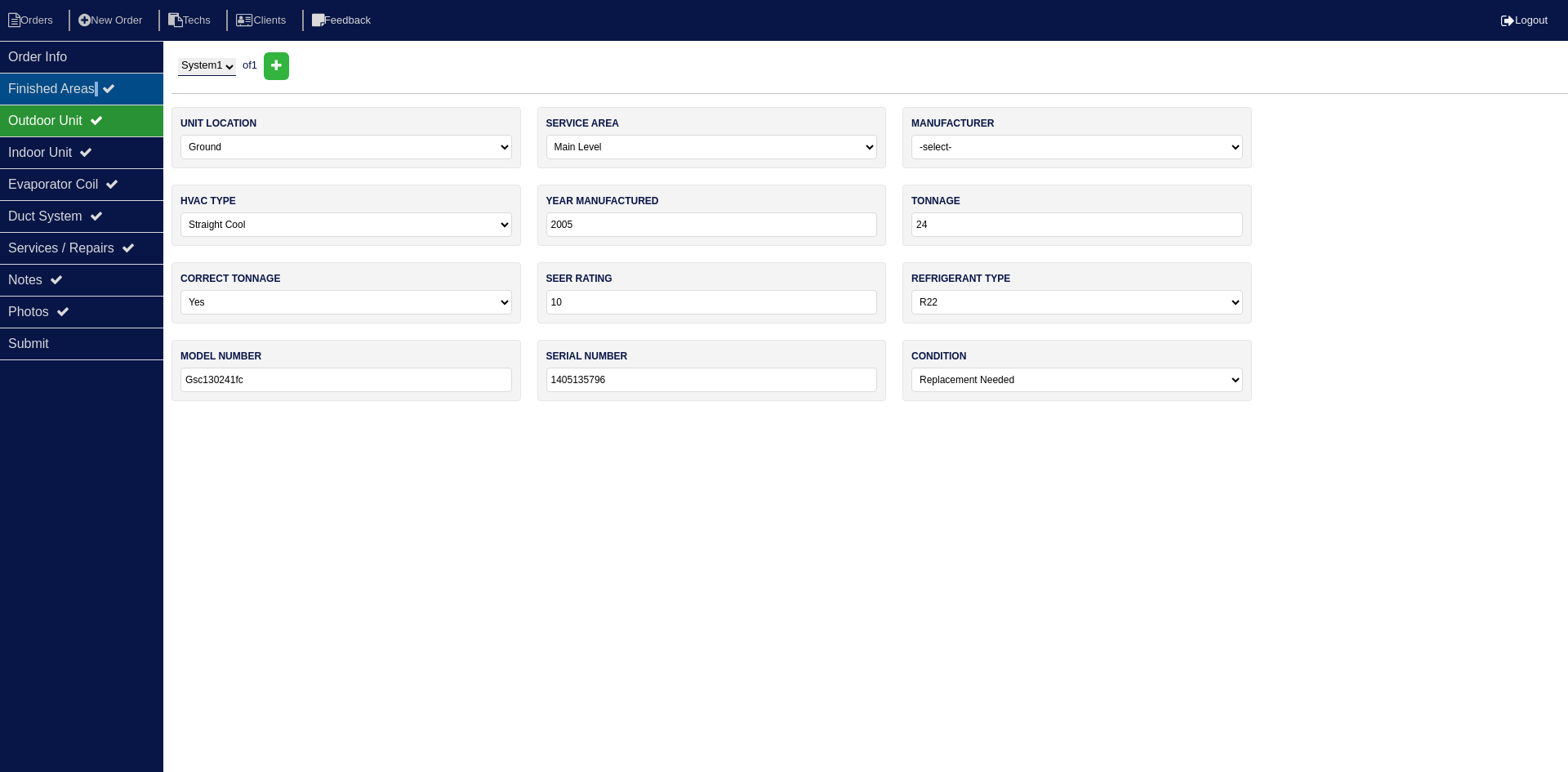
click at [106, 88] on div "Finished Areas" at bounding box center [82, 89] width 163 height 32
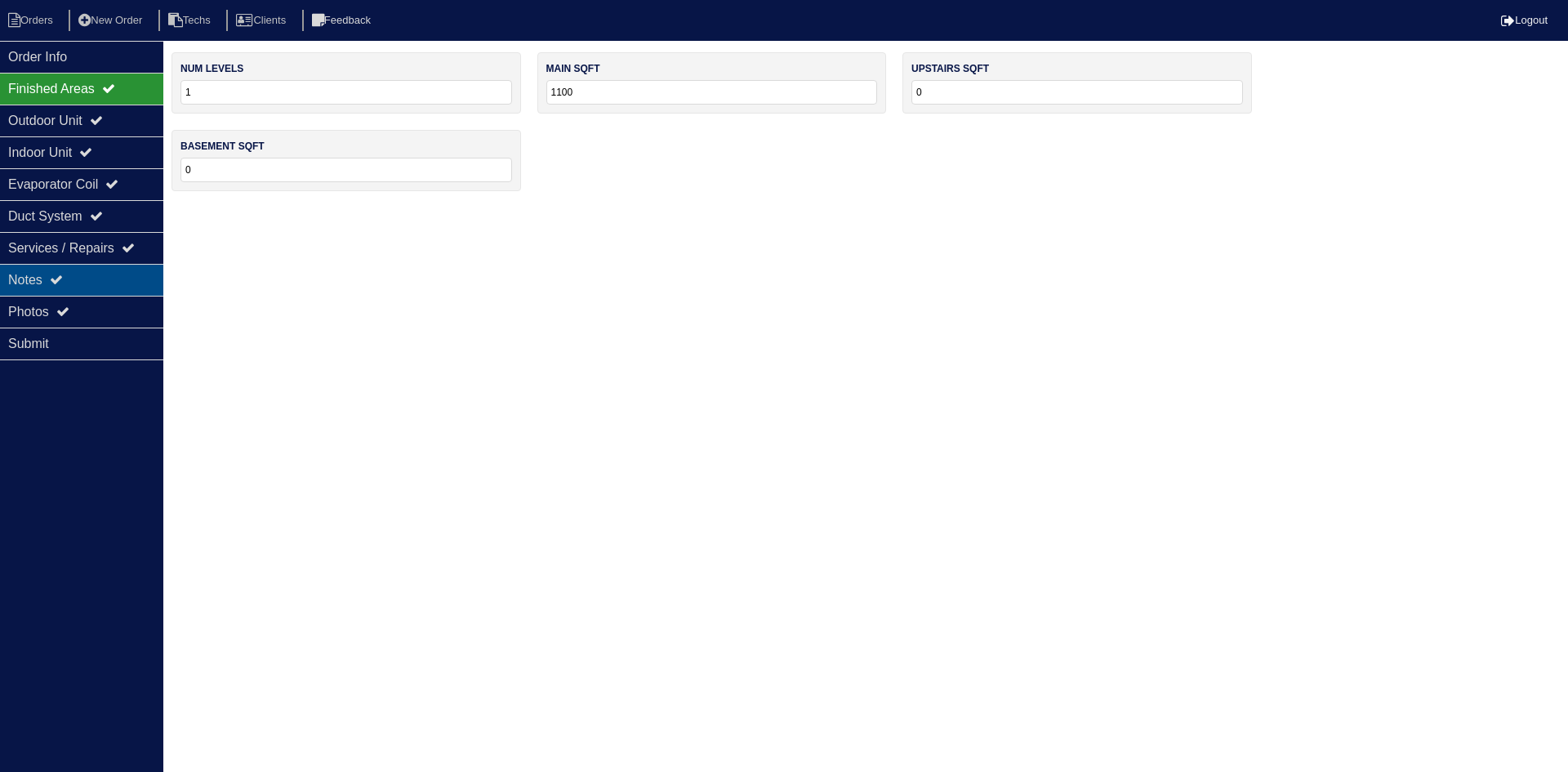
click at [93, 273] on div "Notes" at bounding box center [82, 280] width 163 height 32
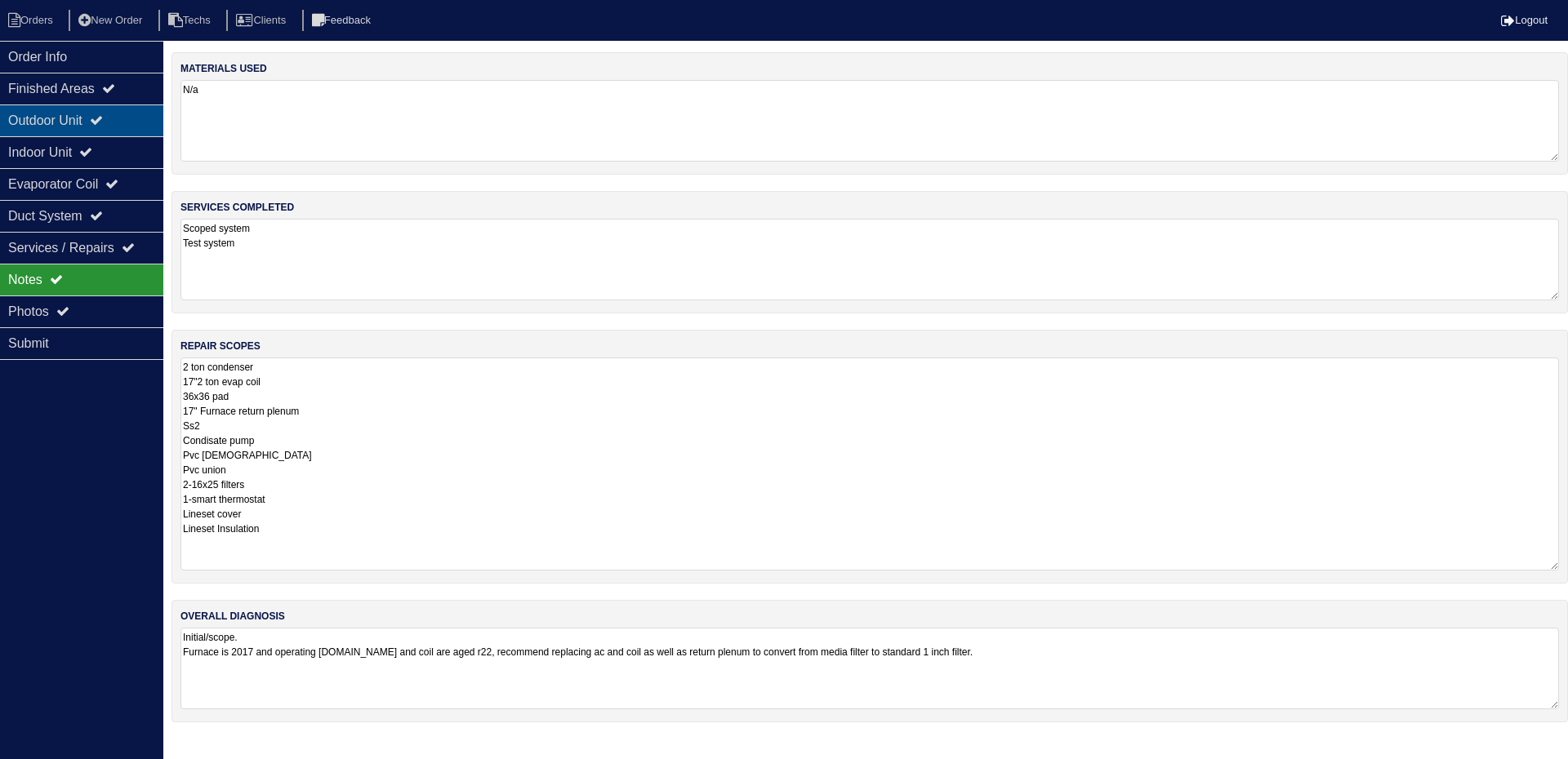
click at [70, 117] on div "Outdoor Unit" at bounding box center [82, 121] width 163 height 32
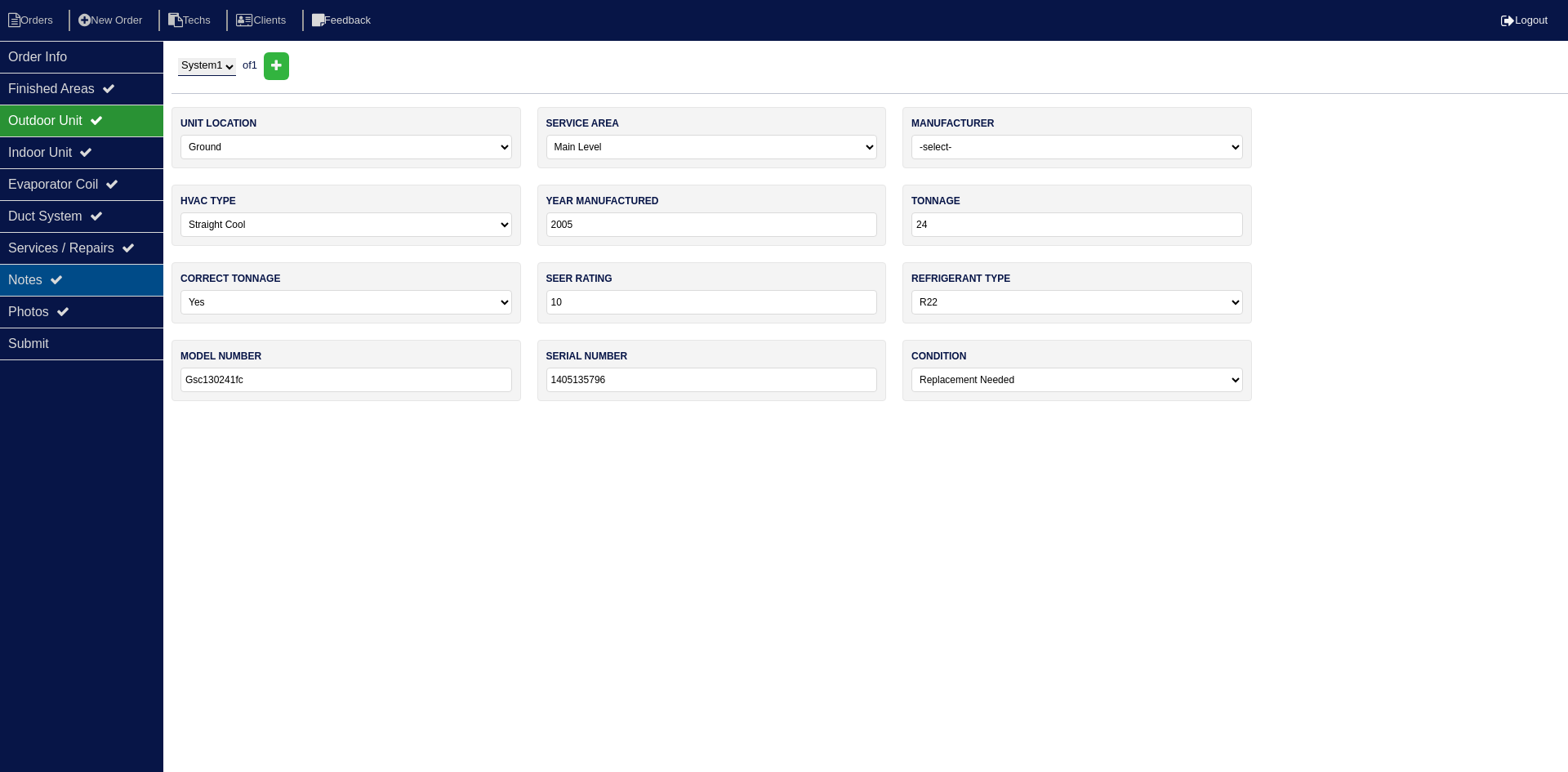
click at [105, 276] on div "Notes" at bounding box center [82, 280] width 163 height 32
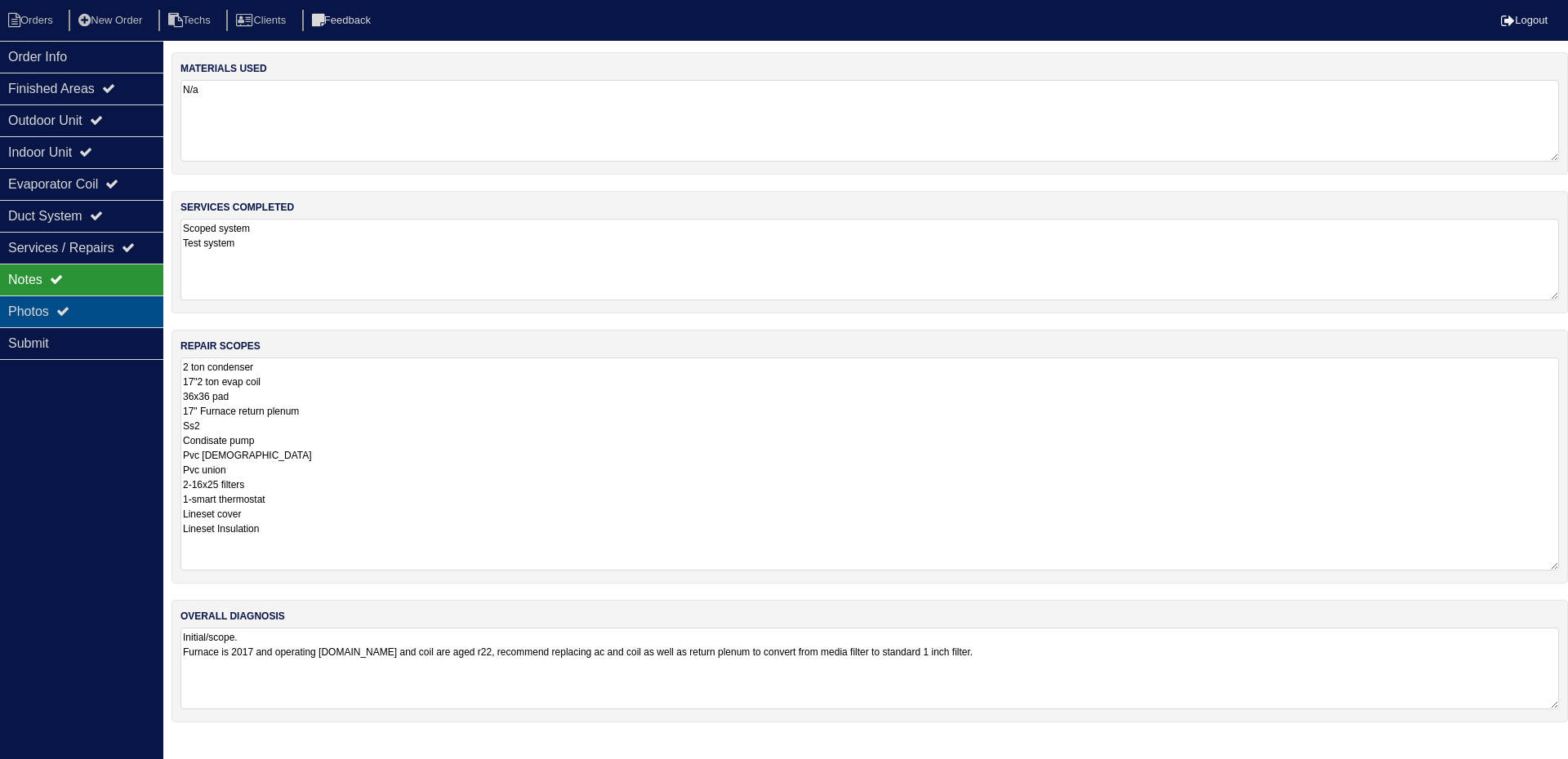
click at [100, 309] on div "Photos" at bounding box center [82, 312] width 163 height 32
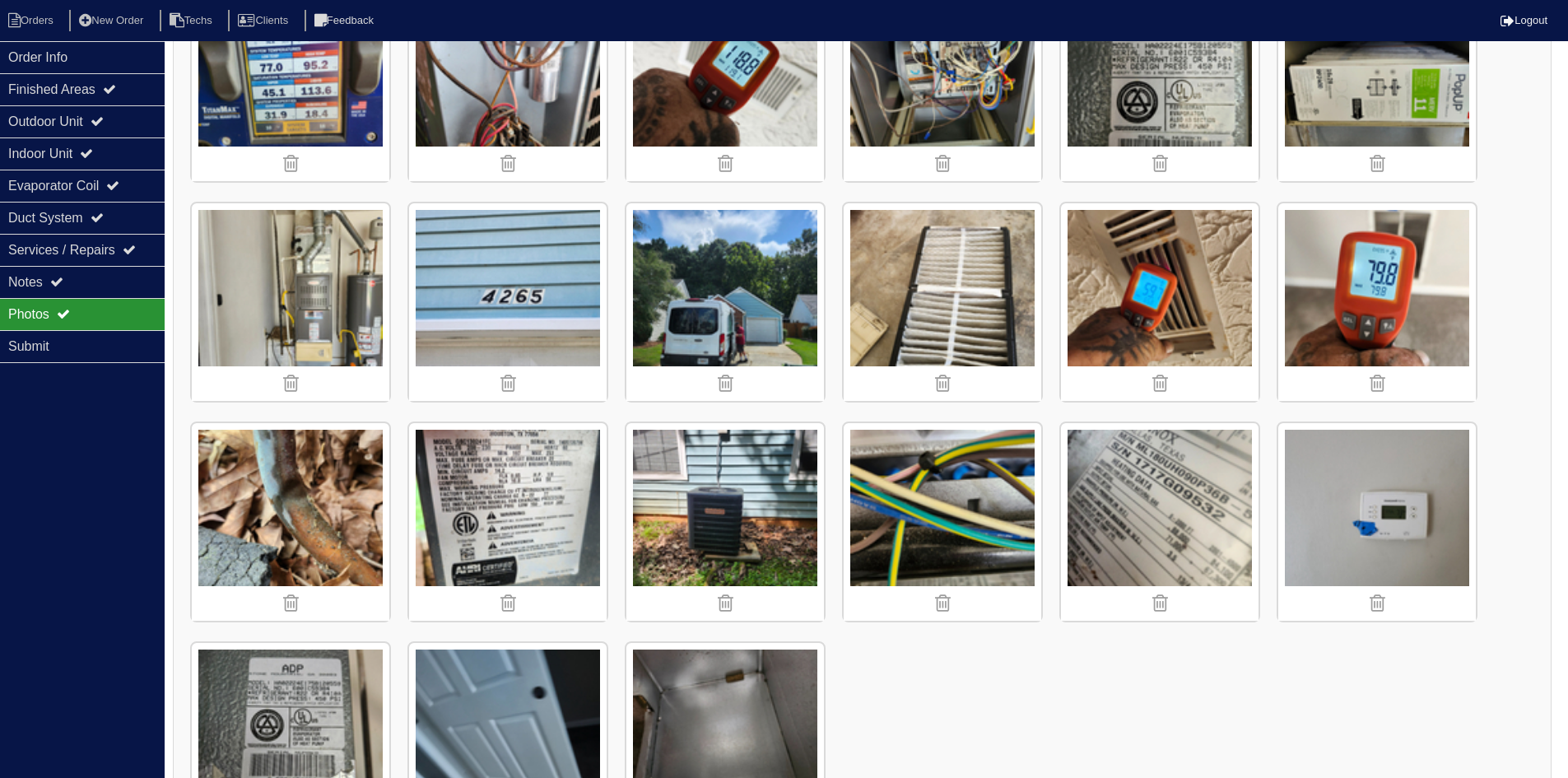
scroll to position [411, 0]
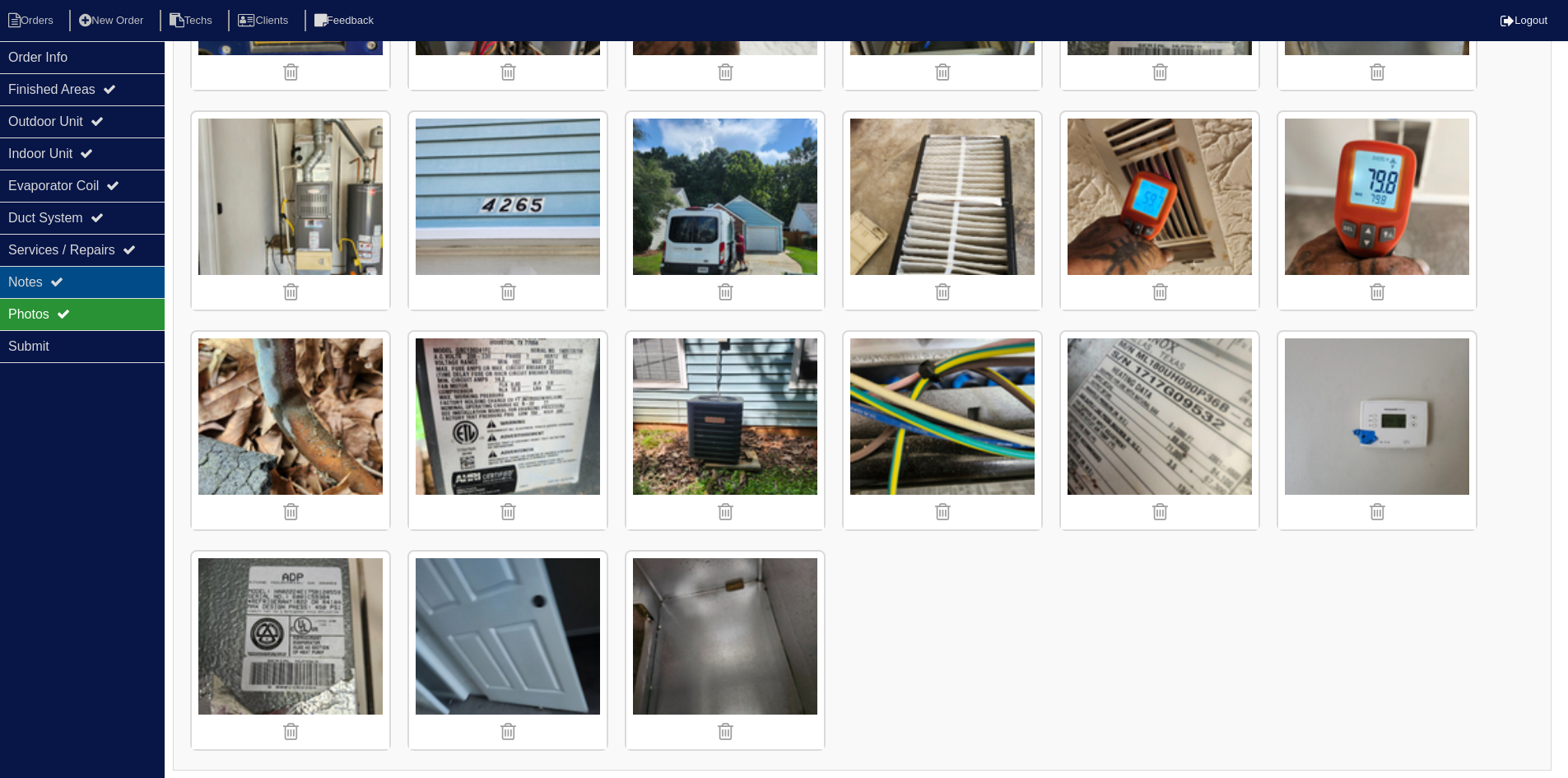
click at [113, 280] on div "Notes" at bounding box center [82, 282] width 164 height 33
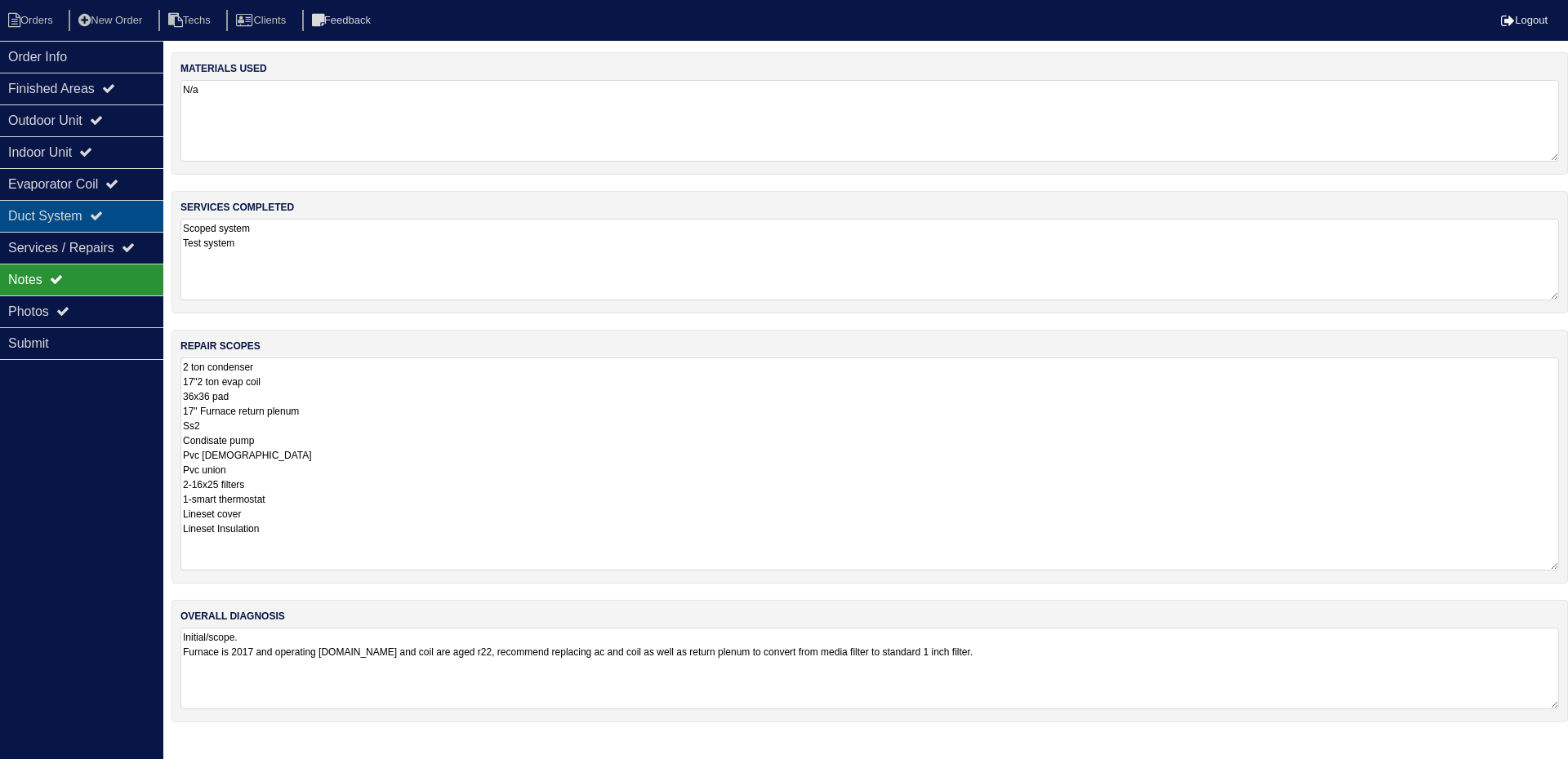
click at [119, 206] on div "Duct System" at bounding box center [82, 216] width 163 height 32
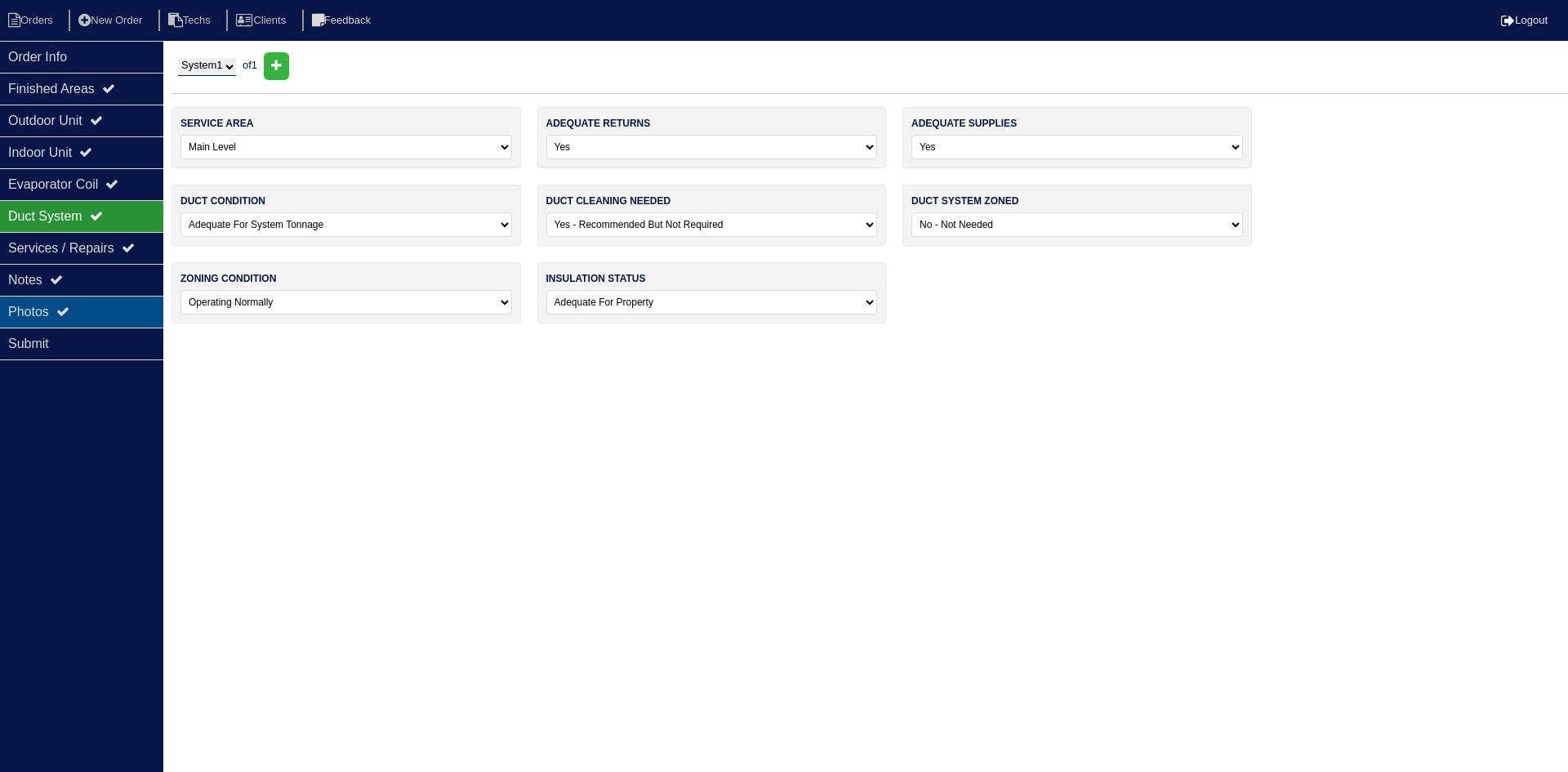
click at [99, 297] on div "Photos" at bounding box center [82, 312] width 163 height 32
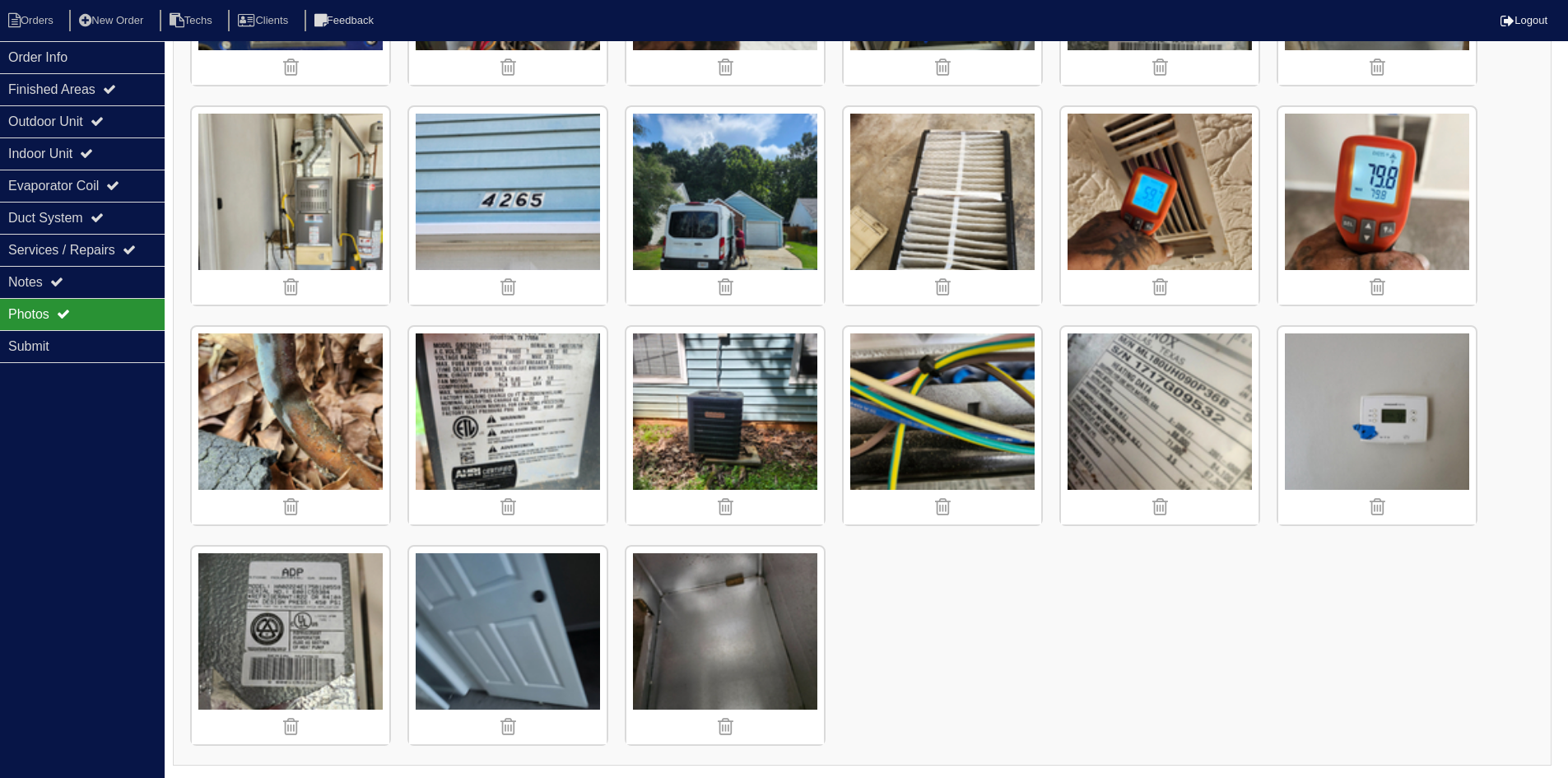
scroll to position [417, 0]
click at [40, 14] on li "Orders" at bounding box center [33, 21] width 67 height 23
select select "15"
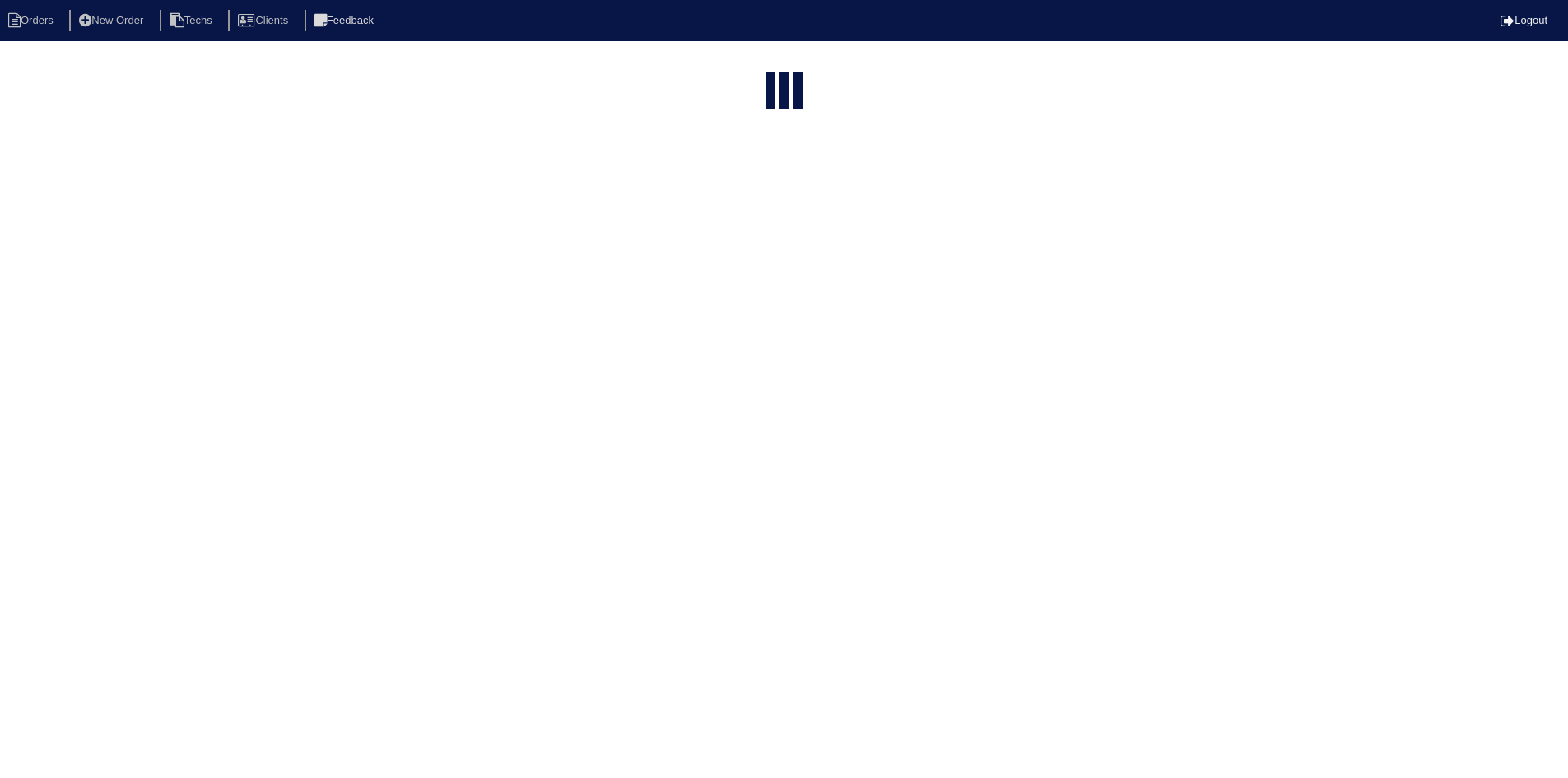
select select "field complete"
select select "need to quote"
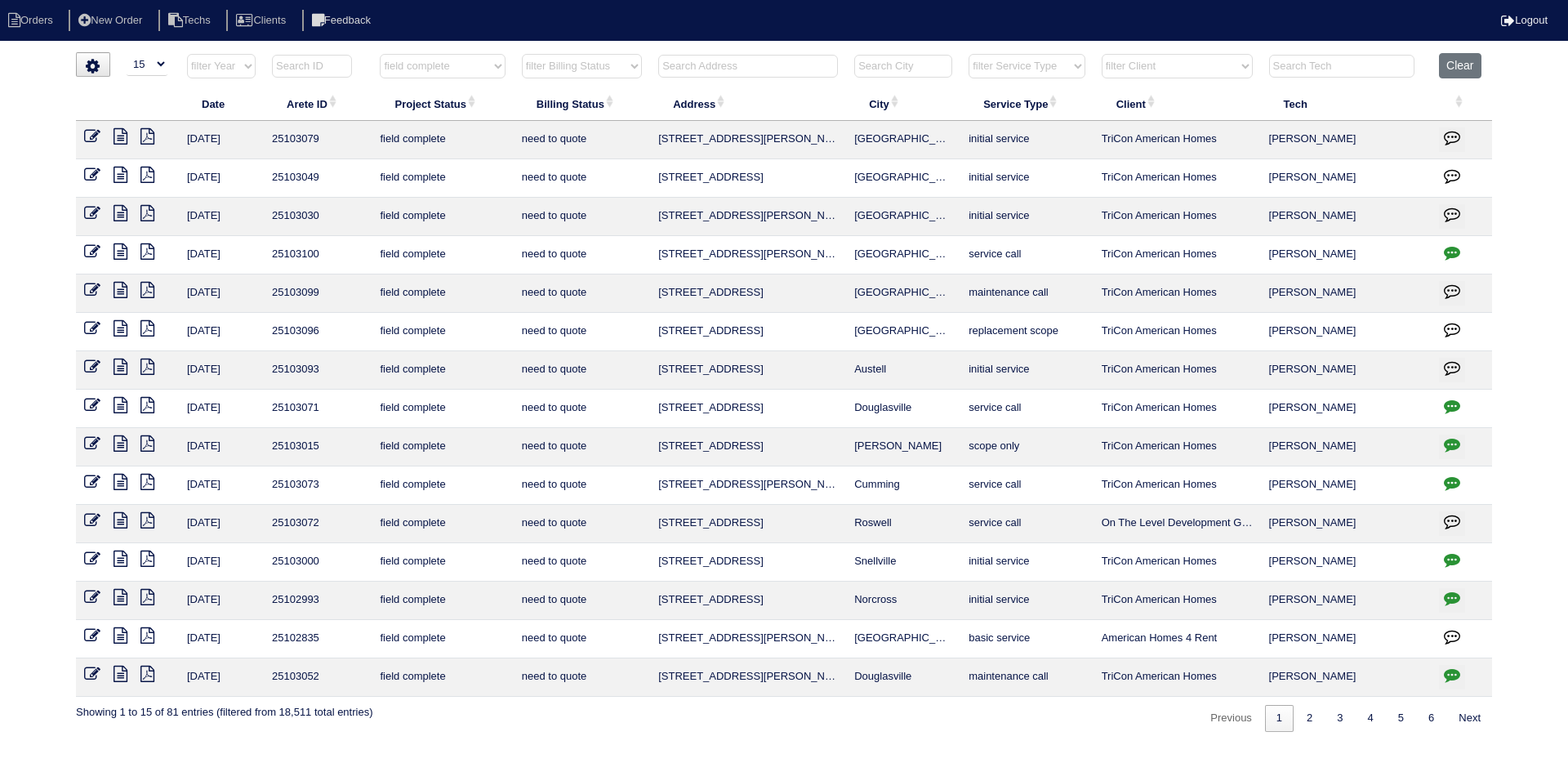
click at [121, 329] on icon at bounding box center [120, 328] width 13 height 16
click at [150, 323] on icon at bounding box center [147, 328] width 13 height 16
click at [115, 334] on icon at bounding box center [120, 328] width 13 height 16
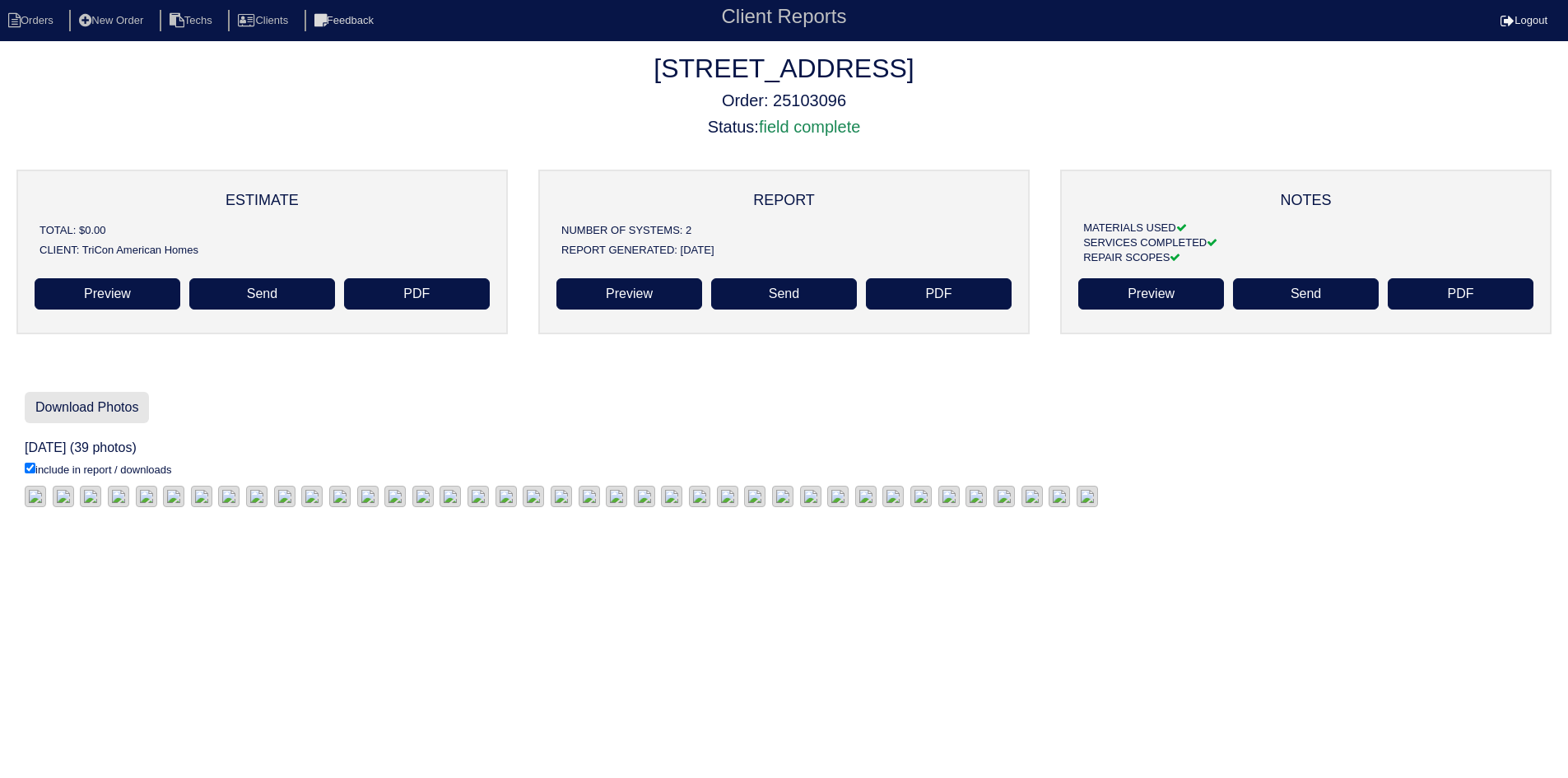
click at [93, 406] on link "Download Photos" at bounding box center [87, 408] width 125 height 32
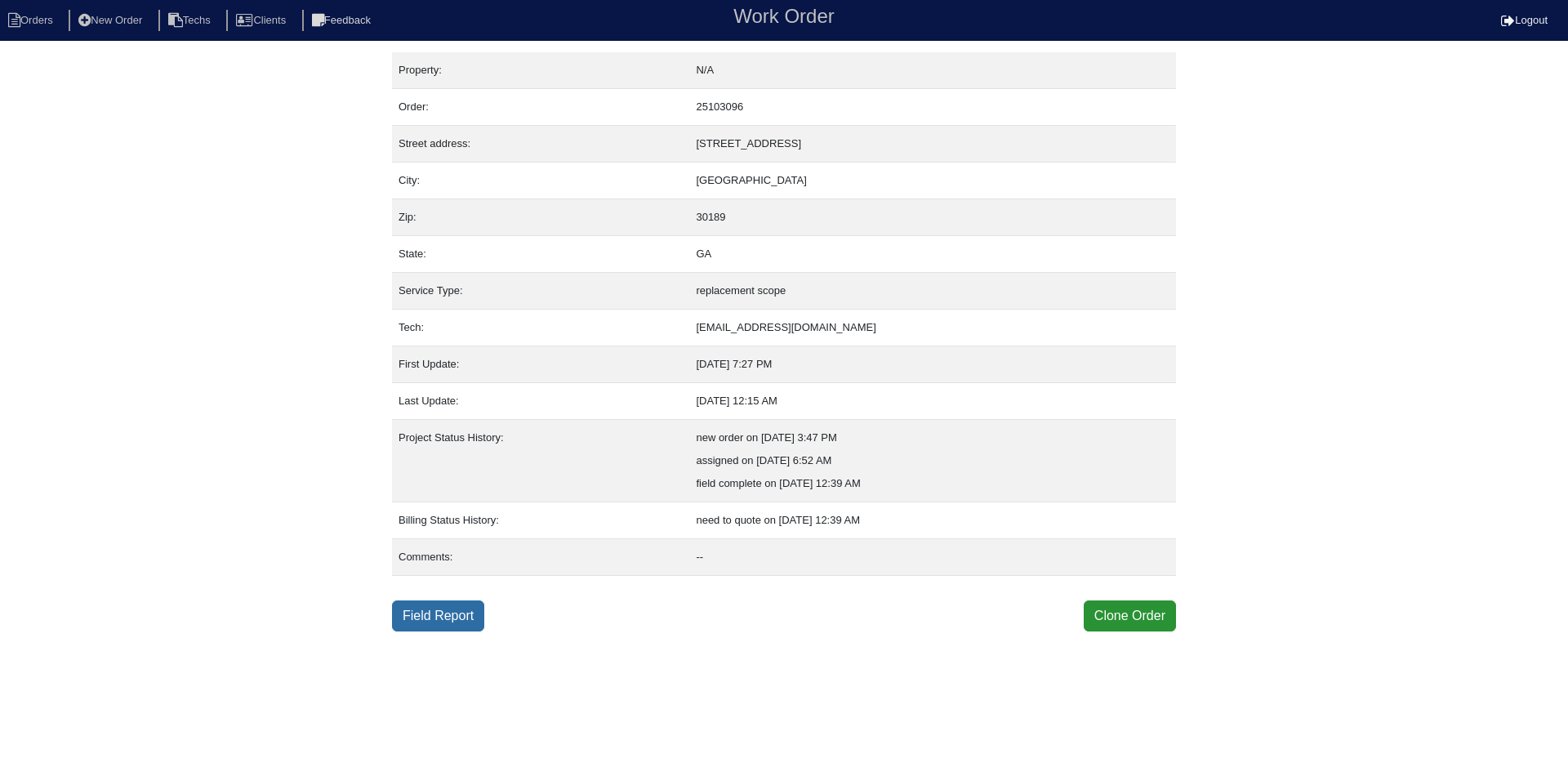
click at [427, 617] on link "Field Report" at bounding box center [437, 616] width 92 height 31
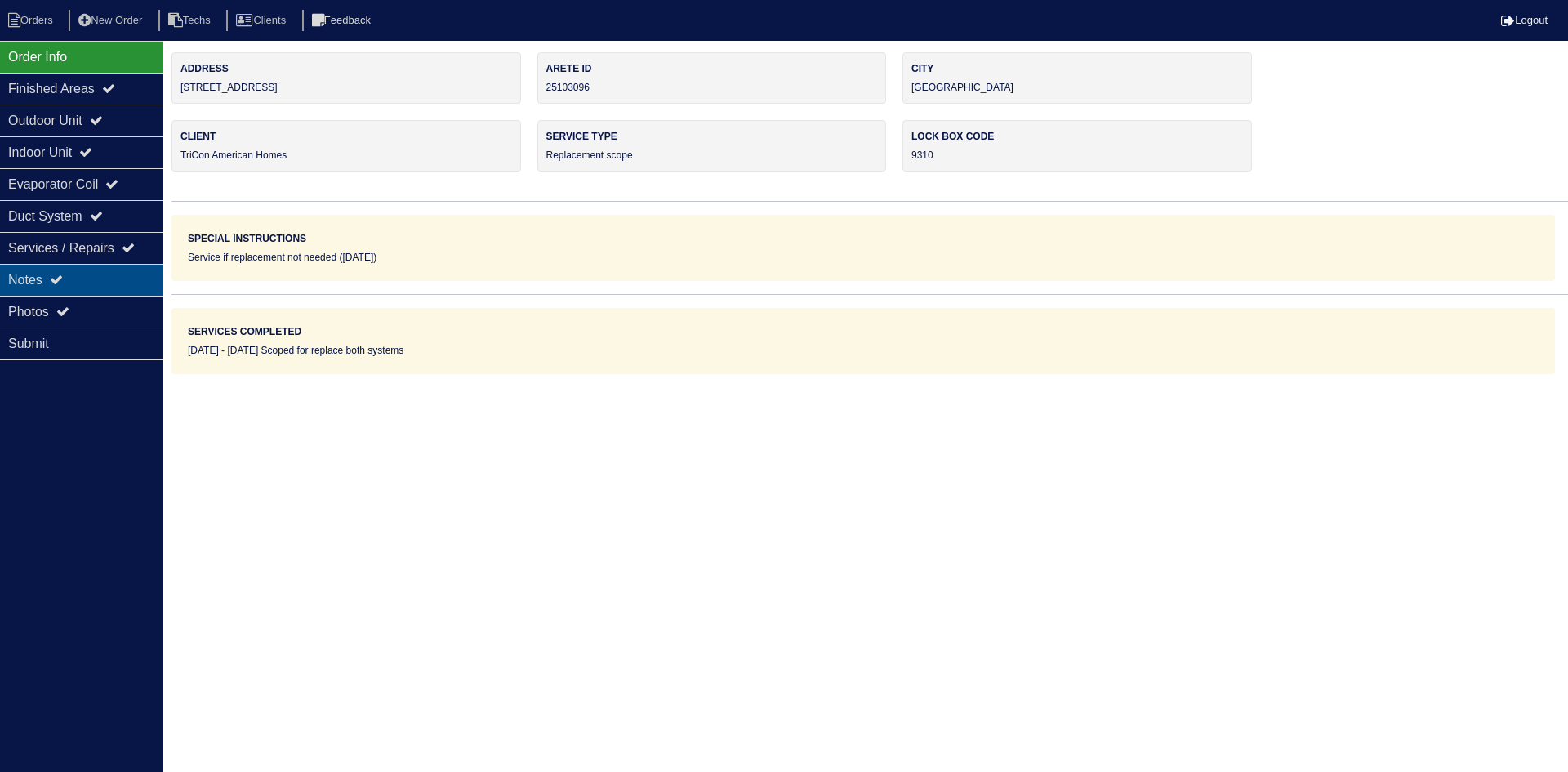
click at [80, 272] on div "Notes" at bounding box center [82, 280] width 163 height 32
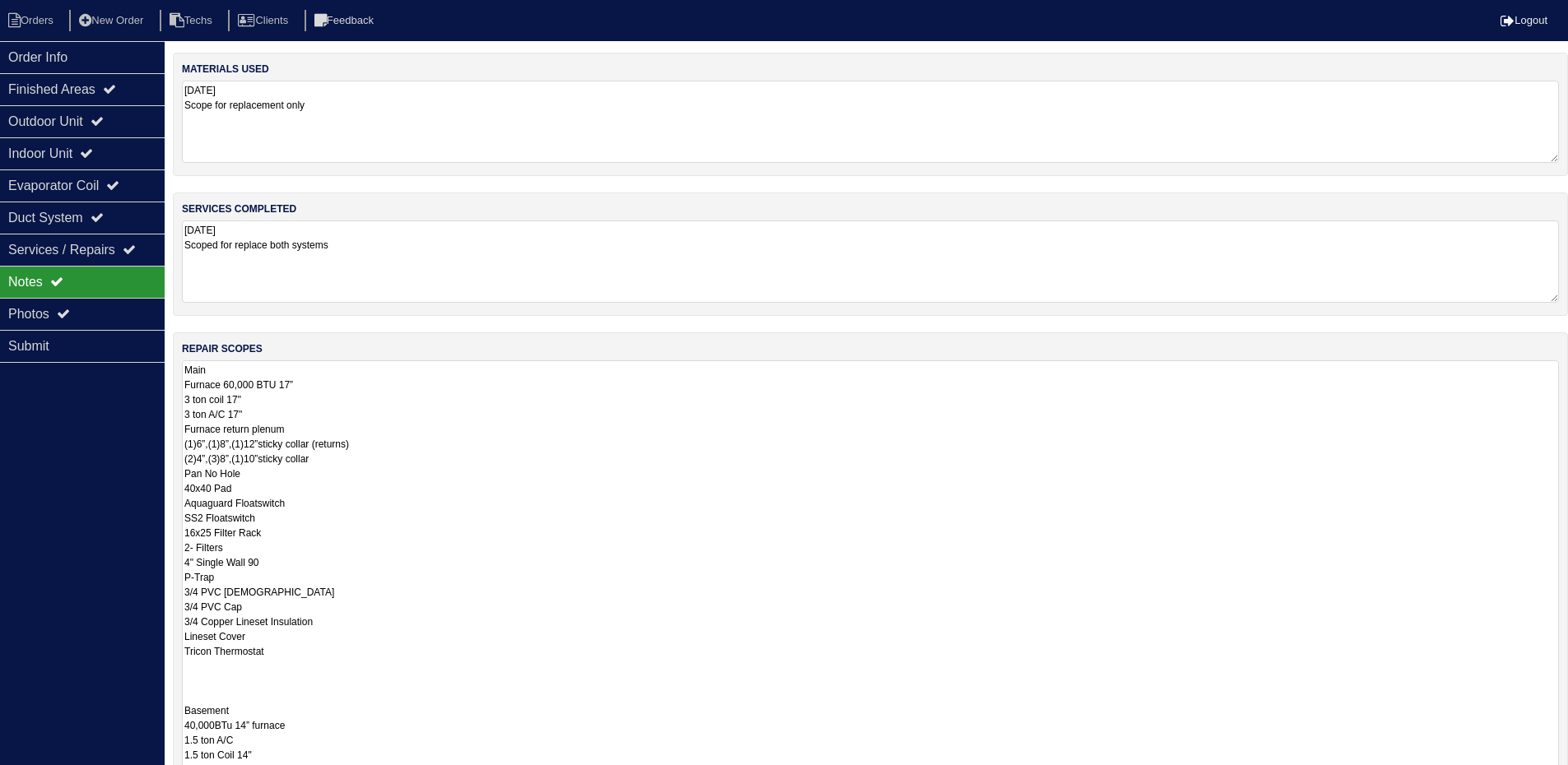
drag, startPoint x: 1567, startPoint y: 439, endPoint x: 1496, endPoint y: 708, distance: 278.2
click at [1568, 777] on html "Orders New Order Techs Clients Feedback Logout Orders New Order Users Clients M…" at bounding box center [784, 493] width 1568 height 986
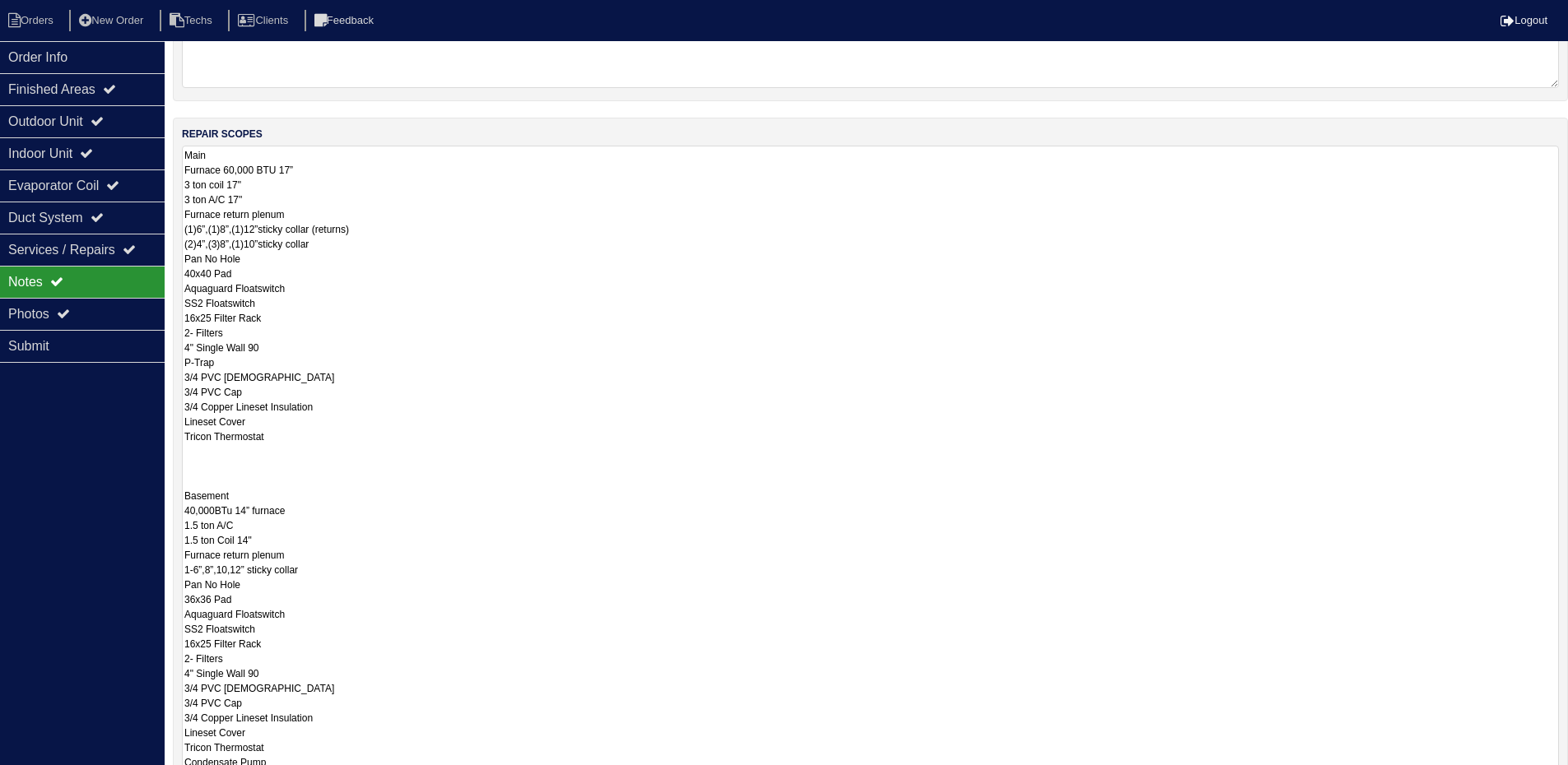
drag, startPoint x: 1555, startPoint y: 590, endPoint x: 1460, endPoint y: 722, distance: 162.6
click at [1540, 777] on html "Orders New Order Techs Clients Feedback Logout Orders New Order Users Clients M…" at bounding box center [784, 388] width 1568 height 1207
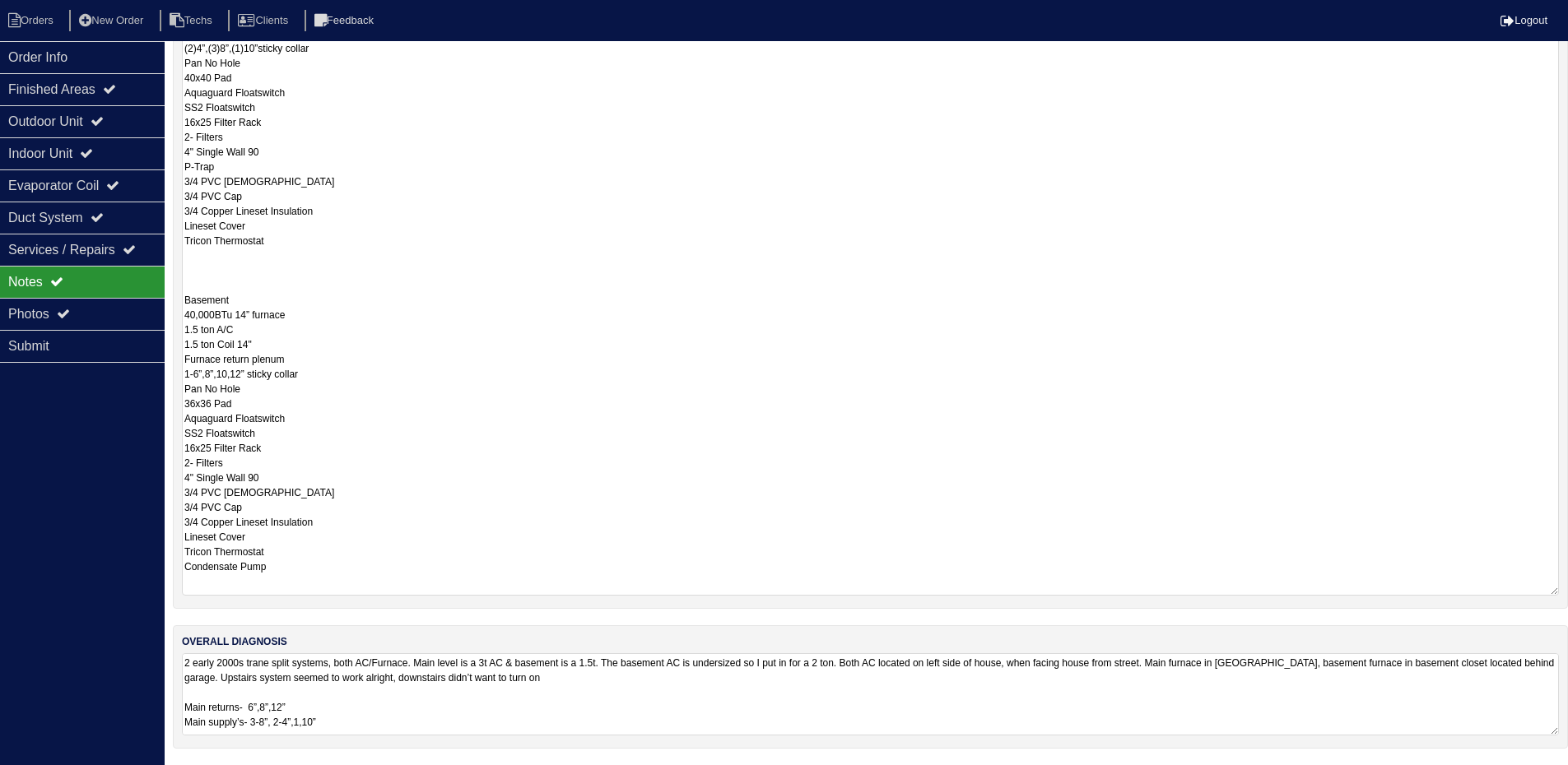
scroll to position [0, 0]
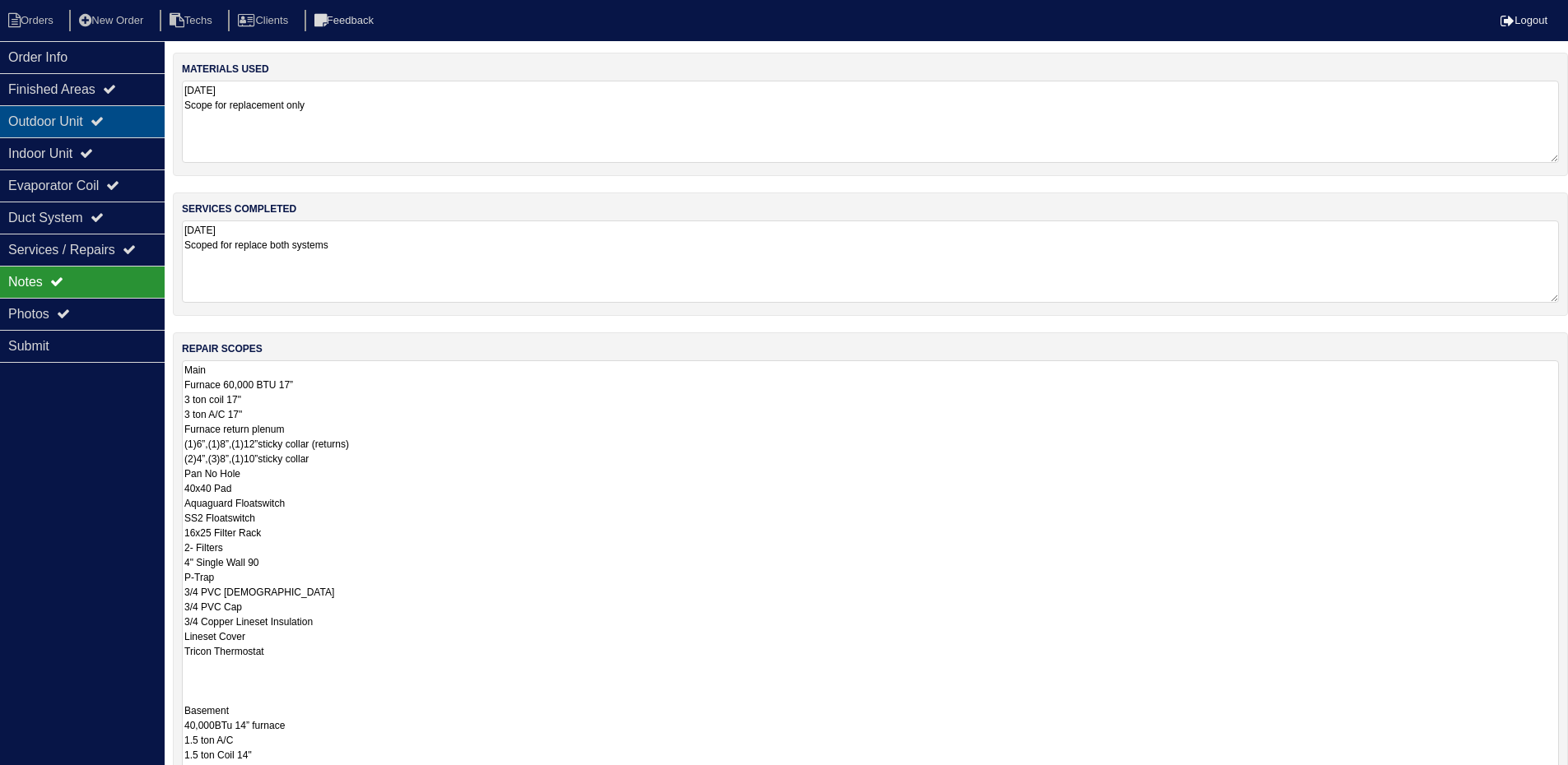
click at [102, 113] on div "Outdoor Unit" at bounding box center [82, 122] width 164 height 33
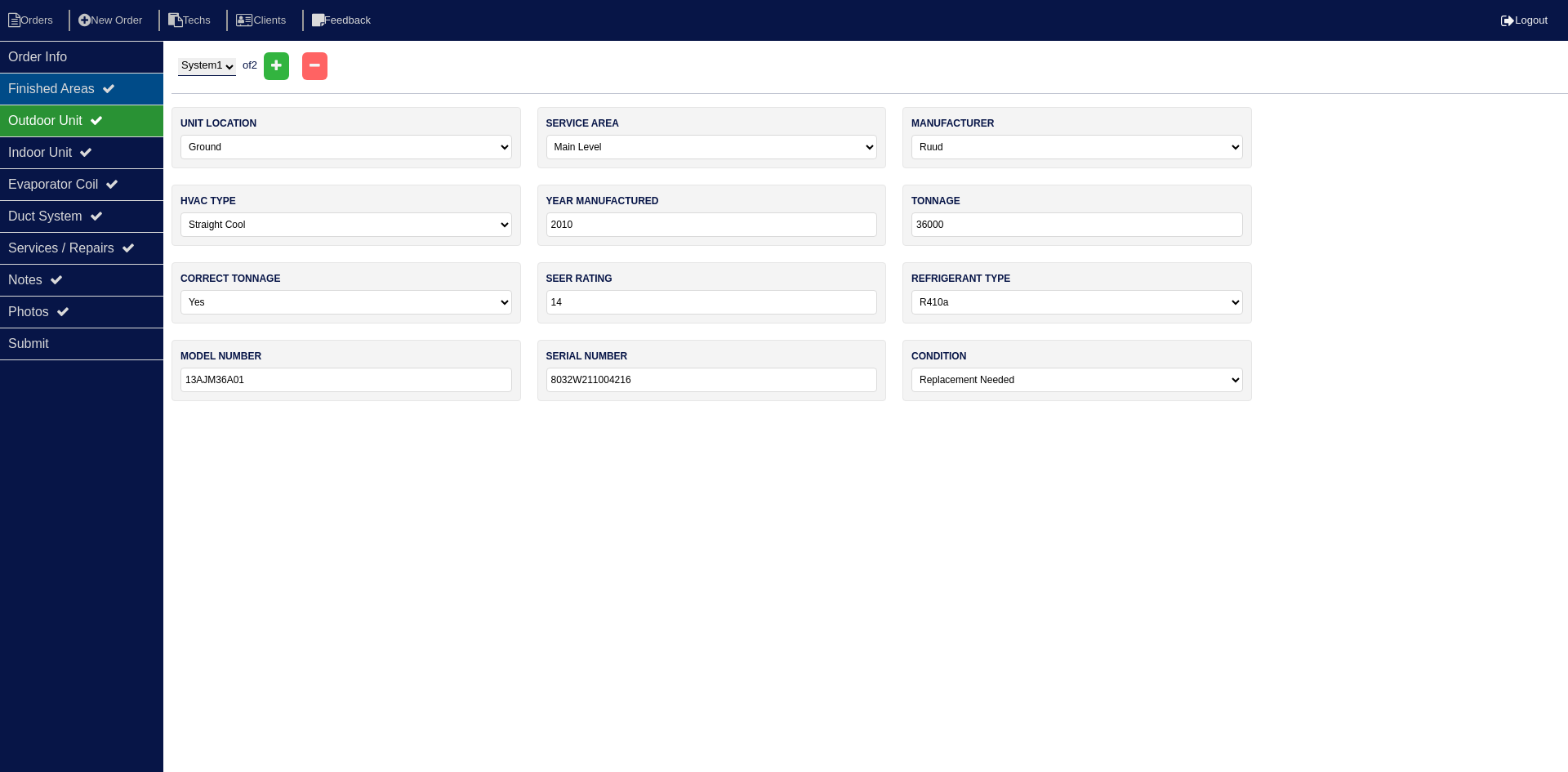
click at [112, 88] on div "Finished Areas" at bounding box center [82, 89] width 163 height 32
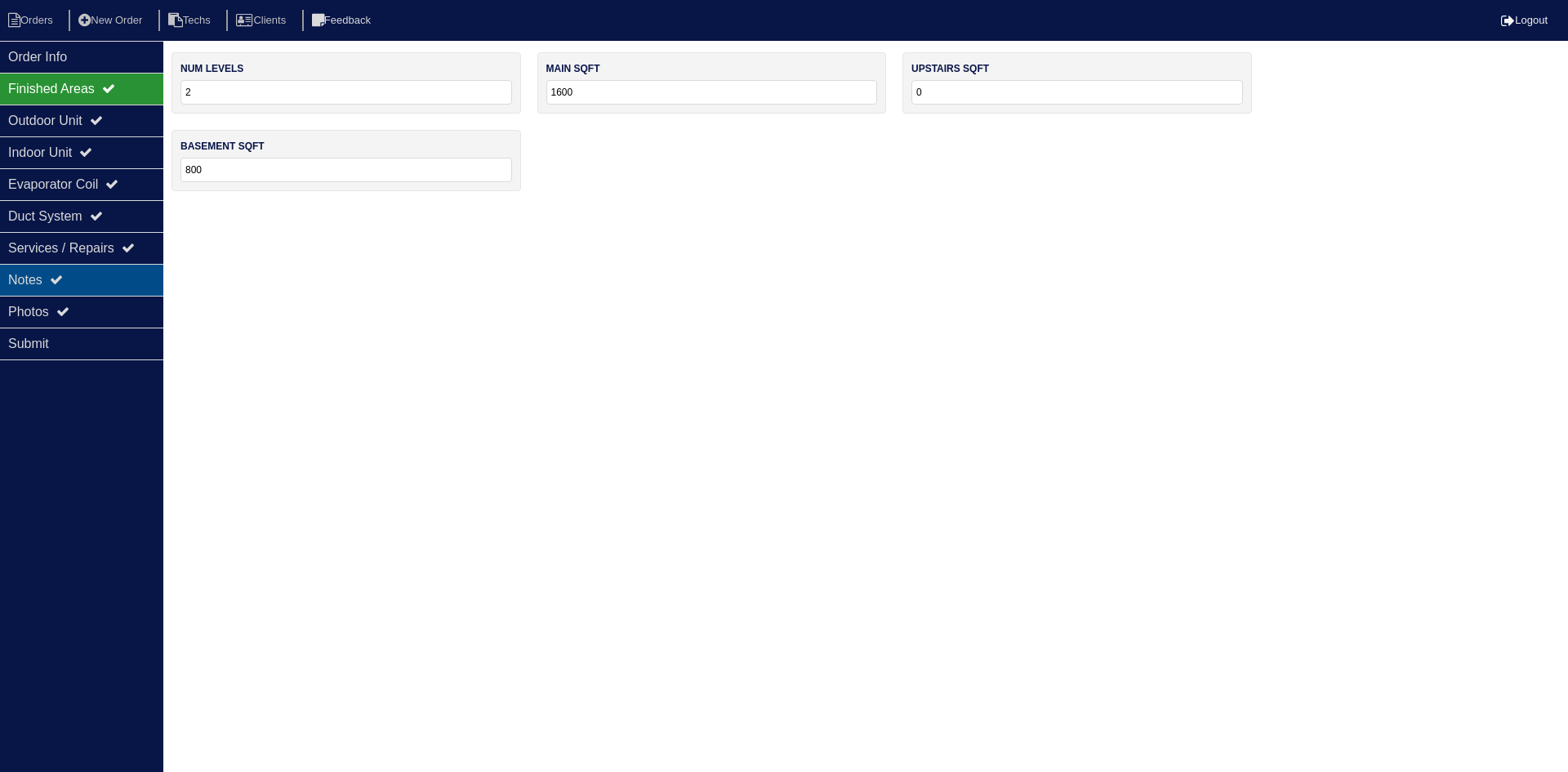
click at [97, 280] on div "Notes" at bounding box center [82, 280] width 163 height 32
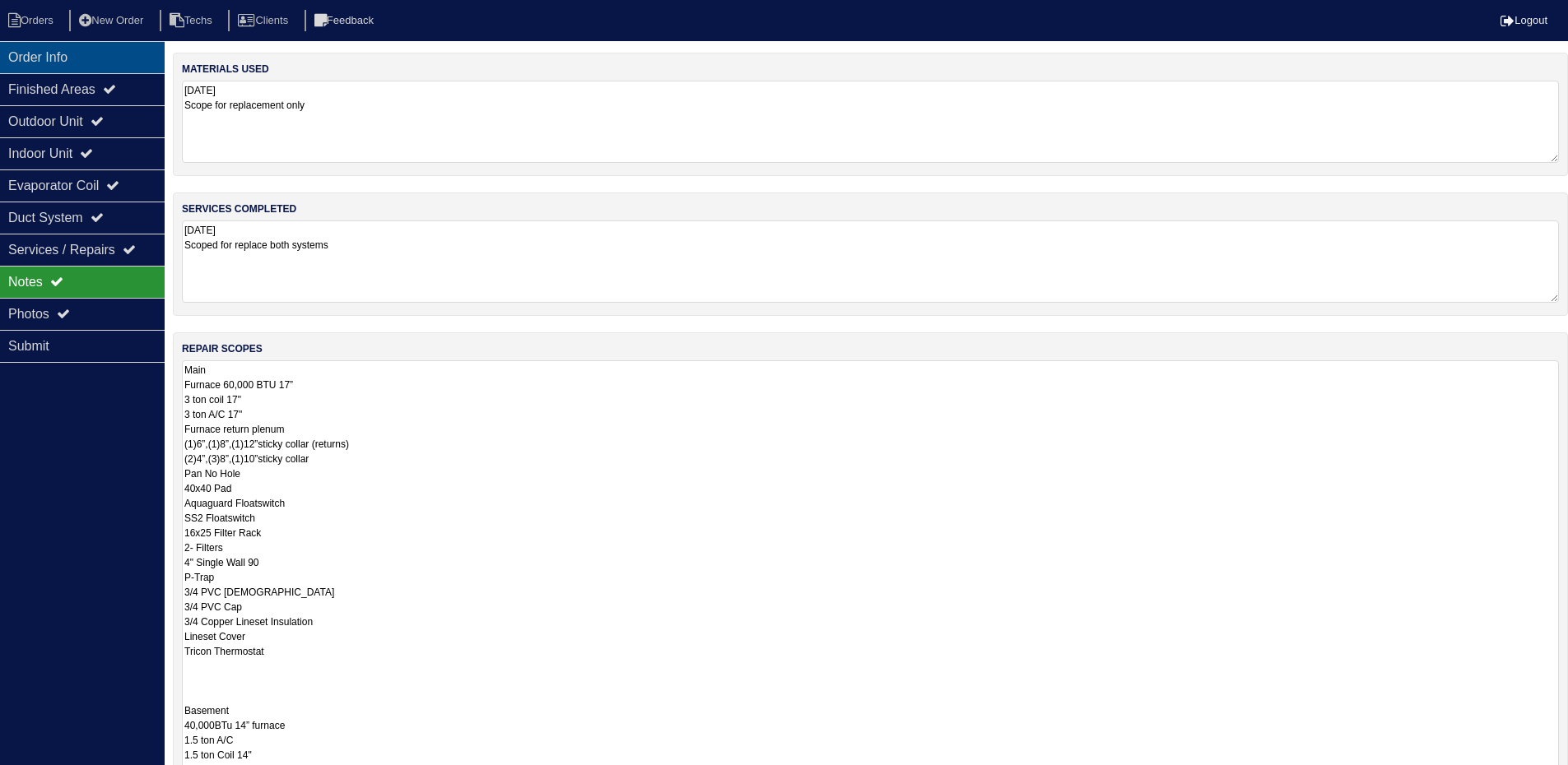
click at [40, 51] on div "Order Info" at bounding box center [82, 58] width 164 height 33
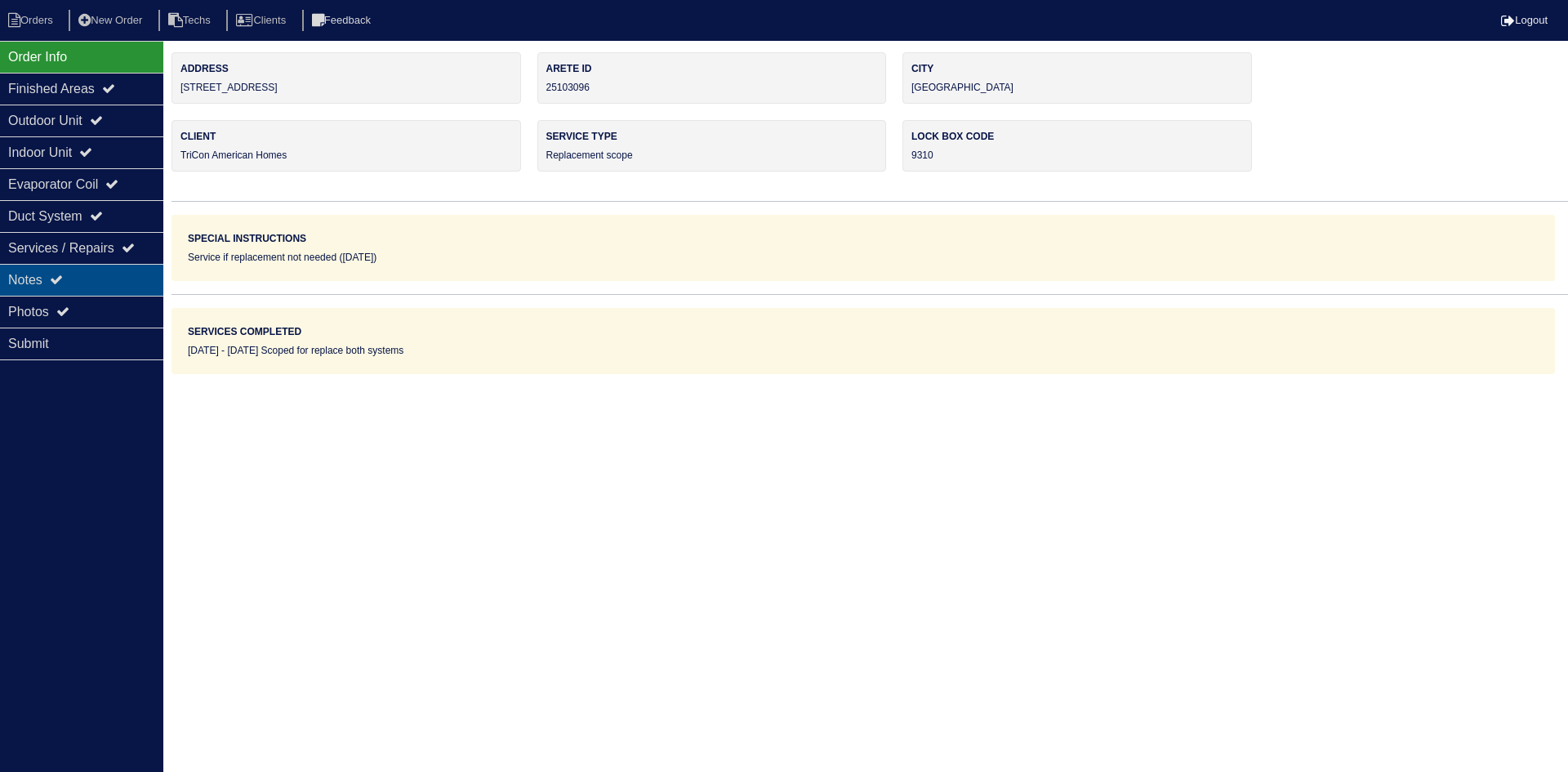
click at [72, 273] on div "Notes" at bounding box center [82, 280] width 163 height 32
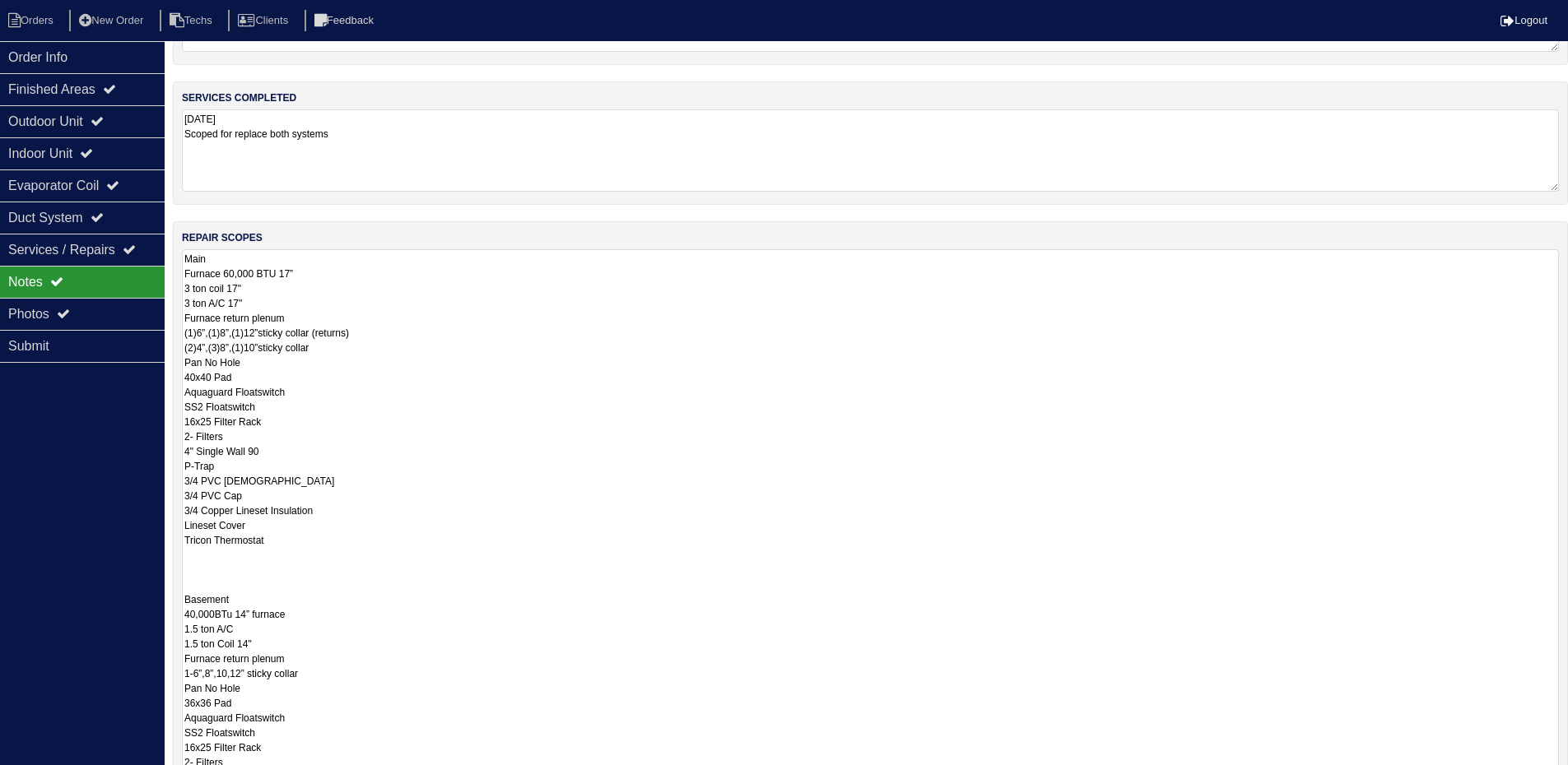
scroll to position [82, 0]
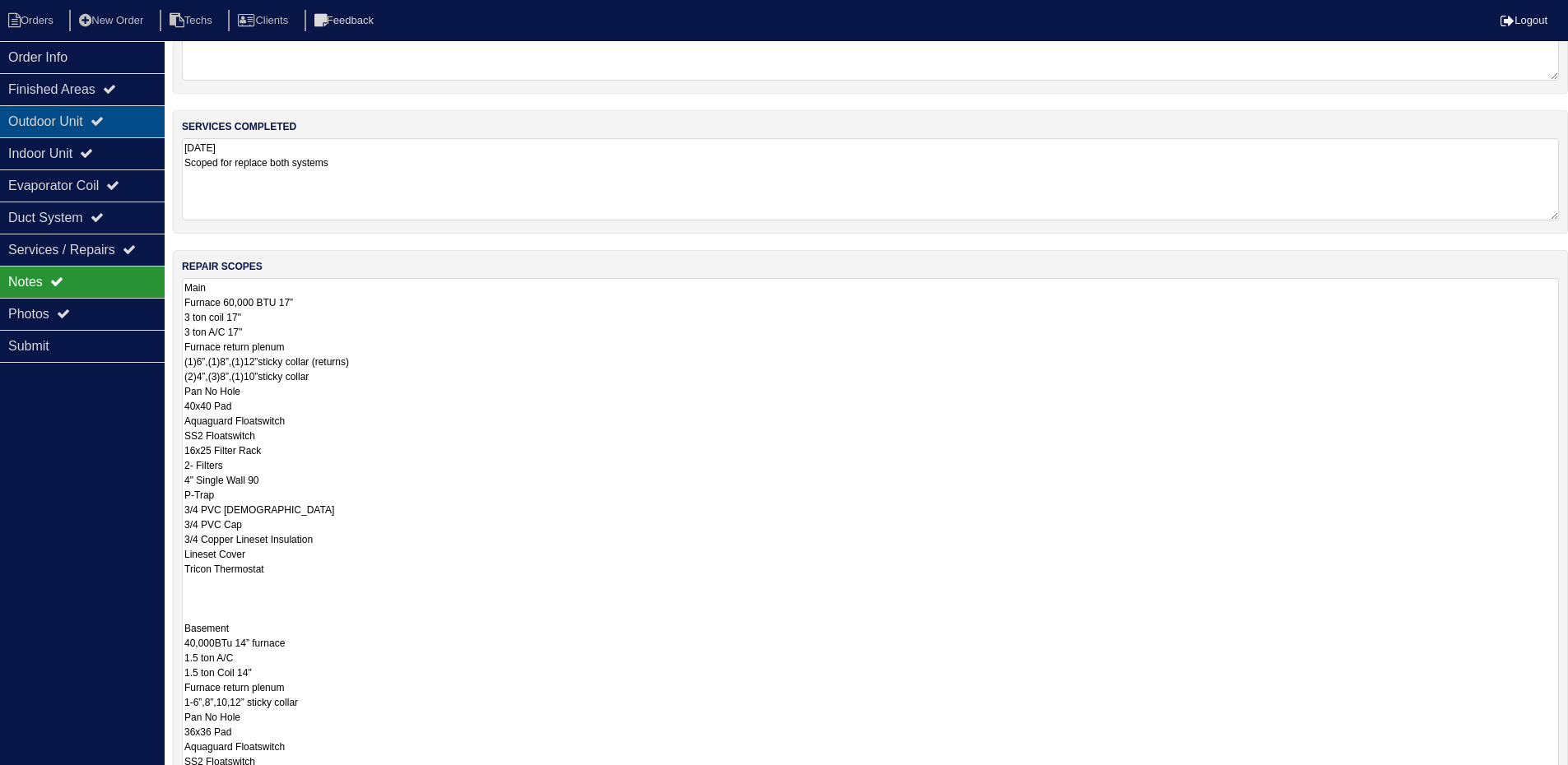
click at [103, 125] on icon at bounding box center [97, 121] width 14 height 14
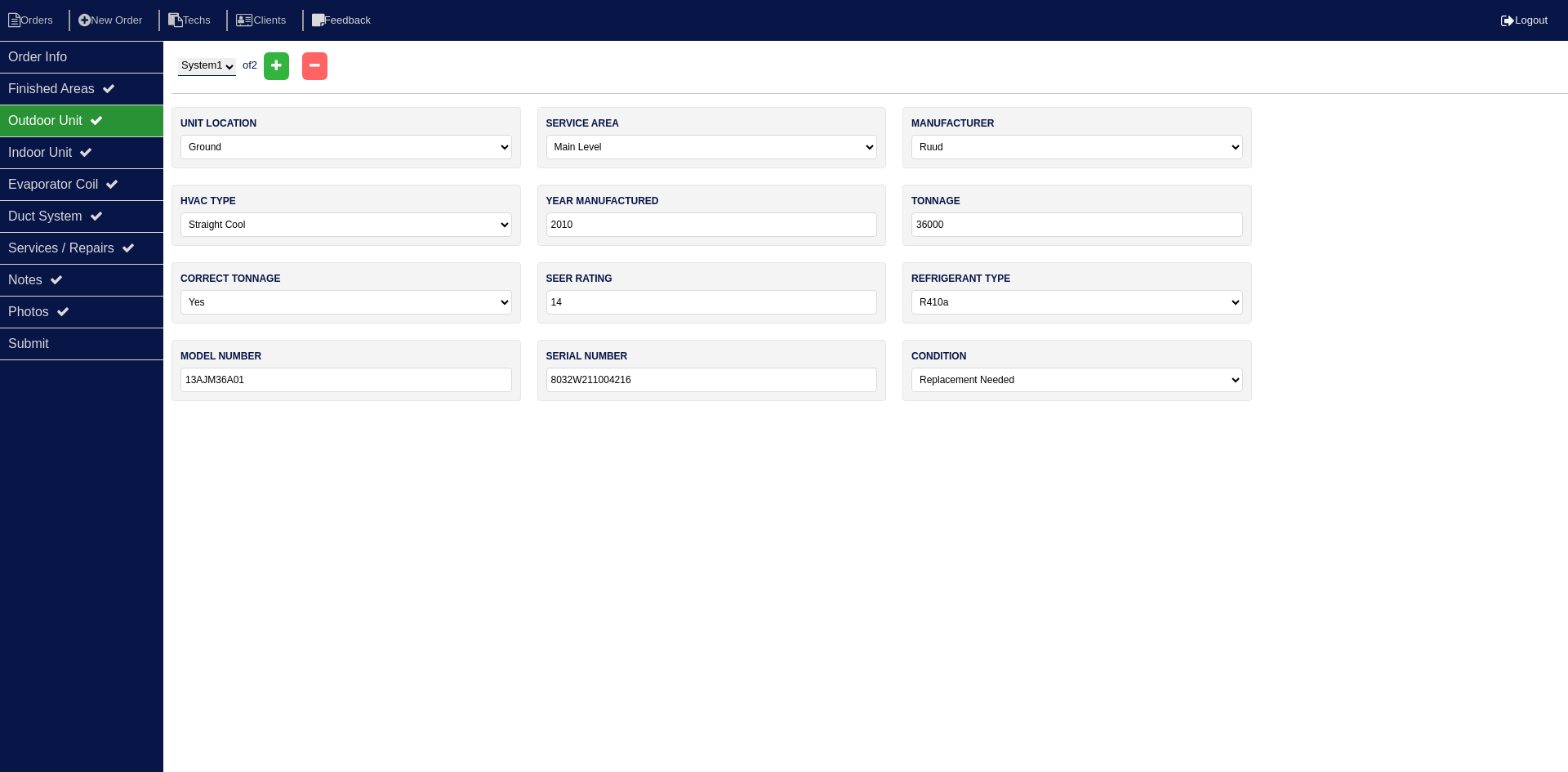
drag, startPoint x: 214, startPoint y: 65, endPoint x: 215, endPoint y: 74, distance: 9.1
click at [213, 65] on select "System 1 System 2" at bounding box center [207, 67] width 58 height 18
select select "2"
click at [178, 58] on select "System 1 System 2" at bounding box center [207, 67] width 58 height 18
select select "2"
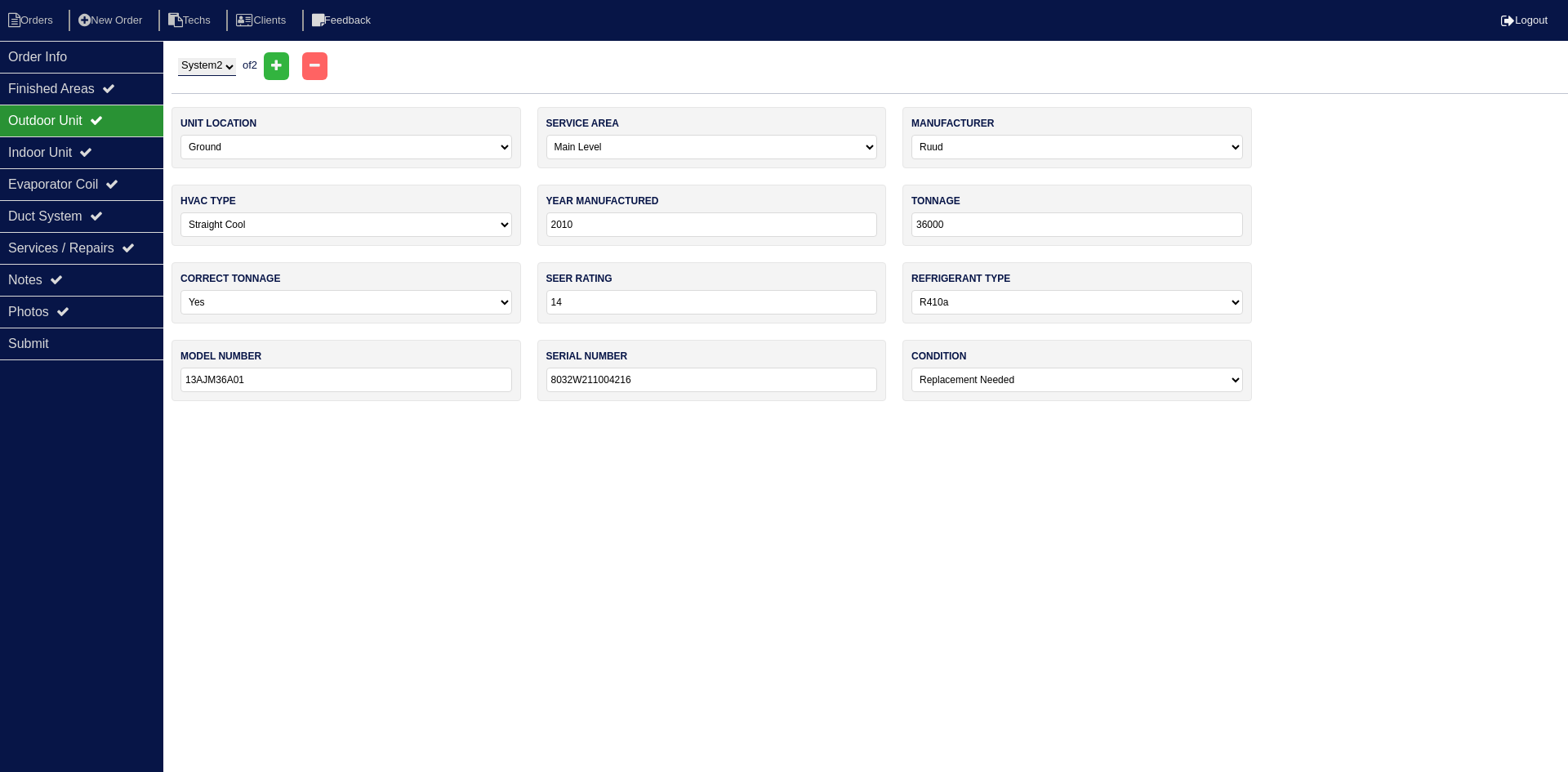
select select "Trane"
type input "2003"
type input "18000"
select select "1"
type input "13"
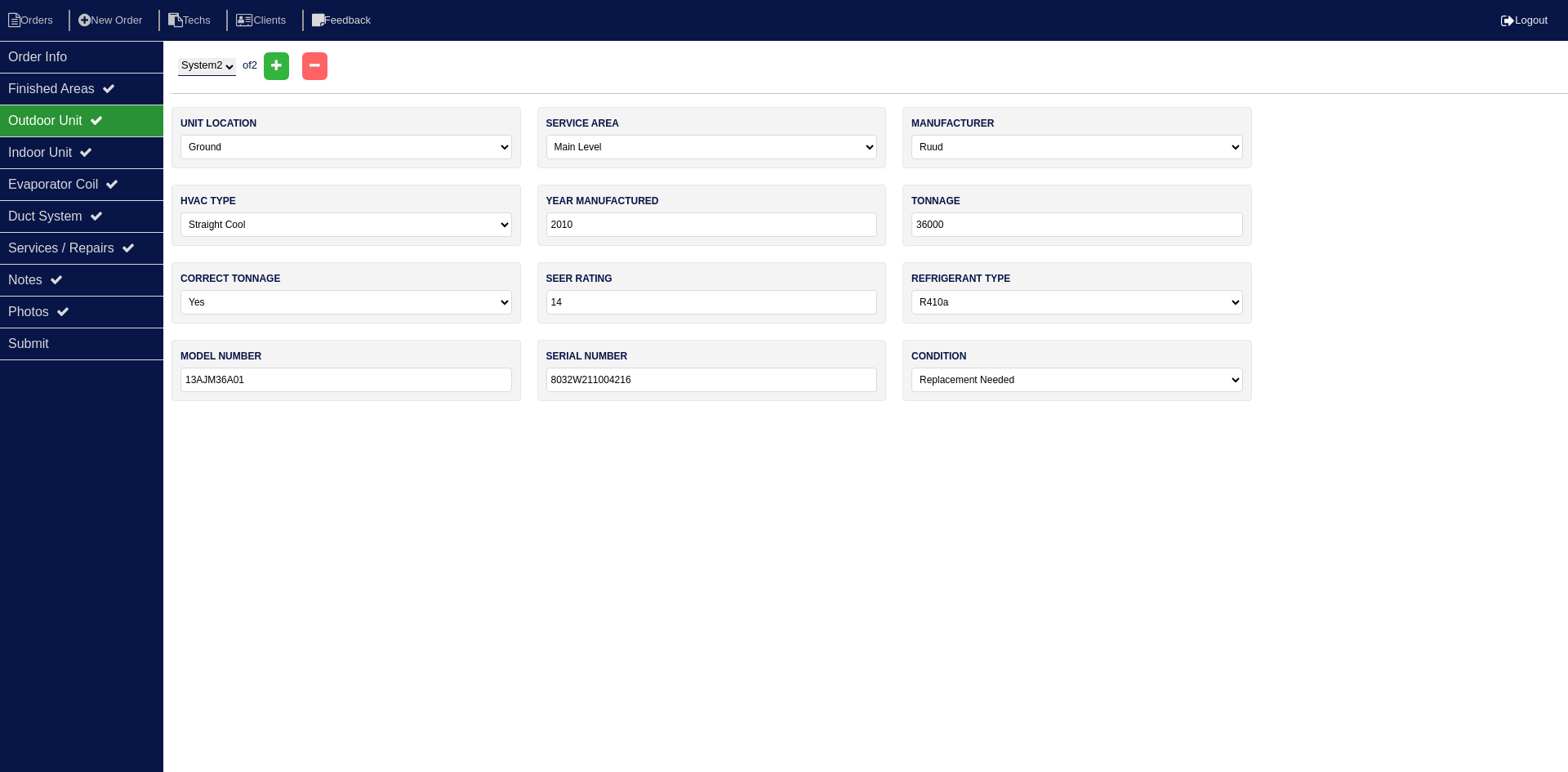
select select "0"
type input "TTB018C100A2"
type input "3415M8B5F"
click at [503, 299] on select "-select- Yes No - Unit Undersized No - Unit Oversized" at bounding box center [346, 301] width 332 height 24
select select "0"
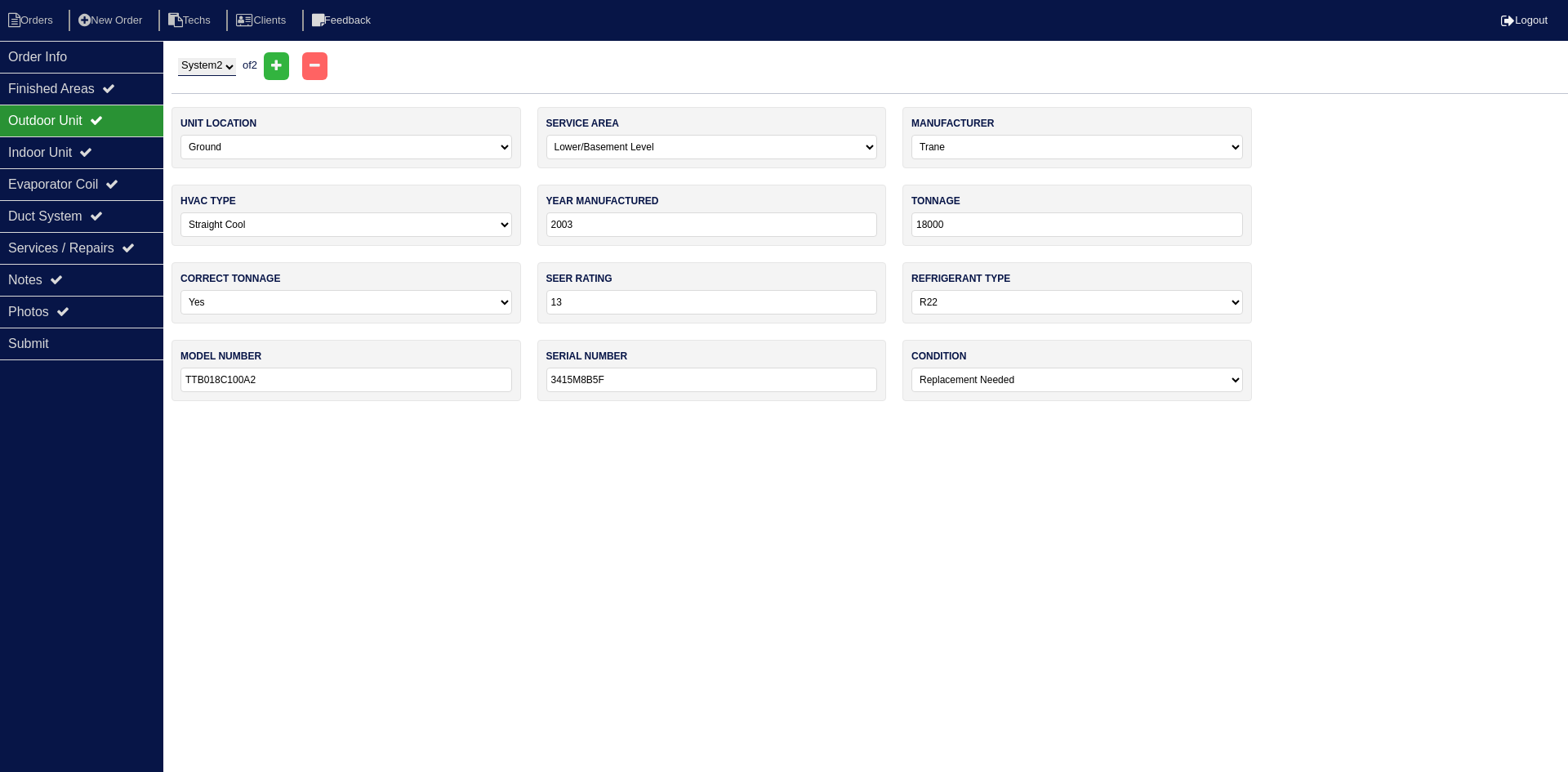
click at [180, 290] on select "-select- Yes No - Unit Undersized No - Unit Oversized" at bounding box center [346, 301] width 332 height 24
click at [112, 151] on div "Indoor Unit" at bounding box center [82, 152] width 163 height 32
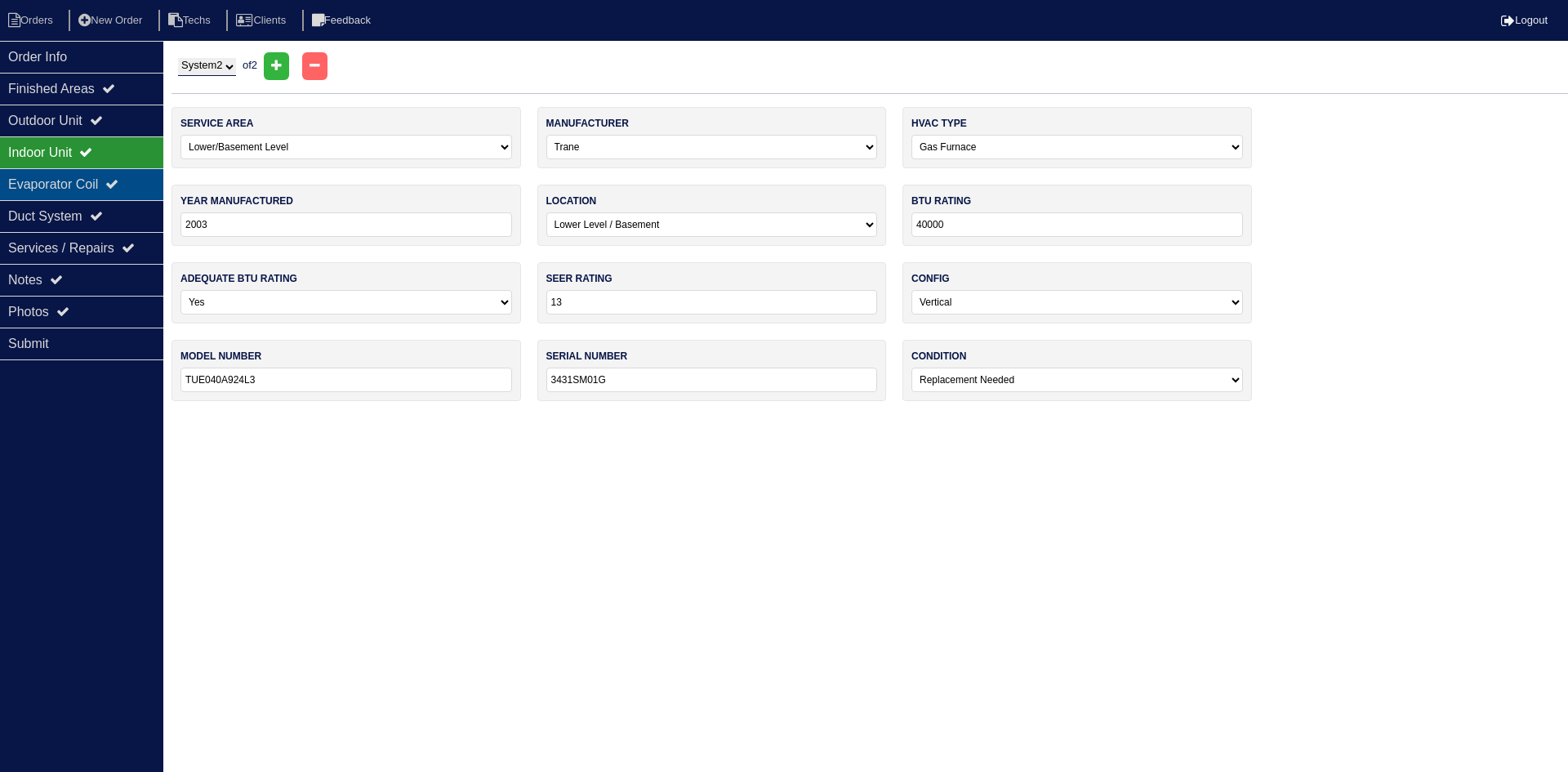
click at [106, 173] on div "Evaporator Coil" at bounding box center [82, 185] width 163 height 32
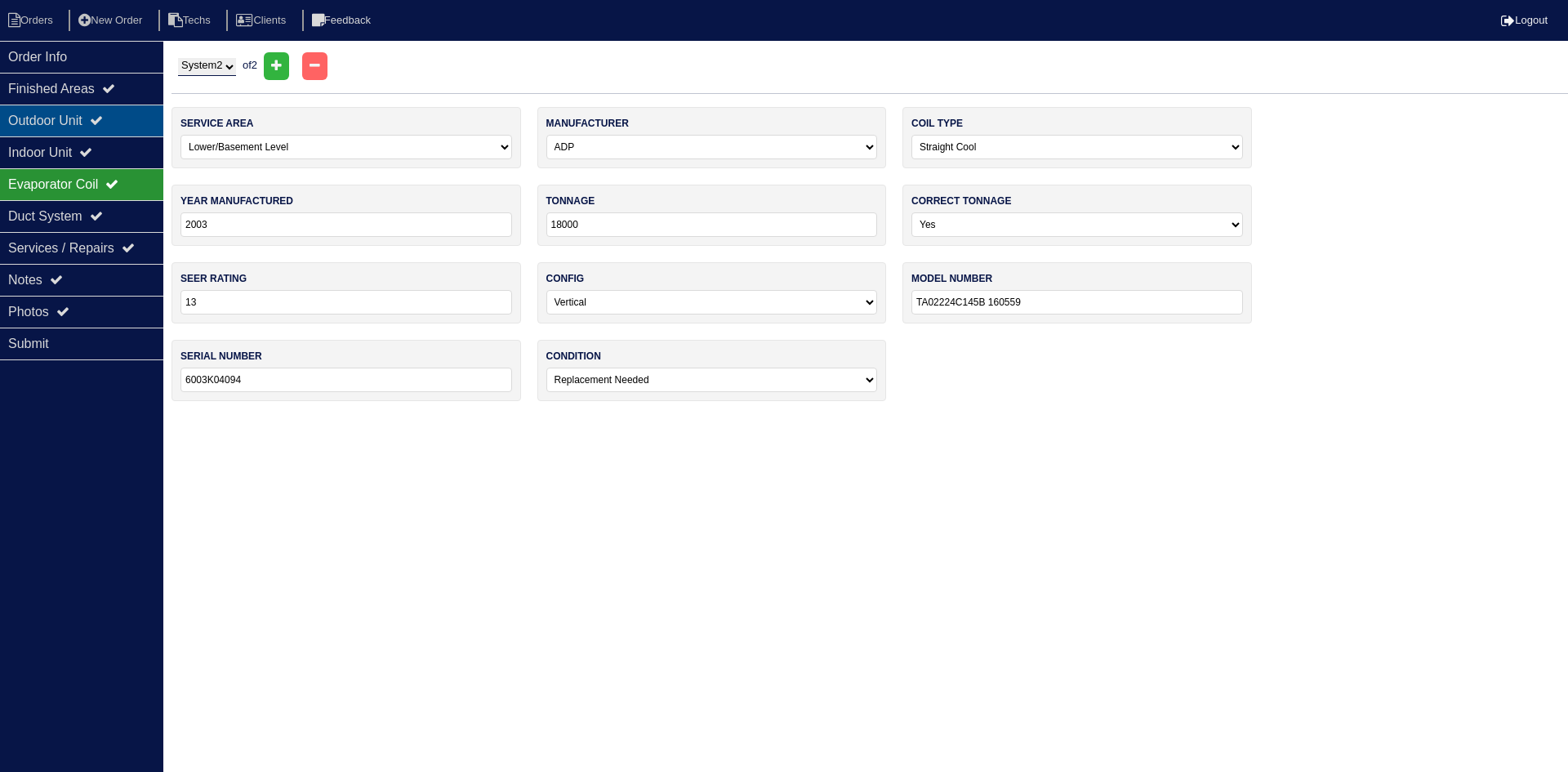
click at [81, 117] on div "Outdoor Unit" at bounding box center [82, 121] width 163 height 32
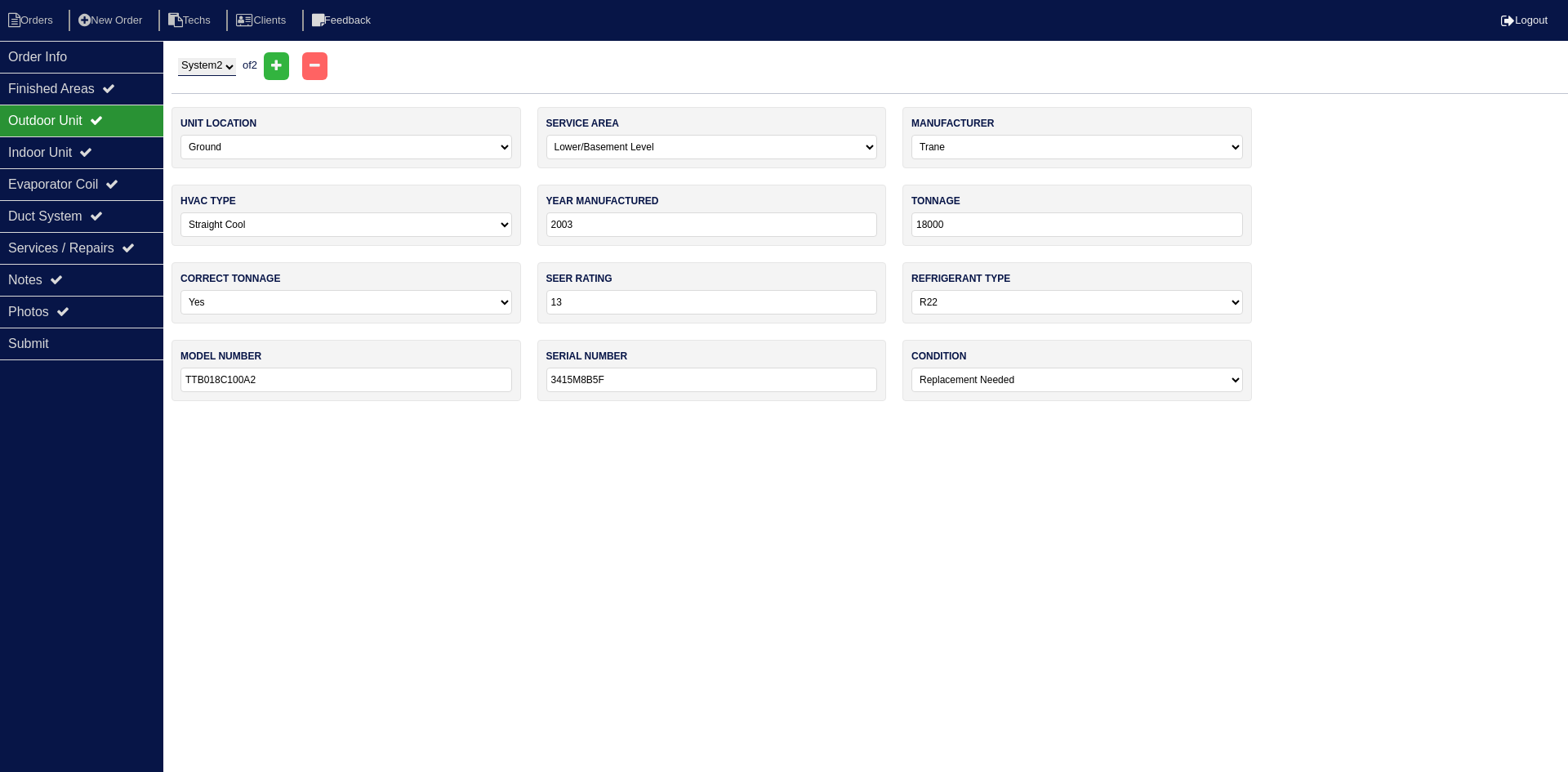
click at [218, 63] on select "System 1 System 2" at bounding box center [207, 67] width 58 height 18
select select "1"
click at [178, 58] on select "System 1 System 2" at bounding box center [207, 67] width 58 height 18
select select "0"
select select "Ruud"
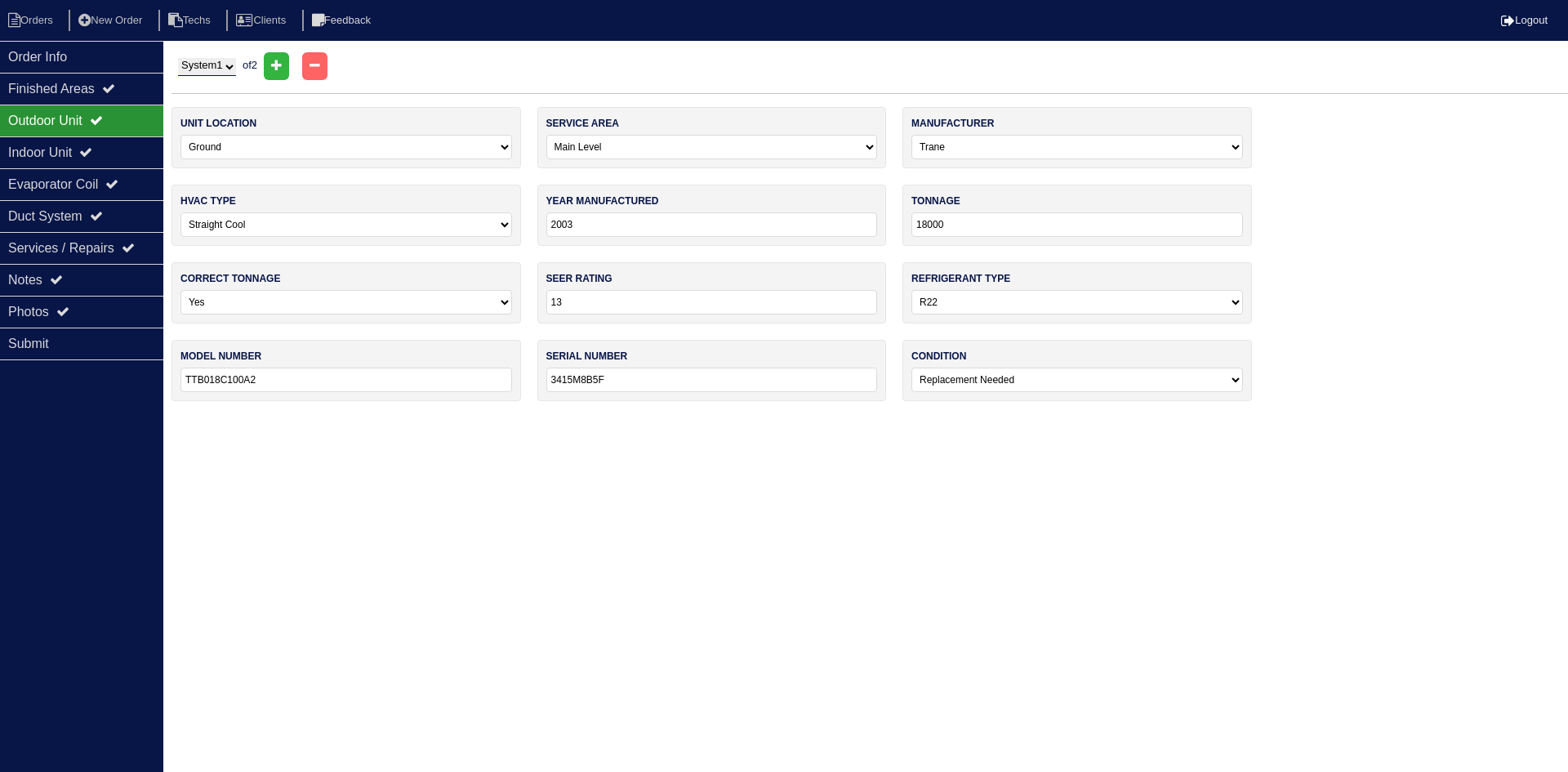
type input "2010"
type input "36000"
type input "14"
select select "1"
type input "13AJM36A01"
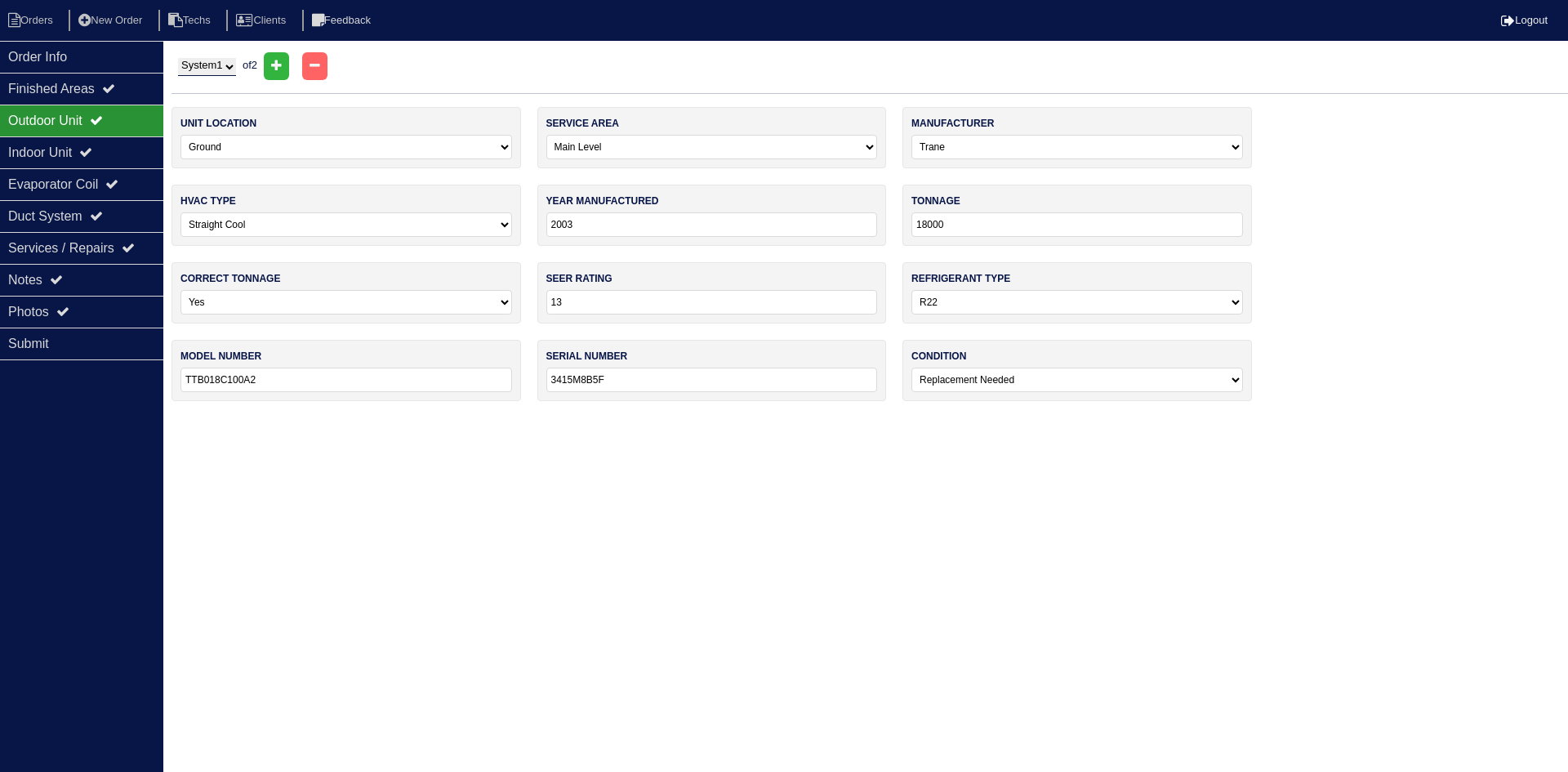
type input "8032W211004216"
click at [122, 265] on div "Notes" at bounding box center [82, 280] width 163 height 32
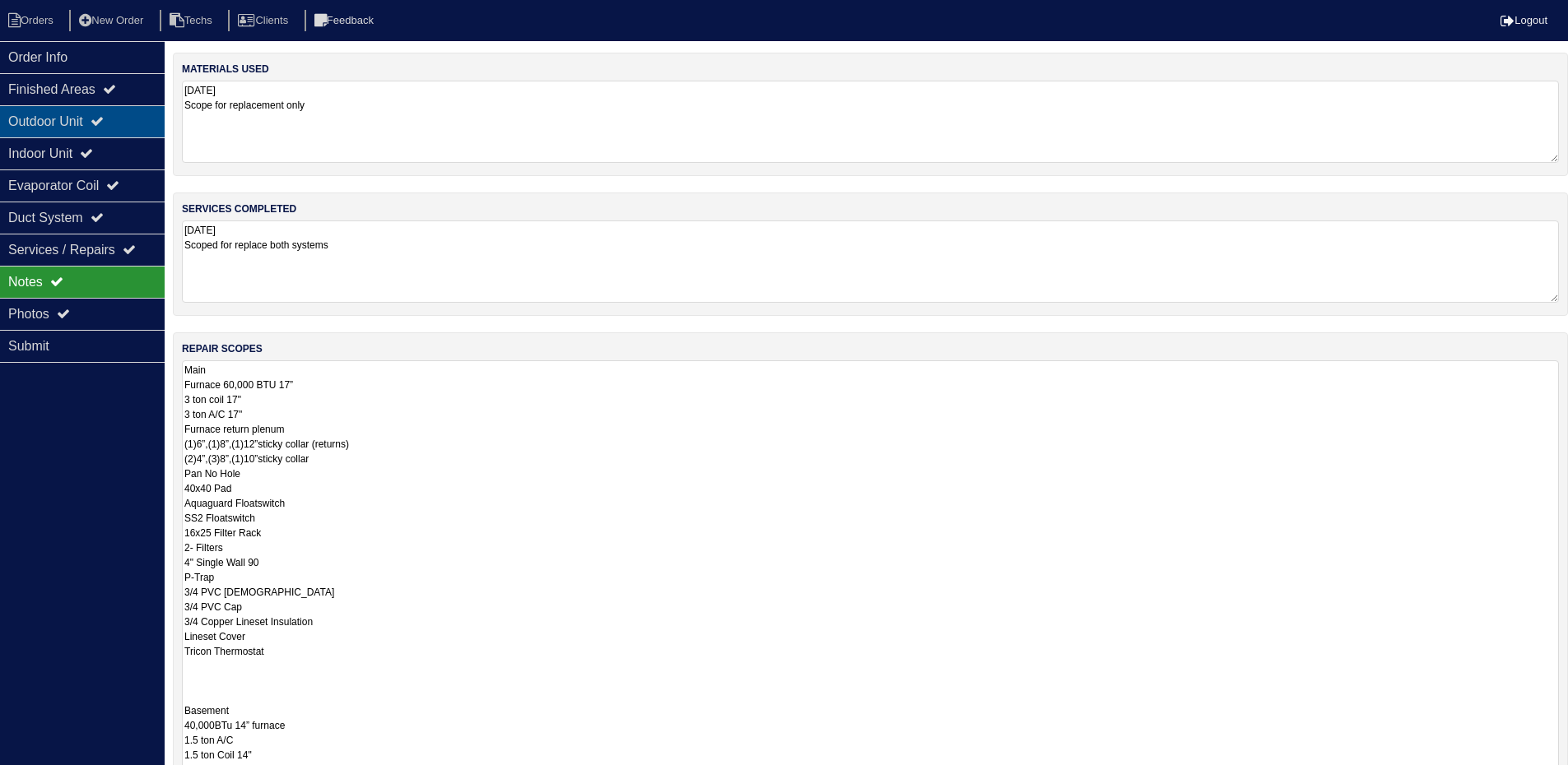
click at [80, 113] on div "Outdoor Unit" at bounding box center [82, 122] width 164 height 33
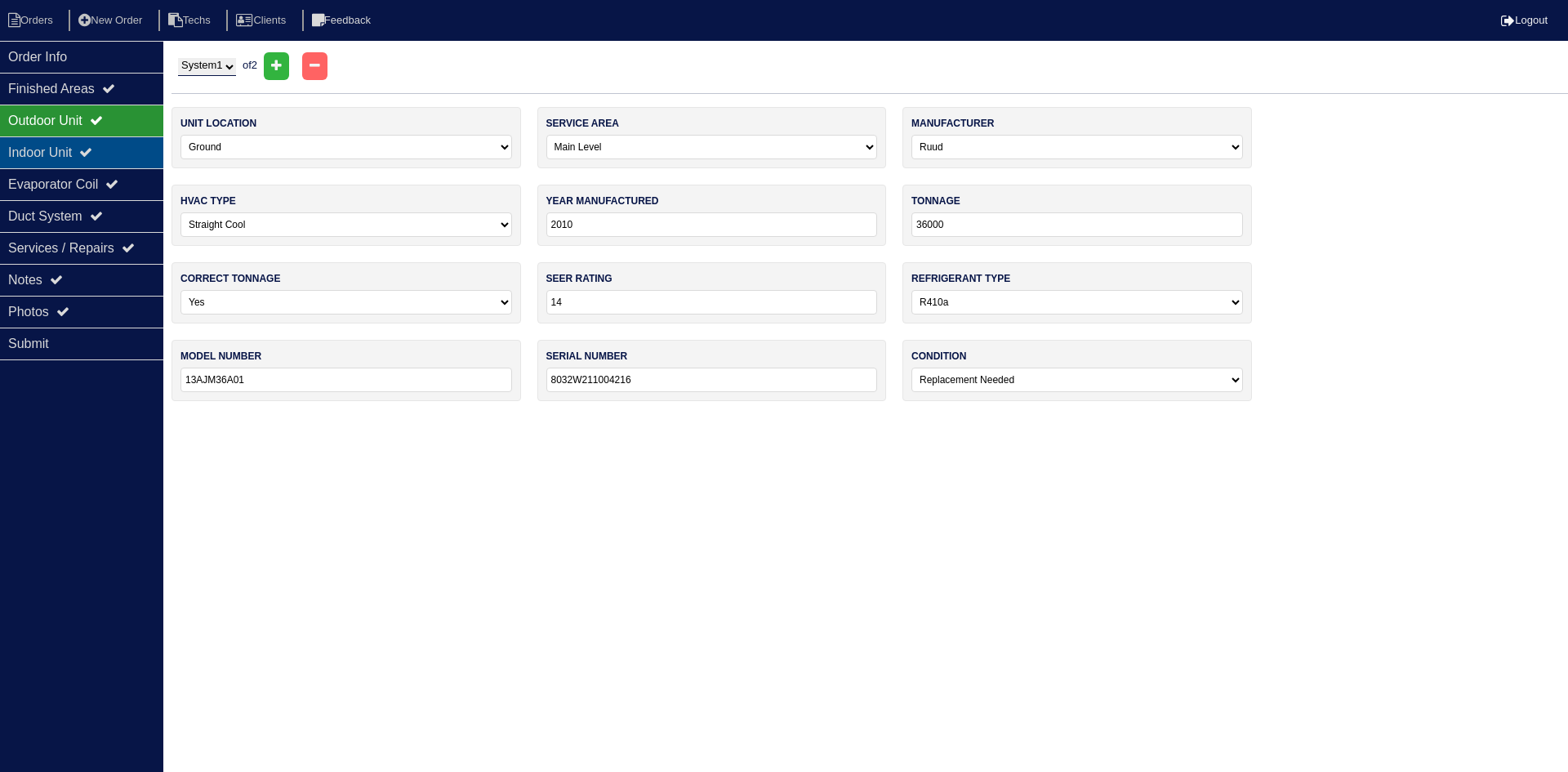
click at [88, 147] on div "Indoor Unit" at bounding box center [82, 152] width 163 height 32
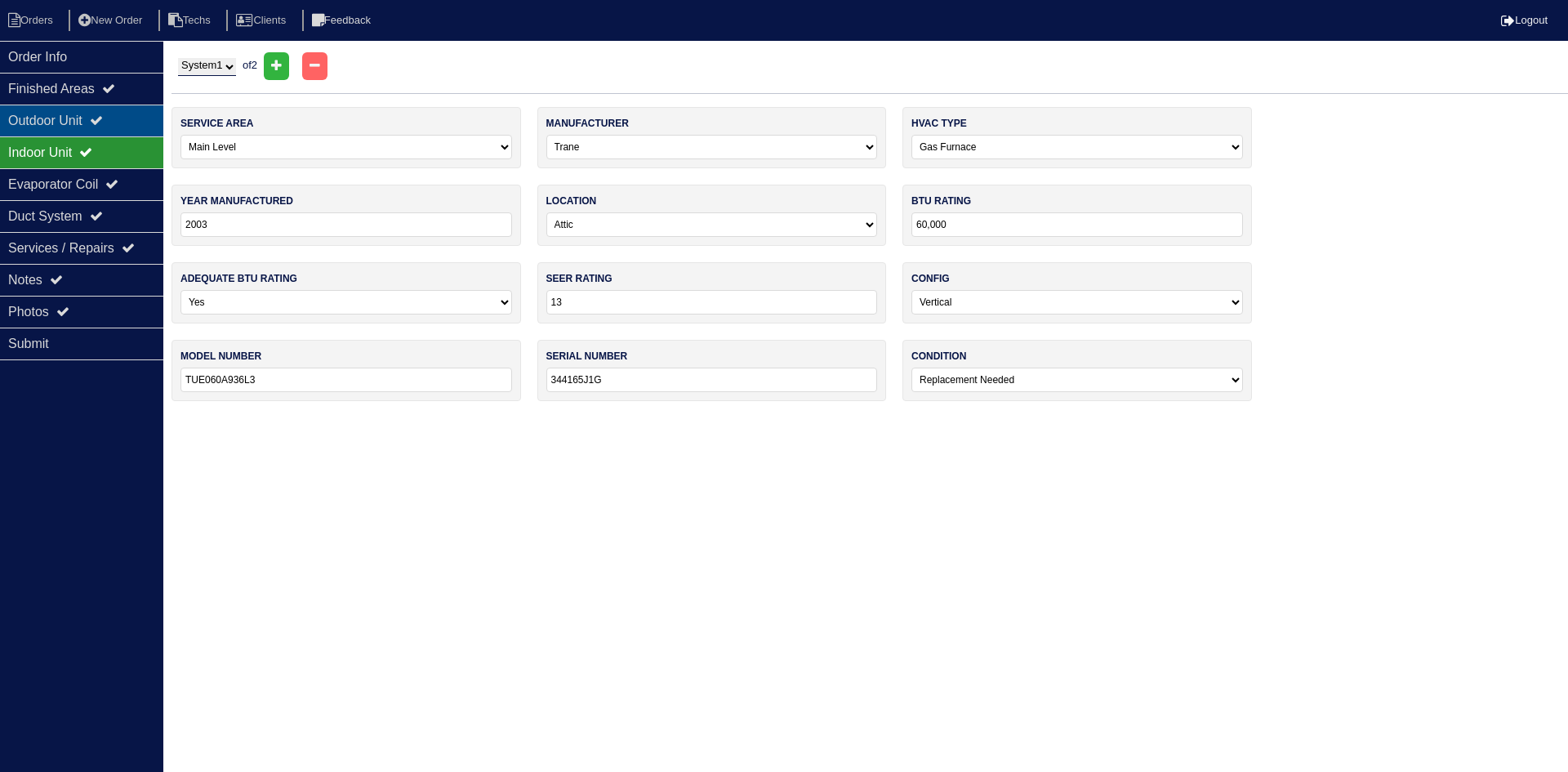
click at [93, 124] on div "Outdoor Unit" at bounding box center [82, 121] width 163 height 32
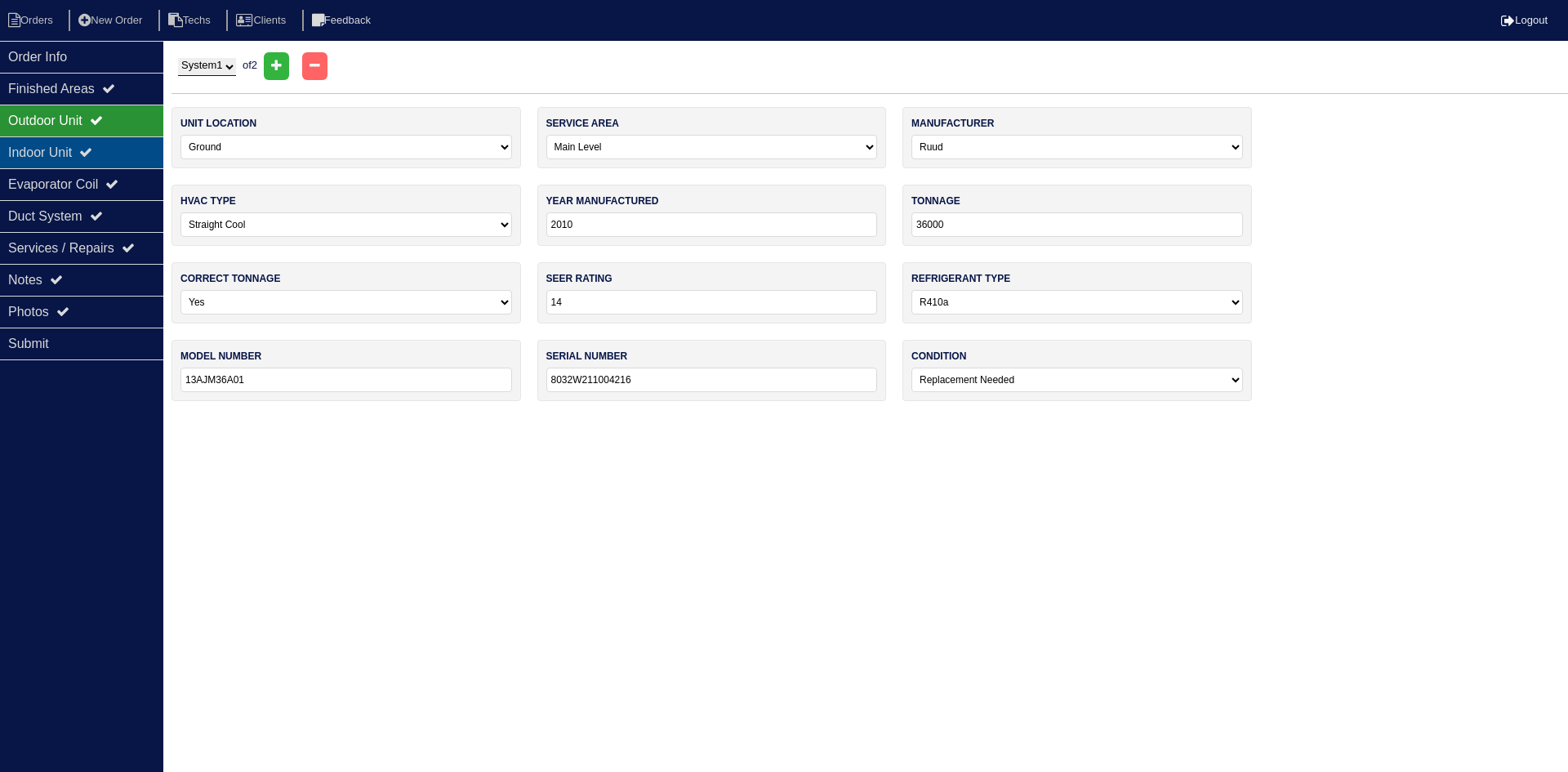
click at [92, 146] on icon at bounding box center [85, 152] width 13 height 13
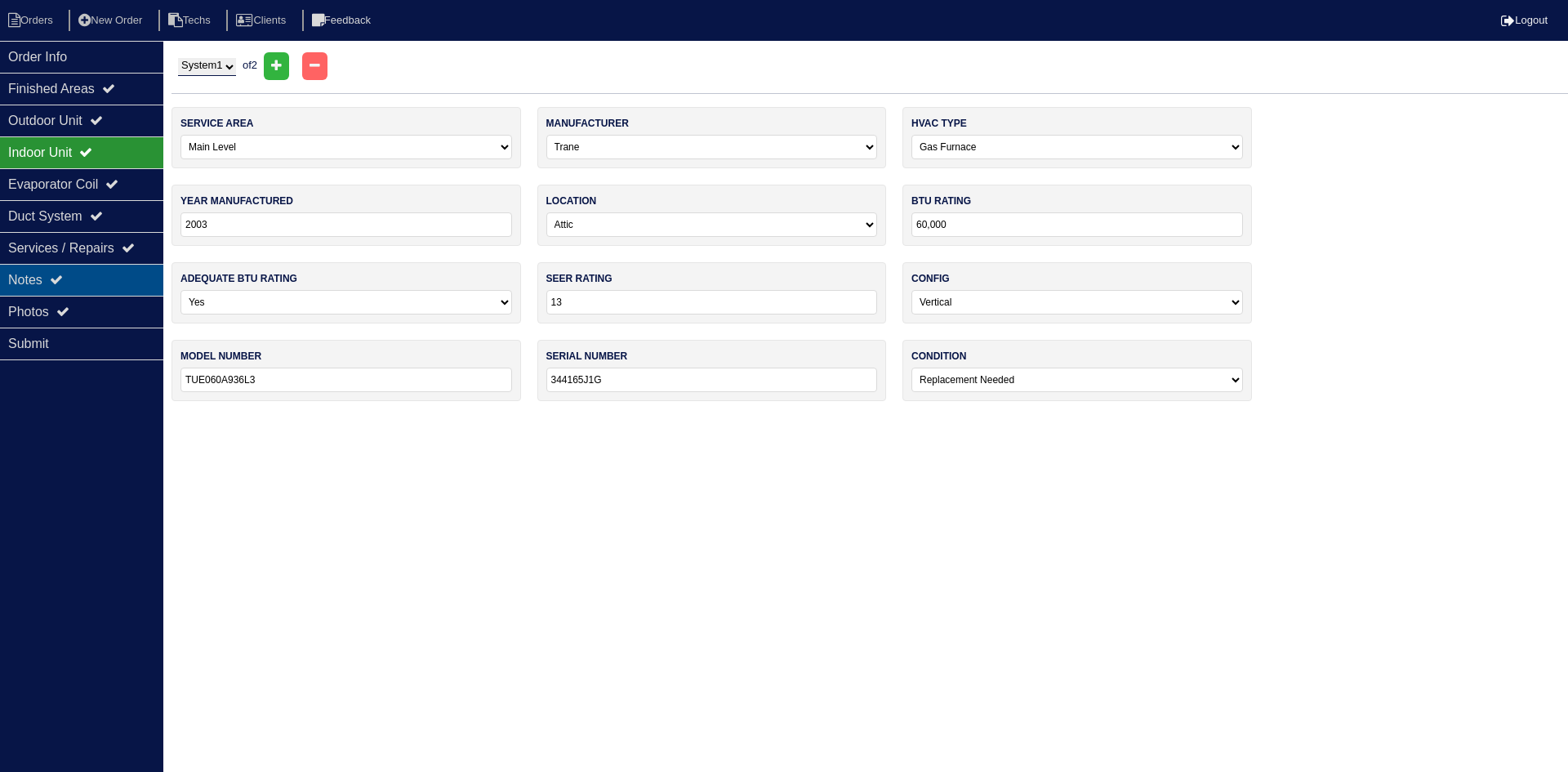
click at [82, 273] on div "Notes" at bounding box center [82, 280] width 163 height 32
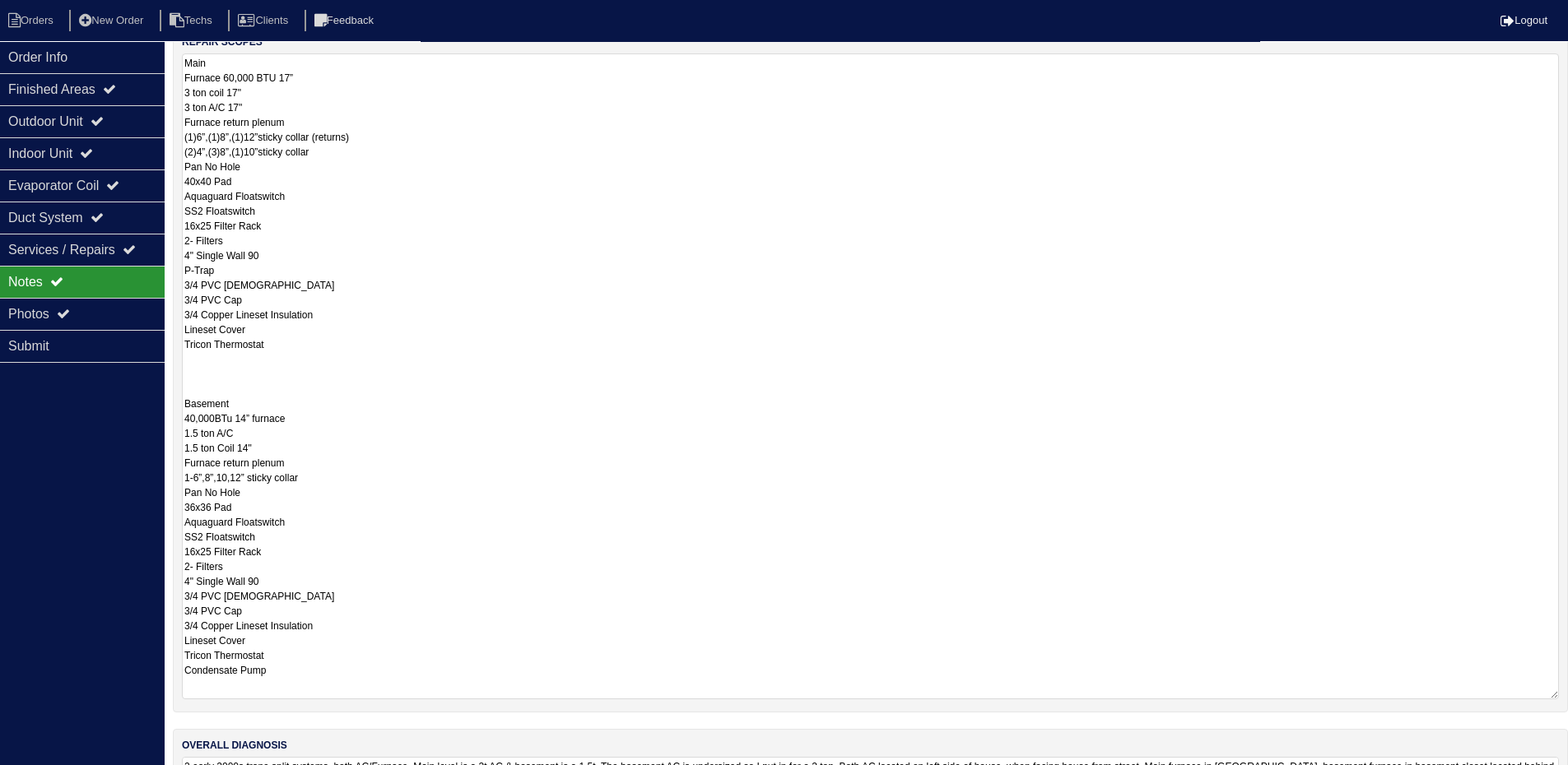
scroll to position [411, 0]
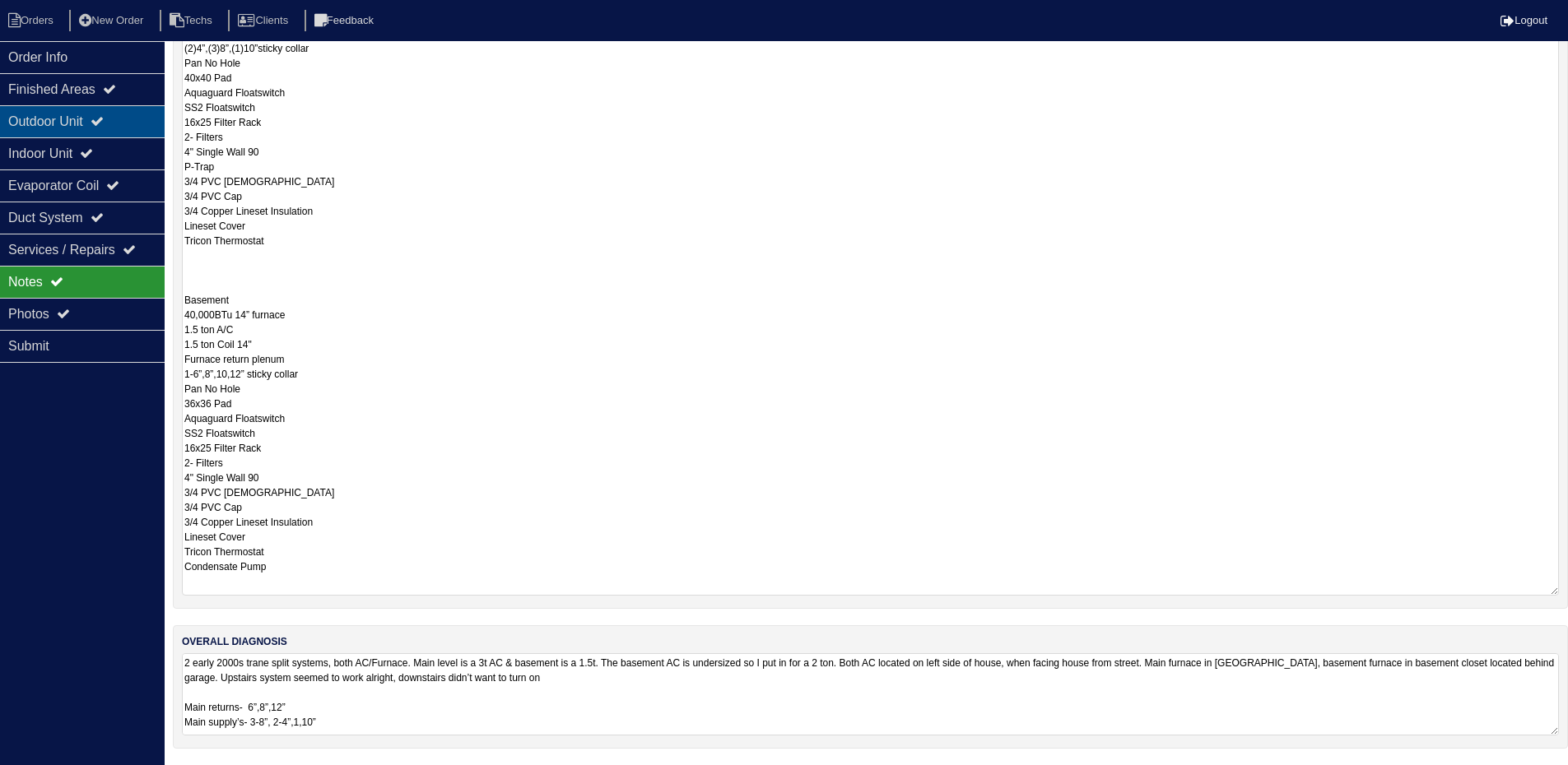
click at [73, 128] on div "Outdoor Unit" at bounding box center [82, 122] width 164 height 33
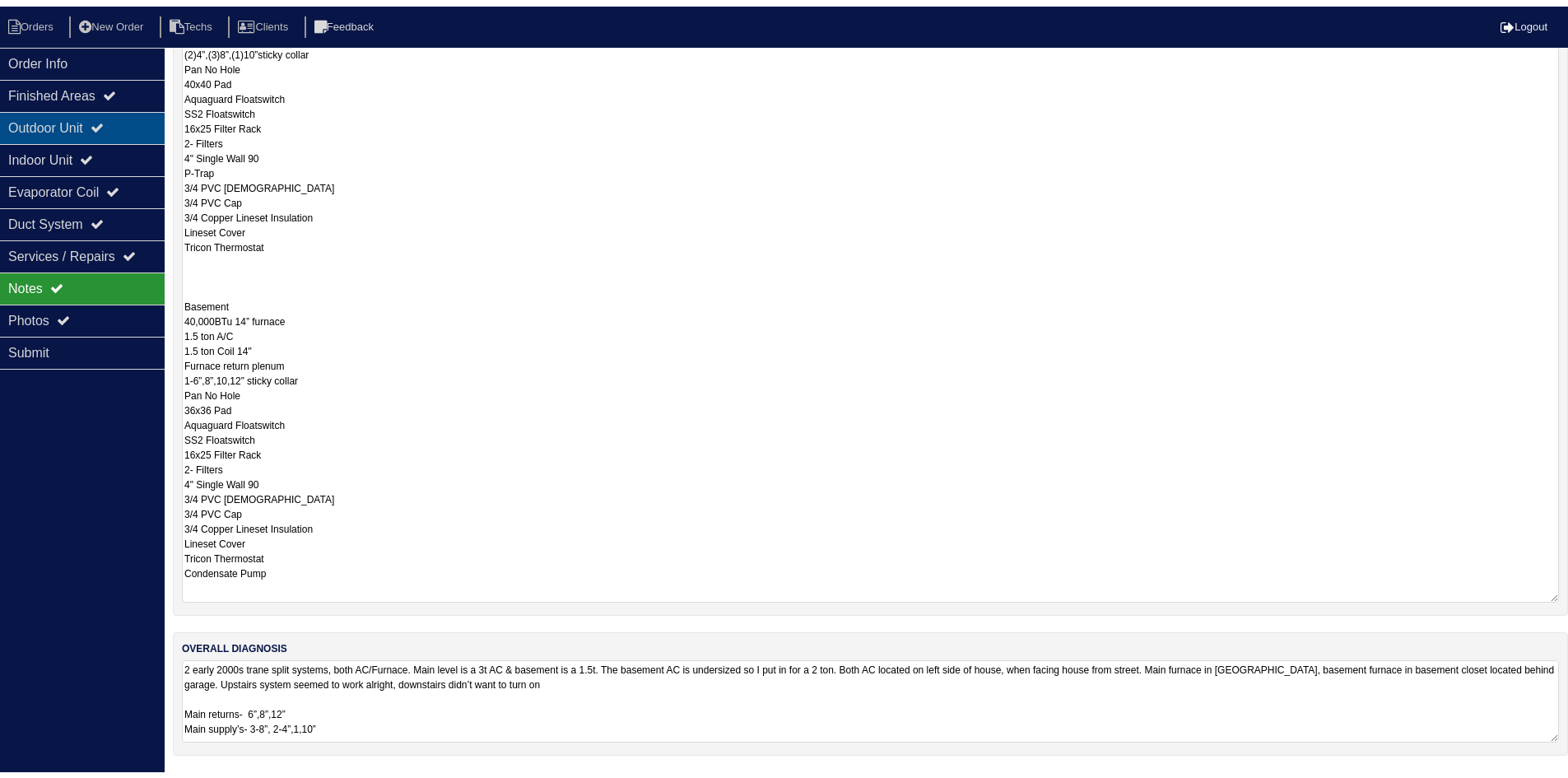
scroll to position [0, 0]
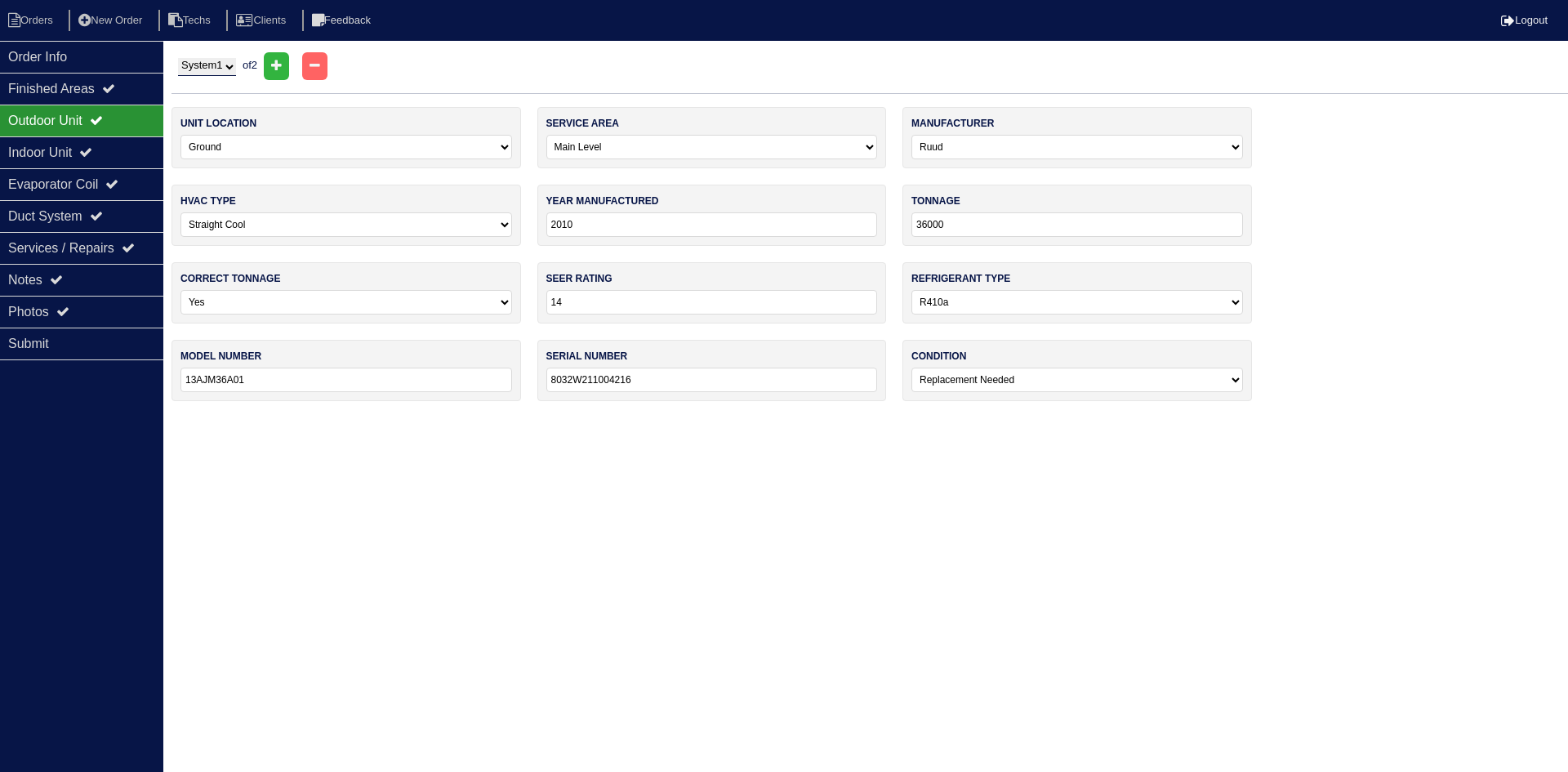
click at [202, 69] on select "System 1 System 2" at bounding box center [207, 67] width 58 height 18
select select "2"
click at [178, 58] on select "System 1 System 2" at bounding box center [207, 67] width 58 height 18
select select "2"
select select "Trane"
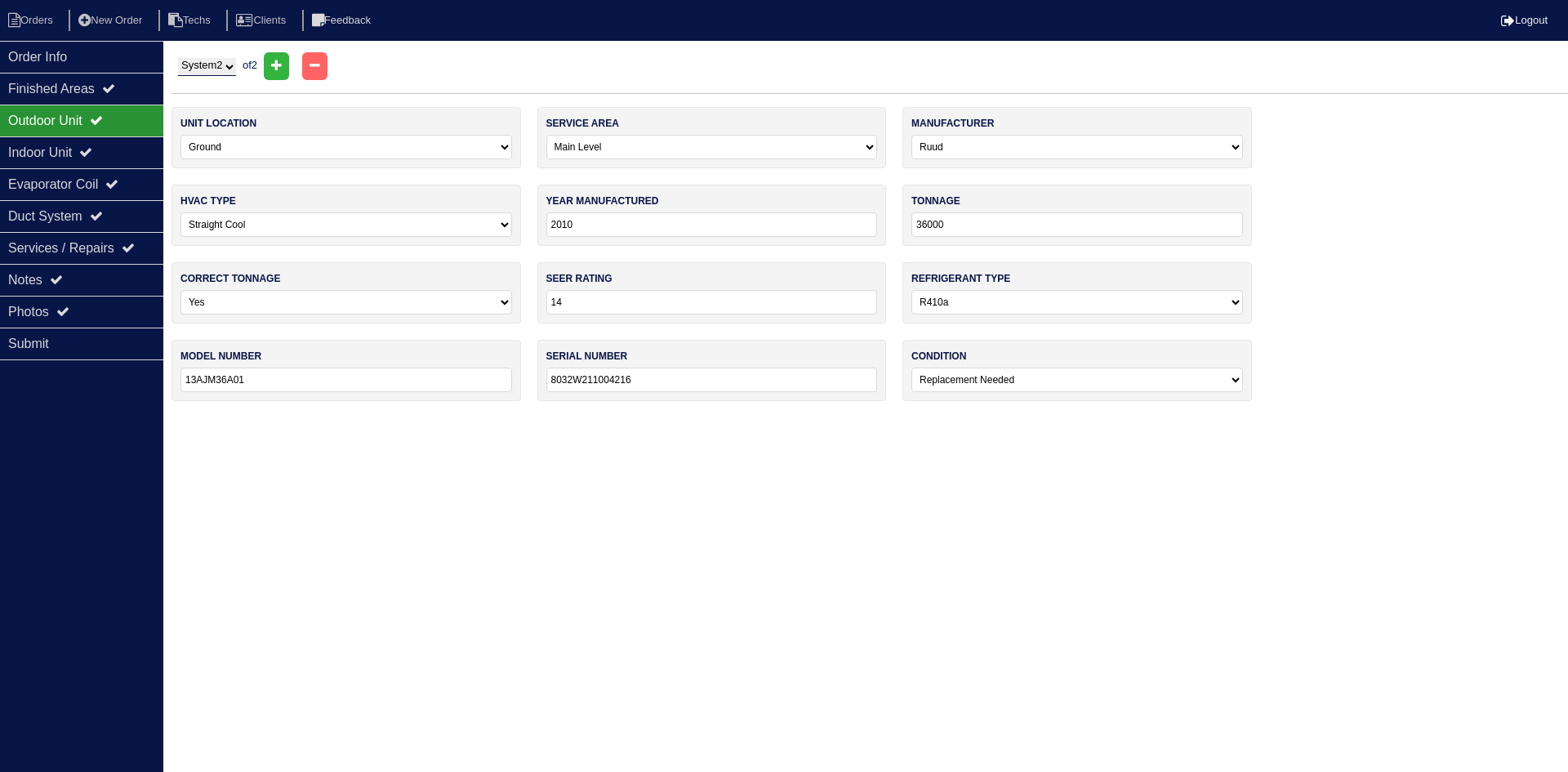
type input "2003"
type input "18000"
type input "13"
select select "0"
type input "TTB018C100A2"
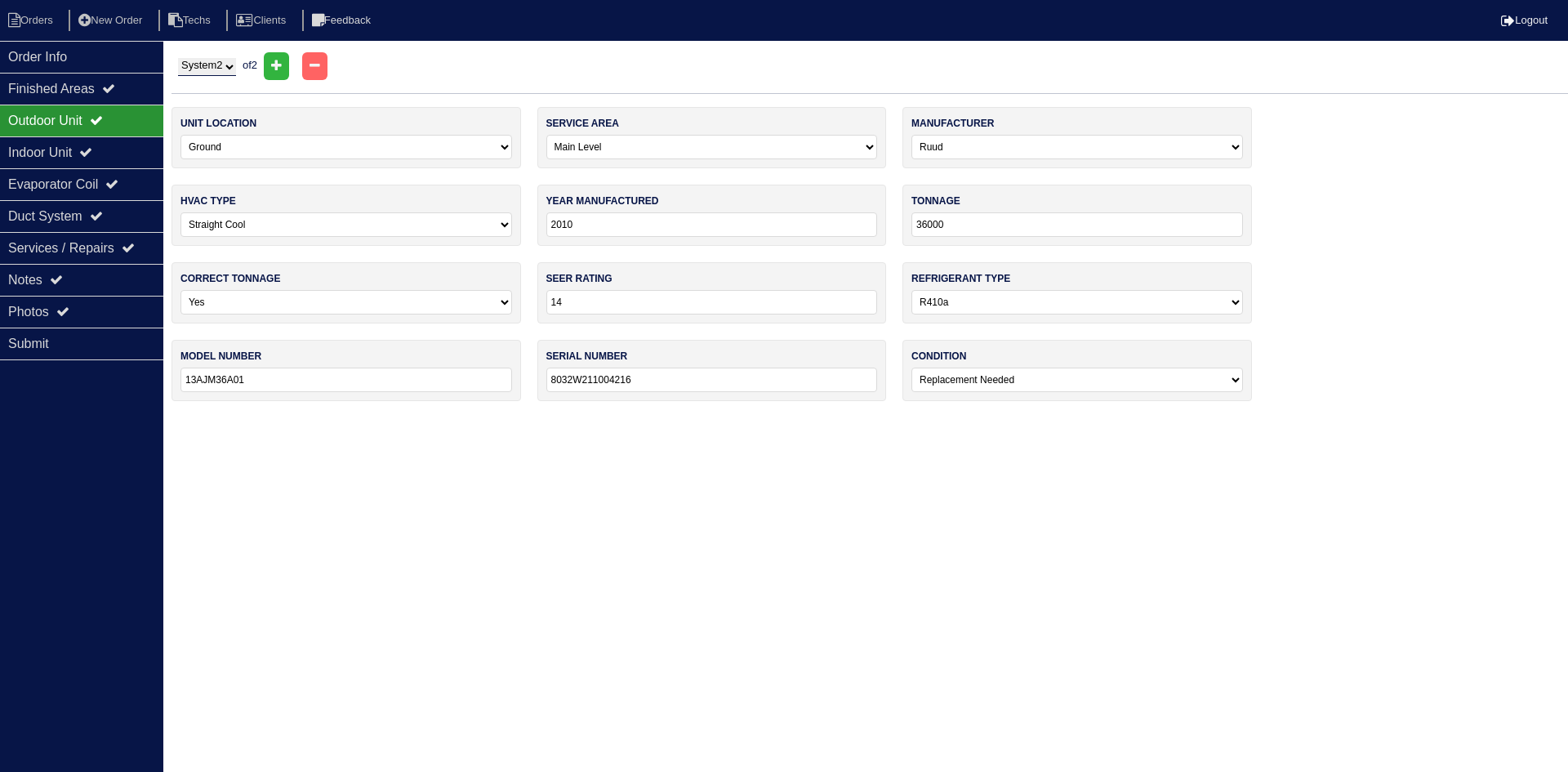
type input "3415M8B5F"
click at [77, 152] on div "Indoor Unit" at bounding box center [82, 152] width 163 height 32
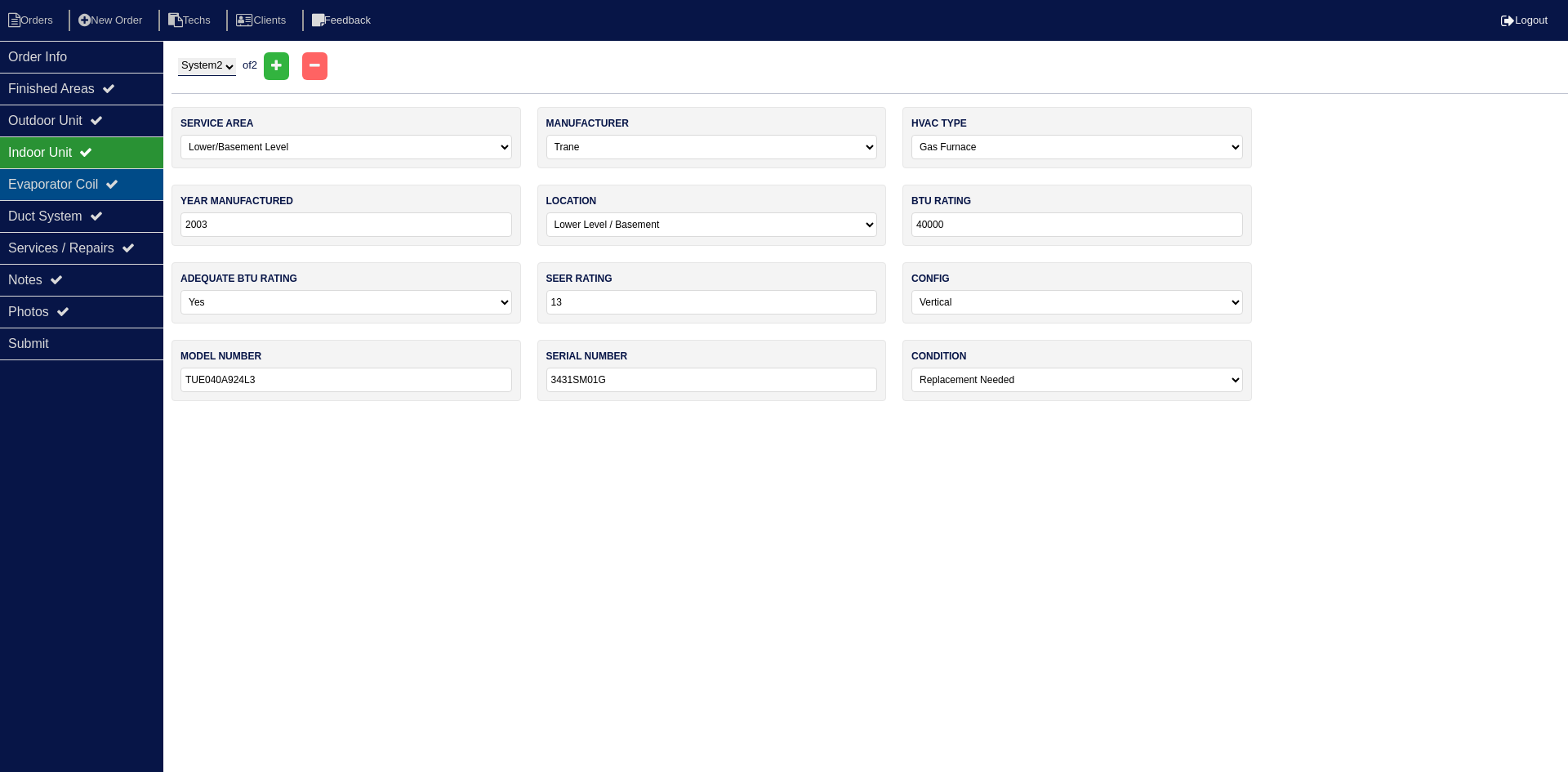
click at [78, 174] on div "Evaporator Coil" at bounding box center [82, 185] width 163 height 32
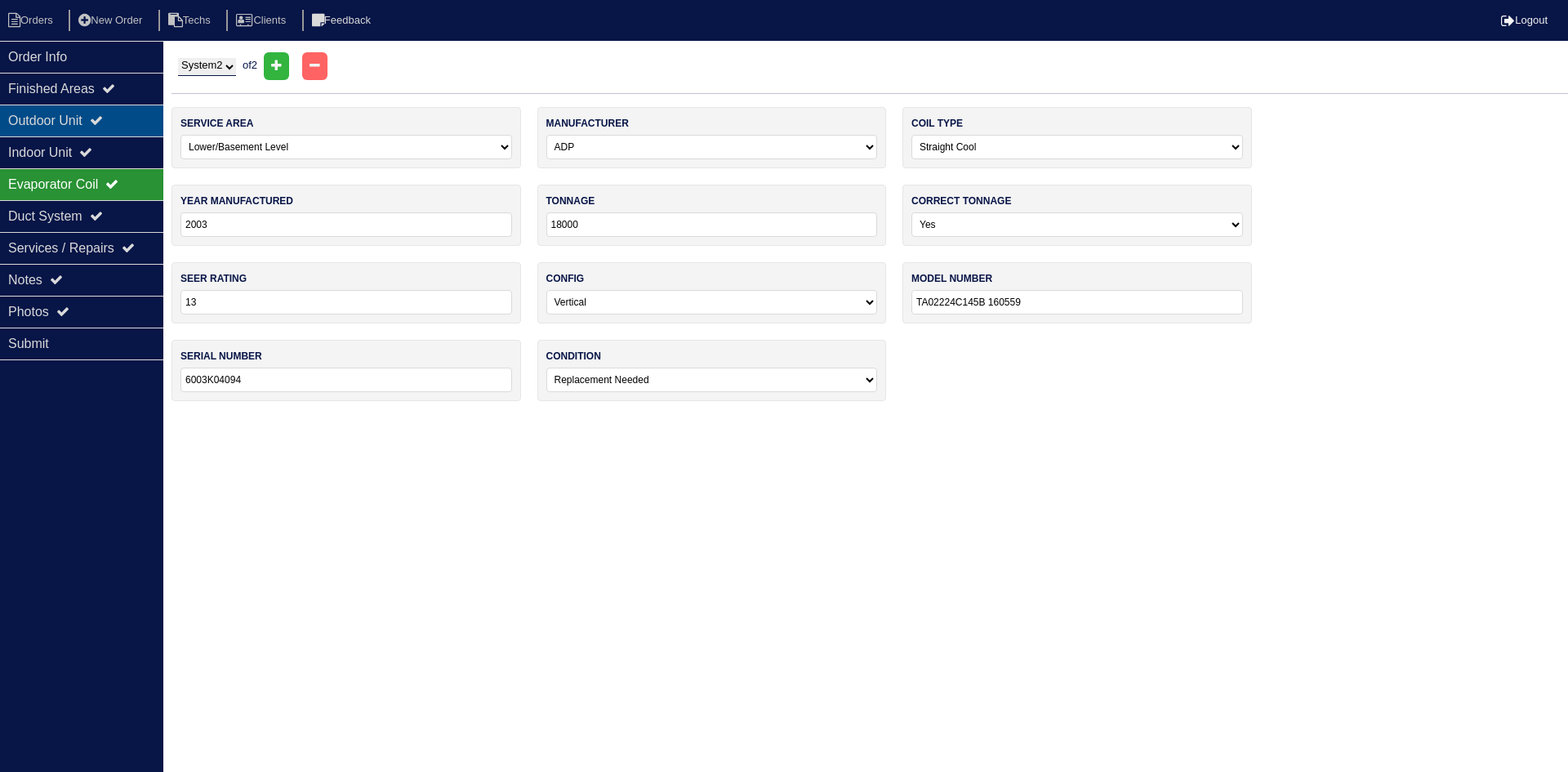
click at [84, 120] on div "Outdoor Unit" at bounding box center [82, 121] width 163 height 32
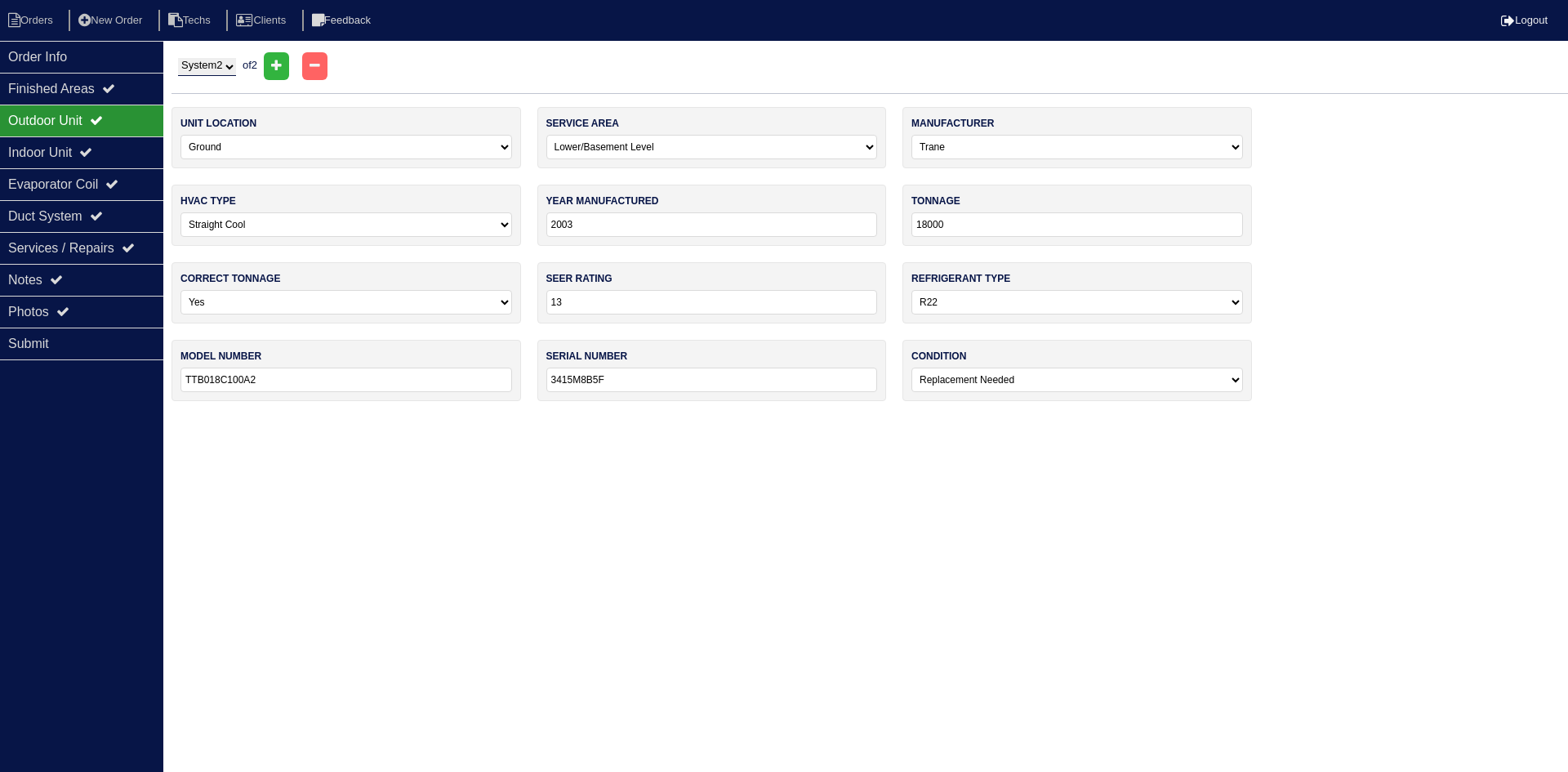
drag, startPoint x: 89, startPoint y: 314, endPoint x: 9, endPoint y: 365, distance: 94.9
click at [89, 314] on div "Photos" at bounding box center [82, 312] width 163 height 32
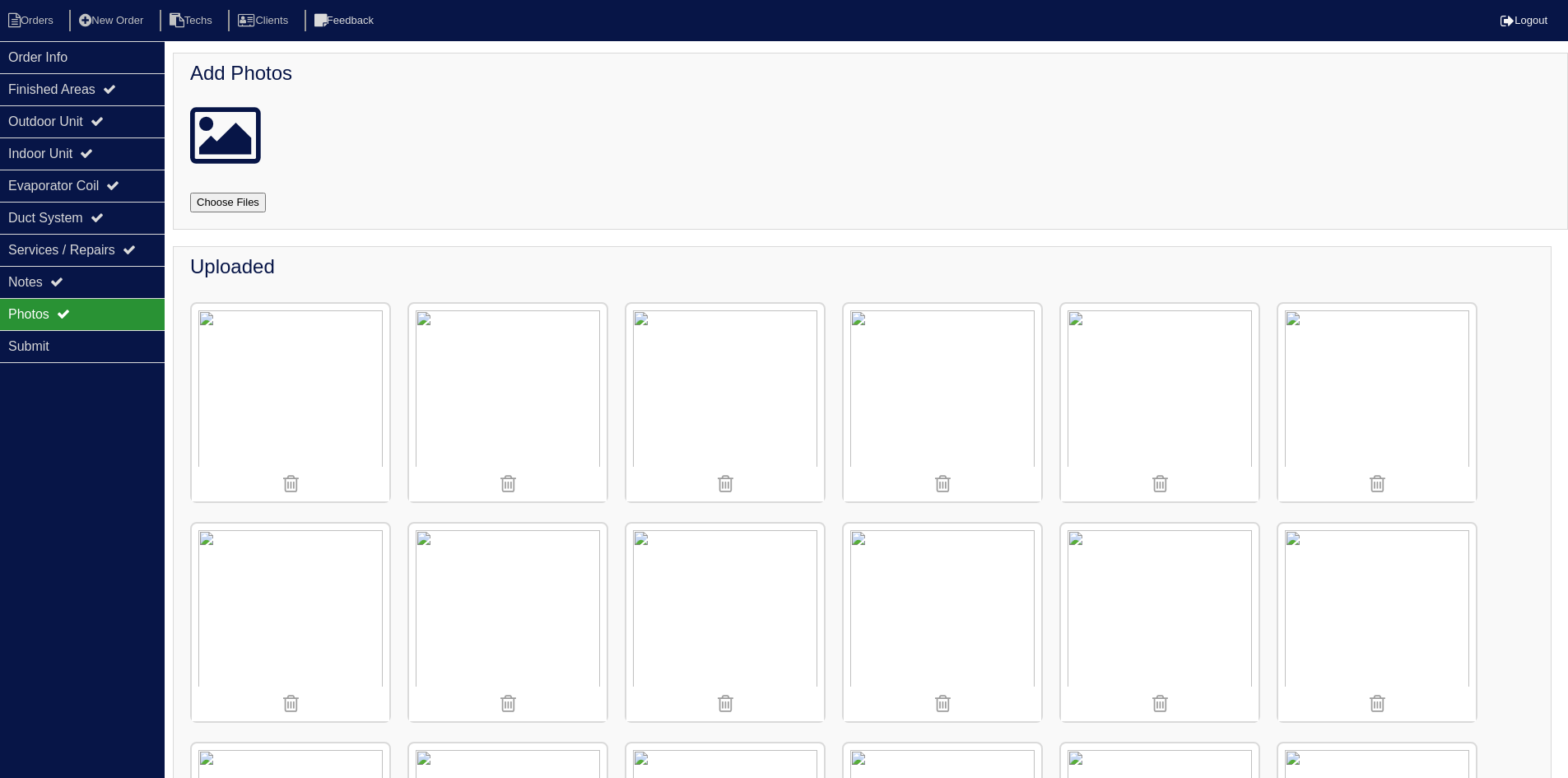
click at [724, 389] on img at bounding box center [725, 402] width 198 height 198
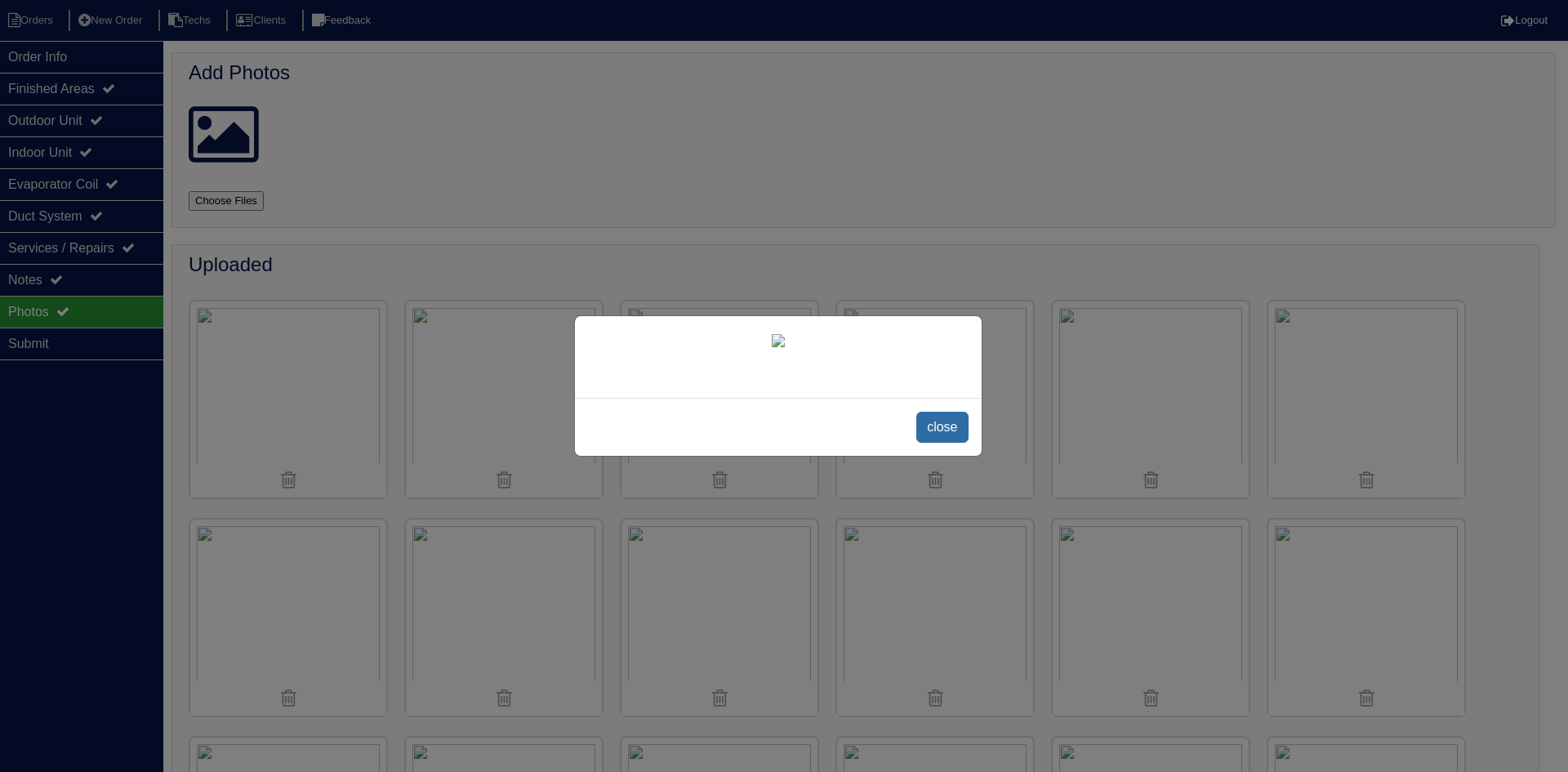
click at [946, 443] on span "close" at bounding box center [941, 427] width 51 height 31
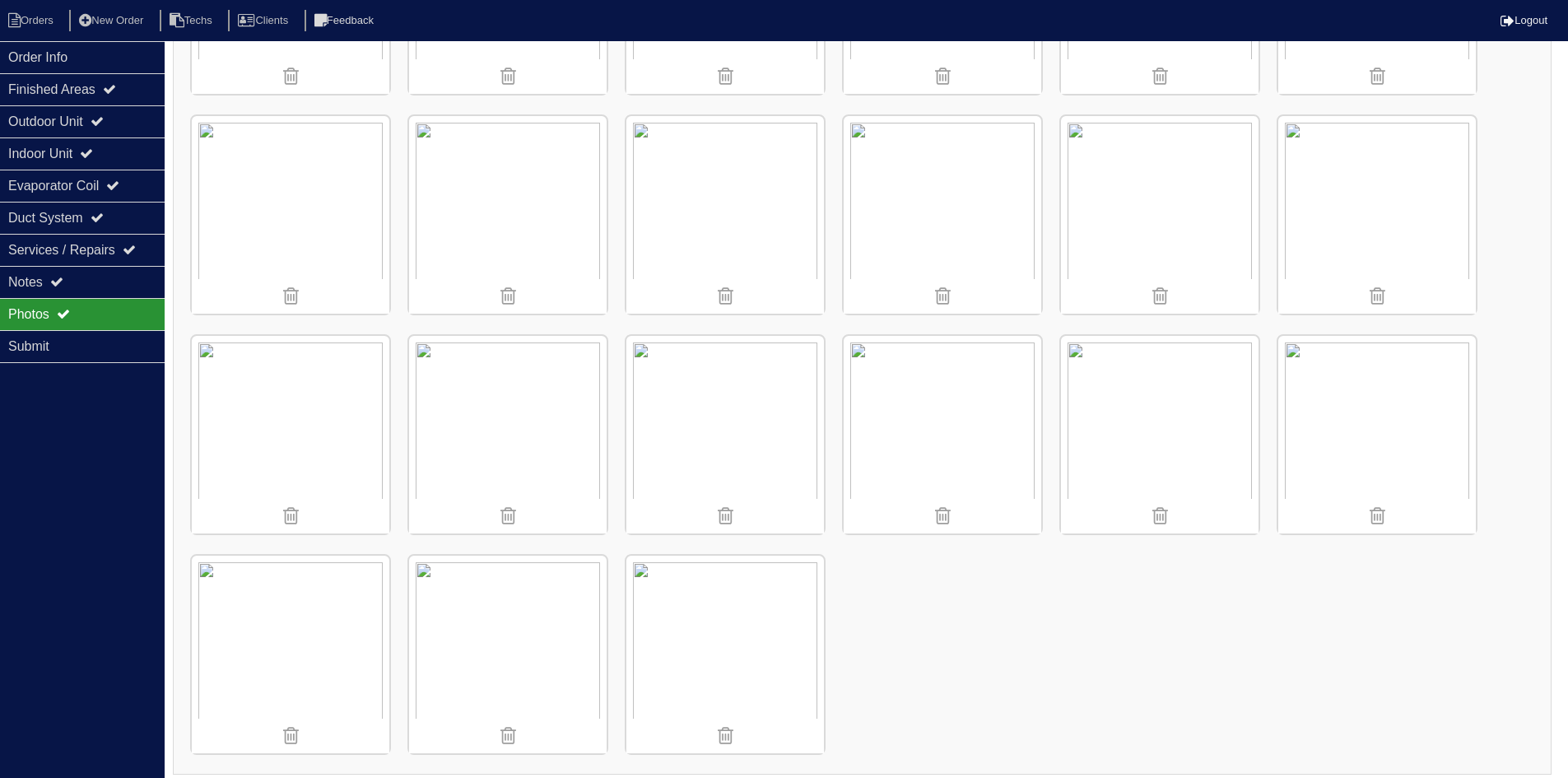
scroll to position [1074, 0]
click at [61, 278] on icon at bounding box center [57, 281] width 14 height 14
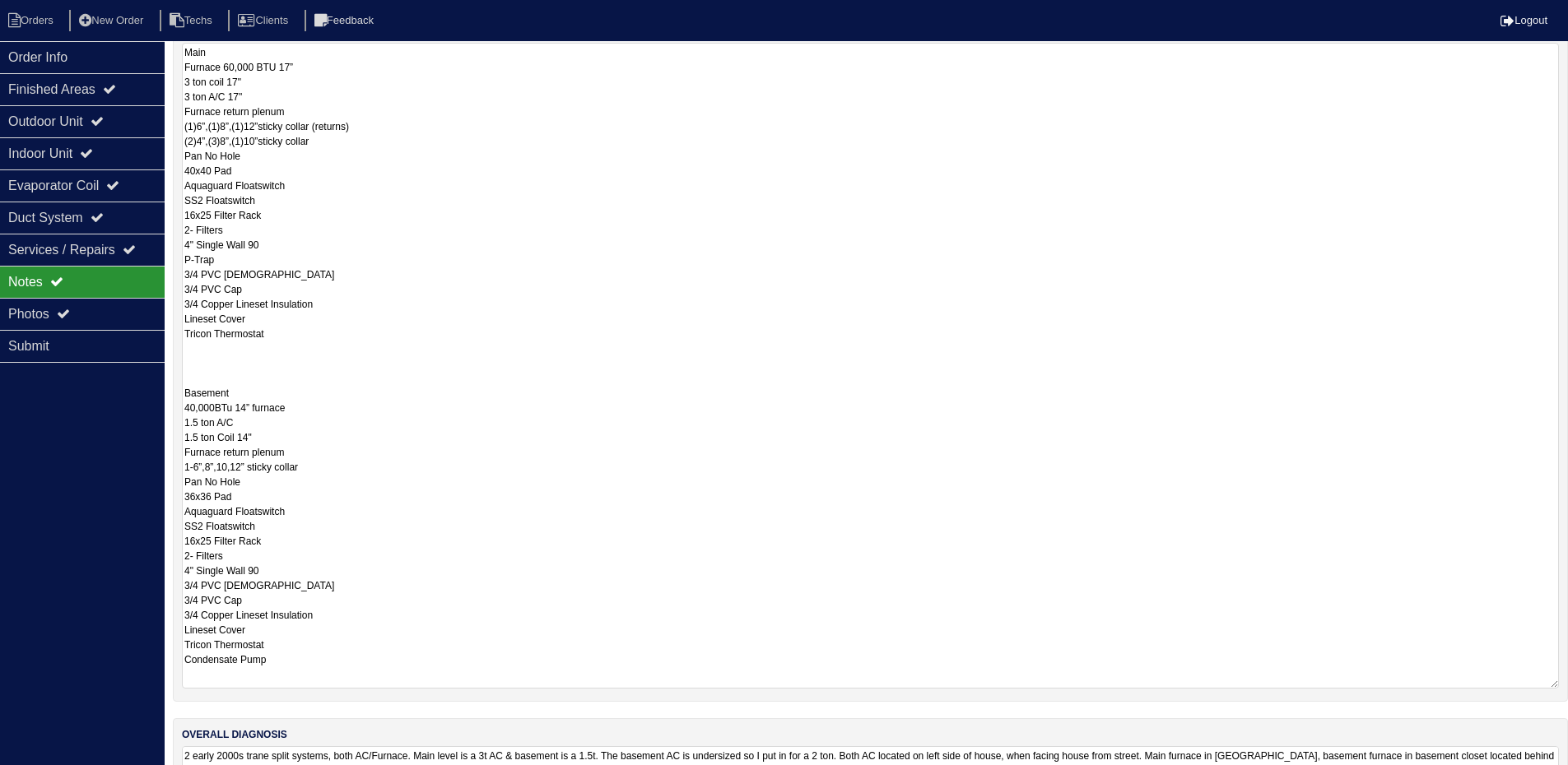
scroll to position [329, 0]
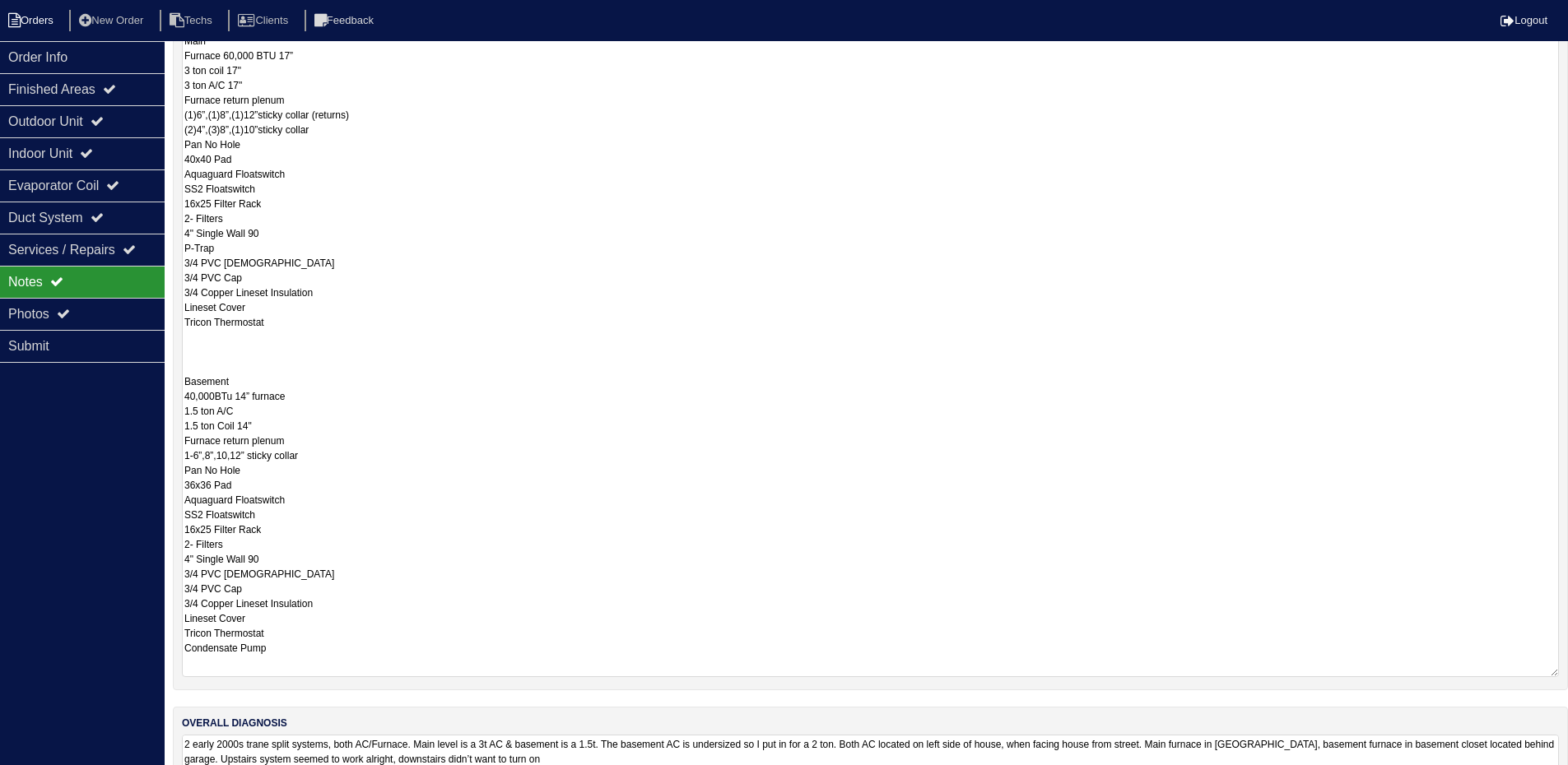
click at [23, 14] on li "Orders" at bounding box center [33, 21] width 67 height 23
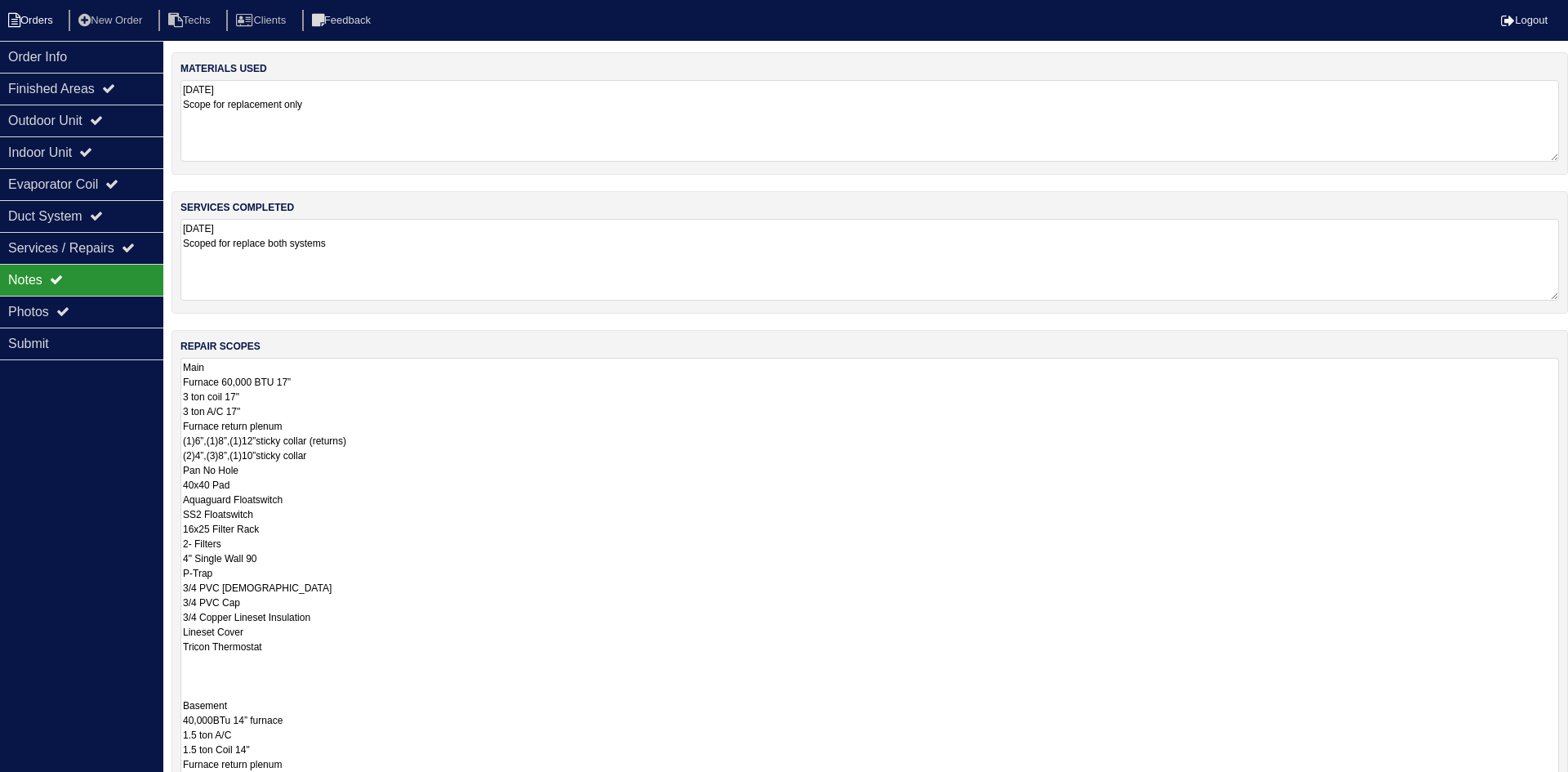
select select "15"
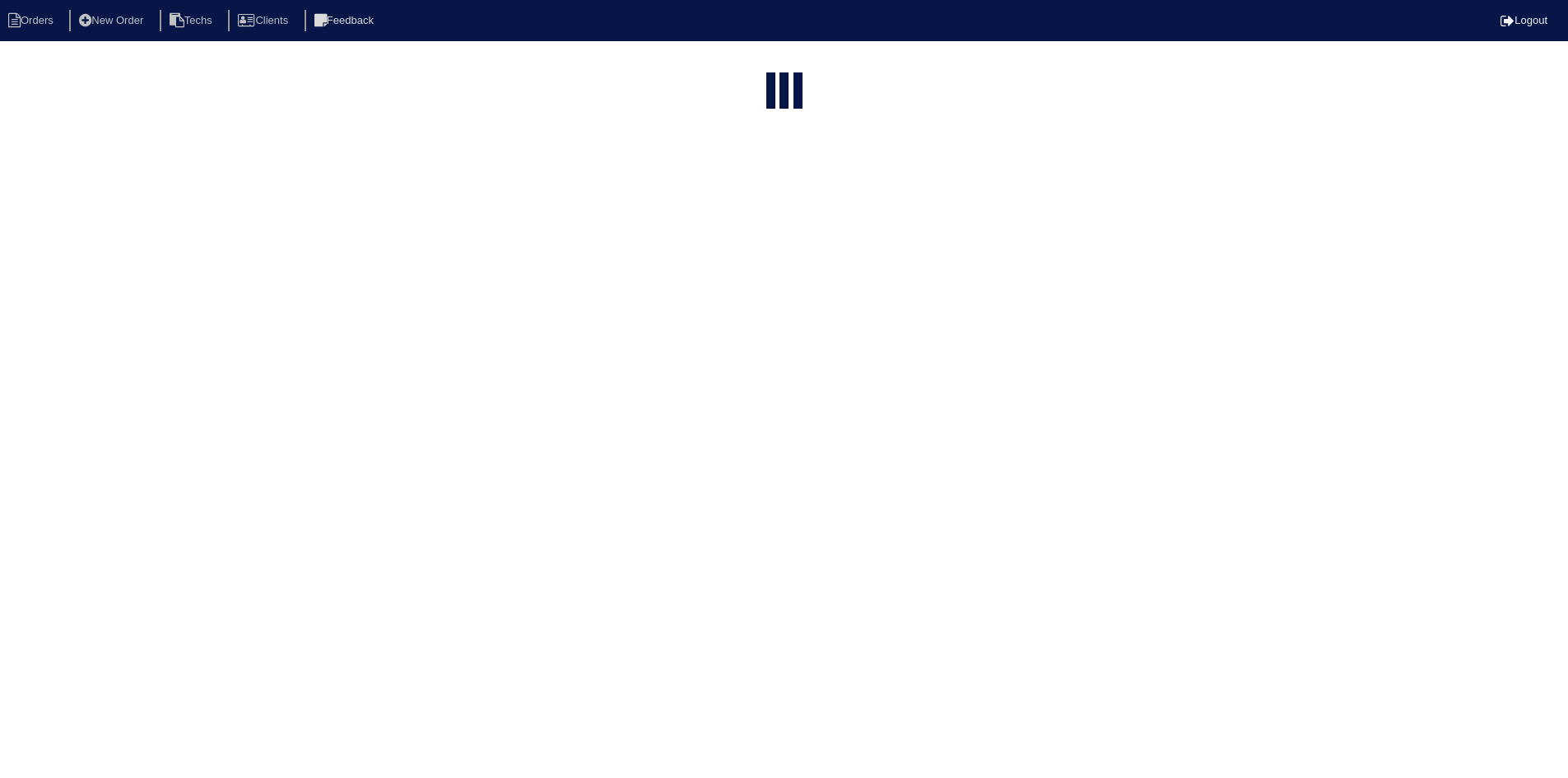
select select "field complete"
select select "need to quote"
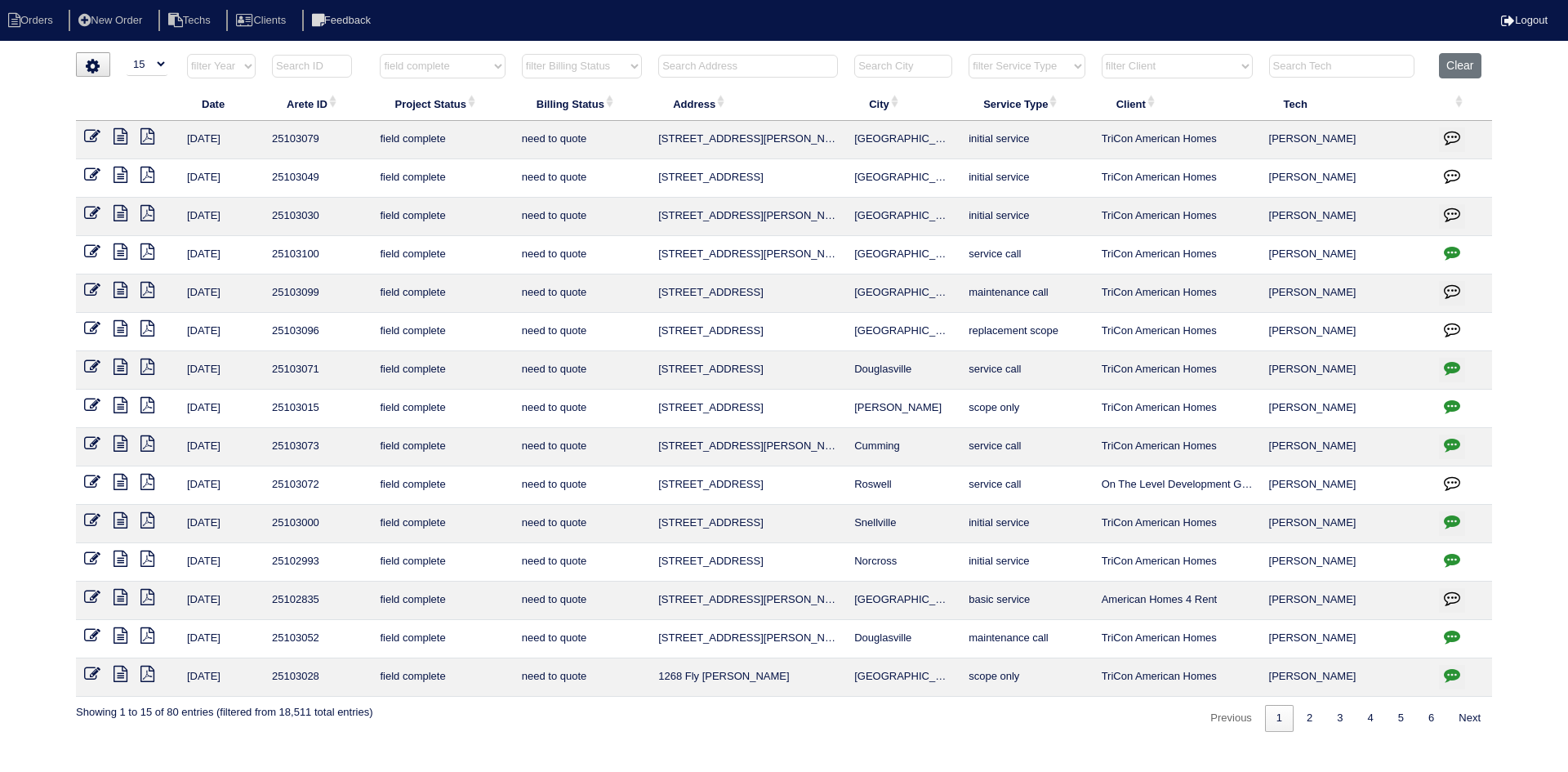
click at [119, 286] on icon at bounding box center [120, 290] width 13 height 16
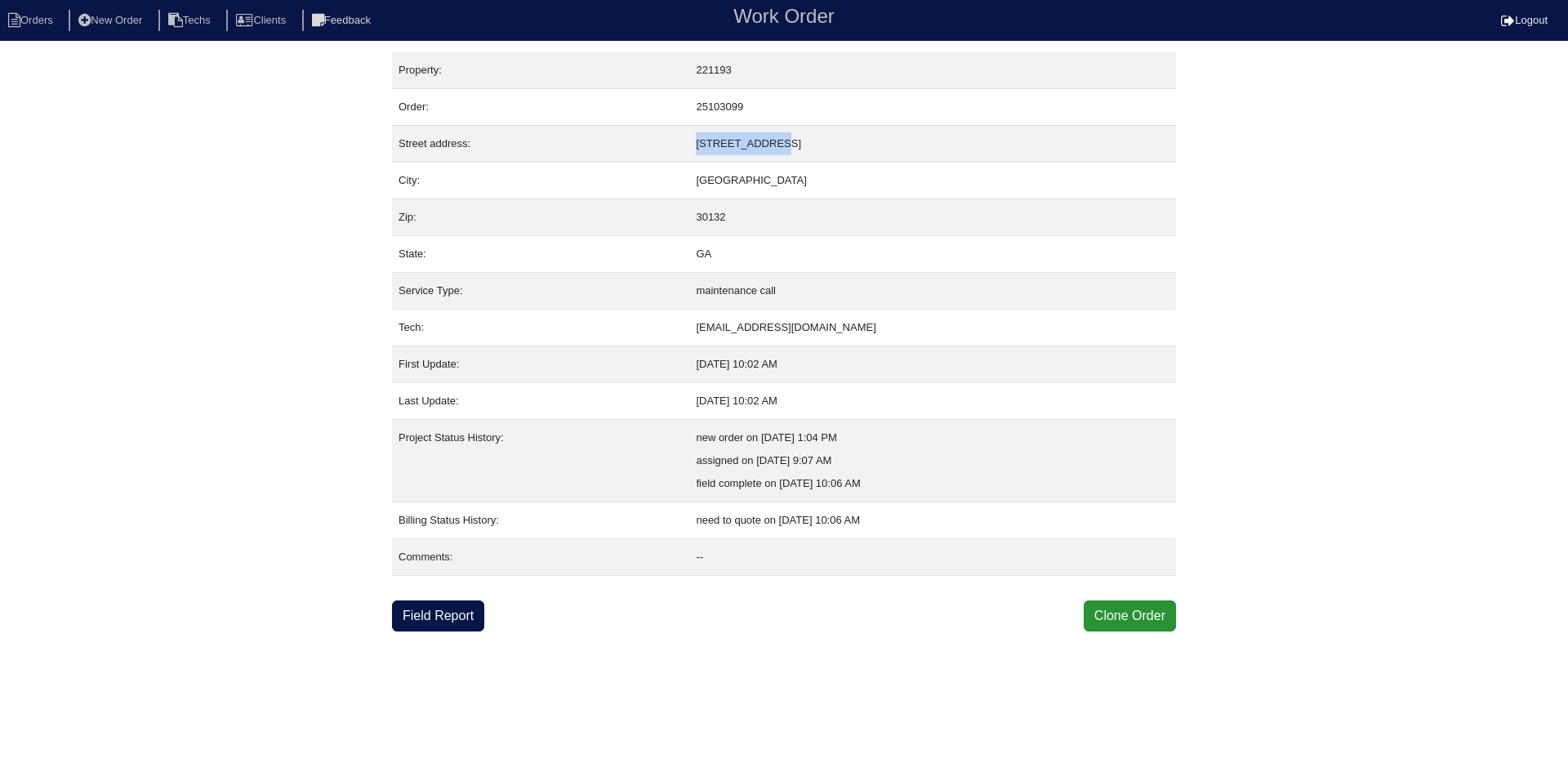
drag, startPoint x: 784, startPoint y: 142, endPoint x: 693, endPoint y: 143, distance: 91.0
click at [692, 142] on td "[STREET_ADDRESS]" at bounding box center [932, 143] width 487 height 37
click at [467, 608] on link "Field Report" at bounding box center [437, 616] width 92 height 31
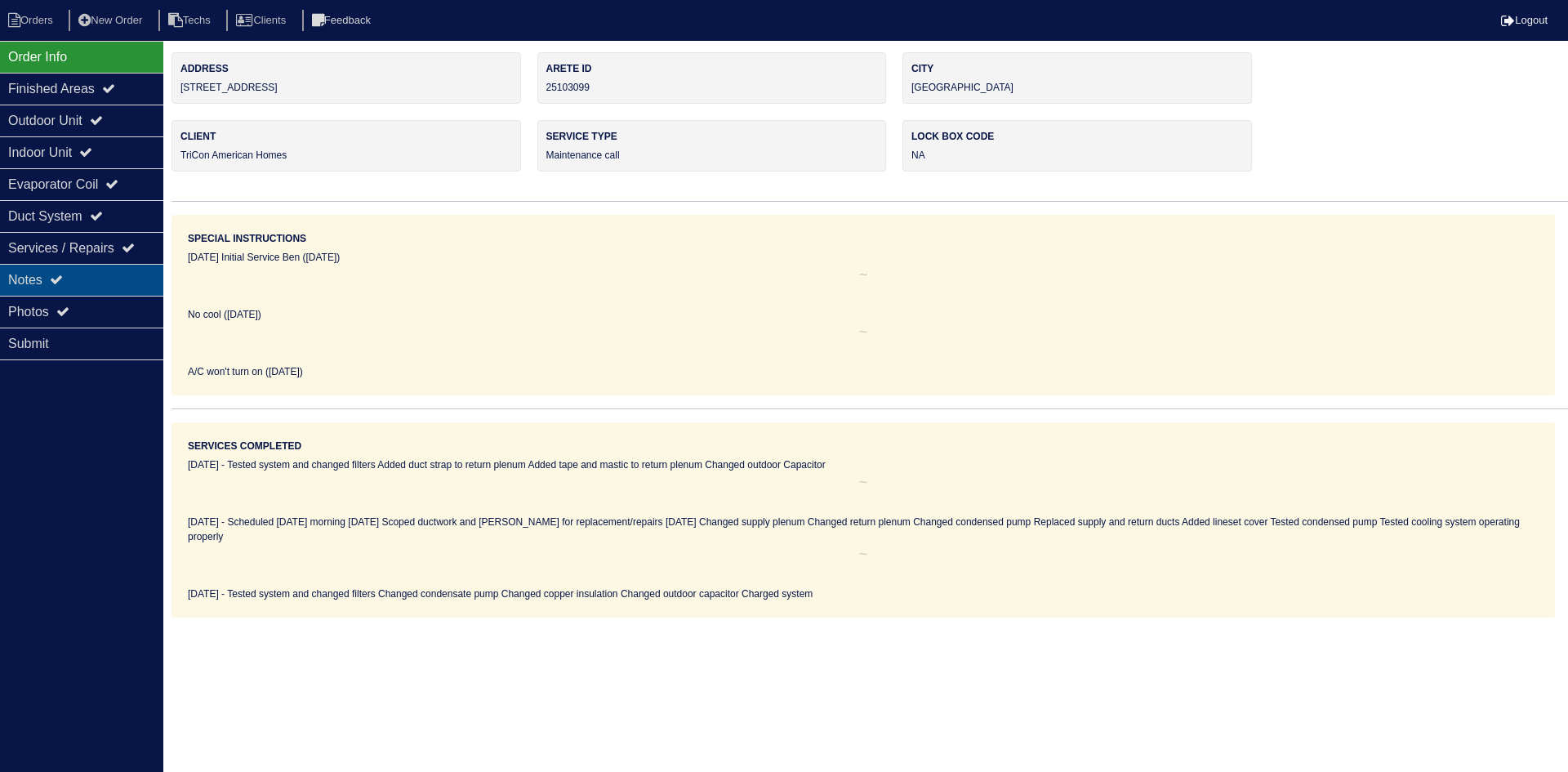
click at [87, 265] on div "Notes" at bounding box center [82, 280] width 163 height 32
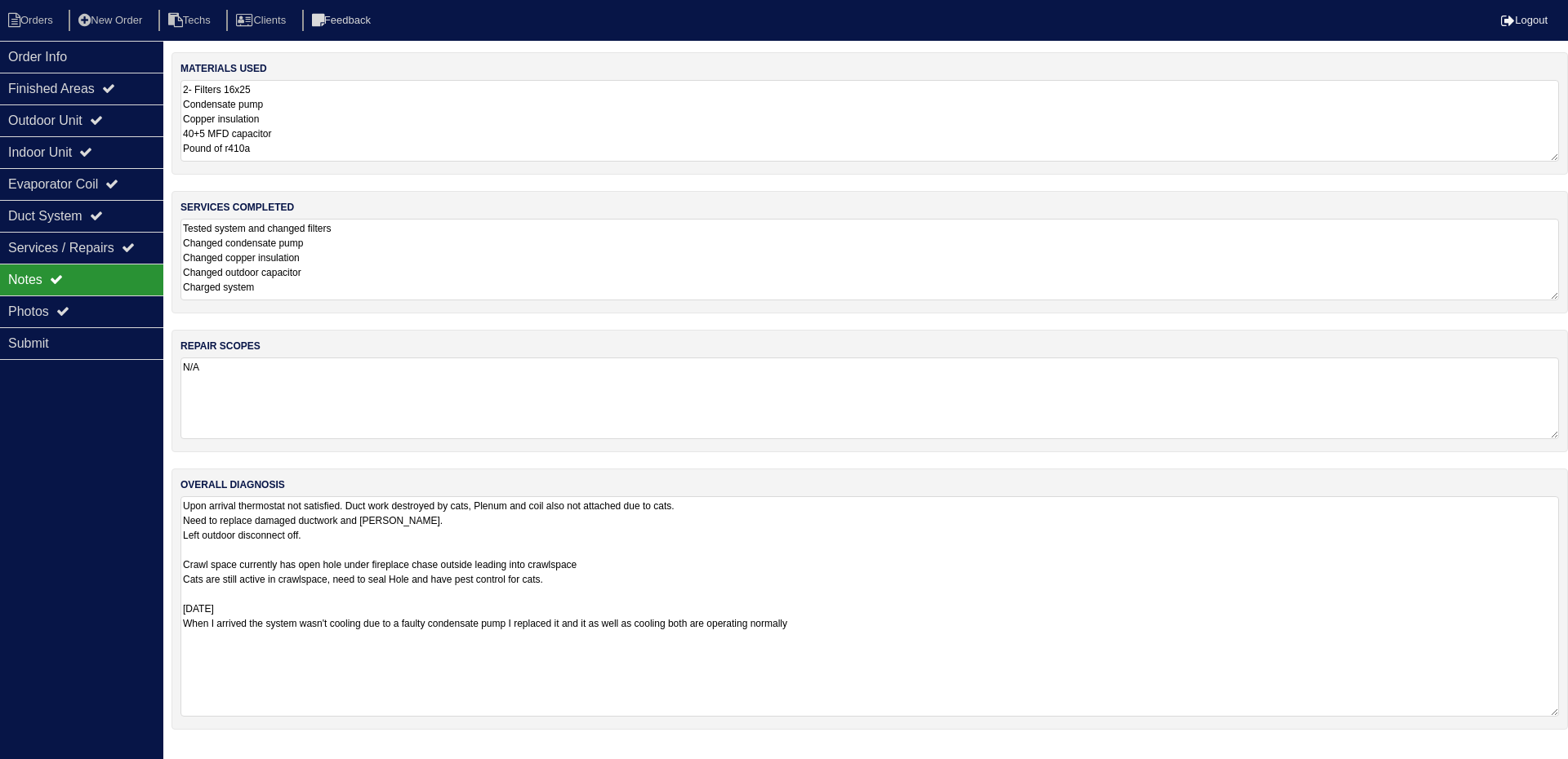
drag, startPoint x: 1555, startPoint y: 574, endPoint x: 1564, endPoint y: 712, distance: 138.3
click at [1564, 712] on div "overall diagnosis Upon arrival thermostat not satisfied. Duct work destroyed by…" at bounding box center [870, 599] width 1397 height 262
click at [44, 122] on div "Outdoor Unit" at bounding box center [82, 121] width 163 height 32
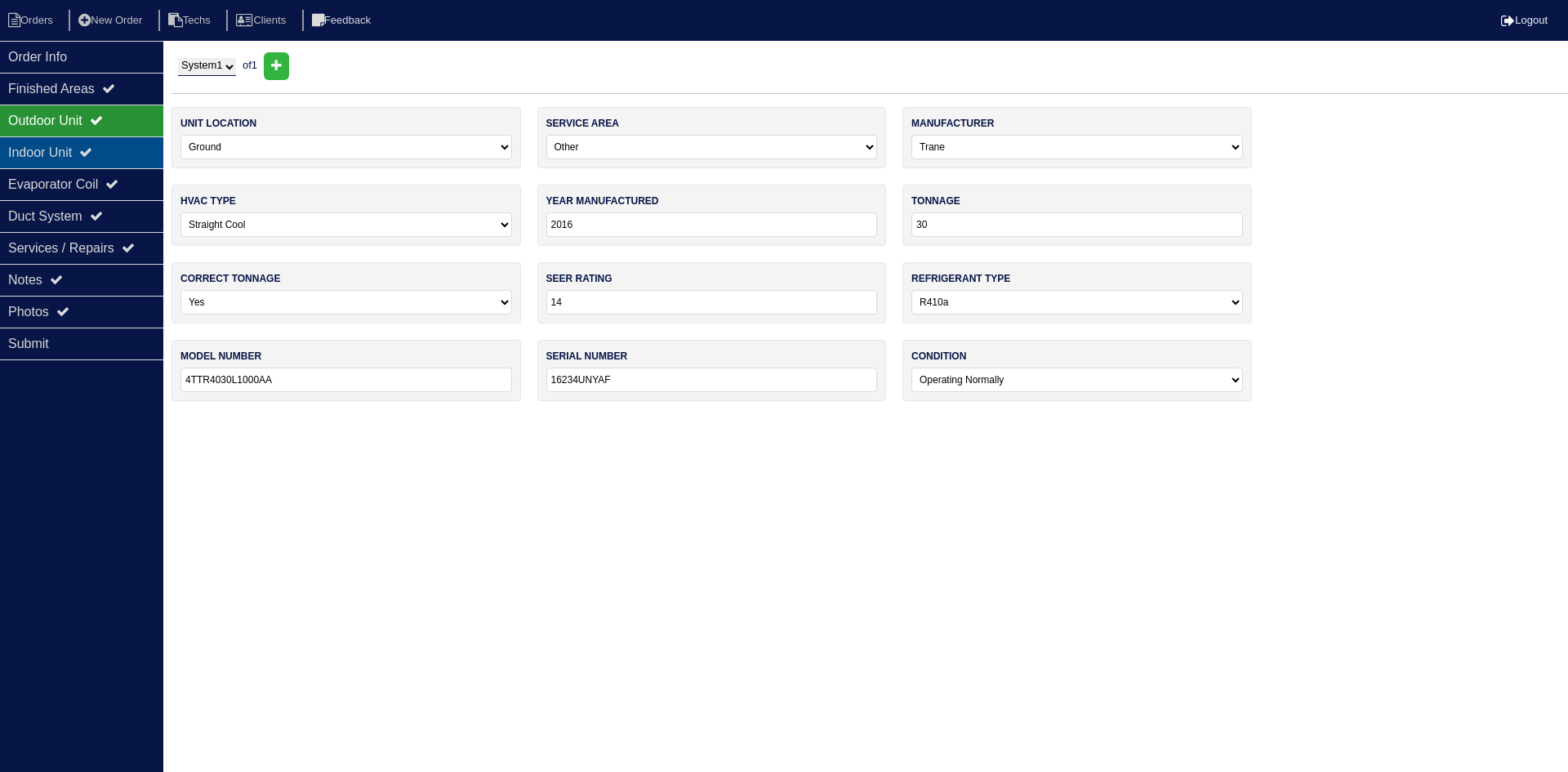
click at [60, 149] on div "Indoor Unit" at bounding box center [82, 152] width 163 height 32
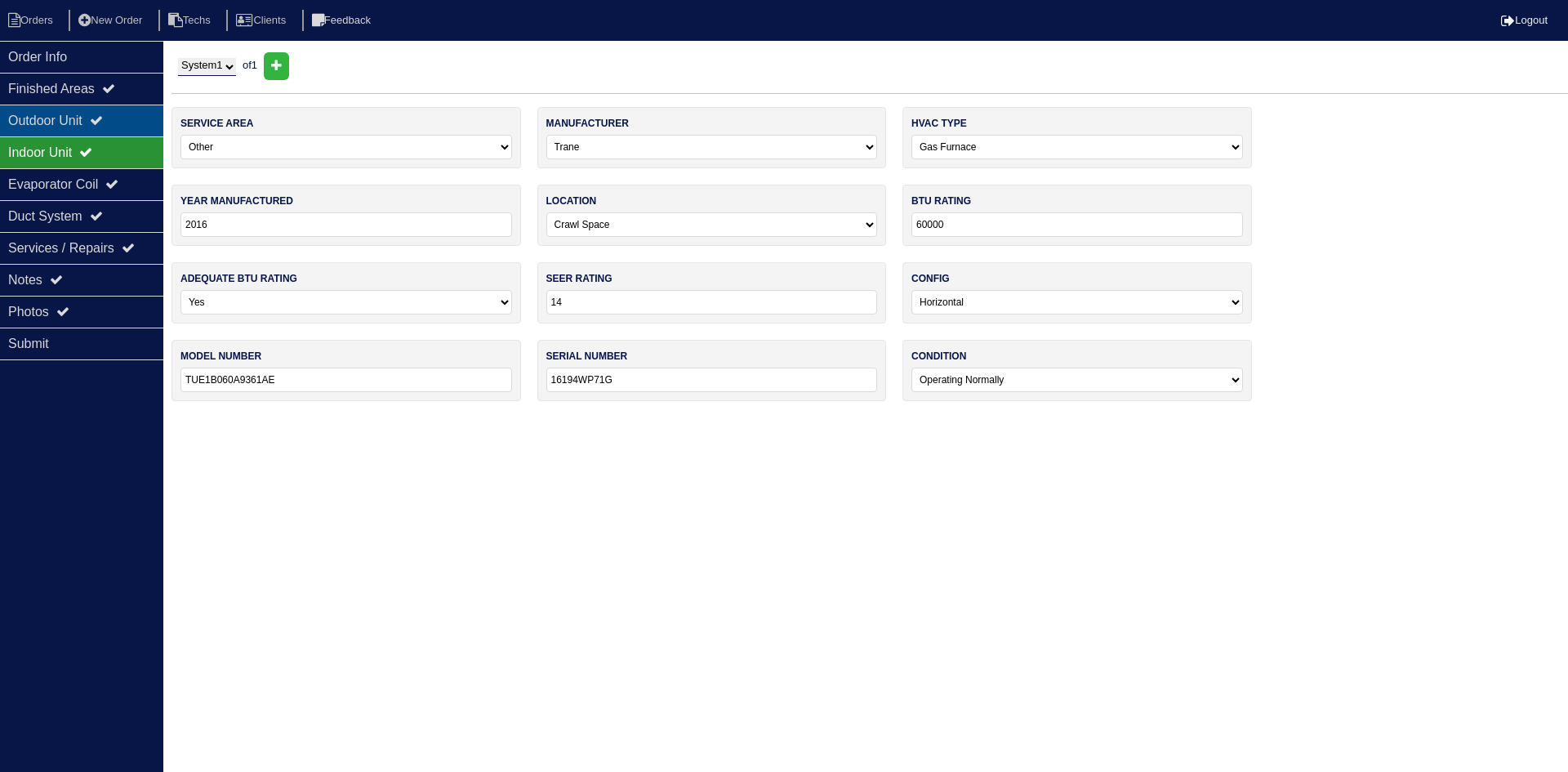
click at [59, 124] on div "Outdoor Unit" at bounding box center [82, 121] width 163 height 32
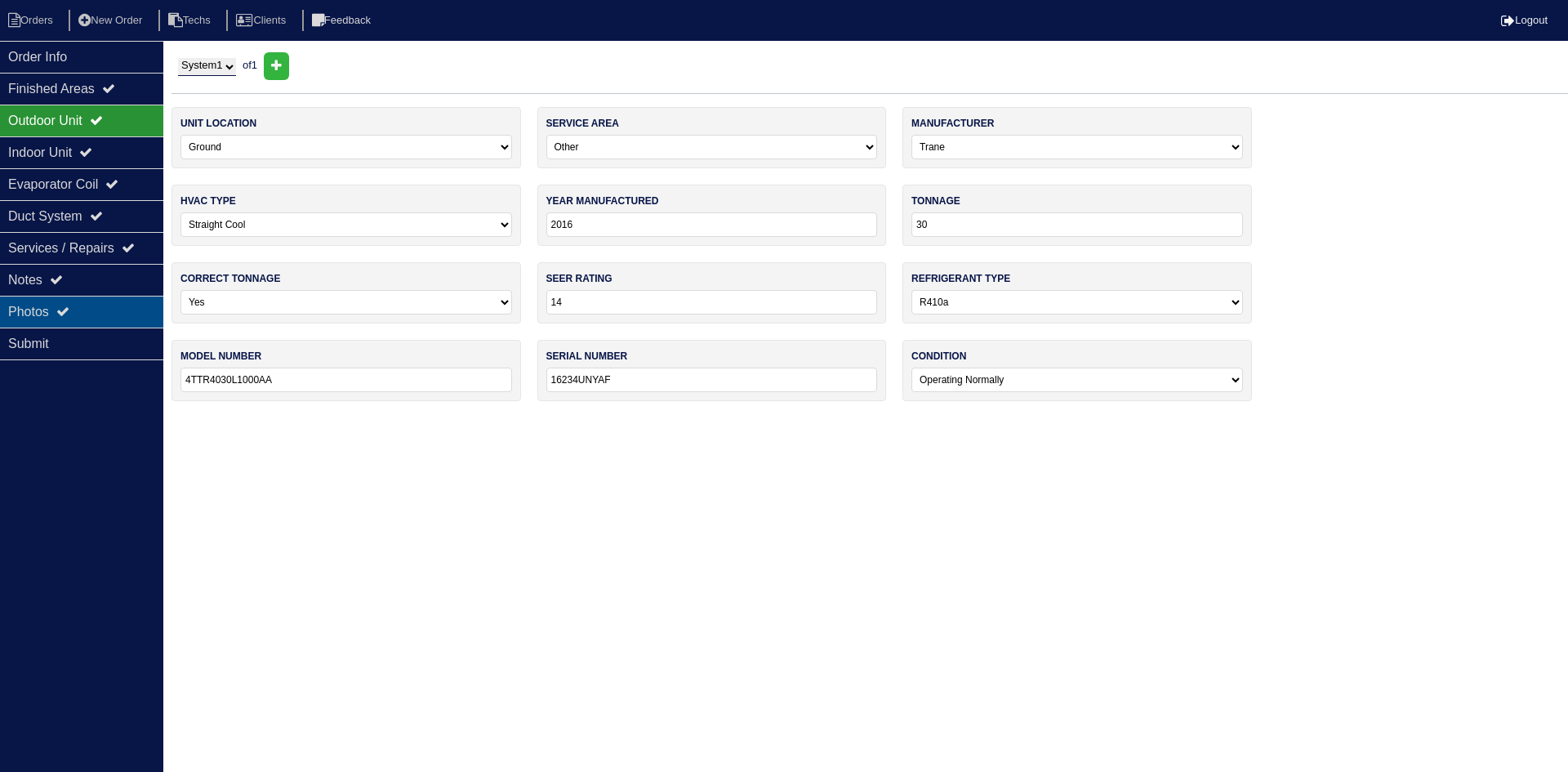
drag, startPoint x: 77, startPoint y: 284, endPoint x: 23, endPoint y: 299, distance: 56.0
click at [77, 284] on div "Notes" at bounding box center [82, 280] width 163 height 32
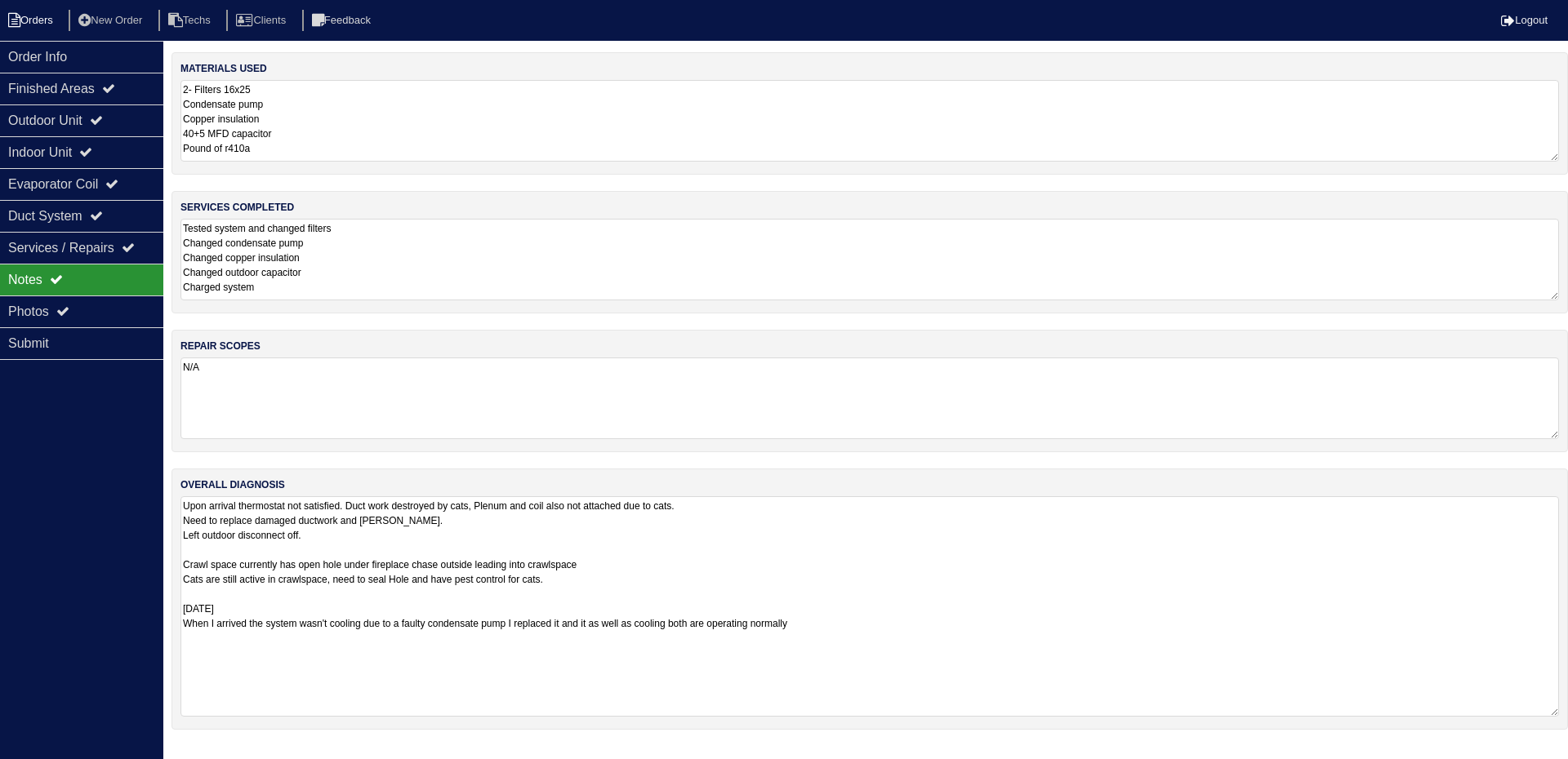
click at [25, 13] on li "Orders" at bounding box center [33, 21] width 66 height 22
select select "15"
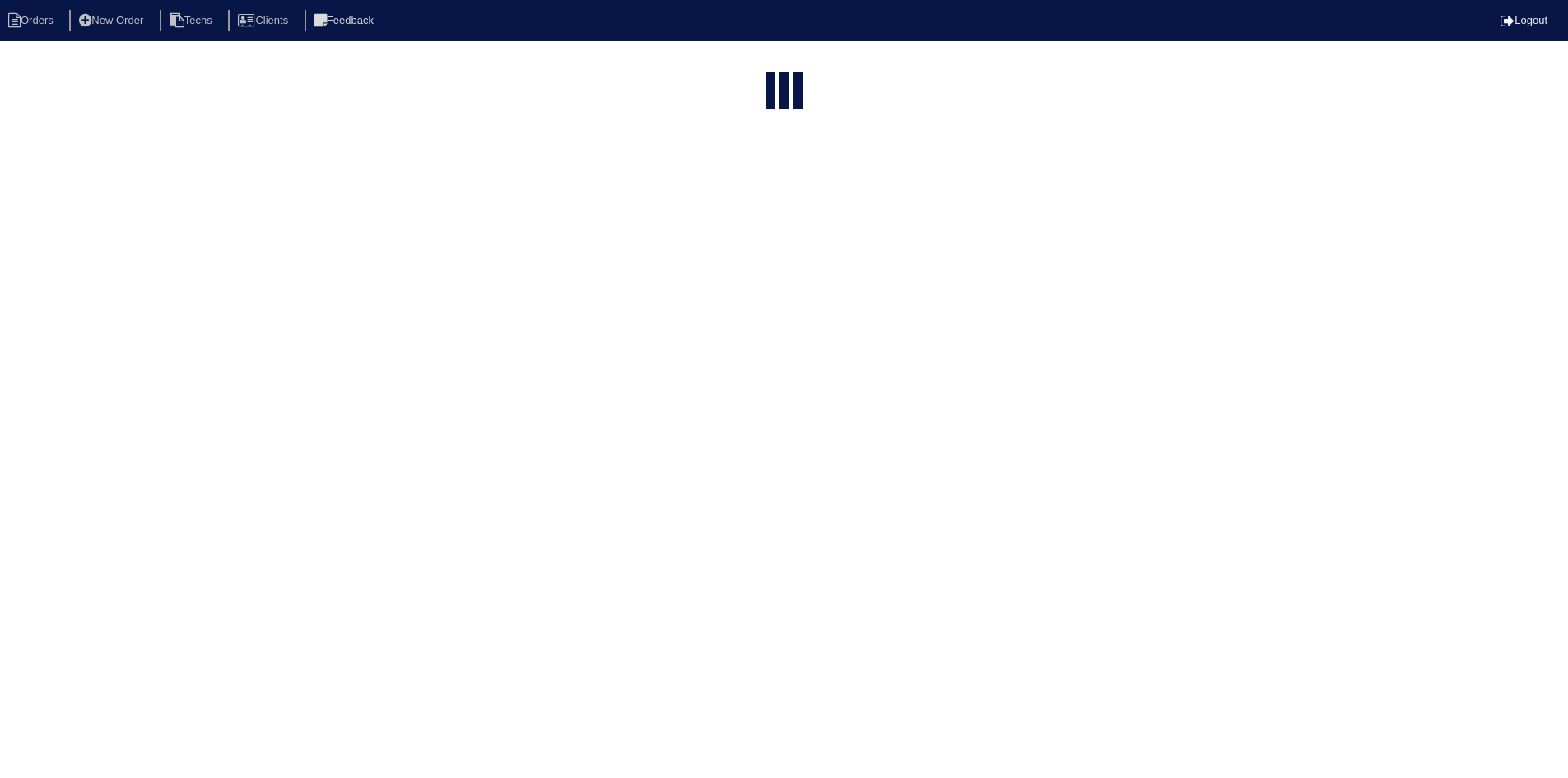
select select "field complete"
select select "need to quote"
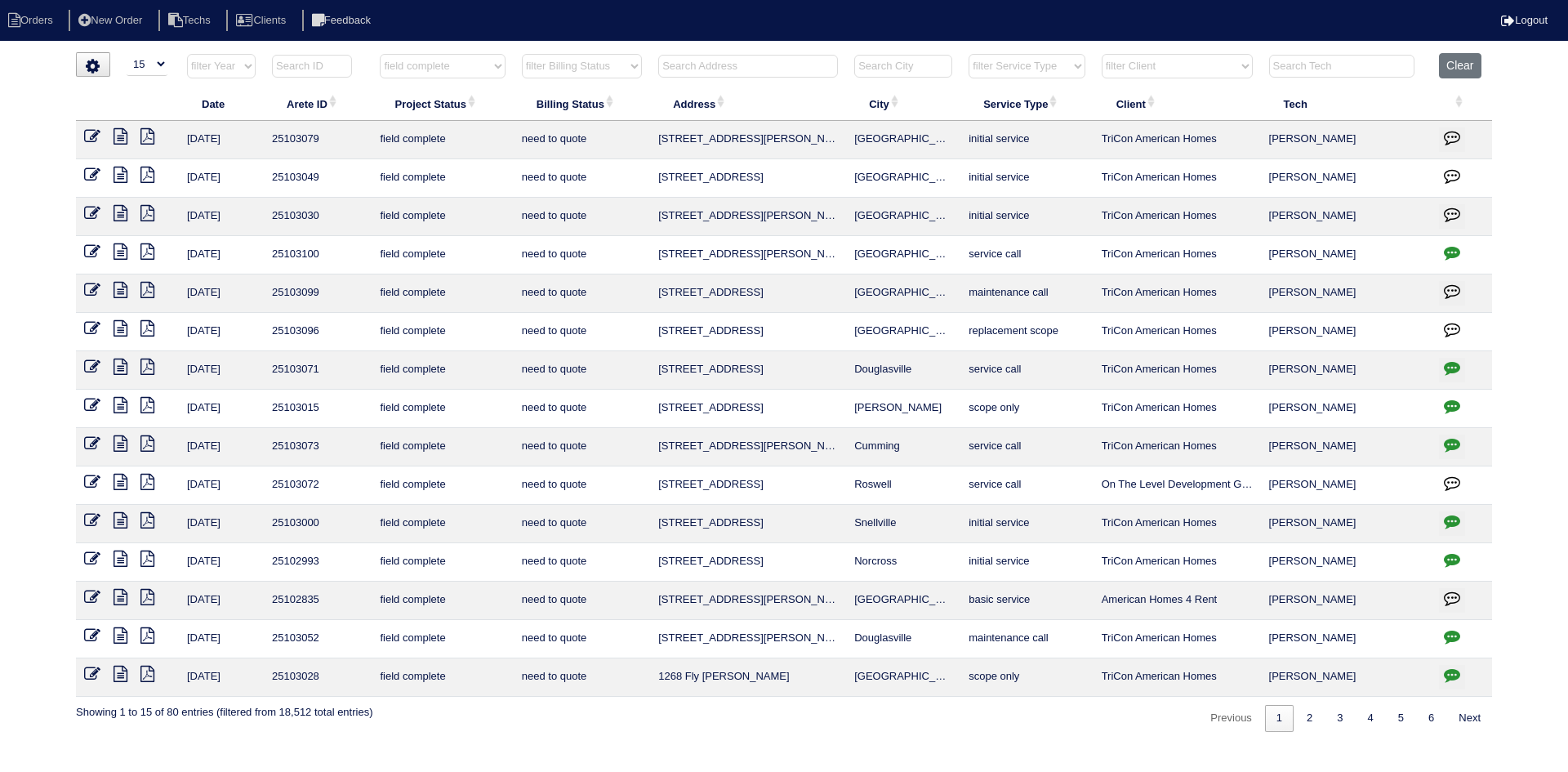
click at [122, 253] on icon at bounding box center [120, 251] width 13 height 16
click at [118, 249] on icon at bounding box center [120, 251] width 13 height 16
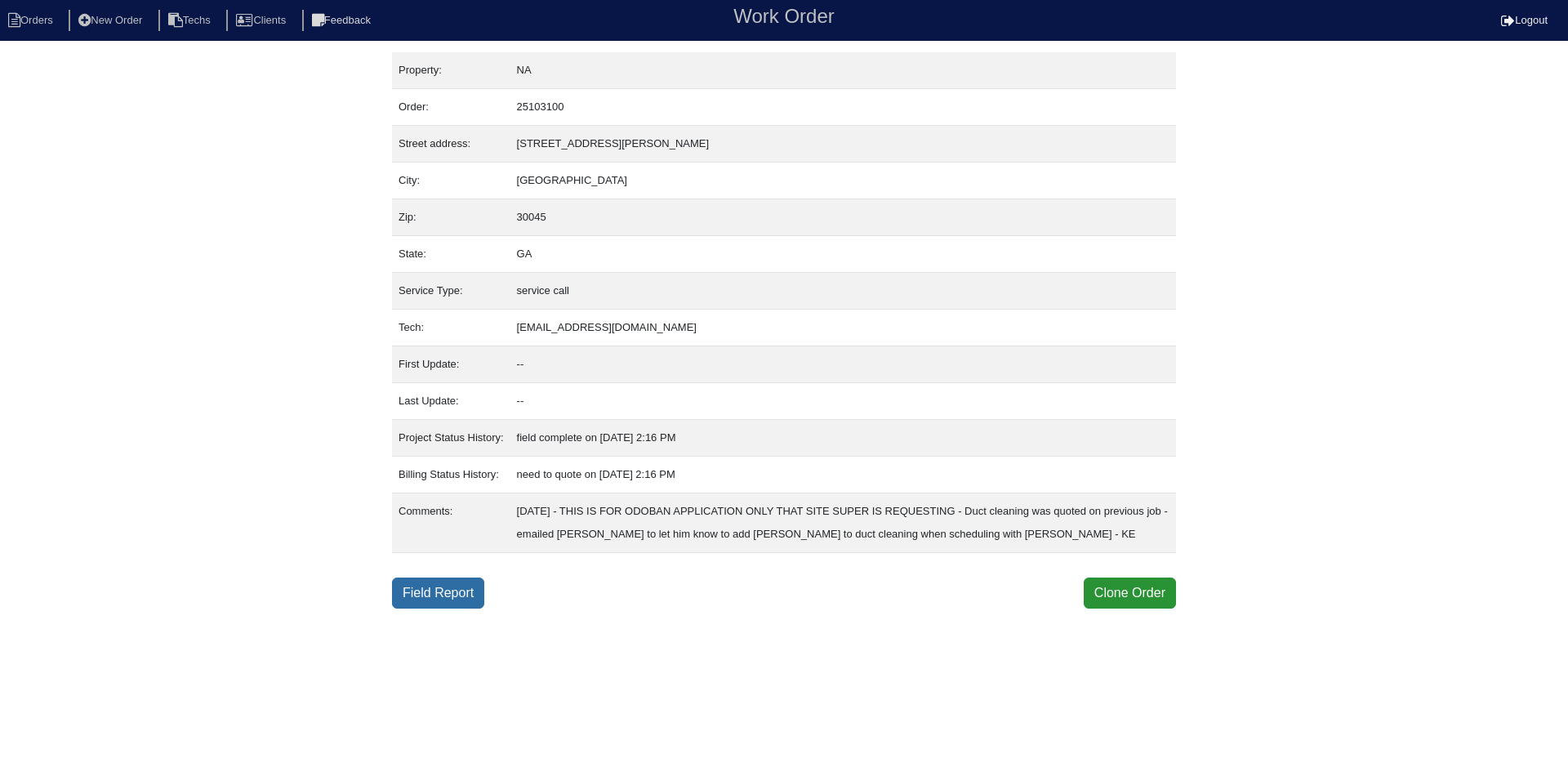
click at [459, 594] on link "Field Report" at bounding box center [437, 593] width 92 height 31
